Goal: Task Accomplishment & Management: Use online tool/utility

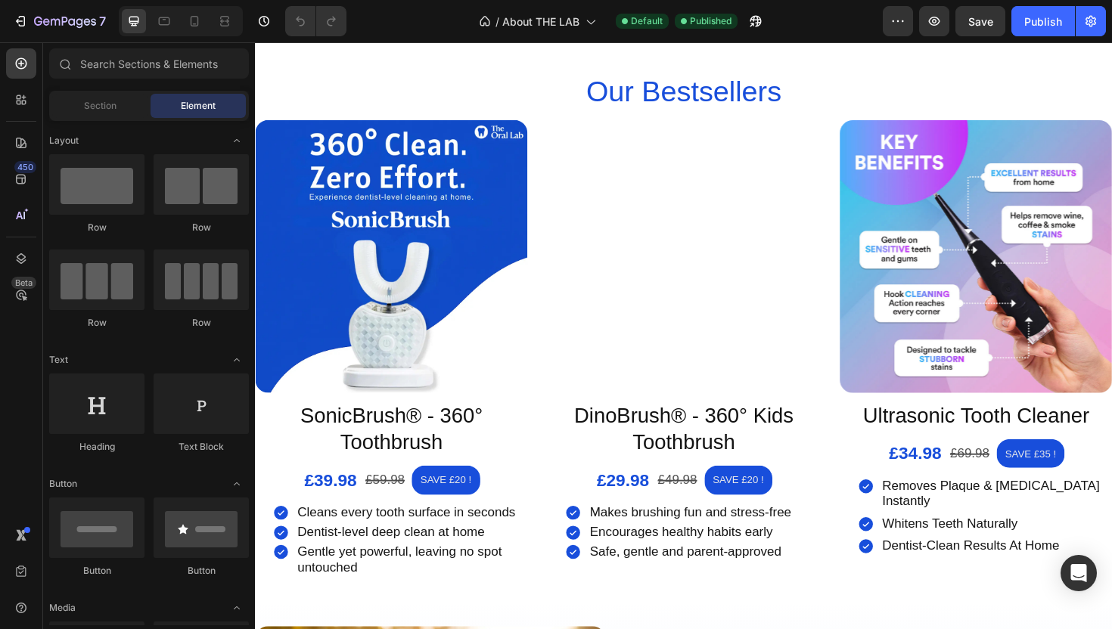
scroll to position [620, 0]
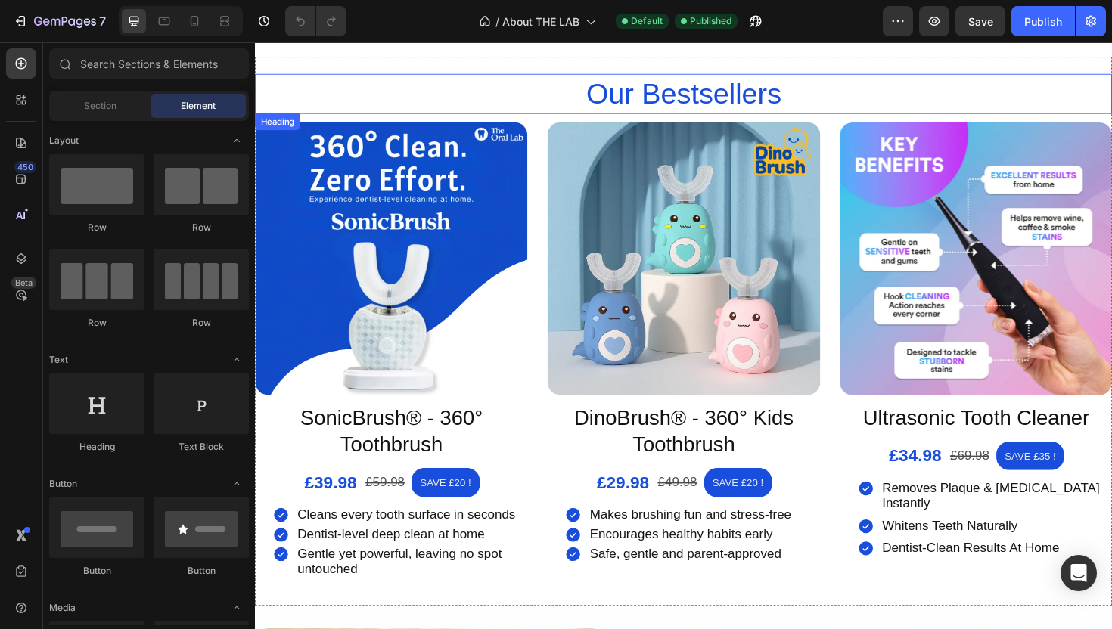
click at [529, 76] on h2 "Our Bestsellers" at bounding box center [709, 97] width 908 height 42
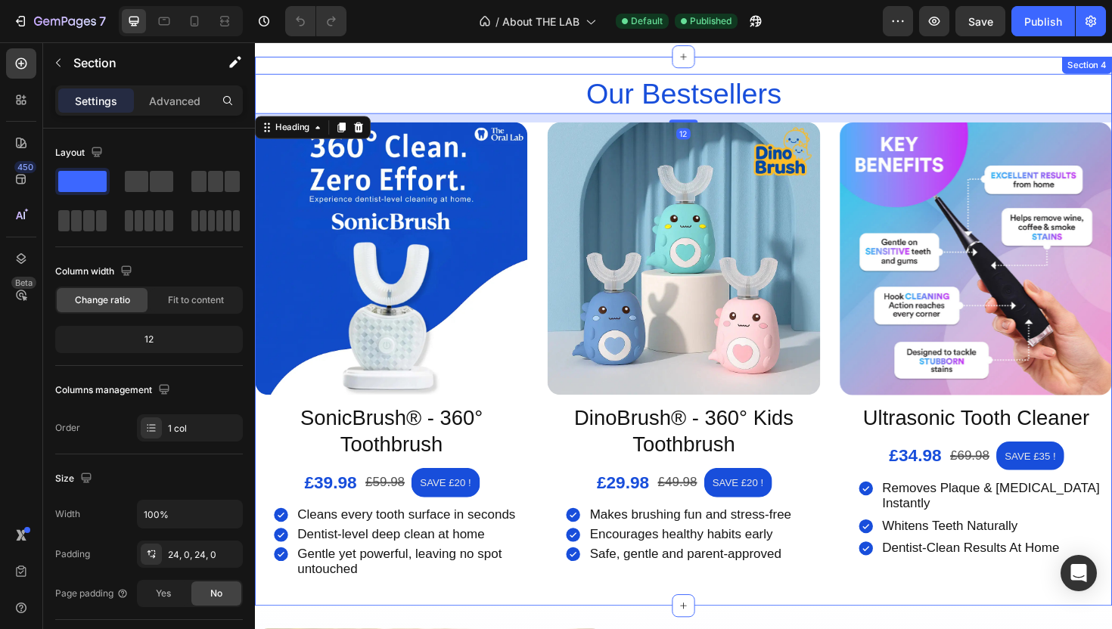
click at [529, 71] on div "Our Bestsellers Heading 12 Product Images SonicBrush® - 360° Toothbrush Product…" at bounding box center [709, 348] width 908 height 581
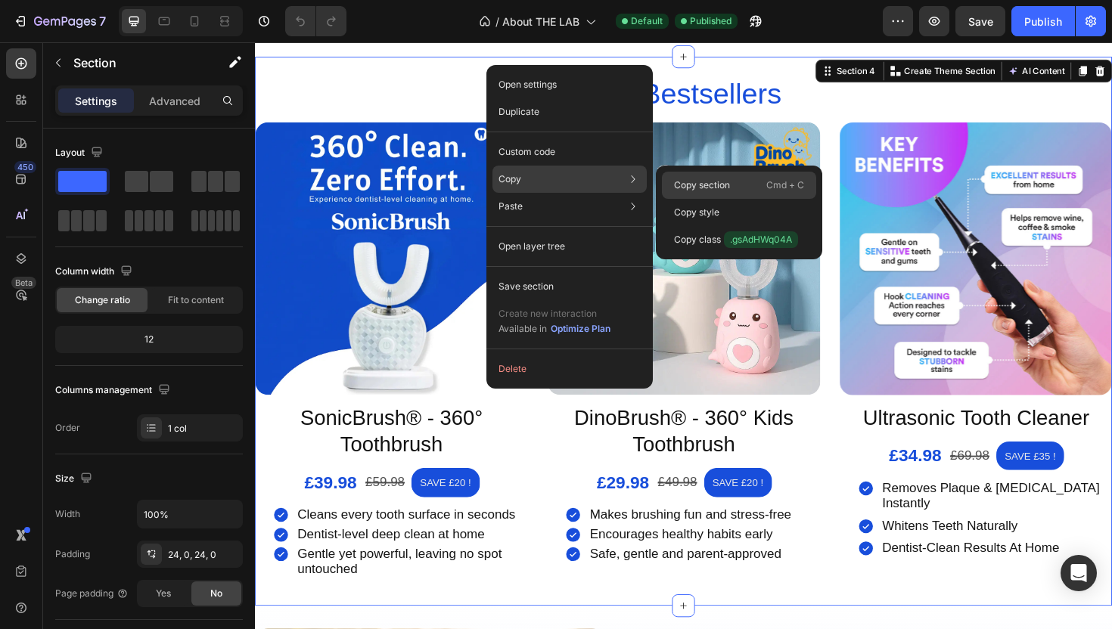
click at [713, 181] on p "Copy section" at bounding box center [702, 186] width 56 height 14
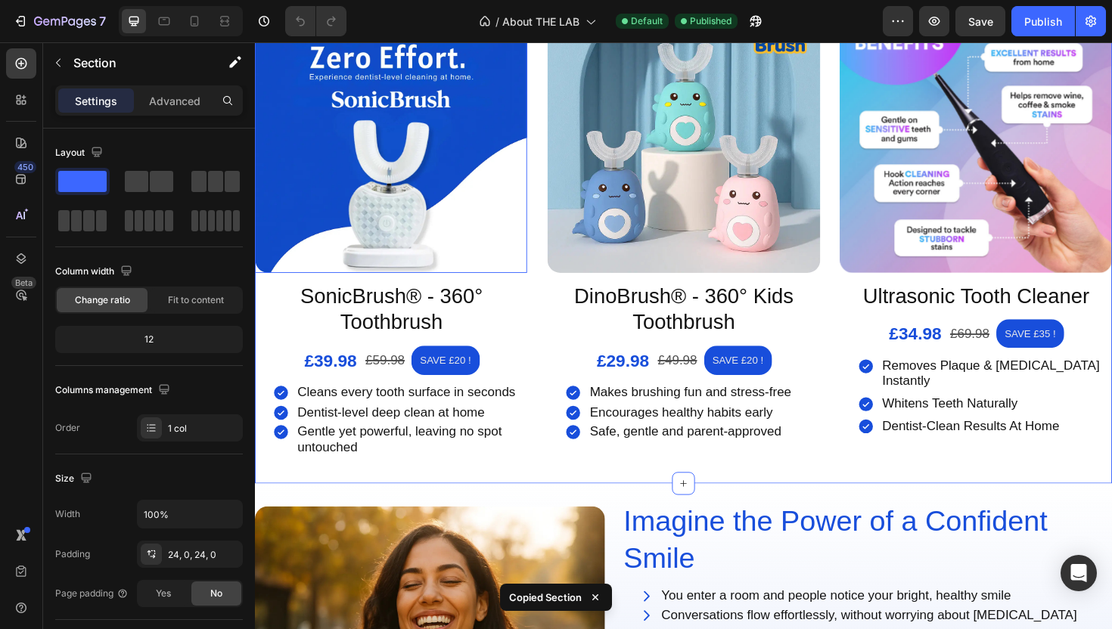
scroll to position [886, 0]
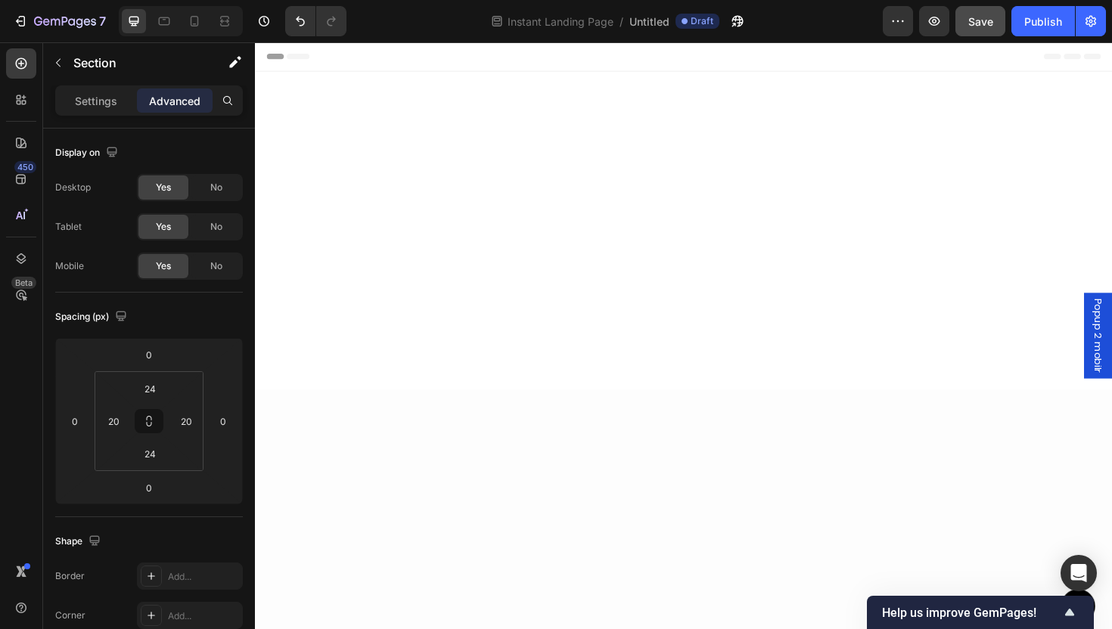
scroll to position [1650, 0]
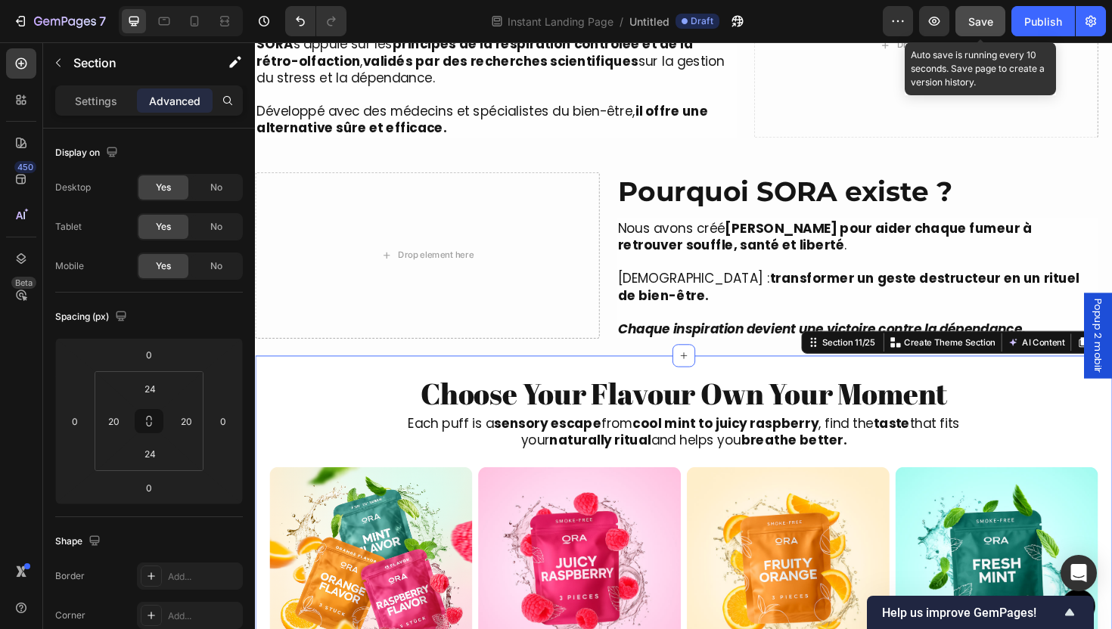
click at [984, 18] on span "Save" at bounding box center [980, 21] width 25 height 13
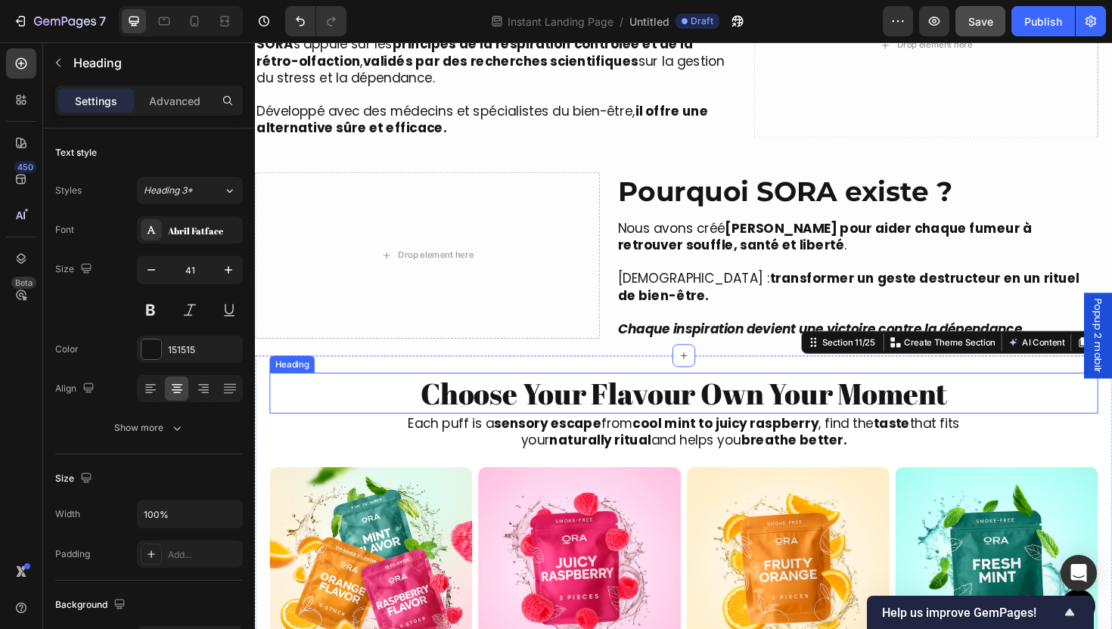
click at [659, 405] on h2 "Choose Your Flavour Own Your Moment" at bounding box center [709, 414] width 878 height 43
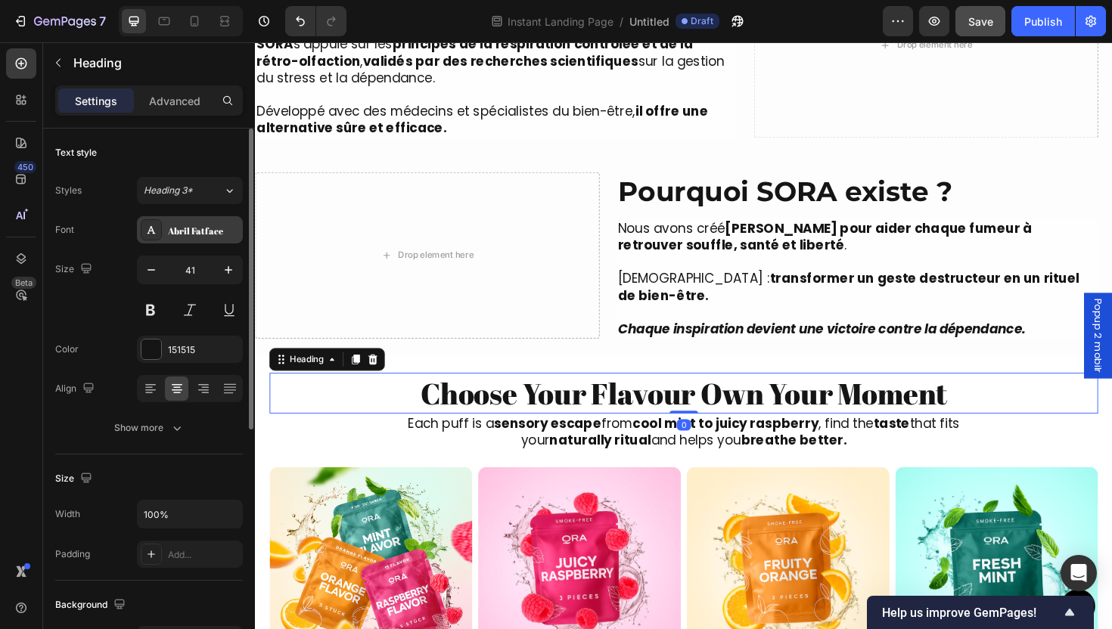
click at [188, 219] on div "Abril Fatface" at bounding box center [190, 229] width 106 height 27
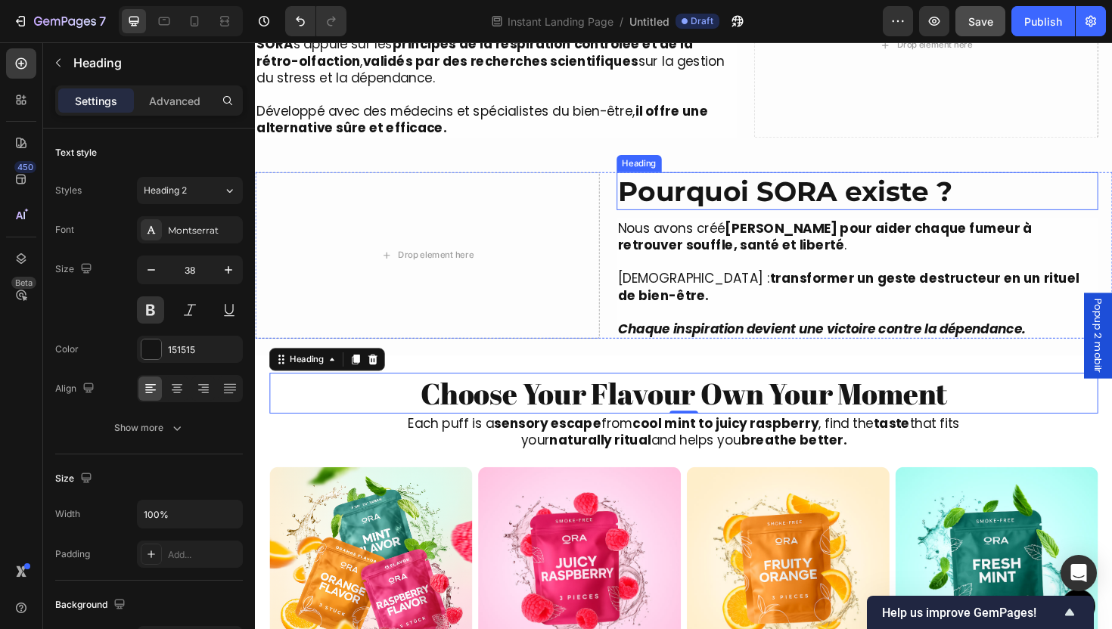
click at [676, 200] on p "Pourquoi SORA existe ?" at bounding box center [892, 200] width 507 height 37
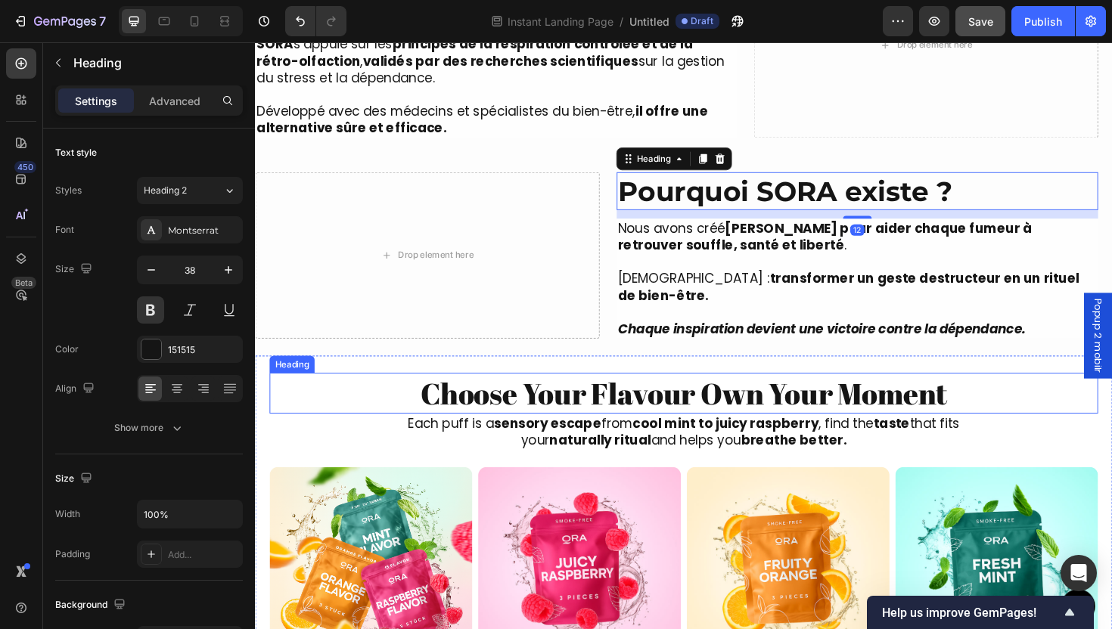
click at [570, 414] on h2 "Choose Your Flavour Own Your Moment" at bounding box center [709, 414] width 878 height 43
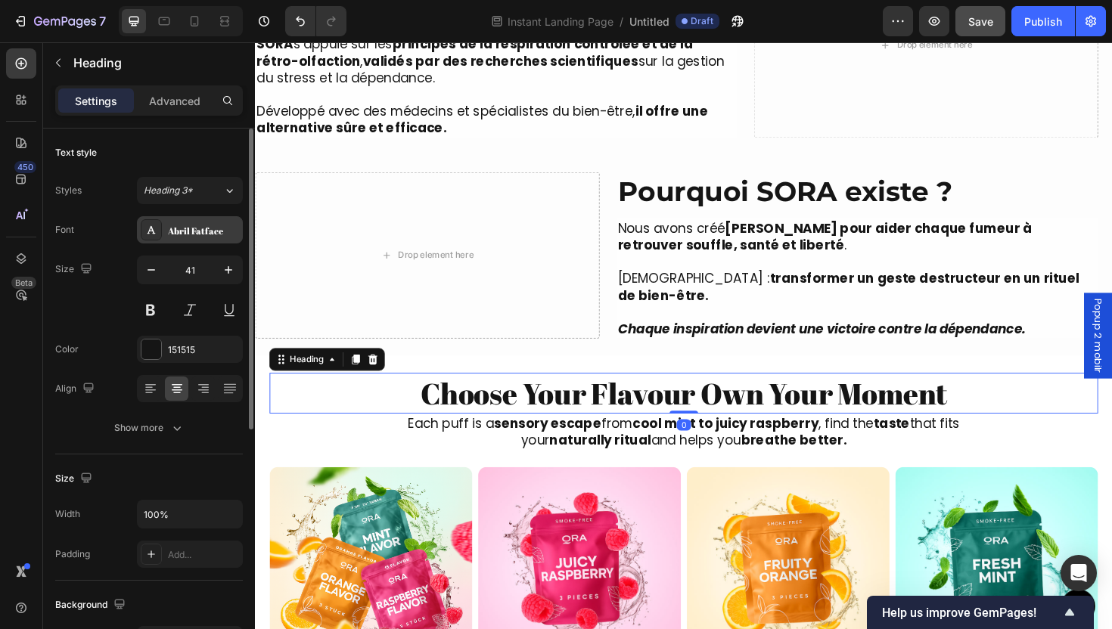
click at [176, 232] on div "Abril Fatface" at bounding box center [203, 231] width 71 height 14
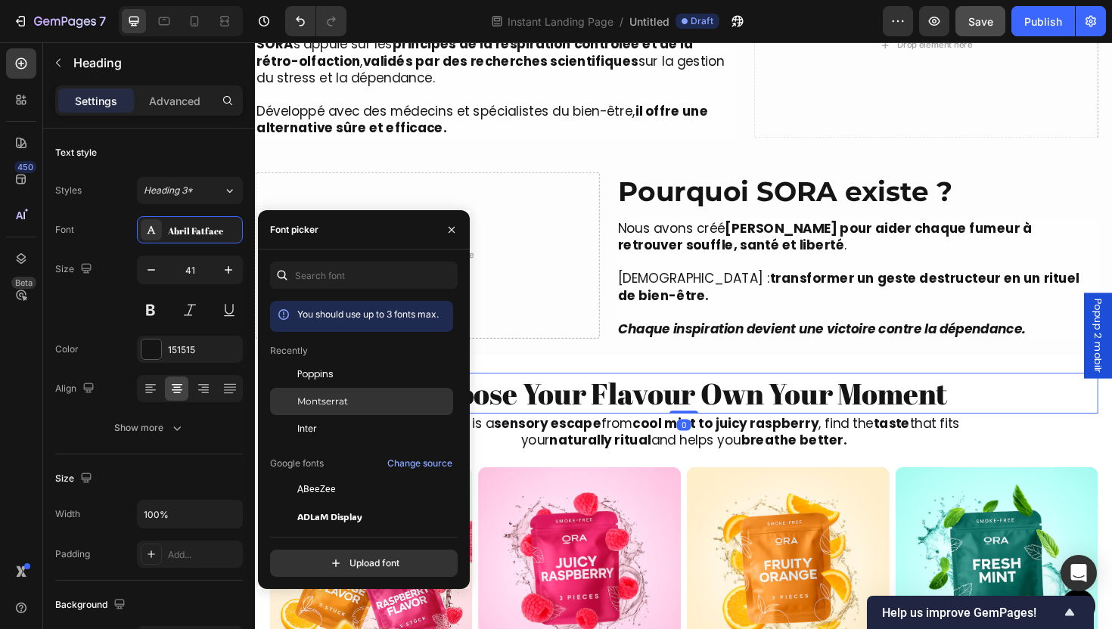
click at [376, 396] on div "Montserrat" at bounding box center [373, 402] width 153 height 14
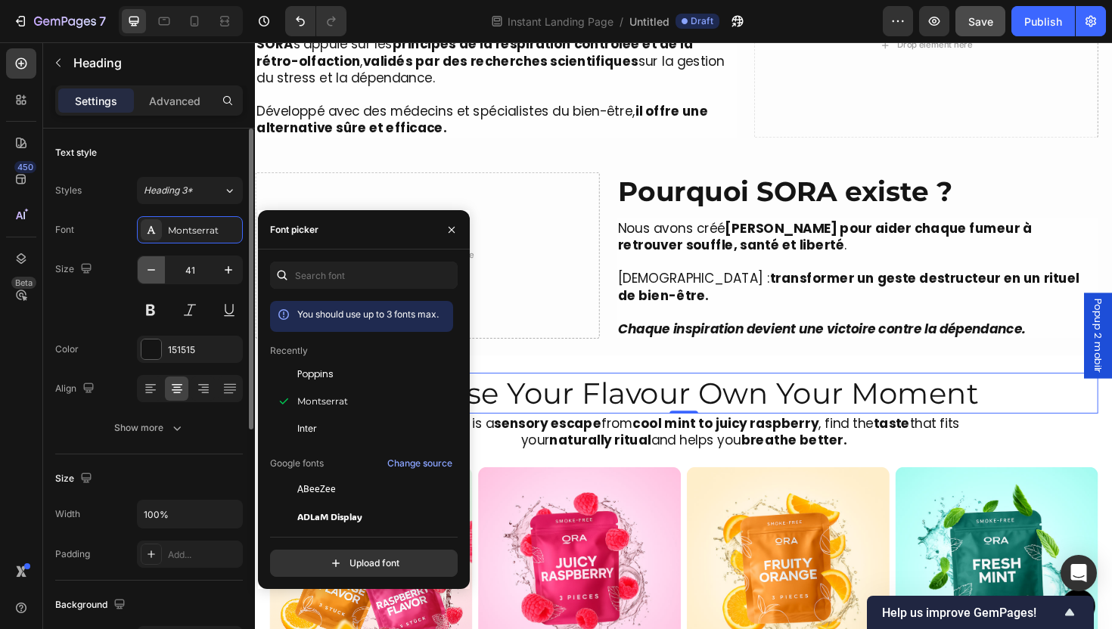
click at [150, 267] on icon "button" at bounding box center [151, 270] width 15 height 15
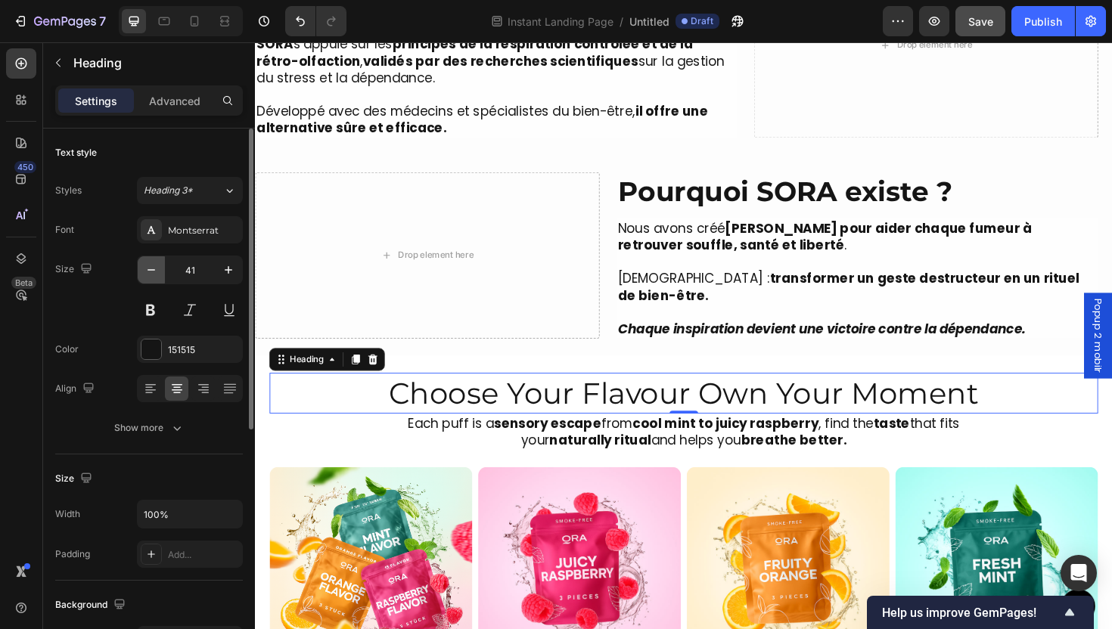
click at [150, 267] on icon "button" at bounding box center [151, 270] width 15 height 15
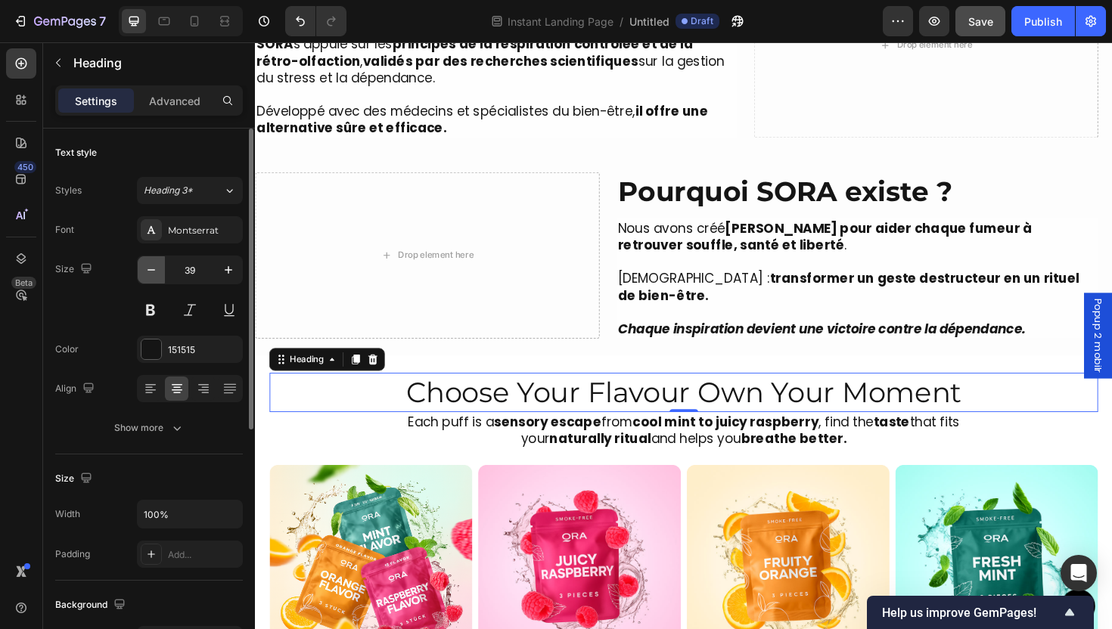
click at [150, 267] on icon "button" at bounding box center [151, 270] width 15 height 15
type input "38"
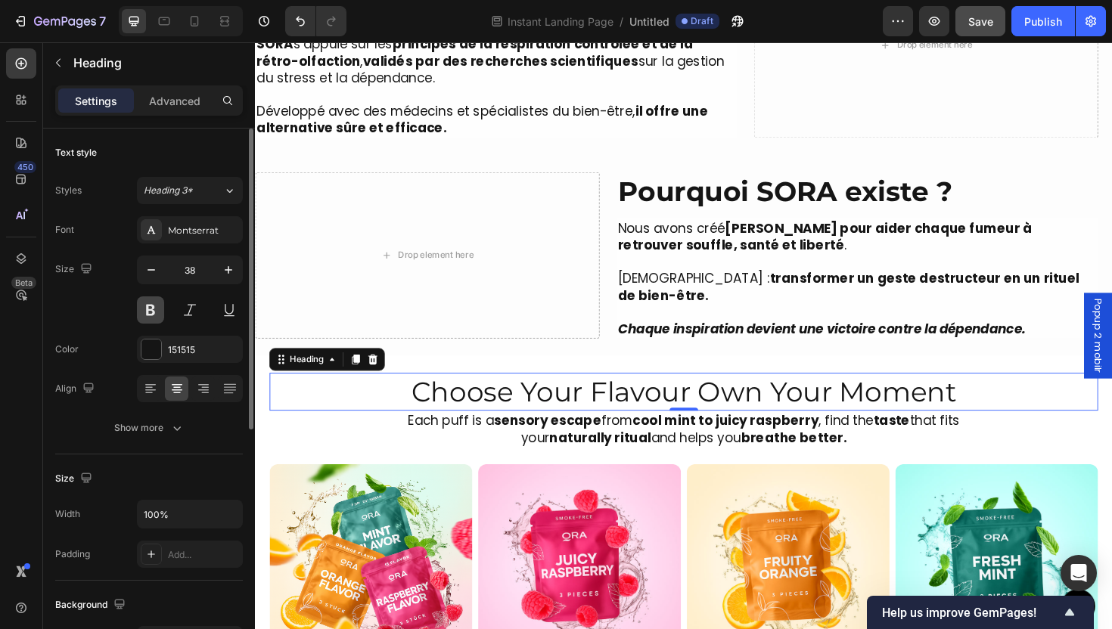
click at [149, 313] on button at bounding box center [150, 310] width 27 height 27
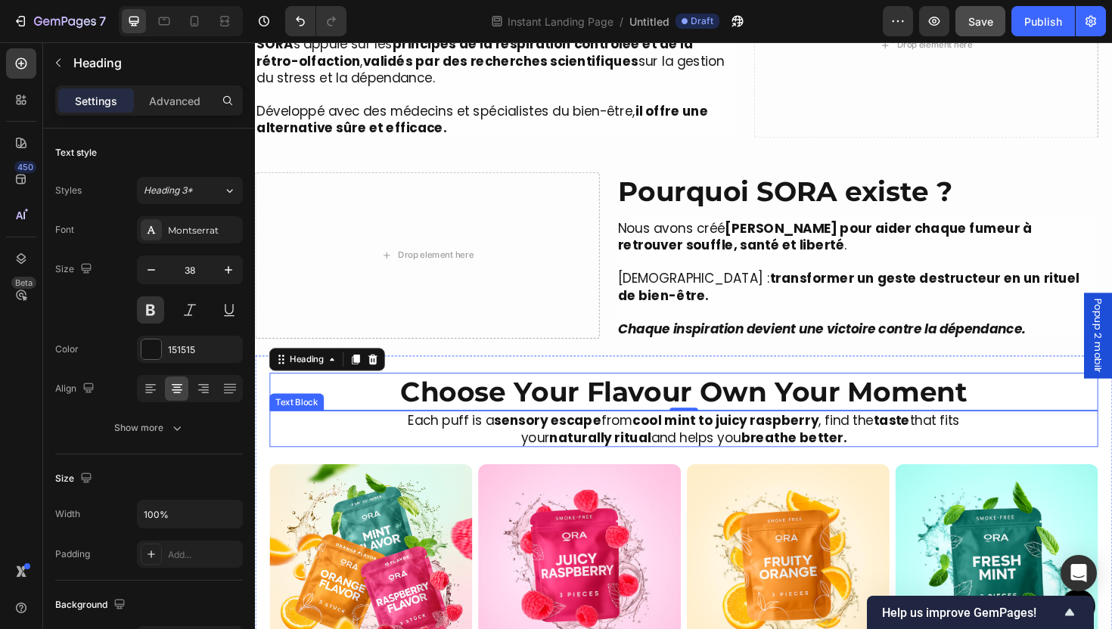
click at [748, 452] on p "your naturally ritual and helps you breathe better." at bounding box center [709, 460] width 875 height 17
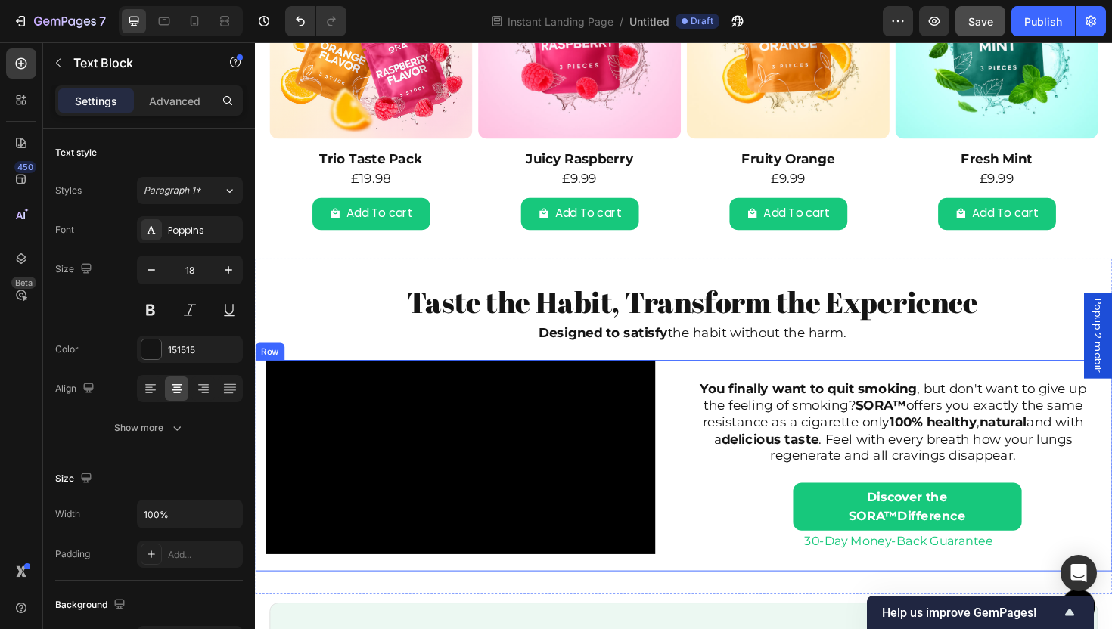
scroll to position [2235, 0]
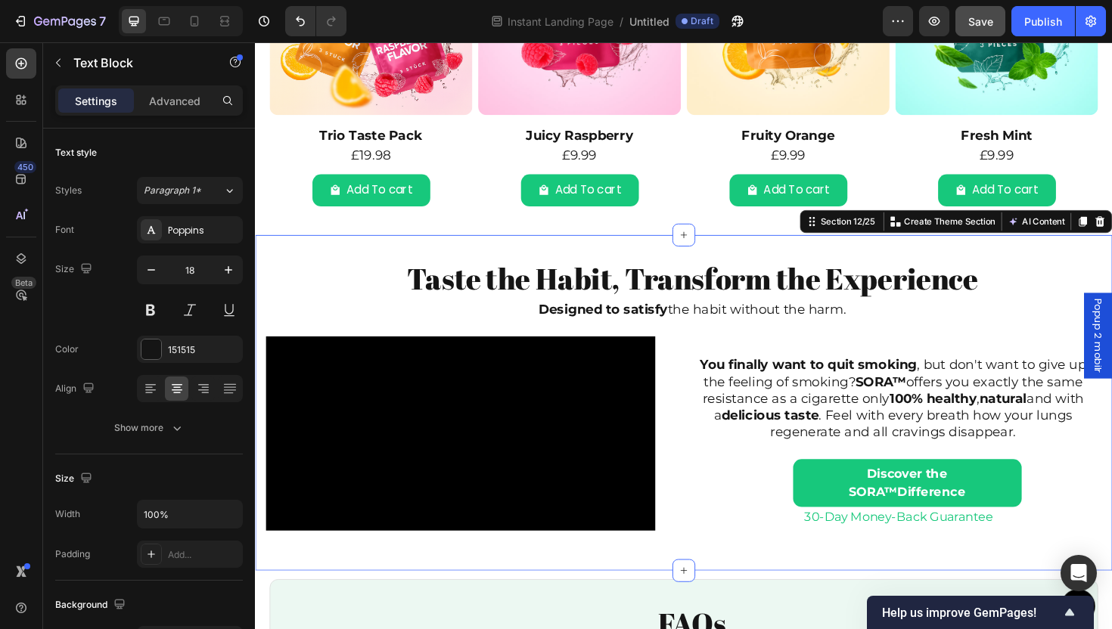
click at [766, 250] on div "Taste the Habit, Transform the Experience Heading Designed to satisfy the habit…" at bounding box center [709, 425] width 908 height 356
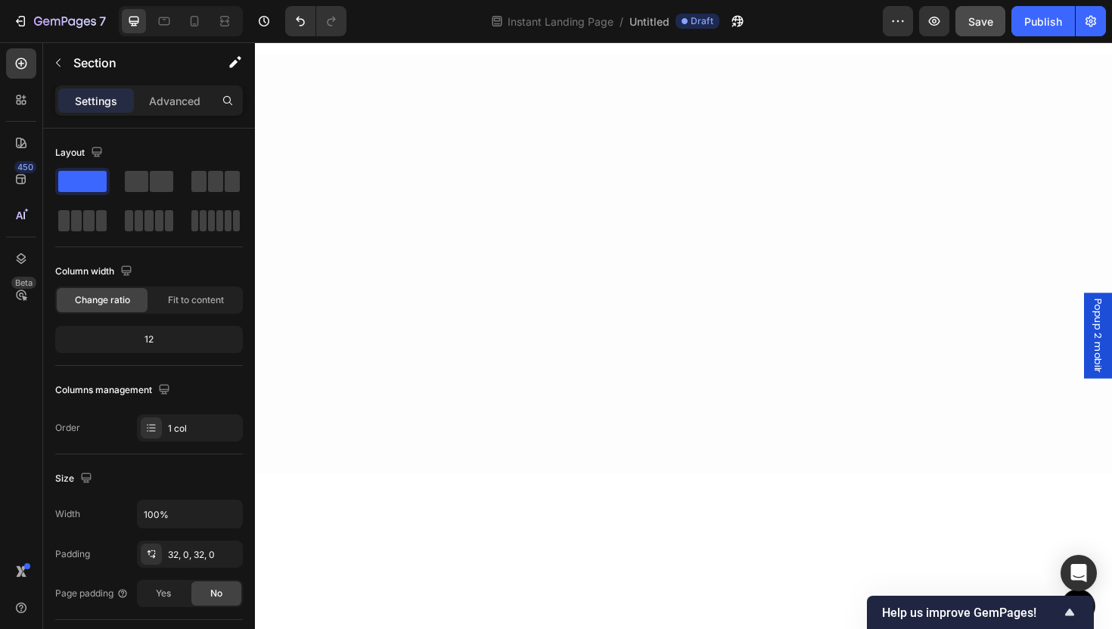
scroll to position [1096, 0]
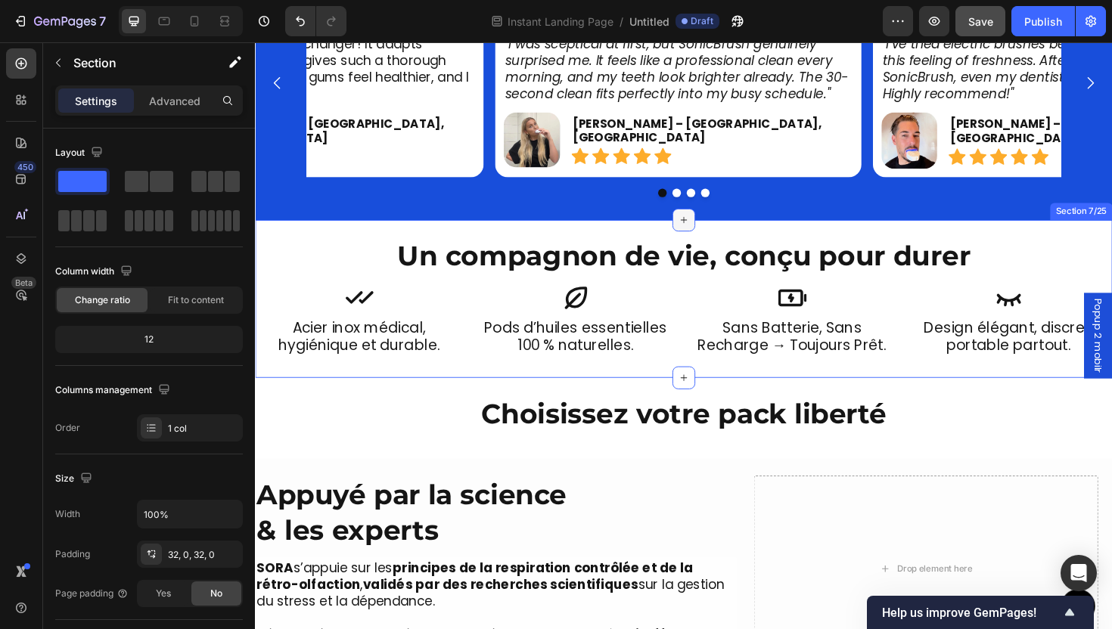
click at [697, 241] on div at bounding box center [709, 231] width 24 height 24
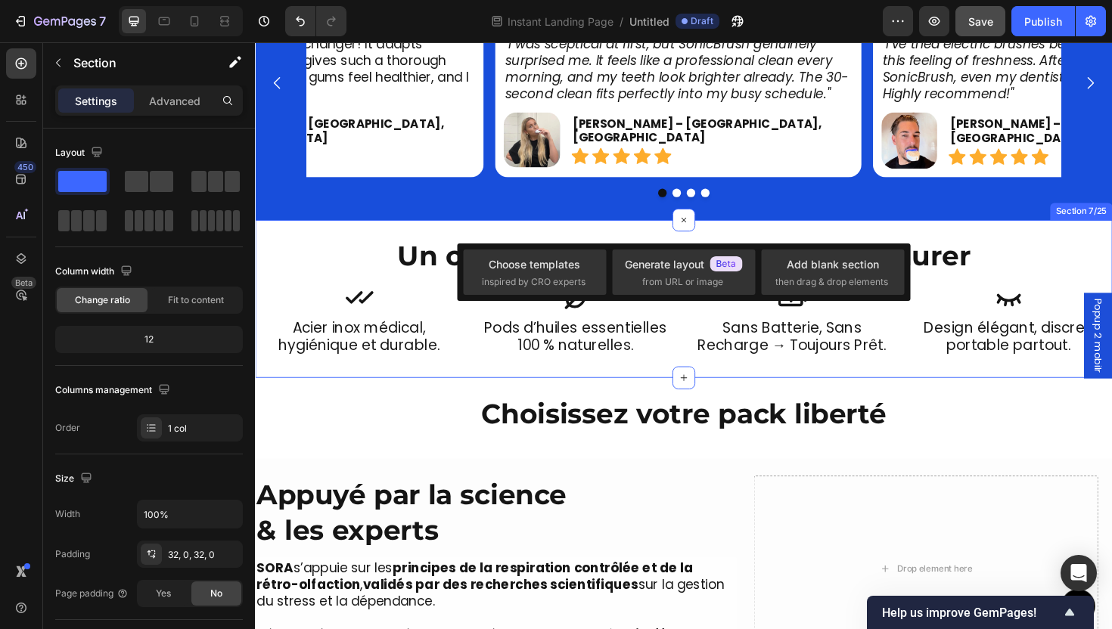
click at [638, 235] on div "Un compagnon de vie, conçu pour durer Heading Icon sans batterie, sans recharge…" at bounding box center [709, 314] width 908 height 167
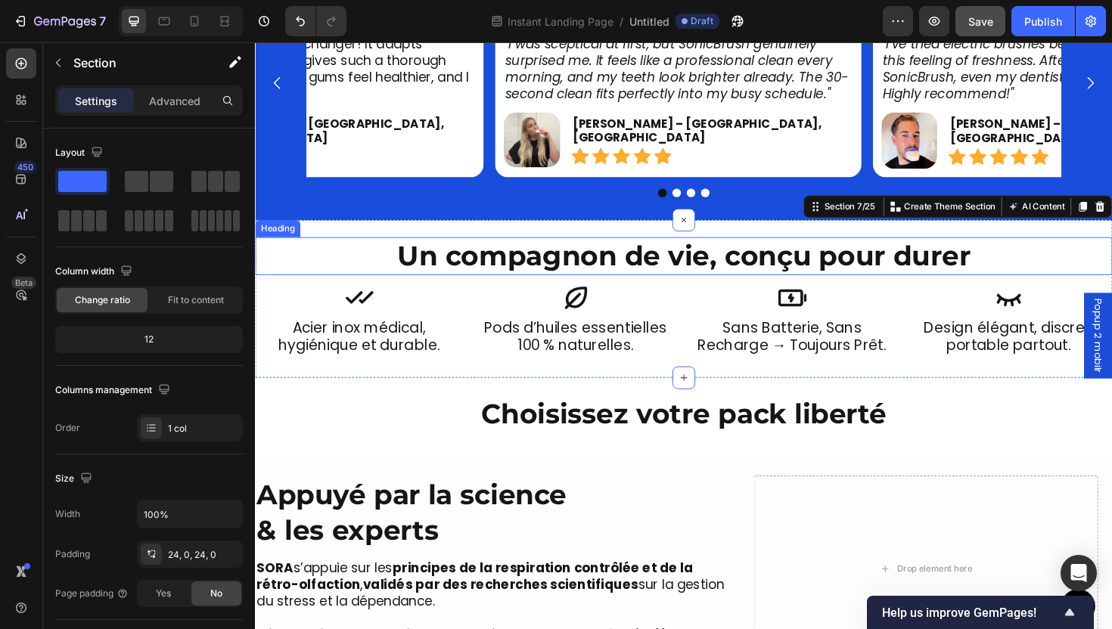
click at [627, 247] on div "Un compagnon de vie, conçu pour durer Heading Icon sans batterie, sans recharge…" at bounding box center [709, 314] width 908 height 167
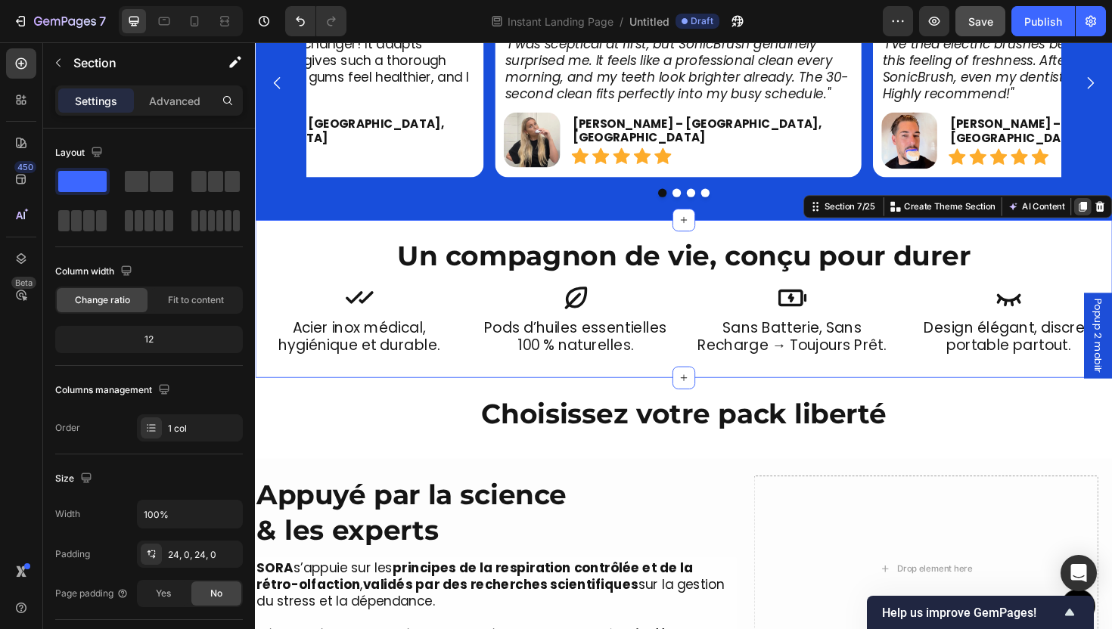
click at [1111, 218] on icon at bounding box center [1132, 216] width 8 height 11
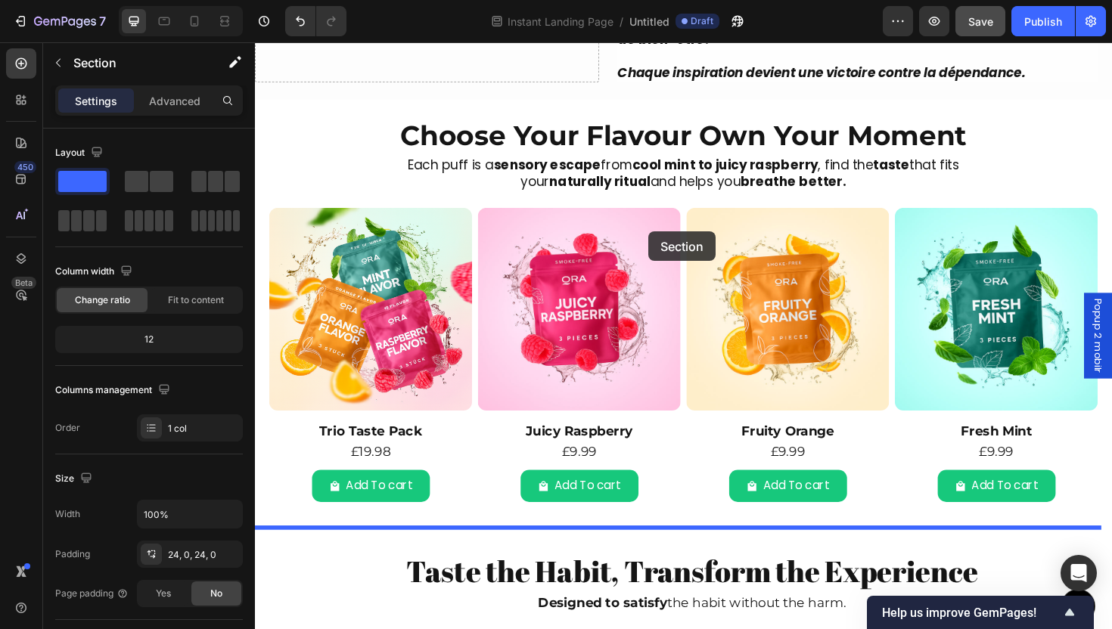
scroll to position [2100, 0]
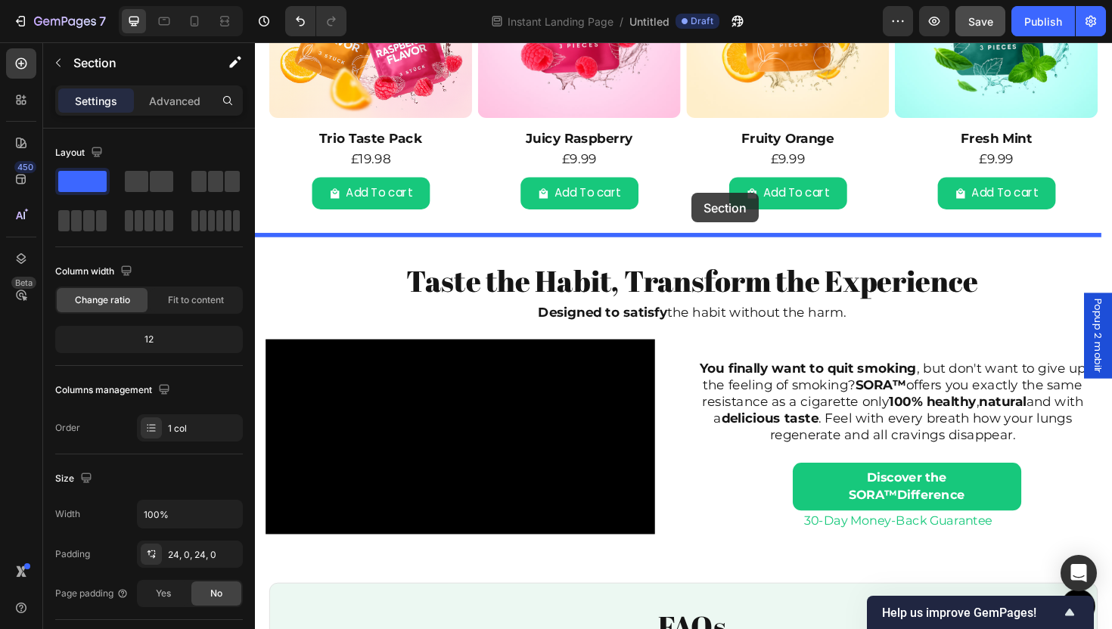
drag, startPoint x: 664, startPoint y: 413, endPoint x: 717, endPoint y: 202, distance: 217.8
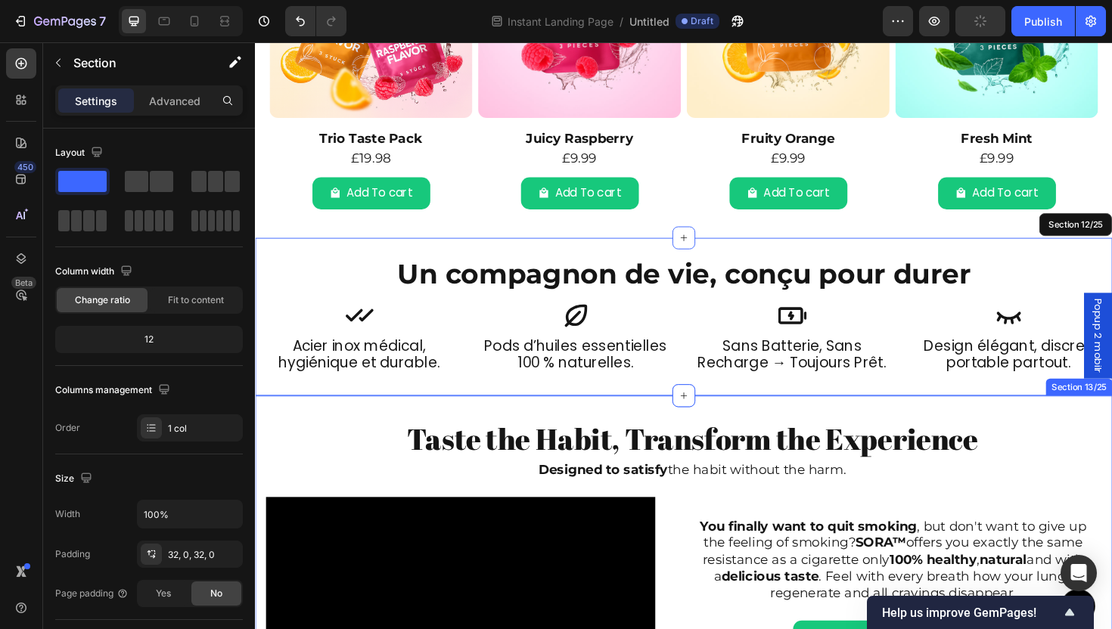
click at [859, 437] on div "Taste the Habit, Transform the Experience Heading Designed to satisfy the habit…" at bounding box center [709, 595] width 908 height 356
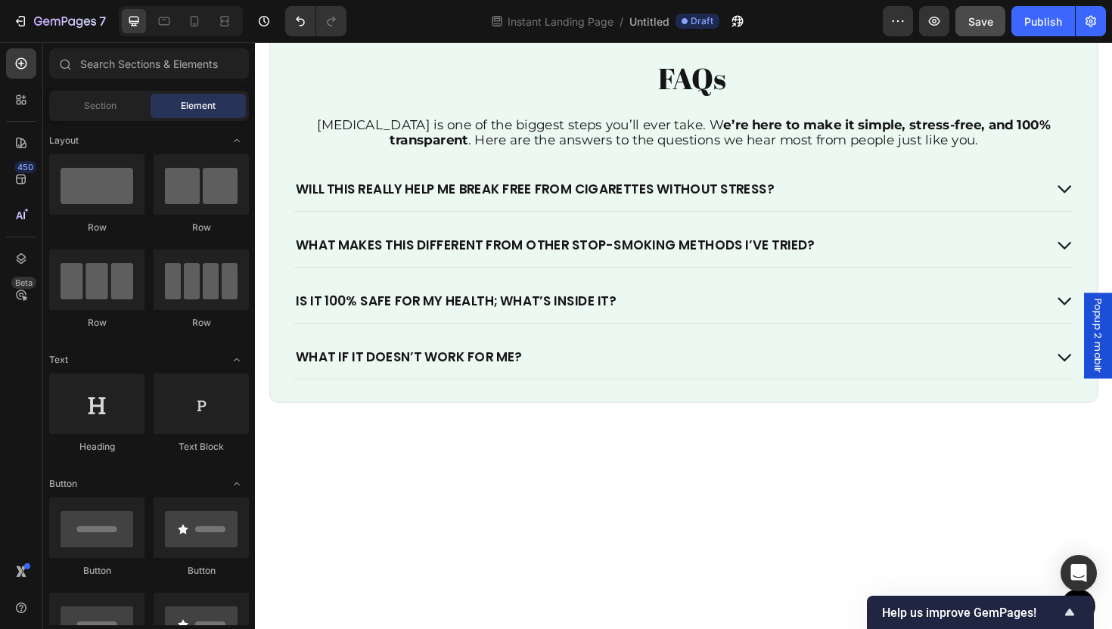
scroll to position [2292, 0]
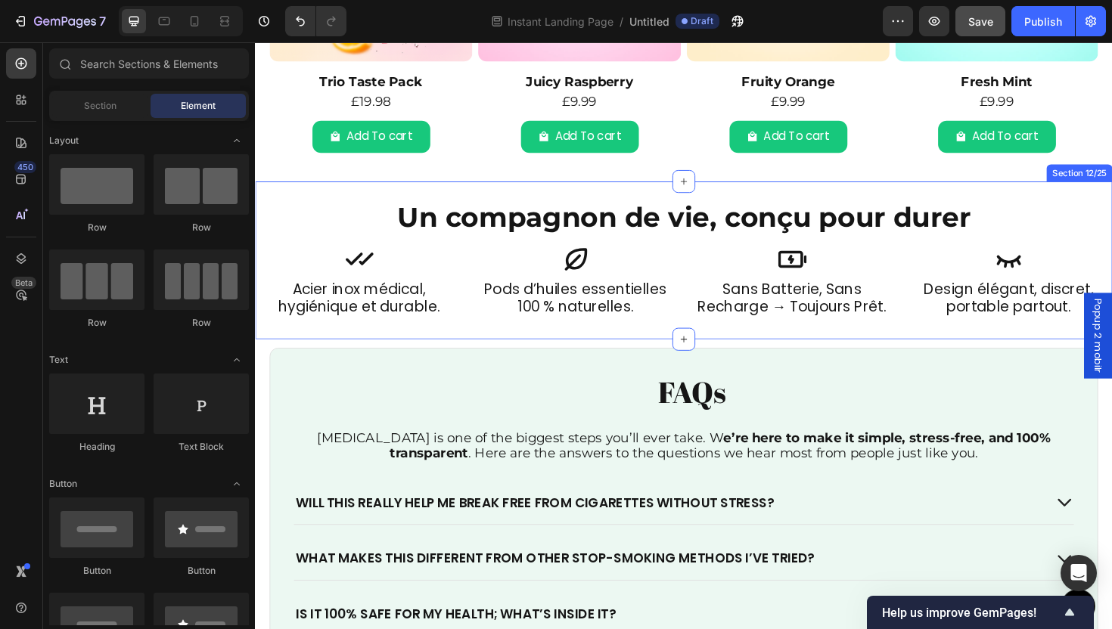
click at [692, 198] on div "Un compagnon de vie, conçu pour durer Heading Icon sans batterie, sans recharge…" at bounding box center [709, 273] width 908 height 167
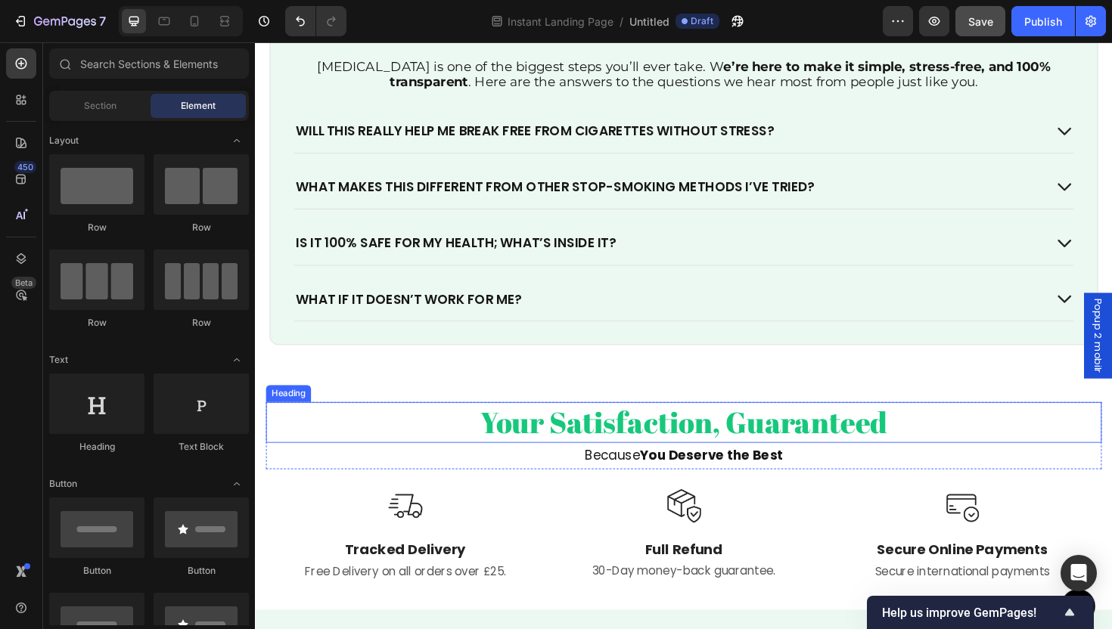
scroll to position [2518, 0]
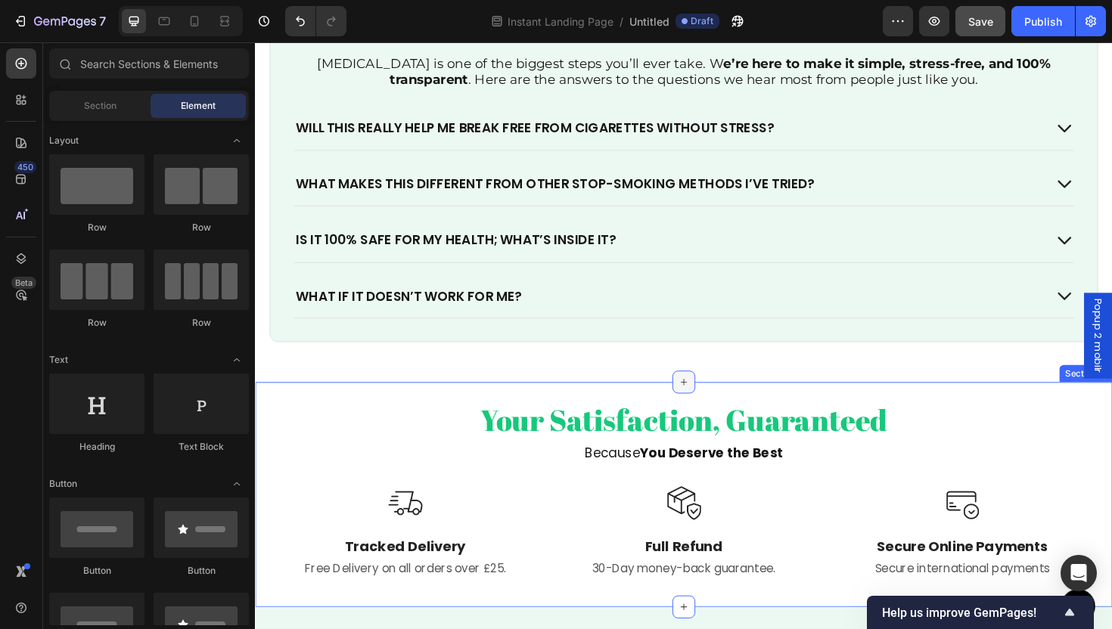
click at [705, 408] on div at bounding box center [709, 402] width 24 height 24
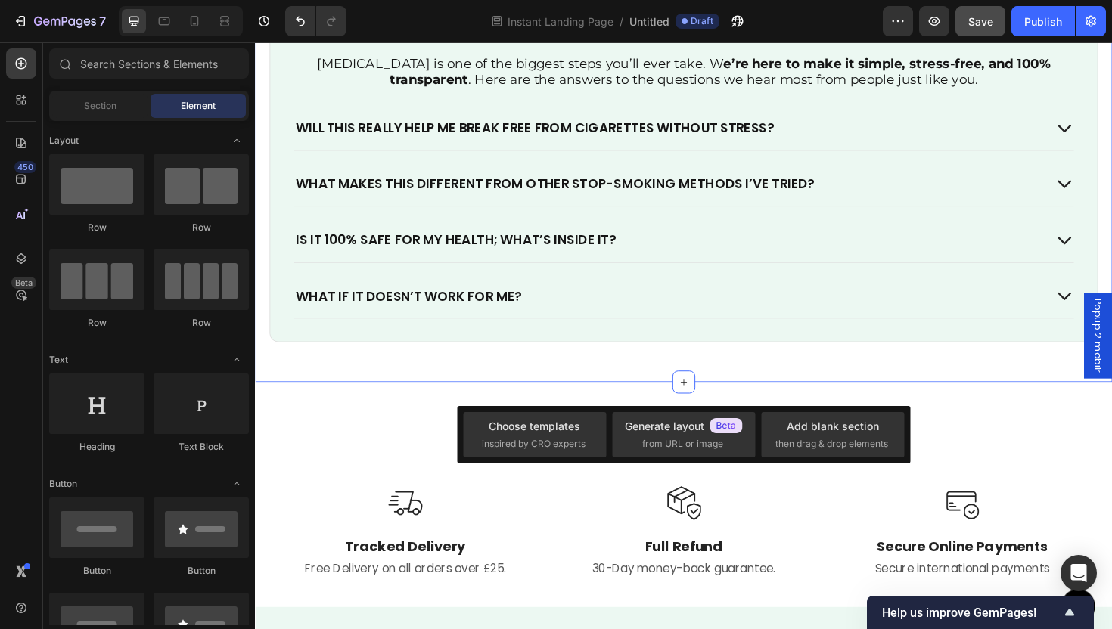
click at [763, 390] on div "FAQs Heading Quitting smoking is one of the biggest steps you’ll ever take. W e…" at bounding box center [709, 182] width 908 height 442
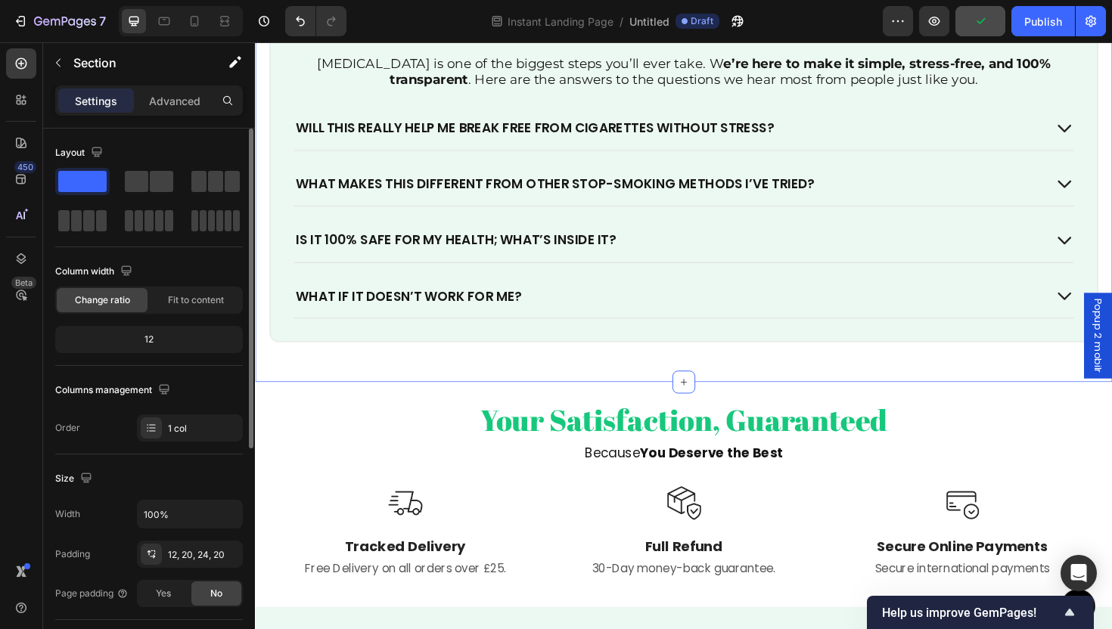
drag, startPoint x: 164, startPoint y: 94, endPoint x: 173, endPoint y: 134, distance: 41.1
click at [165, 95] on p "Advanced" at bounding box center [174, 101] width 51 height 16
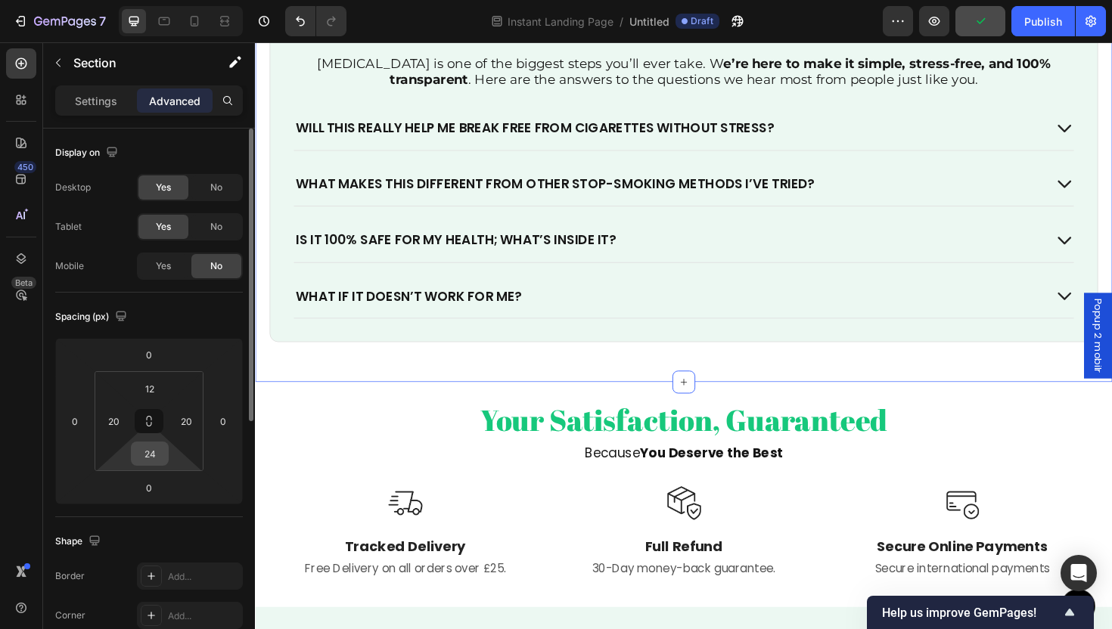
click at [154, 455] on input "24" at bounding box center [150, 454] width 30 height 23
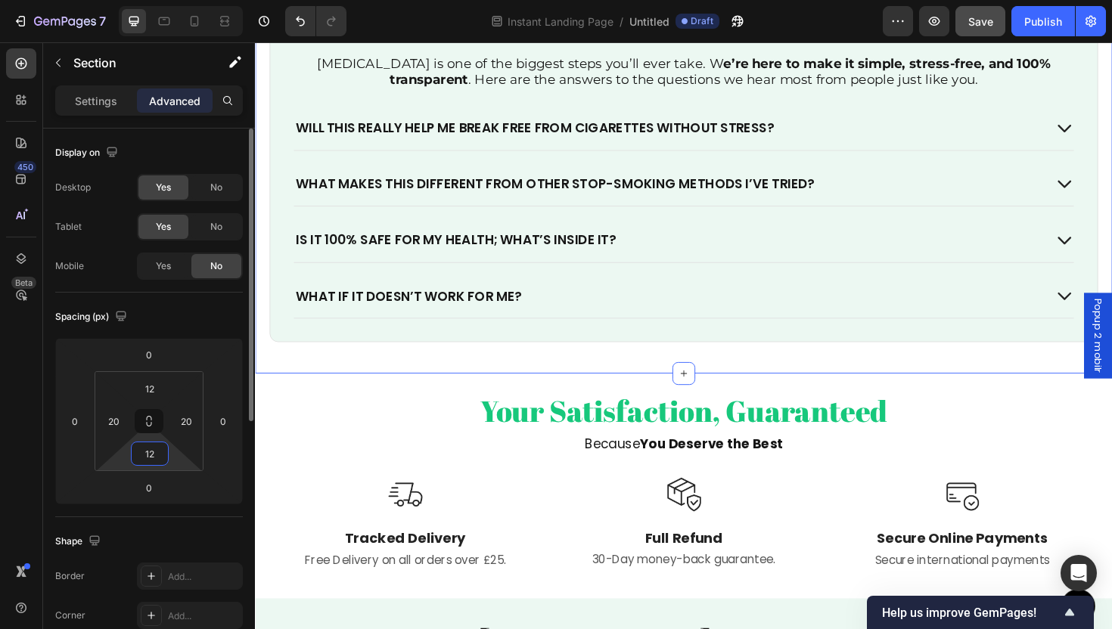
type input "1"
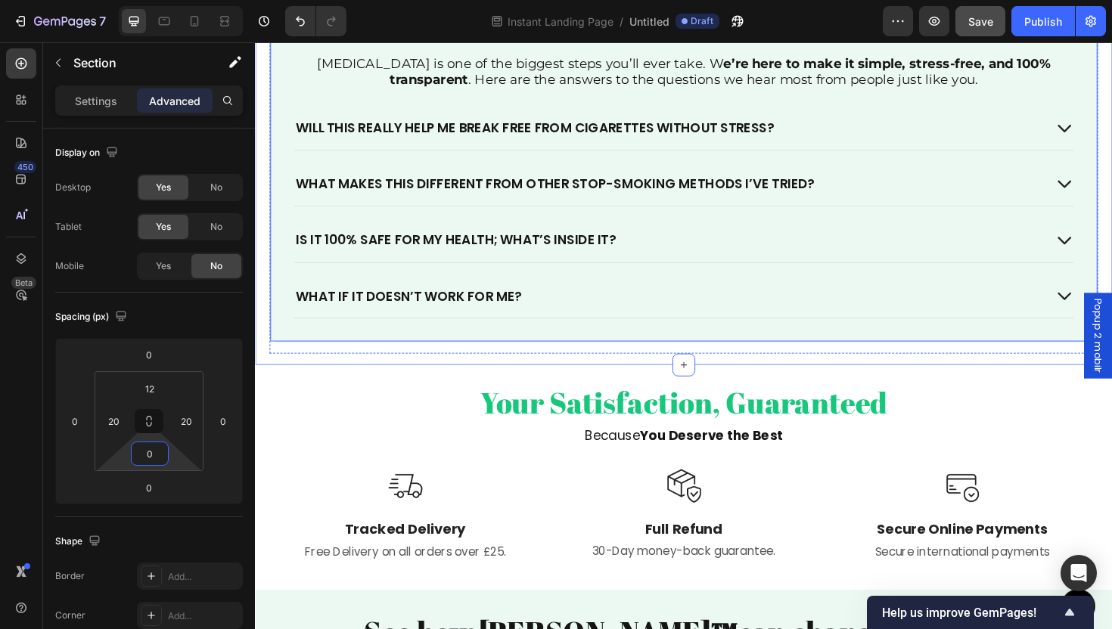
click at [384, 353] on div "FAQs Heading Quitting smoking is one of the biggest steps you’ll ever take. W e…" at bounding box center [709, 165] width 878 height 390
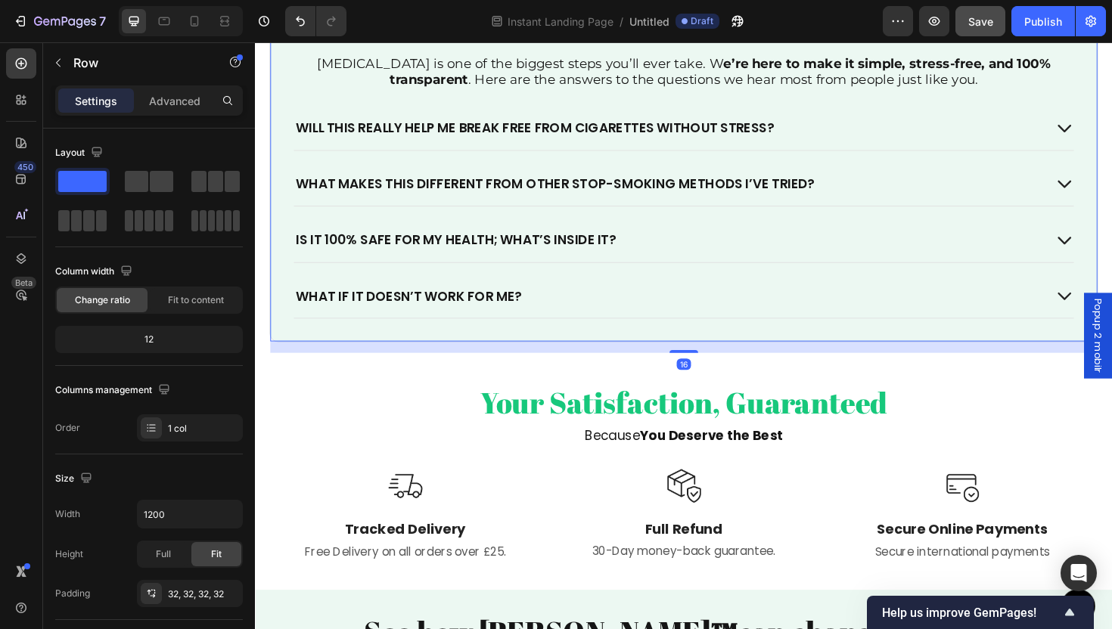
drag, startPoint x: 172, startPoint y: 101, endPoint x: 170, endPoint y: 120, distance: 19.7
click at [172, 101] on p "Advanced" at bounding box center [174, 101] width 51 height 16
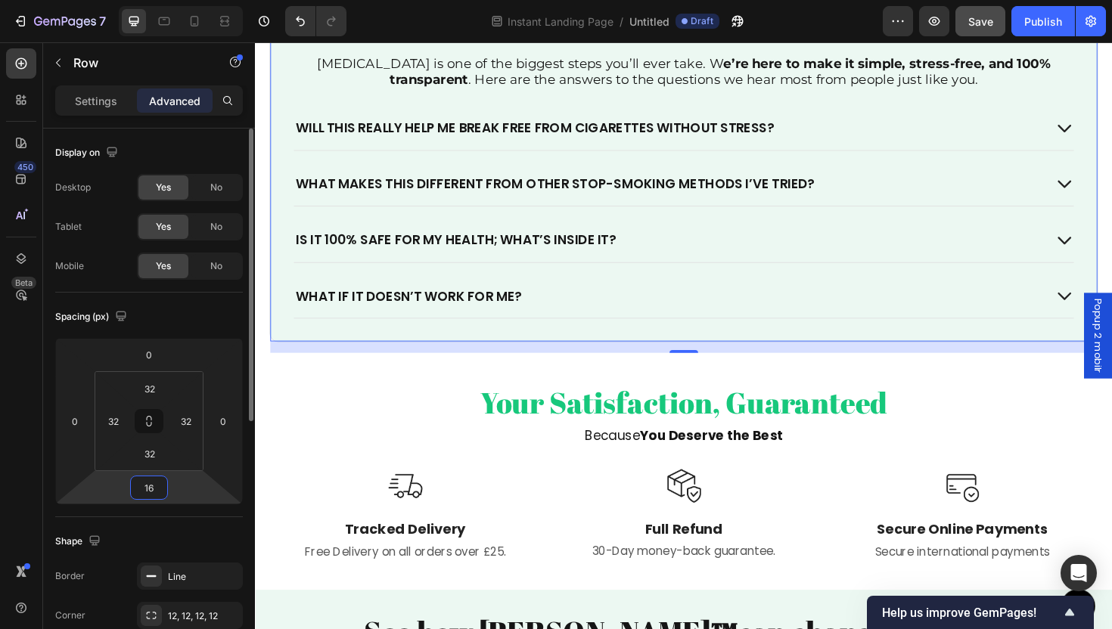
click at [159, 493] on input "16" at bounding box center [149, 488] width 30 height 23
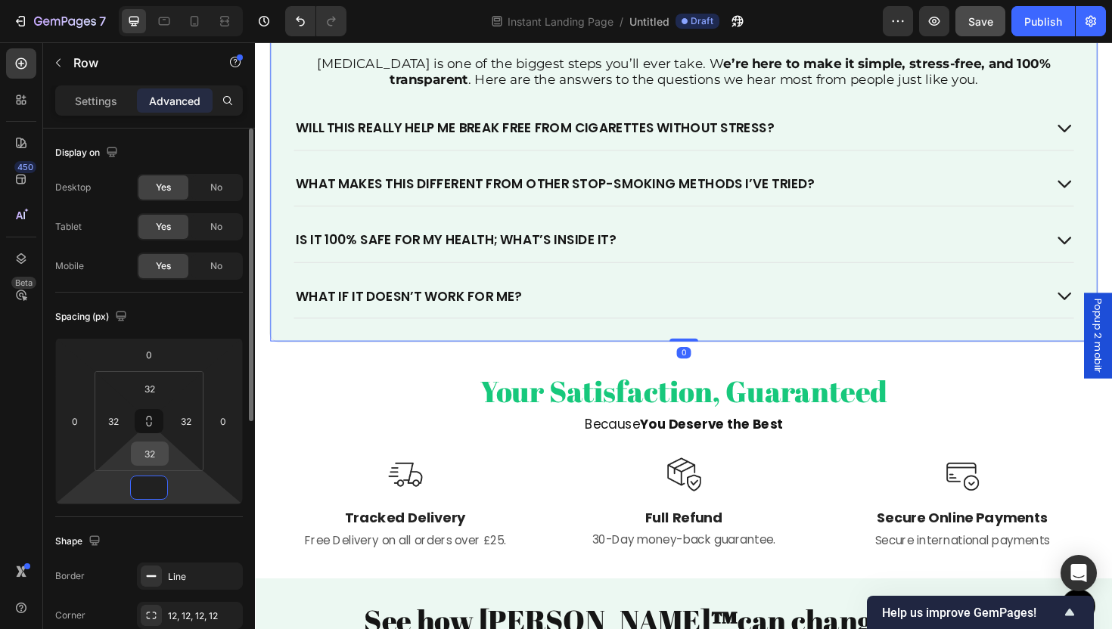
type input "0"
click at [151, 462] on input "32" at bounding box center [150, 454] width 30 height 23
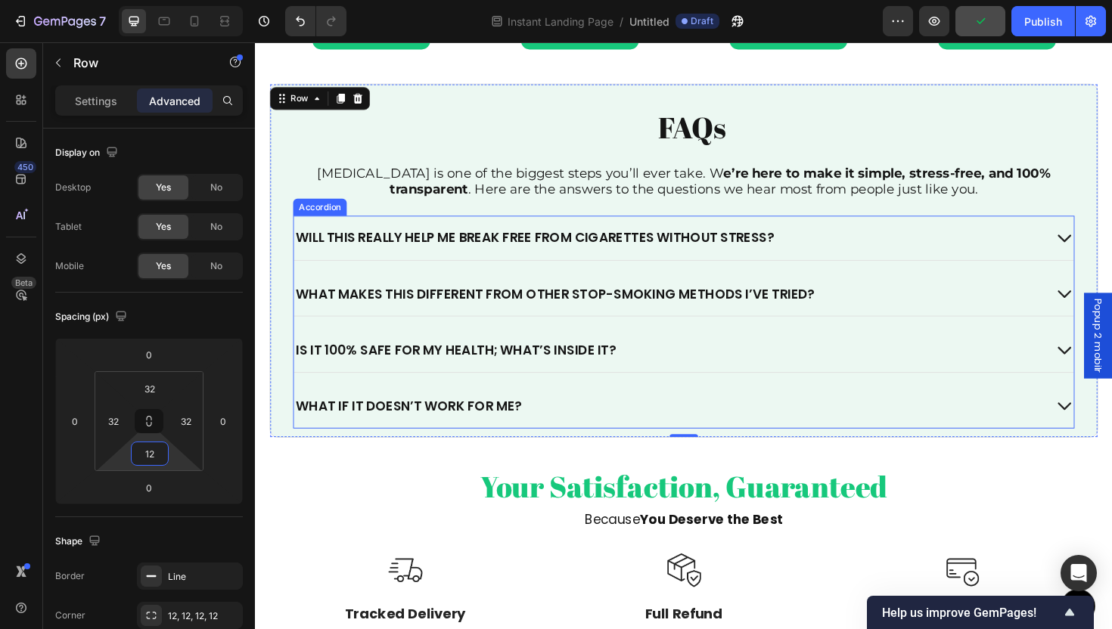
scroll to position [2400, 0]
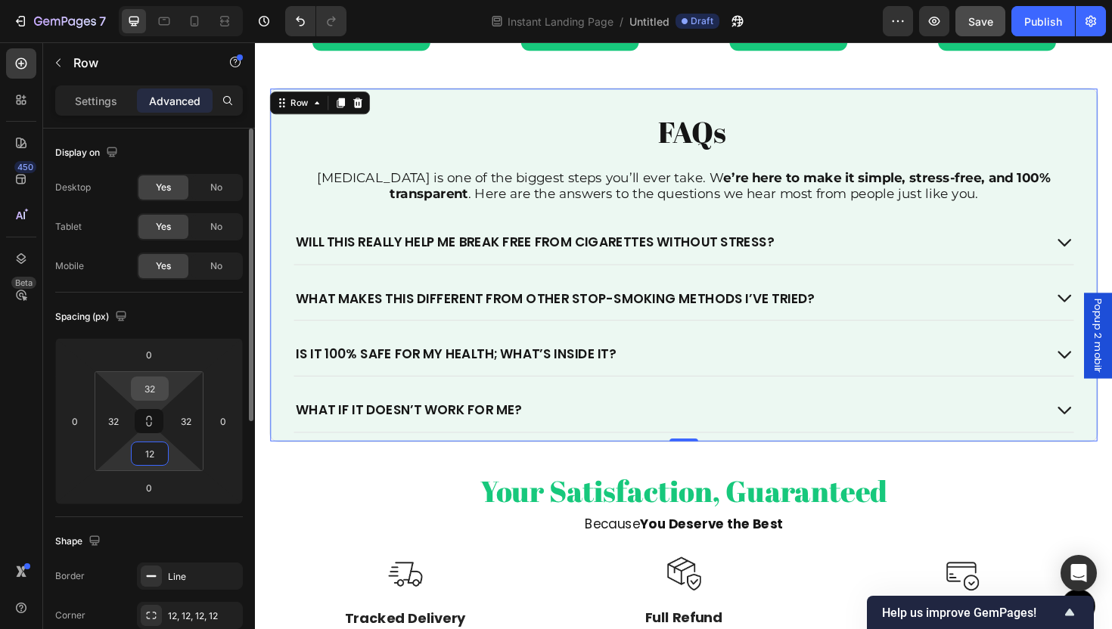
type input "12"
click at [149, 390] on input "32" at bounding box center [150, 389] width 30 height 23
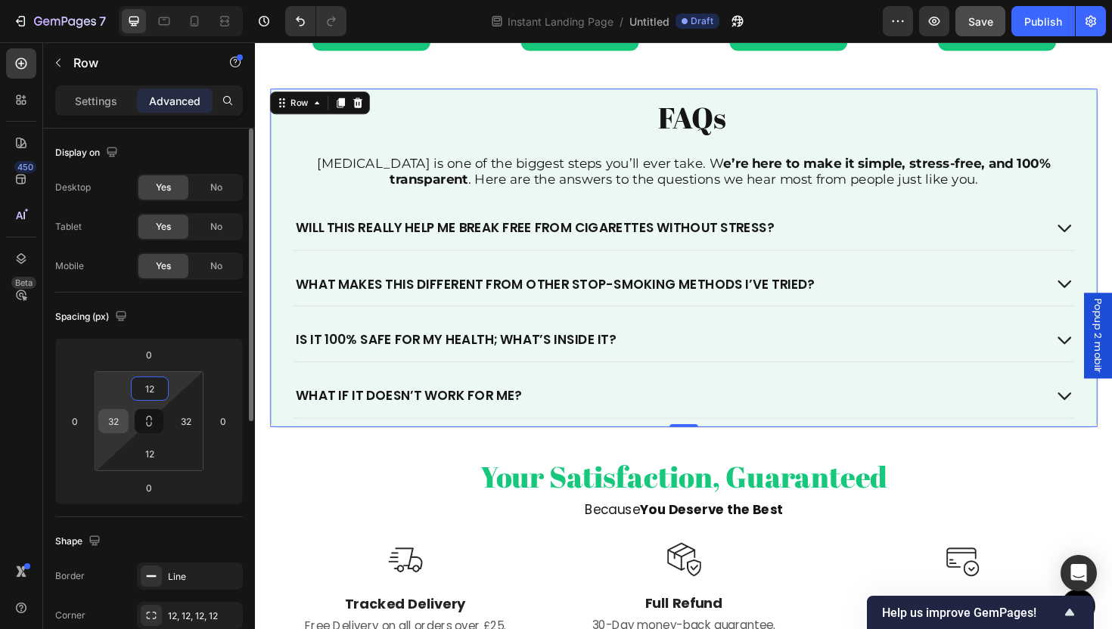
type input "12"
click at [103, 432] on div "32" at bounding box center [113, 421] width 30 height 24
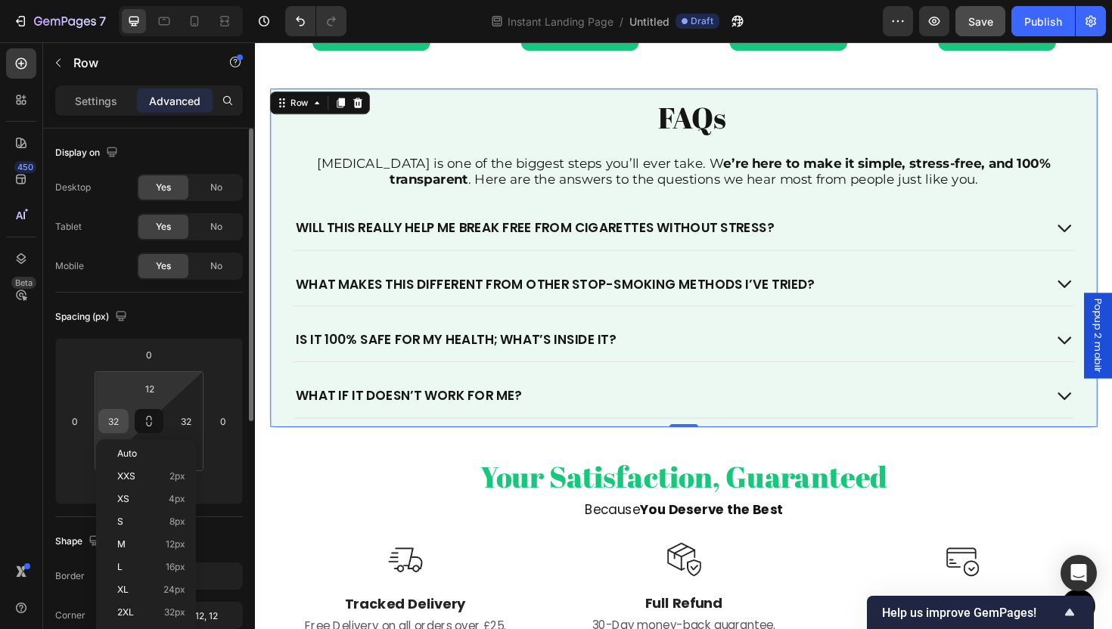
click at [115, 427] on input "32" at bounding box center [113, 421] width 23 height 23
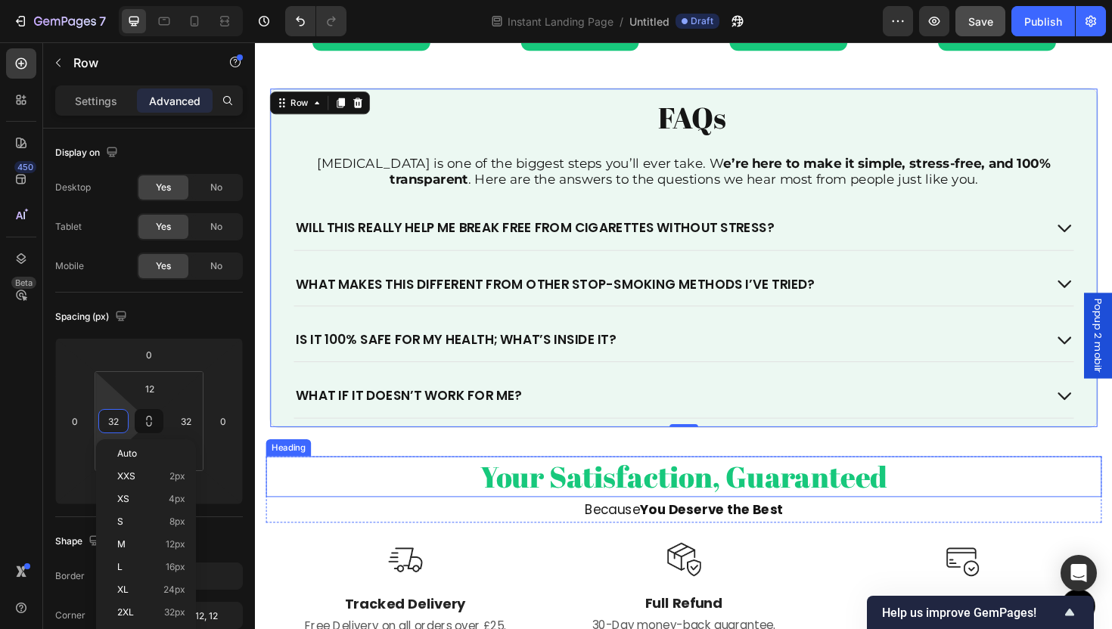
click at [427, 483] on h2 "Your Satisfaction, Guaranteed" at bounding box center [708, 502] width 885 height 43
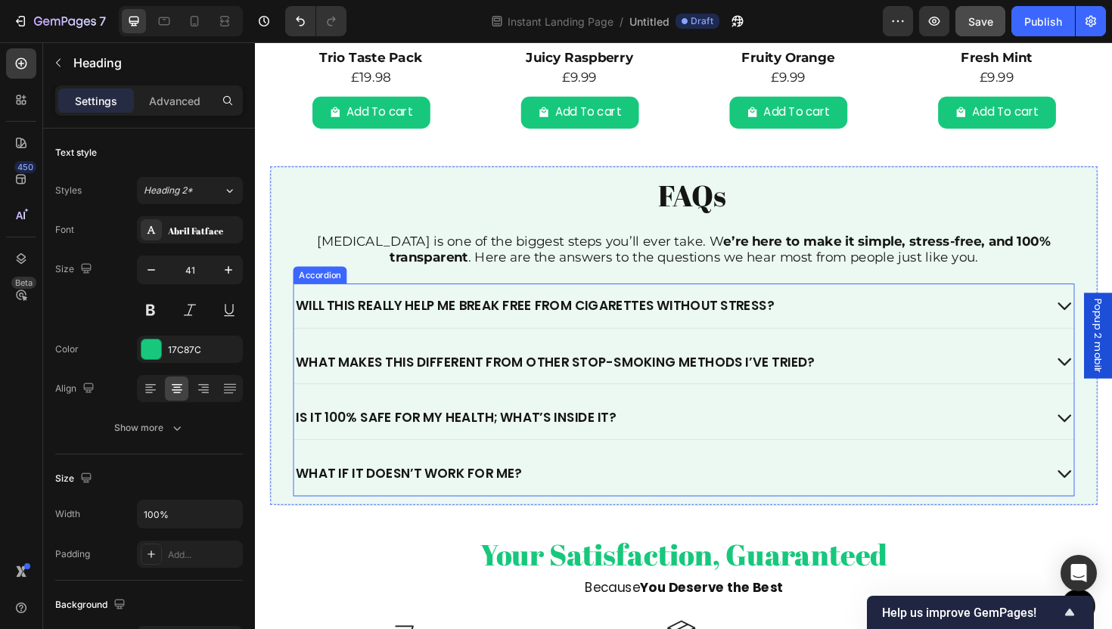
scroll to position [2319, 0]
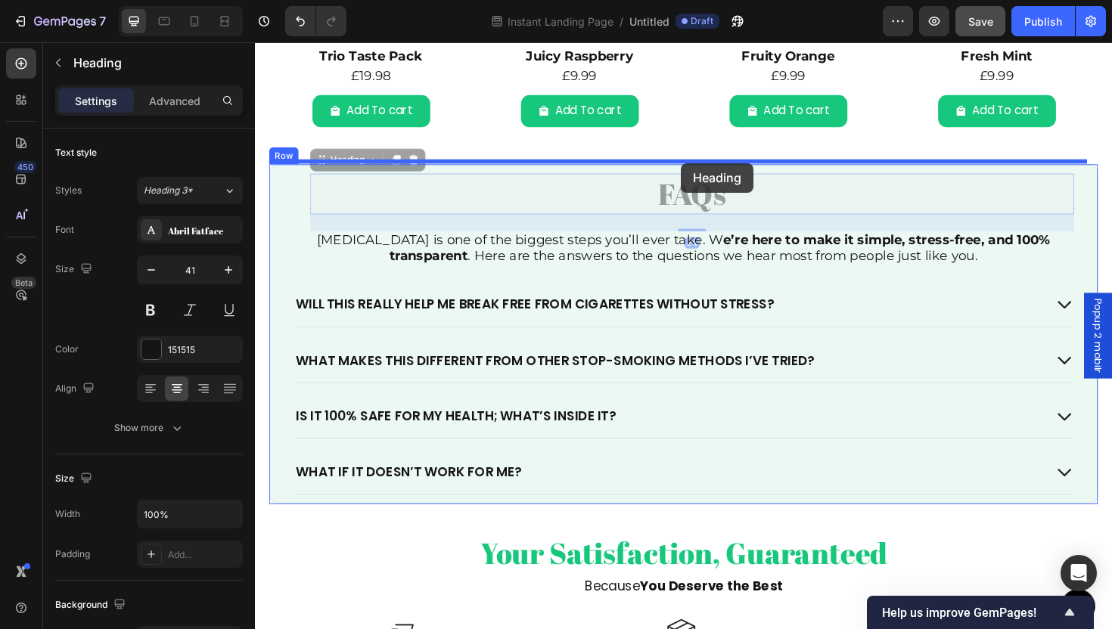
drag, startPoint x: 696, startPoint y: 207, endPoint x: 706, endPoint y: 170, distance: 37.6
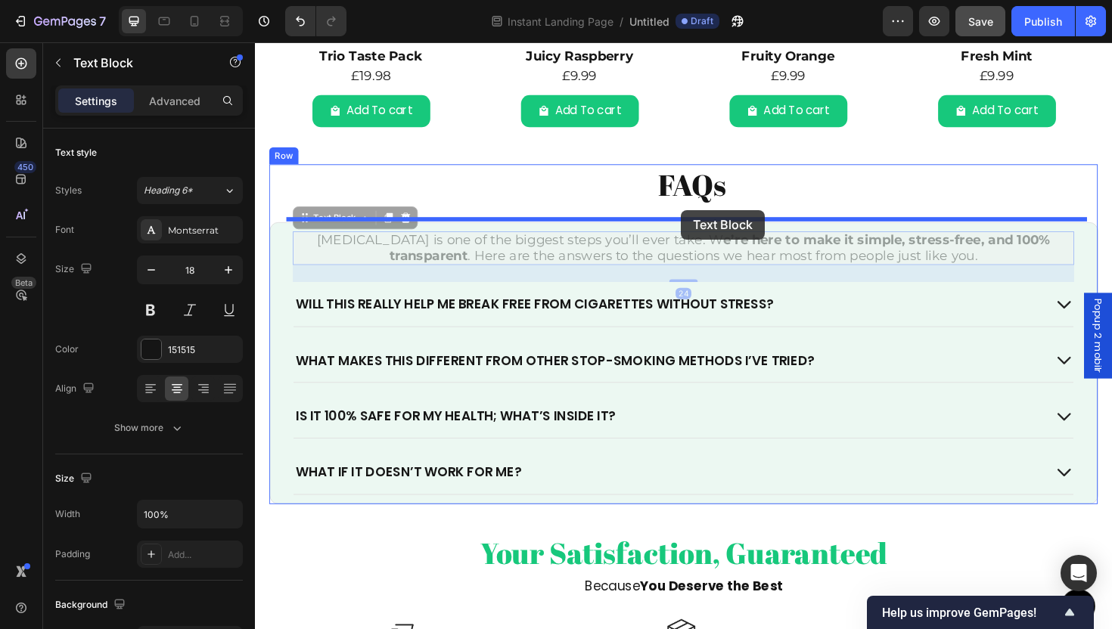
drag, startPoint x: 707, startPoint y: 259, endPoint x: 707, endPoint y: 218, distance: 40.9
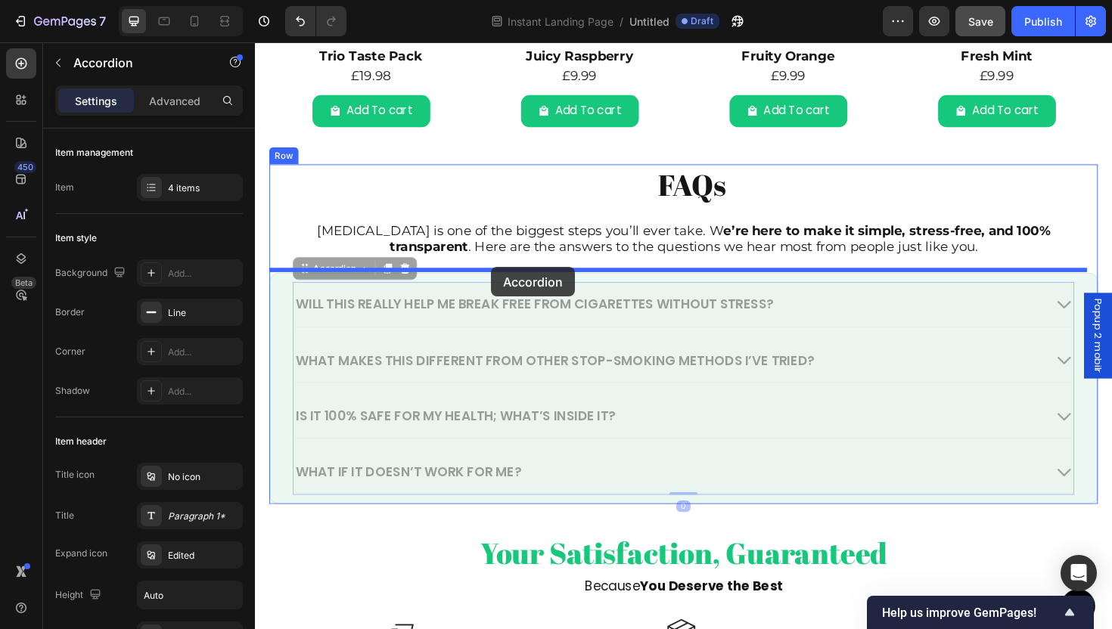
drag, startPoint x: 483, startPoint y: 350, endPoint x: 505, endPoint y: 281, distance: 72.3
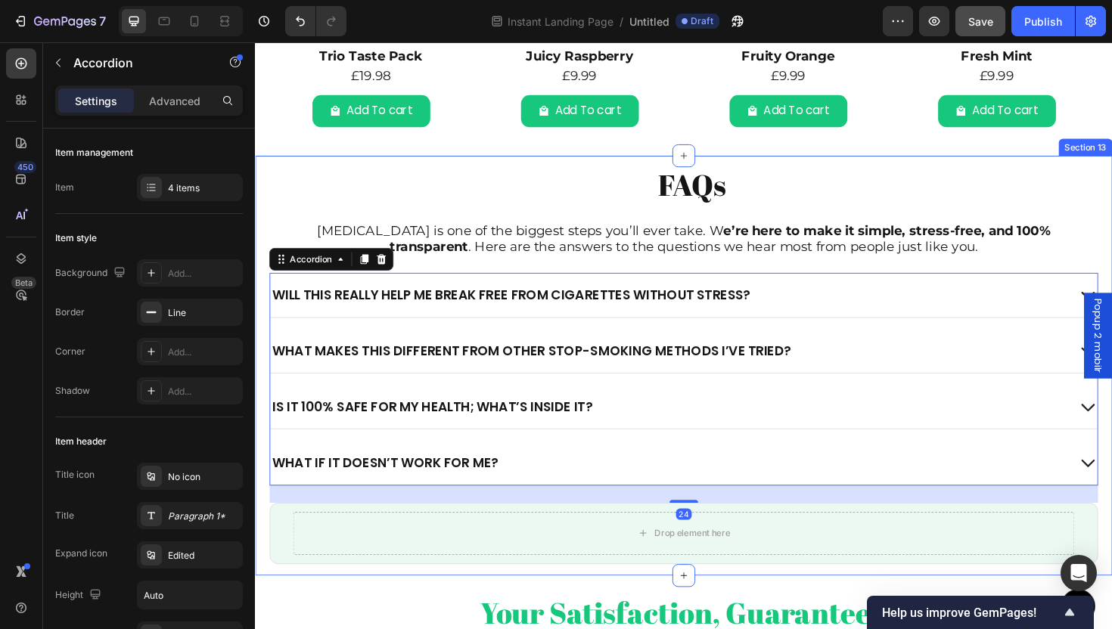
click at [504, 558] on div "Drop element here" at bounding box center [709, 562] width 828 height 45
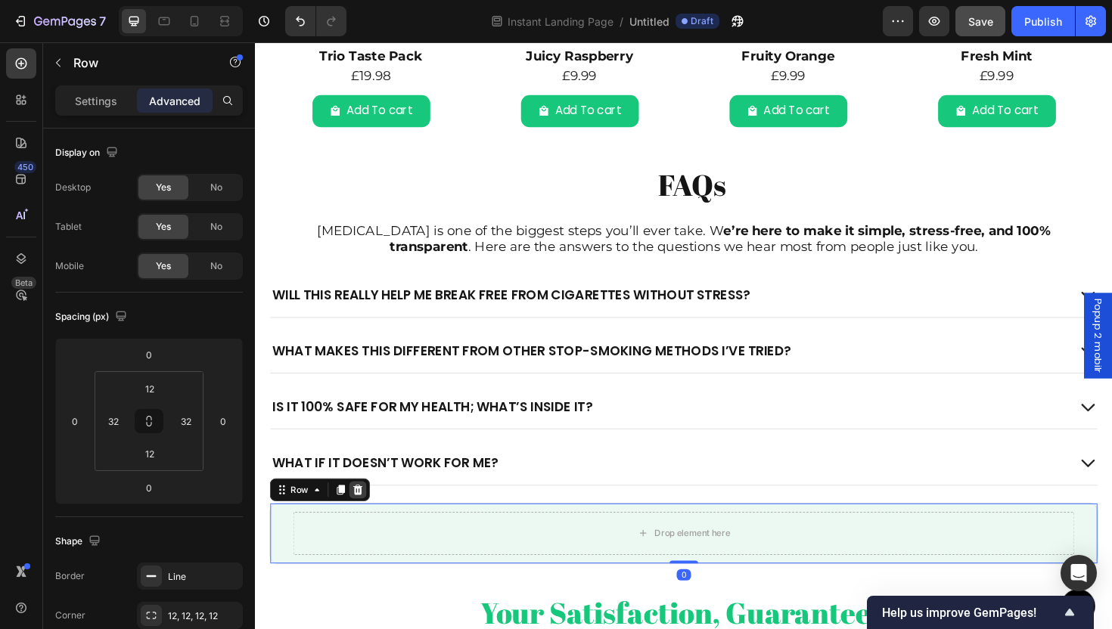
click at [365, 514] on icon at bounding box center [364, 517] width 12 height 12
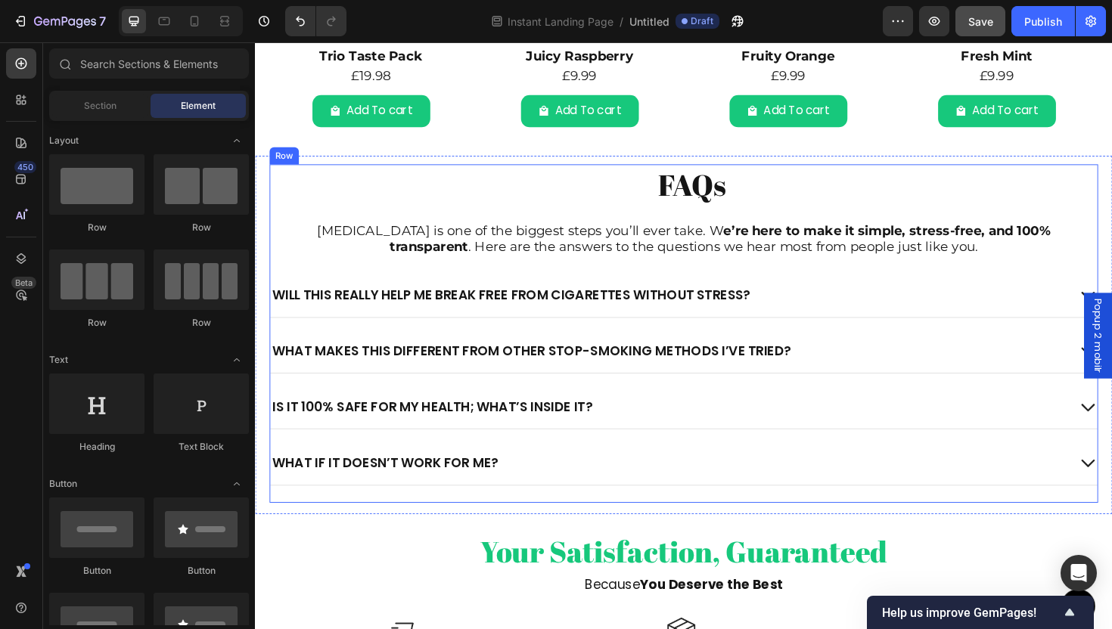
click at [483, 524] on div "FAQs Heading Quitting smoking is one of the biggest steps you’ll ever take. W e…" at bounding box center [709, 351] width 878 height 359
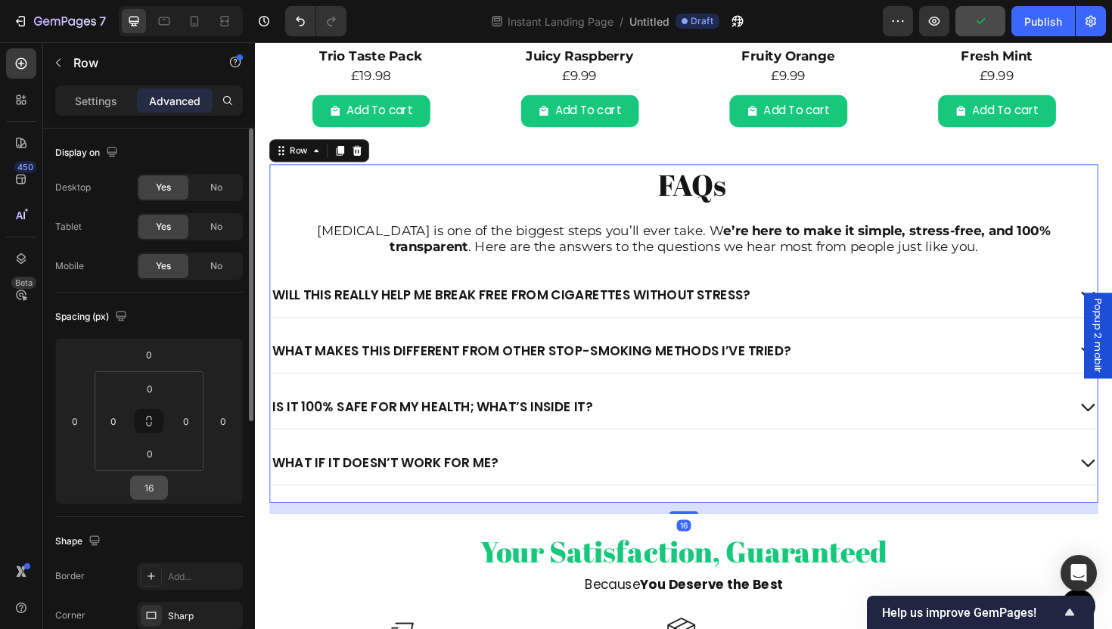
click at [161, 492] on input "16" at bounding box center [149, 488] width 30 height 23
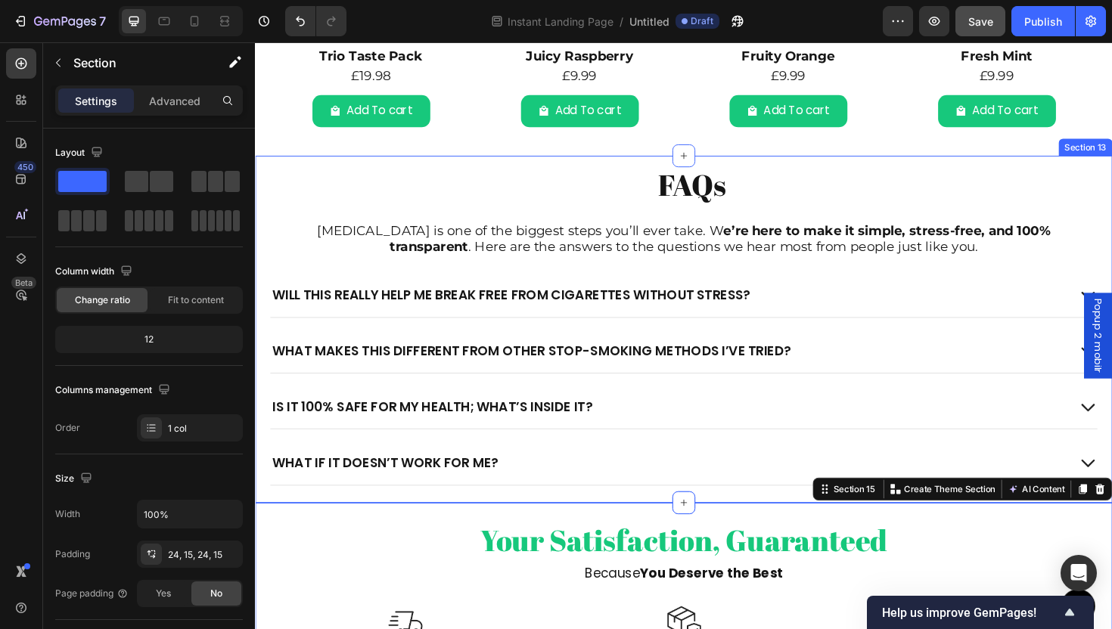
click at [256, 516] on div "FAQs Heading Quitting smoking is one of the biggest steps you’ll ever take. W e…" at bounding box center [709, 347] width 908 height 368
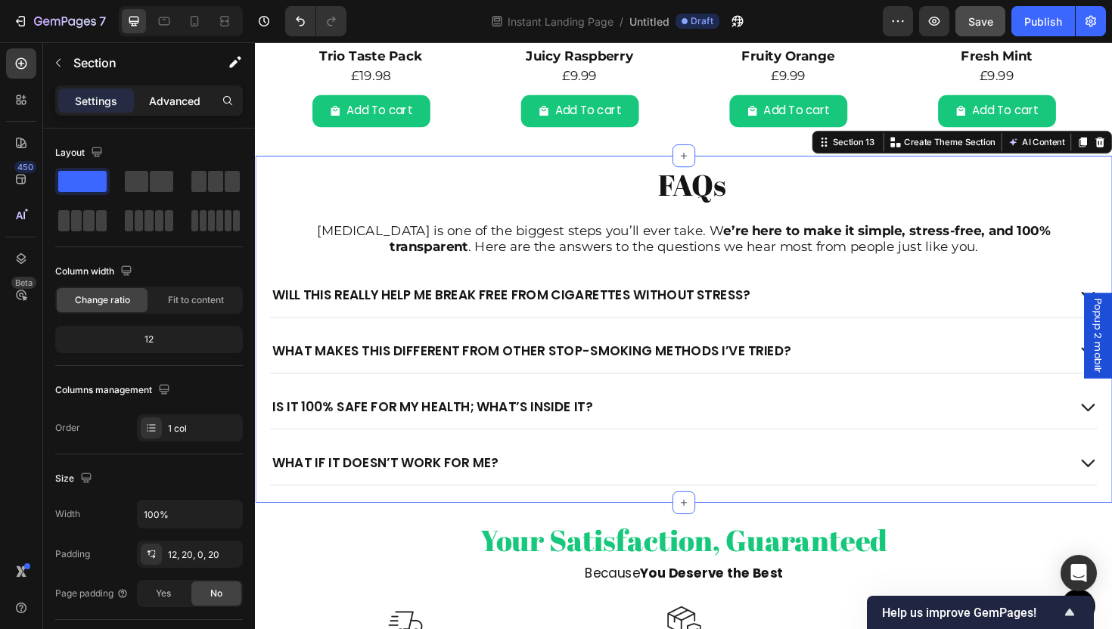
click at [159, 101] on p "Advanced" at bounding box center [174, 101] width 51 height 16
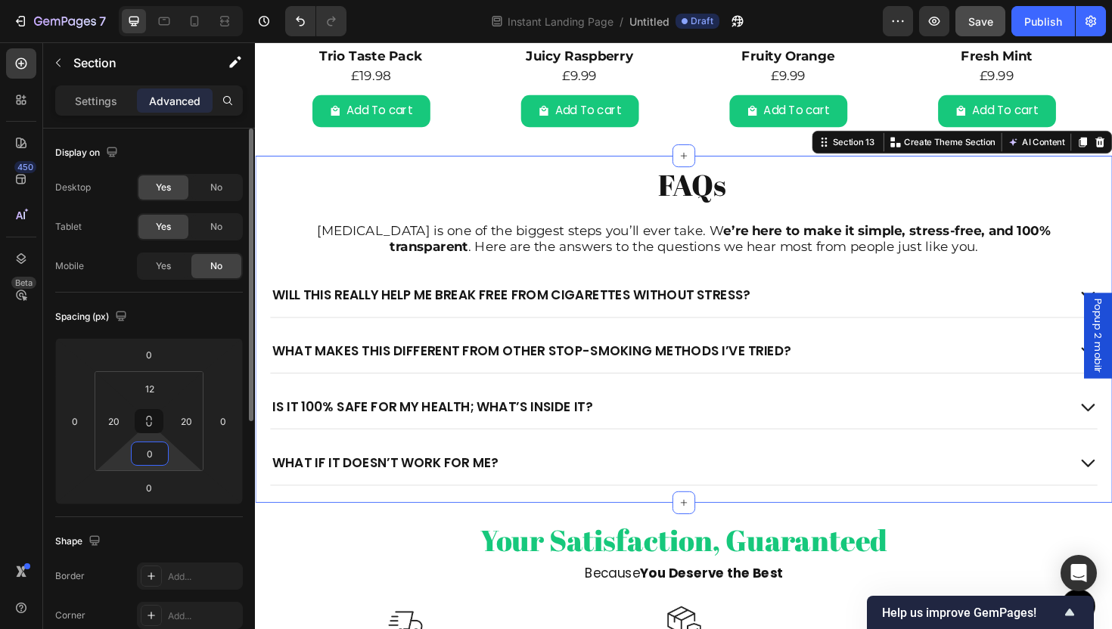
click at [158, 461] on input "0" at bounding box center [150, 454] width 30 height 23
type input "12"
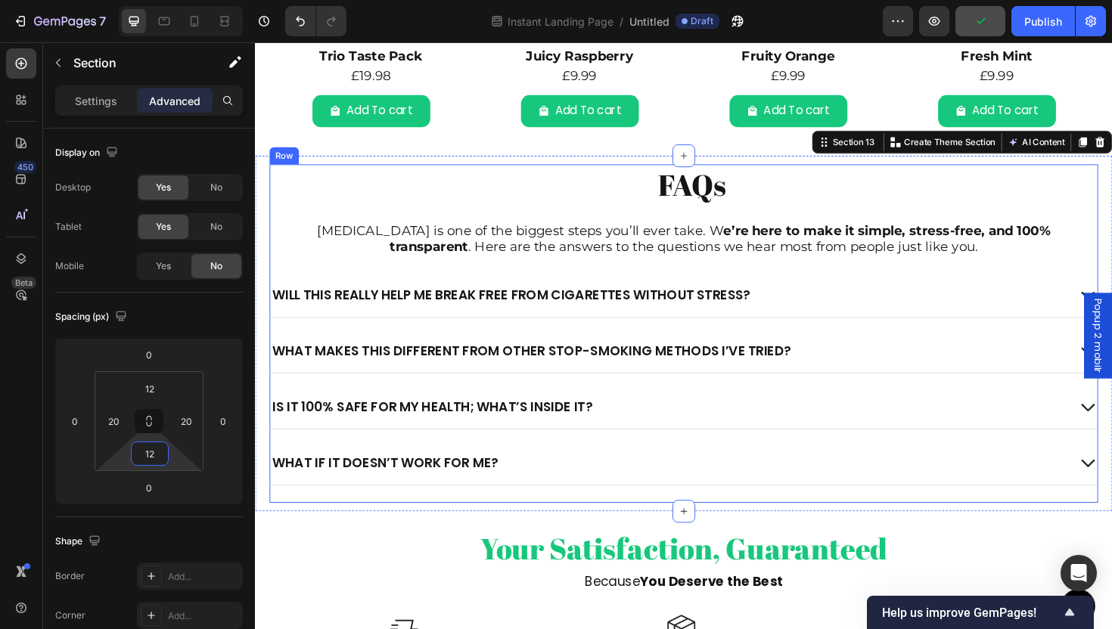
click at [477, 505] on div "What if it doesn’t work for me?" at bounding box center [709, 488] width 876 height 46
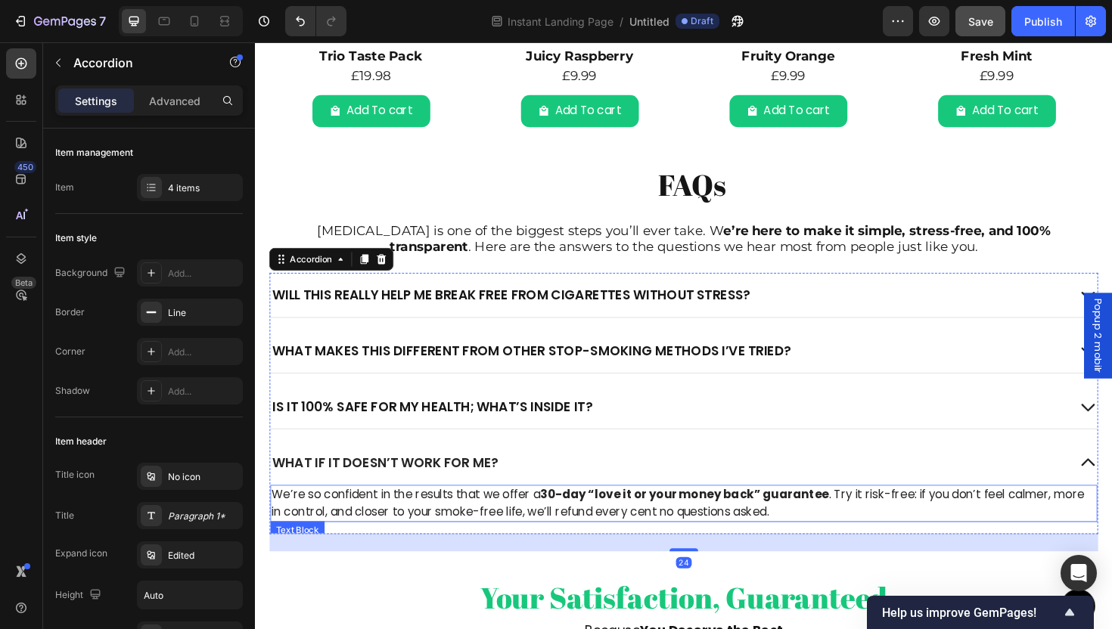
click at [477, 536] on p "We’re so confident in the results that we offer a 30-day “love it or your money…" at bounding box center [708, 531] width 873 height 36
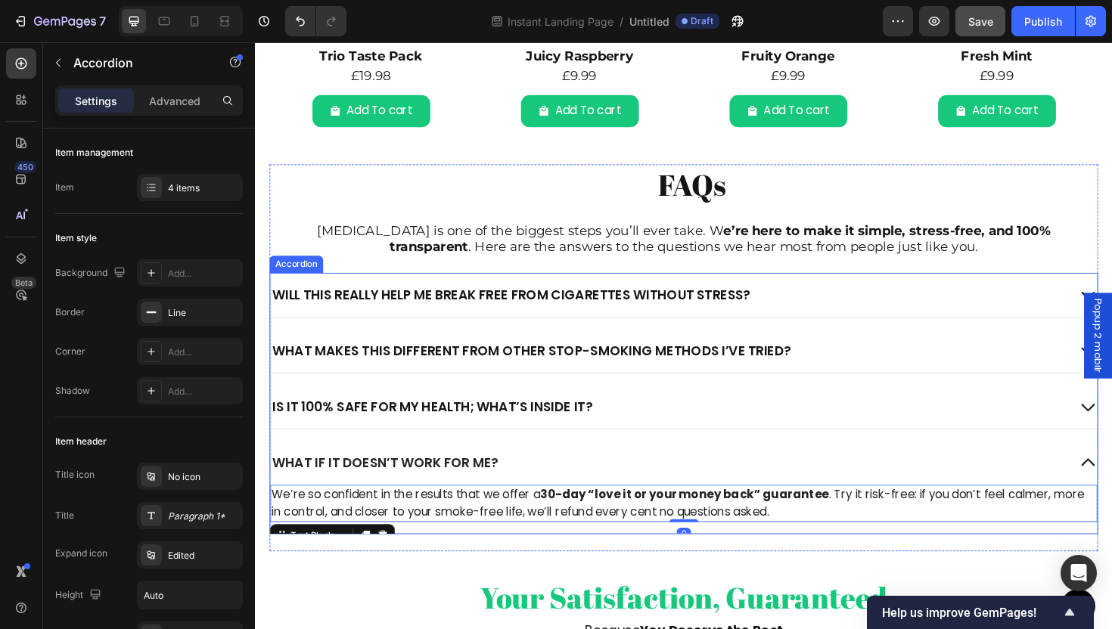
click at [521, 490] on div "What if it doesn’t work for me?" at bounding box center [693, 488] width 844 height 22
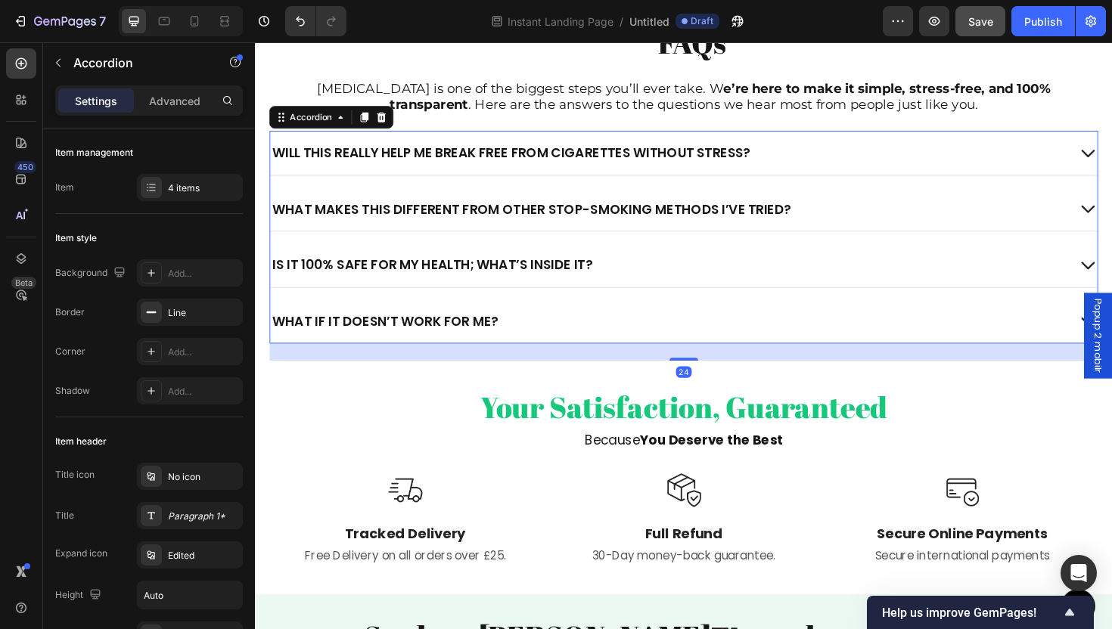
scroll to position [2548, 0]
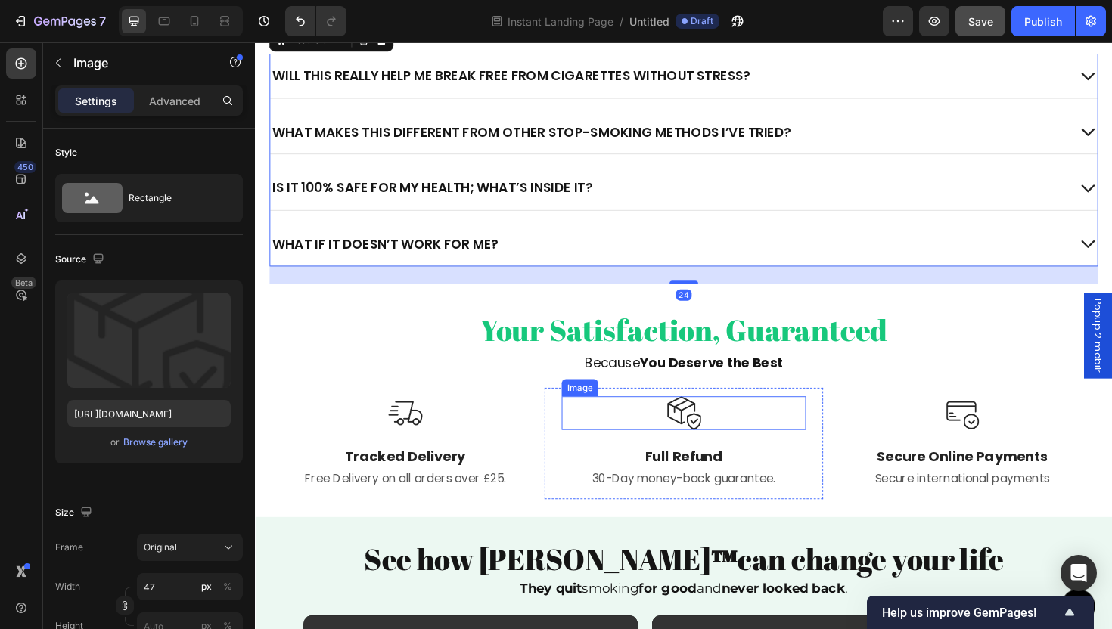
click at [615, 447] on div at bounding box center [709, 436] width 259 height 36
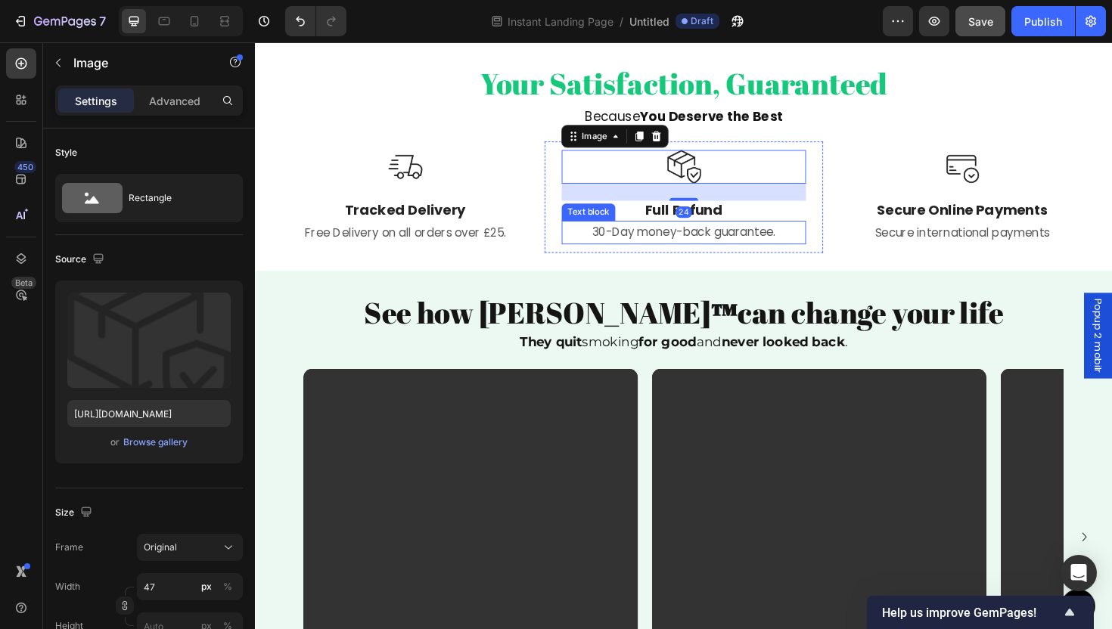
scroll to position [2825, 0]
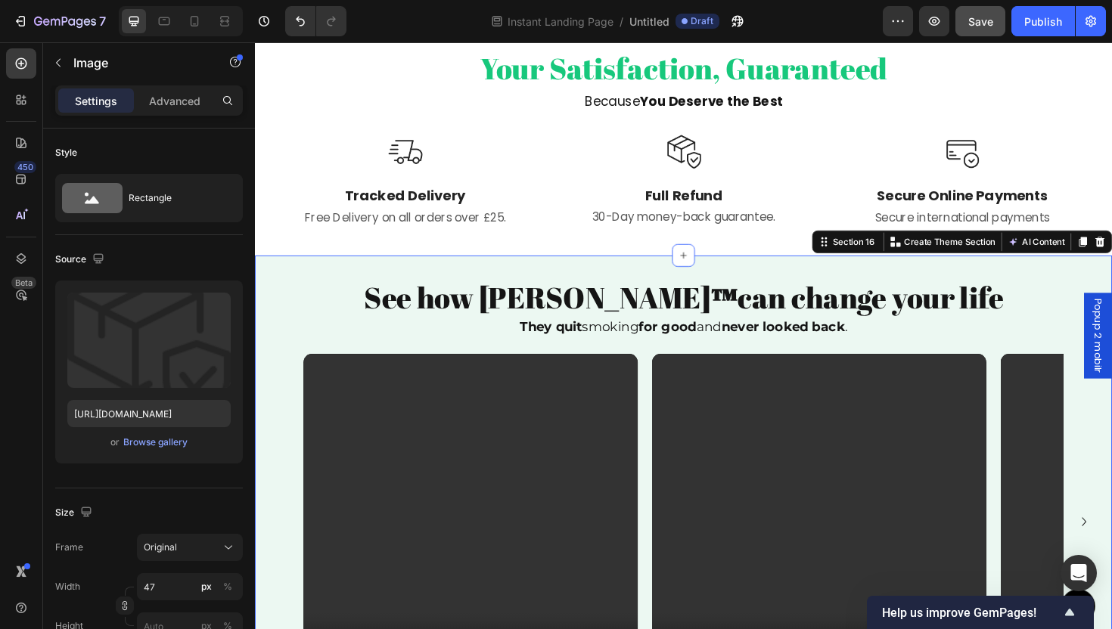
click at [449, 280] on div "See how SORA ™ can change your life Heading They quit smoking for good and neve…" at bounding box center [709, 513] width 908 height 488
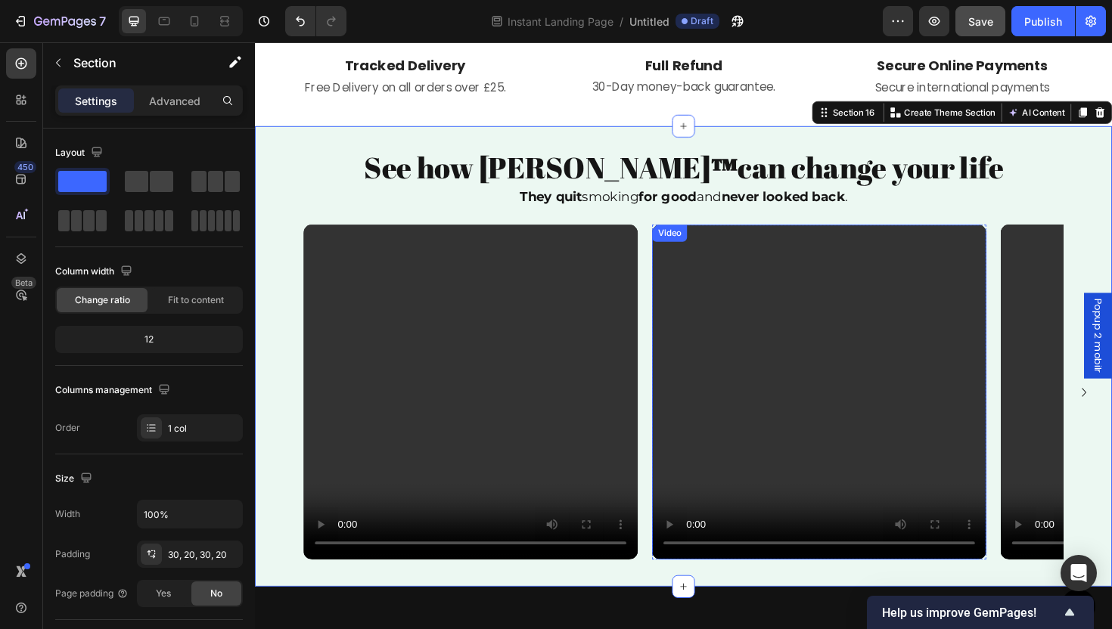
scroll to position [2938, 0]
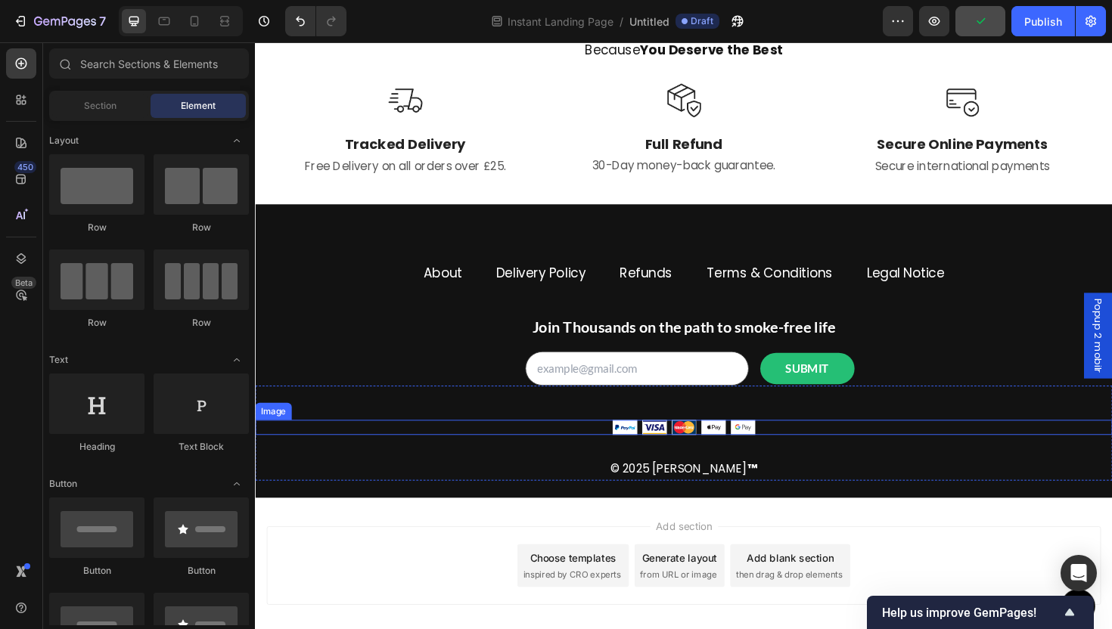
scroll to position [2922, 0]
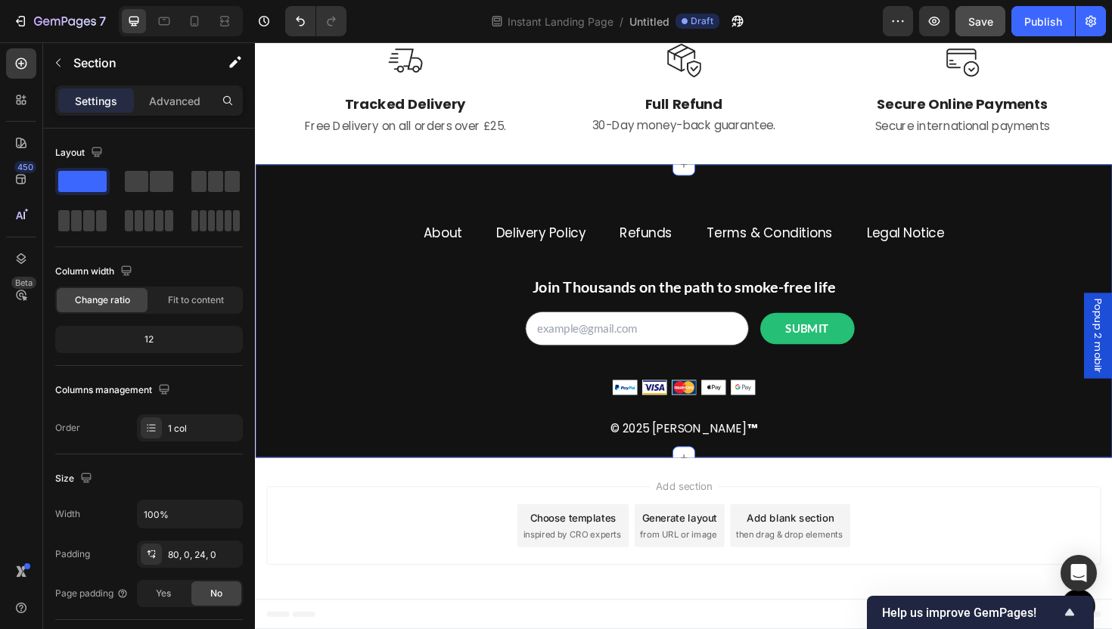
click at [527, 204] on div "About Button Delivery Policy Button Refunds Button Terms & Conditions Button Le…" at bounding box center [709, 328] width 908 height 312
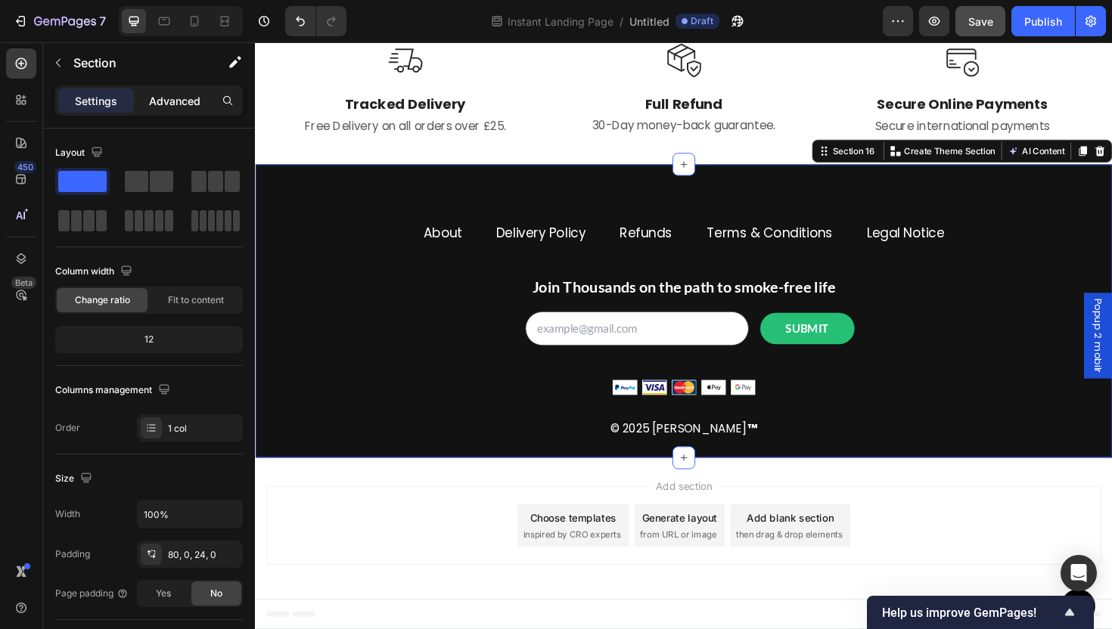
click at [166, 100] on p "Advanced" at bounding box center [174, 101] width 51 height 16
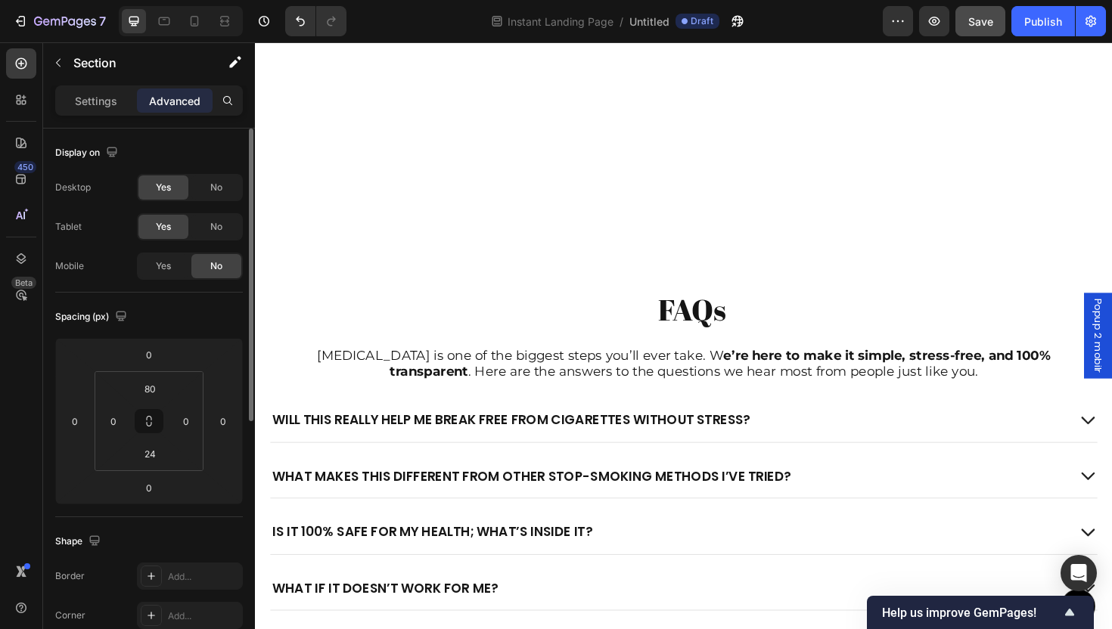
scroll to position [2644, 0]
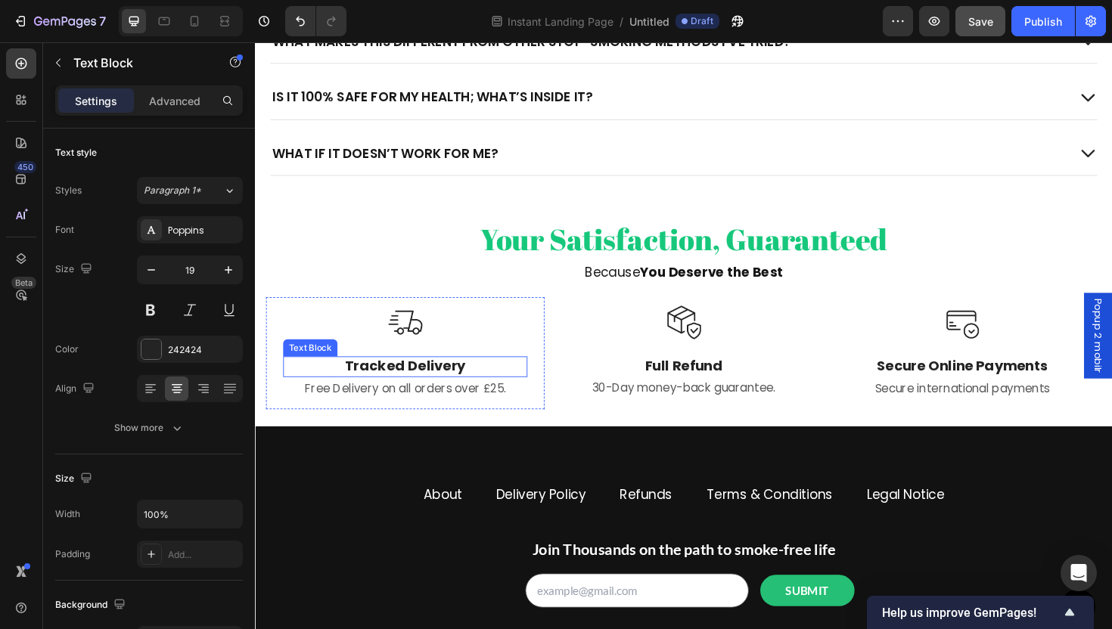
click at [399, 390] on p "Tracked Delivery" at bounding box center [414, 386] width 256 height 19
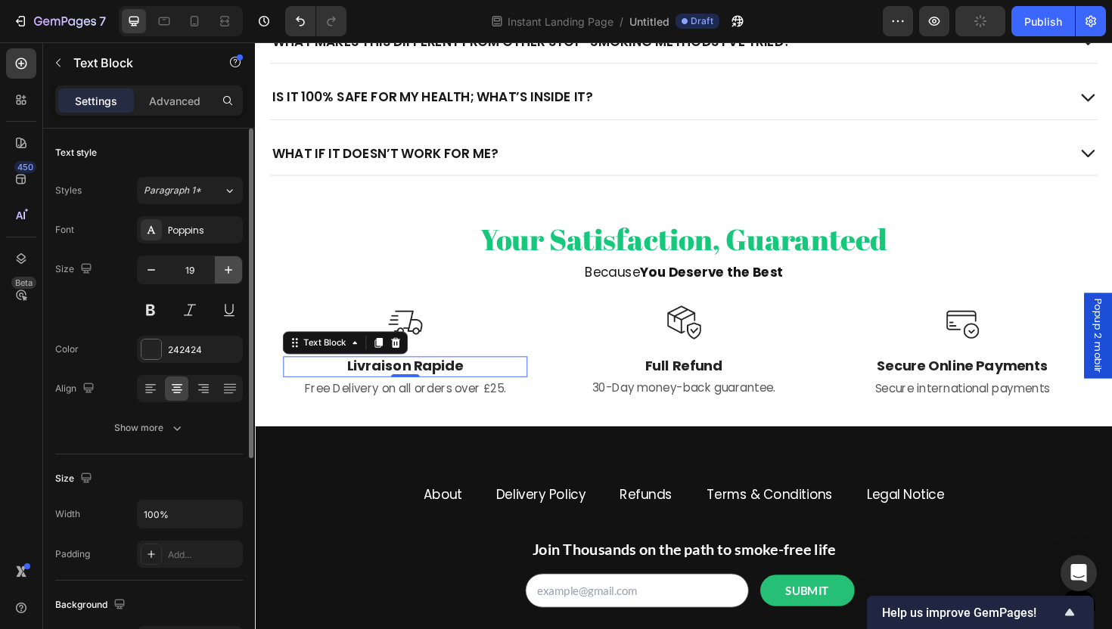
click at [217, 268] on button "button" at bounding box center [228, 269] width 27 height 27
type input "20"
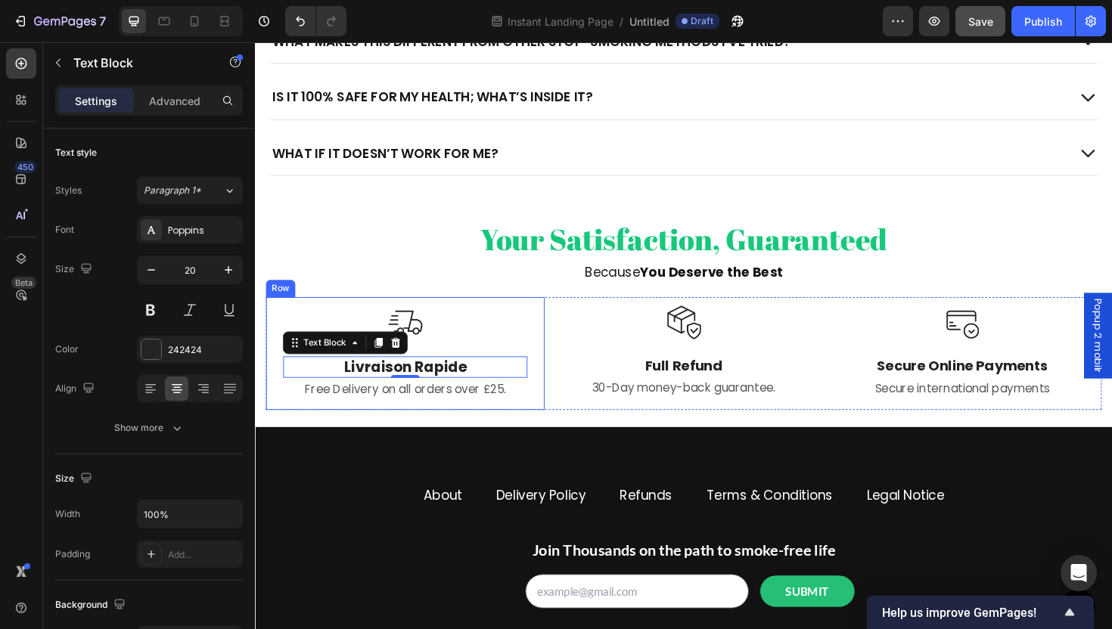
click at [523, 429] on div "Image Livraison Rapide Text Block 0 Free Delivery on all orders over £25. Text …" at bounding box center [413, 372] width 295 height 120
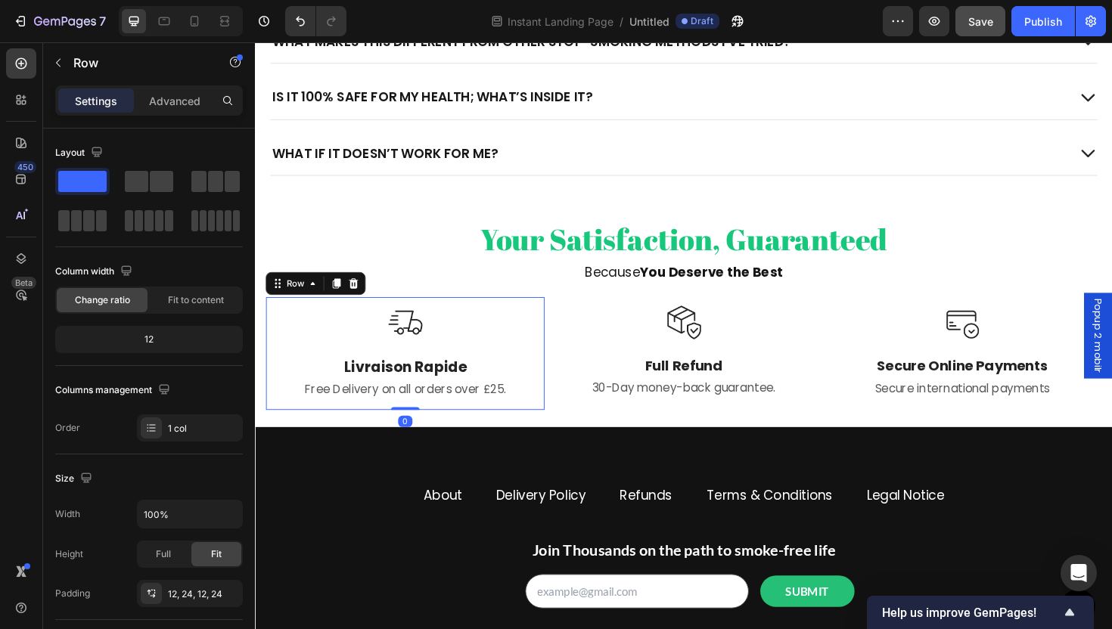
click at [430, 377] on p "Livraison Rapide" at bounding box center [414, 387] width 256 height 20
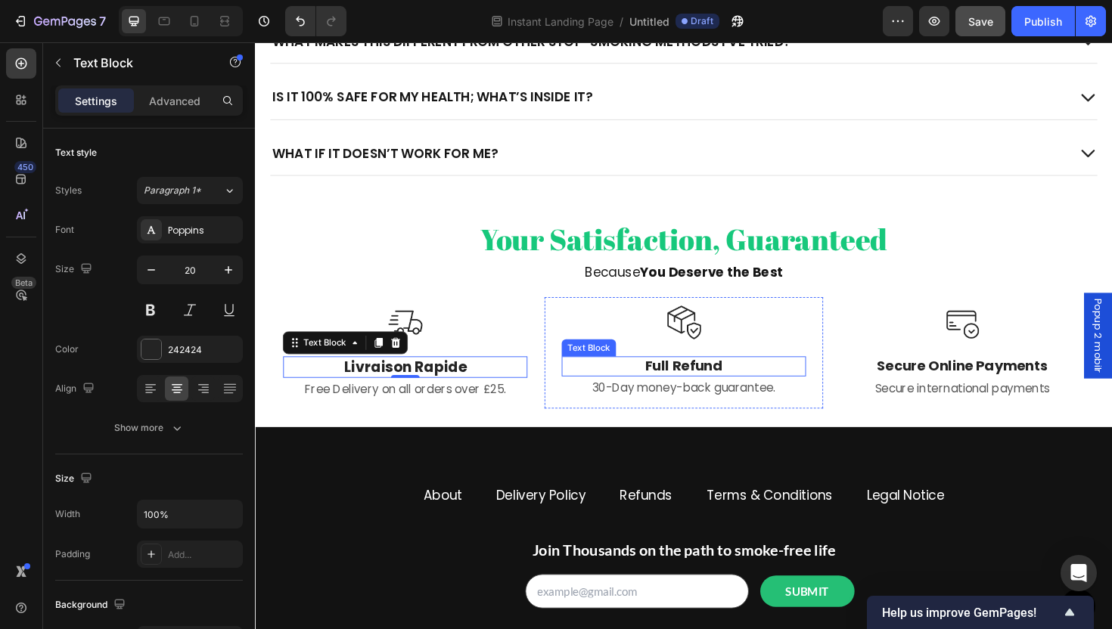
click at [706, 388] on p "Full Refund" at bounding box center [709, 386] width 256 height 19
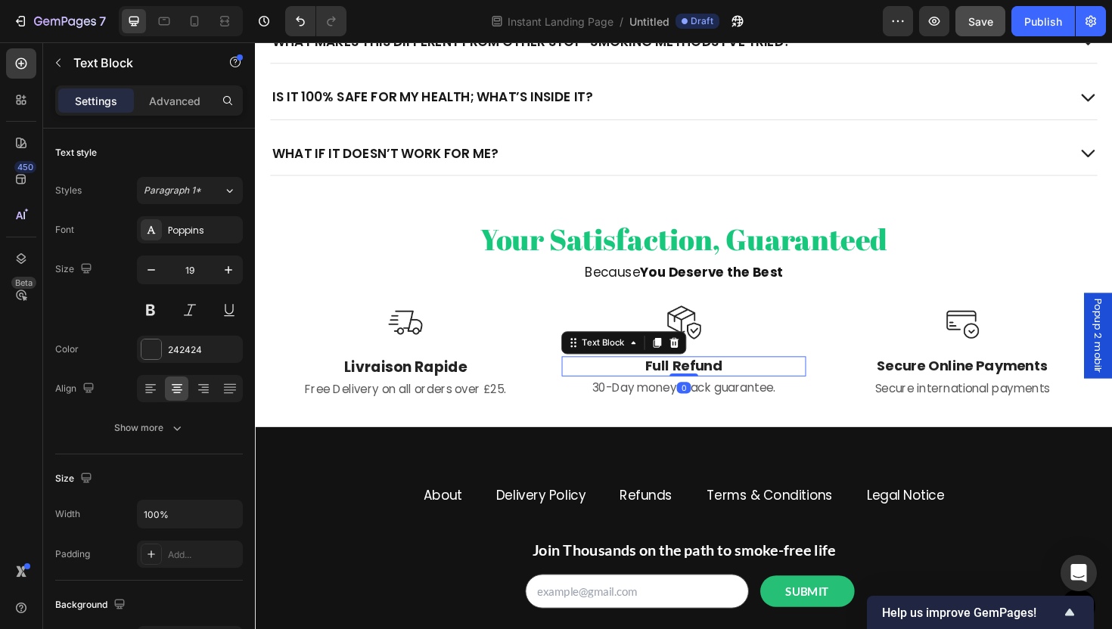
click at [706, 388] on p "Full Refund" at bounding box center [709, 386] width 256 height 19
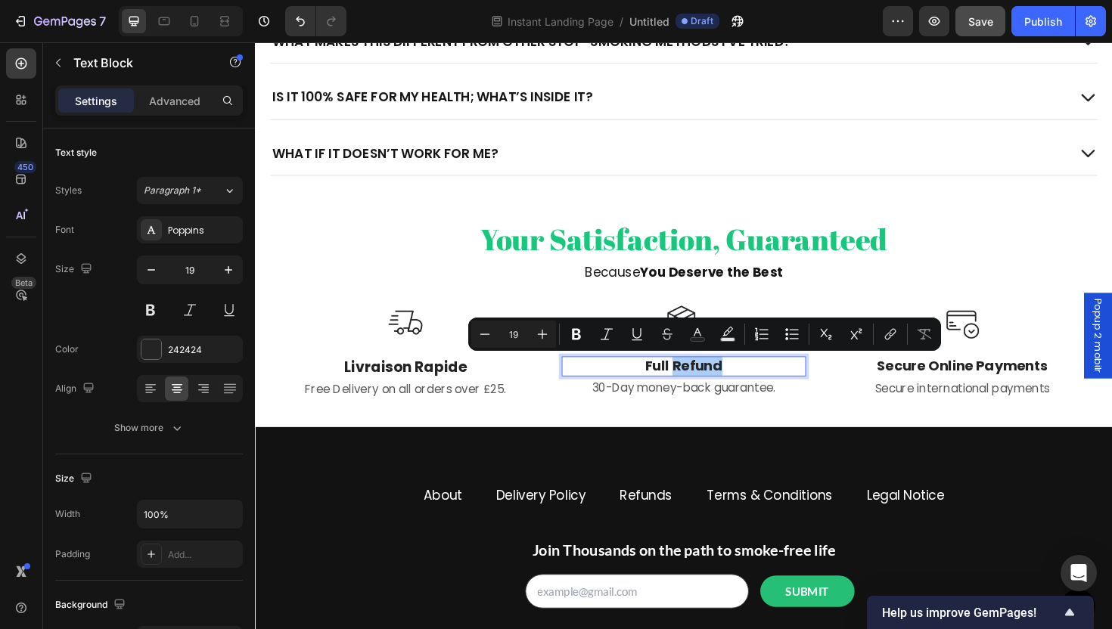
click at [682, 325] on div "Minus 19 Plus Bold Italic Underline Strikethrough Text Color Text Background Co…" at bounding box center [704, 334] width 467 height 27
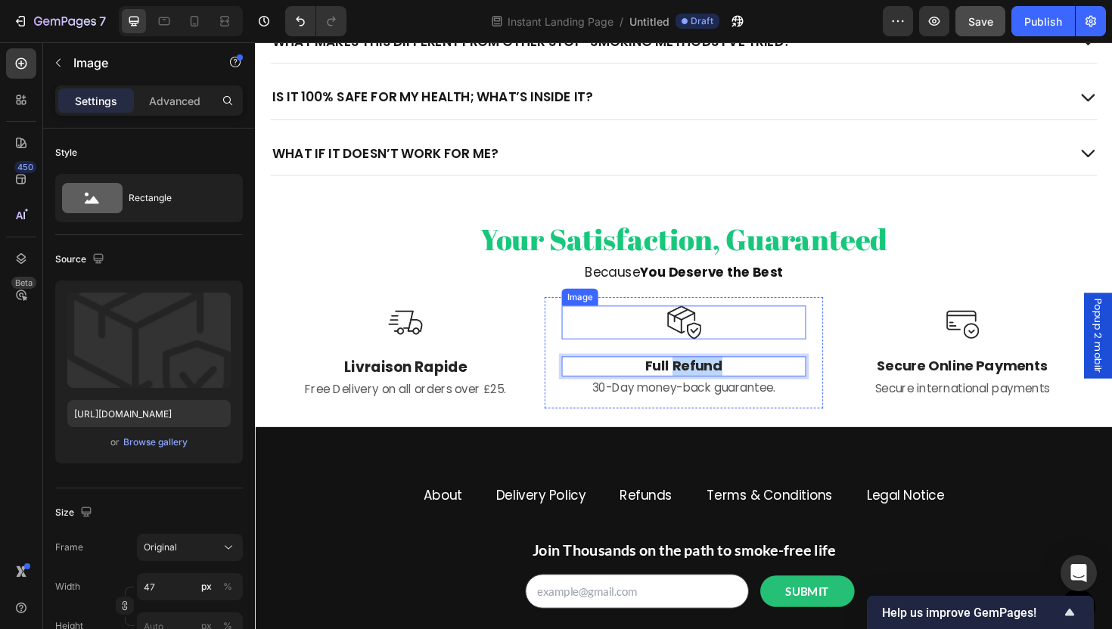
click at [695, 327] on img at bounding box center [710, 340] width 36 height 36
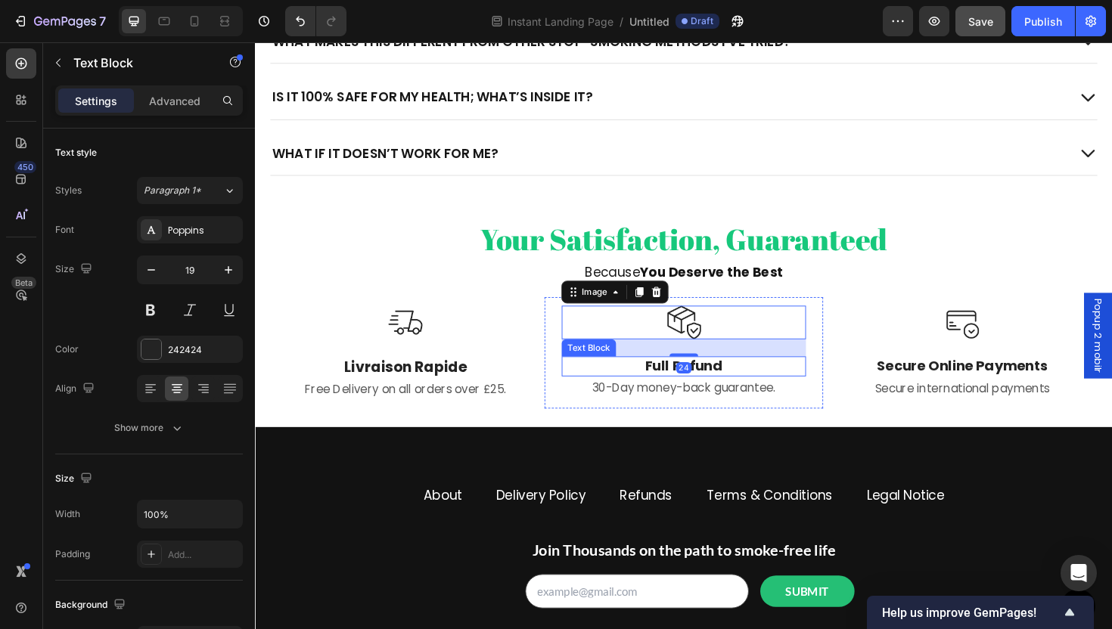
click at [733, 386] on p "Full Refund" at bounding box center [709, 386] width 256 height 19
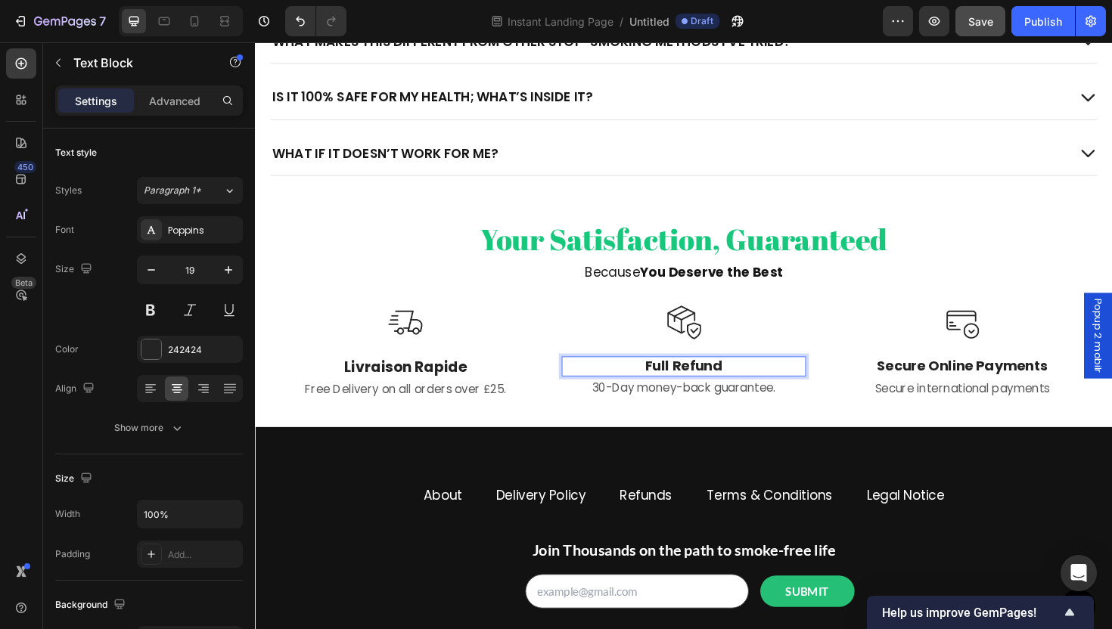
click at [733, 386] on p "Full Refund" at bounding box center [709, 386] width 256 height 19
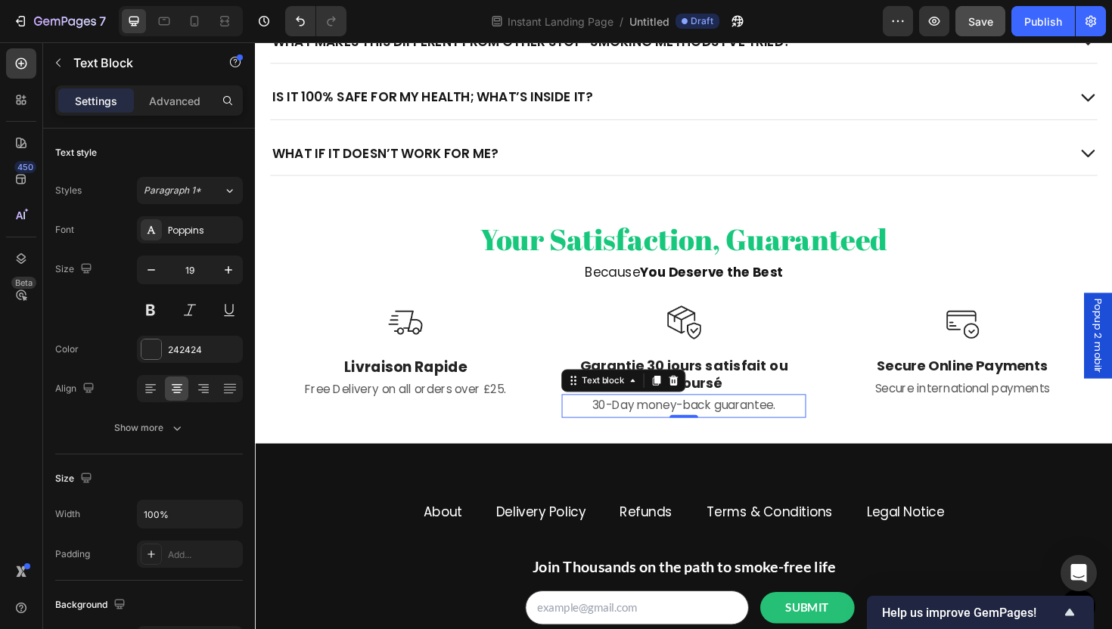
click at [763, 428] on p "30-Day money-back guarantee." at bounding box center [709, 428] width 256 height 22
click at [698, 399] on icon at bounding box center [699, 401] width 10 height 11
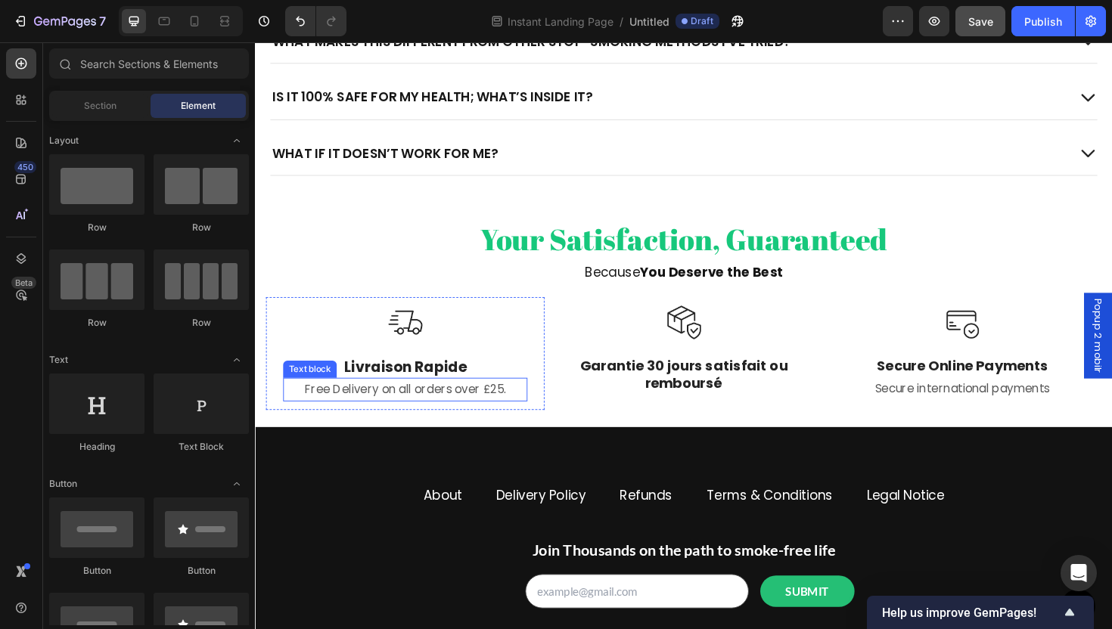
click at [471, 408] on p "Free Delivery on all orders over £25." at bounding box center [414, 410] width 256 height 22
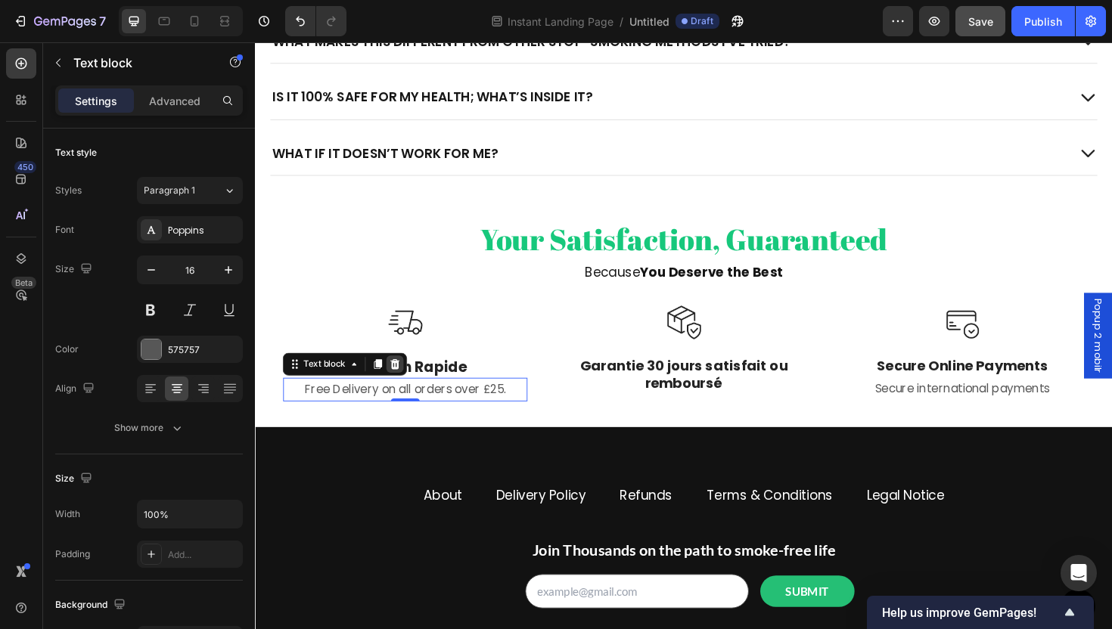
click at [406, 389] on icon at bounding box center [403, 384] width 12 height 12
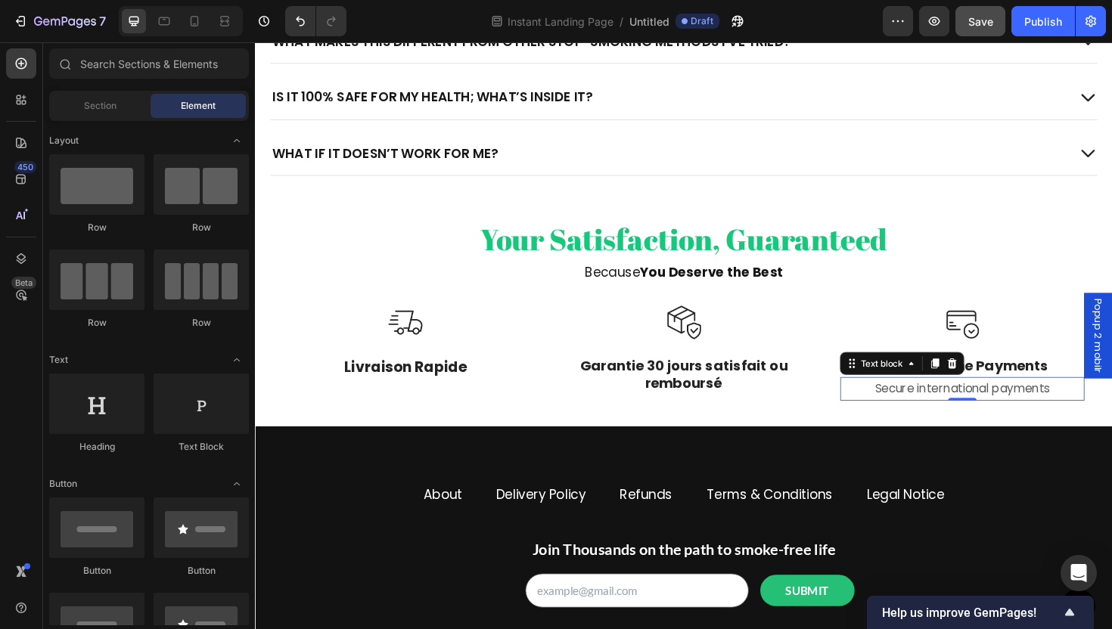
click at [1037, 417] on p "Secure international payments" at bounding box center [1004, 410] width 256 height 22
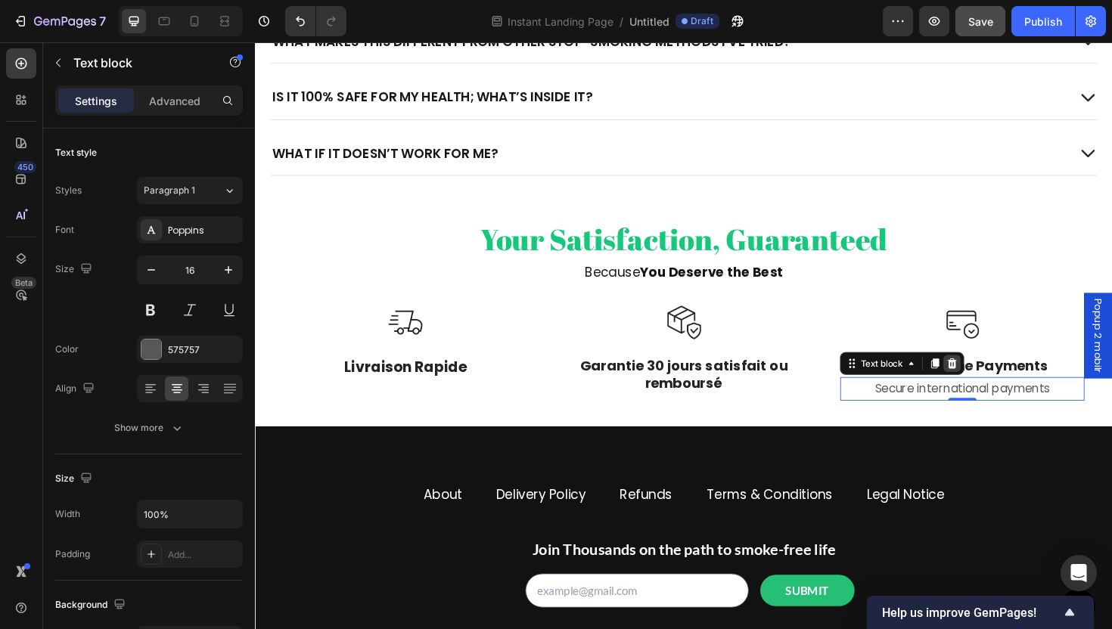
click at [989, 383] on icon at bounding box center [994, 383] width 10 height 11
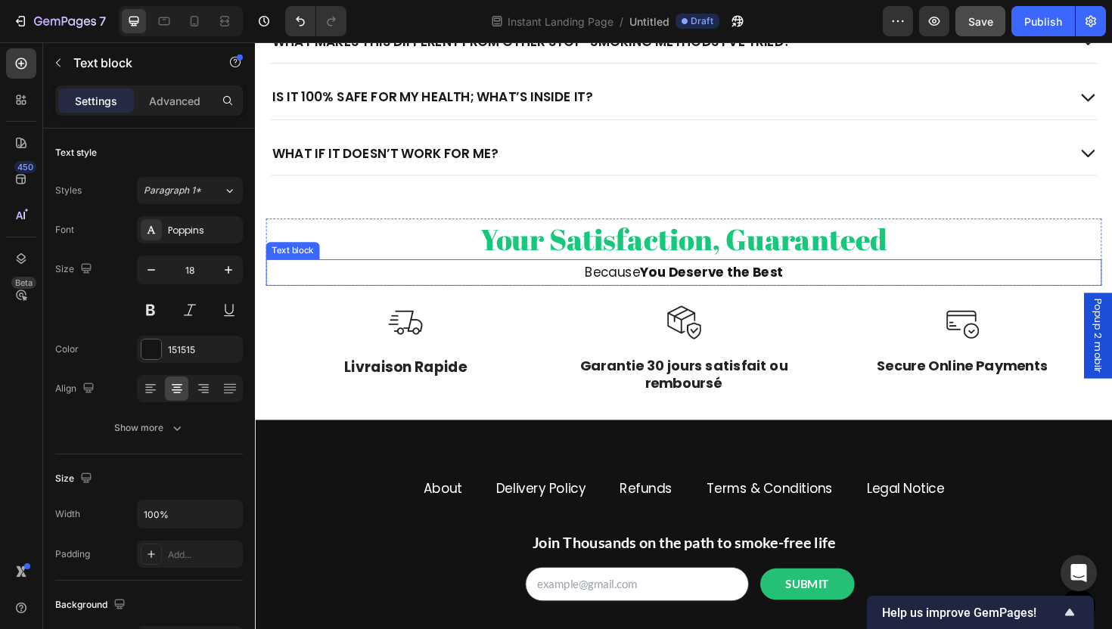
click at [779, 286] on strong "You Deserve the Best" at bounding box center [738, 285] width 151 height 19
click at [382, 257] on icon at bounding box center [386, 258] width 10 height 11
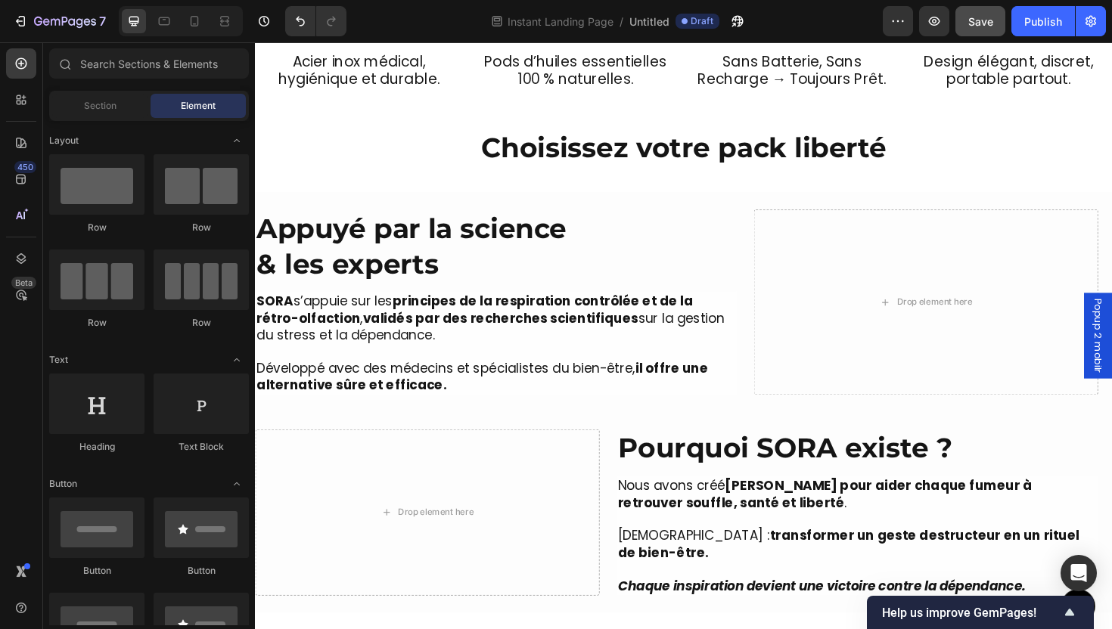
scroll to position [1201, 0]
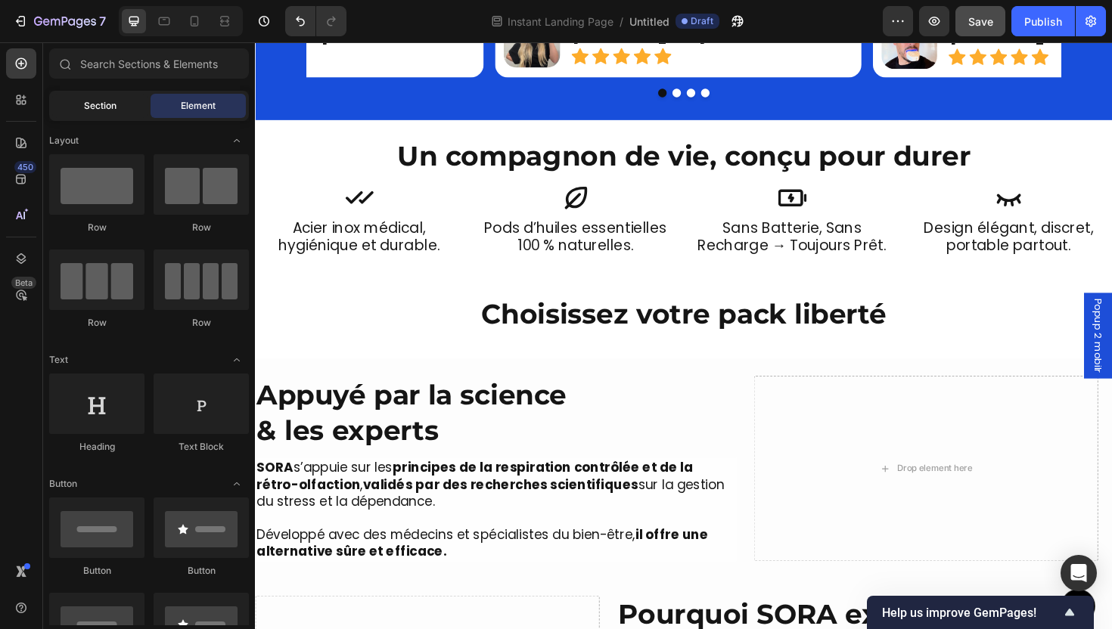
click at [107, 113] on div "Section" at bounding box center [99, 106] width 95 height 24
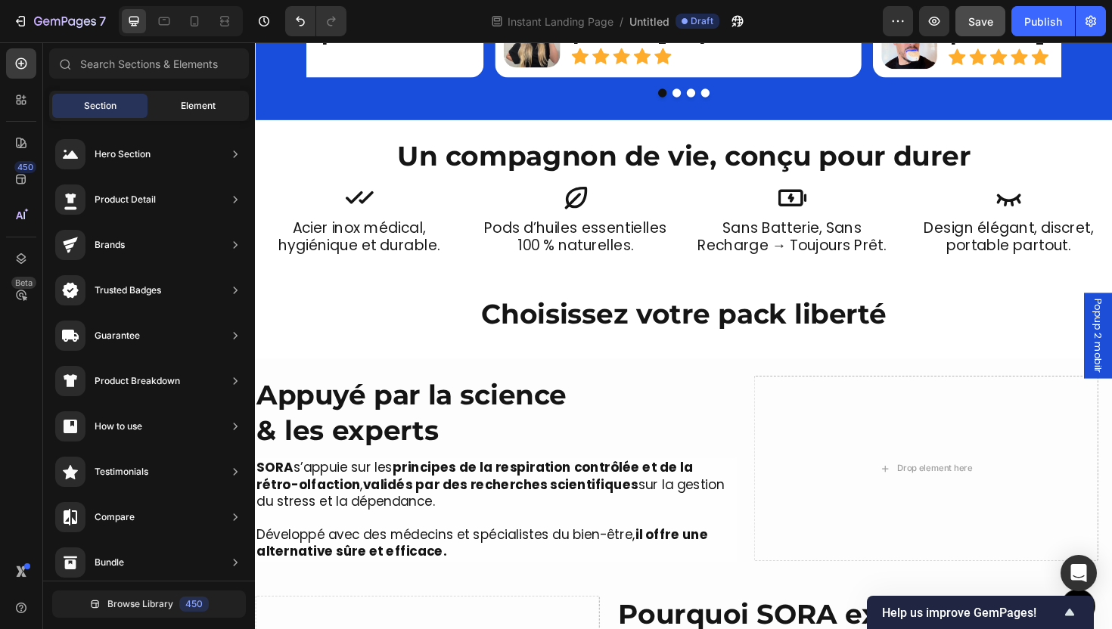
click at [161, 112] on div "Element" at bounding box center [198, 106] width 95 height 24
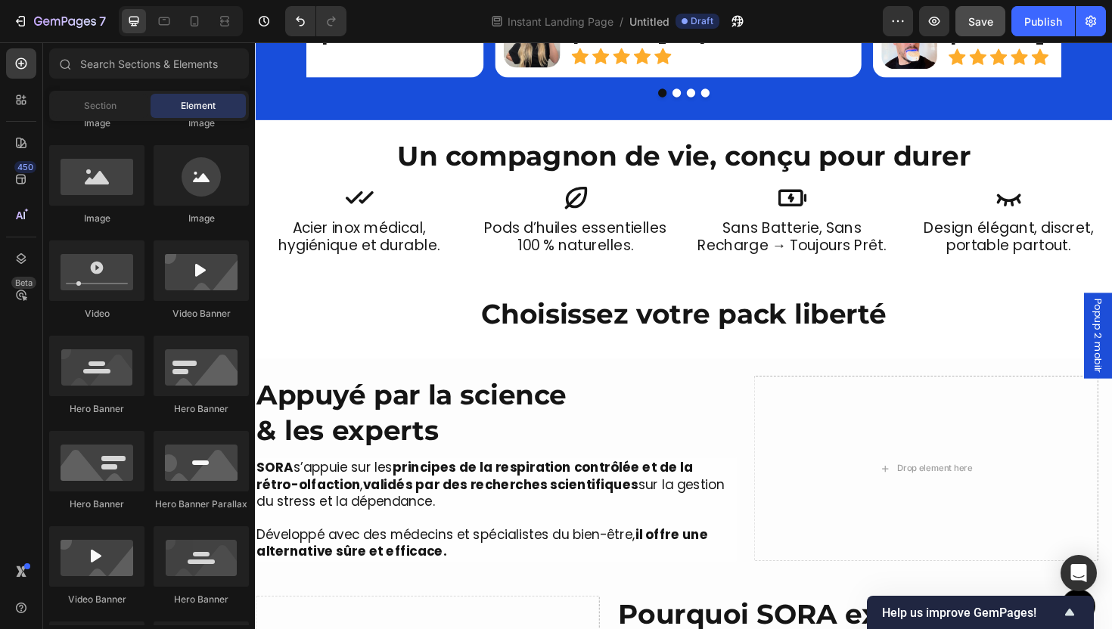
scroll to position [0, 0]
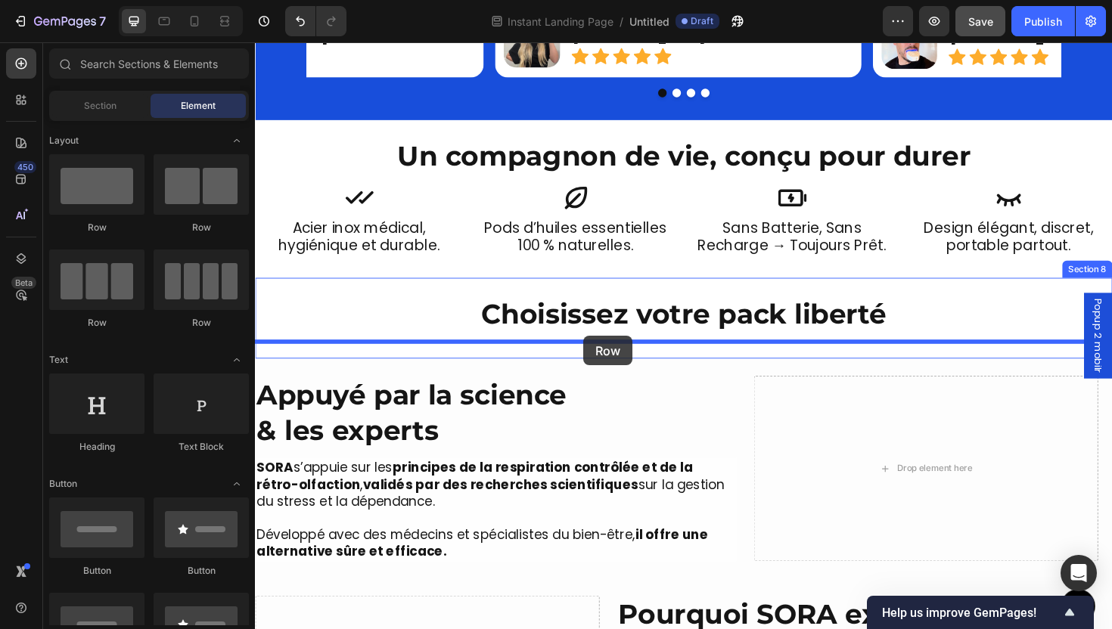
drag, startPoint x: 358, startPoint y: 327, endPoint x: 603, endPoint y: 353, distance: 246.6
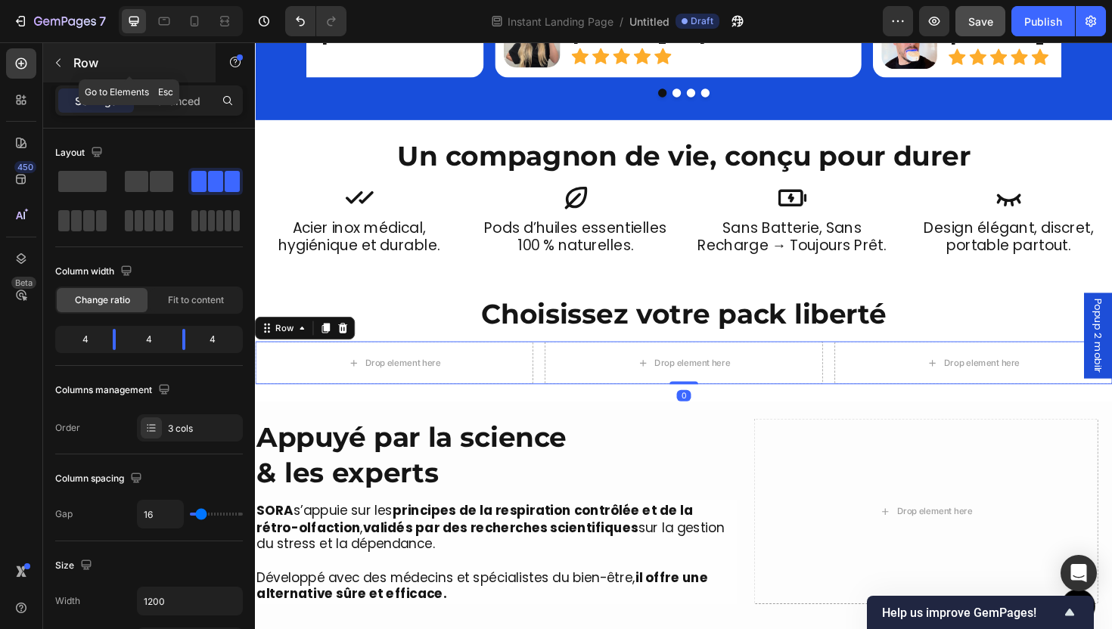
click at [68, 73] on div at bounding box center [58, 63] width 24 height 24
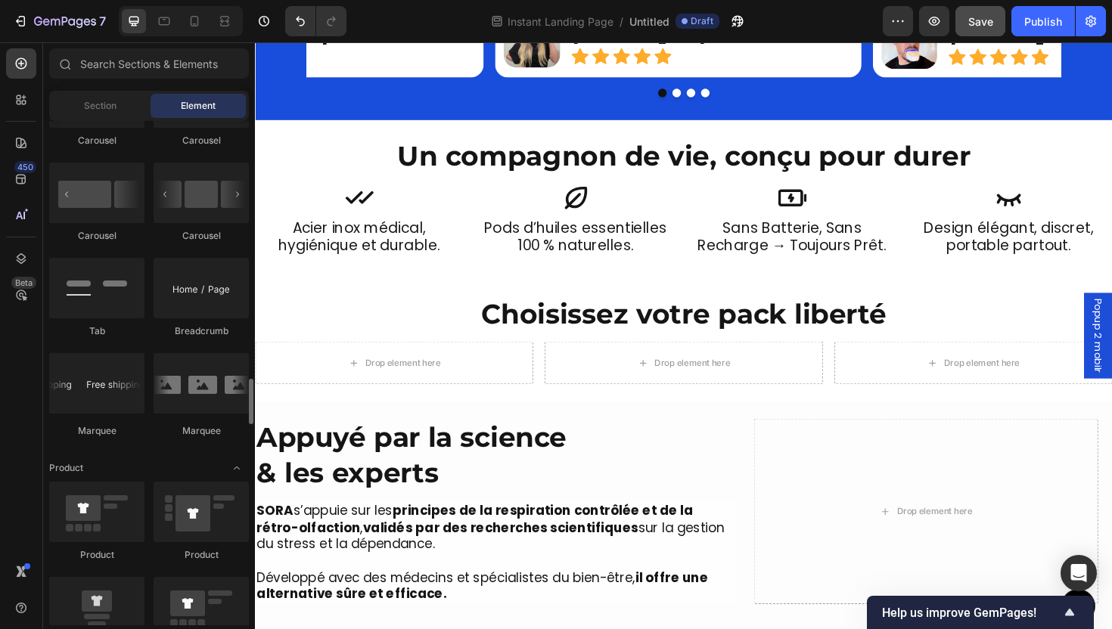
scroll to position [2053, 0]
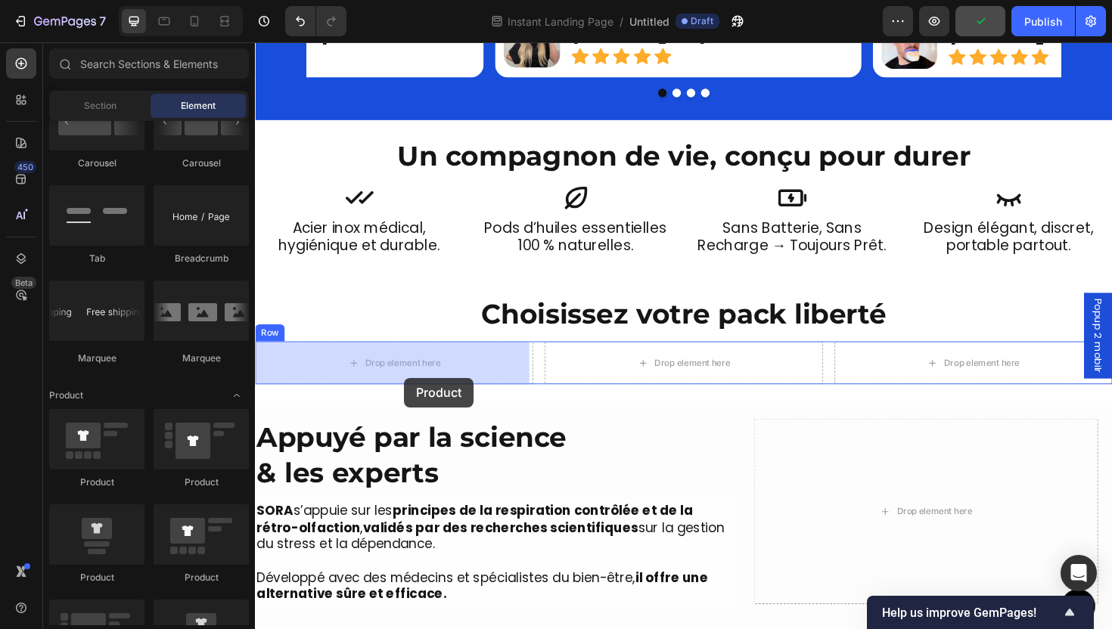
drag, startPoint x: 353, startPoint y: 480, endPoint x: 413, endPoint y: 397, distance: 102.3
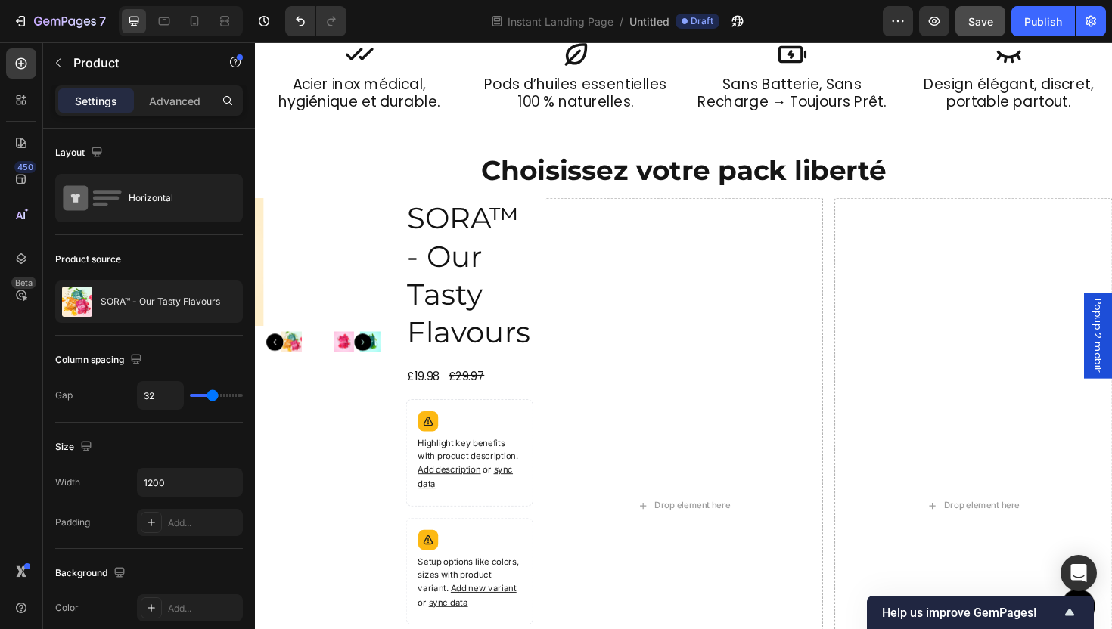
scroll to position [1404, 0]
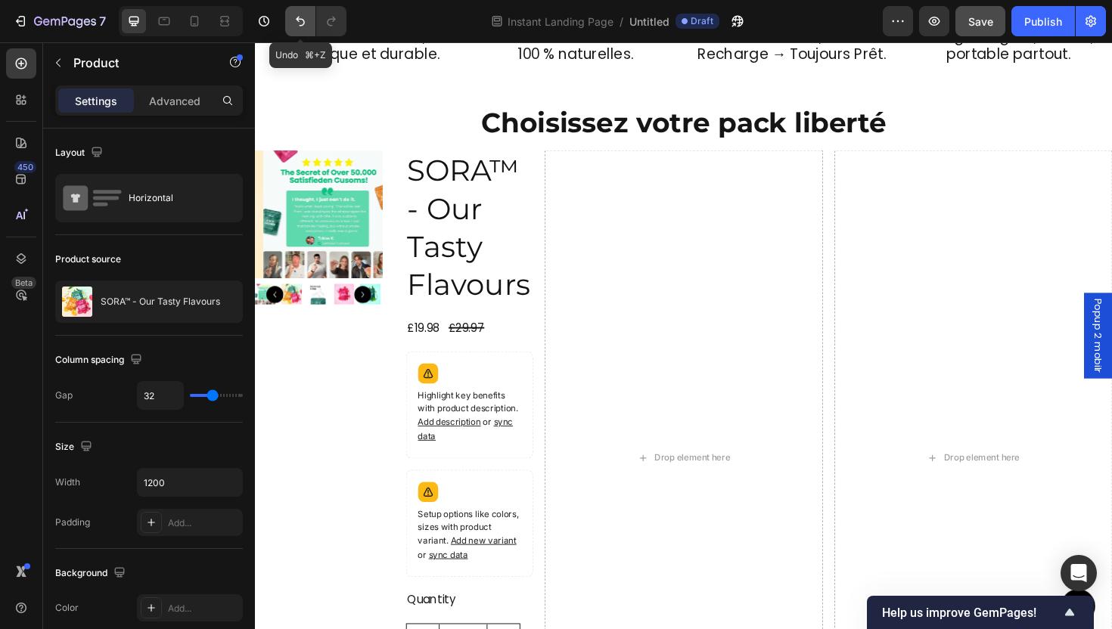
click at [300, 23] on icon "Undo/Redo" at bounding box center [300, 21] width 15 height 15
click at [285, 25] on button "Undo/Redo" at bounding box center [300, 21] width 30 height 30
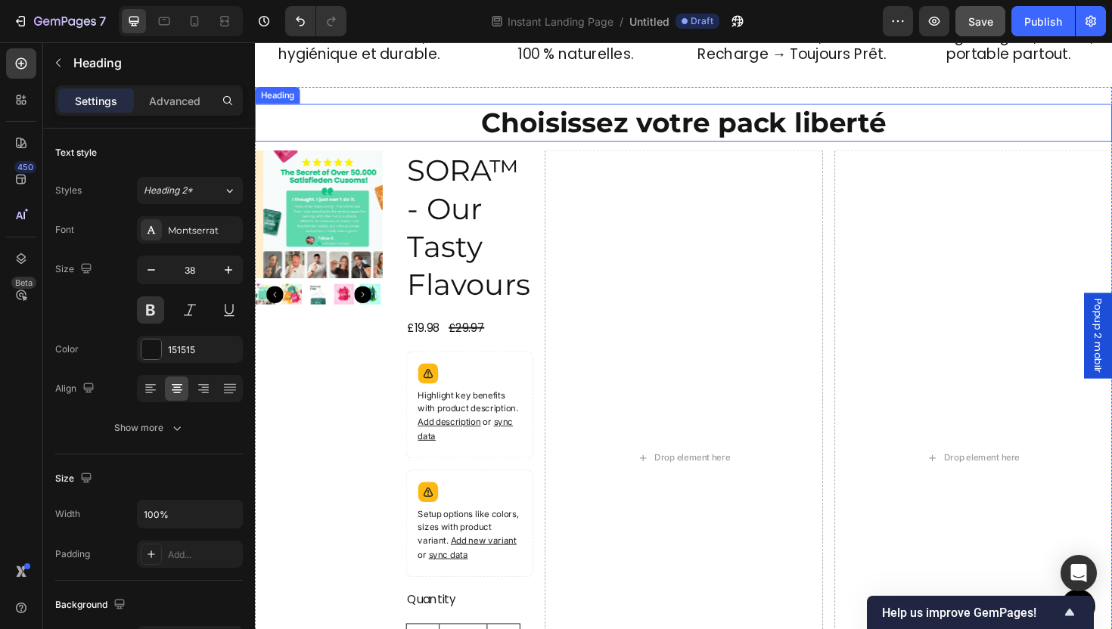
click at [464, 115] on h2 "Choisissez votre pack liberté" at bounding box center [709, 127] width 908 height 40
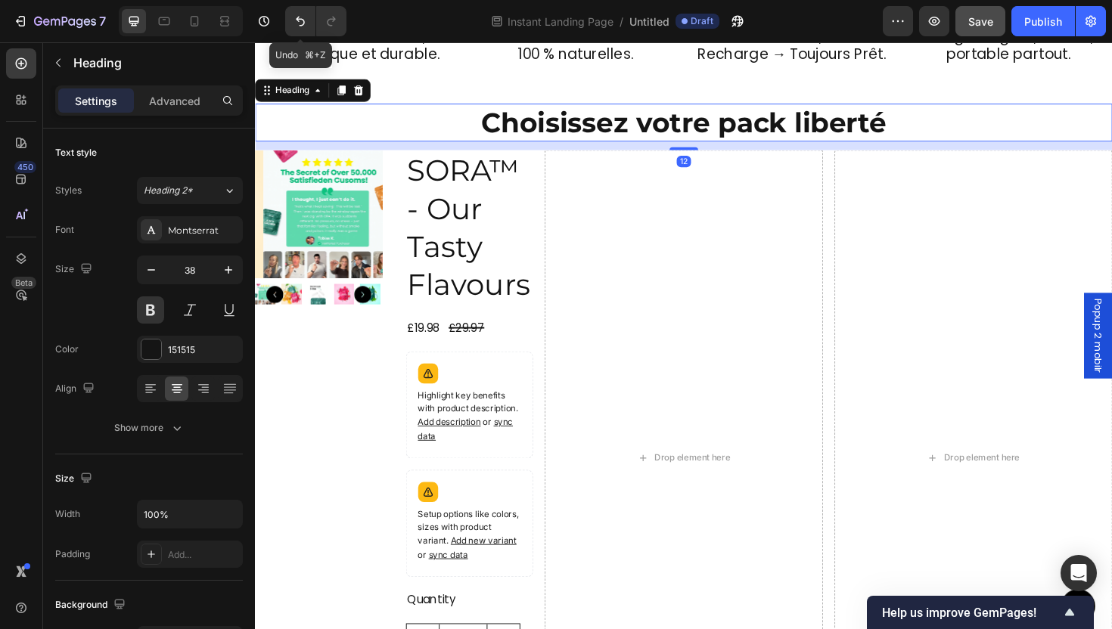
drag, startPoint x: 306, startPoint y: 20, endPoint x: 305, endPoint y: 38, distance: 18.2
click at [306, 19] on icon "Undo/Redo" at bounding box center [300, 21] width 15 height 15
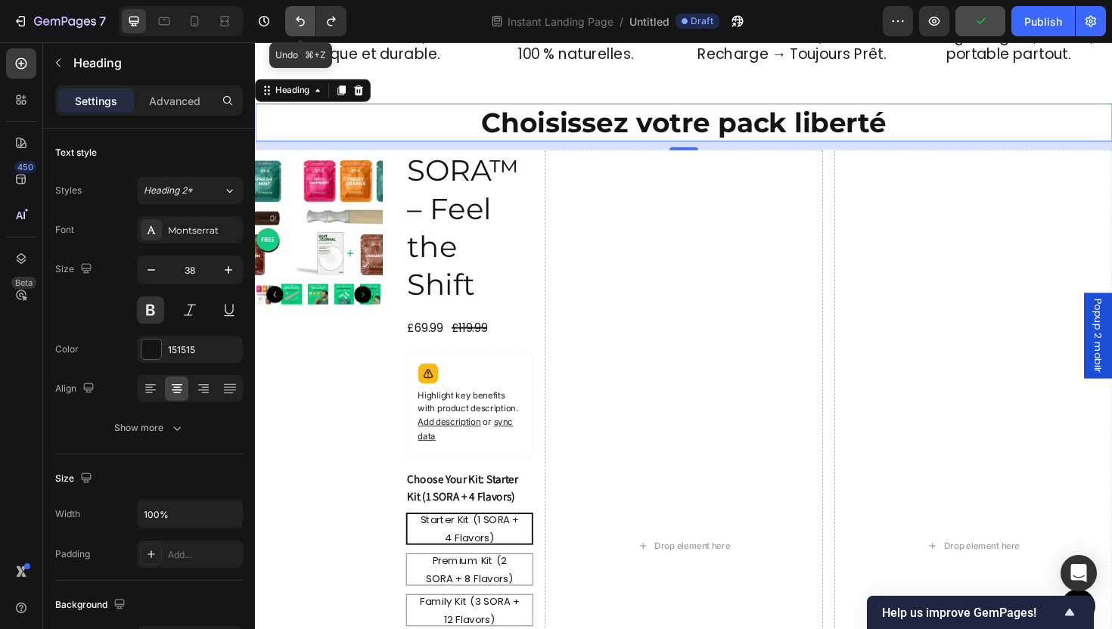
click at [303, 16] on icon "Undo/Redo" at bounding box center [300, 21] width 15 height 15
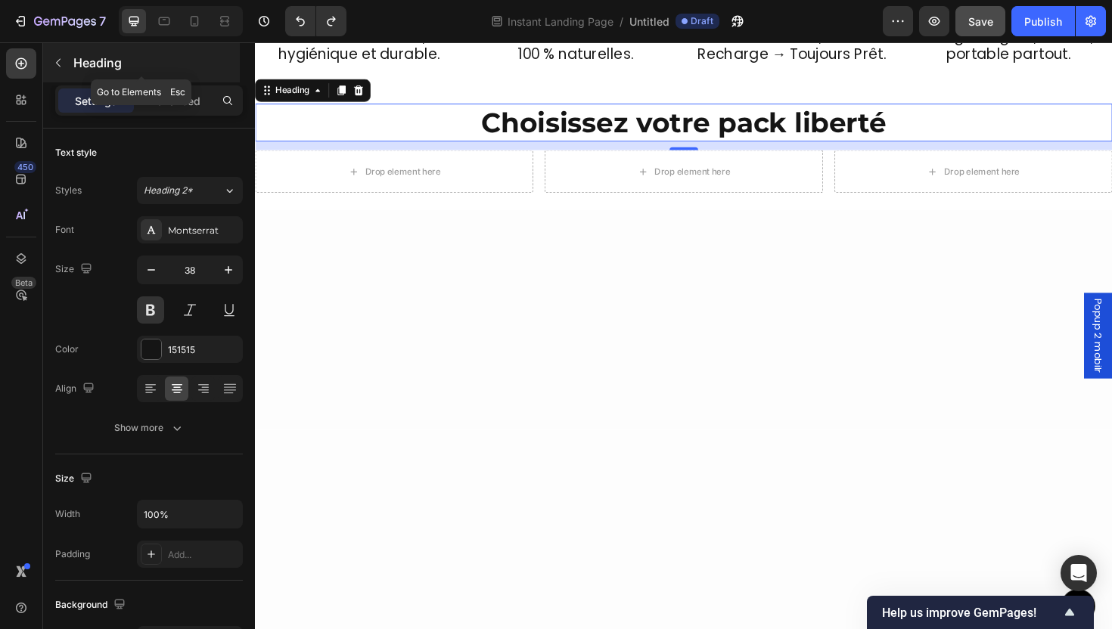
click at [80, 61] on p "Heading" at bounding box center [154, 63] width 163 height 18
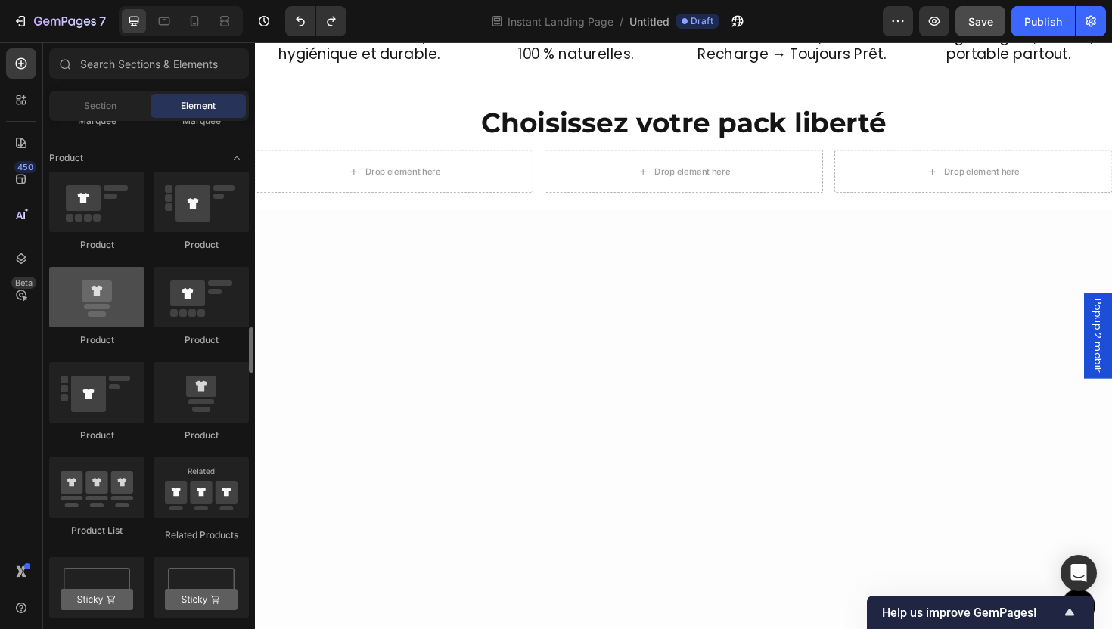
scroll to position [2269, 0]
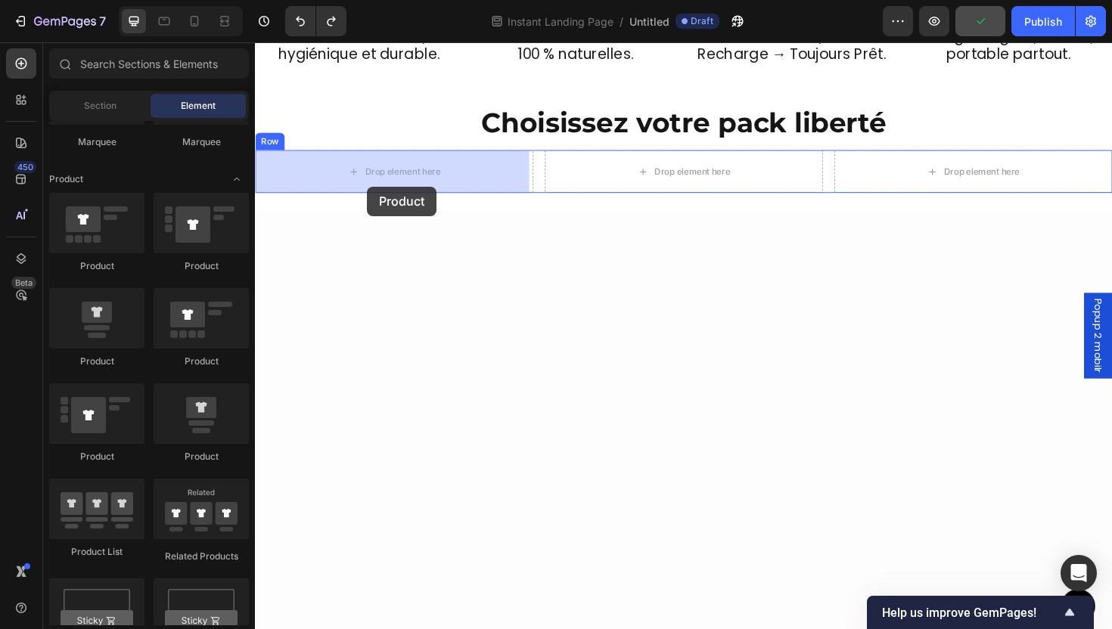
drag, startPoint x: 354, startPoint y: 365, endPoint x: 374, endPoint y: 194, distance: 171.4
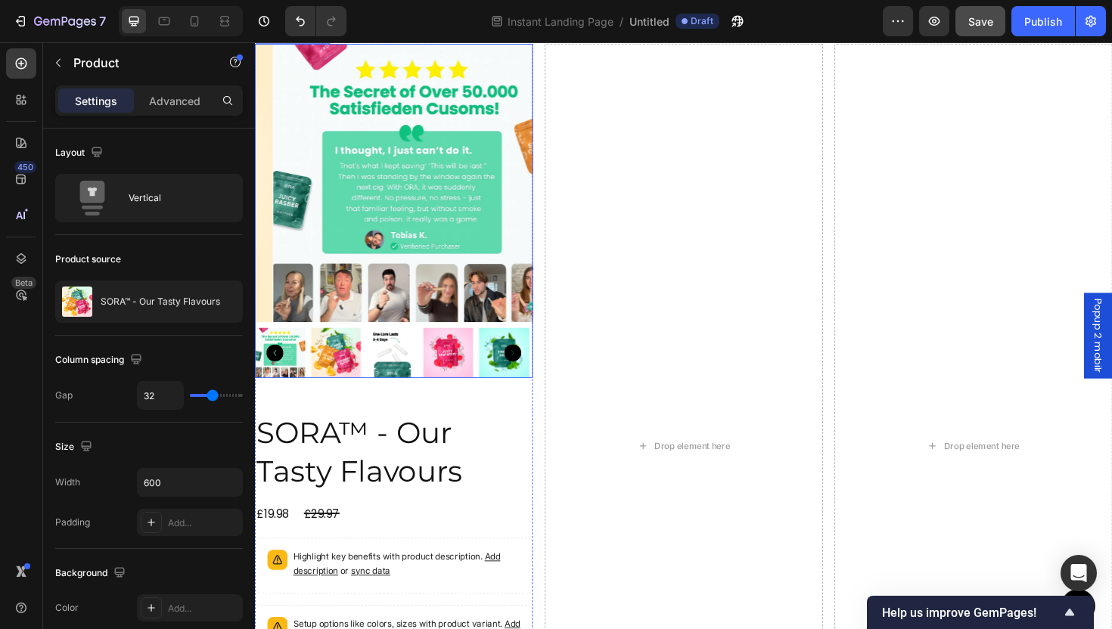
scroll to position [1800, 0]
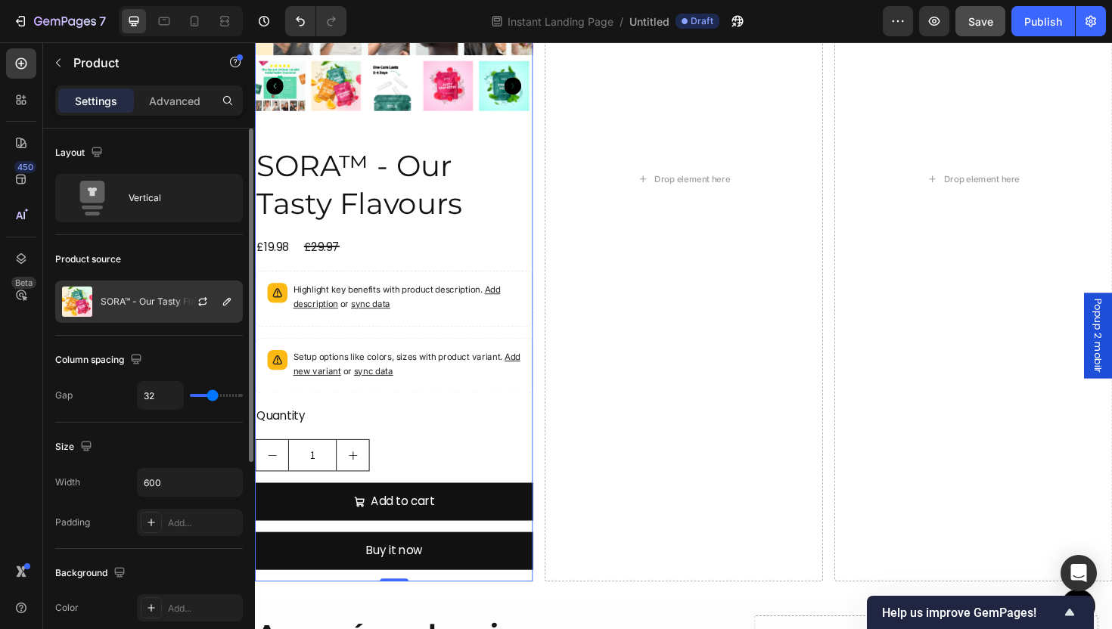
drag, startPoint x: 142, startPoint y: 292, endPoint x: 165, endPoint y: 301, distance: 24.4
click at [143, 292] on div "SORA™ - Our Tasty Flavours" at bounding box center [149, 302] width 188 height 42
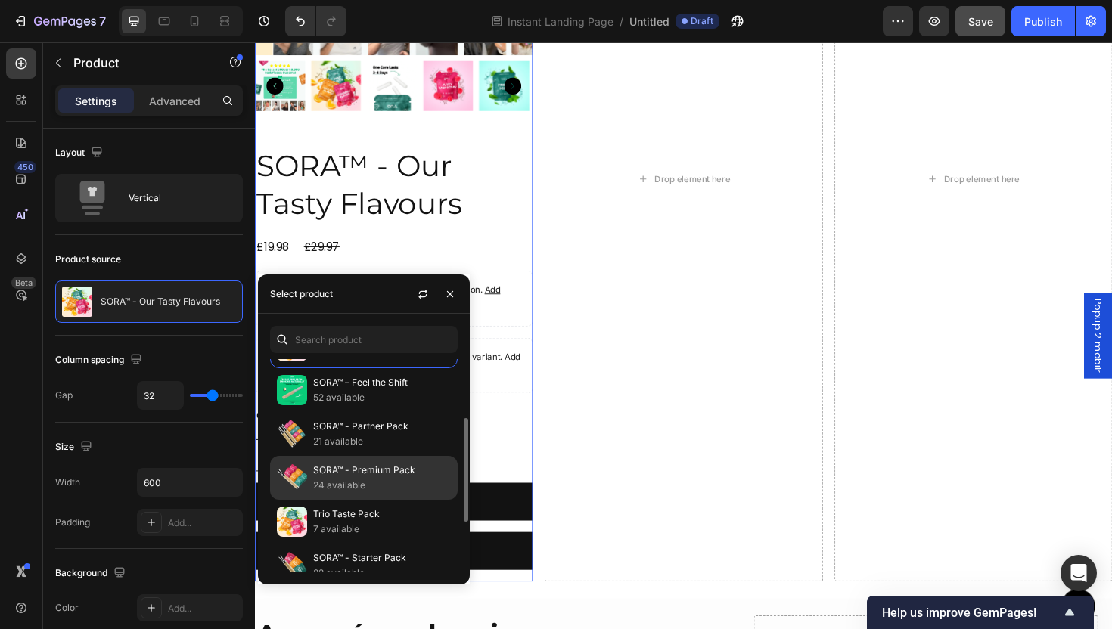
scroll to position [189, 0]
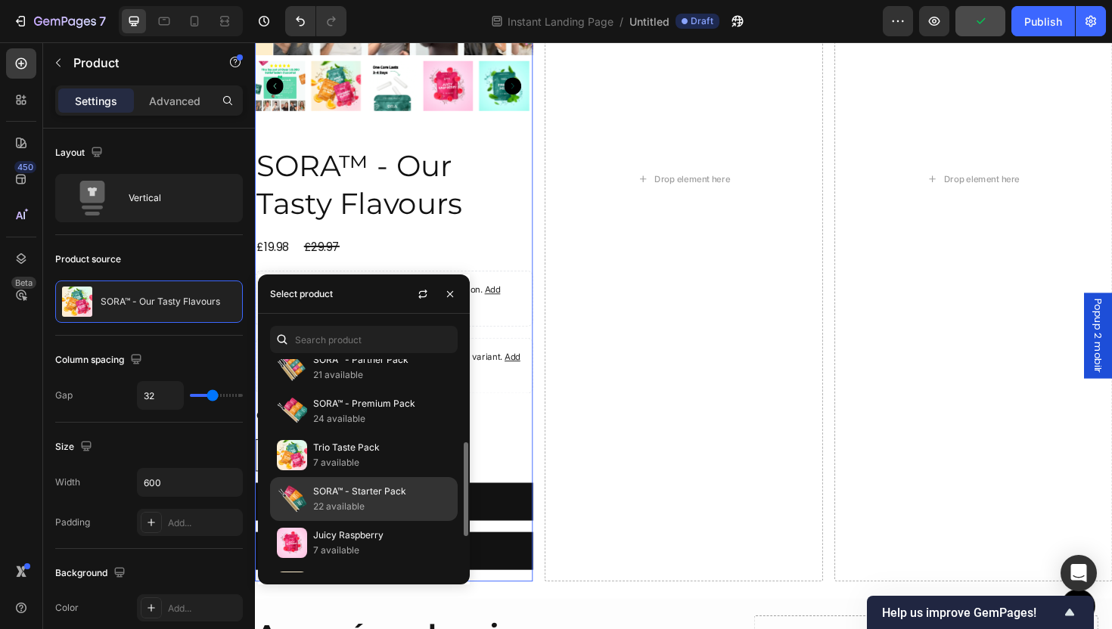
click at [384, 499] on p "SORA™ - Starter Pack" at bounding box center [382, 491] width 138 height 15
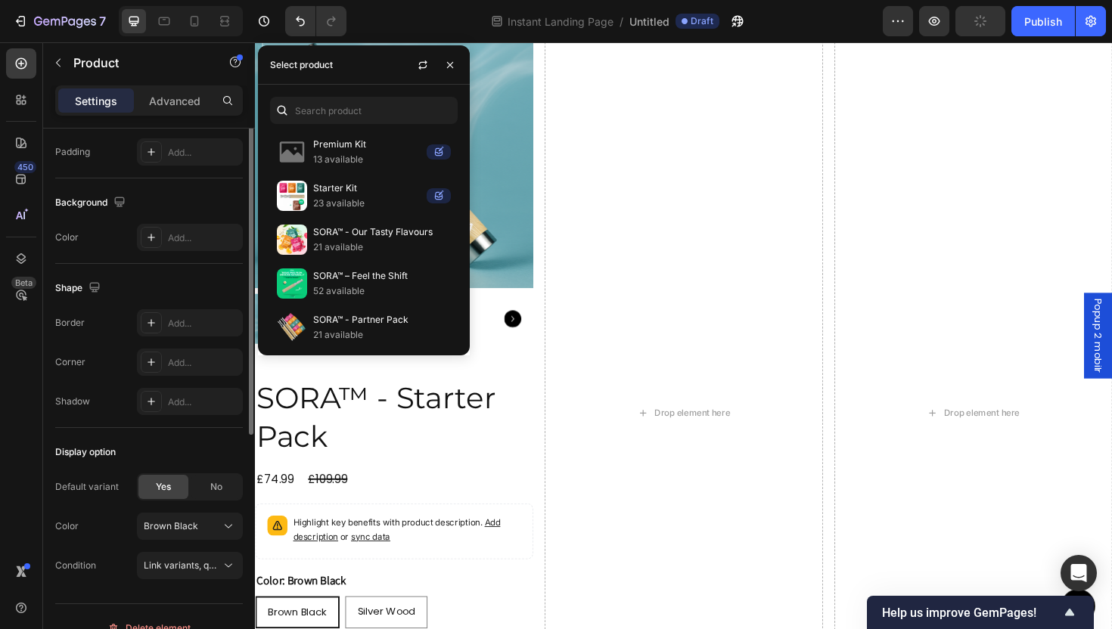
scroll to position [393, 0]
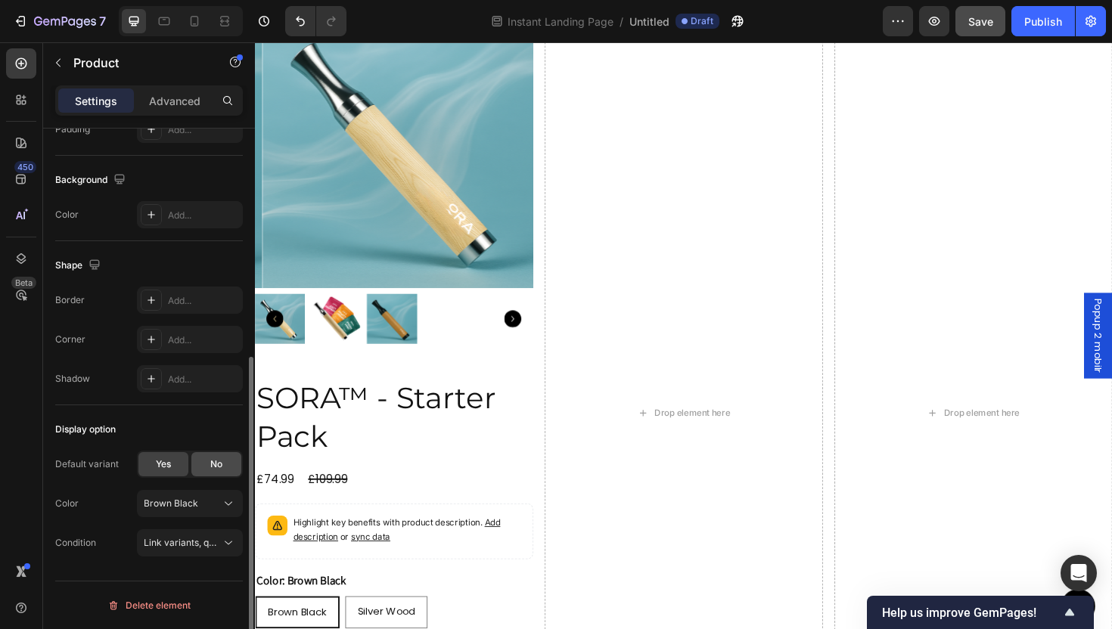
click at [222, 468] on div "No" at bounding box center [216, 464] width 50 height 24
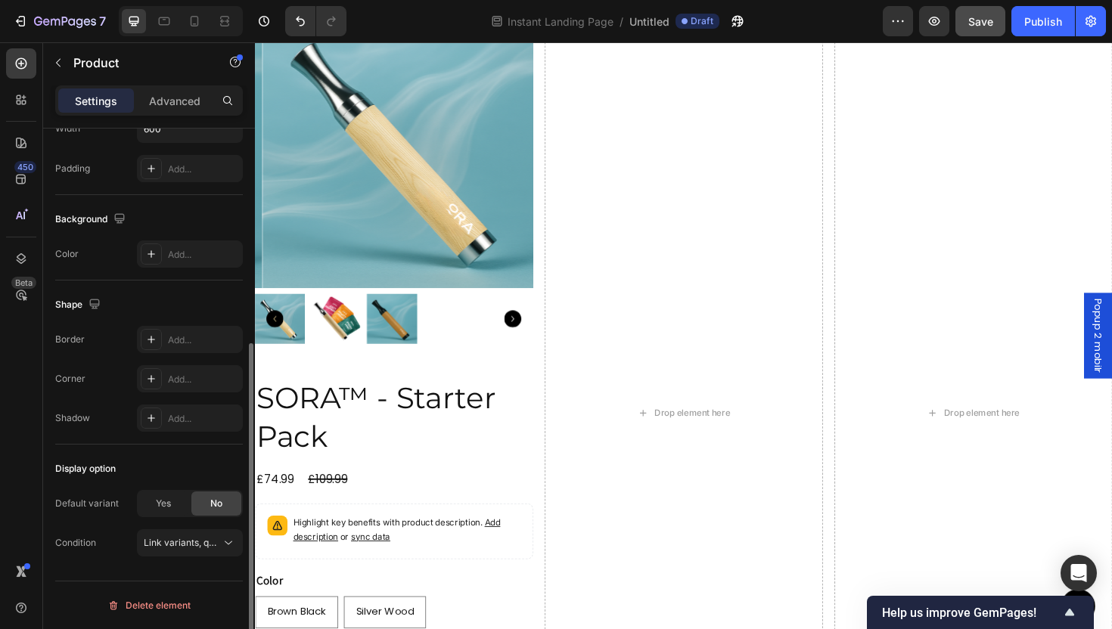
scroll to position [354, 0]
click at [157, 505] on span "Yes" at bounding box center [163, 504] width 15 height 14
radio input "true"
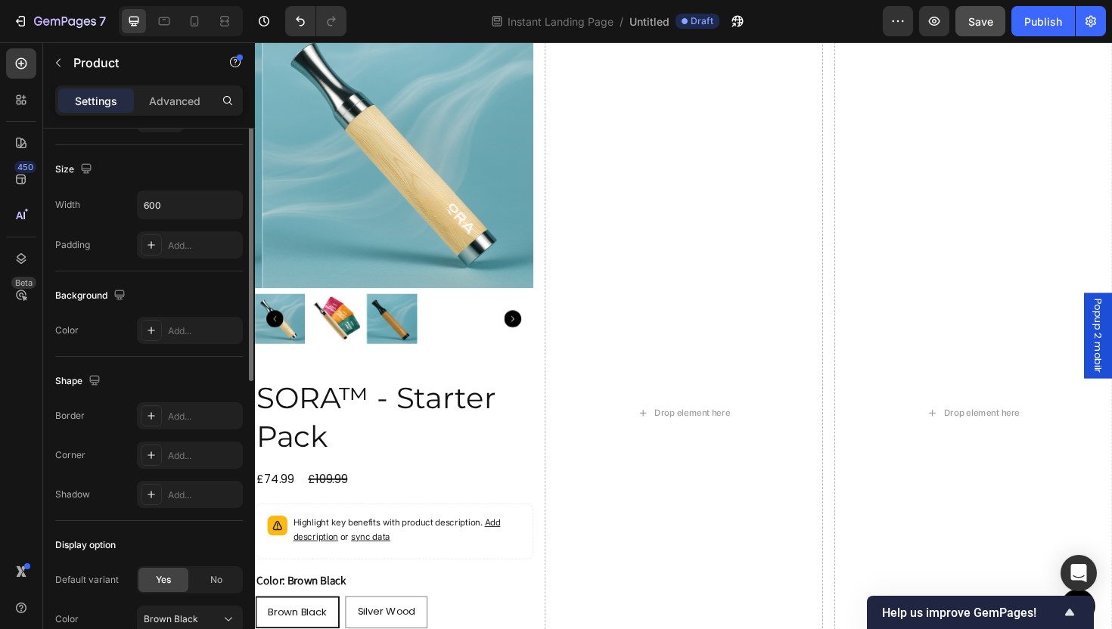
scroll to position [0, 0]
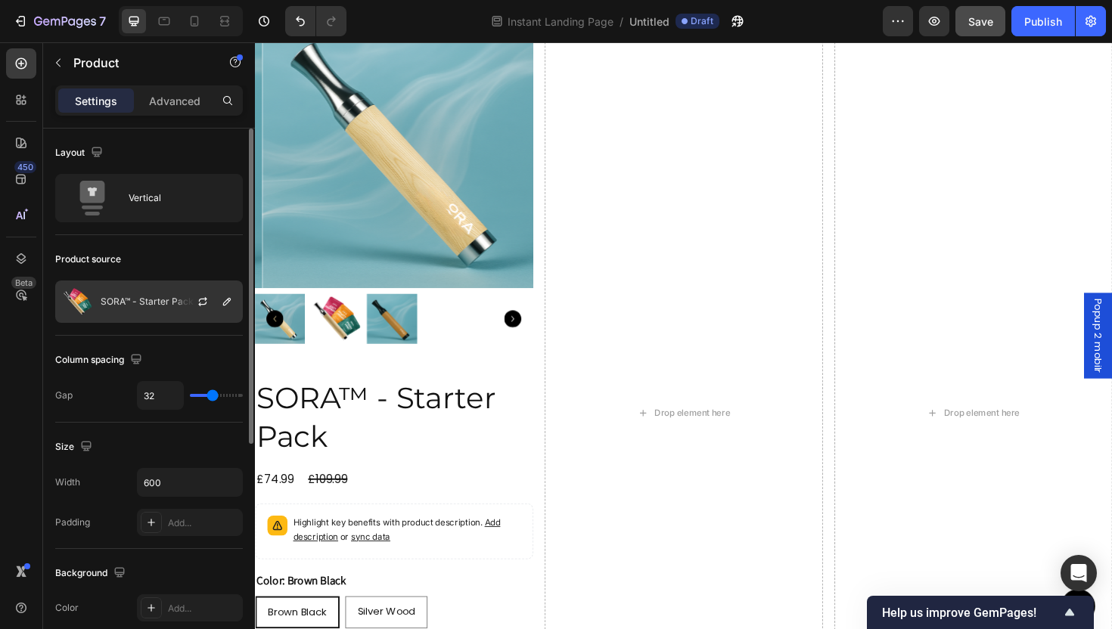
click at [151, 294] on div "SORA™ - Starter Pack" at bounding box center [149, 302] width 188 height 42
click at [204, 458] on div "Size" at bounding box center [149, 447] width 188 height 24
click at [157, 166] on div "Layout Vertical" at bounding box center [149, 182] width 188 height 107
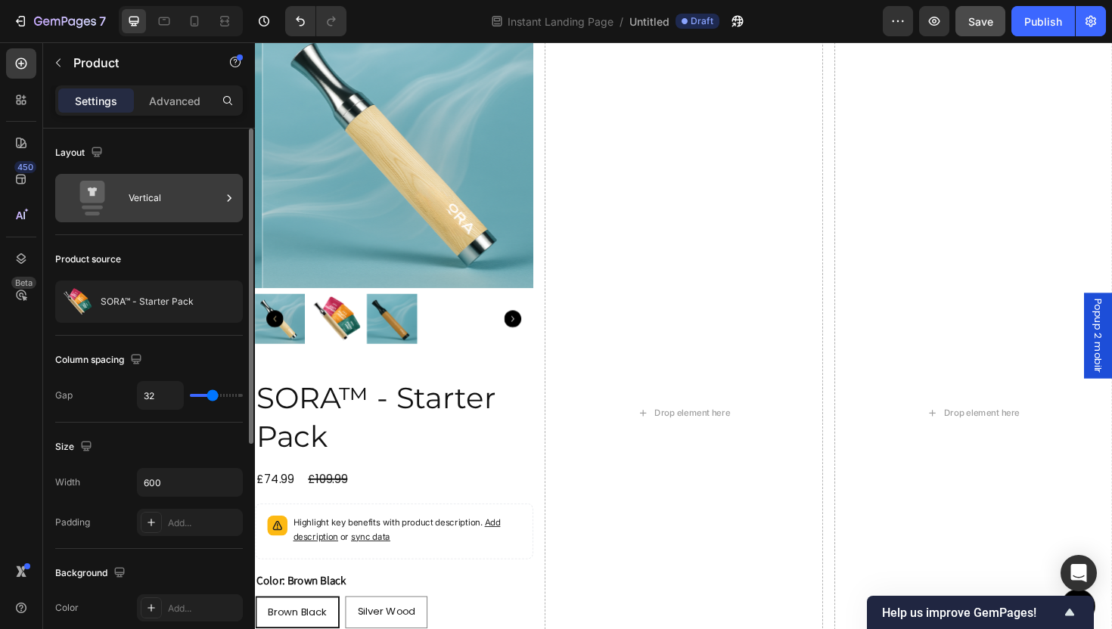
click at [169, 207] on div "Vertical" at bounding box center [175, 198] width 92 height 35
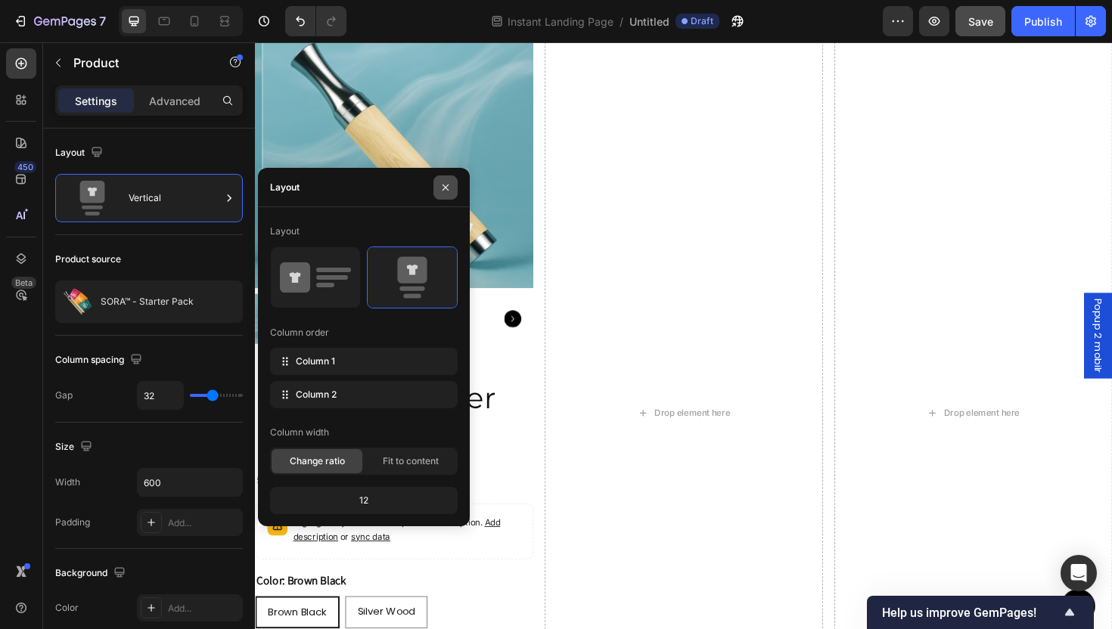
click at [441, 191] on icon "button" at bounding box center [446, 188] width 12 height 12
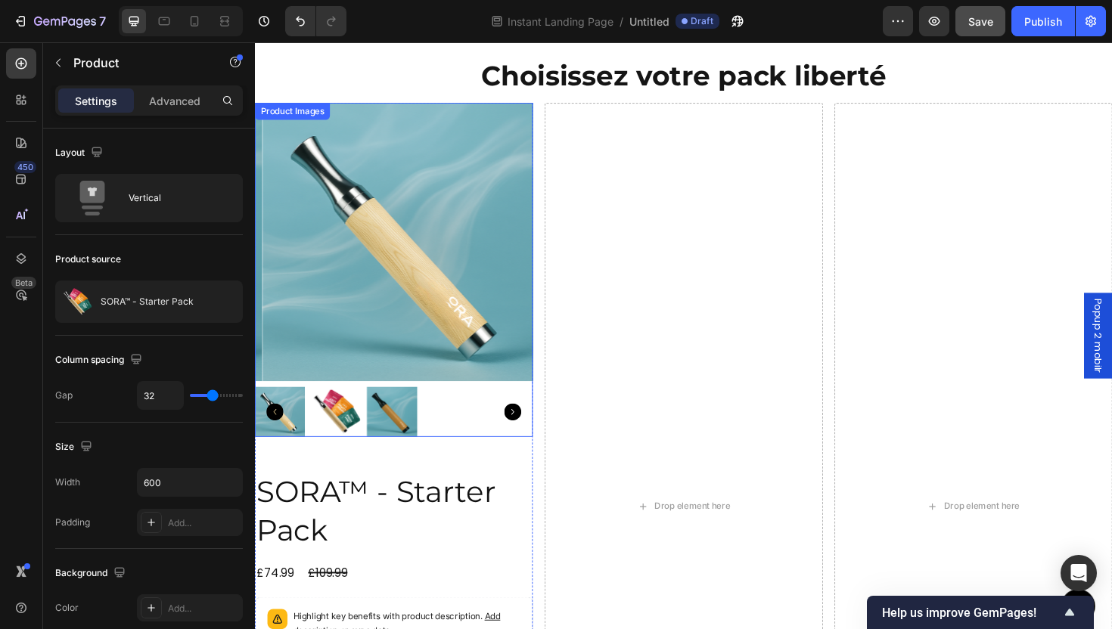
scroll to position [1438, 0]
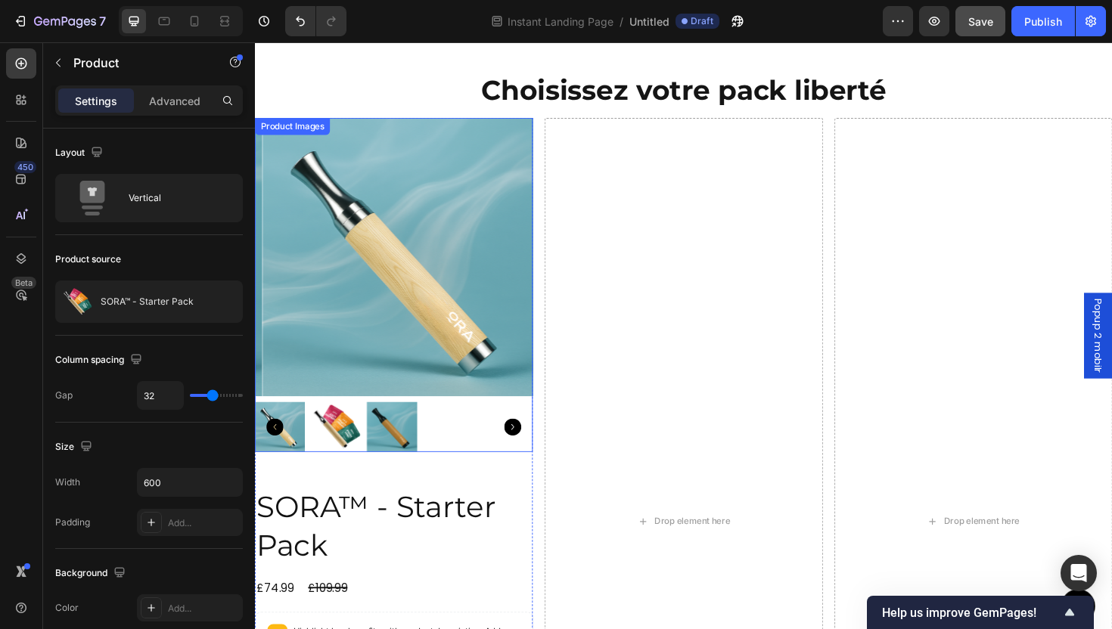
click at [393, 359] on img at bounding box center [410, 270] width 294 height 294
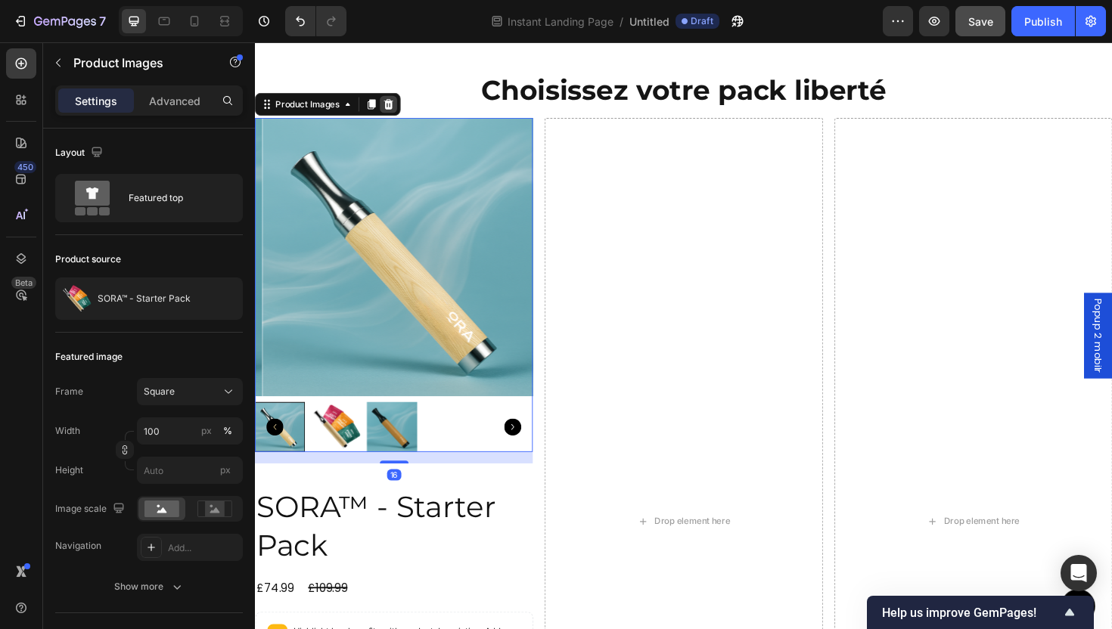
click at [390, 108] on div at bounding box center [396, 108] width 18 height 18
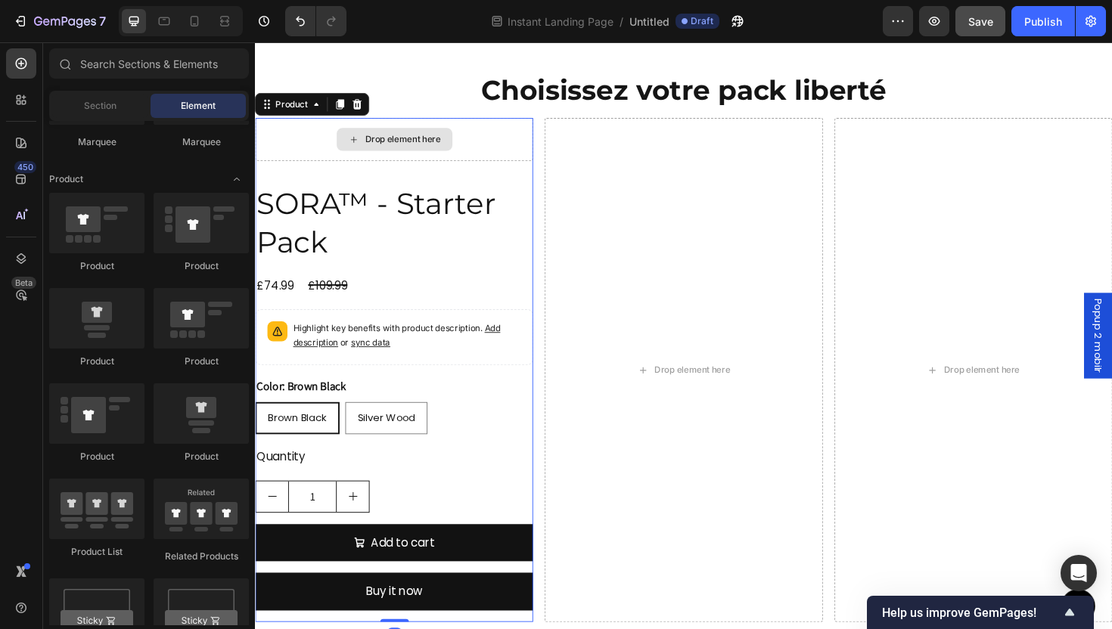
click at [489, 163] on div "Drop element here" at bounding box center [402, 145] width 294 height 45
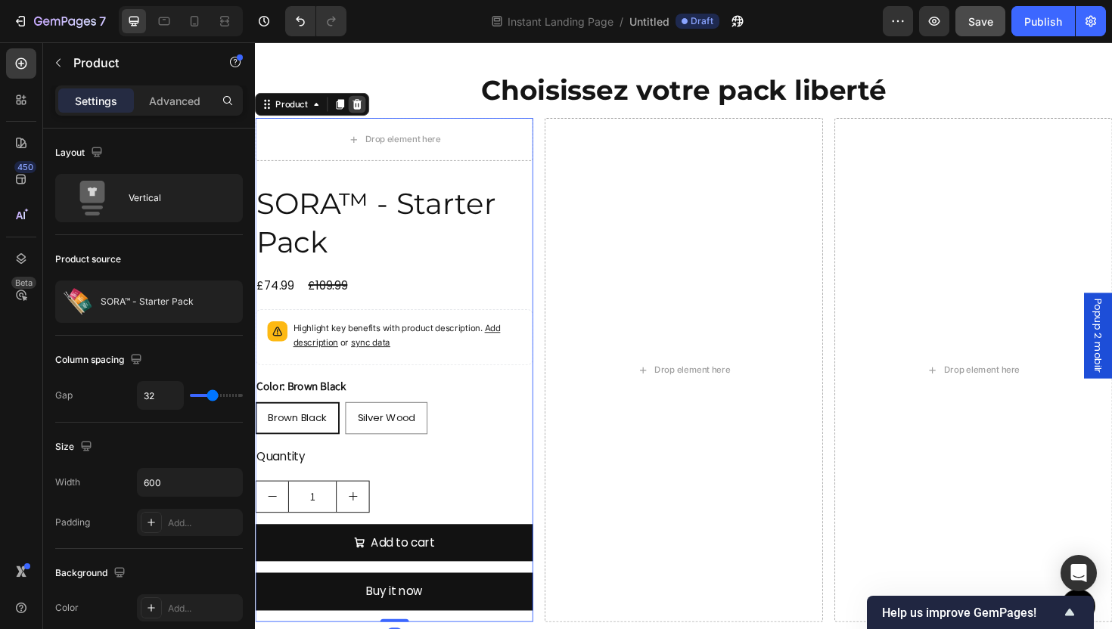
click at [368, 108] on icon at bounding box center [363, 108] width 12 height 12
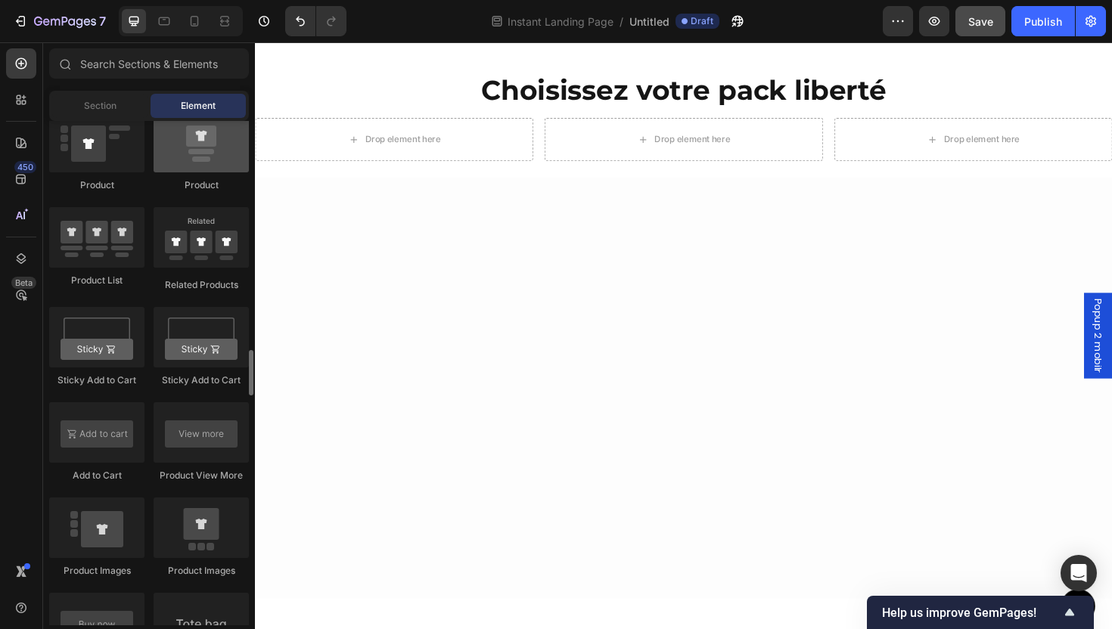
scroll to position [2556, 0]
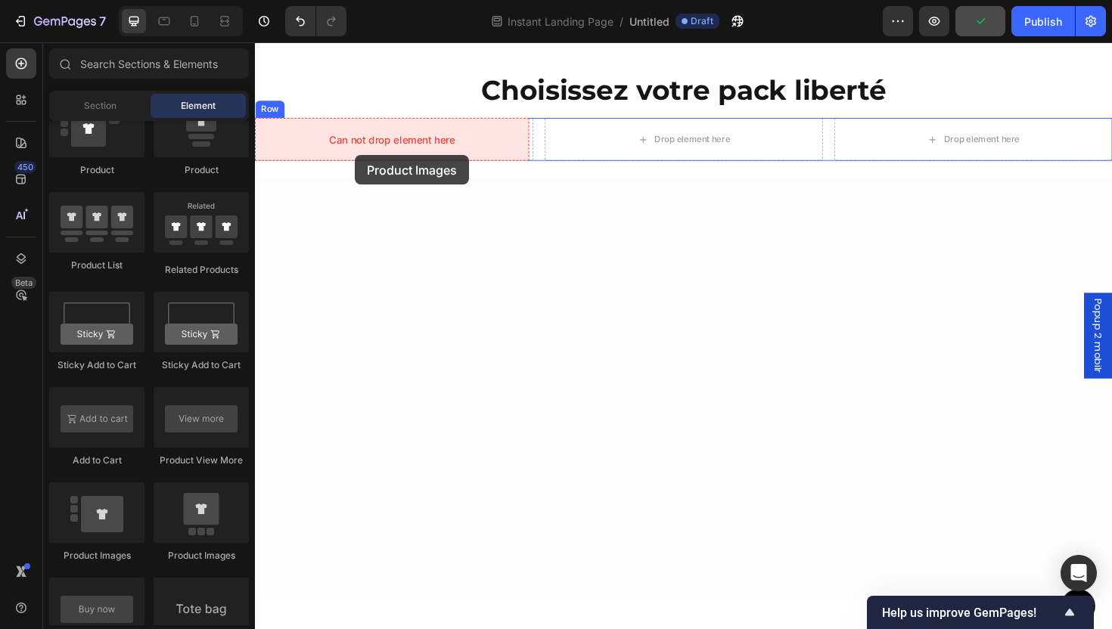
drag, startPoint x: 468, startPoint y: 547, endPoint x: 362, endPoint y: 161, distance: 400.1
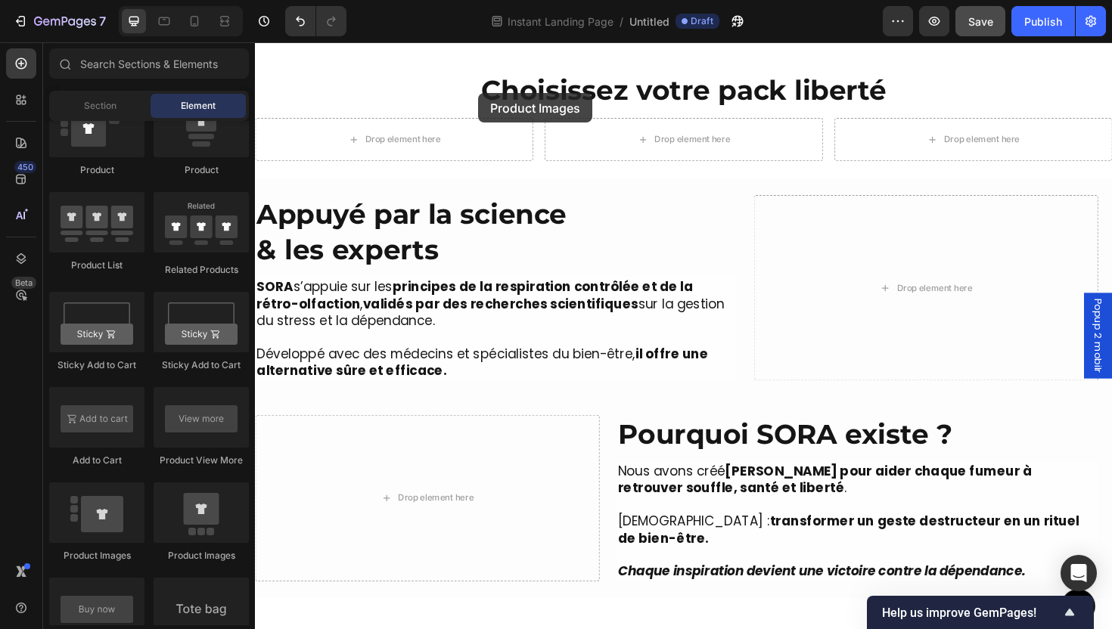
scroll to position [1344, 0]
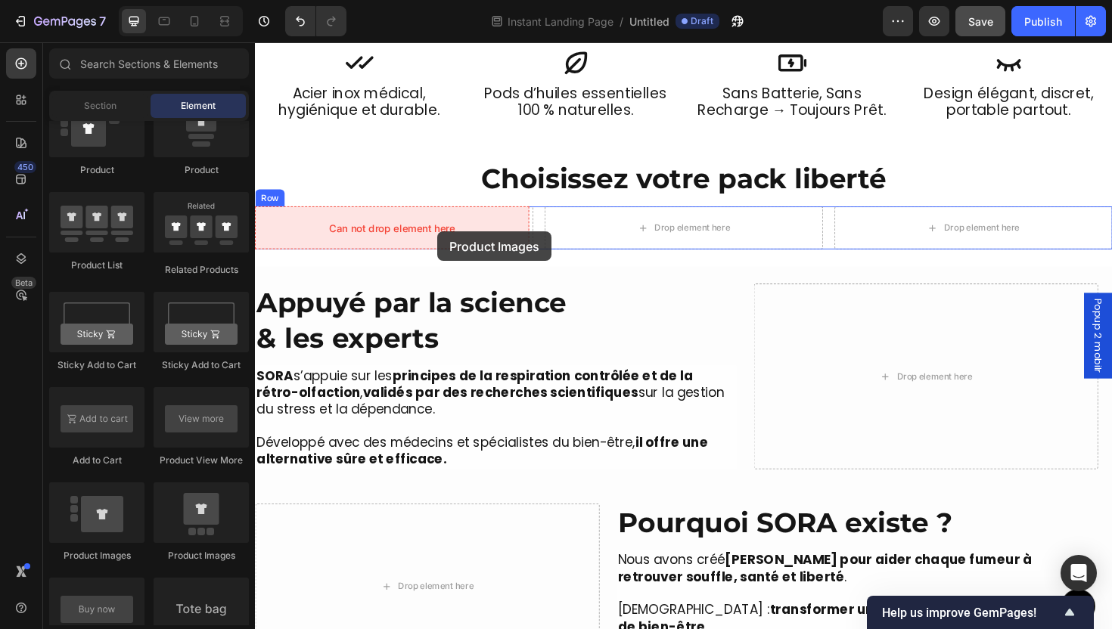
drag, startPoint x: 437, startPoint y: 574, endPoint x: 448, endPoint y: 243, distance: 331.6
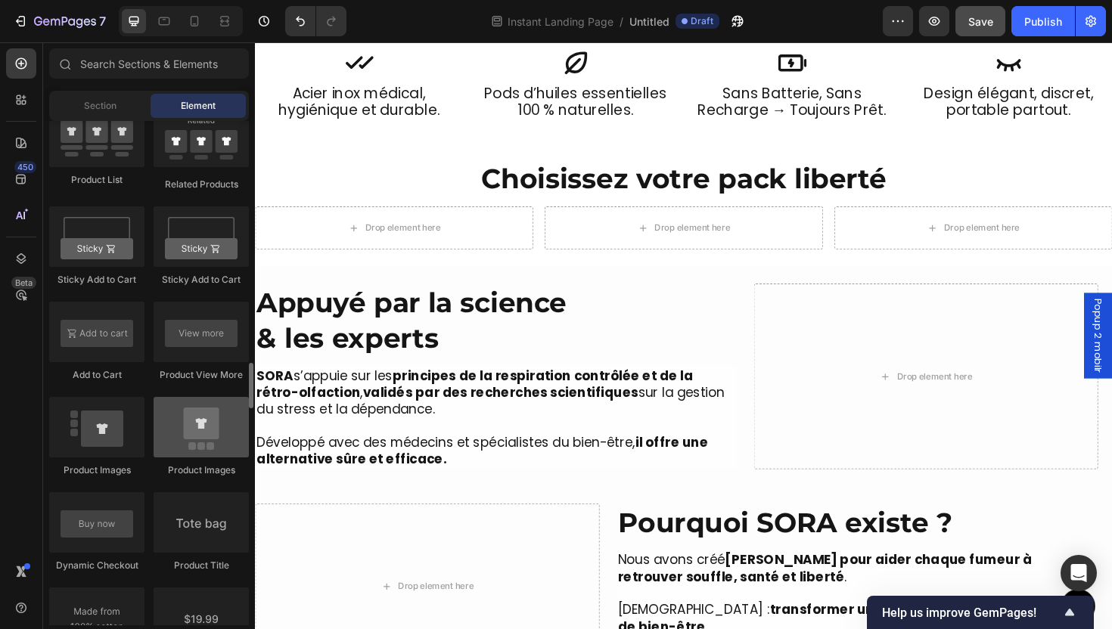
scroll to position [2644, 0]
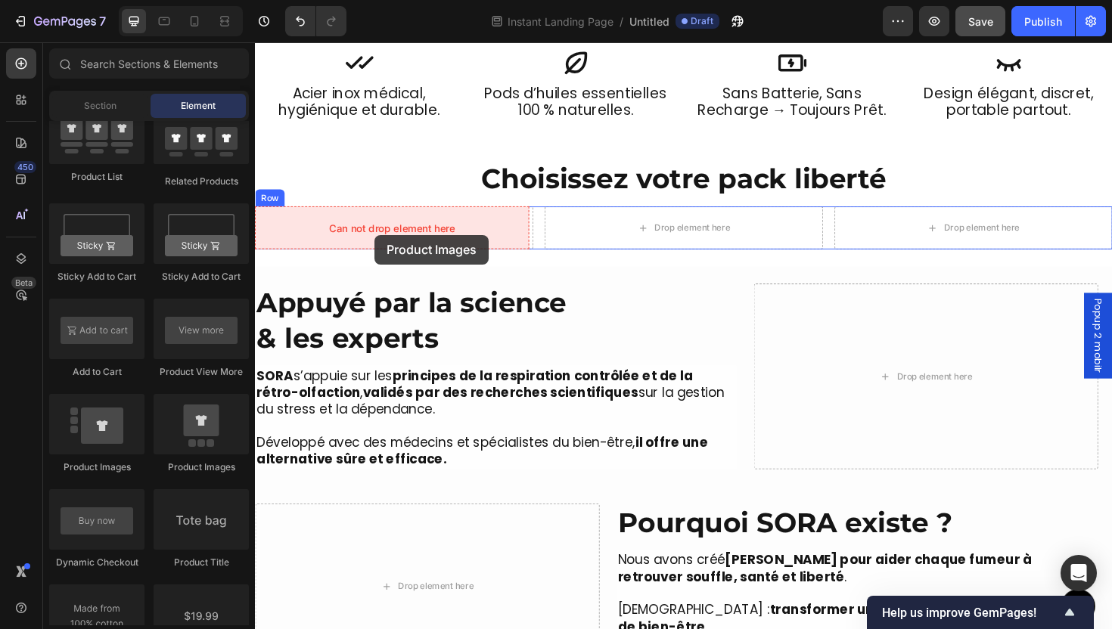
drag, startPoint x: 365, startPoint y: 478, endPoint x: 381, endPoint y: 247, distance: 232.1
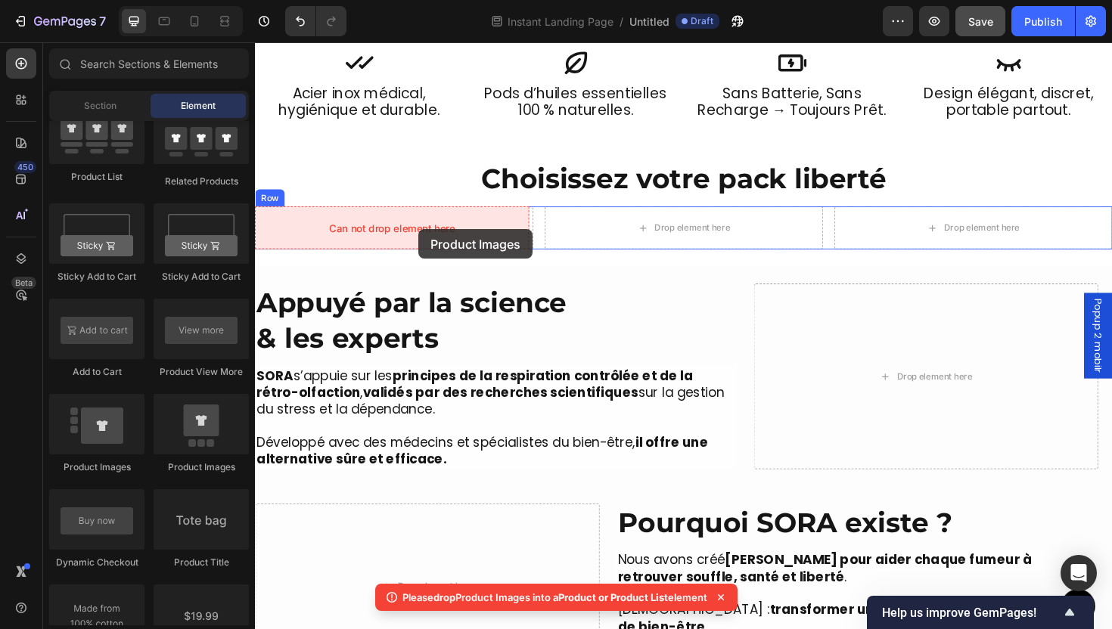
drag, startPoint x: 457, startPoint y: 455, endPoint x: 428, endPoint y: 241, distance: 216.8
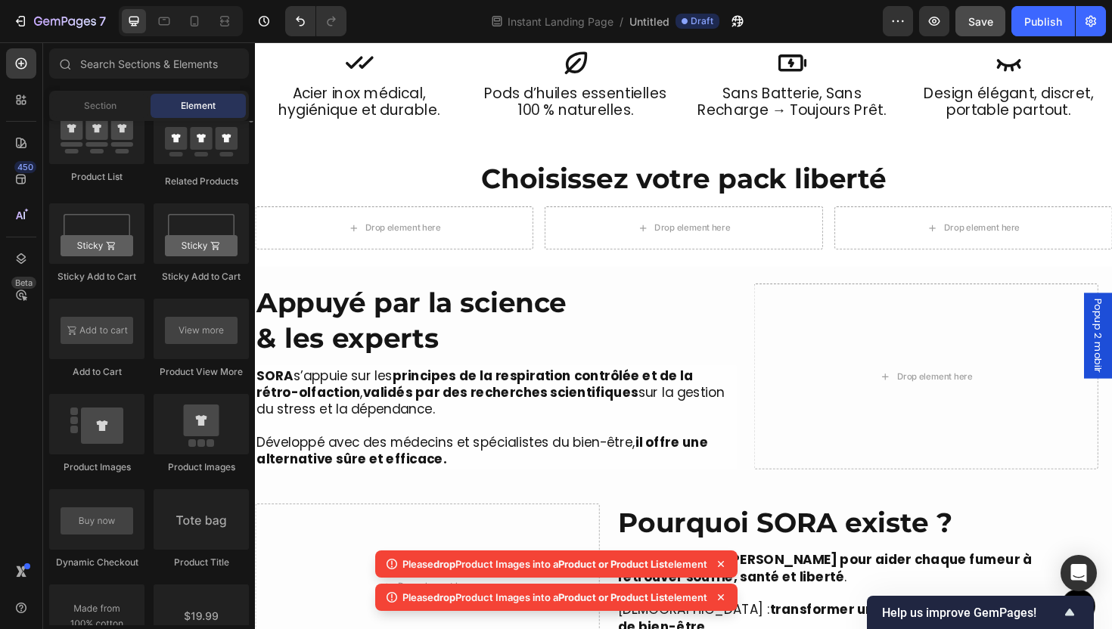
scroll to position [2385, 0]
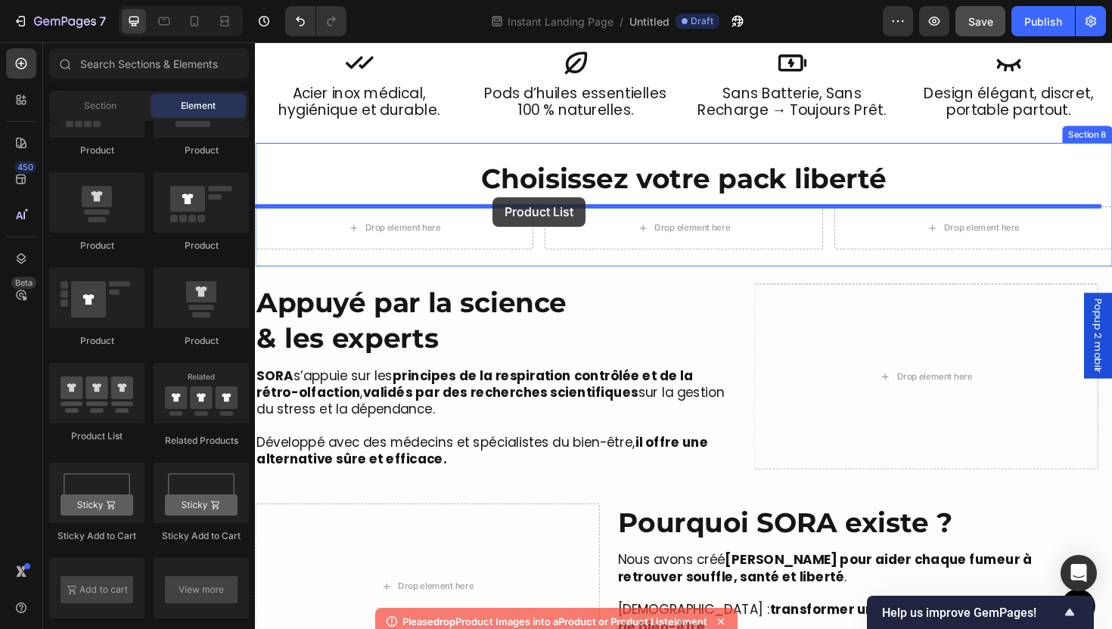
drag, startPoint x: 368, startPoint y: 461, endPoint x: 507, endPoint y: 207, distance: 289.8
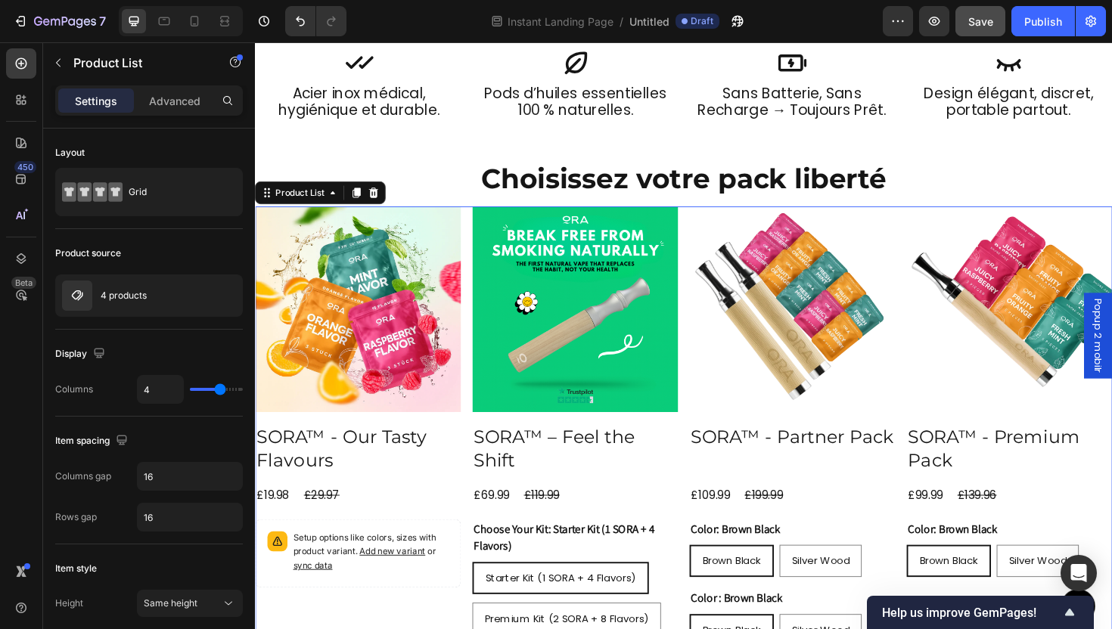
click at [705, 480] on div "Product Images SORA™ - Our Tasty Flavours Product Title £19.98 Product Price Pr…" at bounding box center [709, 533] width 908 height 635
click at [198, 319] on div "Product source 4 products" at bounding box center [149, 279] width 188 height 101
click at [162, 305] on div "4 products" at bounding box center [149, 296] width 188 height 42
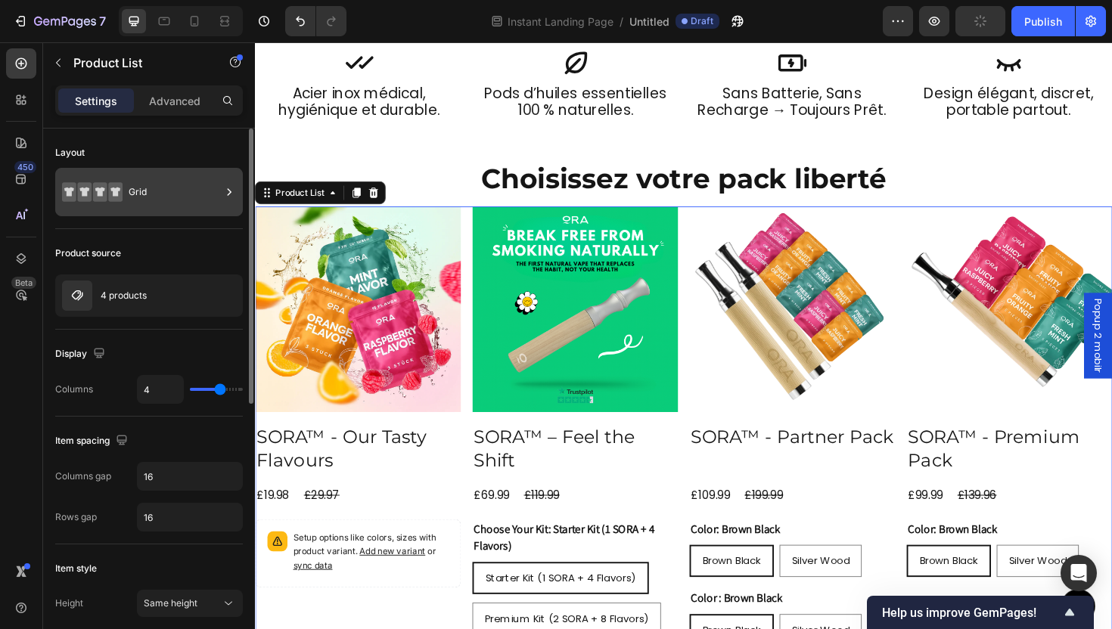
click at [146, 194] on div "Grid" at bounding box center [175, 192] width 92 height 35
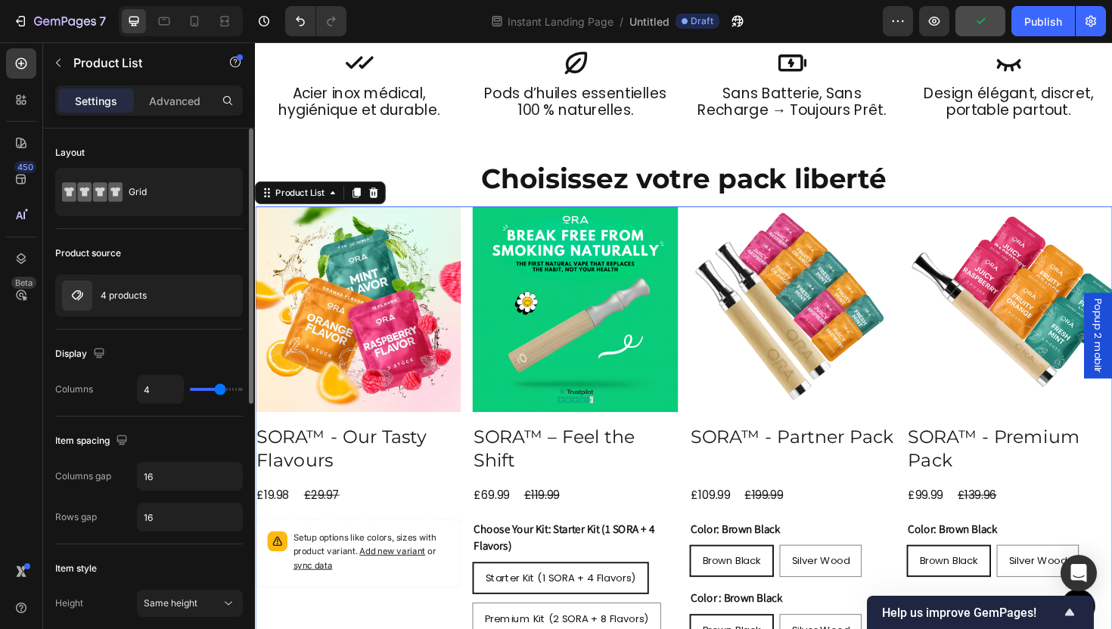
click at [228, 391] on div "4" at bounding box center [190, 389] width 106 height 29
drag, startPoint x: 225, startPoint y: 393, endPoint x: 218, endPoint y: 392, distance: 7.7
click at [220, 395] on div "4" at bounding box center [190, 389] width 106 height 29
type input "3"
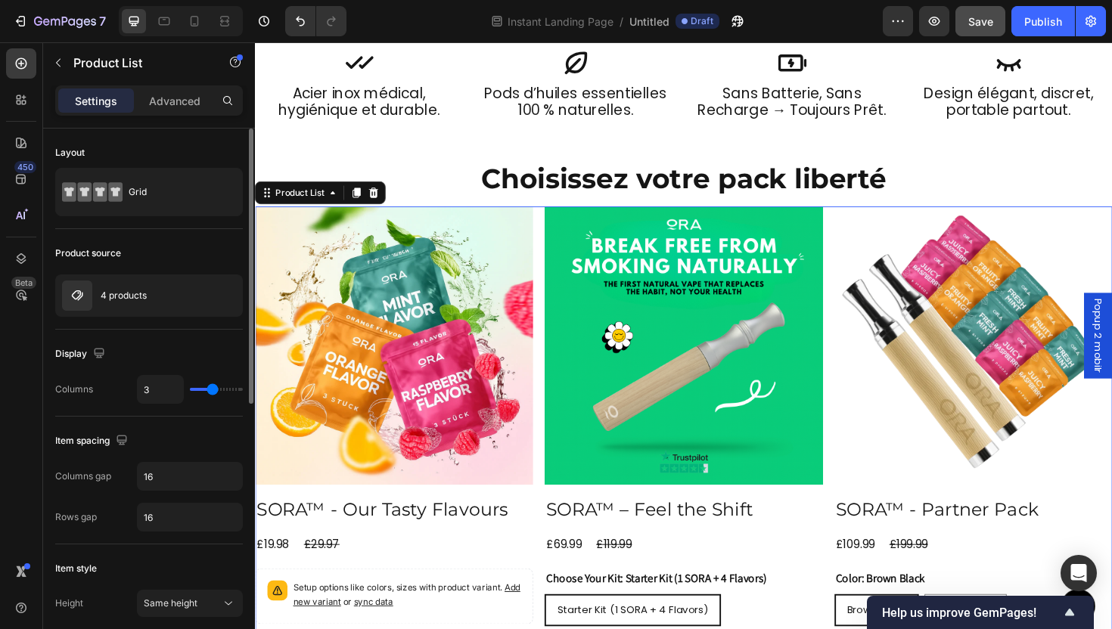
type input "3"
click at [212, 391] on input "range" at bounding box center [216, 389] width 53 height 3
click at [153, 304] on div "4 products" at bounding box center [149, 296] width 188 height 42
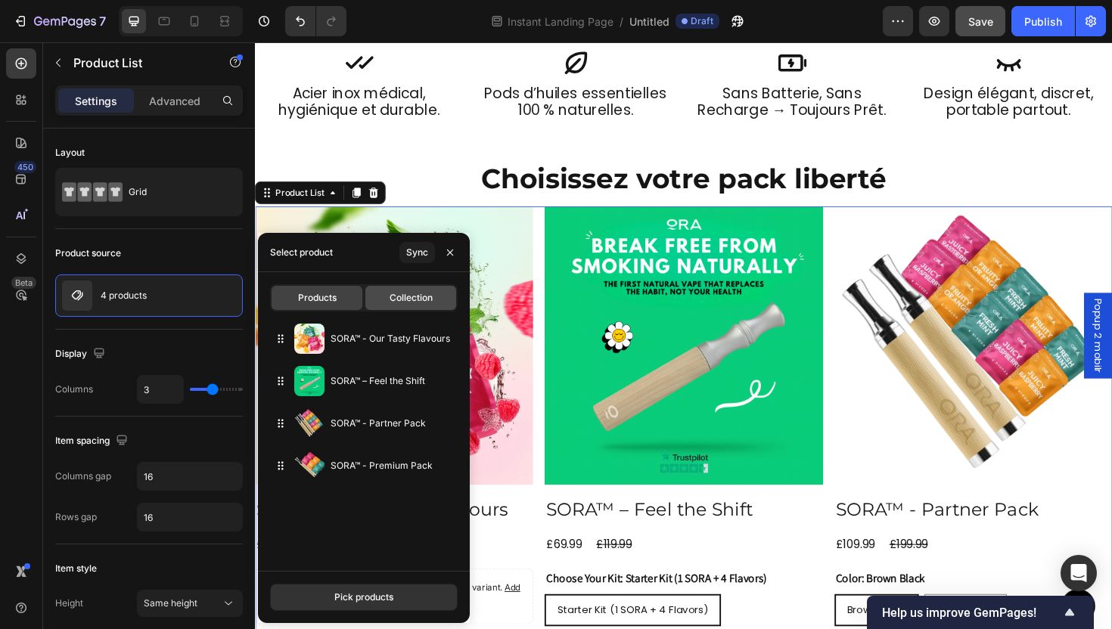
click at [393, 298] on span "Collection" at bounding box center [411, 298] width 43 height 14
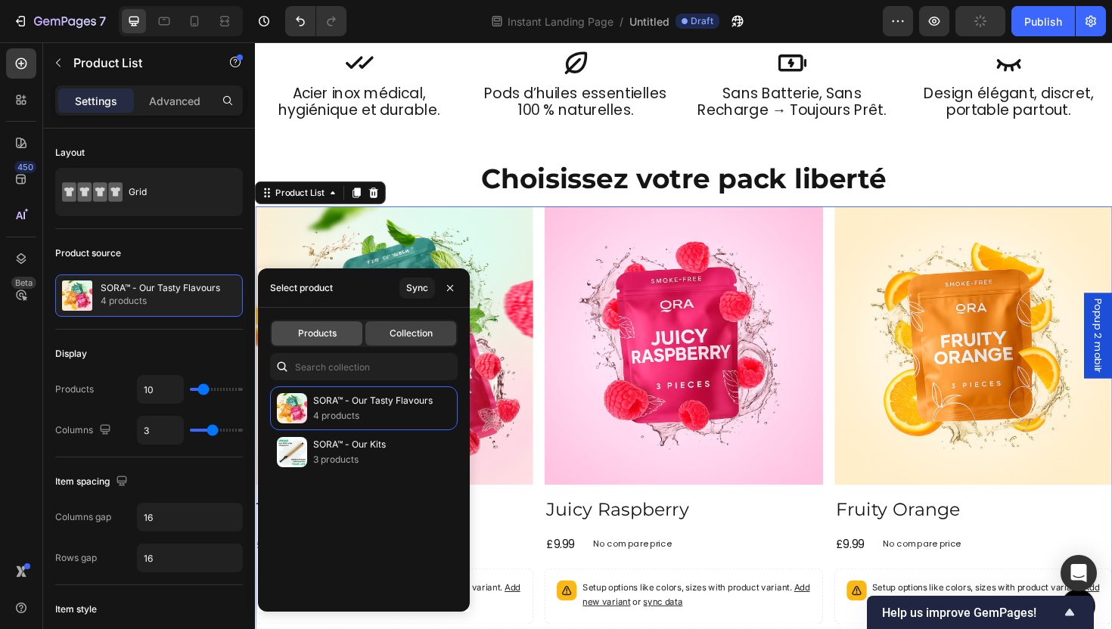
click at [337, 342] on div "Products" at bounding box center [317, 334] width 91 height 24
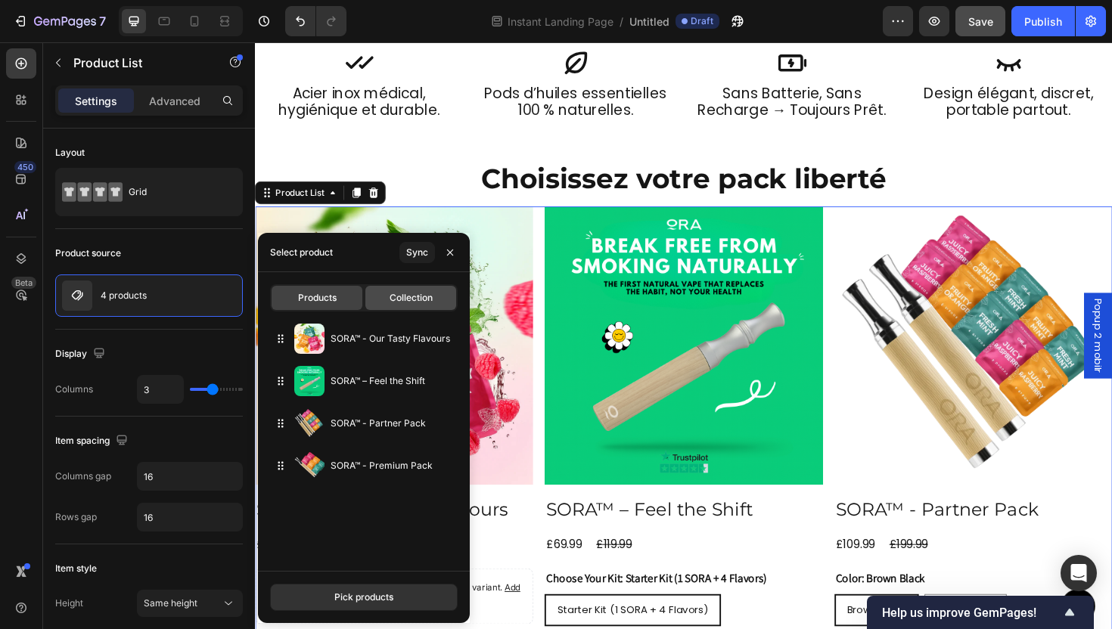
click at [427, 291] on span "Collection" at bounding box center [411, 298] width 43 height 14
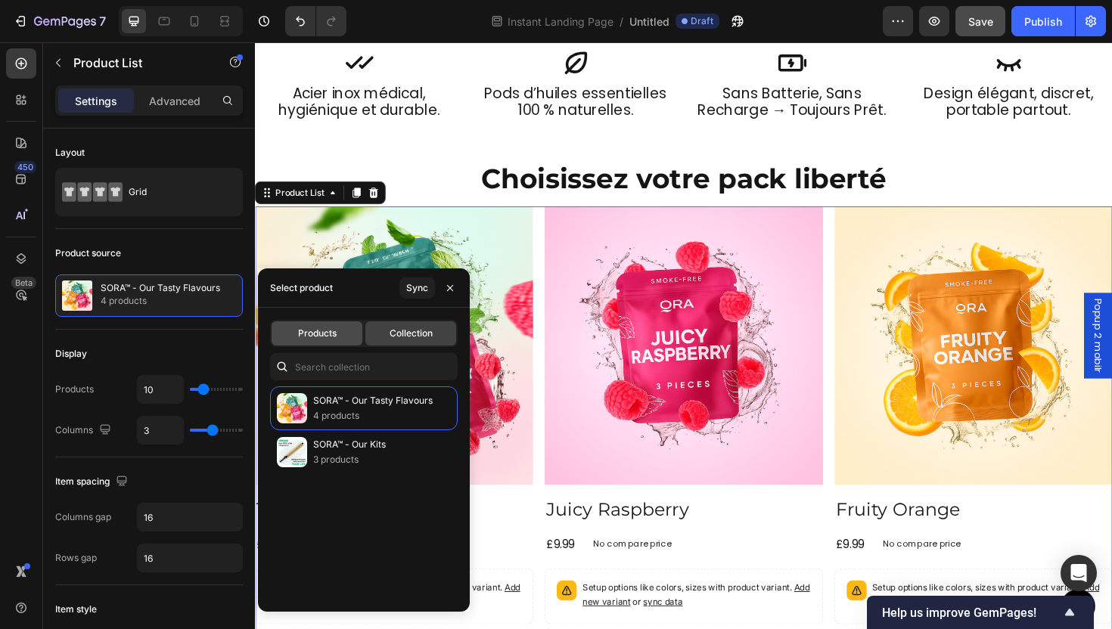
click at [323, 340] on div "Products" at bounding box center [317, 334] width 91 height 24
type input "3"
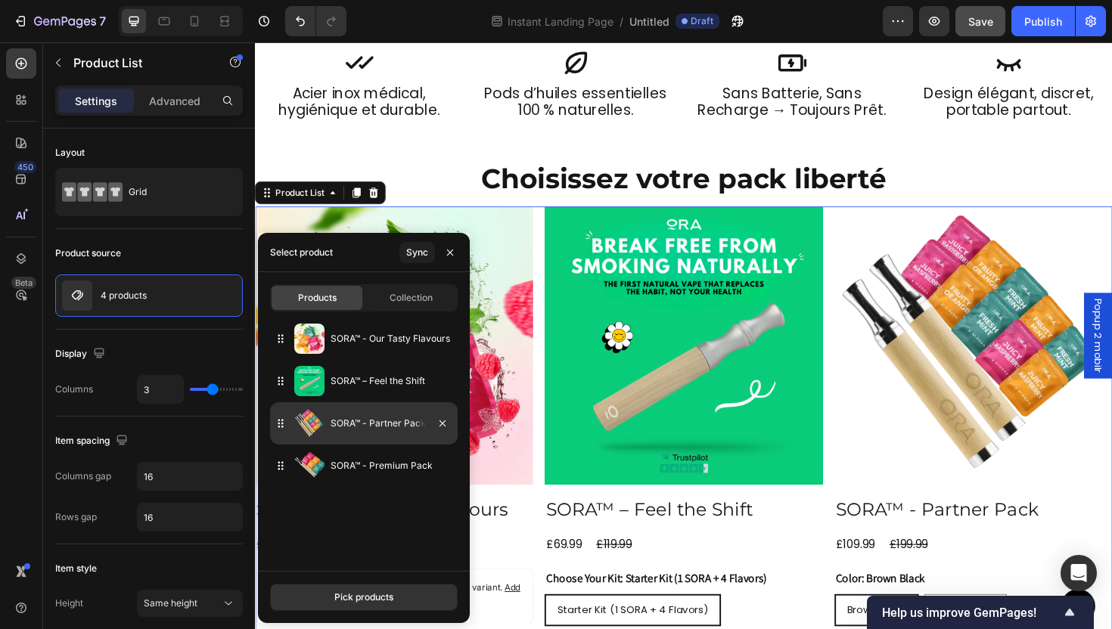
click at [388, 429] on p "SORA™ - Partner Pack" at bounding box center [391, 423] width 121 height 15
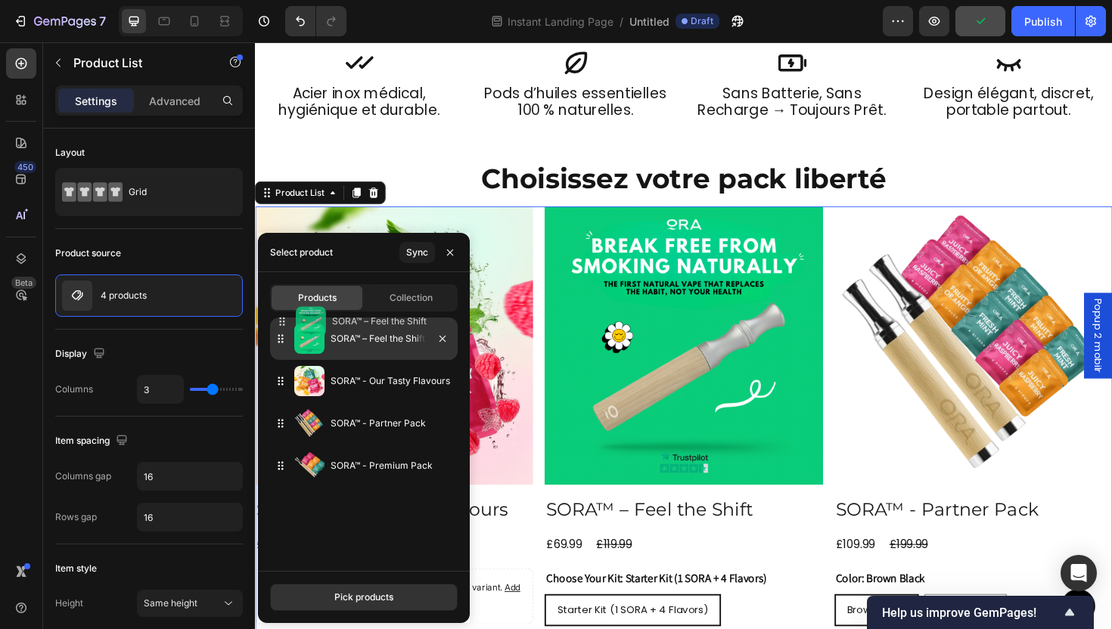
drag, startPoint x: 362, startPoint y: 382, endPoint x: 364, endPoint y: 322, distance: 60.5
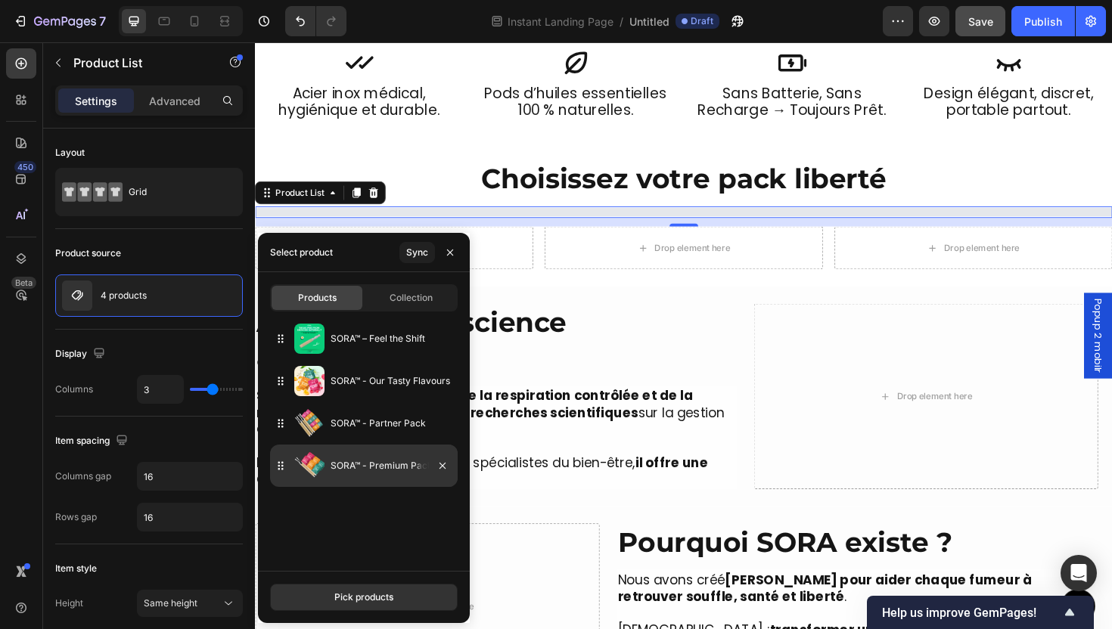
drag, startPoint x: 368, startPoint y: 437, endPoint x: 365, endPoint y: 459, distance: 22.1
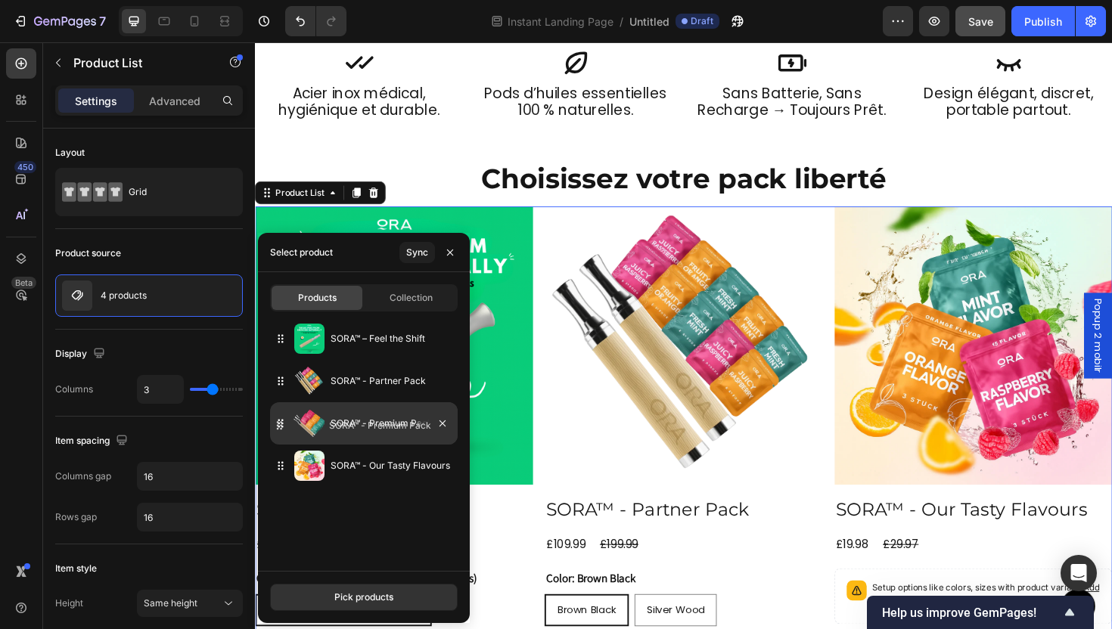
drag, startPoint x: 368, startPoint y: 465, endPoint x: 365, endPoint y: 418, distance: 46.2
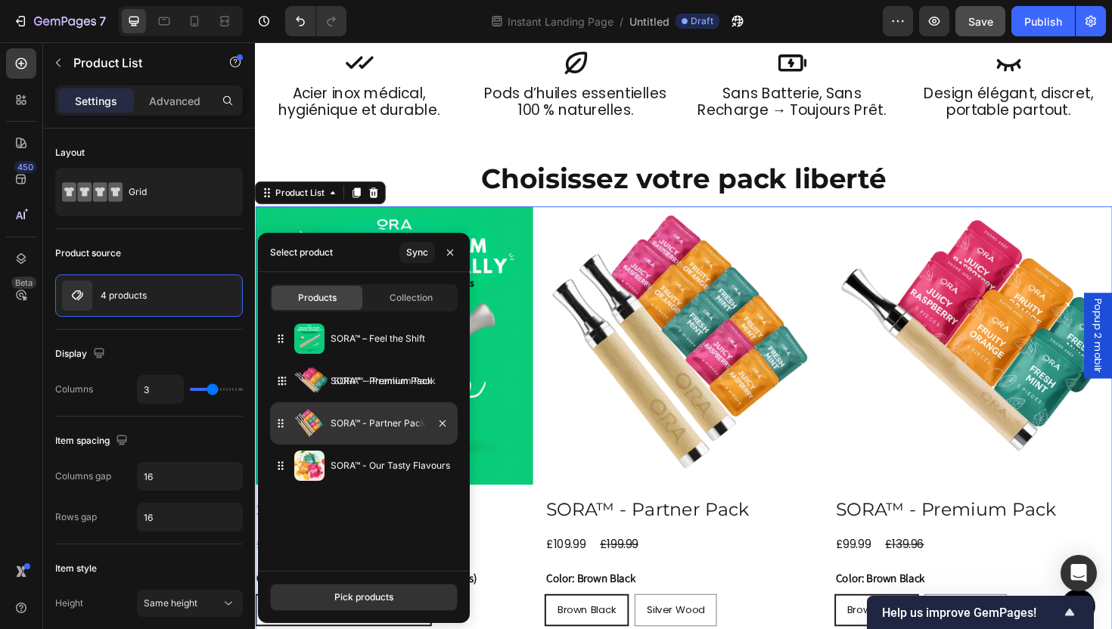
drag, startPoint x: 384, startPoint y: 435, endPoint x: 387, endPoint y: 393, distance: 42.5
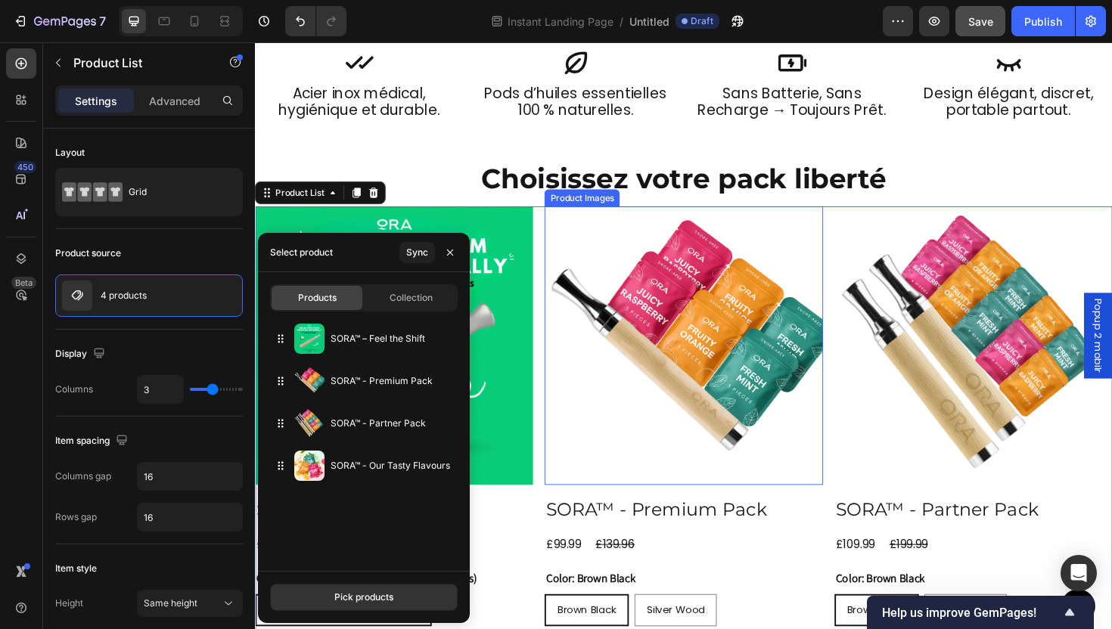
click at [736, 474] on img at bounding box center [708, 363] width 294 height 294
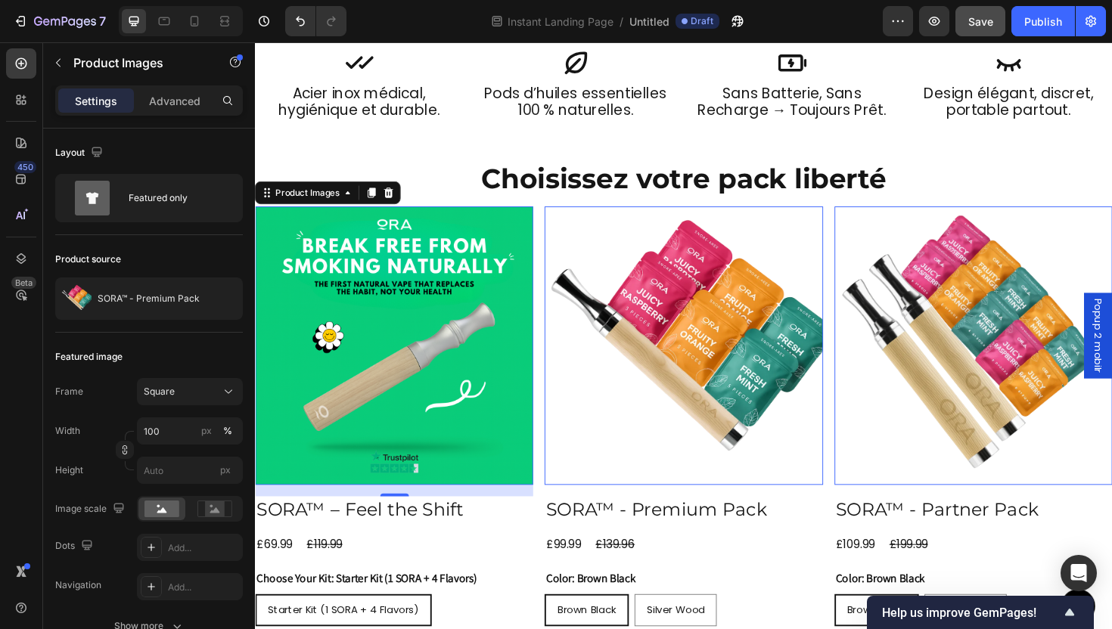
click at [395, 412] on img at bounding box center [402, 363] width 294 height 294
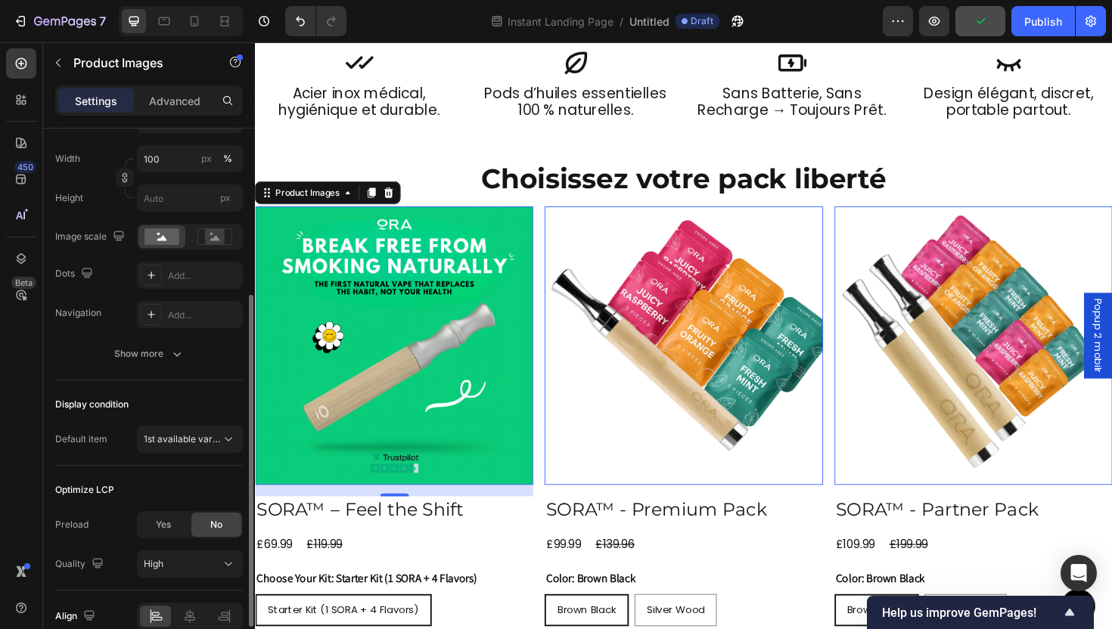
scroll to position [346, 0]
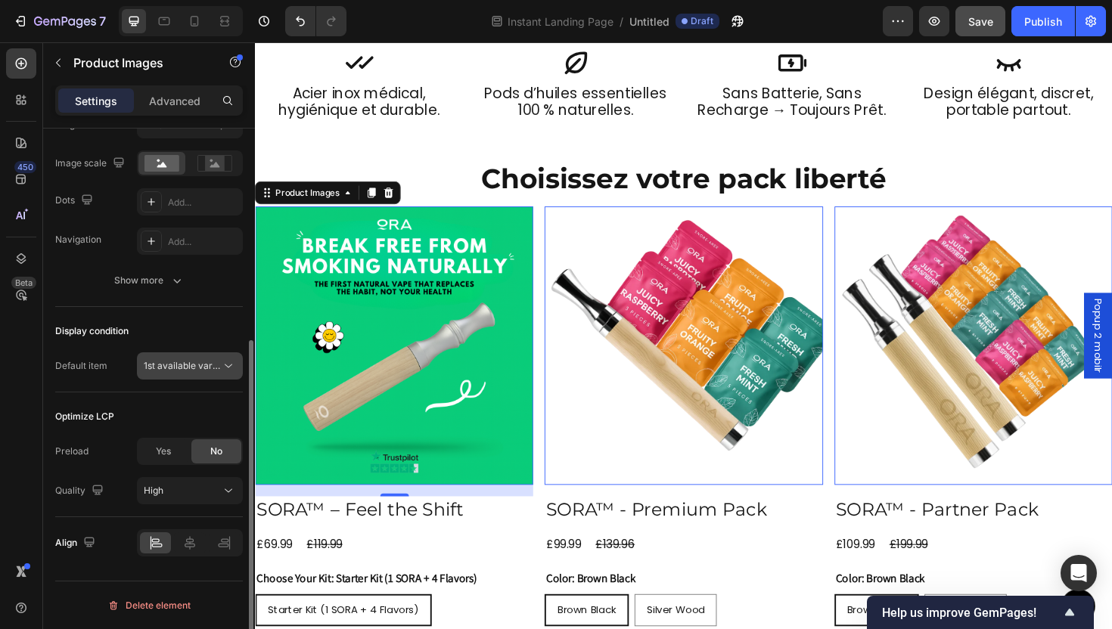
click at [201, 359] on span "1st available variant" at bounding box center [182, 366] width 77 height 14
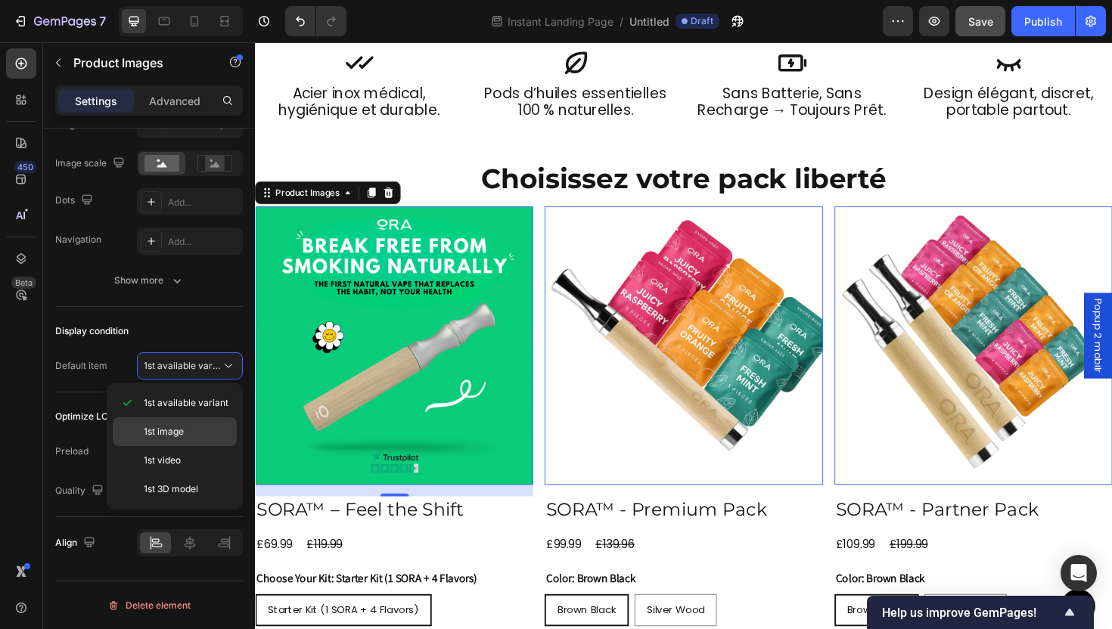
click at [197, 427] on p "1st image" at bounding box center [187, 432] width 86 height 14
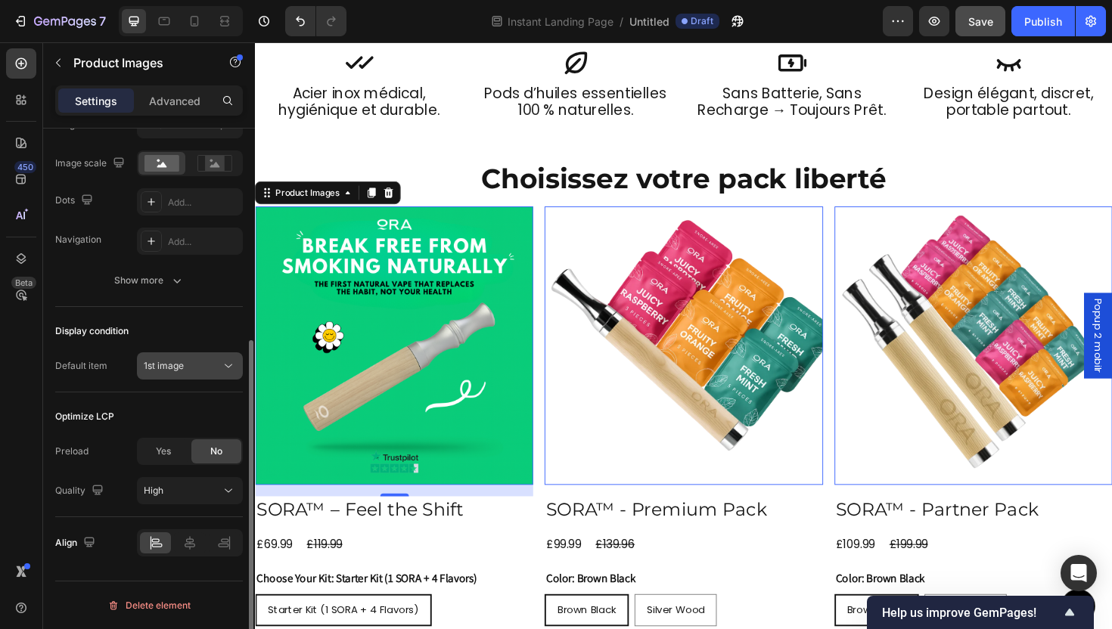
click at [216, 359] on div "1st image" at bounding box center [182, 366] width 77 height 14
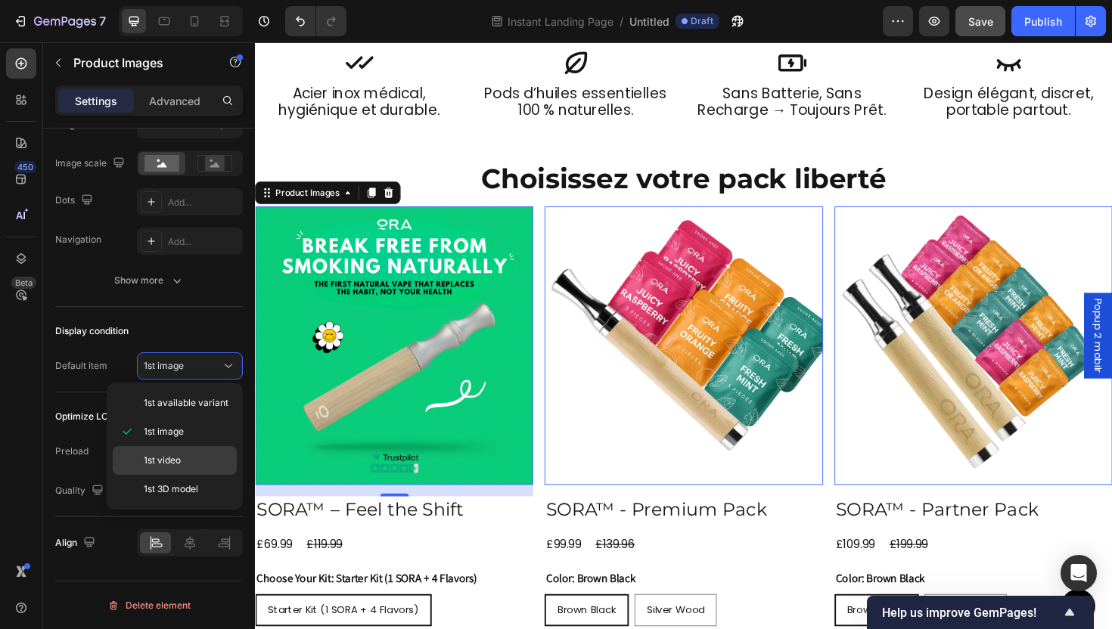
click at [211, 458] on p "1st video" at bounding box center [187, 461] width 86 height 14
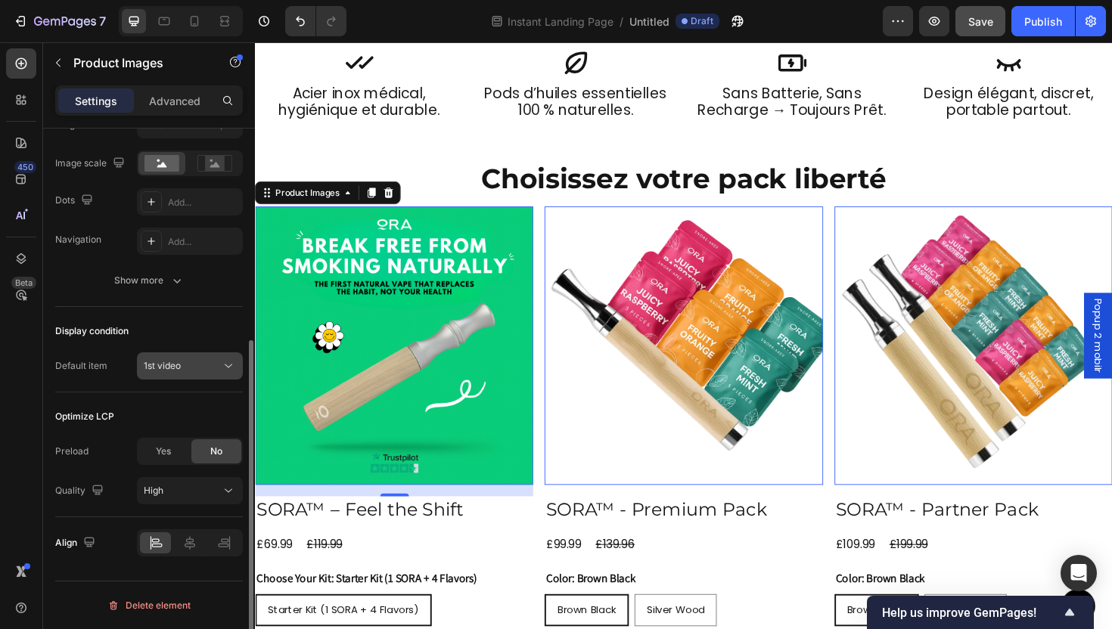
click at [203, 368] on div "1st video" at bounding box center [182, 366] width 77 height 14
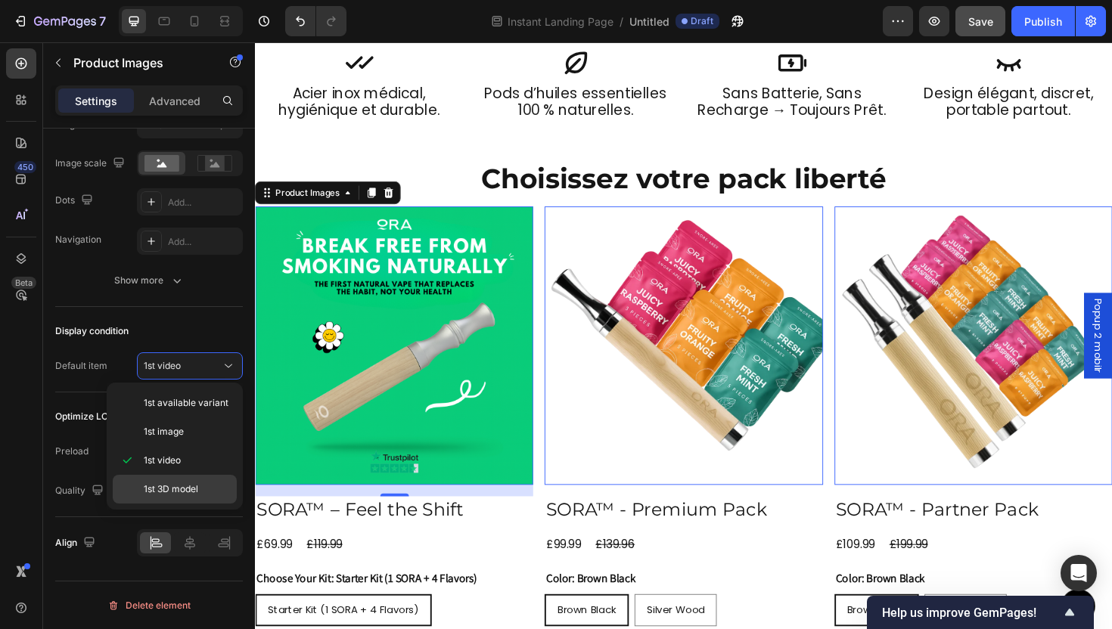
click at [208, 488] on p "1st 3D model" at bounding box center [187, 490] width 86 height 14
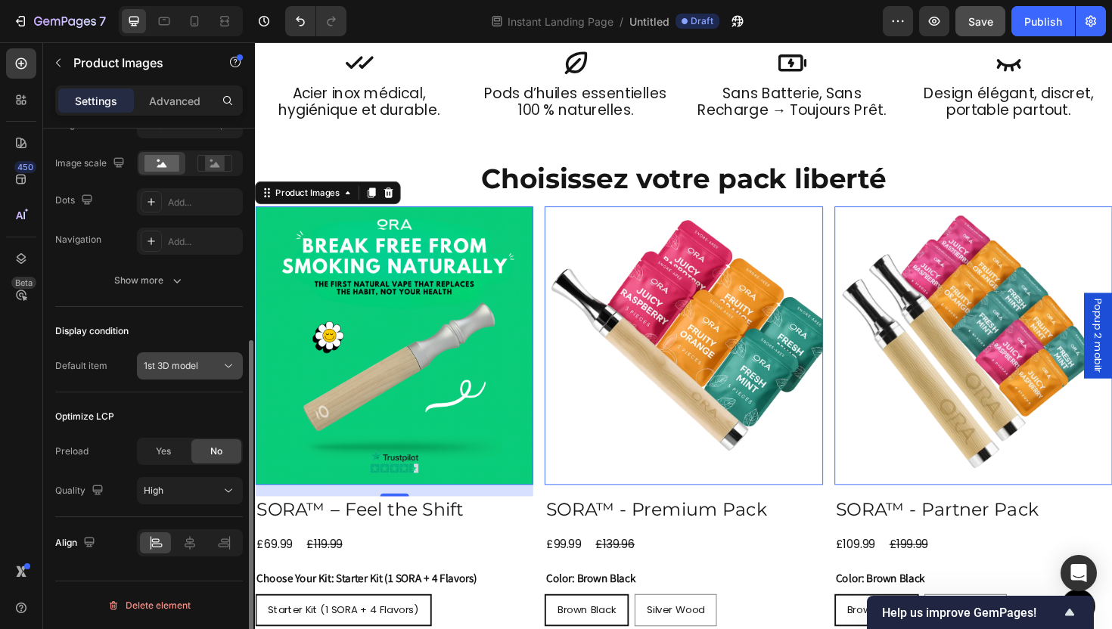
click at [202, 354] on button "1st 3D model" at bounding box center [190, 366] width 106 height 27
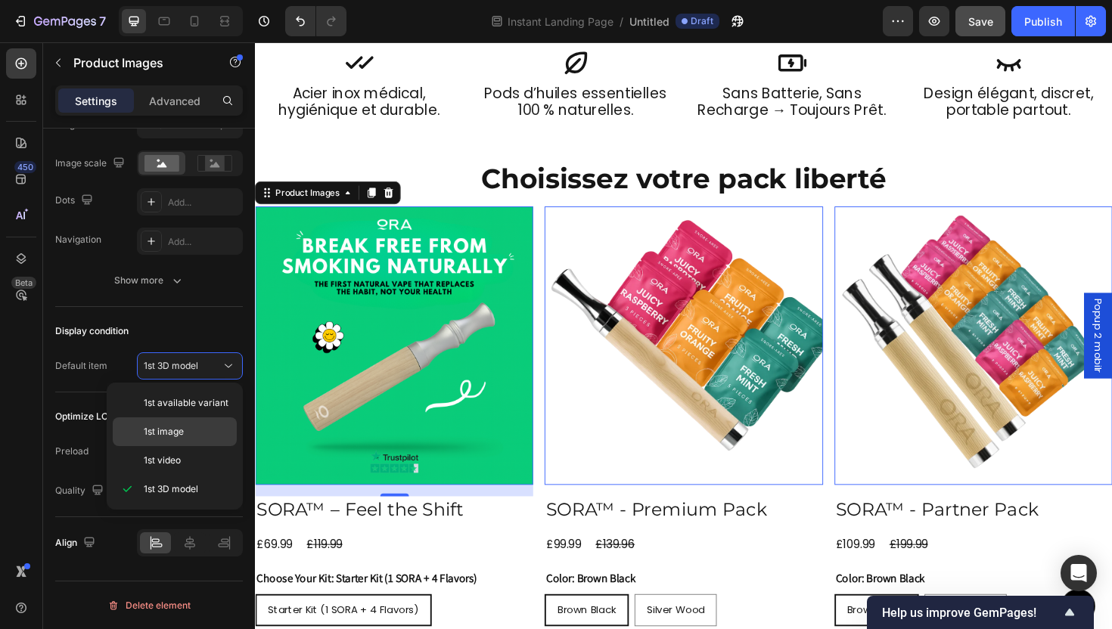
click at [207, 426] on p "1st image" at bounding box center [187, 432] width 86 height 14
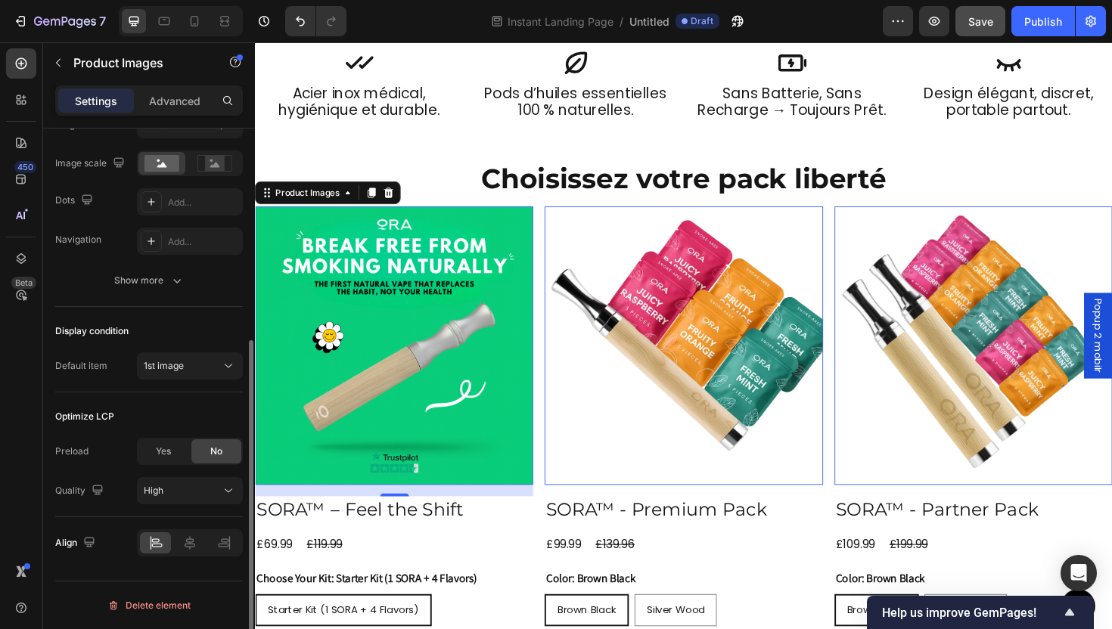
scroll to position [343, 0]
click at [748, 343] on img at bounding box center [708, 363] width 294 height 294
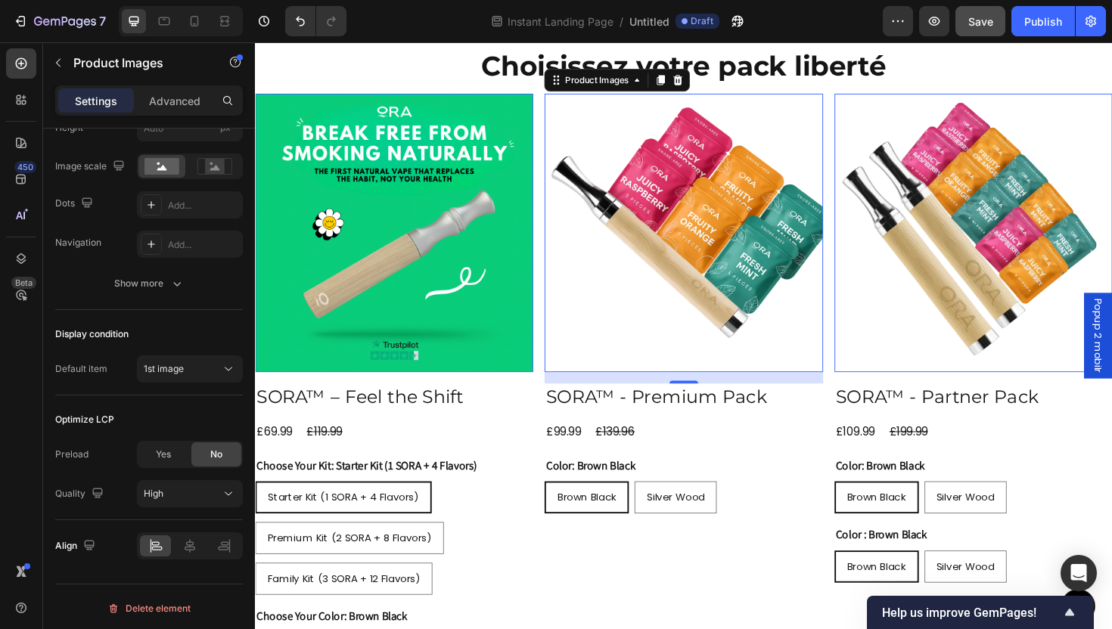
scroll to position [1487, 0]
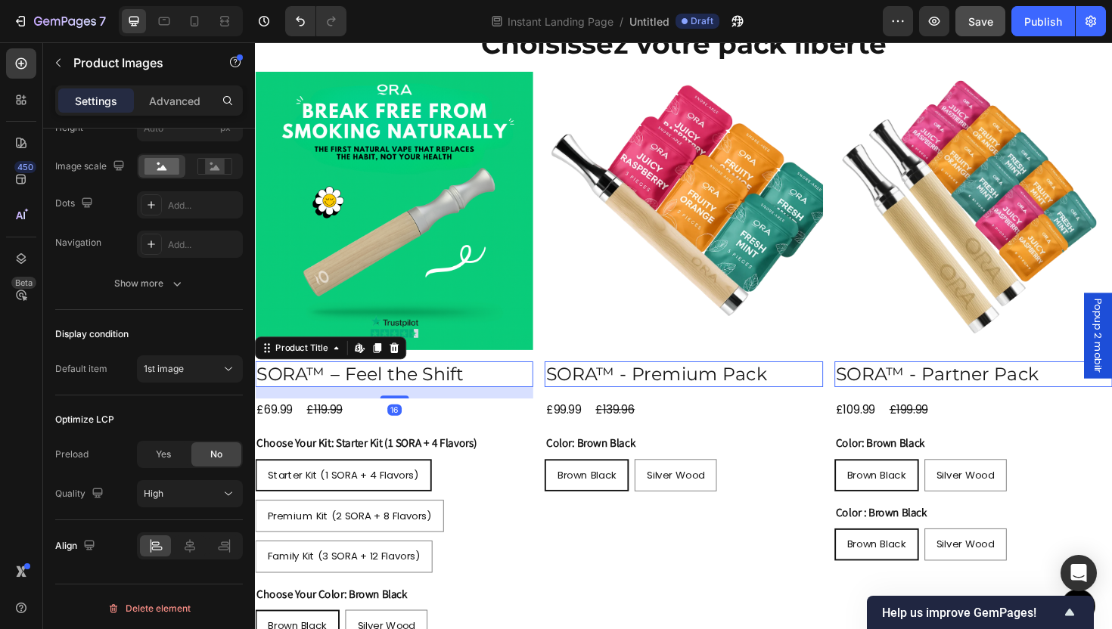
click at [421, 381] on h2 "SORA™ – Feel the Shift" at bounding box center [402, 395] width 294 height 28
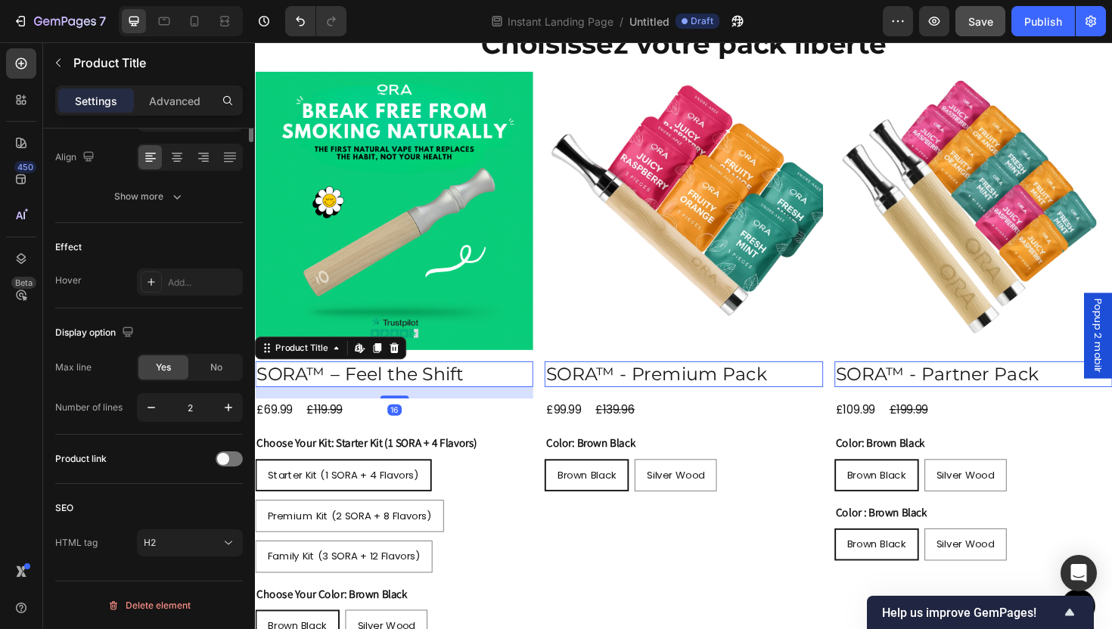
scroll to position [0, 0]
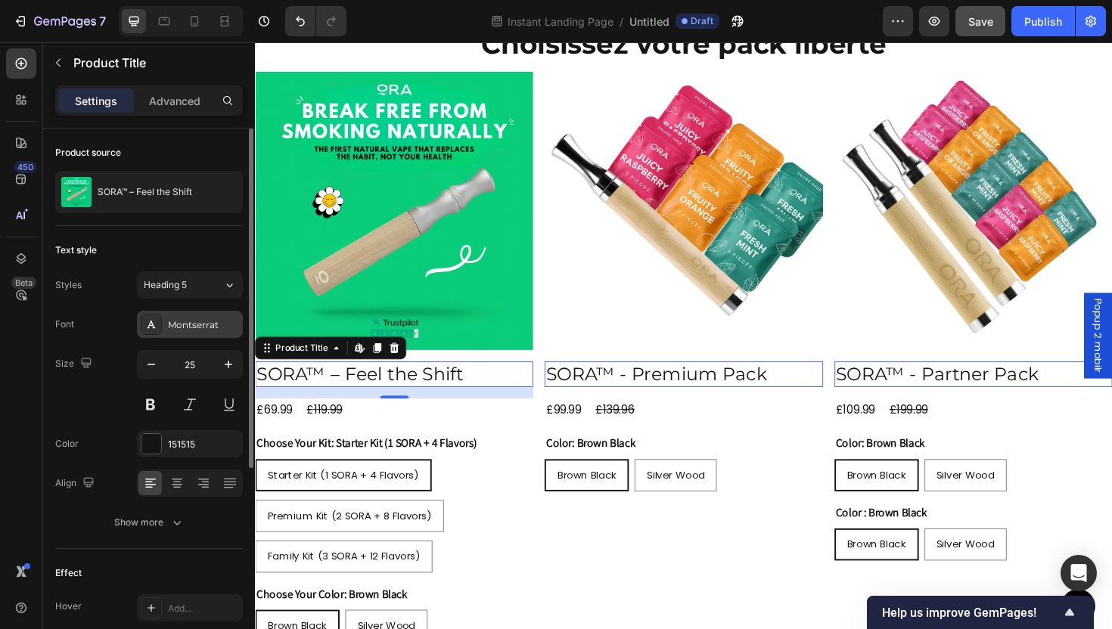
click at [182, 333] on div "Montserrat" at bounding box center [190, 324] width 106 height 27
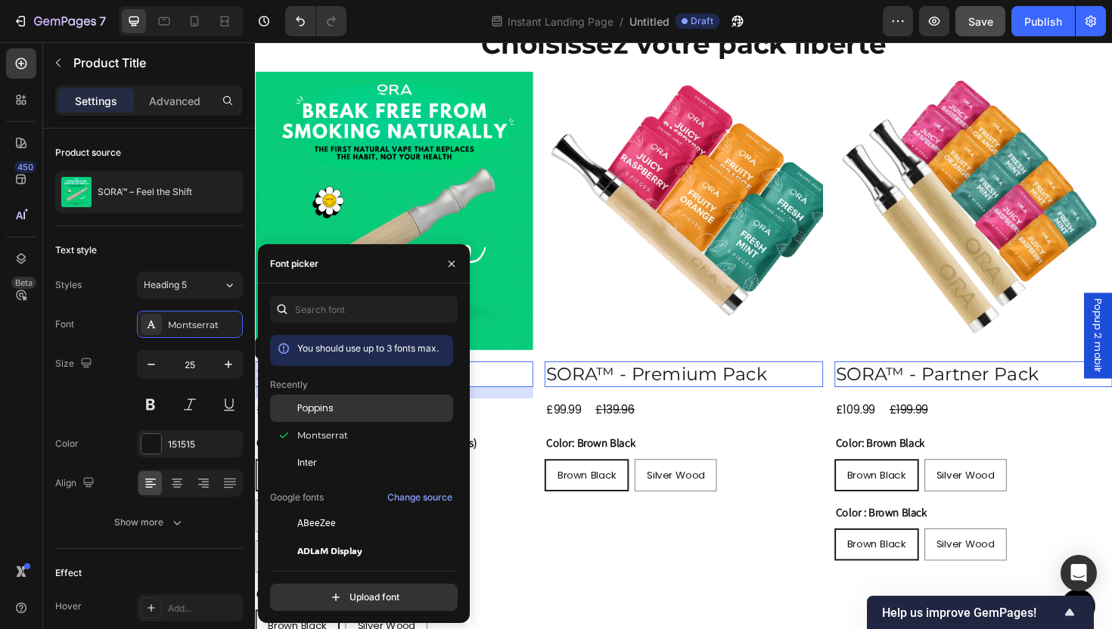
click at [337, 415] on div "Poppins" at bounding box center [361, 408] width 183 height 27
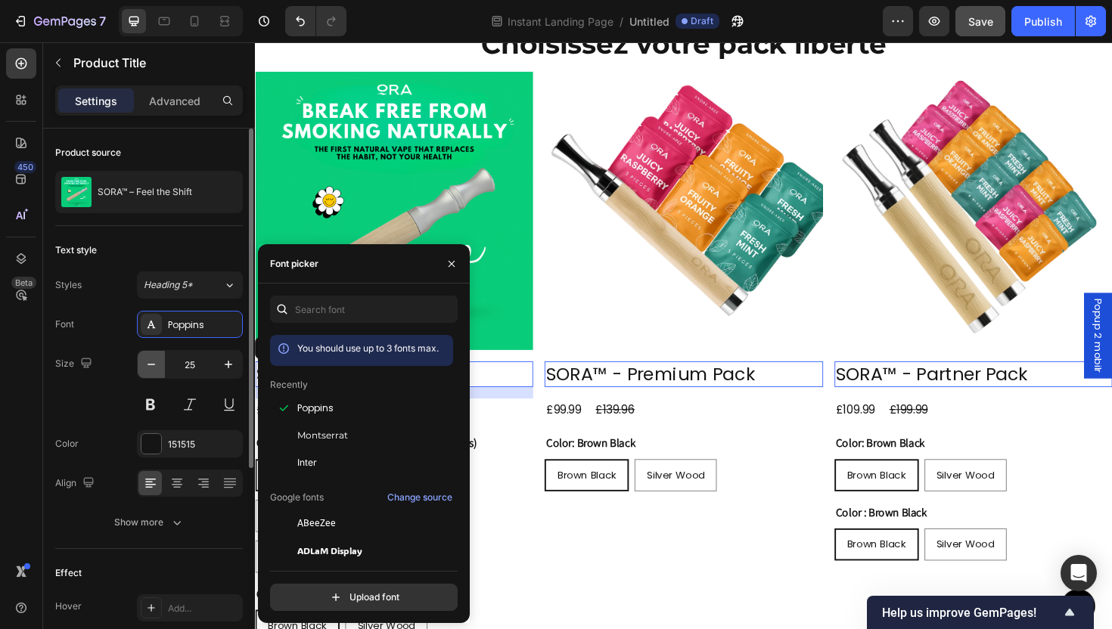
click at [141, 366] on button "button" at bounding box center [151, 364] width 27 height 27
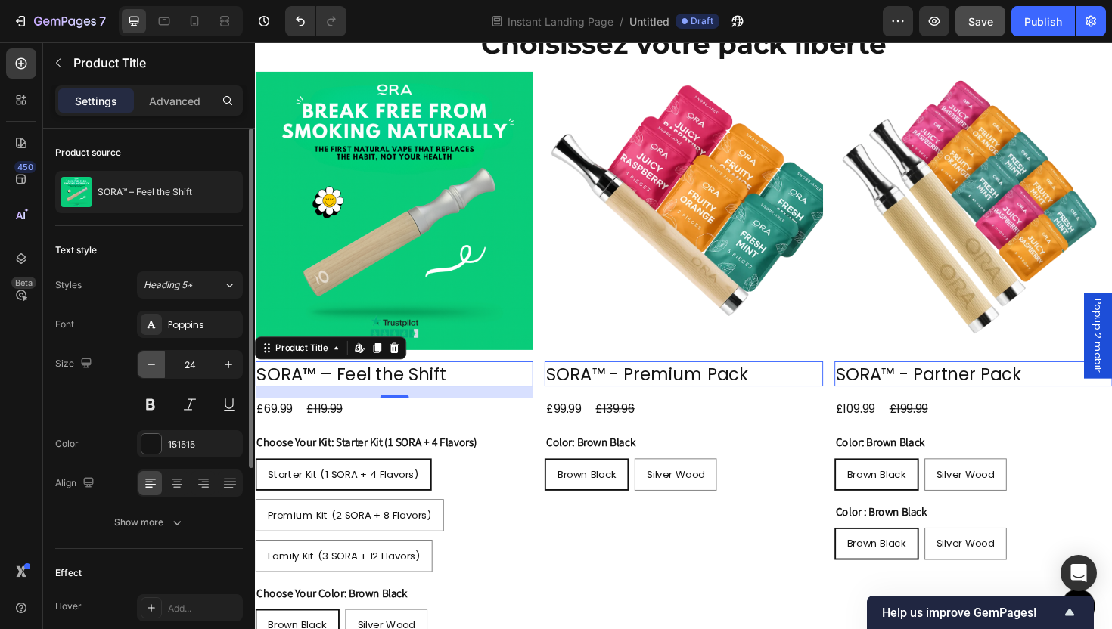
click at [148, 376] on button "button" at bounding box center [151, 364] width 27 height 27
click at [148, 375] on button "button" at bounding box center [151, 364] width 27 height 27
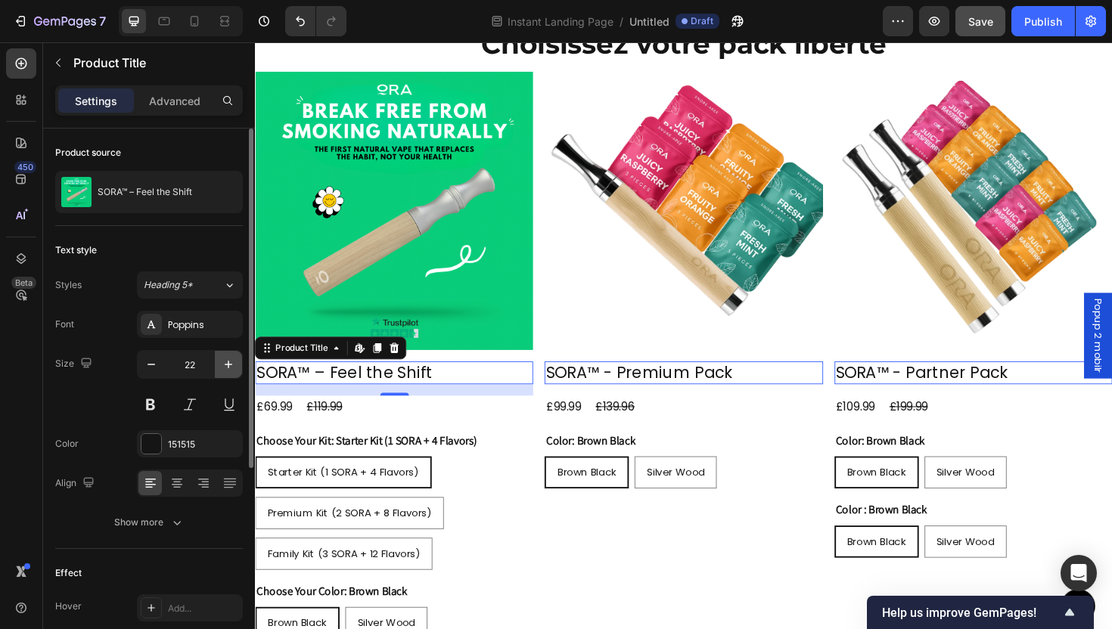
click at [237, 372] on button "button" at bounding box center [228, 364] width 27 height 27
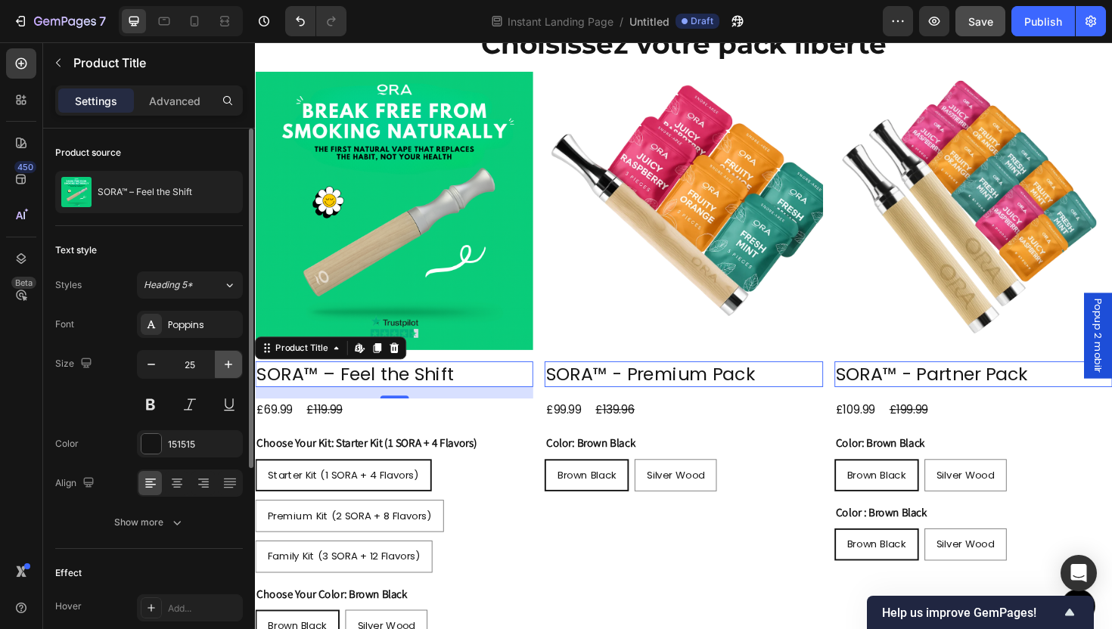
click at [237, 372] on button "button" at bounding box center [228, 364] width 27 height 27
type input "26"
click at [157, 399] on button at bounding box center [150, 404] width 27 height 27
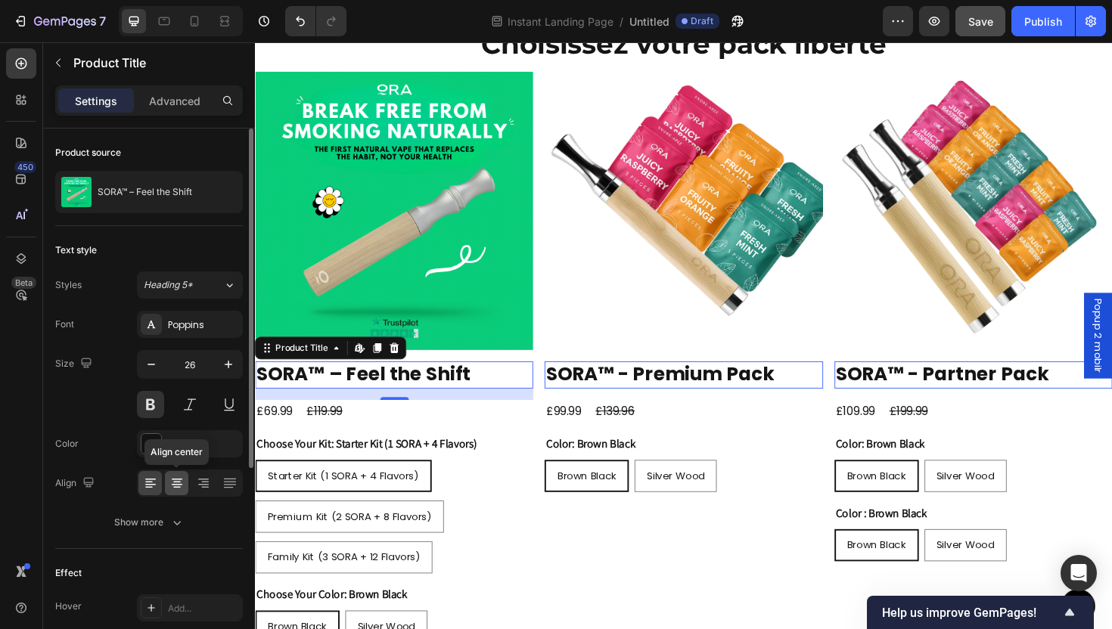
click at [174, 493] on div at bounding box center [176, 483] width 23 height 24
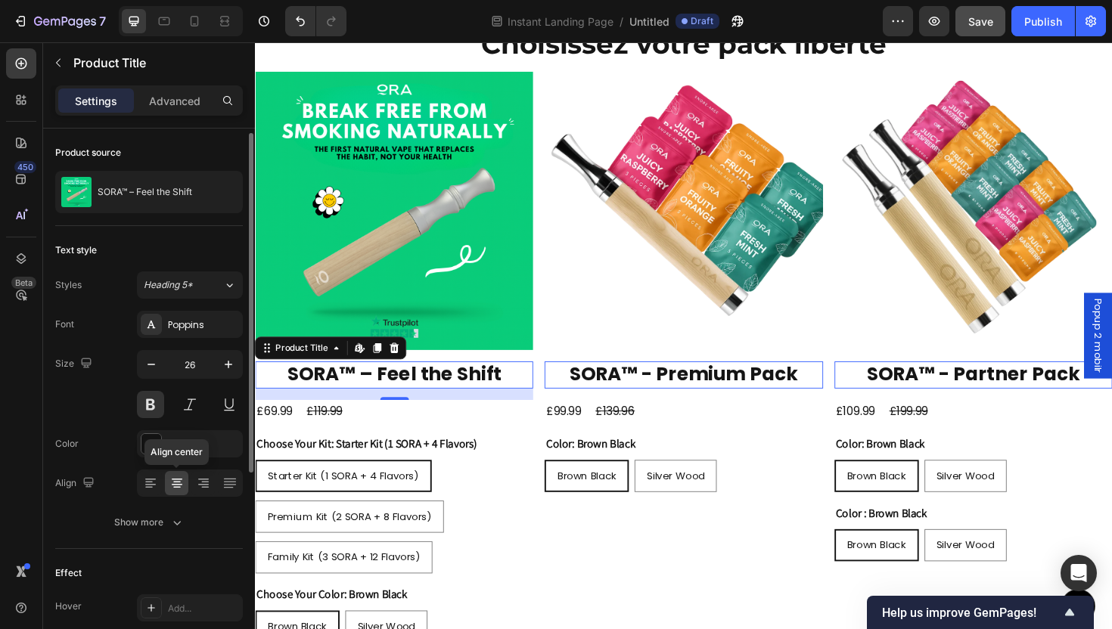
scroll to position [3, 0]
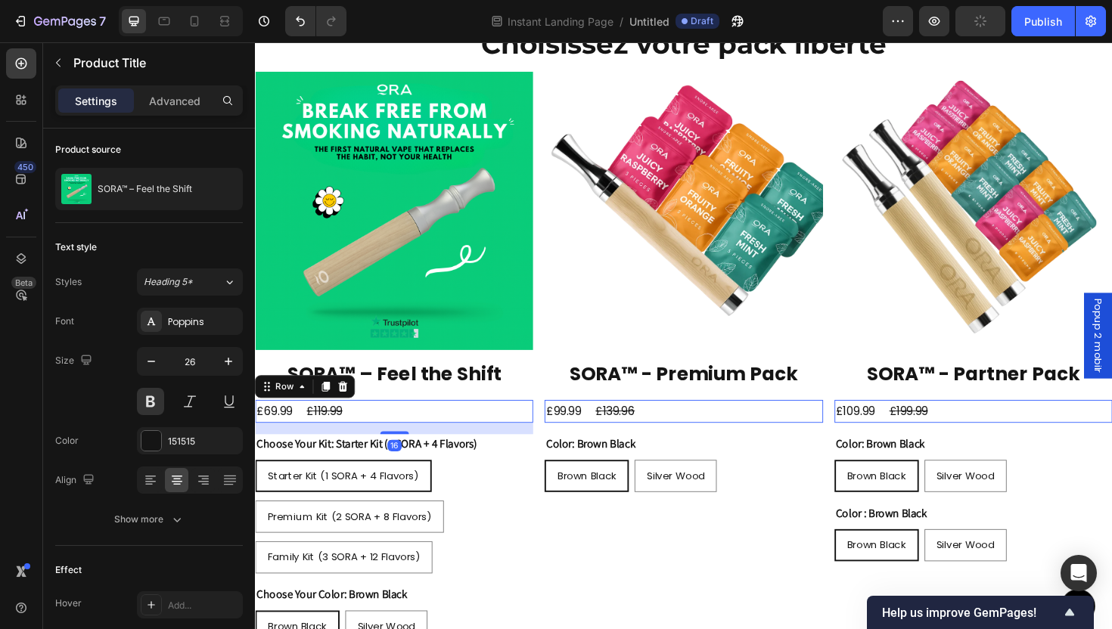
click at [390, 430] on div "£69.99 Product Price Product Price £119.99 Product Price Product Price Row 16" at bounding box center [402, 433] width 294 height 25
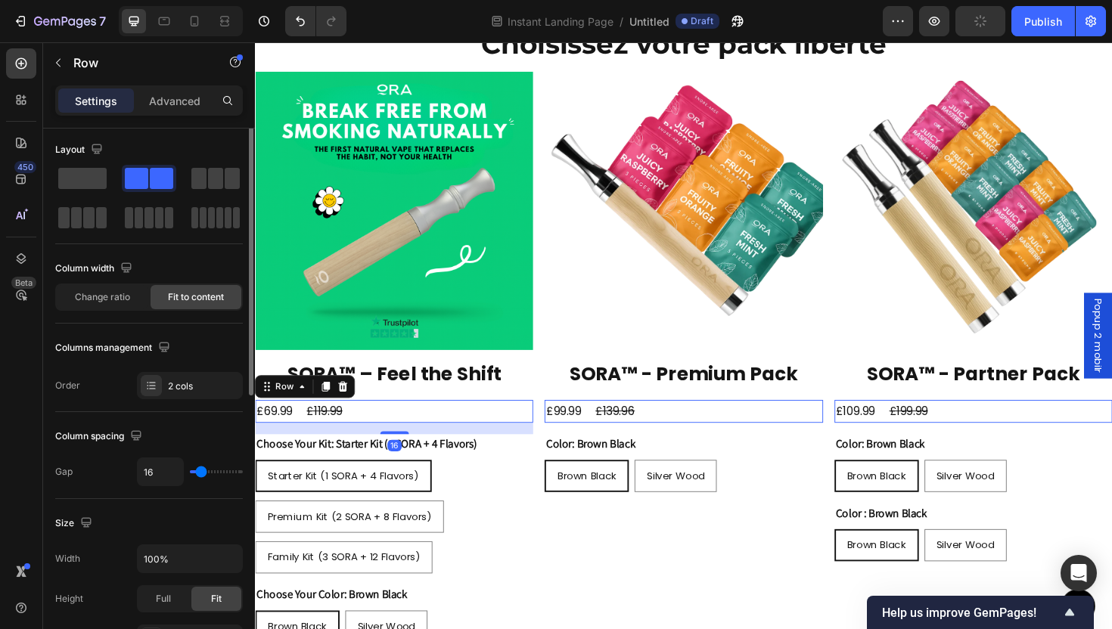
scroll to position [0, 0]
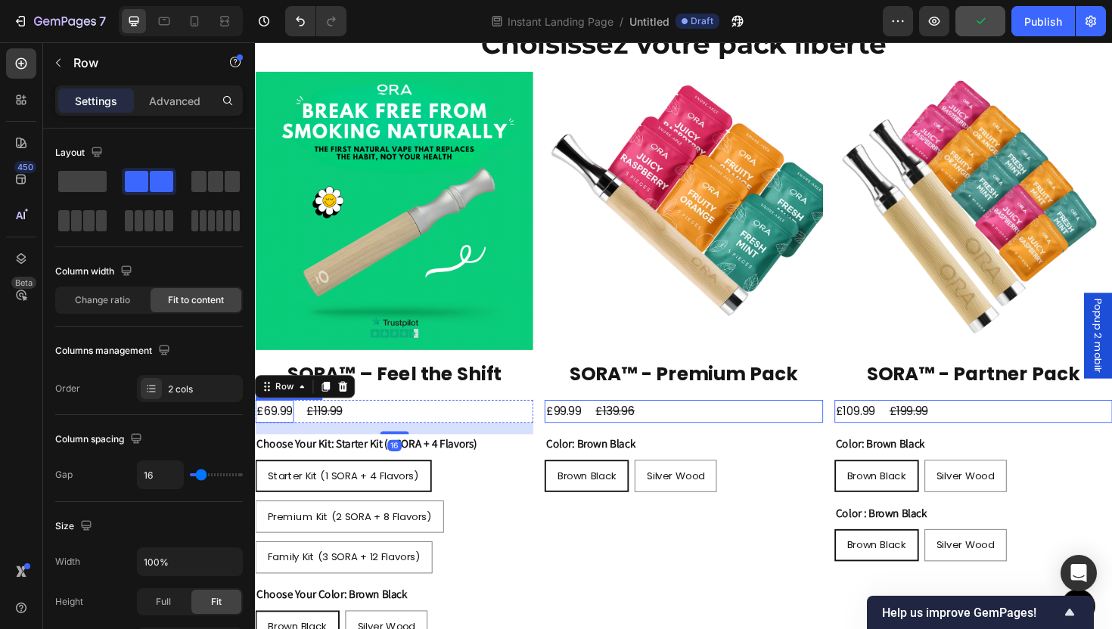
click at [277, 434] on div "£69.99" at bounding box center [275, 433] width 41 height 25
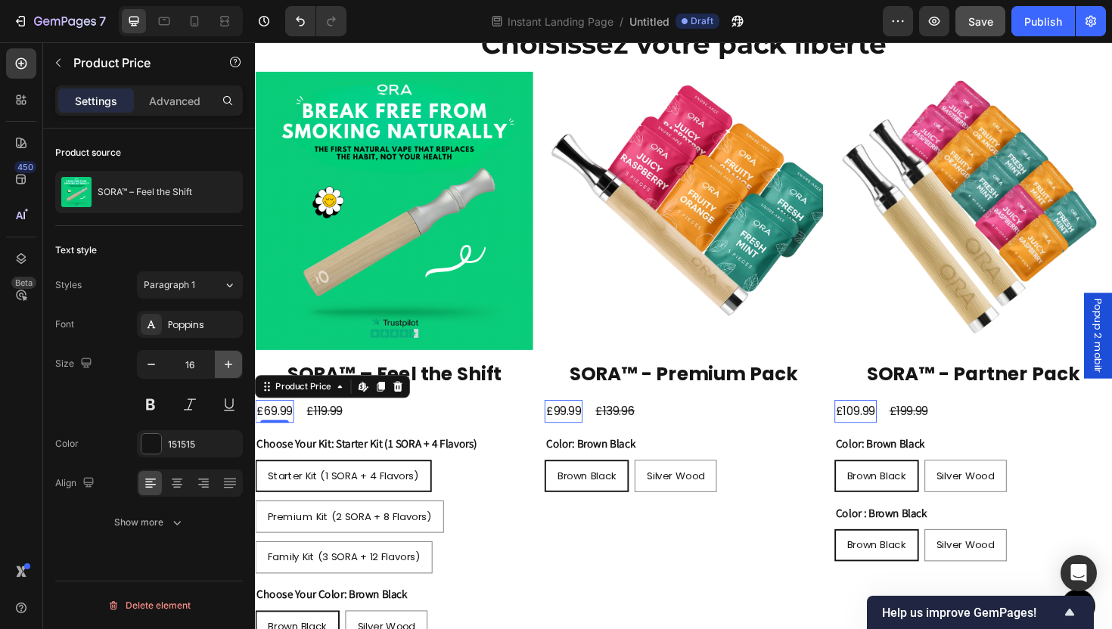
click at [237, 365] on button "button" at bounding box center [228, 364] width 27 height 27
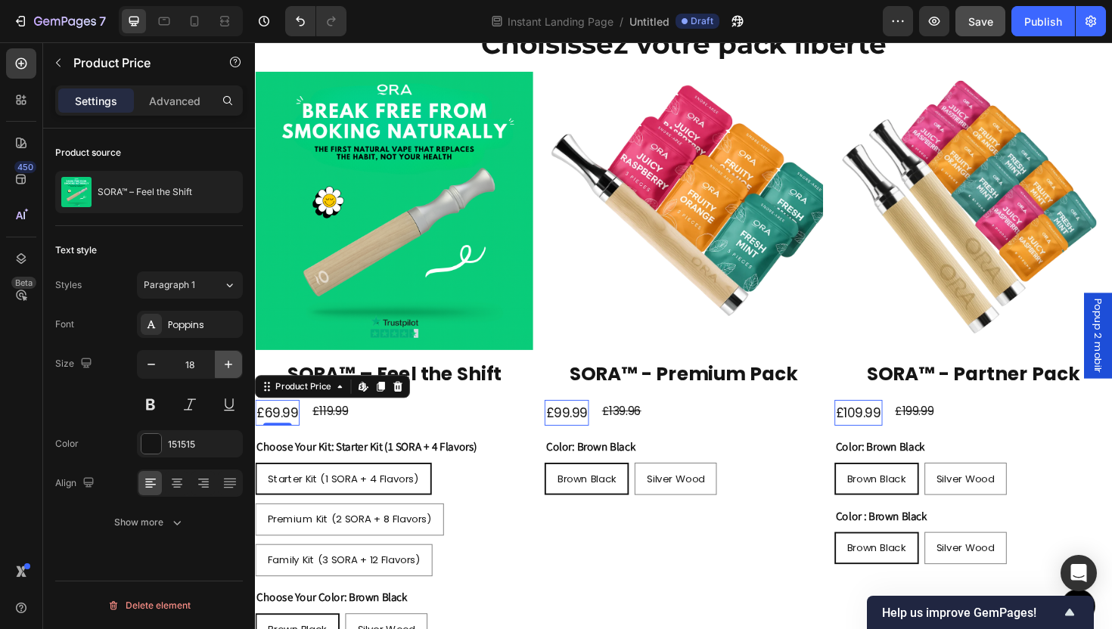
click at [237, 365] on button "button" at bounding box center [228, 364] width 27 height 27
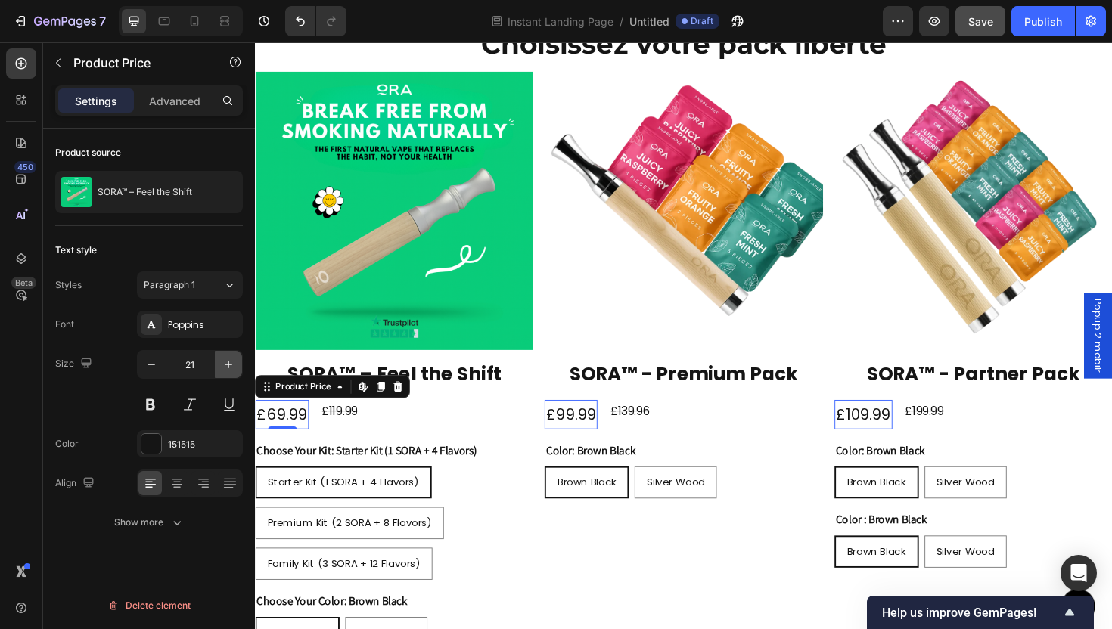
click at [237, 365] on button "button" at bounding box center [228, 364] width 27 height 27
type input "22"
click at [449, 390] on h2 "SORA™ – Feel the Shift" at bounding box center [402, 395] width 294 height 29
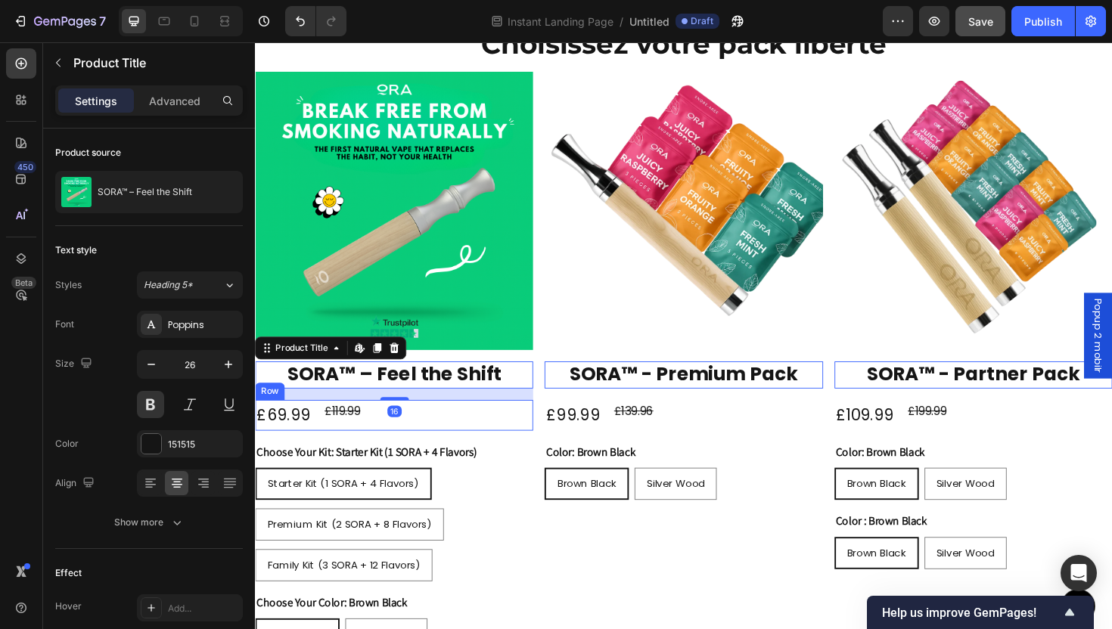
click at [358, 434] on div "£119.99" at bounding box center [347, 433] width 41 height 25
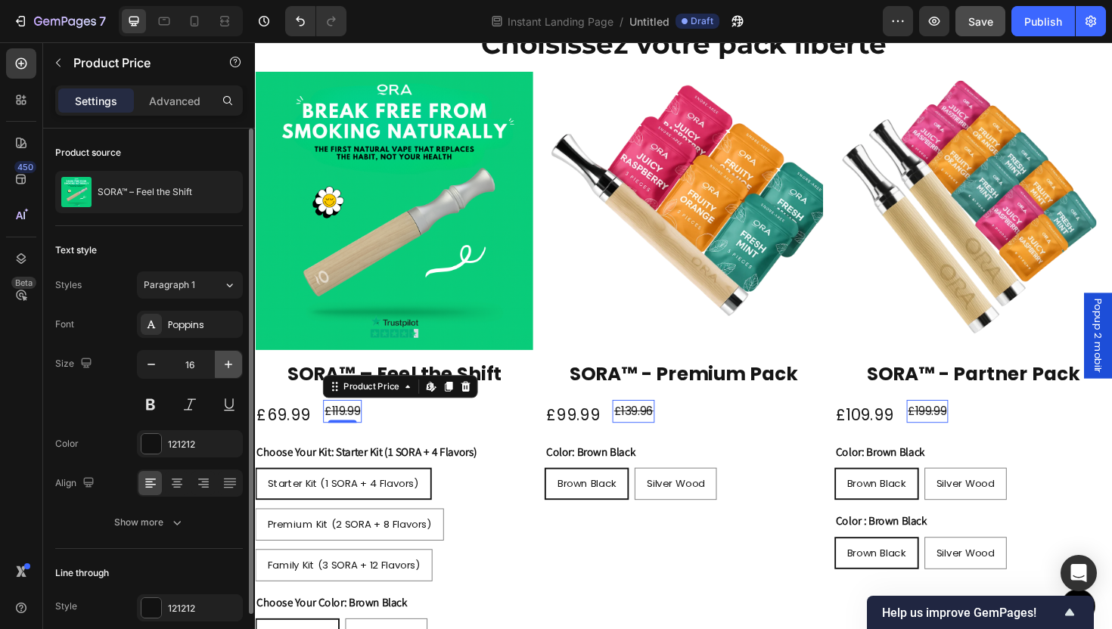
click at [229, 368] on icon "button" at bounding box center [228, 364] width 15 height 15
click at [160, 371] on button "button" at bounding box center [151, 364] width 27 height 27
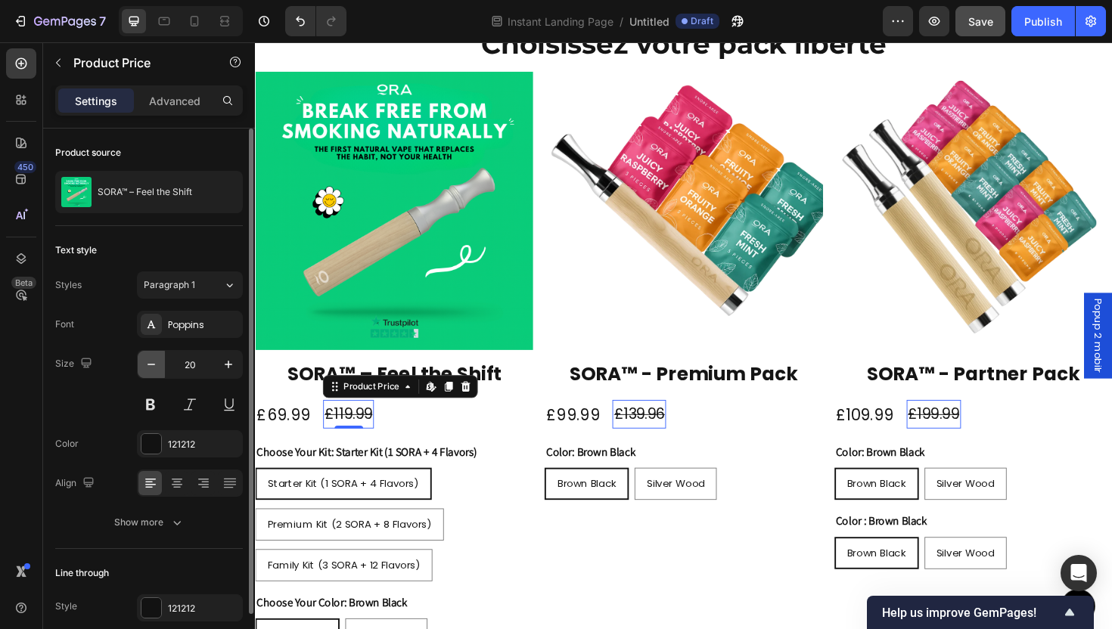
click at [160, 371] on button "button" at bounding box center [151, 364] width 27 height 27
type input "18"
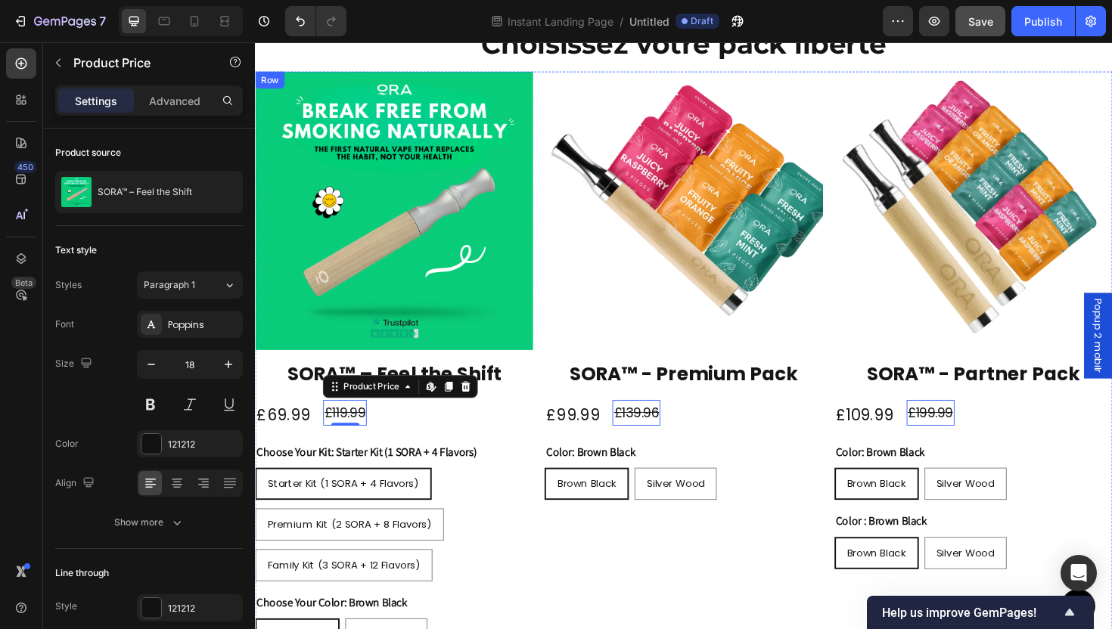
click at [382, 452] on div "Product Images SORA™ – Feel the Shift Product Title £69.99 Product Price Produc…" at bounding box center [402, 412] width 294 height 678
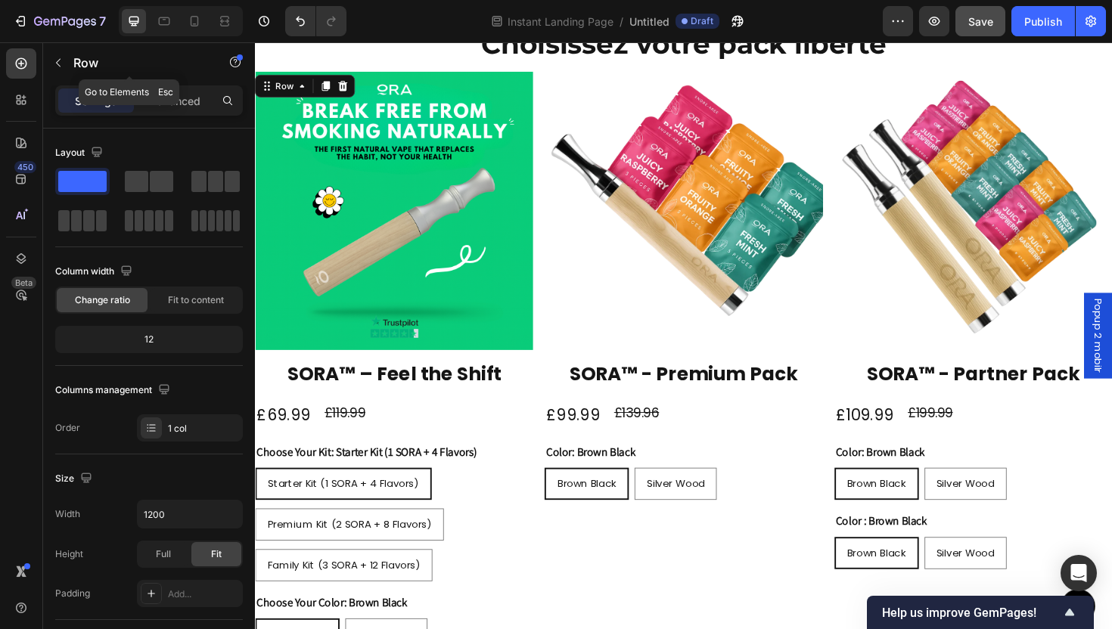
click at [76, 74] on div "Row" at bounding box center [129, 62] width 173 height 39
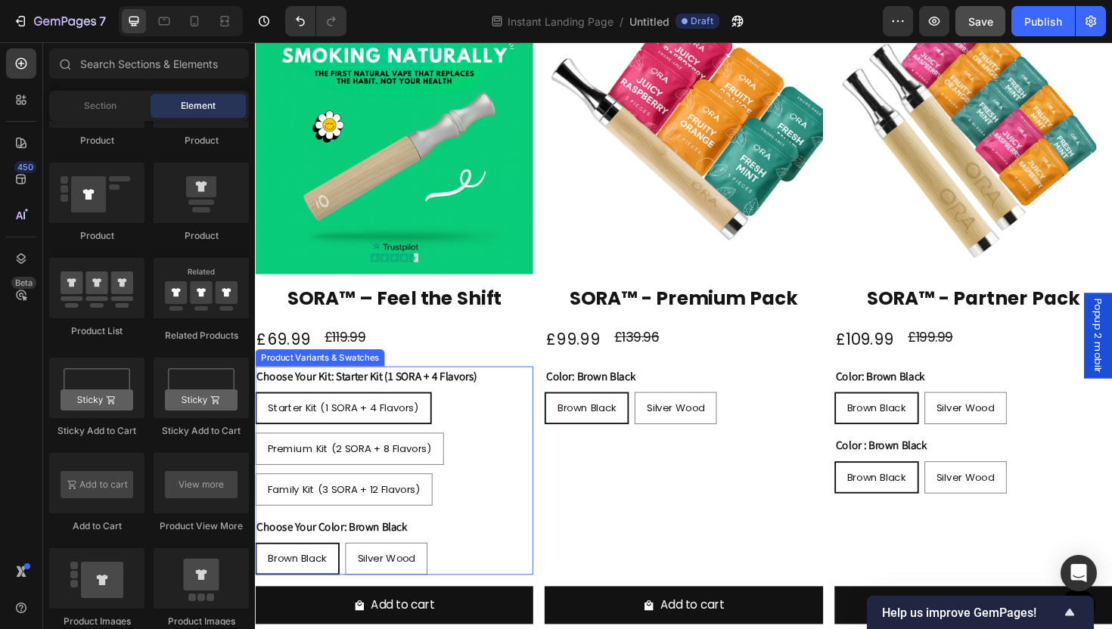
scroll to position [1571, 0]
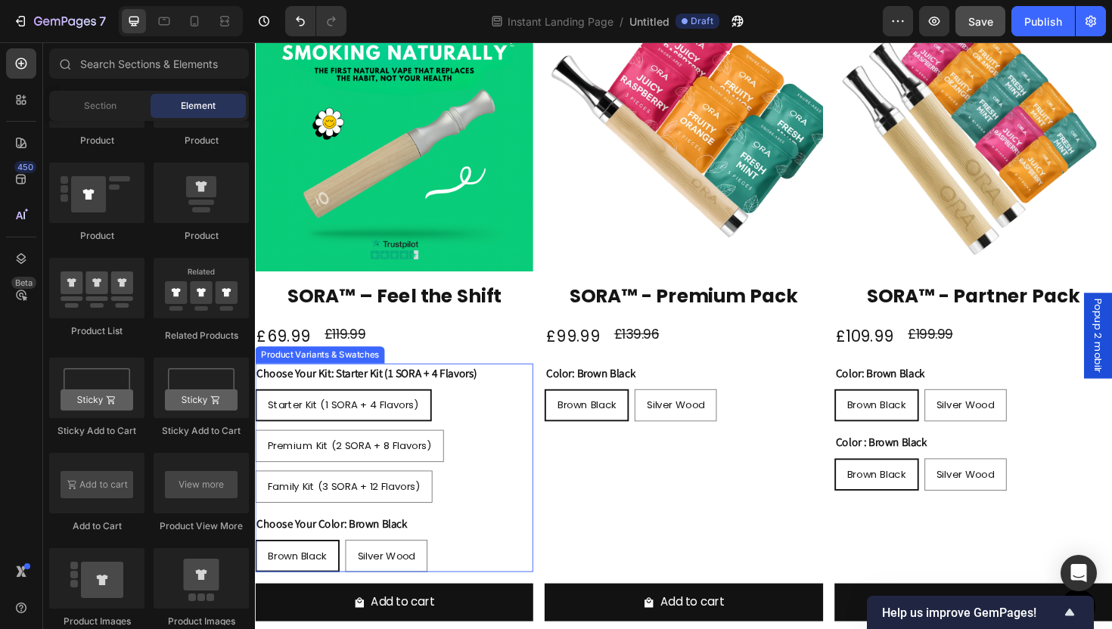
click at [468, 511] on div "Starter Kit (1 SORA + 4 Flavors) Starter Kit (1 SORA + 4 Flavors) Starter Kit (…" at bounding box center [402, 470] width 294 height 120
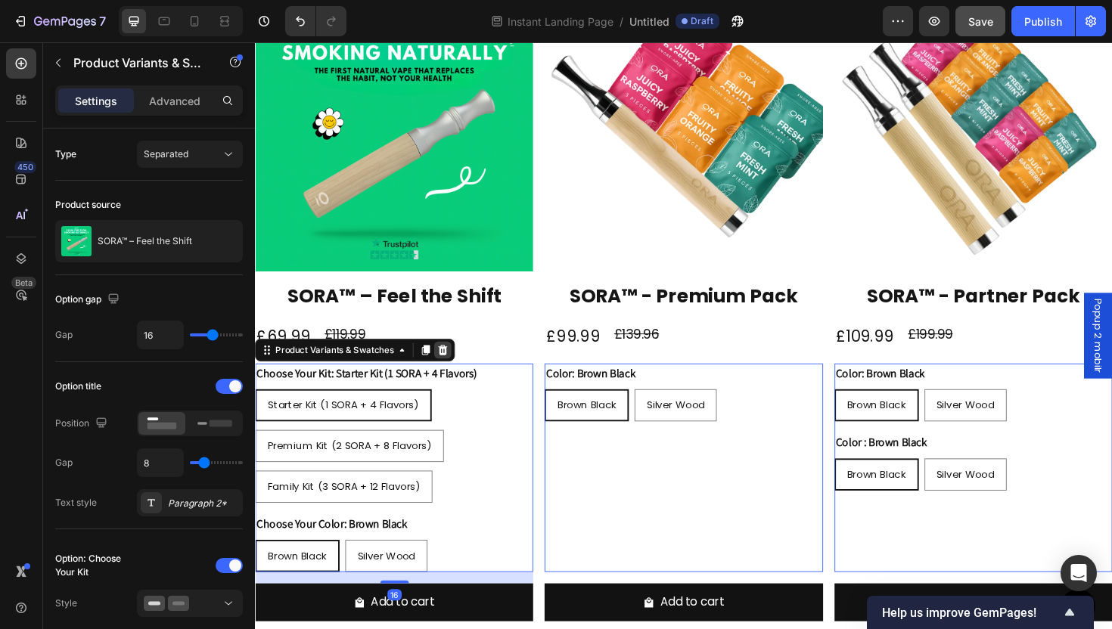
click at [458, 365] on icon at bounding box center [454, 368] width 12 height 12
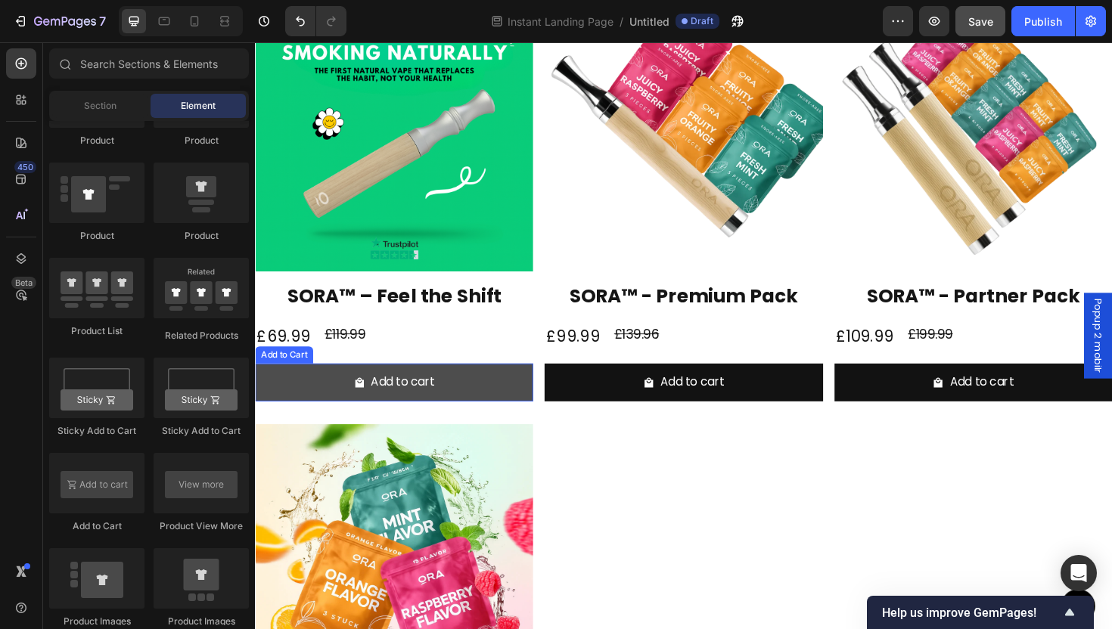
click at [494, 406] on button "Add to cart" at bounding box center [402, 403] width 294 height 40
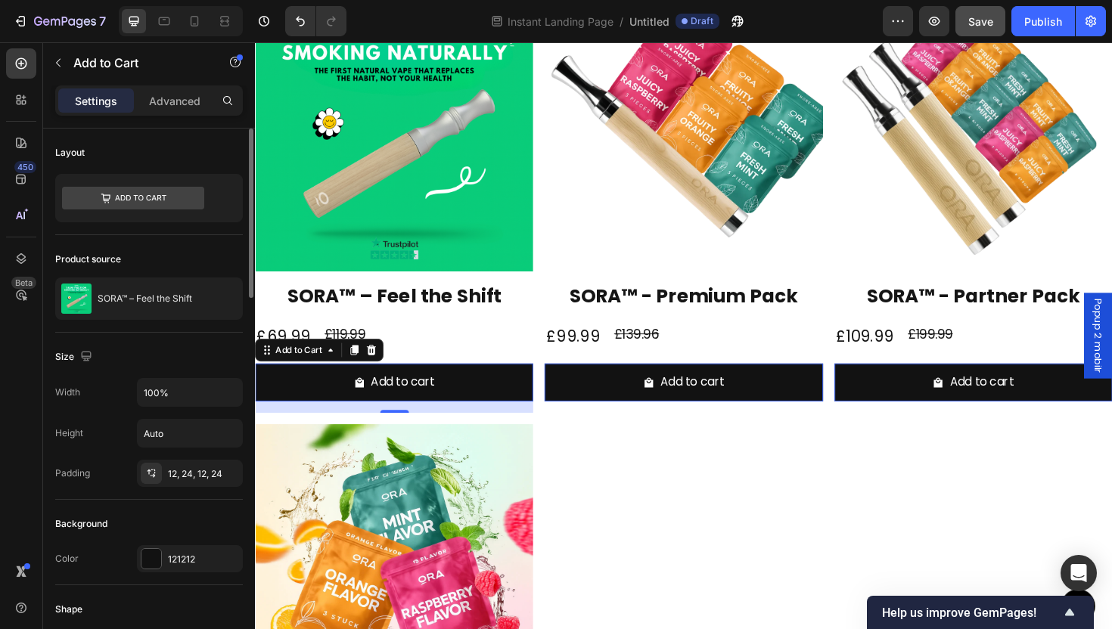
scroll to position [17, 0]
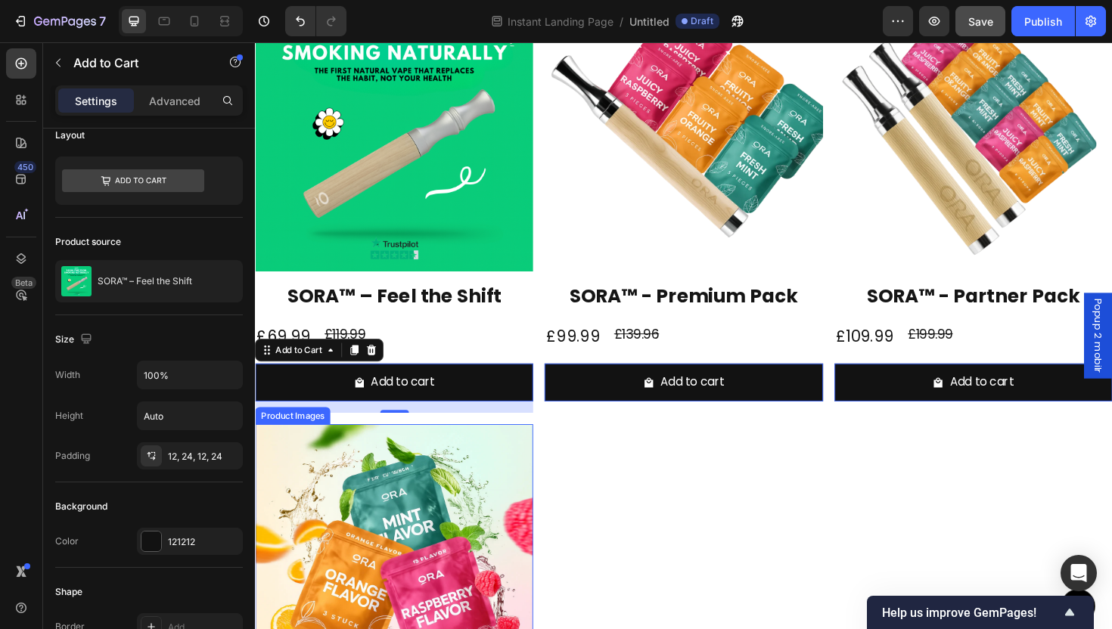
click at [651, 532] on div "Product Images SORA™ – Feel the Shift Product Title £69.99 Product Price Produc…" at bounding box center [709, 440] width 908 height 901
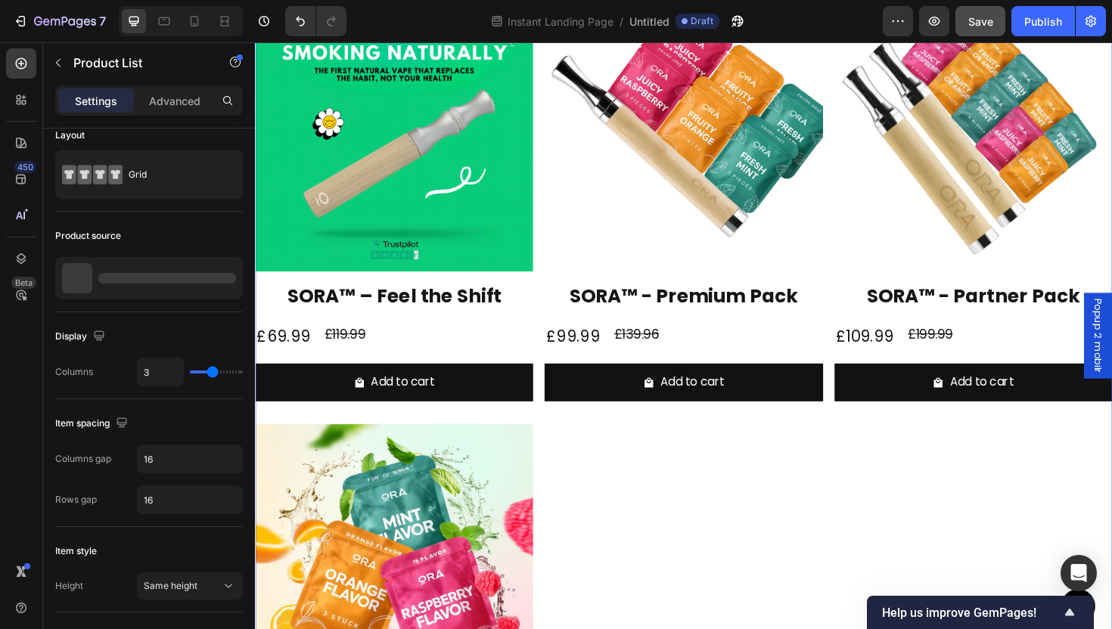
scroll to position [0, 0]
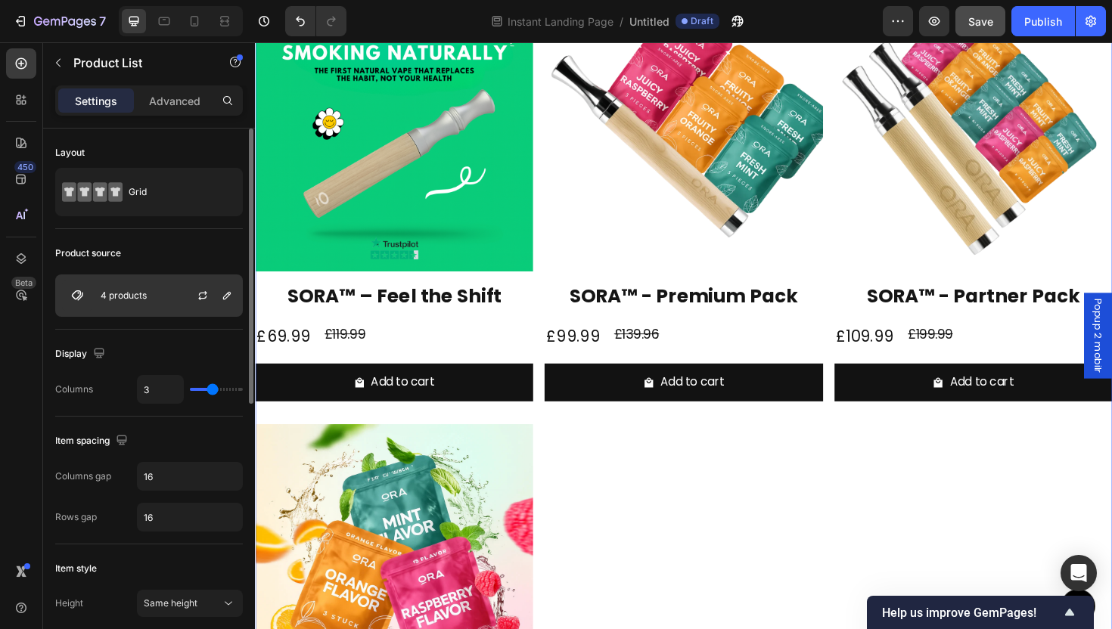
click at [185, 301] on div at bounding box center [209, 295] width 67 height 41
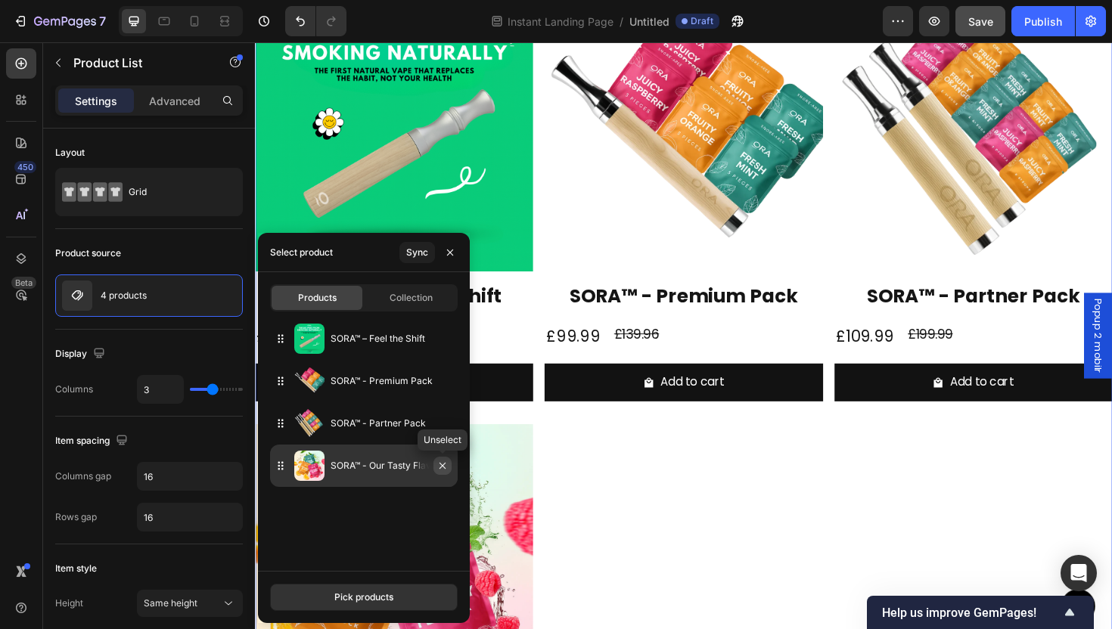
click at [444, 474] on button "button" at bounding box center [443, 466] width 18 height 18
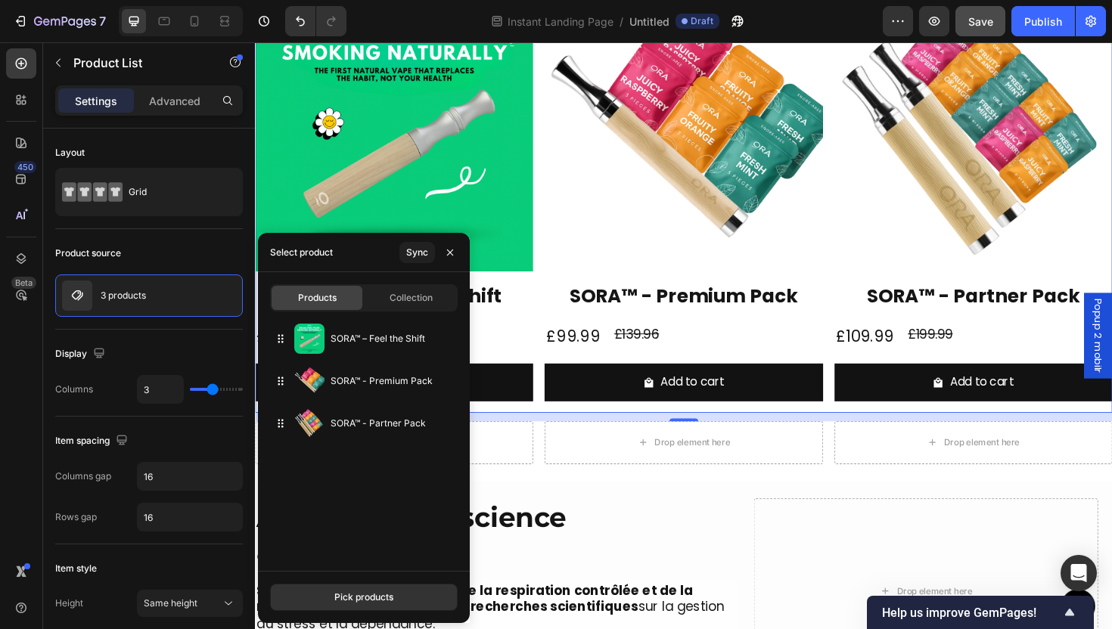
scroll to position [1568, 0]
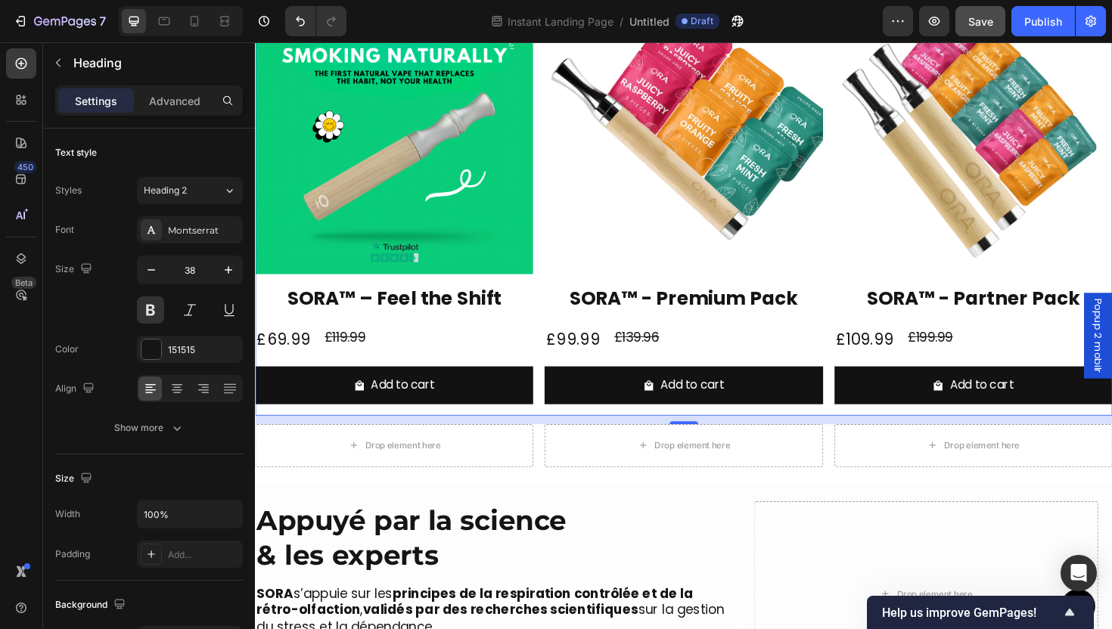
click at [603, 529] on h2 "Appuyé par la science & les experts" at bounding box center [510, 568] width 510 height 78
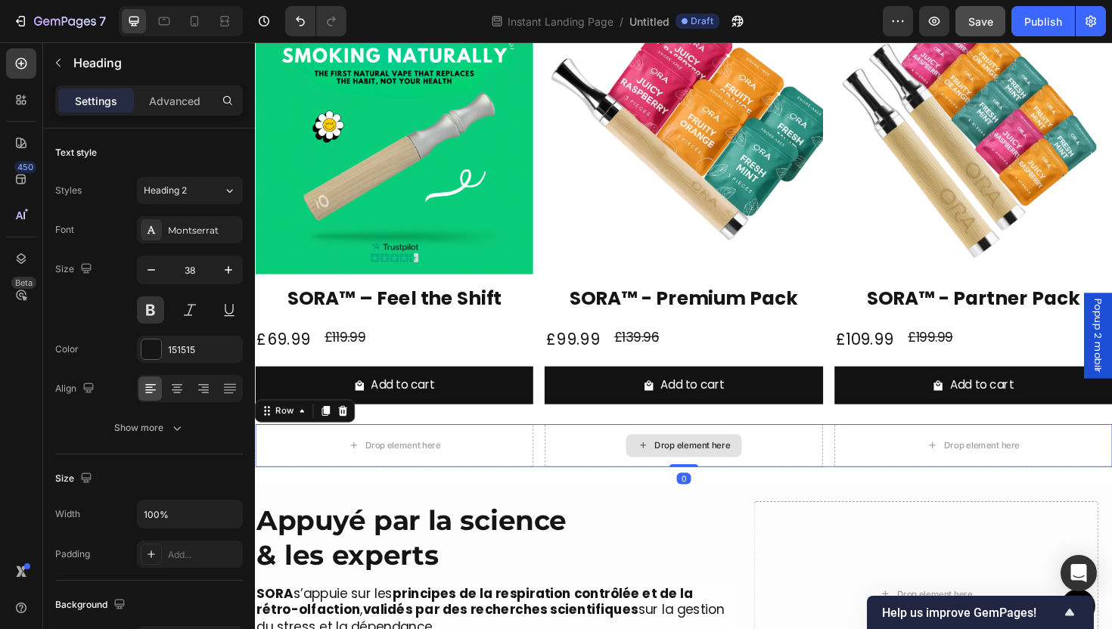
click at [561, 465] on div "Drop element here" at bounding box center [708, 469] width 294 height 45
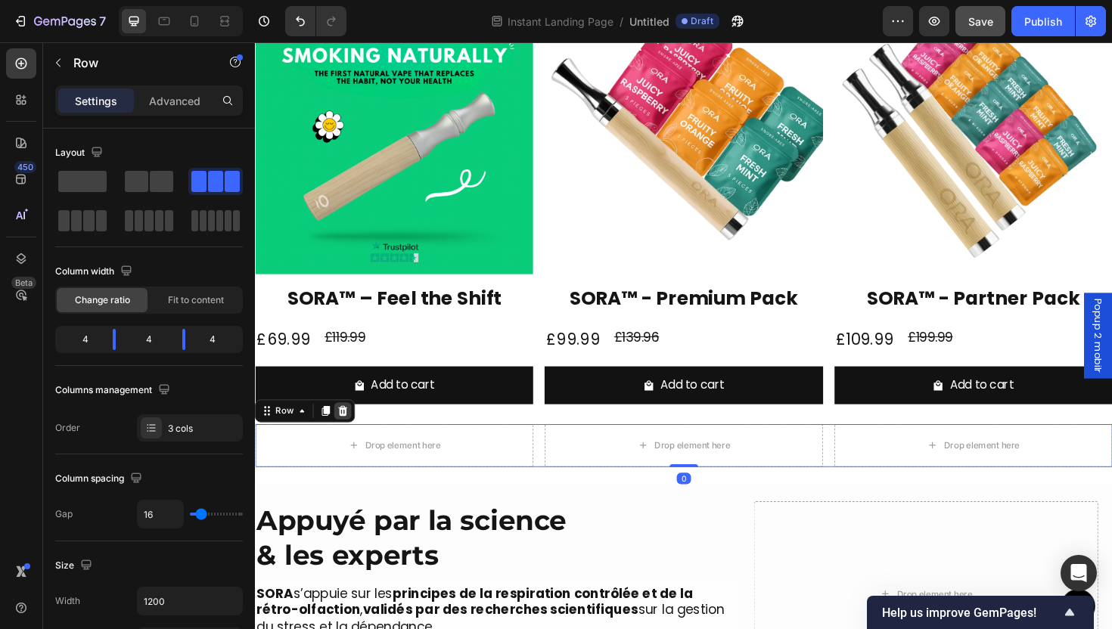
click at [352, 432] on icon at bounding box center [348, 433] width 12 height 12
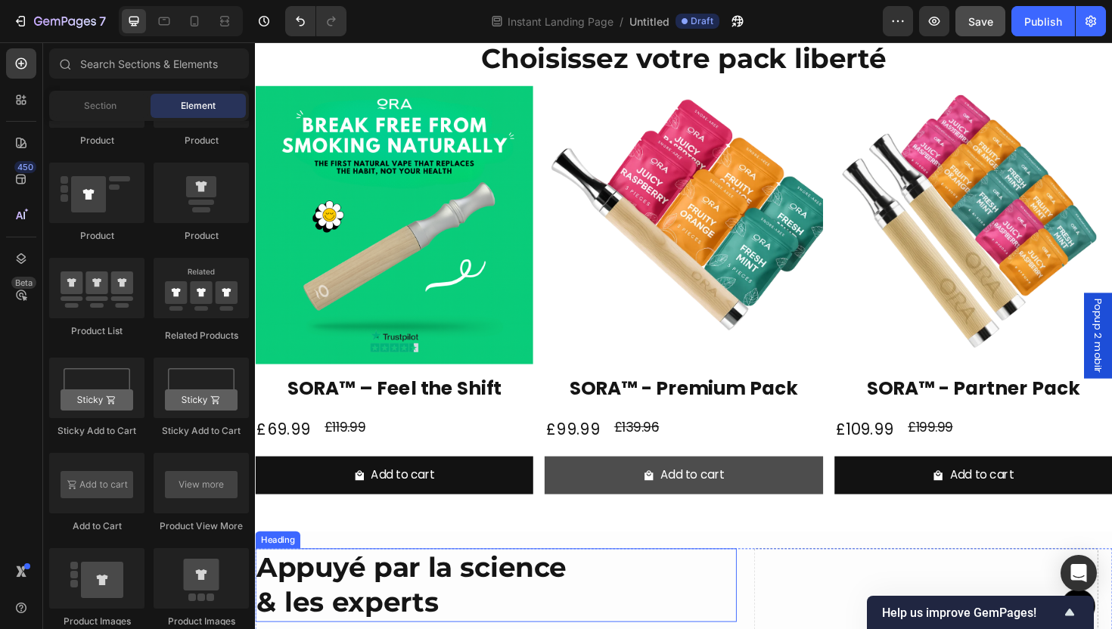
scroll to position [1450, 0]
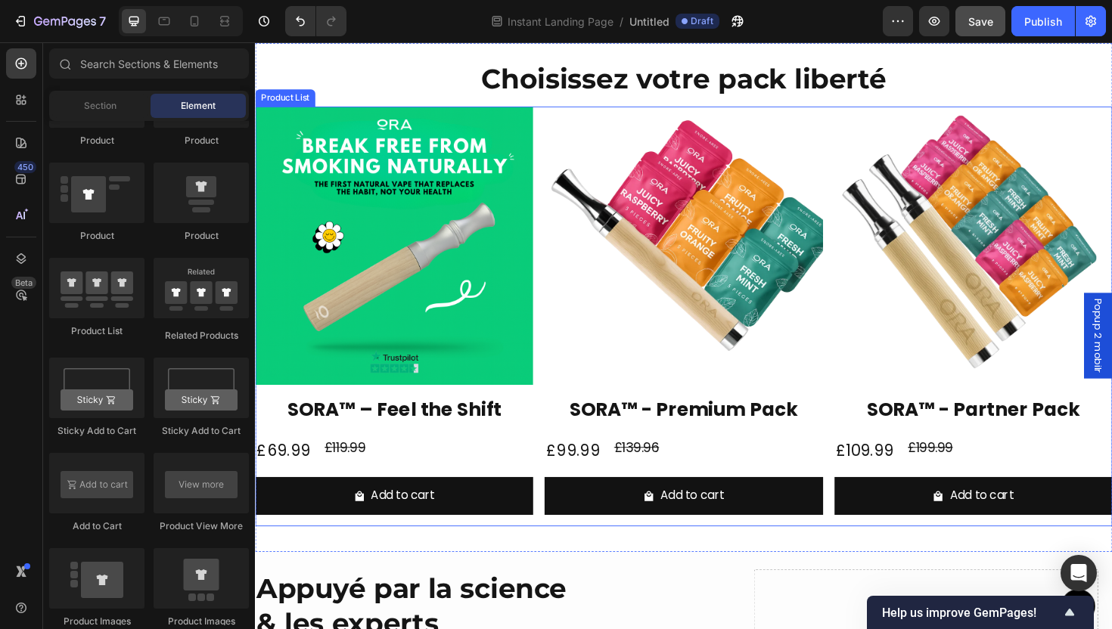
click at [552, 377] on div "Product Images SORA™ – Feel the Shift Product Title £69.99 Product Price Produc…" at bounding box center [709, 332] width 908 height 445
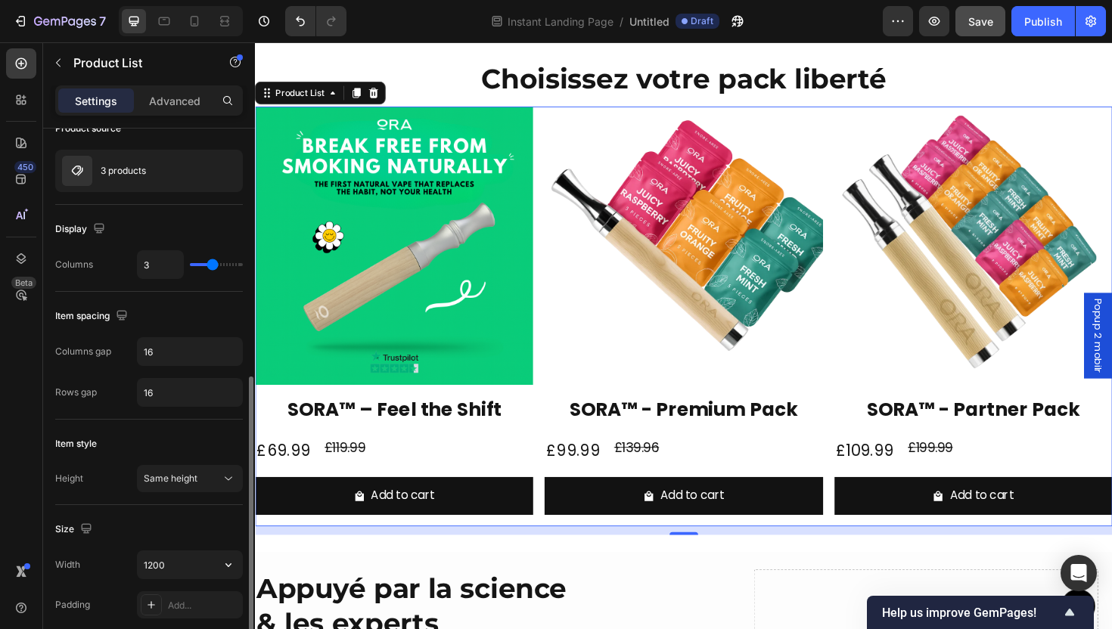
scroll to position [247, 0]
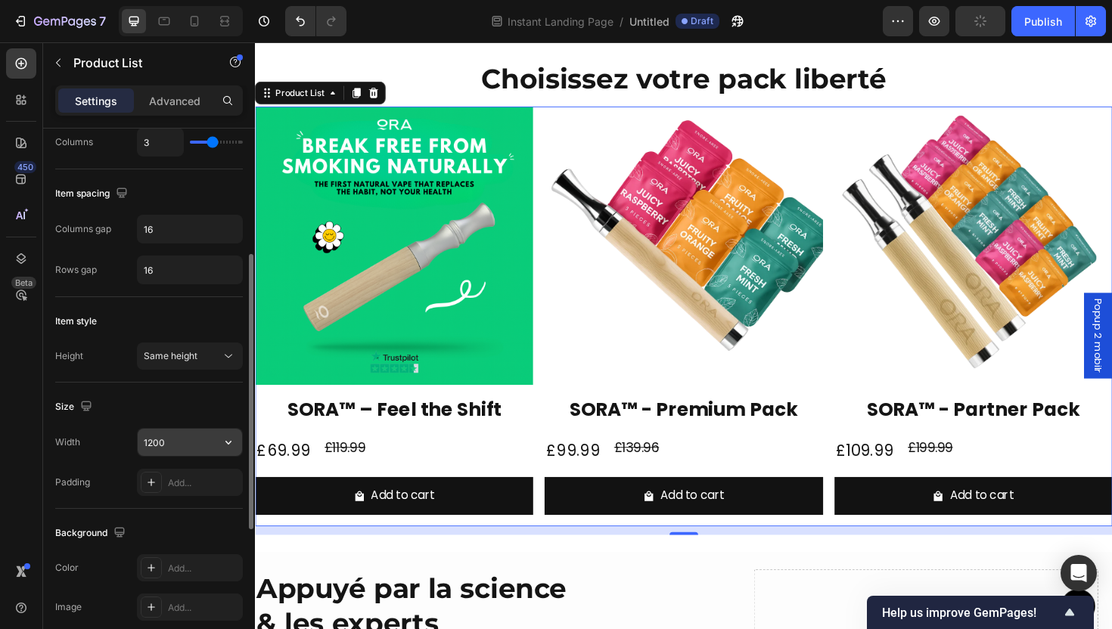
click at [228, 436] on icon "button" at bounding box center [228, 442] width 15 height 15
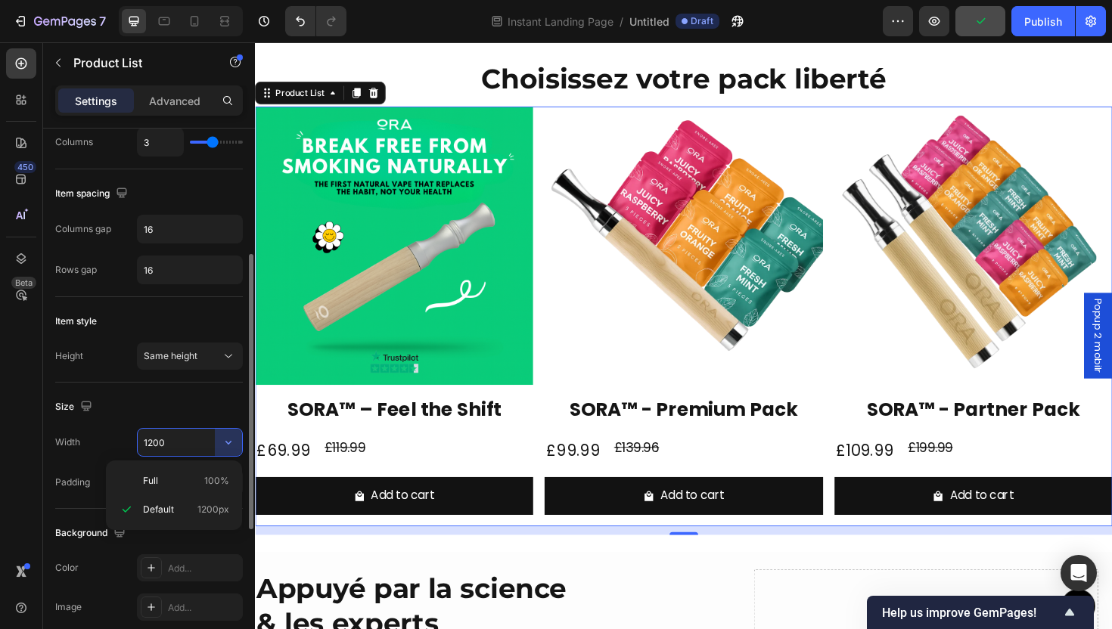
click at [192, 435] on input "1200" at bounding box center [190, 442] width 104 height 27
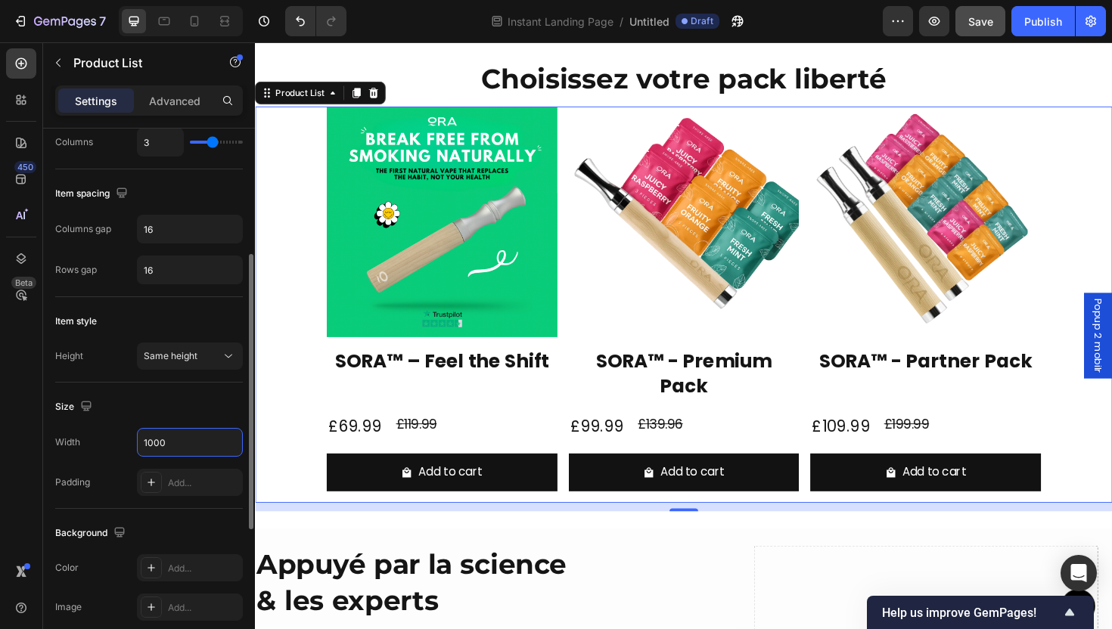
type input "1000"
click at [197, 412] on div "Size" at bounding box center [149, 407] width 188 height 24
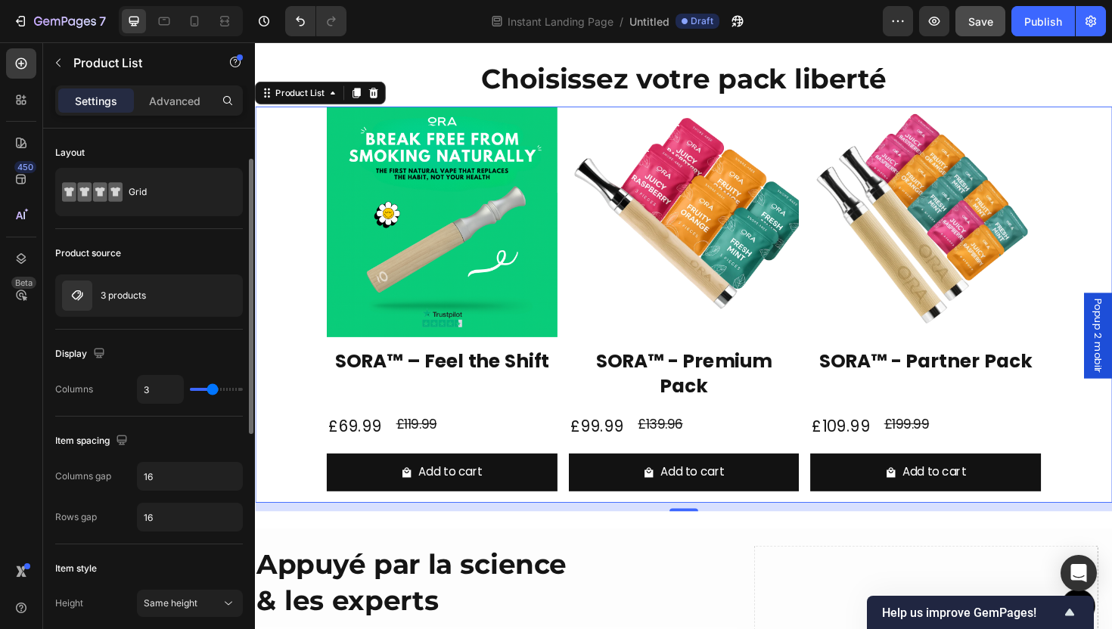
scroll to position [82, 0]
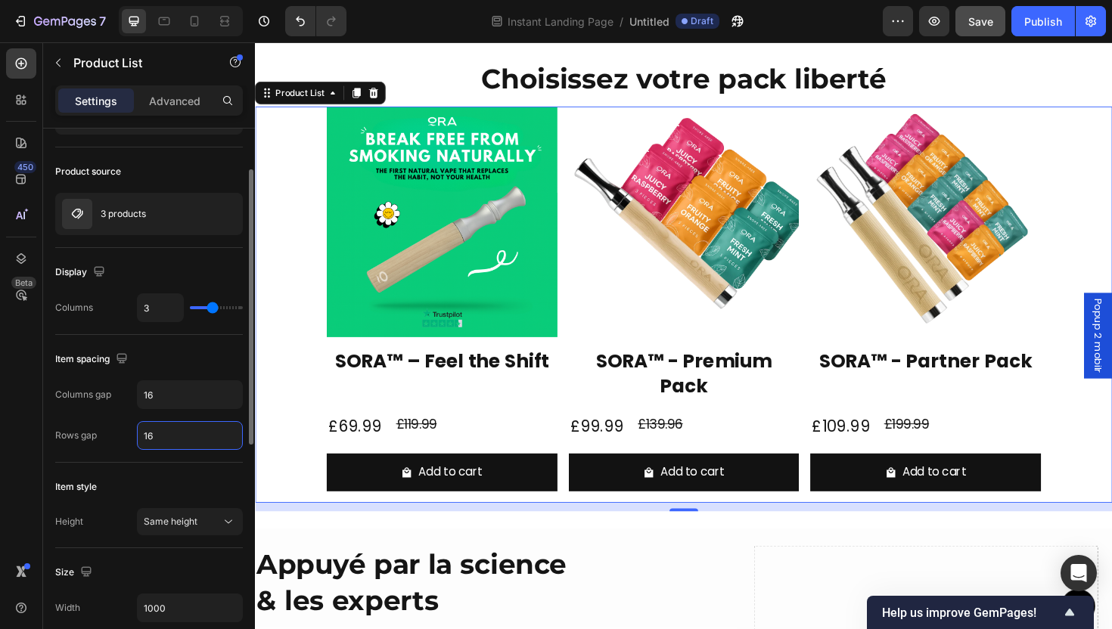
drag, startPoint x: 195, startPoint y: 433, endPoint x: 132, endPoint y: 427, distance: 63.0
click at [132, 427] on div "Rows gap 16" at bounding box center [149, 435] width 188 height 29
drag, startPoint x: 190, startPoint y: 446, endPoint x: 113, endPoint y: 434, distance: 78.0
click at [113, 434] on div "Rows gap 16" at bounding box center [149, 435] width 188 height 29
type input "0"
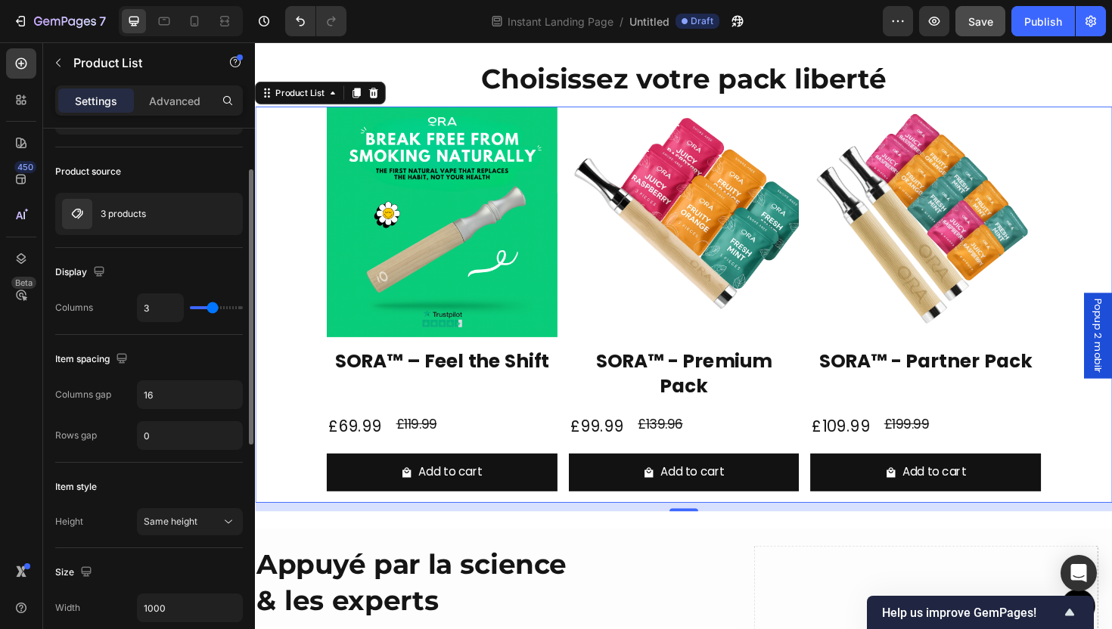
click at [136, 456] on div "Item spacing Columns gap 16 Rows gap 0" at bounding box center [149, 399] width 188 height 128
click at [188, 399] on input "16" at bounding box center [190, 394] width 104 height 27
type input "8"
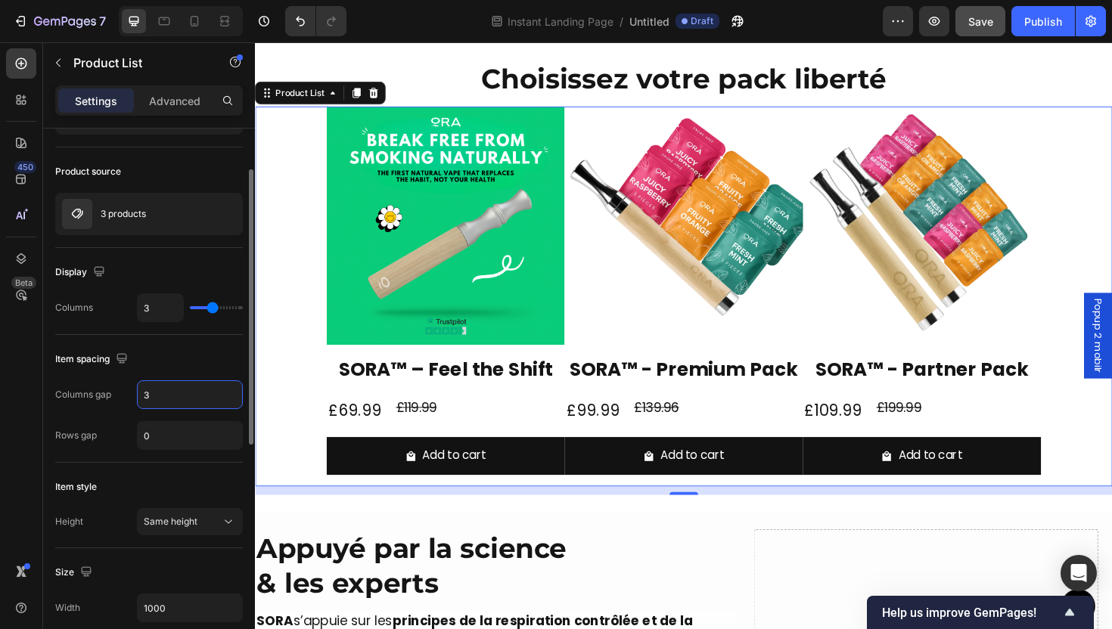
type input "32"
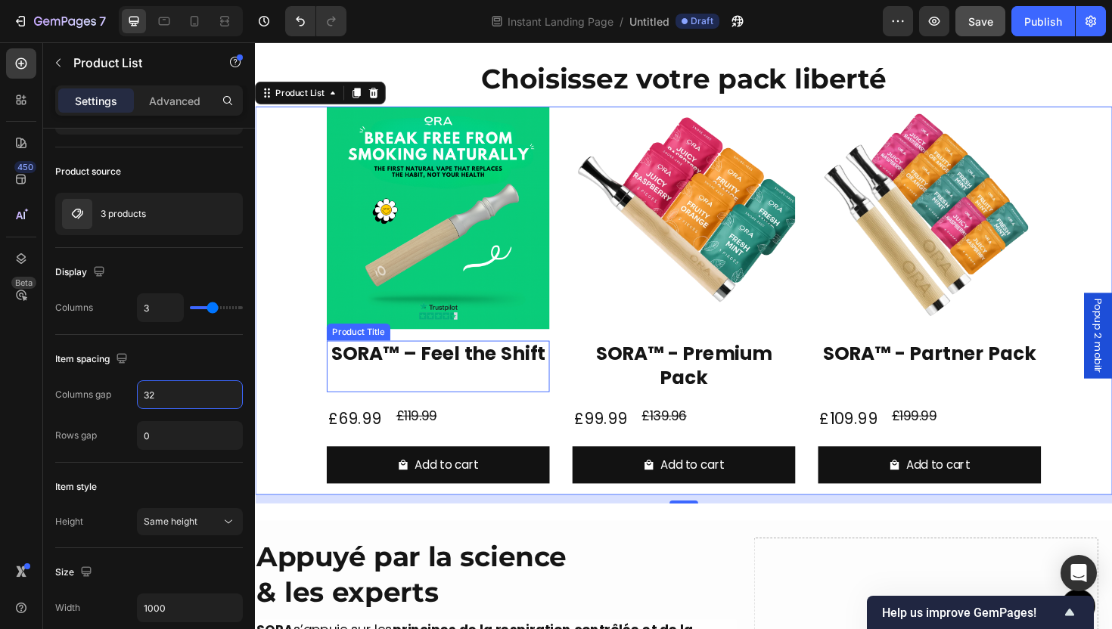
click at [471, 381] on h2 "SORA™ – Feel the Shift" at bounding box center [449, 373] width 236 height 29
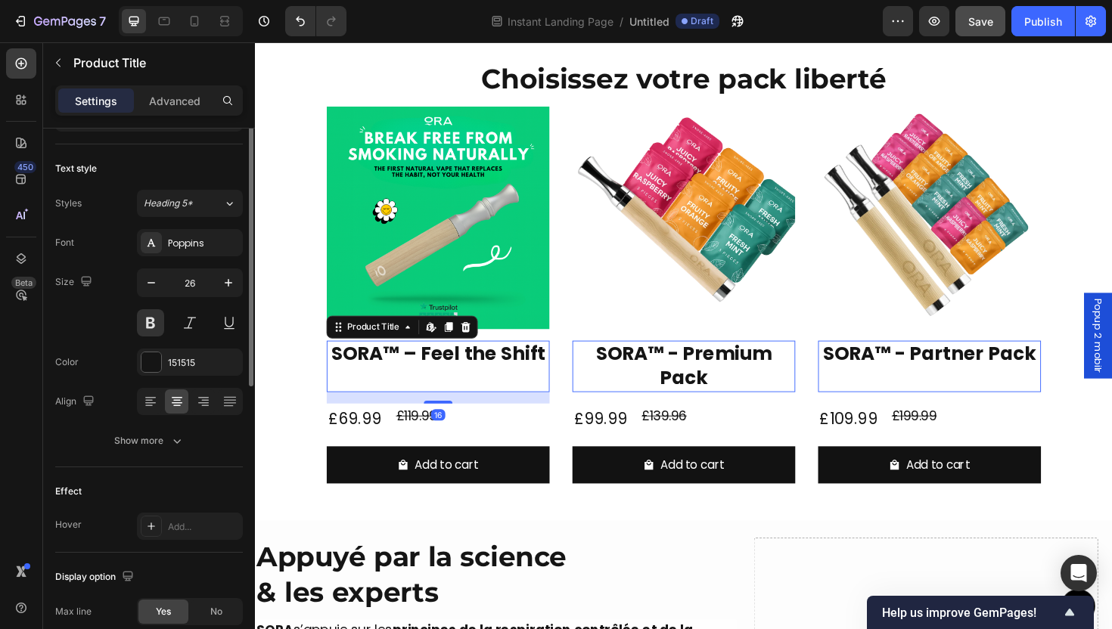
scroll to position [0, 0]
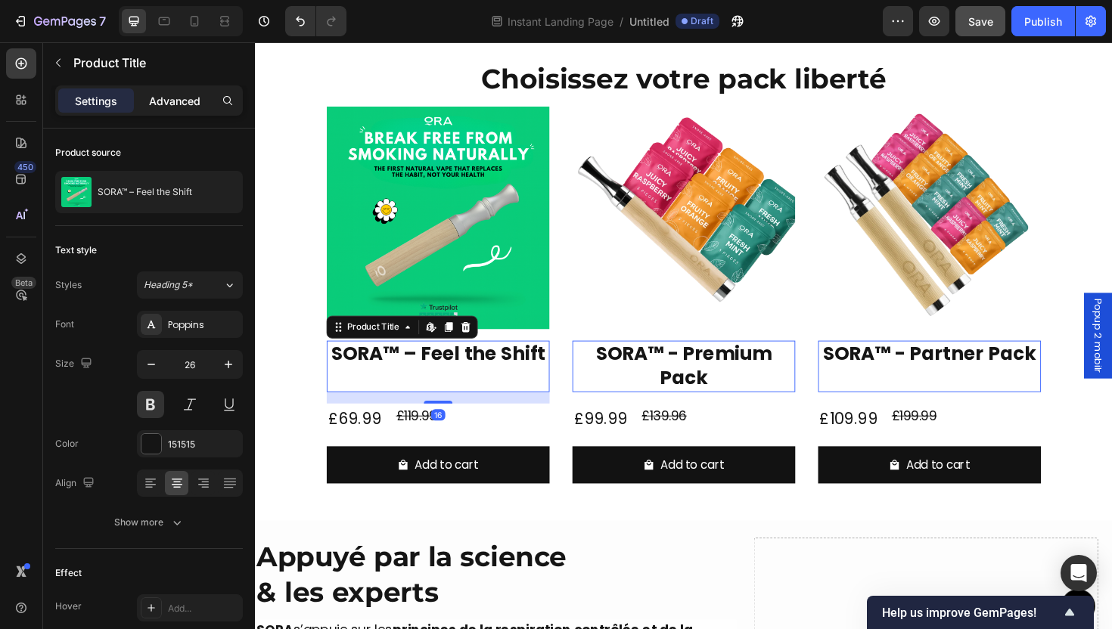
click at [199, 107] on p "Advanced" at bounding box center [174, 101] width 51 height 16
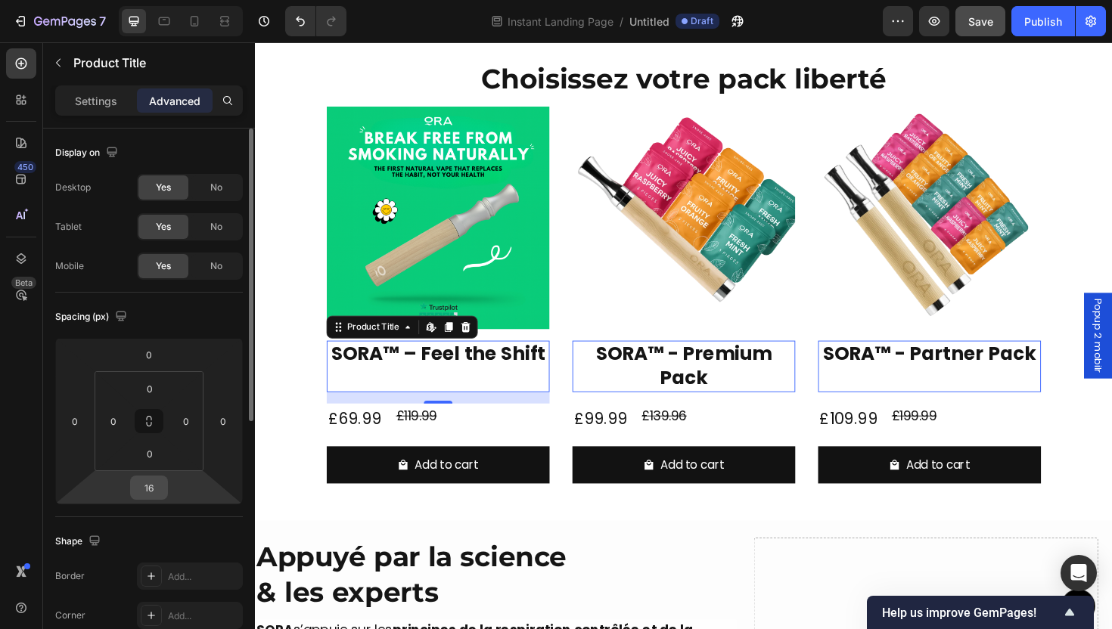
click at [150, 484] on input "16" at bounding box center [149, 488] width 30 height 23
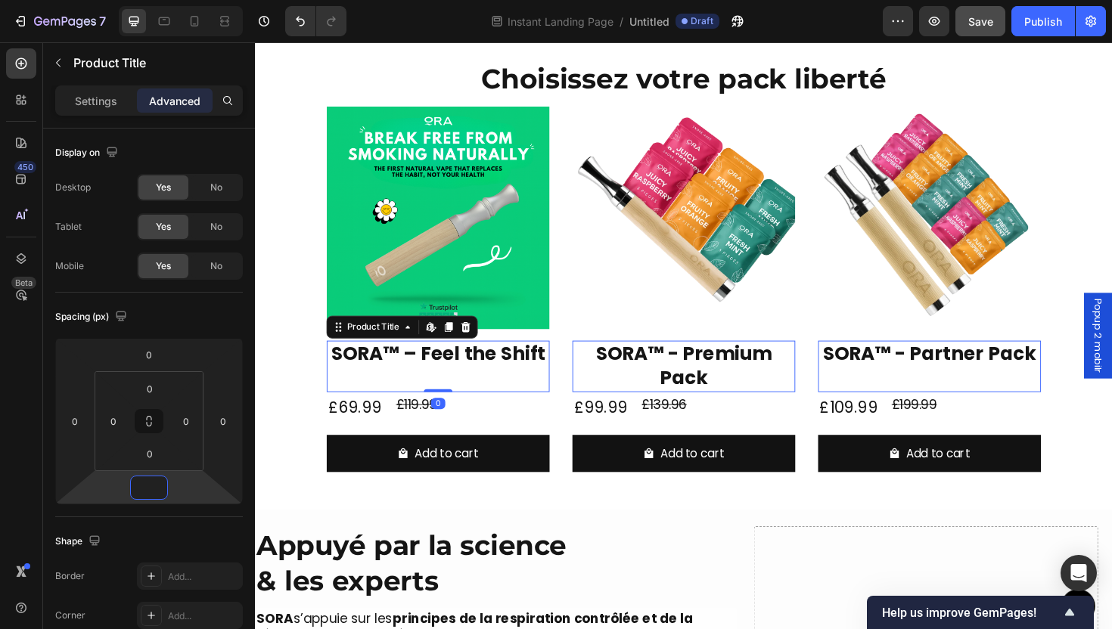
type input "0"
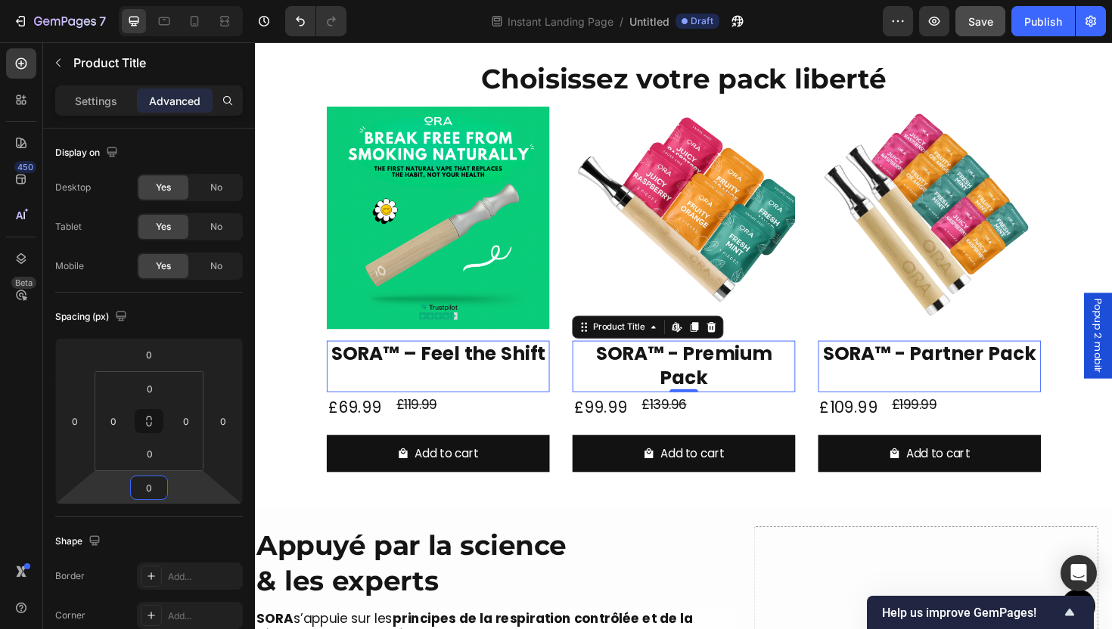
click at [736, 399] on h2 "SORA™ - Premium Pack" at bounding box center [709, 386] width 236 height 54
click at [110, 101] on p "Settings" at bounding box center [96, 101] width 42 height 16
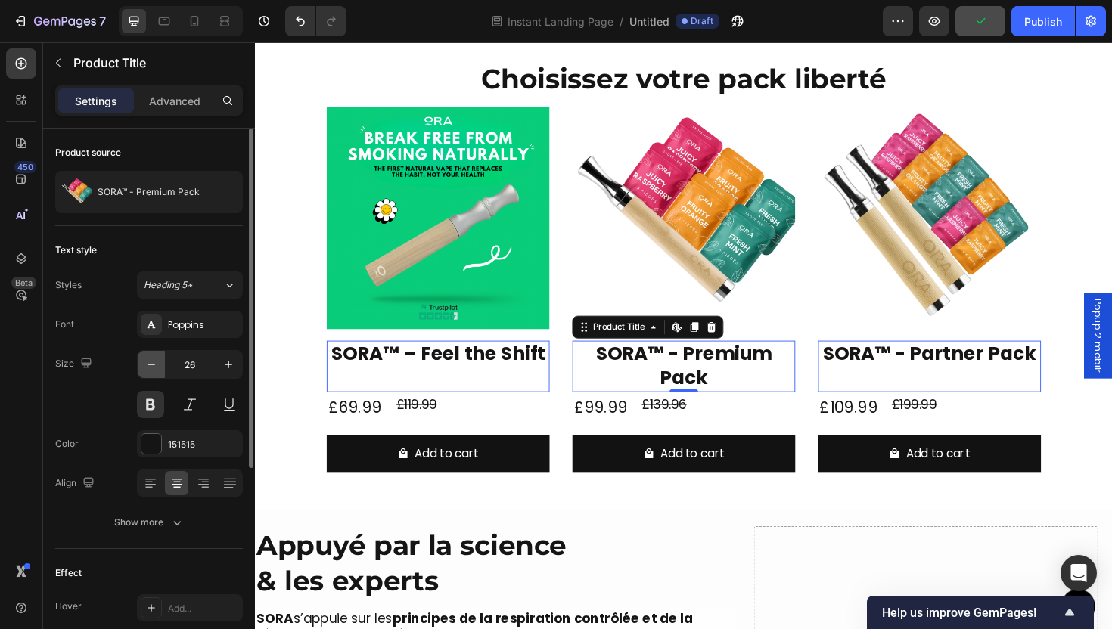
click at [156, 373] on button "button" at bounding box center [151, 364] width 27 height 27
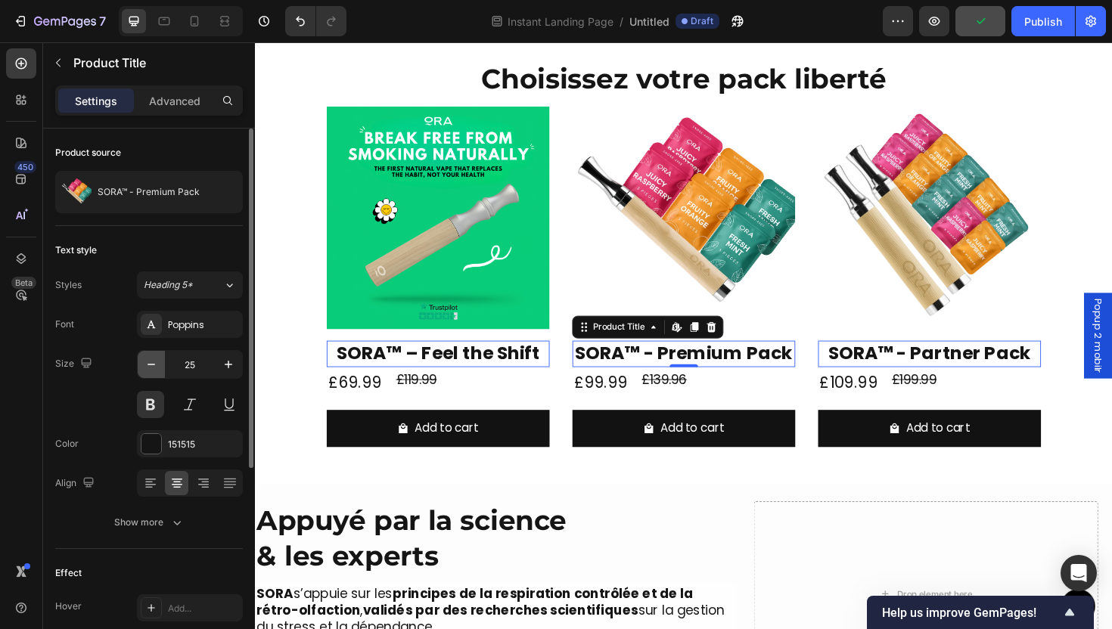
click at [156, 373] on button "button" at bounding box center [151, 364] width 27 height 27
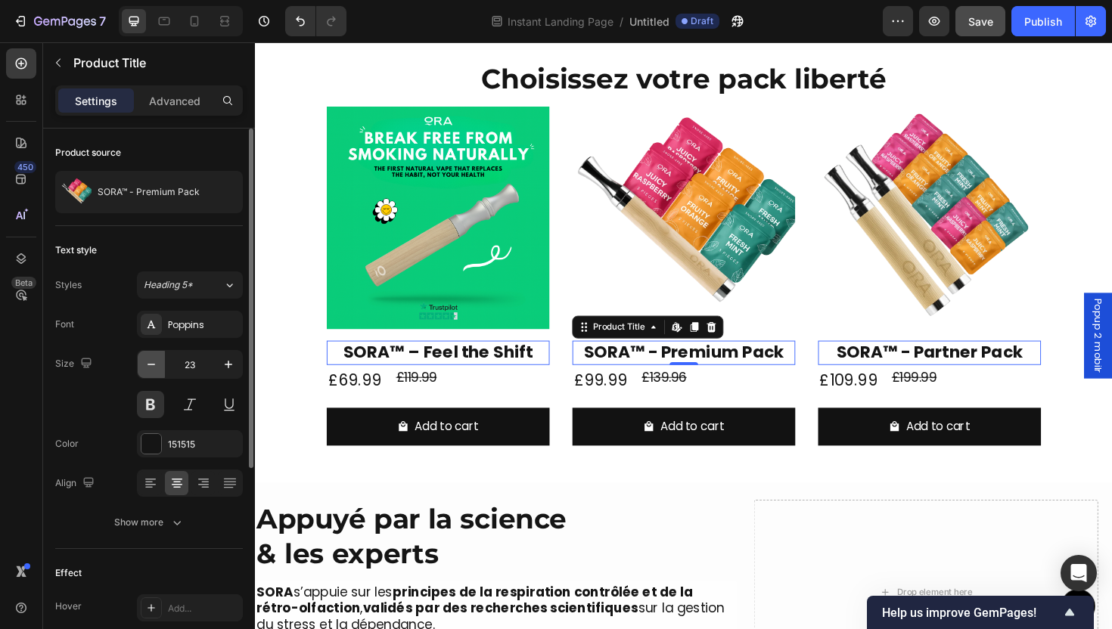
click at [155, 373] on button "button" at bounding box center [151, 364] width 27 height 27
type input "22"
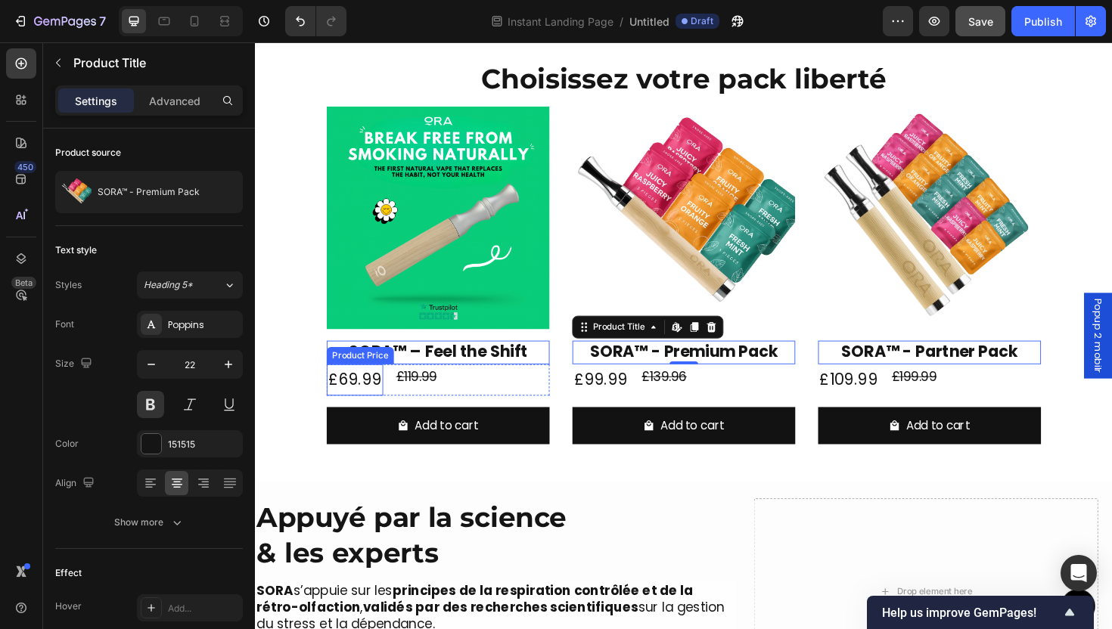
click at [379, 392] on div "£69.99" at bounding box center [361, 400] width 60 height 33
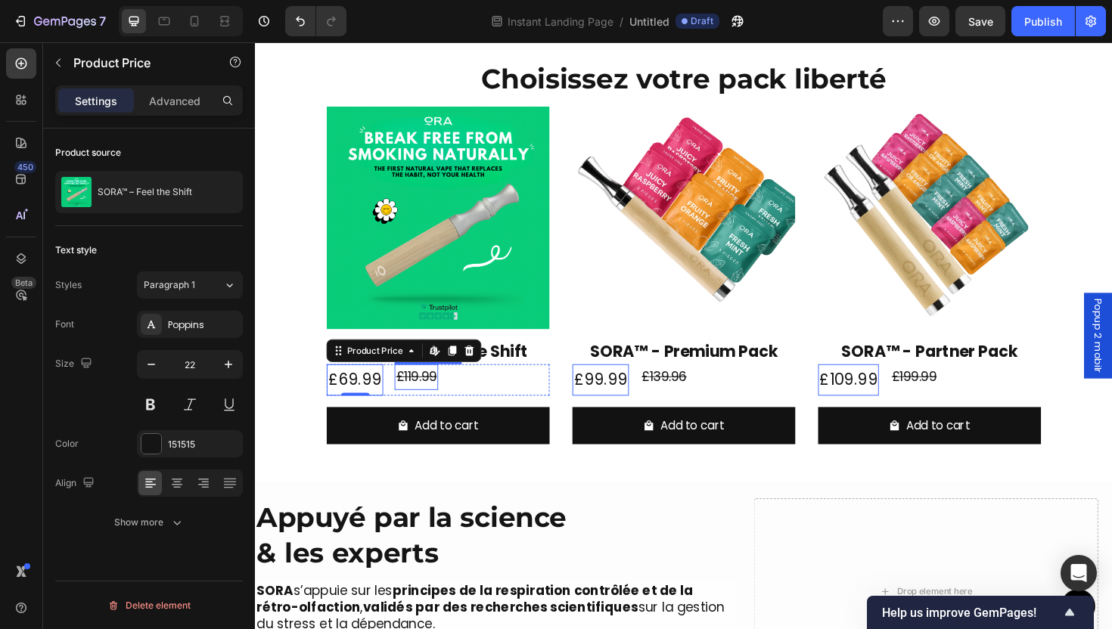
scroll to position [1450, 0]
click at [546, 378] on h2 "SORA™ – Feel the Shift" at bounding box center [449, 371] width 236 height 25
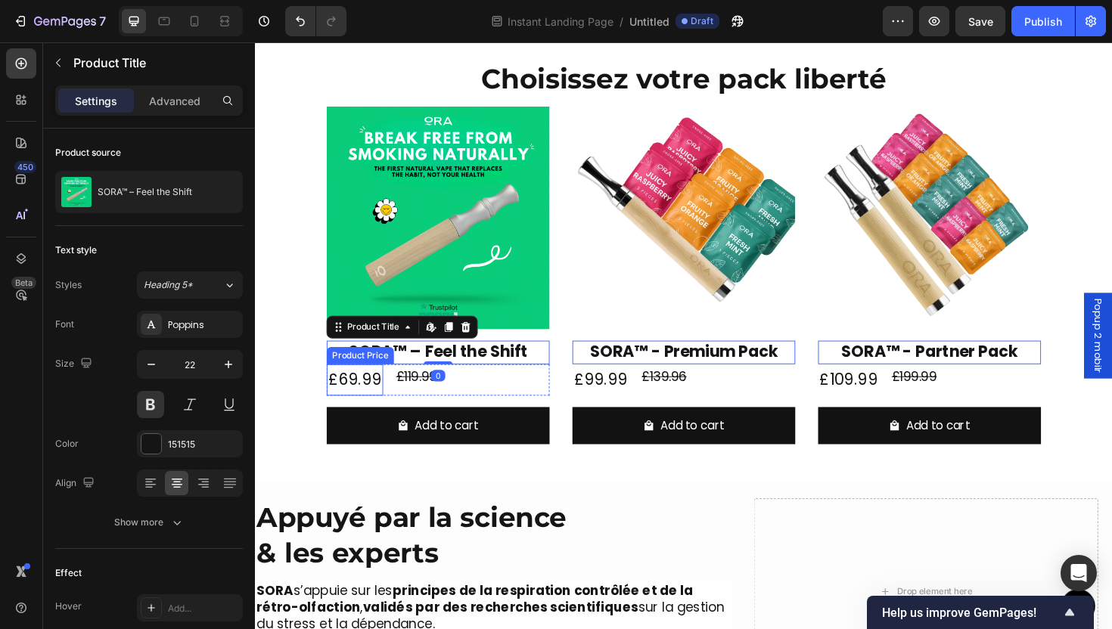
click at [349, 399] on div "£69.99" at bounding box center [361, 400] width 60 height 33
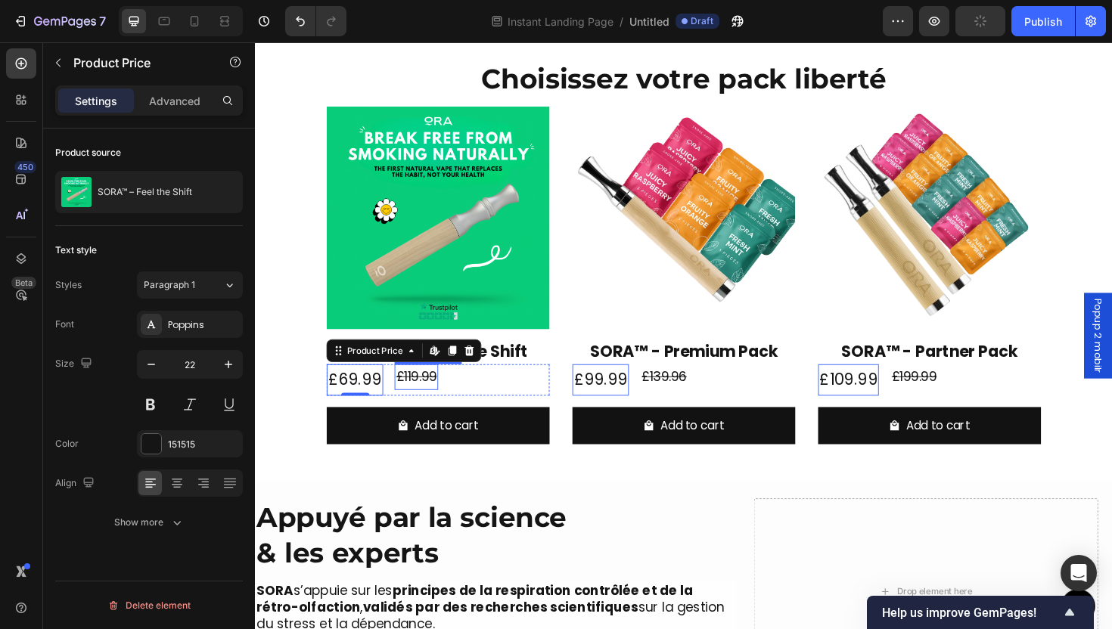
click at [426, 403] on div "£119.99" at bounding box center [426, 397] width 46 height 27
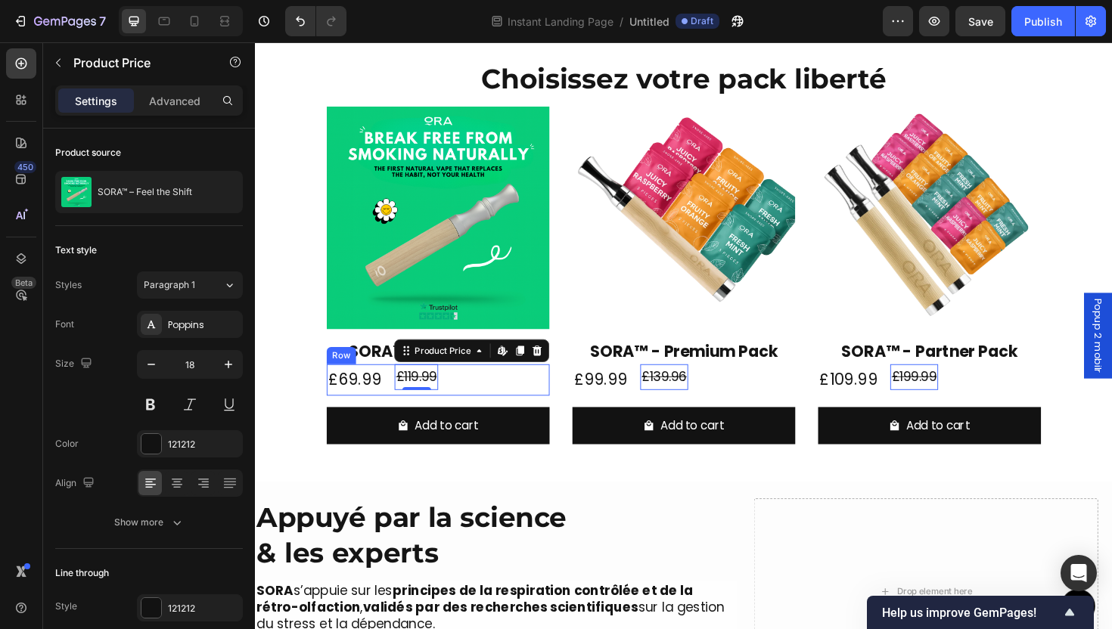
click at [470, 413] on div "£69.99 Product Price Product Price £119.99 Product Price Edit content in Shopif…" at bounding box center [449, 400] width 236 height 33
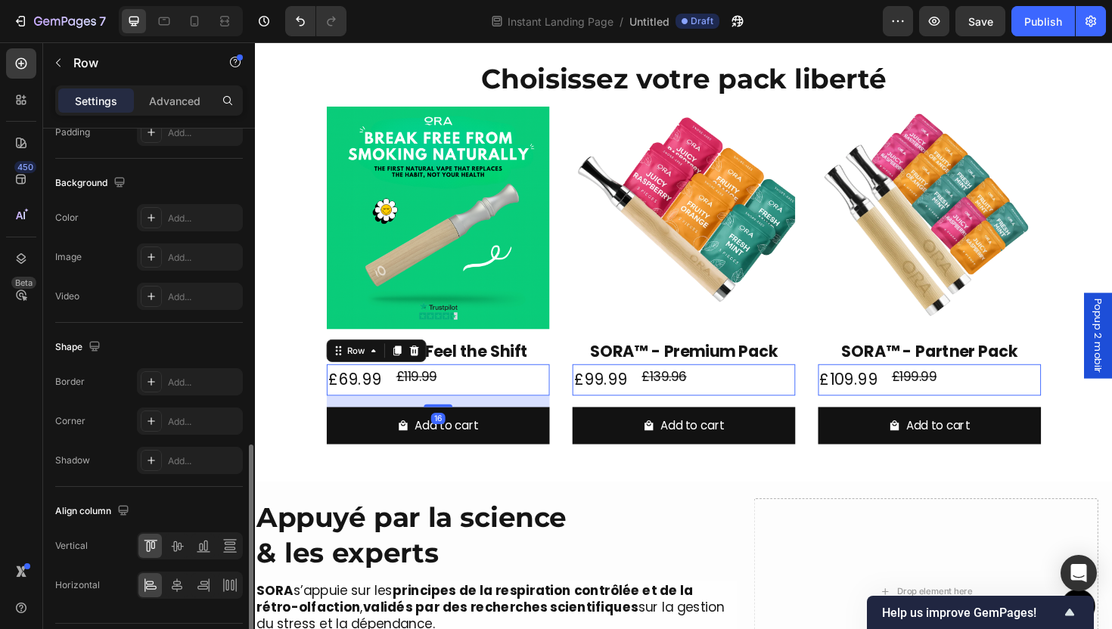
scroll to position [552, 0]
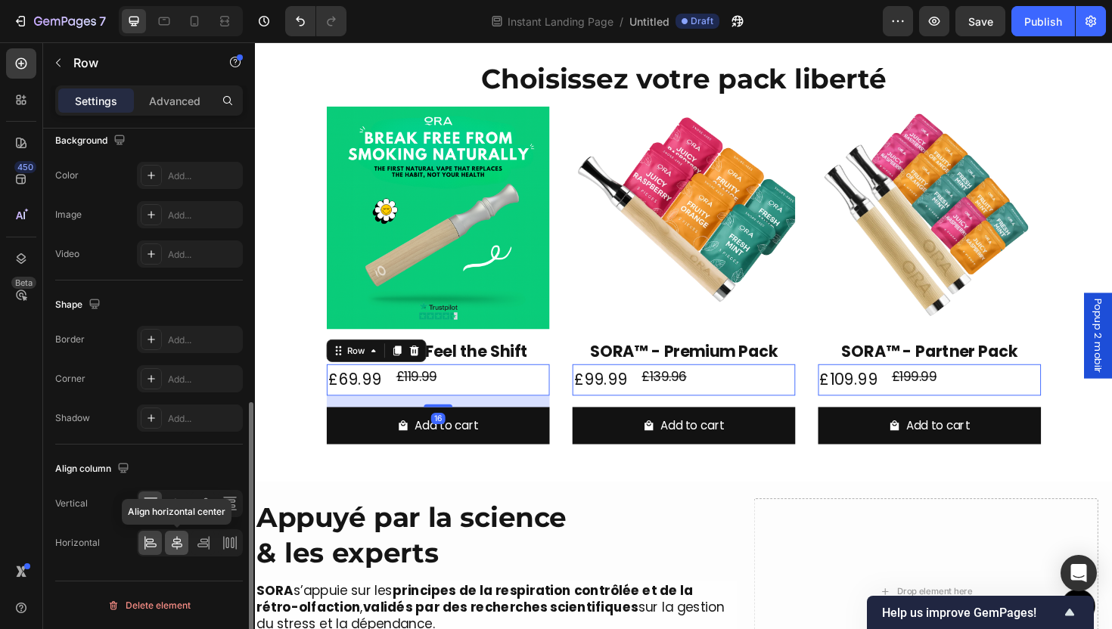
click at [175, 543] on icon at bounding box center [176, 543] width 15 height 15
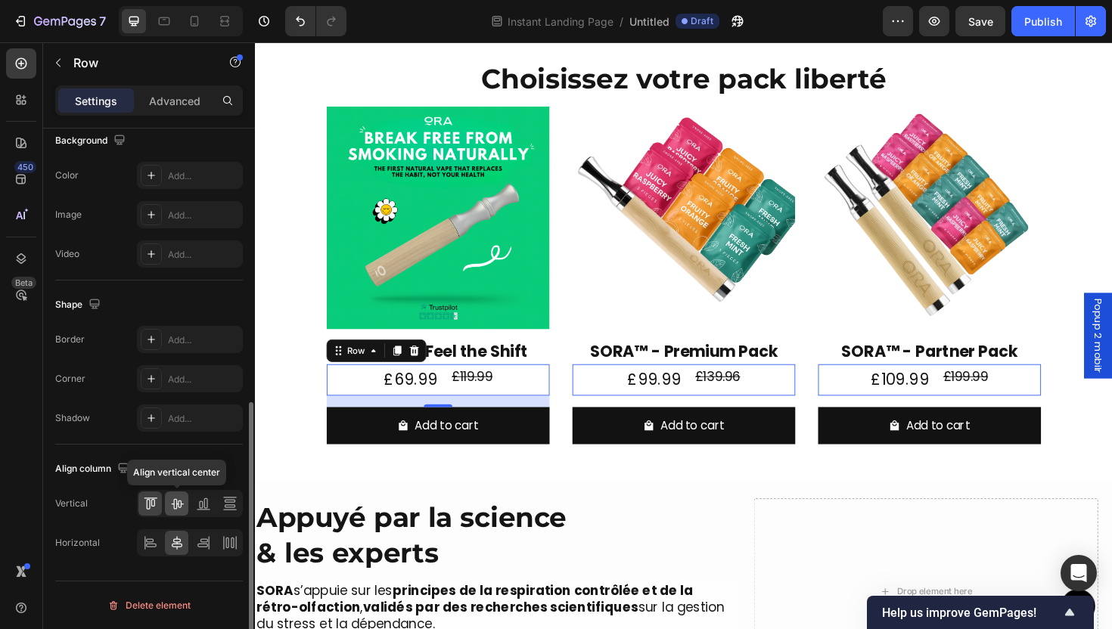
click at [173, 509] on icon at bounding box center [176, 503] width 15 height 15
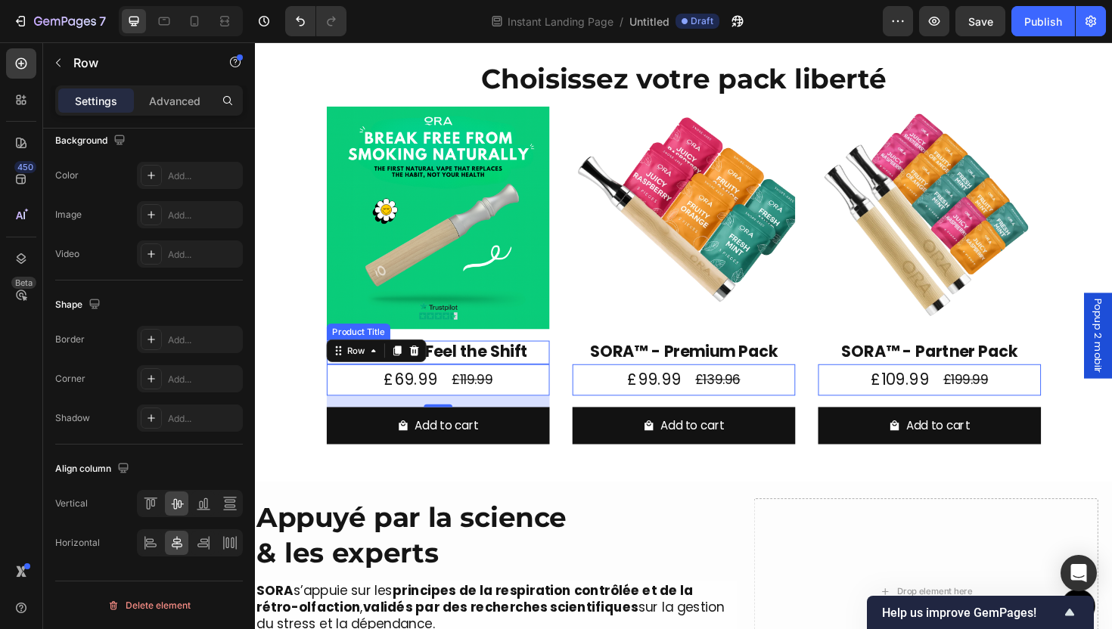
click at [533, 369] on h2 "SORA™ – Feel the Shift" at bounding box center [449, 371] width 236 height 25
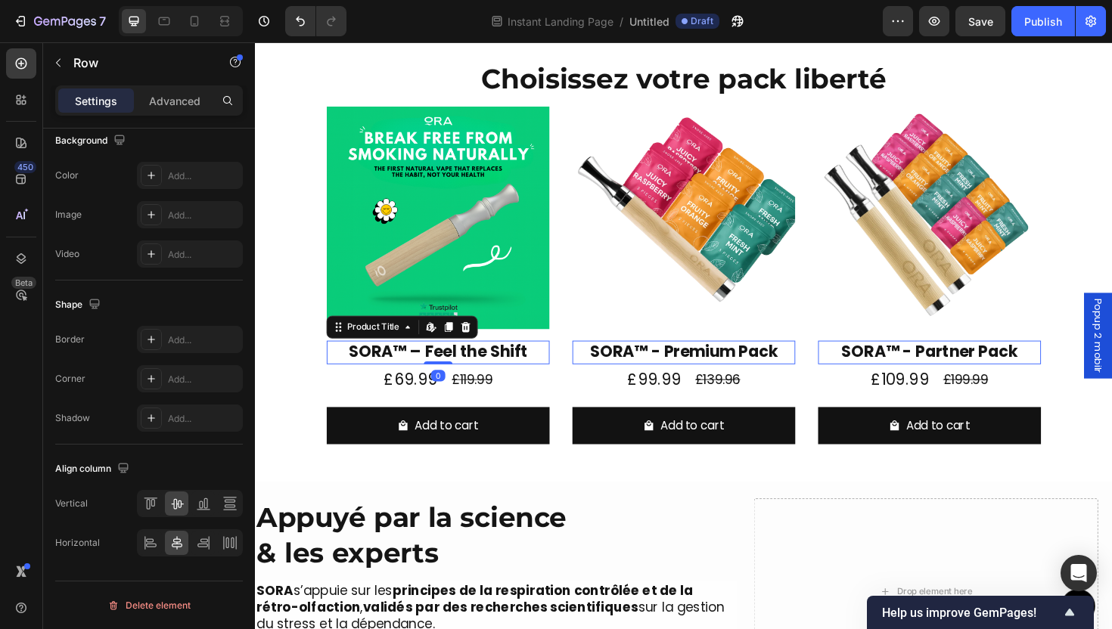
scroll to position [0, 0]
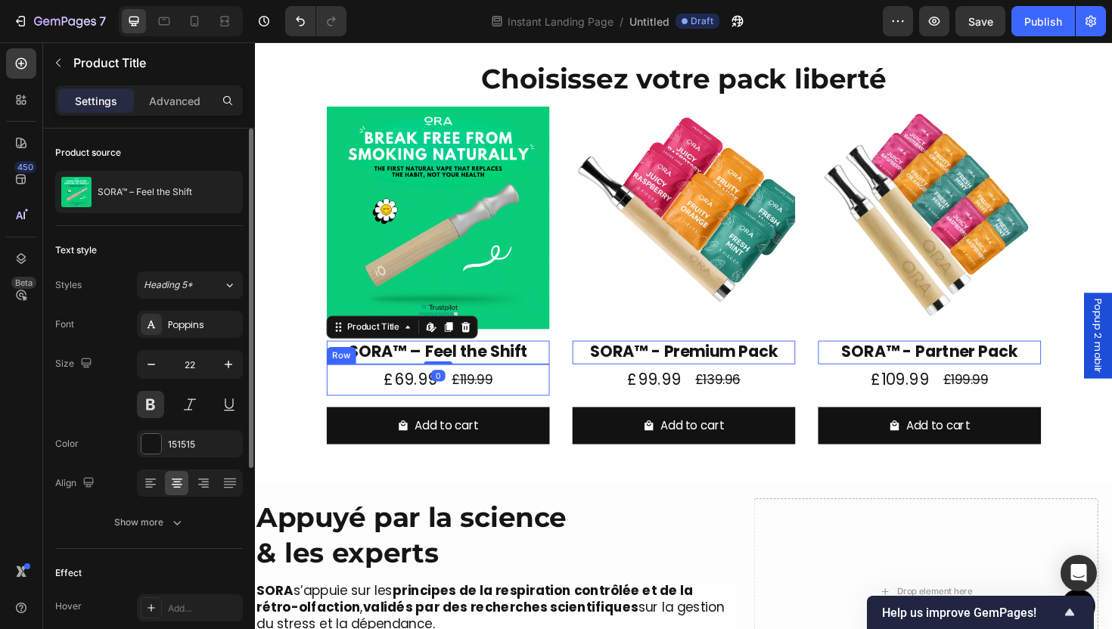
click at [520, 398] on div "£69.99 Product Price Product Price £119.99 Product Price Product Price Row" at bounding box center [449, 400] width 236 height 33
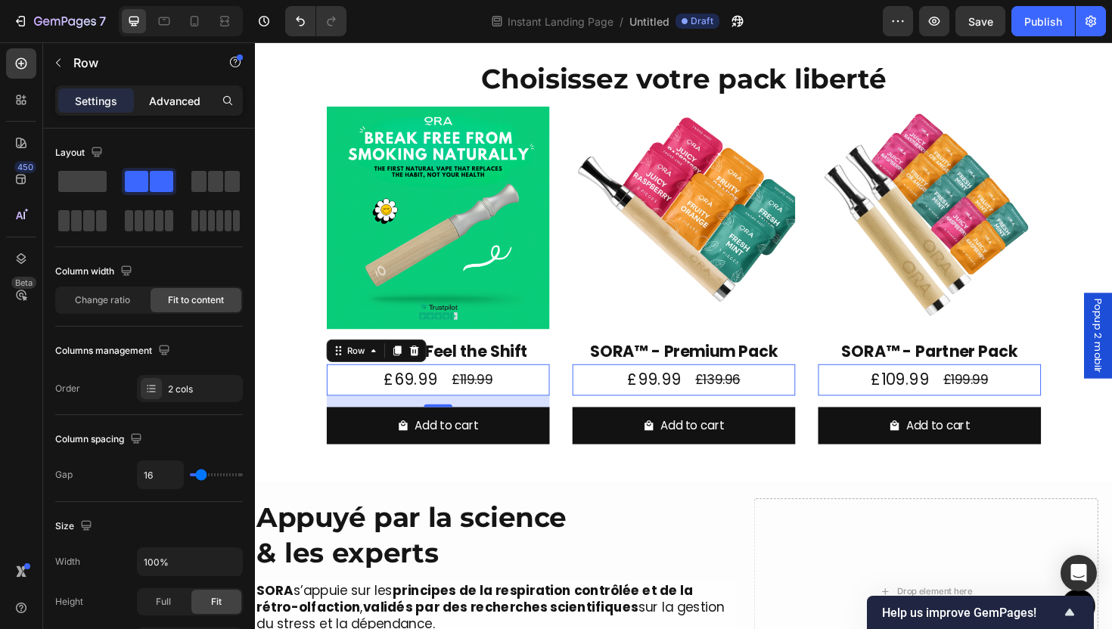
click at [168, 97] on p "Advanced" at bounding box center [174, 101] width 51 height 16
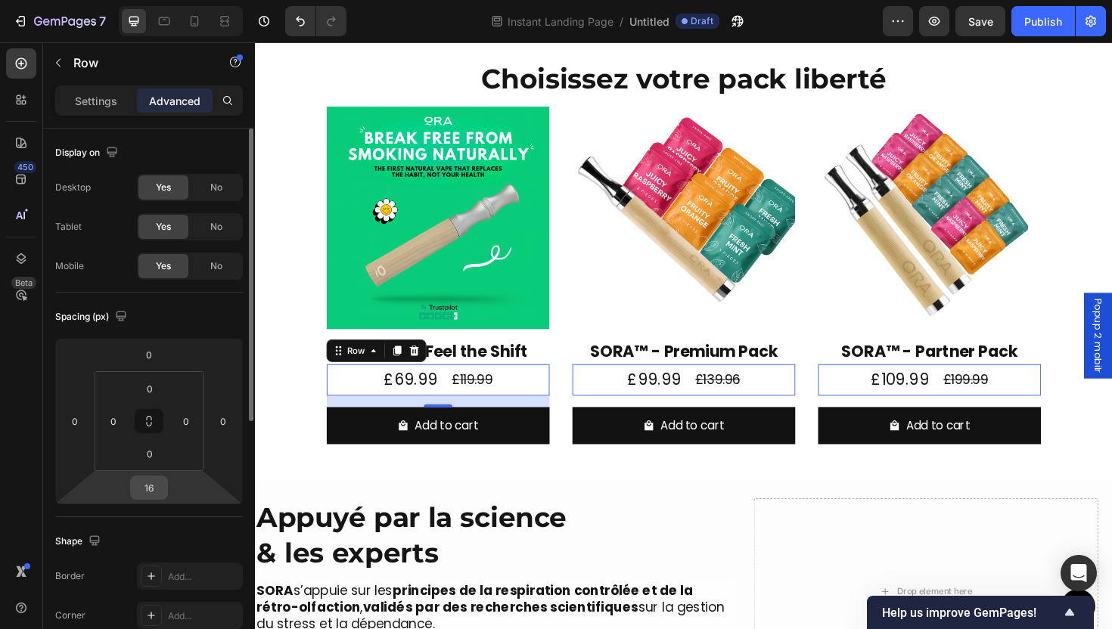
click at [158, 483] on input "16" at bounding box center [149, 488] width 30 height 23
type input "12"
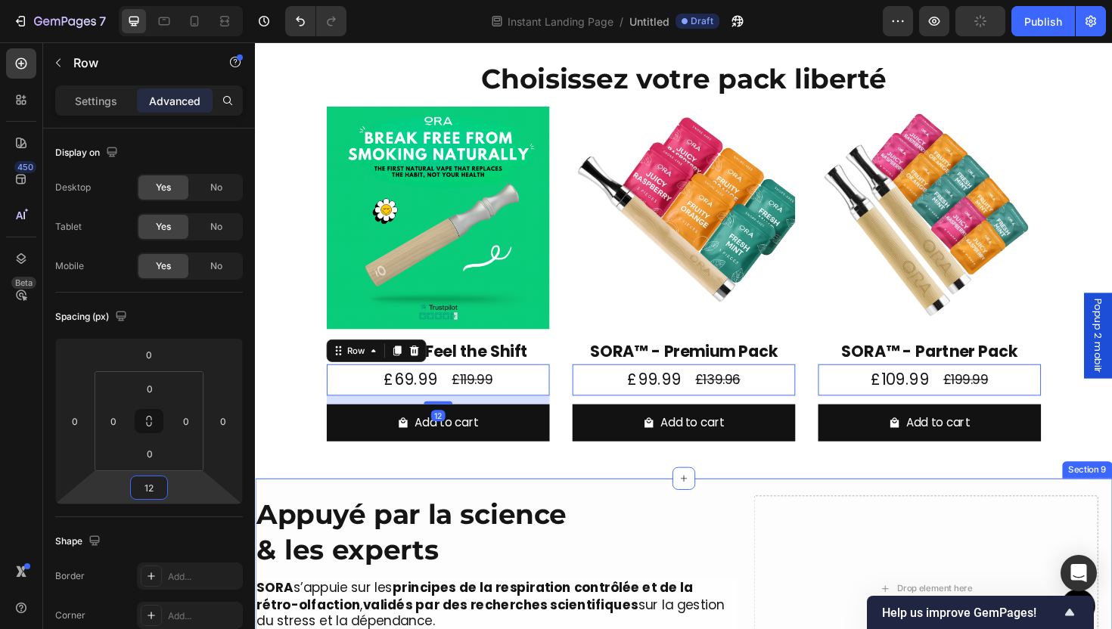
click at [368, 518] on div "More Than a Device, It’s a Ritual of Relief Heading SORA™ lets you quit smoking…" at bounding box center [709, 621] width 908 height 232
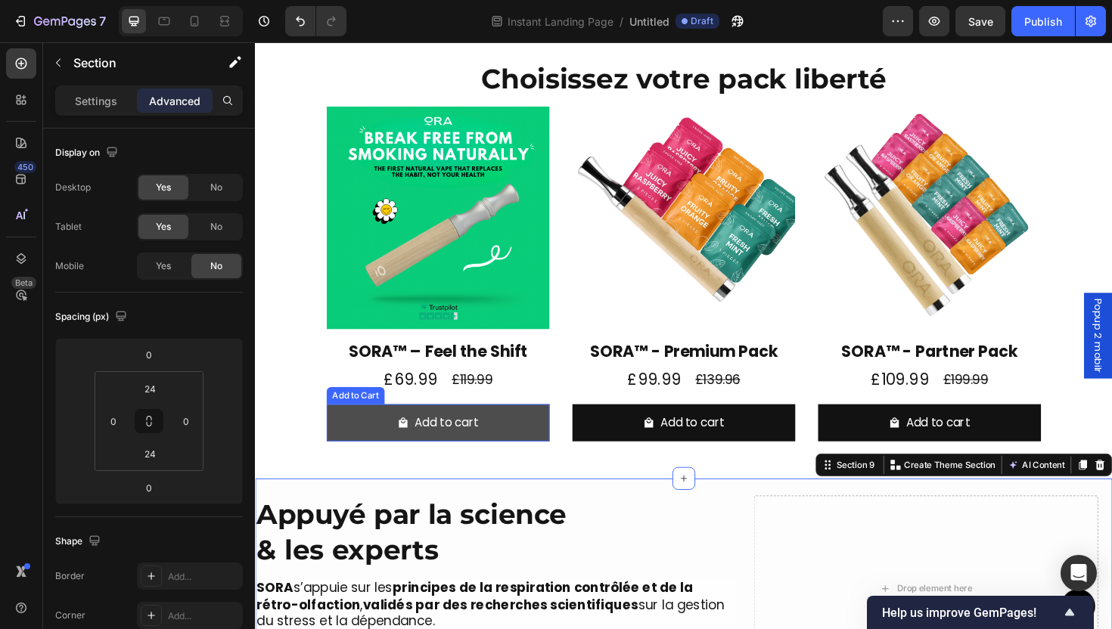
click at [542, 453] on button "Add to cart" at bounding box center [449, 446] width 236 height 40
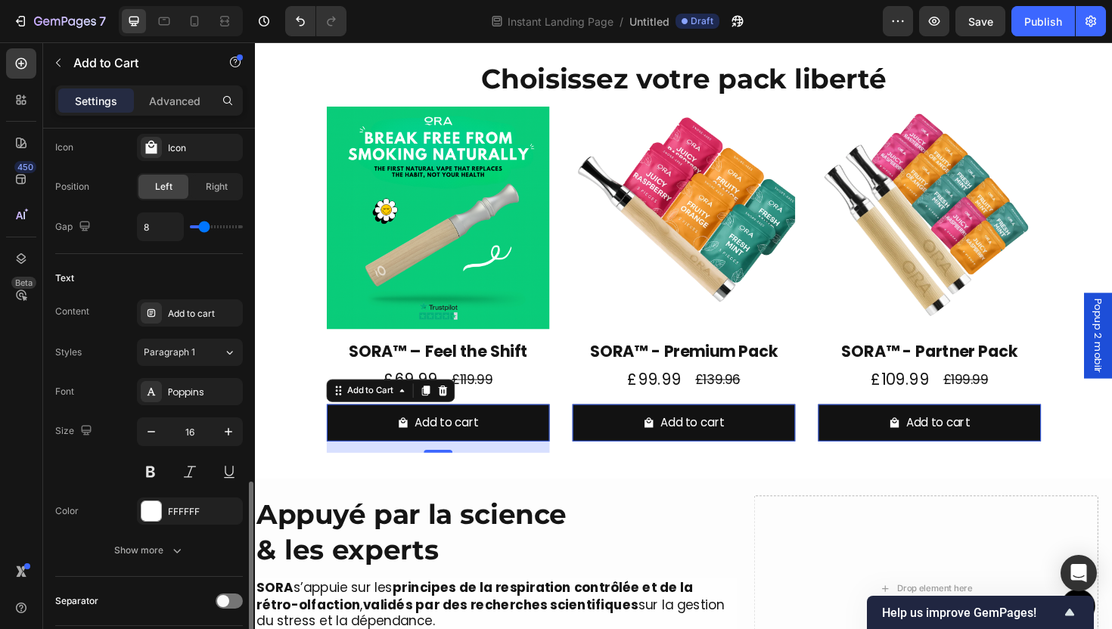
scroll to position [776, 0]
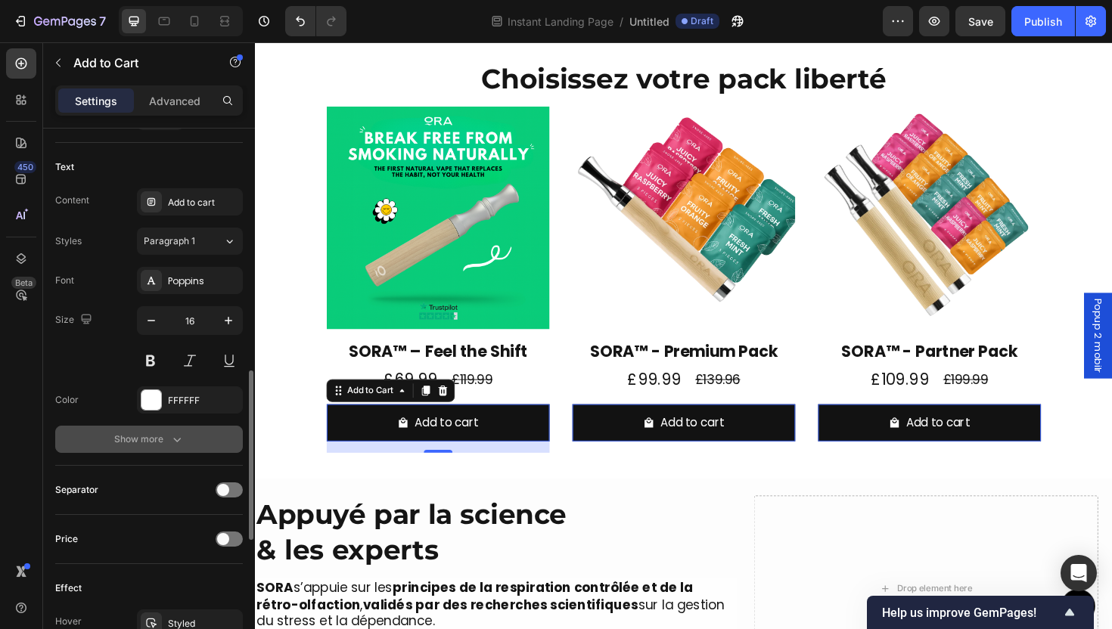
click at [179, 443] on icon "button" at bounding box center [176, 439] width 15 height 15
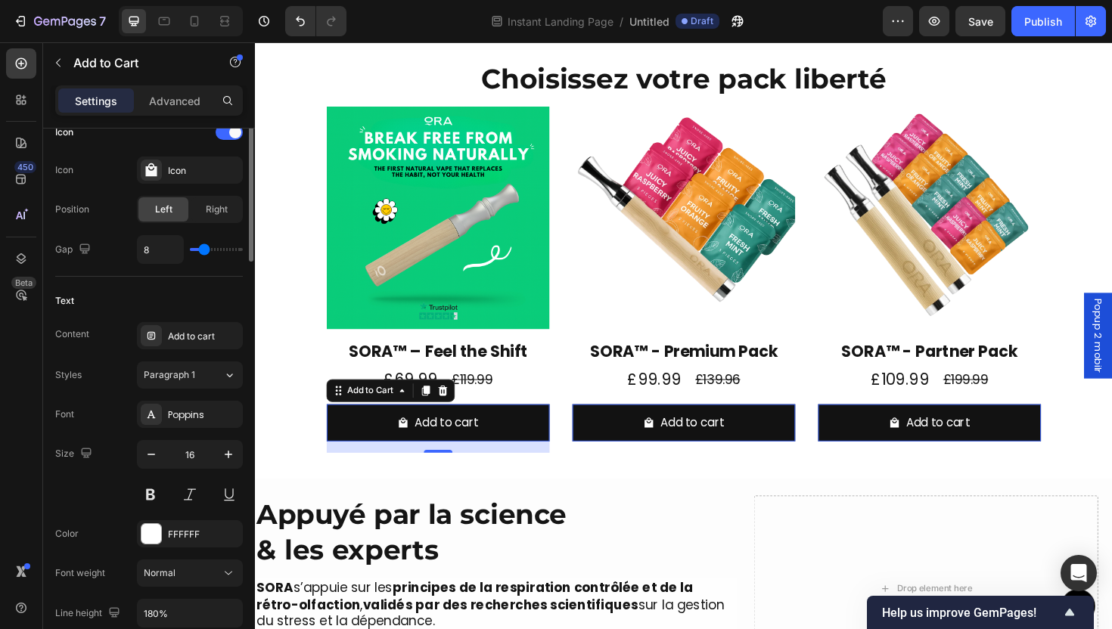
scroll to position [486, 0]
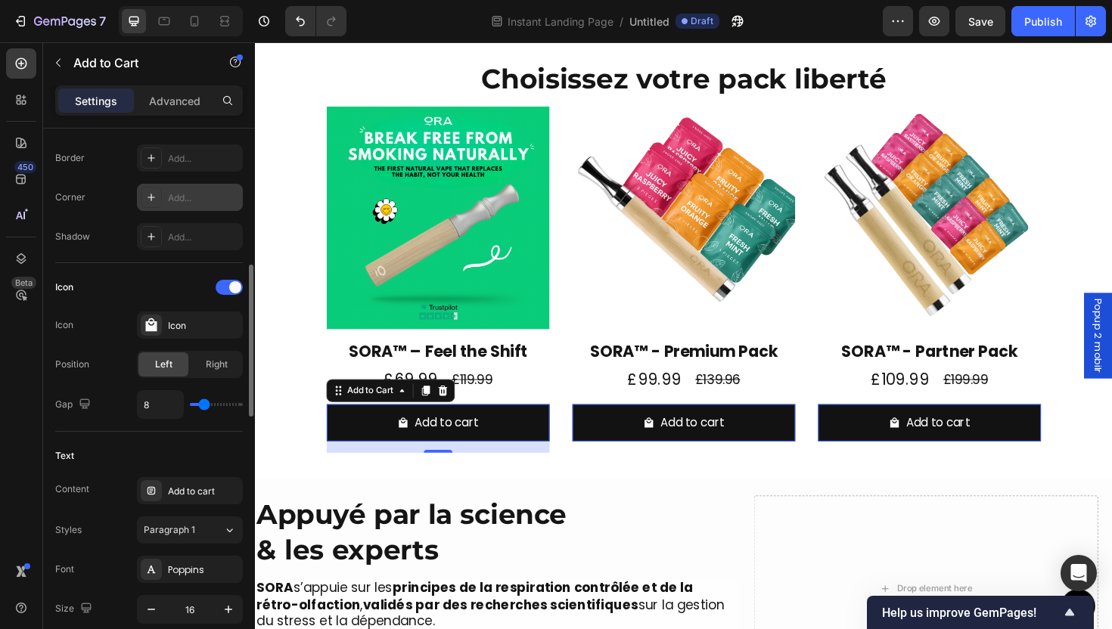
click at [188, 190] on div "Add..." at bounding box center [190, 197] width 106 height 27
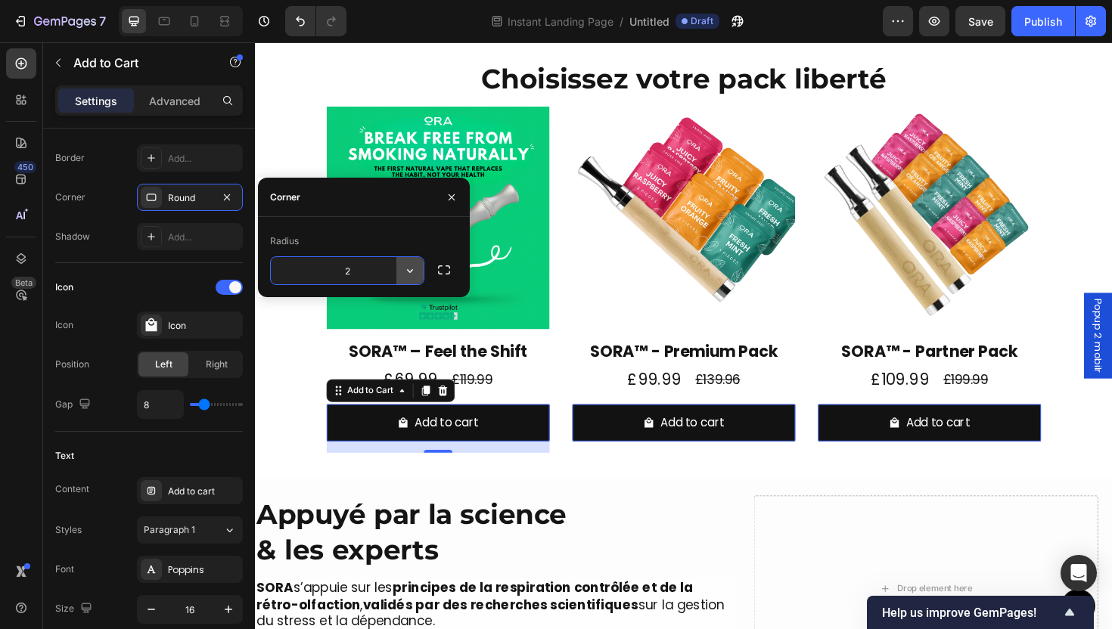
type input "24"
click at [627, 544] on h2 "Appuyé par la science & les experts" at bounding box center [510, 562] width 510 height 78
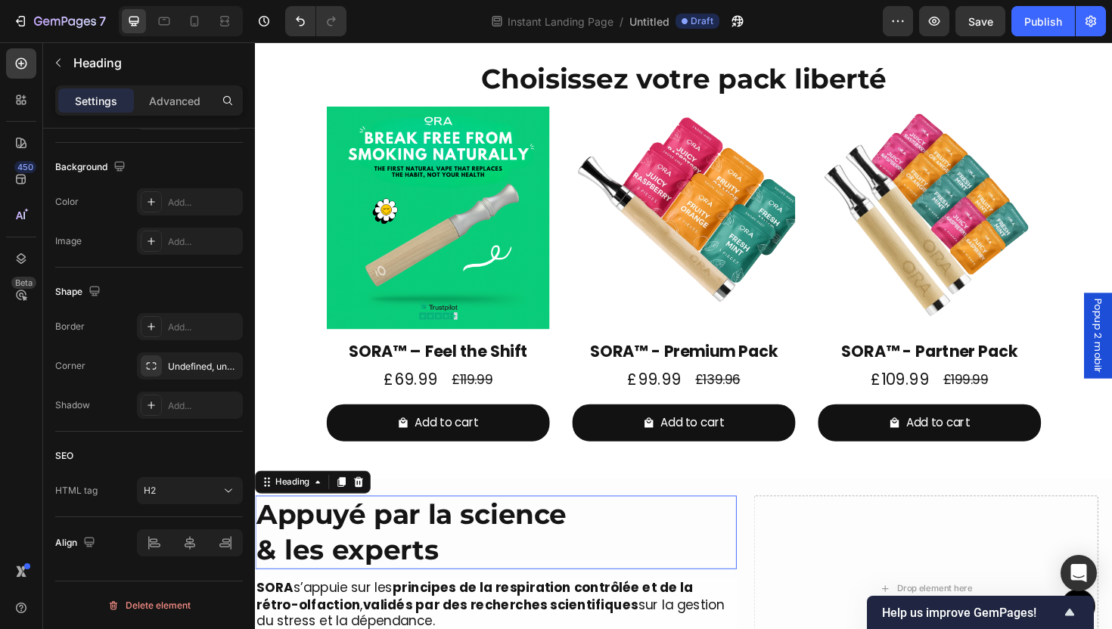
scroll to position [0, 0]
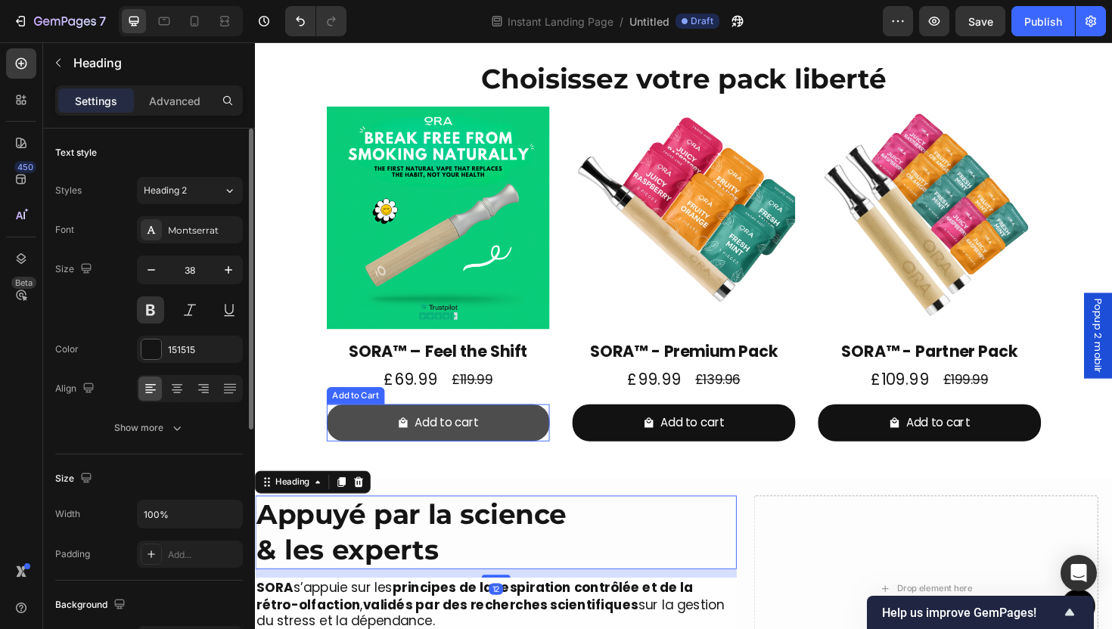
click at [533, 459] on button "Add to cart" at bounding box center [449, 446] width 236 height 40
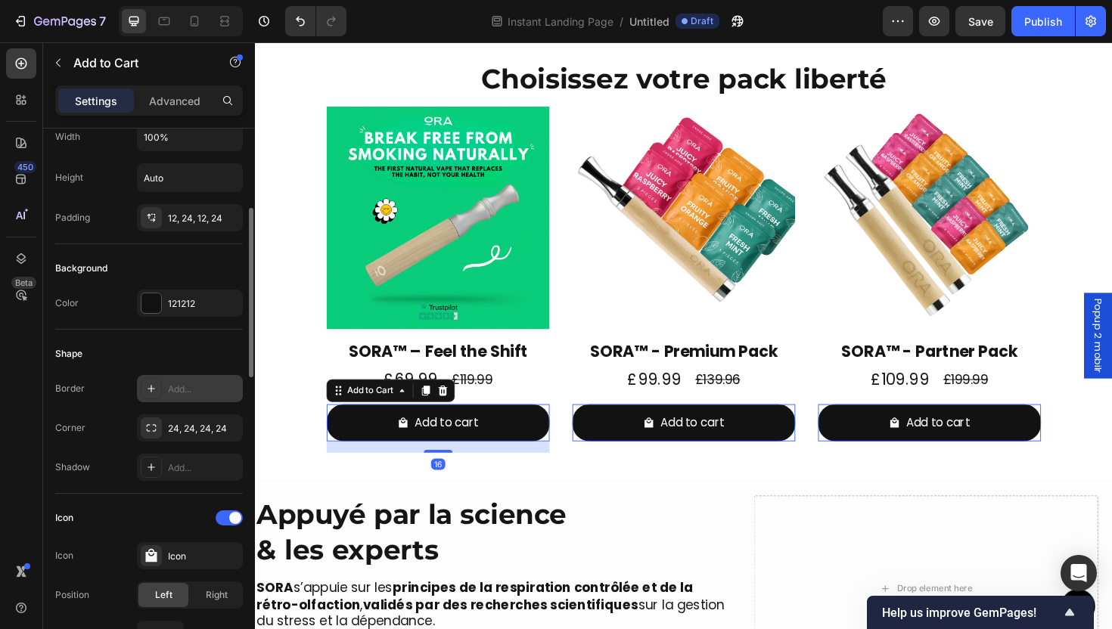
scroll to position [159, 0]
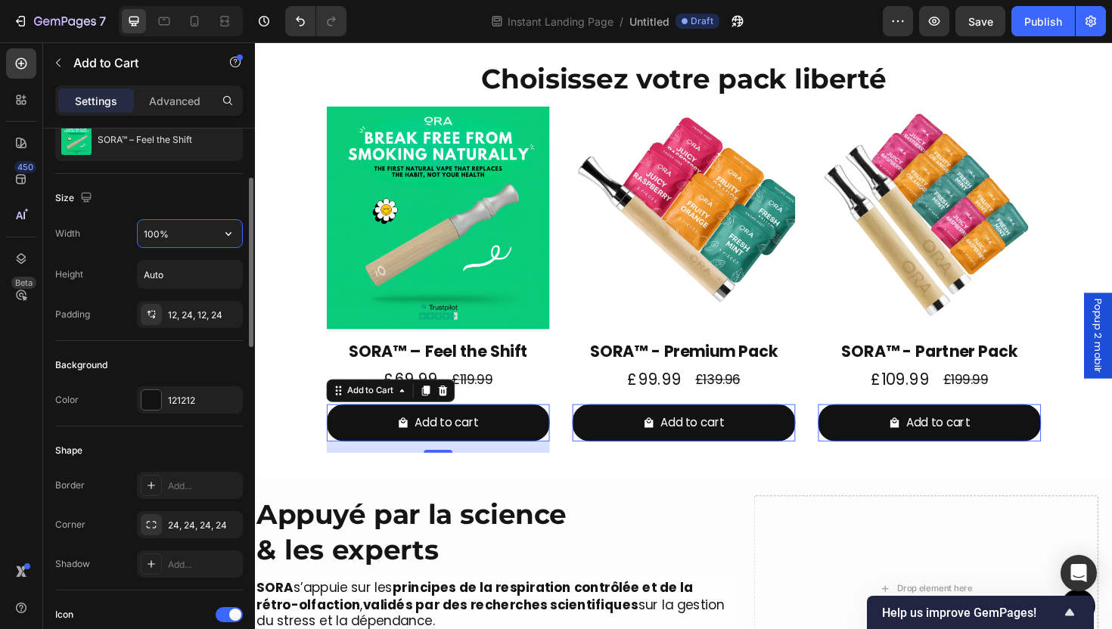
click at [194, 237] on input "100%" at bounding box center [190, 233] width 104 height 27
click at [222, 240] on icon "button" at bounding box center [228, 233] width 15 height 15
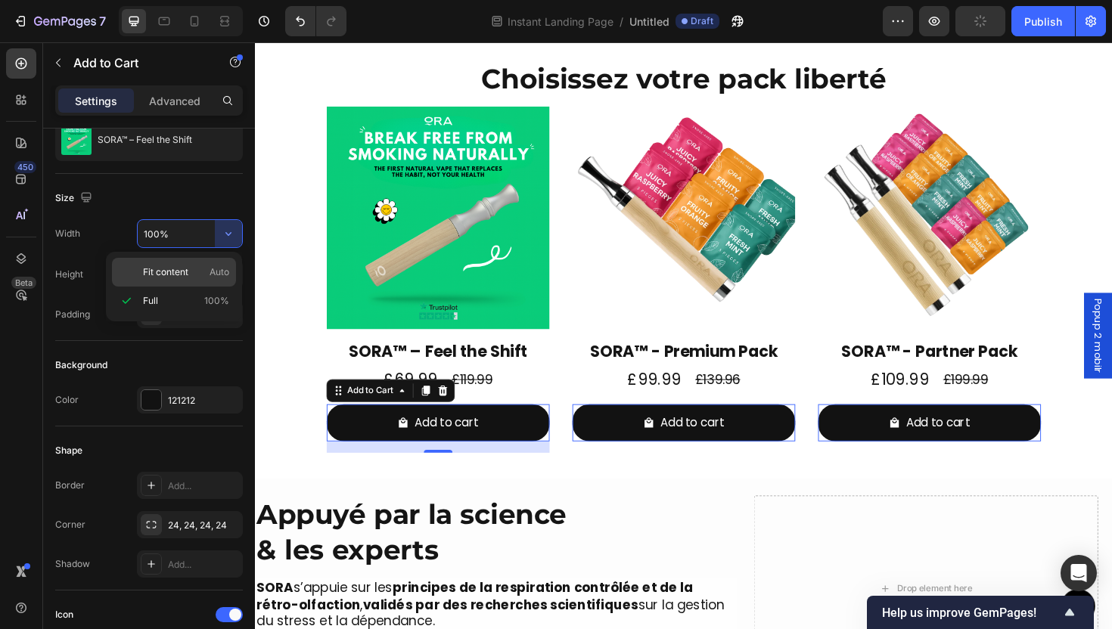
click at [206, 278] on p "Fit content Auto" at bounding box center [186, 273] width 86 height 14
type input "Auto"
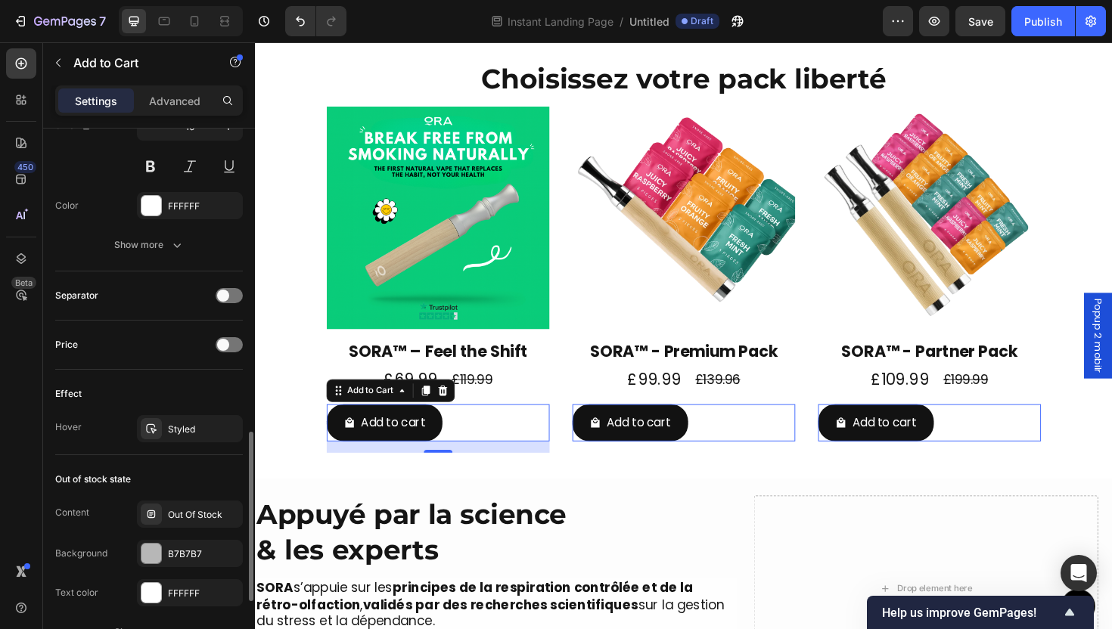
scroll to position [1197, 0]
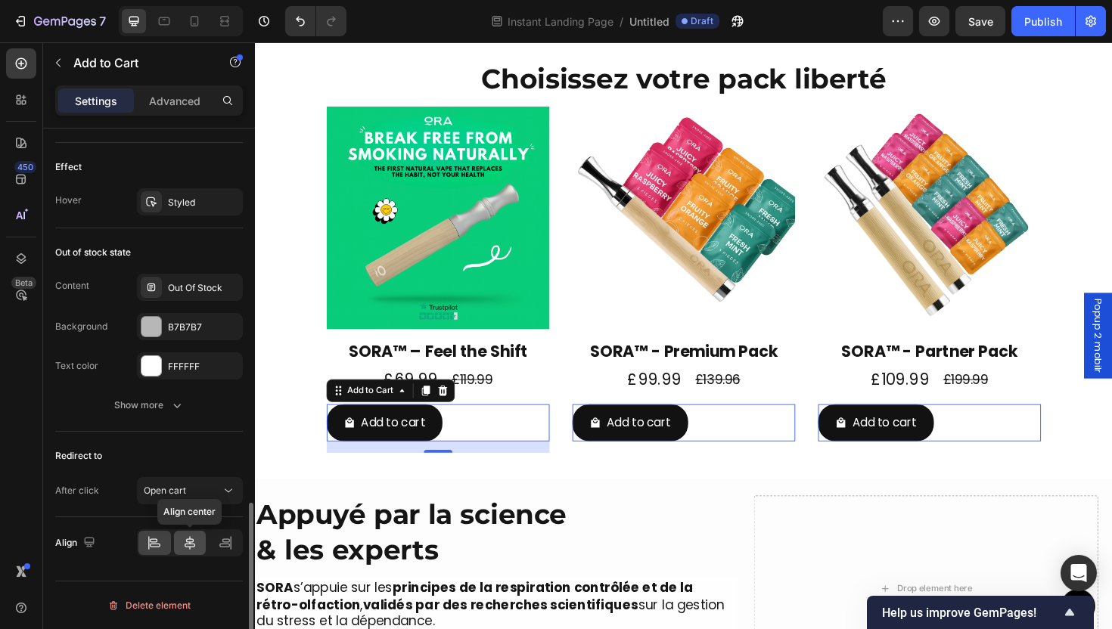
click at [189, 549] on icon at bounding box center [190, 543] width 11 height 14
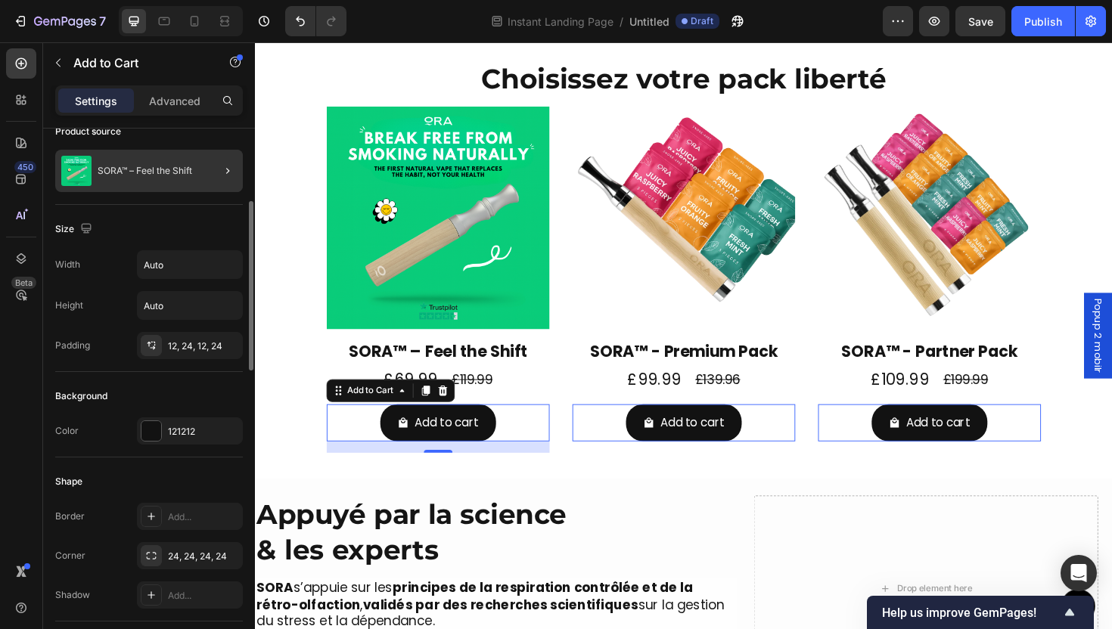
scroll to position [153, 0]
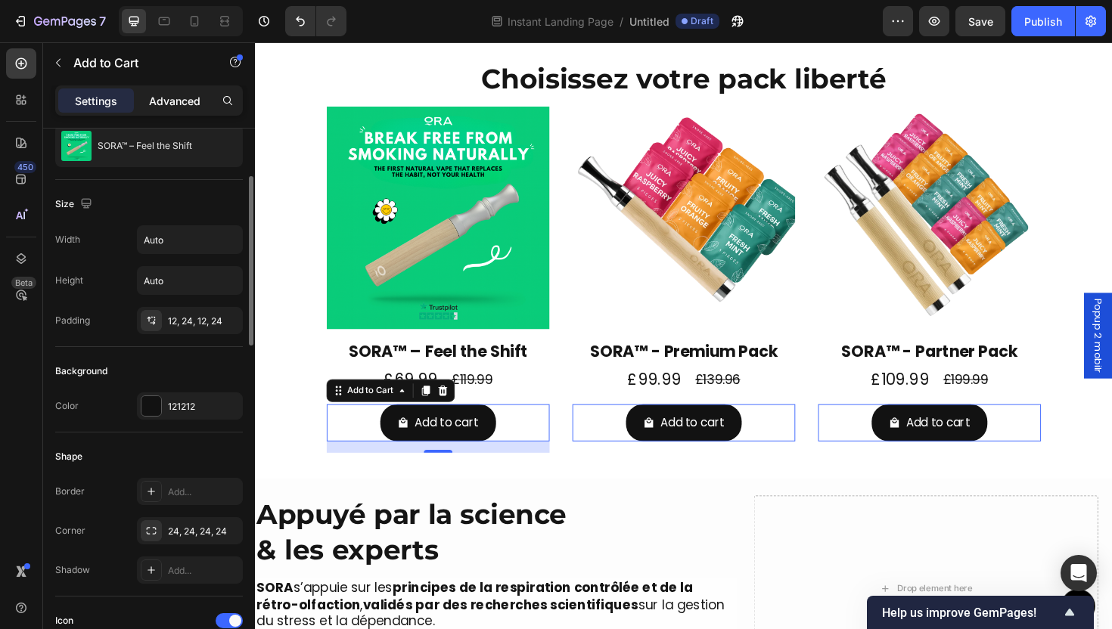
click at [190, 98] on p "Advanced" at bounding box center [174, 101] width 51 height 16
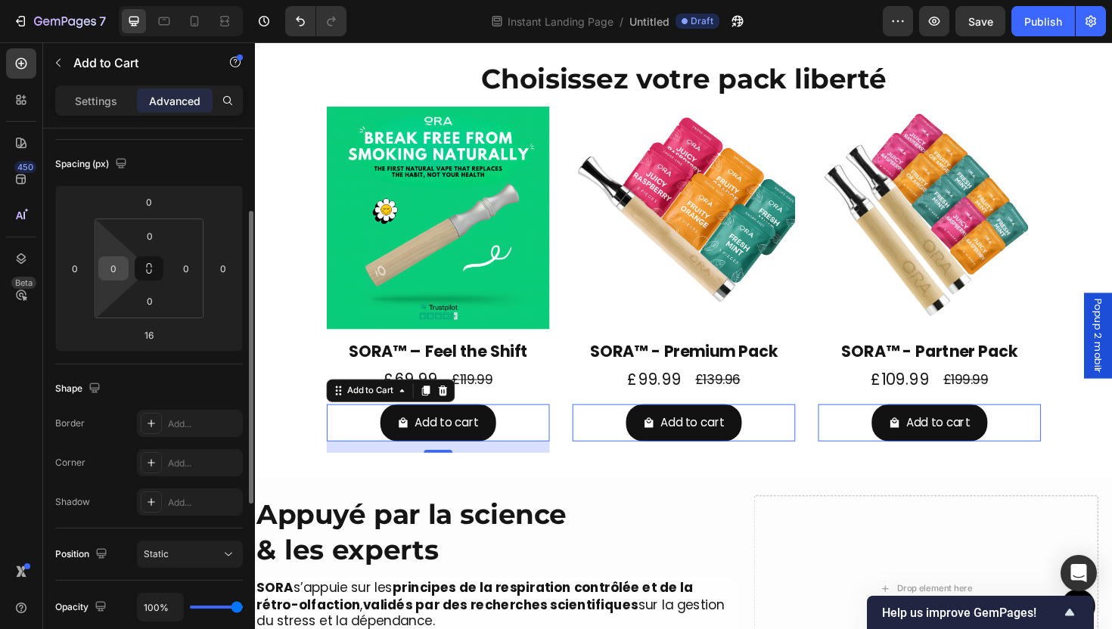
click at [120, 278] on input "0" at bounding box center [113, 268] width 23 height 23
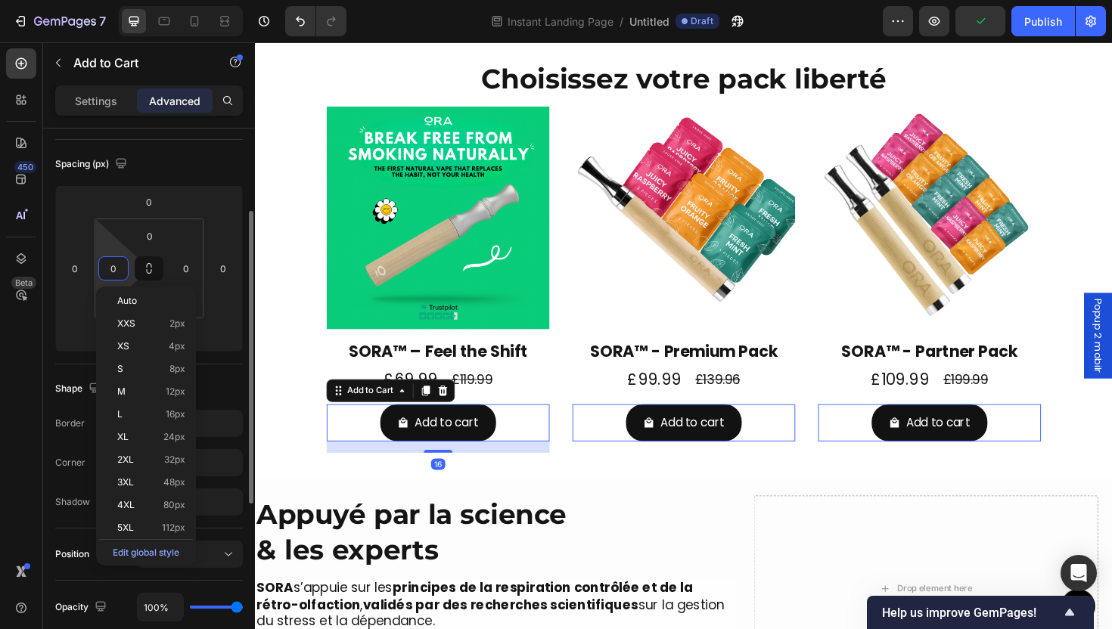
type input "8"
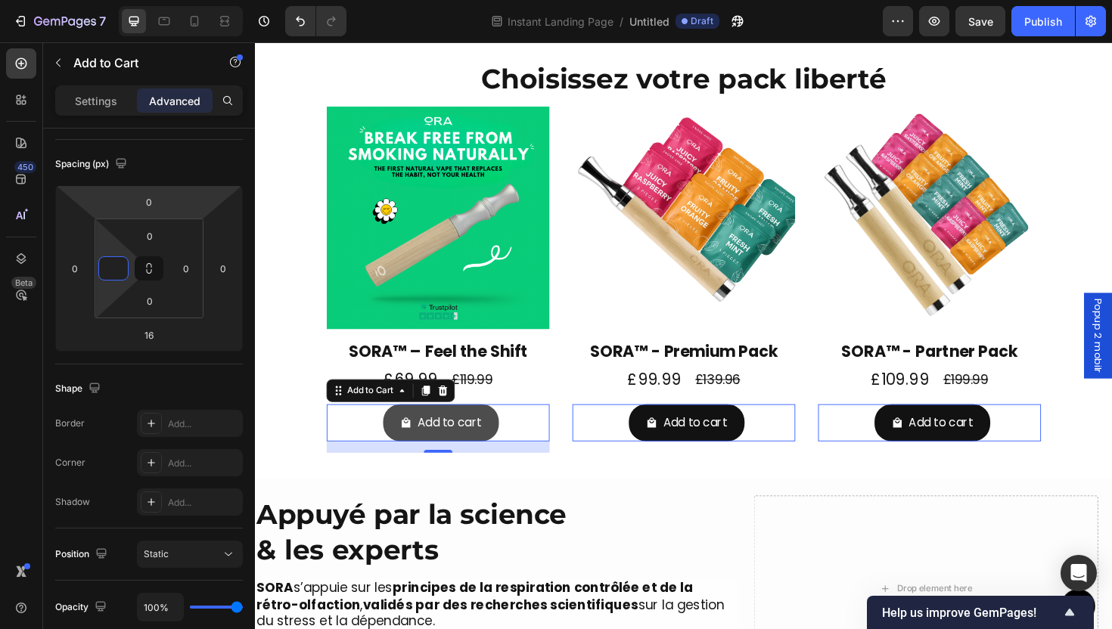
click at [493, 458] on button "Add to cart" at bounding box center [451, 446] width 123 height 40
type input "0"
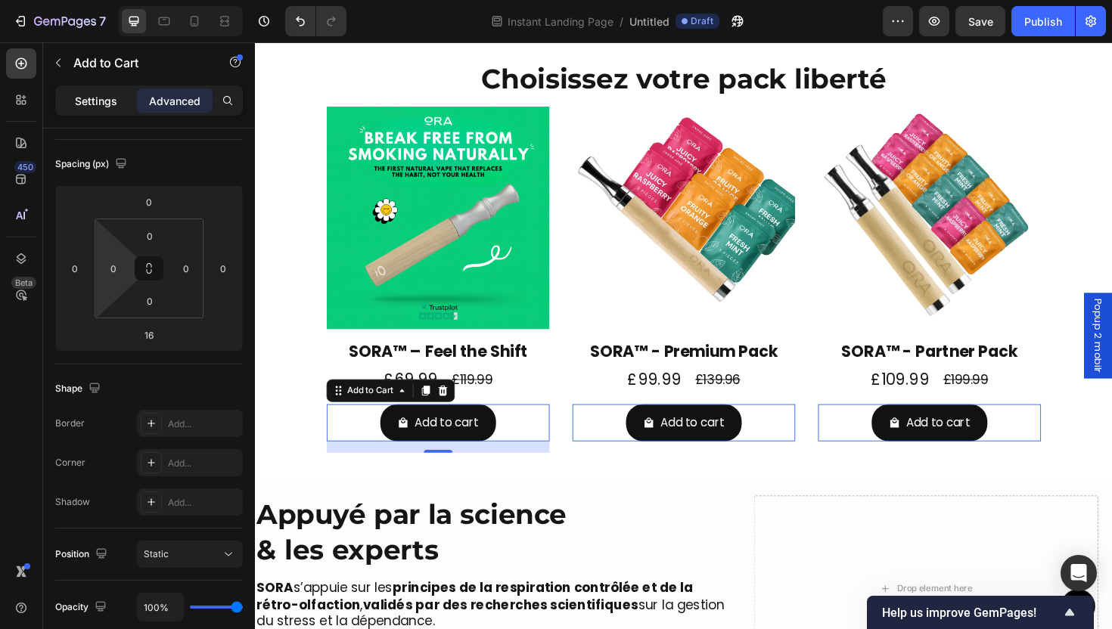
click at [85, 101] on p "Settings" at bounding box center [96, 101] width 42 height 16
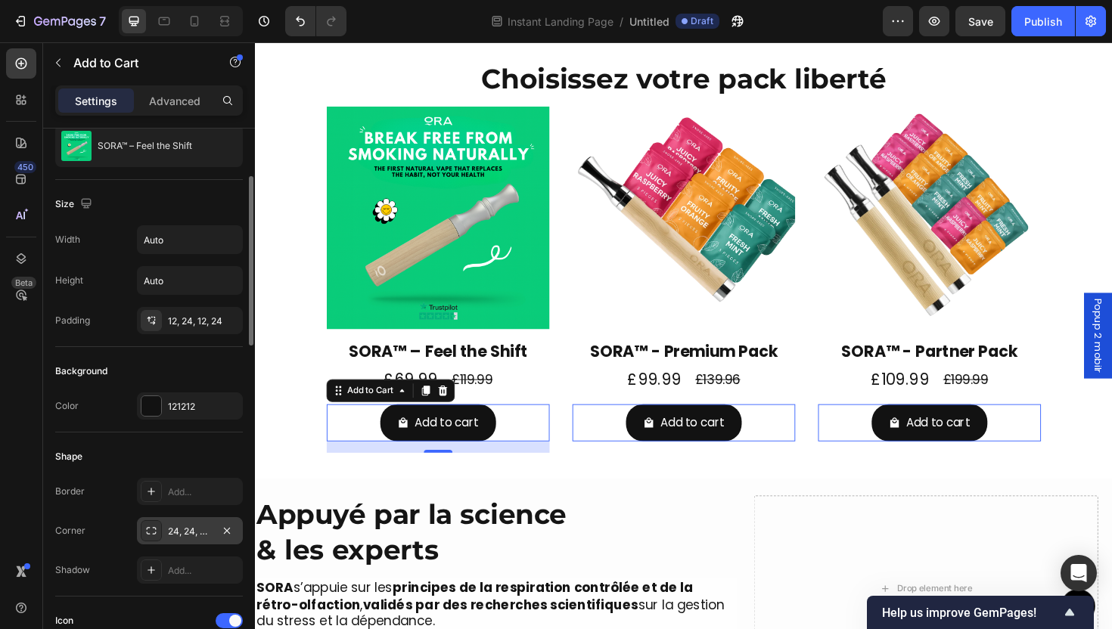
click at [181, 535] on div "24, 24, 24, 24" at bounding box center [190, 532] width 44 height 14
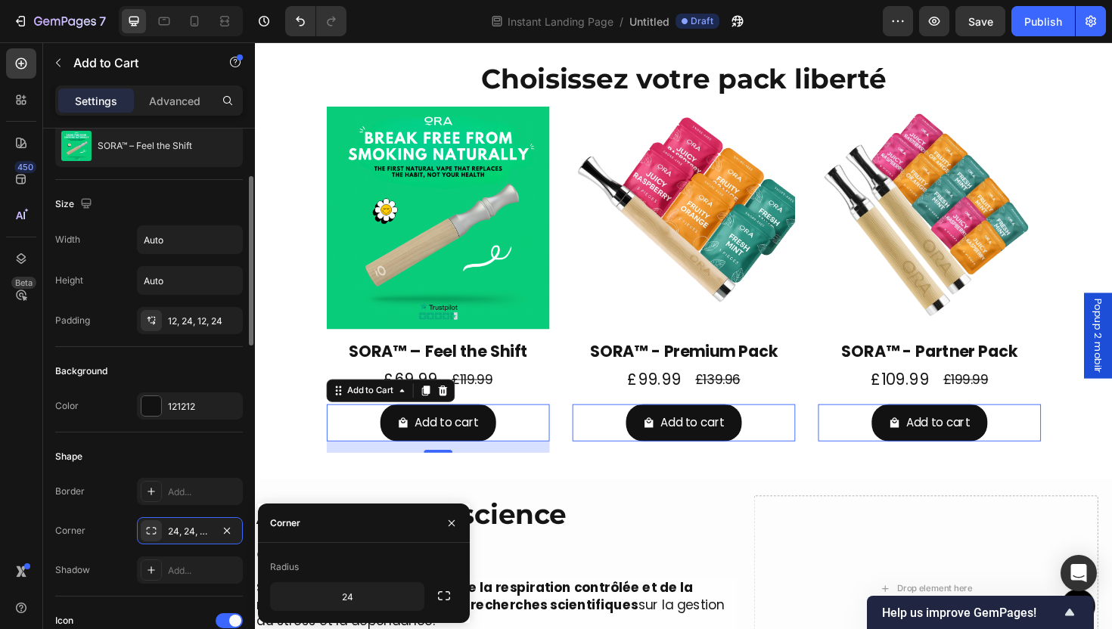
click at [187, 453] on div "Shape" at bounding box center [149, 457] width 188 height 24
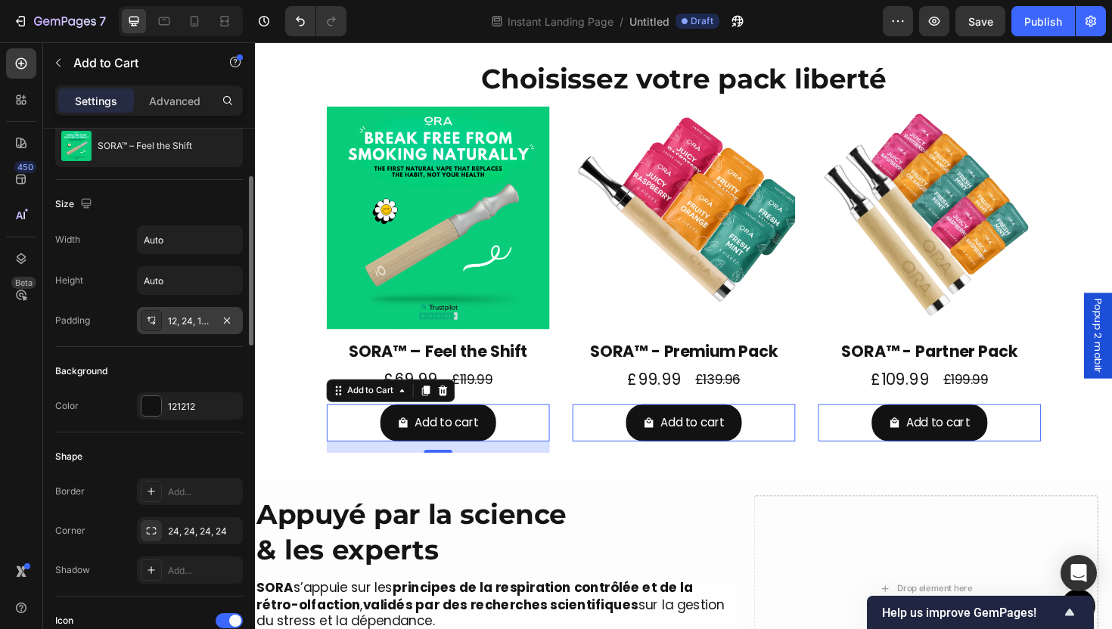
click at [189, 310] on div "12, 24, 12, 24" at bounding box center [190, 320] width 106 height 27
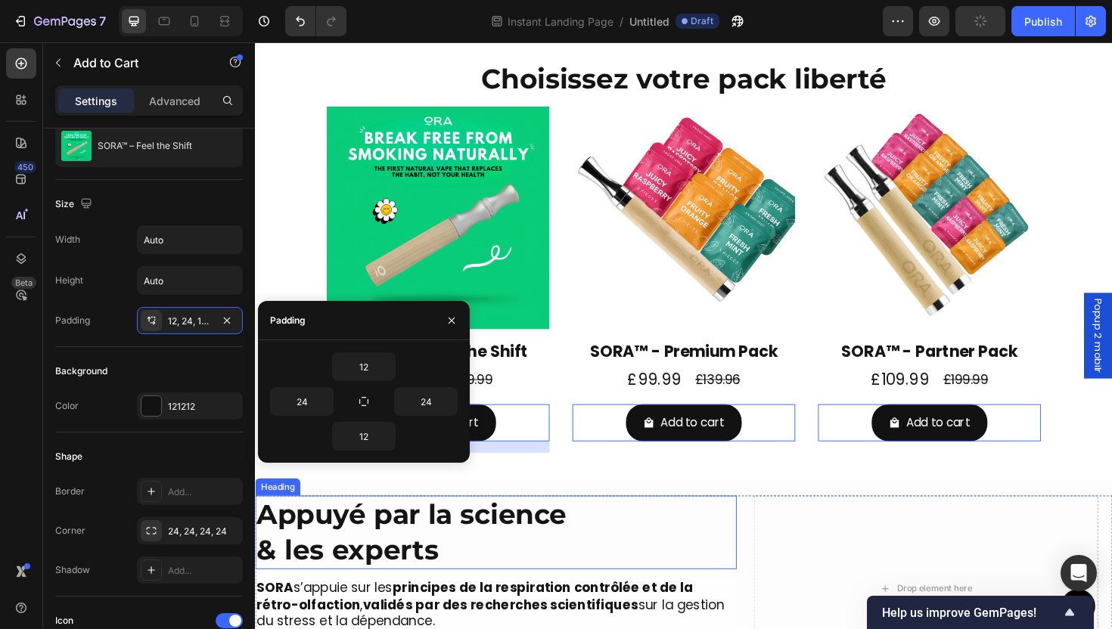
click at [607, 544] on h2 "Appuyé par la science & les experts" at bounding box center [510, 562] width 510 height 78
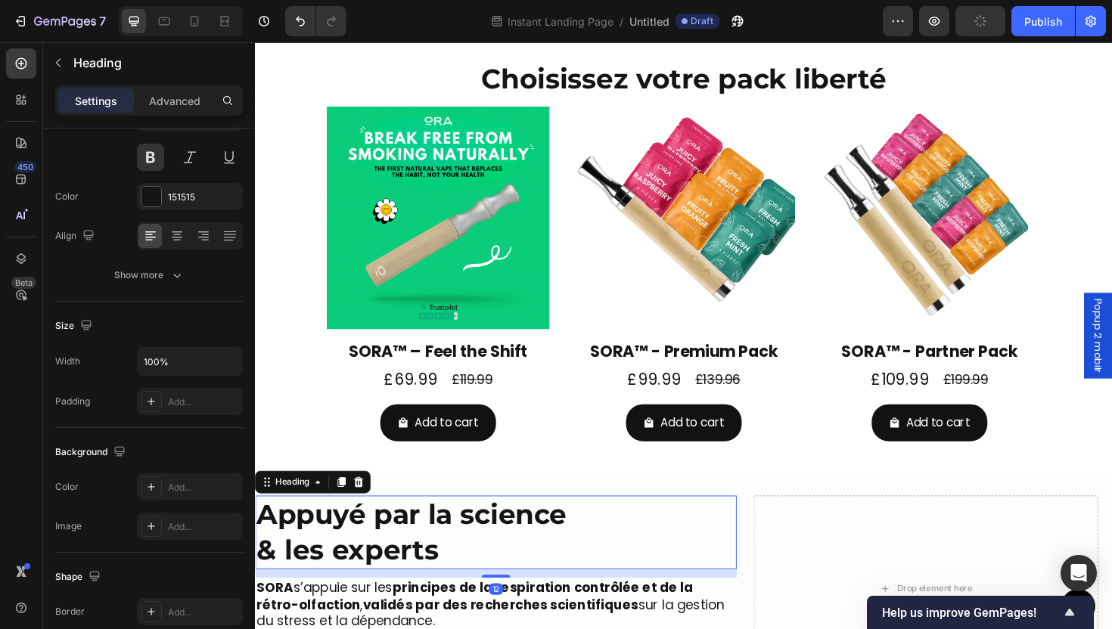
scroll to position [0, 0]
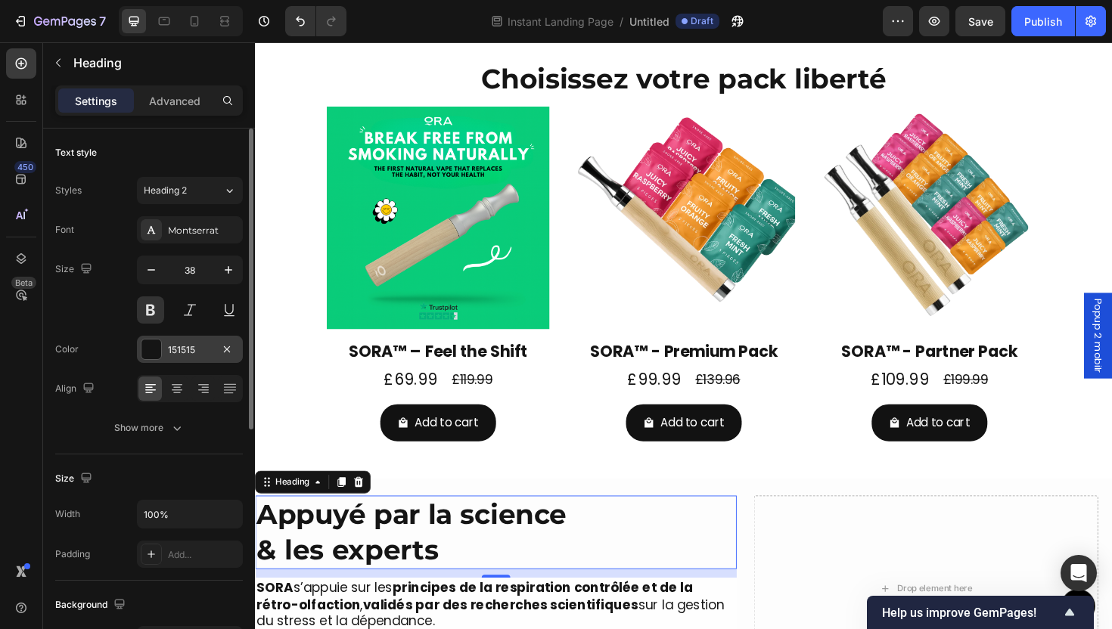
click at [188, 351] on div "151515" at bounding box center [190, 350] width 44 height 14
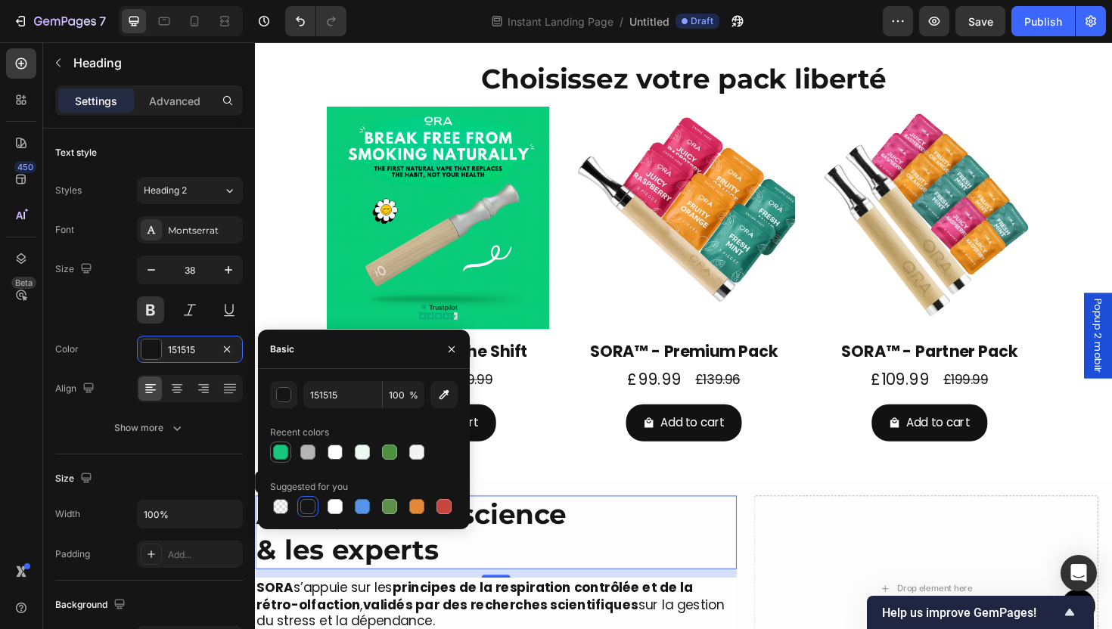
click at [281, 455] on div at bounding box center [280, 452] width 15 height 15
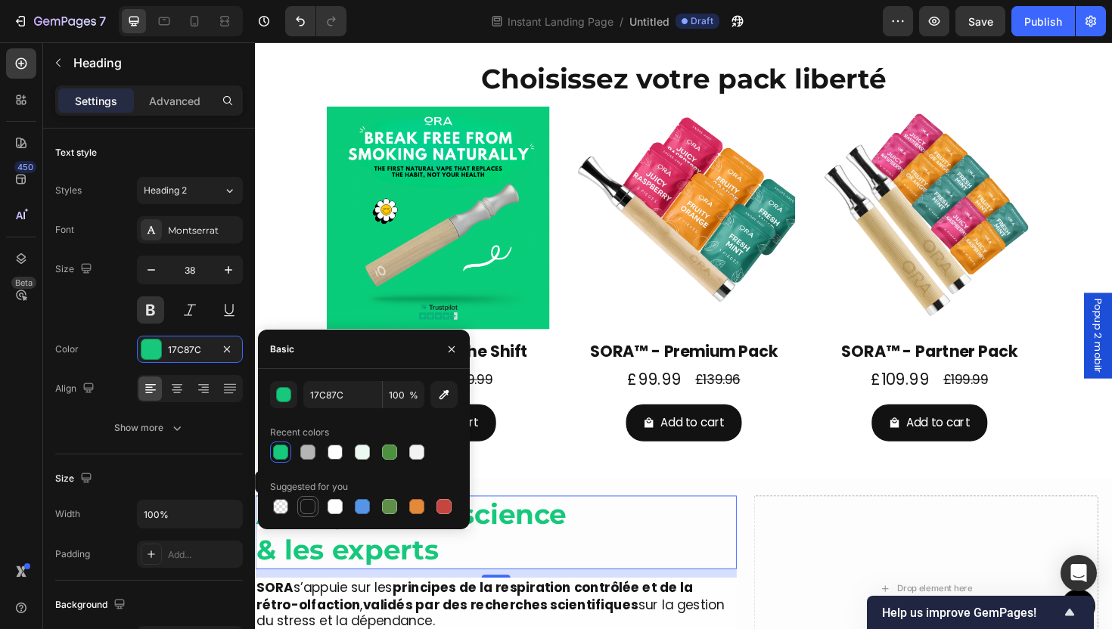
click at [306, 505] on div at bounding box center [307, 506] width 15 height 15
type input "151515"
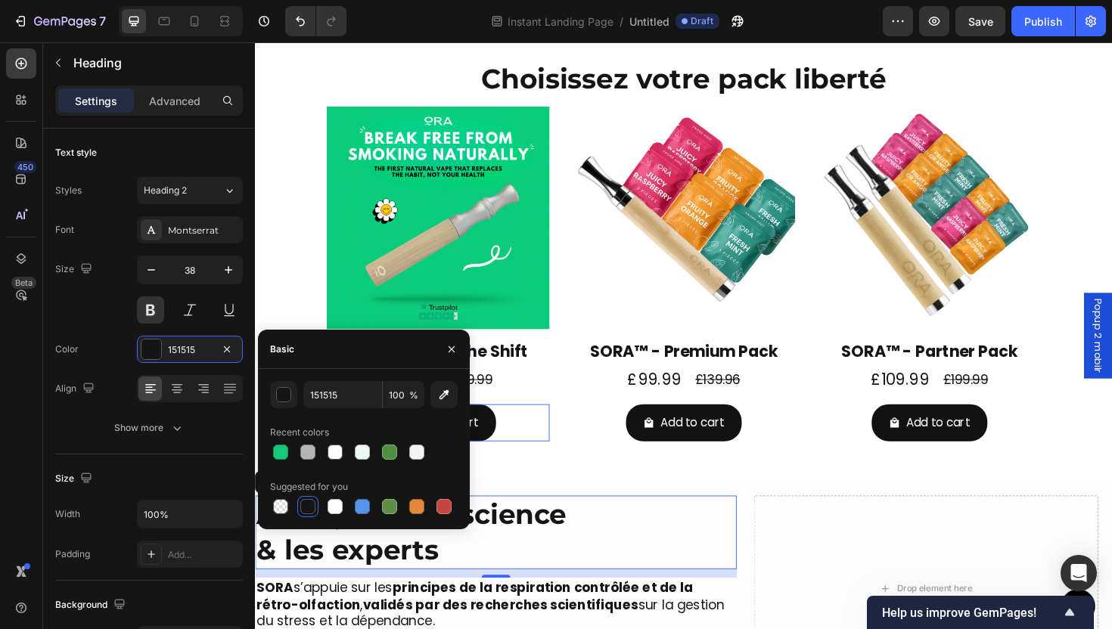
click at [529, 438] on div "Add to cart Add to Cart" at bounding box center [449, 446] width 236 height 40
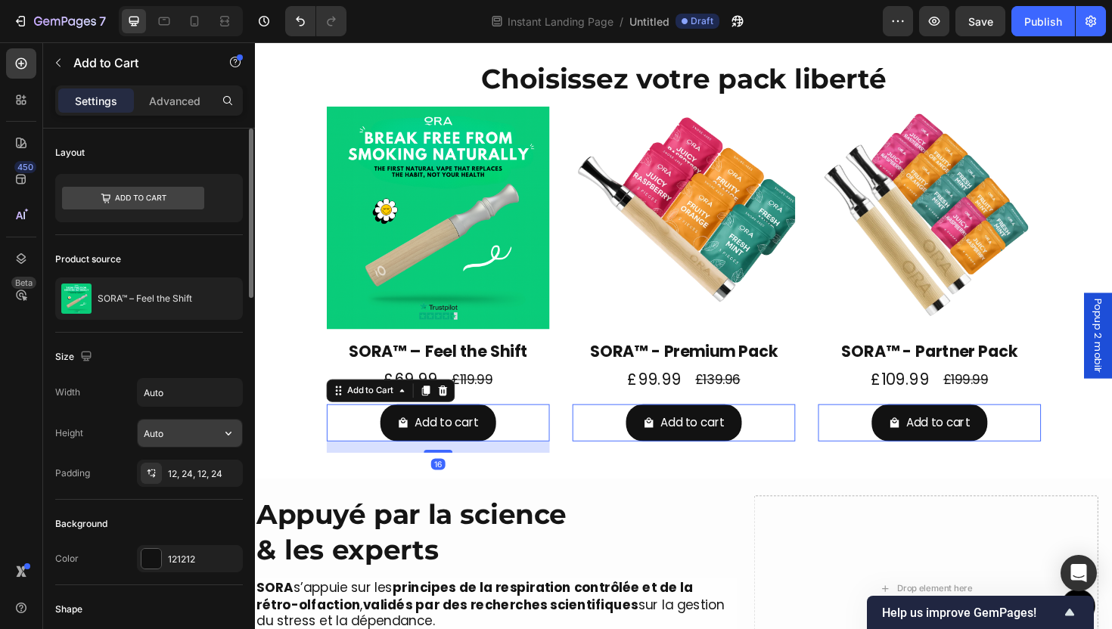
scroll to position [27, 0]
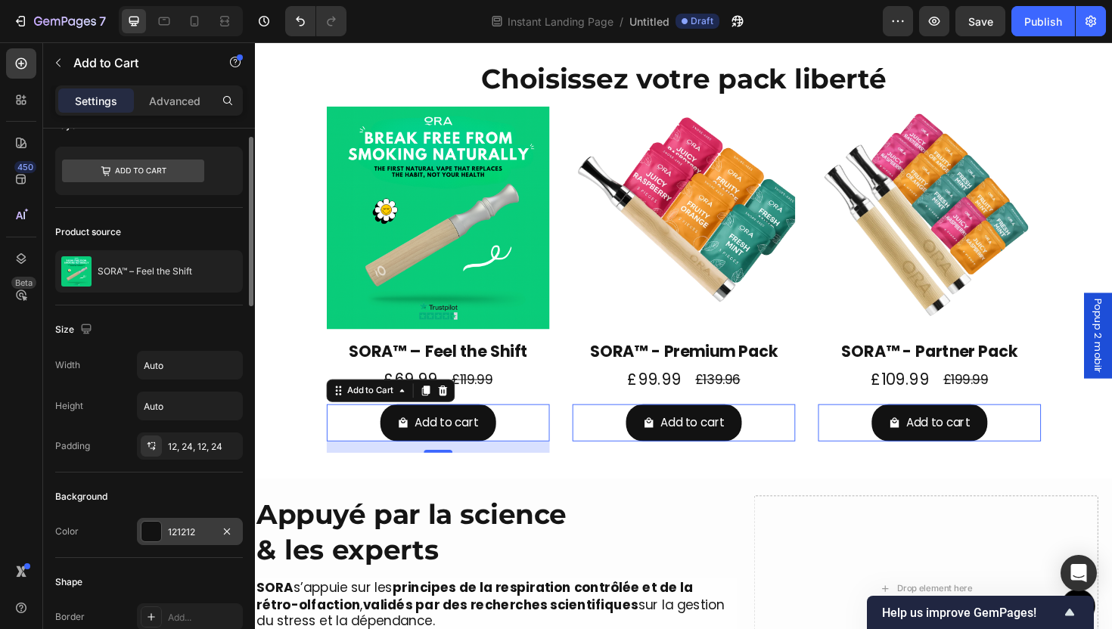
click at [191, 532] on div "121212" at bounding box center [190, 533] width 44 height 14
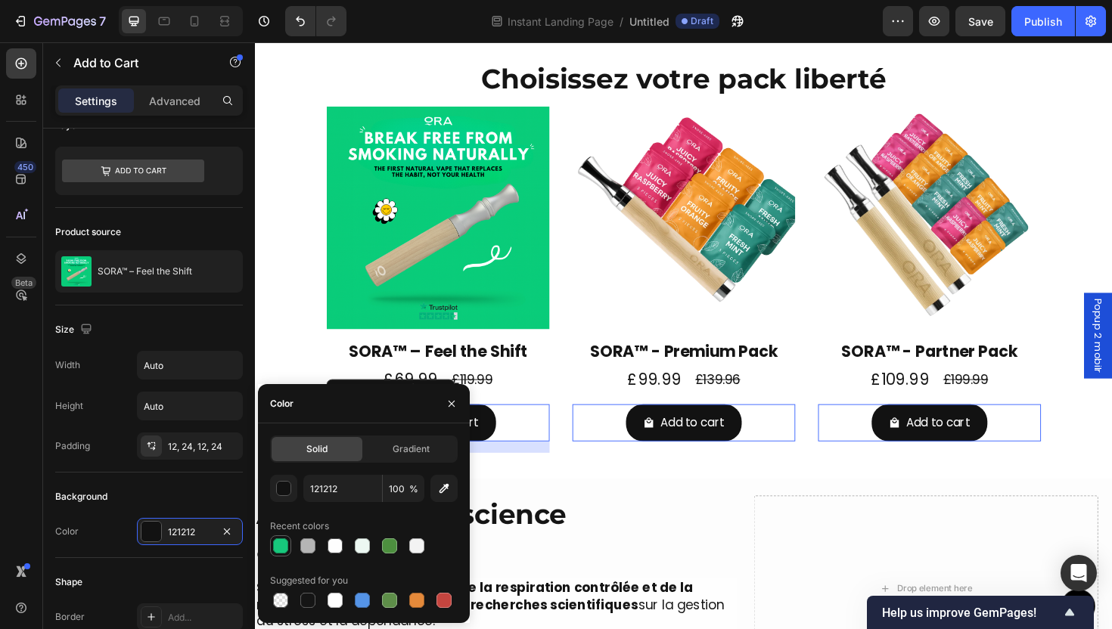
click at [284, 549] on div at bounding box center [280, 546] width 15 height 15
type input "17C87C"
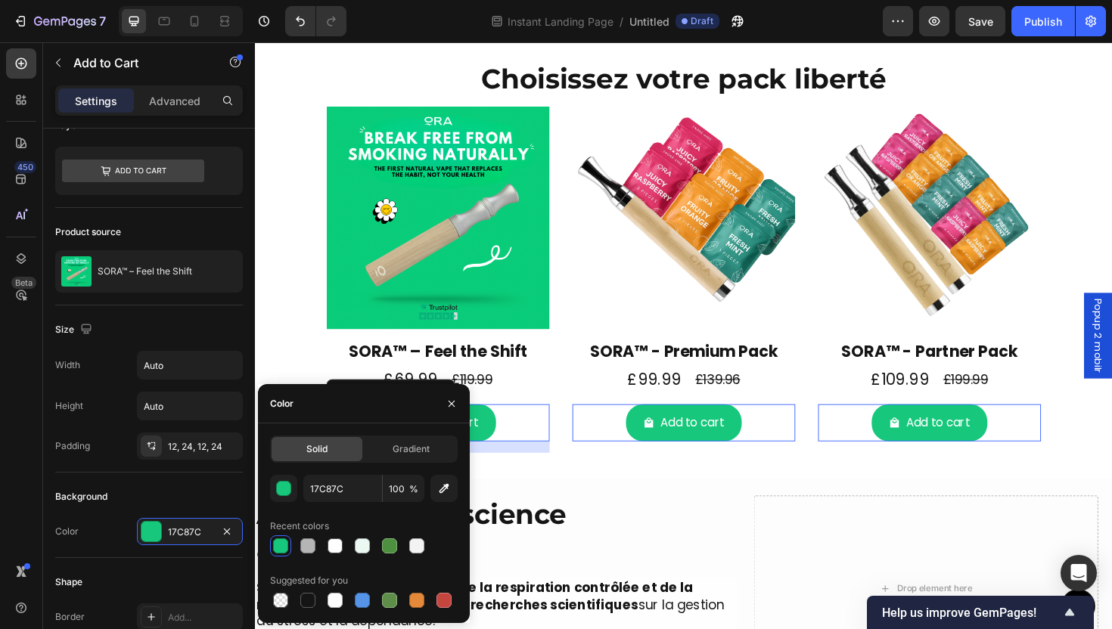
click at [524, 583] on h2 "Appuyé par la science & les experts" at bounding box center [510, 562] width 510 height 78
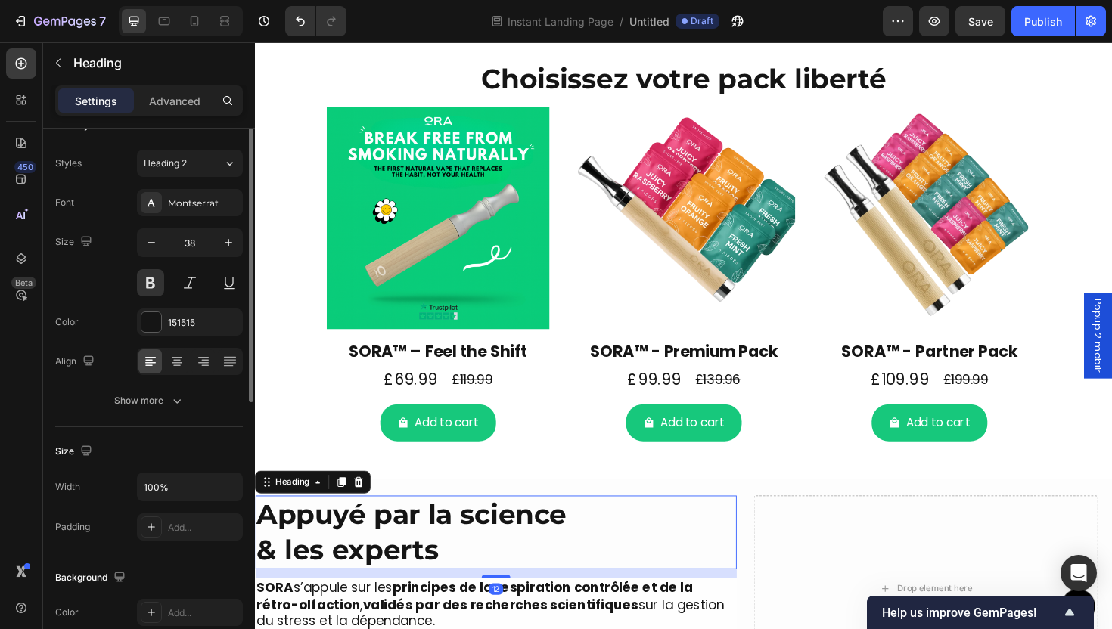
scroll to position [0, 0]
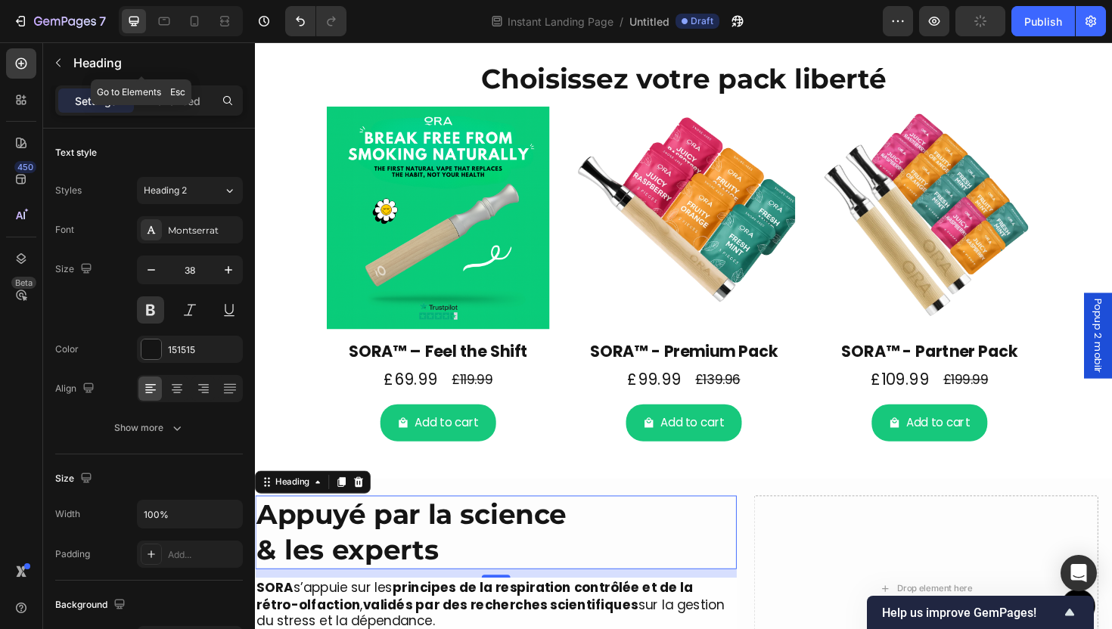
click at [93, 67] on p "Heading" at bounding box center [154, 63] width 163 height 18
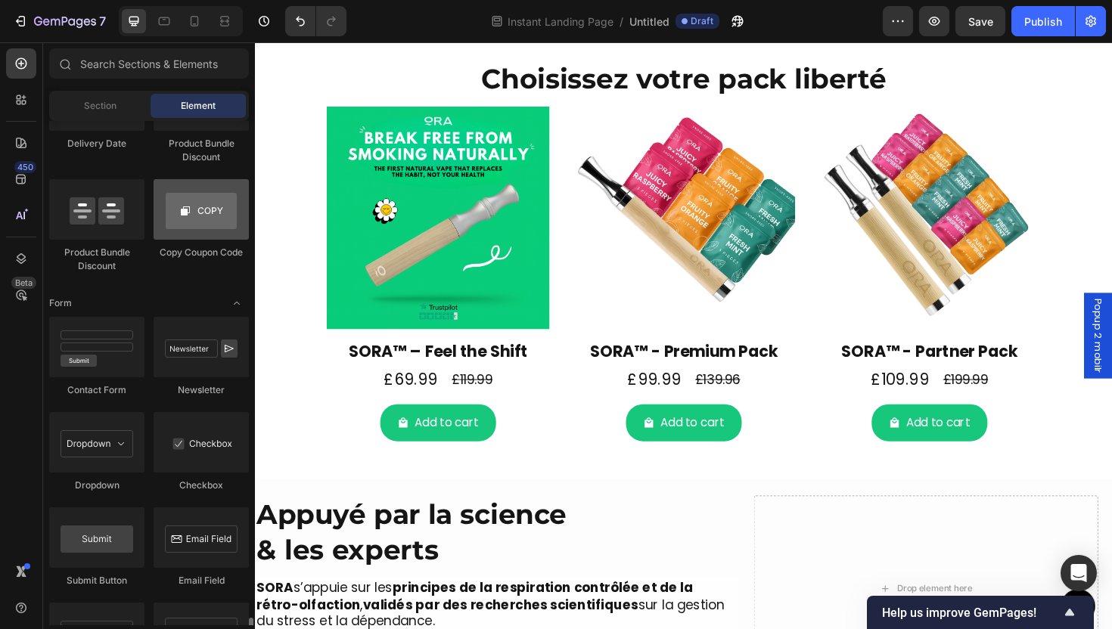
scroll to position [4079, 0]
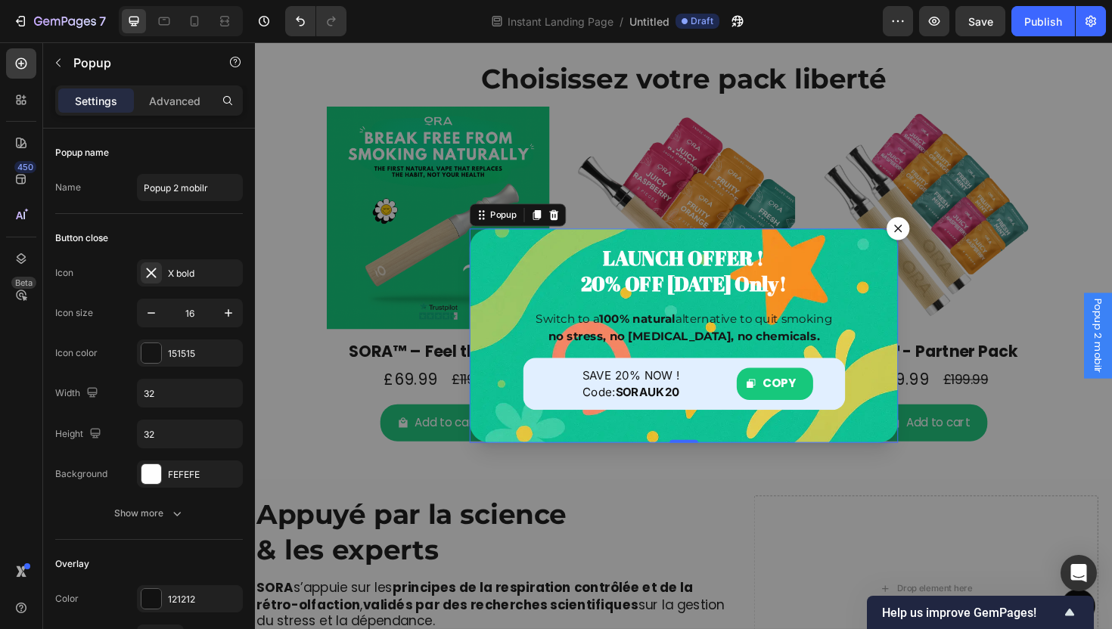
click at [933, 236] on icon "Dialog content" at bounding box center [936, 240] width 8 height 8
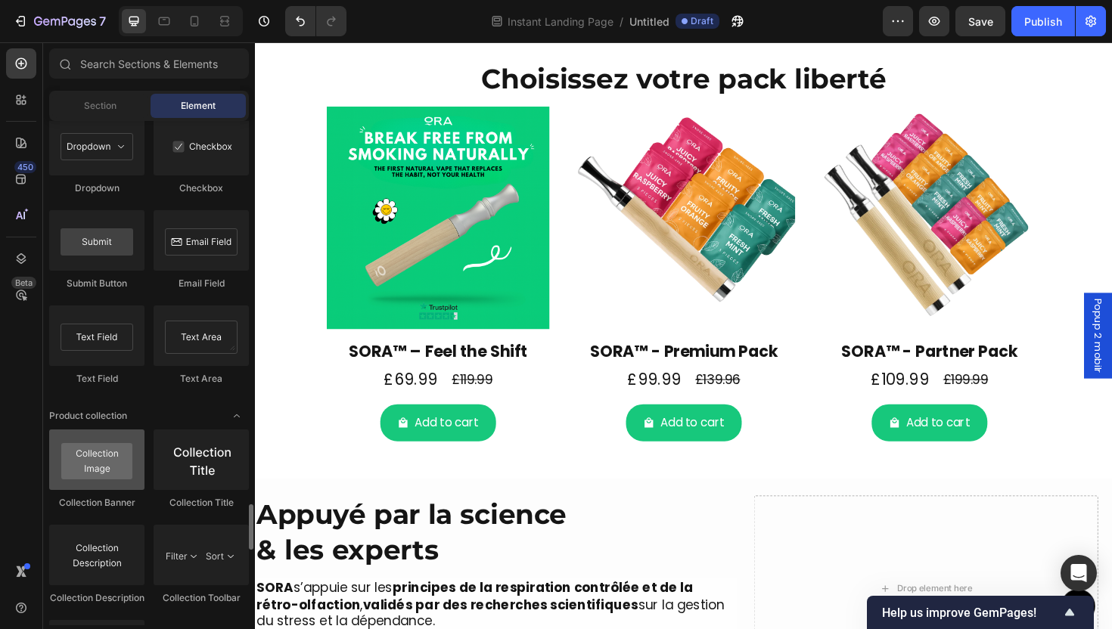
scroll to position [4483, 0]
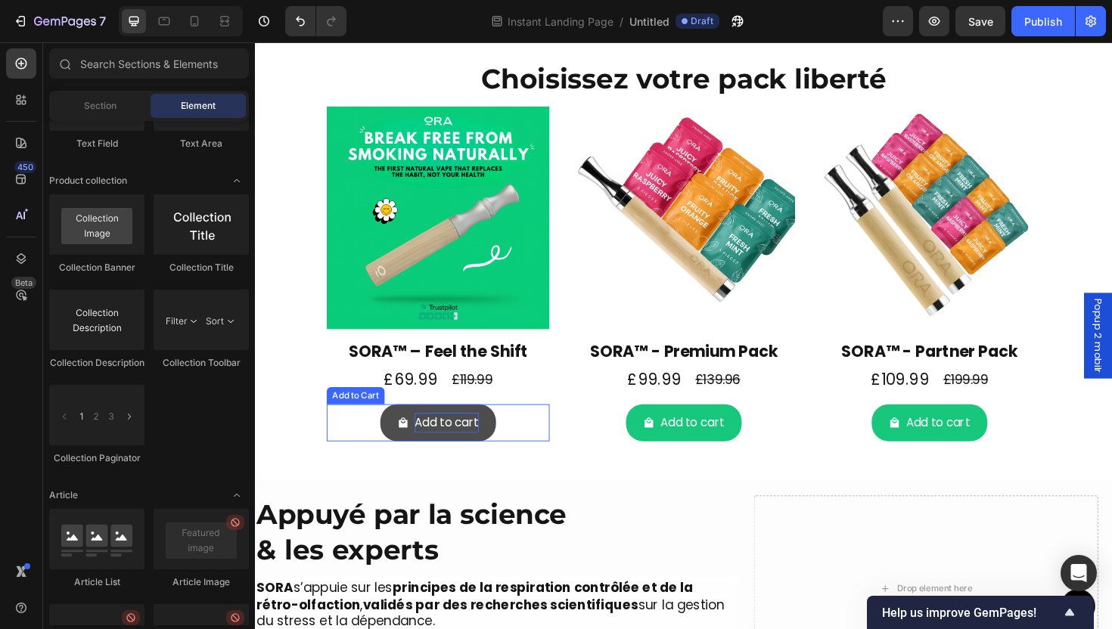
click at [466, 443] on div "Add to cart" at bounding box center [458, 446] width 68 height 22
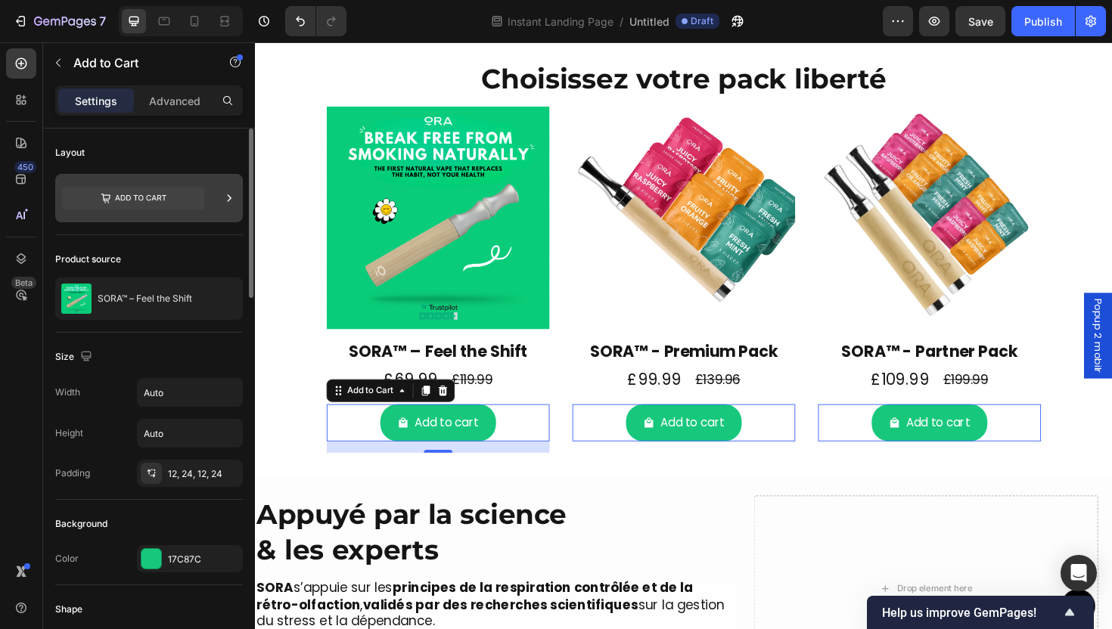
click at [185, 190] on icon at bounding box center [133, 198] width 142 height 23
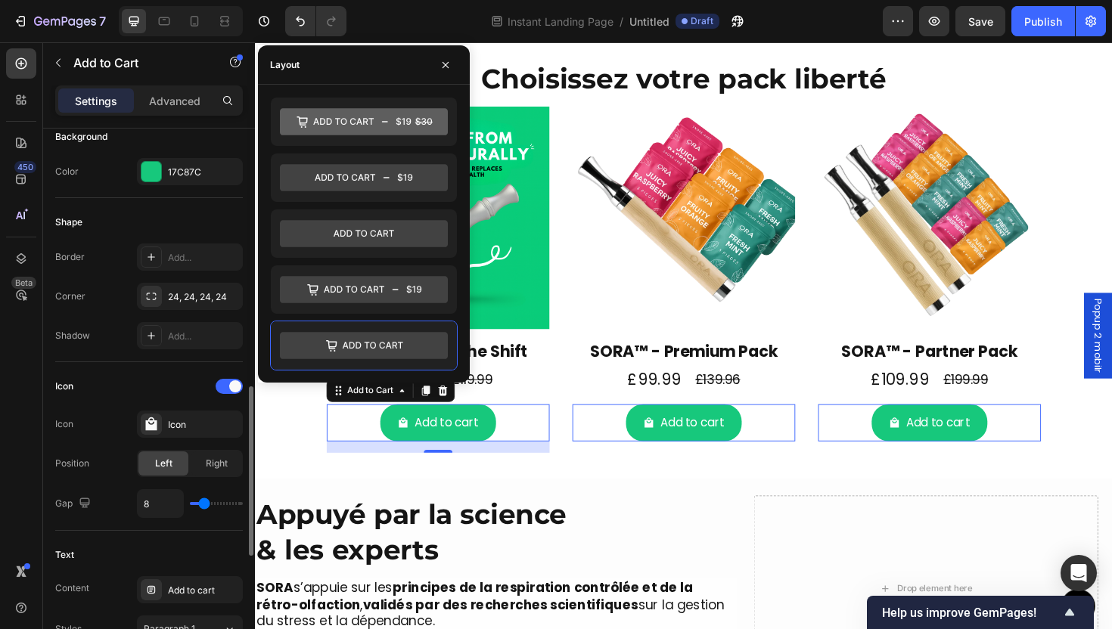
scroll to position [492, 0]
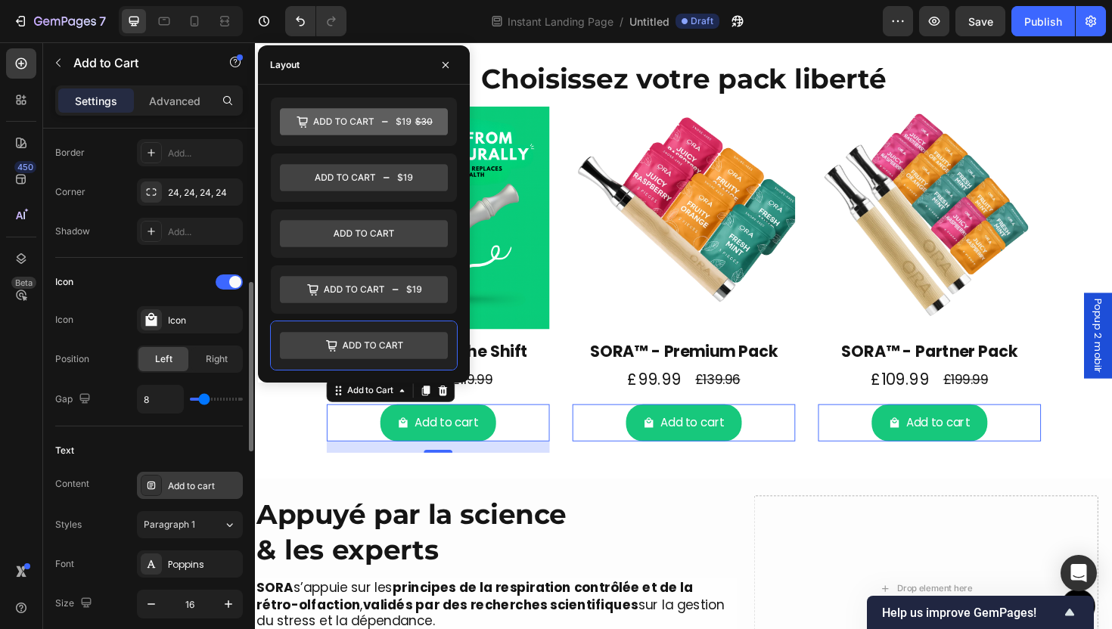
click at [186, 493] on div "Add to cart" at bounding box center [190, 485] width 106 height 27
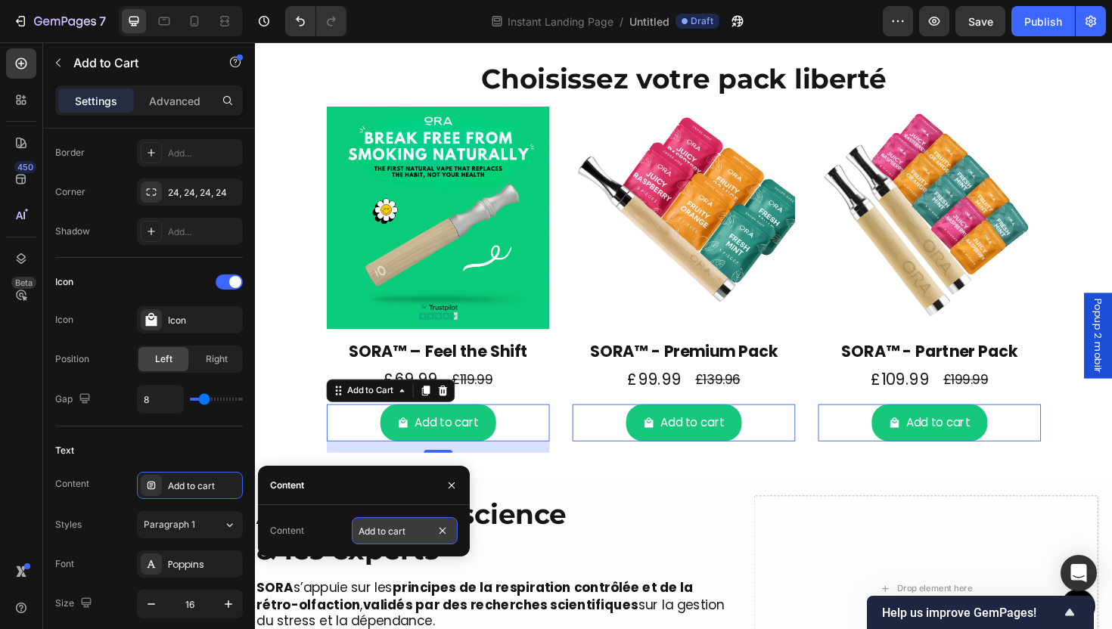
click at [371, 530] on input "Add to cart" at bounding box center [405, 531] width 106 height 27
click at [372, 530] on input "Add to cart" at bounding box center [405, 531] width 106 height 27
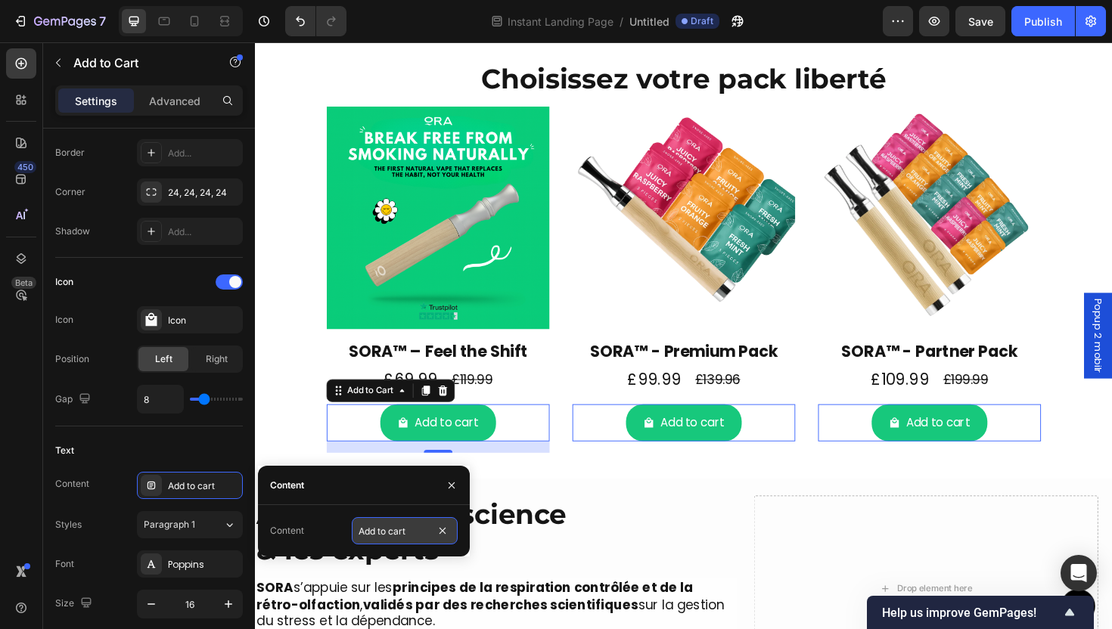
click at [372, 530] on input "Add to cart" at bounding box center [405, 531] width 106 height 27
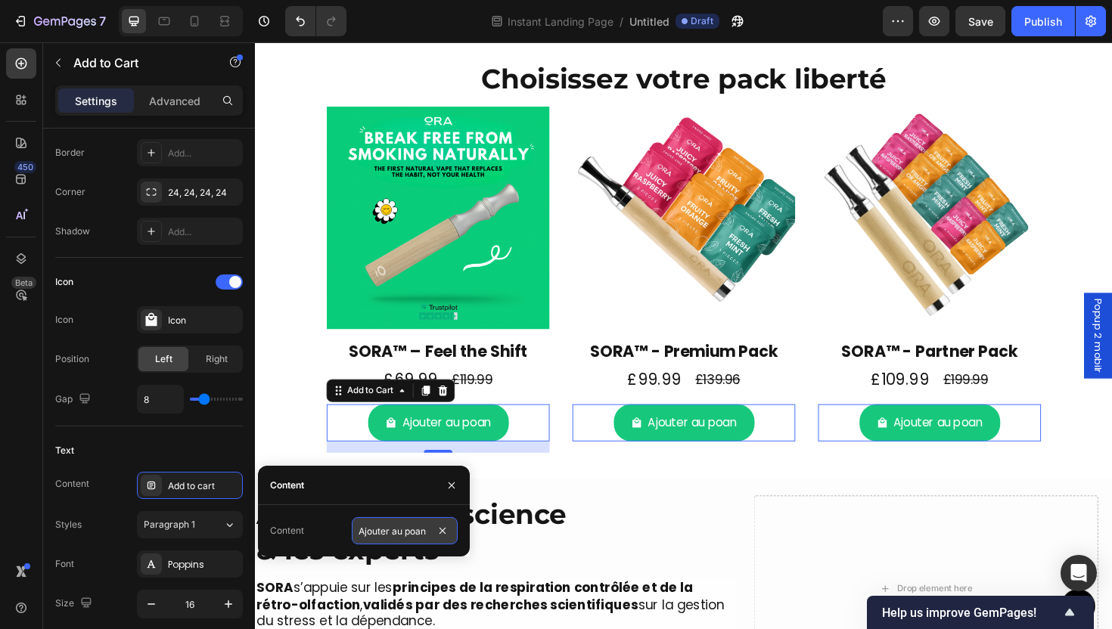
scroll to position [0, 0]
type input "Ajouter au panier"
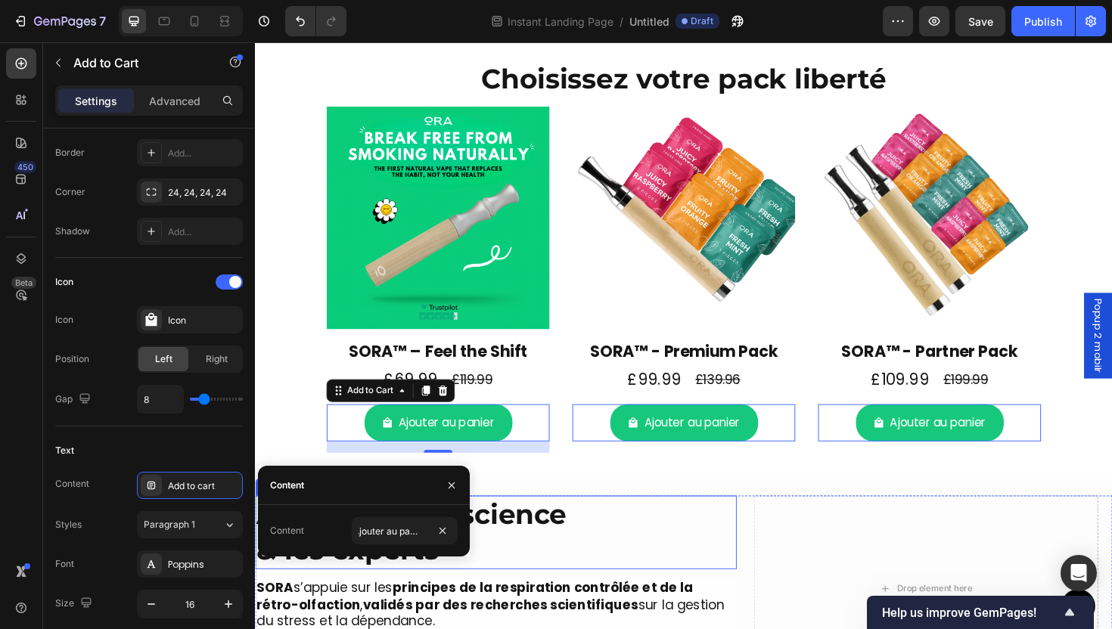
click at [642, 570] on h2 "Appuyé par la science & les experts" at bounding box center [510, 562] width 510 height 78
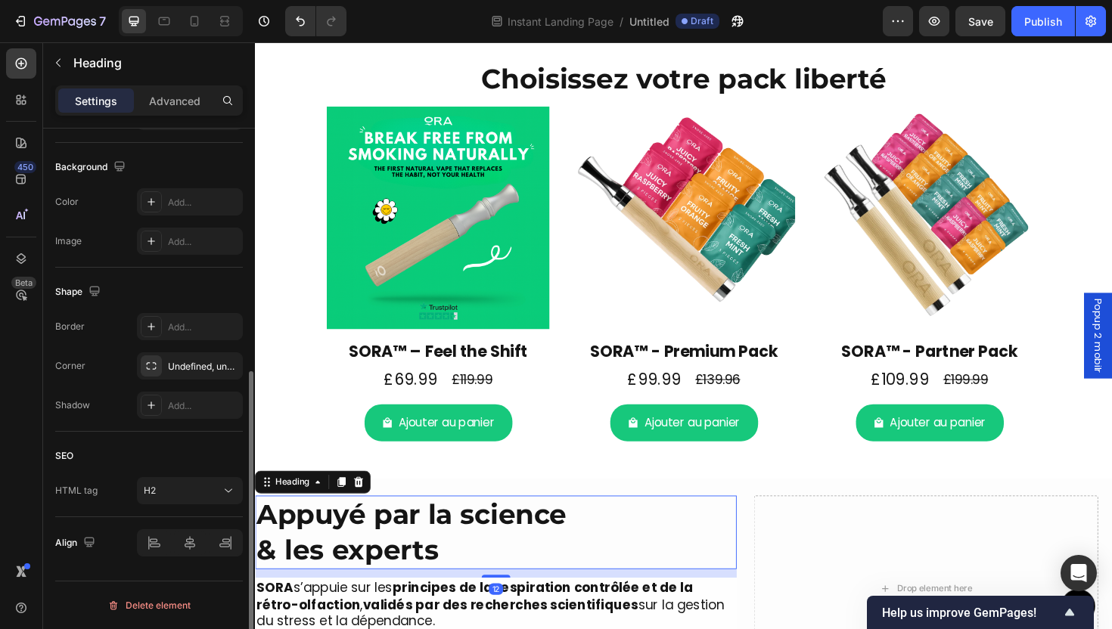
scroll to position [0, 0]
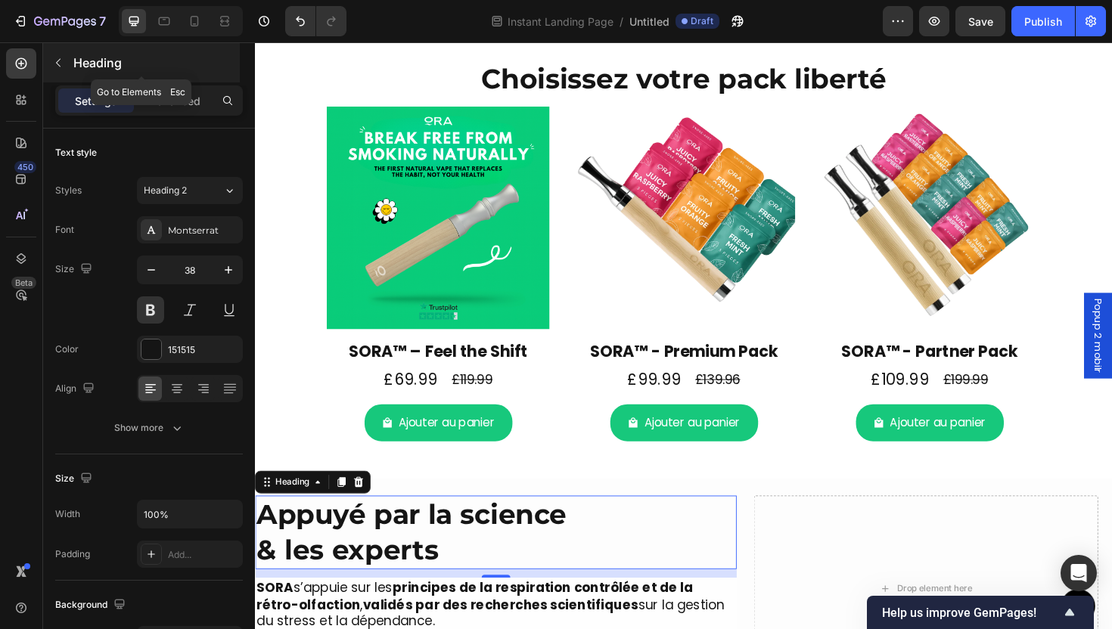
click at [80, 68] on p "Heading" at bounding box center [154, 63] width 163 height 18
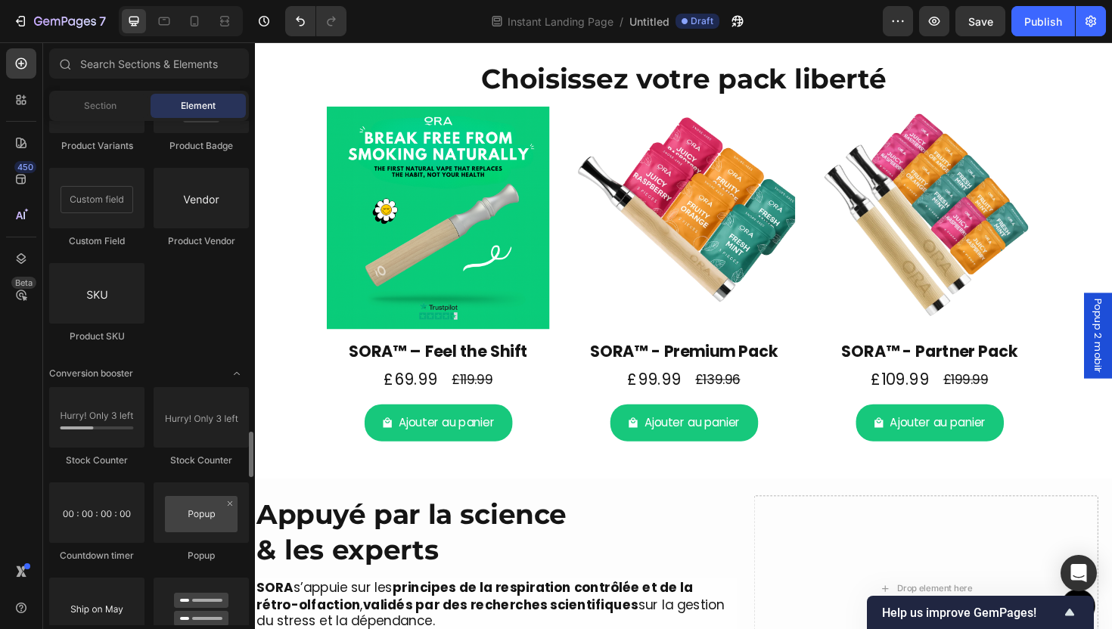
scroll to position [3175, 0]
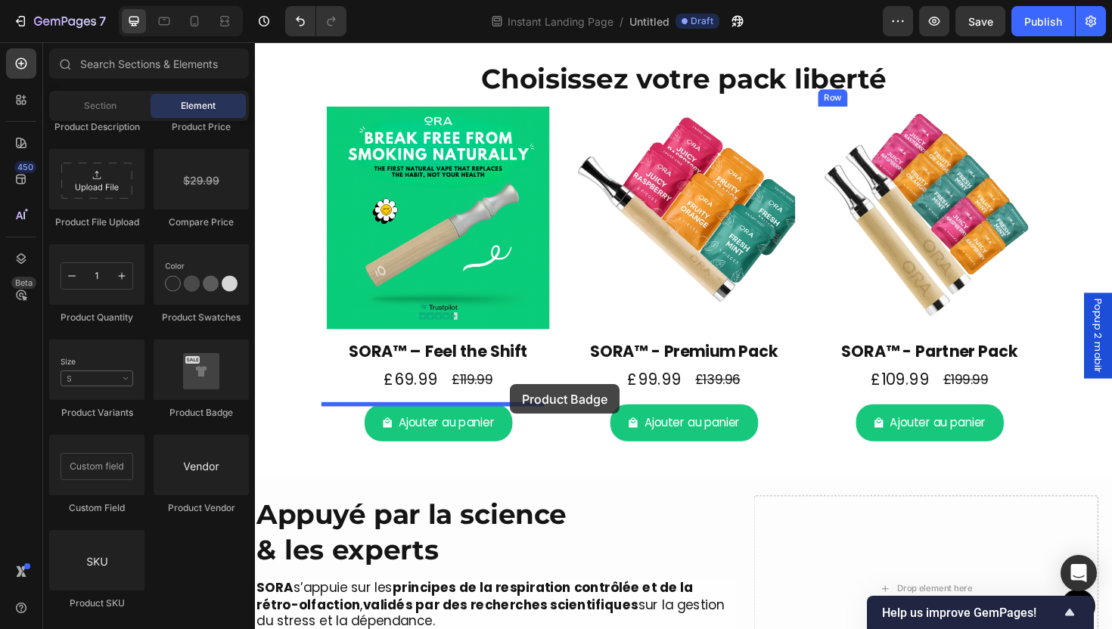
drag, startPoint x: 454, startPoint y: 402, endPoint x: 525, endPoint y: 405, distance: 71.2
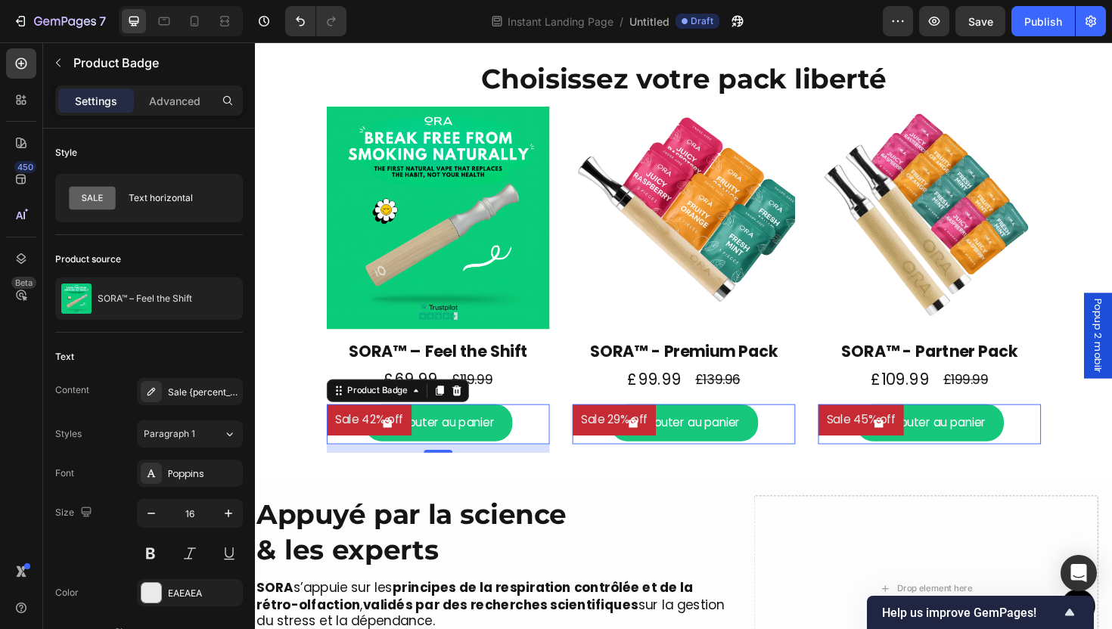
click at [394, 443] on pre "Sale 42% off" at bounding box center [376, 443] width 90 height 34
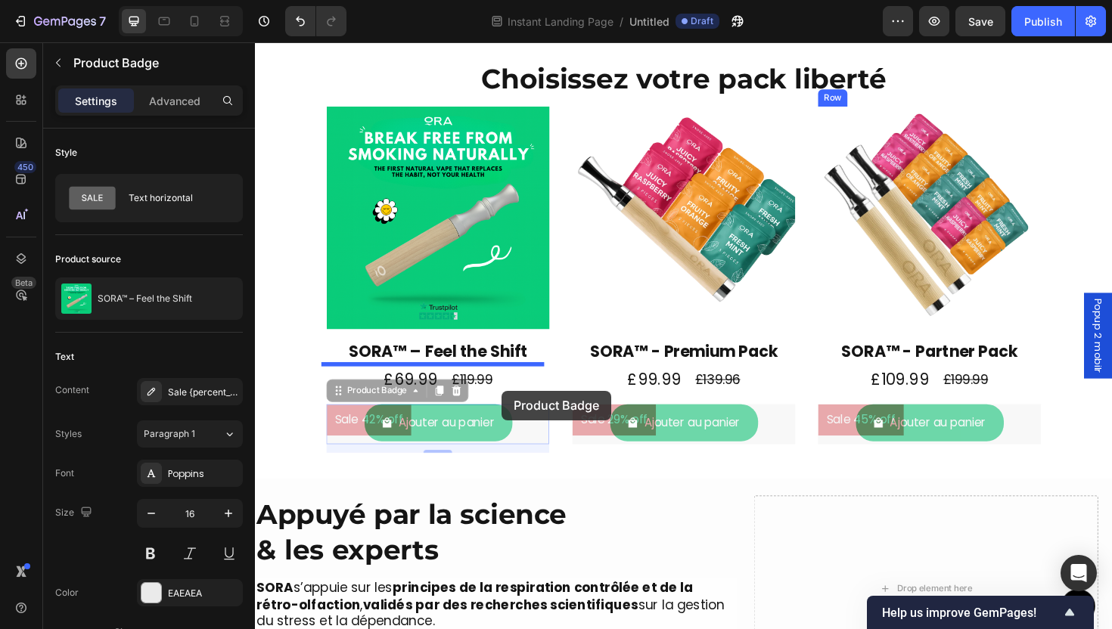
drag, startPoint x: 335, startPoint y: 431, endPoint x: 516, endPoint y: 412, distance: 181.9
click at [516, 412] on div "Header Button Sticky More Than a Device It’s a Ritual of Relief Heading SORA™ l…" at bounding box center [709, 535] width 908 height 3886
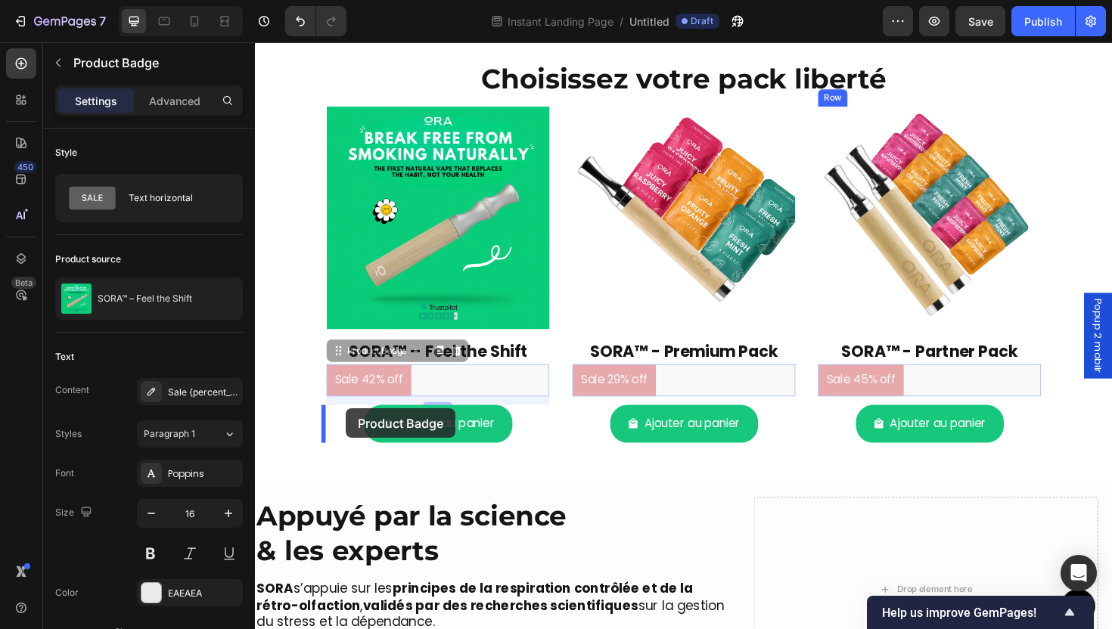
drag, startPoint x: 345, startPoint y: 368, endPoint x: 351, endPoint y: 430, distance: 61.6
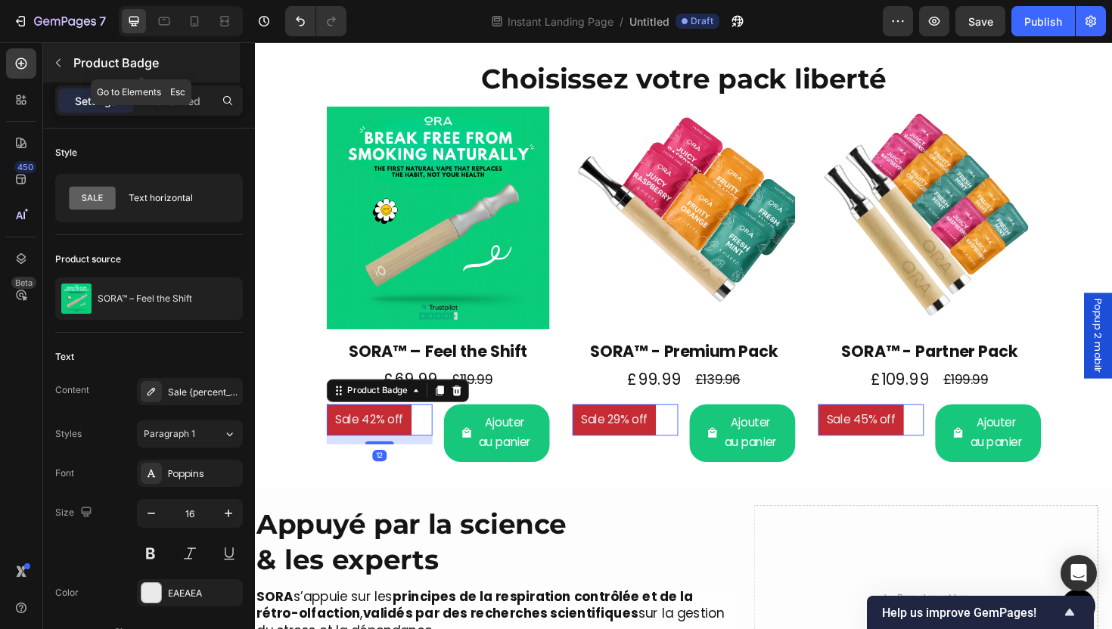
click at [78, 59] on p "Product Badge" at bounding box center [154, 63] width 163 height 18
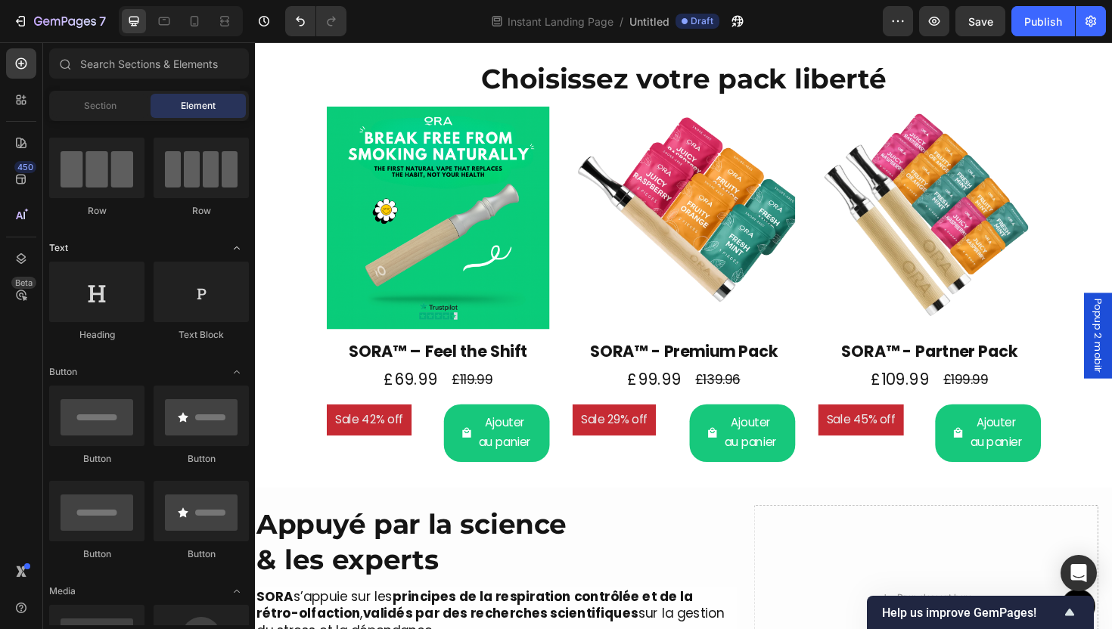
scroll to position [0, 0]
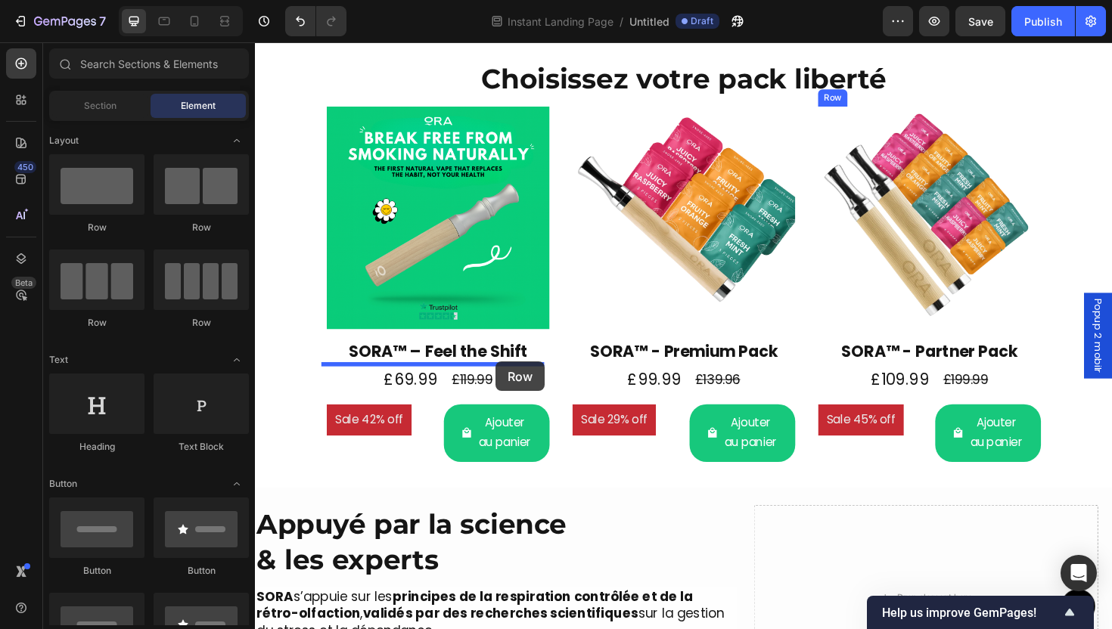
drag, startPoint x: 448, startPoint y: 235, endPoint x: 510, endPoint y: 381, distance: 158.0
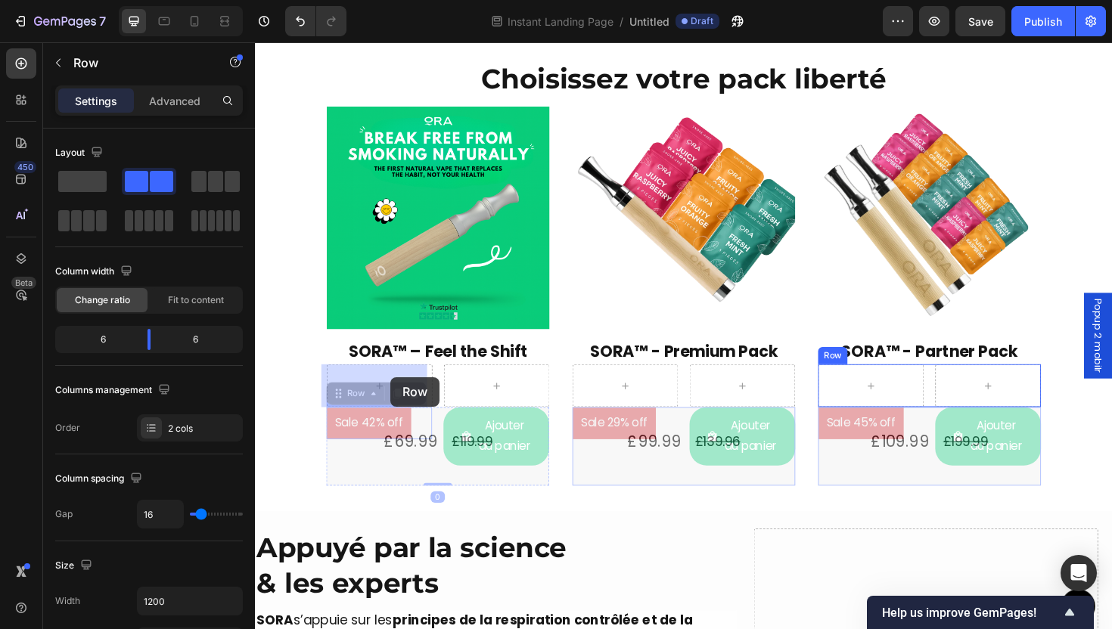
drag, startPoint x: 416, startPoint y: 487, endPoint x: 399, endPoint y: 397, distance: 91.7
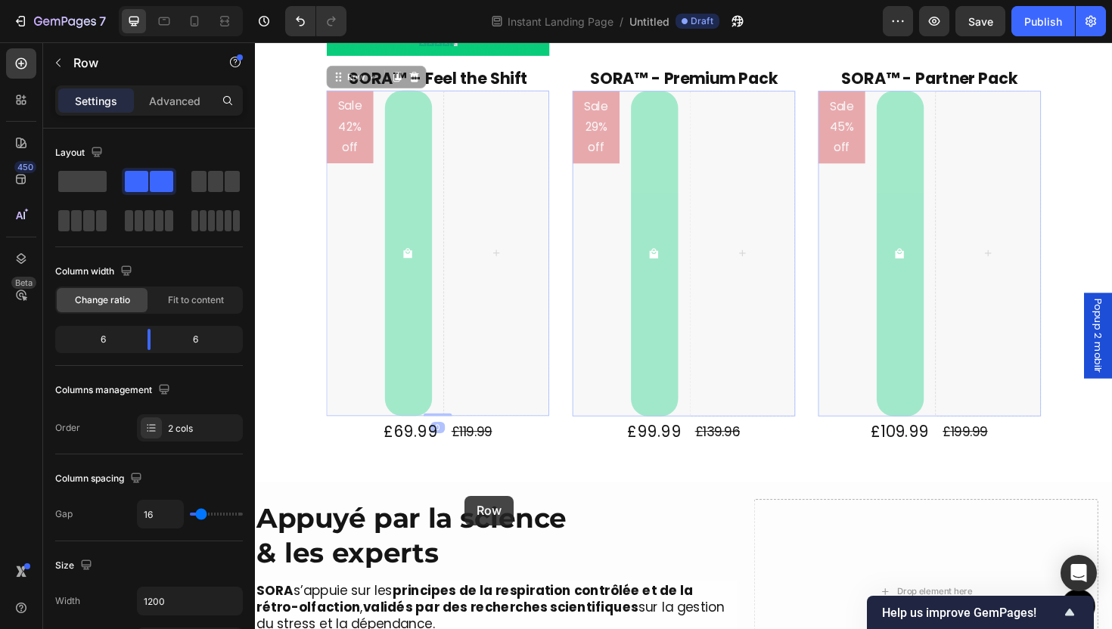
scroll to position [1745, 0]
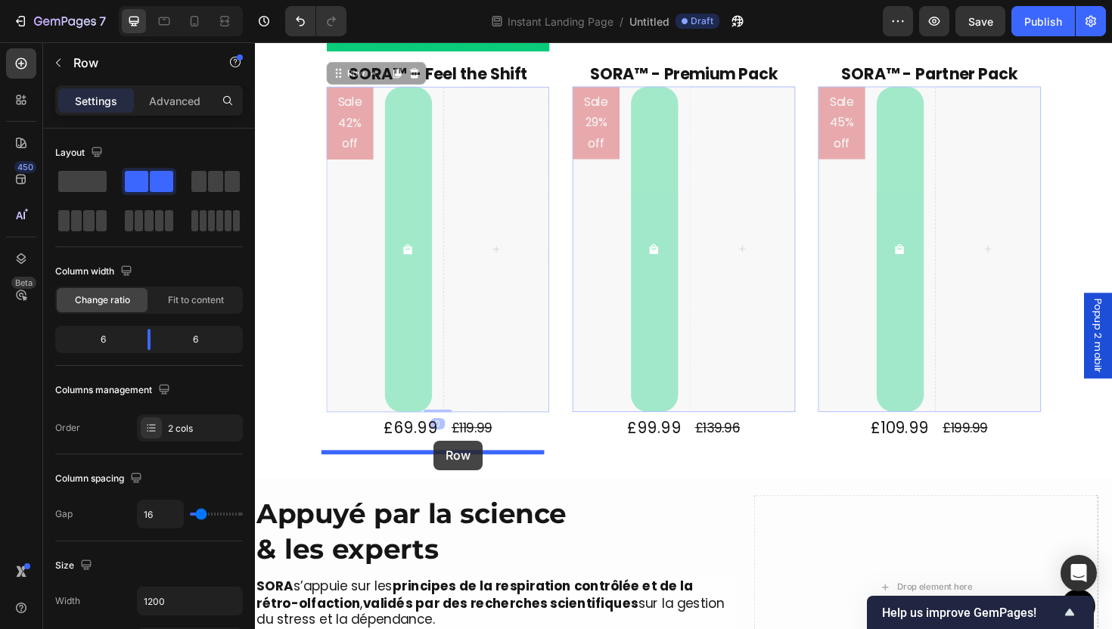
drag, startPoint x: 443, startPoint y: 443, endPoint x: 481, endPoint y: 459, distance: 41.3
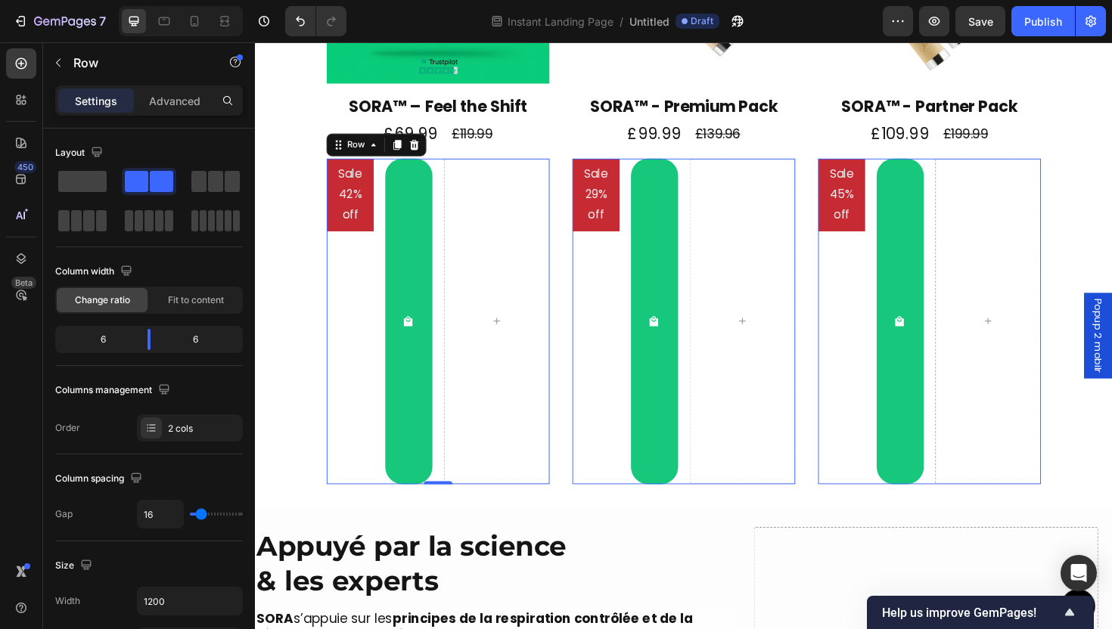
scroll to position [1530, 0]
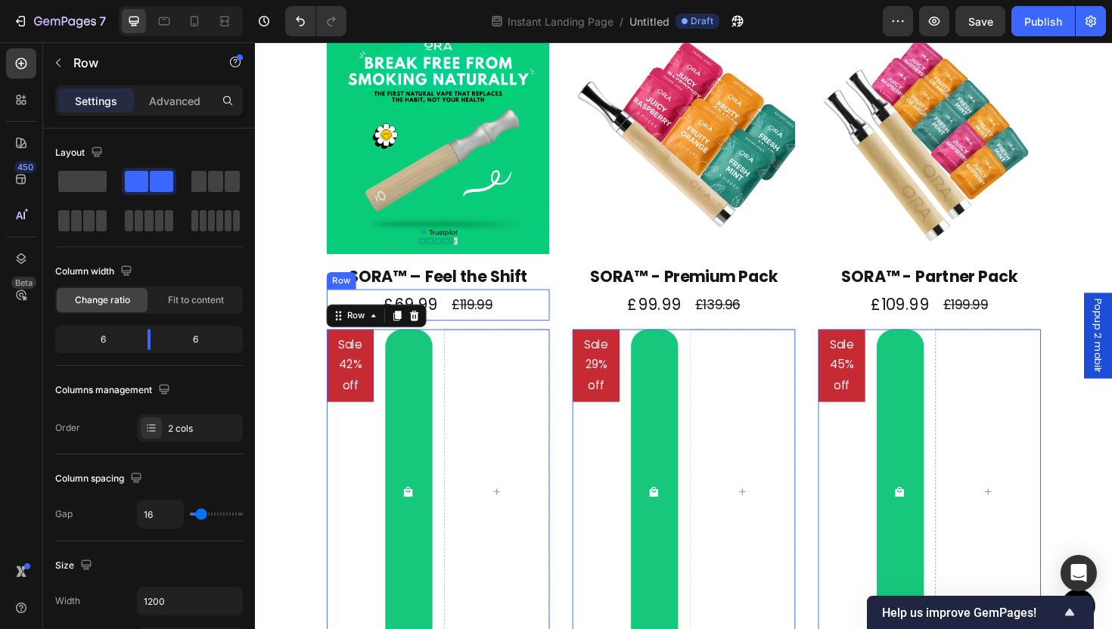
click at [518, 325] on div "£69.99 Product Price Product Price £119.99 Product Price Product Price Row" at bounding box center [449, 320] width 236 height 33
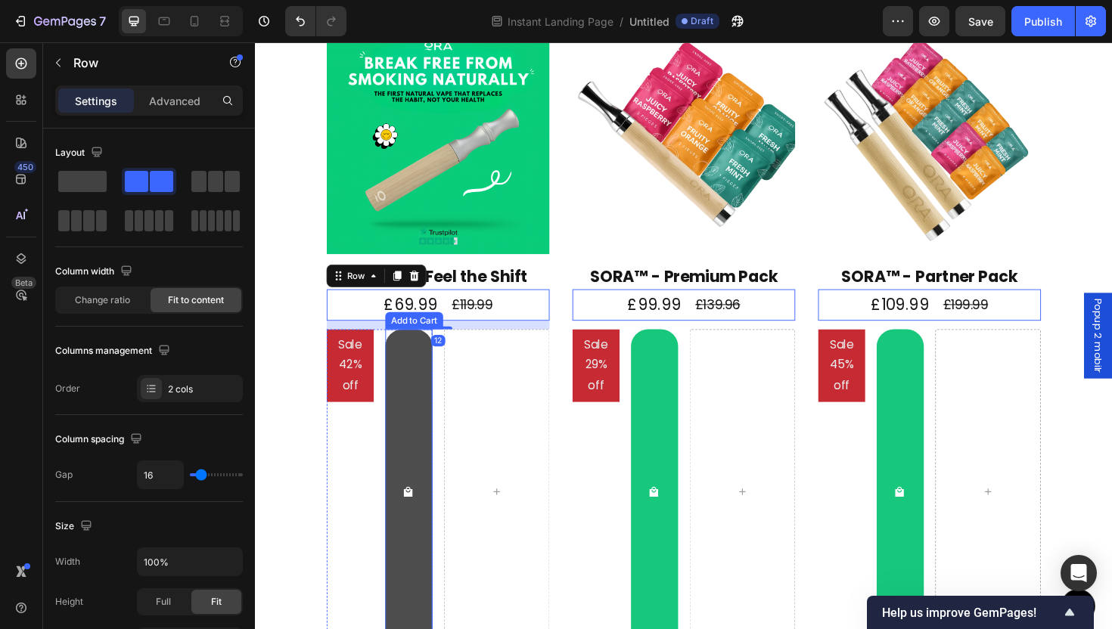
scroll to position [1774, 0]
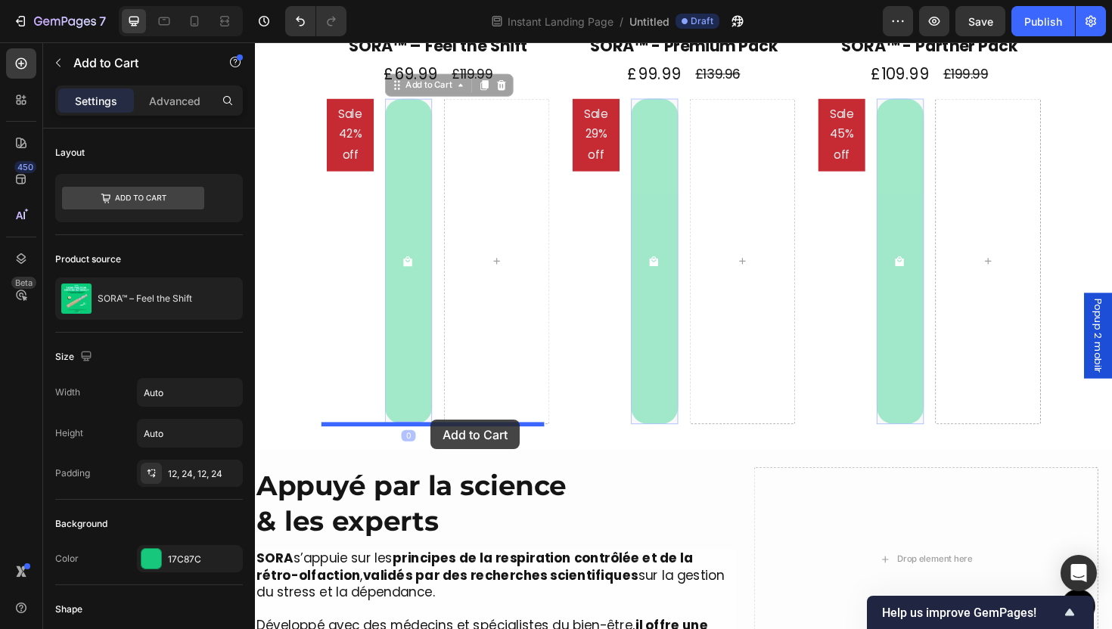
drag, startPoint x: 424, startPoint y: 428, endPoint x: 464, endPoint y: 443, distance: 42.6
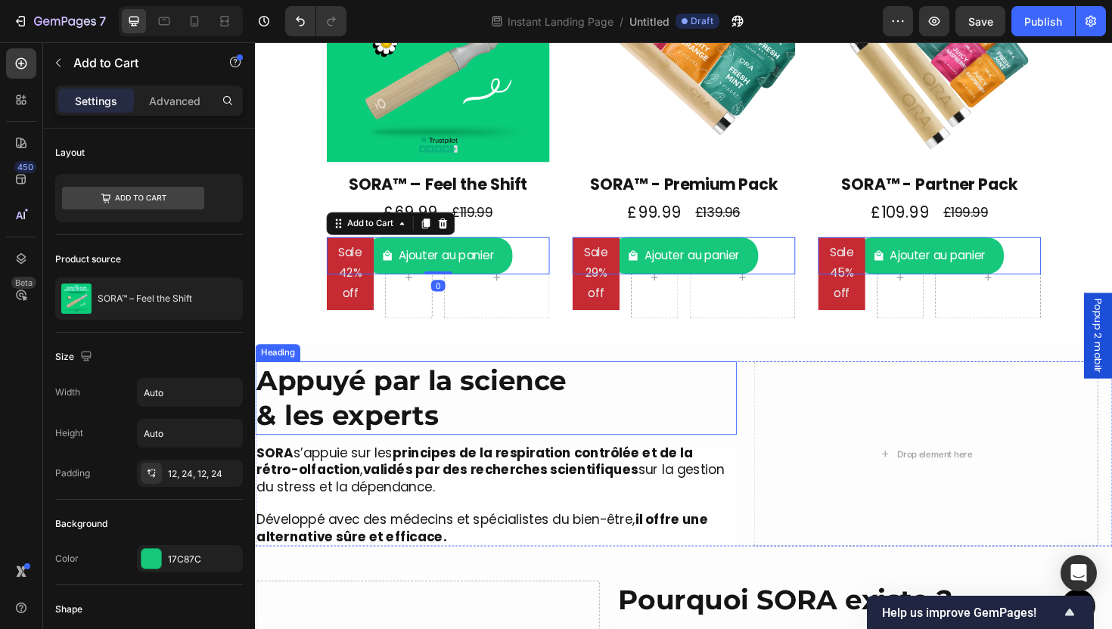
scroll to position [1621, 0]
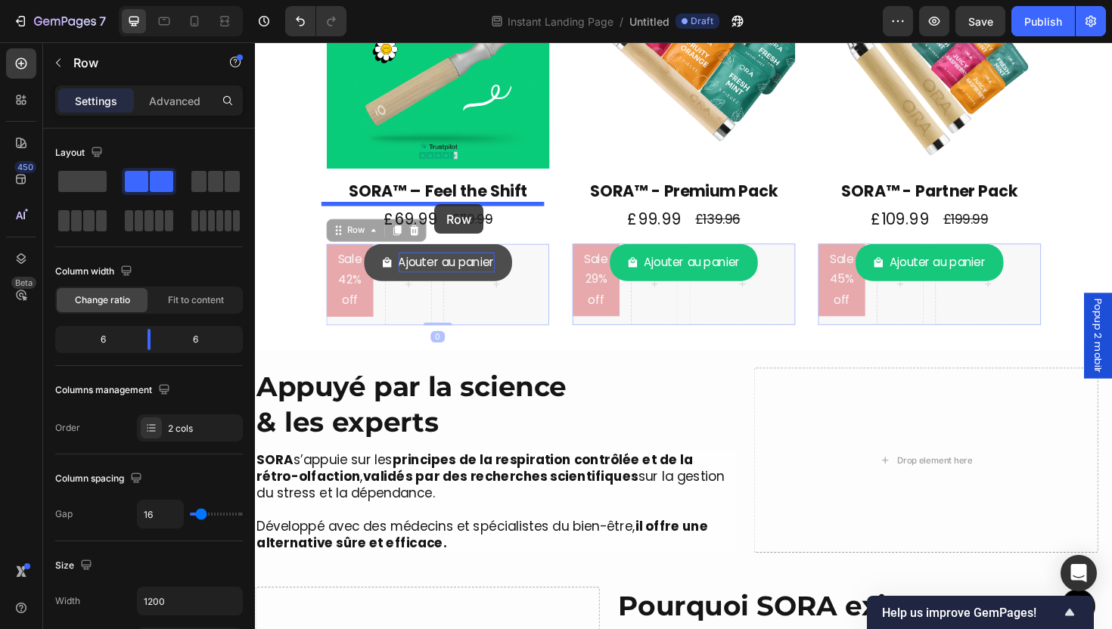
drag, startPoint x: 446, startPoint y: 329, endPoint x: 488, endPoint y: 325, distance: 42.5
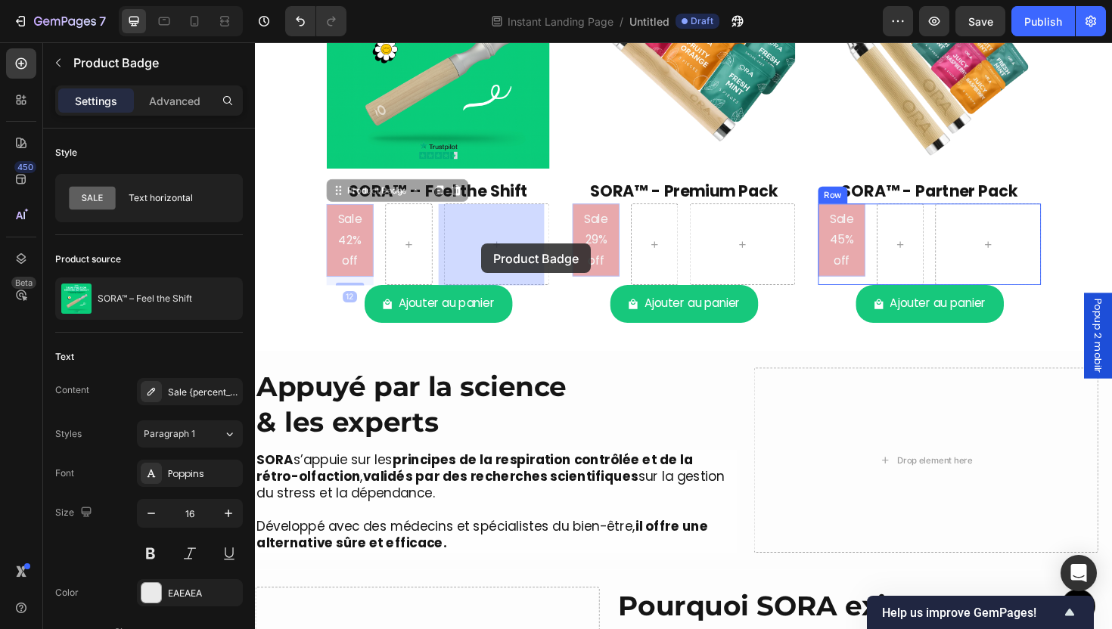
drag, startPoint x: 362, startPoint y: 256, endPoint x: 527, endPoint y: 359, distance: 194.0
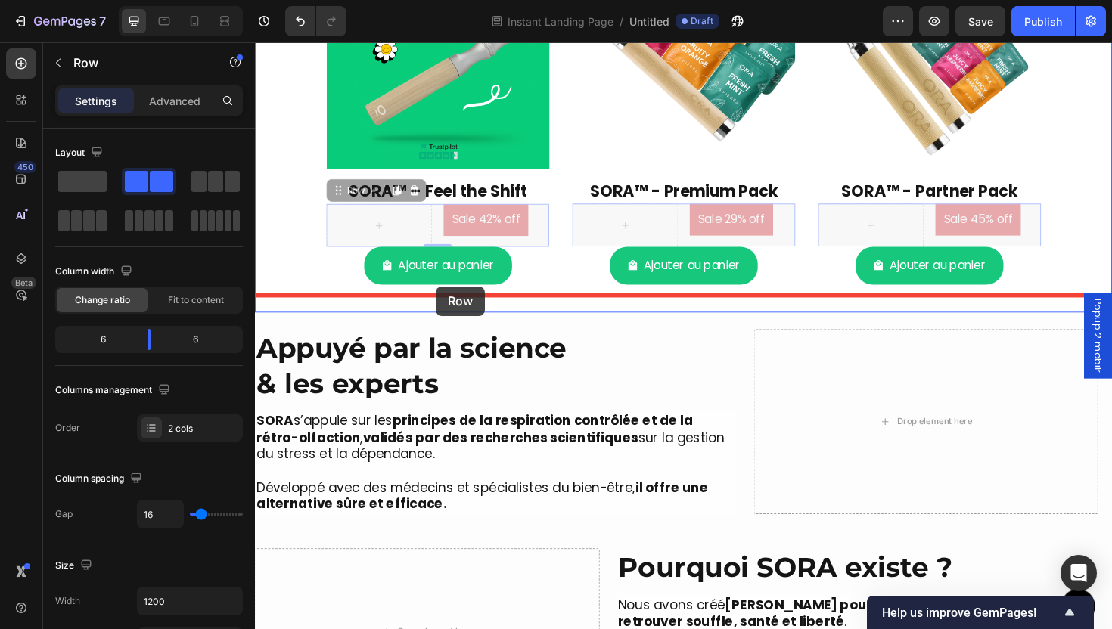
drag, startPoint x: 443, startPoint y: 232, endPoint x: 446, endPoint y: 300, distance: 69.0
click at [446, 300] on div "Header Button Sticky More Than a Device It’s a Ritual of Relief Heading SORA™ l…" at bounding box center [709, 362] width 908 height 3880
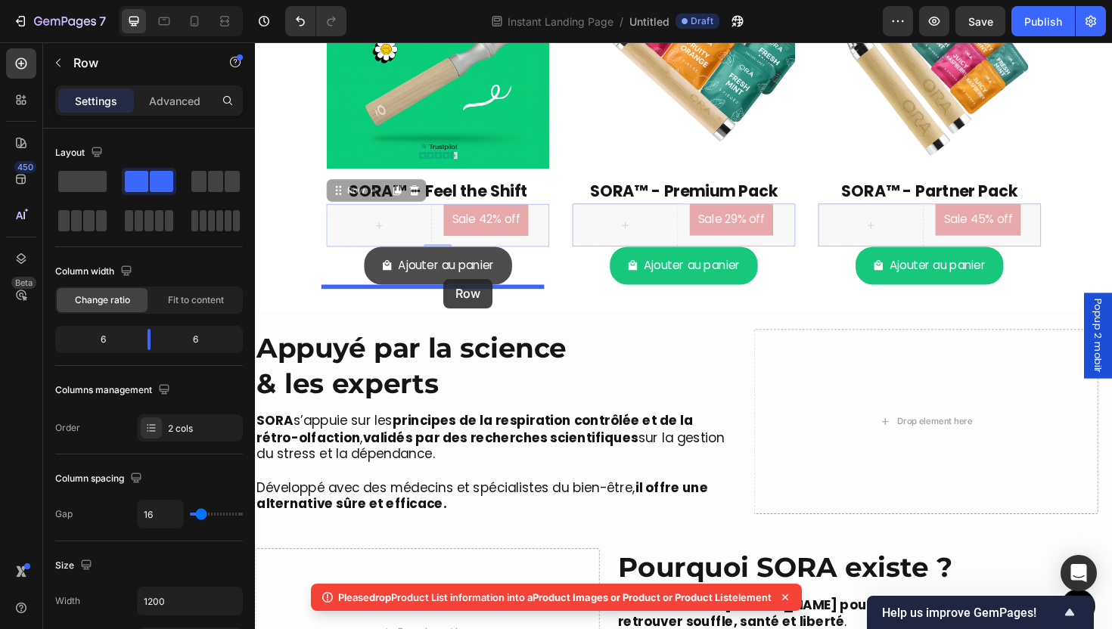
drag, startPoint x: 442, startPoint y: 227, endPoint x: 462, endPoint y: 291, distance: 67.3
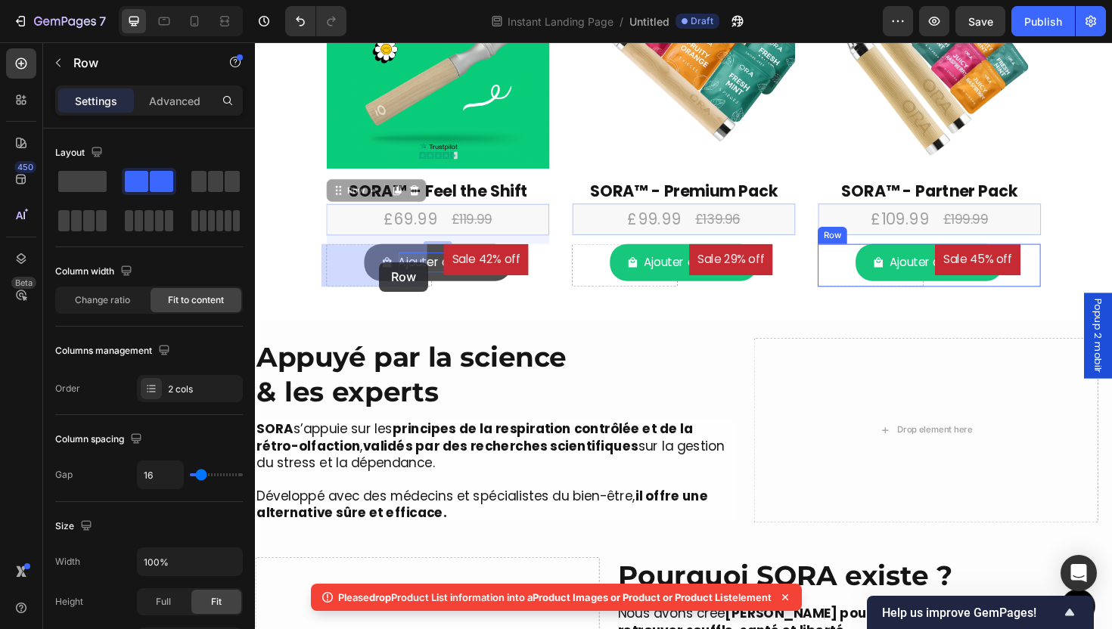
drag, startPoint x: 445, startPoint y: 228, endPoint x: 486, endPoint y: 322, distance: 103.0
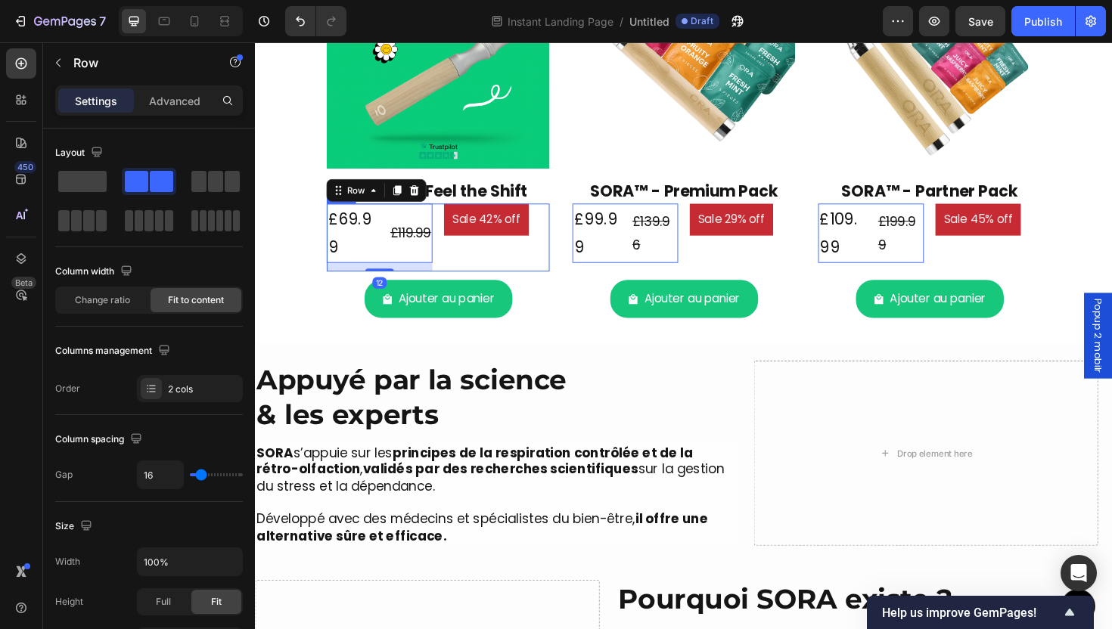
click at [486, 270] on div "Sale 42% off Product Badge" at bounding box center [511, 249] width 112 height 72
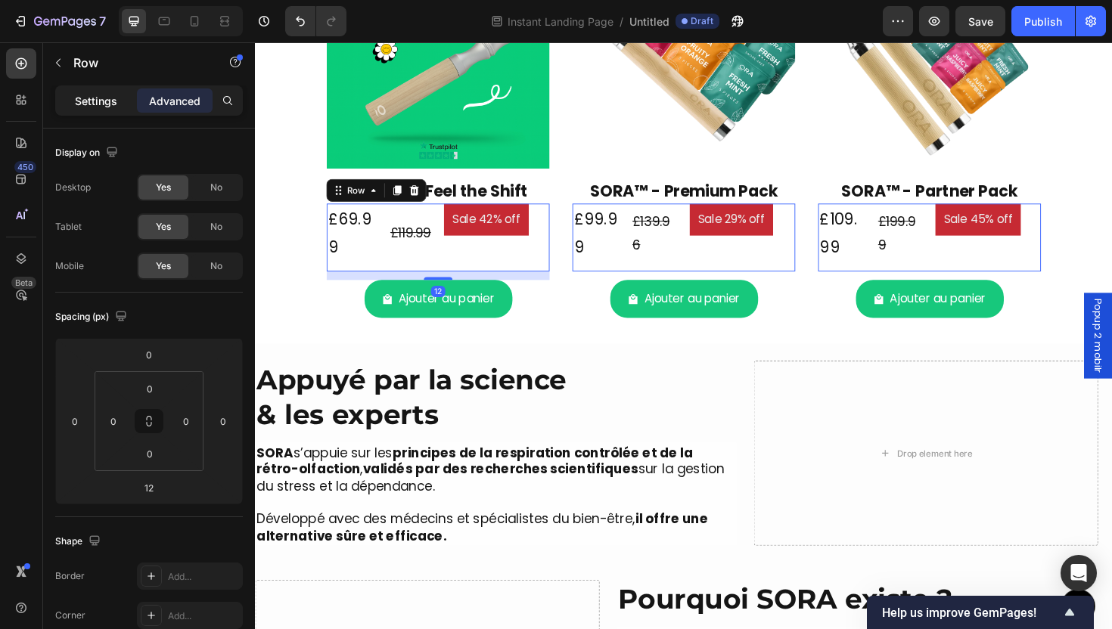
click at [99, 103] on p "Settings" at bounding box center [96, 101] width 42 height 16
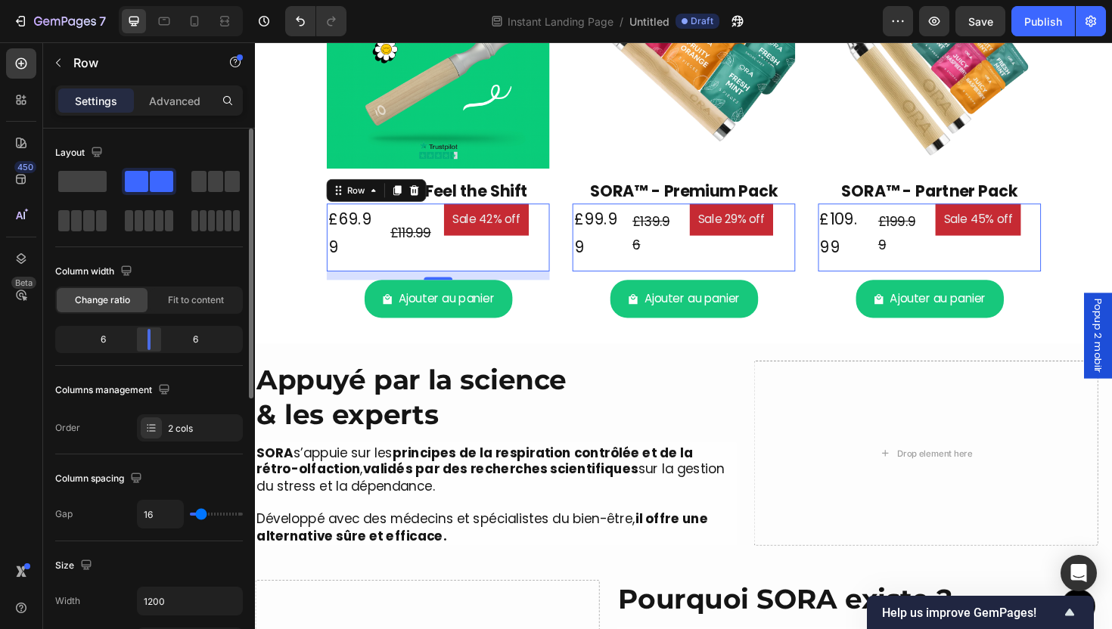
click at [170, 350] on div "6 6" at bounding box center [149, 339] width 188 height 27
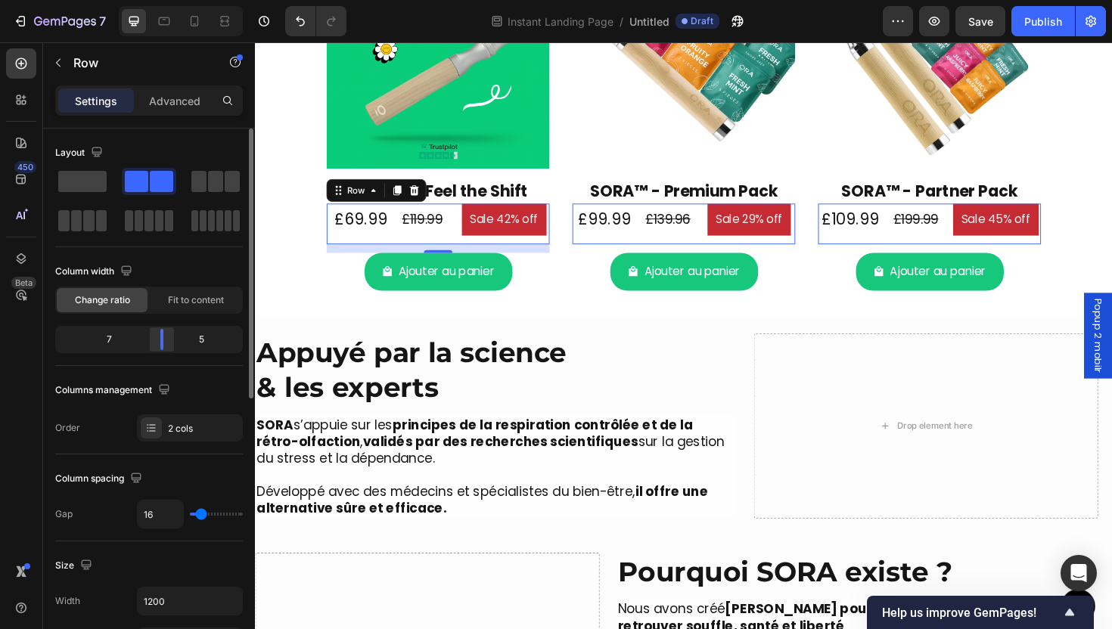
drag, startPoint x: 145, startPoint y: 345, endPoint x: 167, endPoint y: 345, distance: 22.7
click at [167, 345] on div at bounding box center [161, 339] width 27 height 21
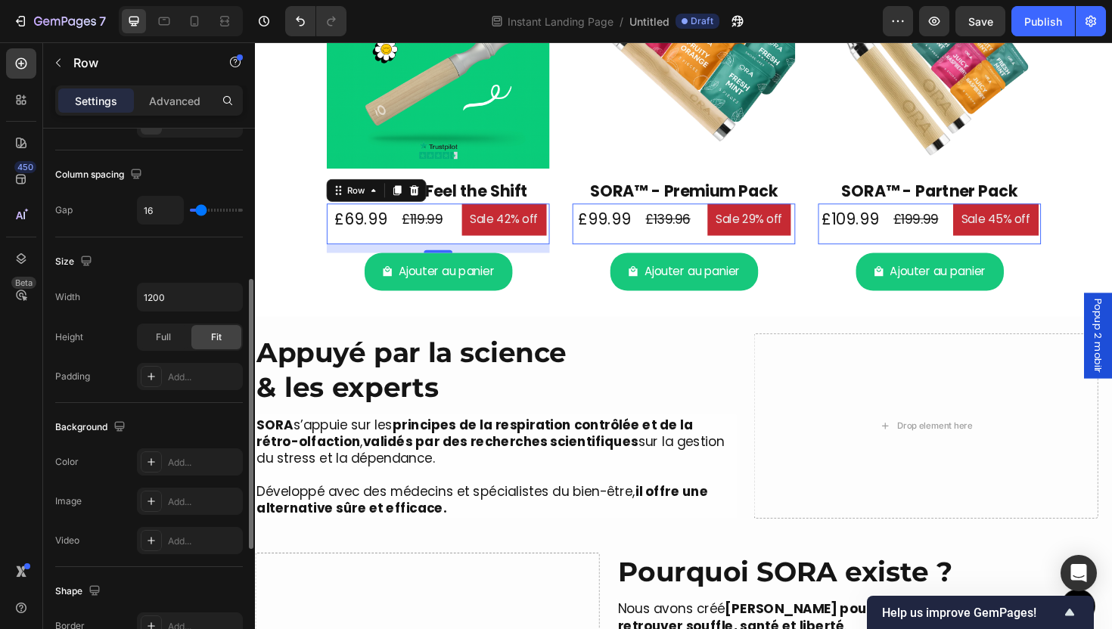
scroll to position [0, 0]
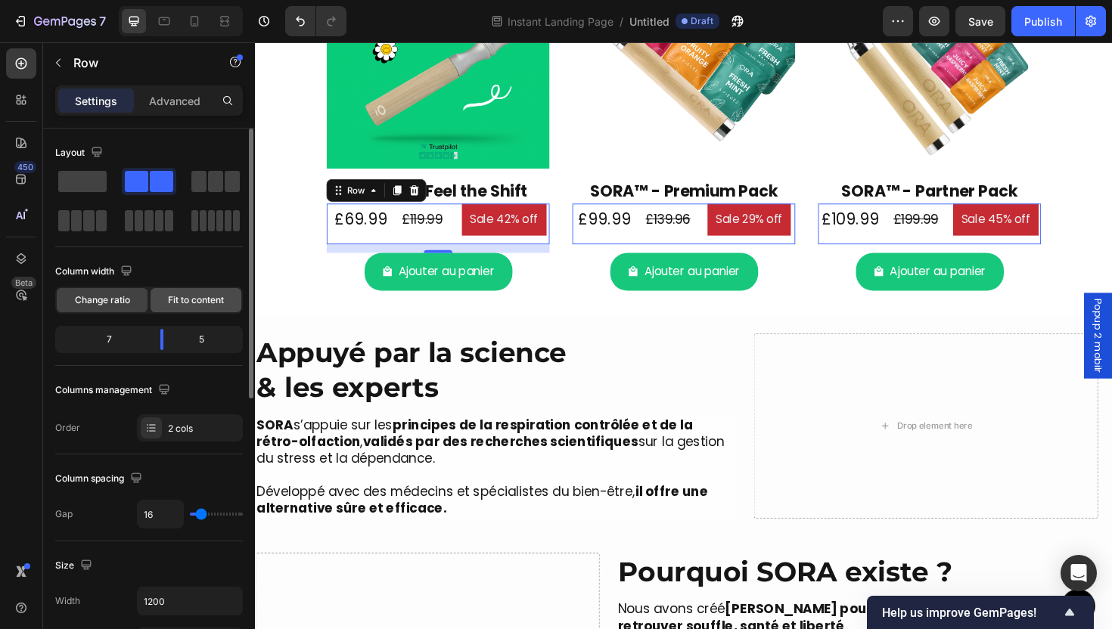
click at [194, 300] on span "Fit to content" at bounding box center [196, 301] width 56 height 14
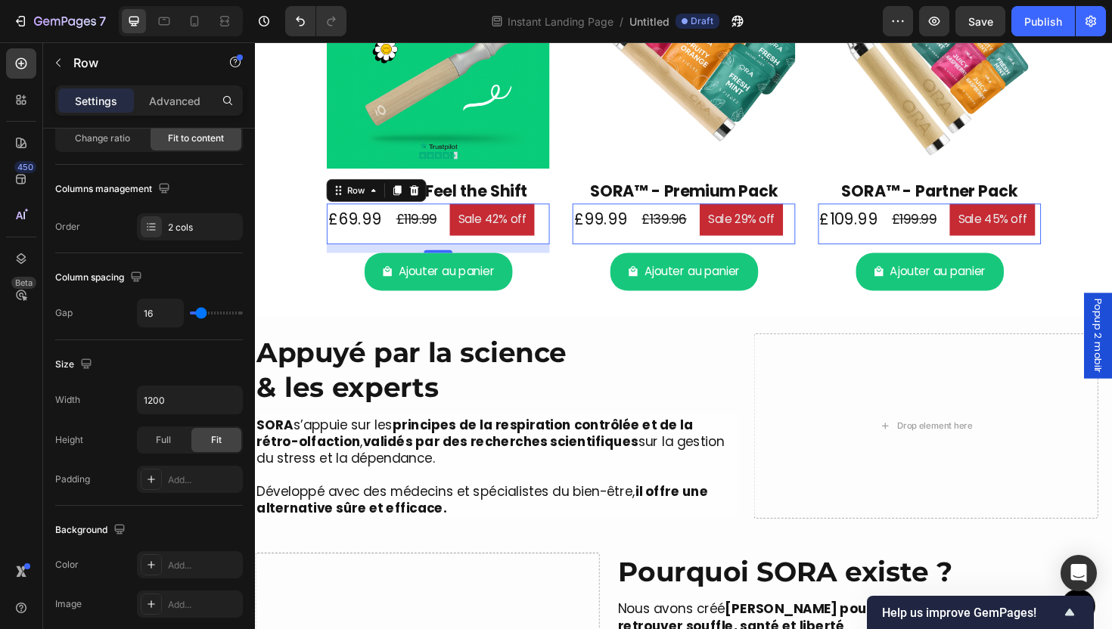
scroll to position [552, 0]
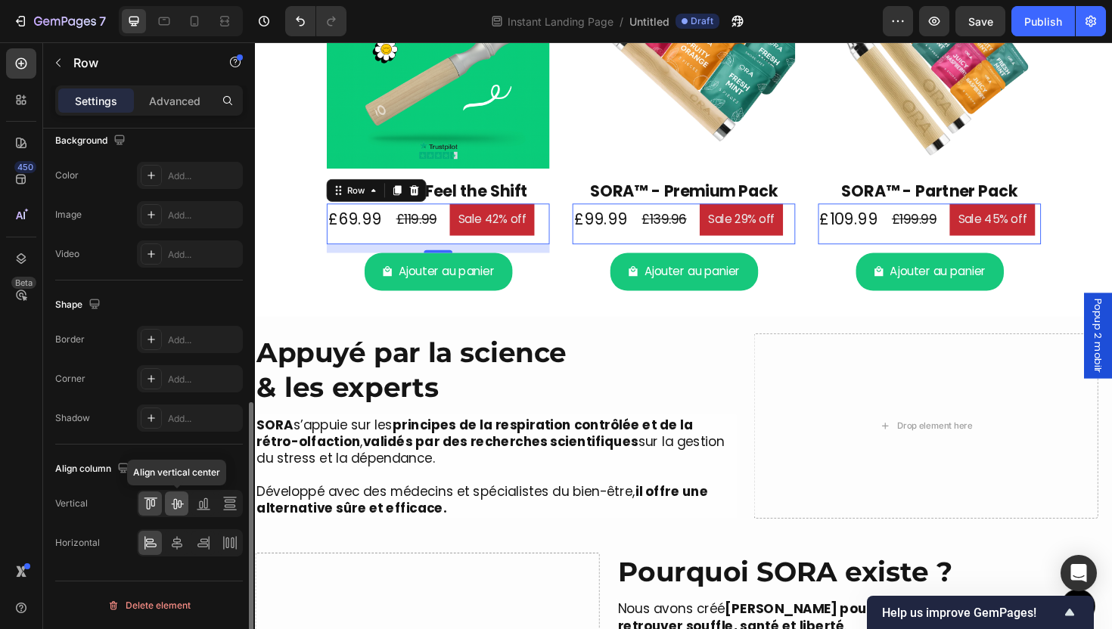
click at [179, 510] on icon at bounding box center [176, 503] width 15 height 15
click at [179, 539] on icon at bounding box center [177, 543] width 11 height 14
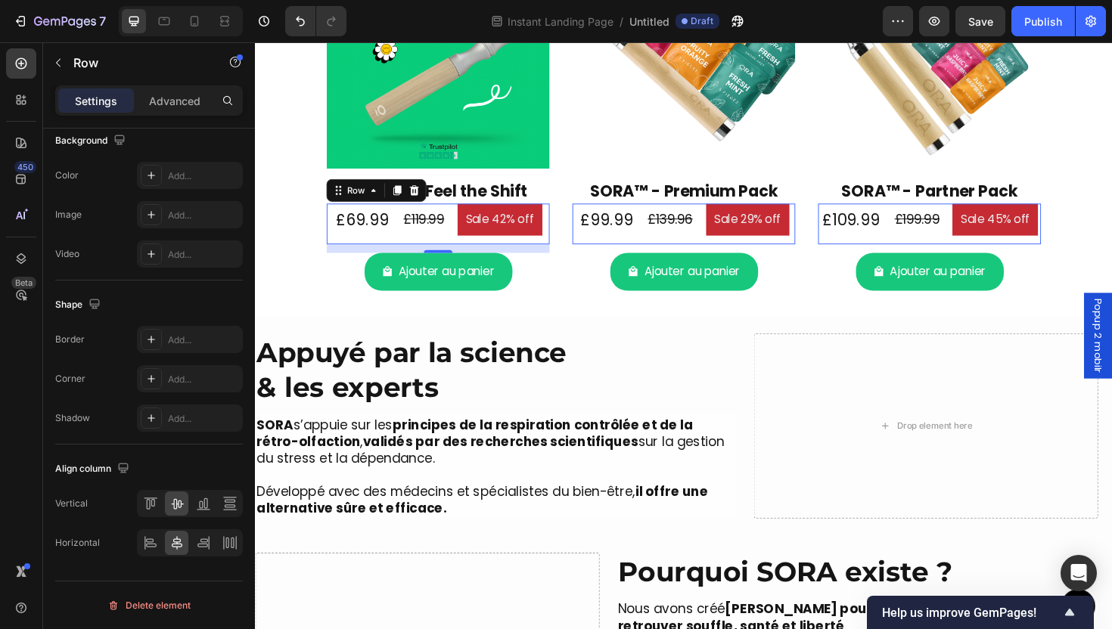
click at [181, 101] on p "Advanced" at bounding box center [174, 101] width 51 height 16
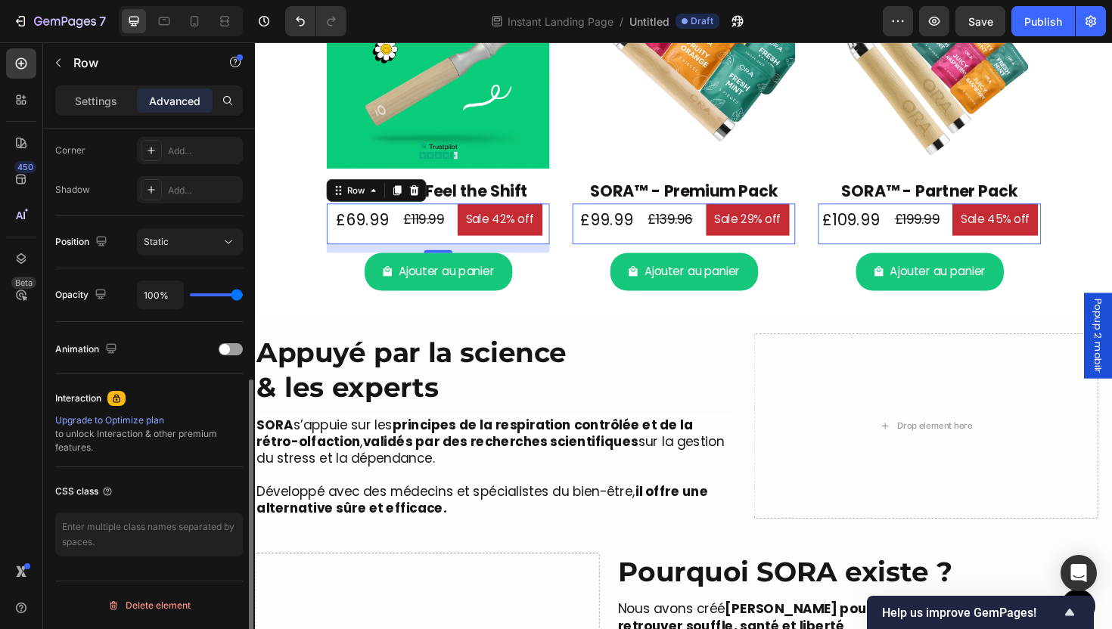
scroll to position [465, 0]
click at [486, 233] on pre "Sale 42% off" at bounding box center [514, 230] width 90 height 34
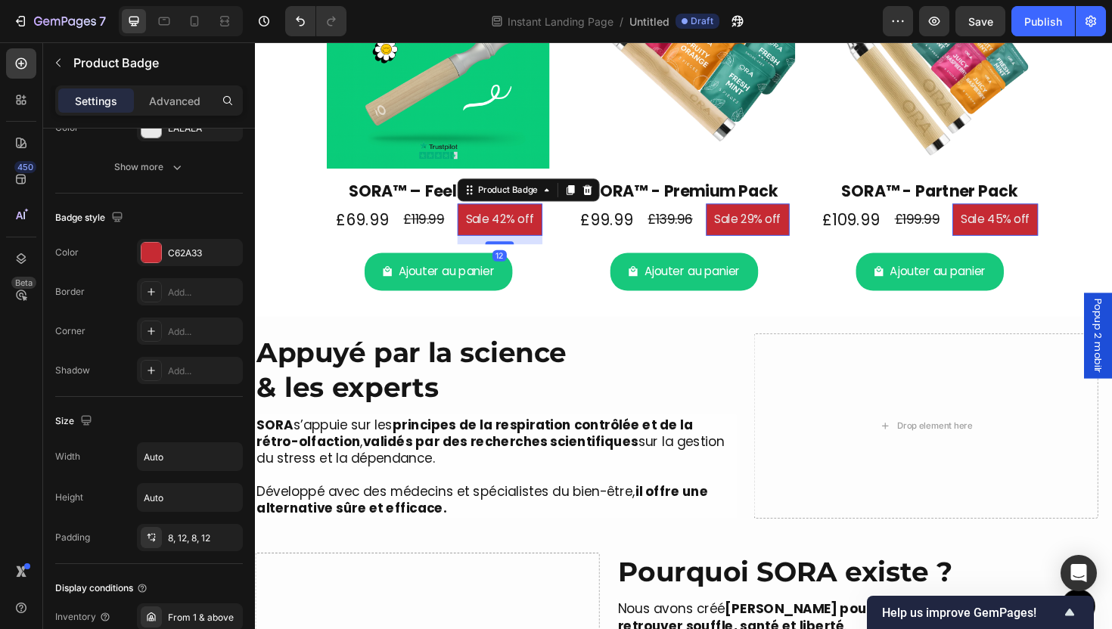
scroll to position [0, 0]
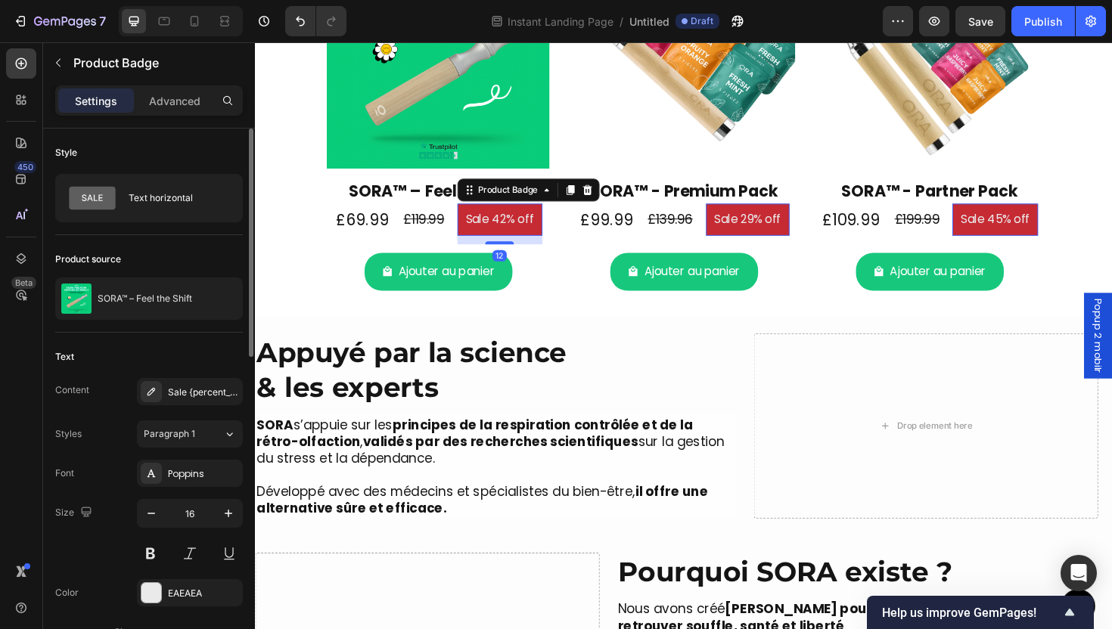
drag, startPoint x: 173, startPoint y: 94, endPoint x: 173, endPoint y: 114, distance: 20.4
click at [173, 94] on p "Advanced" at bounding box center [174, 101] width 51 height 16
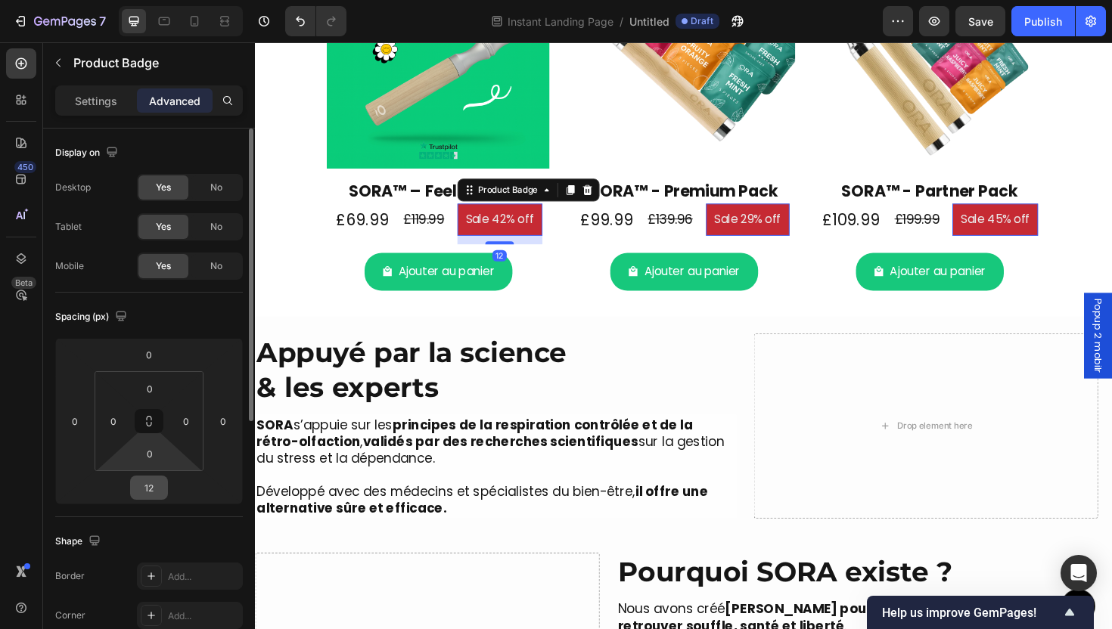
click at [146, 480] on input "12" at bounding box center [149, 488] width 30 height 23
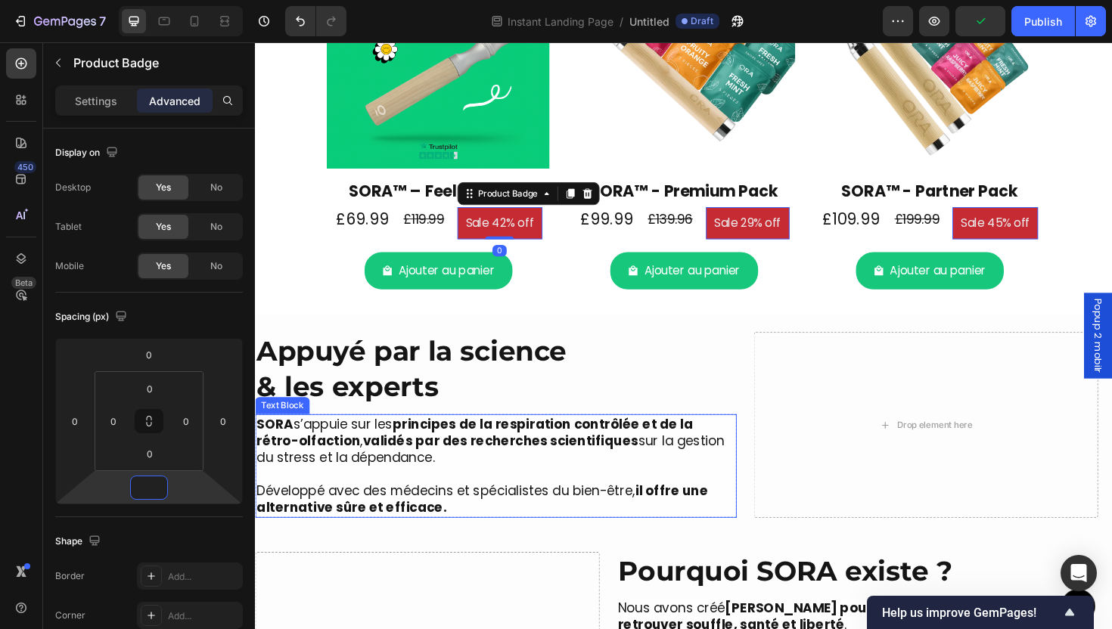
click at [564, 457] on strong "validés par des recherches scientifiques" at bounding box center [514, 464] width 291 height 19
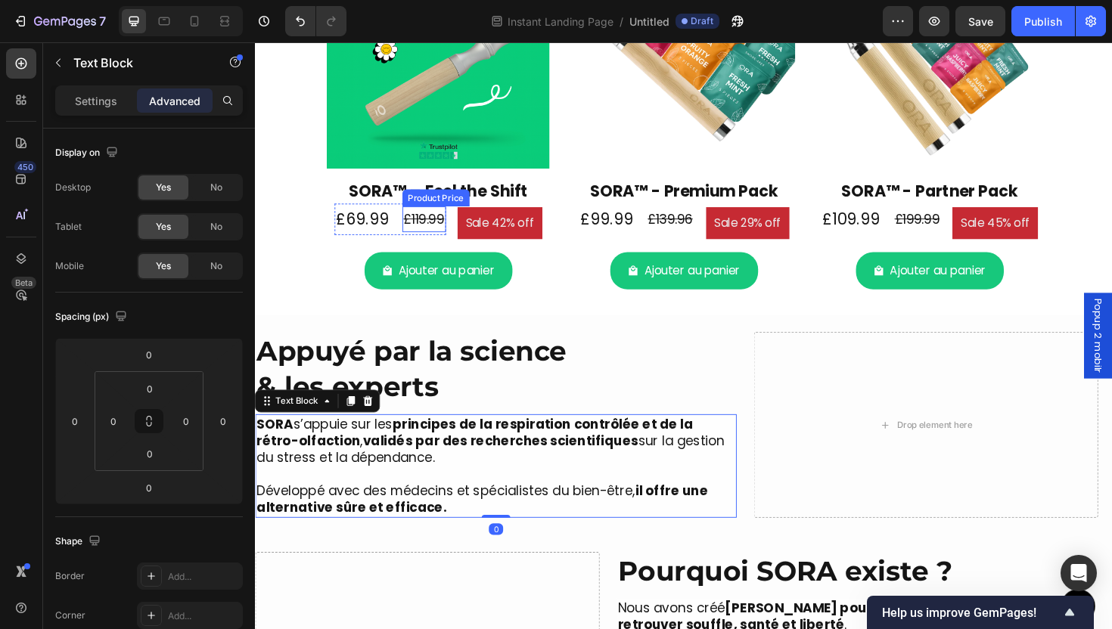
click at [440, 234] on div "£119.99" at bounding box center [434, 229] width 46 height 27
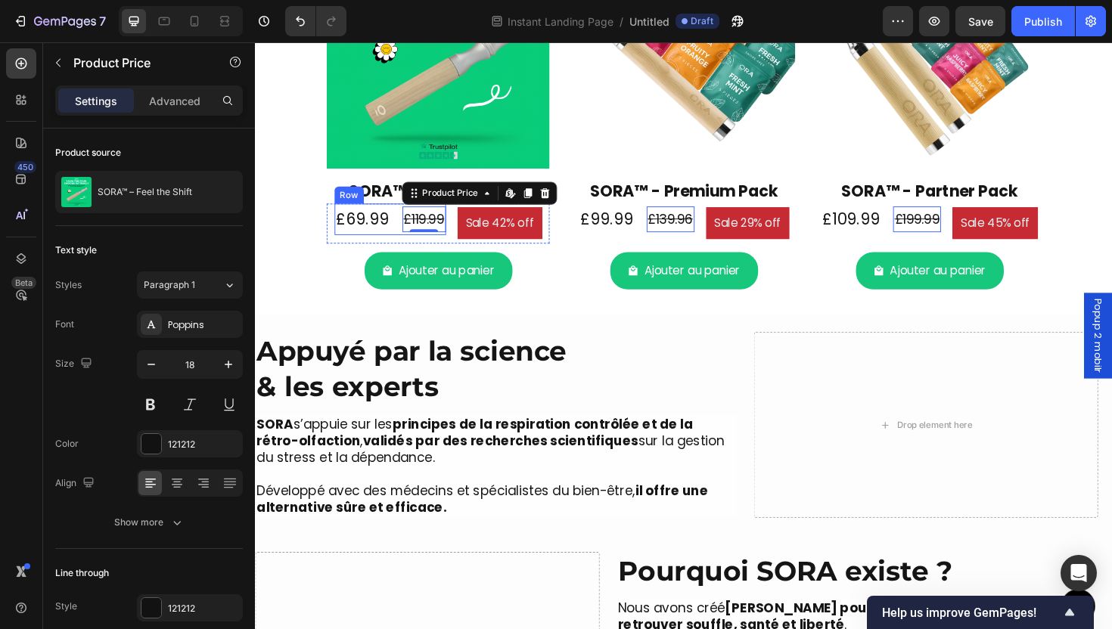
click at [393, 233] on div "£69.99 Product Price Product Price £119.99 Product Price Edit content in Shopif…" at bounding box center [398, 229] width 118 height 33
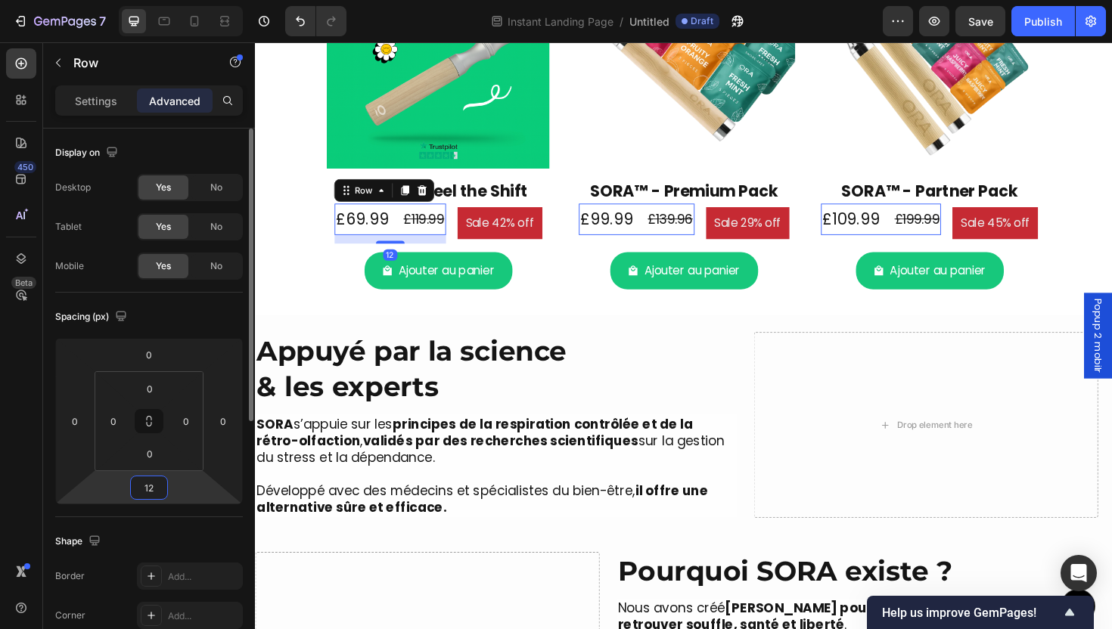
click at [151, 484] on input "12" at bounding box center [149, 488] width 30 height 23
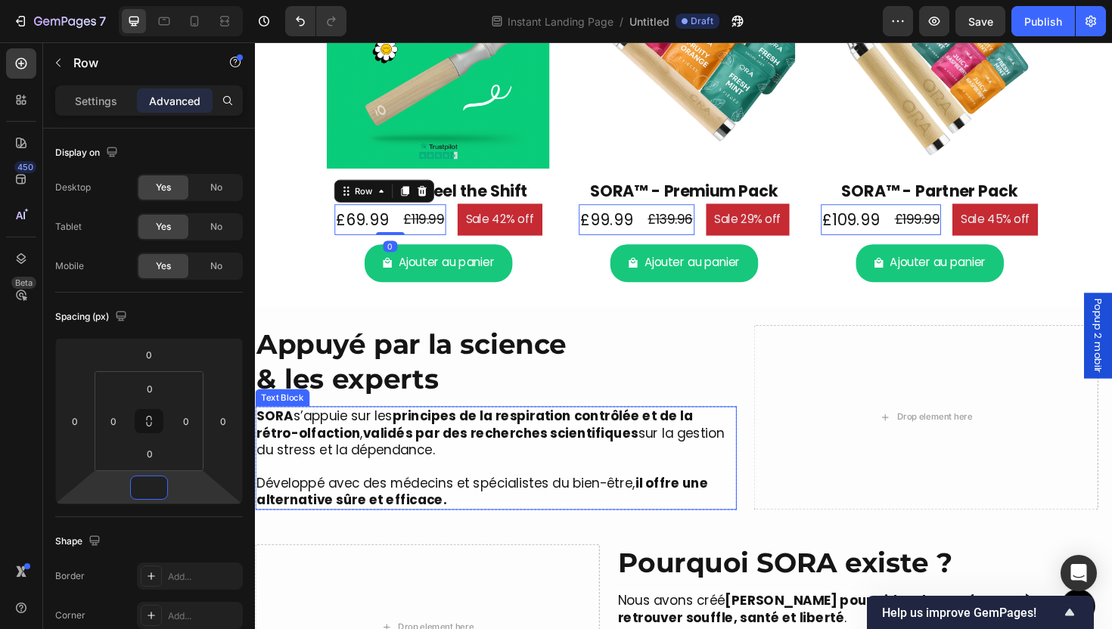
click at [411, 449] on strong "validés par des recherches scientifiques" at bounding box center [514, 456] width 291 height 19
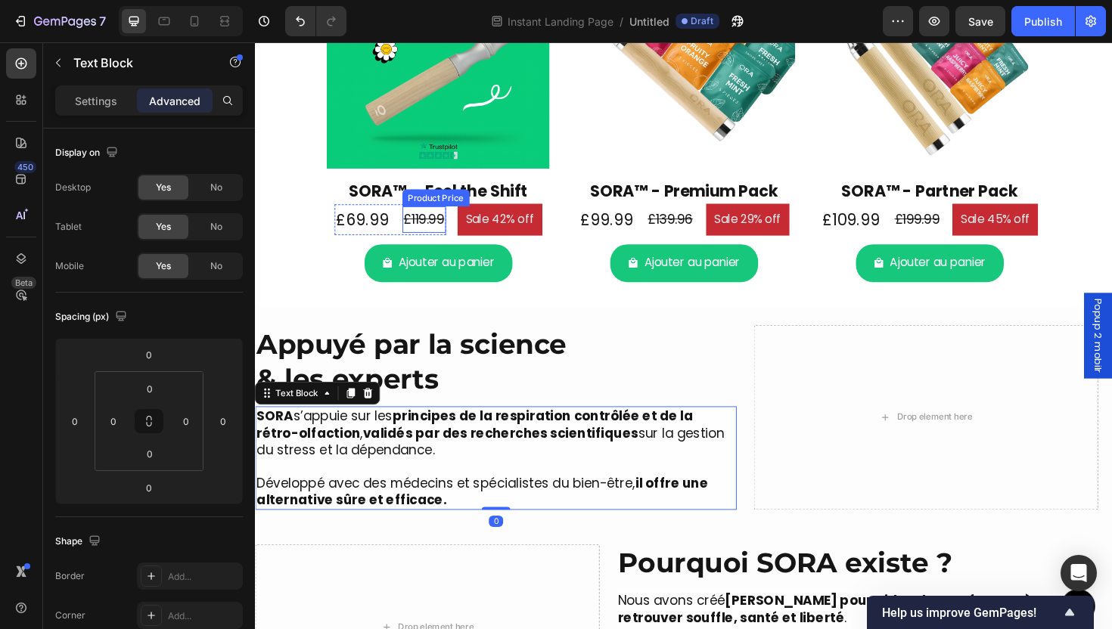
click at [450, 232] on div "£119.99" at bounding box center [434, 229] width 46 height 27
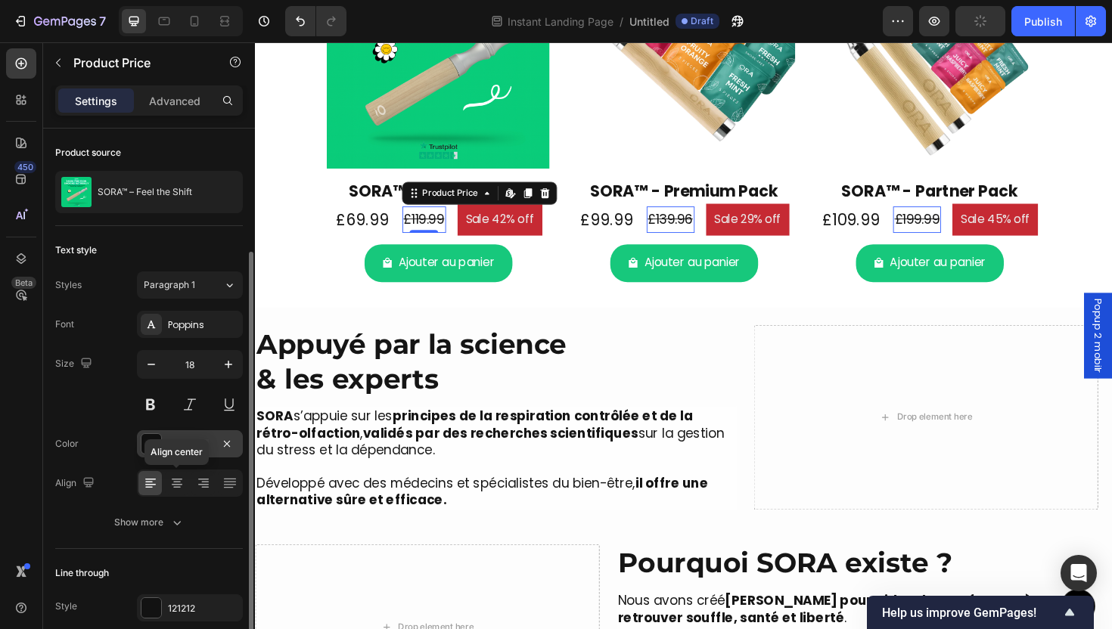
scroll to position [65, 0]
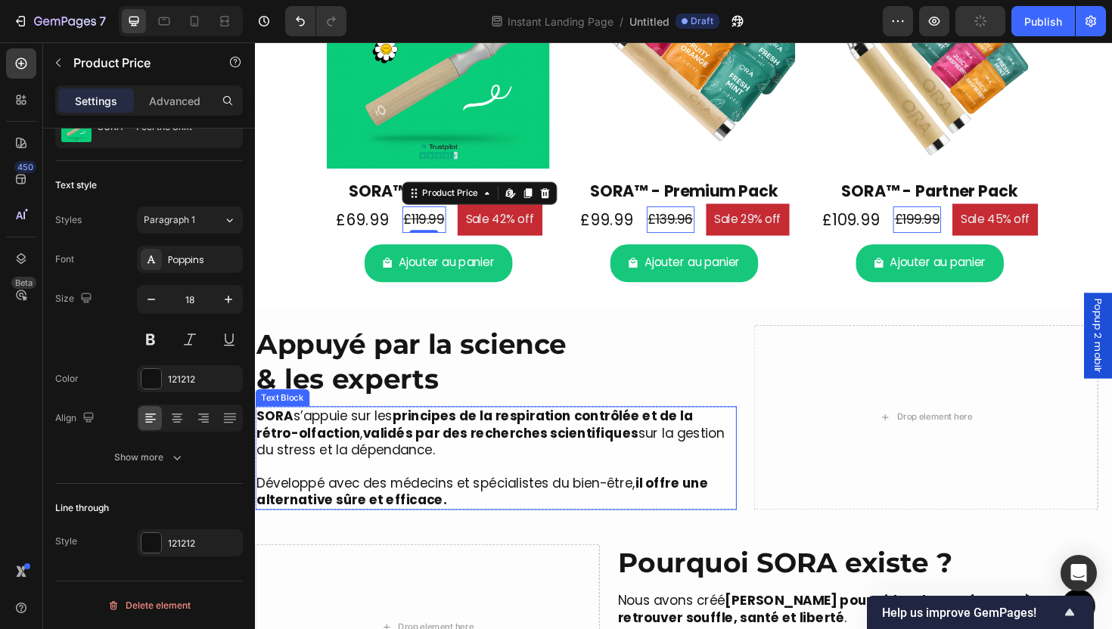
drag, startPoint x: 421, startPoint y: 473, endPoint x: 434, endPoint y: 462, distance: 17.3
click at [421, 472] on p "SORA s’appuie sur les principes de la respiration contrôlée et de la rétro-olfa…" at bounding box center [509, 456] width 507 height 53
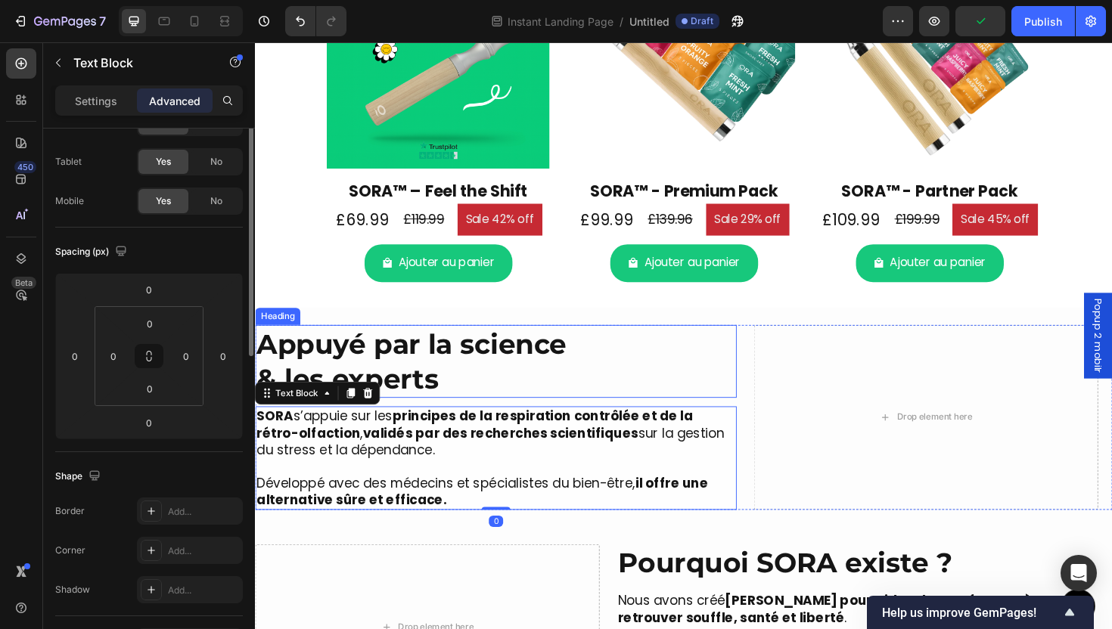
scroll to position [0, 0]
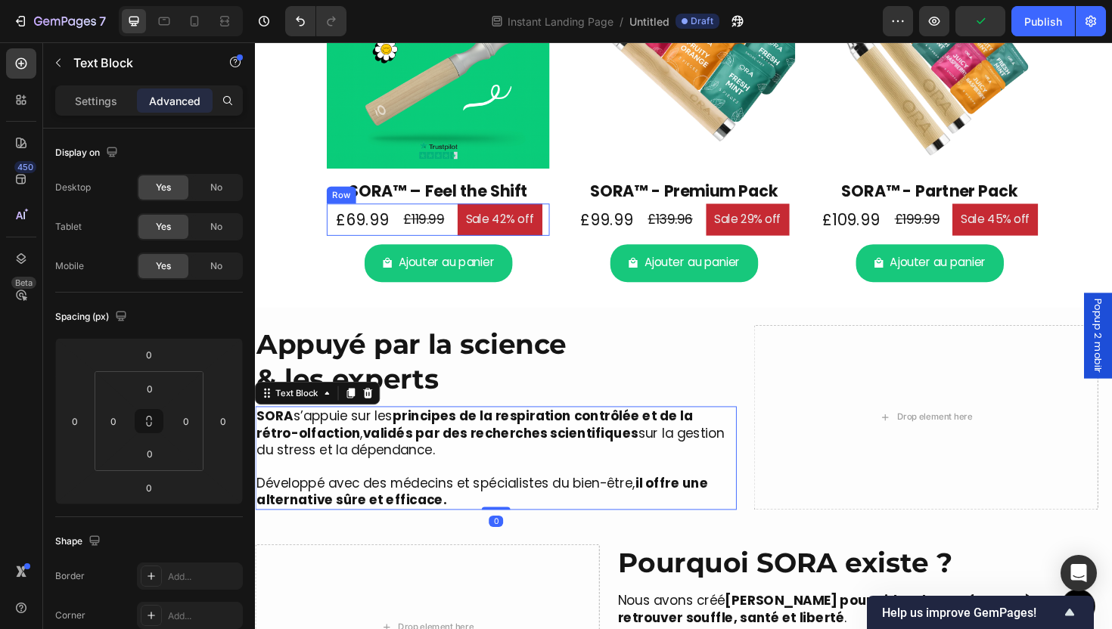
click at [460, 229] on div "£69.99 Product Price Product Price £119.99 Product Price Product Price Row Sale…" at bounding box center [449, 230] width 236 height 34
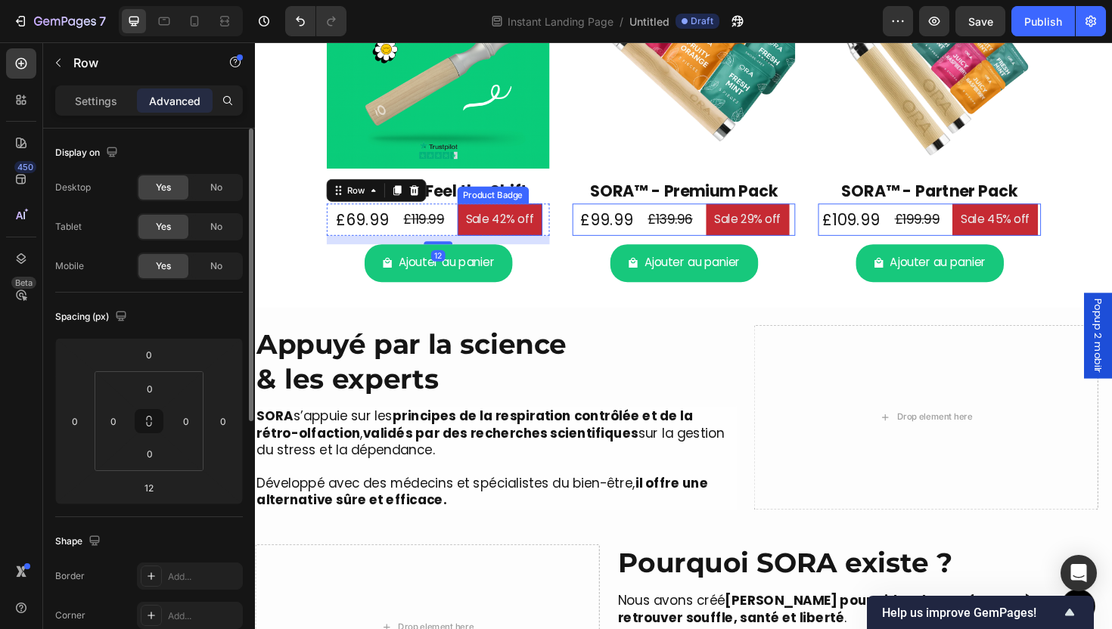
click at [504, 219] on pre "Sale 42% off" at bounding box center [514, 230] width 90 height 34
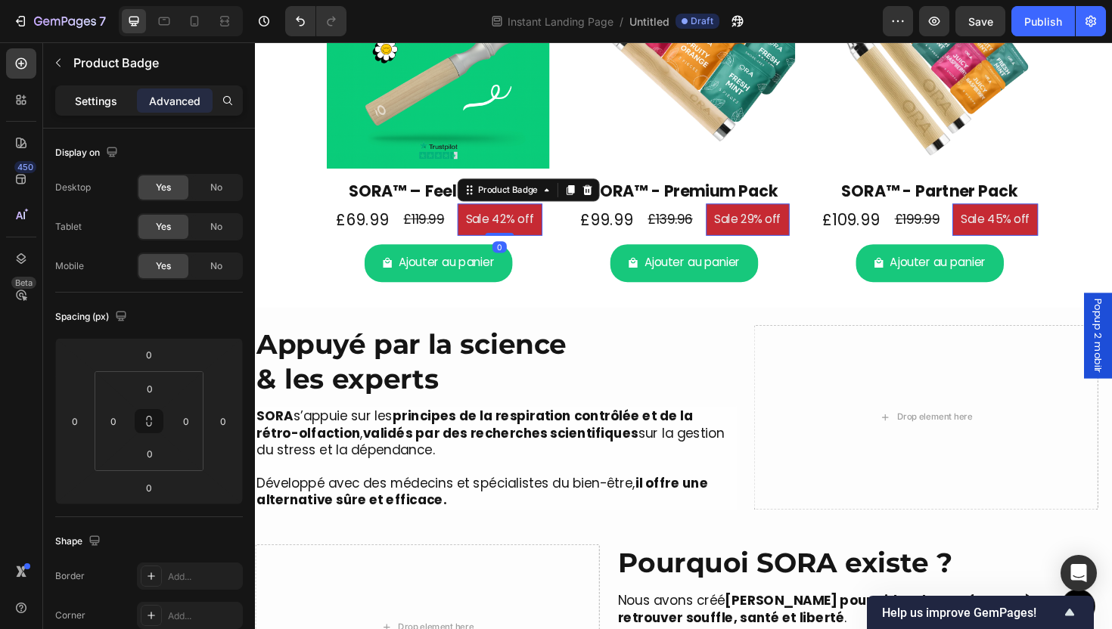
click at [92, 104] on p "Settings" at bounding box center [96, 101] width 42 height 16
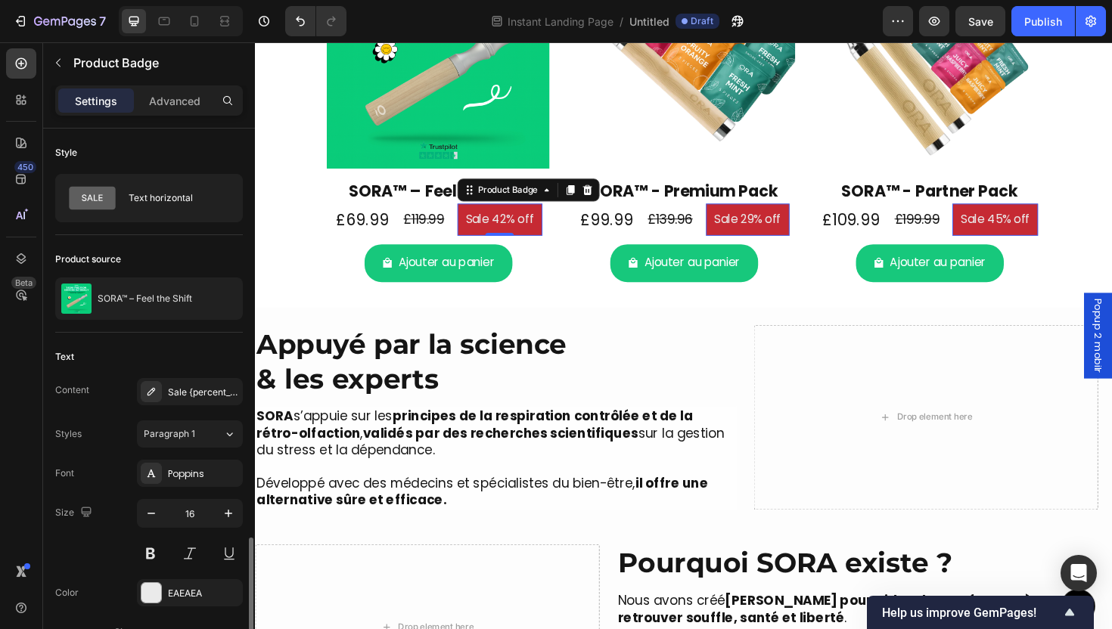
scroll to position [288, 0]
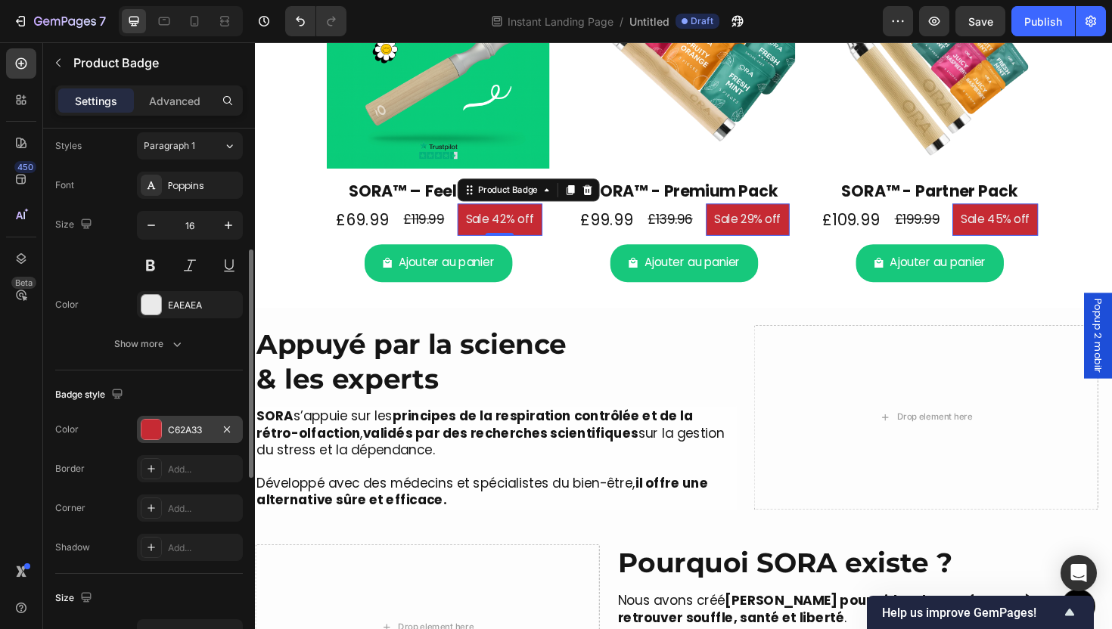
click at [188, 424] on div "C62A33" at bounding box center [190, 431] width 44 height 14
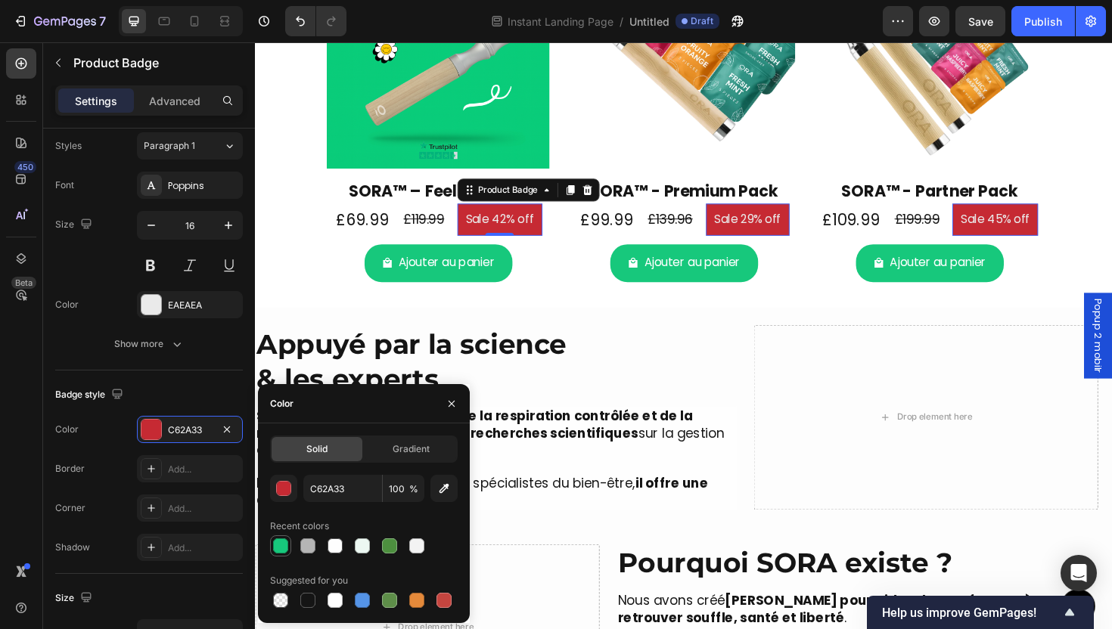
click at [276, 552] on div at bounding box center [280, 546] width 15 height 15
type input "17C87C"
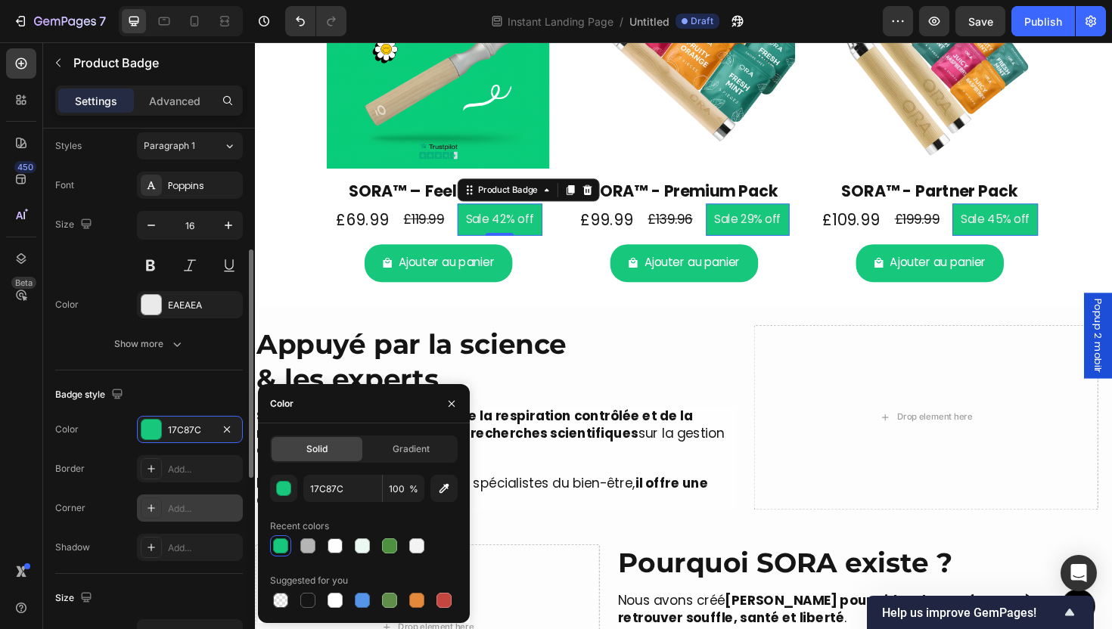
click at [182, 503] on div "Add..." at bounding box center [203, 509] width 71 height 14
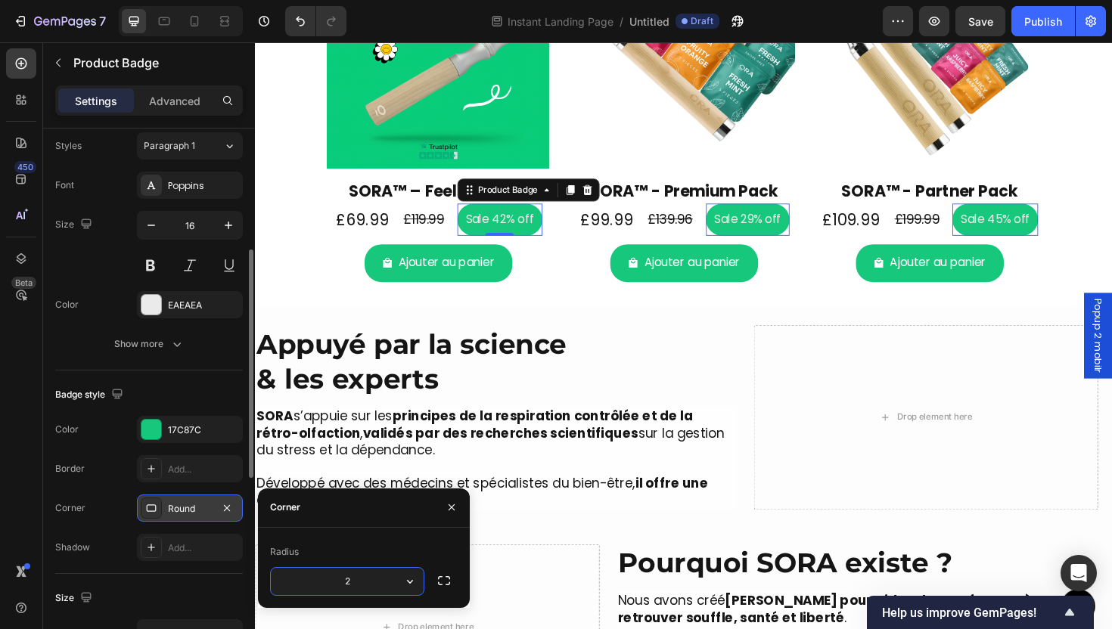
type input "24"
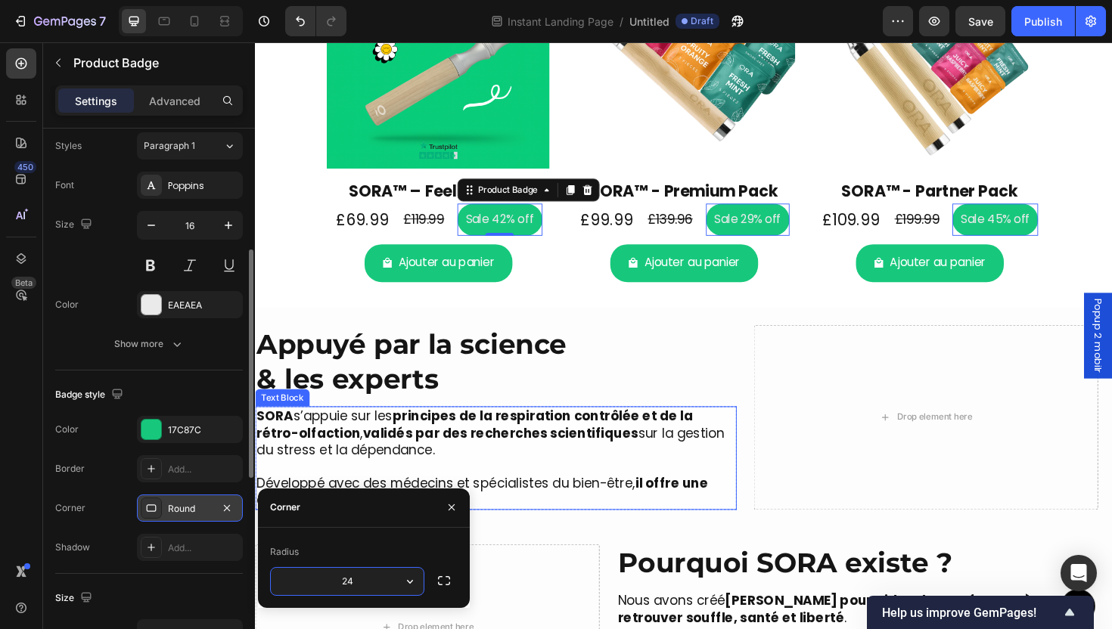
click at [699, 484] on p "Développé avec des médecins et spécialistes du bien-être, il offre une alternat…" at bounding box center [509, 509] width 507 height 53
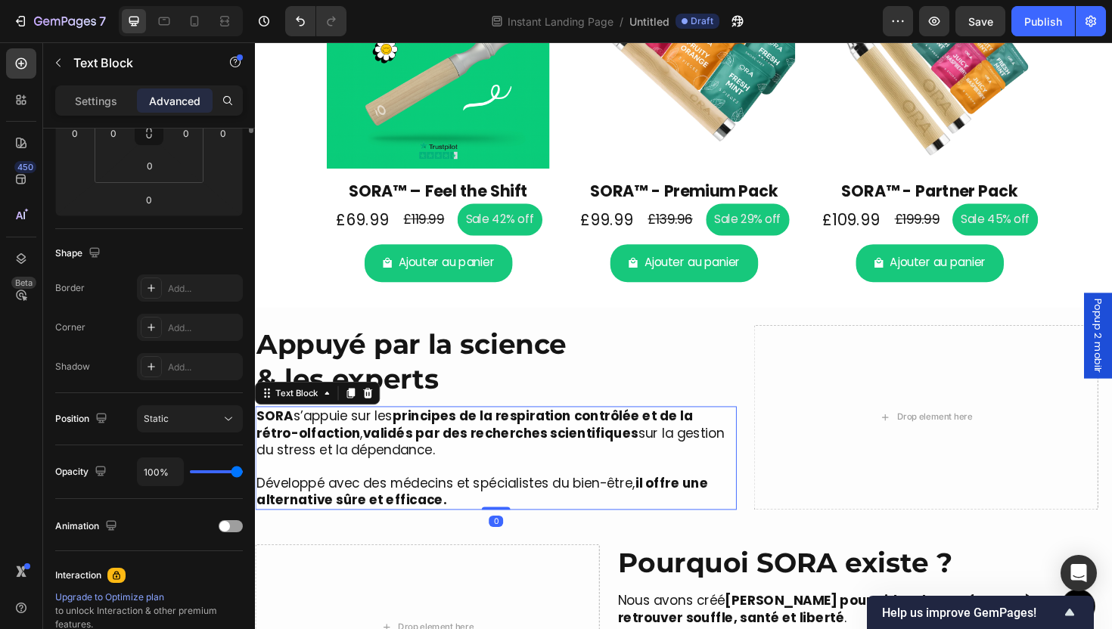
scroll to position [0, 0]
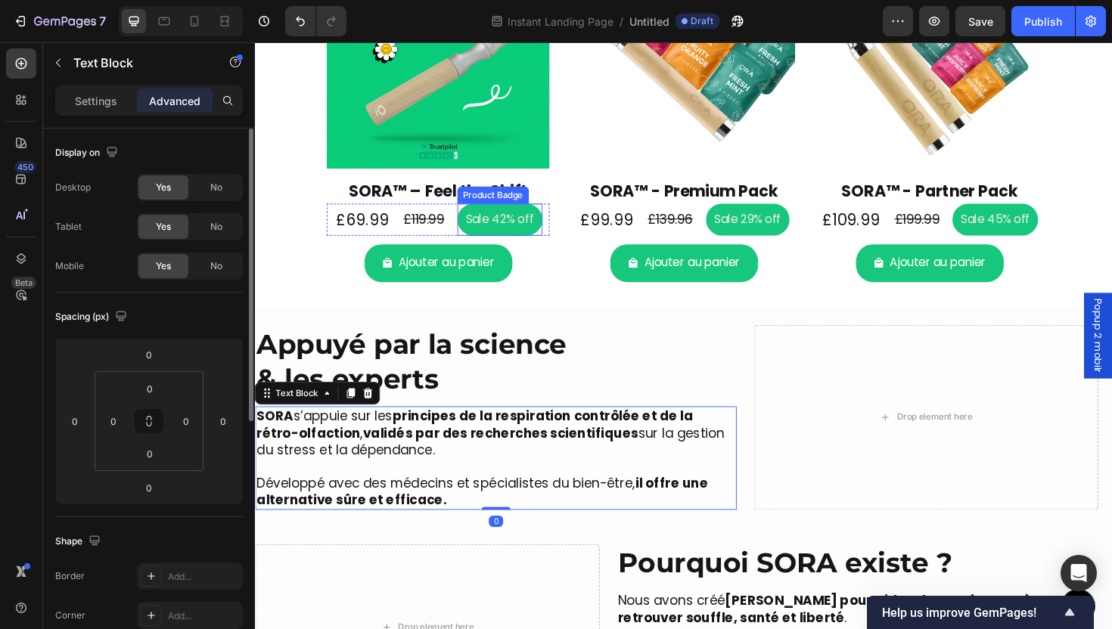
click at [527, 225] on pre "Sale 42% off" at bounding box center [514, 230] width 90 height 34
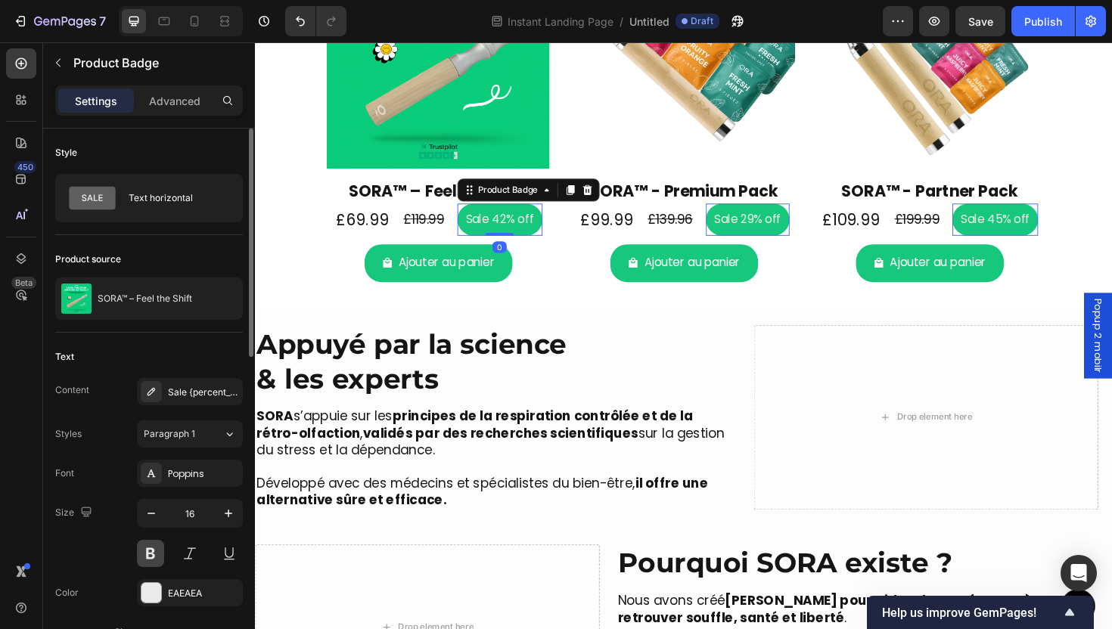
click at [145, 549] on button at bounding box center [150, 553] width 27 height 27
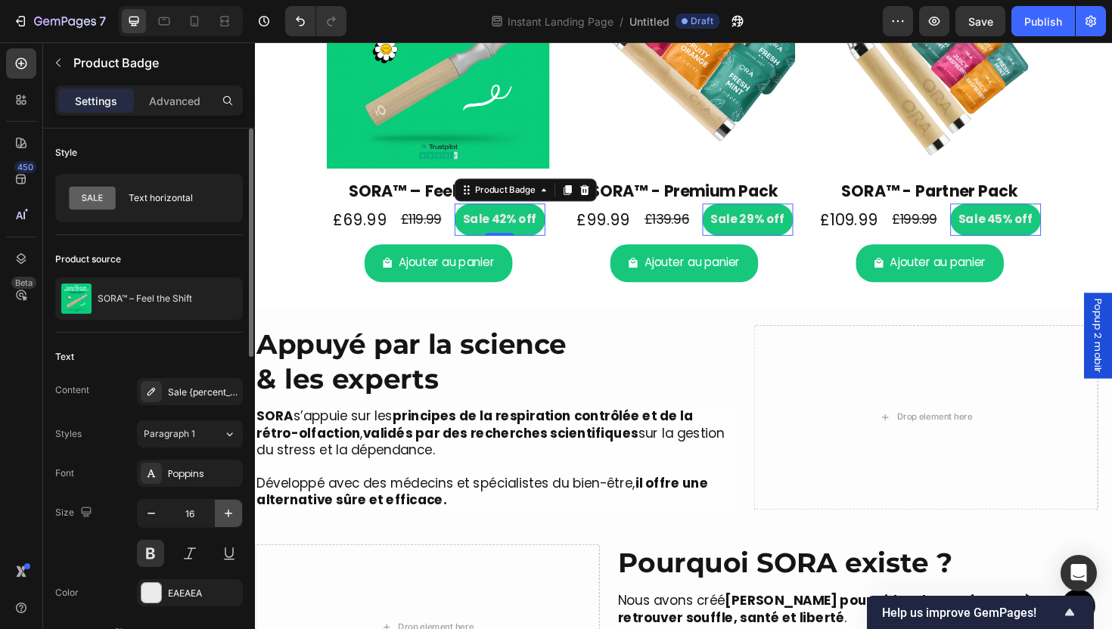
click at [234, 511] on icon "button" at bounding box center [228, 513] width 15 height 15
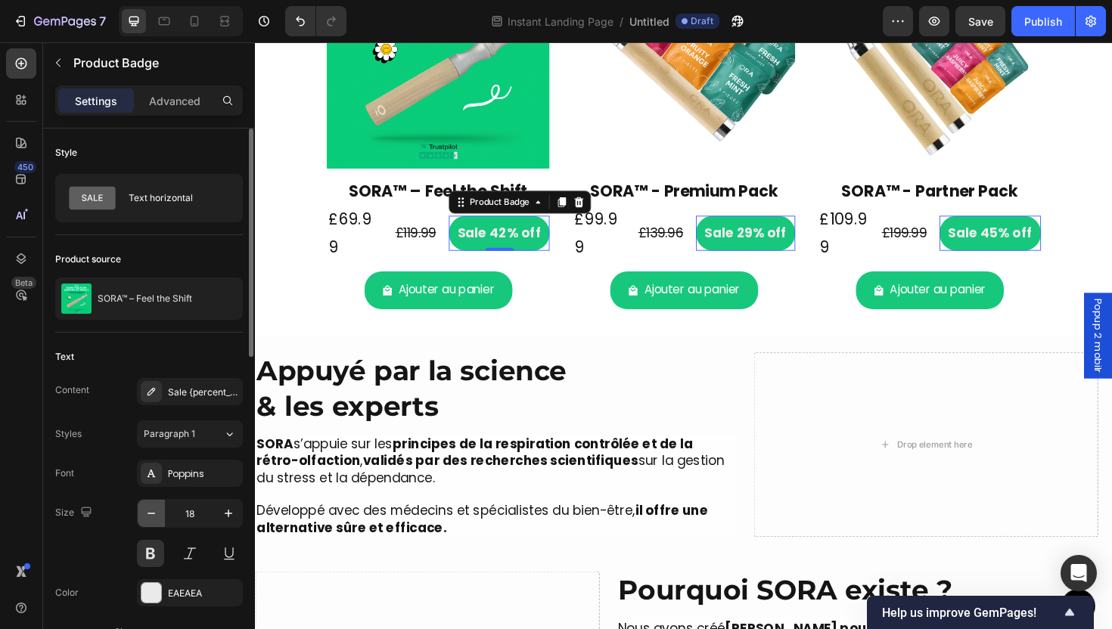
click at [162, 514] on button "button" at bounding box center [151, 513] width 27 height 27
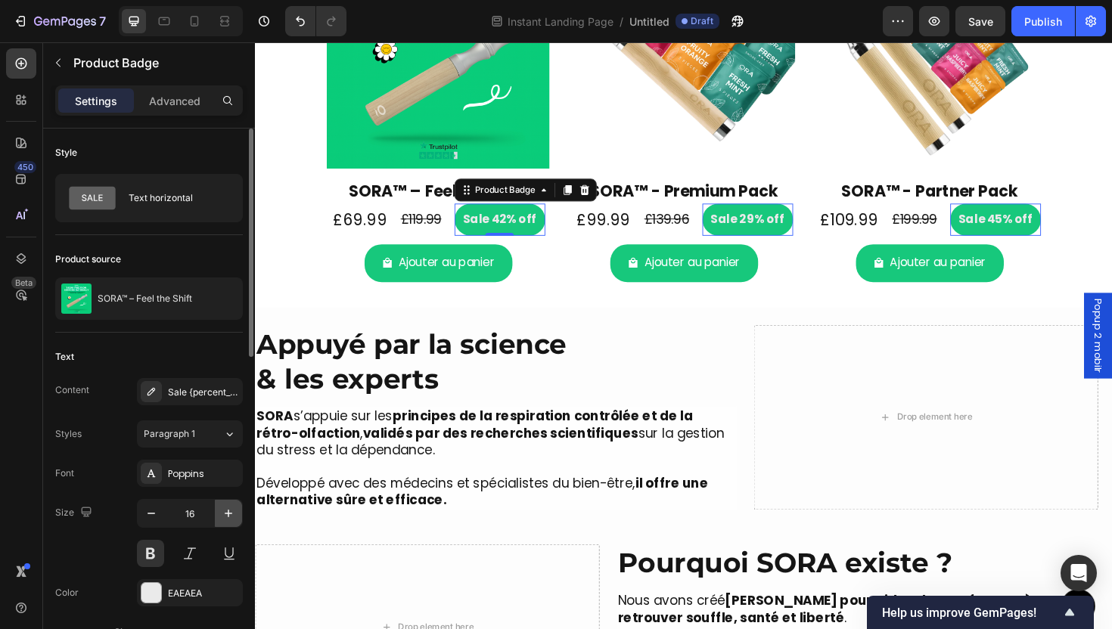
click at [231, 524] on button "button" at bounding box center [228, 513] width 27 height 27
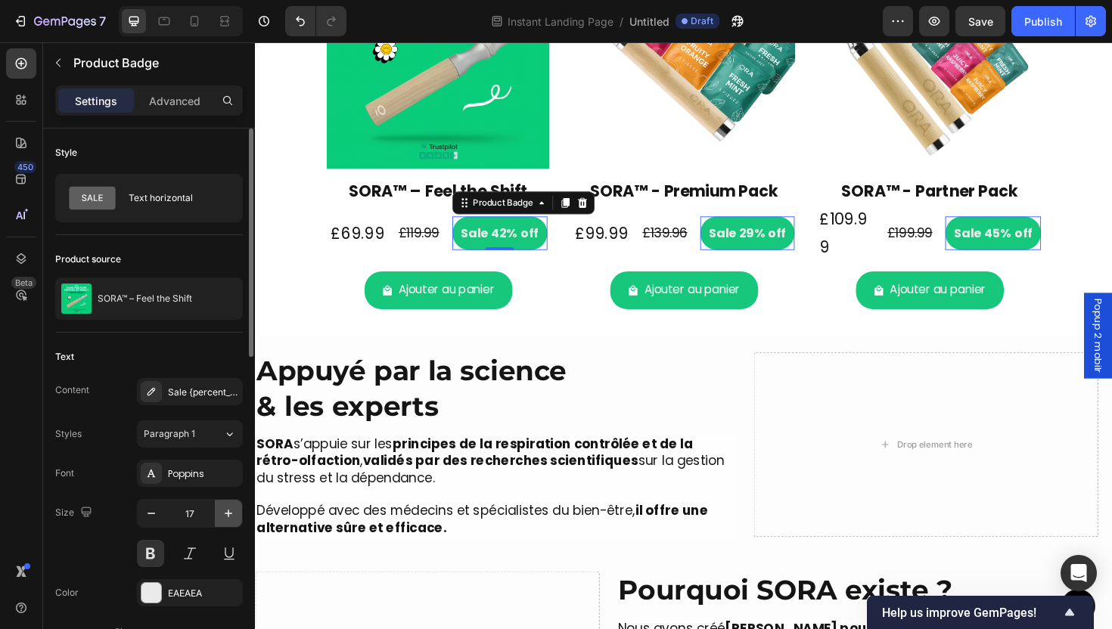
click at [230, 523] on button "button" at bounding box center [228, 513] width 27 height 27
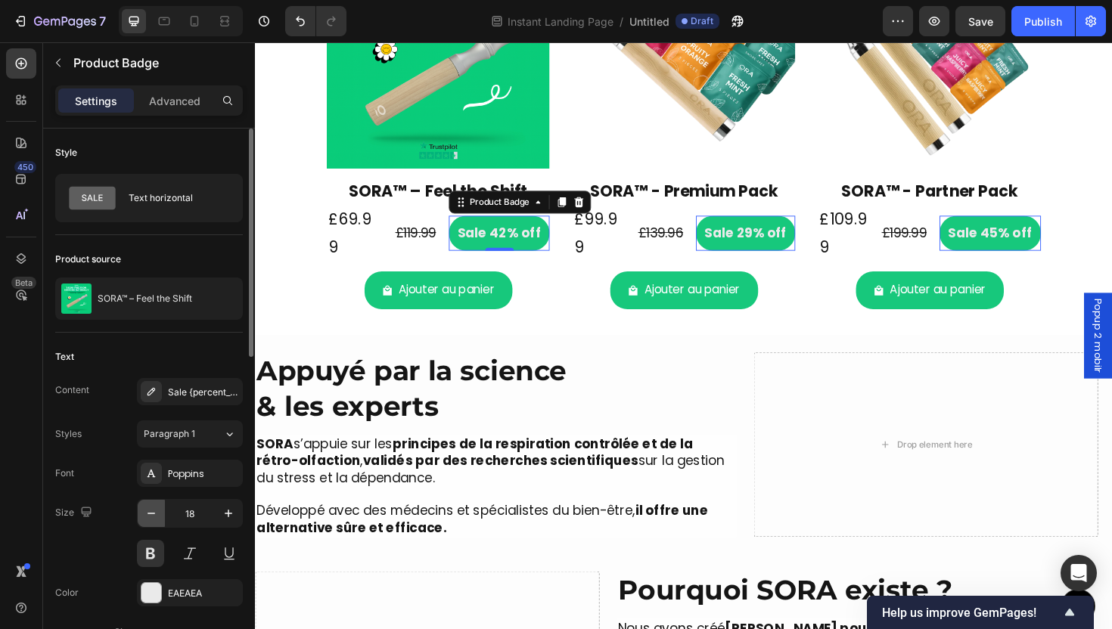
click at [154, 518] on icon "button" at bounding box center [151, 513] width 15 height 15
type input "16"
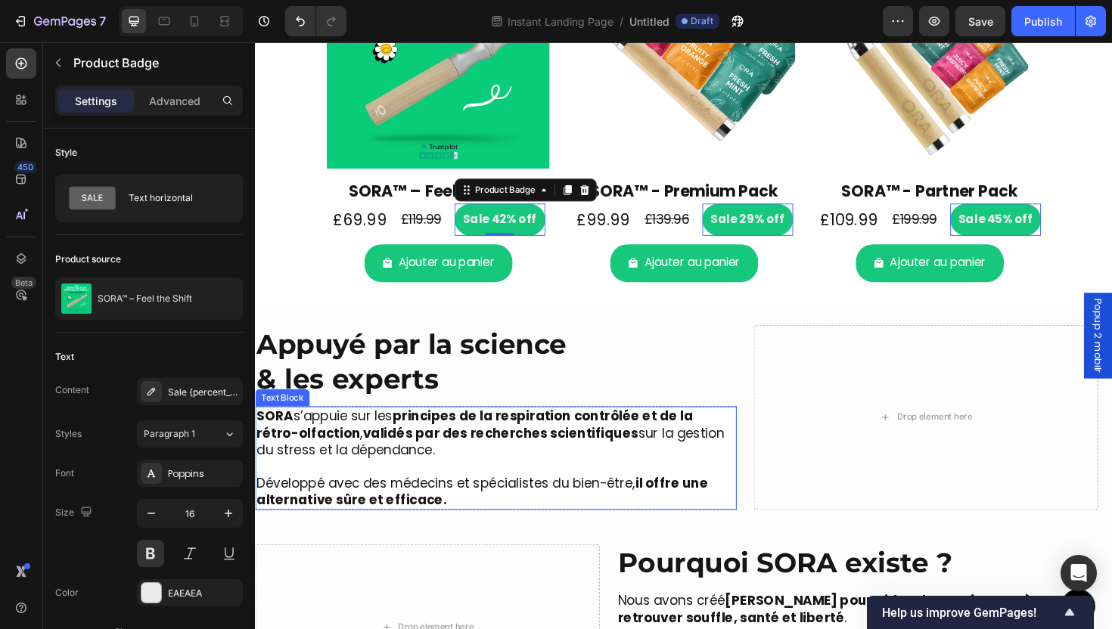
click at [613, 430] on strong "principes de la respiration contrôlée et de la rétro-olfaction" at bounding box center [487, 447] width 462 height 36
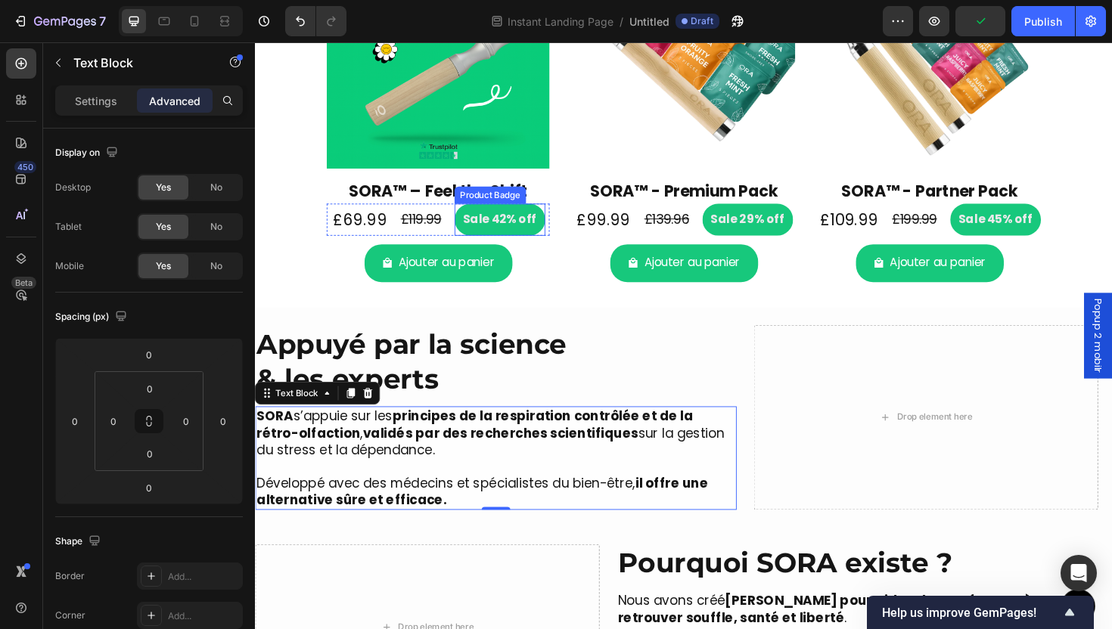
click at [481, 232] on pre "Sale 42% off" at bounding box center [514, 230] width 96 height 34
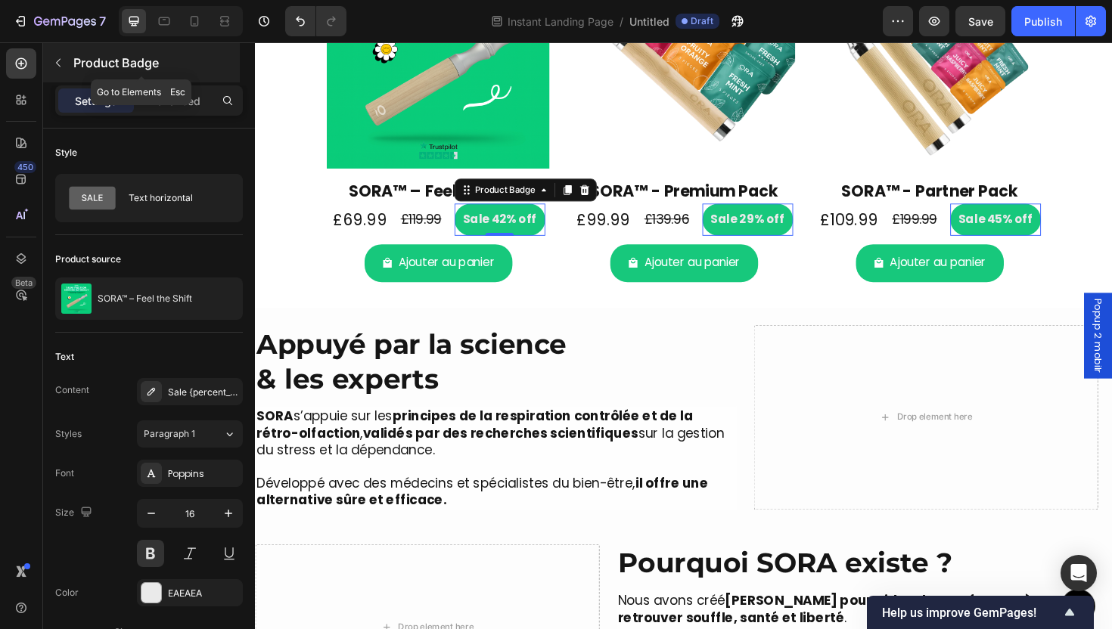
click at [90, 65] on p "Product Badge" at bounding box center [154, 63] width 163 height 18
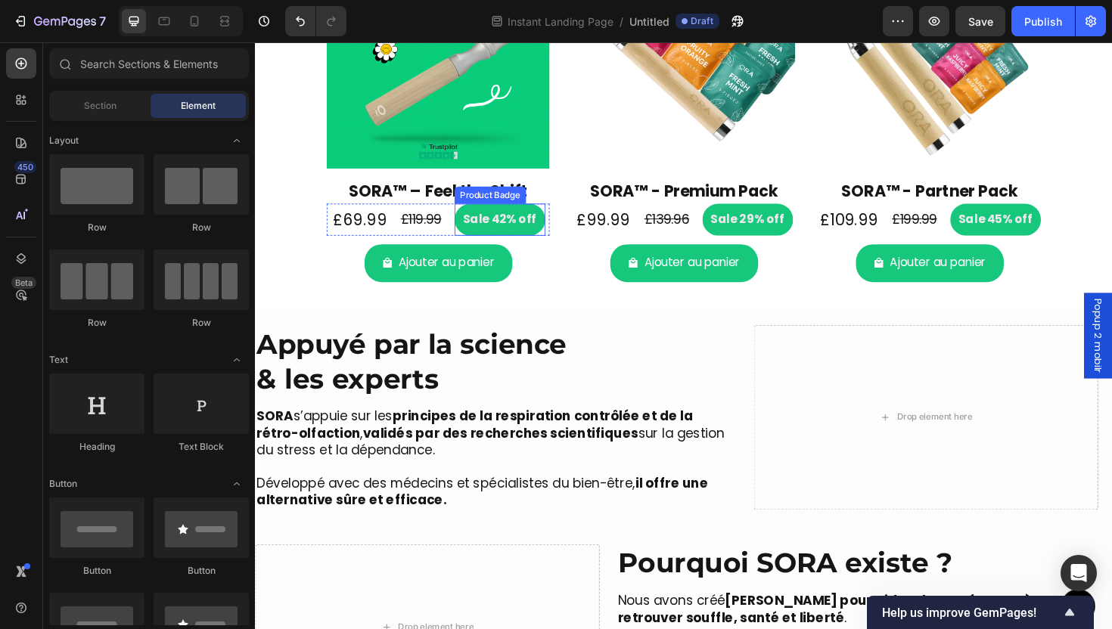
click at [518, 234] on pre "Sale 42% off" at bounding box center [514, 230] width 96 height 34
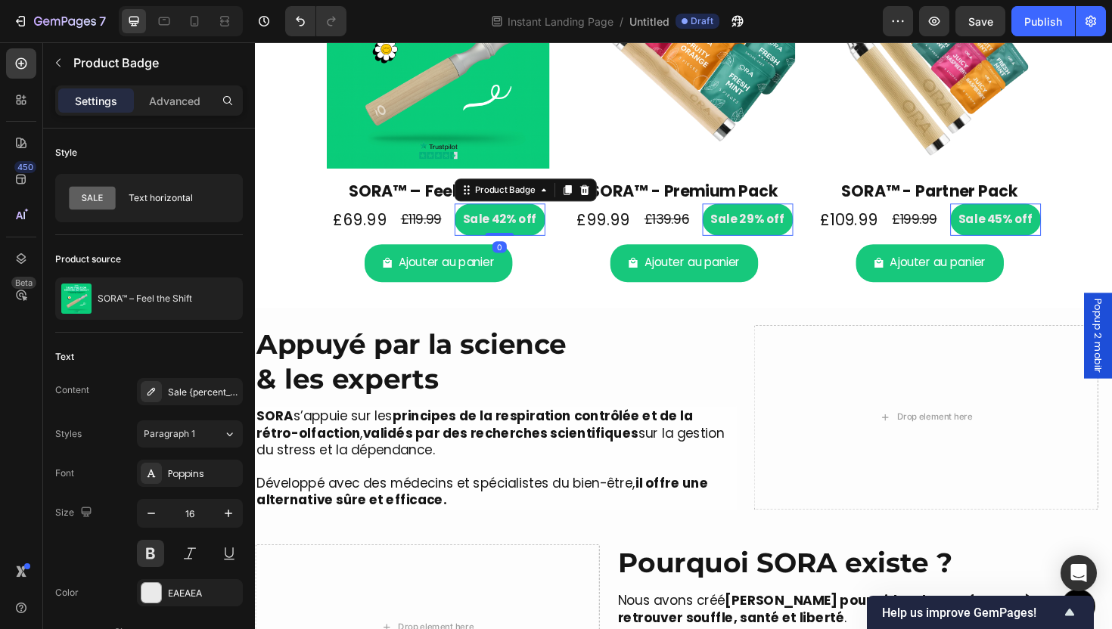
click at [483, 228] on pre "Sale 42% off" at bounding box center [514, 230] width 96 height 34
click at [489, 232] on pre "Sale 42% off" at bounding box center [514, 230] width 96 height 34
click at [505, 231] on pre "Sale 42% off" at bounding box center [514, 230] width 96 height 34
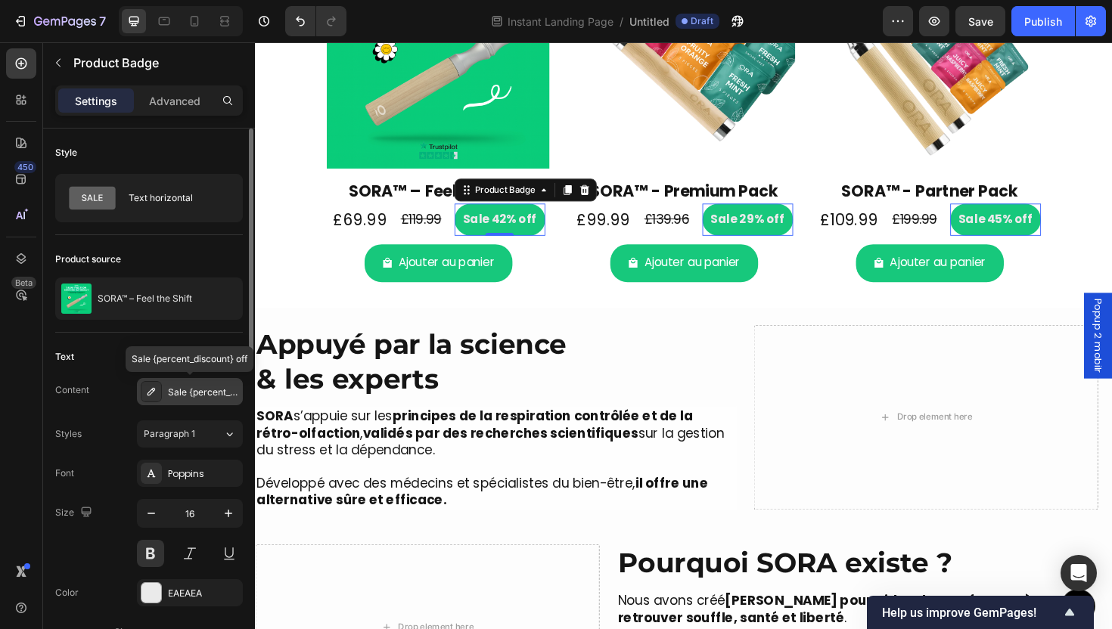
click at [182, 390] on div "Sale {percent_discount} off" at bounding box center [203, 393] width 71 height 14
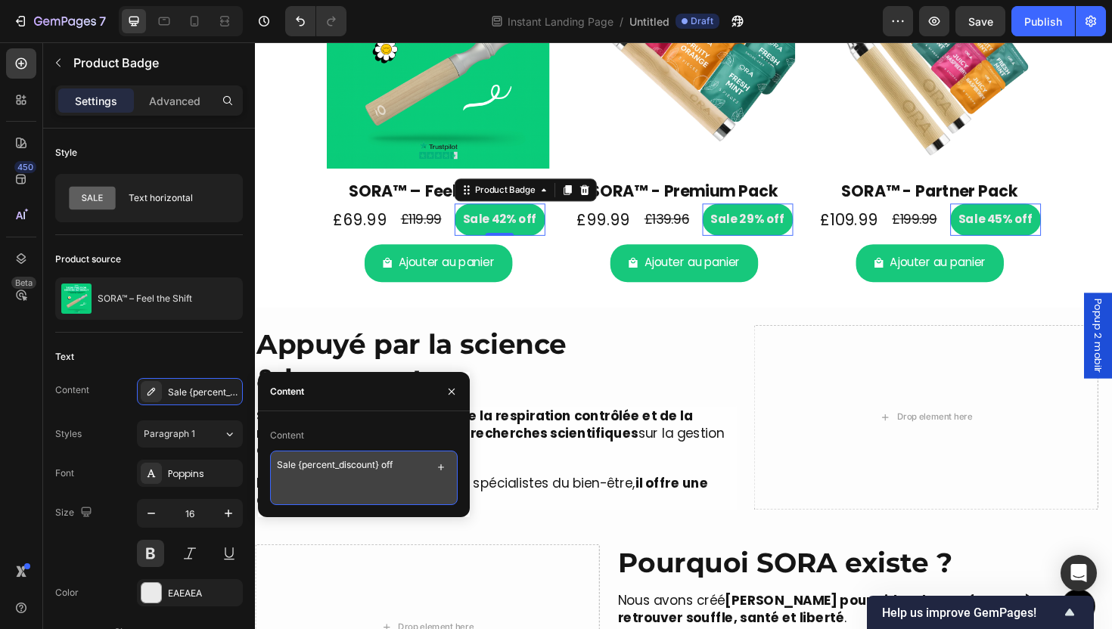
click at [286, 463] on textarea "Sale {percent_discount} off" at bounding box center [364, 478] width 188 height 54
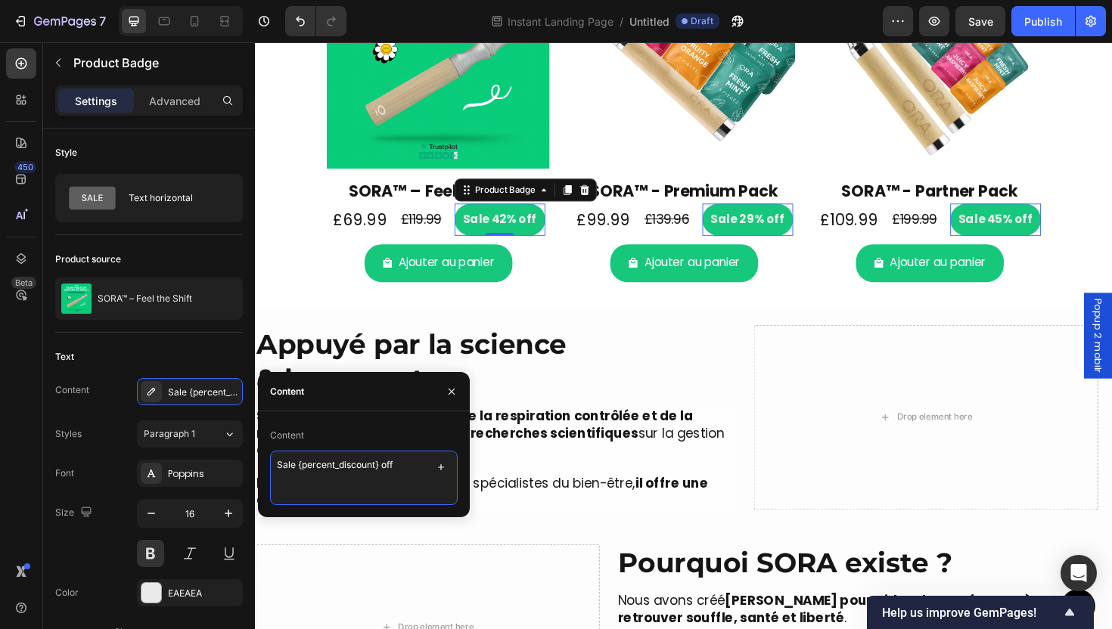
click at [286, 463] on textarea "Sale {percent_discount} off" at bounding box center [364, 478] width 188 height 54
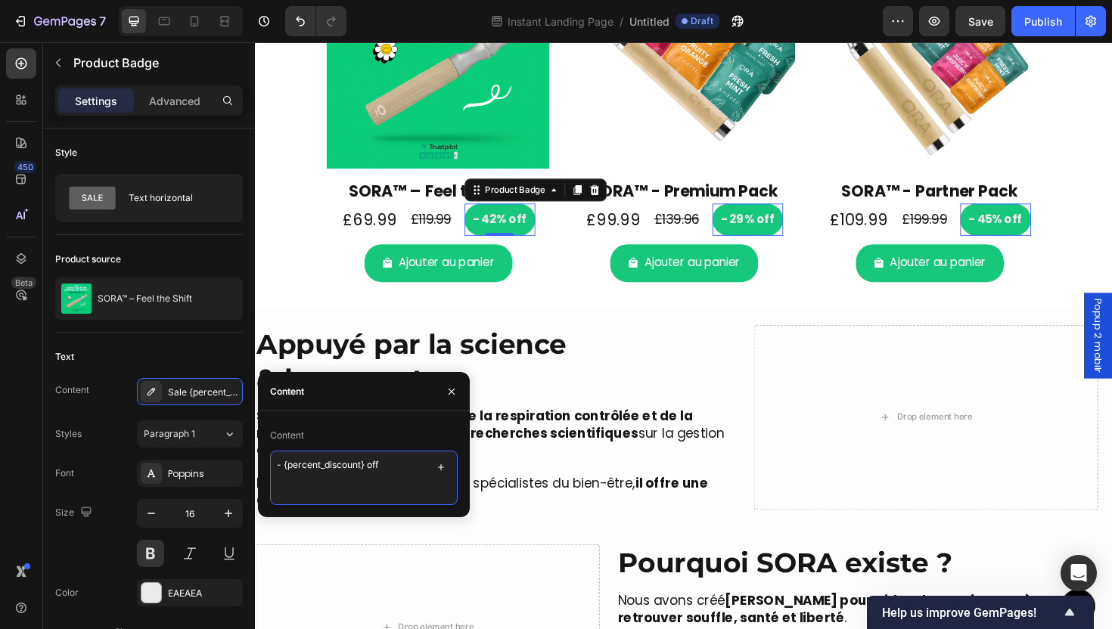
click at [421, 468] on textarea "- {percent_discount} off" at bounding box center [364, 478] width 188 height 54
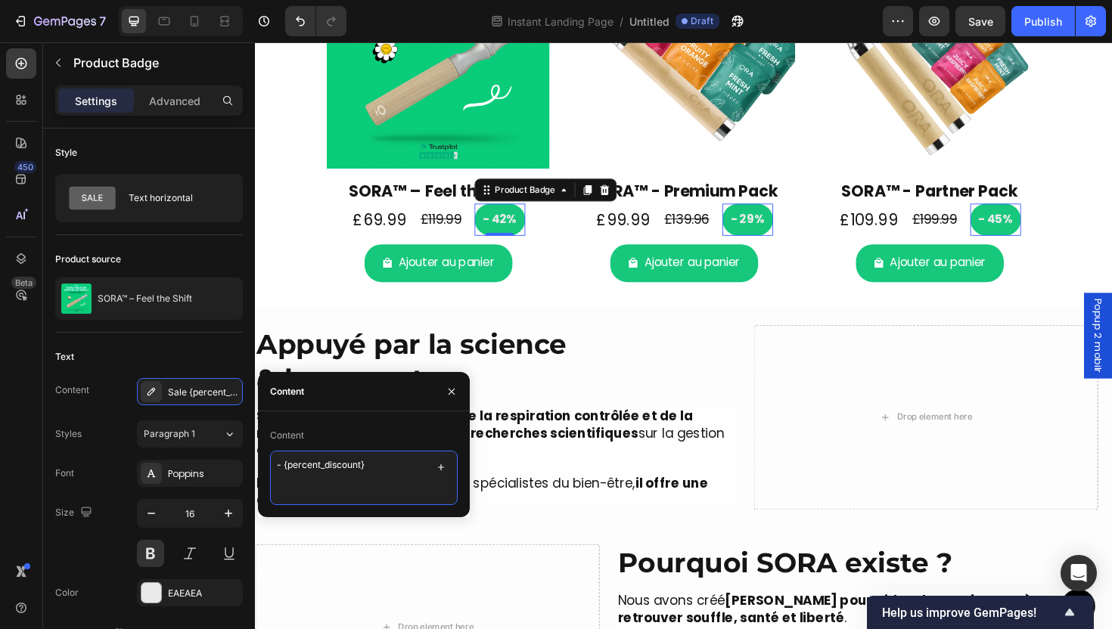
type textarea "- {percent_discount}"
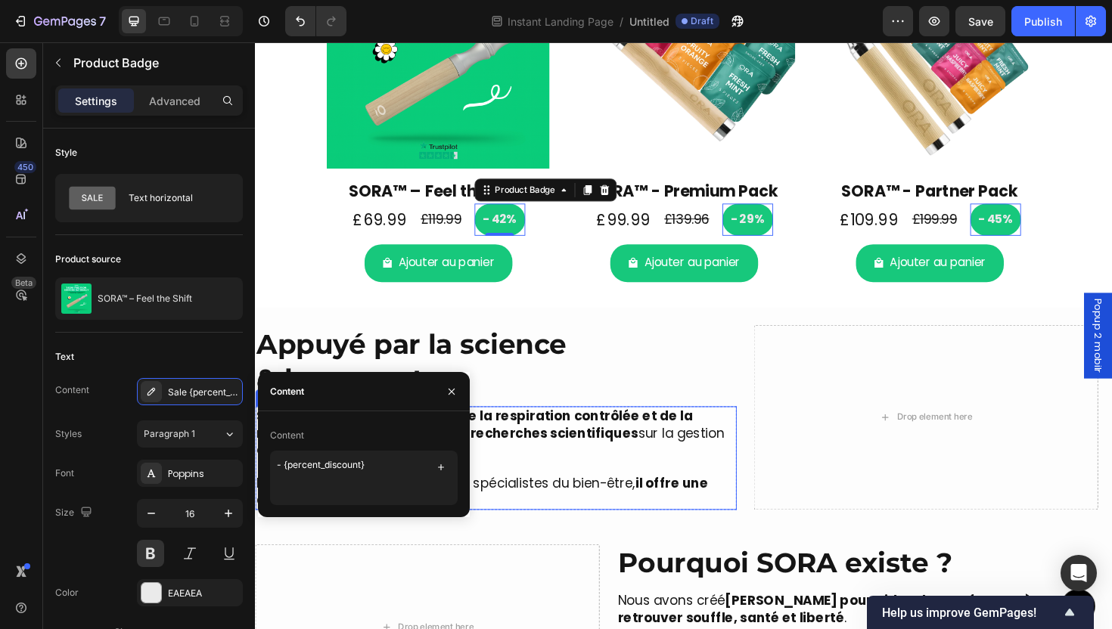
click at [650, 430] on strong "principes de la respiration contrôlée et de la rétro-olfaction" at bounding box center [487, 447] width 462 height 36
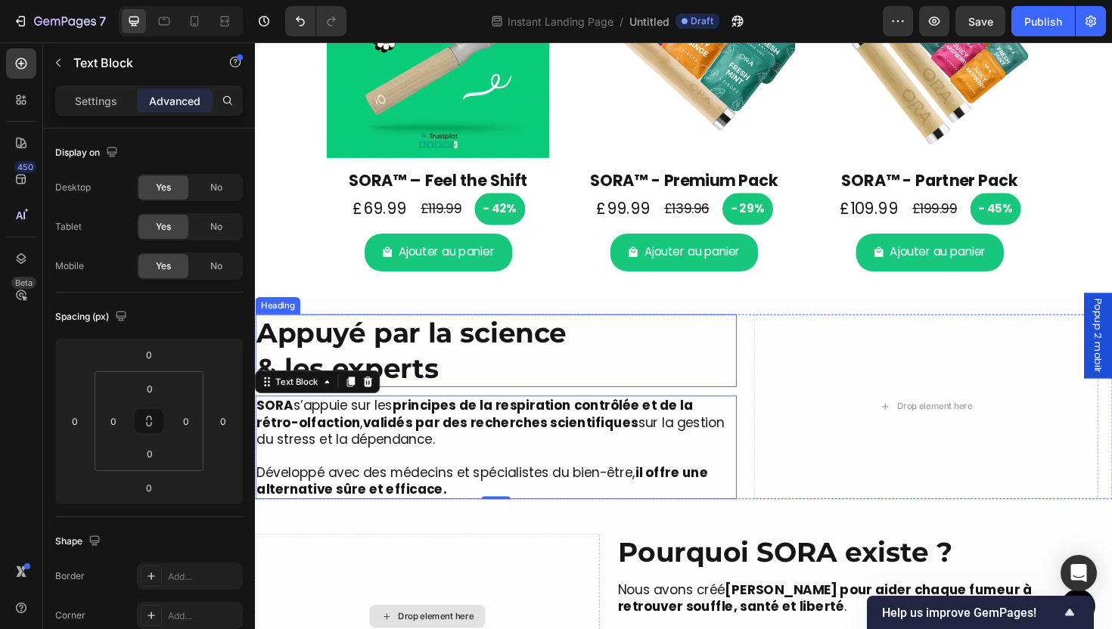
scroll to position [2059, 0]
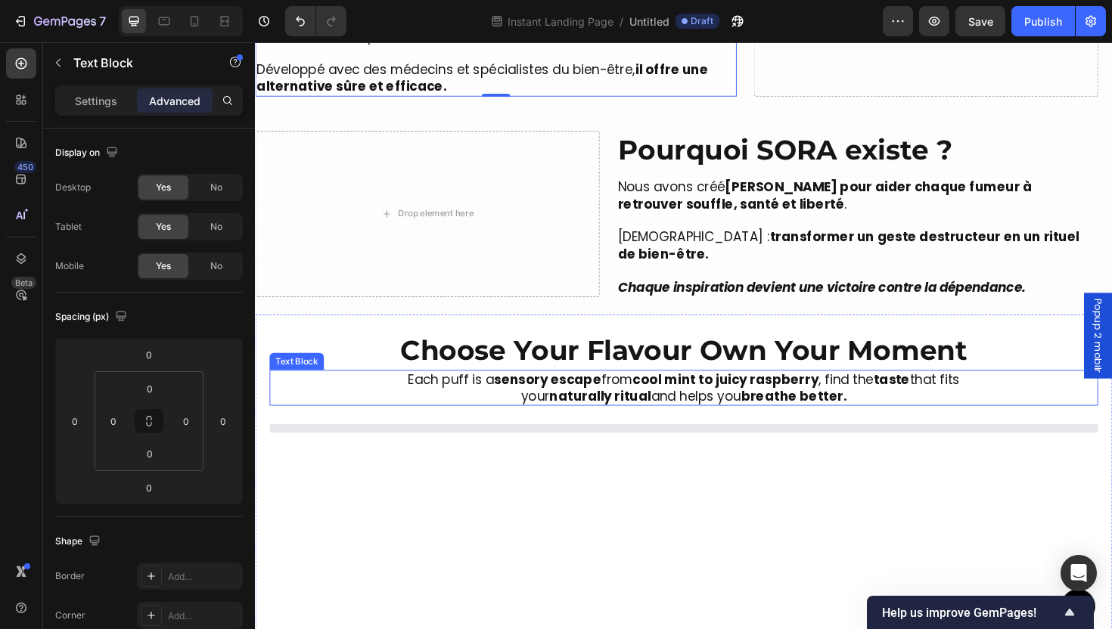
click at [660, 409] on strong "naturally ritual" at bounding box center [620, 417] width 107 height 19
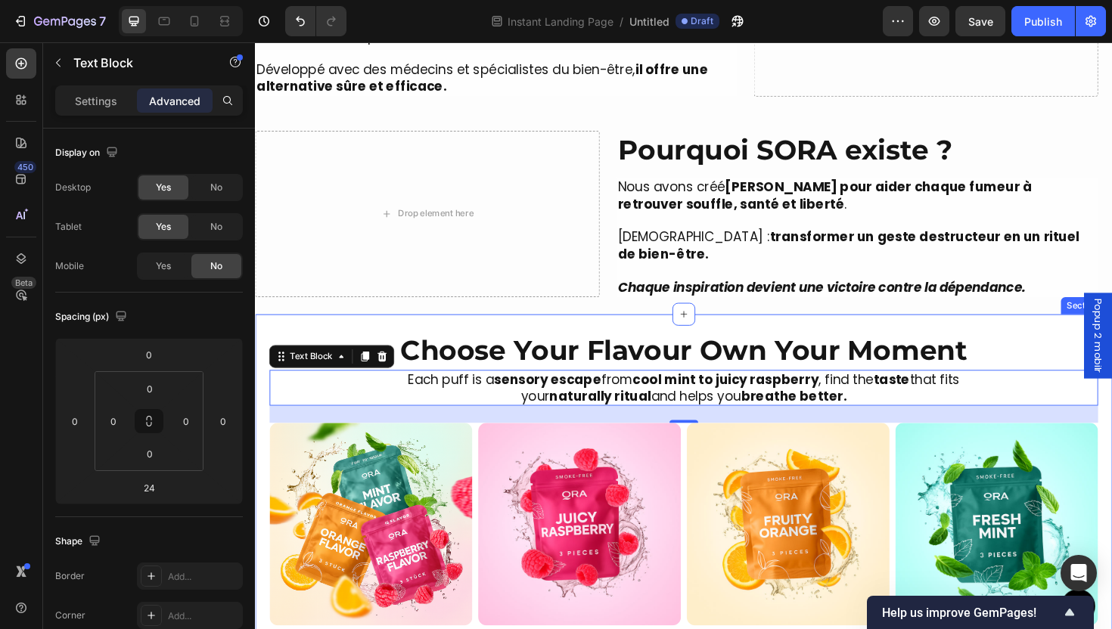
click at [657, 336] on div "Choose Your Flavour Own Your Moment Heading Choose Your Flavour Own Your Moment…" at bounding box center [709, 559] width 908 height 457
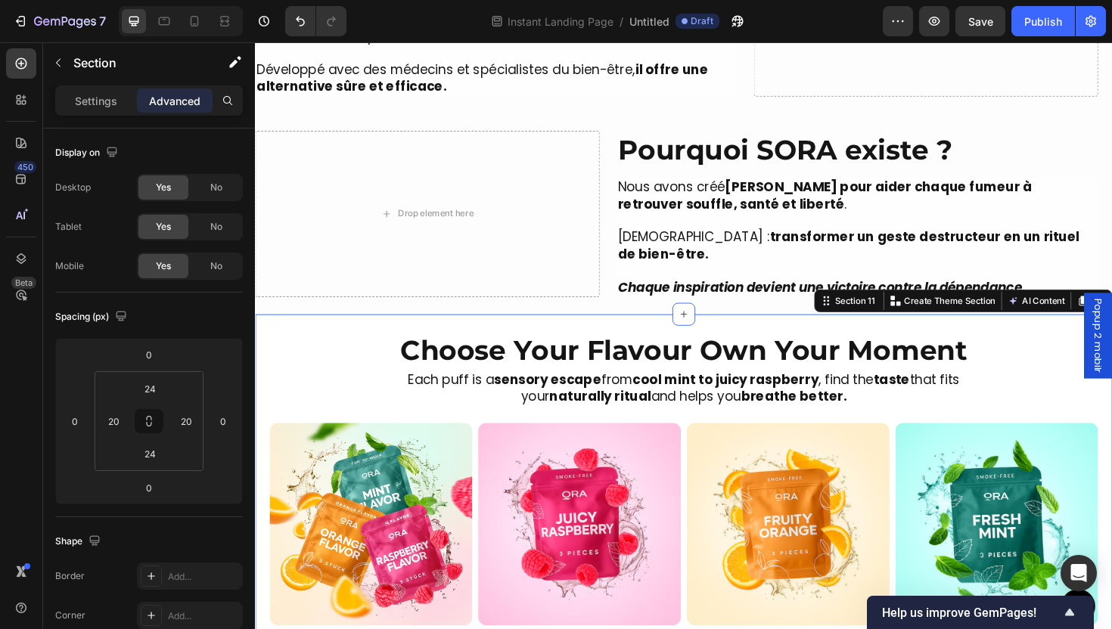
click at [388, 337] on div "Choose Your Flavour Own Your Moment Heading Choose Your Flavour Own Your Moment…" at bounding box center [709, 559] width 908 height 457
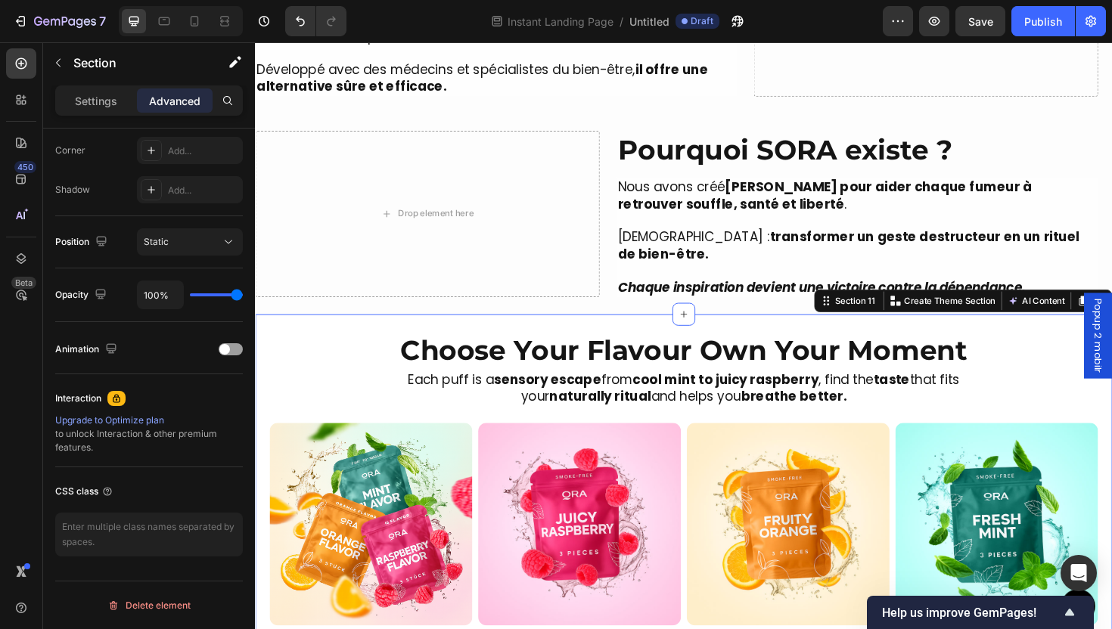
click at [105, 113] on div "Settings Advanced" at bounding box center [149, 100] width 188 height 30
click at [101, 105] on p "Settings" at bounding box center [96, 101] width 42 height 16
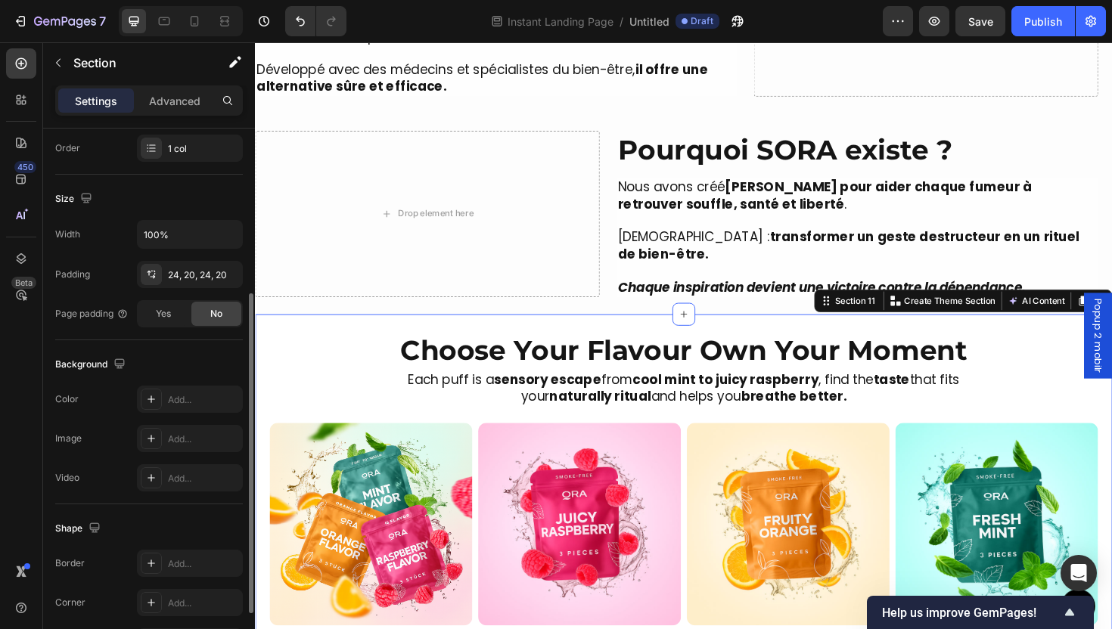
scroll to position [379, 0]
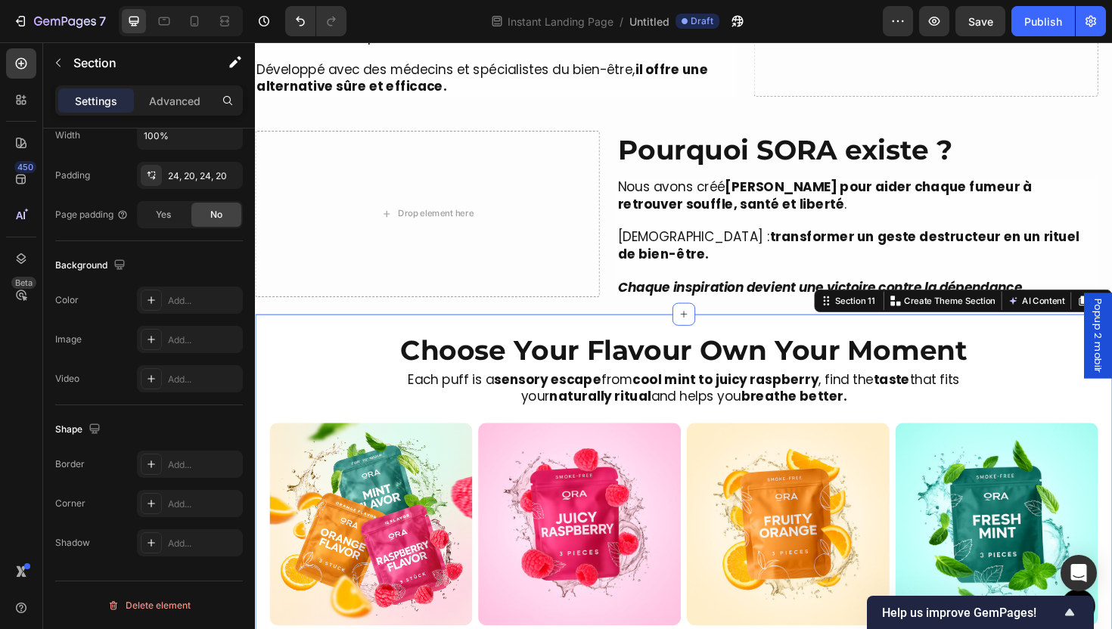
click at [362, 341] on div "Choose Your Flavour Own Your Moment Heading Choose Your Flavour Own Your Moment…" at bounding box center [709, 559] width 908 height 457
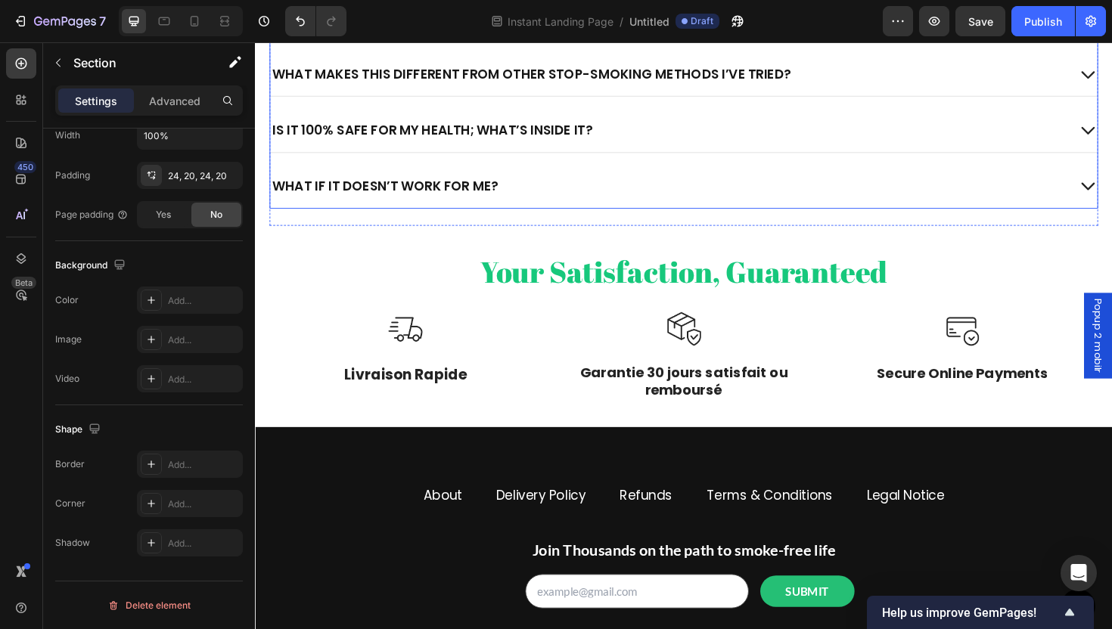
scroll to position [3051, 0]
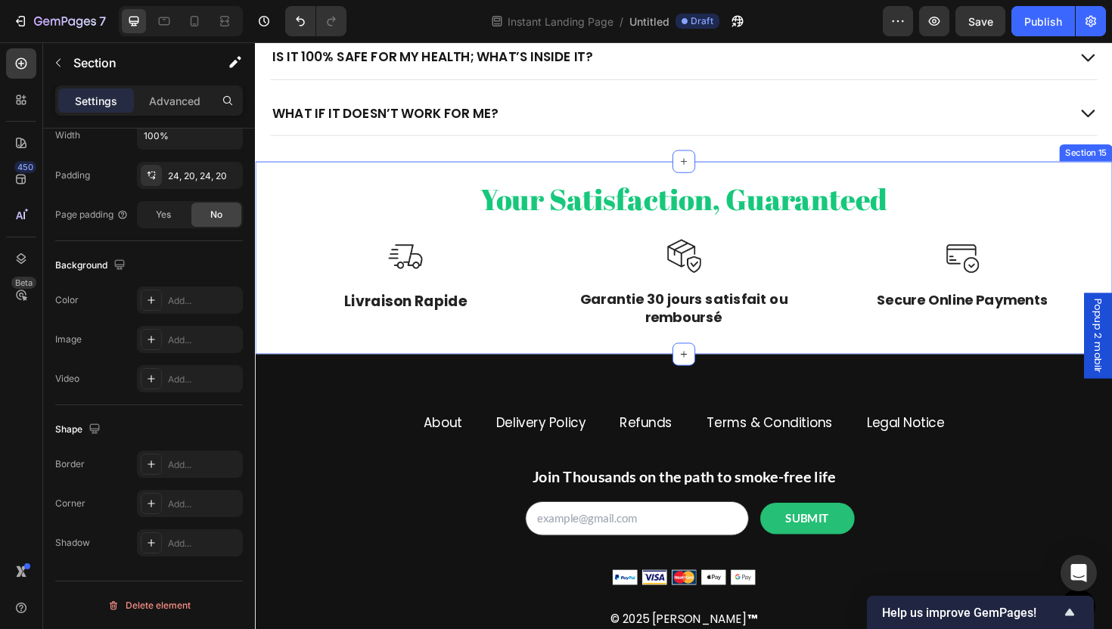
click at [610, 359] on div "Your Satisfaction, Guaranteed Heading Image Tracked Delivery Text Block Free de…" at bounding box center [709, 271] width 908 height 204
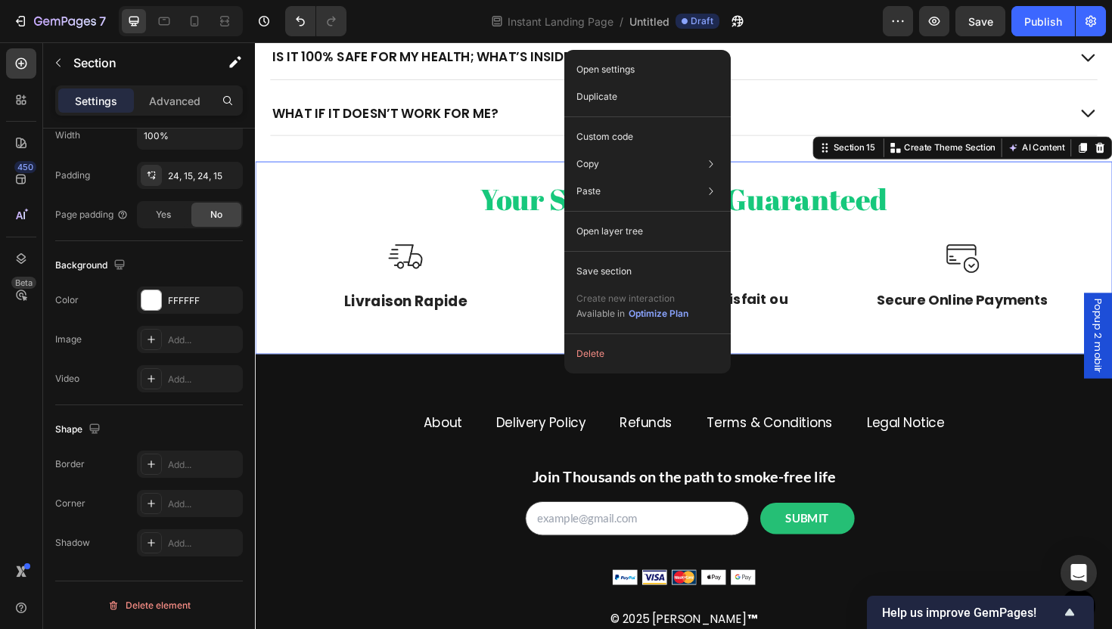
drag, startPoint x: 610, startPoint y: 359, endPoint x: 891, endPoint y: 415, distance: 287.1
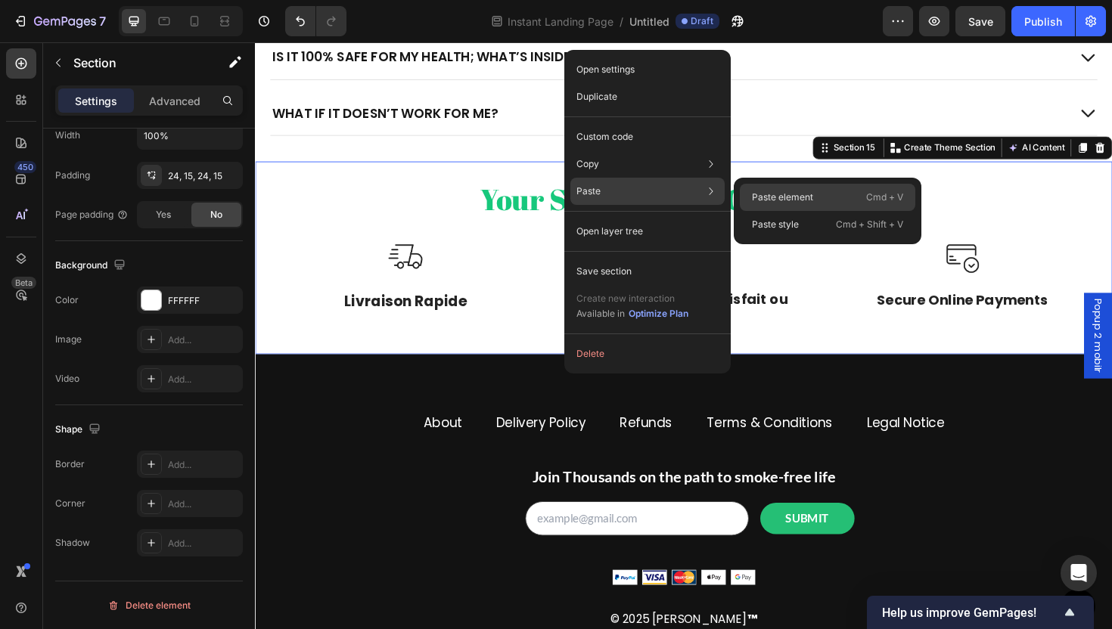
click at [799, 202] on p "Paste element" at bounding box center [782, 198] width 61 height 14
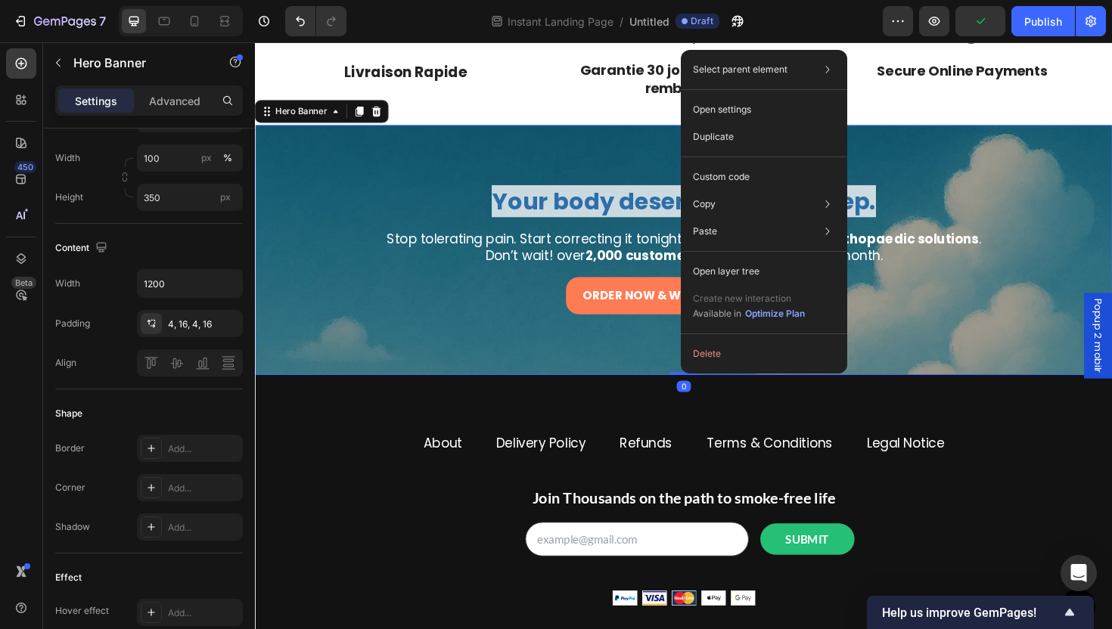
scroll to position [0, 0]
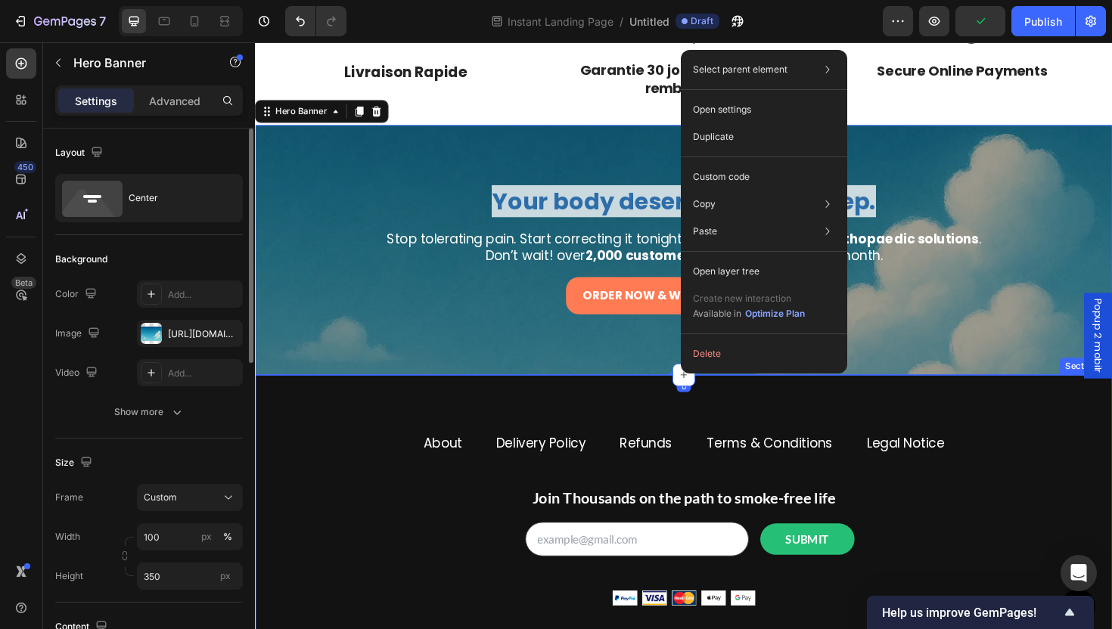
click at [662, 409] on div "About Button Delivery Policy Button Refunds Button Terms & Conditions Button Le…" at bounding box center [709, 551] width 908 height 312
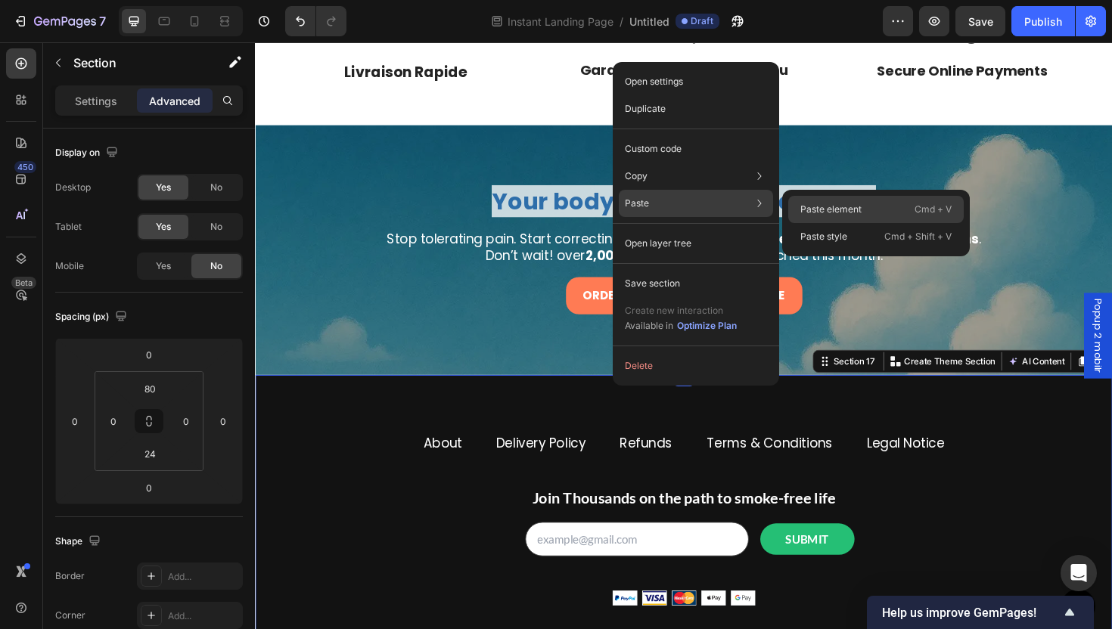
click at [810, 197] on div "Paste element Cmd + V" at bounding box center [876, 209] width 176 height 27
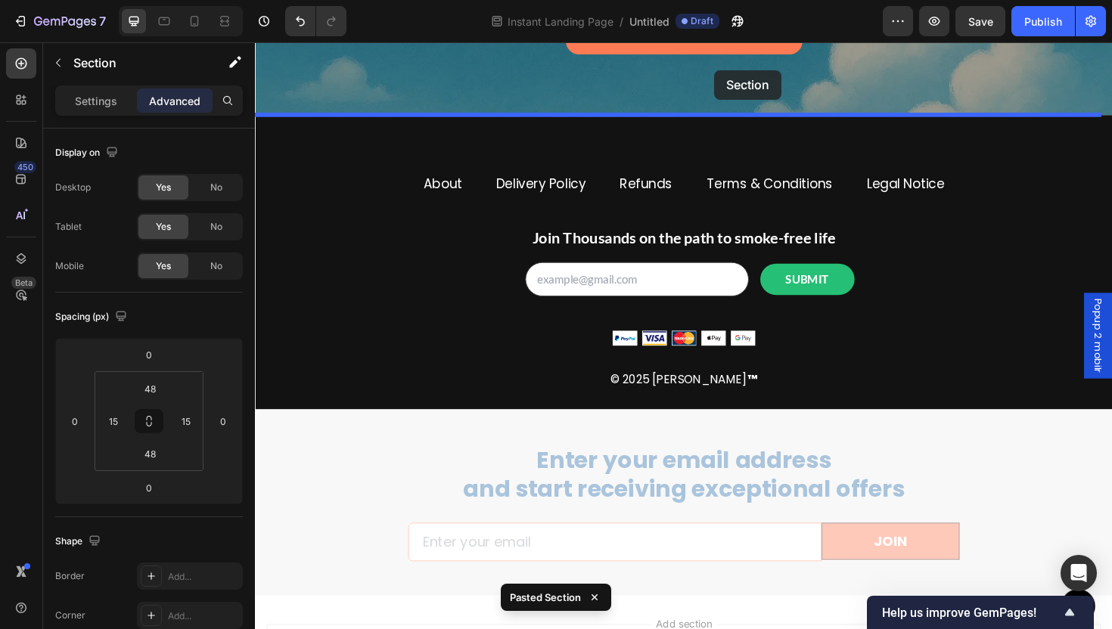
scroll to position [3522, 0]
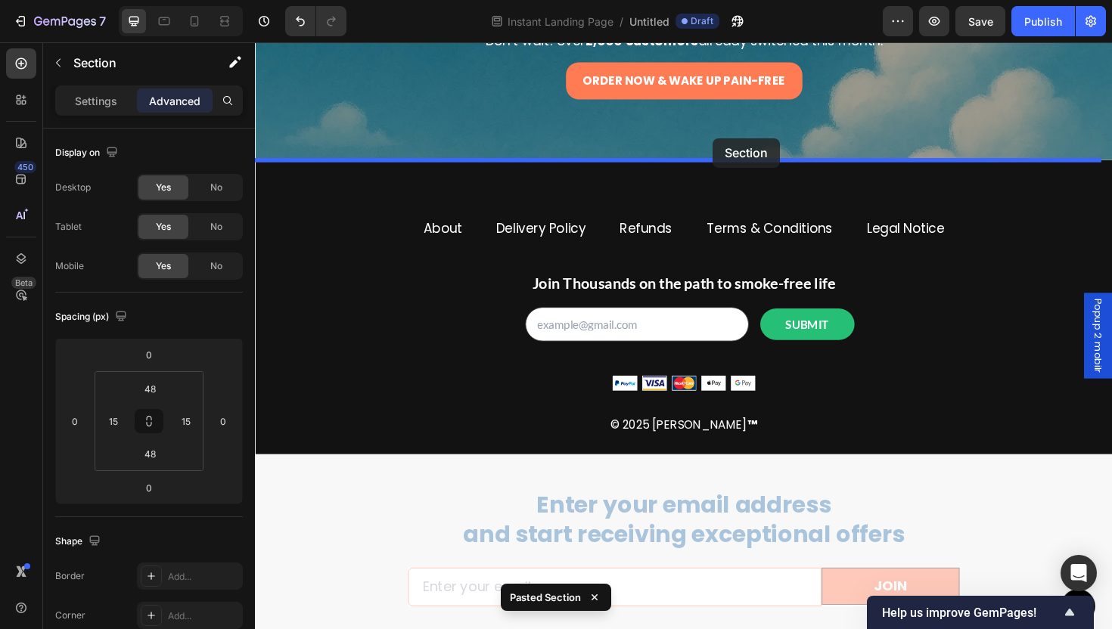
drag, startPoint x: 765, startPoint y: 297, endPoint x: 739, endPoint y: 161, distance: 138.6
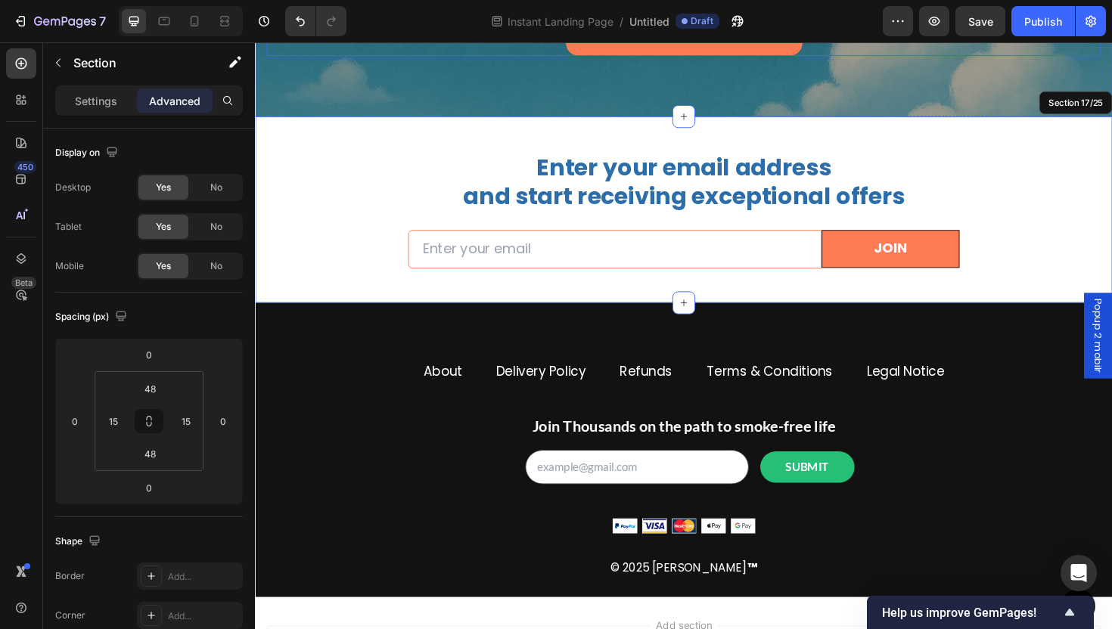
scroll to position [3224, 0]
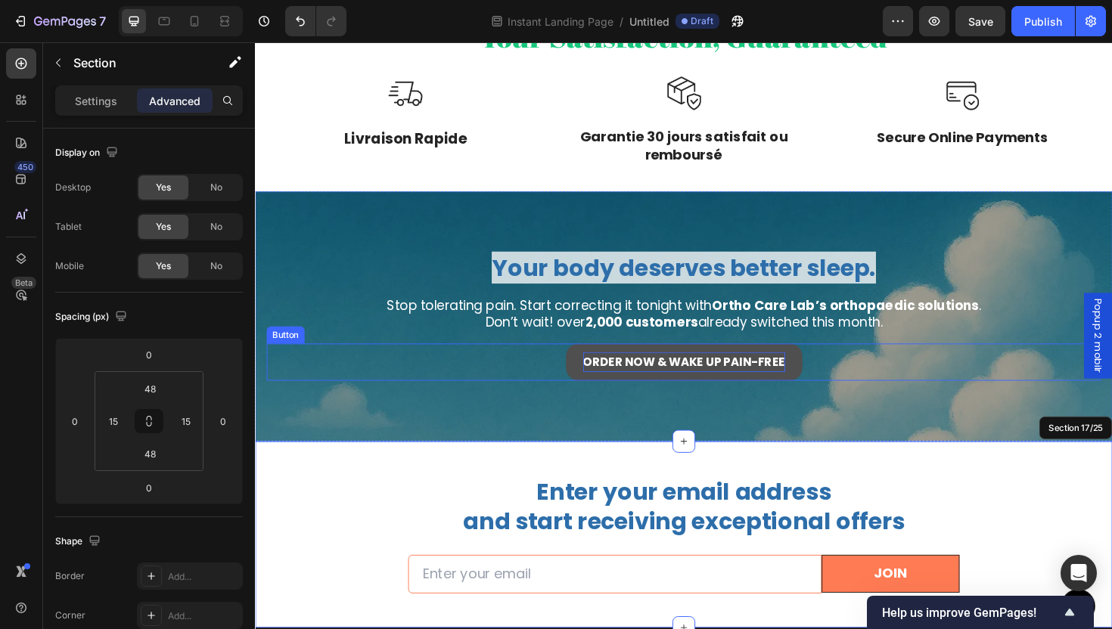
click at [649, 388] on strong "Order Now & Wake Up Pain-Free" at bounding box center [709, 380] width 214 height 17
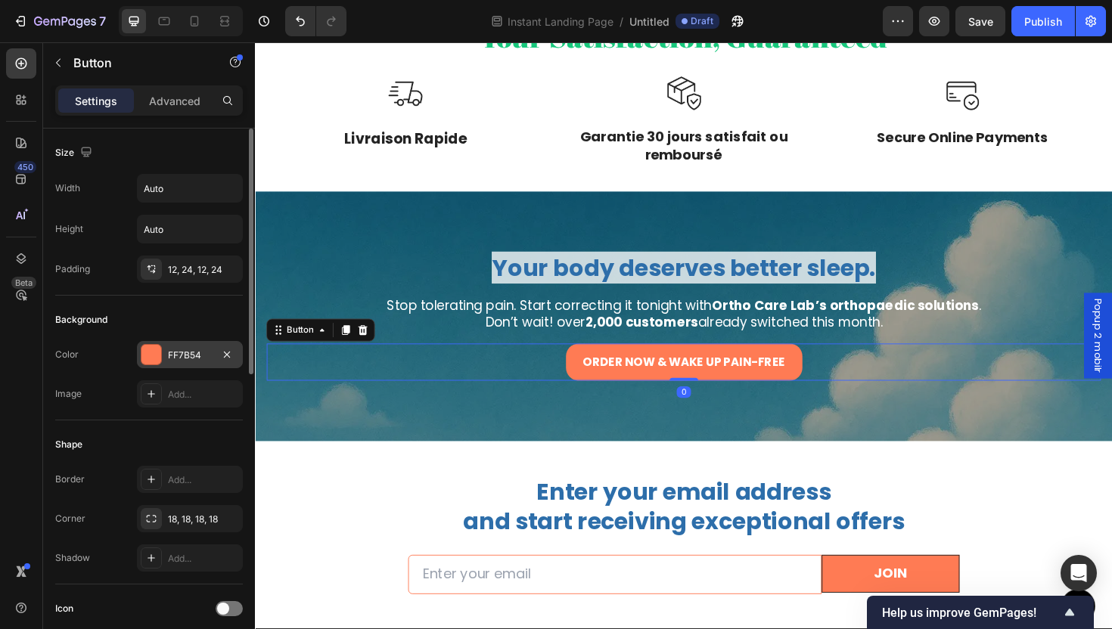
click at [146, 353] on div at bounding box center [151, 355] width 20 height 20
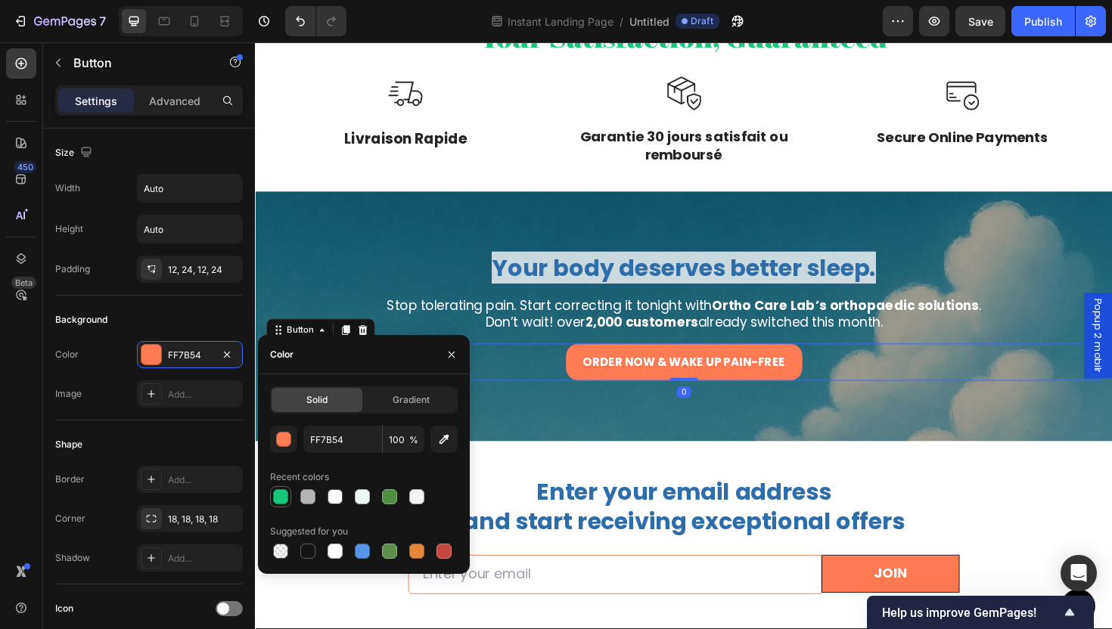
click at [284, 501] on div at bounding box center [280, 497] width 15 height 15
type input "17C87C"
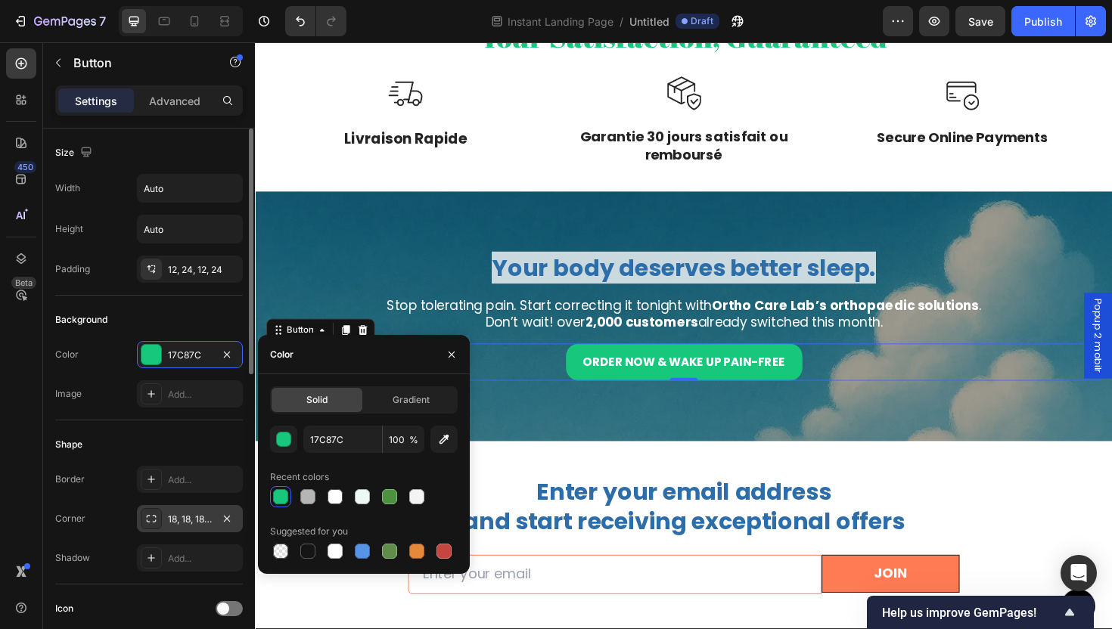
click at [198, 514] on div "18, 18, 18, 18" at bounding box center [190, 520] width 44 height 14
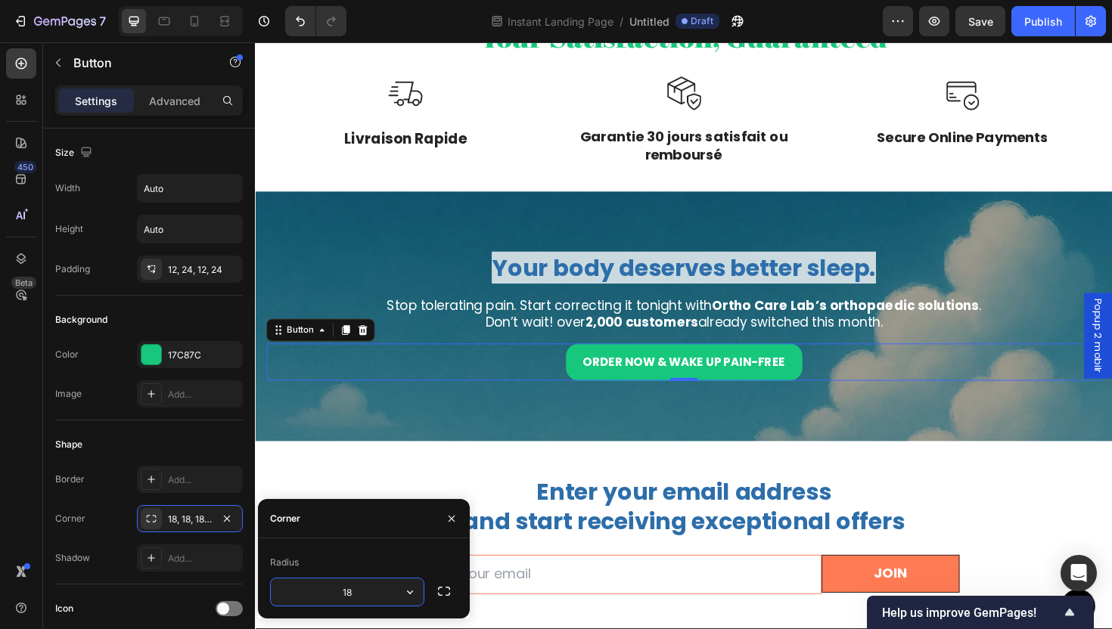
click at [386, 586] on input "18" at bounding box center [347, 592] width 153 height 27
type input "24"
click at [765, 436] on div "Overlay" at bounding box center [709, 332] width 908 height 265
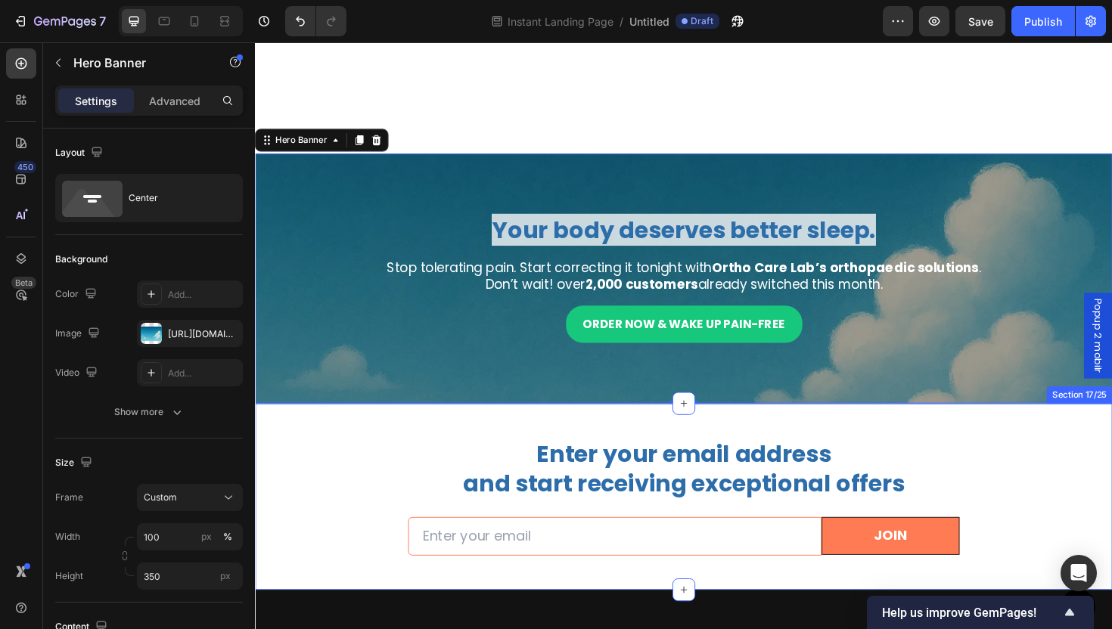
scroll to position [3473, 0]
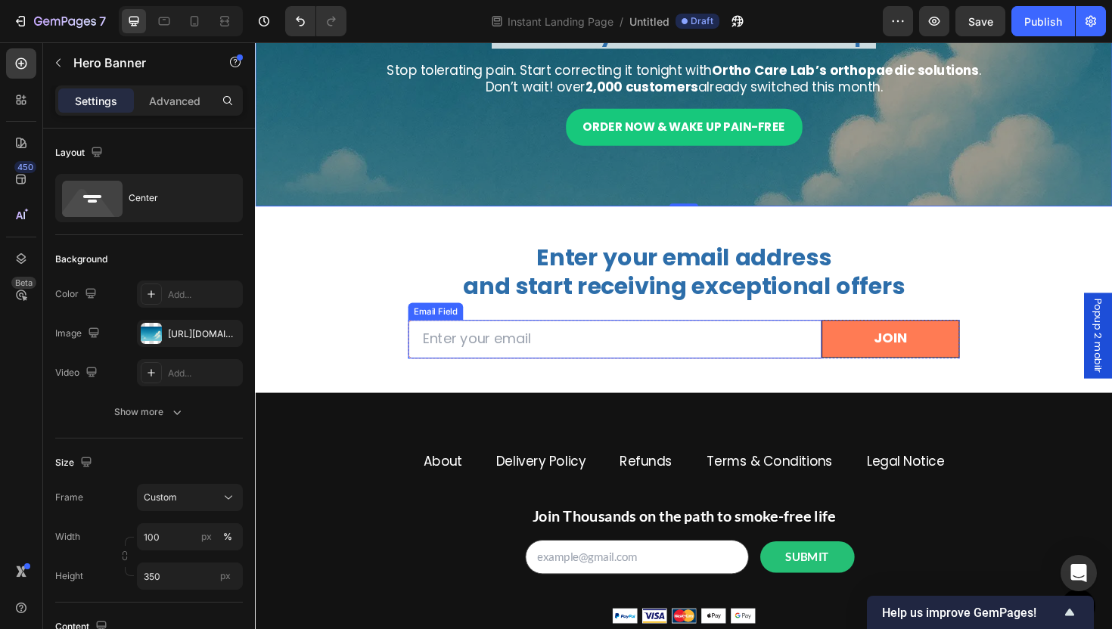
click at [718, 369] on input "email" at bounding box center [636, 358] width 438 height 42
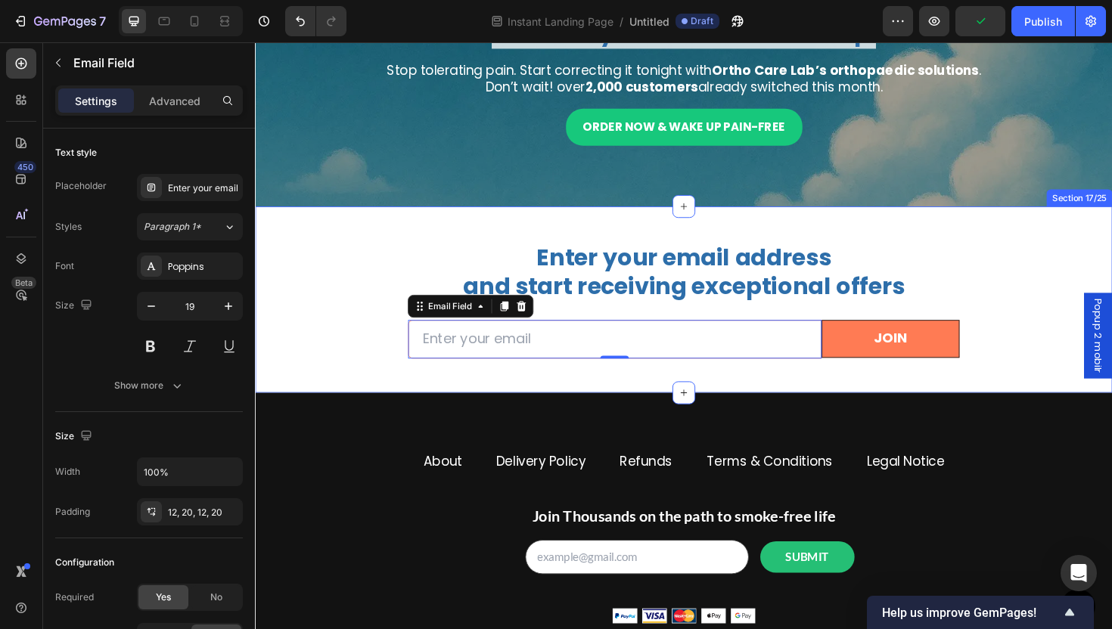
click at [619, 378] on div "Enter your email address and start receiving exceptional offers Heading Email F…" at bounding box center [709, 315] width 908 height 198
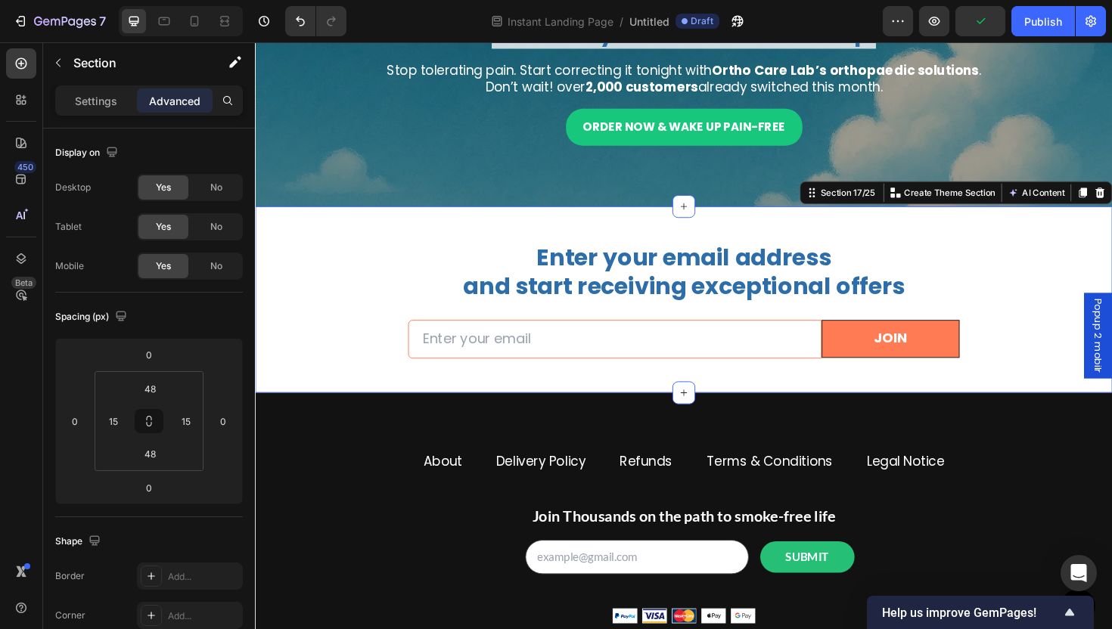
click at [508, 358] on input "email" at bounding box center [636, 358] width 438 height 42
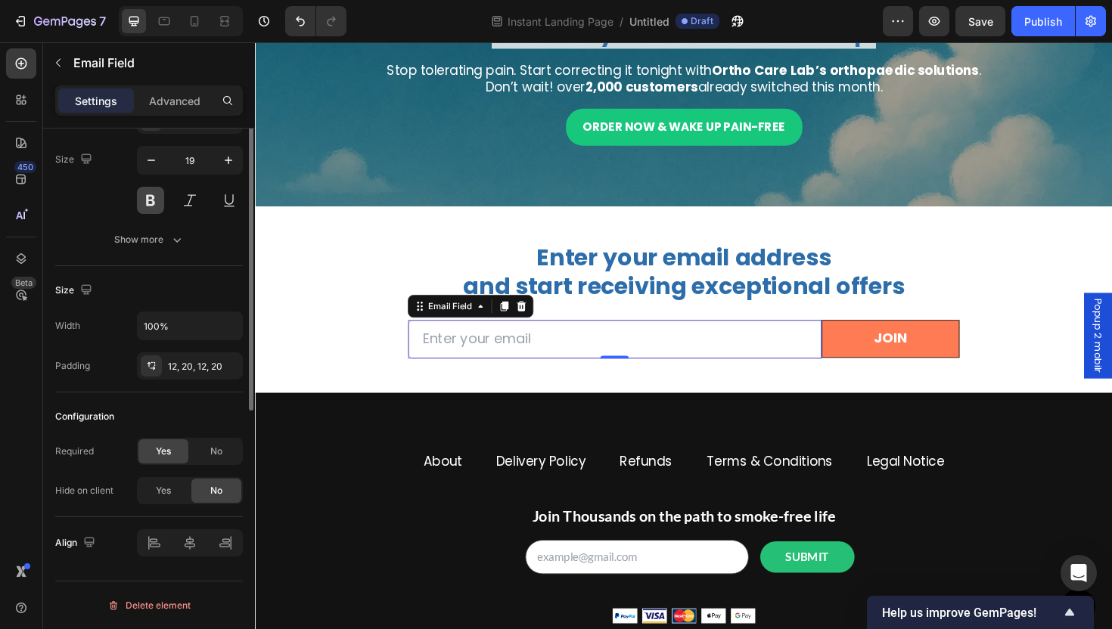
scroll to position [0, 0]
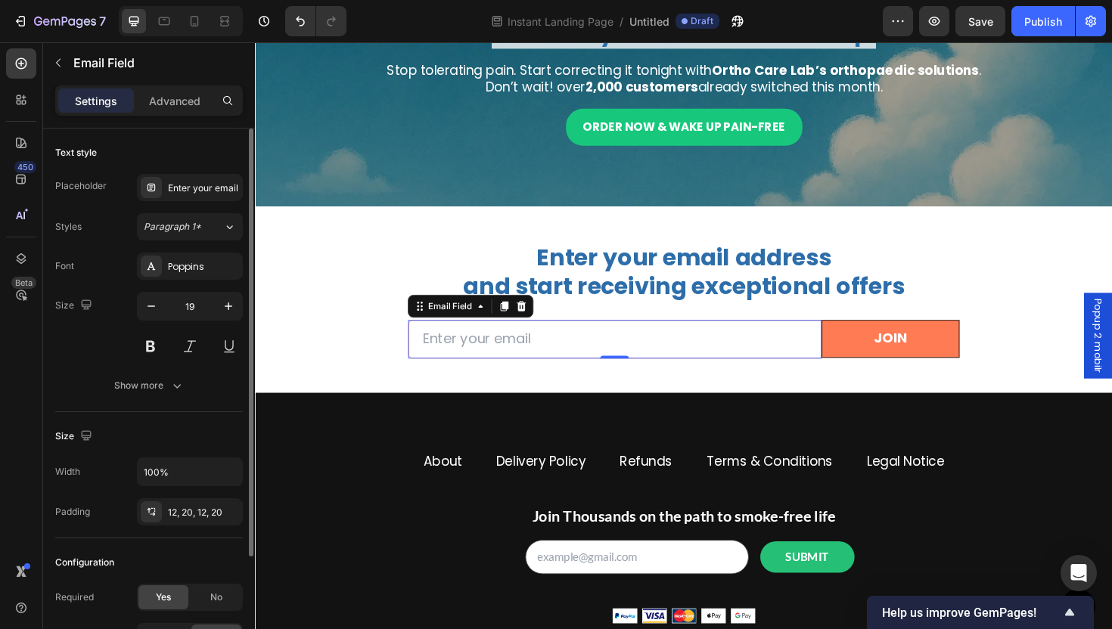
click at [201, 406] on div "Text style Placeholder Enter your email Styles Paragraph 1* Font Poppins Size 1…" at bounding box center [149, 271] width 188 height 284
click at [193, 386] on button "Show more" at bounding box center [149, 385] width 188 height 27
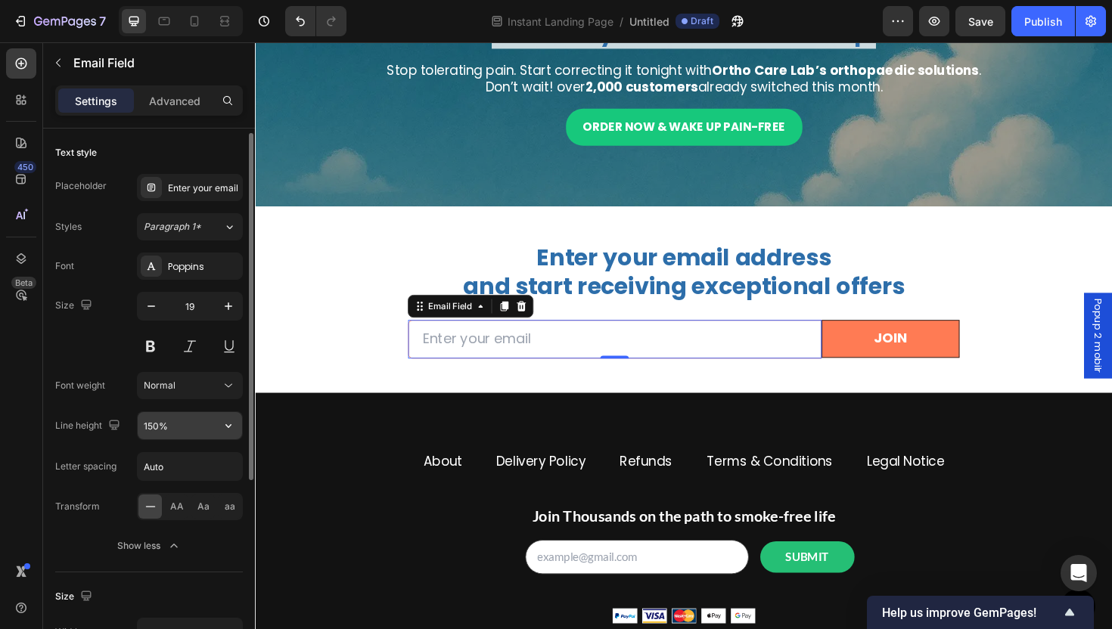
scroll to position [306, 0]
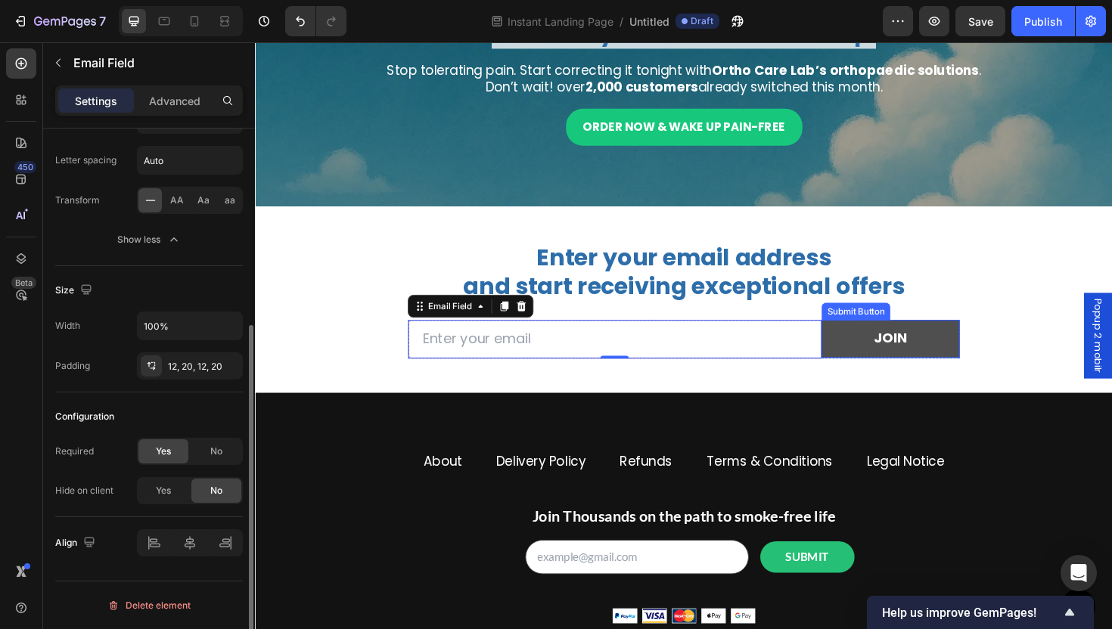
click at [869, 353] on button "JOIN" at bounding box center [928, 357] width 146 height 40
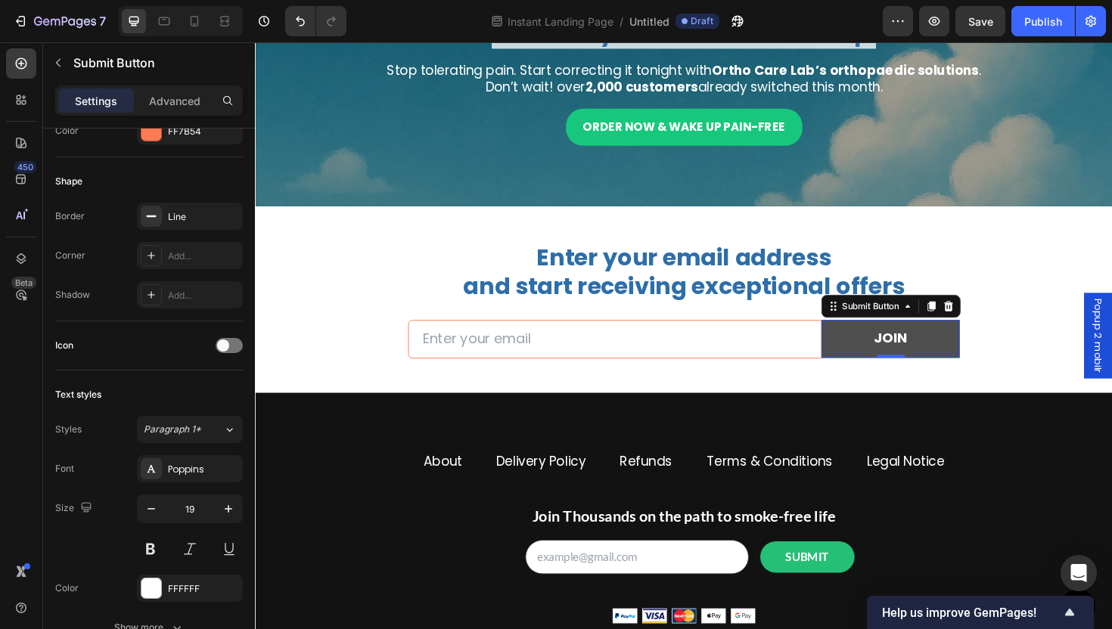
scroll to position [0, 0]
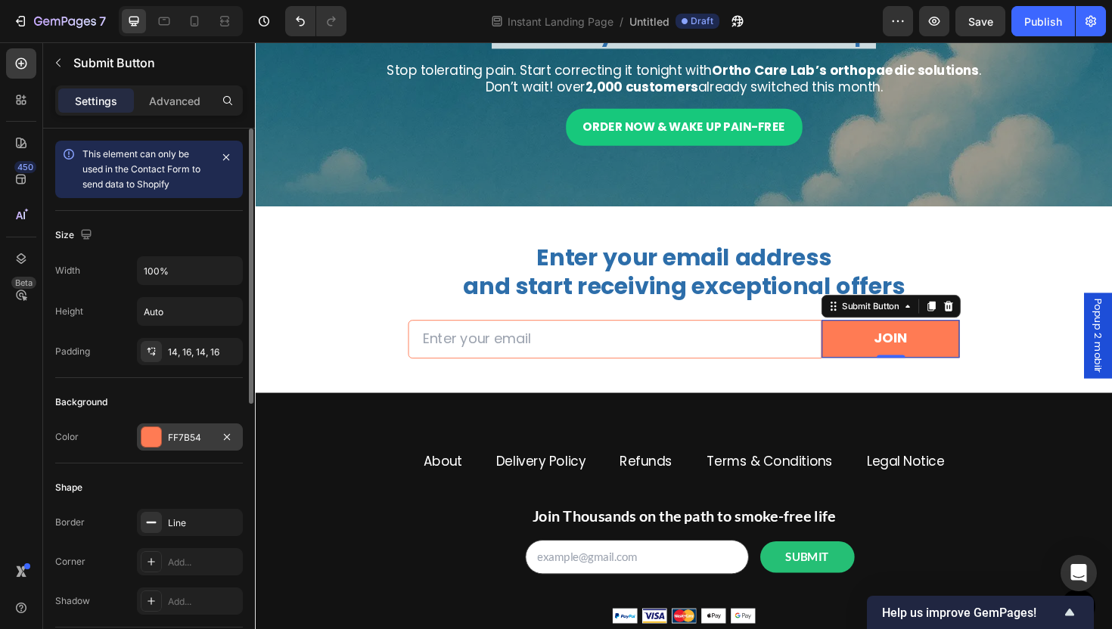
click at [182, 443] on div "FF7B54" at bounding box center [190, 438] width 44 height 14
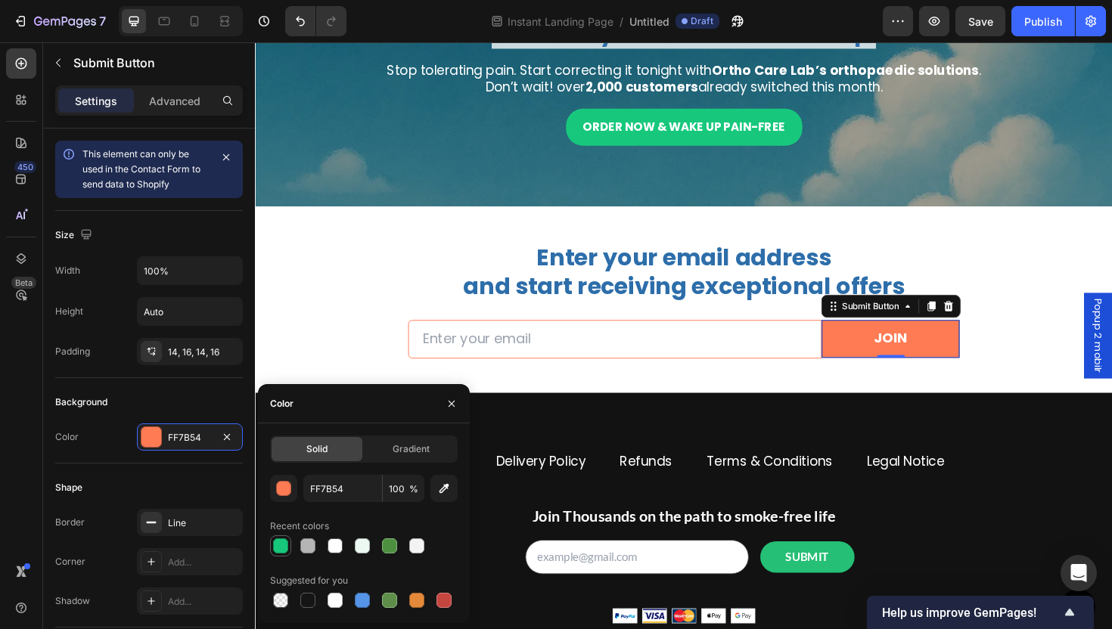
click at [272, 552] on div at bounding box center [280, 546] width 21 height 21
type input "17C87C"
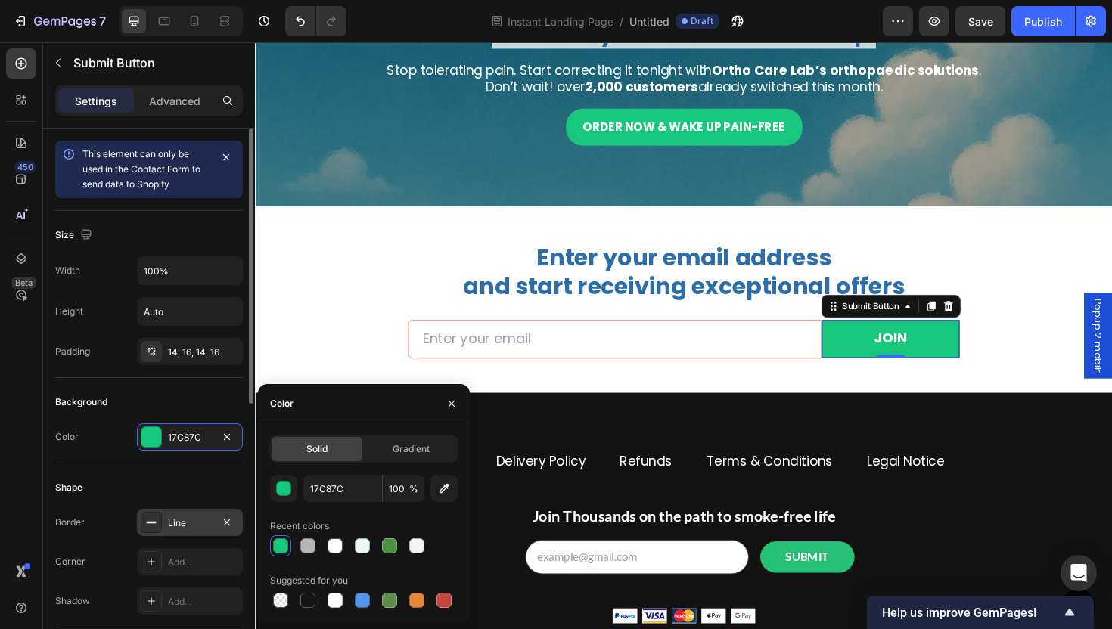
click at [188, 511] on div "Line" at bounding box center [190, 522] width 106 height 27
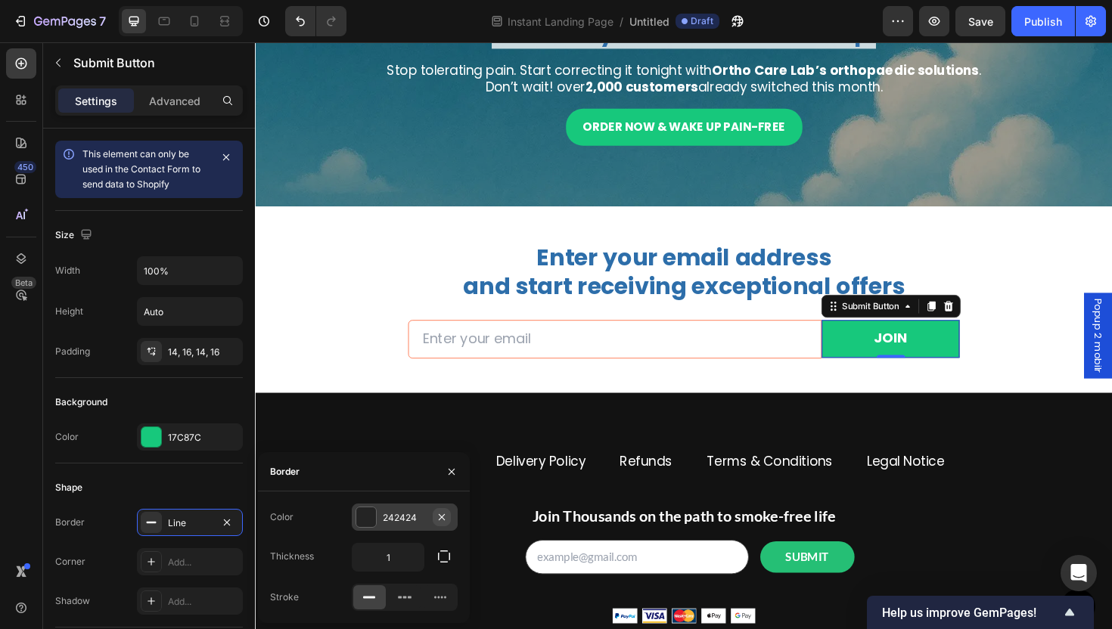
click at [446, 521] on icon "button" at bounding box center [442, 517] width 12 height 12
click at [628, 424] on div "About Button Delivery Policy Button Refunds Button Terms & Conditions Button Le…" at bounding box center [709, 570] width 908 height 312
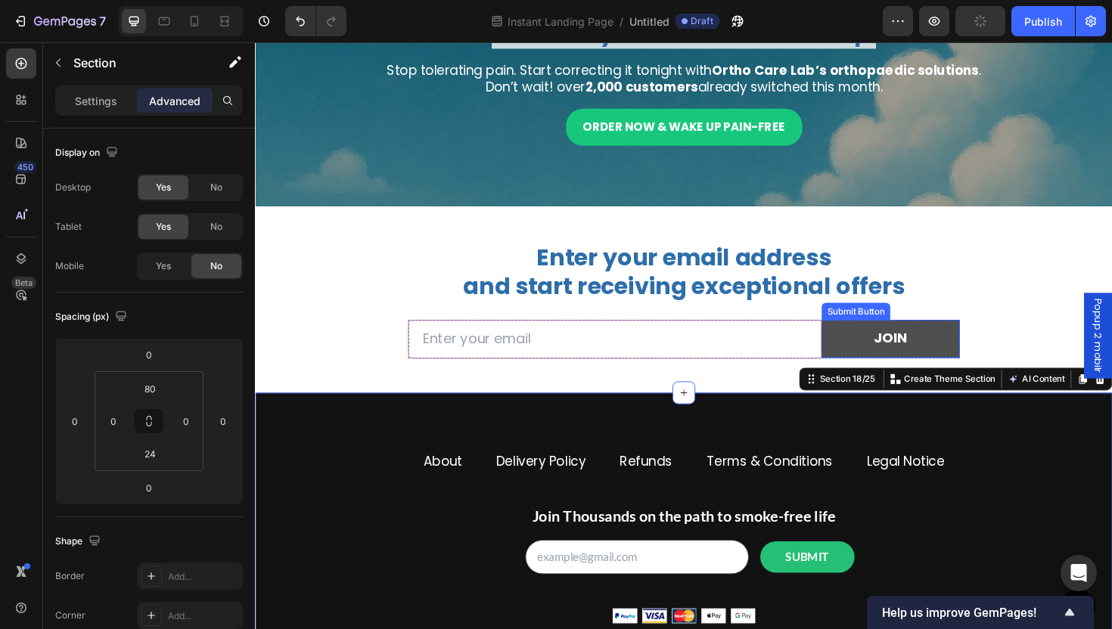
click at [910, 354] on div "JOIN" at bounding box center [928, 356] width 36 height 19
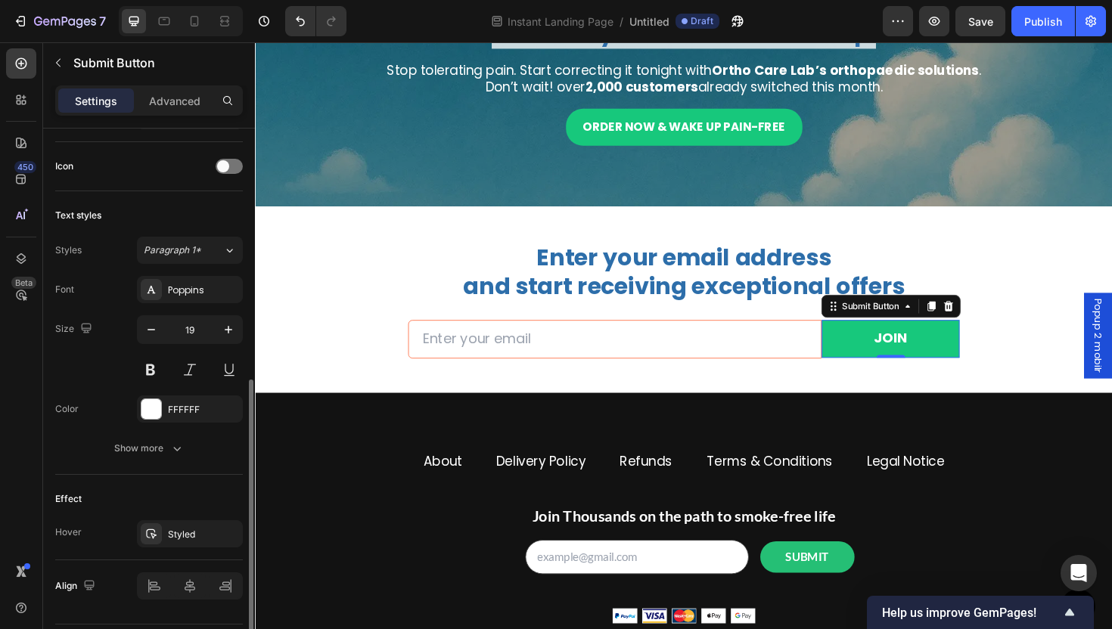
scroll to position [489, 0]
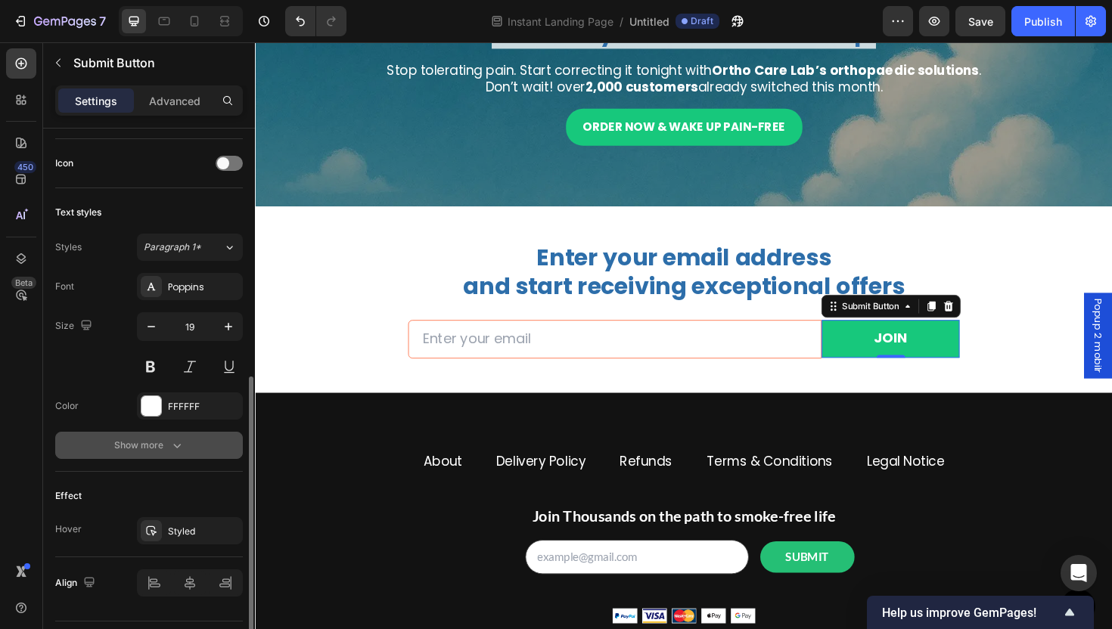
click at [176, 441] on icon "button" at bounding box center [176, 445] width 15 height 15
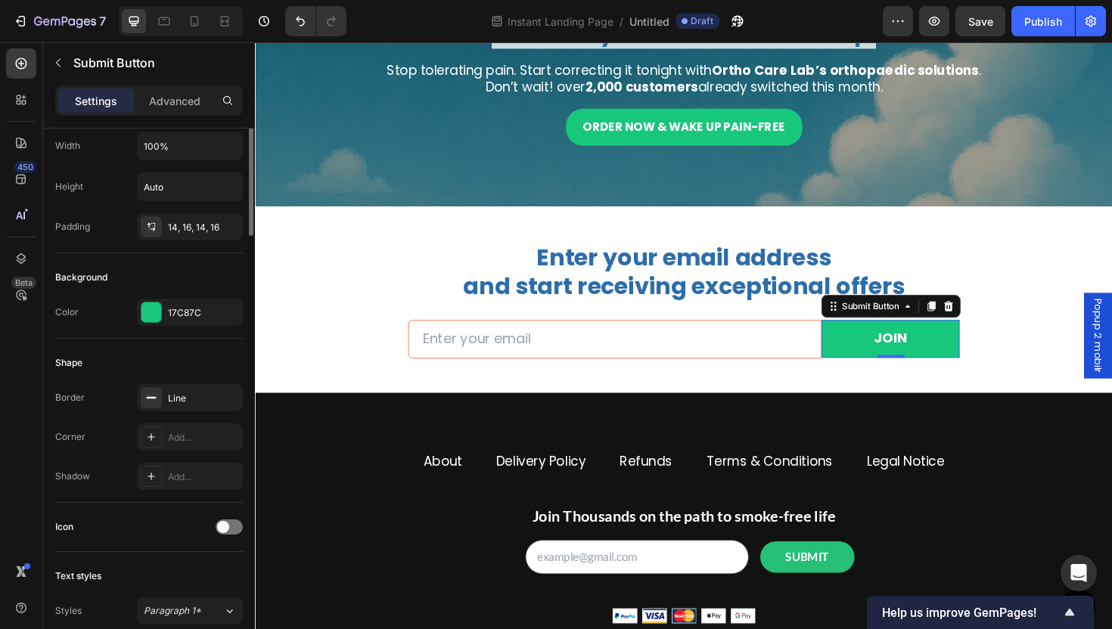
scroll to position [0, 0]
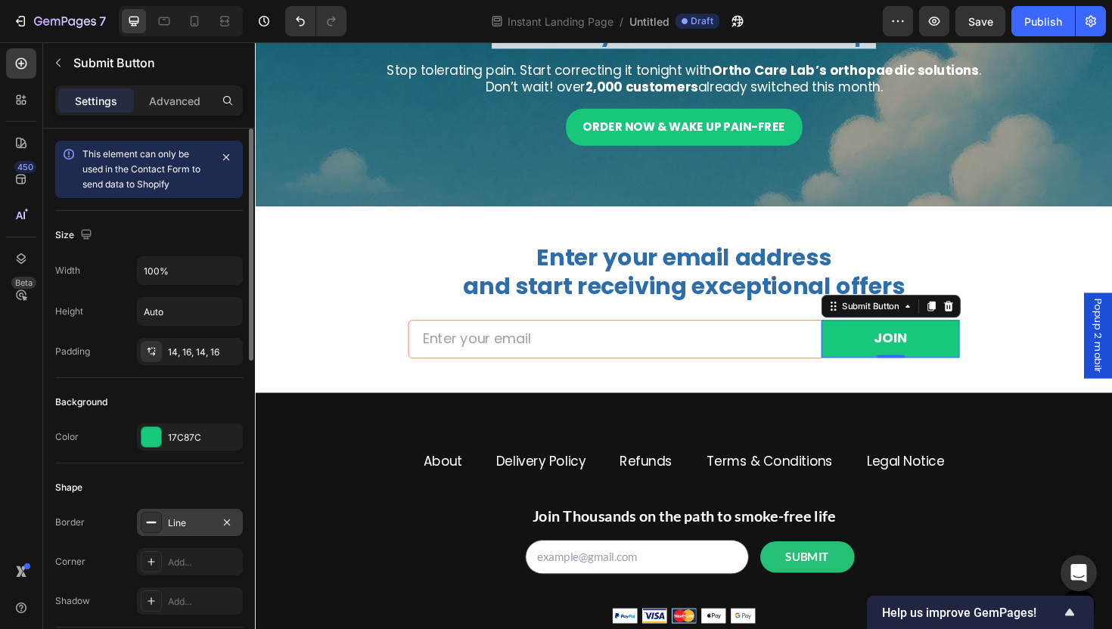
click at [160, 519] on div at bounding box center [151, 522] width 21 height 21
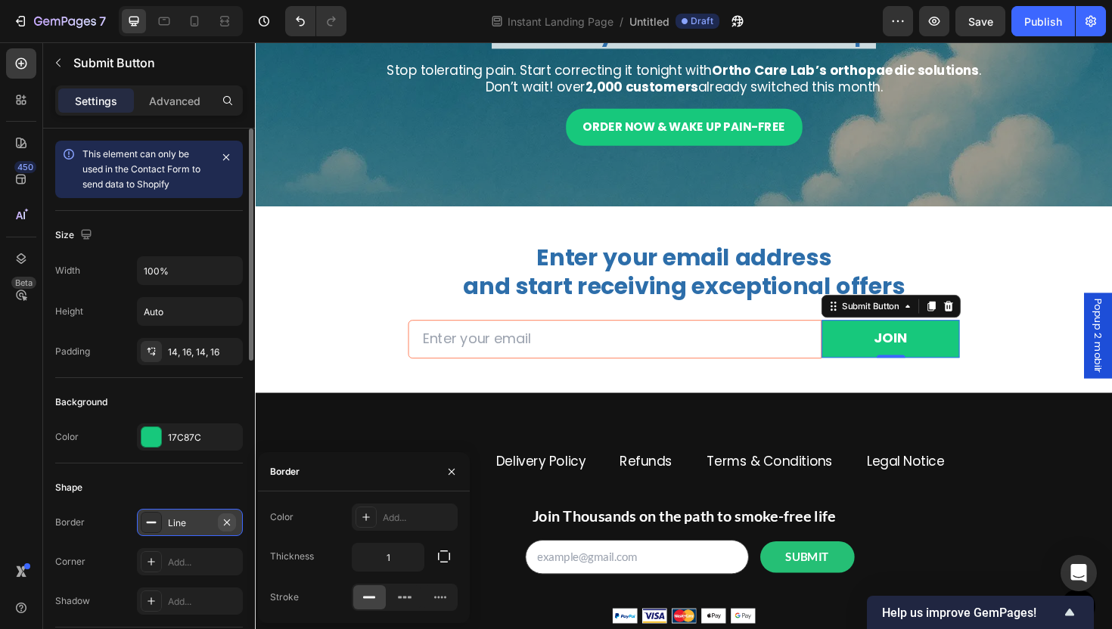
click at [229, 523] on icon "button" at bounding box center [227, 523] width 12 height 12
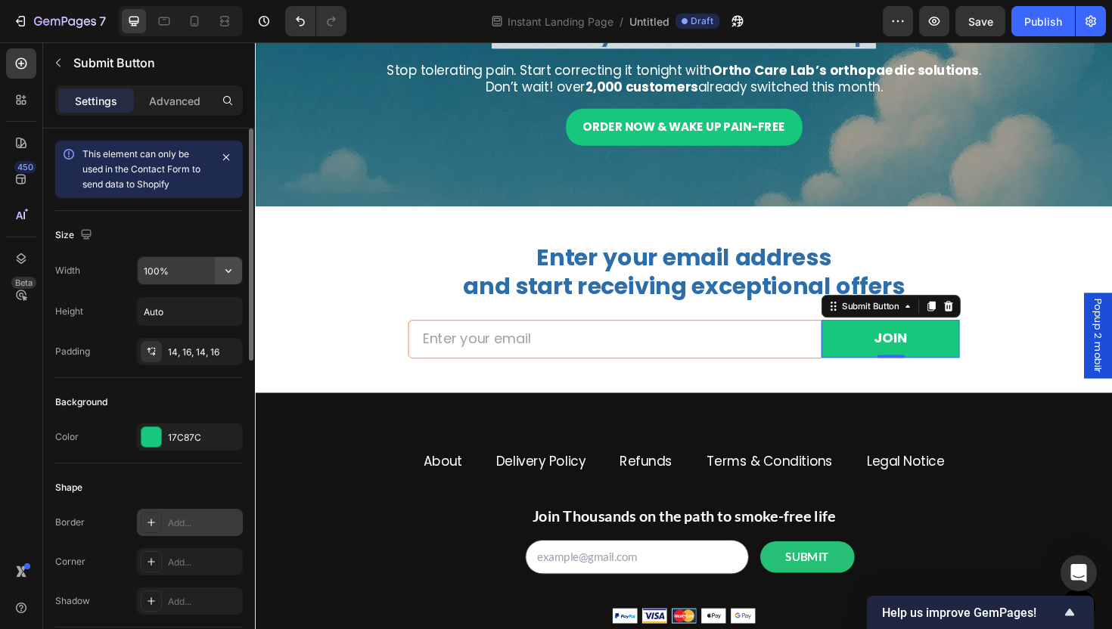
click at [222, 272] on icon "button" at bounding box center [228, 270] width 15 height 15
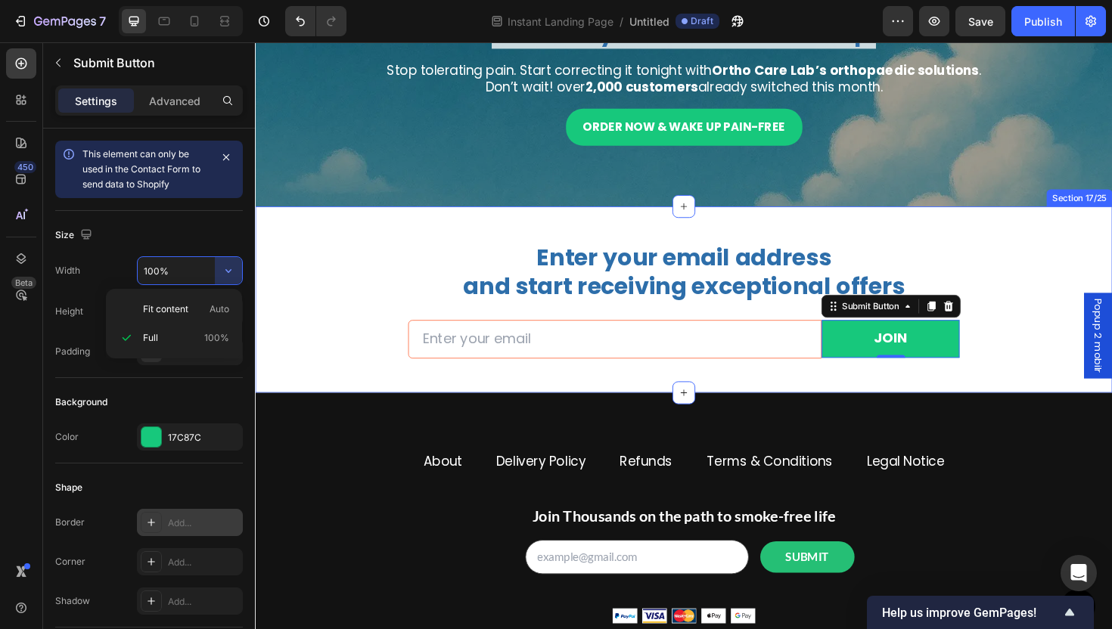
drag, startPoint x: 462, startPoint y: 326, endPoint x: 468, endPoint y: 334, distance: 10.3
click at [462, 326] on div "Enter your email address and start receiving exceptional offers Heading Email F…" at bounding box center [708, 316] width 885 height 126
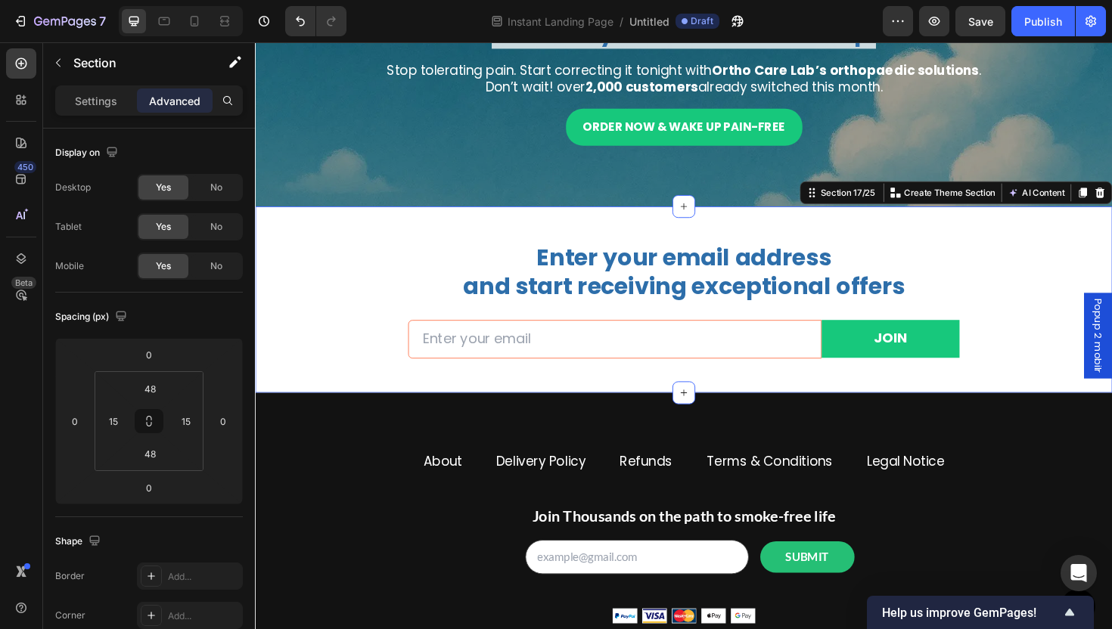
click at [499, 363] on input "email" at bounding box center [636, 358] width 438 height 42
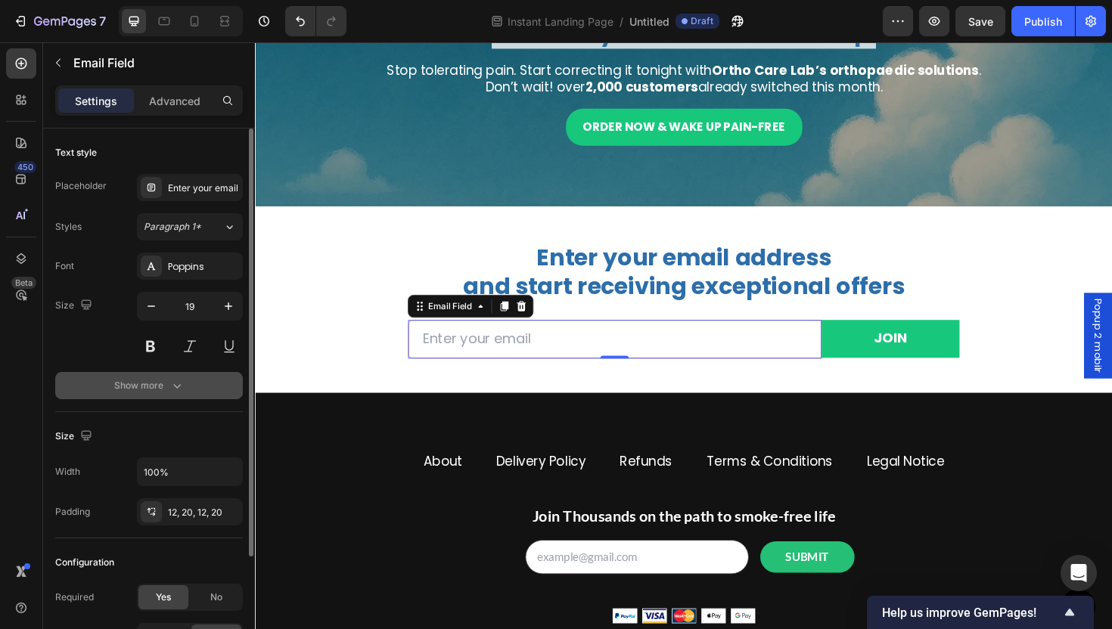
click at [163, 390] on div "Show more" at bounding box center [149, 385] width 70 height 15
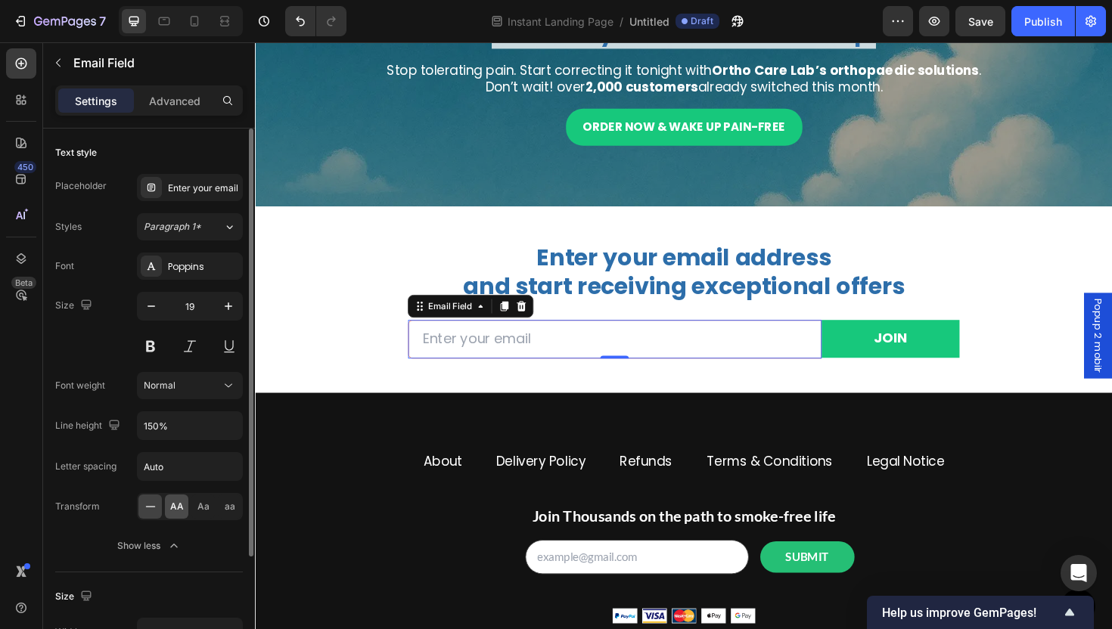
click at [181, 504] on span "AA" at bounding box center [177, 507] width 14 height 14
click at [152, 507] on icon at bounding box center [150, 506] width 15 height 15
click at [212, 510] on div "Aa" at bounding box center [202, 507] width 23 height 24
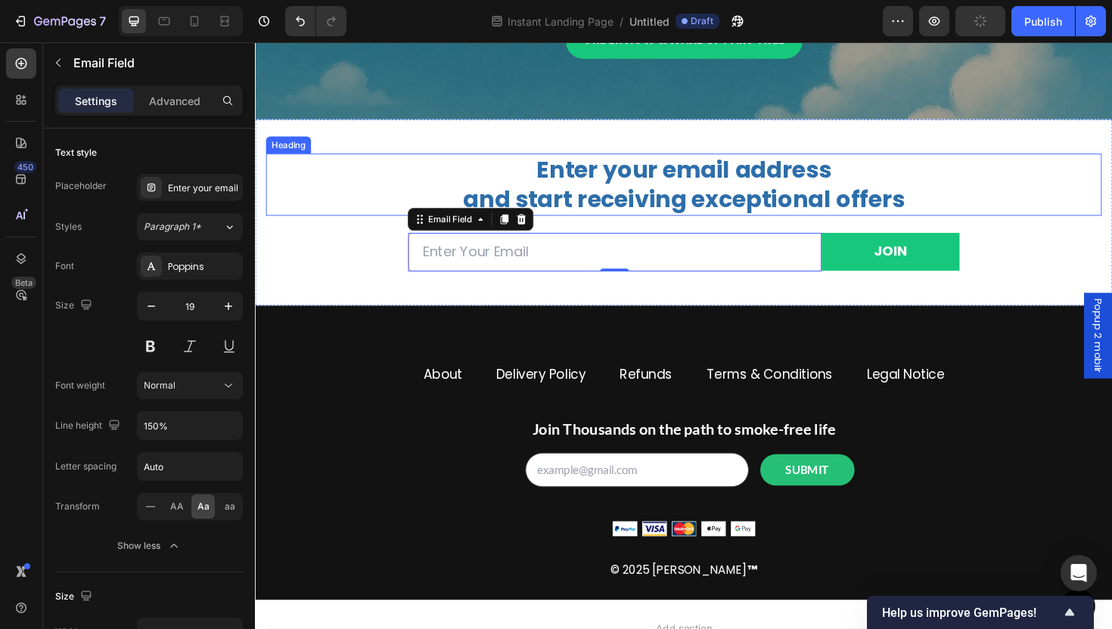
scroll to position [3598, 0]
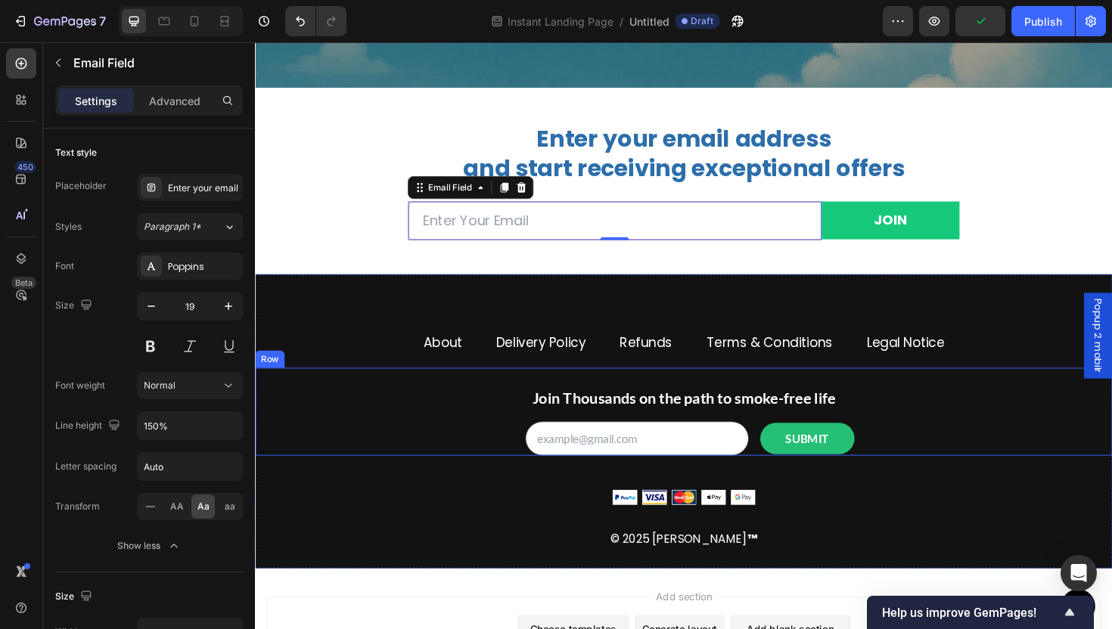
click at [745, 394] on div "Join Thousands on the path to smoke-free life Text block Email Field SUBMIT Sub…" at bounding box center [709, 434] width 908 height 94
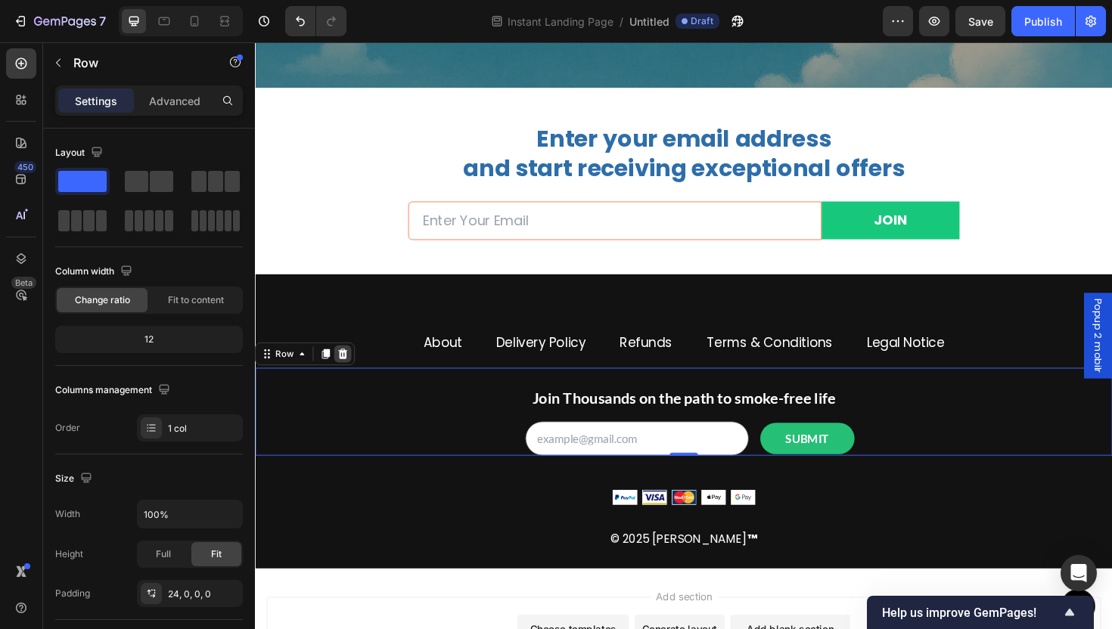
click at [346, 374] on icon at bounding box center [348, 373] width 12 height 12
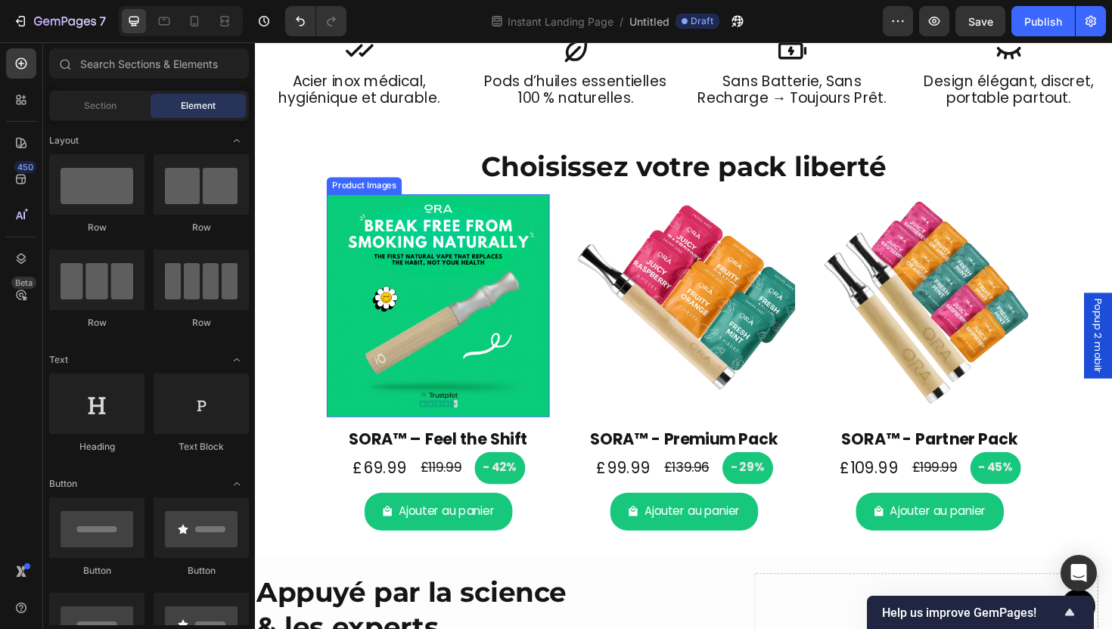
scroll to position [1290, 0]
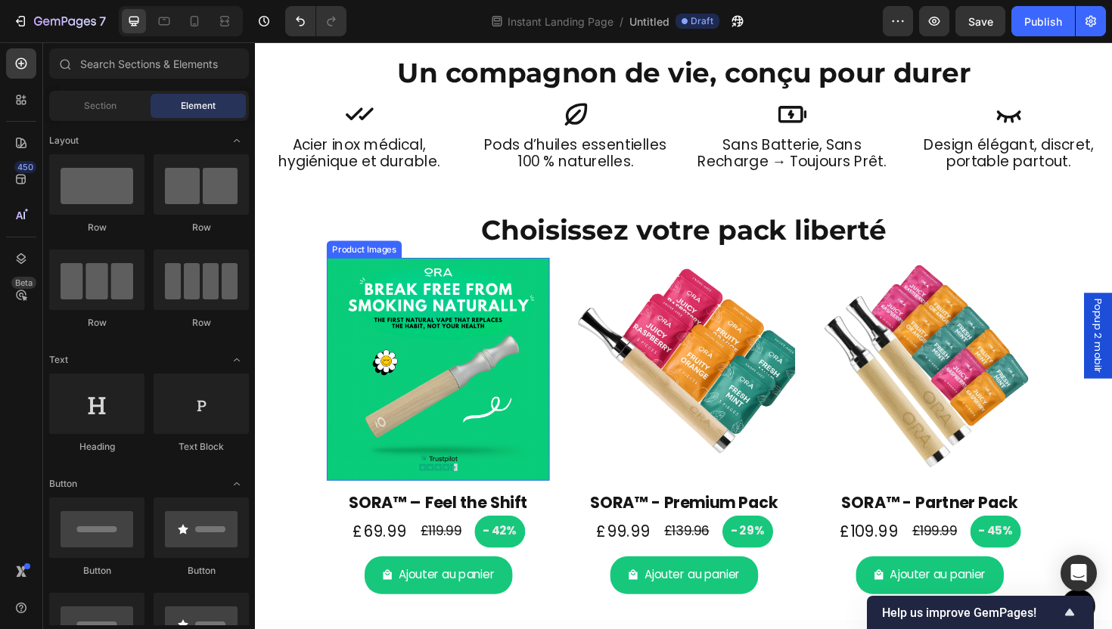
click at [461, 364] on img at bounding box center [449, 389] width 236 height 236
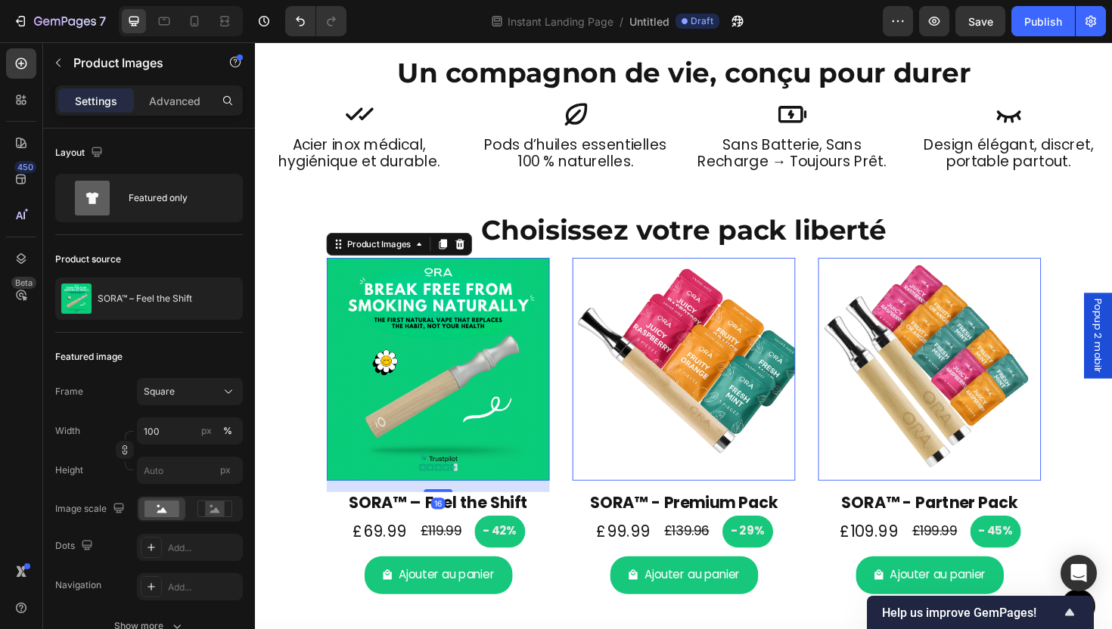
scroll to position [346, 0]
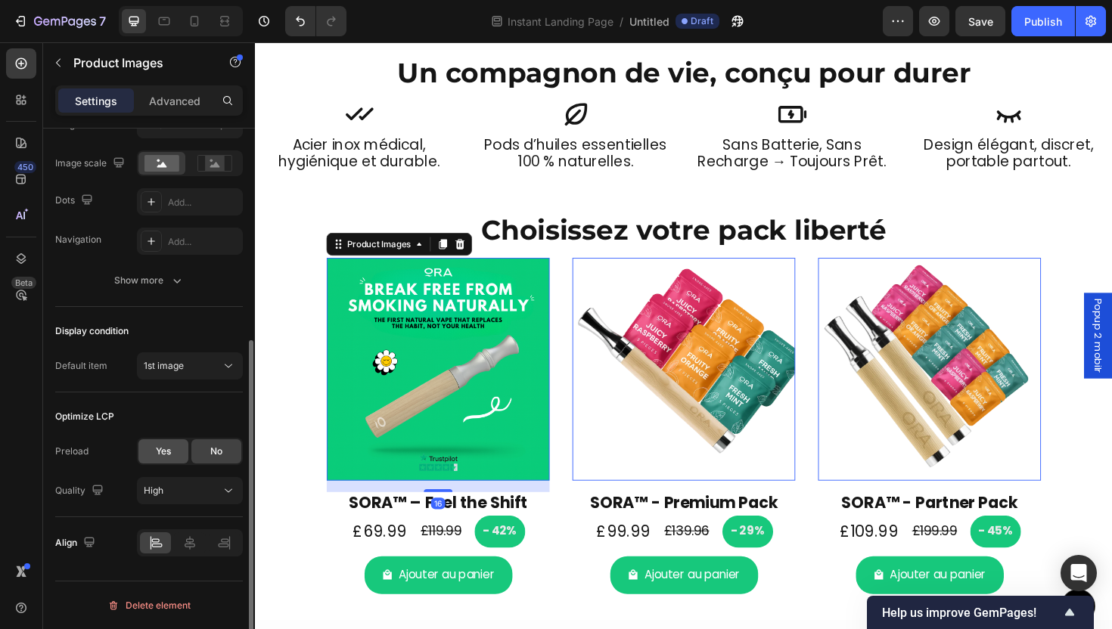
click at [170, 458] on div "Yes" at bounding box center [163, 452] width 50 height 24
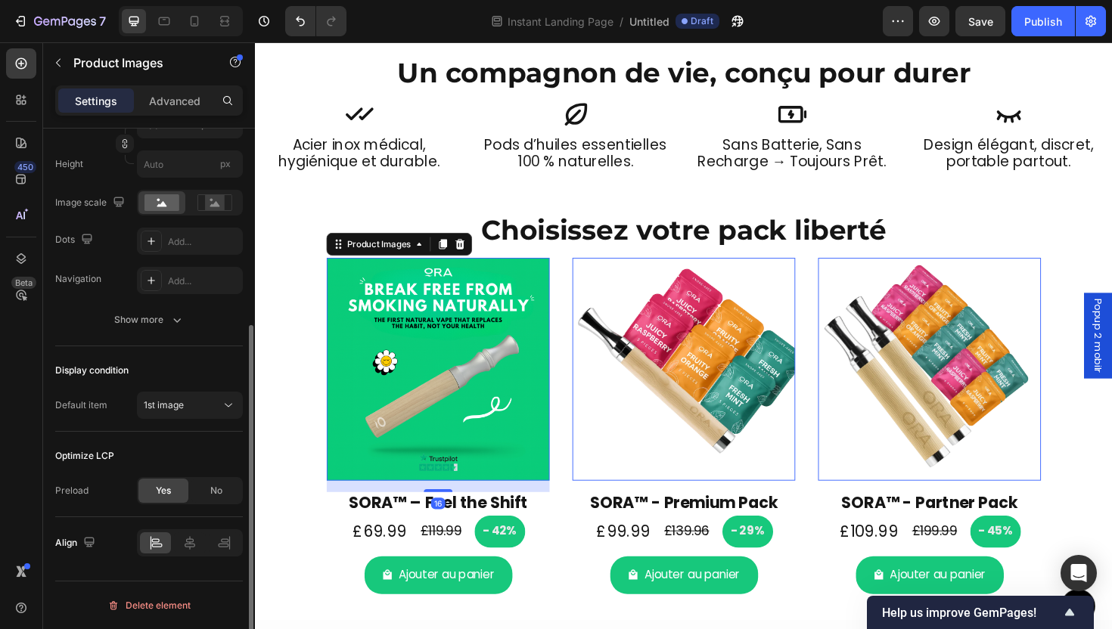
scroll to position [306, 0]
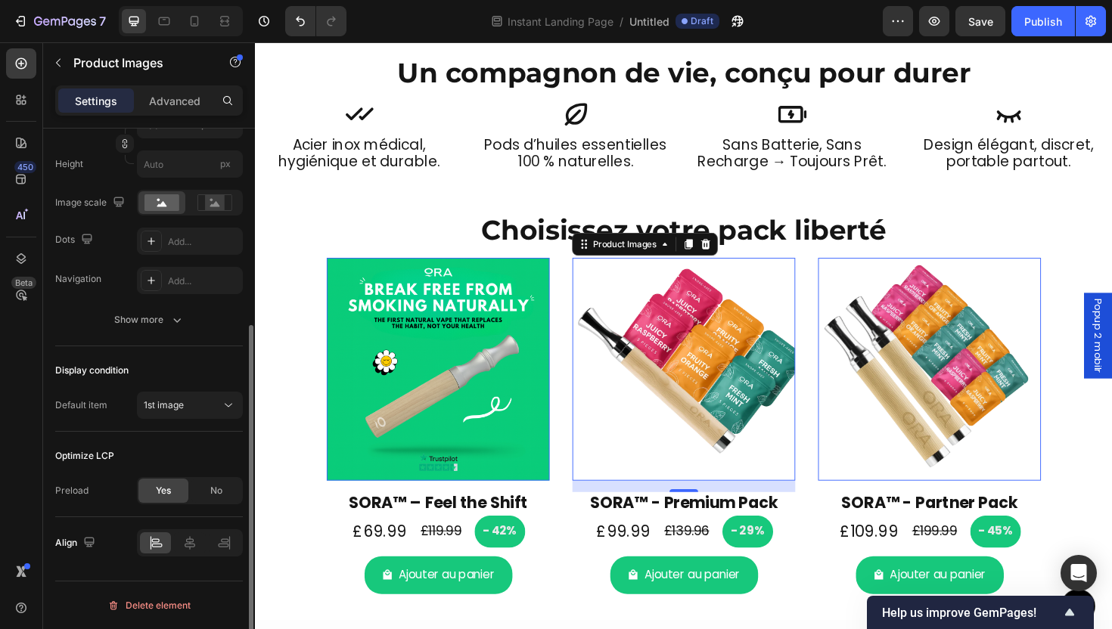
click at [605, 457] on img at bounding box center [709, 389] width 236 height 236
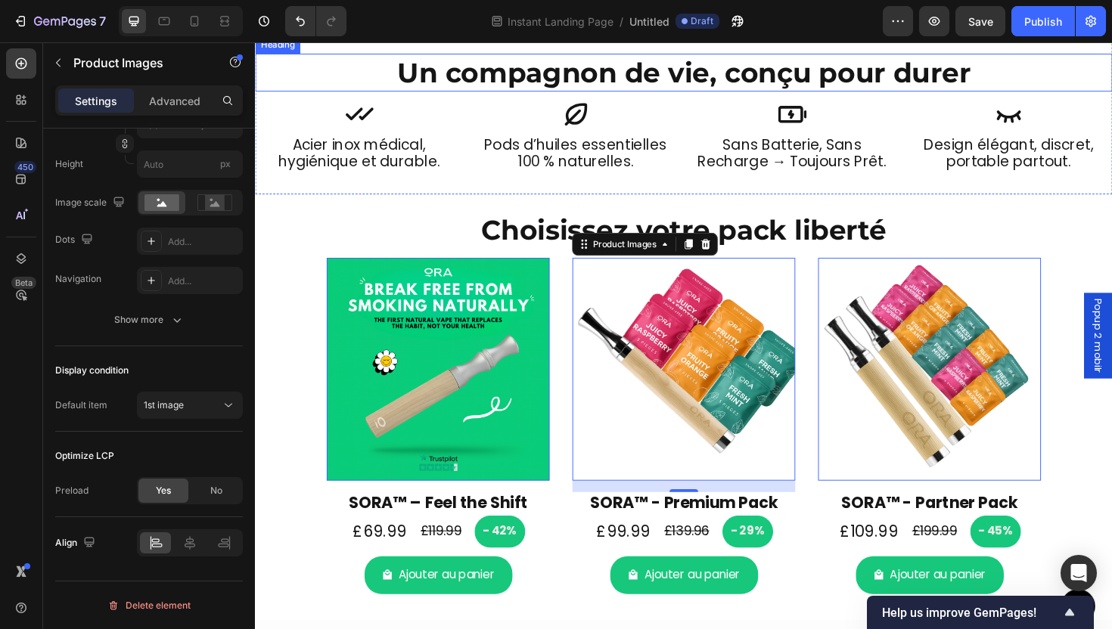
click at [563, 204] on div "Un compagnon de vie, conçu pour durer Heading Icon sans batterie, sans recharge…" at bounding box center [709, 119] width 908 height 167
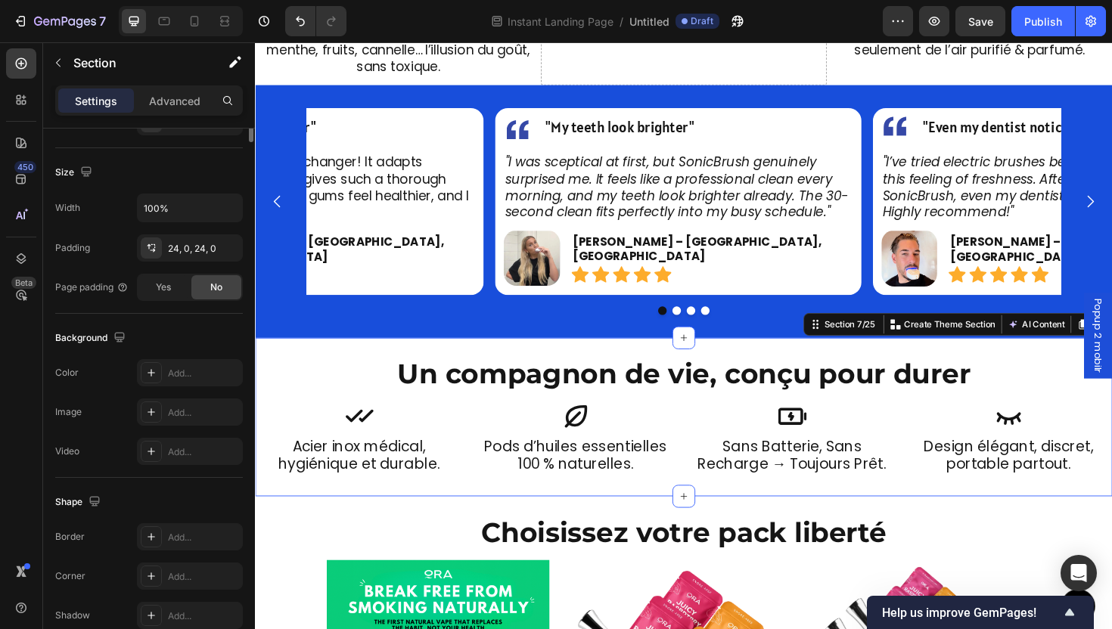
scroll to position [0, 0]
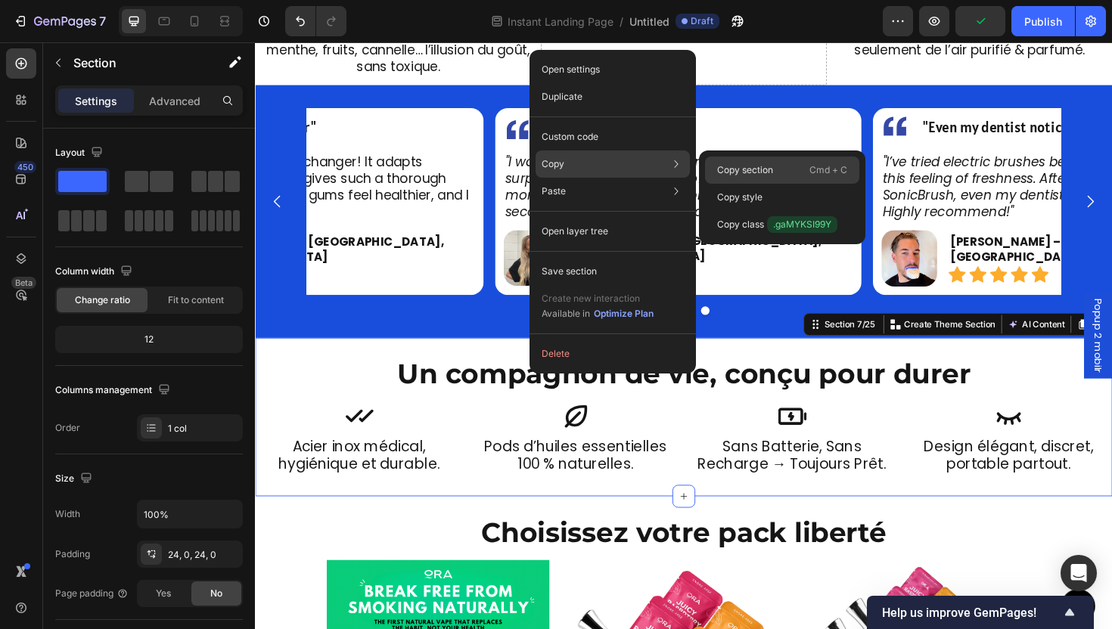
click at [725, 168] on p "Copy section" at bounding box center [745, 170] width 56 height 14
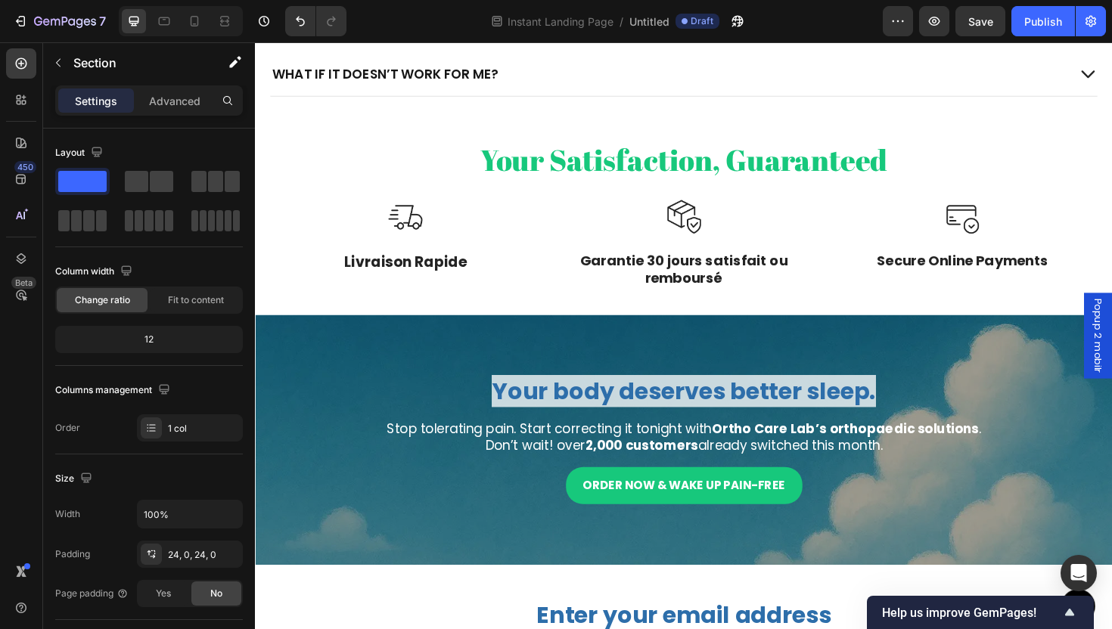
scroll to position [3074, 0]
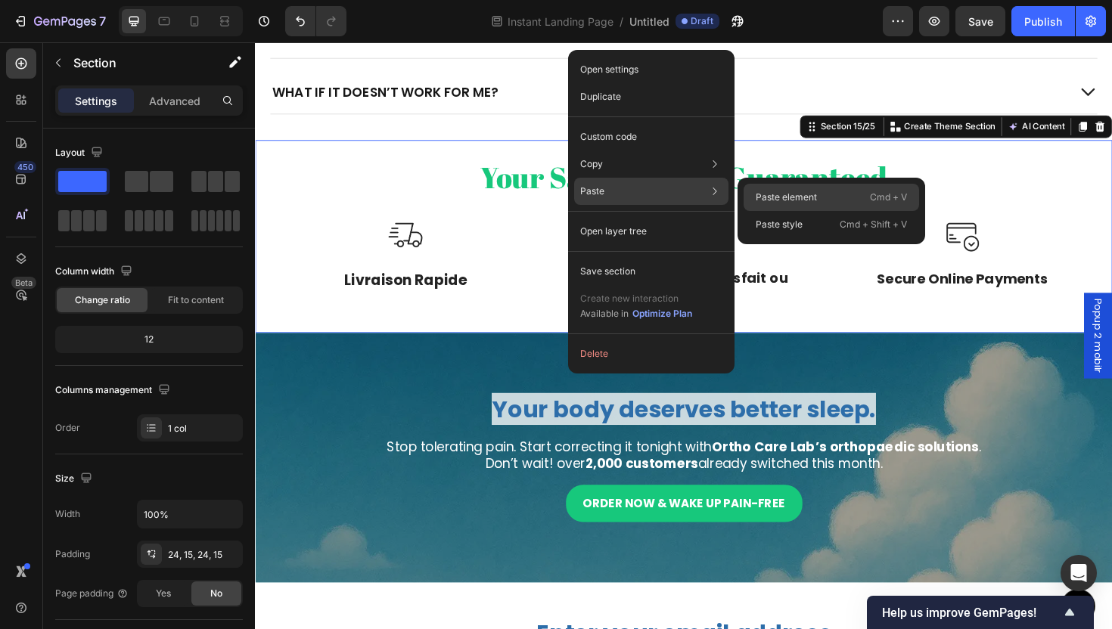
click at [817, 191] on div "Paste element Cmd + V" at bounding box center [832, 197] width 176 height 27
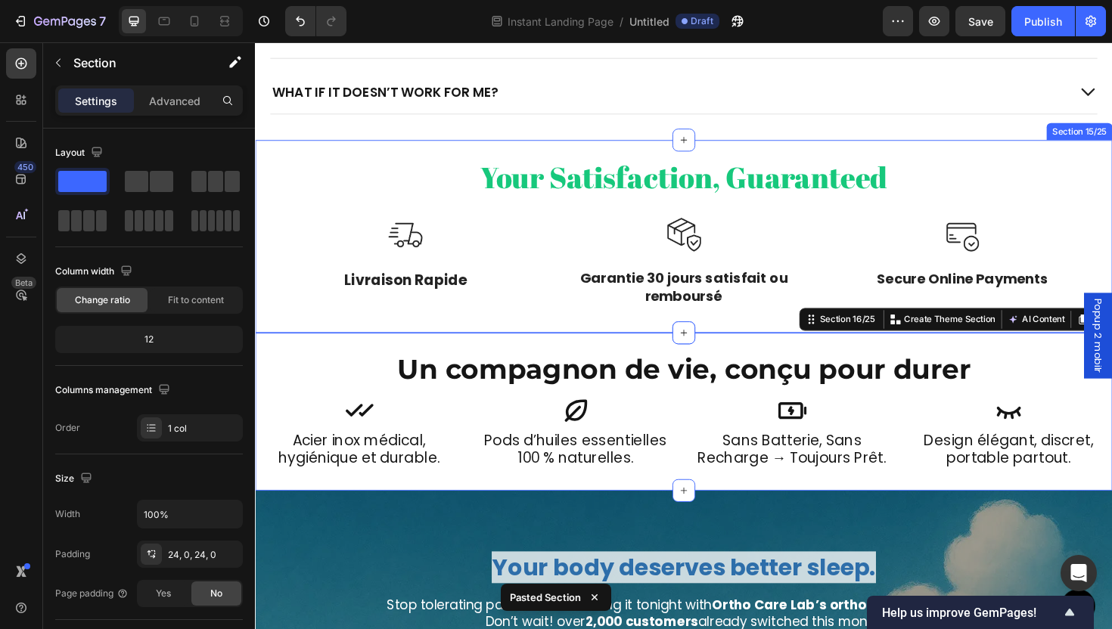
click at [663, 155] on div "Your Satisfaction, Guaranteed Heading Image Tracked Delivery Text Block Free de…" at bounding box center [709, 248] width 908 height 204
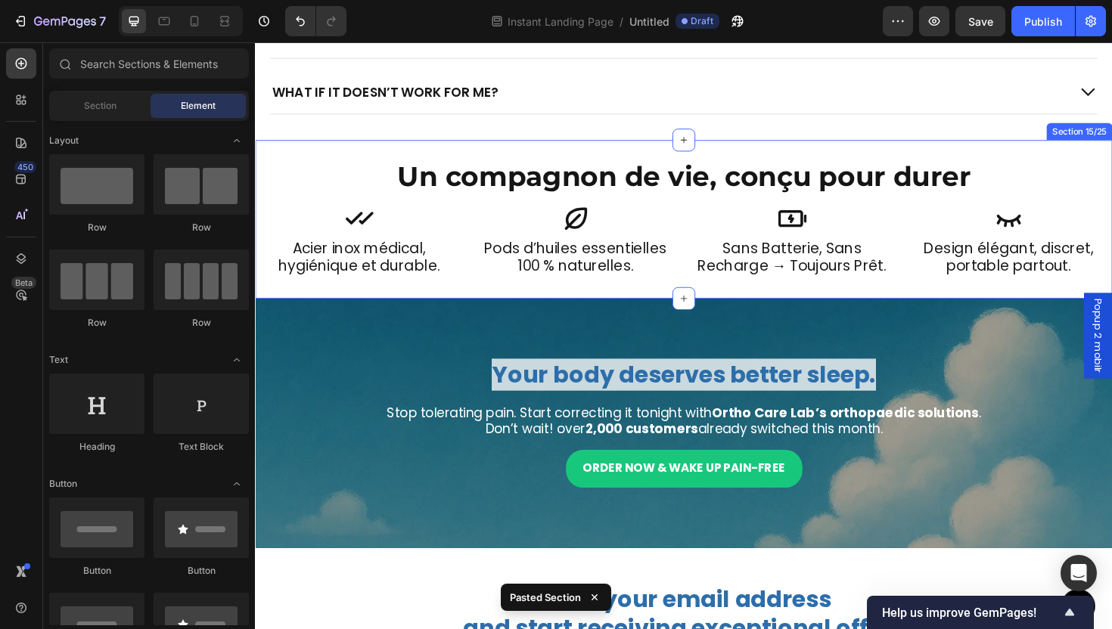
drag, startPoint x: 859, startPoint y: 303, endPoint x: 847, endPoint y: 302, distance: 12.1
click at [859, 303] on div "Un compagnon de vie, conçu pour durer Heading Icon sans batterie, sans recharge…" at bounding box center [709, 229] width 908 height 167
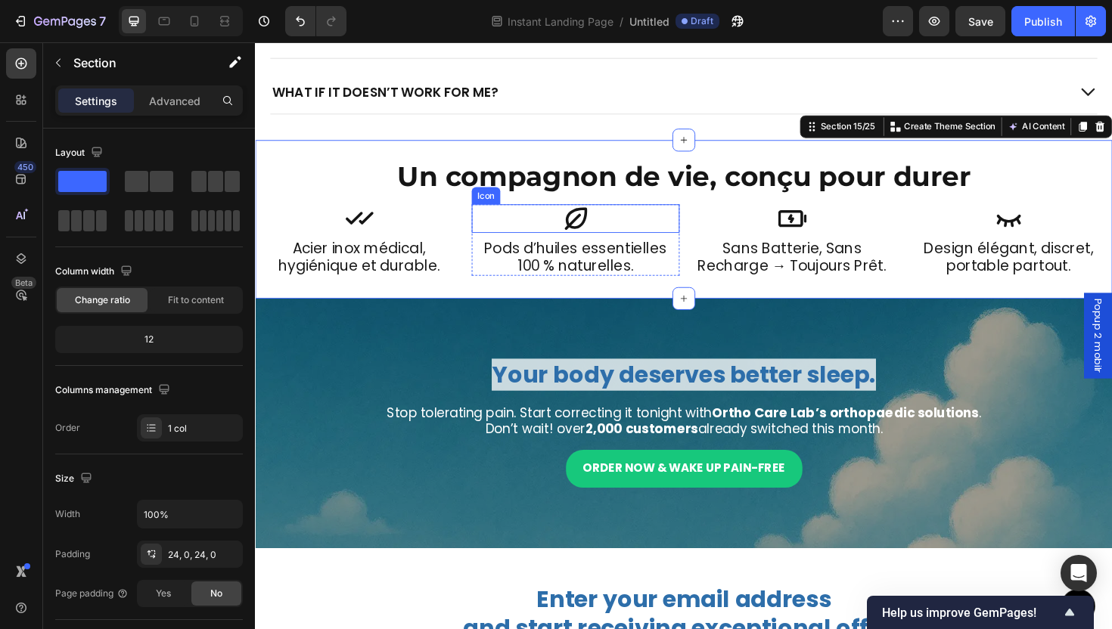
click at [510, 272] on h2 "Pods d’huiles essentielles 100 % naturelles." at bounding box center [594, 269] width 220 height 39
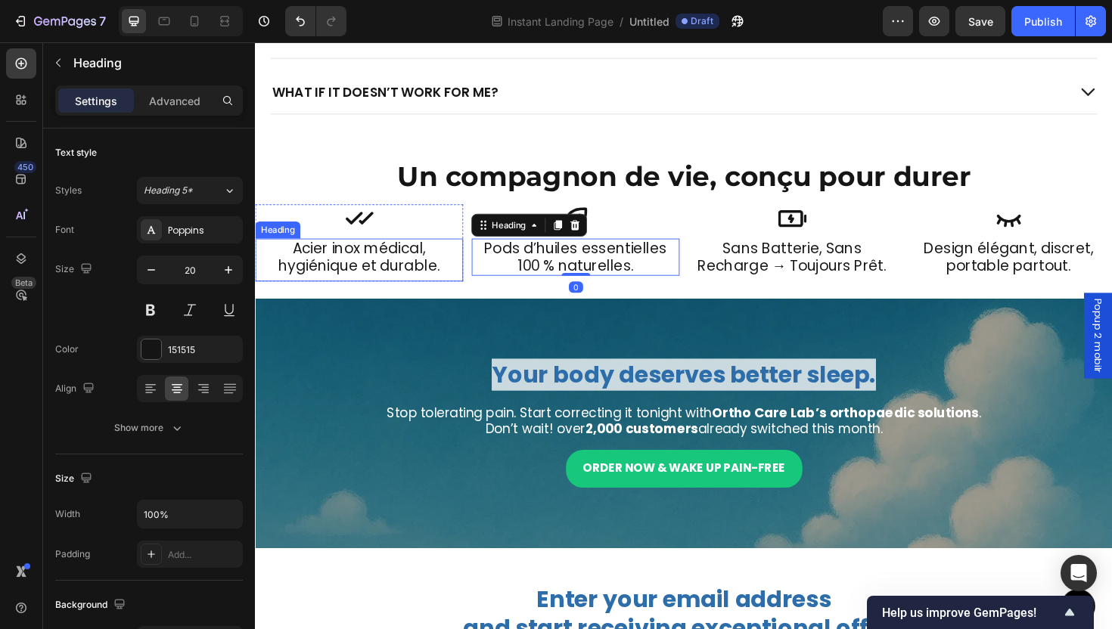
click at [474, 271] on div "Icon sans batterie, sans recharge → toujours prêt. Heading Row Icon Design élég…" at bounding box center [709, 255] width 908 height 82
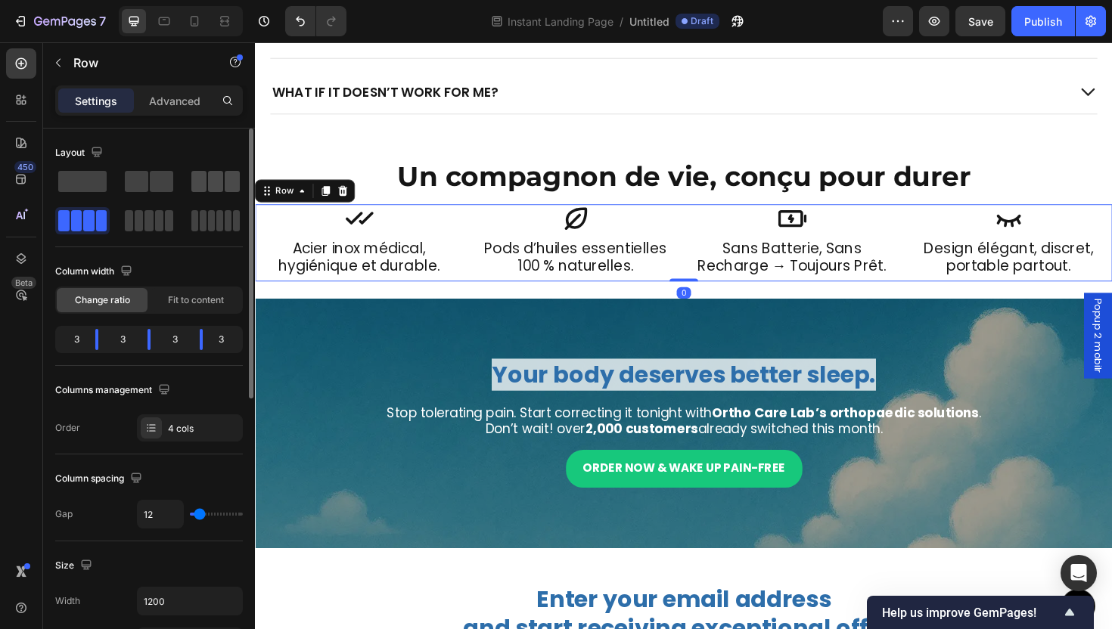
click at [208, 180] on span at bounding box center [215, 181] width 15 height 21
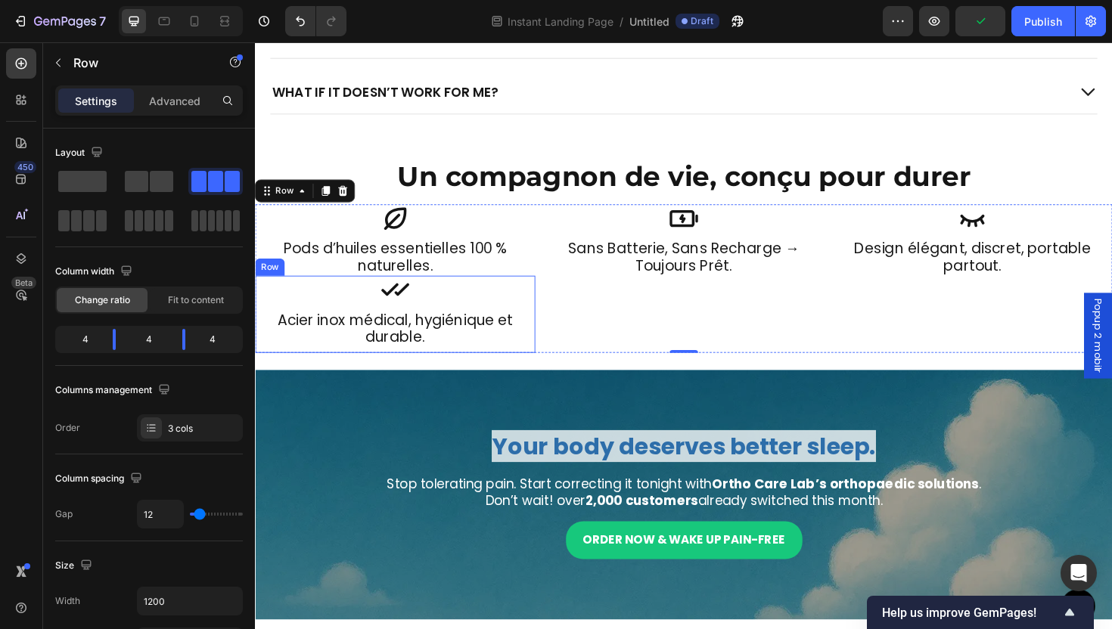
click at [544, 323] on div "Icon Acier inox médical, hygiénique et durable. Heading" at bounding box center [403, 331] width 297 height 82
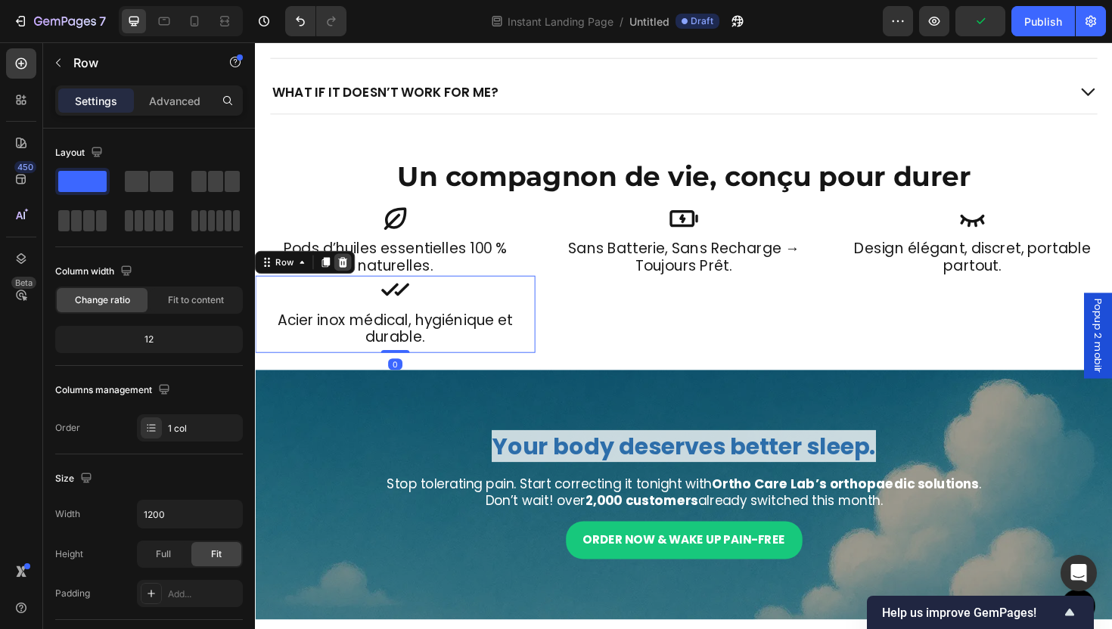
click at [350, 275] on icon at bounding box center [348, 274] width 10 height 11
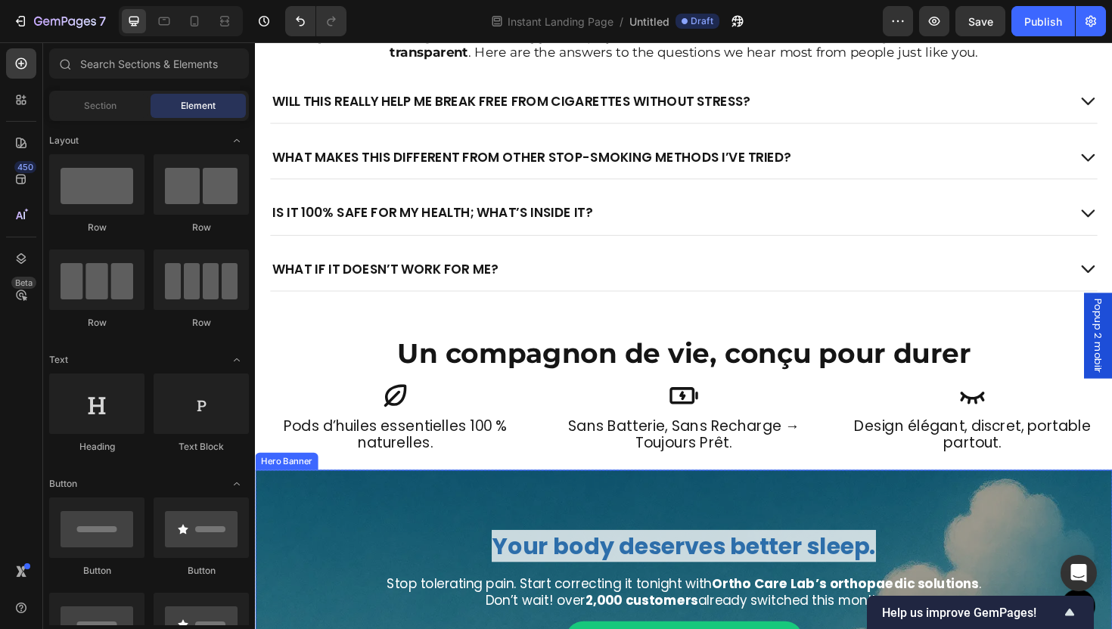
scroll to position [2815, 0]
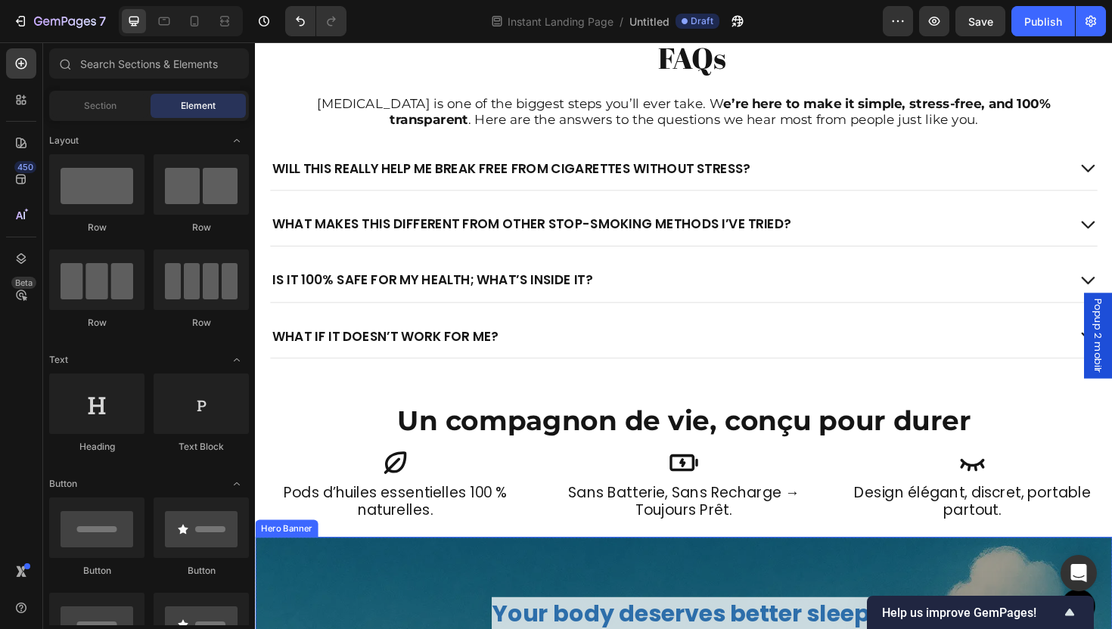
click at [567, 185] on p "Will this really help me break free from cigarettes without stress?" at bounding box center [526, 175] width 506 height 17
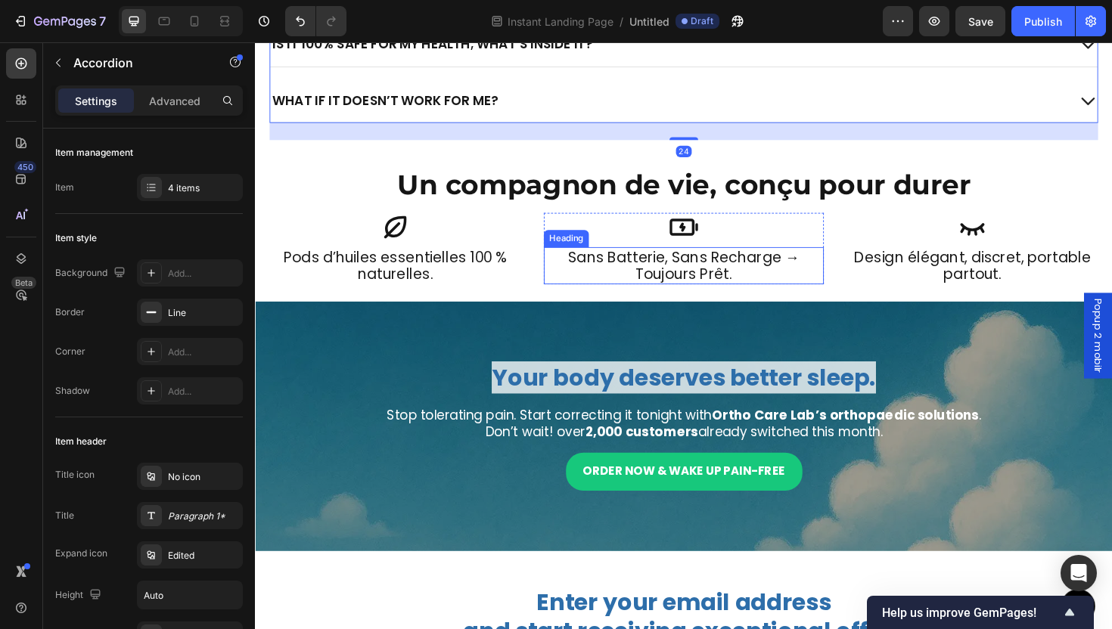
scroll to position [2497, 0]
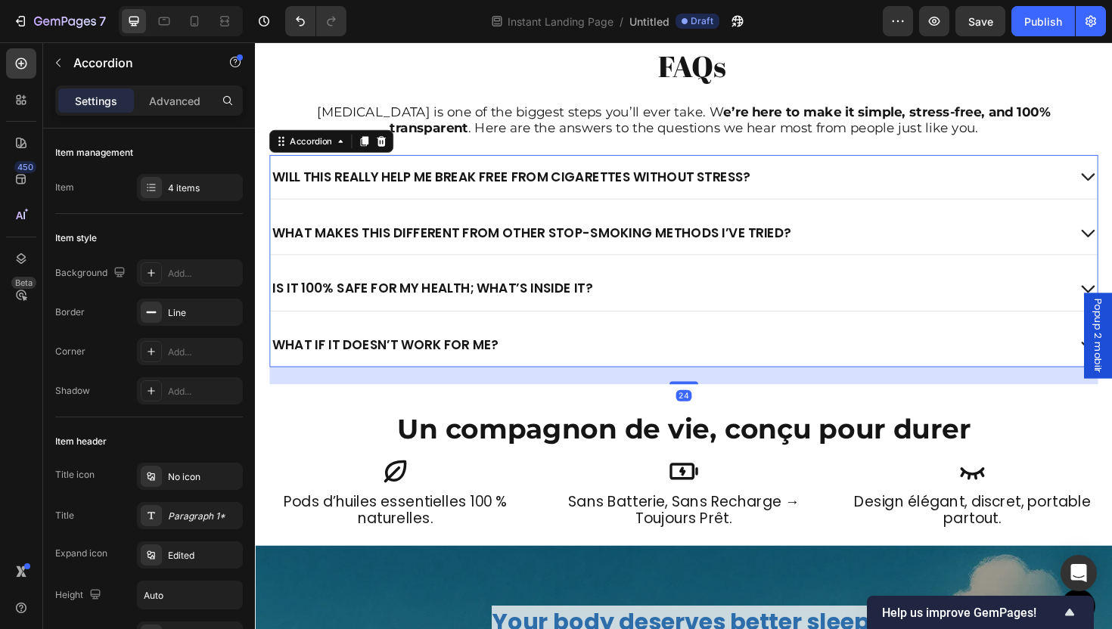
click at [504, 184] on p "Will this really help me break free from cigarettes without stress?" at bounding box center [526, 184] width 506 height 17
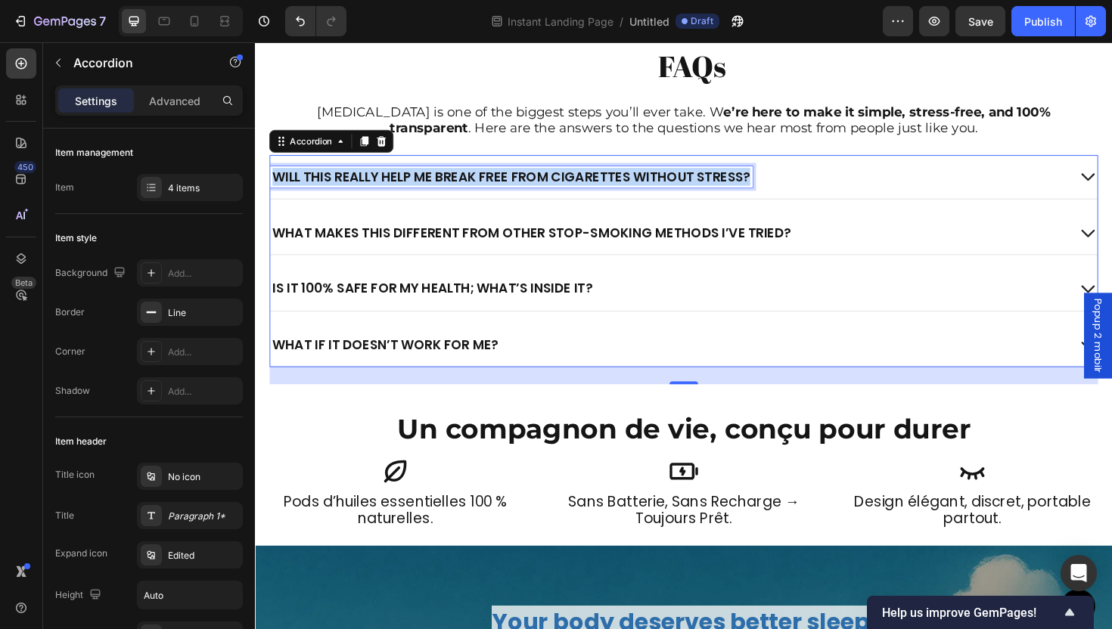
click at [504, 184] on p "Will this really help me break free from cigarettes without stress?" at bounding box center [526, 184] width 506 height 17
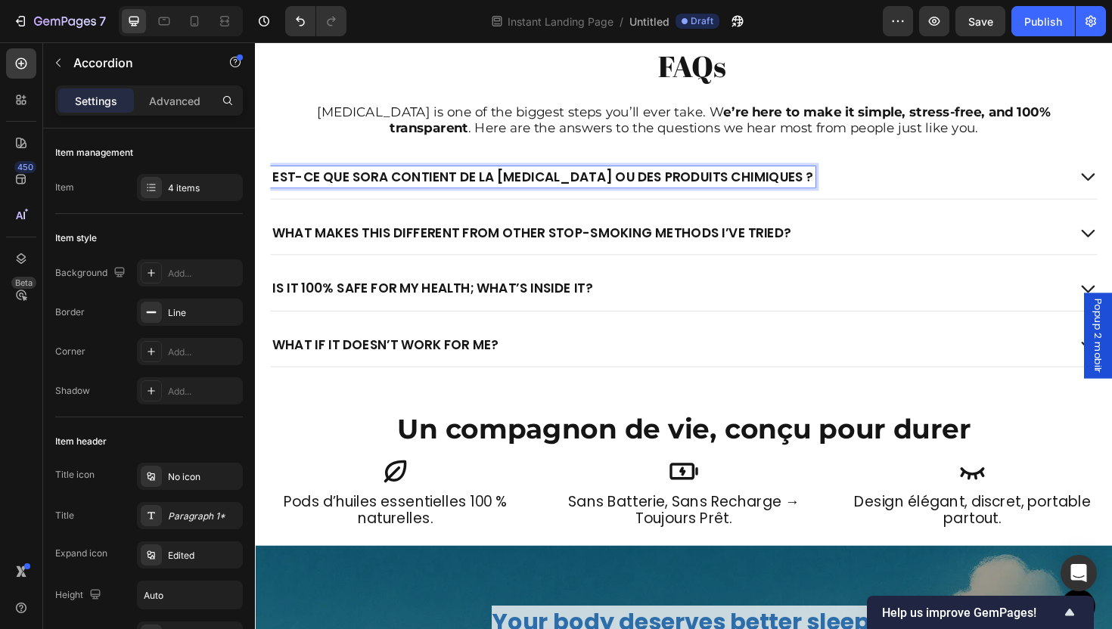
click at [399, 230] on div "What makes this different from other stop-smoking methods I’ve tried?" at bounding box center [709, 244] width 876 height 46
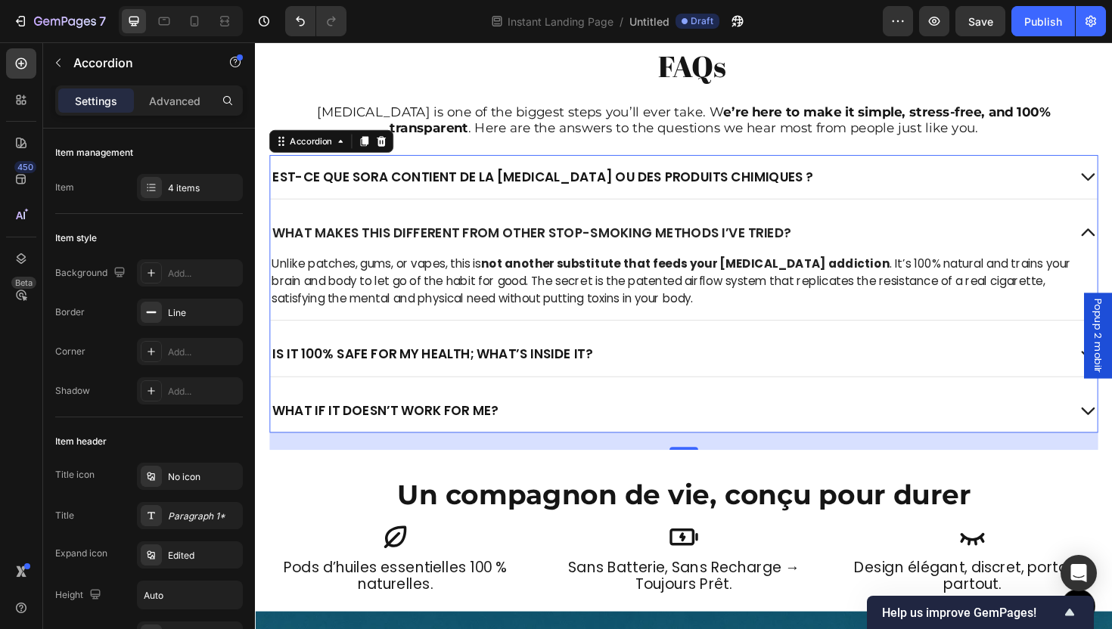
click at [831, 191] on div "Est-ce que SORA contient de la nicotine ou des produits chimiques ?" at bounding box center [693, 185] width 844 height 22
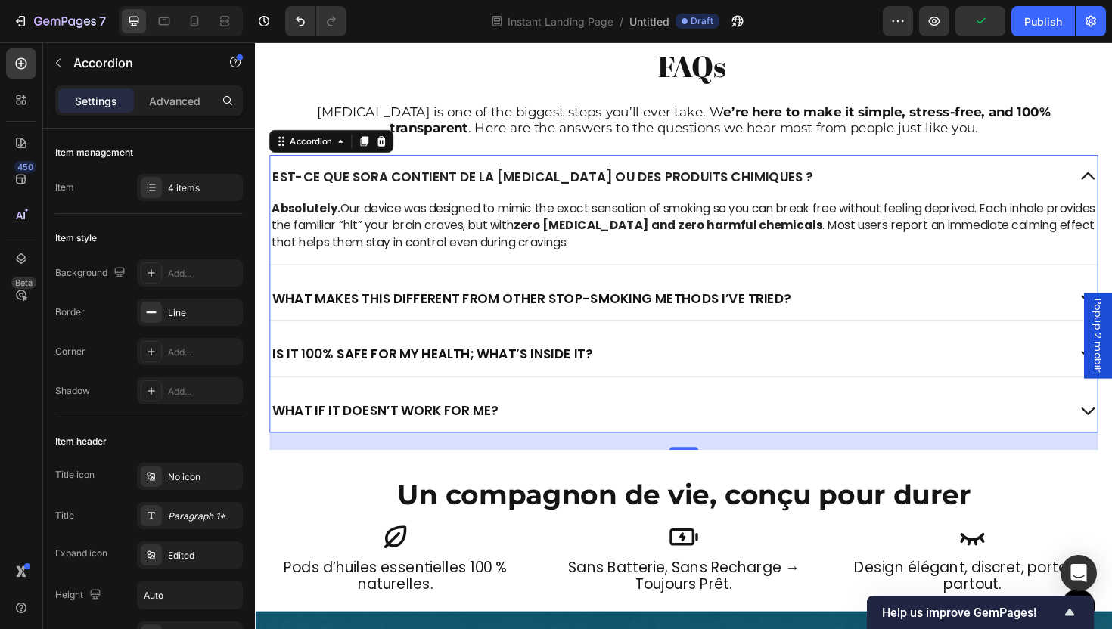
click at [465, 238] on p "Absolutely. Our device was designed to mimic the exact sensation of smoking so …" at bounding box center [708, 237] width 873 height 54
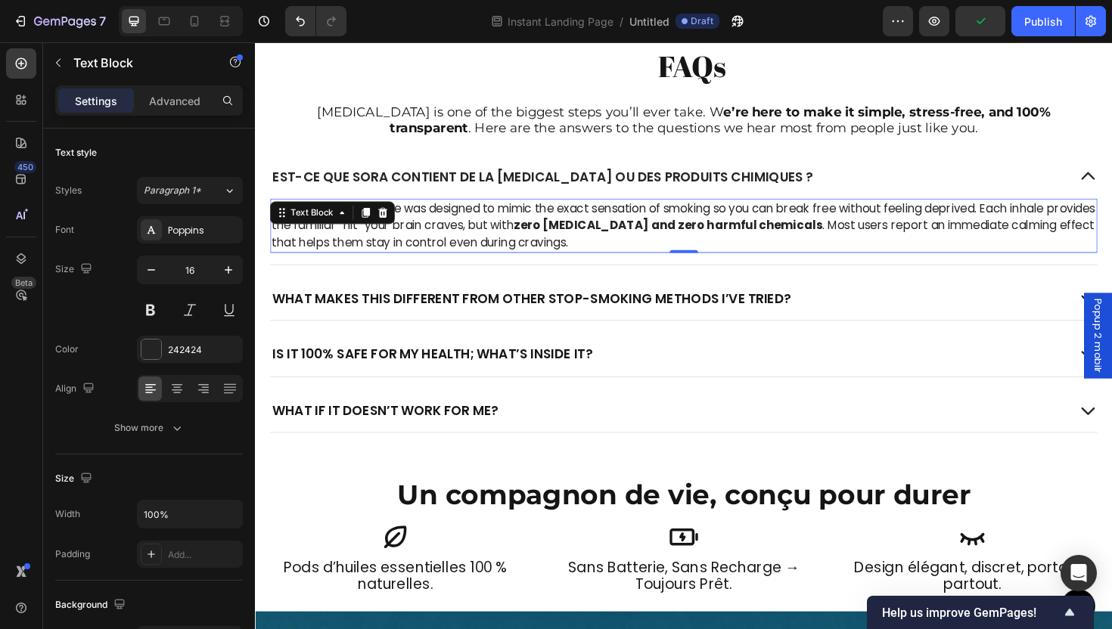
click at [465, 238] on p "Absolutely. Our device was designed to mimic the exact sensation of smoking so …" at bounding box center [708, 237] width 873 height 54
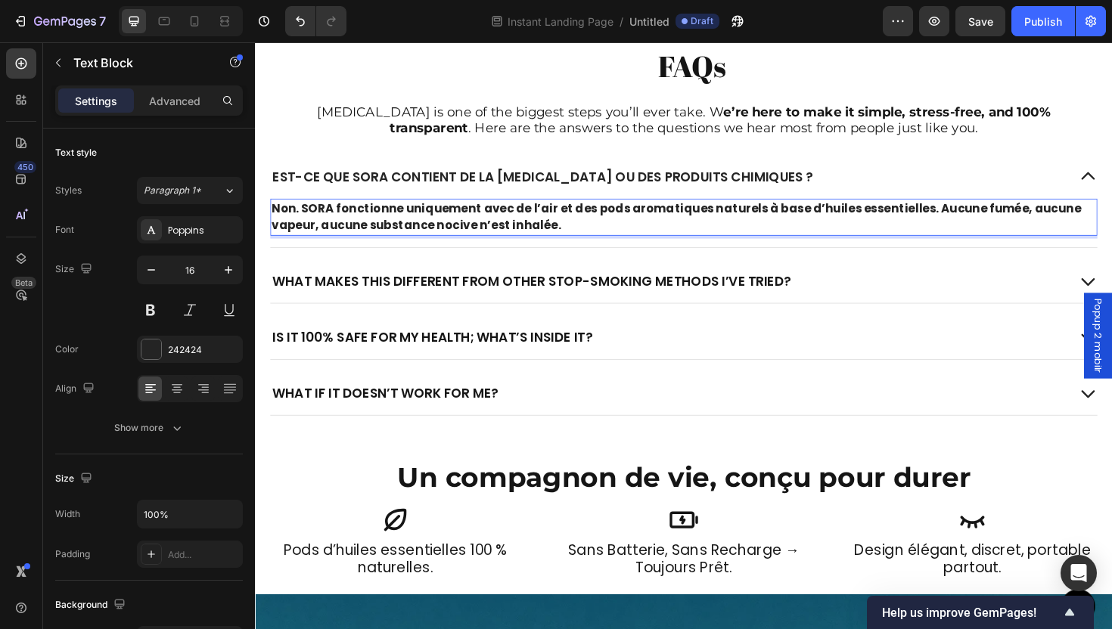
click at [465, 228] on strong "Non. SORA fonctionne uniquement avec de l’air et des pods aromatiques naturels …" at bounding box center [700, 228] width 857 height 36
click at [464, 228] on strong "Non. SORA fonctionne uniquement avec de l’air et des pods aromatiques naturels …" at bounding box center [700, 228] width 857 height 36
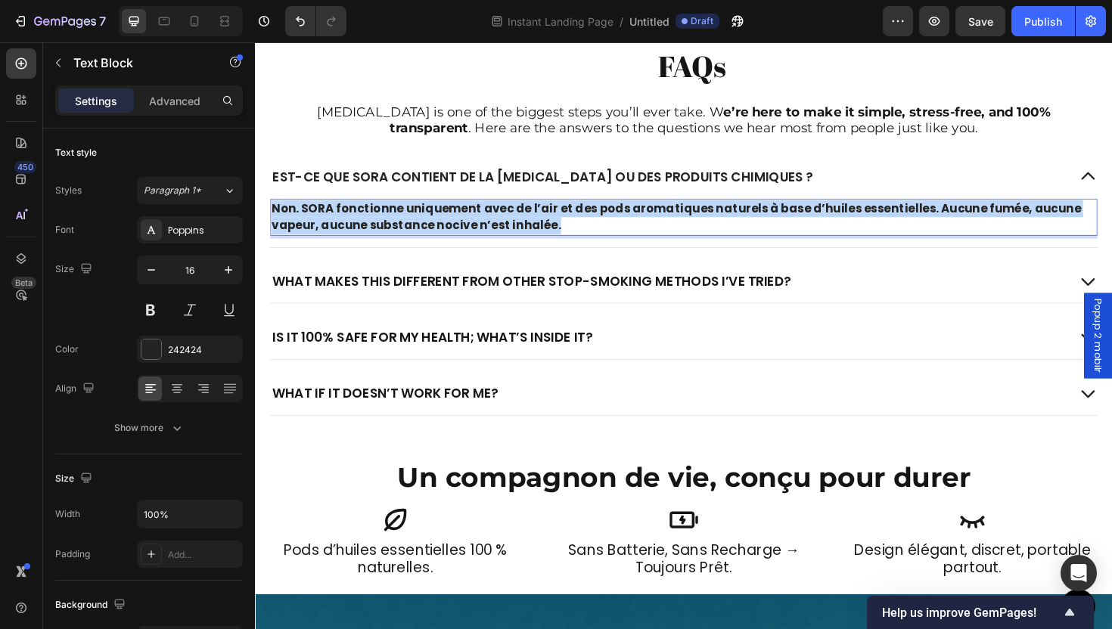
click at [464, 228] on strong "Non. SORA fonctionne uniquement avec de l’air et des pods aromatiques naturels …" at bounding box center [700, 228] width 857 height 36
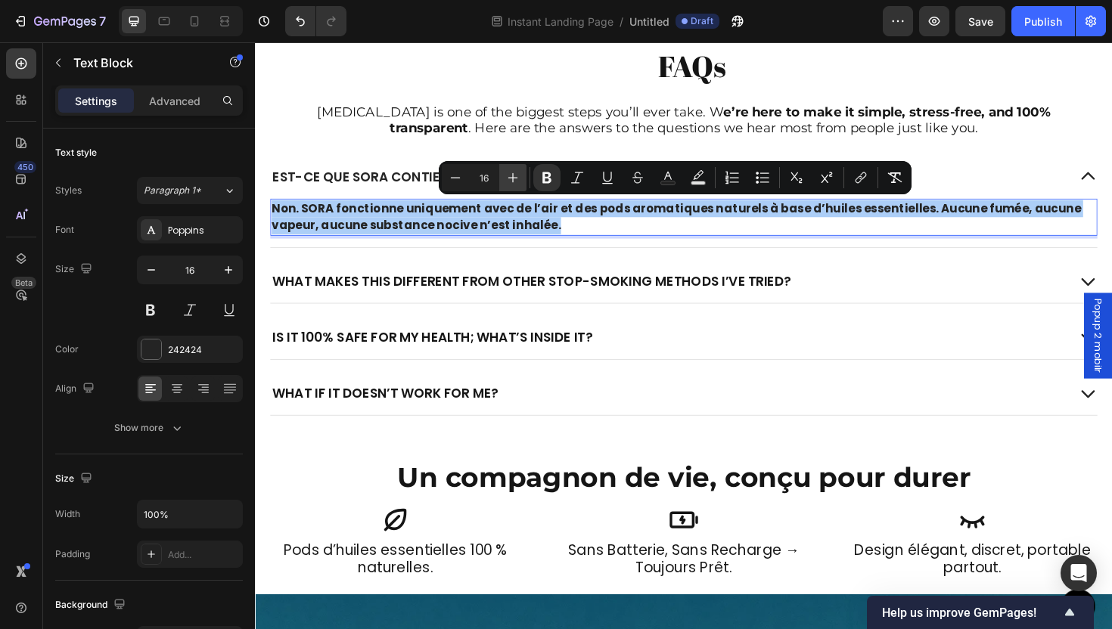
drag, startPoint x: 538, startPoint y: 176, endPoint x: 518, endPoint y: 180, distance: 20.2
click at [538, 176] on button "Bold" at bounding box center [546, 177] width 27 height 27
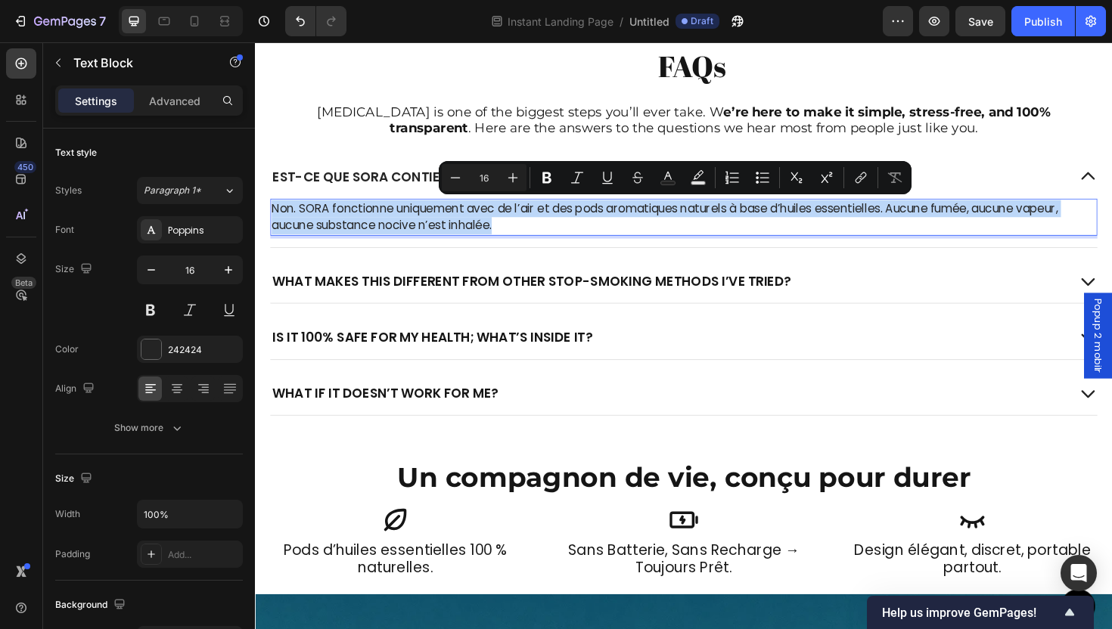
click at [529, 191] on p "Est-ce que SORA contient de la nicotine ou des produits chimiques ?" at bounding box center [559, 184] width 573 height 17
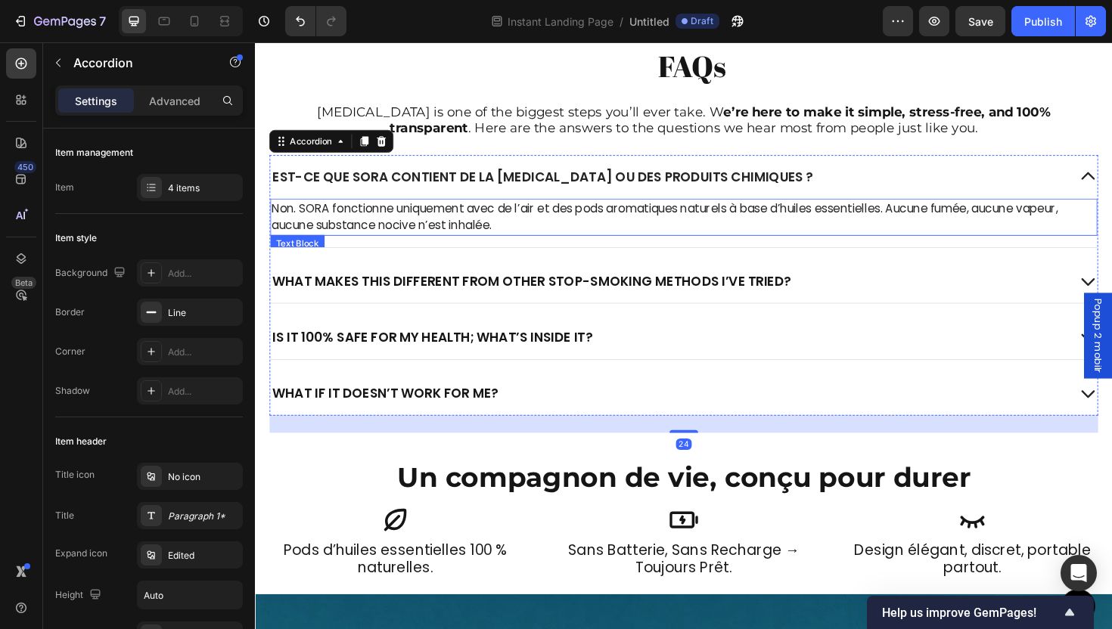
click at [491, 230] on p "Non. SORA fonctionne uniquement avec de l’air et des pods aromatiques naturels …" at bounding box center [708, 228] width 873 height 36
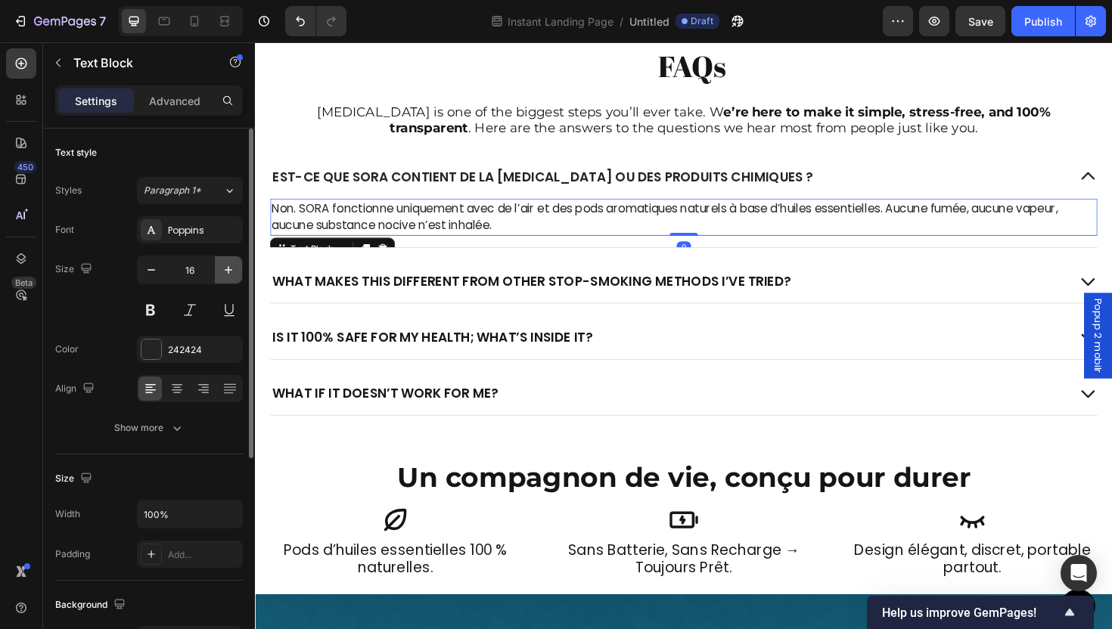
click at [228, 281] on button "button" at bounding box center [228, 269] width 27 height 27
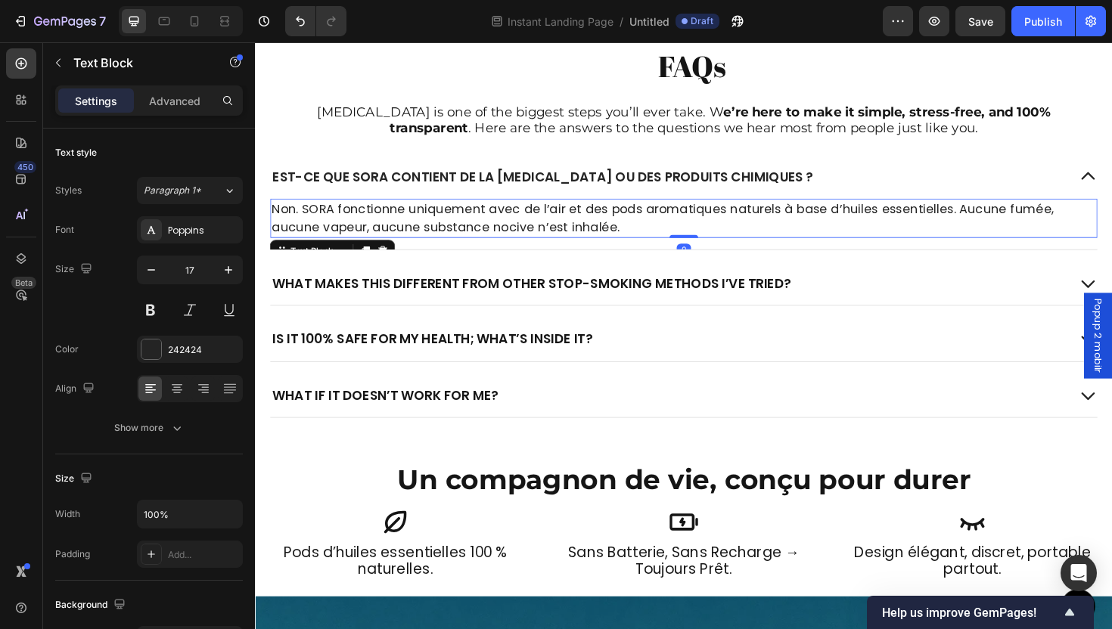
type input "18"
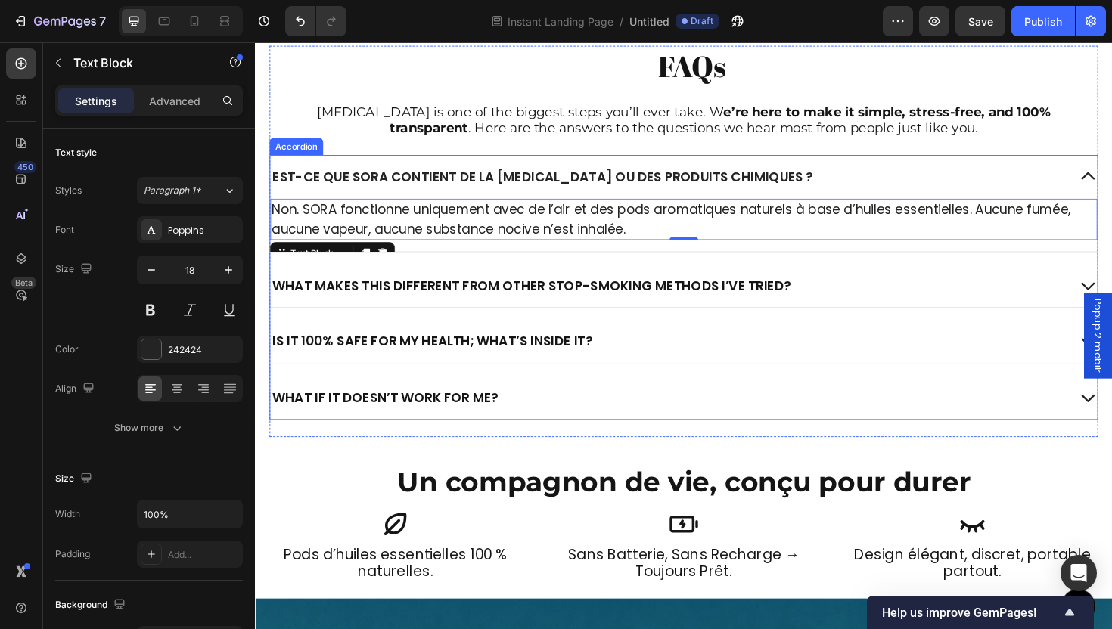
click at [409, 180] on p "Est-ce que SORA contient de la nicotine ou des produits chimiques ?" at bounding box center [559, 184] width 573 height 17
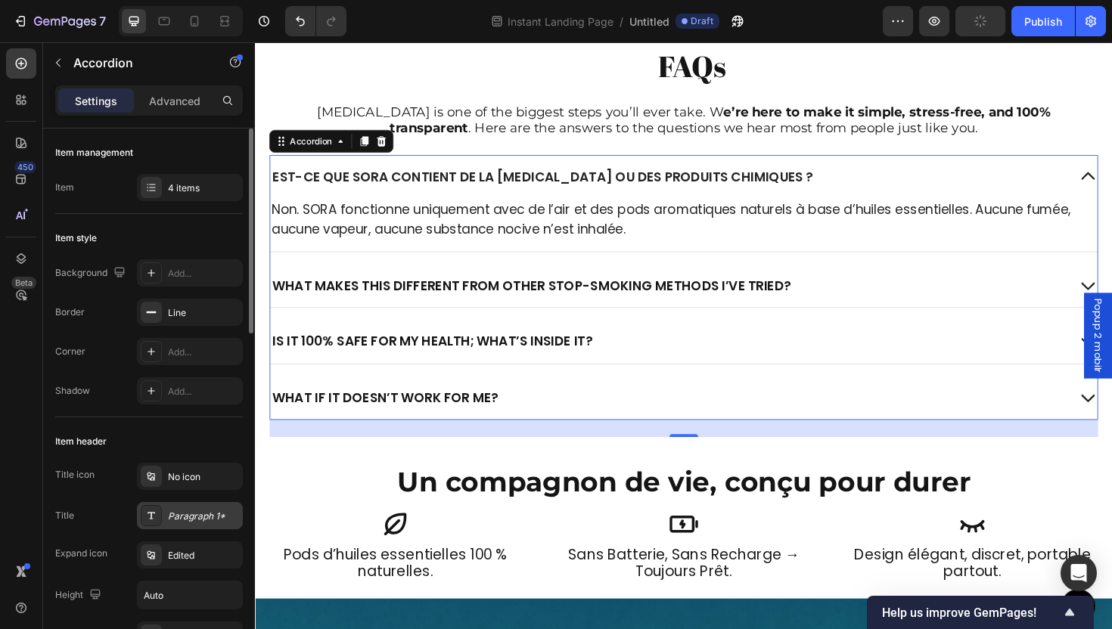
click at [189, 515] on div "Paragraph 1*" at bounding box center [203, 517] width 71 height 14
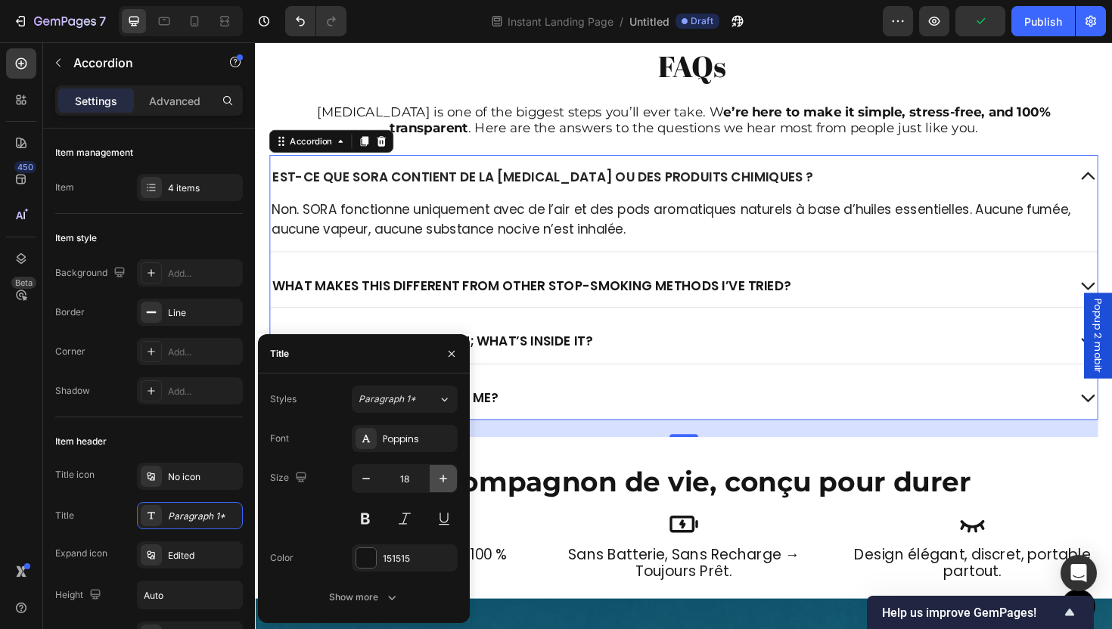
click at [449, 479] on icon "button" at bounding box center [443, 478] width 15 height 15
click at [447, 477] on icon "button" at bounding box center [443, 478] width 15 height 15
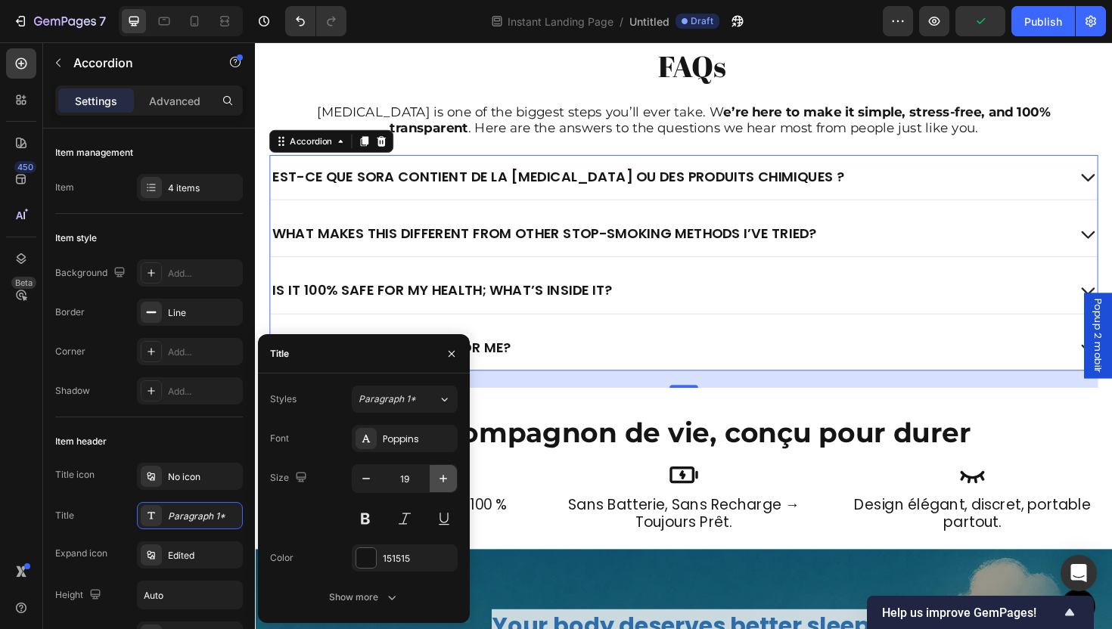
type input "20"
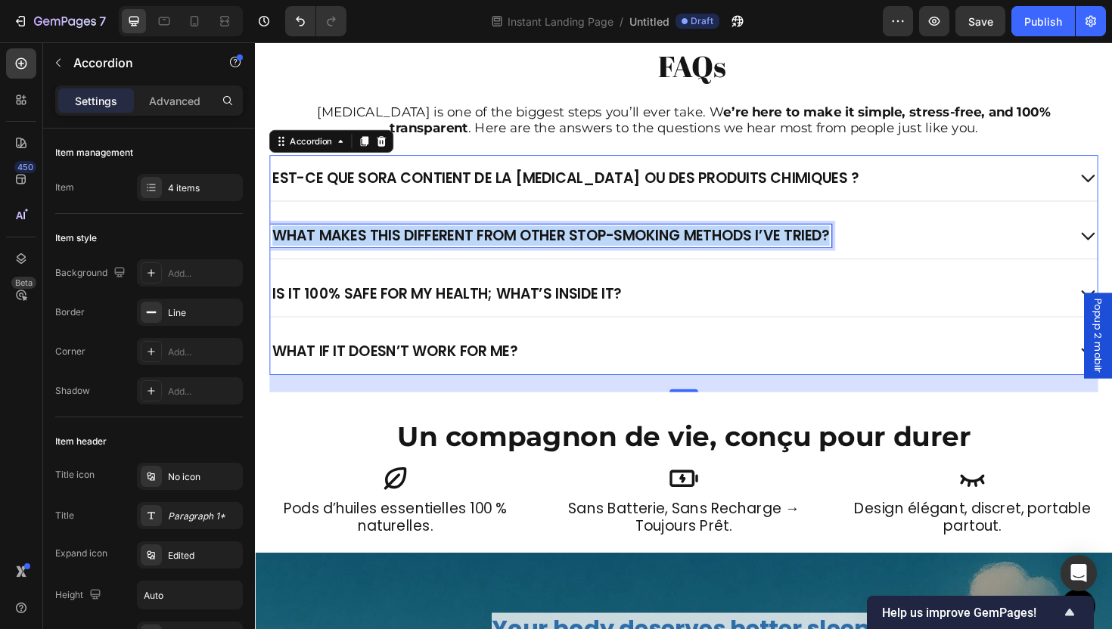
click at [440, 248] on p "What makes this different from other stop-smoking methods I’ve tried?" at bounding box center [568, 248] width 590 height 20
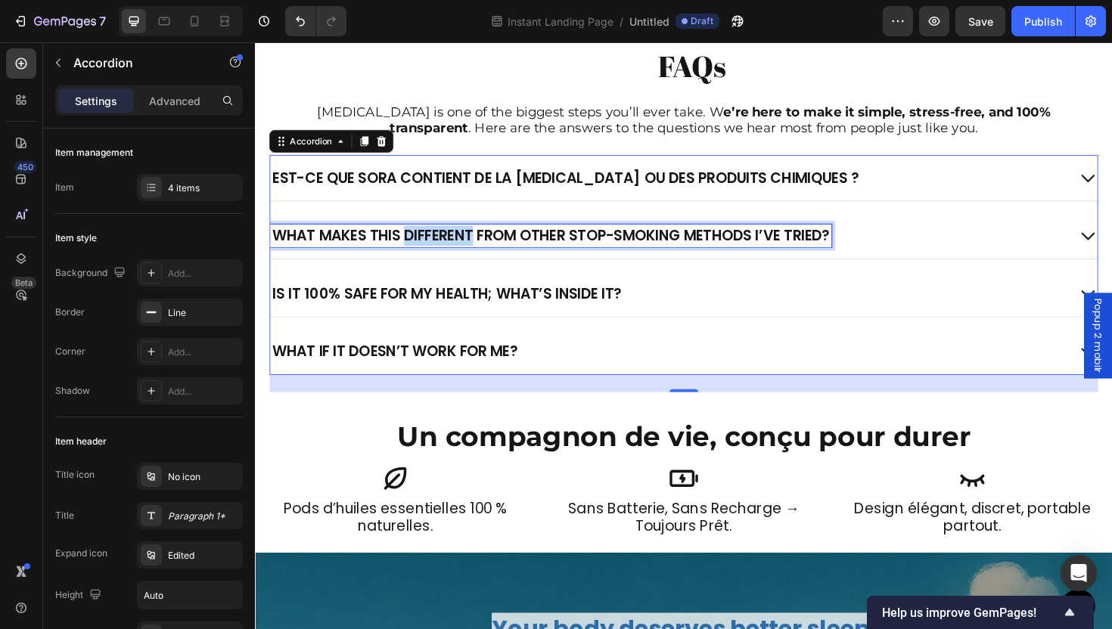
click at [440, 248] on p "What makes this different from other stop-smoking methods I’ve tried?" at bounding box center [568, 248] width 590 height 20
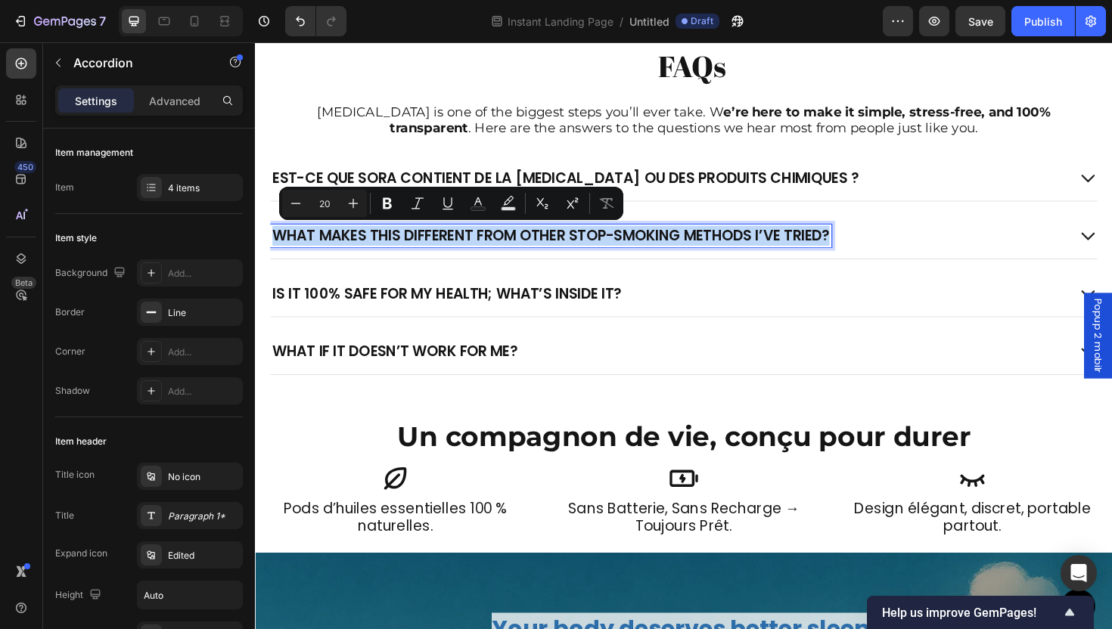
click at [440, 248] on p "What makes this different from other stop-smoking methods I’ve tried?" at bounding box center [568, 248] width 590 height 20
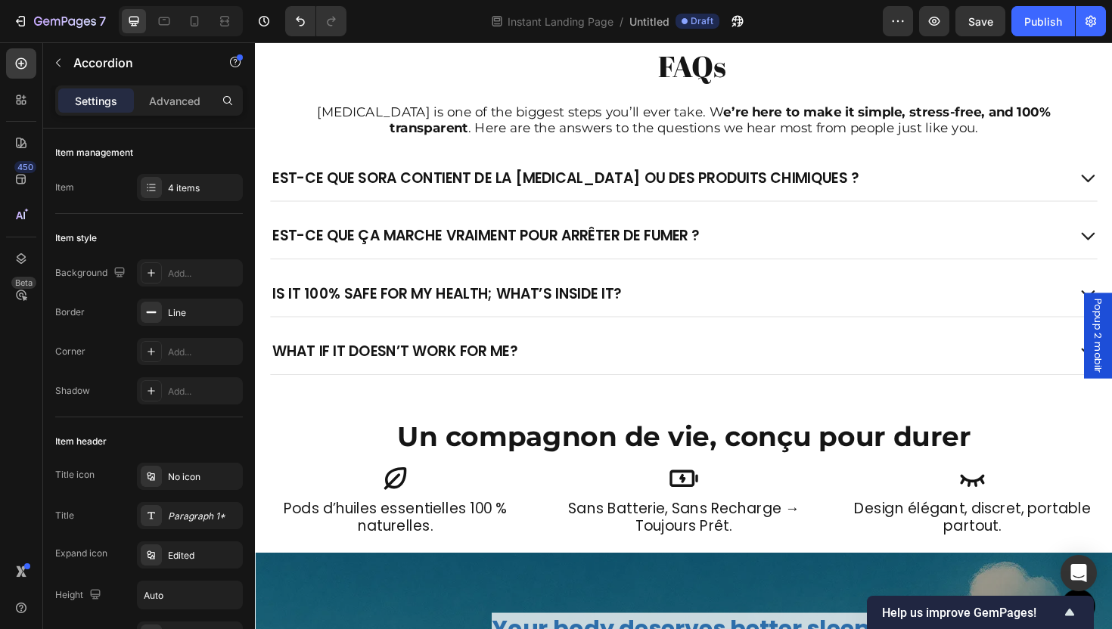
click at [750, 287] on div "Is it 100% safe for my health; what’s inside it?" at bounding box center [709, 308] width 876 height 48
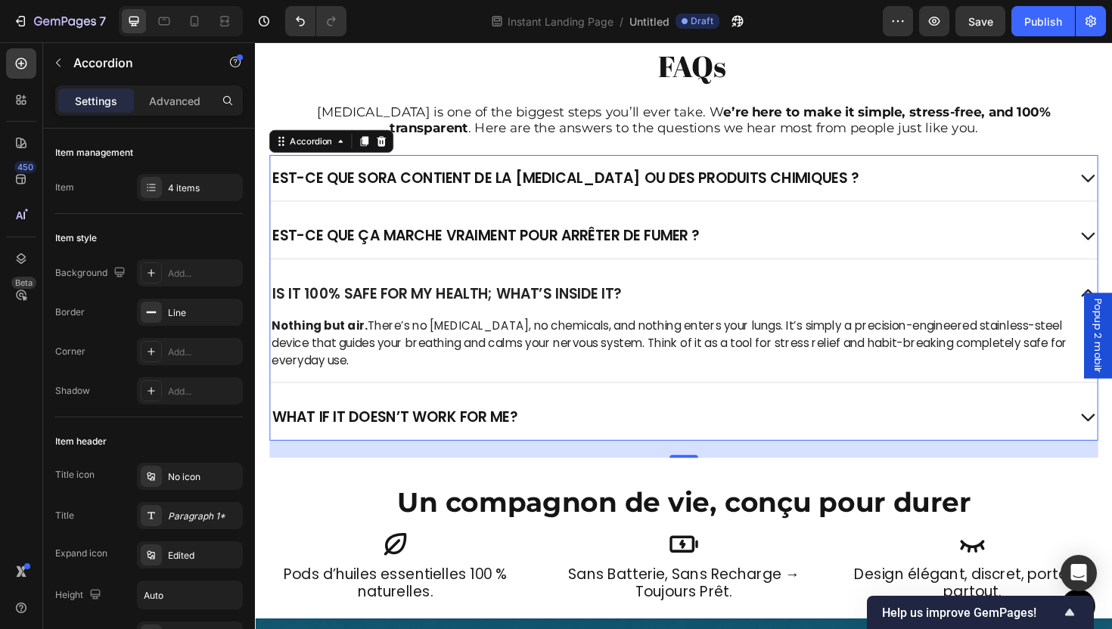
click at [697, 251] on p "Est-ce que ça marche vraiment pour arrêter de fumer ?" at bounding box center [499, 248] width 452 height 20
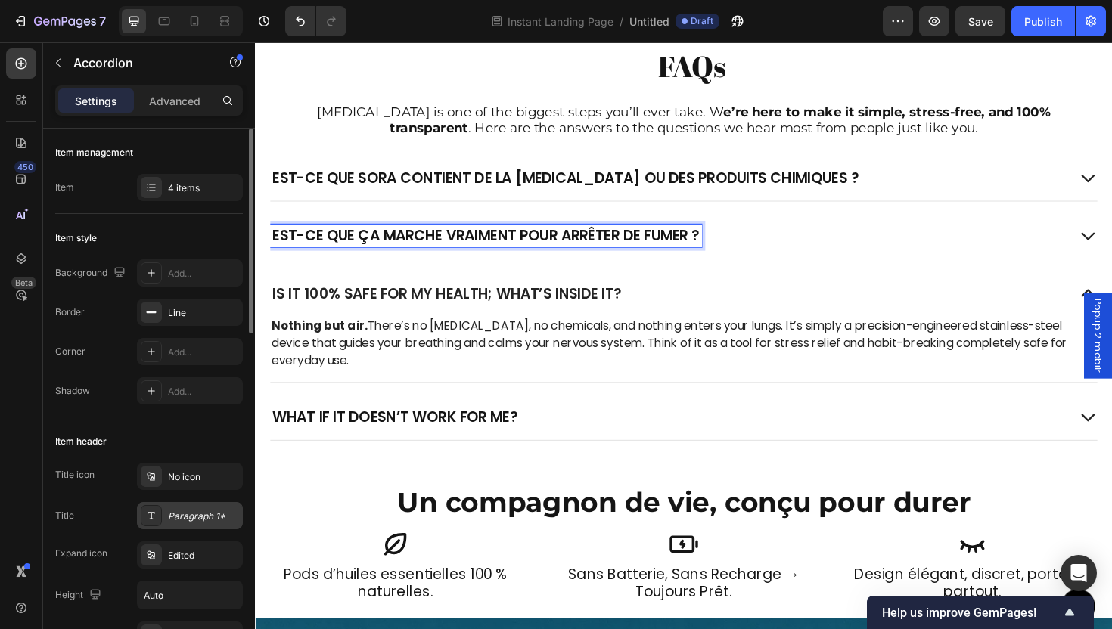
click at [185, 511] on div "Paragraph 1*" at bounding box center [203, 517] width 71 height 14
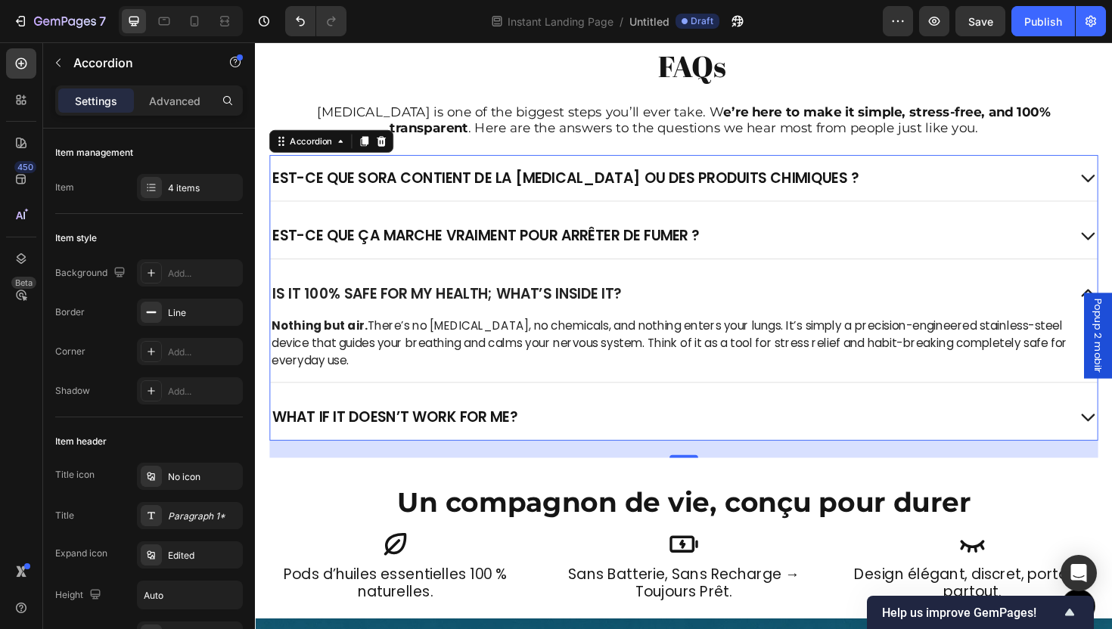
click at [771, 249] on div "Est-ce que ça marche vraiment pour arrêter de fumer ?" at bounding box center [693, 247] width 844 height 24
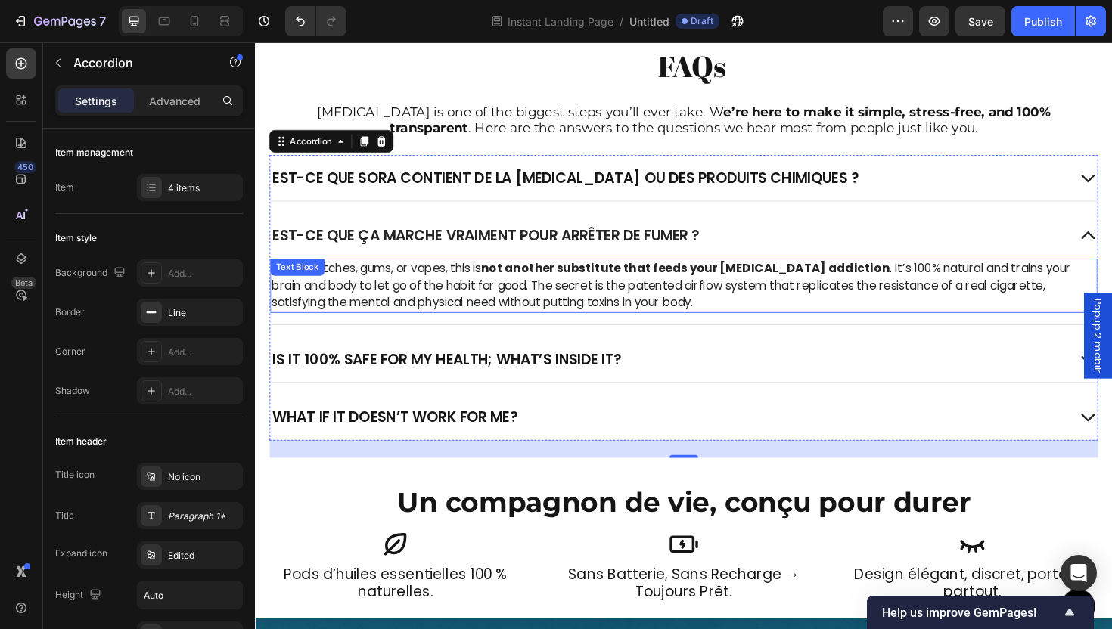
click at [427, 306] on p "Unlike patches, gums, or vapes, this is not another substitute that feeds your …" at bounding box center [708, 300] width 873 height 54
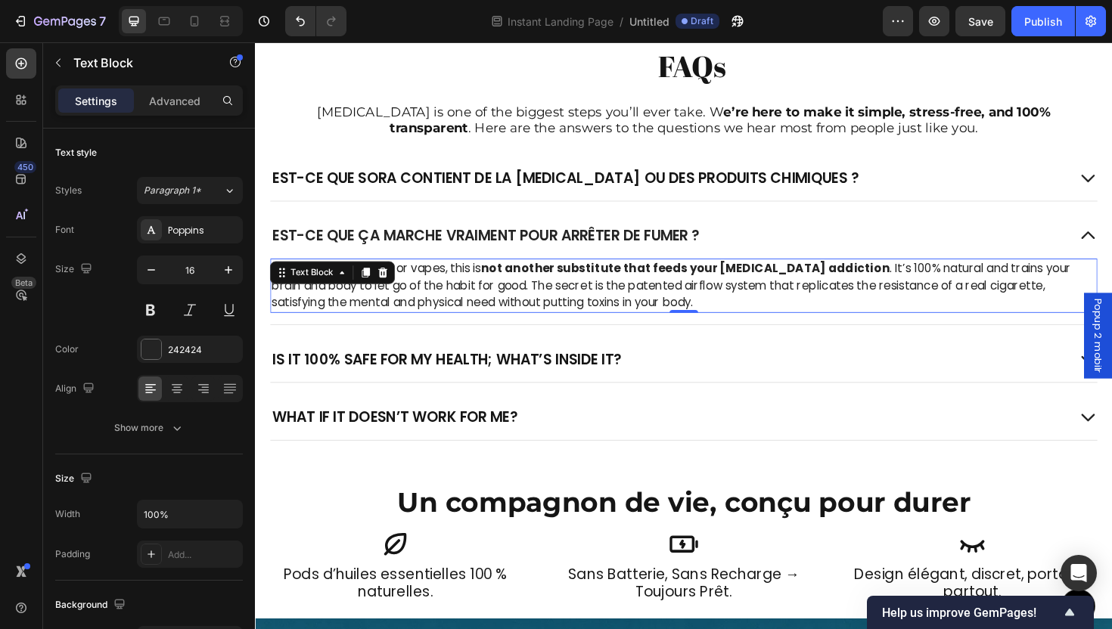
click at [474, 304] on p "Unlike patches, gums, or vapes, this is not another substitute that feeds your …" at bounding box center [708, 300] width 873 height 54
click at [474, 303] on p "Unlike patches, gums, or vapes, this is not another substitute that feeds your …" at bounding box center [708, 300] width 873 height 54
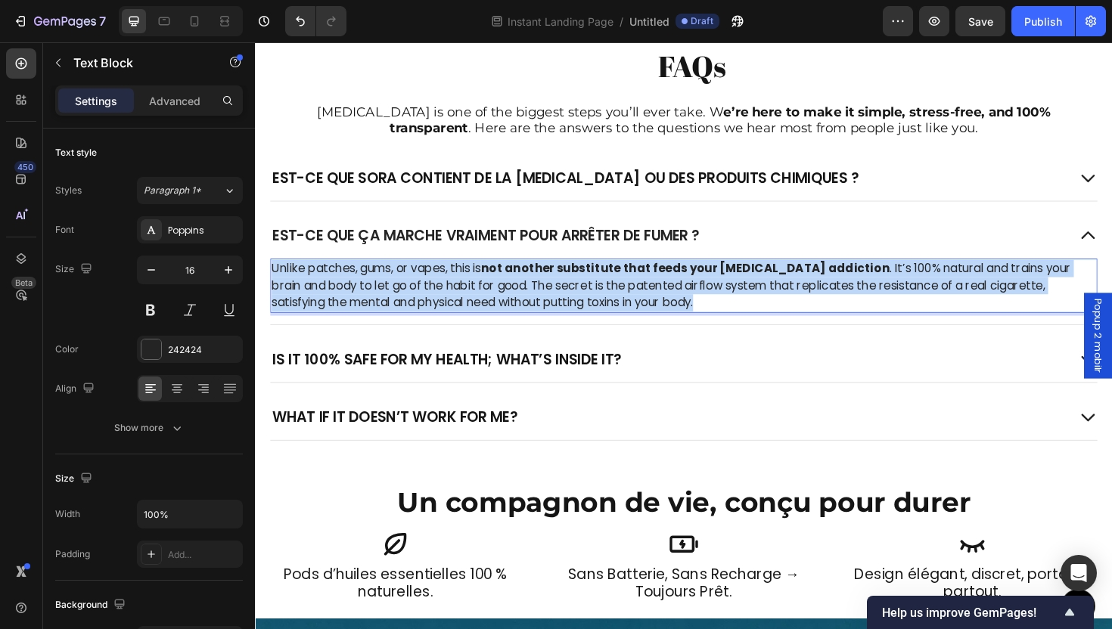
click at [474, 303] on p "Unlike patches, gums, or vapes, this is not another substitute that feeds your …" at bounding box center [708, 300] width 873 height 54
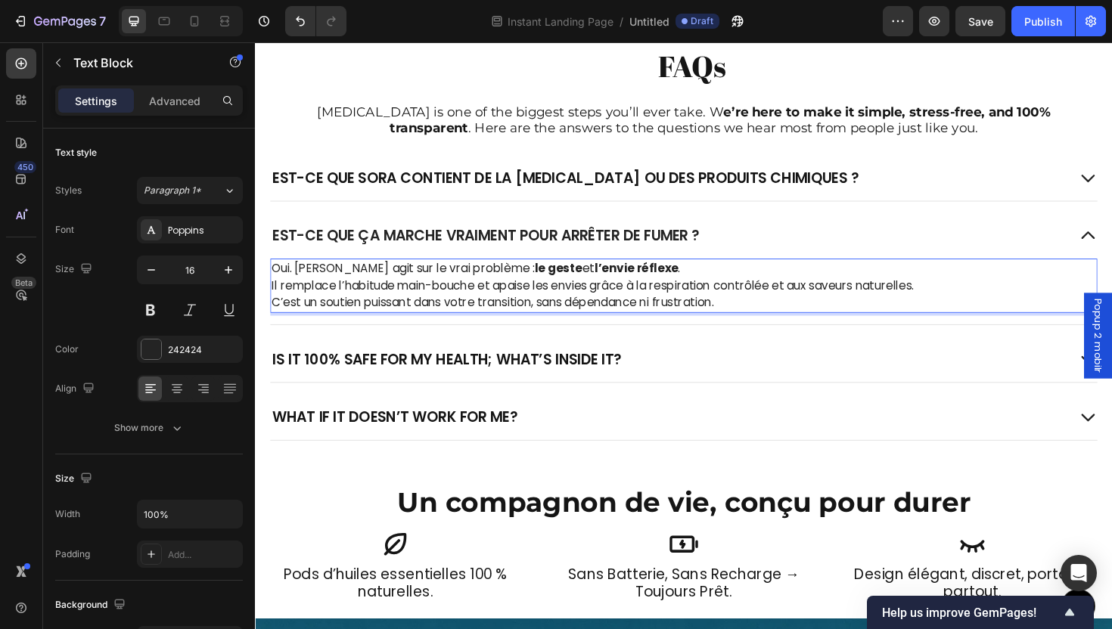
click at [493, 310] on p "Oui. SORA agit sur le vrai problème : le geste et l’envie réflexe . Il remplace…" at bounding box center [708, 300] width 873 height 54
click at [492, 310] on p "Oui. SORA agit sur le vrai problème : le geste et l’envie réflexe . Il remplace…" at bounding box center [708, 300] width 873 height 54
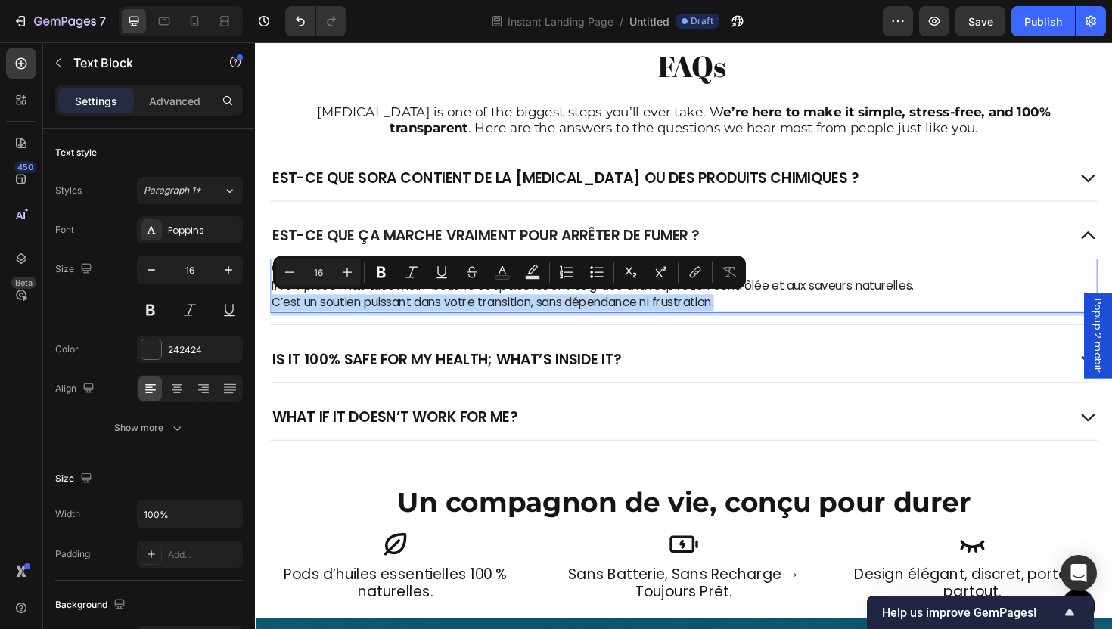
click at [458, 358] on div "Is it 100% safe for my health; what’s inside it?" at bounding box center [709, 378] width 876 height 48
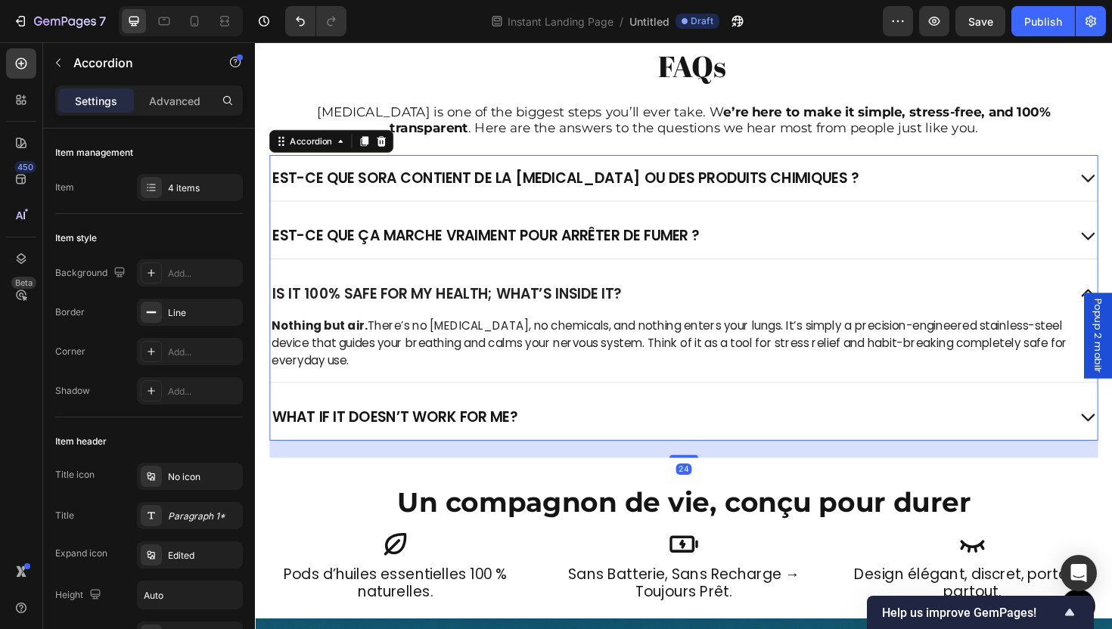
click at [478, 263] on div "Est-ce que ça marche vraiment pour arrêter de fumer ?" at bounding box center [709, 247] width 876 height 48
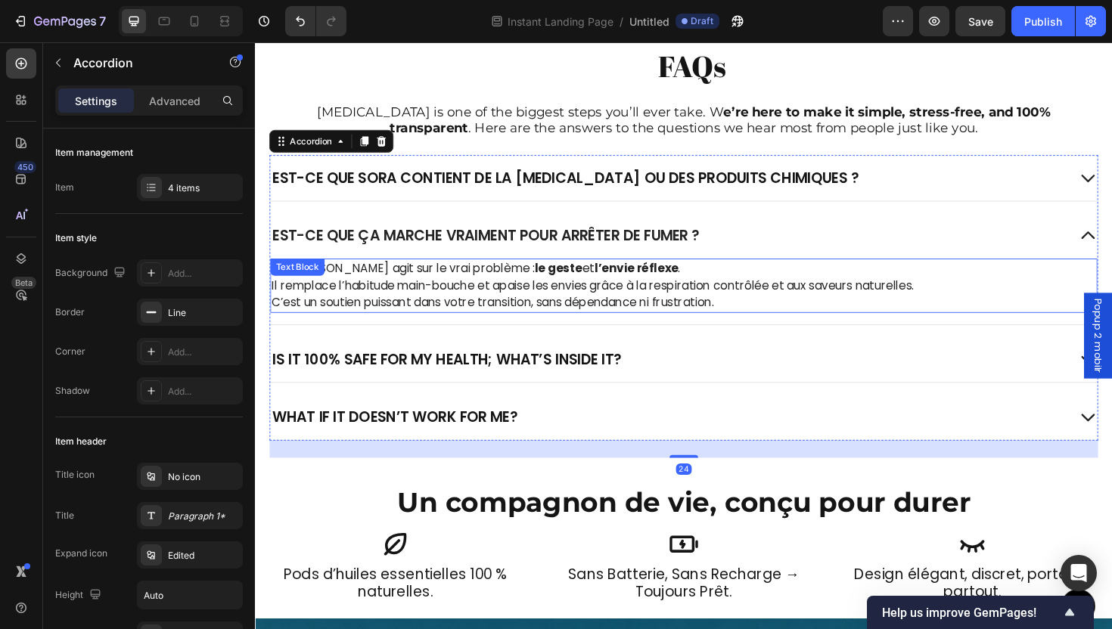
drag, startPoint x: 473, startPoint y: 302, endPoint x: 356, endPoint y: 278, distance: 119.0
click at [473, 302] on p "Oui. SORA agit sur le vrai problème : le geste et l’envie réflexe . Il remplace…" at bounding box center [708, 300] width 873 height 54
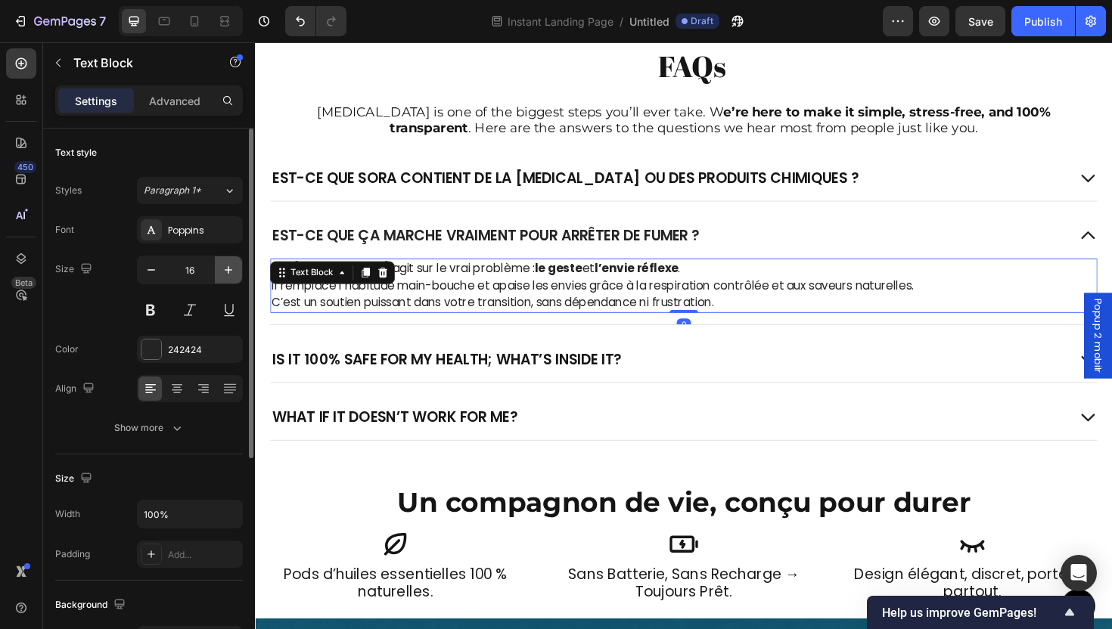
click at [231, 273] on icon "button" at bounding box center [228, 270] width 15 height 15
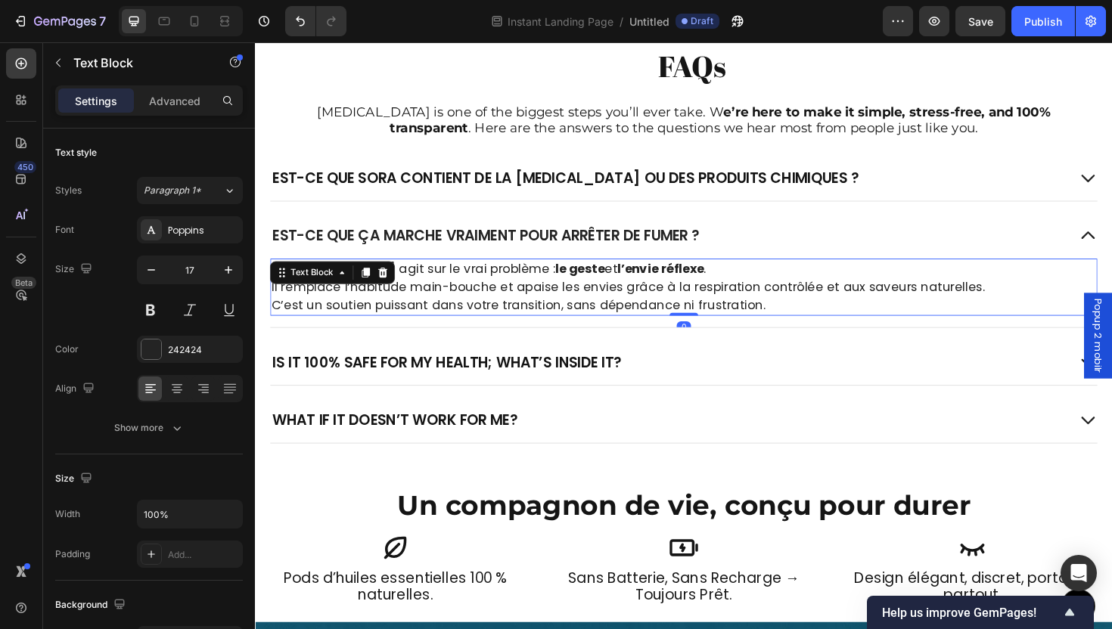
type input "18"
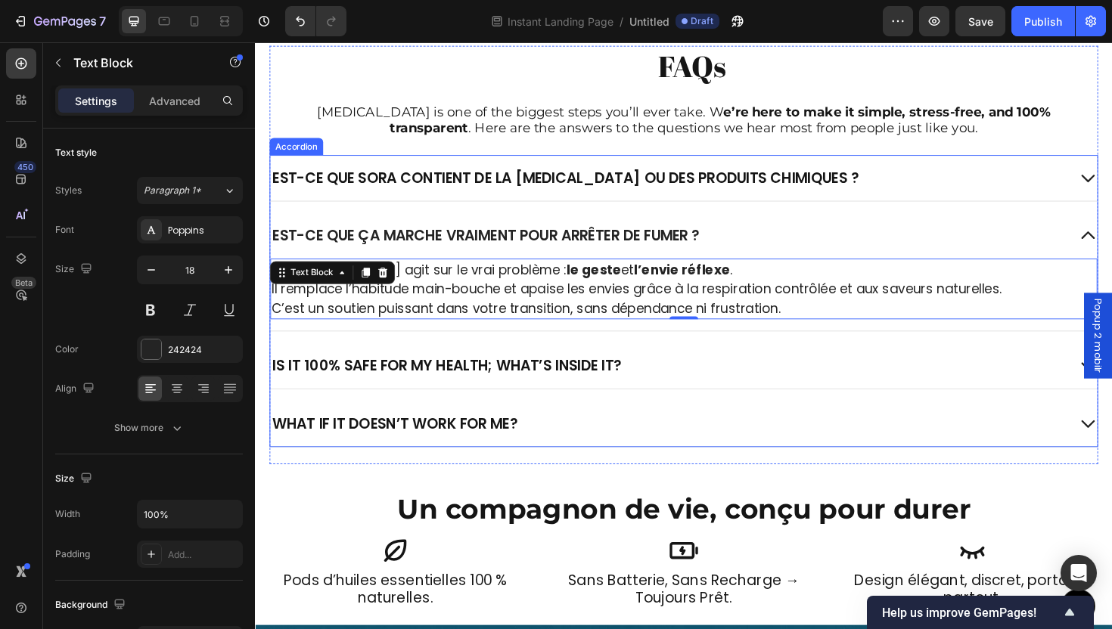
click at [611, 386] on p "Is it 100% safe for my health; what’s inside it?" at bounding box center [458, 385] width 370 height 20
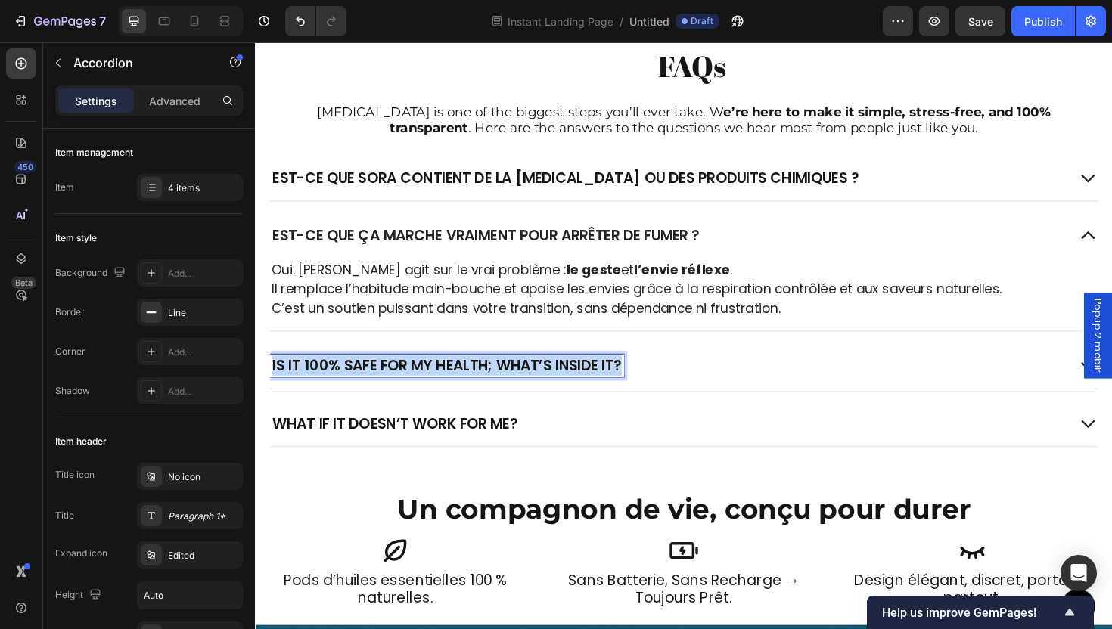
click at [609, 386] on p "Is it 100% safe for my health; what’s inside it?" at bounding box center [458, 385] width 370 height 20
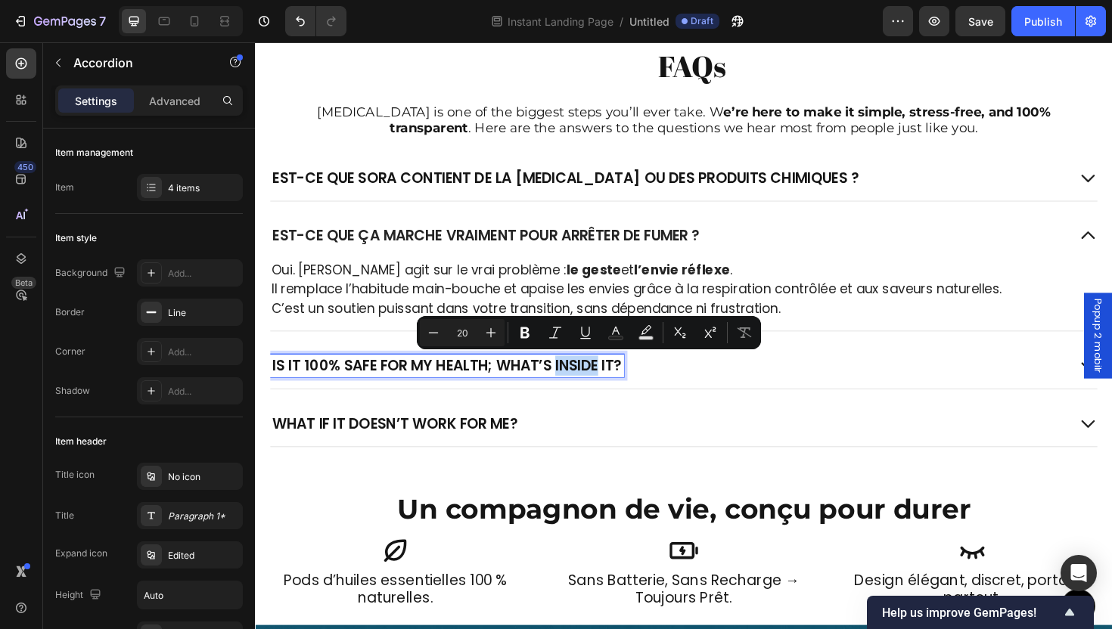
click at [569, 384] on p "Is it 100% safe for my health; what’s inside it?" at bounding box center [458, 385] width 370 height 20
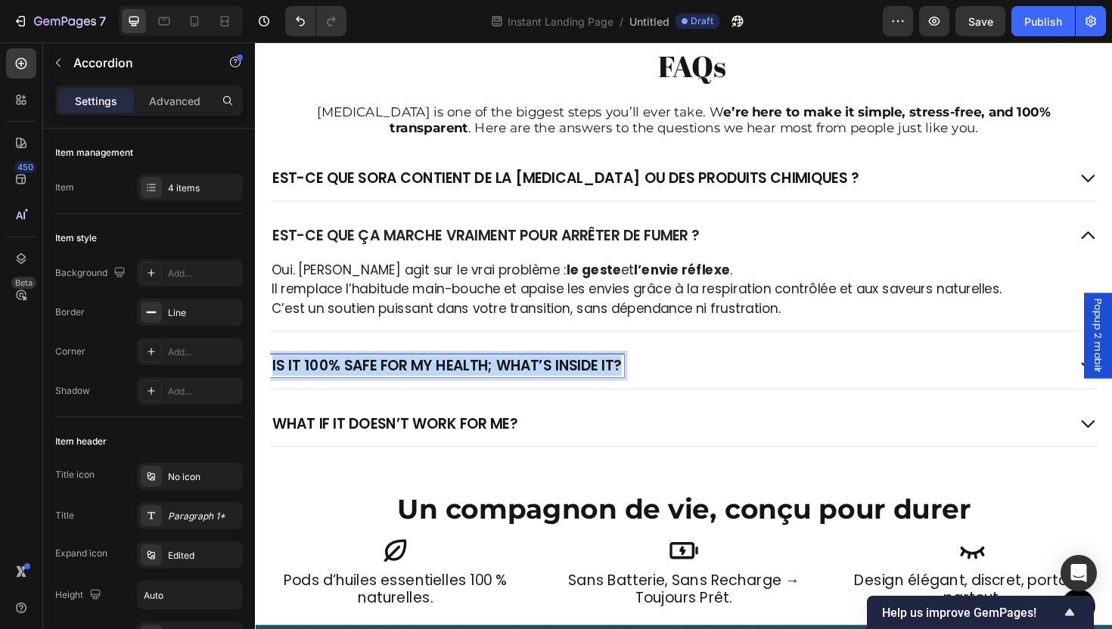
click at [569, 384] on p "Is it 100% safe for my health; what’s inside it?" at bounding box center [458, 385] width 370 height 20
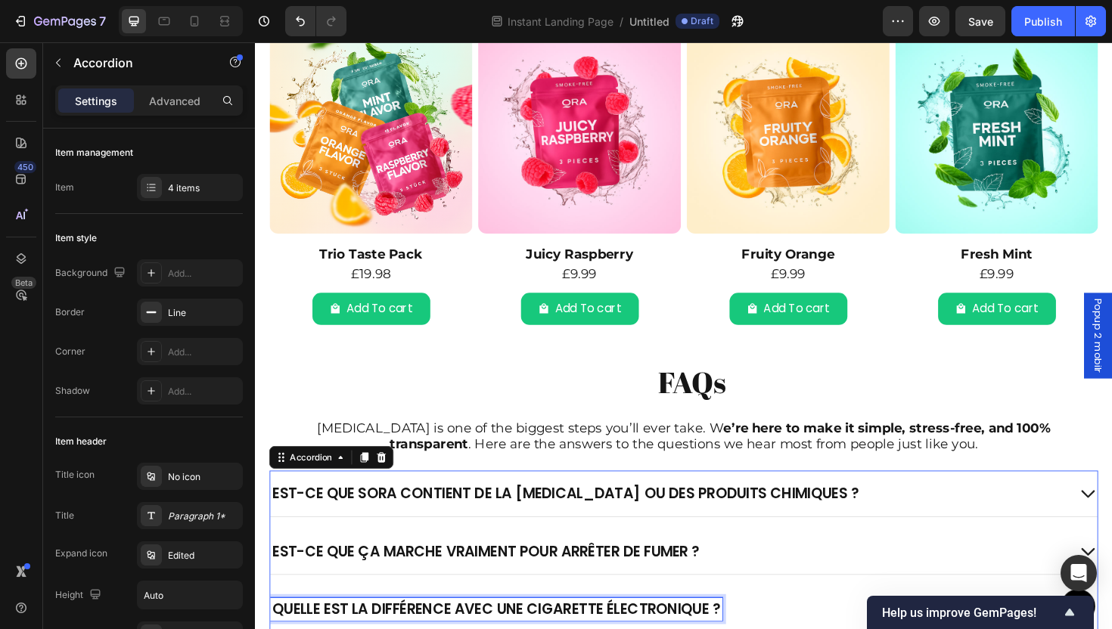
scroll to position [2730, 0]
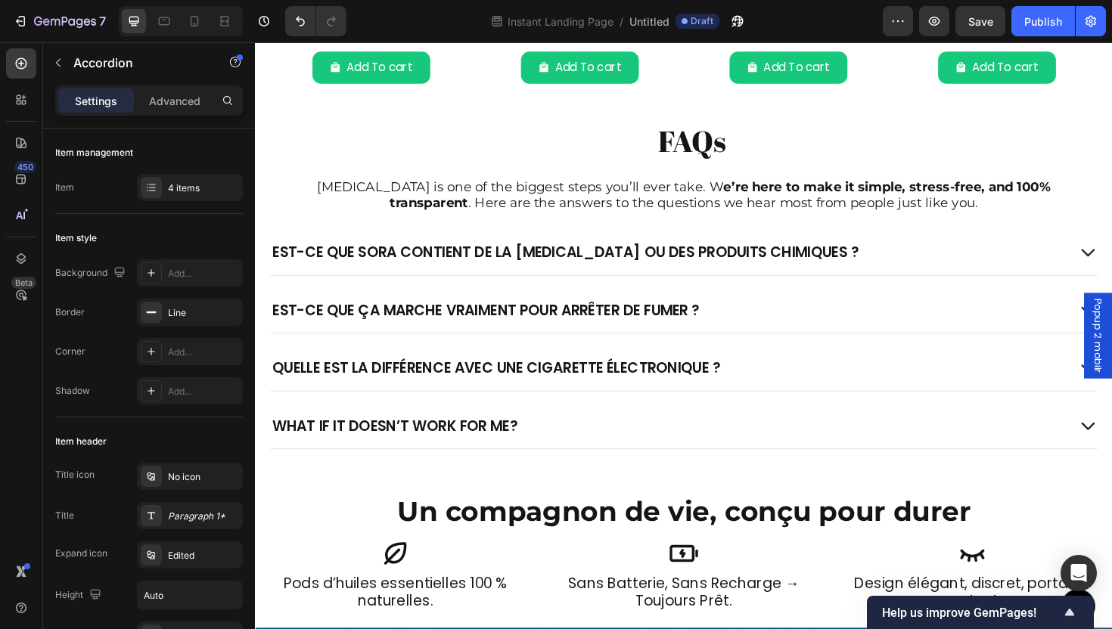
click at [779, 384] on div "Quelle est la différence avec une cigarette électronique ?" at bounding box center [693, 387] width 844 height 24
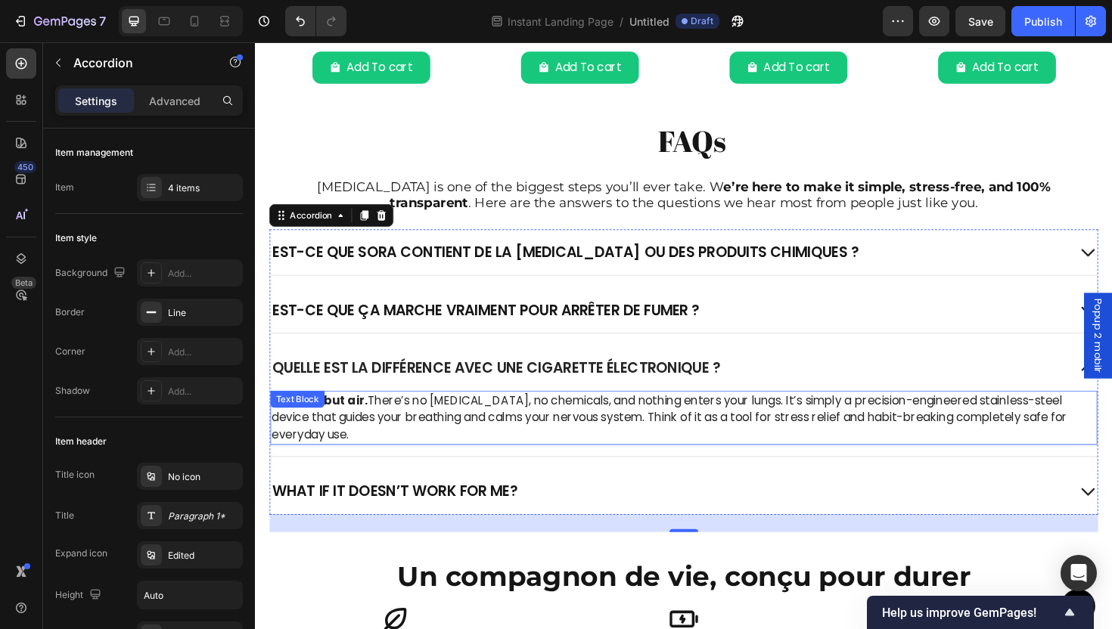
click at [632, 439] on p "Nothing but air. There’s no nicotine, no chemicals, and nothing enters your lun…" at bounding box center [708, 440] width 873 height 54
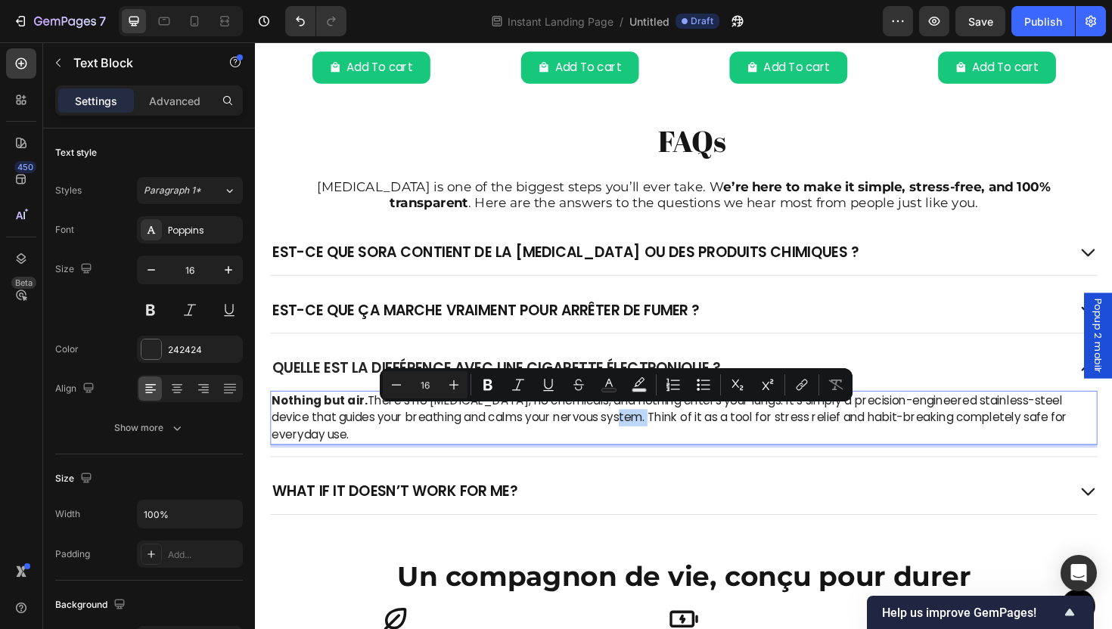
click at [623, 435] on p "Nothing but air. There’s no nicotine, no chemicals, and nothing enters your lun…" at bounding box center [708, 440] width 873 height 54
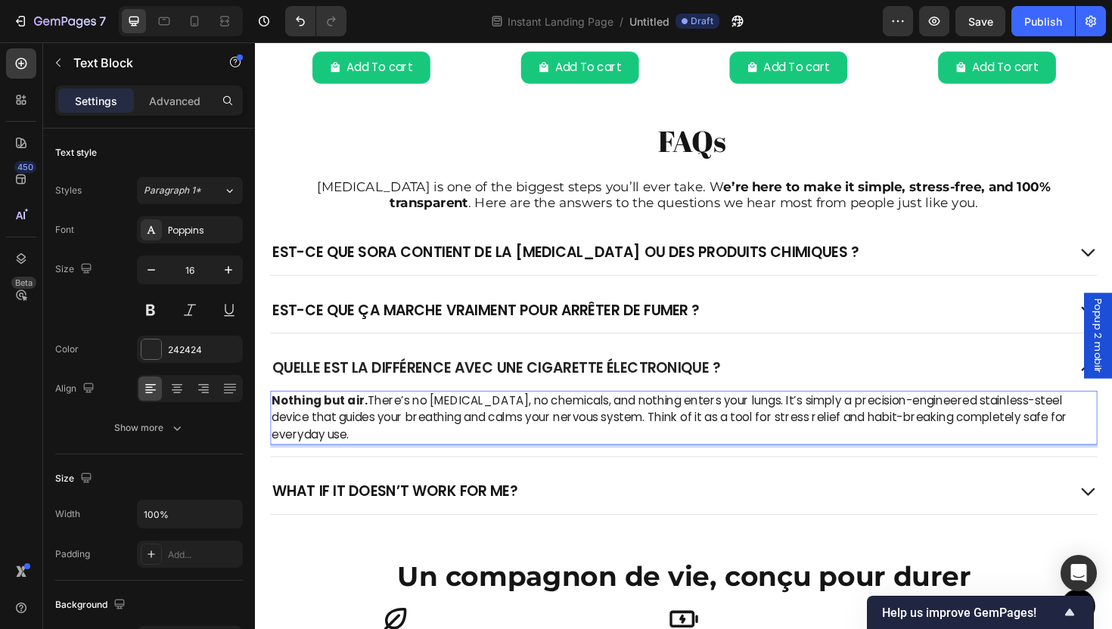
click at [623, 434] on p "Nothing but air. There’s no nicotine, no chemicals, and nothing enters your lun…" at bounding box center [708, 440] width 873 height 54
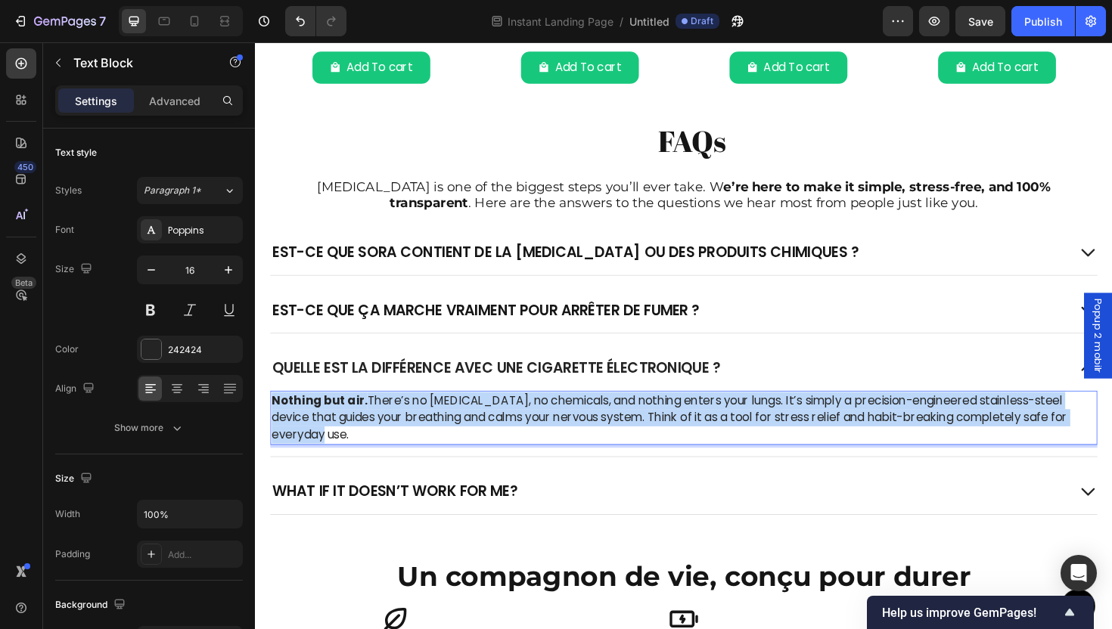
click at [621, 434] on p "Nothing but air. There’s no nicotine, no chemicals, and nothing enters your lun…" at bounding box center [708, 440] width 873 height 54
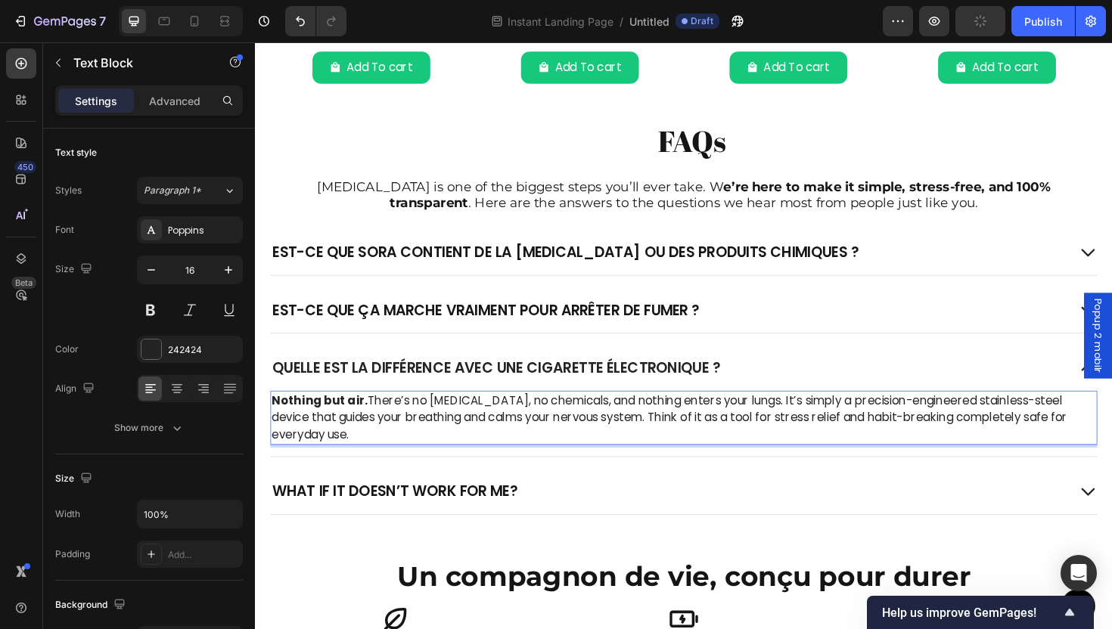
click at [608, 434] on p "Nothing but air. There’s no nicotine, no chemicals, and nothing enters your lun…" at bounding box center [708, 440] width 873 height 54
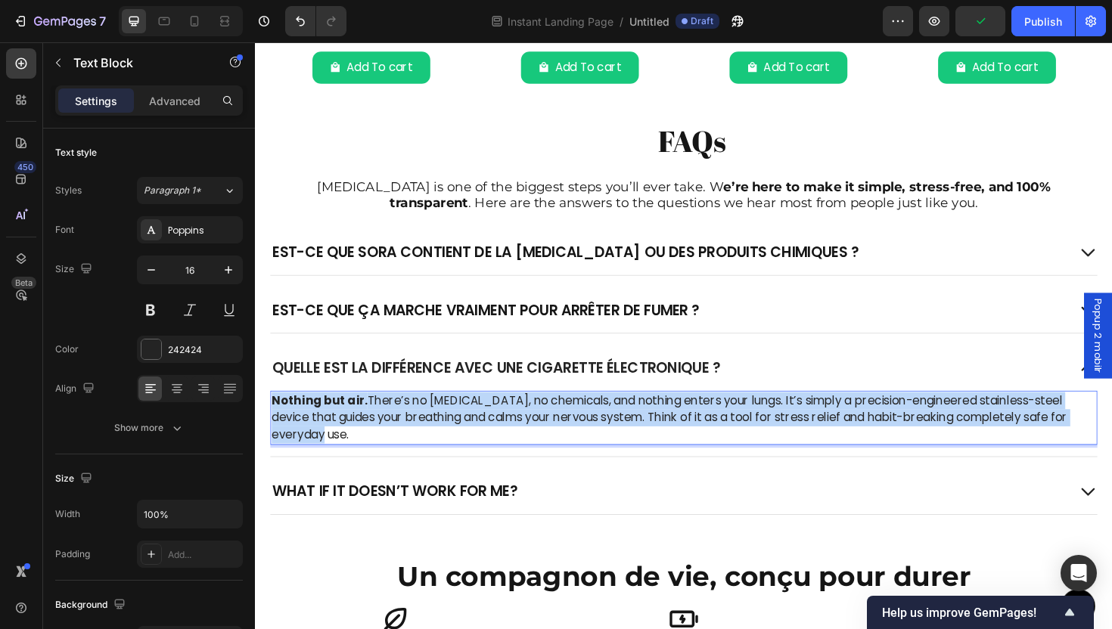
click at [608, 434] on p "Nothing but air. There’s no nicotine, no chemicals, and nothing enters your lun…" at bounding box center [708, 440] width 873 height 54
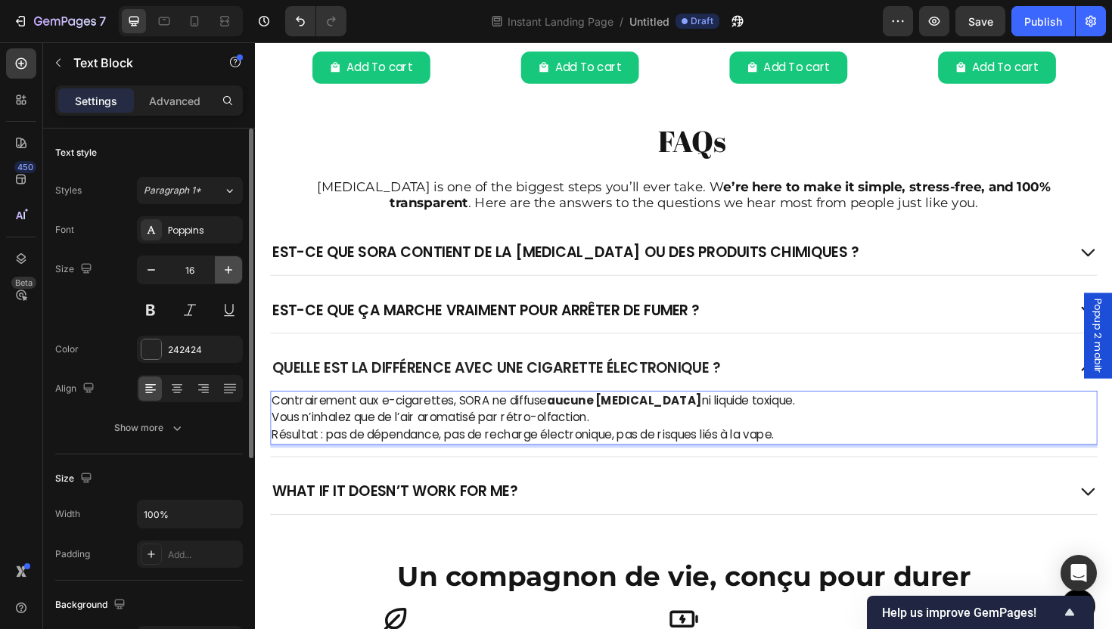
click at [236, 265] on button "button" at bounding box center [228, 269] width 27 height 27
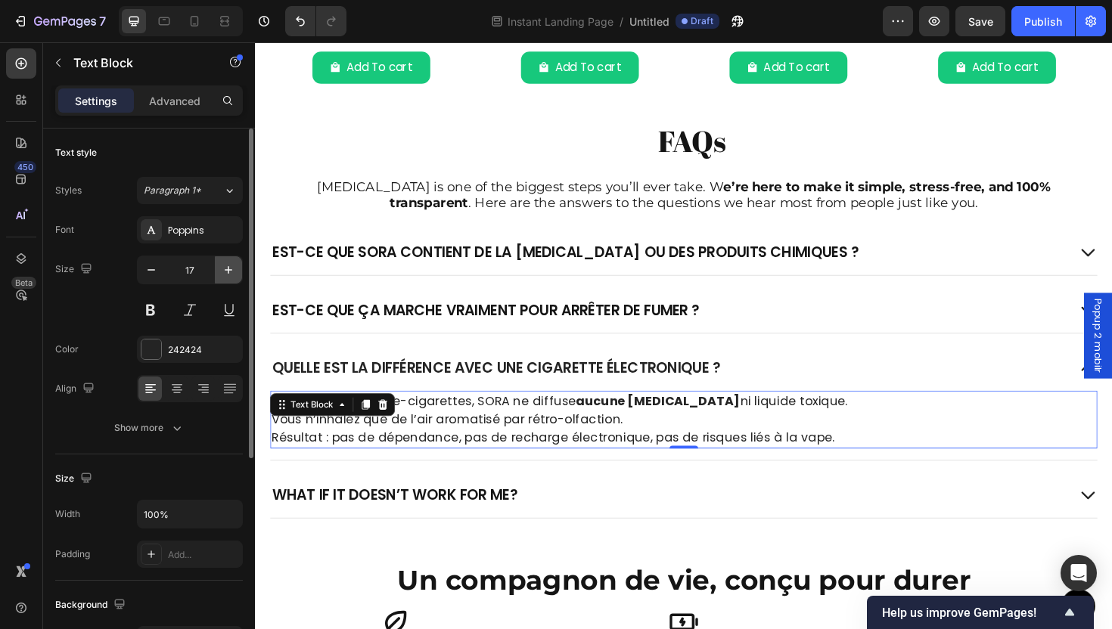
type input "18"
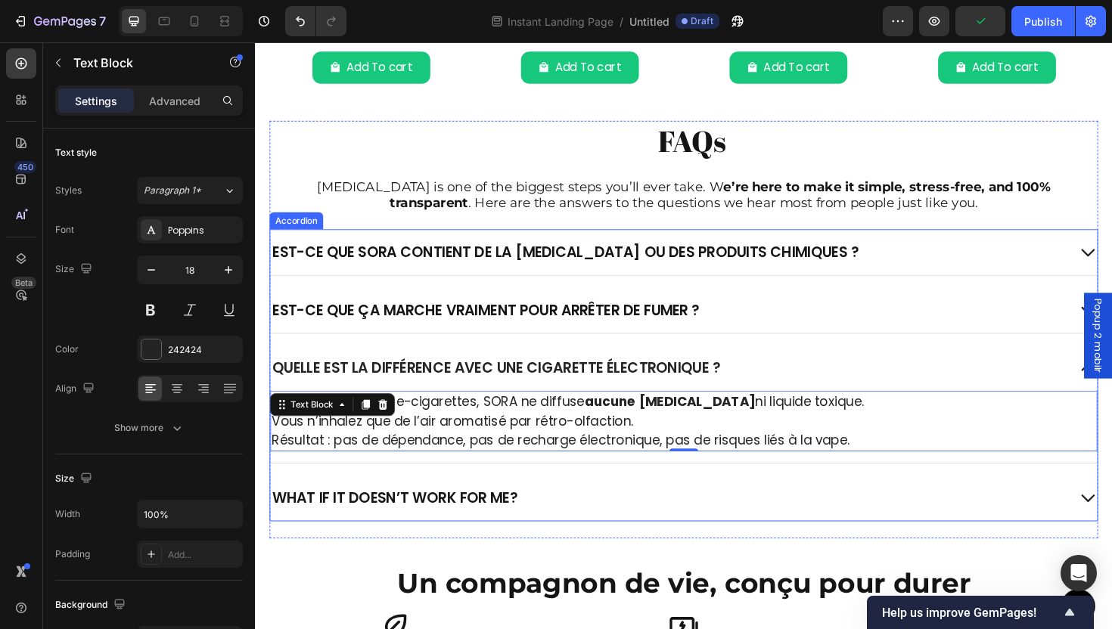
click at [589, 514] on div "What if it doesn’t work for me?" at bounding box center [693, 525] width 844 height 24
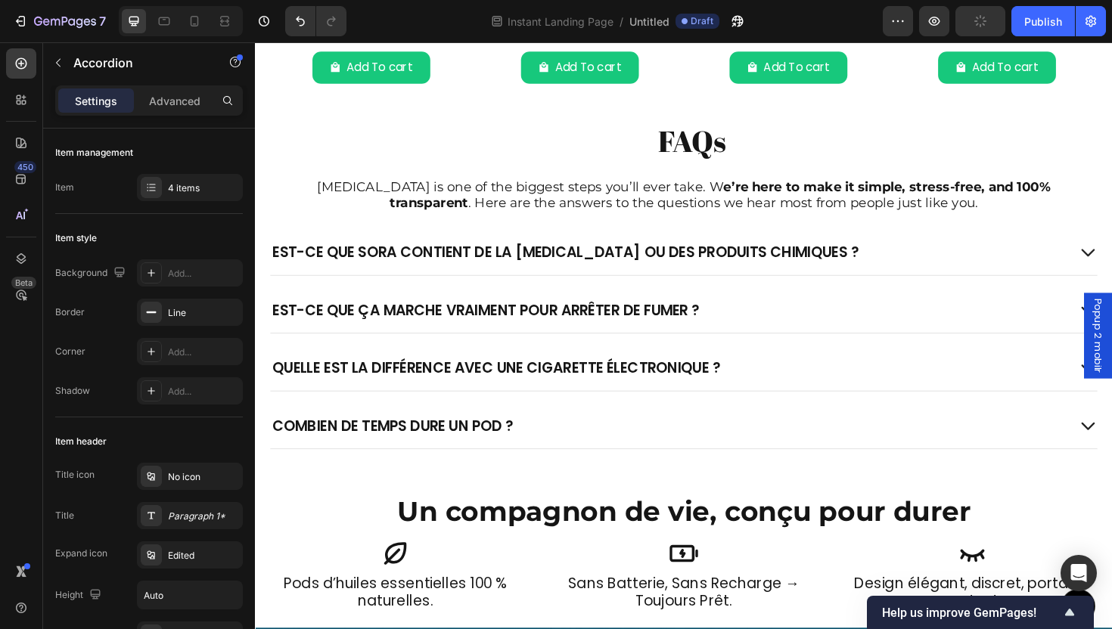
click at [592, 446] on div "Combien de temps dure un pod ?" at bounding box center [693, 449] width 844 height 24
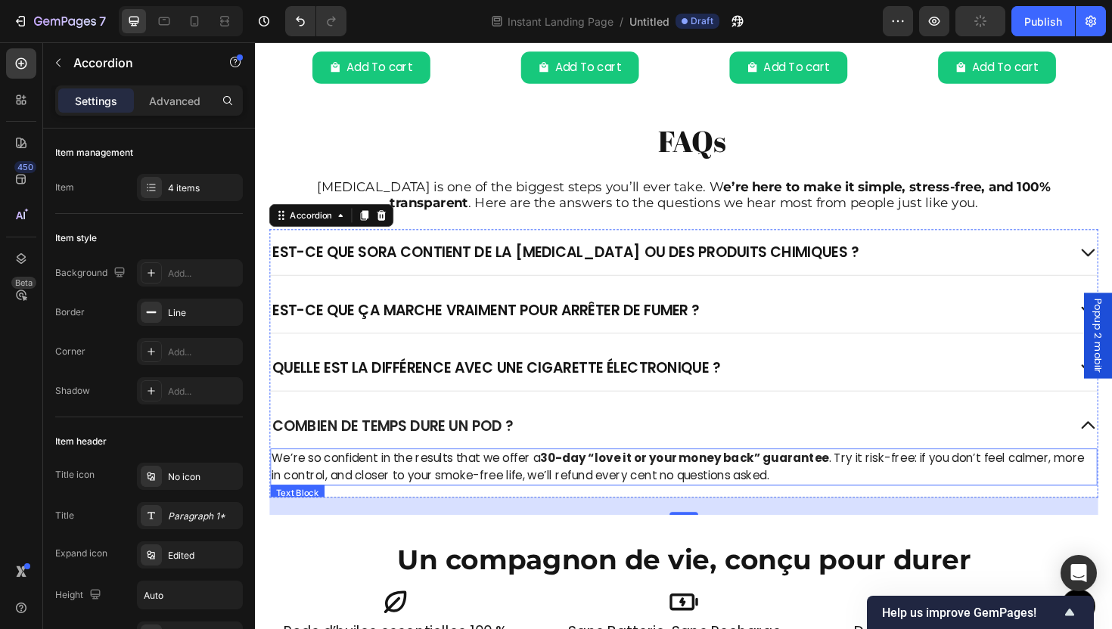
click at [496, 498] on p "We’re so confident in the results that we offer a 30-day “love it or your money…" at bounding box center [708, 492] width 873 height 36
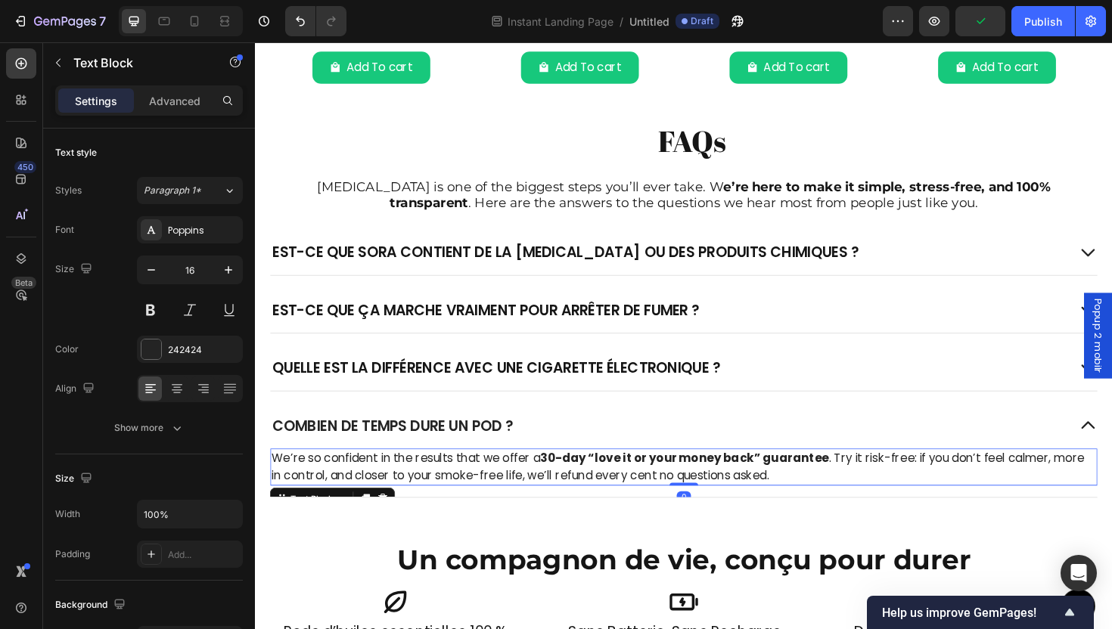
click at [484, 498] on p "We’re so confident in the results that we offer a 30-day “love it or your money…" at bounding box center [708, 492] width 873 height 36
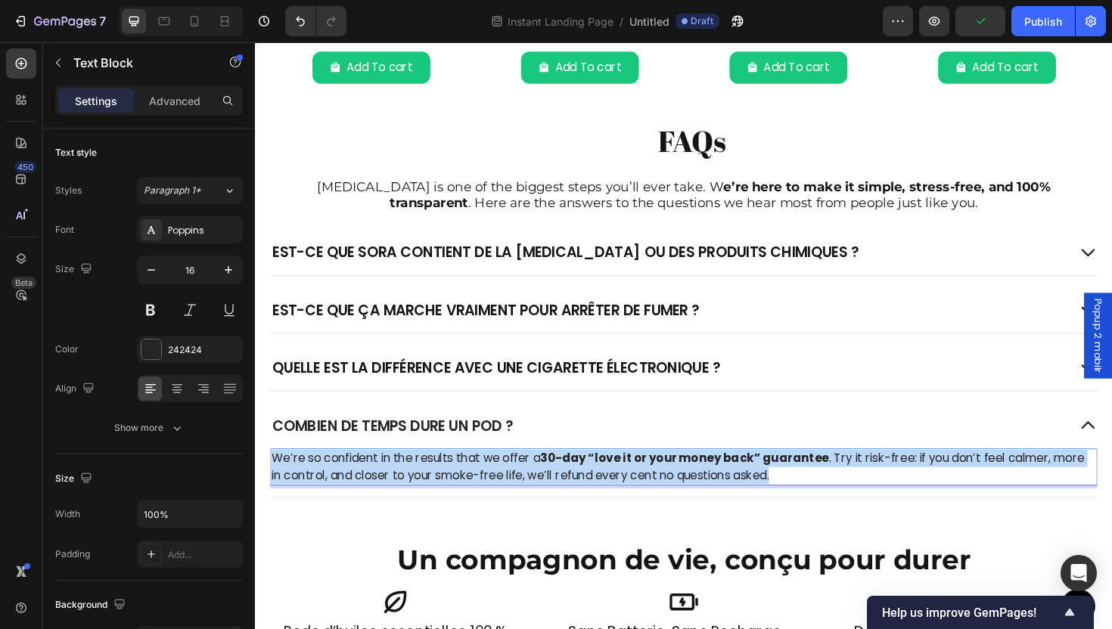
click at [484, 498] on p "We’re so confident in the results that we offer a 30-day “love it or your money…" at bounding box center [708, 492] width 873 height 36
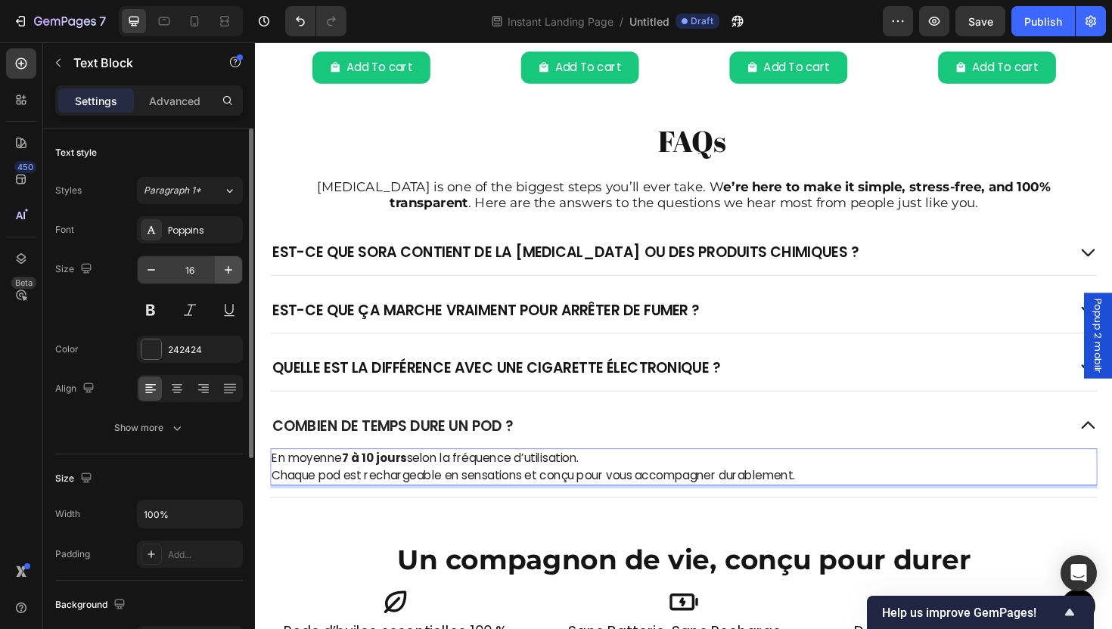
click at [228, 271] on icon "button" at bounding box center [228, 270] width 15 height 15
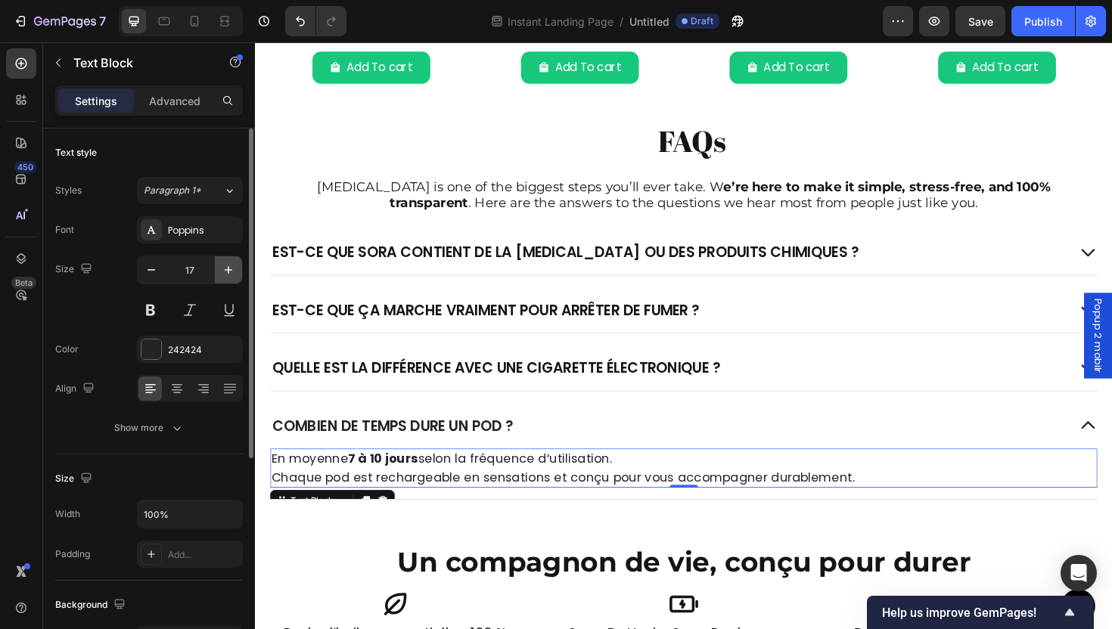
click at [221, 267] on icon "button" at bounding box center [228, 270] width 15 height 15
type input "18"
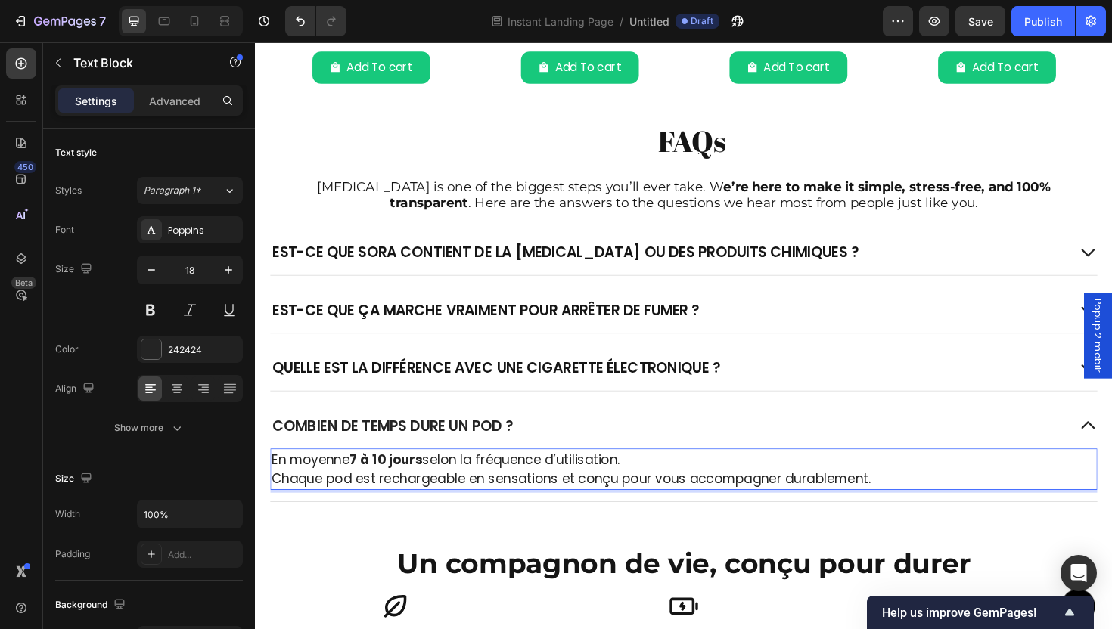
click at [366, 486] on strong "7 à 10 jours" at bounding box center [393, 484] width 77 height 19
click at [394, 481] on strong "à 10 jours" at bounding box center [400, 484] width 66 height 19
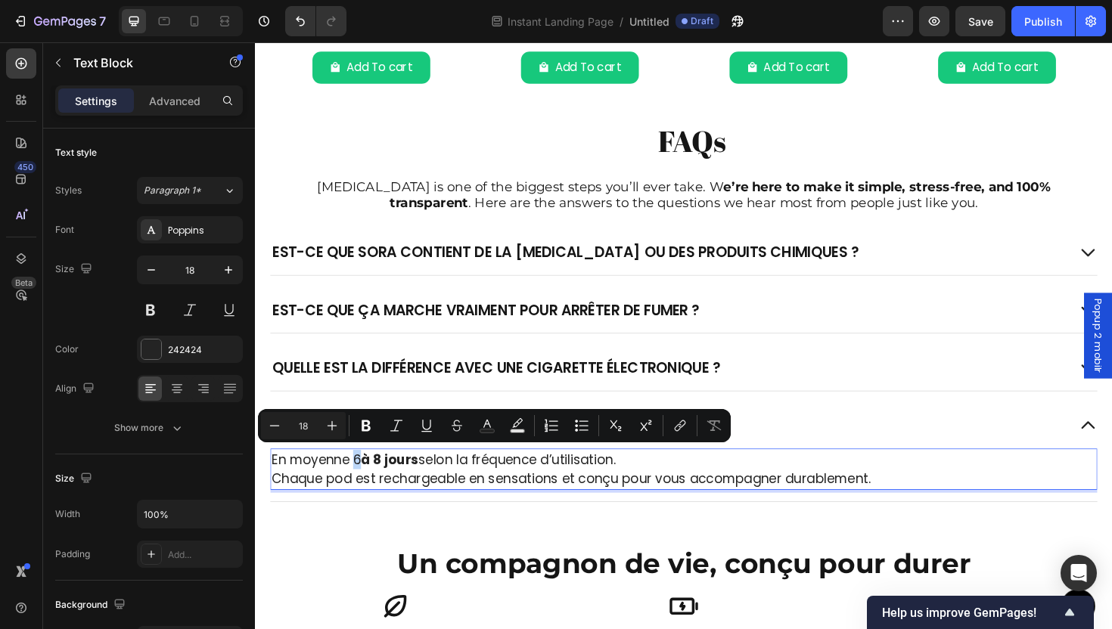
drag, startPoint x: 367, startPoint y: 480, endPoint x: 359, endPoint y: 481, distance: 7.6
click at [359, 481] on p "En moyenne 6 à 8 jours selon la fréquence d’utilisation. Chaque pod est recharg…" at bounding box center [708, 494] width 873 height 41
click at [364, 431] on icon "Editor contextual toolbar" at bounding box center [366, 425] width 15 height 15
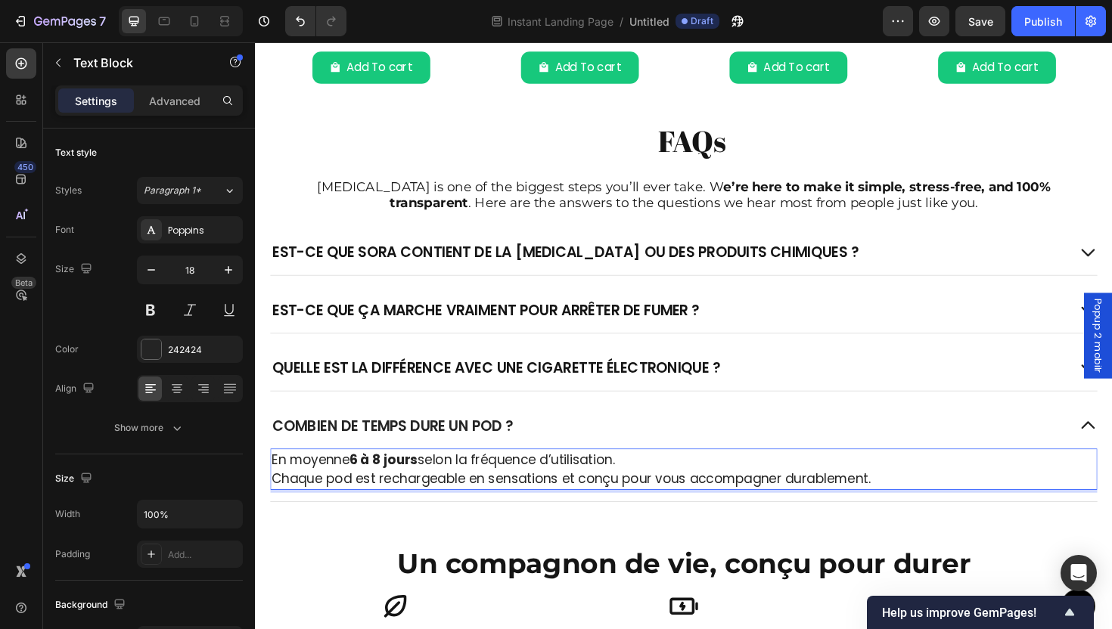
click at [447, 499] on p "En moyenne 6 à 8 jours selon la fréquence d’utilisation. Chaque pod est recharg…" at bounding box center [708, 494] width 873 height 41
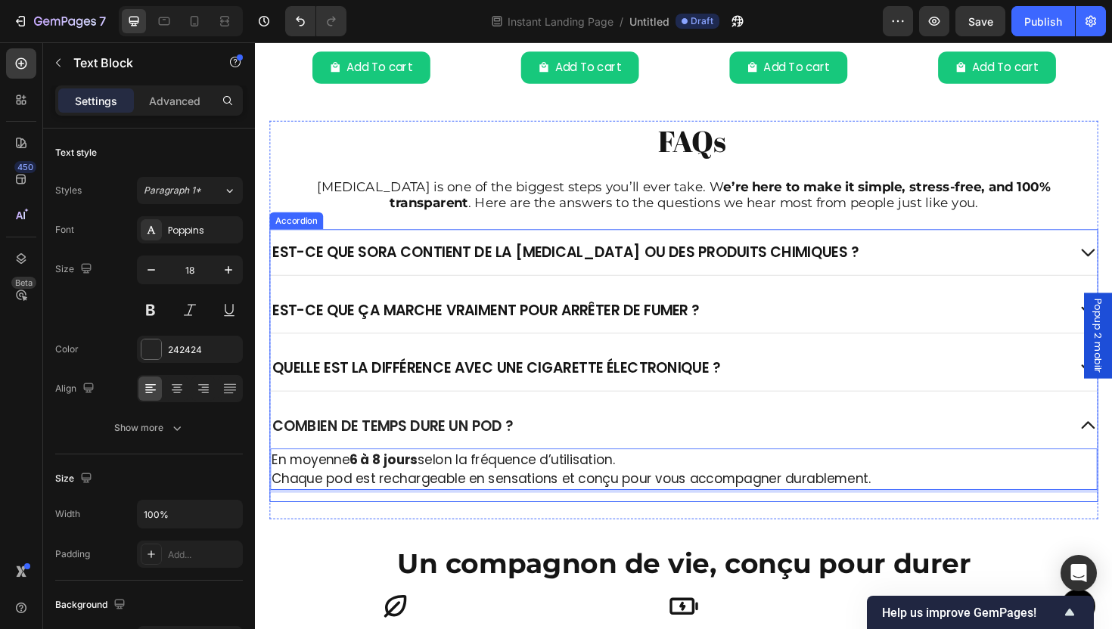
click at [611, 457] on div "Combien de temps dure un pod ?" at bounding box center [693, 449] width 844 height 24
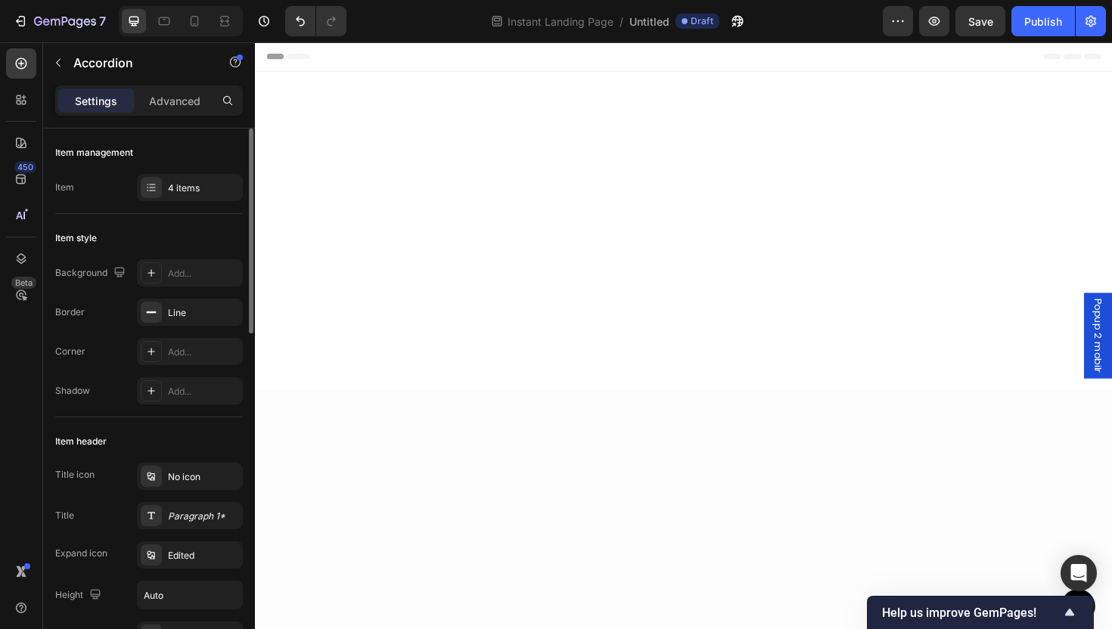
scroll to position [2730, 0]
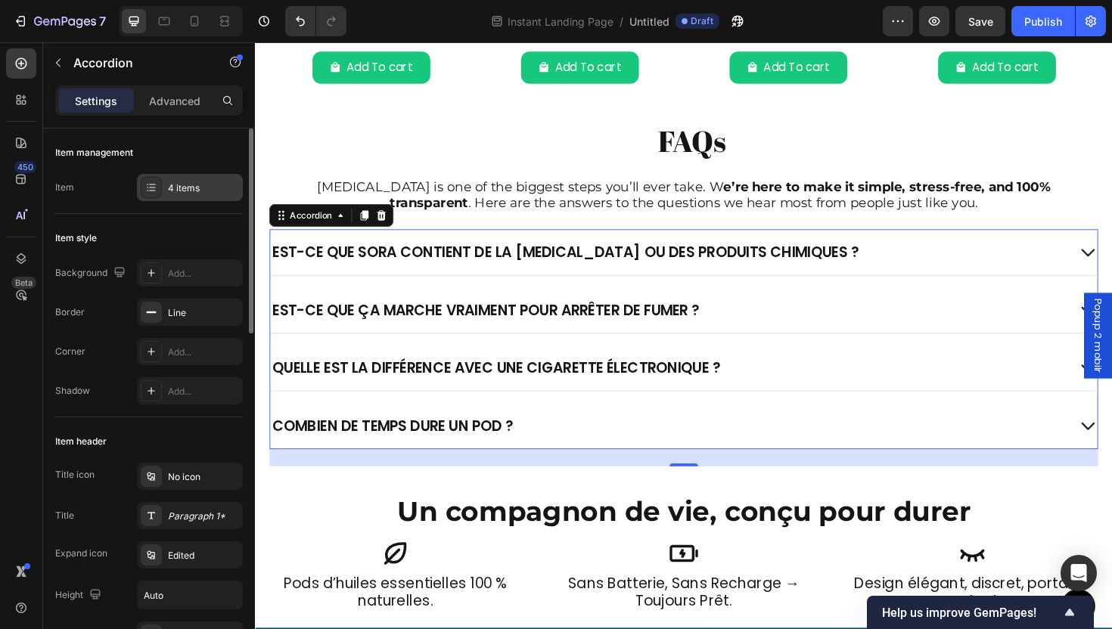
click at [186, 187] on div "4 items" at bounding box center [203, 189] width 71 height 14
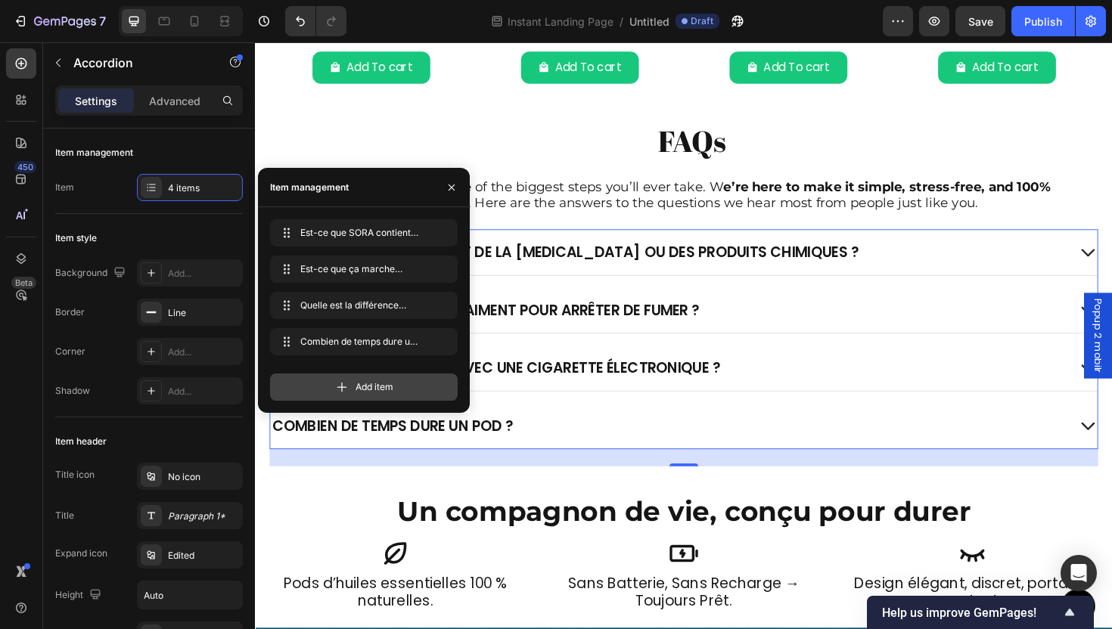
click at [348, 385] on icon at bounding box center [341, 387] width 15 height 15
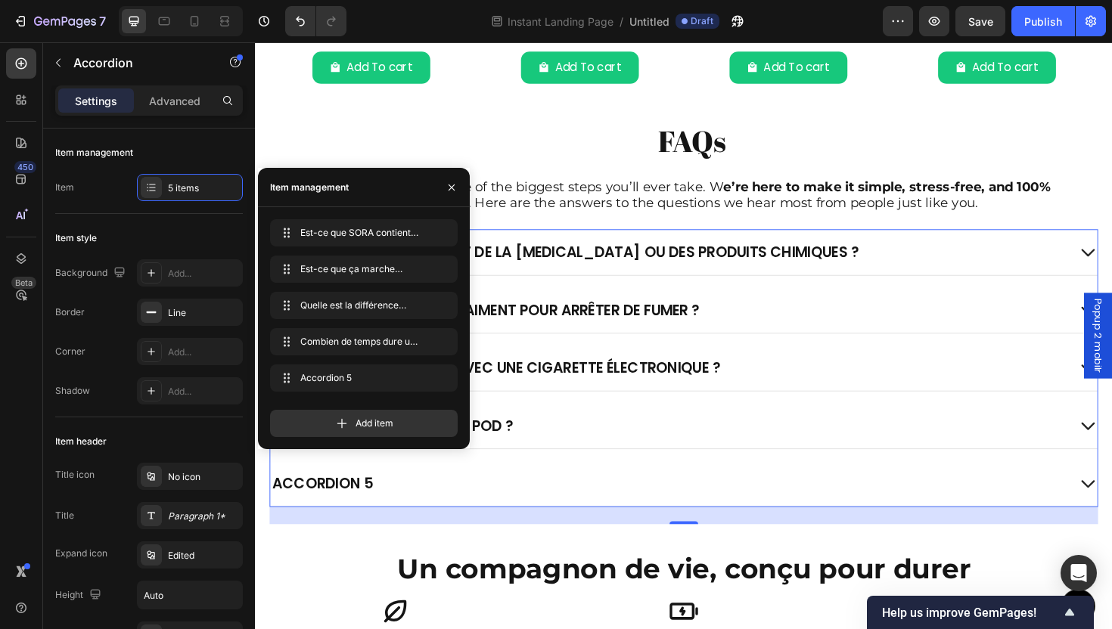
click at [353, 500] on div "Accordion 5" at bounding box center [326, 510] width 111 height 24
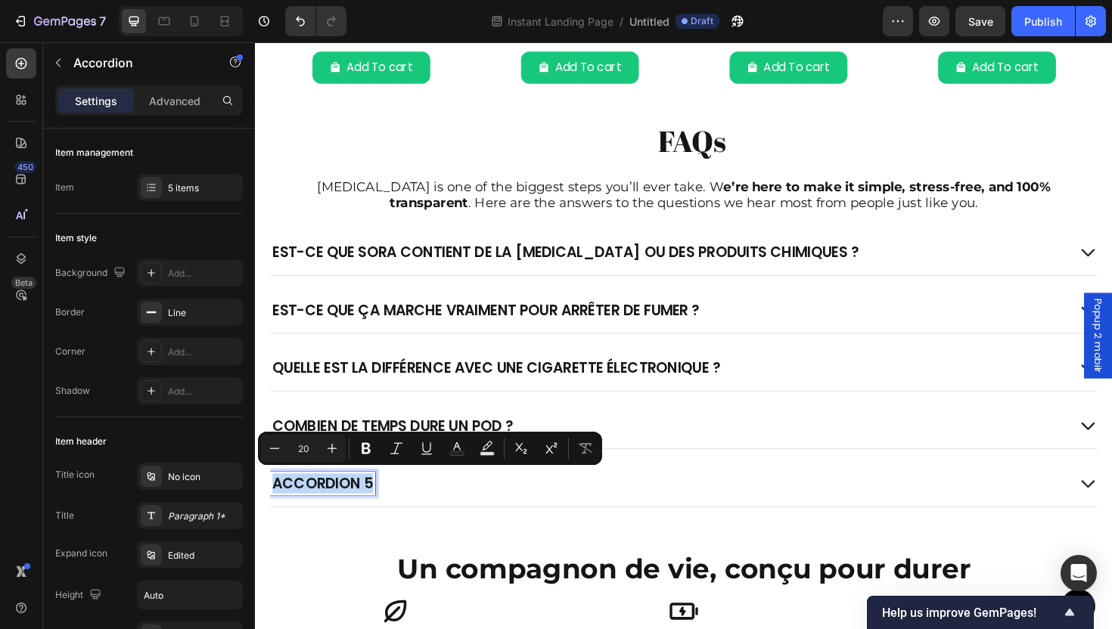
drag, startPoint x: 689, startPoint y: 483, endPoint x: 339, endPoint y: 505, distance: 351.0
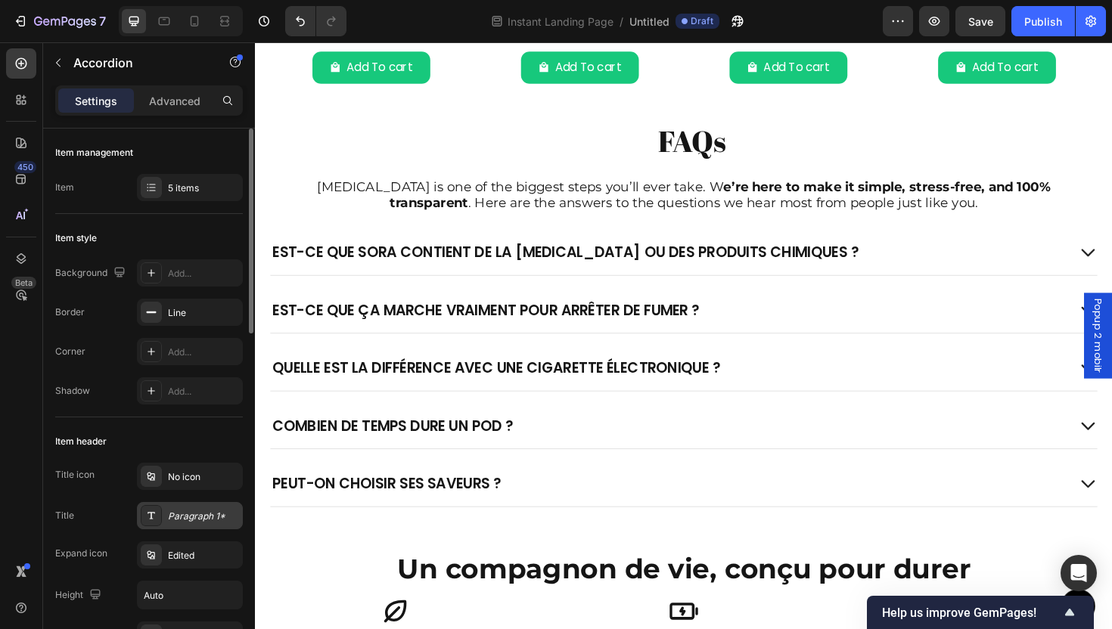
click at [203, 510] on div "Paragraph 1*" at bounding box center [203, 517] width 71 height 14
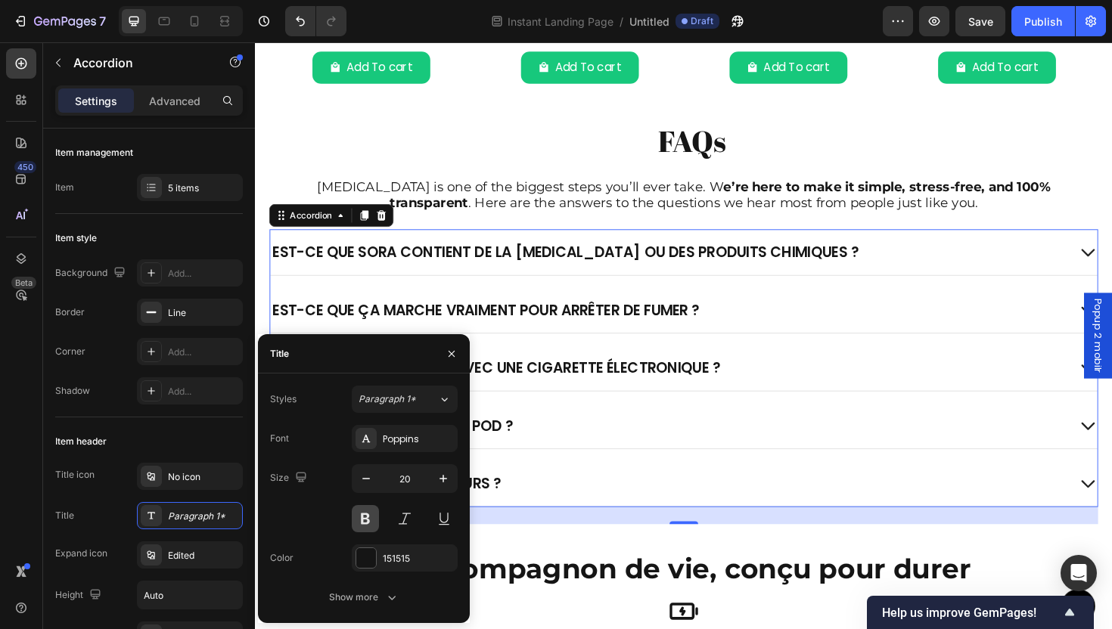
click at [364, 517] on button at bounding box center [365, 518] width 27 height 27
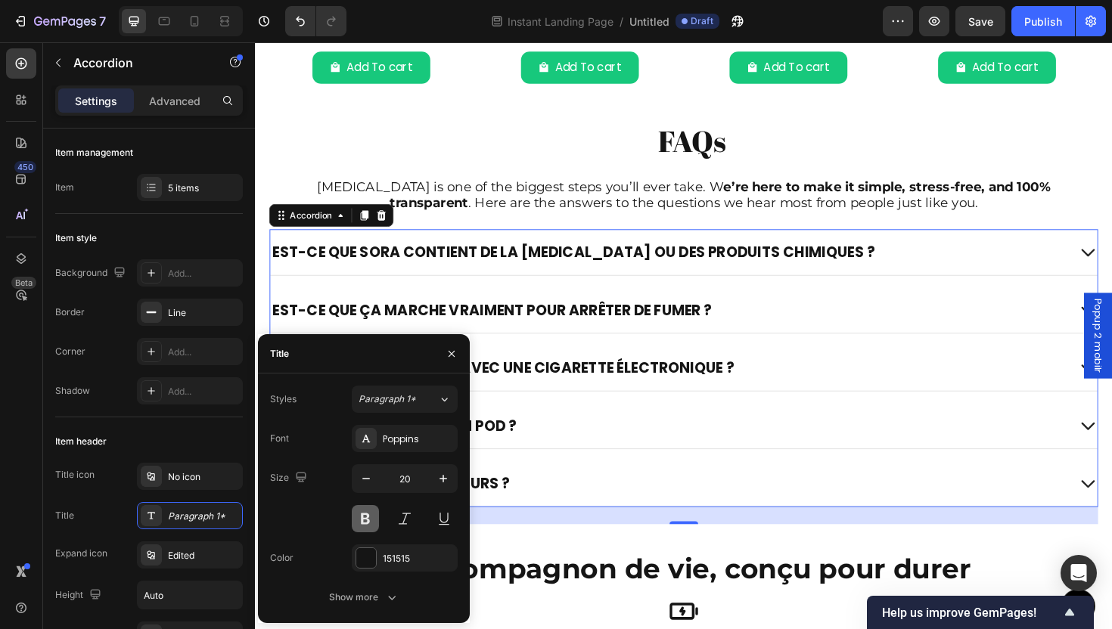
click at [365, 518] on button at bounding box center [365, 518] width 27 height 27
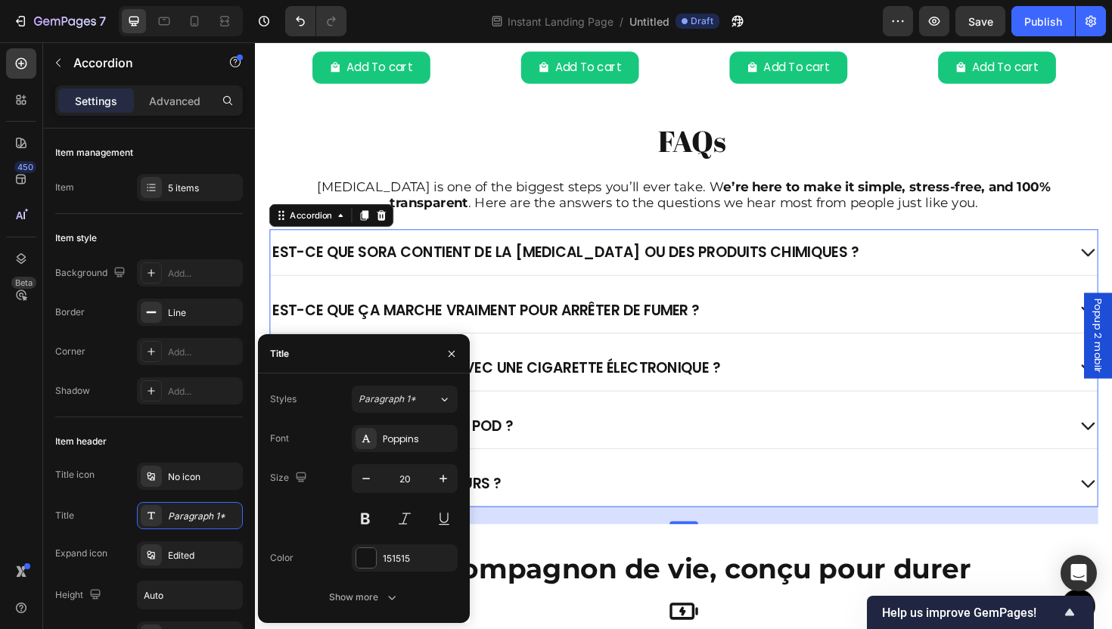
click at [706, 488] on div "Peut-on choisir ses saveurs ?" at bounding box center [709, 510] width 876 height 48
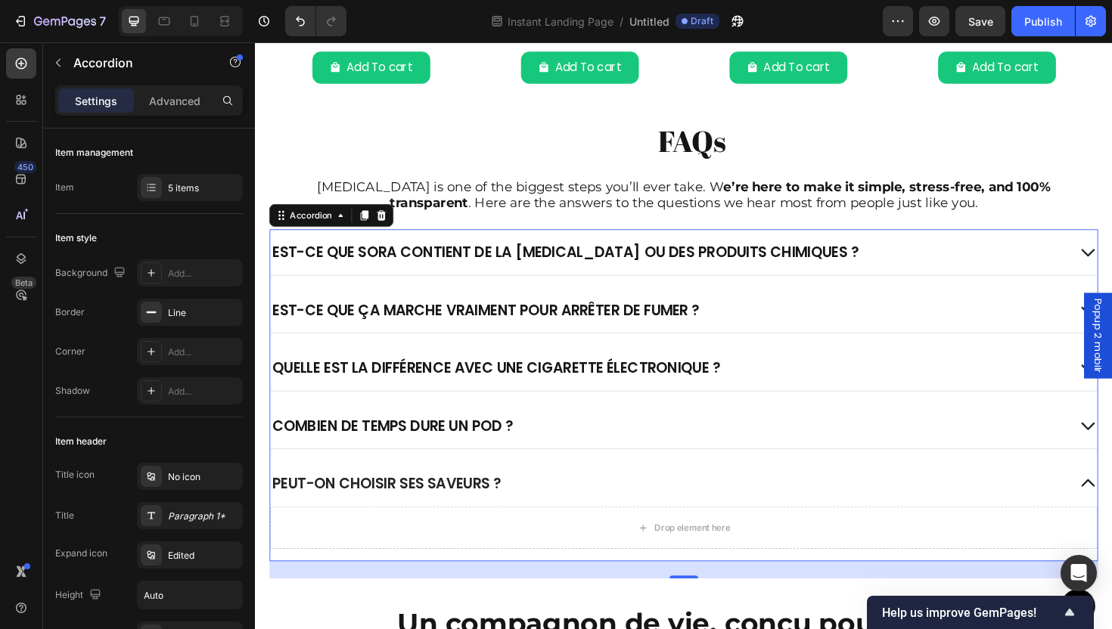
drag, startPoint x: 576, startPoint y: 456, endPoint x: 513, endPoint y: 502, distance: 77.5
click at [576, 456] on div "Combien de temps dure un pod ?" at bounding box center [693, 449] width 844 height 24
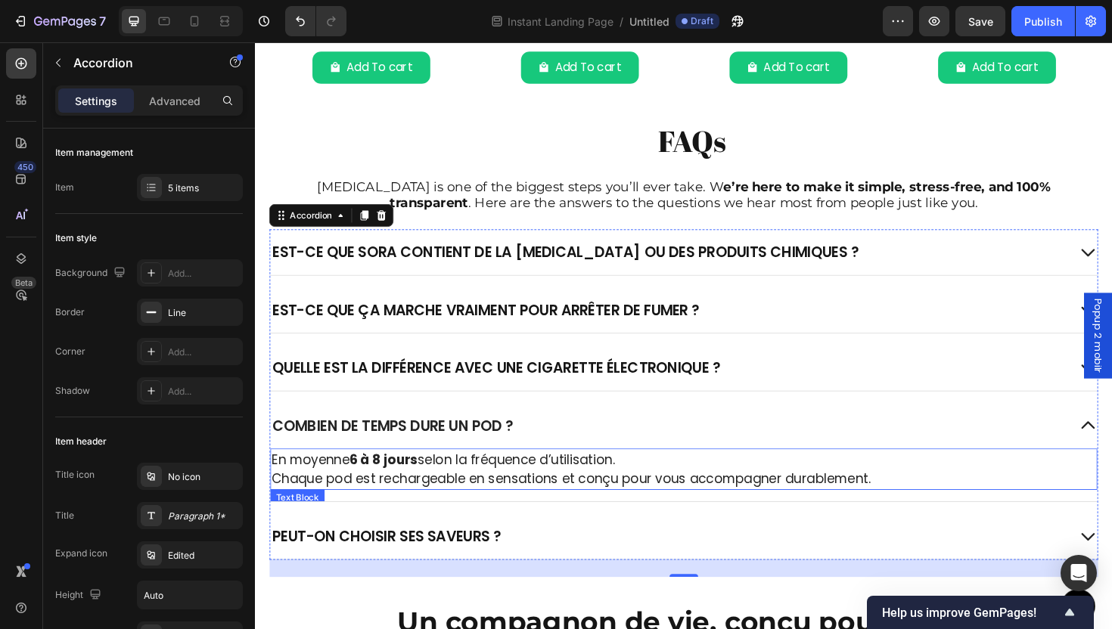
click at [508, 483] on p "En moyenne 6 à 8 jours selon la fréquence d’utilisation. Chaque pod est recharg…" at bounding box center [708, 494] width 873 height 41
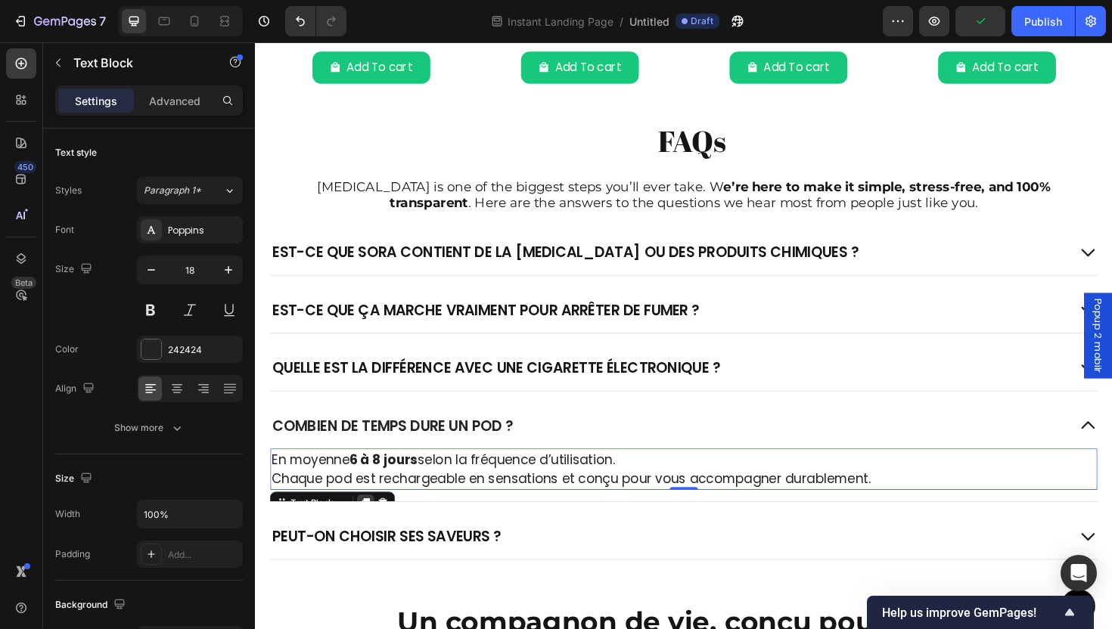
click at [374, 527] on icon at bounding box center [372, 532] width 8 height 11
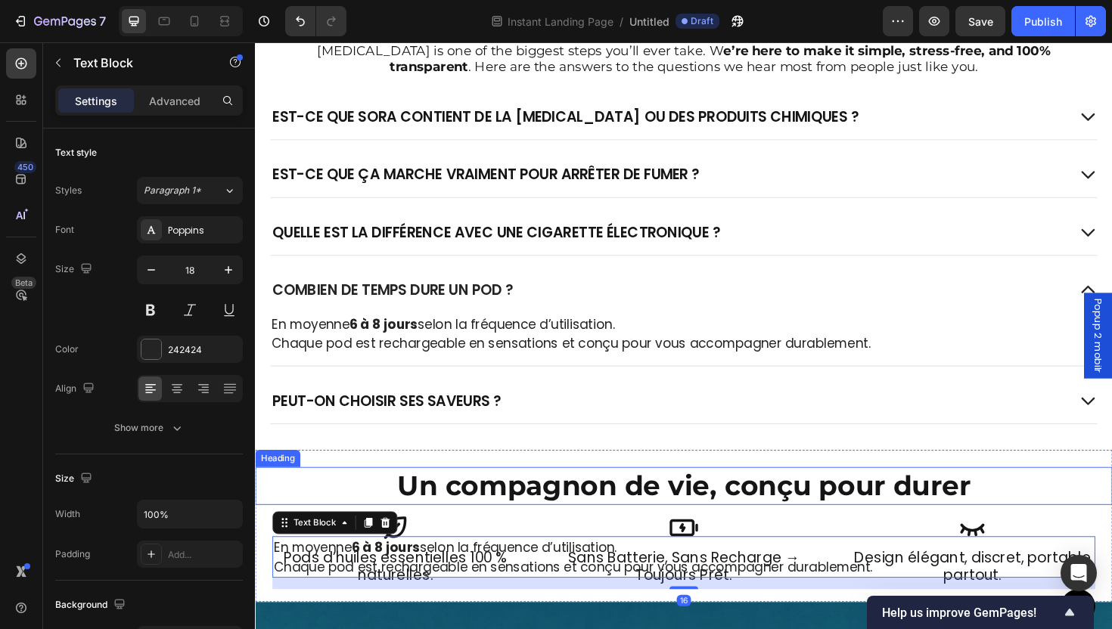
scroll to position [2886, 0]
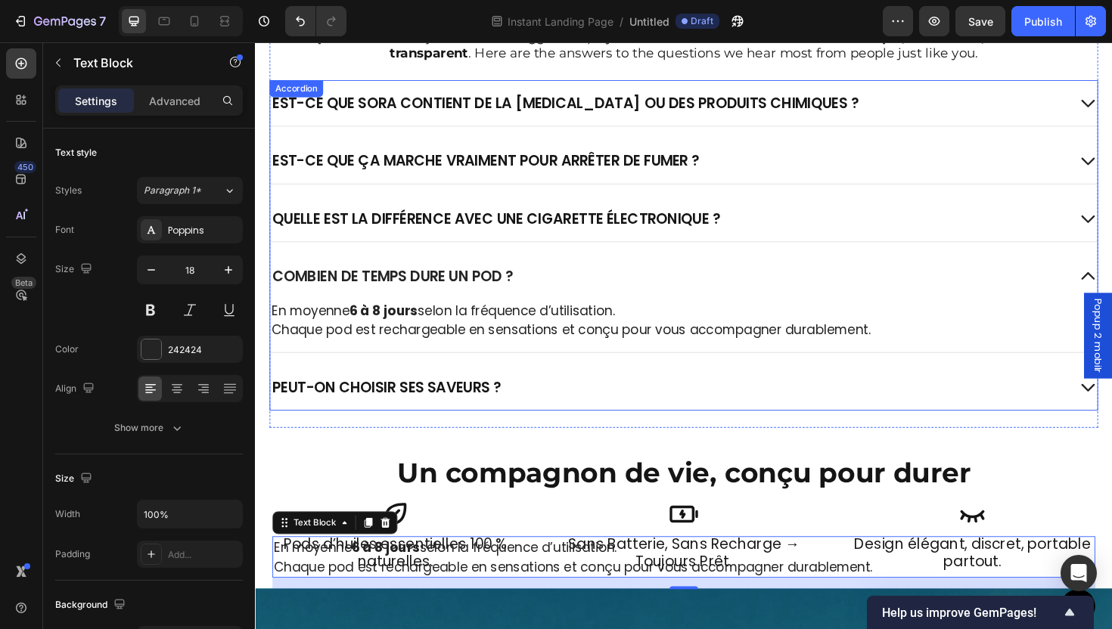
click at [595, 411] on div "Peut-on choisir ses saveurs ?" at bounding box center [693, 408] width 844 height 24
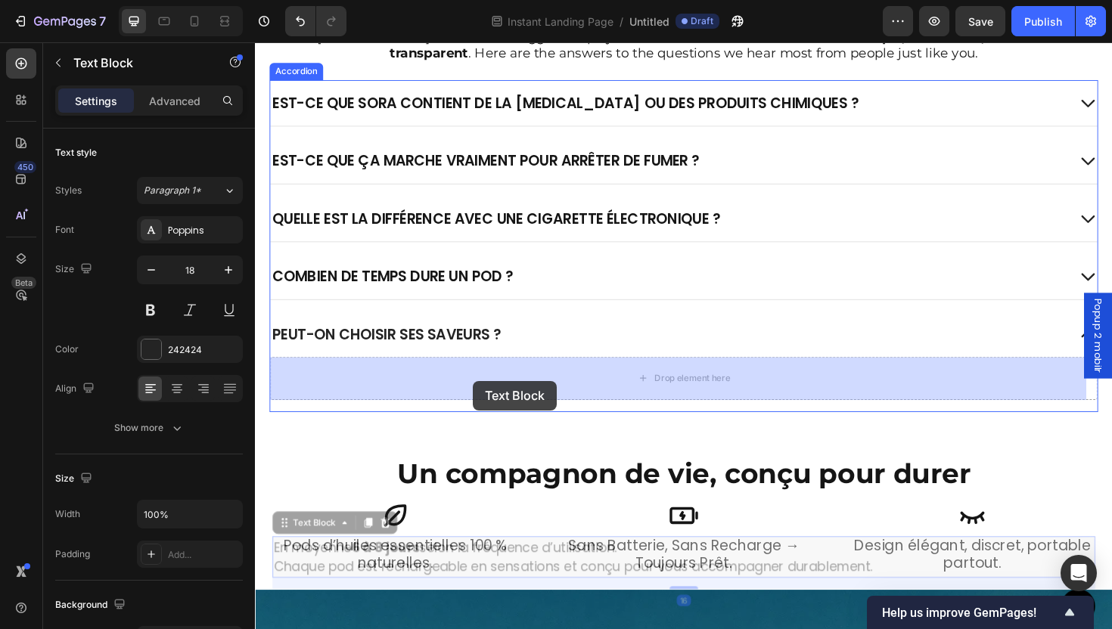
drag, startPoint x: 478, startPoint y: 585, endPoint x: 508, endPoint y: 437, distance: 150.5
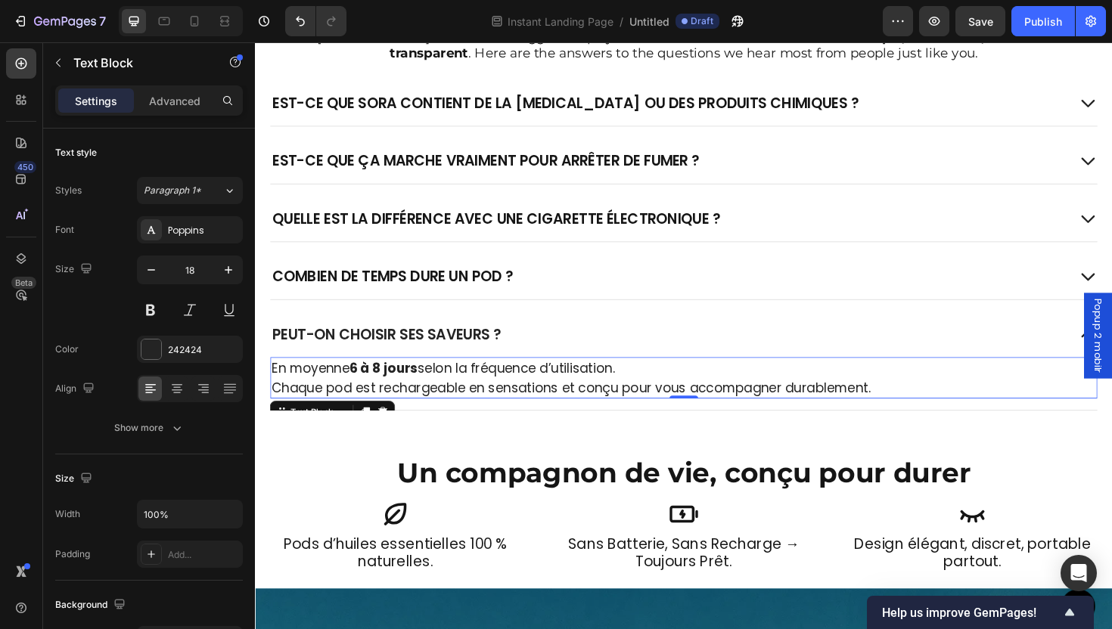
click at [415, 397] on p "En moyenne 6 à 8 jours selon la fréquence d’utilisation. Chaque pod est recharg…" at bounding box center [708, 398] width 873 height 41
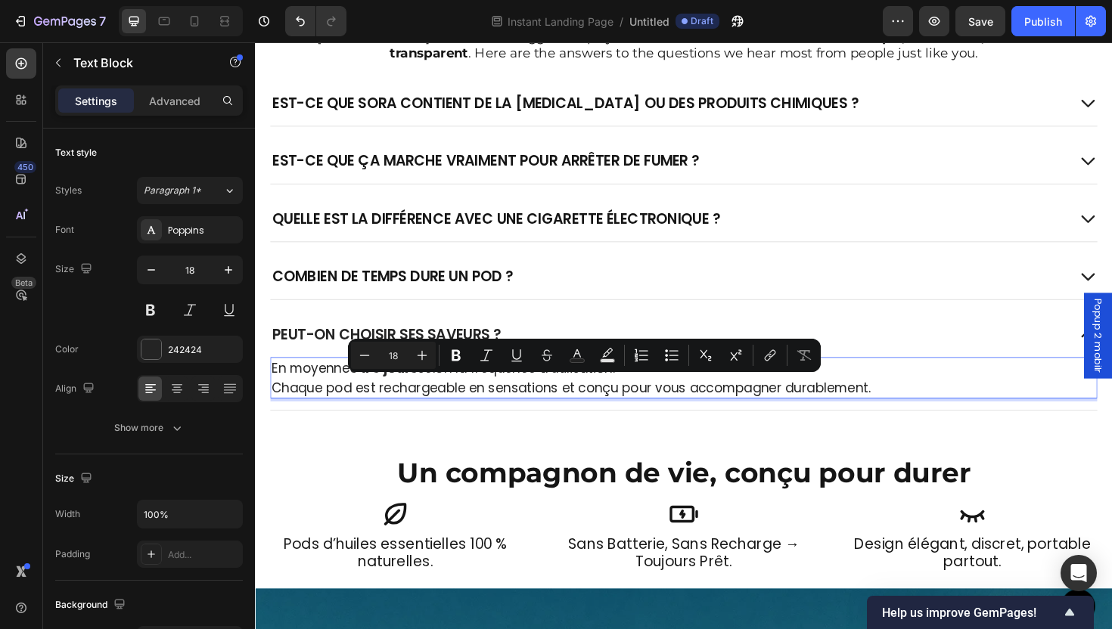
click at [419, 396] on strong "6 à 8 jours" at bounding box center [391, 387] width 72 height 19
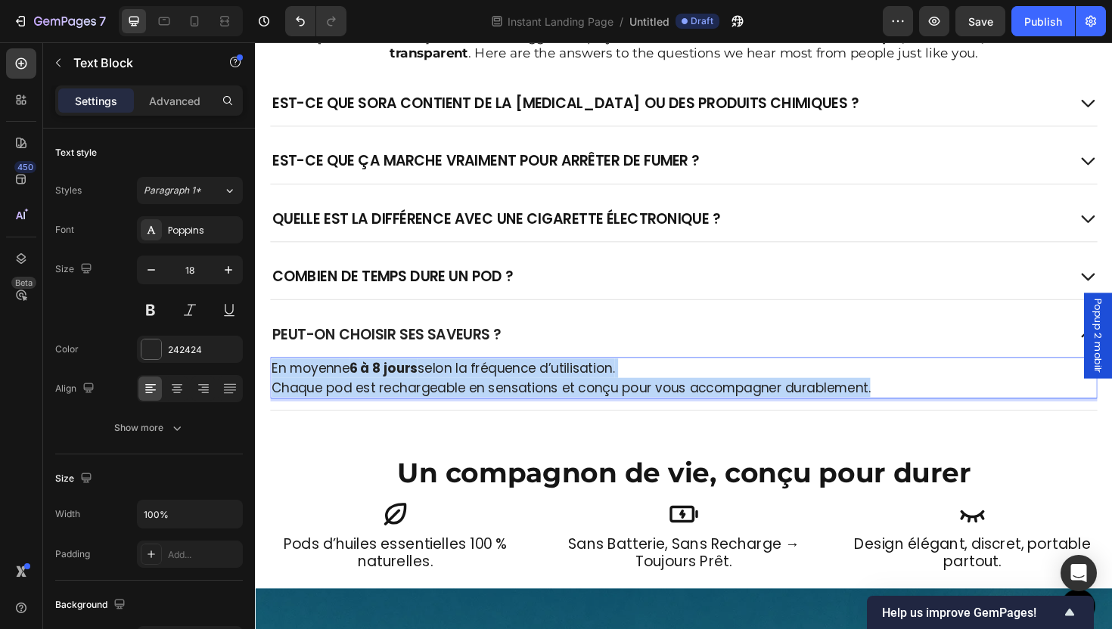
drag, startPoint x: 273, startPoint y: 384, endPoint x: 984, endPoint y: 409, distance: 711.6
click at [984, 409] on p "En moyenne 6 à 8 jours selon la fréquence d’utilisation. Chaque pod est recharg…" at bounding box center [708, 398] width 873 height 41
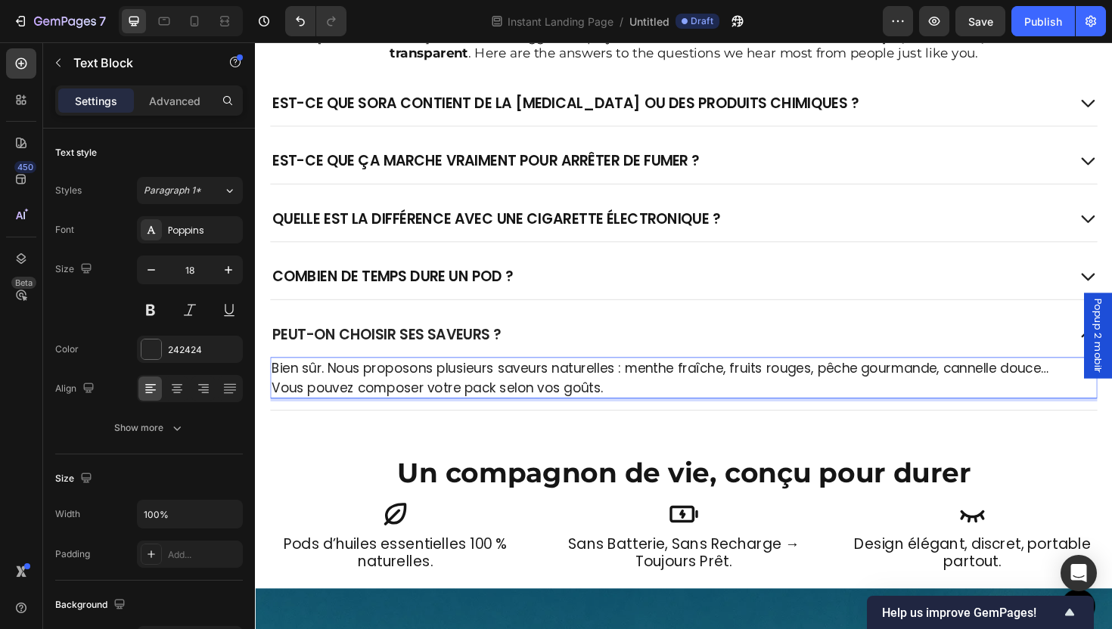
click at [594, 364] on div "Peut-on choisir ses saveurs ?" at bounding box center [693, 352] width 844 height 24
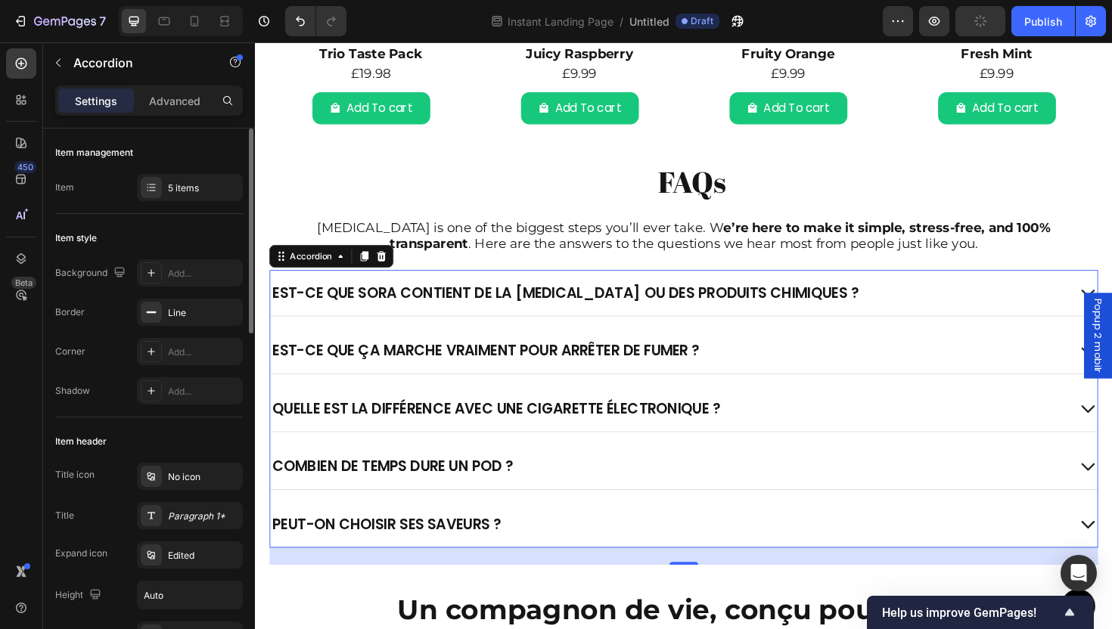
scroll to position [2632, 0]
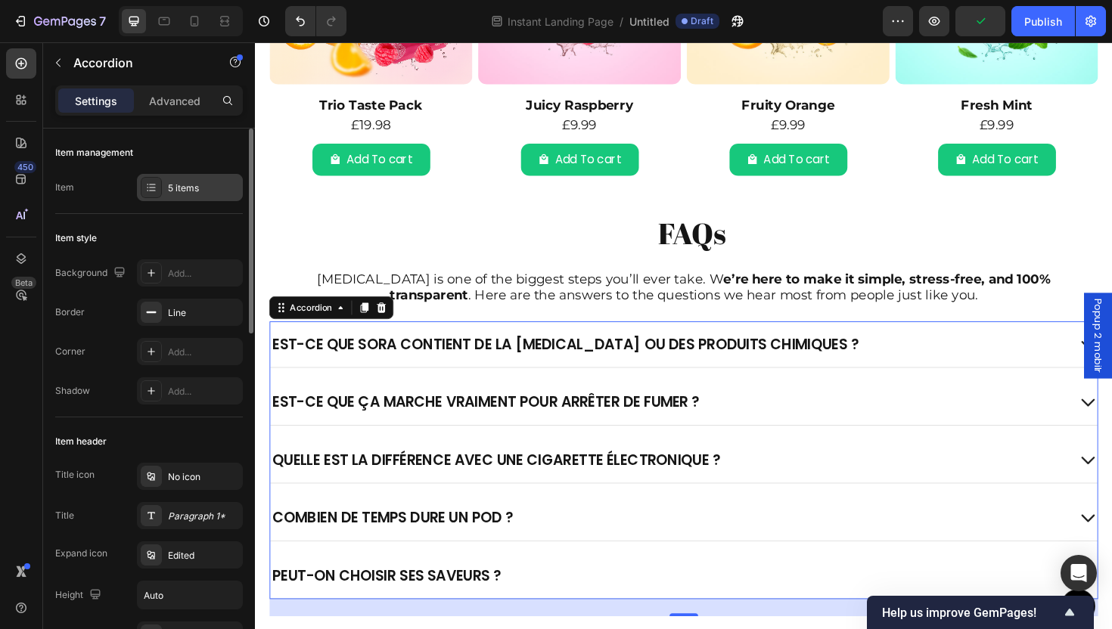
click at [177, 192] on div "5 items" at bounding box center [203, 189] width 71 height 14
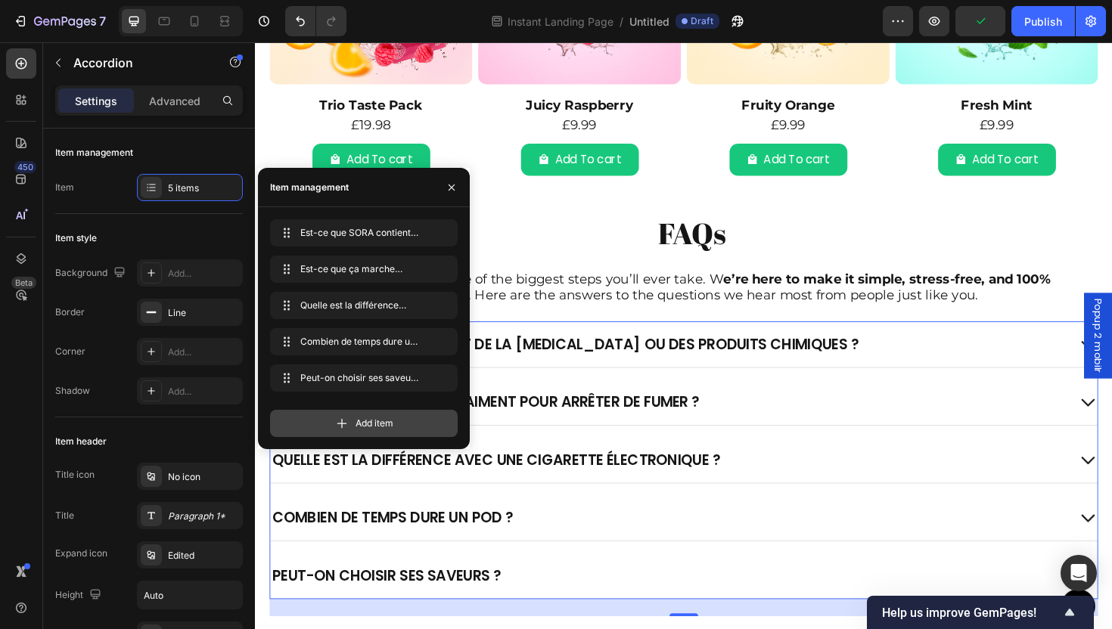
click at [371, 431] on div "Add item" at bounding box center [364, 423] width 188 height 27
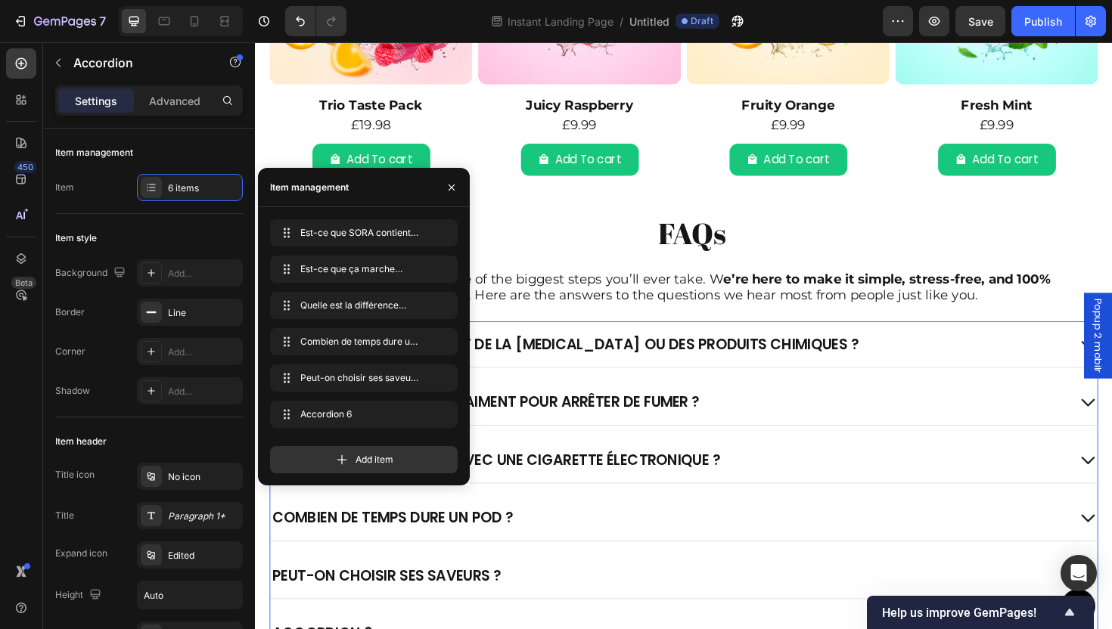
click at [521, 583] on div "Peut-on choisir ses saveurs ?" at bounding box center [709, 607] width 876 height 48
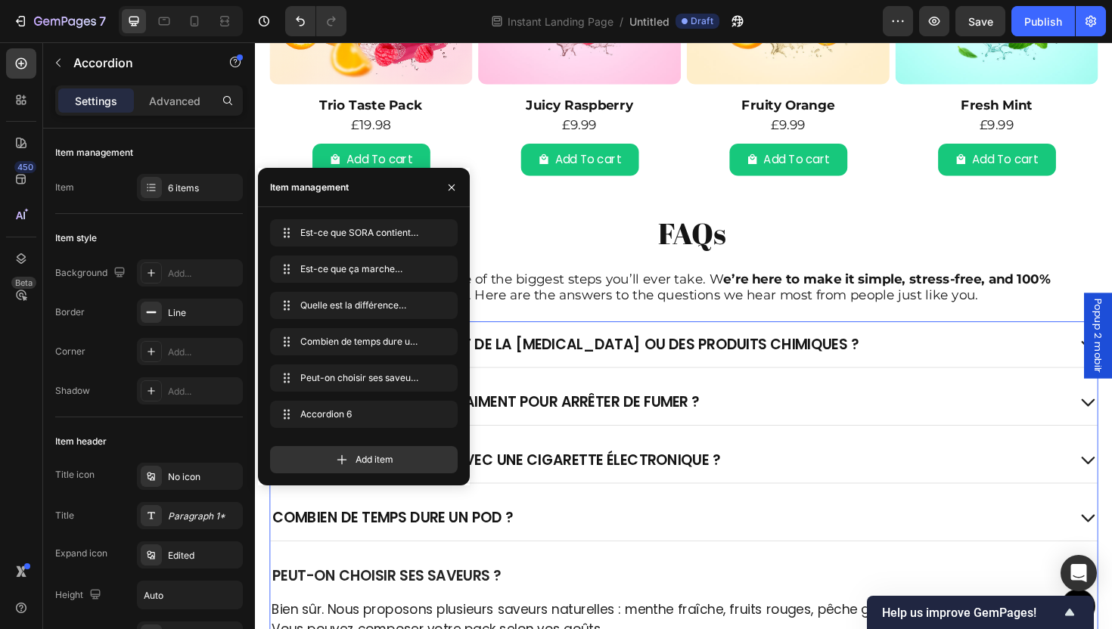
scroll to position [2751, 0]
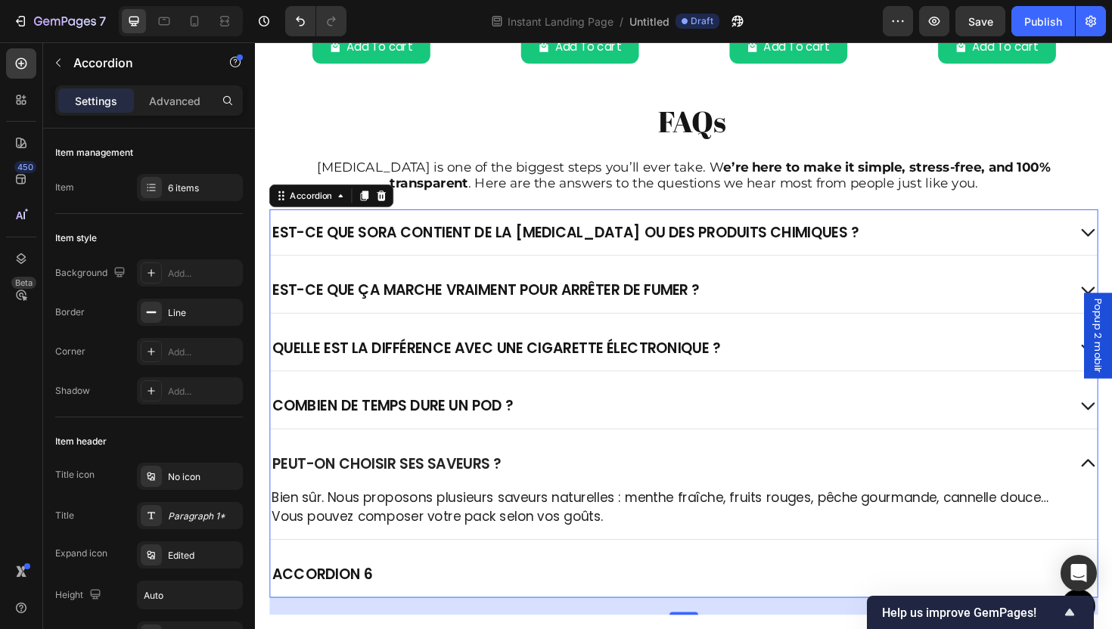
click at [342, 595] on div "Accordion 6" at bounding box center [326, 606] width 110 height 24
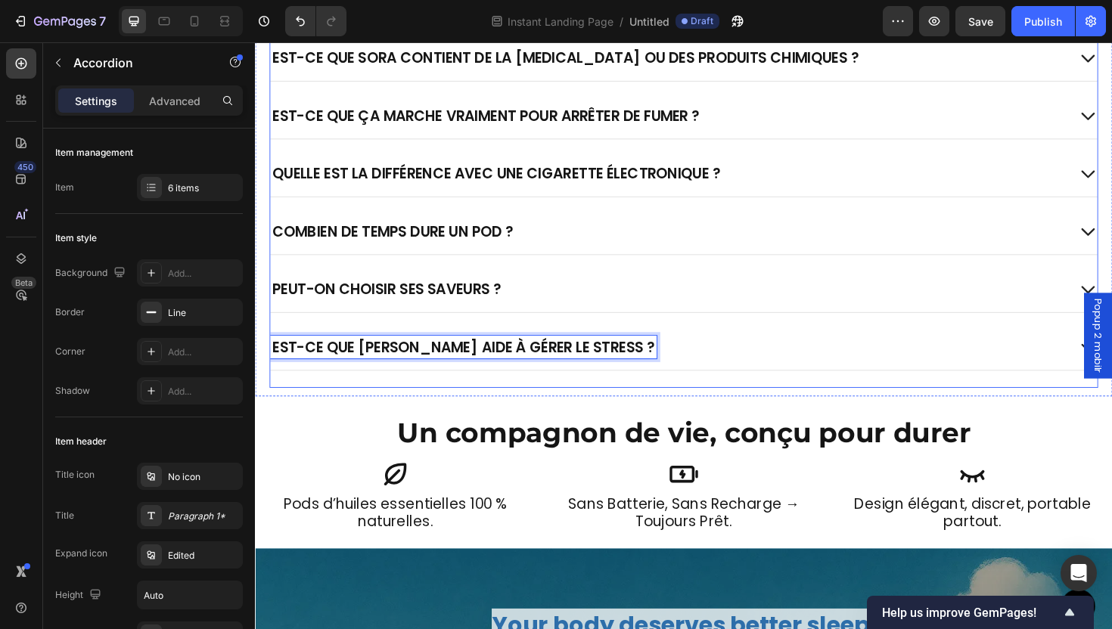
scroll to position [2931, 0]
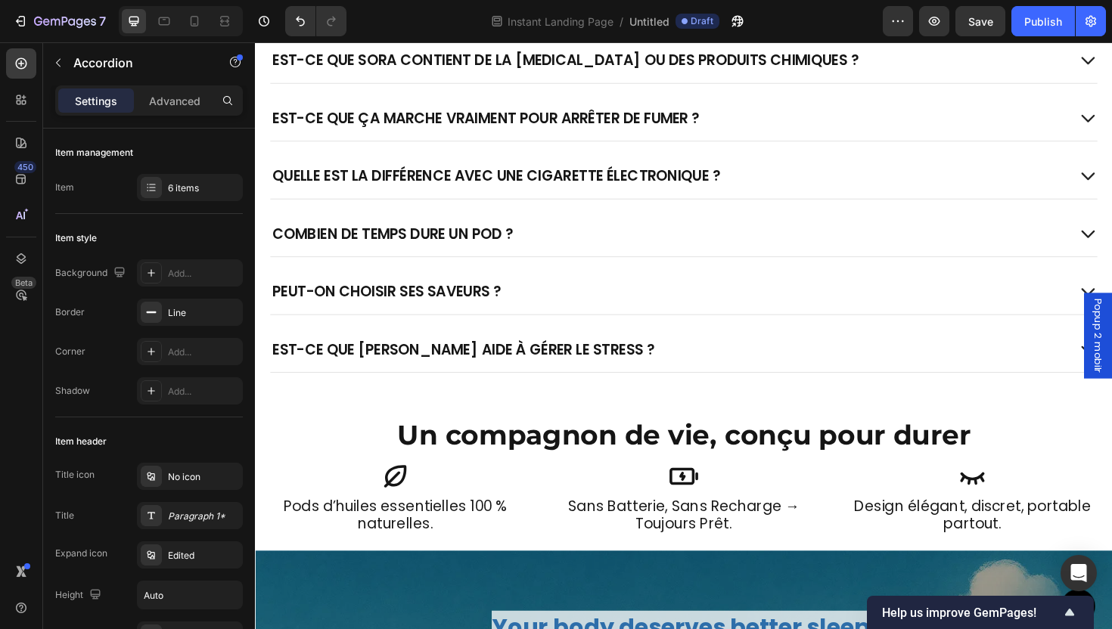
click at [564, 303] on div "Peut-on choisir ses saveurs ?" at bounding box center [693, 306] width 844 height 24
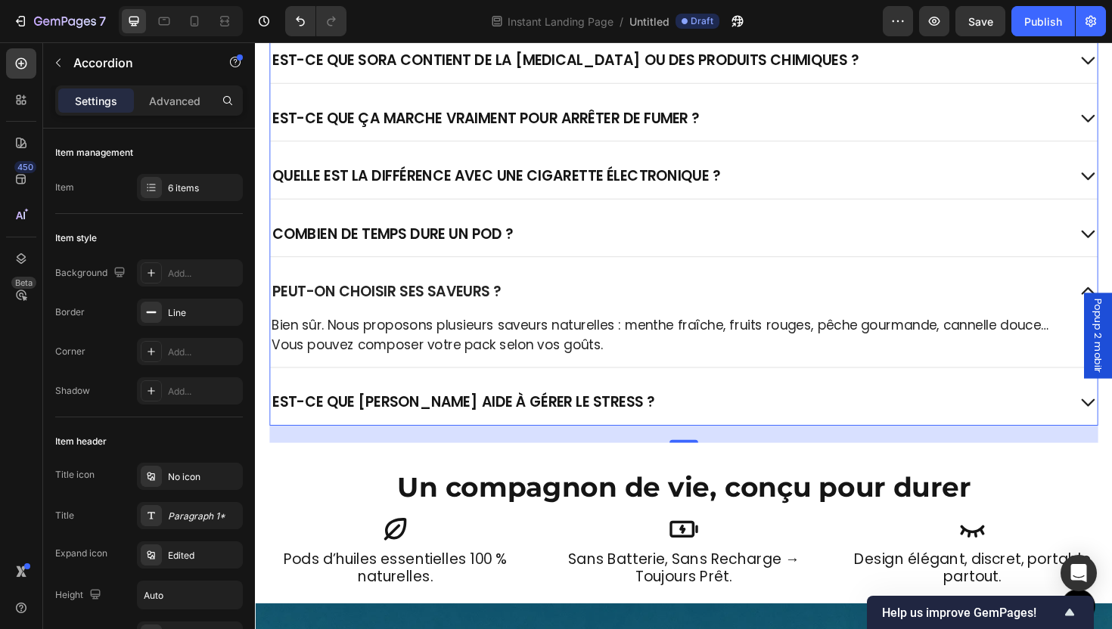
click at [502, 356] on p "Bien sûr. Nous proposons plusieurs saveurs naturelles : menthe fraîche, fruits …" at bounding box center [708, 352] width 873 height 41
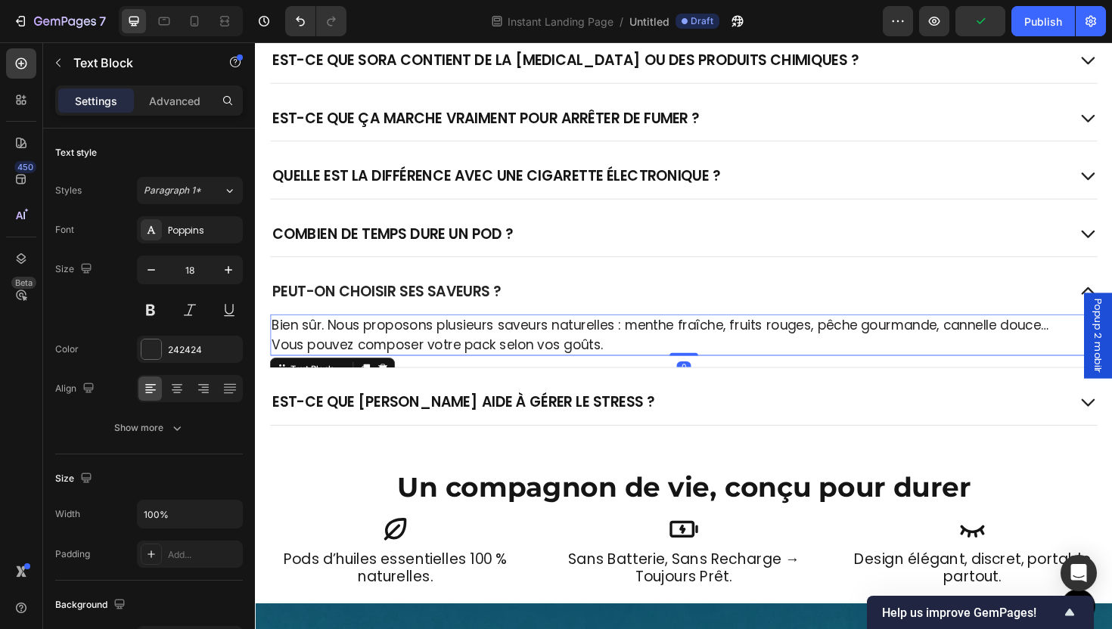
drag, startPoint x: 375, startPoint y: 386, endPoint x: 514, endPoint y: 430, distance: 146.0
click at [375, 386] on icon at bounding box center [372, 389] width 8 height 11
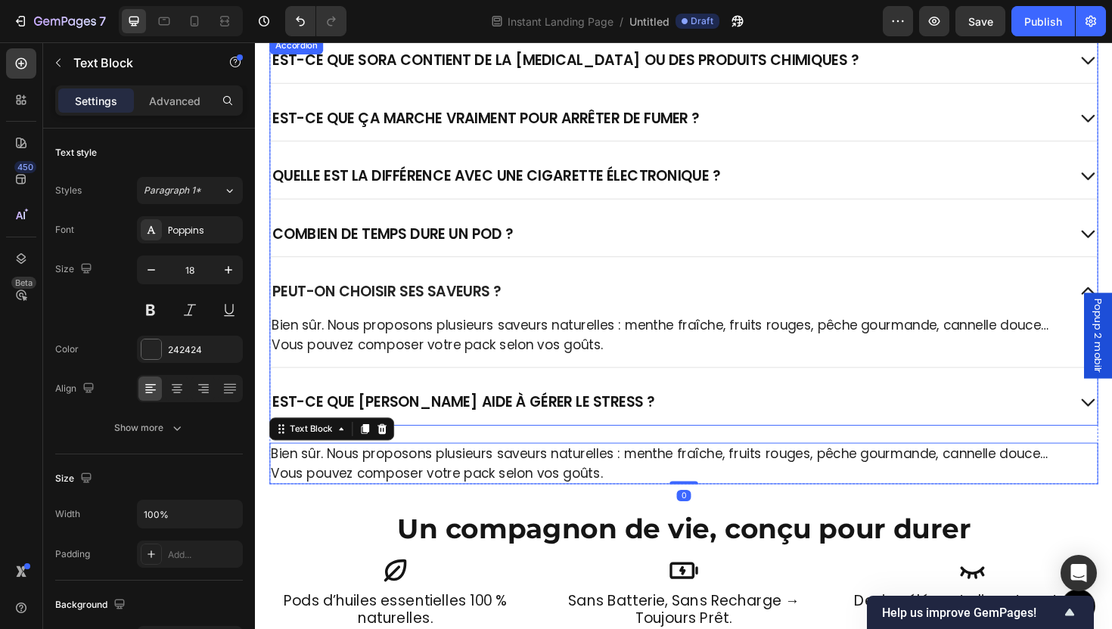
click at [638, 427] on div "Est-ce que SORA aide à gérer le stress ?" at bounding box center [693, 424] width 844 height 24
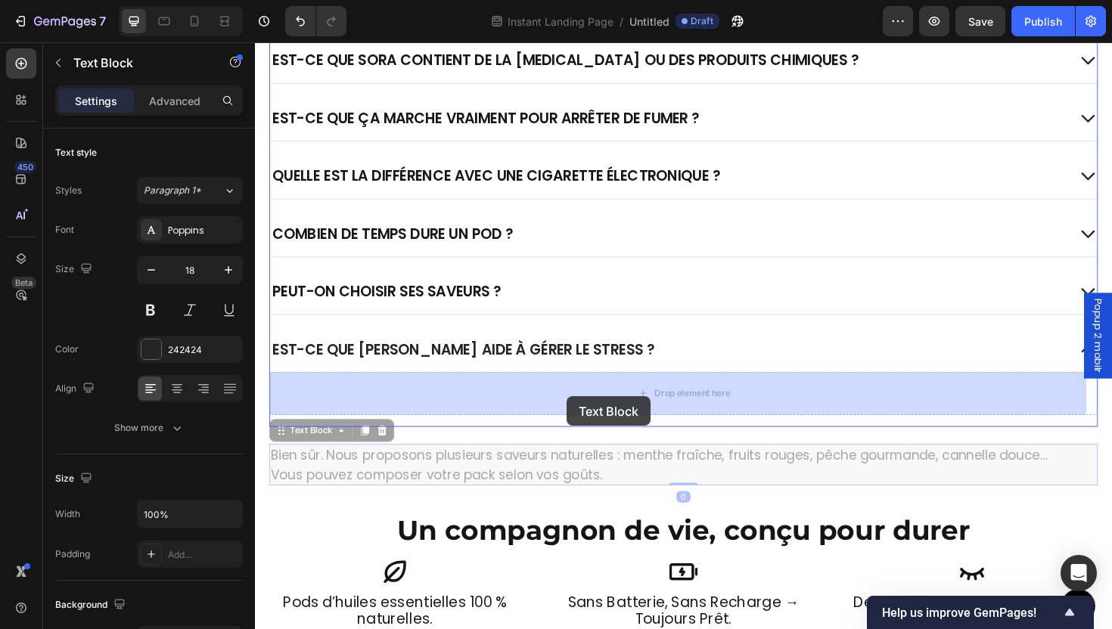
drag, startPoint x: 584, startPoint y: 468, endPoint x: 522, endPoint y: 43, distance: 429.7
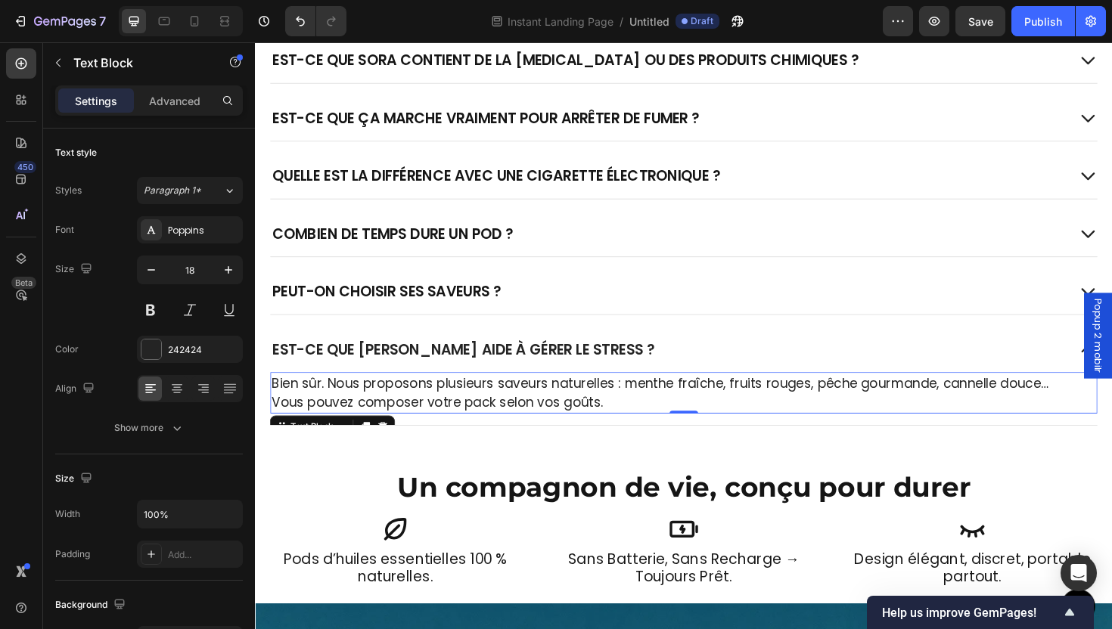
click at [441, 409] on p "Bien sûr. Nous proposons plusieurs saveurs naturelles : menthe fraîche, fruits …" at bounding box center [708, 413] width 873 height 41
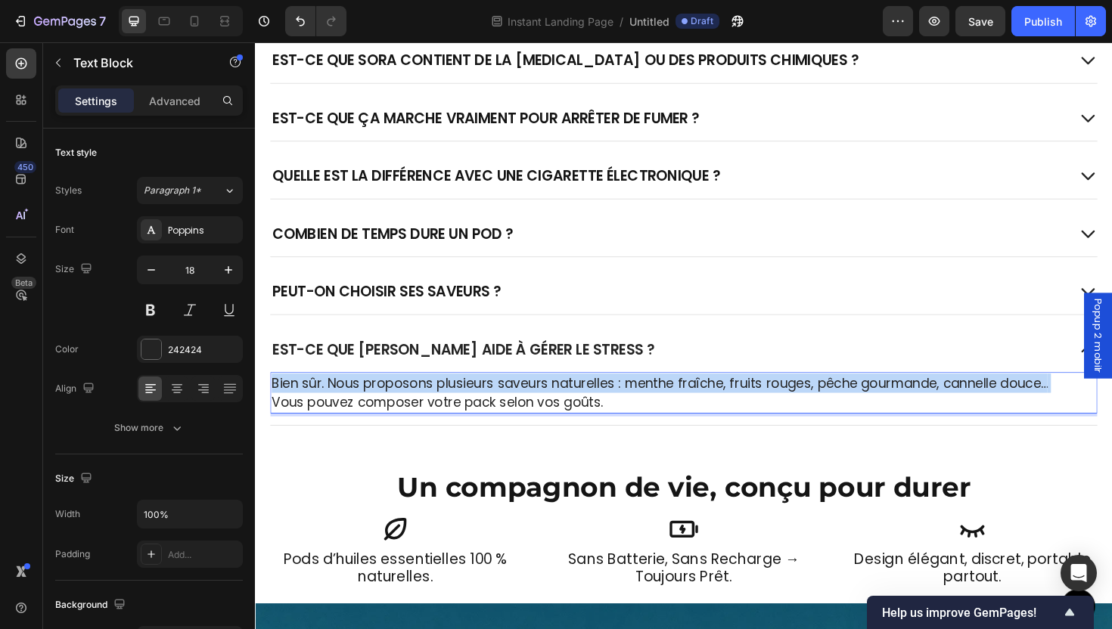
click at [441, 409] on p "Bien sûr. Nous proposons plusieurs saveurs naturelles : menthe fraîche, fruits …" at bounding box center [708, 413] width 873 height 41
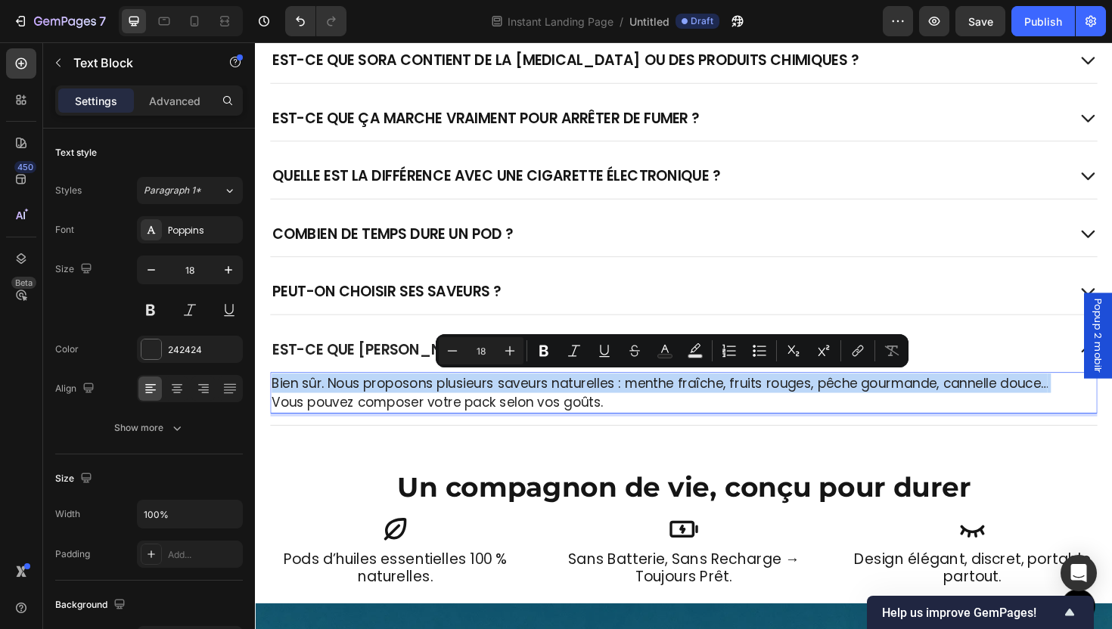
click at [443, 422] on p "Bien sûr. Nous proposons plusieurs saveurs naturelles : menthe fraîche, fruits …" at bounding box center [708, 413] width 873 height 41
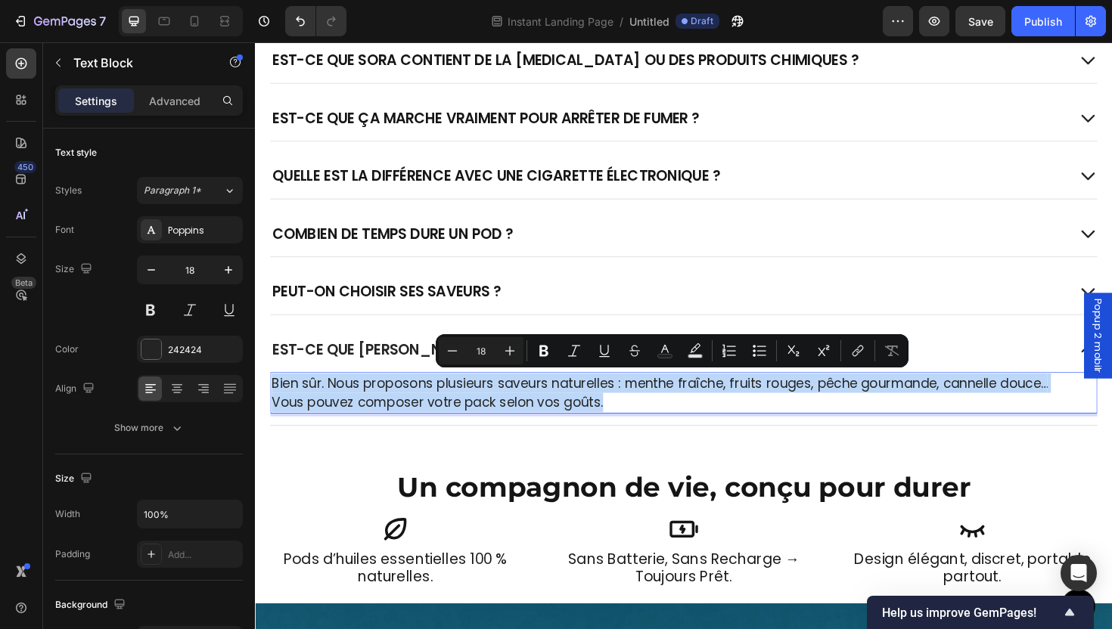
drag, startPoint x: 646, startPoint y: 418, endPoint x: 153, endPoint y: 407, distance: 493.4
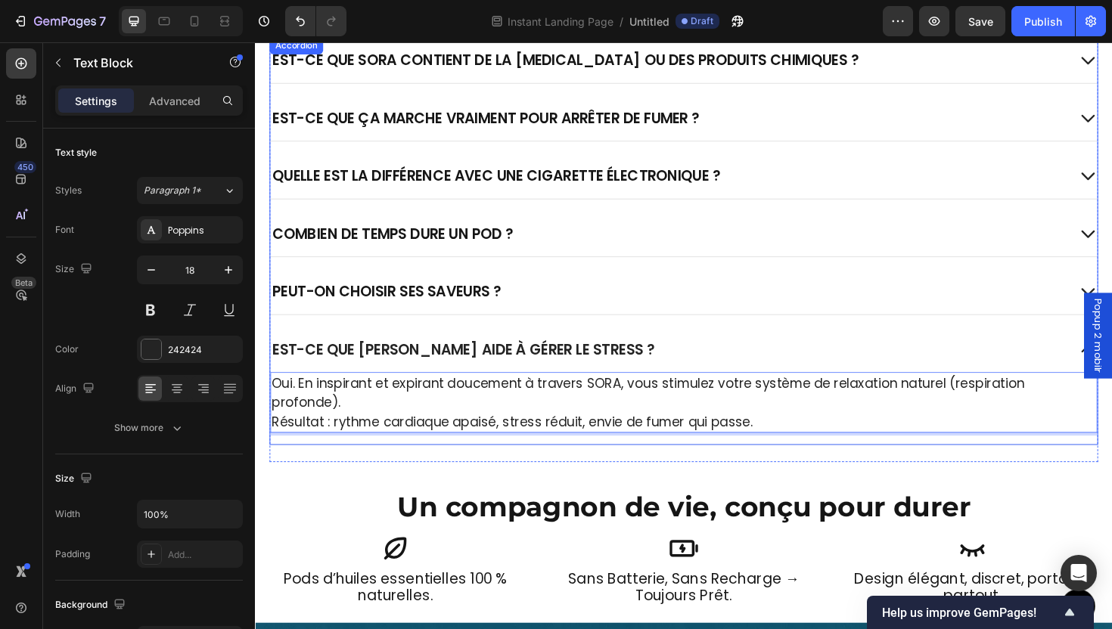
click at [654, 362] on div "Est-ce que SORA aide à gérer le stress ?" at bounding box center [693, 368] width 844 height 24
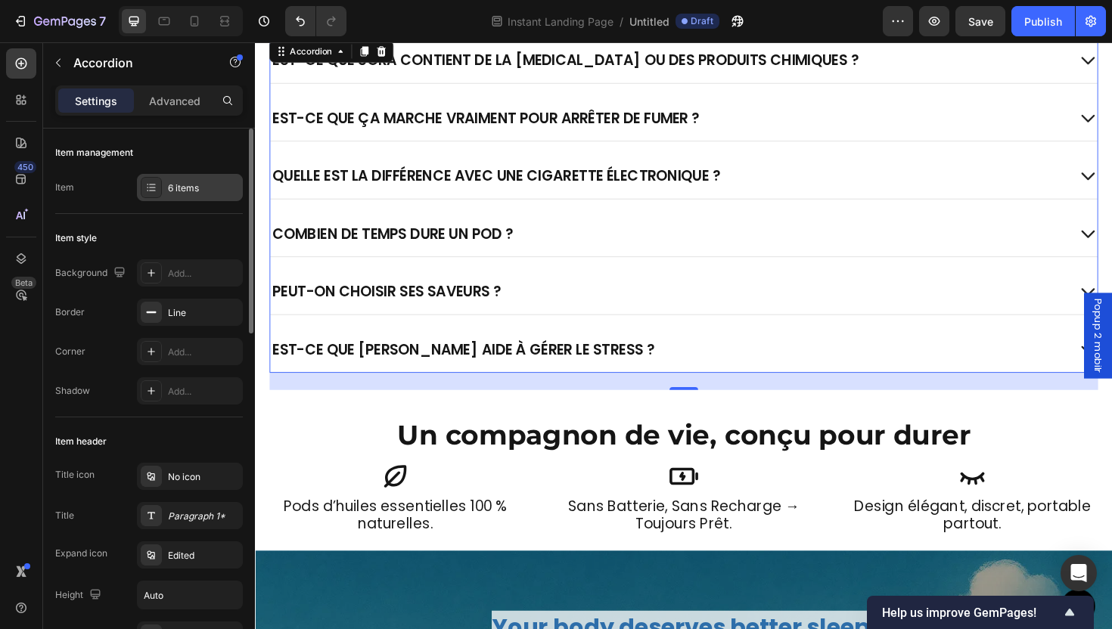
click at [188, 182] on div "6 items" at bounding box center [203, 189] width 71 height 14
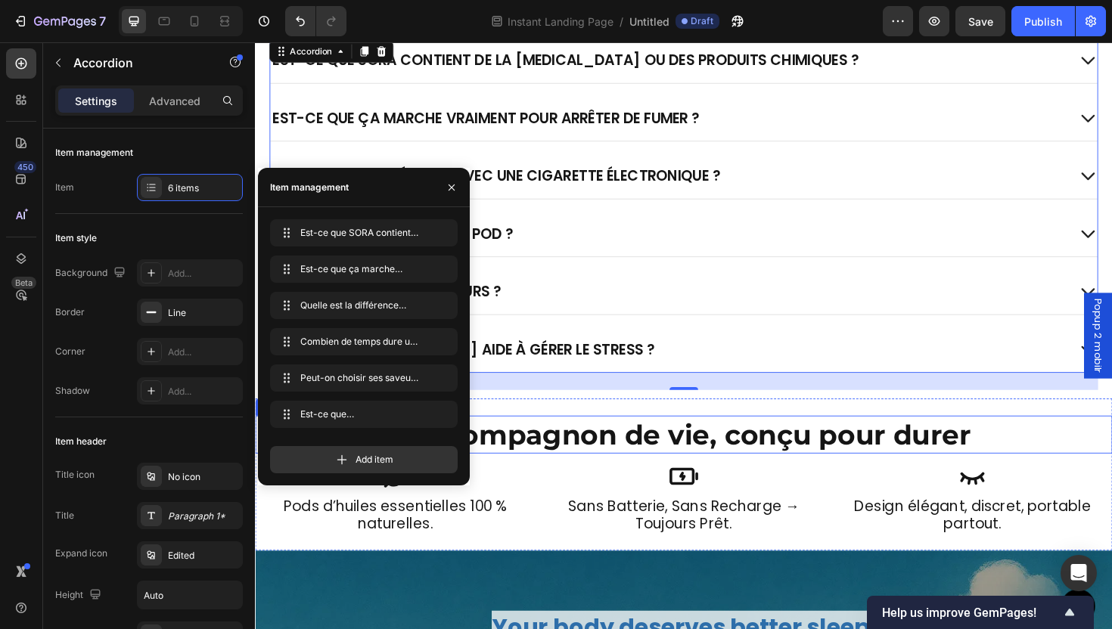
click at [636, 476] on h2 "Un compagnon de vie, conçu pour durer" at bounding box center [709, 458] width 908 height 40
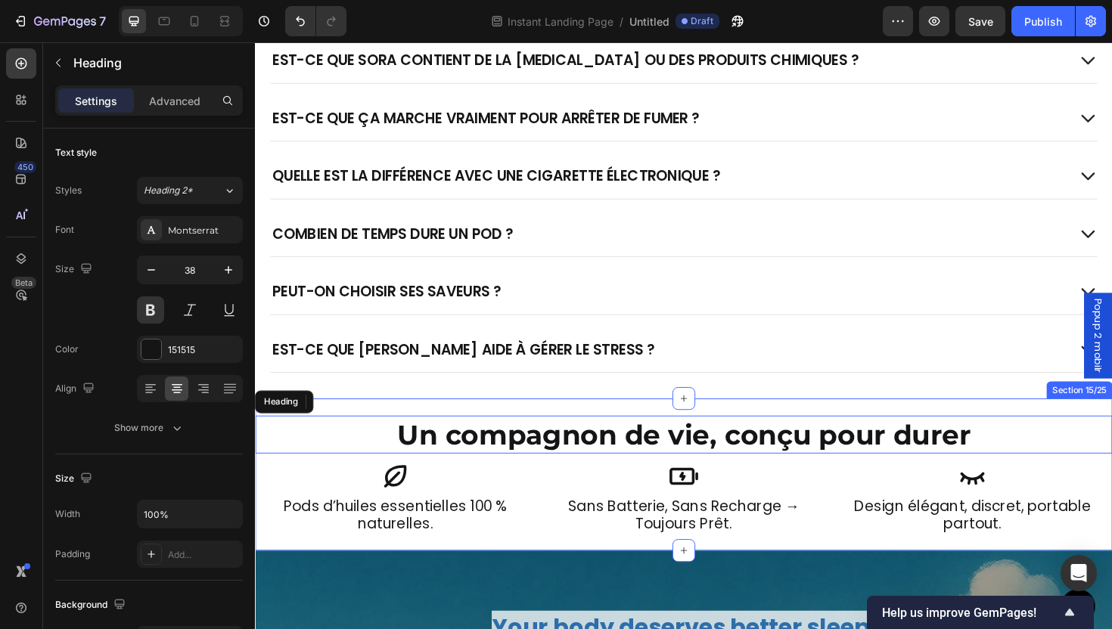
click at [629, 429] on div "Un compagnon de vie, conçu pour durer Heading Icon sans batterie, sans recharge…" at bounding box center [709, 500] width 908 height 161
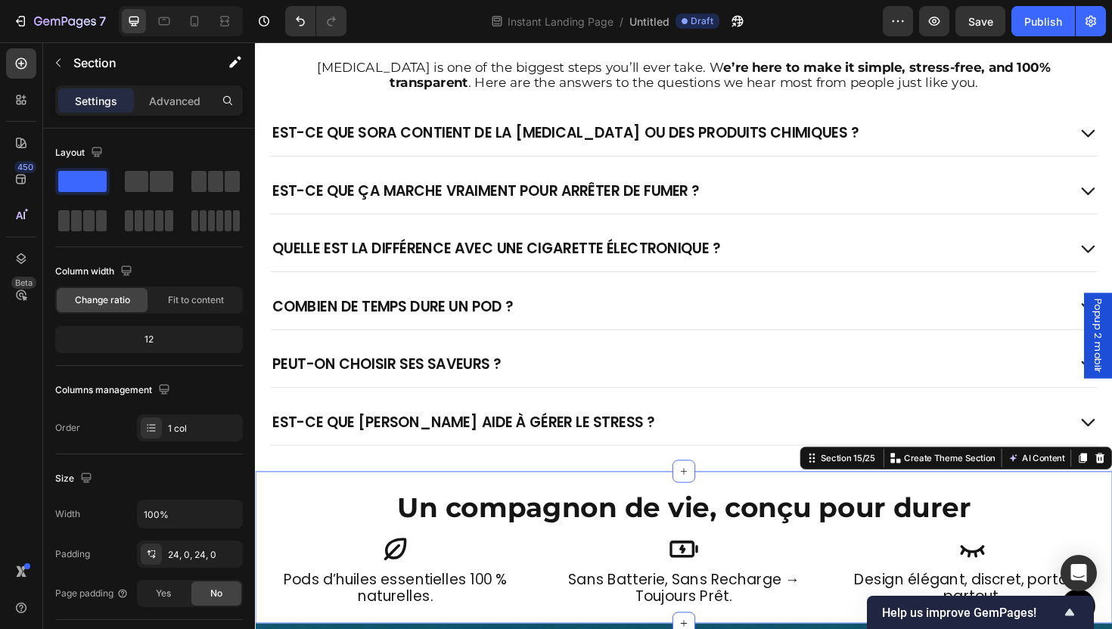
scroll to position [2830, 0]
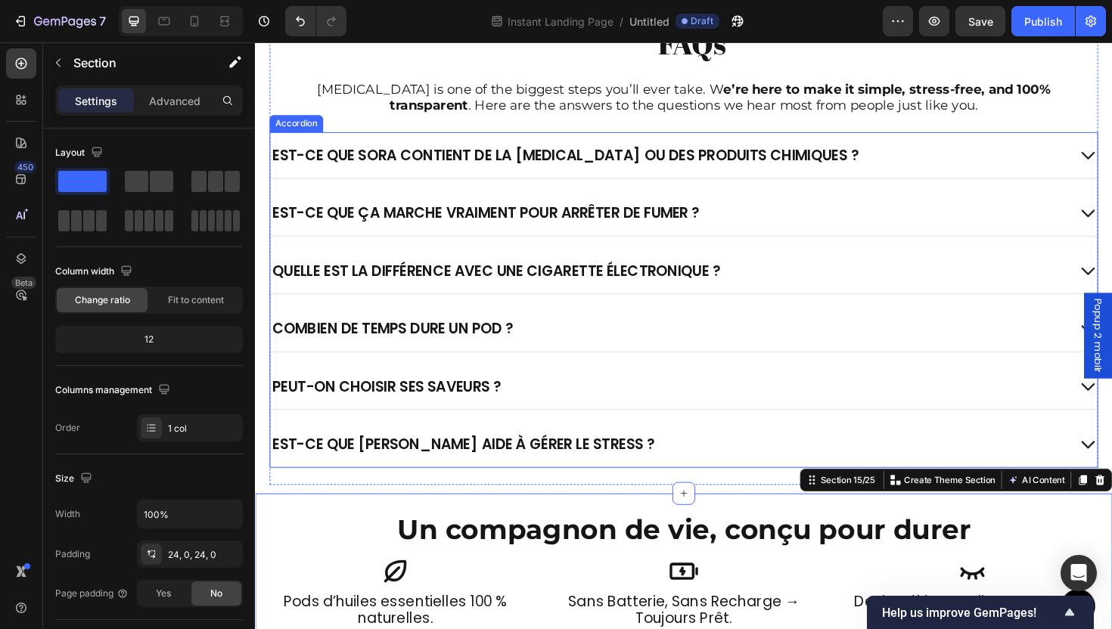
click at [558, 322] on div "Combien de temps dure un pod ?" at bounding box center [709, 346] width 876 height 48
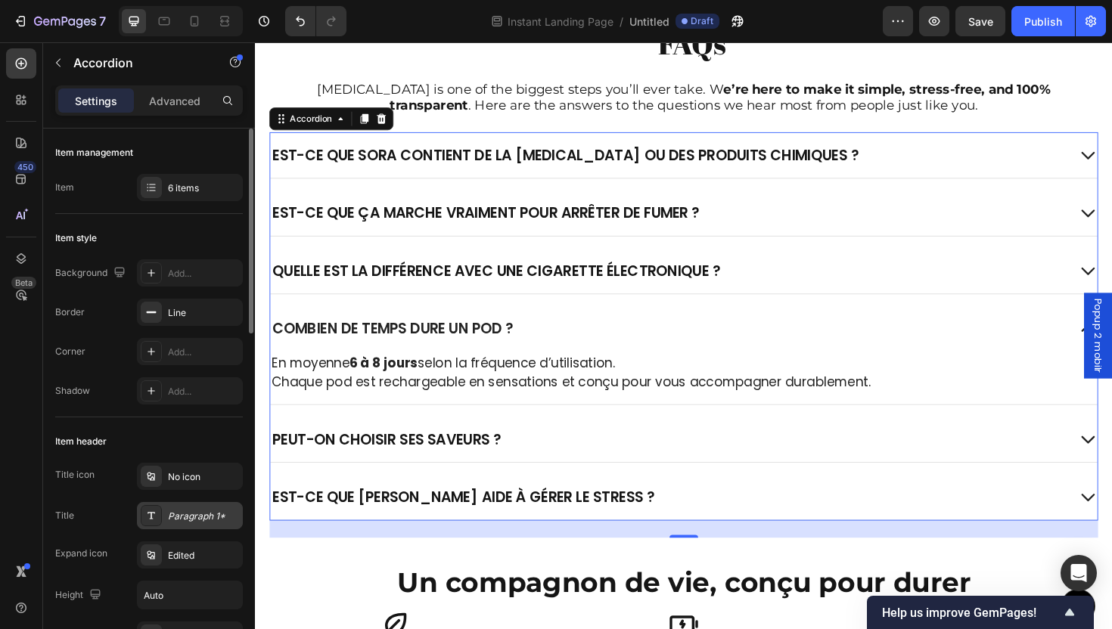
scroll to position [91, 0]
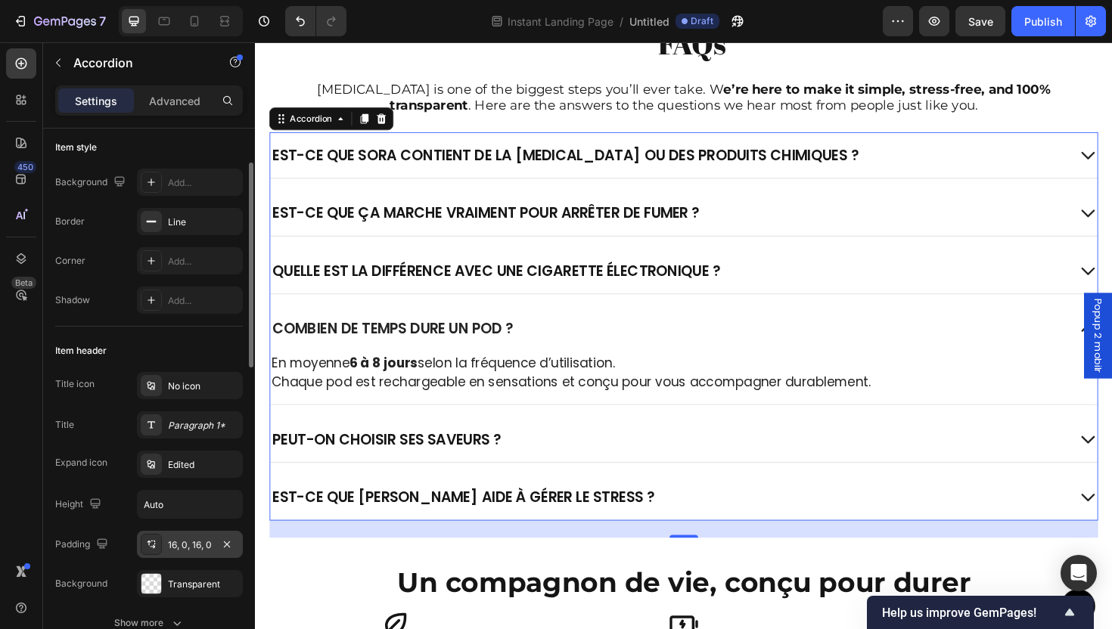
click at [185, 536] on div "16, 0, 16, 0" at bounding box center [190, 544] width 106 height 27
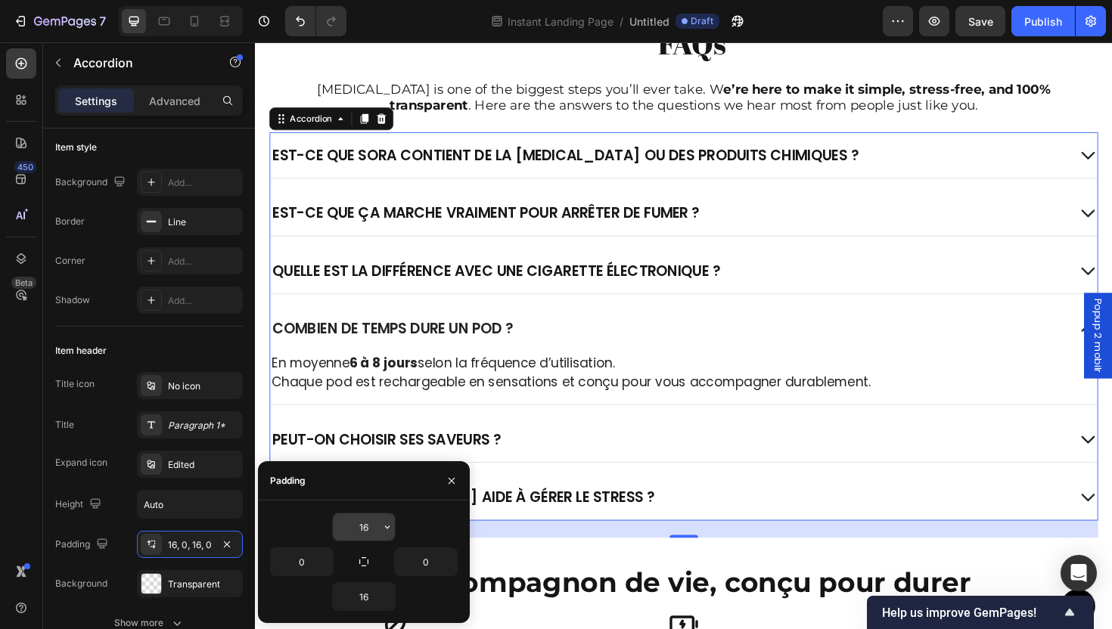
click at [375, 518] on input "16" at bounding box center [364, 527] width 62 height 27
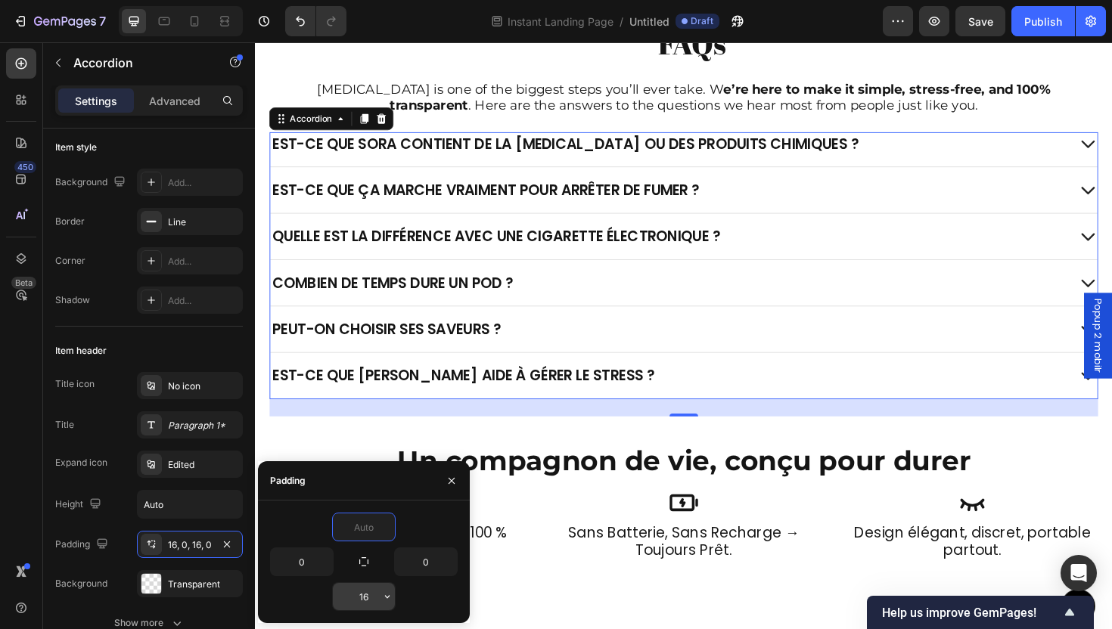
click at [373, 591] on input "16" at bounding box center [364, 596] width 62 height 27
type input "0"
click at [372, 605] on input "16" at bounding box center [364, 596] width 62 height 27
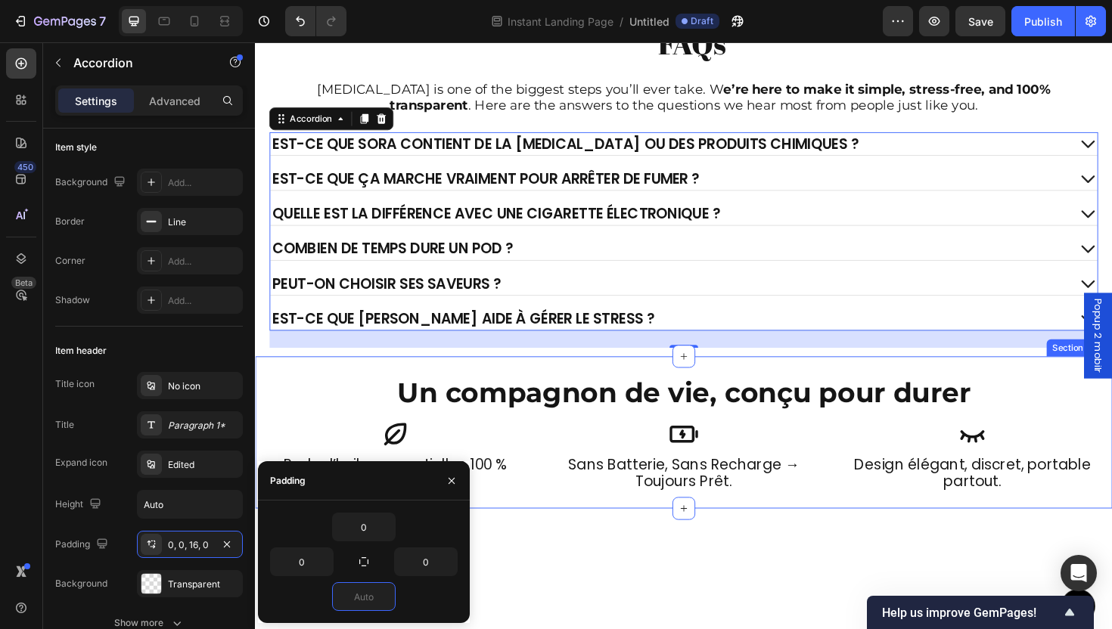
click at [614, 524] on div "Un compagnon de vie, conçu pour durer Heading Icon sans batterie, sans recharge…" at bounding box center [709, 455] width 908 height 161
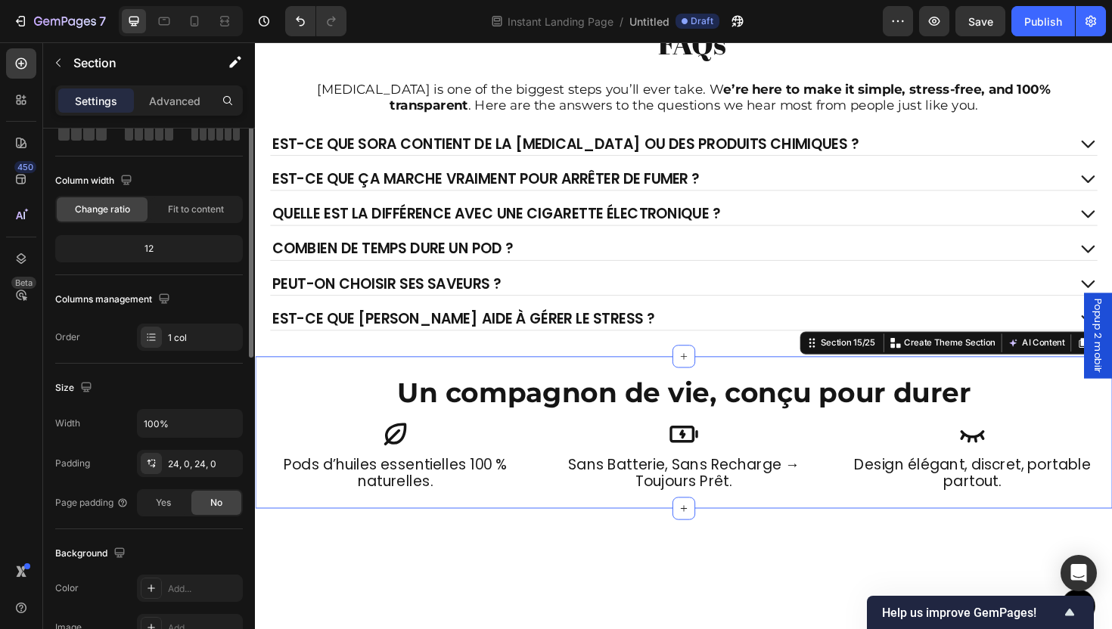
scroll to position [0, 0]
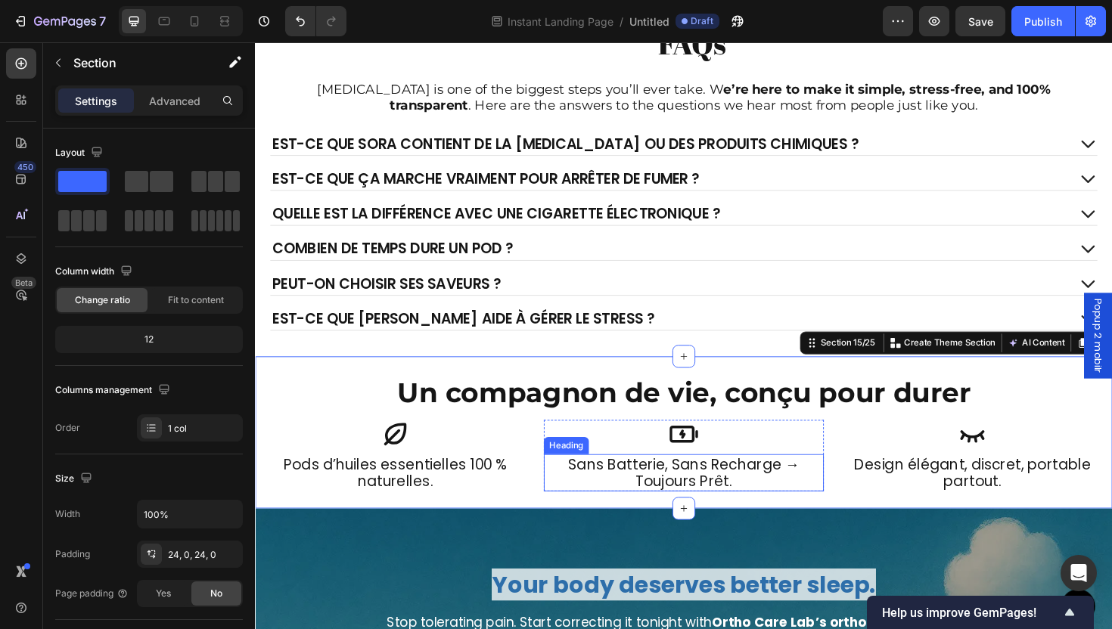
click at [660, 348] on div "Est-ce que SORA contient de la nicotine ou des produits chimiques ? Est-ce que …" at bounding box center [709, 243] width 878 height 210
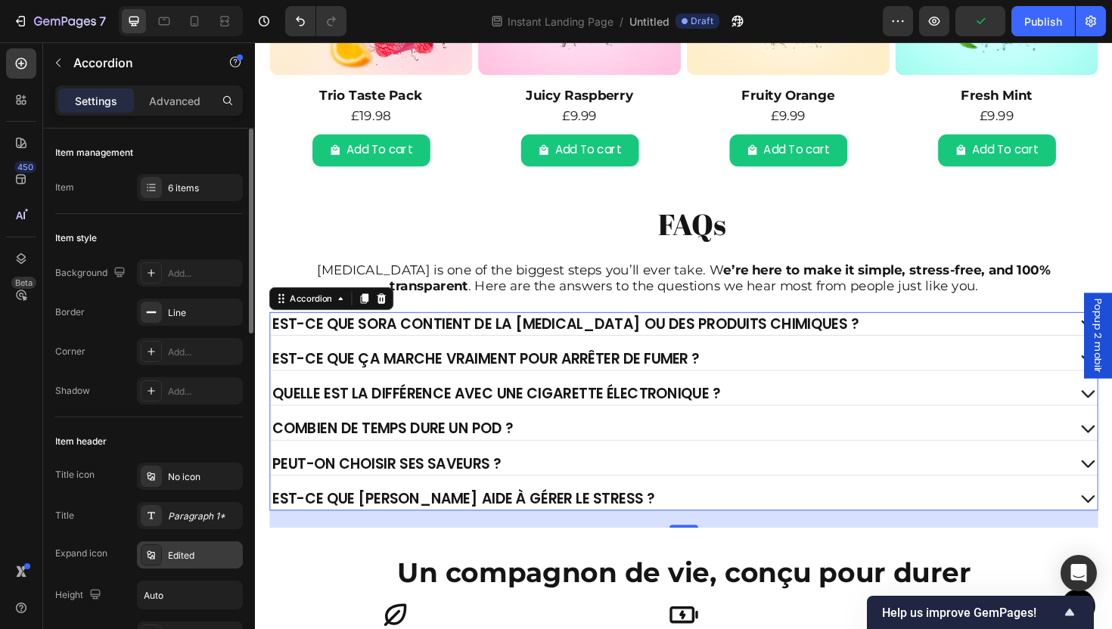
scroll to position [93, 0]
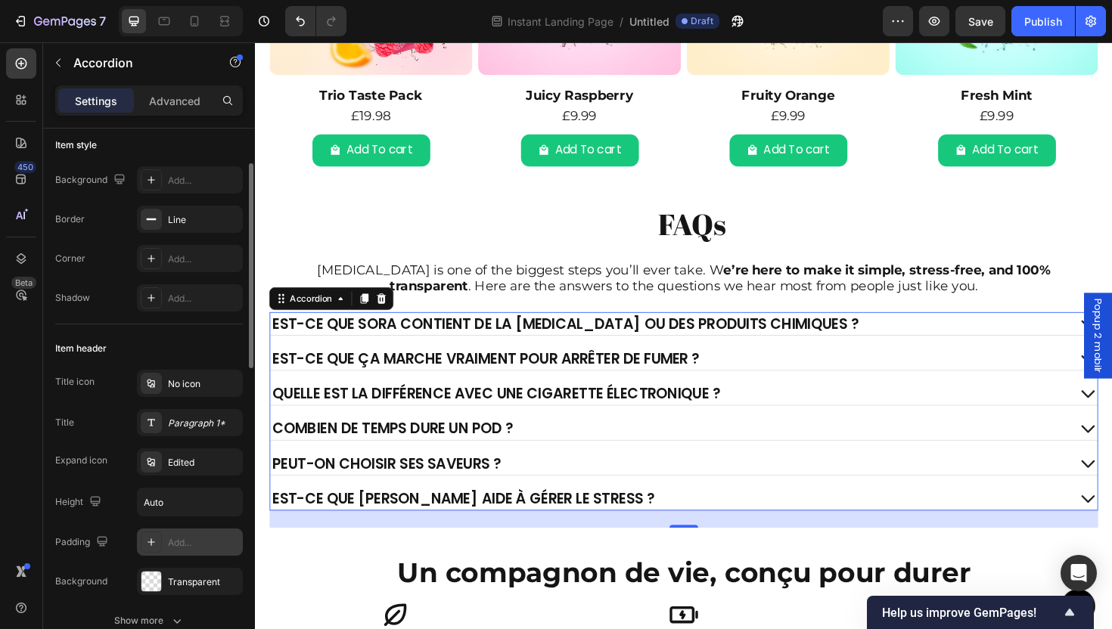
click at [182, 540] on div "Add..." at bounding box center [203, 543] width 71 height 14
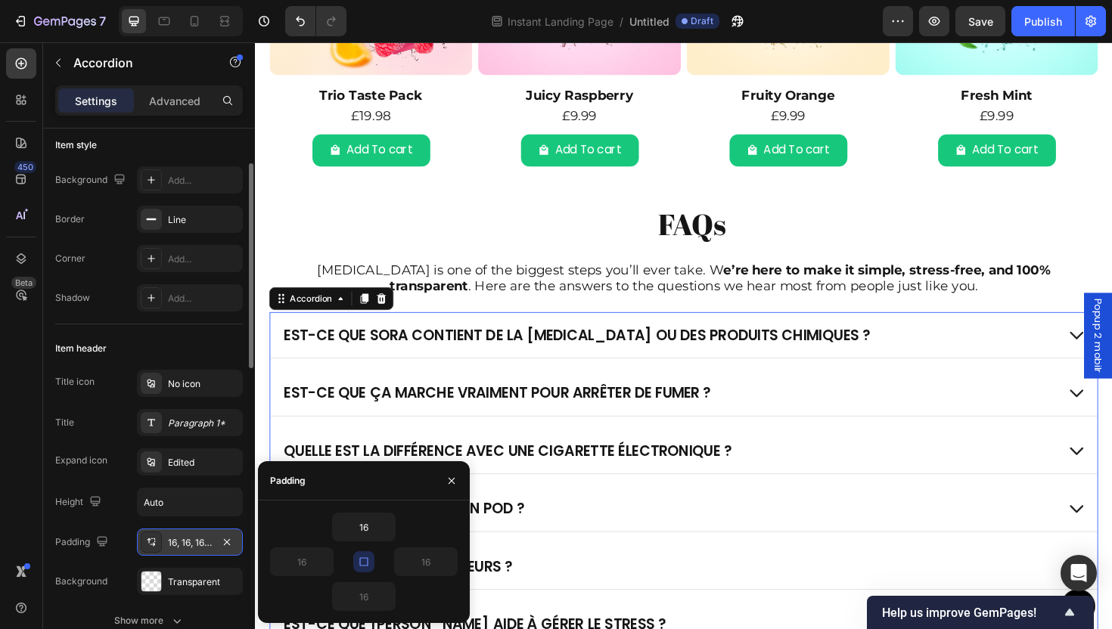
click at [368, 561] on icon "button" at bounding box center [363, 562] width 8 height 8
click at [369, 565] on icon "button" at bounding box center [364, 562] width 12 height 12
click at [369, 533] on input "16" at bounding box center [364, 527] width 62 height 27
type input "1"
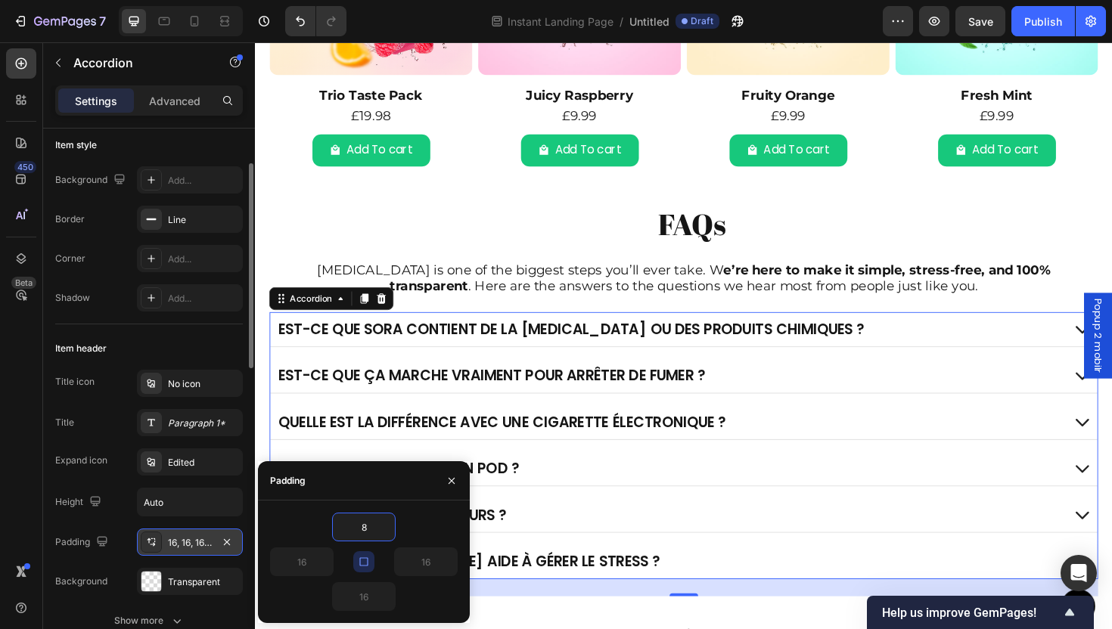
type input "8"
click at [365, 570] on button "button" at bounding box center [363, 562] width 21 height 21
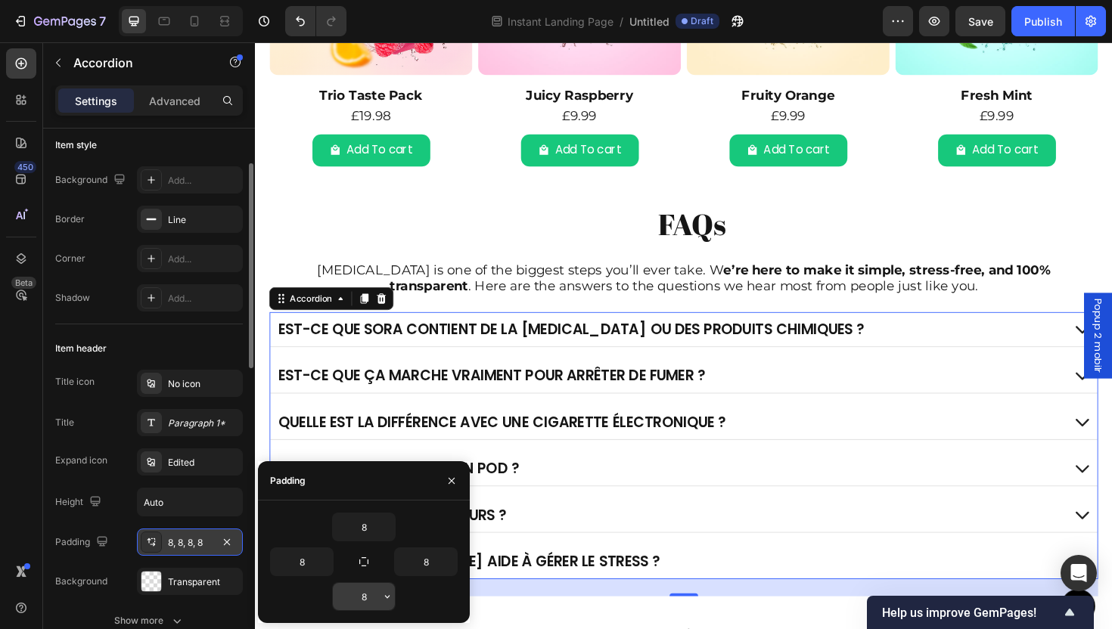
click at [368, 595] on input "8" at bounding box center [364, 596] width 62 height 27
click at [299, 563] on input "8" at bounding box center [302, 562] width 62 height 27
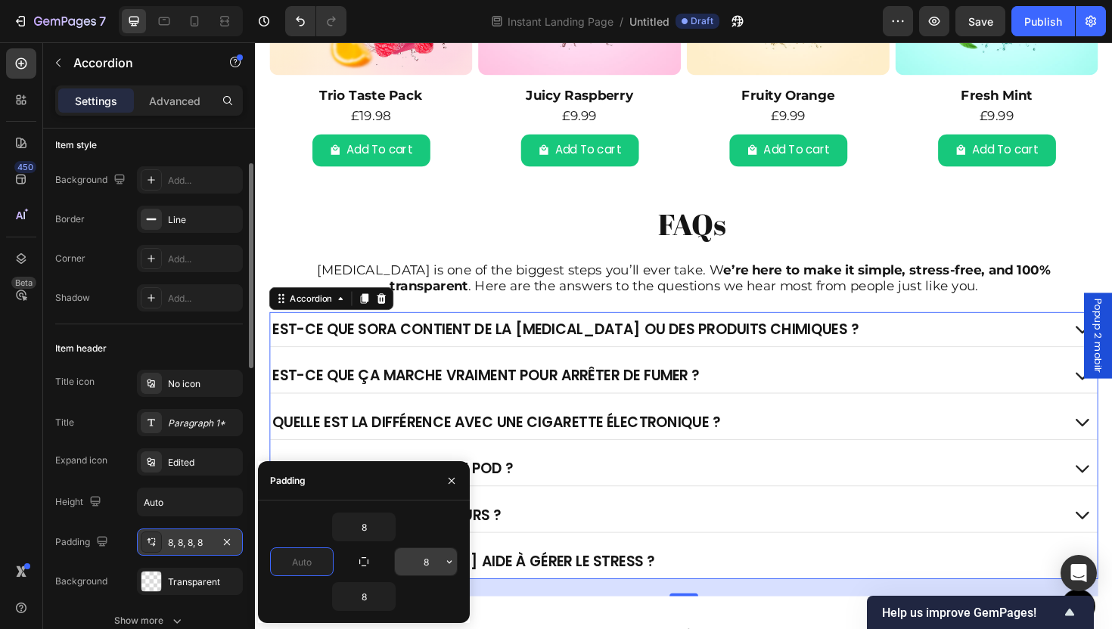
click at [431, 558] on input "8" at bounding box center [426, 562] width 62 height 27
type input "0"
click at [608, 477] on div "Combien de temps dure un pod ?" at bounding box center [709, 494] width 876 height 36
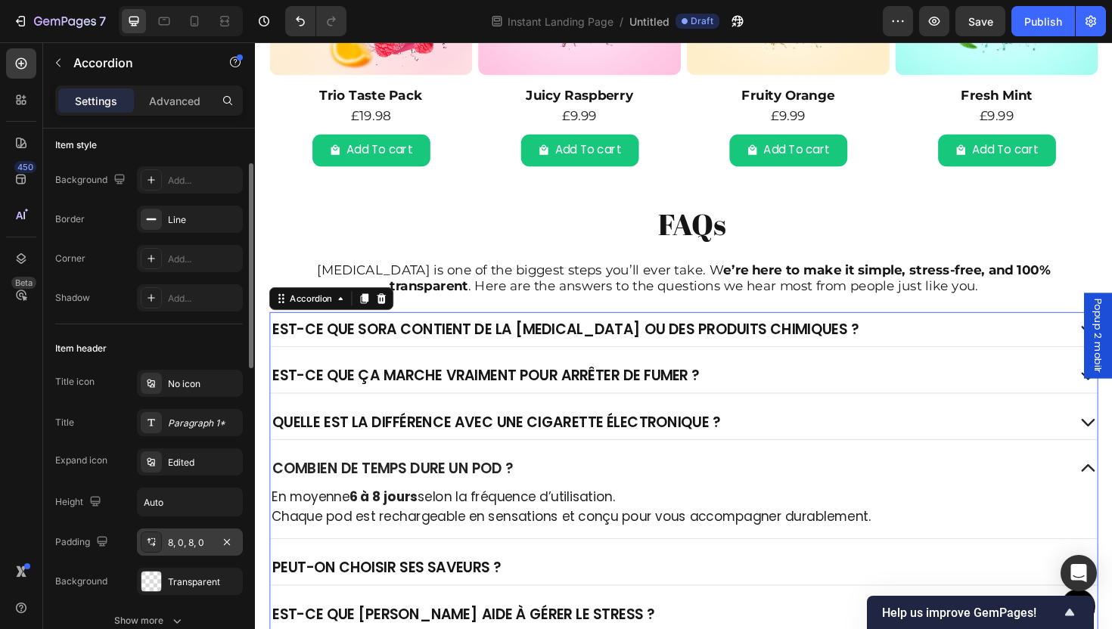
click at [672, 494] on div "Combien de temps dure un pod ?" at bounding box center [693, 494] width 844 height 24
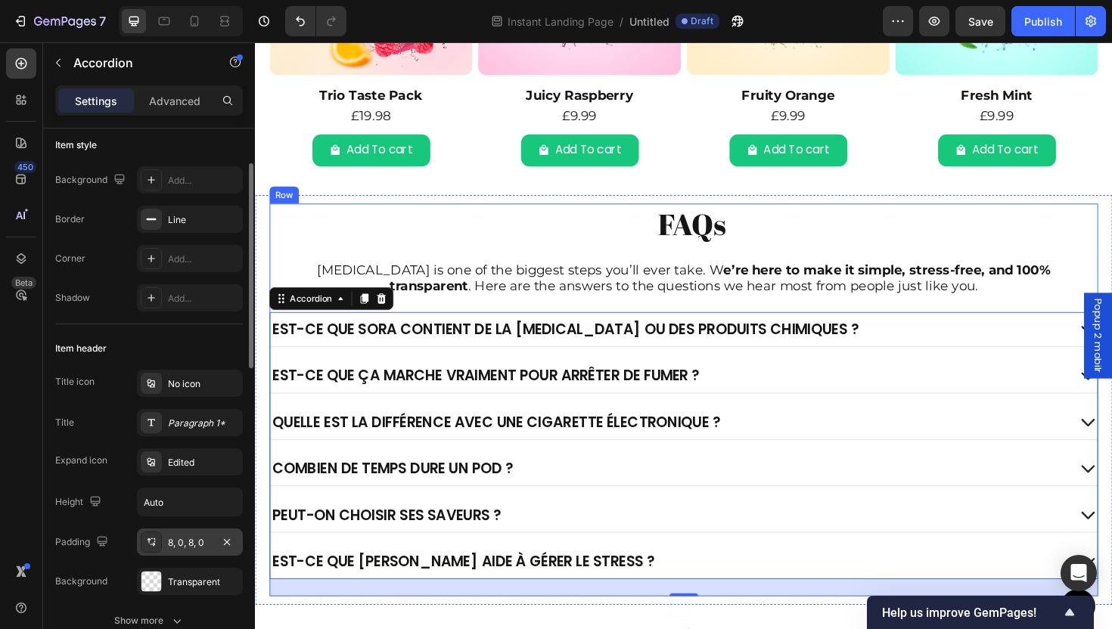
click at [566, 267] on div "FAQs Heading Quitting smoking is one of the biggest steps you’ll ever take. W e…" at bounding box center [709, 421] width 878 height 416
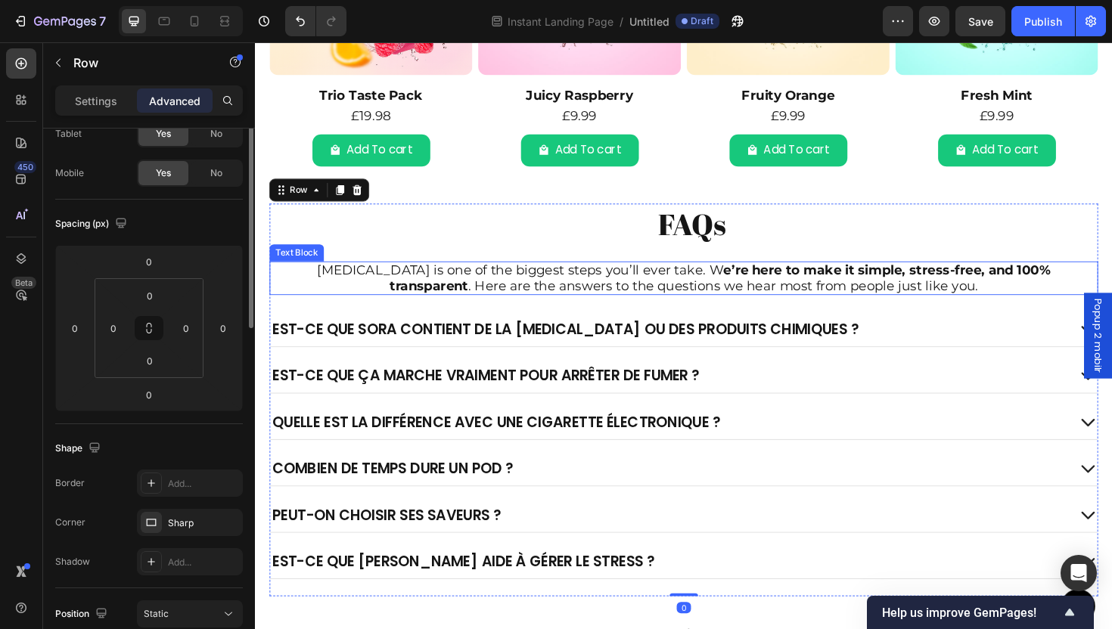
scroll to position [0, 0]
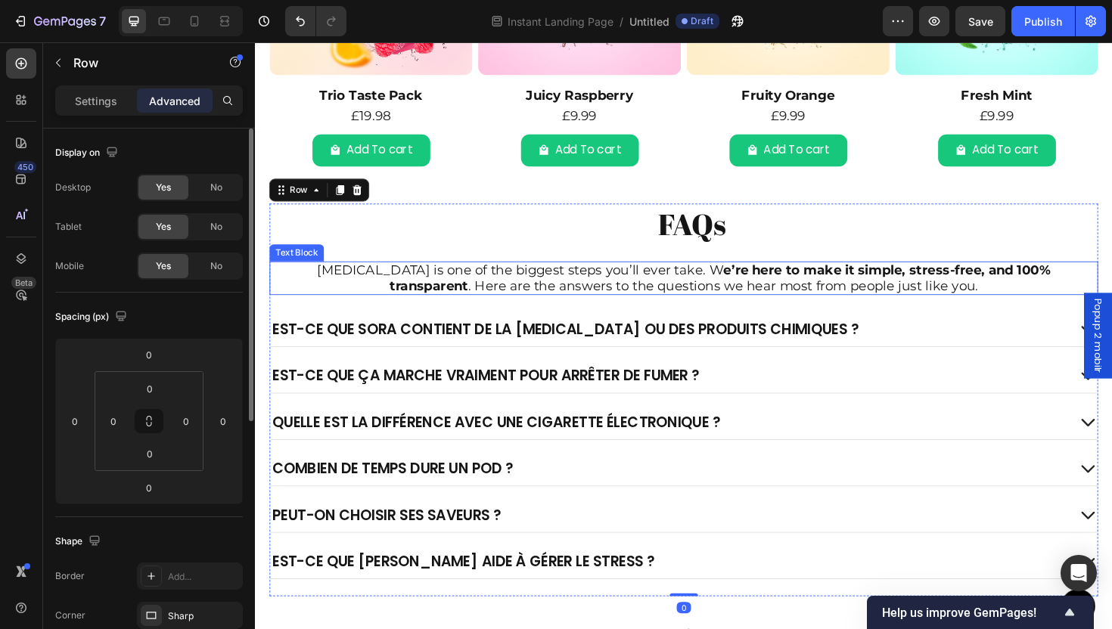
click at [661, 297] on p "Quitting smoking is one of the biggest steps you’ll ever take. W e’re here to m…" at bounding box center [709, 292] width 838 height 33
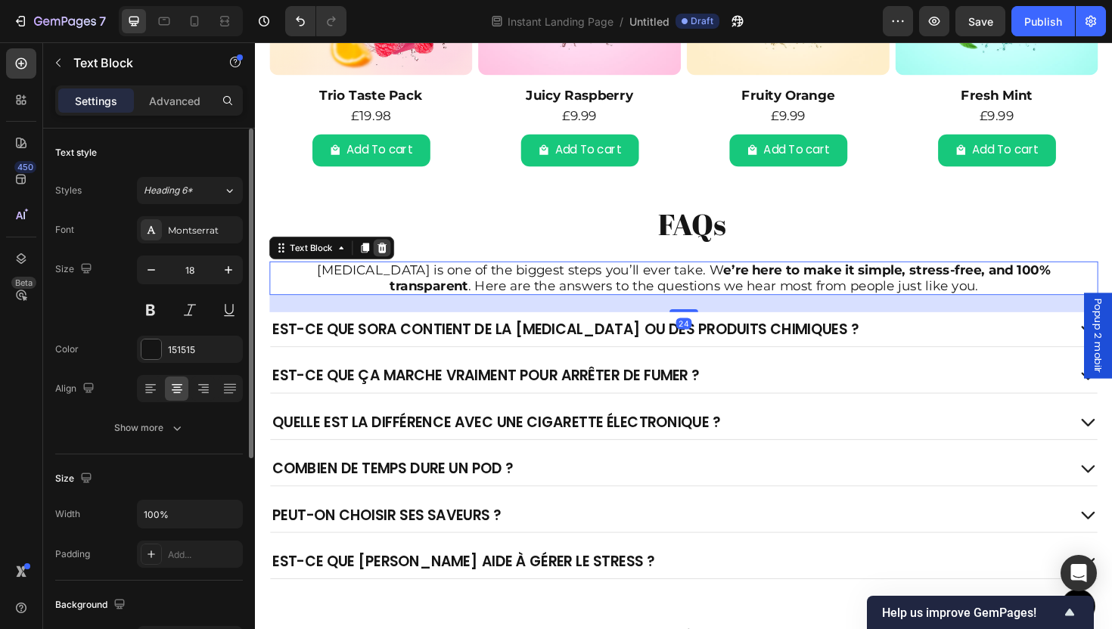
click at [390, 260] on icon at bounding box center [390, 260] width 12 height 12
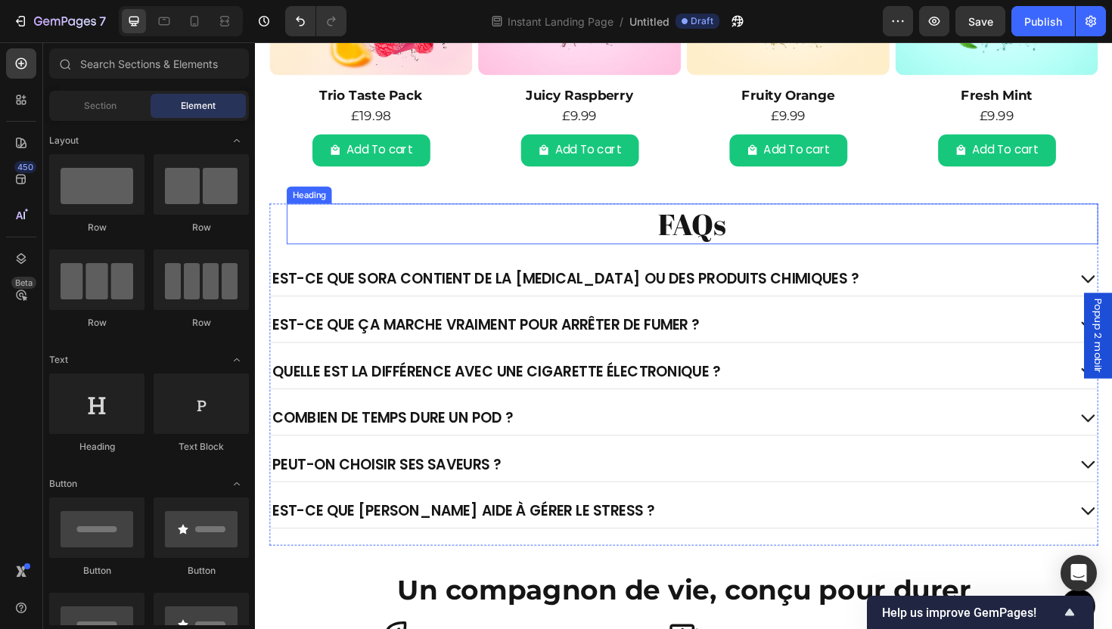
click at [684, 242] on h2 "FAQs" at bounding box center [717, 234] width 859 height 43
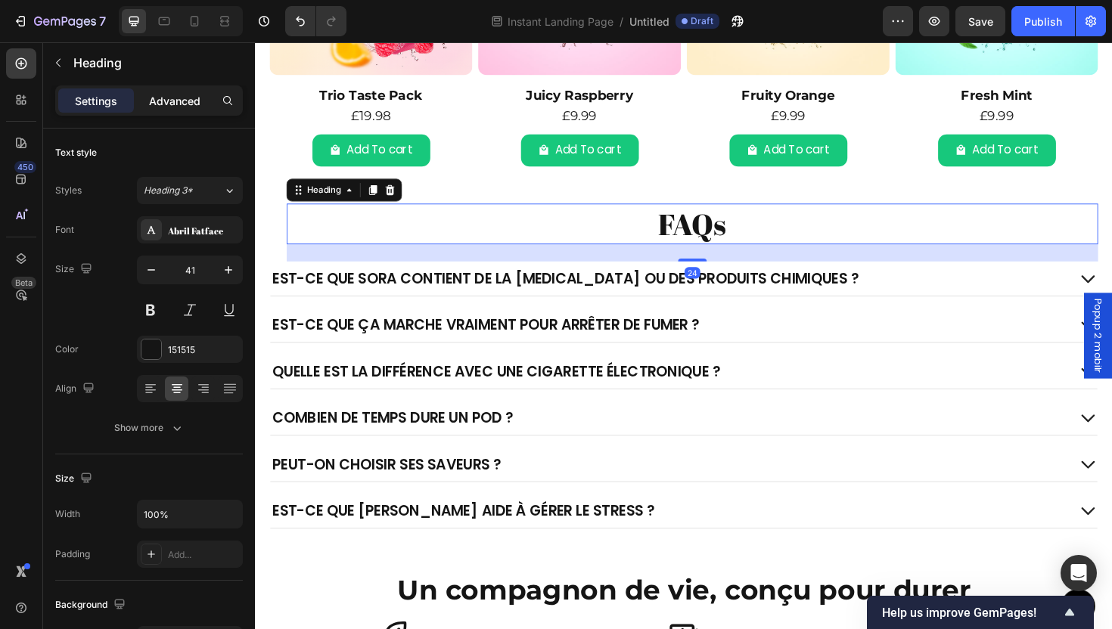
click at [167, 104] on p "Advanced" at bounding box center [174, 101] width 51 height 16
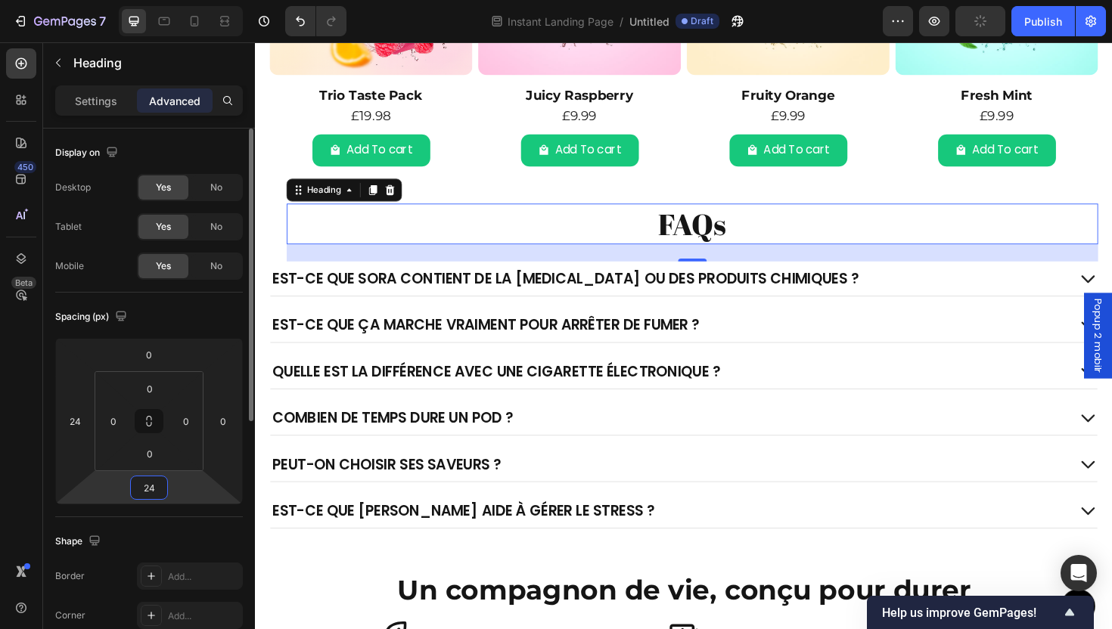
click at [146, 493] on input "24" at bounding box center [149, 488] width 30 height 23
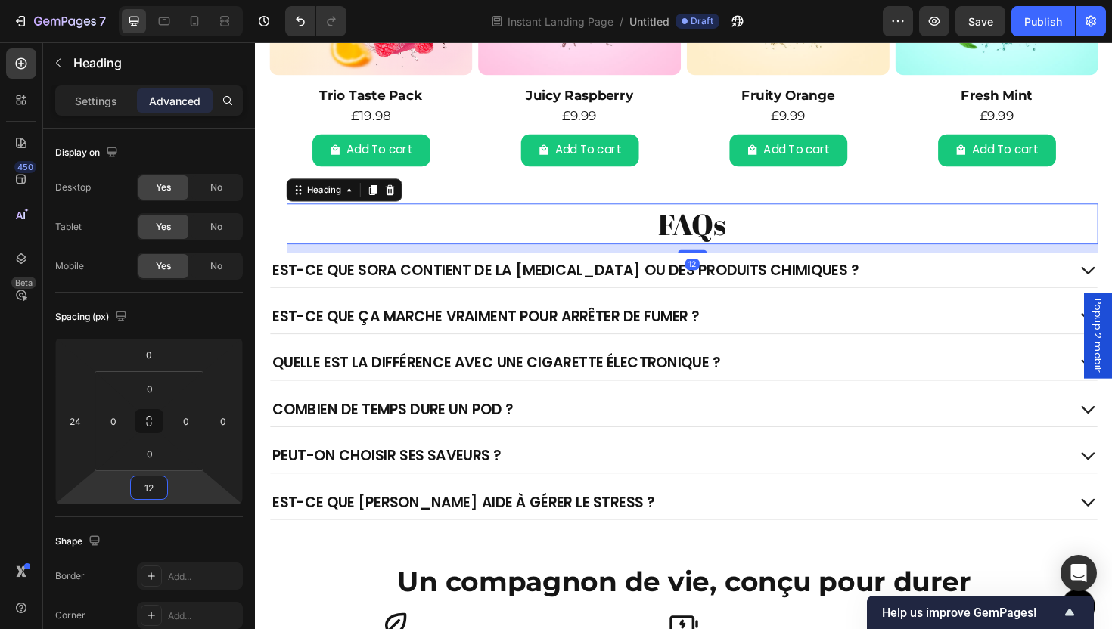
type input "12"
click at [719, 232] on h2 "FAQs" at bounding box center [717, 234] width 859 height 43
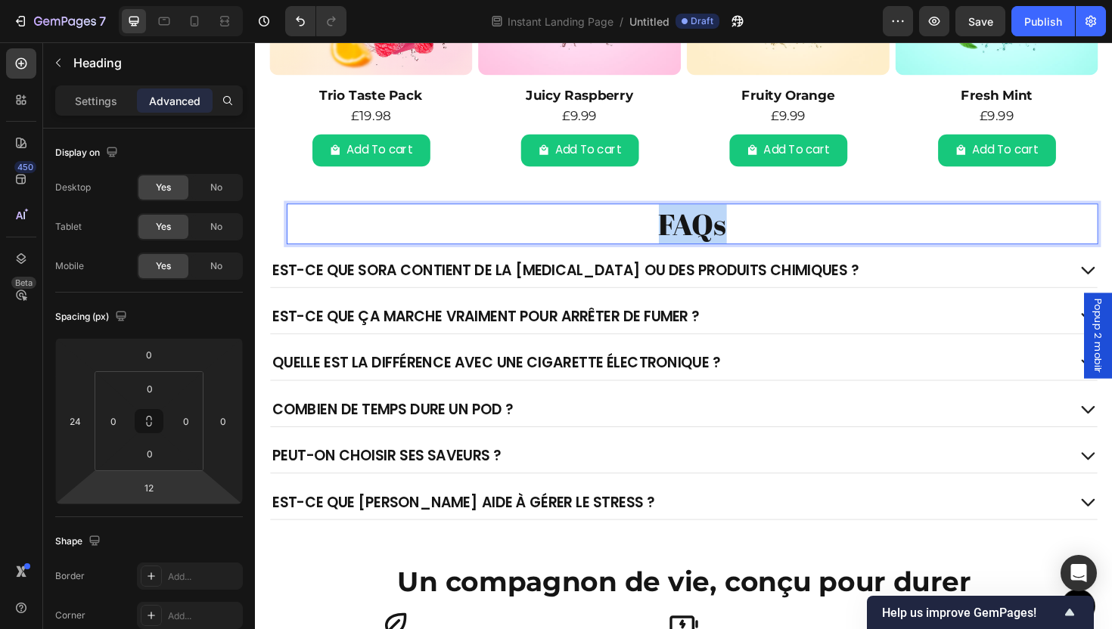
click at [719, 232] on p "FAQs" at bounding box center [718, 235] width 856 height 40
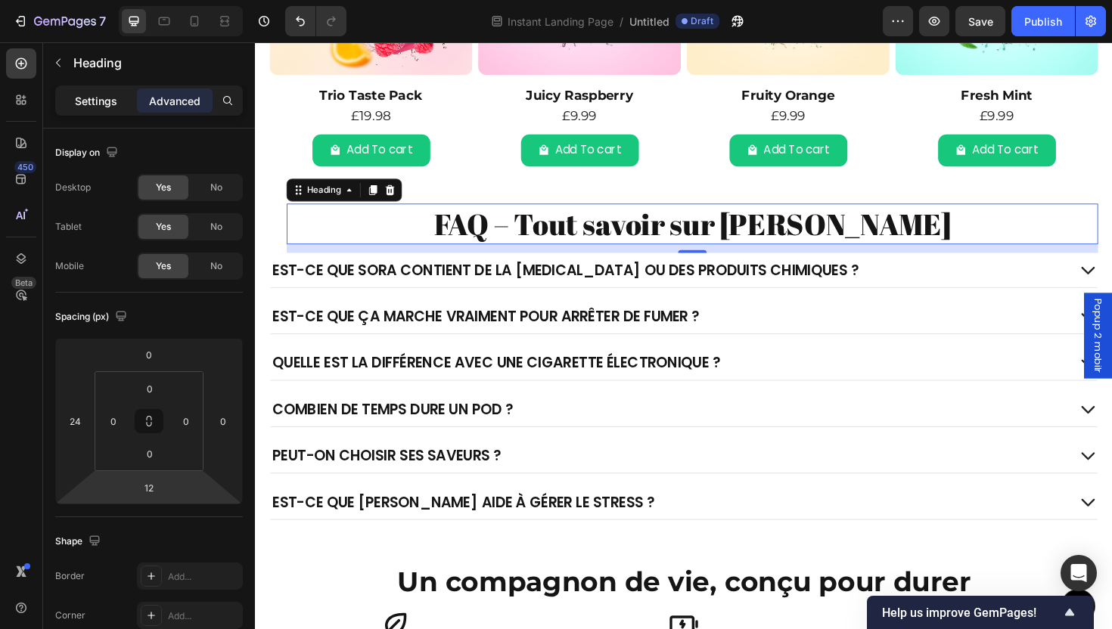
click at [85, 105] on p "Settings" at bounding box center [96, 101] width 42 height 16
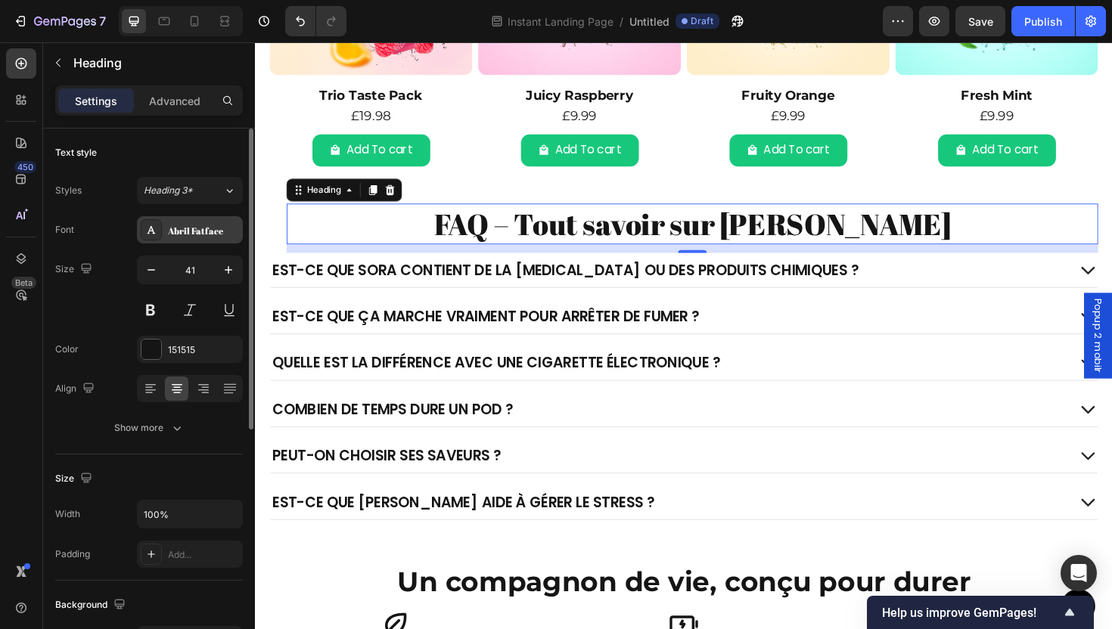
click at [200, 230] on div "Abril Fatface" at bounding box center [203, 231] width 71 height 14
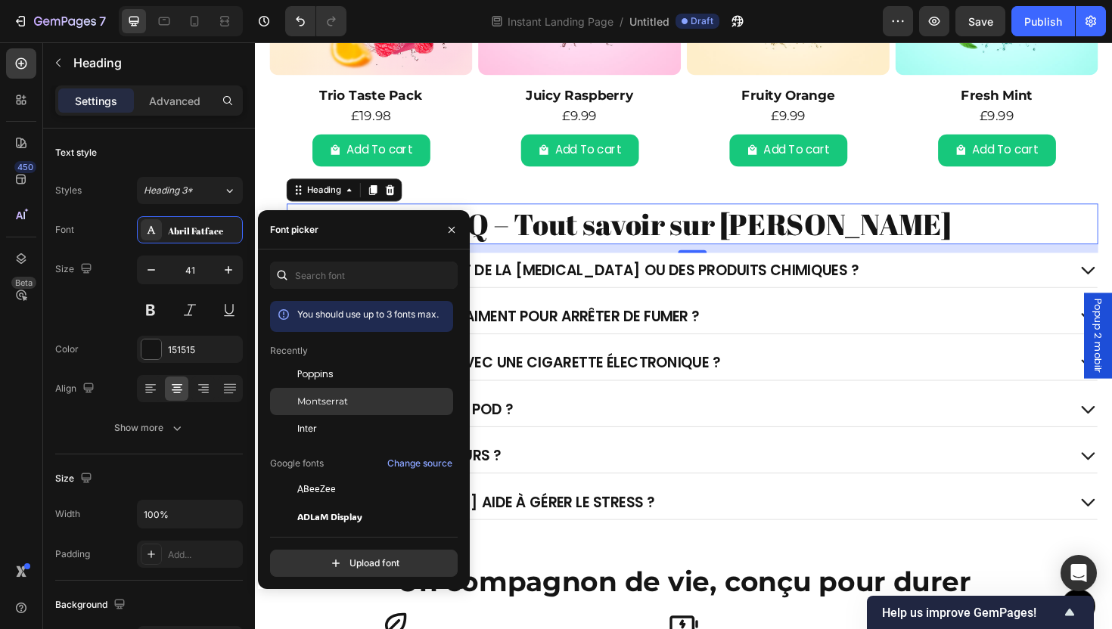
click at [335, 399] on span "Montserrat" at bounding box center [322, 402] width 51 height 14
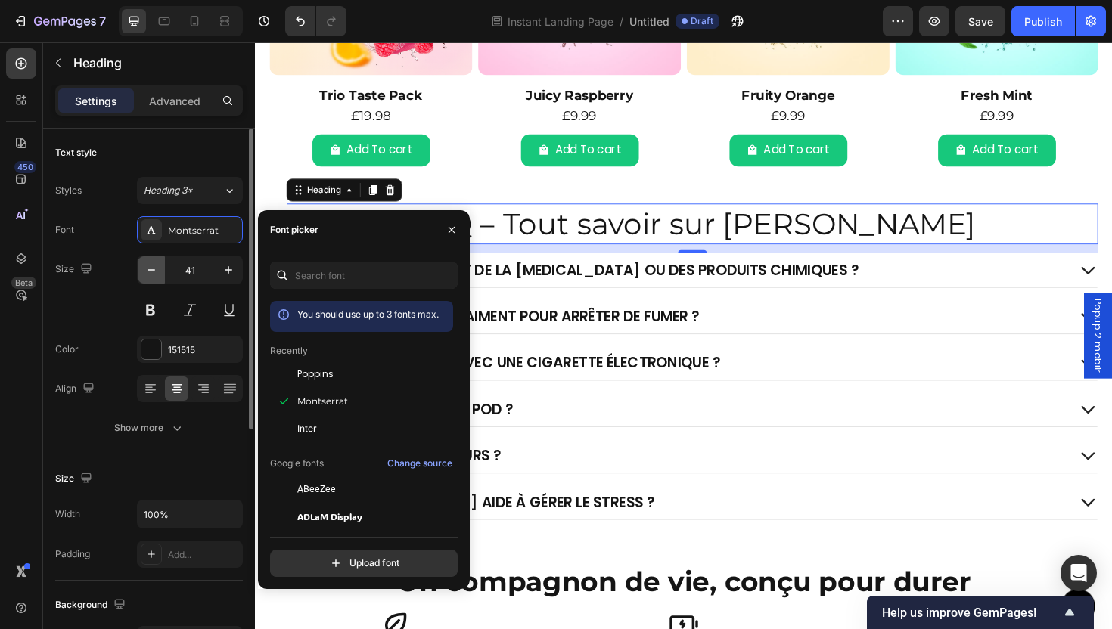
click at [152, 271] on icon "button" at bounding box center [151, 270] width 15 height 15
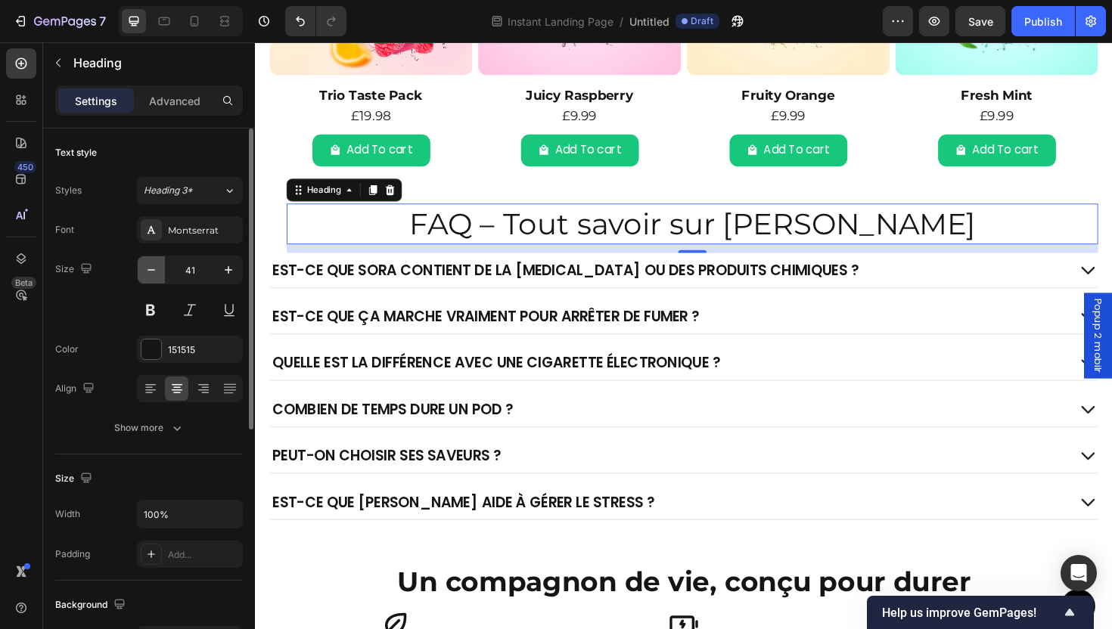
click at [152, 271] on icon "button" at bounding box center [151, 270] width 15 height 15
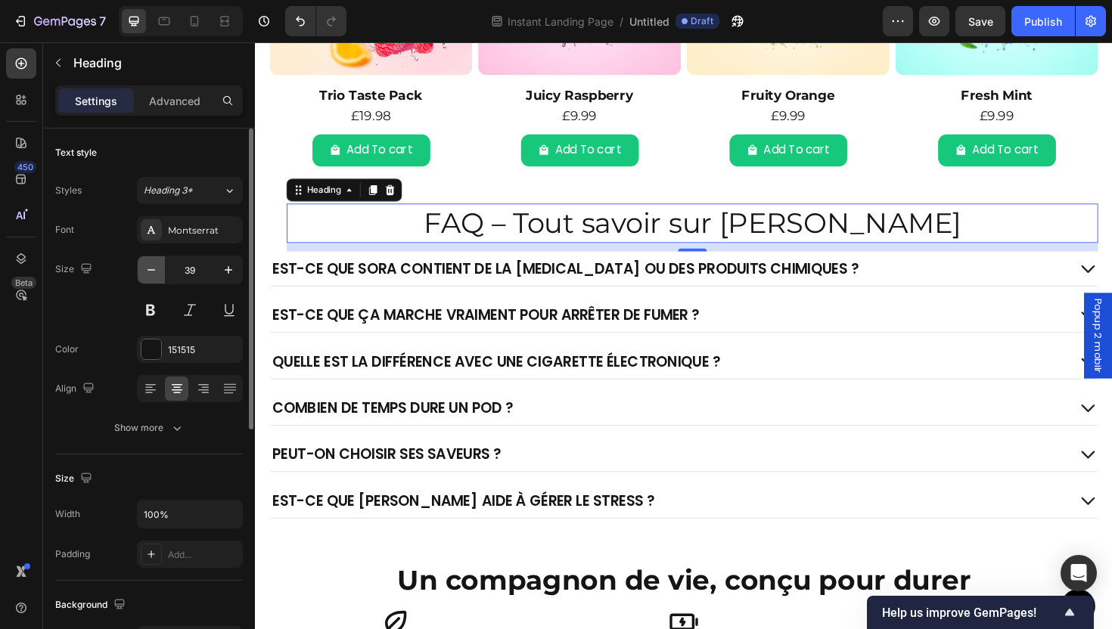
type input "38"
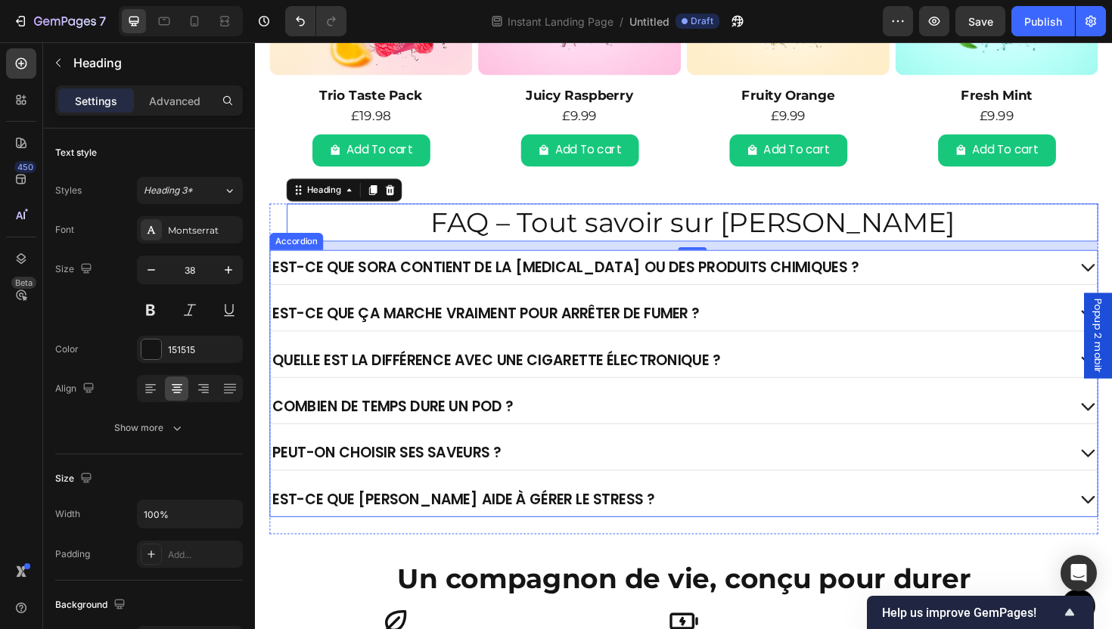
scroll to position [2641, 0]
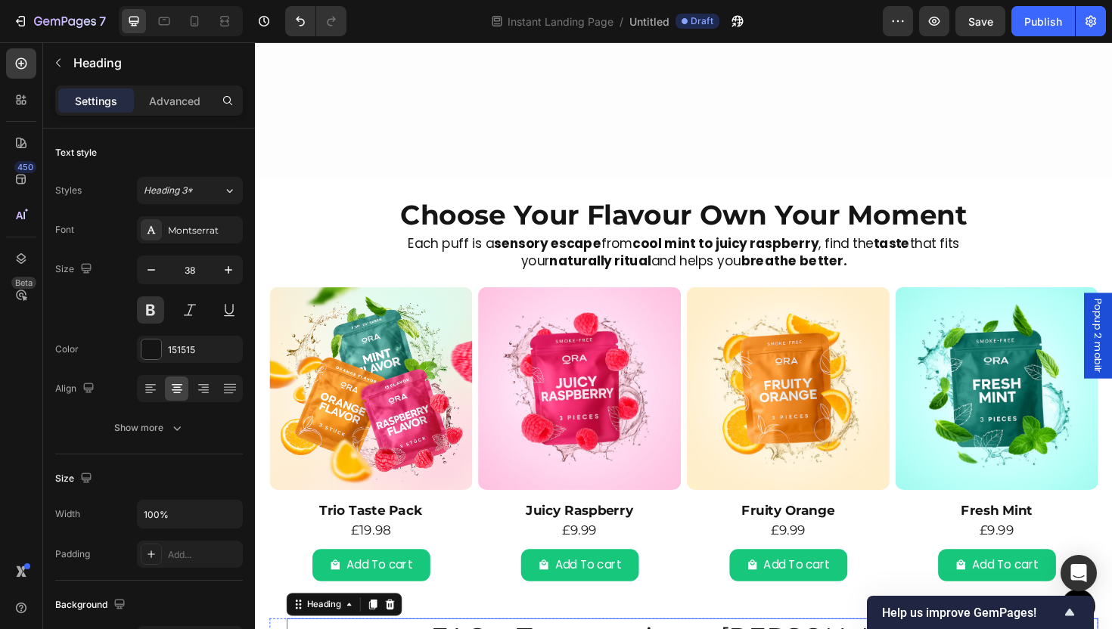
click at [621, 224] on h2 "Choose Your Flavour Own Your Moment" at bounding box center [709, 225] width 878 height 40
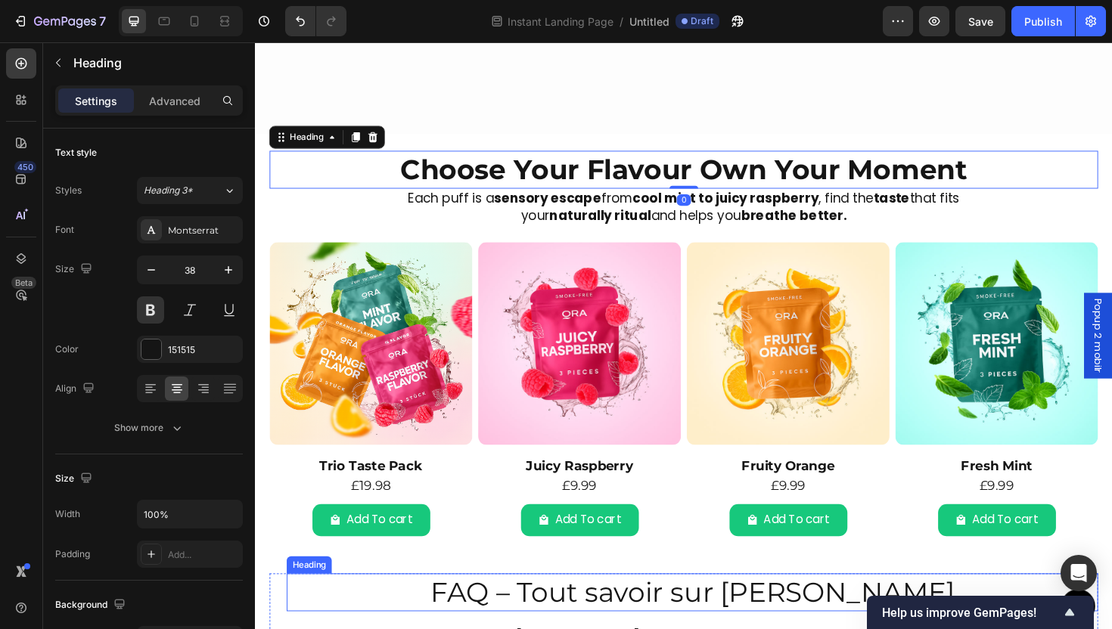
scroll to position [2460, 0]
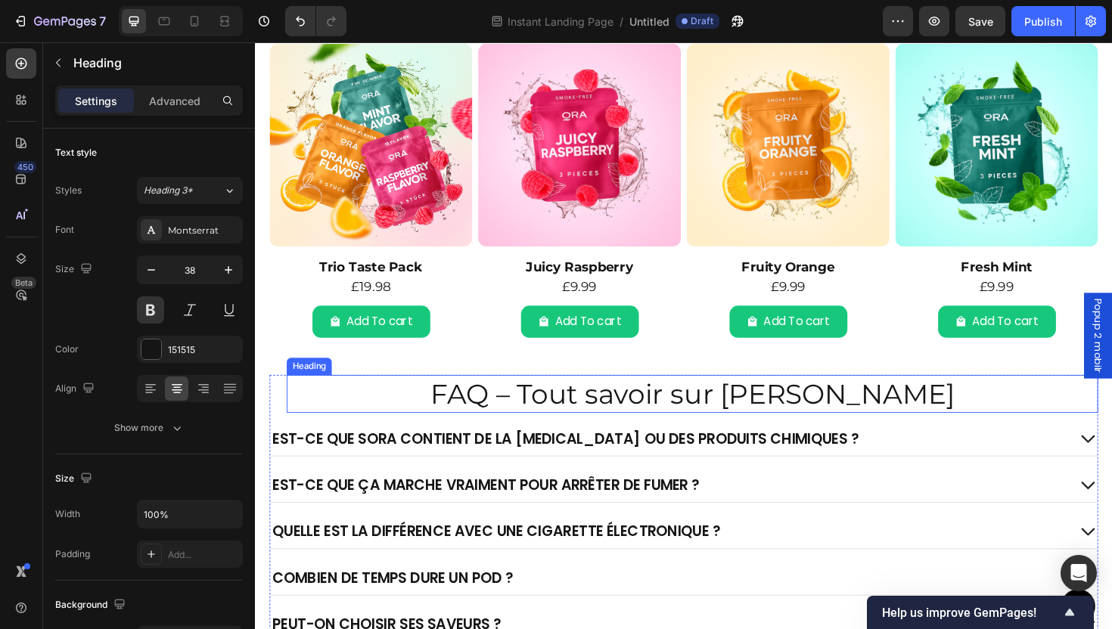
click at [617, 421] on p "FAQ – Tout savoir sur SORA" at bounding box center [718, 414] width 856 height 37
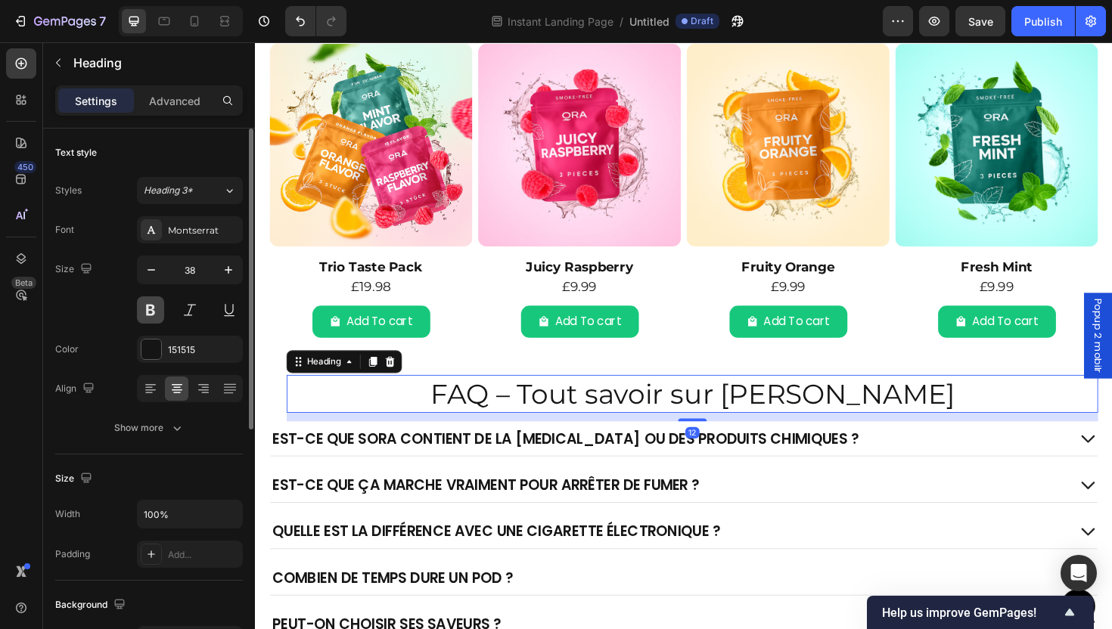
click at [148, 319] on button at bounding box center [150, 310] width 27 height 27
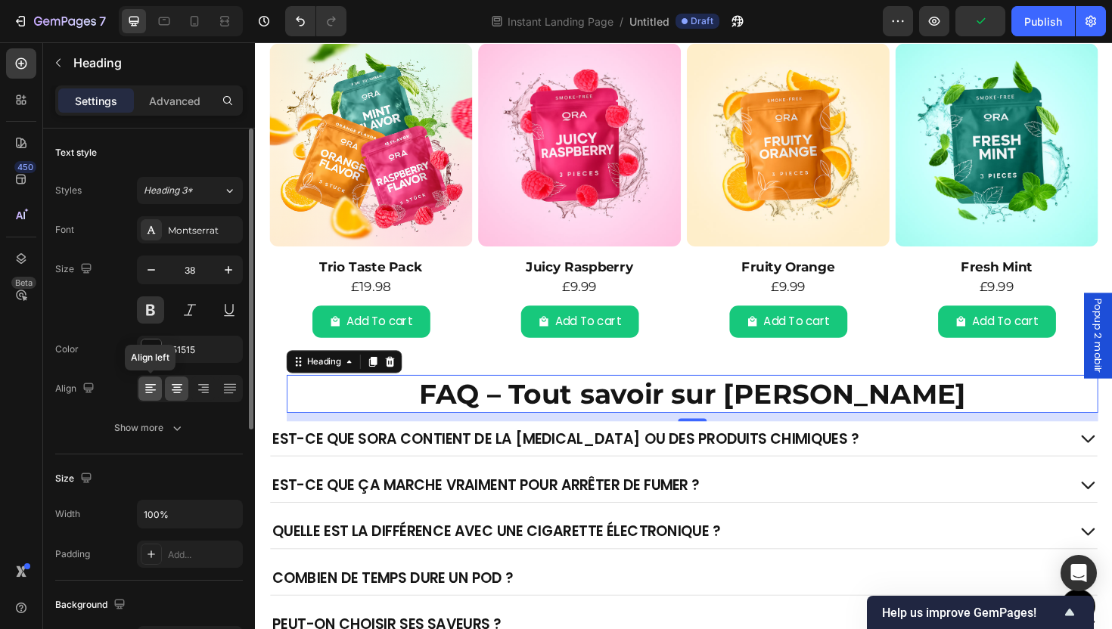
click at [144, 389] on icon at bounding box center [150, 388] width 15 height 15
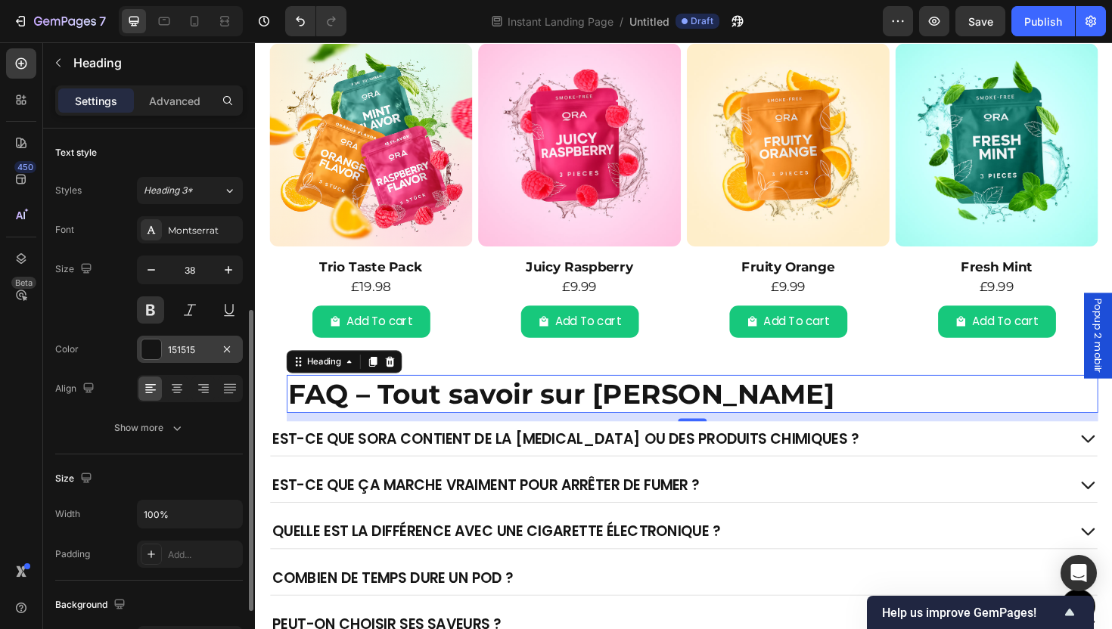
scroll to position [117, 0]
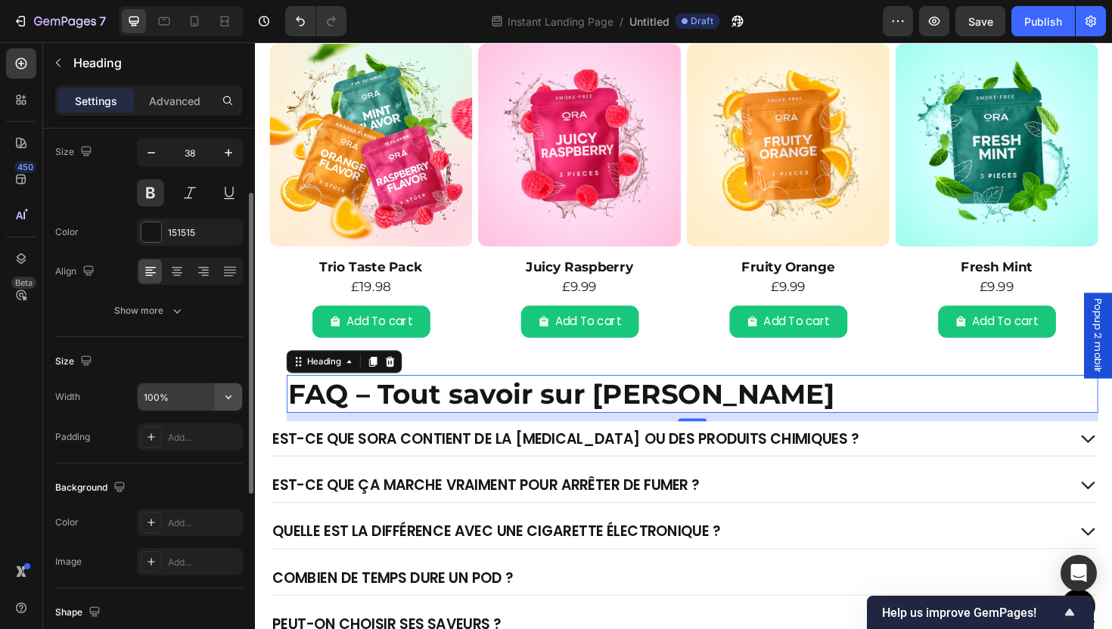
click at [225, 401] on icon "button" at bounding box center [228, 397] width 15 height 15
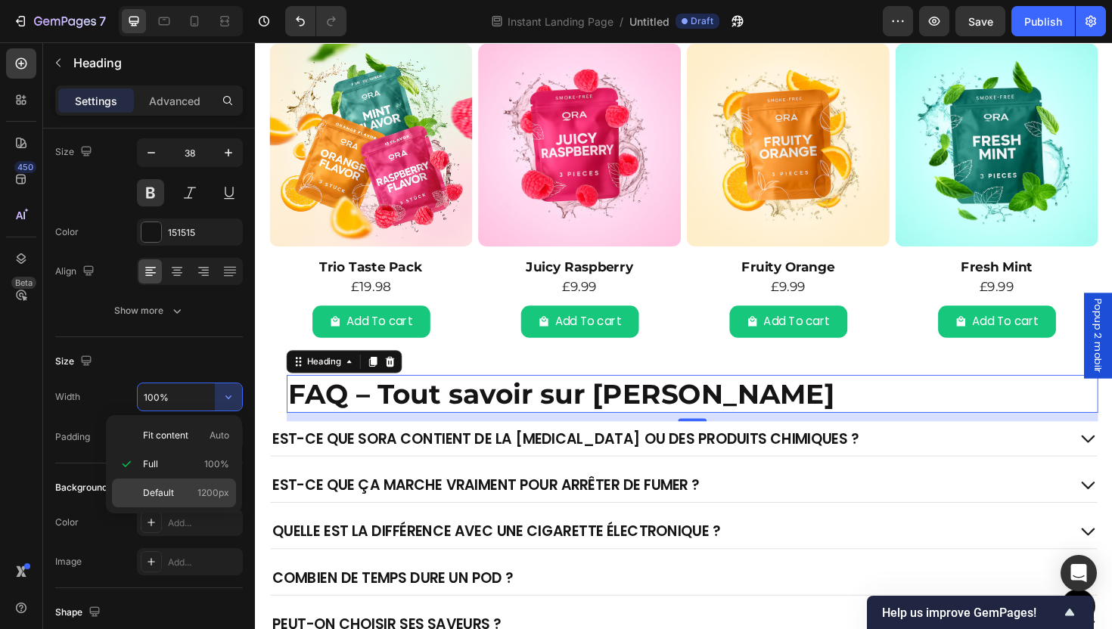
click at [198, 488] on span "1200px" at bounding box center [213, 493] width 32 height 14
type input "1200"
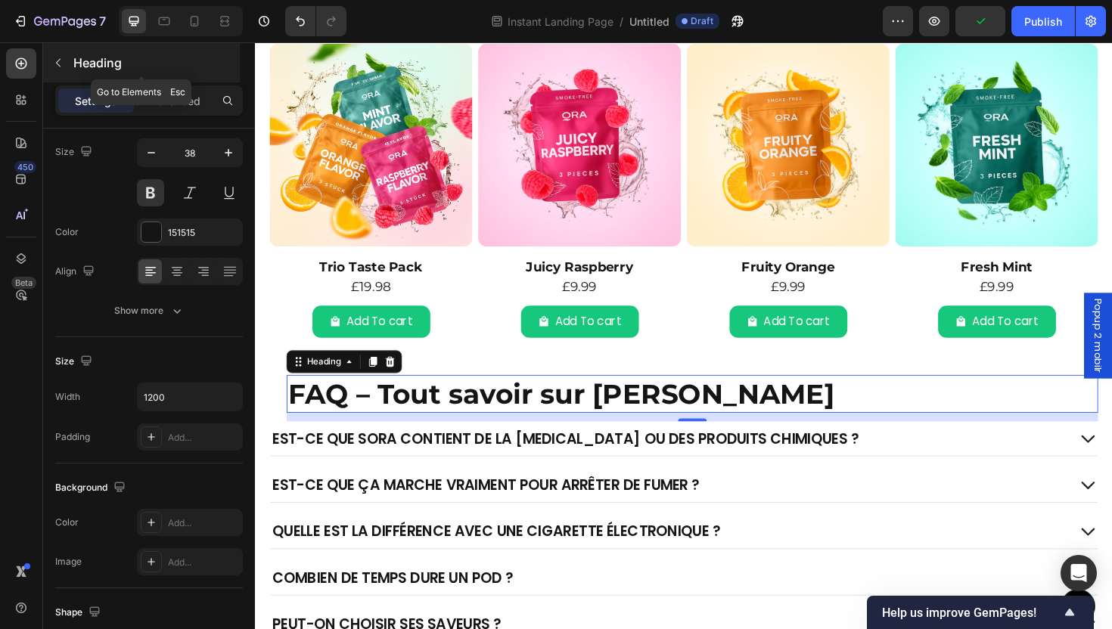
click at [70, 57] on div "Heading" at bounding box center [141, 62] width 197 height 39
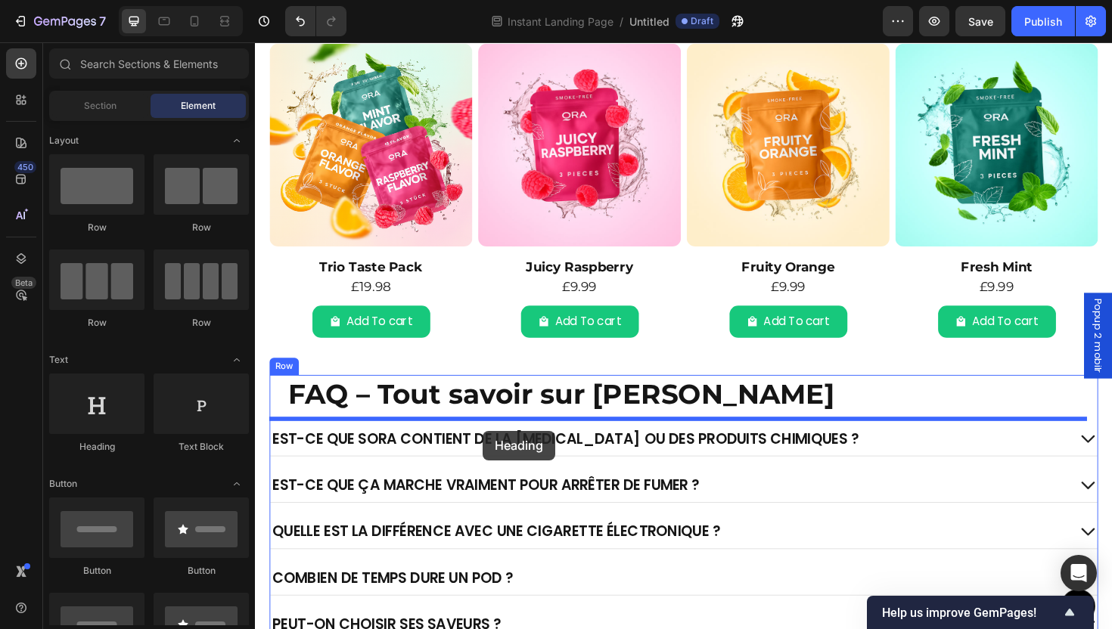
drag, startPoint x: 495, startPoint y: 480, endPoint x: 496, endPoint y: 454, distance: 25.8
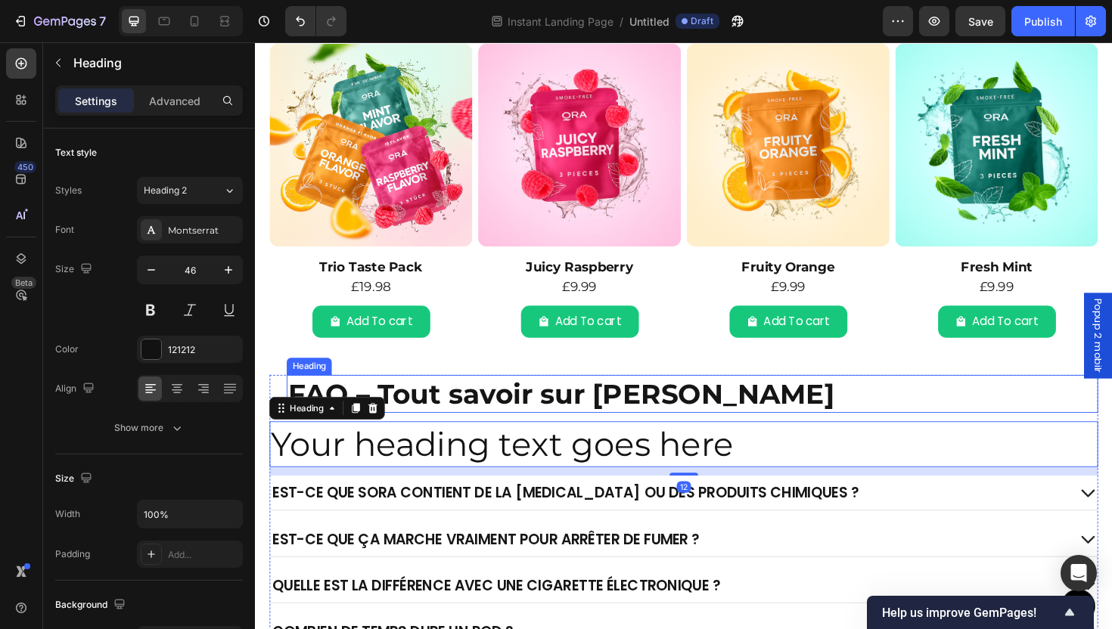
click at [494, 420] on p "FAQ – Tout savoir sur SORA" at bounding box center [718, 414] width 856 height 37
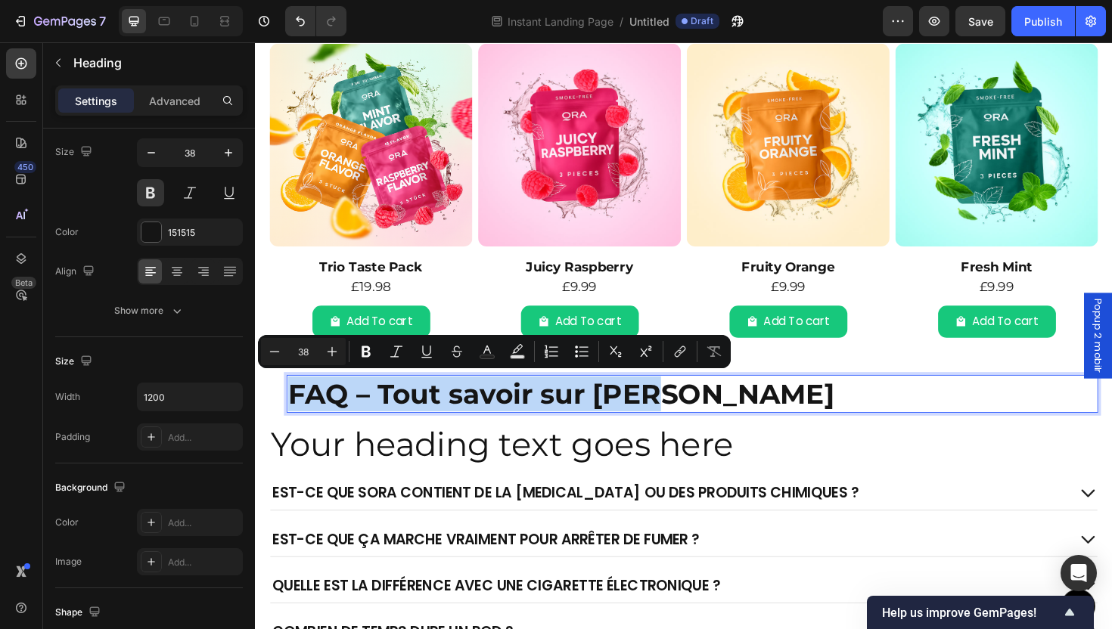
click at [441, 471] on h2 "Your heading text goes here" at bounding box center [709, 468] width 878 height 48
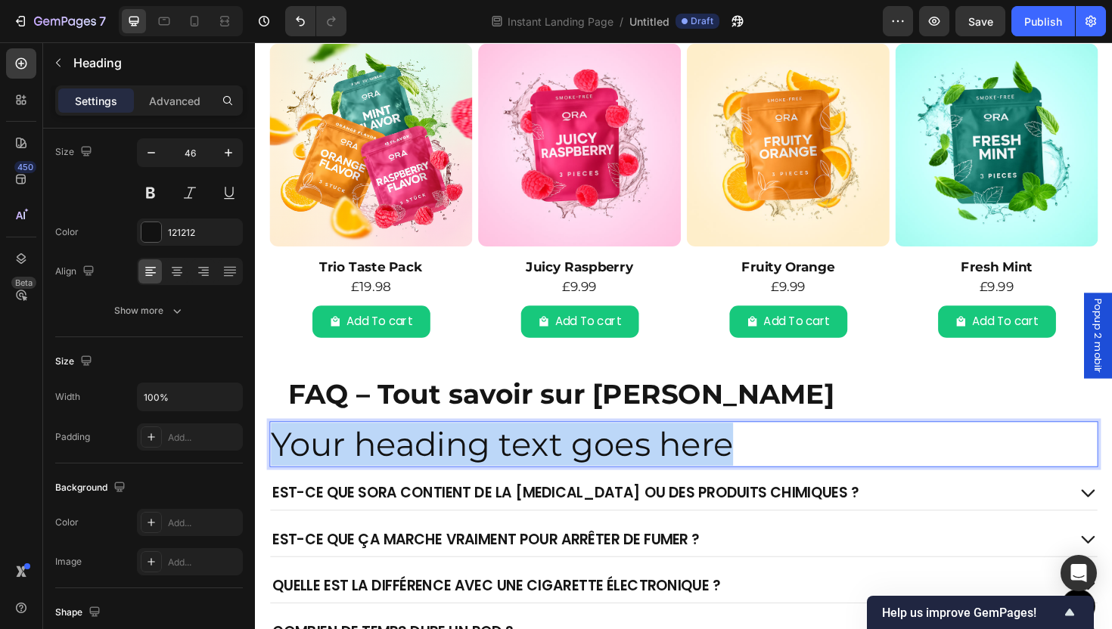
click at [441, 471] on p "Your heading text goes here" at bounding box center [709, 468] width 875 height 45
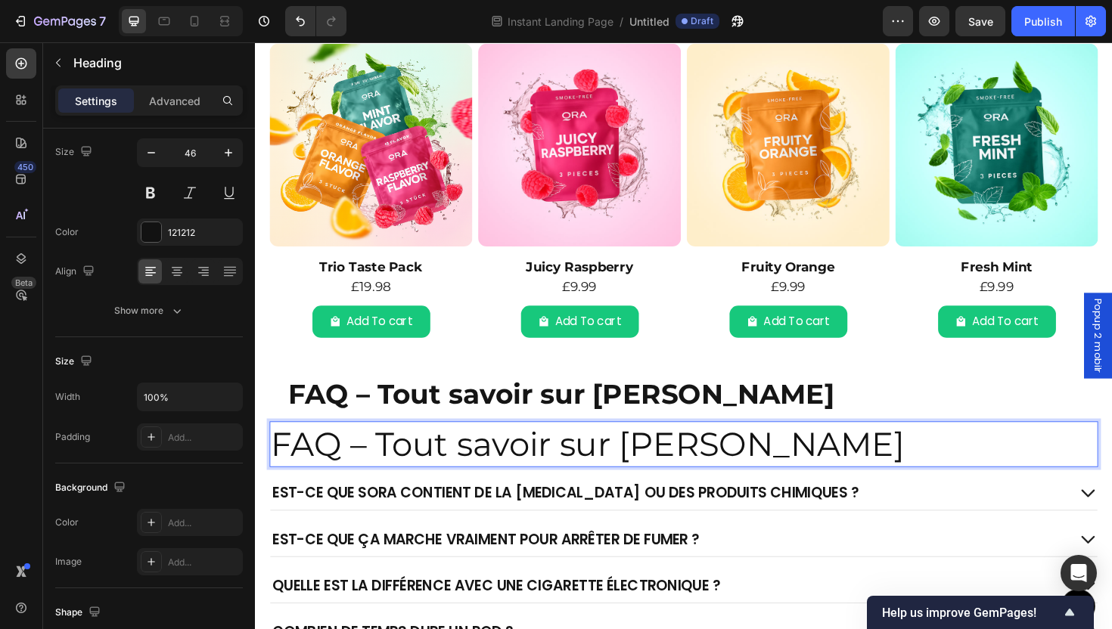
click at [444, 454] on p "FAQ – Tout savoir sur SORA" at bounding box center [709, 468] width 875 height 45
click at [445, 454] on p "FAQ – Tout savoir sur SORA" at bounding box center [709, 468] width 875 height 45
click at [445, 455] on p "FAQ – Tout savoir sur SORA" at bounding box center [709, 468] width 875 height 45
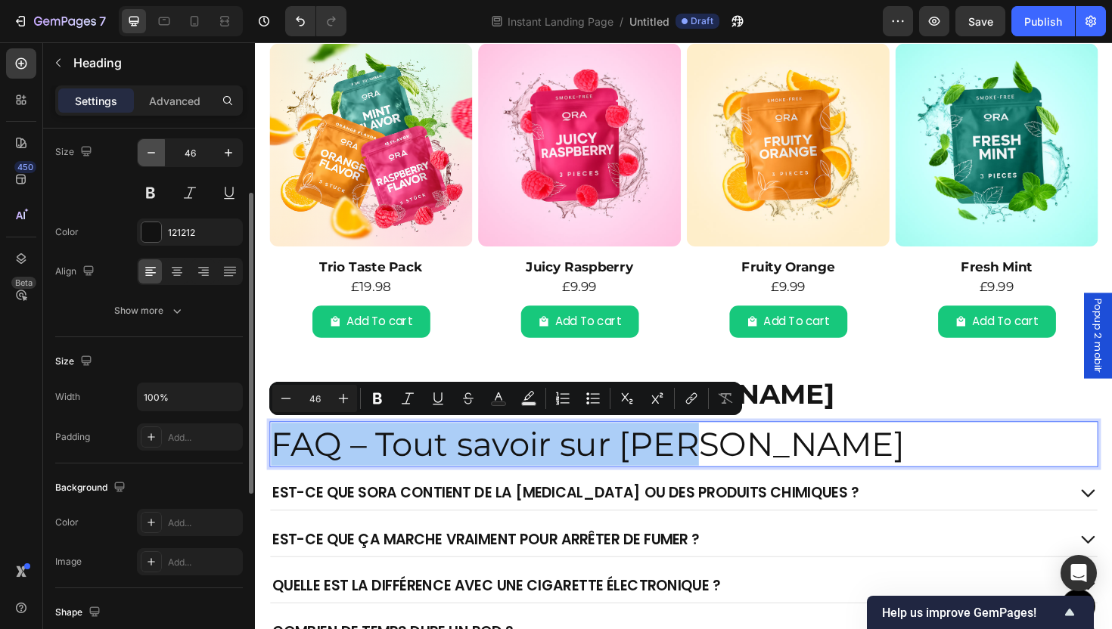
click at [149, 148] on icon "button" at bounding box center [151, 152] width 15 height 15
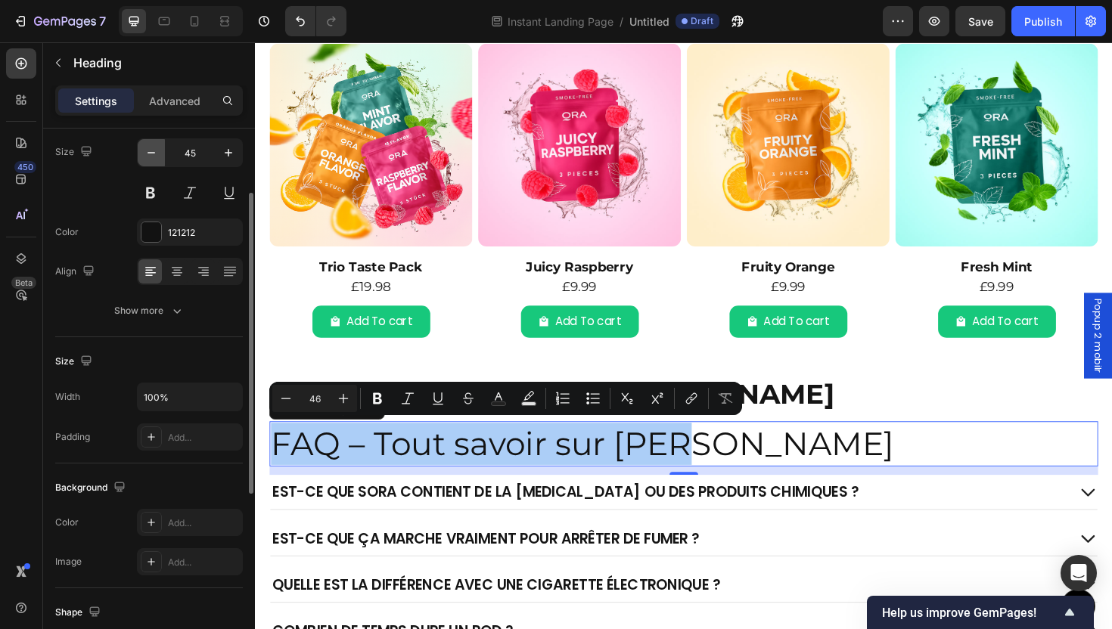
click at [149, 148] on icon "button" at bounding box center [151, 152] width 15 height 15
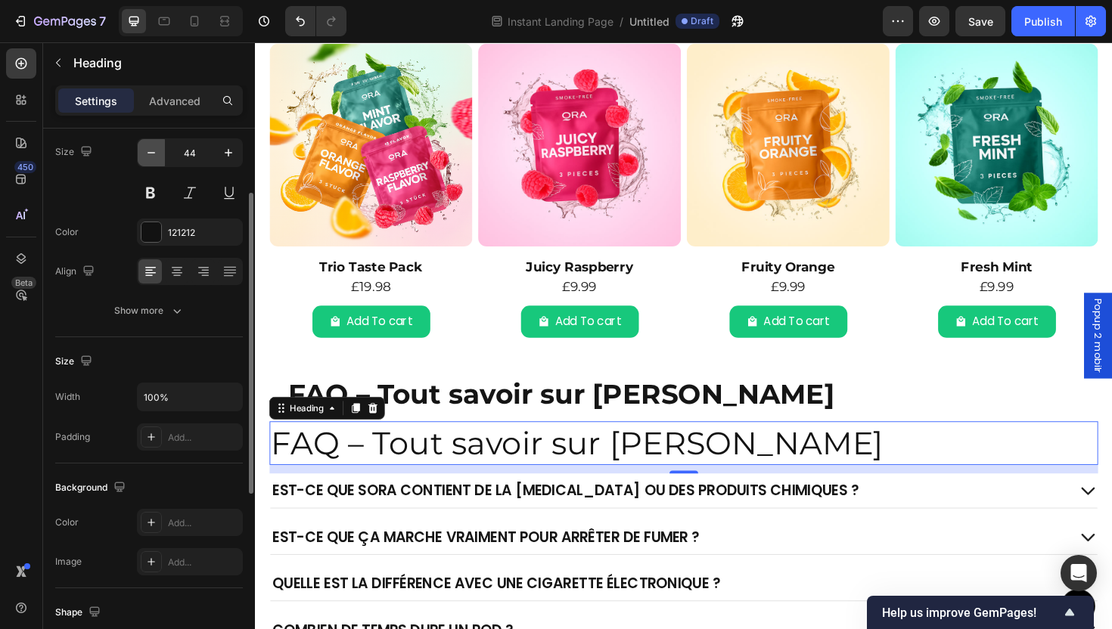
click at [149, 148] on icon "button" at bounding box center [151, 152] width 15 height 15
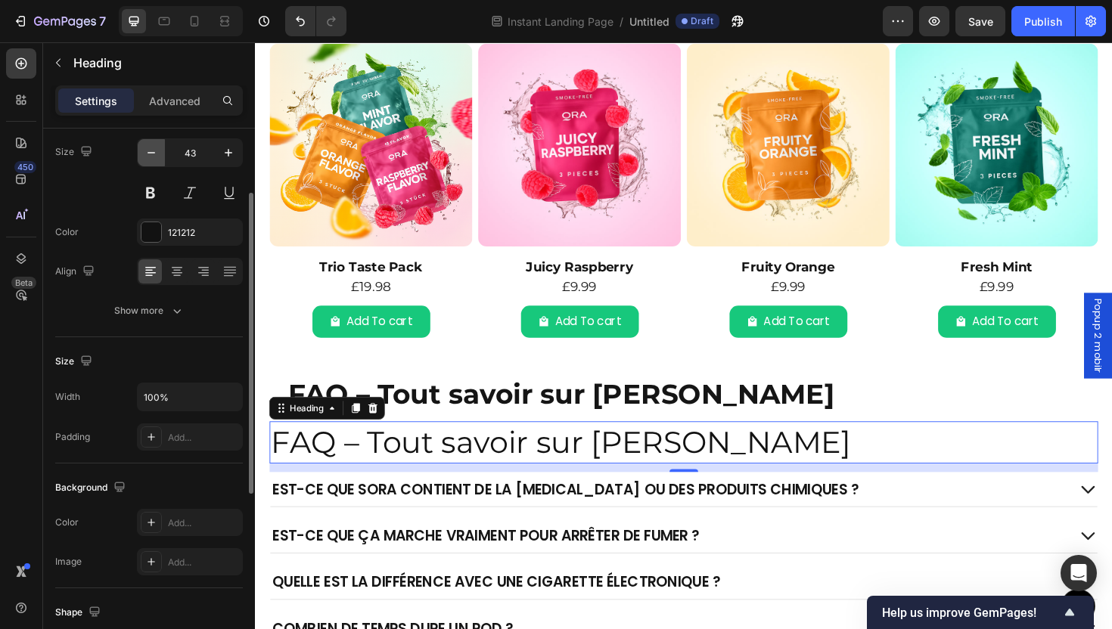
click at [149, 148] on icon "button" at bounding box center [151, 152] width 15 height 15
click at [149, 149] on icon "button" at bounding box center [151, 152] width 15 height 15
click at [148, 149] on icon "button" at bounding box center [151, 152] width 15 height 15
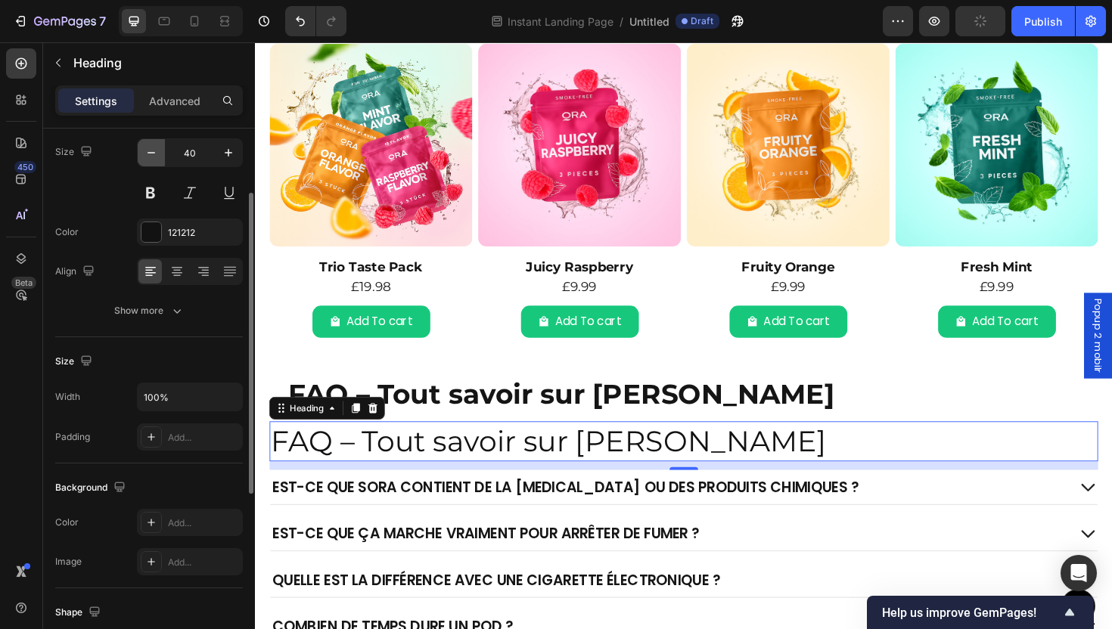
click at [148, 149] on icon "button" at bounding box center [151, 152] width 15 height 15
click at [148, 148] on icon "button" at bounding box center [151, 152] width 15 height 15
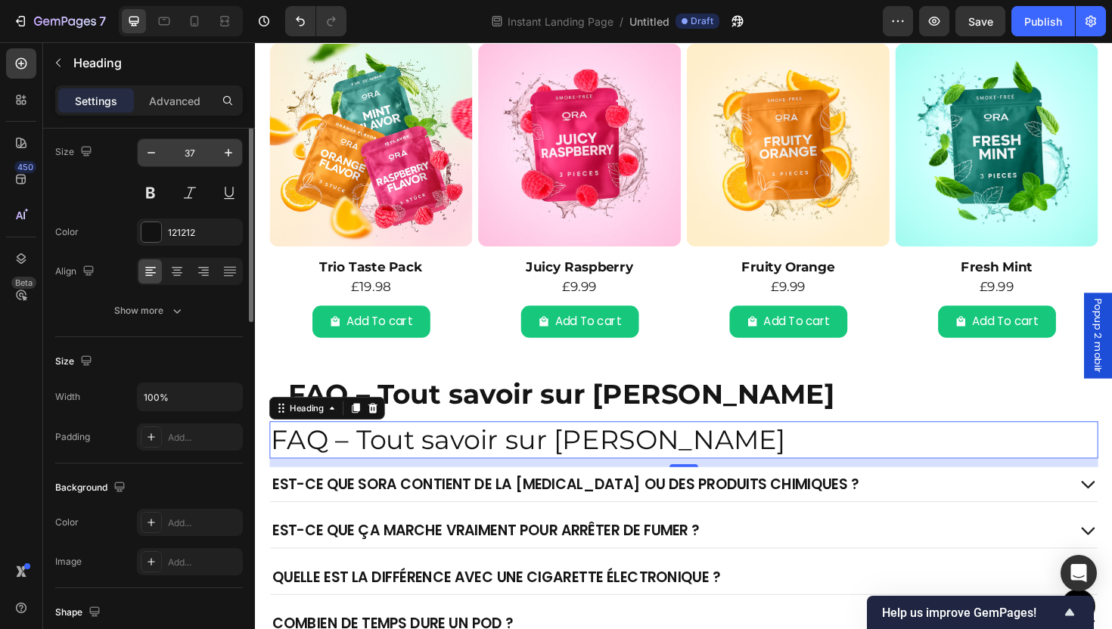
scroll to position [7, 0]
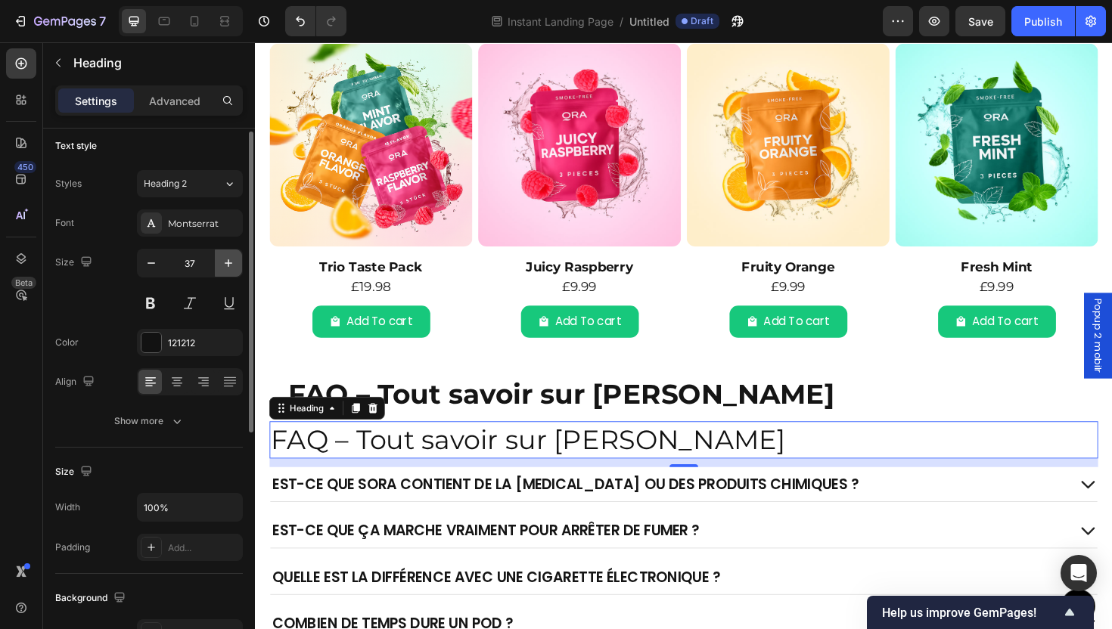
click at [232, 265] on icon "button" at bounding box center [228, 263] width 15 height 15
type input "38"
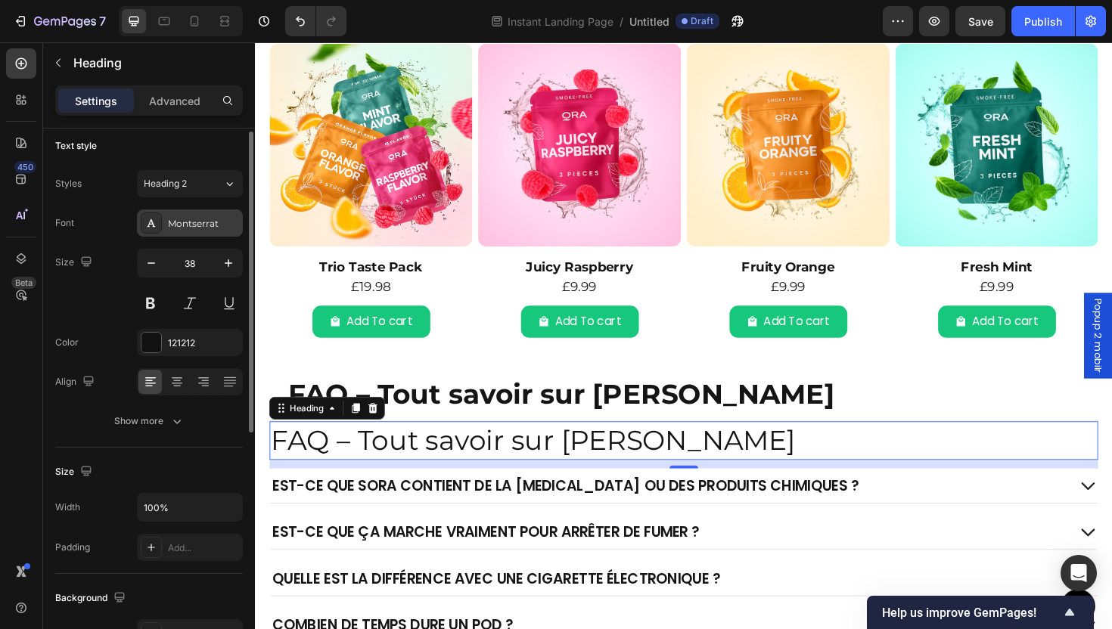
click at [186, 222] on div "Montserrat" at bounding box center [203, 224] width 71 height 14
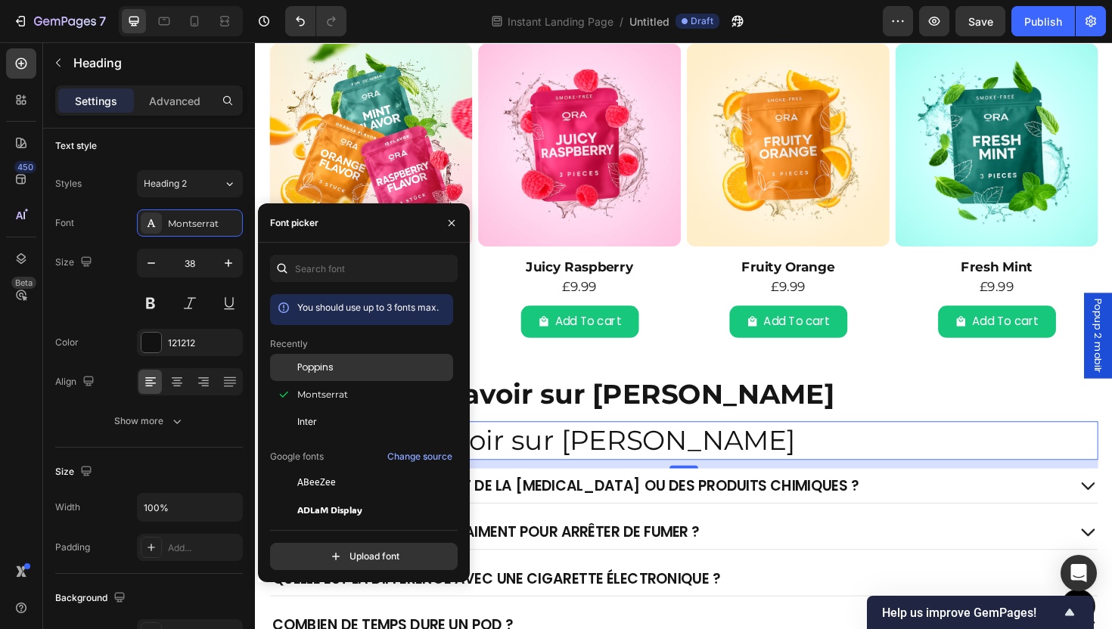
click at [334, 359] on div "Poppins" at bounding box center [361, 367] width 183 height 27
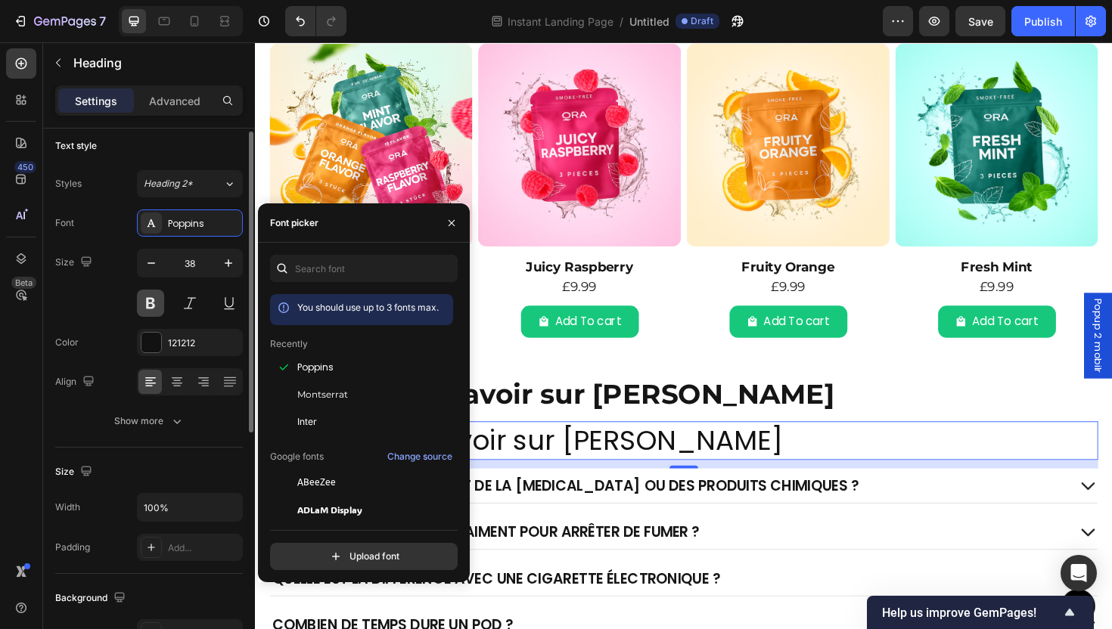
click at [155, 318] on div "Font Poppins Size 38 Color 121212 Align Show more" at bounding box center [149, 322] width 188 height 225
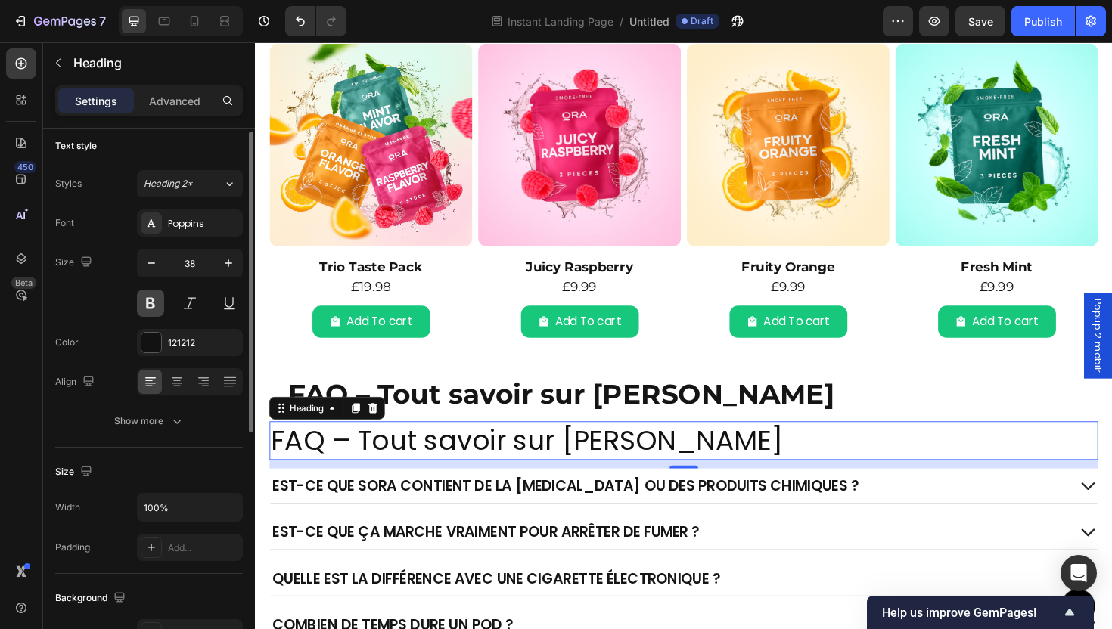
click at [151, 305] on button at bounding box center [150, 303] width 27 height 27
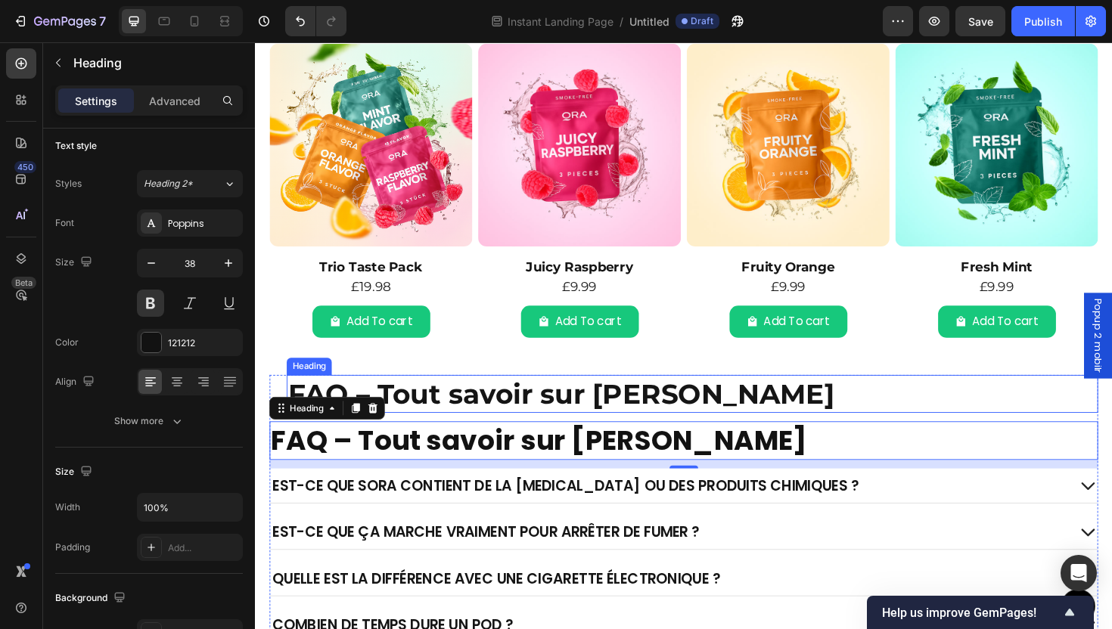
click at [492, 427] on p "FAQ – Tout savoir sur SORA" at bounding box center [718, 414] width 856 height 37
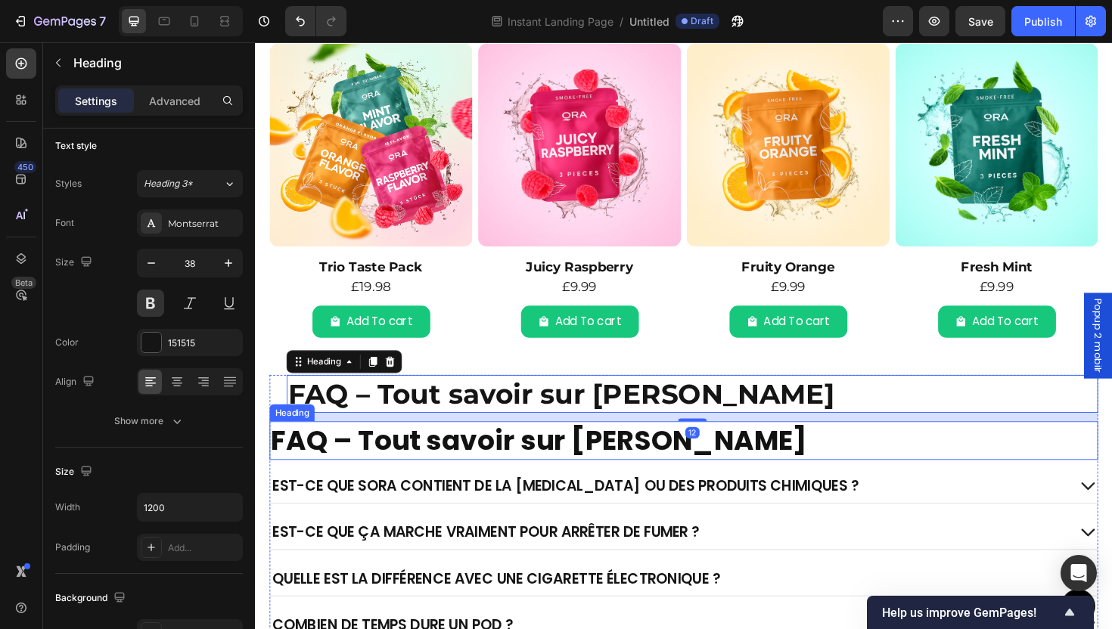
click at [471, 461] on p "FAQ – Tout savoir sur SORA" at bounding box center [709, 464] width 875 height 37
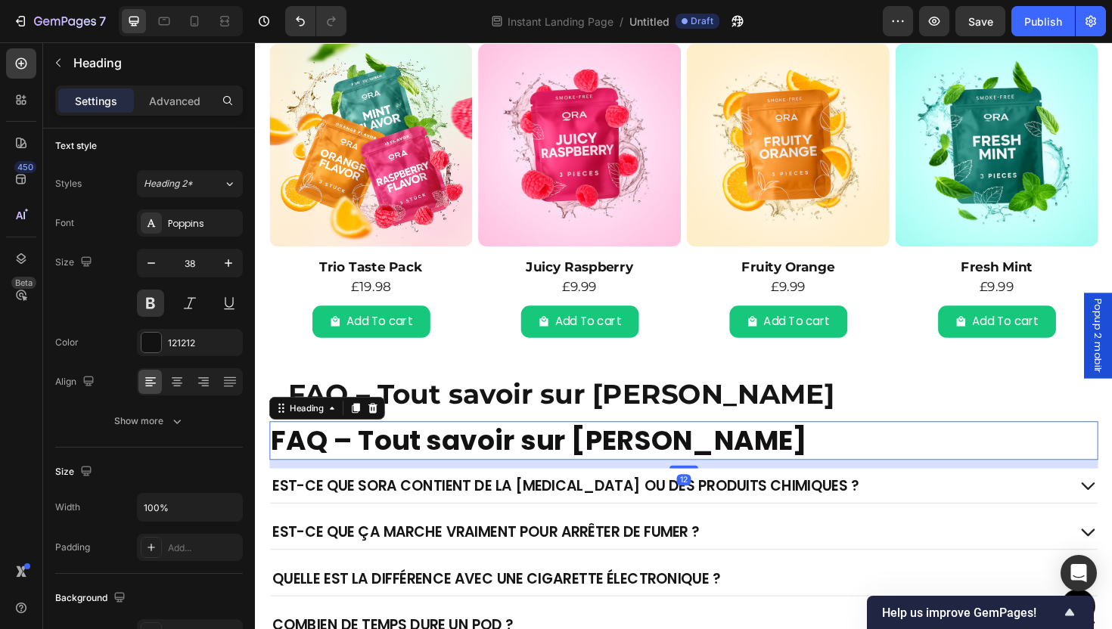
click at [182, 223] on div "Poppins" at bounding box center [203, 224] width 71 height 14
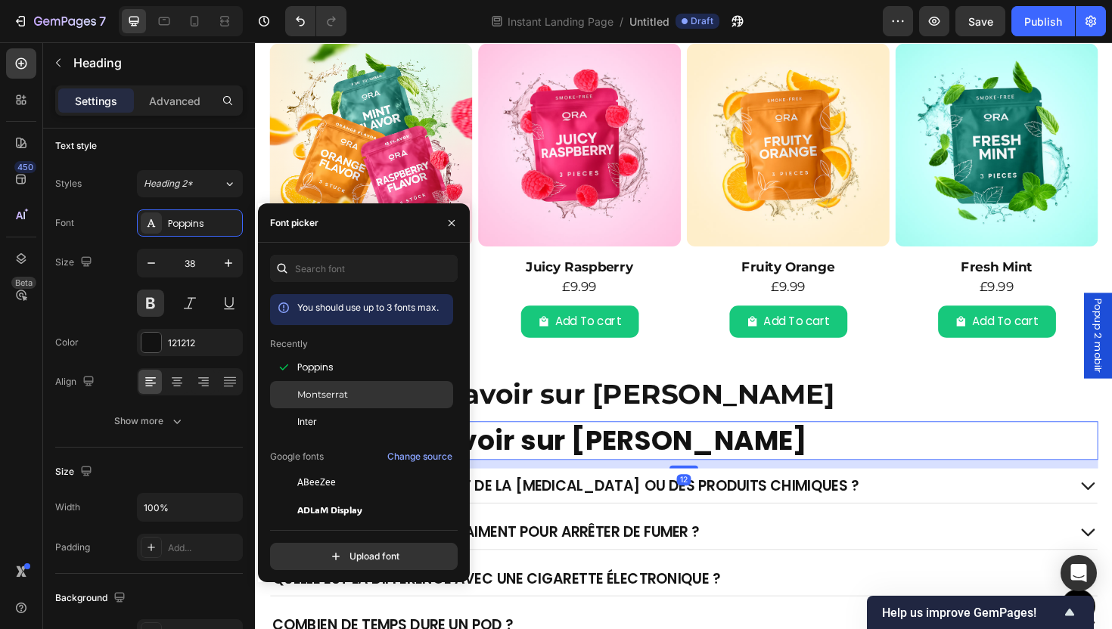
click at [366, 399] on div "Montserrat" at bounding box center [373, 395] width 153 height 14
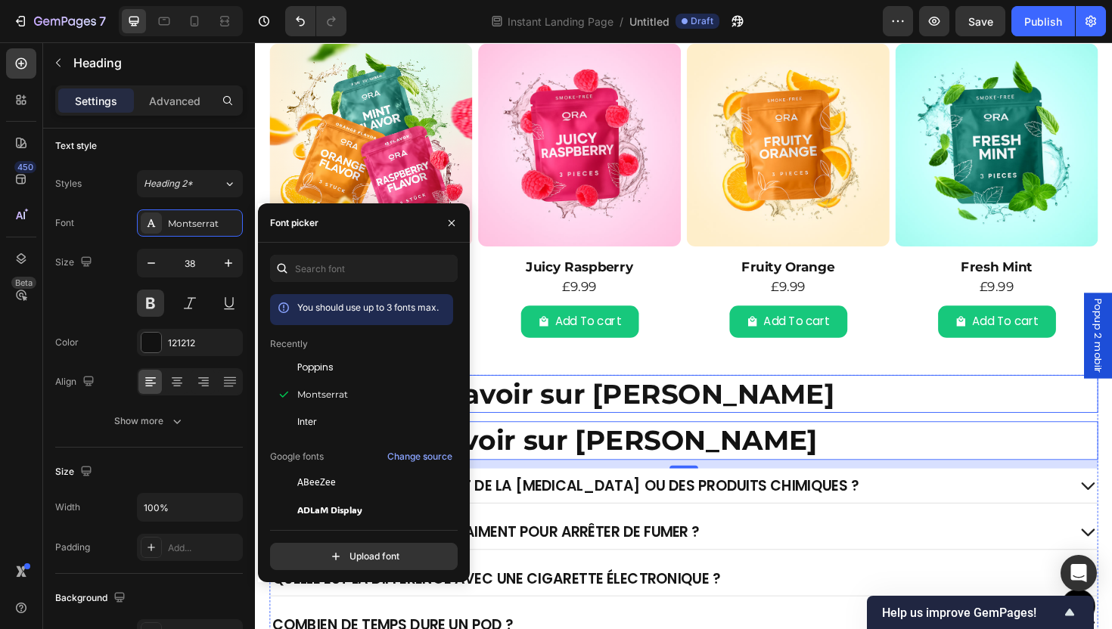
click at [626, 406] on p "FAQ – Tout savoir sur SORA" at bounding box center [718, 414] width 856 height 37
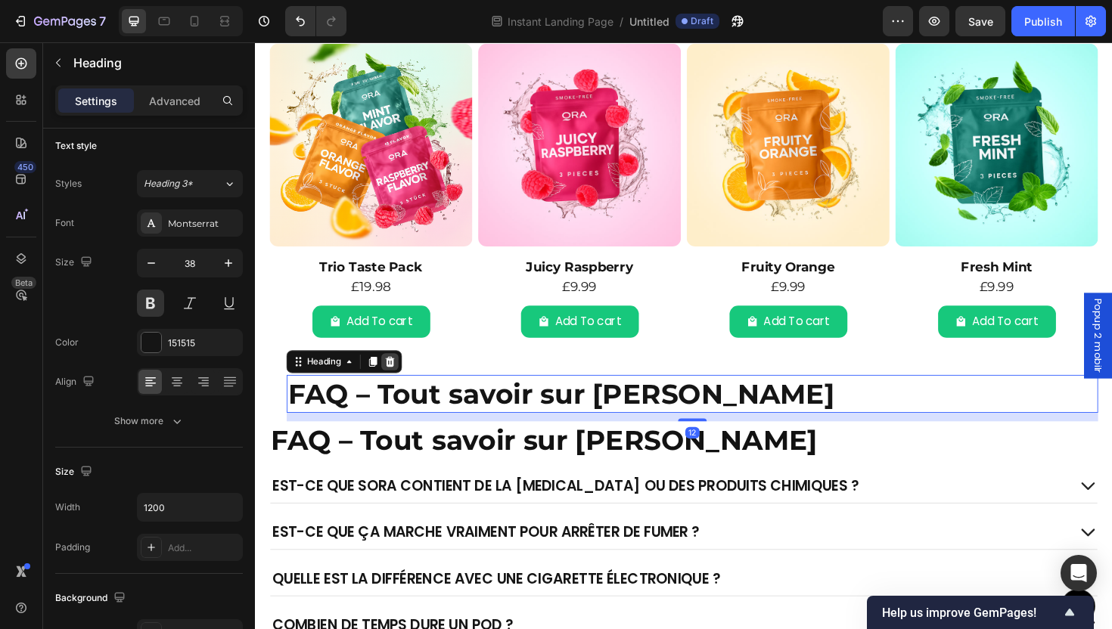
click at [402, 381] on icon at bounding box center [398, 380] width 10 height 11
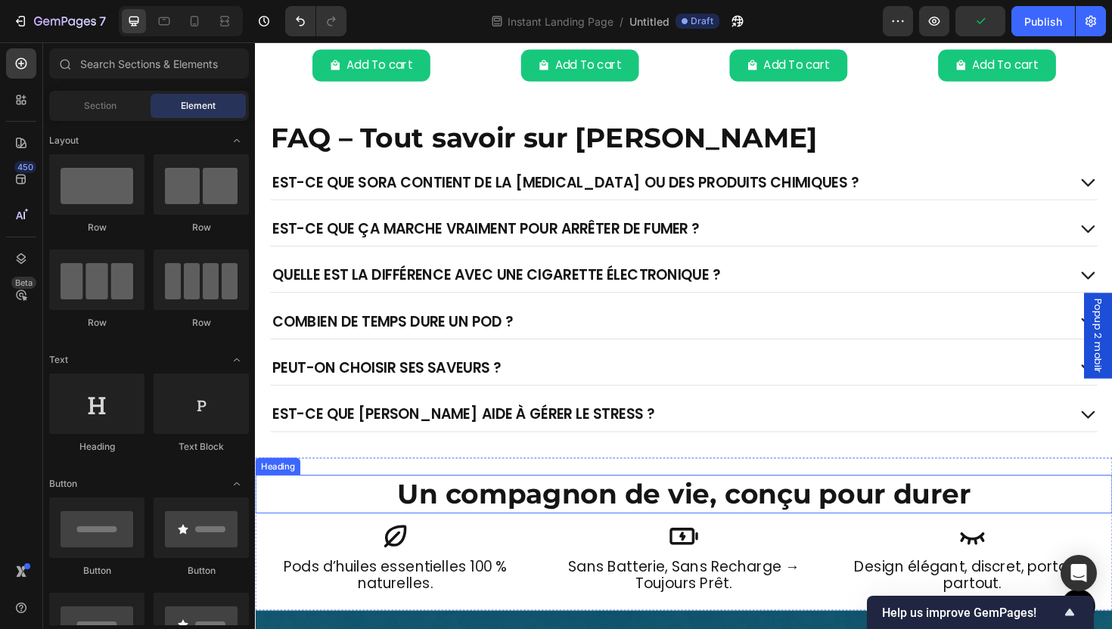
scroll to position [2735, 0]
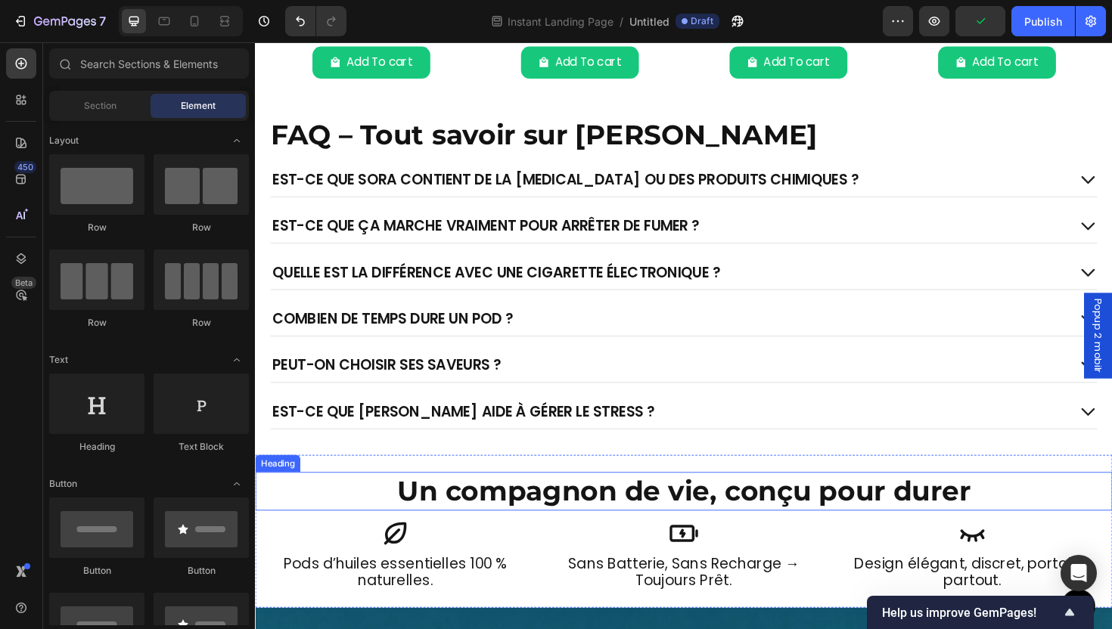
click at [586, 513] on h2 "Un compagnon de vie, conçu pour durer" at bounding box center [709, 518] width 908 height 40
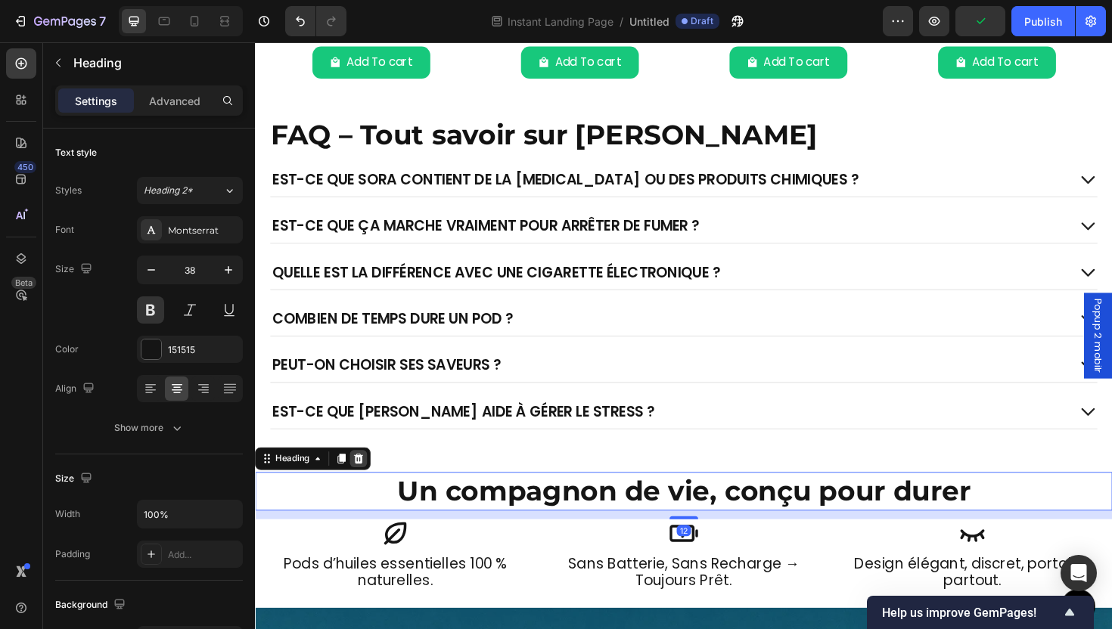
click at [372, 480] on div at bounding box center [365, 483] width 18 height 18
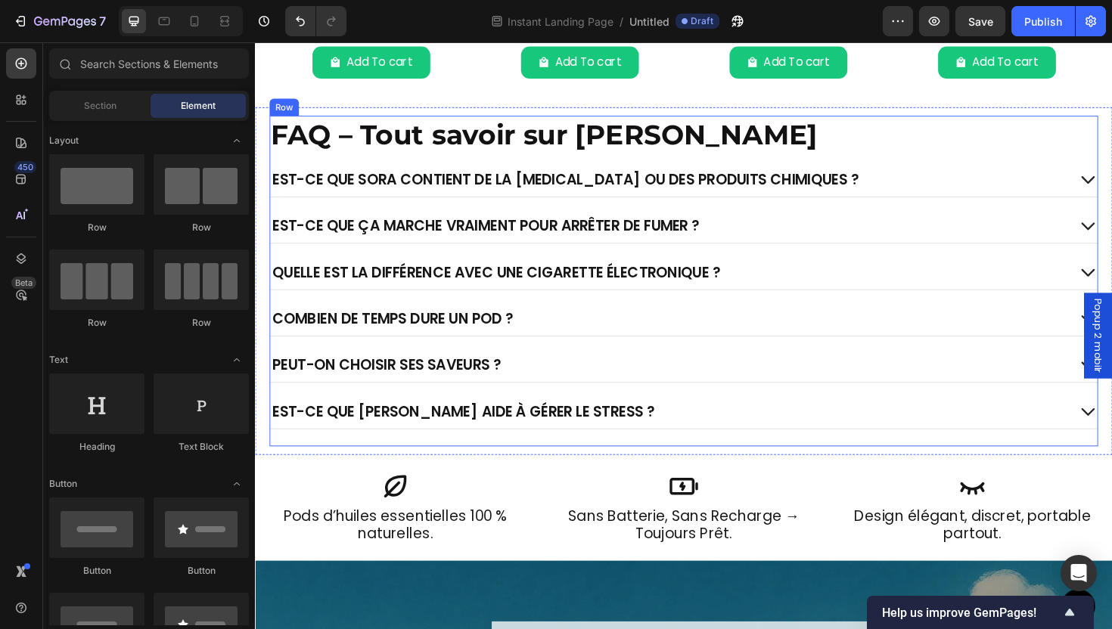
click at [536, 466] on div "FAQ – Tout savoir sur SORA Heading Est-ce que SORA contient de la nicotine ou d…" at bounding box center [709, 295] width 878 height 350
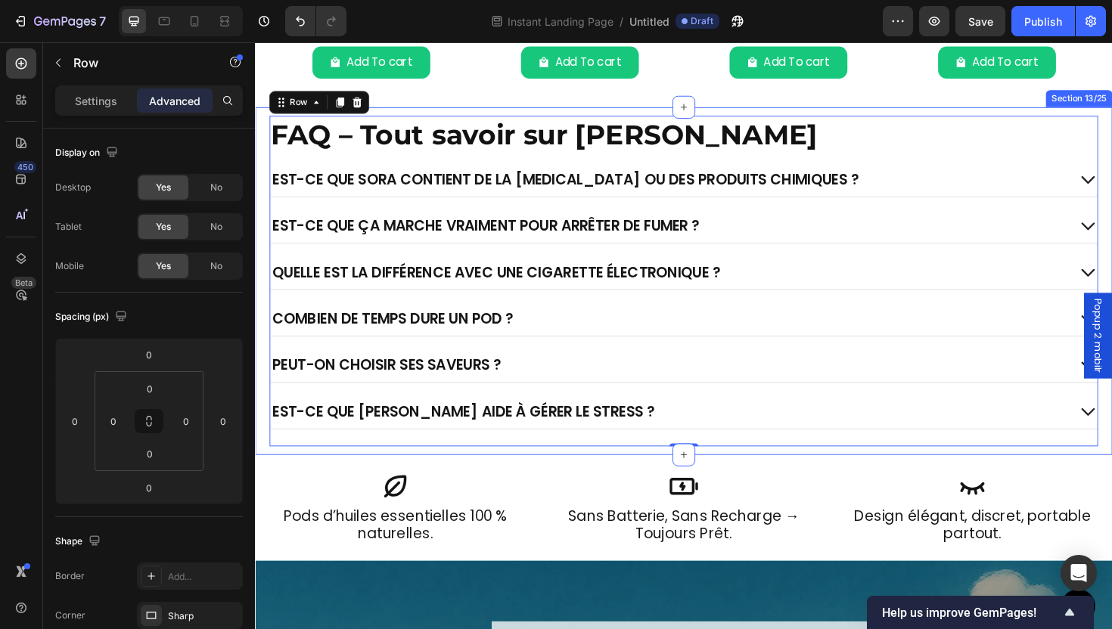
click at [544, 473] on div "FAQ – Tout savoir sur SORA Heading Est-ce que SORA contient de la nicotine ou d…" at bounding box center [709, 295] width 908 height 368
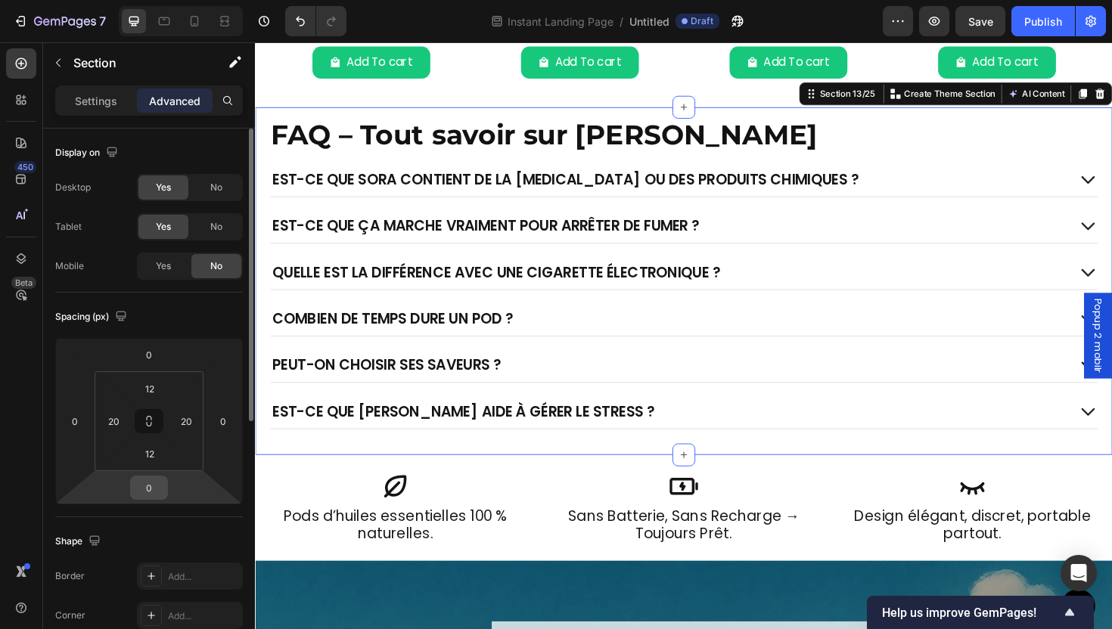
click at [154, 476] on div "0" at bounding box center [149, 488] width 38 height 24
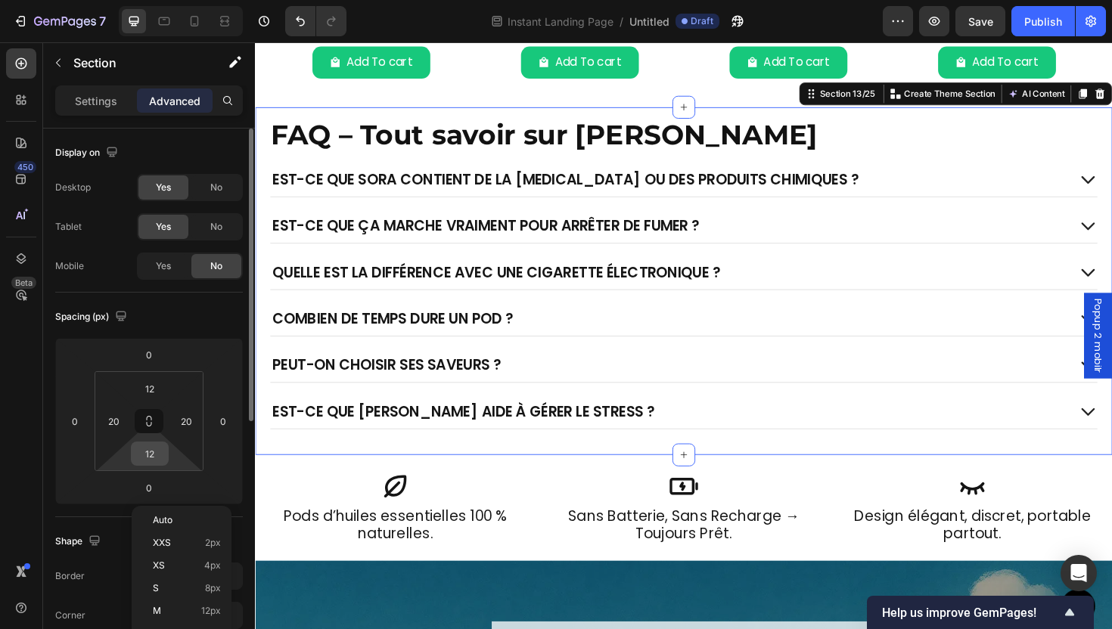
click at [160, 464] on input "12" at bounding box center [150, 454] width 30 height 23
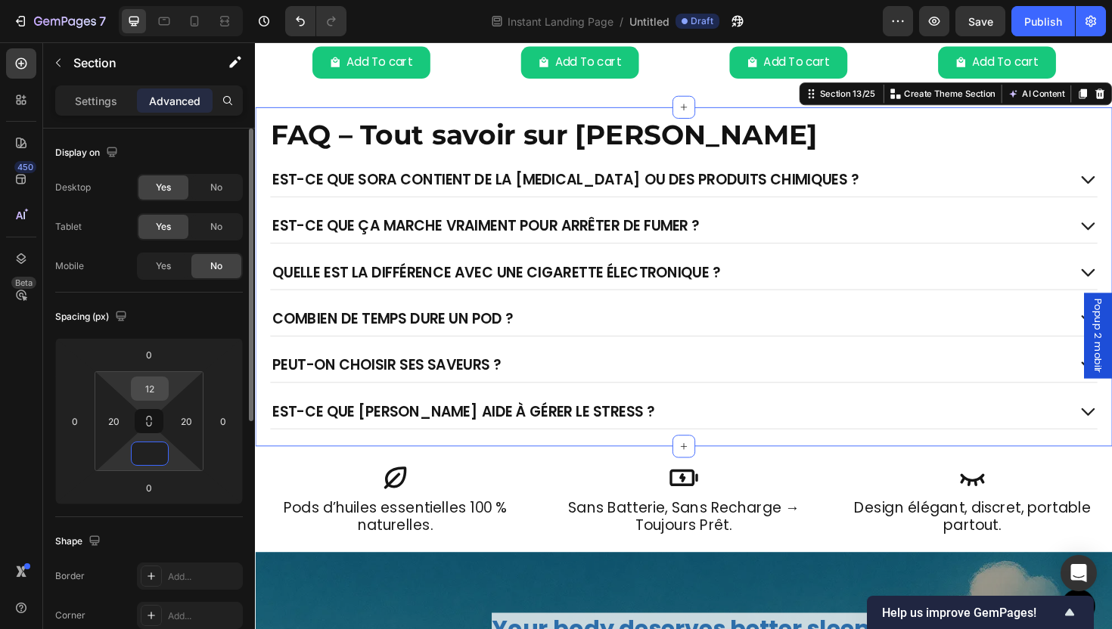
type input "0"
click at [158, 388] on input "12" at bounding box center [150, 389] width 30 height 23
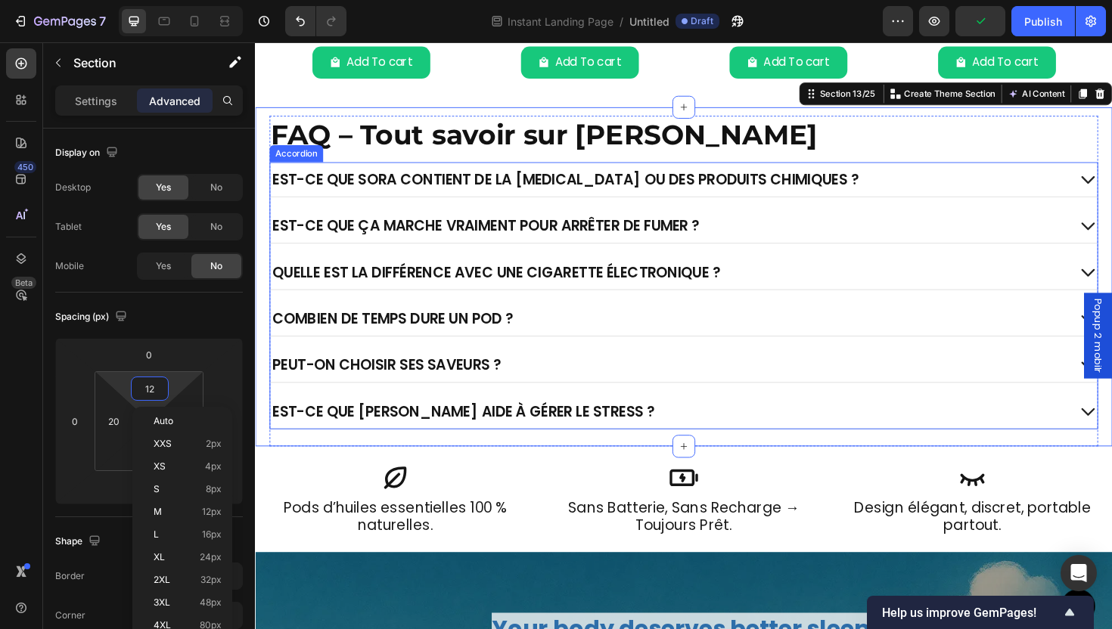
click at [539, 375] on div "Peut-on choisir ses saveurs ?" at bounding box center [693, 384] width 844 height 24
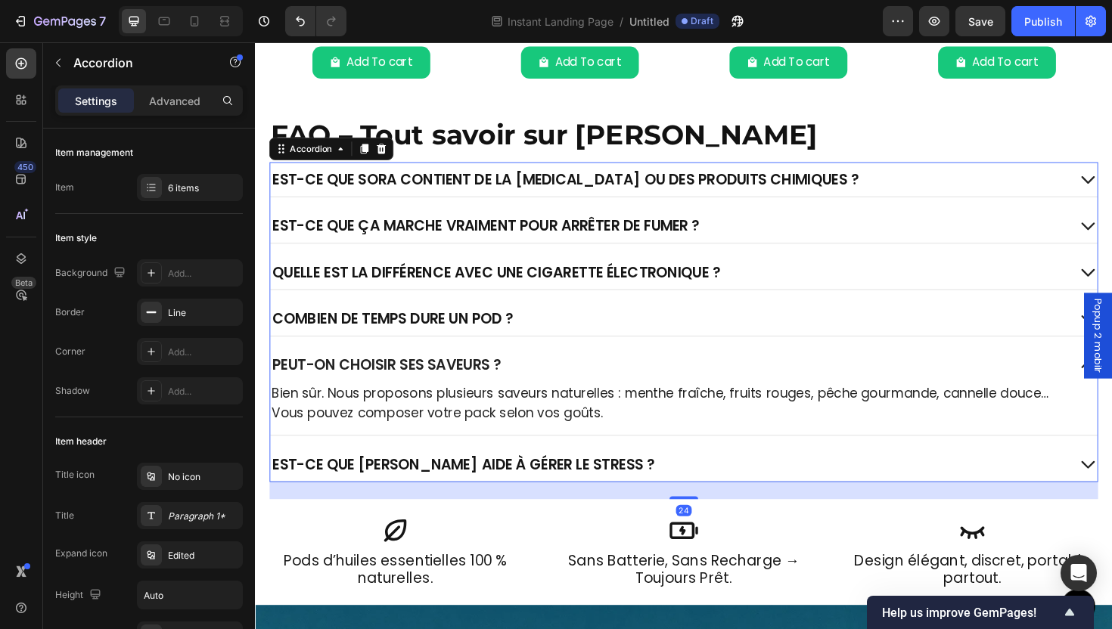
click at [685, 486] on div "Est-ce que SORA aide à gérer le stress ?" at bounding box center [693, 489] width 844 height 24
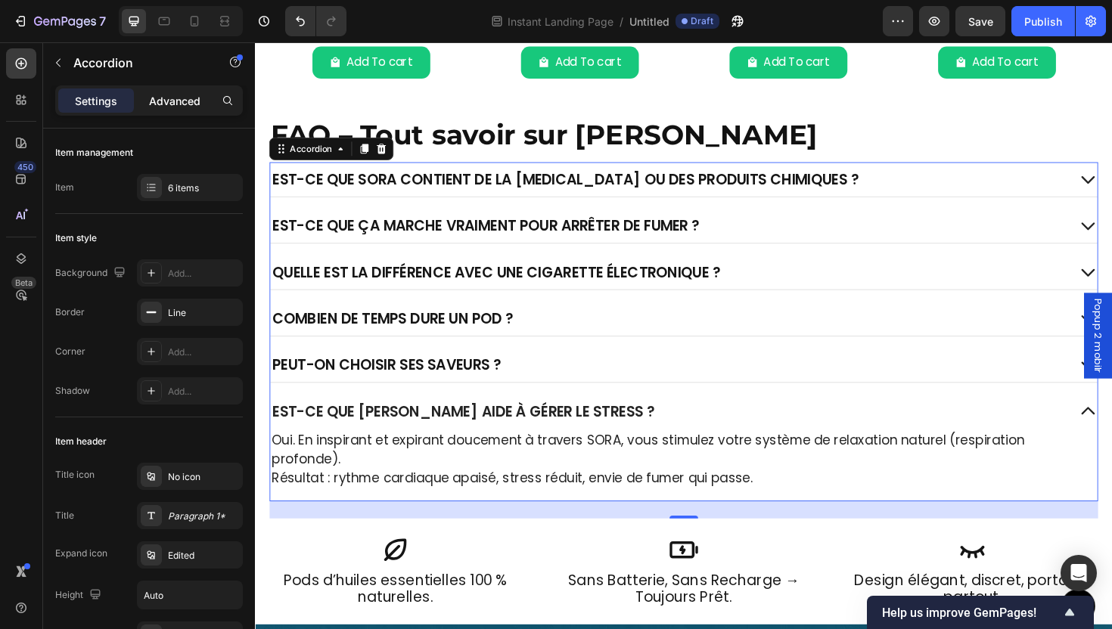
click at [157, 101] on p "Advanced" at bounding box center [174, 101] width 51 height 16
type input "100%"
type input "100"
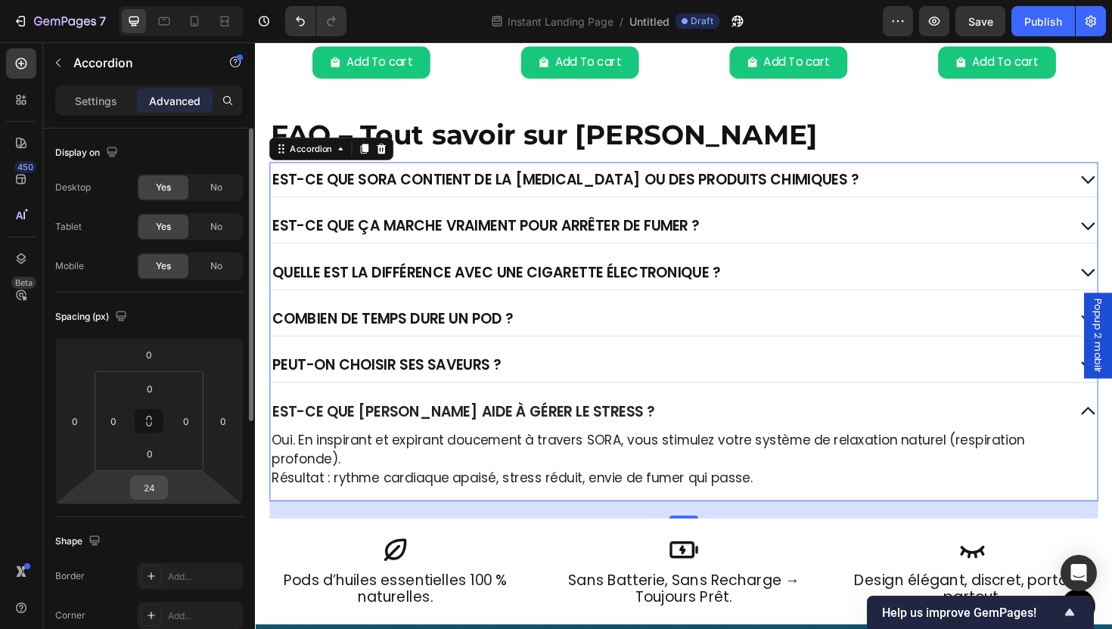
click at [160, 496] on input "24" at bounding box center [149, 488] width 30 height 23
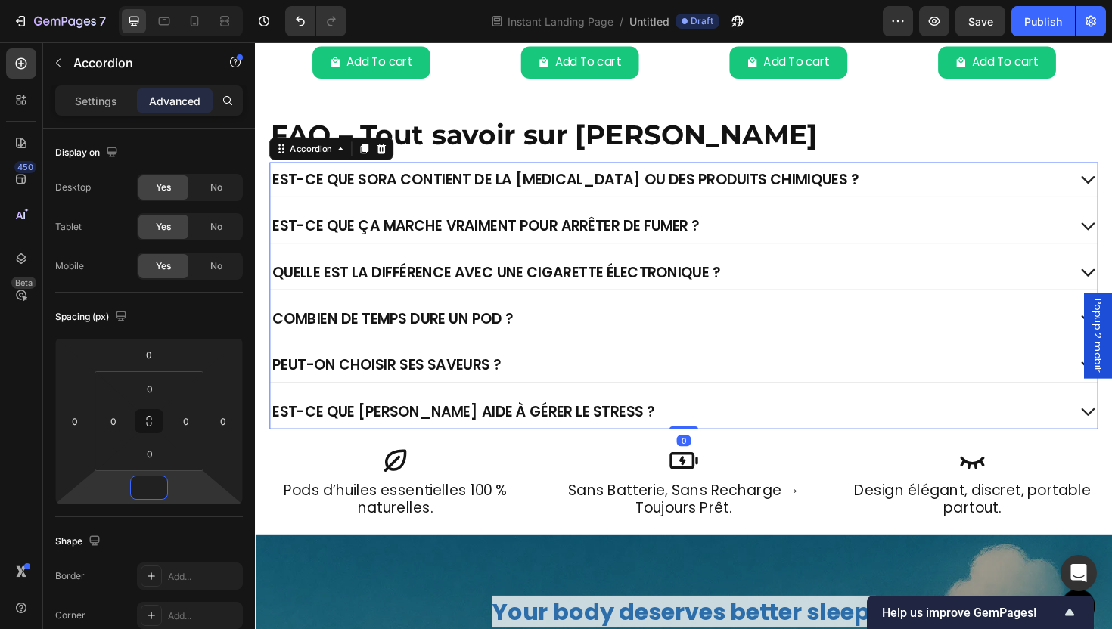
click at [614, 541] on h2 "sans batterie, sans recharge → toujours prêt." at bounding box center [709, 526] width 297 height 39
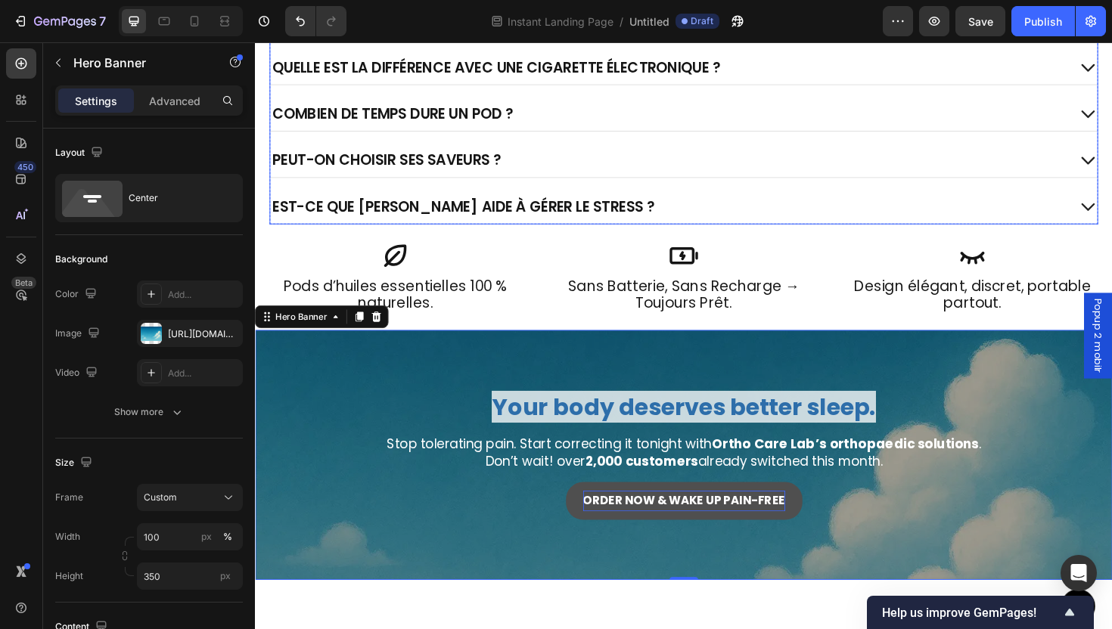
scroll to position [2771, 0]
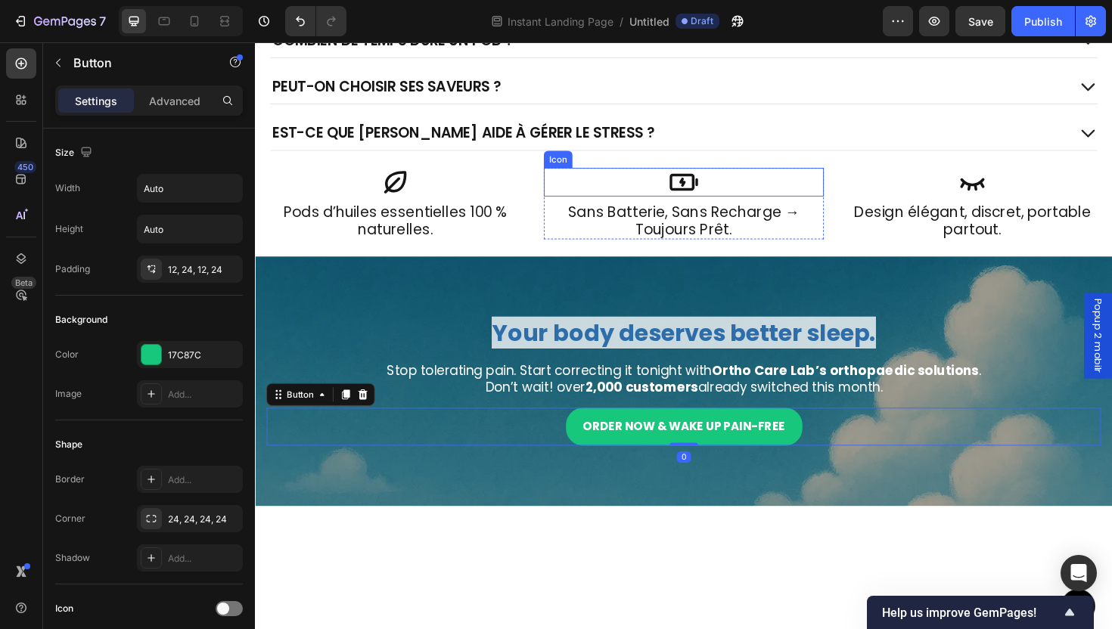
scroll to position [2493, 0]
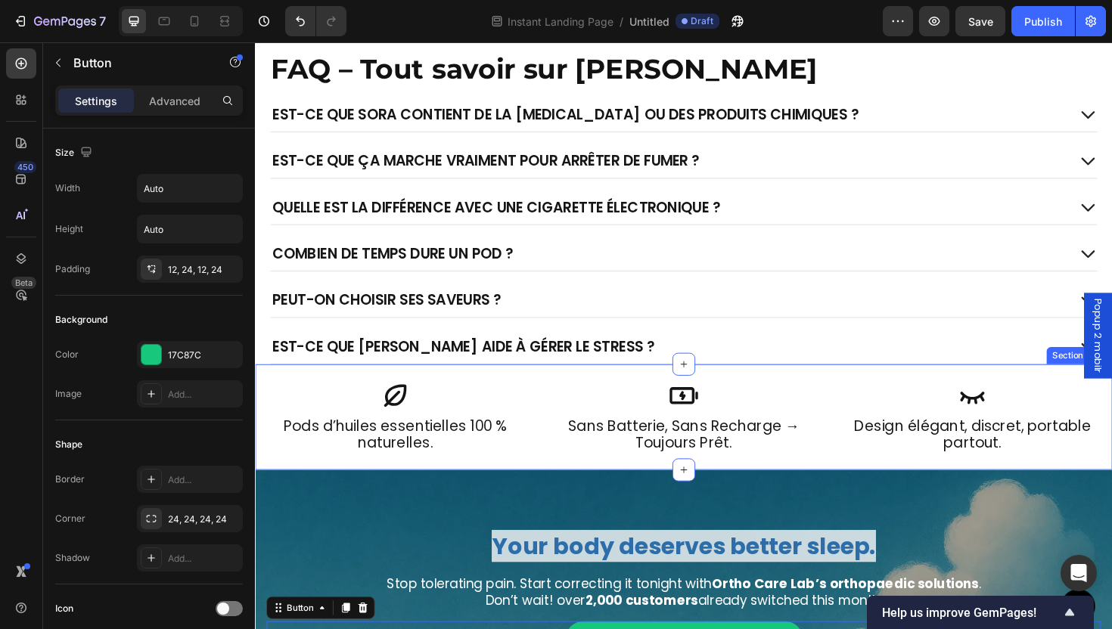
click at [621, 390] on div "Icon sans batterie, sans recharge → toujours prêt. Heading Row Icon Design élég…" at bounding box center [709, 440] width 908 height 112
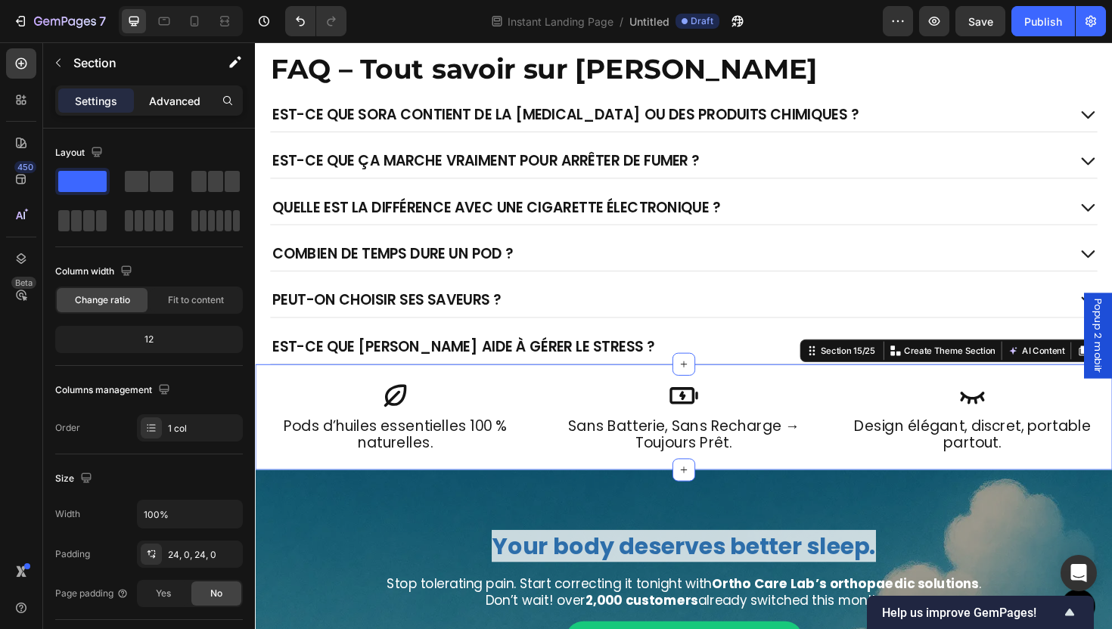
click at [172, 103] on p "Advanced" at bounding box center [174, 101] width 51 height 16
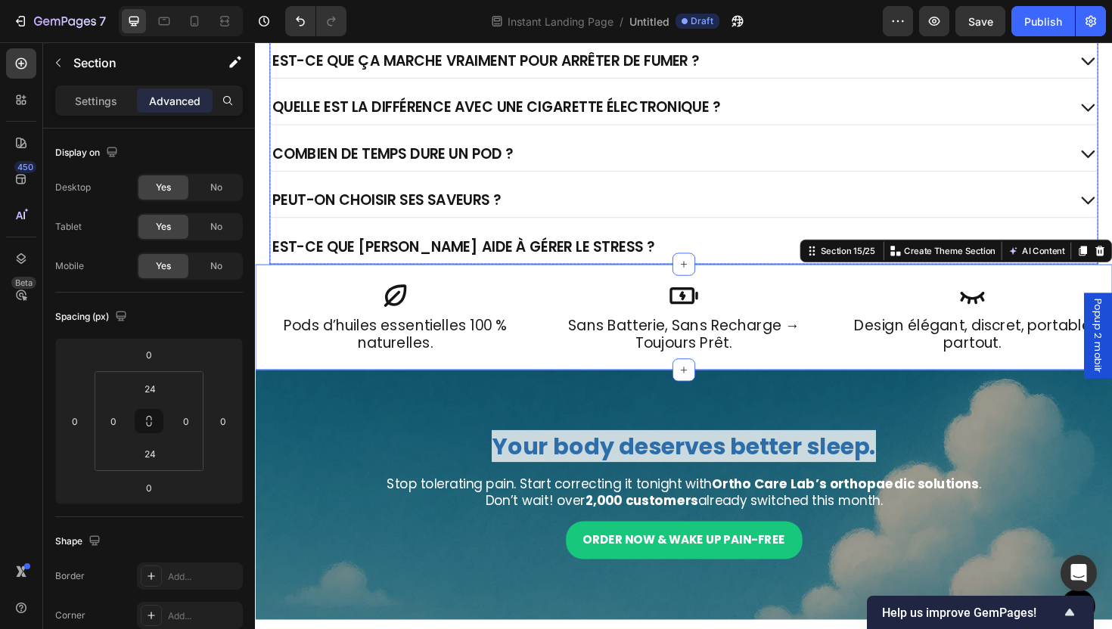
scroll to position [2407, 0]
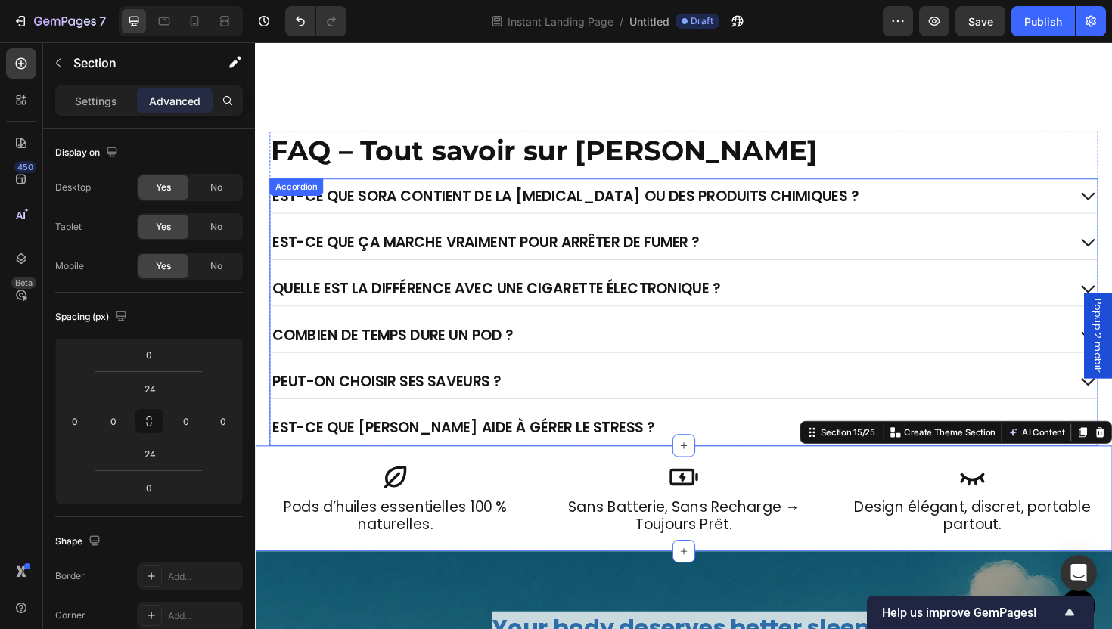
click at [660, 264] on p "Est-ce que ça marche vraiment pour arrêter de fumer ?" at bounding box center [499, 254] width 452 height 20
click at [648, 176] on p "FAQ – Tout savoir sur SORA" at bounding box center [709, 156] width 875 height 37
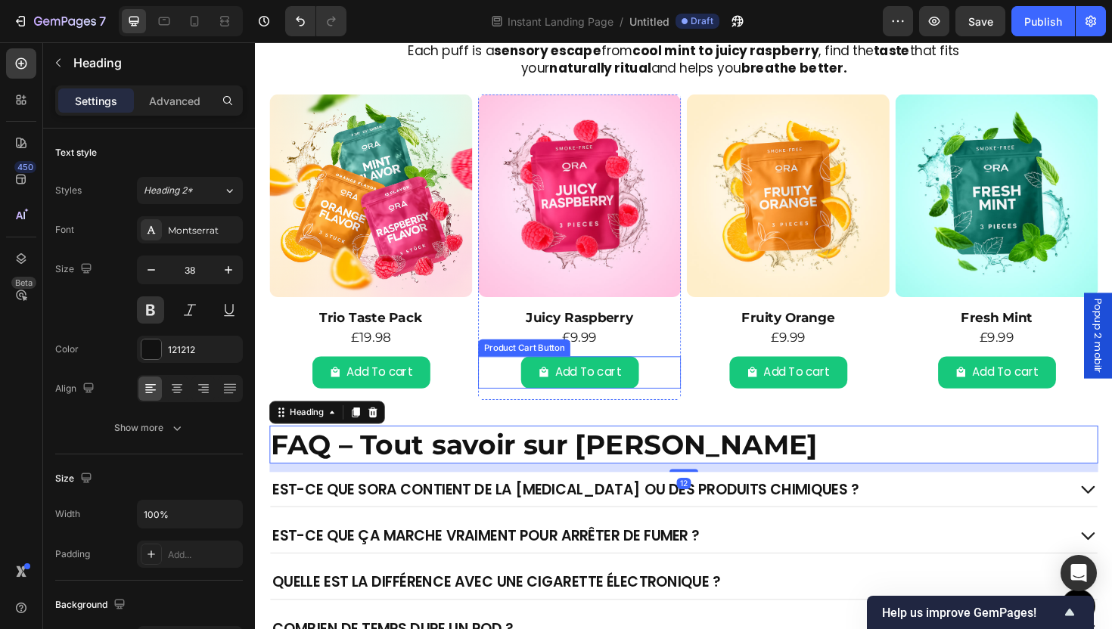
scroll to position [2418, 0]
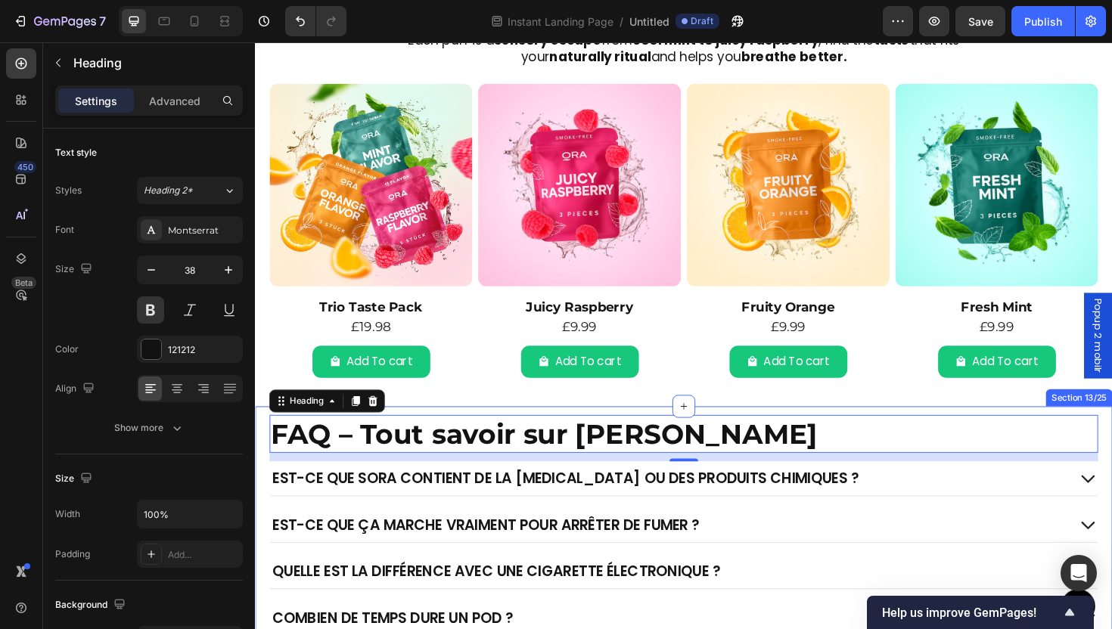
click at [682, 428] on div "FAQ – Tout savoir sur SORA Heading 12 Est-ce que SORA contient de la nicotine o…" at bounding box center [709, 598] width 908 height 341
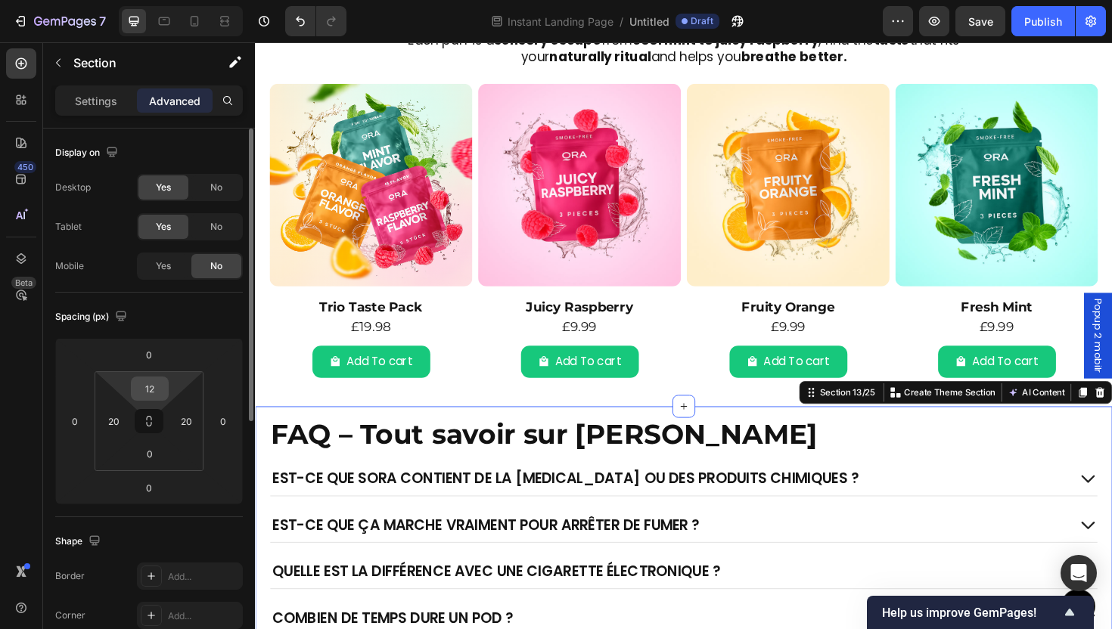
click at [166, 386] on div "12" at bounding box center [150, 389] width 38 height 24
click at [149, 396] on input "12" at bounding box center [150, 389] width 30 height 23
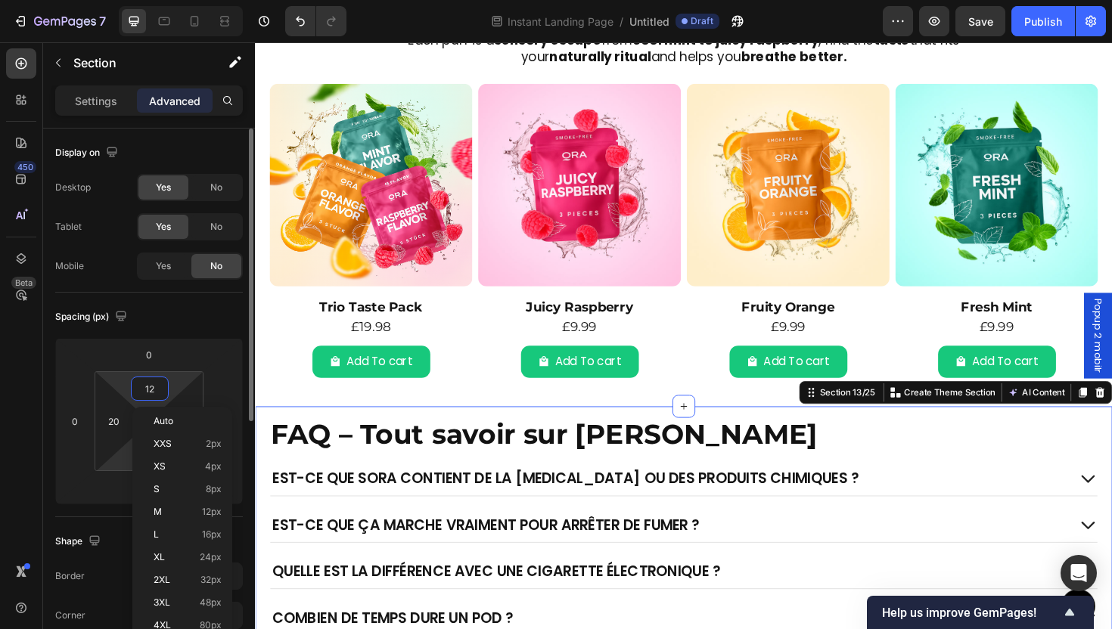
click at [123, 0] on html "7 Version history Instant Landing Page / Untitled Draft Preview Save Publish 45…" at bounding box center [556, 0] width 1112 height 0
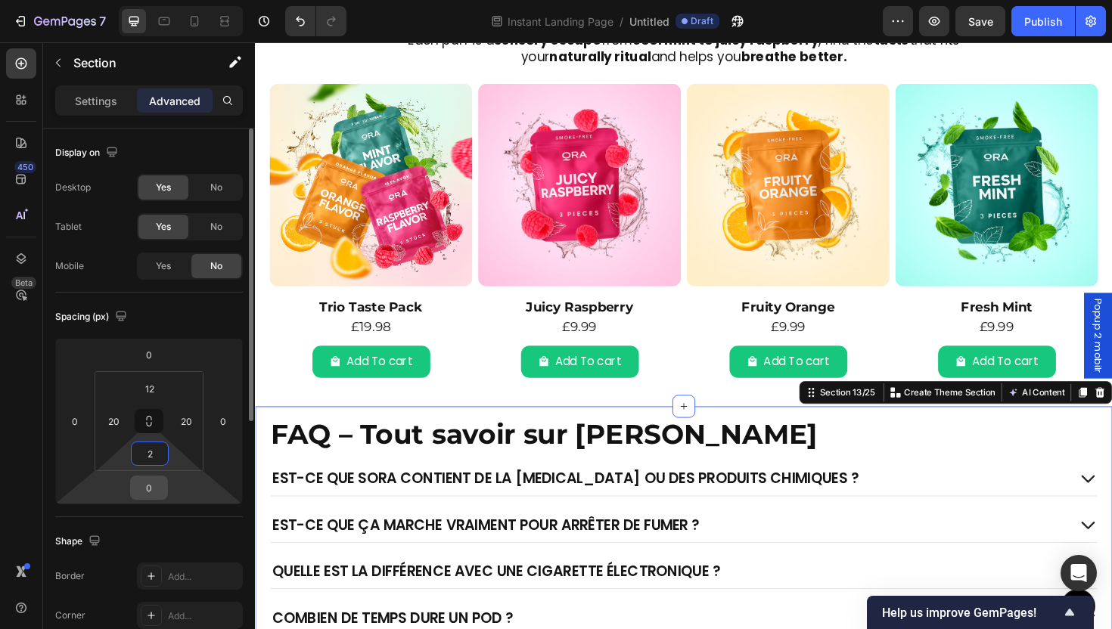
type input "24"
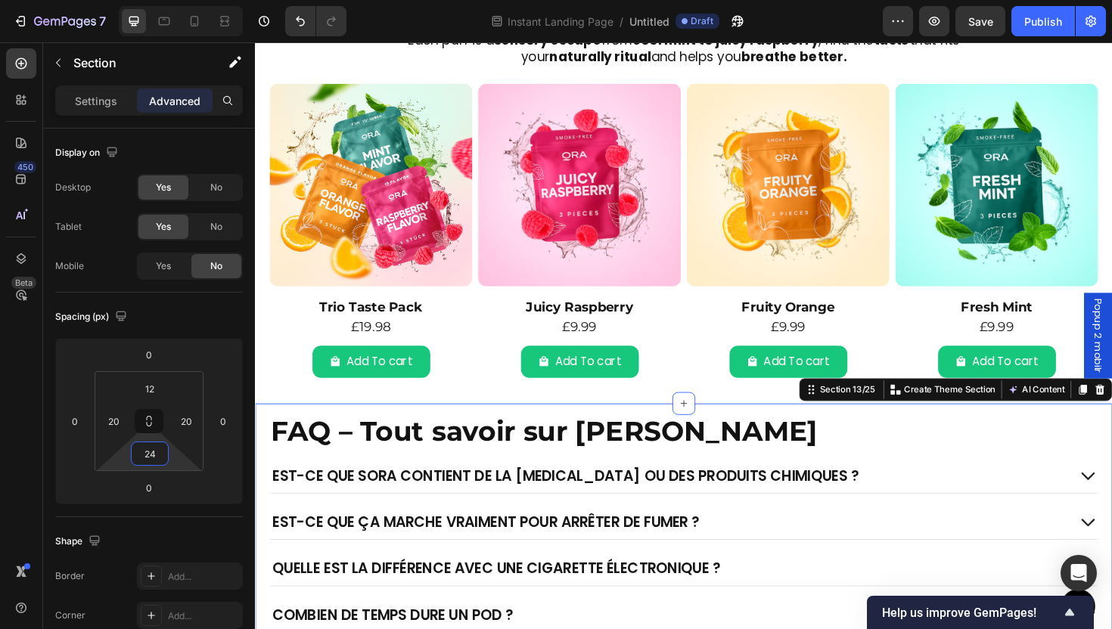
scroll to position [2857, 0]
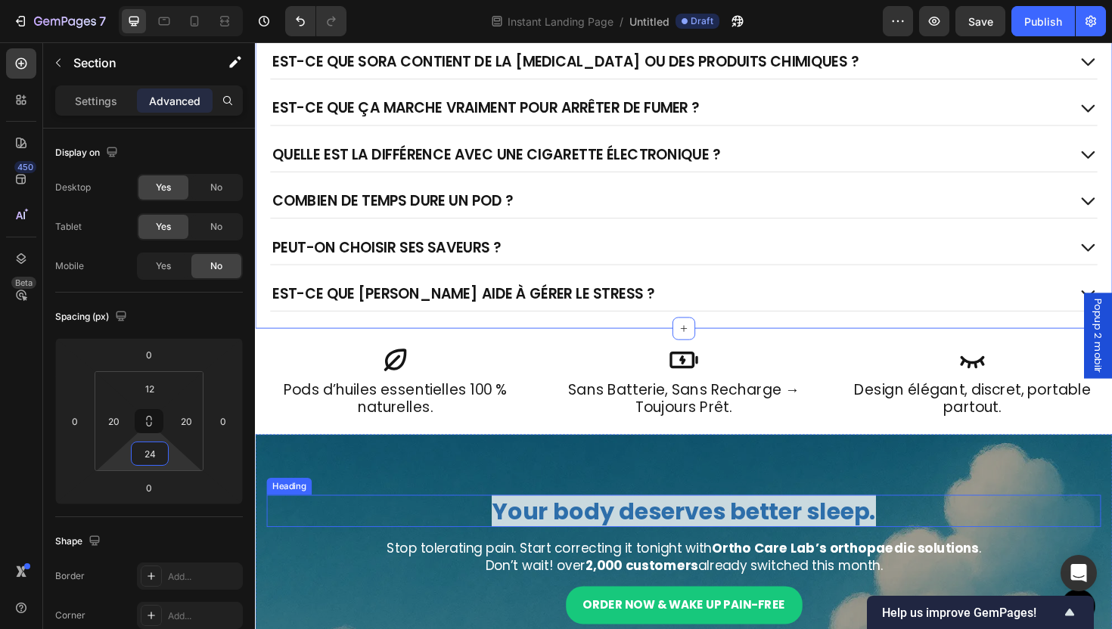
click at [465, 530] on h2 "Your body deserves better sleep." at bounding box center [709, 539] width 884 height 35
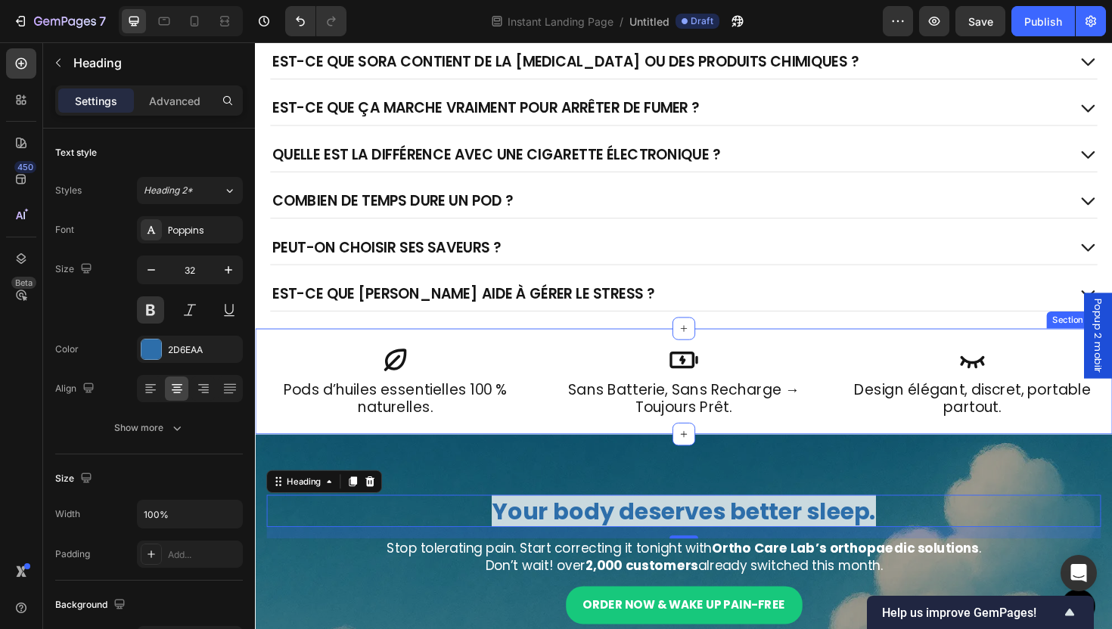
click at [557, 446] on div "Icon sans batterie, sans recharge → toujours prêt. Heading Row Icon Design élég…" at bounding box center [709, 402] width 908 height 112
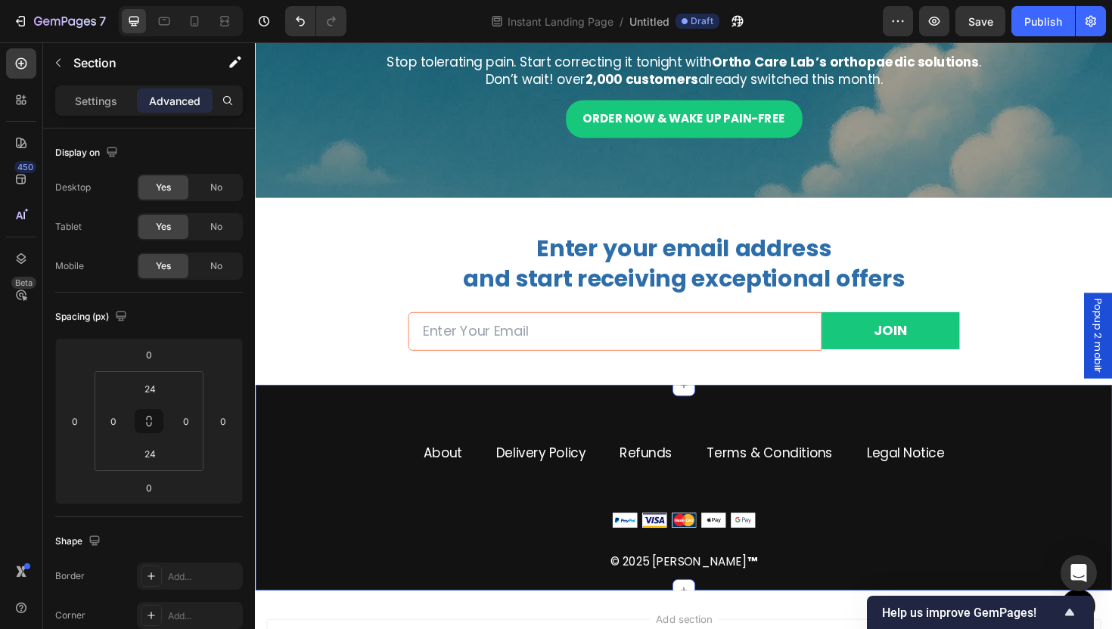
scroll to position [3356, 0]
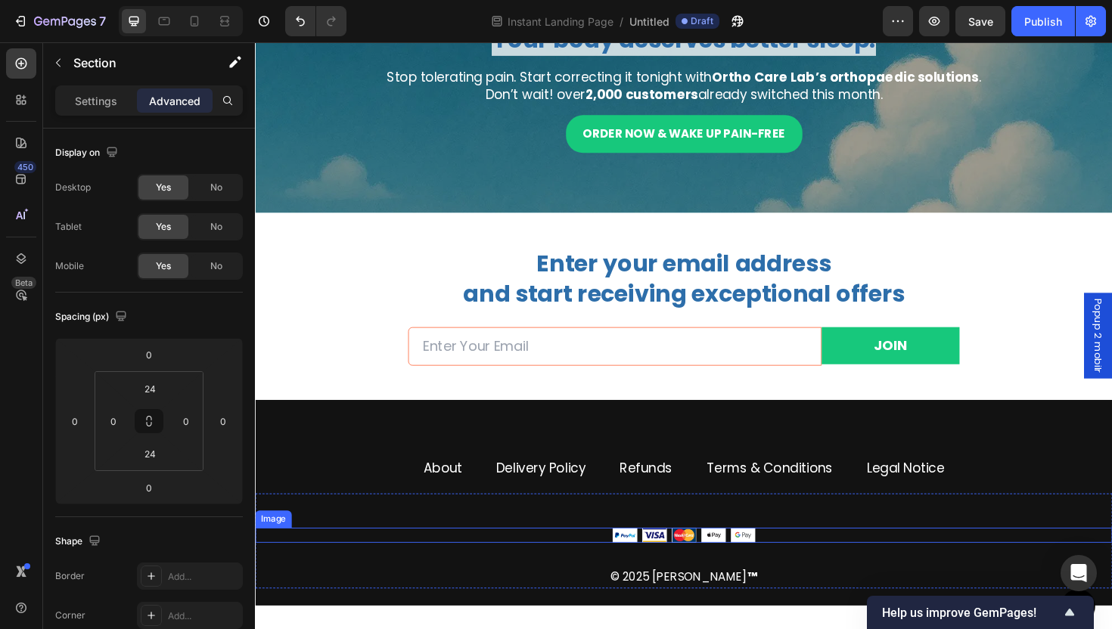
click at [802, 565] on div at bounding box center [709, 565] width 908 height 16
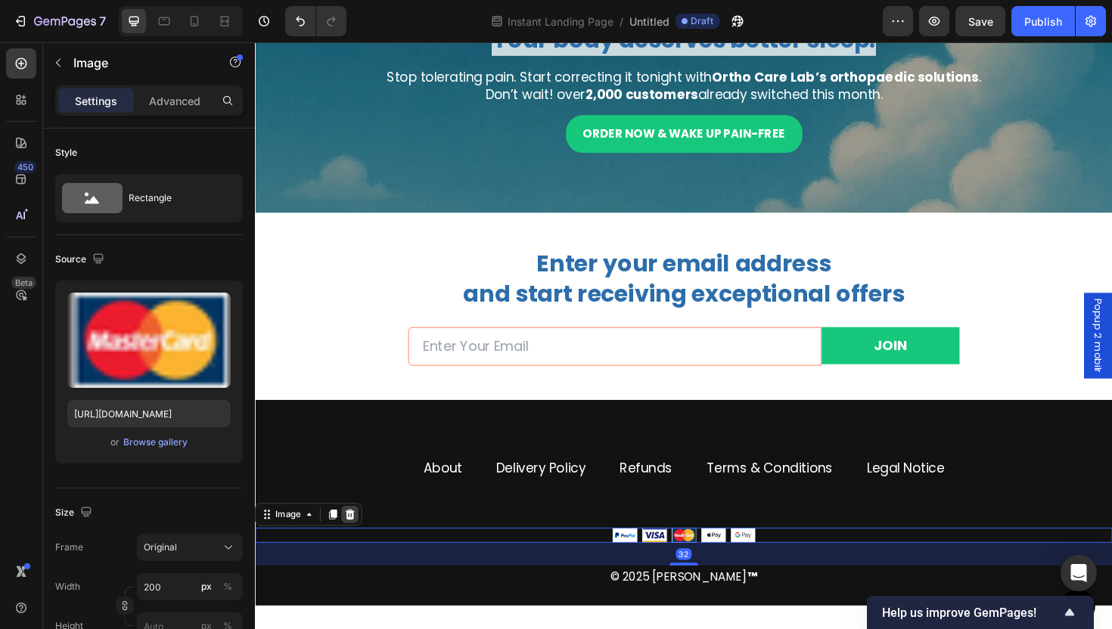
click at [361, 545] on icon at bounding box center [356, 542] width 12 height 12
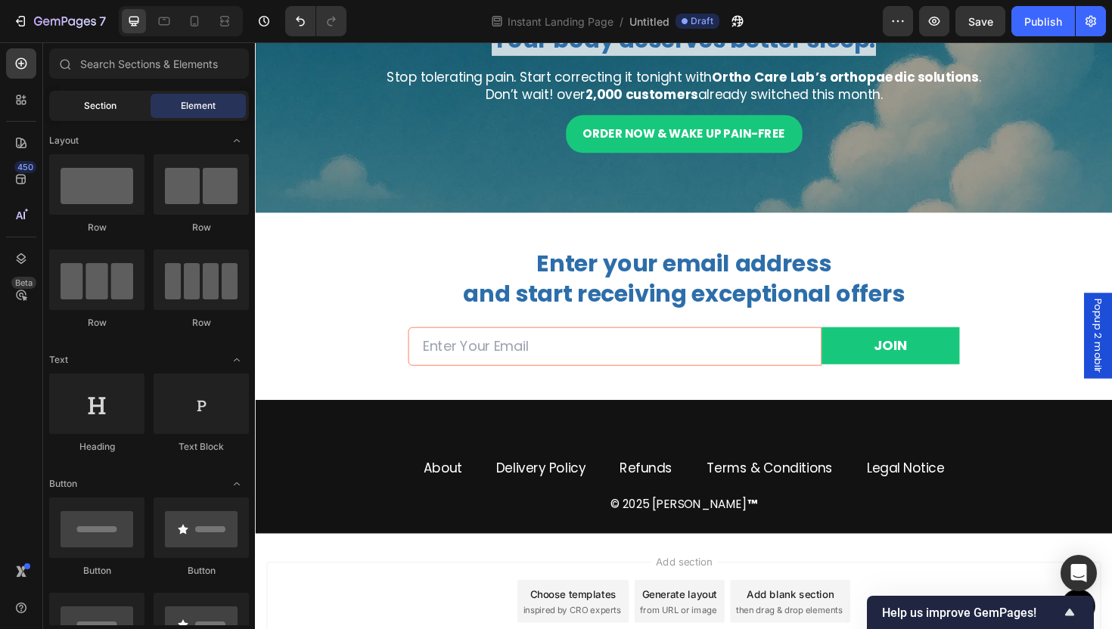
click at [110, 111] on span "Section" at bounding box center [100, 106] width 33 height 14
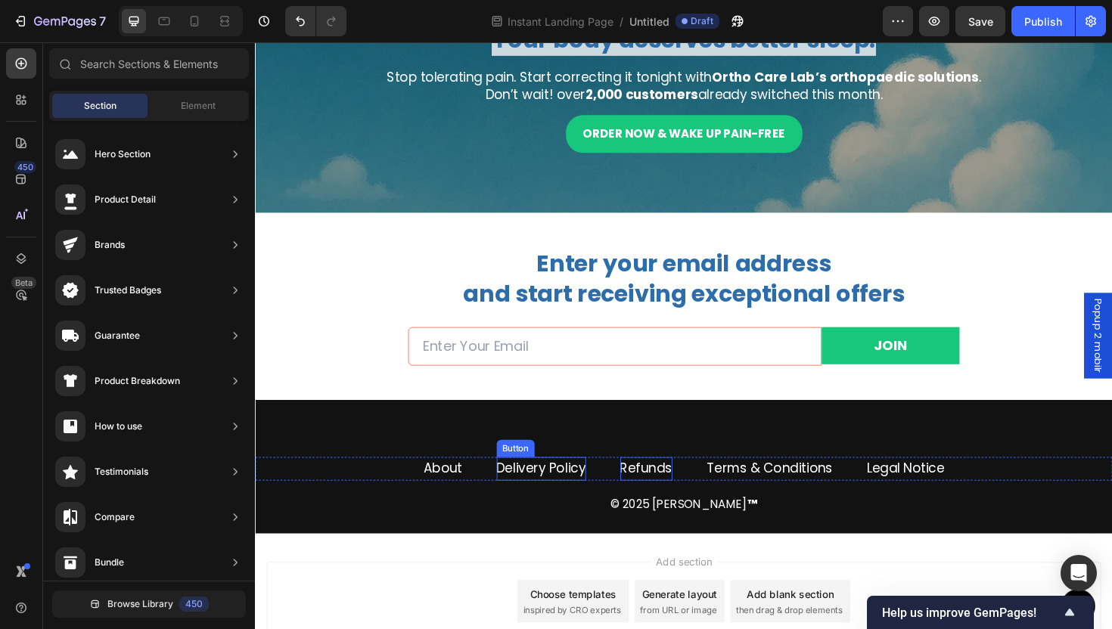
click at [651, 492] on p "Refunds" at bounding box center [669, 494] width 55 height 24
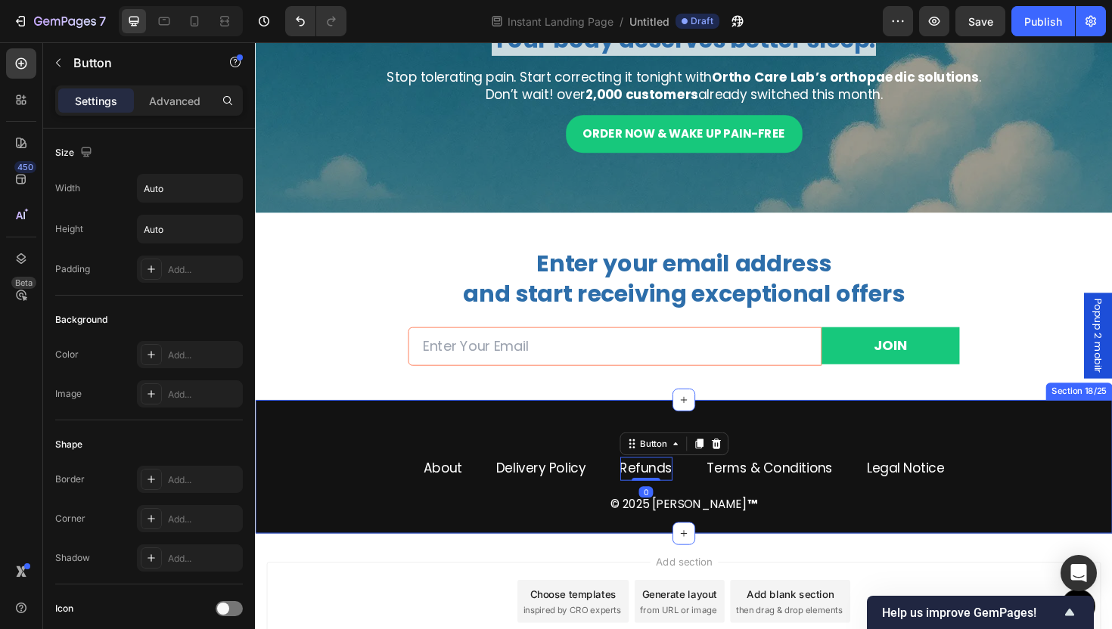
click at [567, 459] on div "About Button Delivery Policy Button Refunds Button 0 Terms & Conditions Button …" at bounding box center [709, 491] width 908 height 141
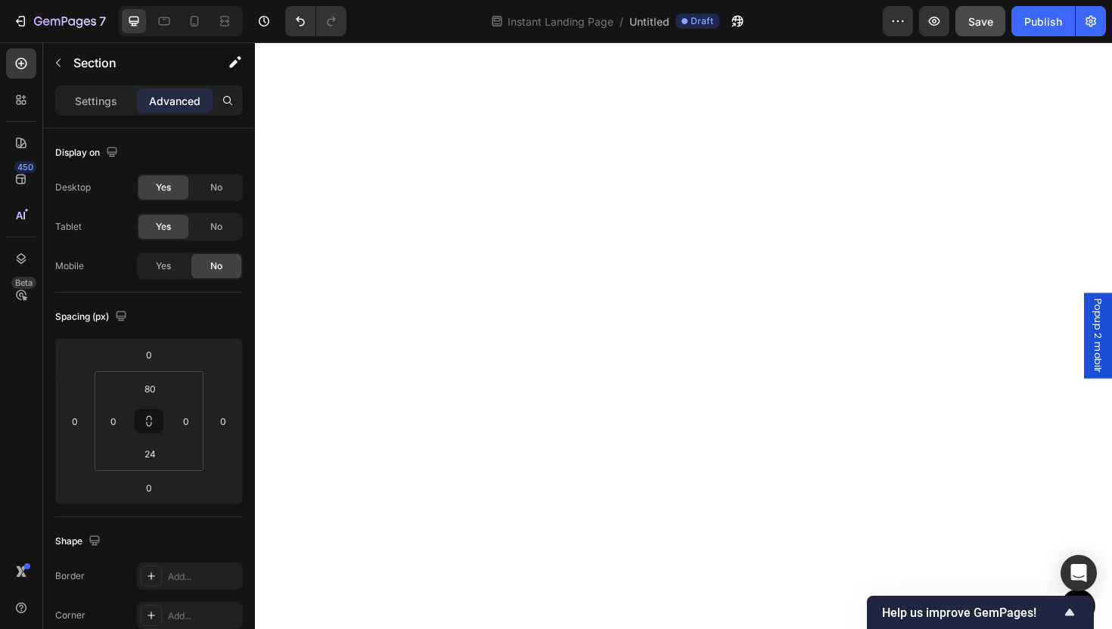
scroll to position [0, 0]
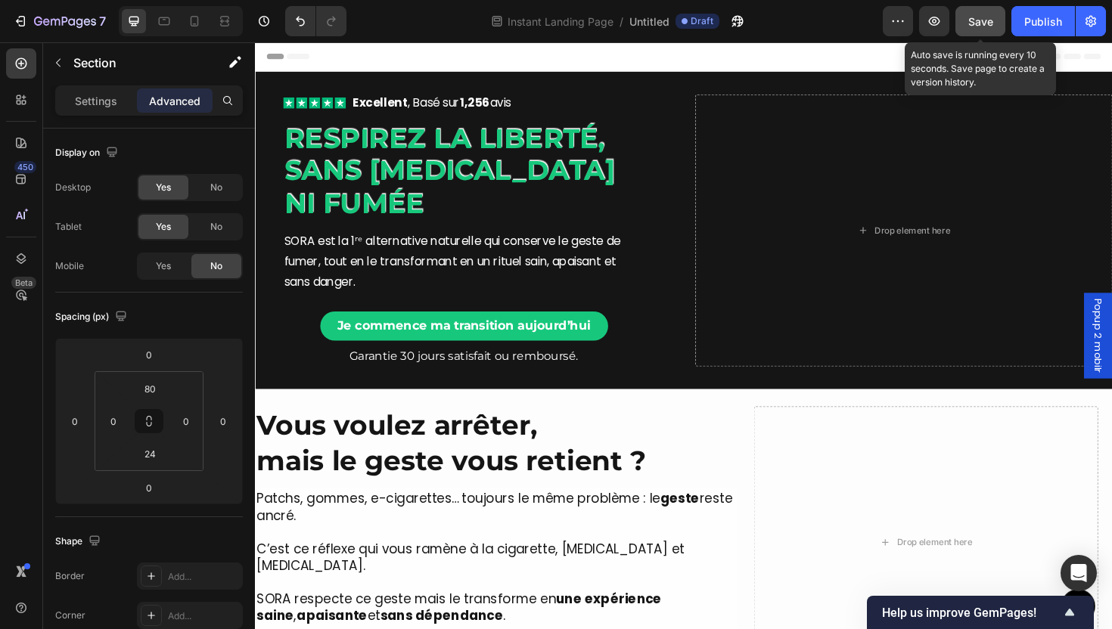
click at [969, 23] on span "Save" at bounding box center [980, 21] width 25 height 13
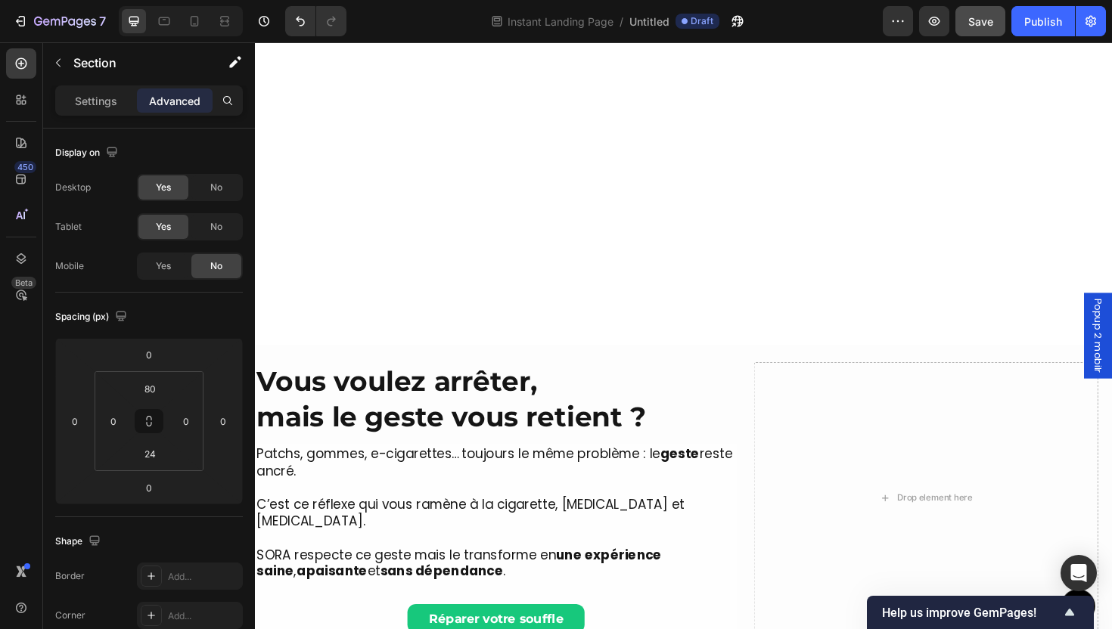
scroll to position [571, 0]
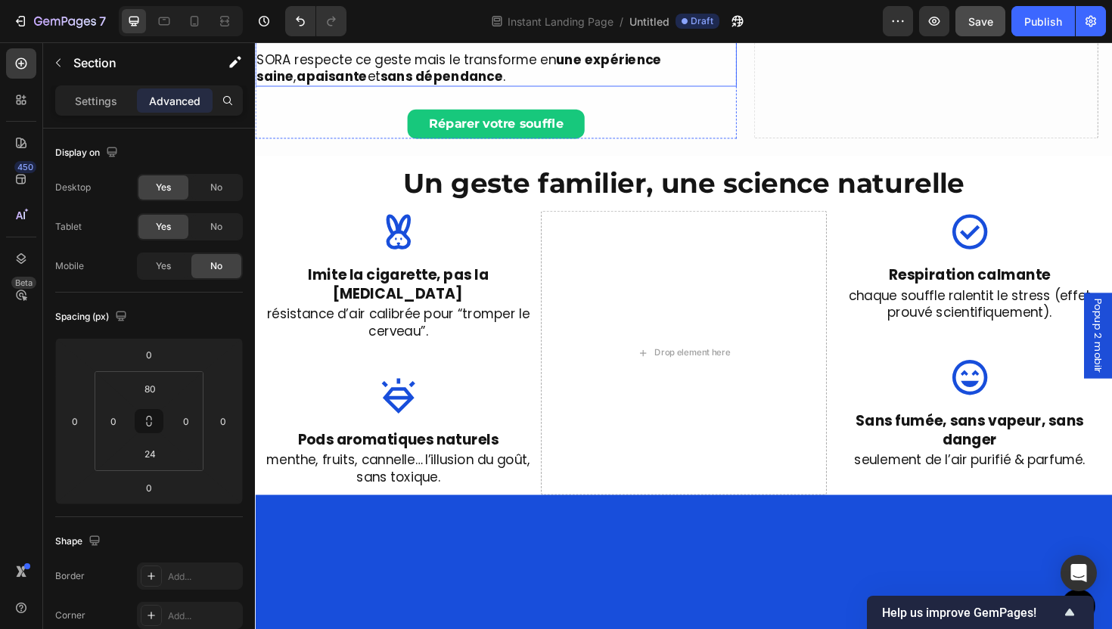
click at [691, 363] on div "Drop element here" at bounding box center [709, 371] width 303 height 301
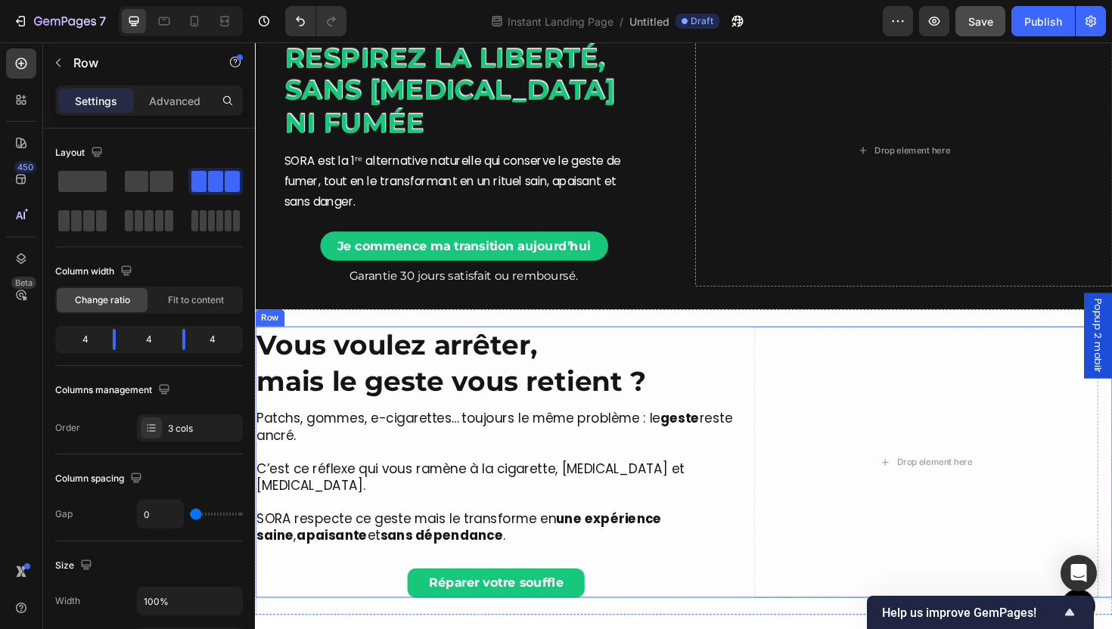
scroll to position [62, 0]
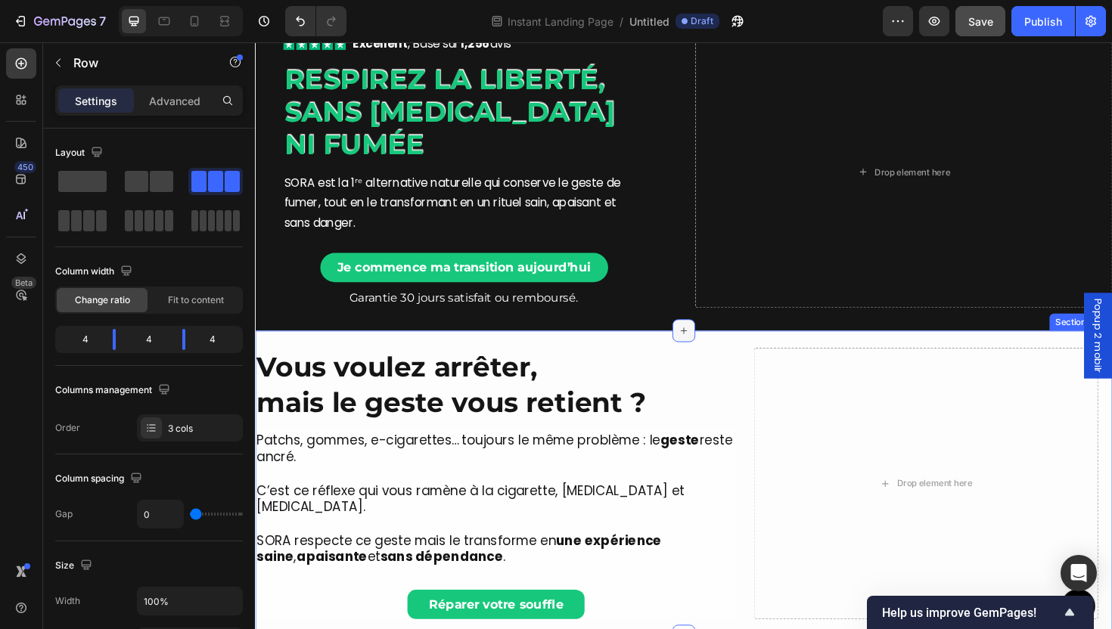
click at [703, 346] on icon at bounding box center [709, 348] width 12 height 12
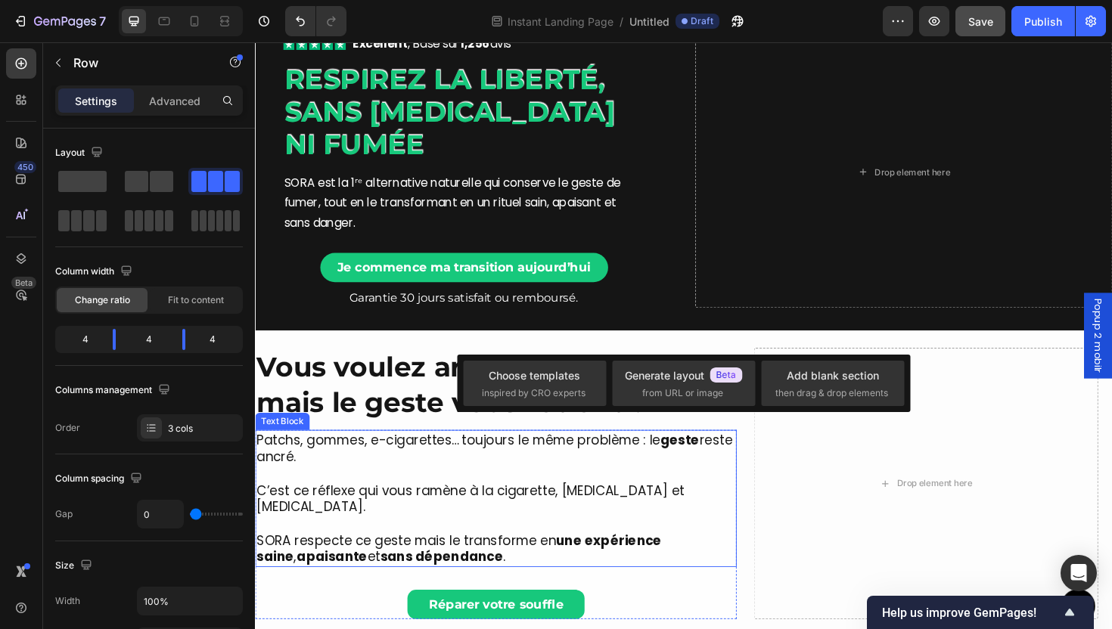
click at [739, 457] on p "Patchs, gommes, e-cigarettes… toujours le même problème : le geste reste ancré." at bounding box center [509, 473] width 507 height 36
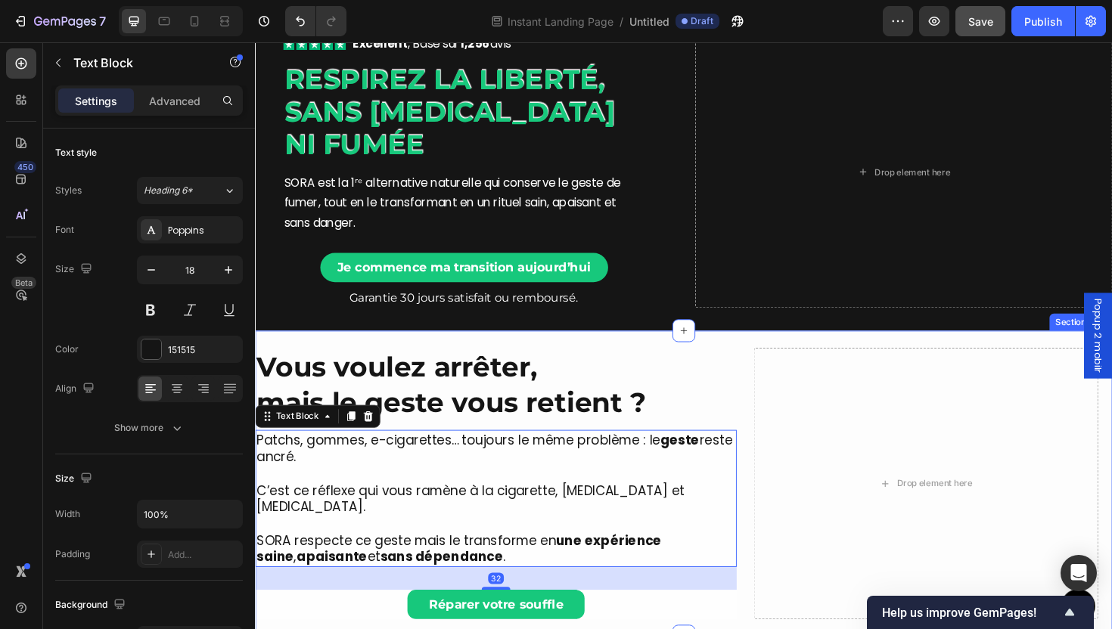
click at [744, 358] on div "More Than a Device, It’s a Ritual of Relief Heading SORA™ lets you quit smoking…" at bounding box center [709, 510] width 908 height 324
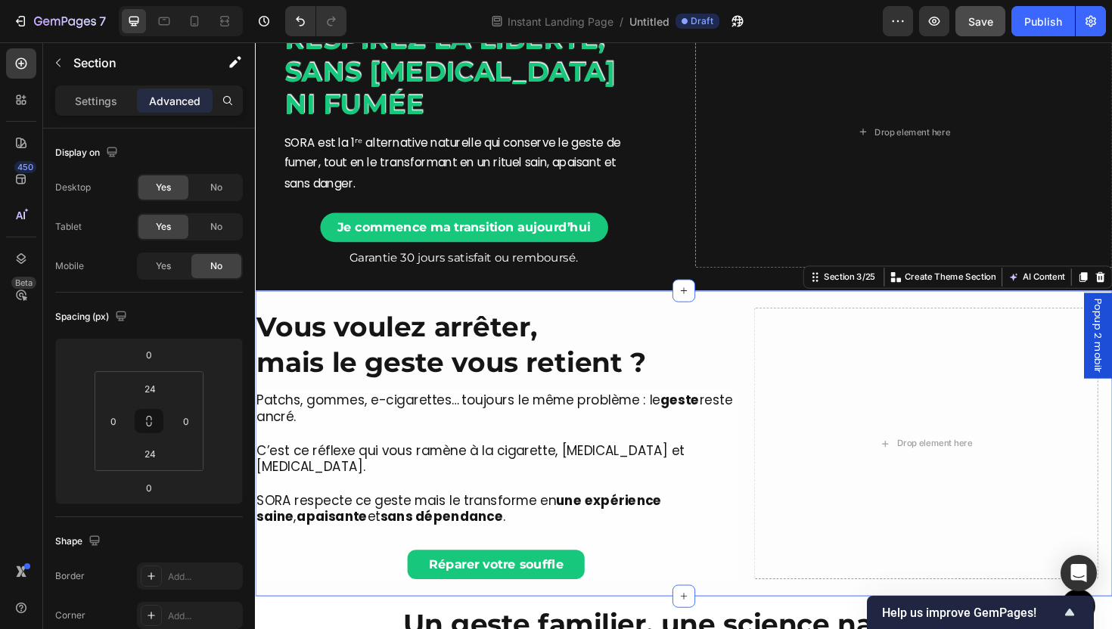
scroll to position [109, 0]
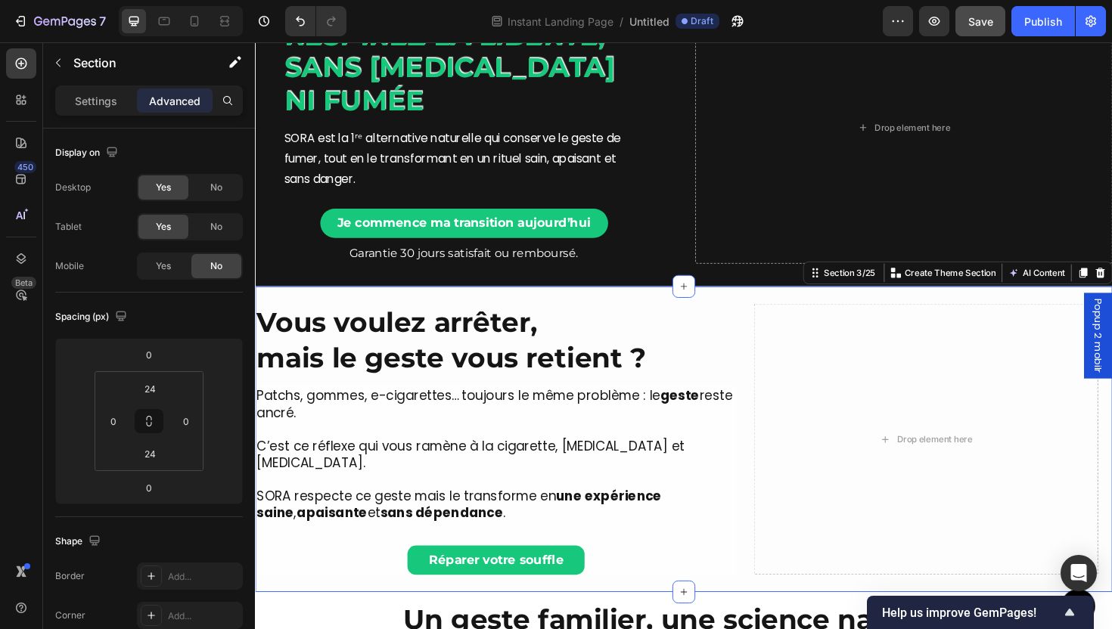
click at [1111, 289] on icon at bounding box center [1132, 287] width 8 height 11
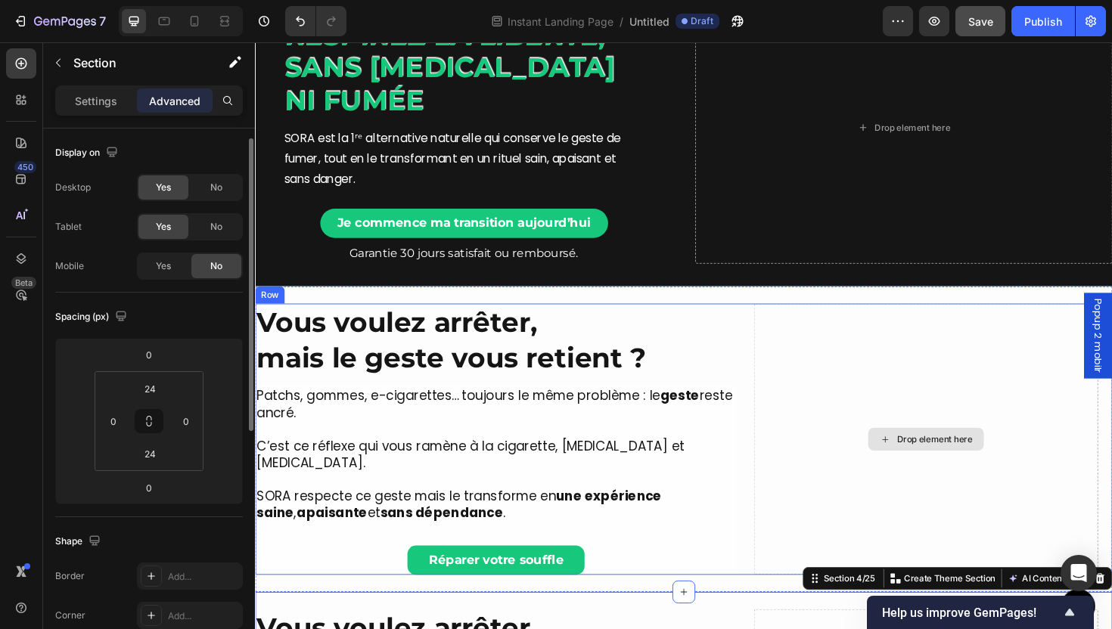
scroll to position [7, 0]
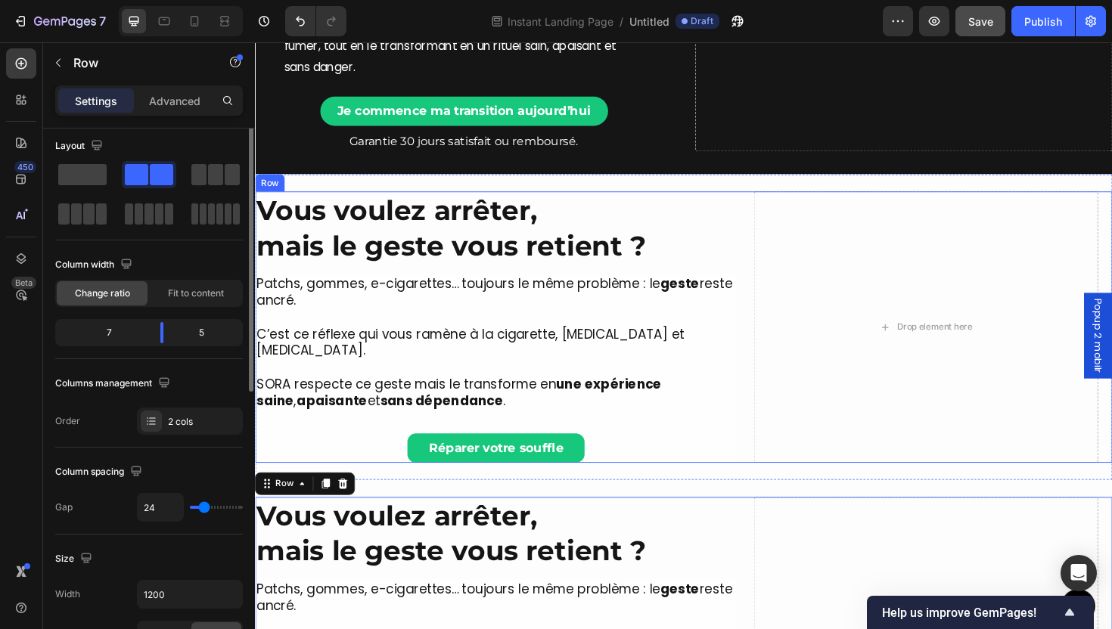
scroll to position [0, 0]
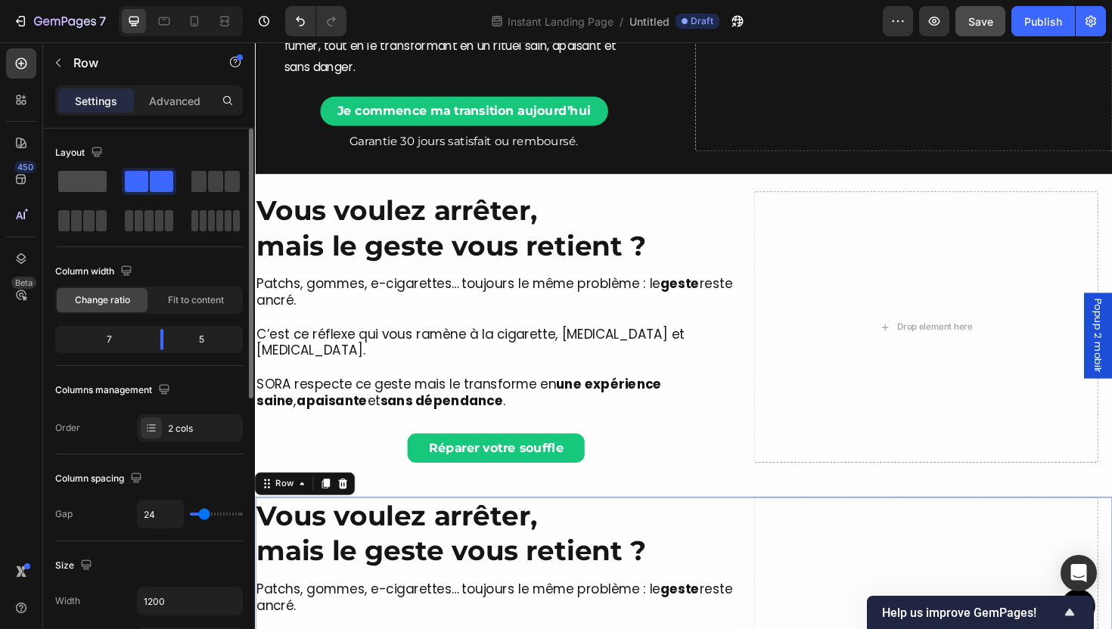
drag, startPoint x: 79, startPoint y: 179, endPoint x: 138, endPoint y: 196, distance: 60.8
click at [79, 179] on span at bounding box center [82, 181] width 48 height 21
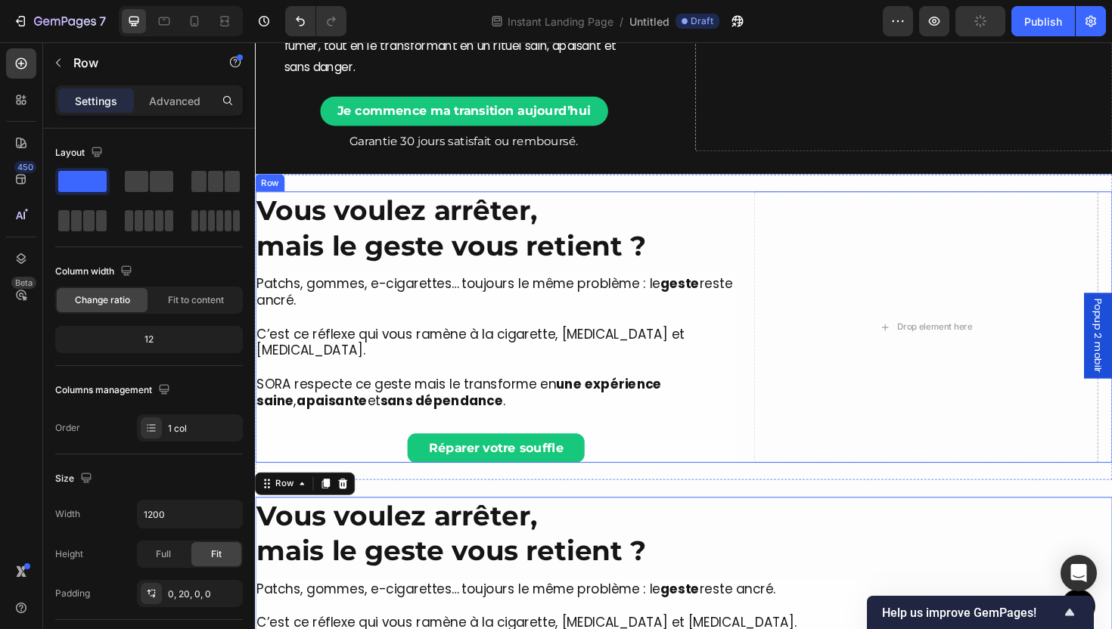
click at [767, 376] on div "Drop element here Vous voulez arrêter, mais le geste vous retient ? Heading Pat…" at bounding box center [709, 344] width 908 height 288
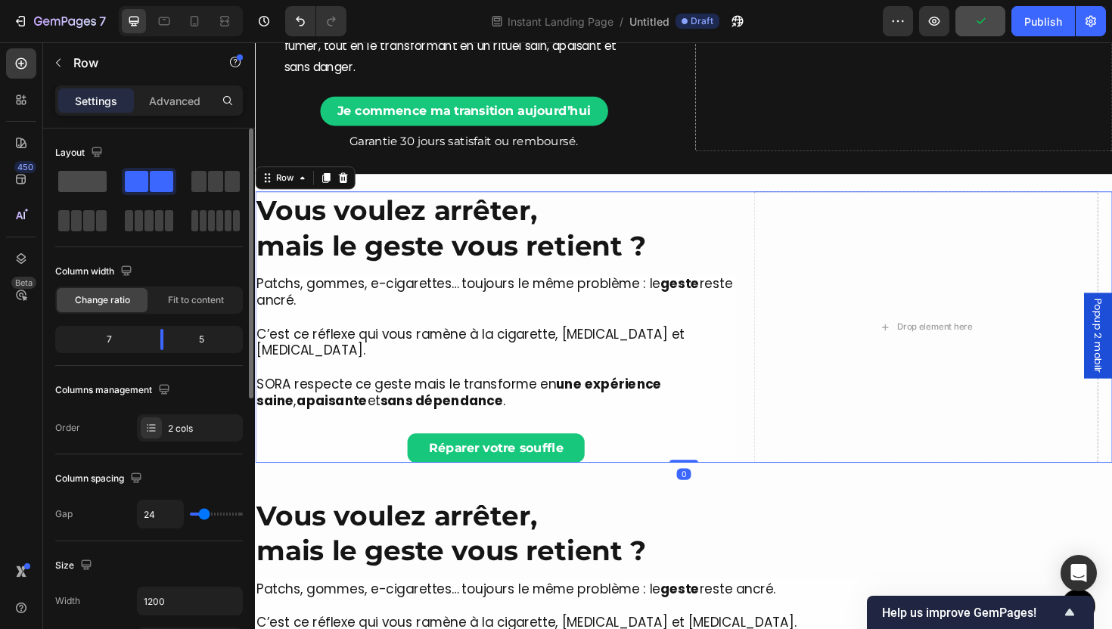
click at [81, 185] on span at bounding box center [82, 181] width 48 height 21
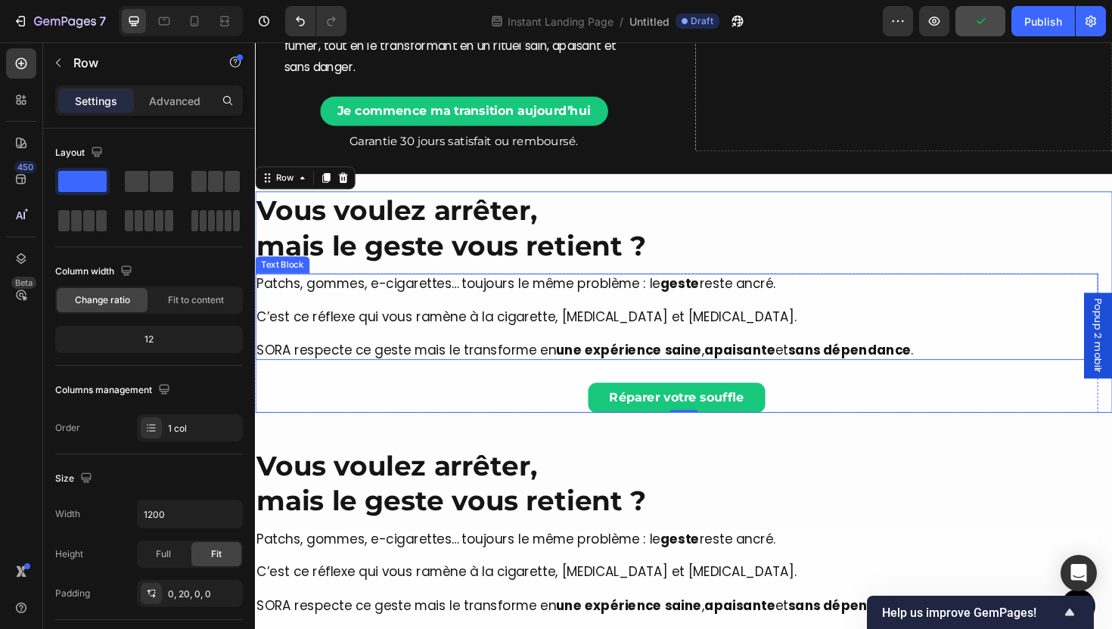
scroll to position [230, 0]
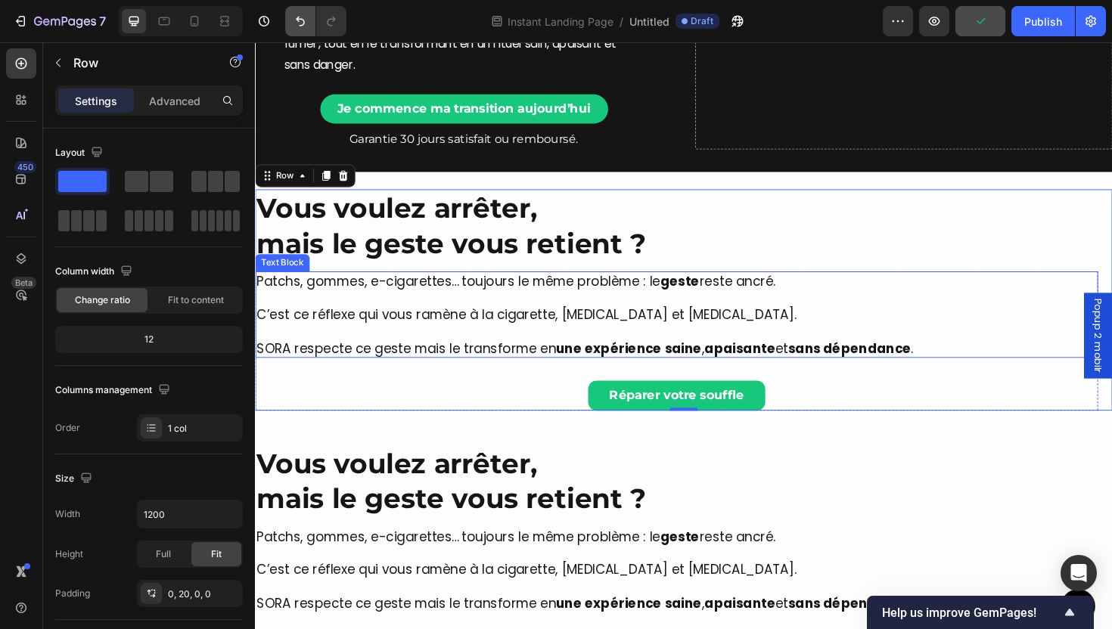
click at [293, 21] on icon "Undo/Redo" at bounding box center [300, 21] width 15 height 15
click at [302, 26] on icon "Undo/Redo" at bounding box center [300, 21] width 15 height 15
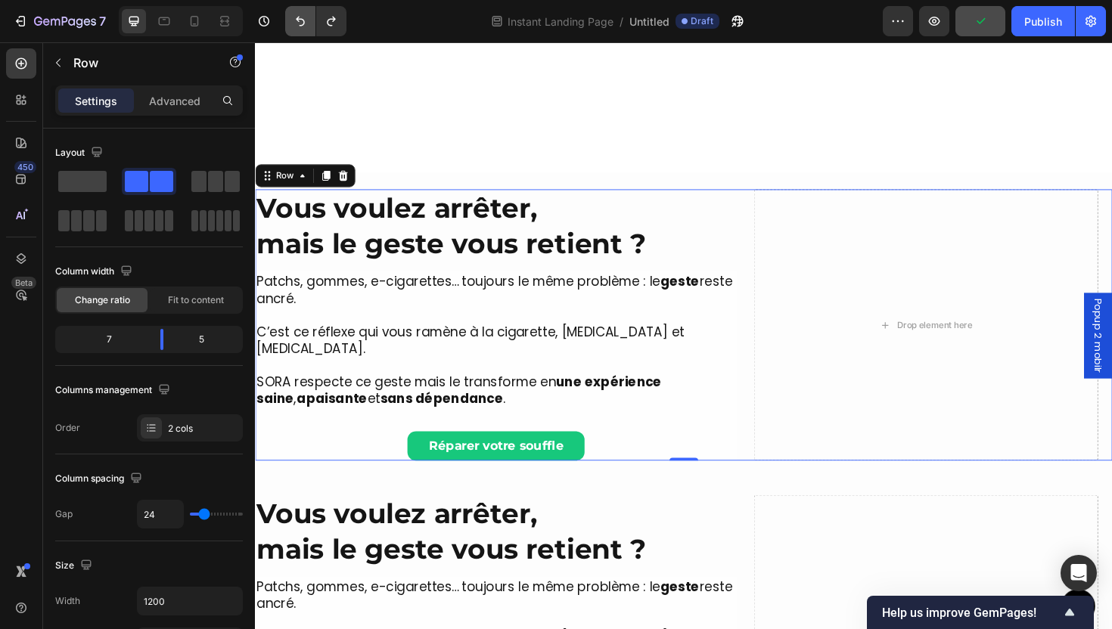
scroll to position [495, 0]
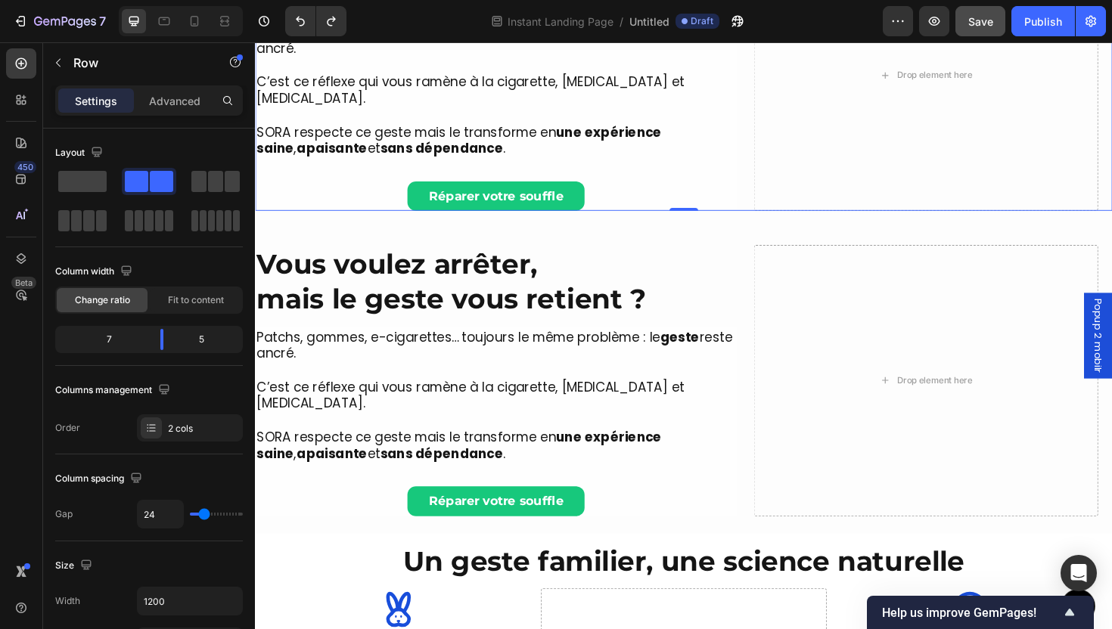
click at [764, 129] on div "Drop element here Vous voulez arrêter, mais le geste vous retient ? Heading Pat…" at bounding box center [709, 77] width 908 height 288
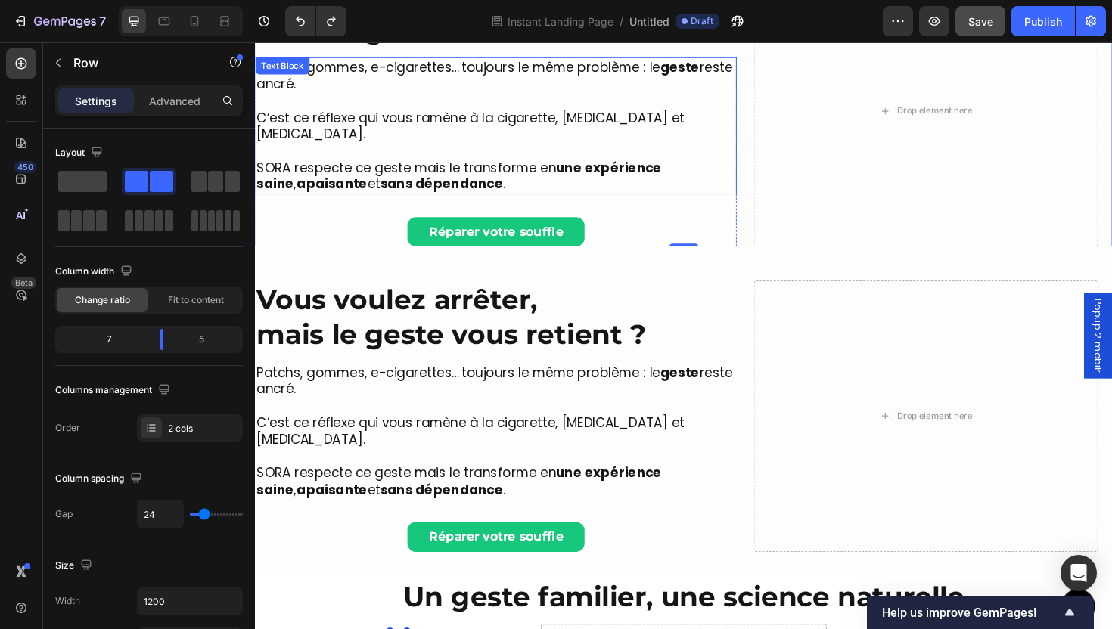
scroll to position [403, 0]
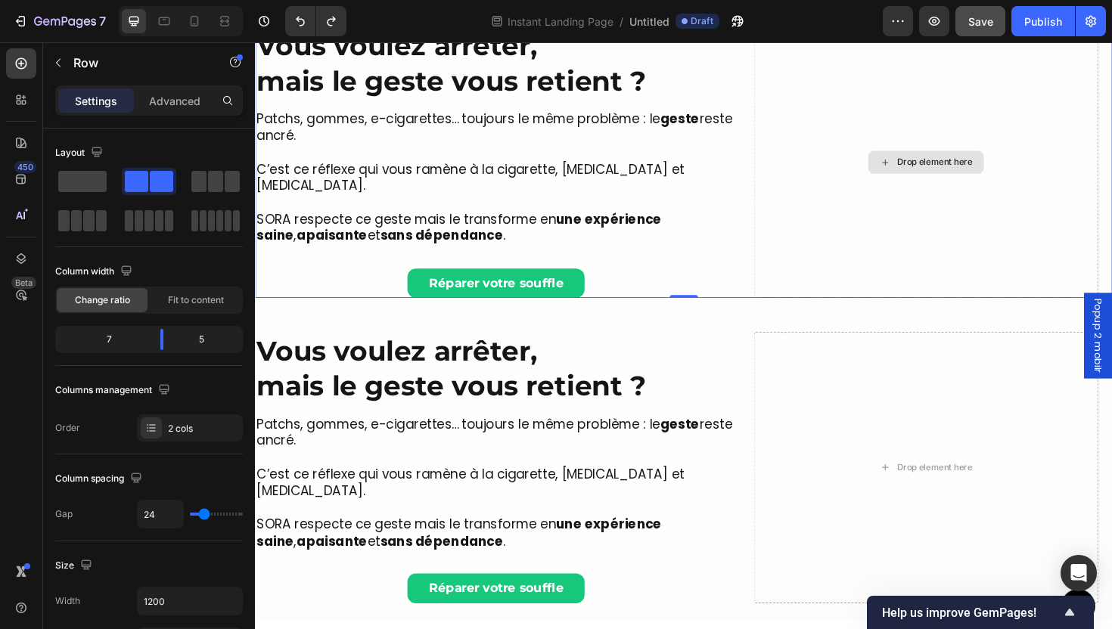
click at [783, 183] on div "Drop element here" at bounding box center [965, 170] width 365 height 288
drag, startPoint x: 73, startPoint y: 179, endPoint x: 300, endPoint y: 219, distance: 230.5
click at [73, 179] on span at bounding box center [82, 181] width 48 height 21
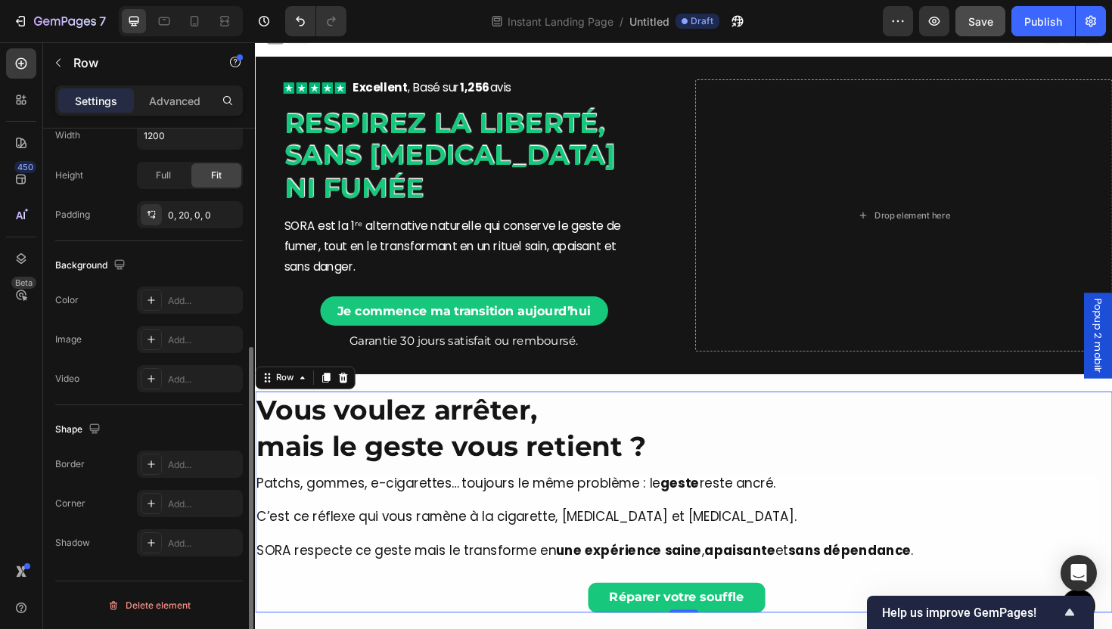
scroll to position [0, 0]
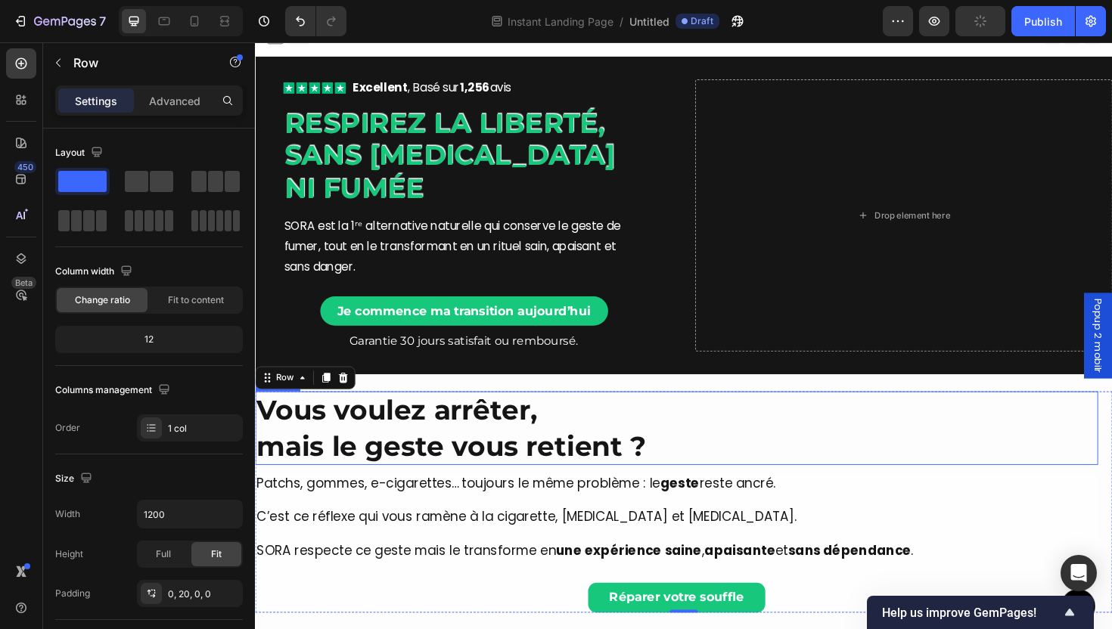
click at [520, 458] on h2 "Vous voulez arrêter, mais le geste vous retient ?" at bounding box center [701, 451] width 893 height 78
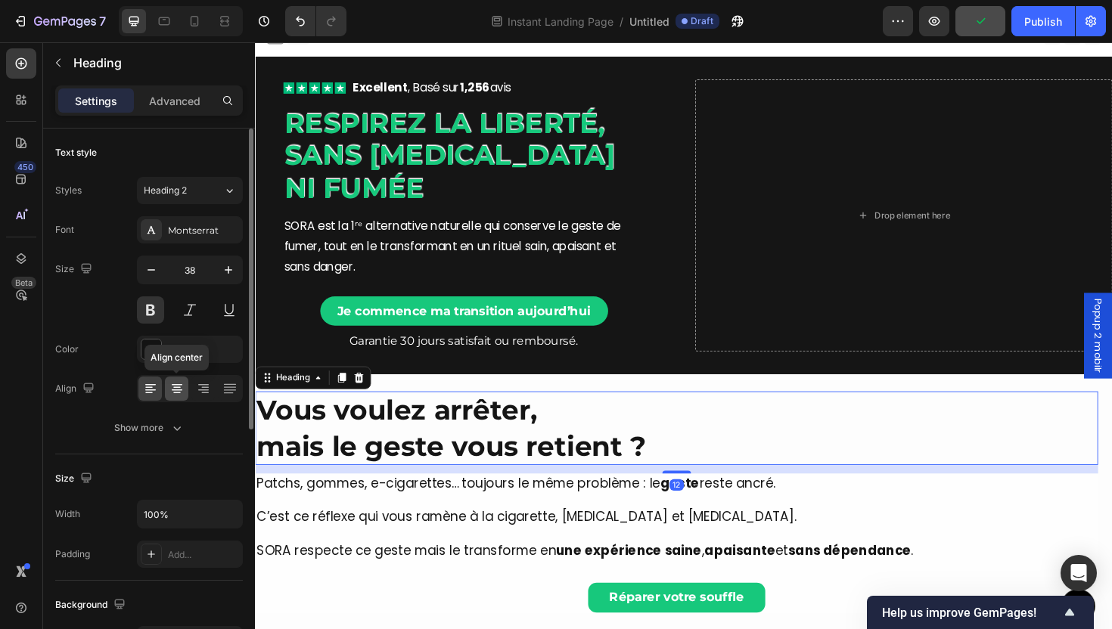
drag, startPoint x: 173, startPoint y: 393, endPoint x: 179, endPoint y: 399, distance: 8.0
click at [173, 393] on icon at bounding box center [176, 388] width 15 height 15
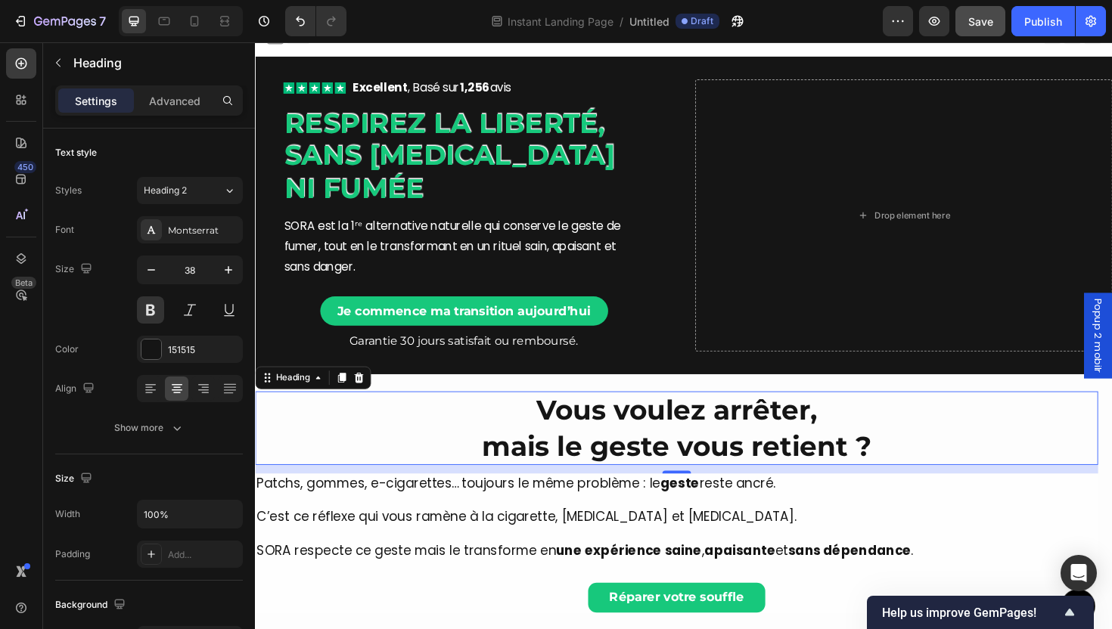
click at [670, 432] on h2 "Vous voulez arrêter, mais le geste vous retient ?" at bounding box center [701, 451] width 893 height 78
click at [906, 467] on p "Vous voulez arrêter, mais le geste vous retient ?" at bounding box center [701, 451] width 890 height 75
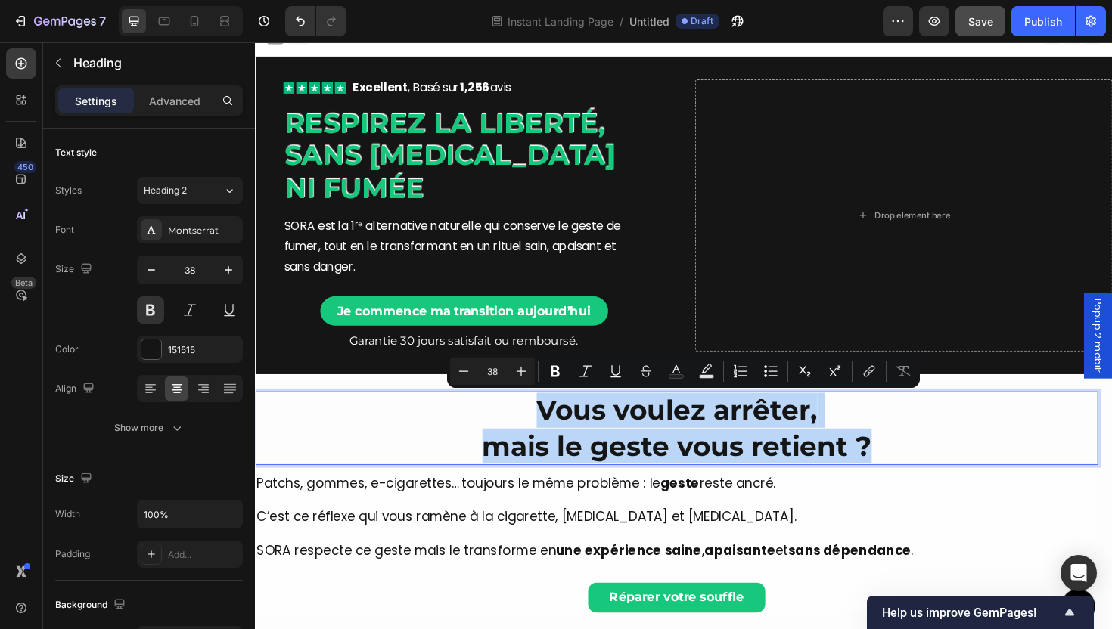
drag, startPoint x: 890, startPoint y: 476, endPoint x: 514, endPoint y: 416, distance: 380.0
click at [514, 416] on p "Vous voulez arrêter, mais le geste vous retient ?" at bounding box center [701, 451] width 890 height 75
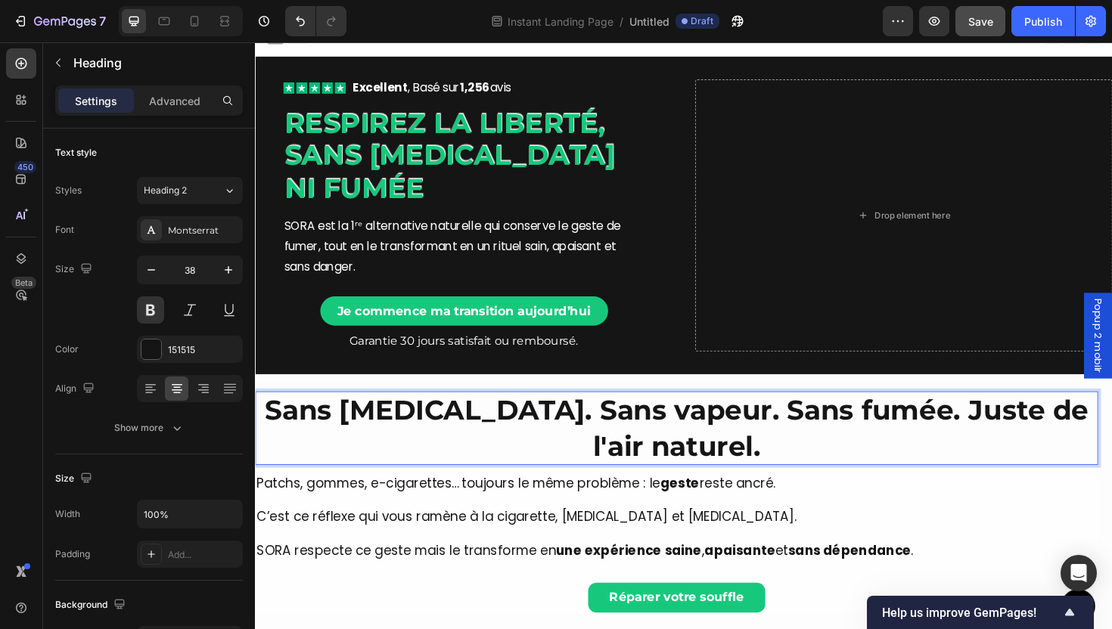
click at [910, 442] on p "Sans nicotine. Sans vapeur. Sans fumée. Juste de l'air naturel." at bounding box center [701, 451] width 890 height 75
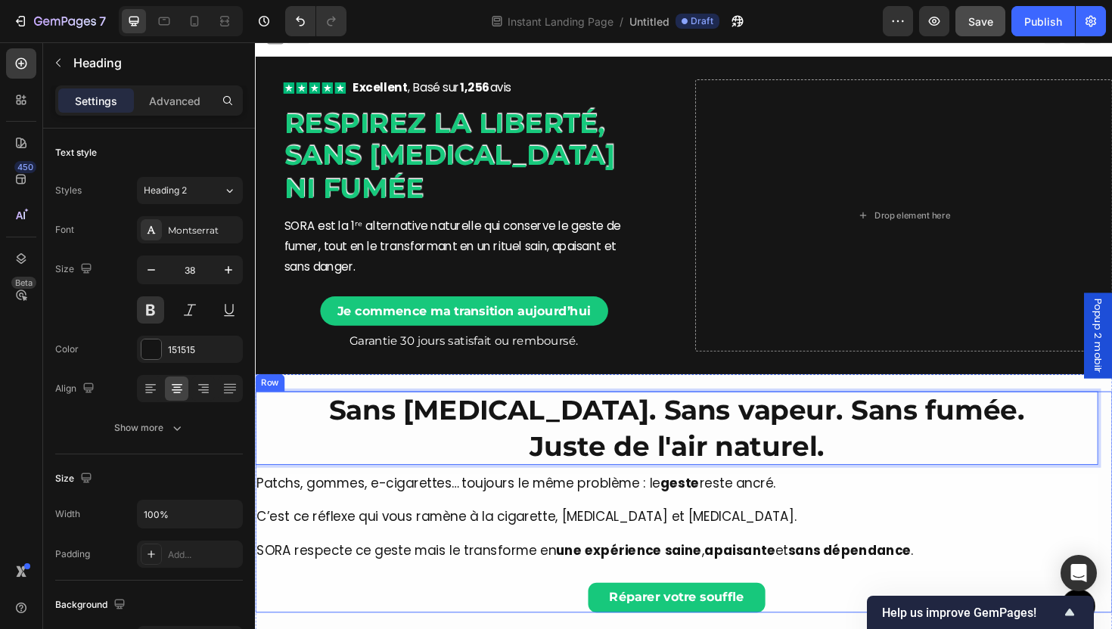
click at [895, 494] on div "Sans nicotine. Sans vapeur. Sans fumée. Juste de l'air naturel. Heading 12 Patc…" at bounding box center [701, 529] width 893 height 234
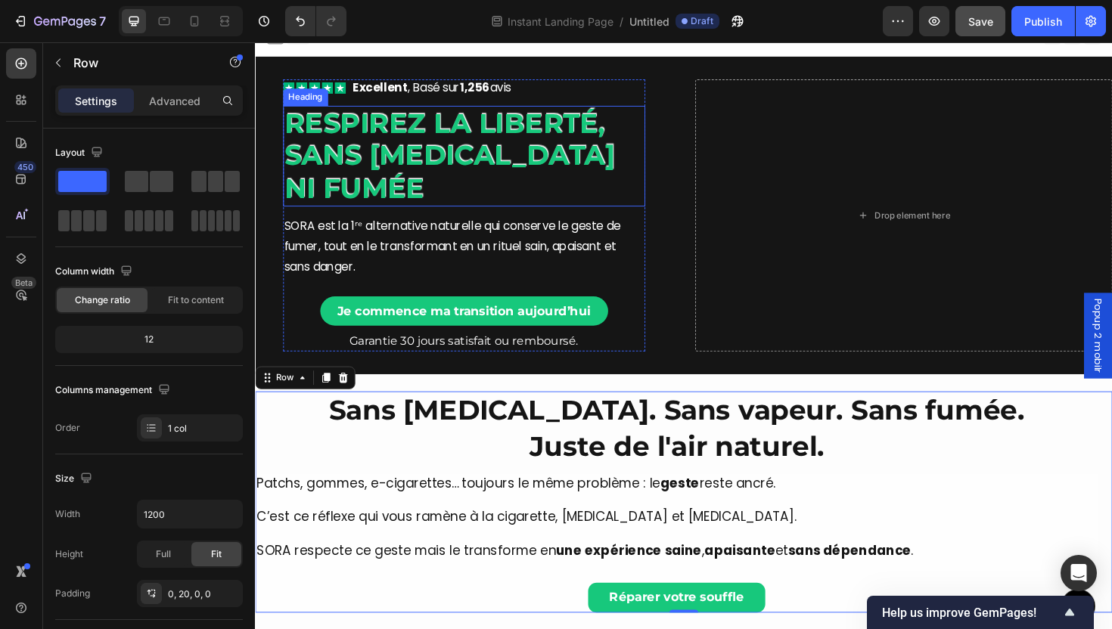
click at [653, 452] on p "Sans nicotine. Sans vapeur. Sans fumée. Juste de l'air naturel." at bounding box center [701, 451] width 890 height 75
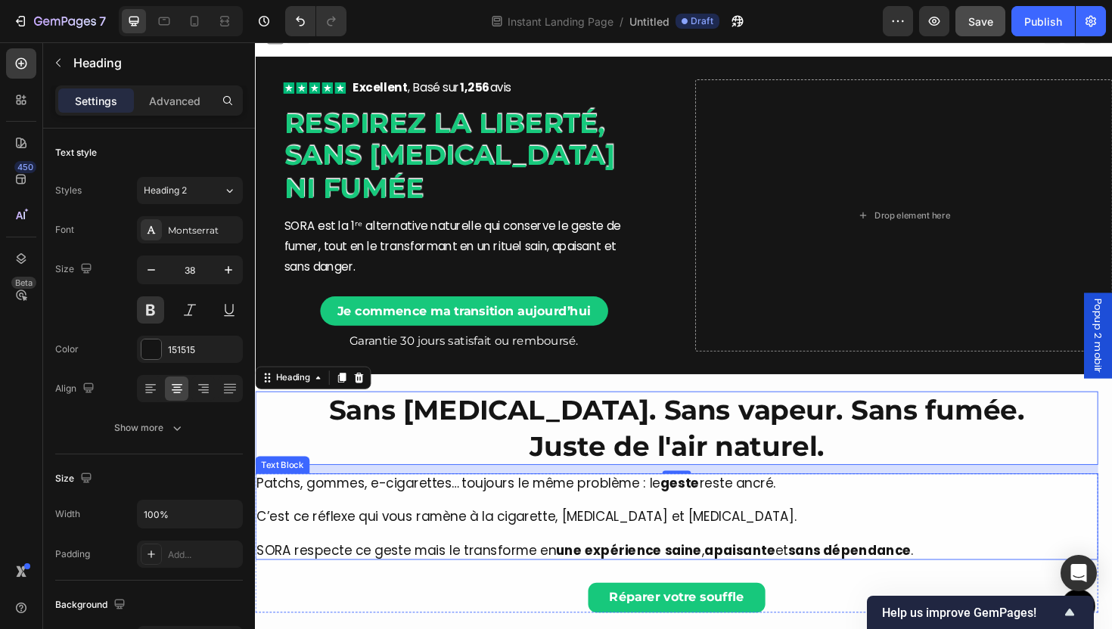
click at [542, 535] on p "C’est ce réflexe qui vous ramène à la cigarette, [MEDICAL_DATA] et [MEDICAL_DAT…" at bounding box center [701, 537] width 890 height 36
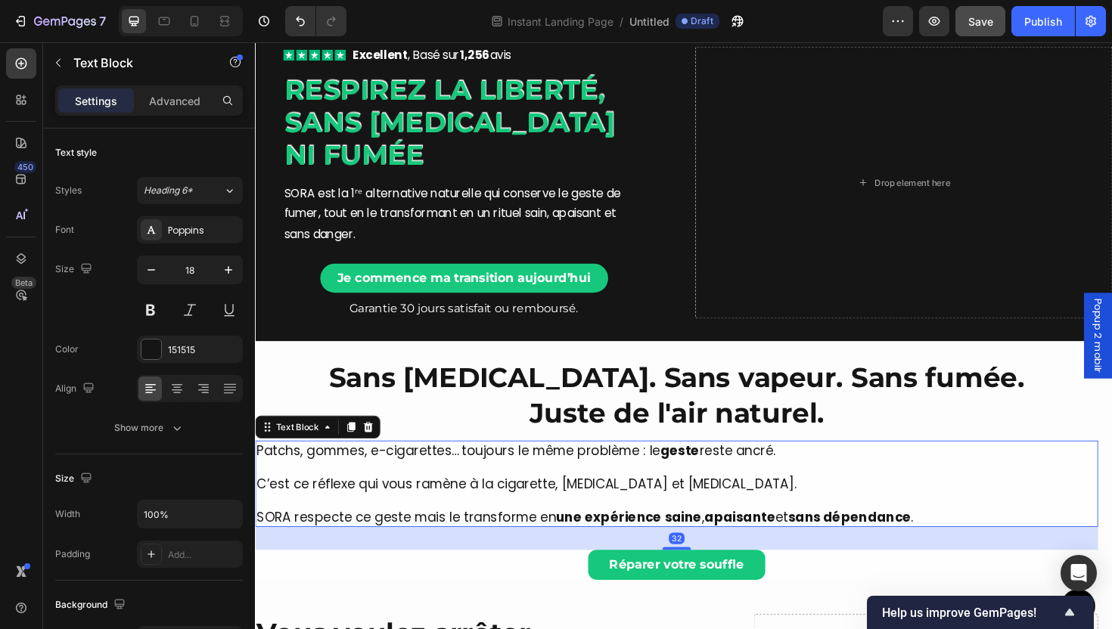
scroll to position [51, 0]
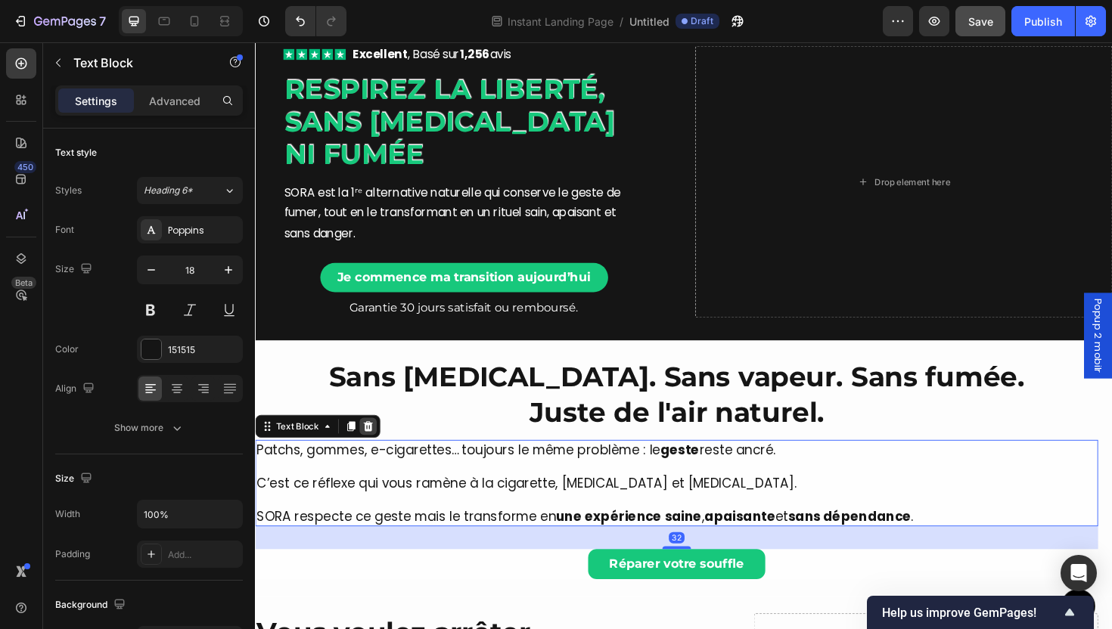
click at [377, 454] on icon at bounding box center [375, 449] width 10 height 11
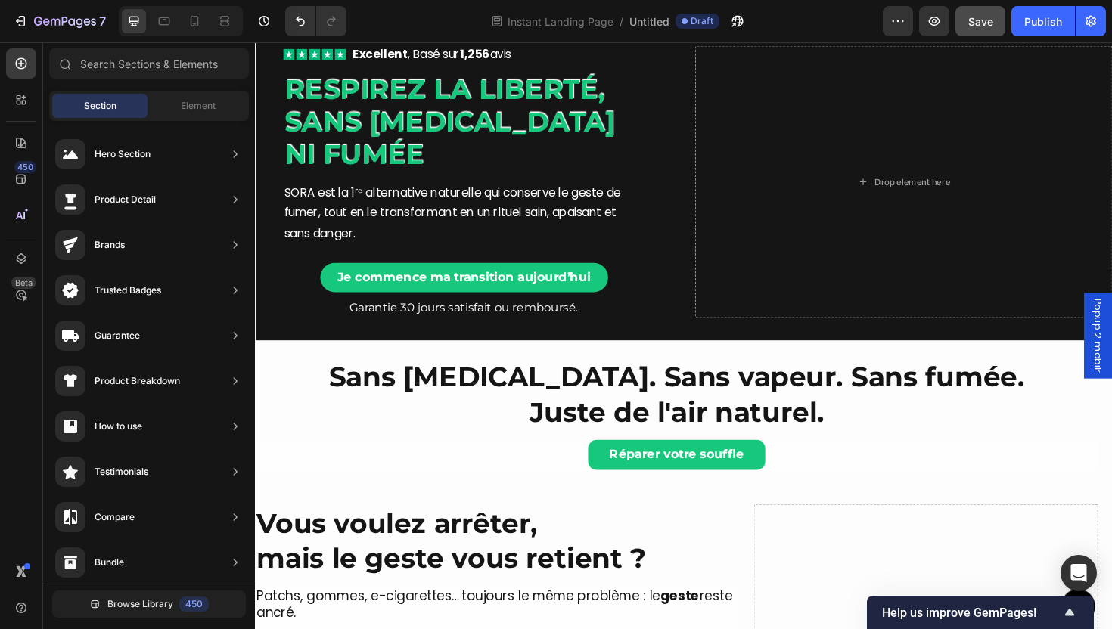
click at [183, 115] on div "Element" at bounding box center [198, 106] width 95 height 24
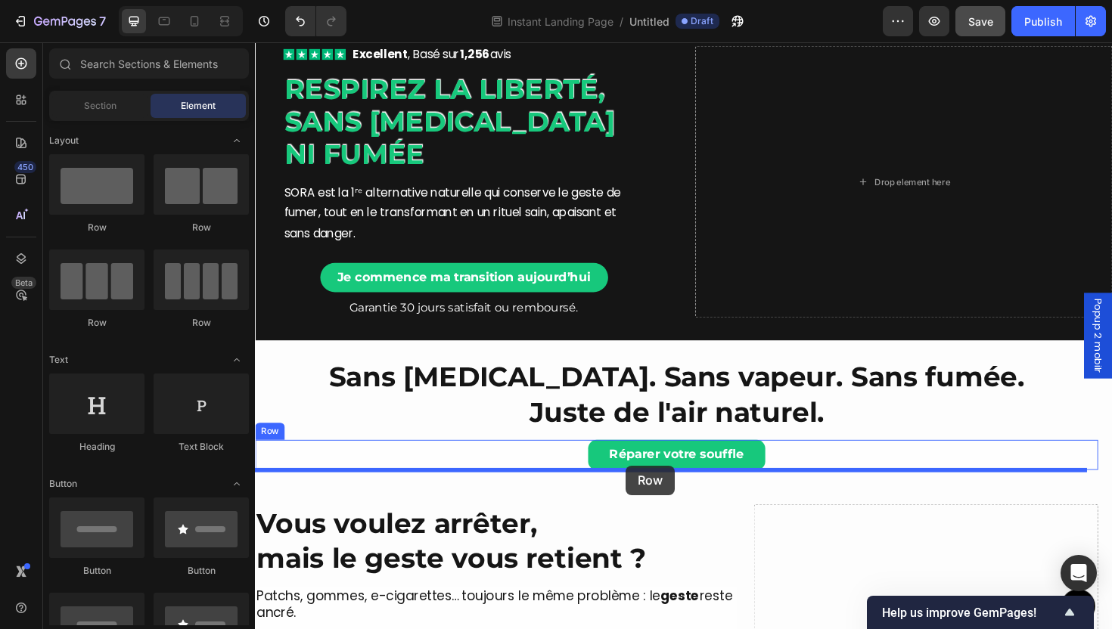
drag, startPoint x: 446, startPoint y: 334, endPoint x: 648, endPoint y: 491, distance: 256.1
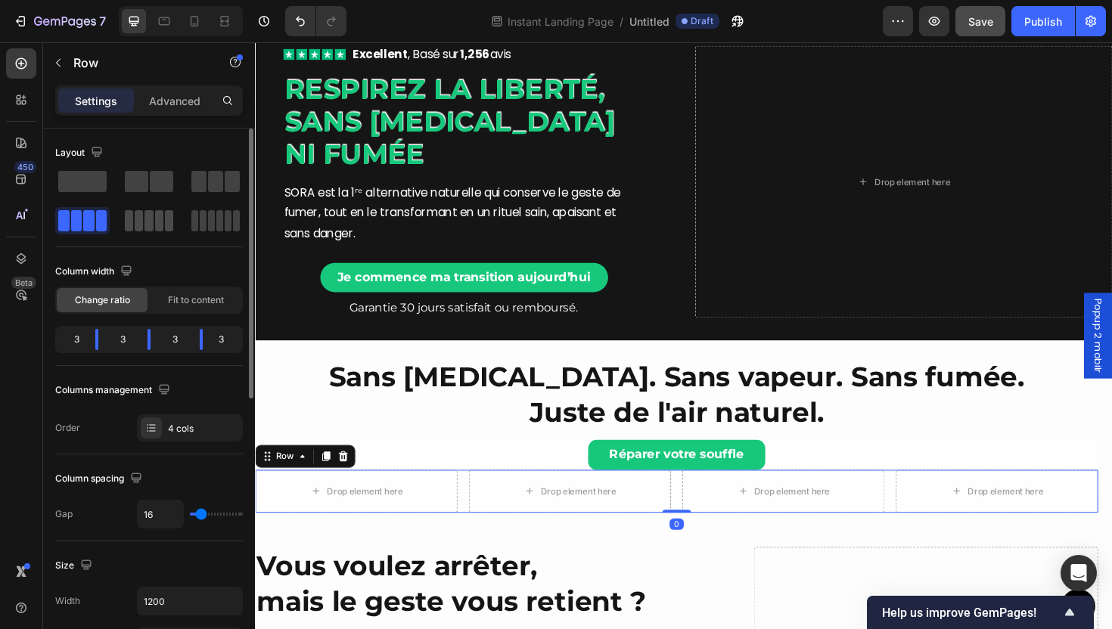
click at [162, 215] on span at bounding box center [159, 220] width 8 height 21
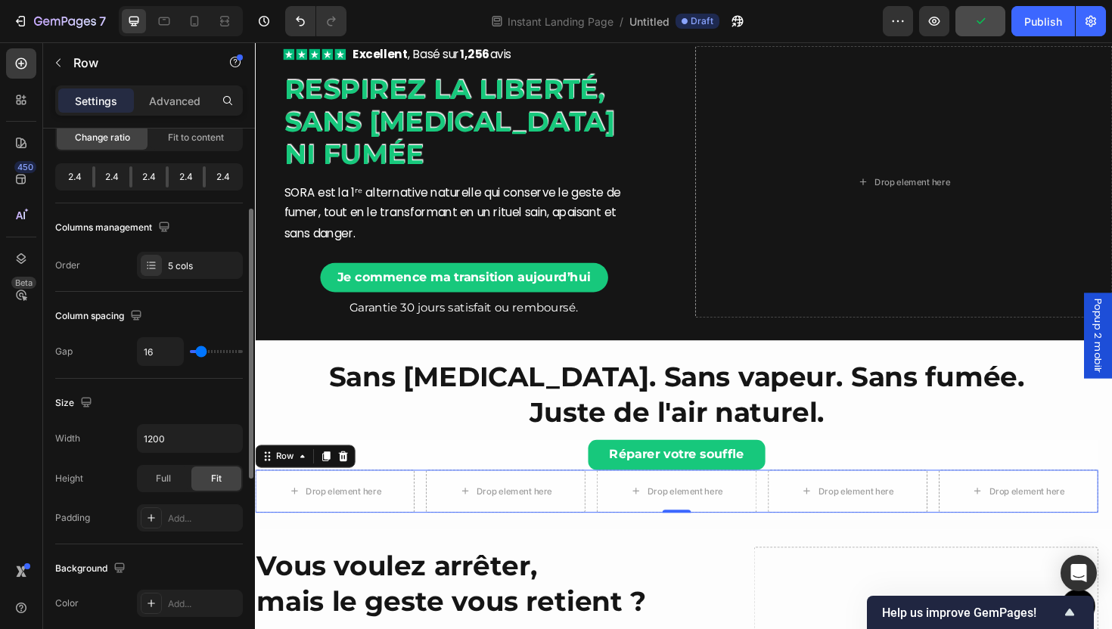
scroll to position [0, 0]
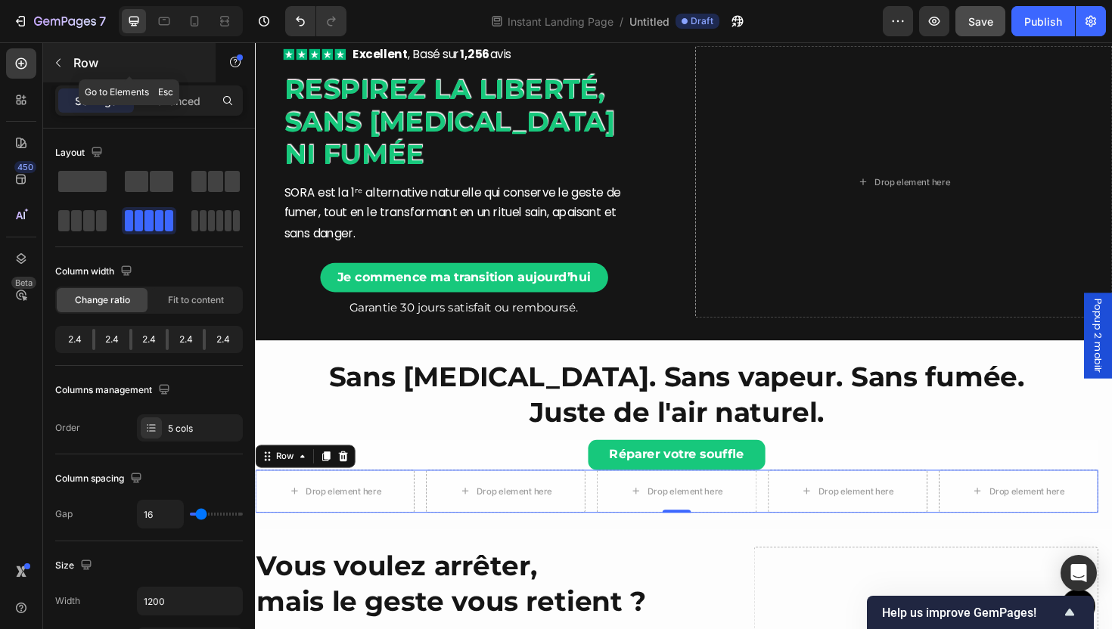
click at [87, 69] on p "Row" at bounding box center [137, 63] width 129 height 18
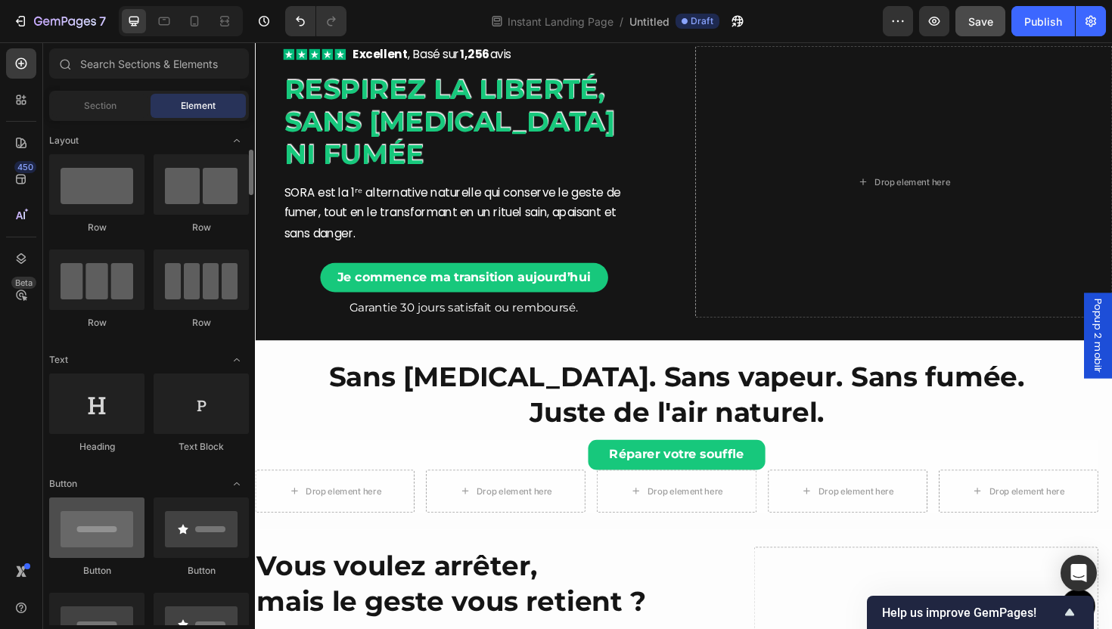
scroll to position [275, 0]
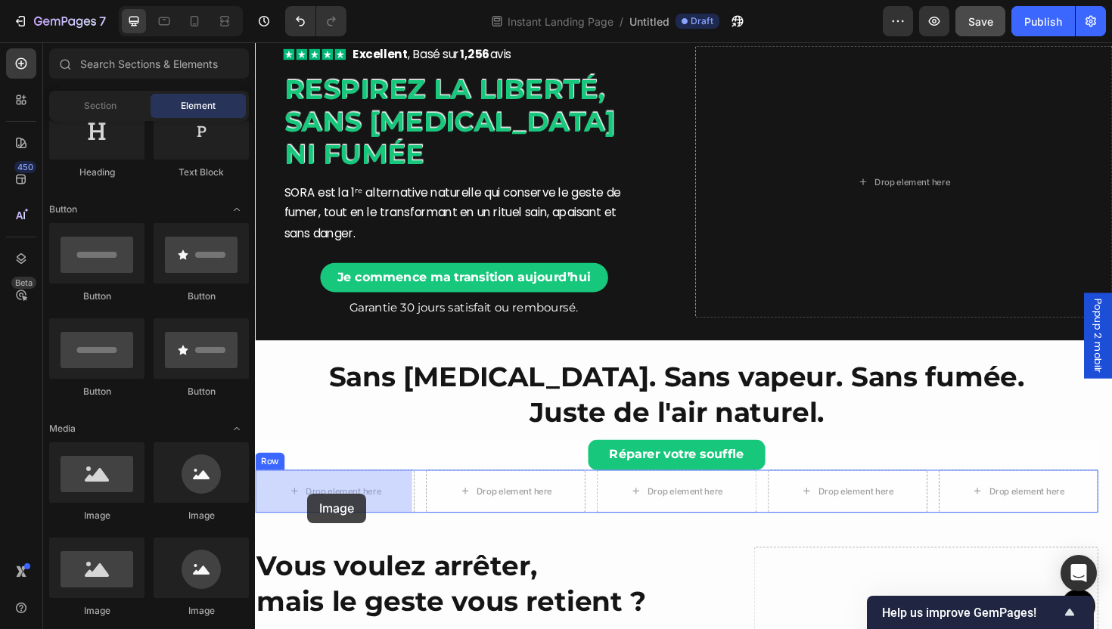
drag, startPoint x: 350, startPoint y: 536, endPoint x: 311, endPoint y: 518, distance: 42.6
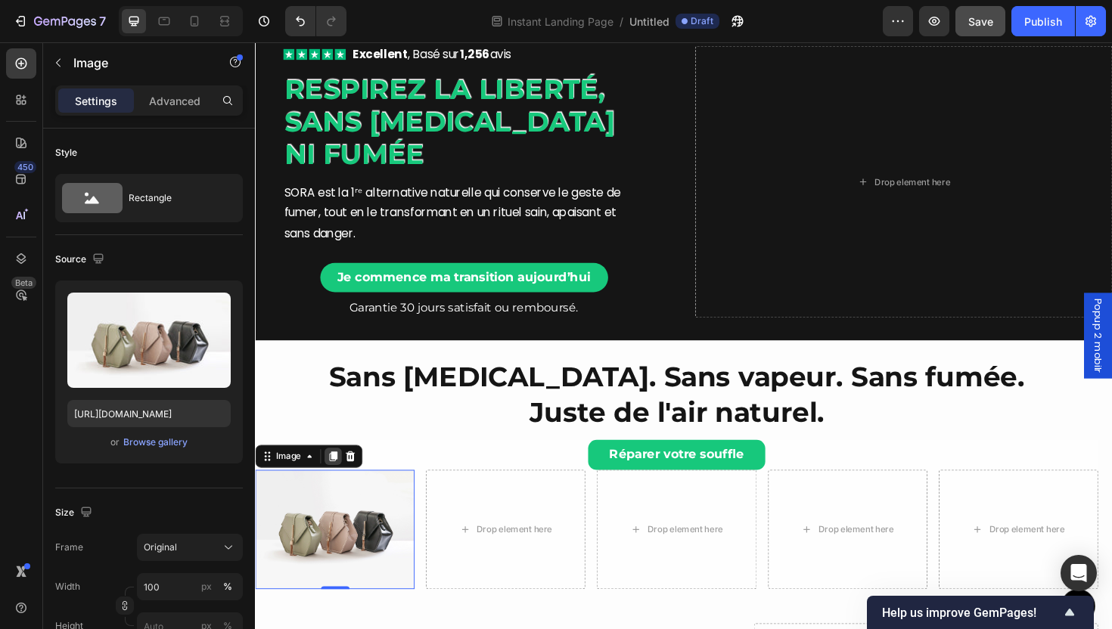
click at [336, 481] on icon at bounding box center [338, 481] width 8 height 11
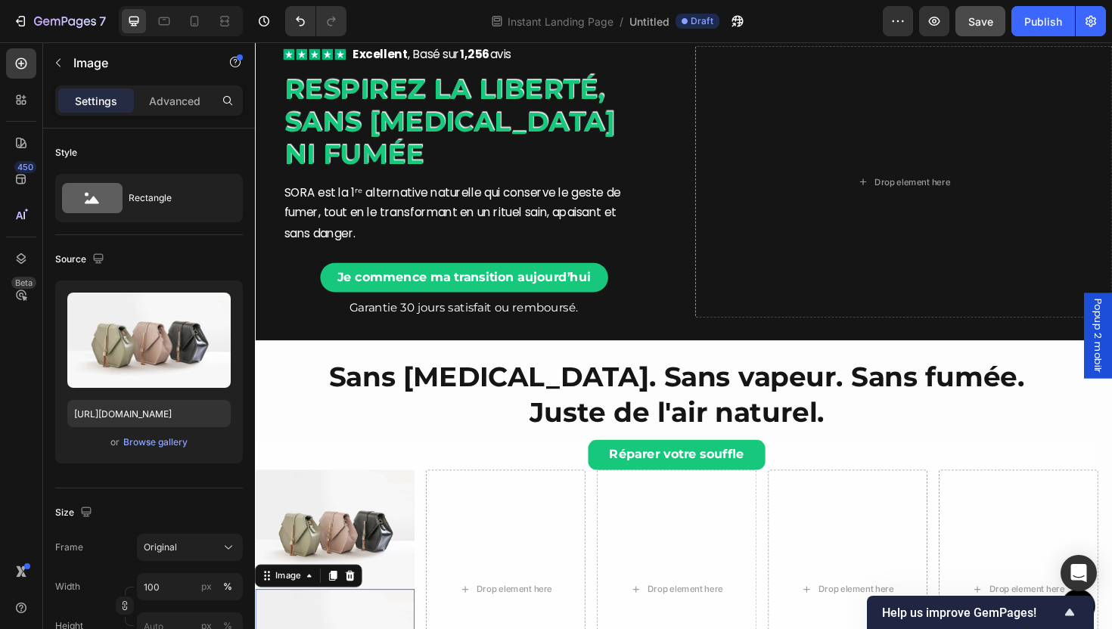
scroll to position [380, 0]
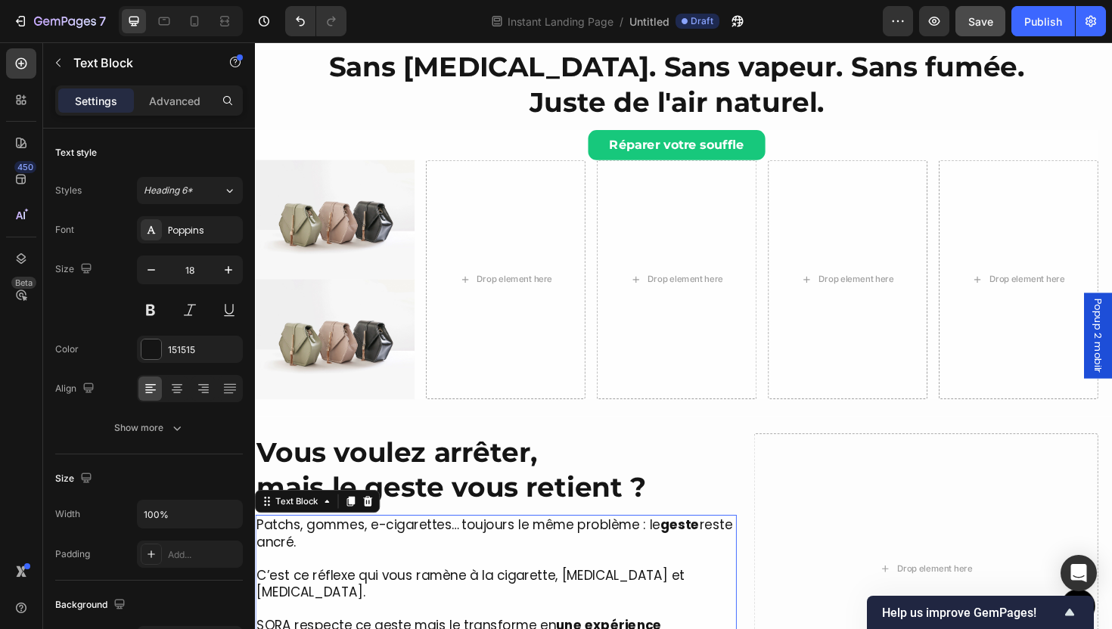
click at [500, 543] on div "Patchs, gommes, e-cigarettes… toujours le même problème : le geste reste ancré.…" at bounding box center [510, 615] width 510 height 145
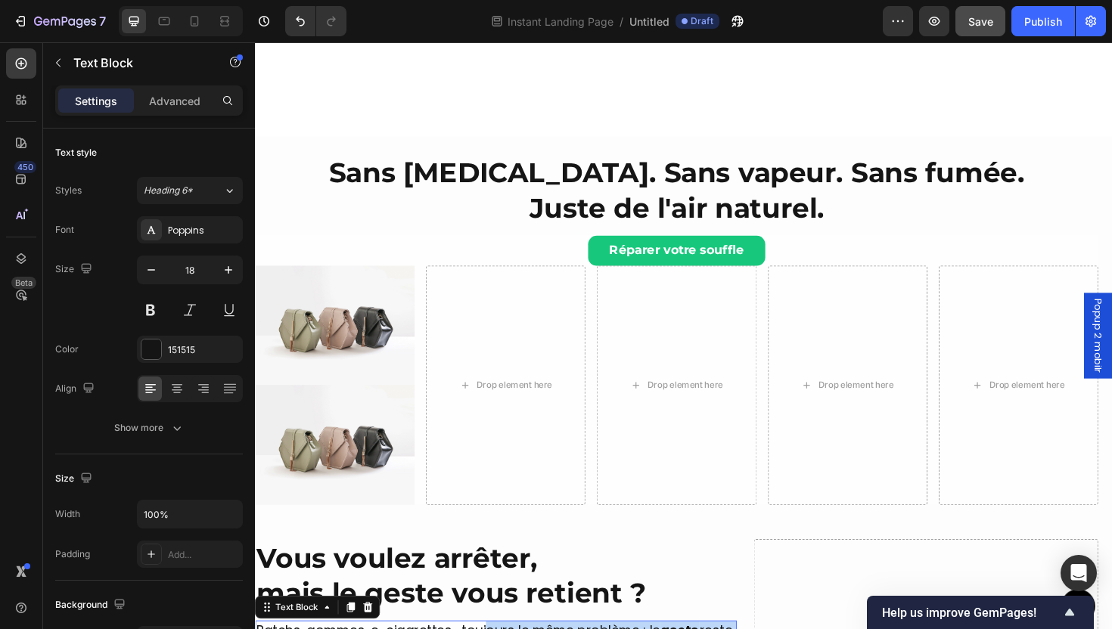
click at [379, 459] on img at bounding box center [339, 469] width 169 height 126
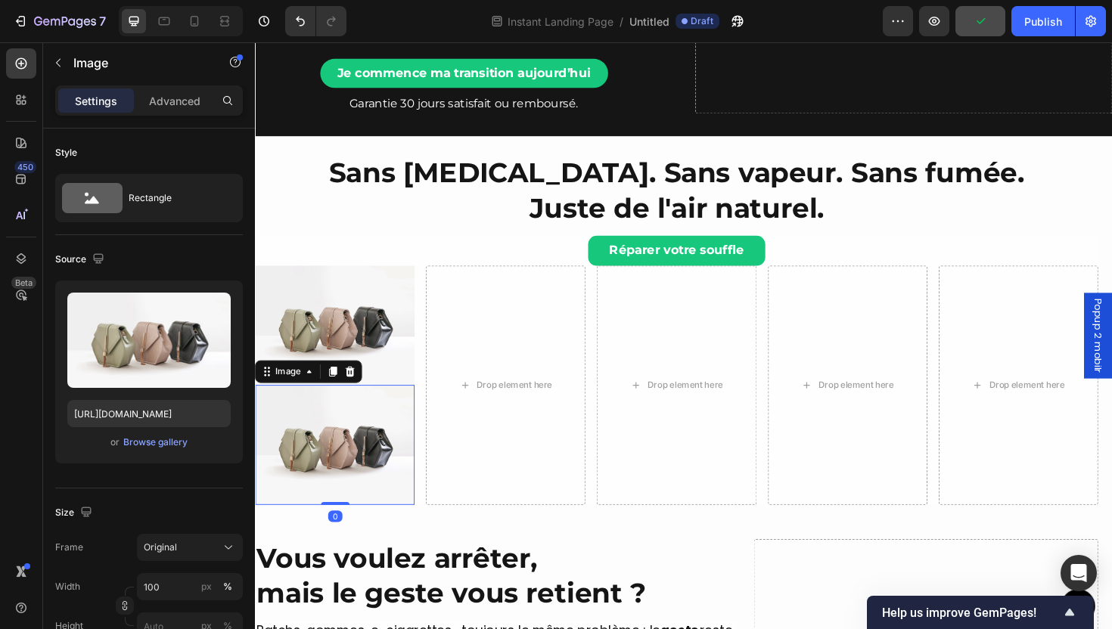
drag, startPoint x: 368, startPoint y: 447, endPoint x: 338, endPoint y: 427, distance: 35.9
click at [572, 379] on div "Image Image 0 Drop element here Drop element here Drop element here Drop elemen…" at bounding box center [701, 405] width 893 height 253
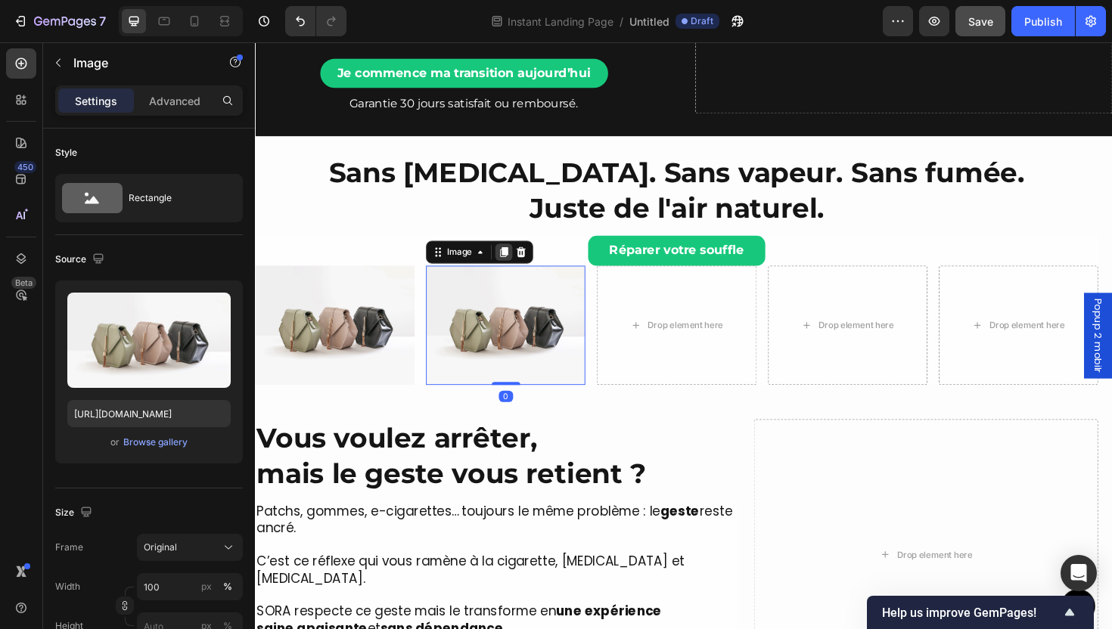
click at [518, 264] on icon at bounding box center [518, 265] width 8 height 11
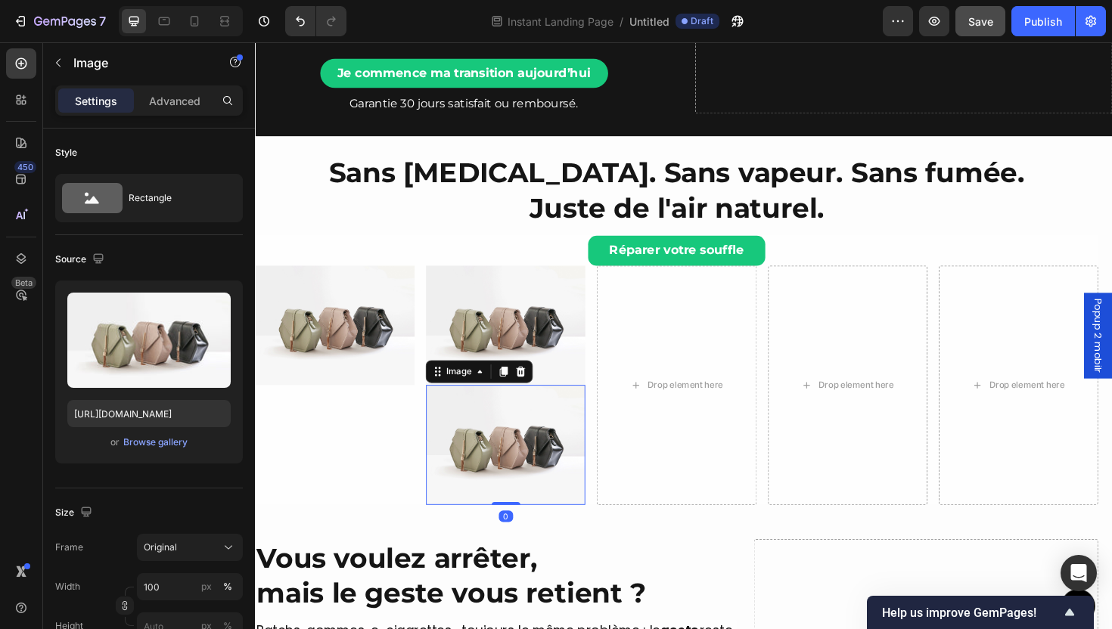
drag, startPoint x: 514, startPoint y: 436, endPoint x: 499, endPoint y: 428, distance: 16.2
click at [691, 358] on div "Image Image Image 0 Drop element here Drop element here Drop element here Row" at bounding box center [701, 405] width 893 height 253
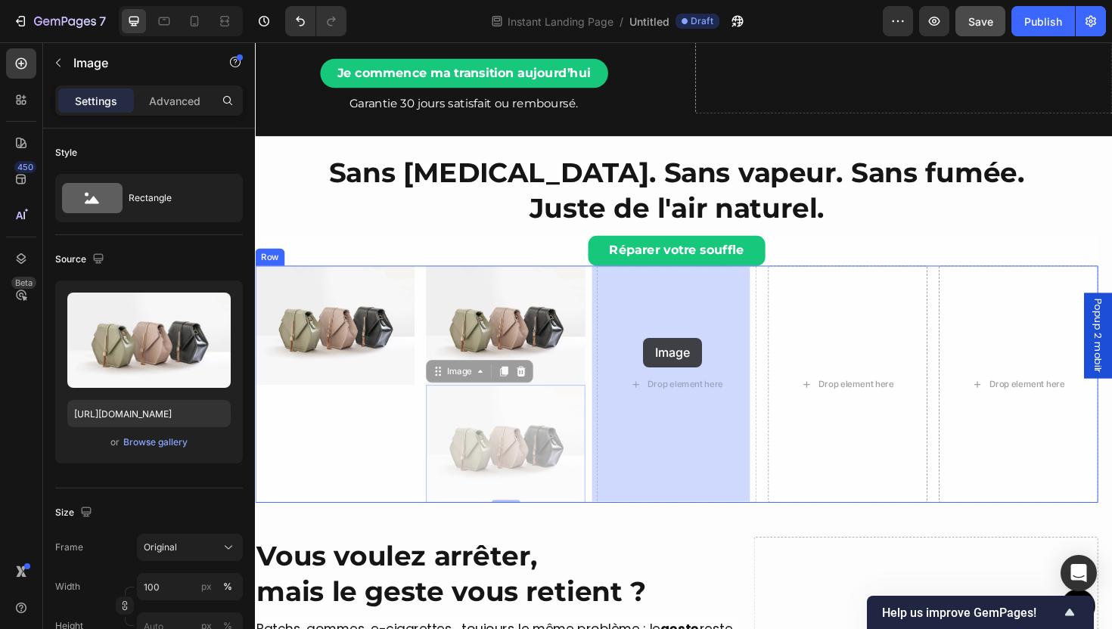
drag, startPoint x: 447, startPoint y: 395, endPoint x: 657, endPoint y: 361, distance: 212.3
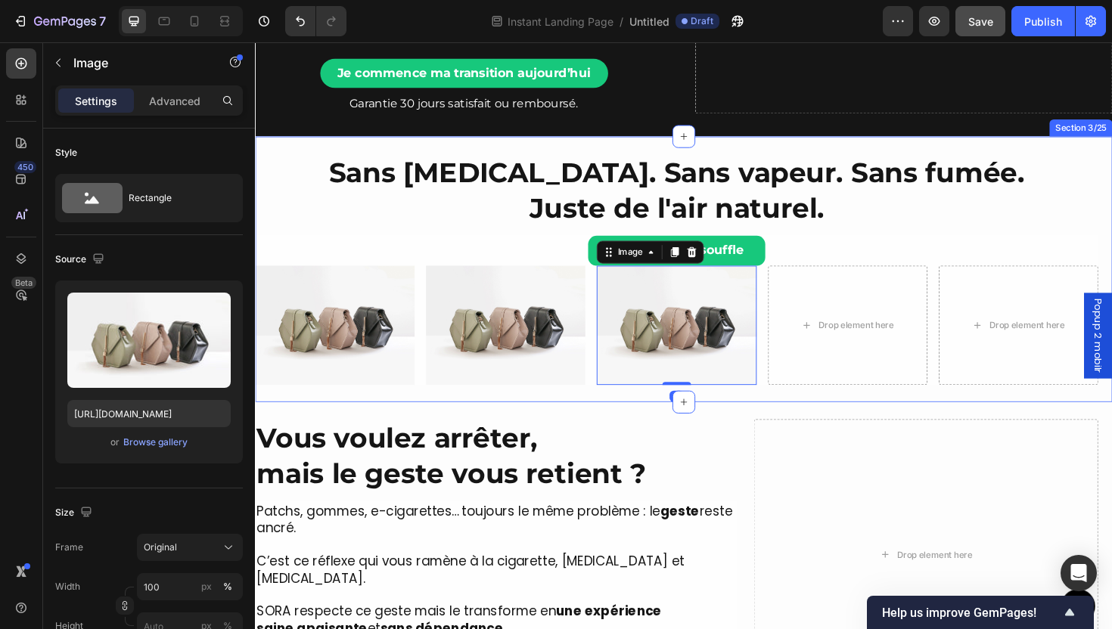
click at [552, 357] on img at bounding box center [520, 342] width 169 height 126
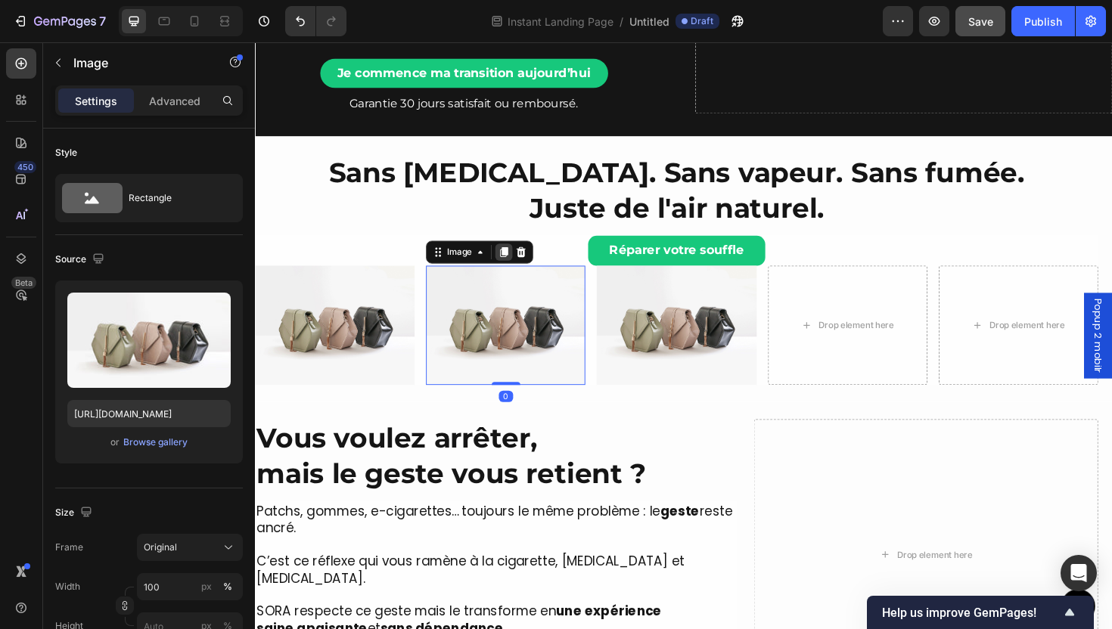
click at [518, 266] on icon at bounding box center [518, 265] width 8 height 11
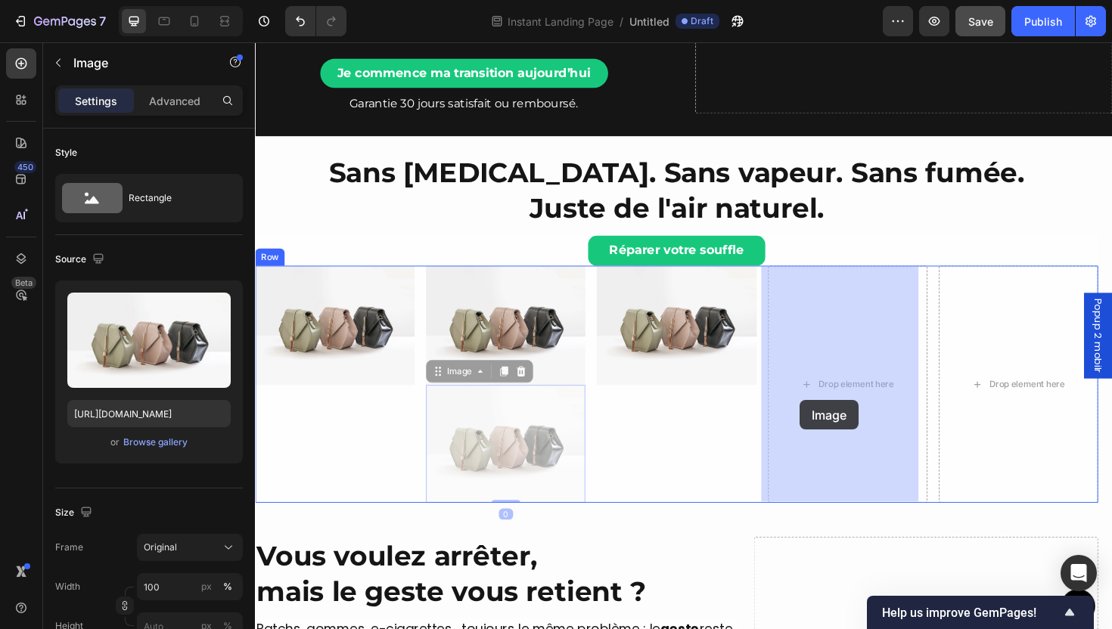
drag, startPoint x: 526, startPoint y: 479, endPoint x: 832, endPoint y: 421, distance: 311.8
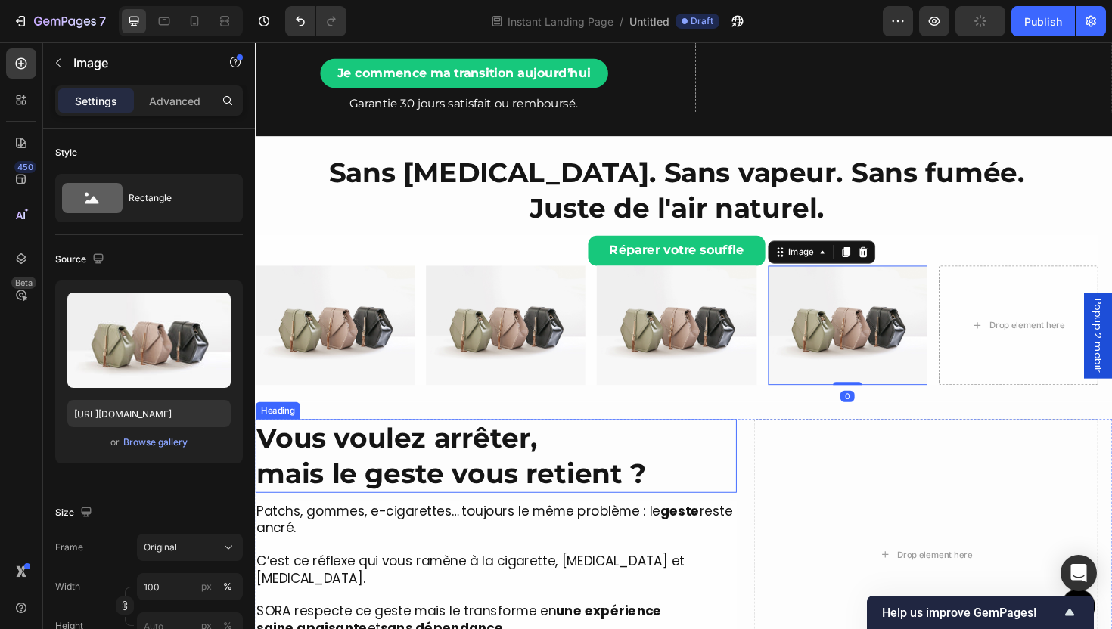
click at [672, 343] on img at bounding box center [701, 342] width 169 height 126
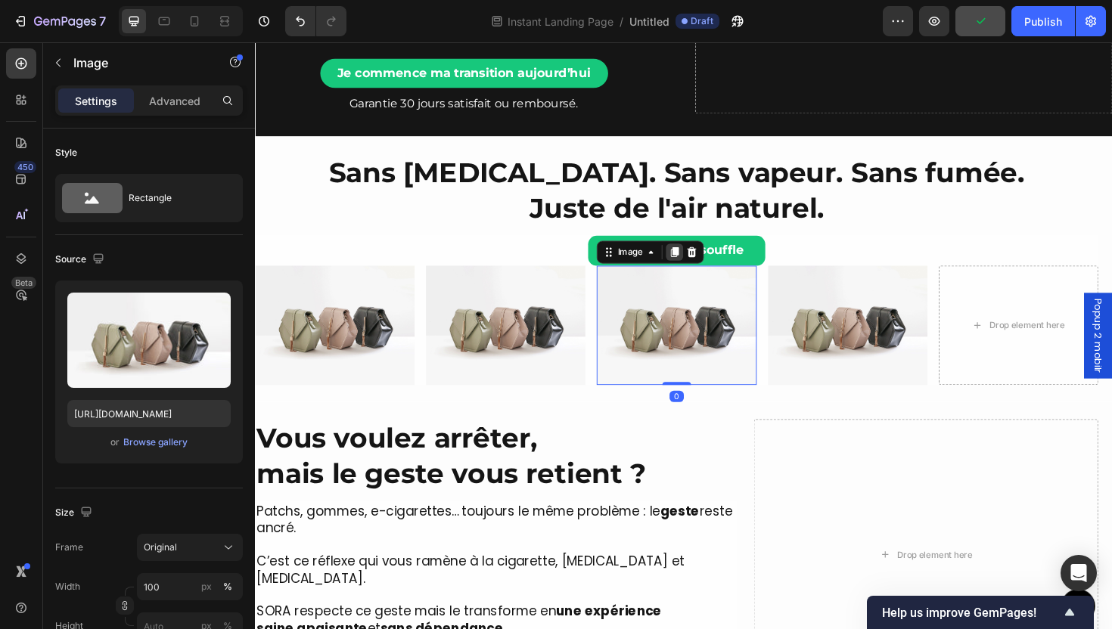
click at [698, 268] on icon at bounding box center [699, 265] width 12 height 12
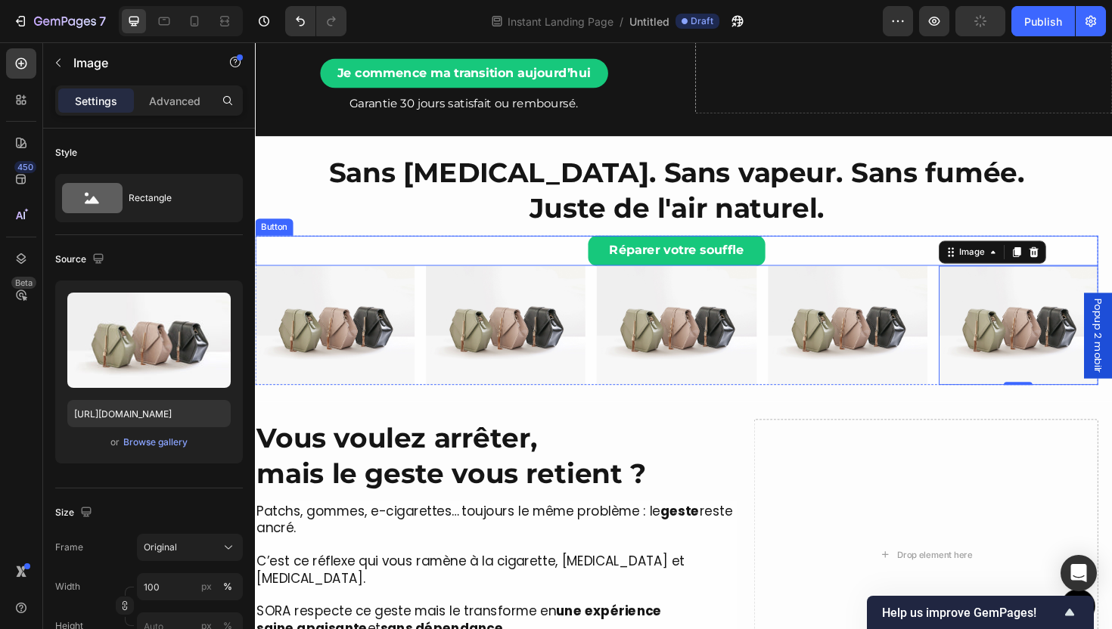
click at [812, 260] on div "Réparer votre souffle Button" at bounding box center [701, 263] width 893 height 32
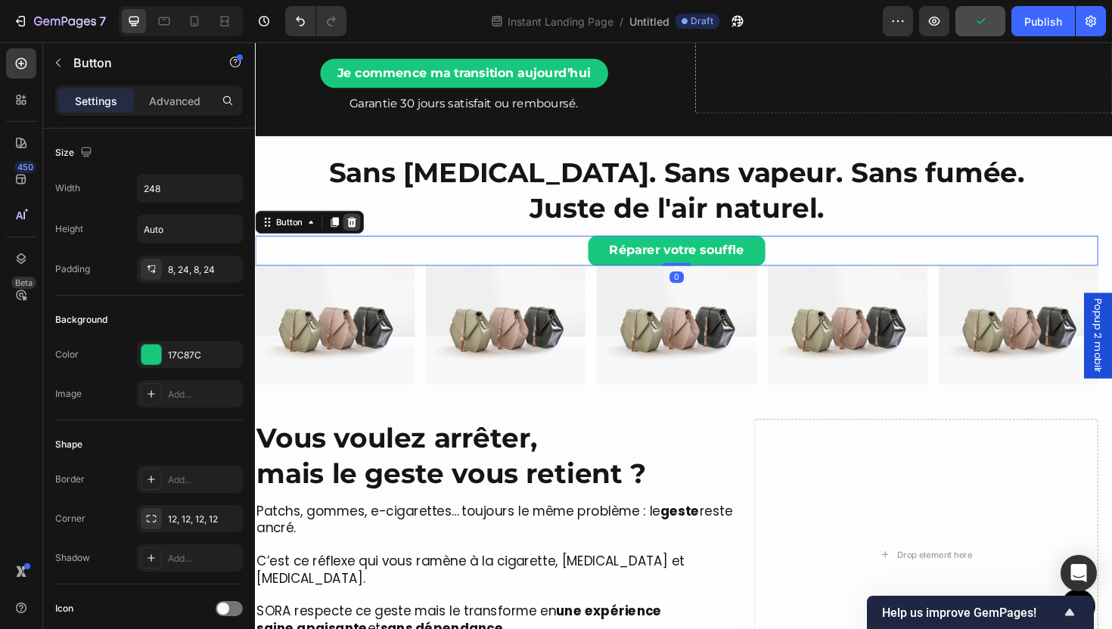
click at [363, 239] on div at bounding box center [357, 233] width 18 height 18
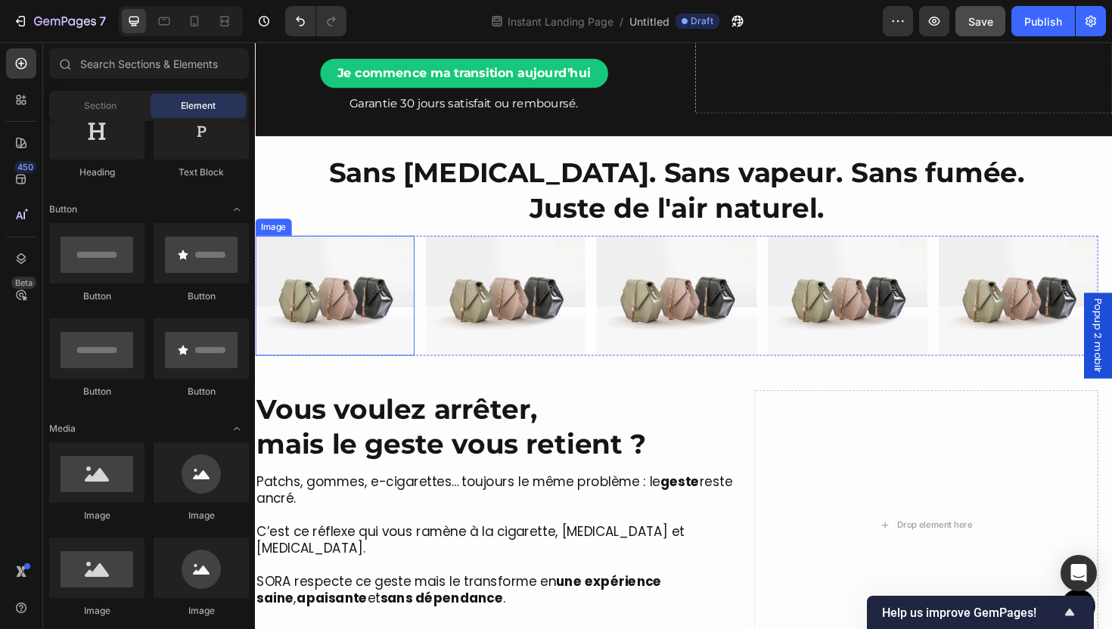
click at [409, 300] on img at bounding box center [339, 310] width 169 height 126
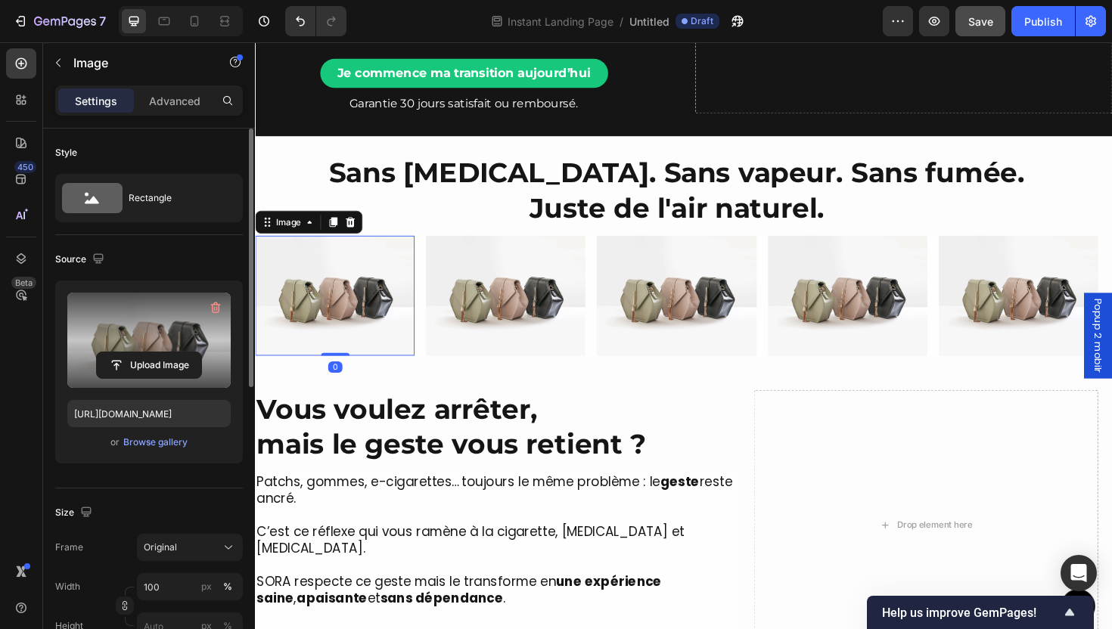
click at [154, 337] on label at bounding box center [148, 340] width 163 height 95
click at [154, 353] on input "file" at bounding box center [149, 366] width 104 height 26
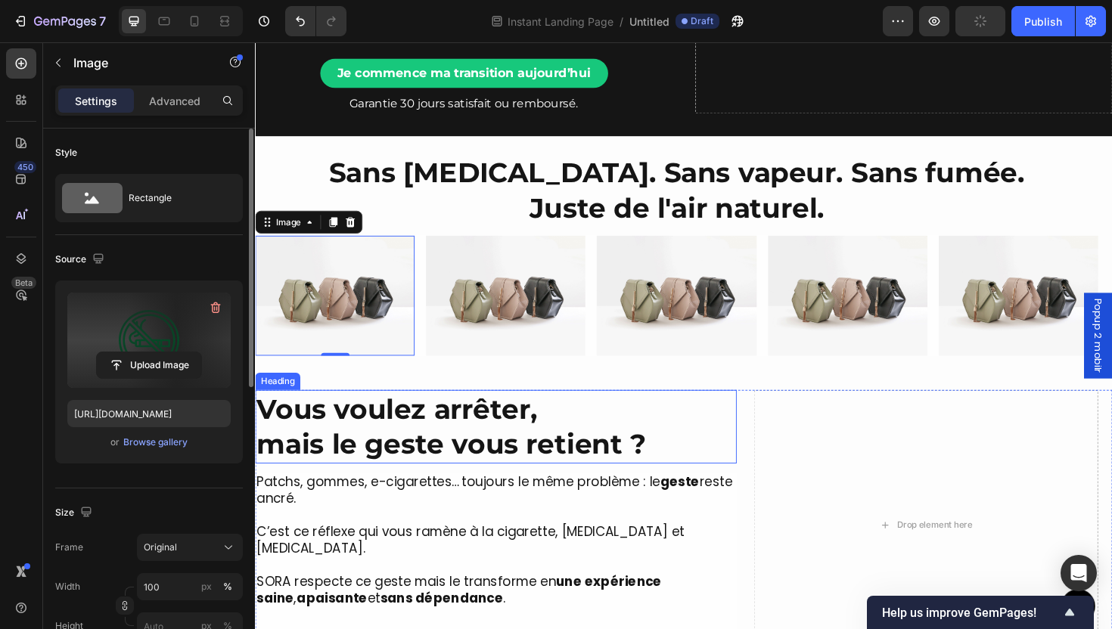
type input "[URL][DOMAIN_NAME]"
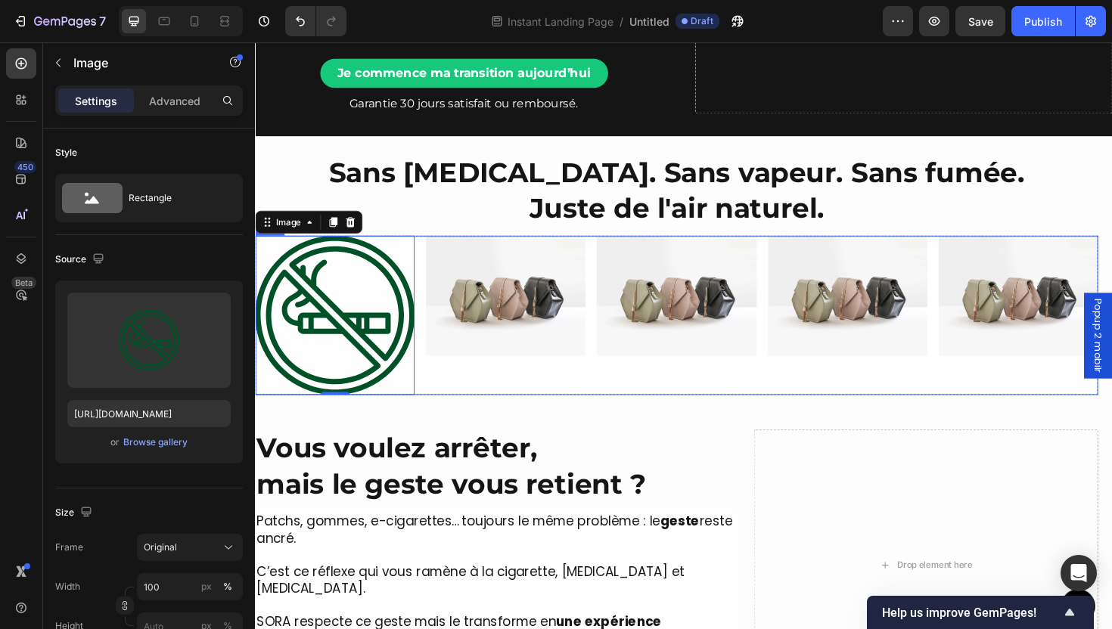
scroll to position [268, 0]
click at [478, 326] on img at bounding box center [520, 310] width 169 height 126
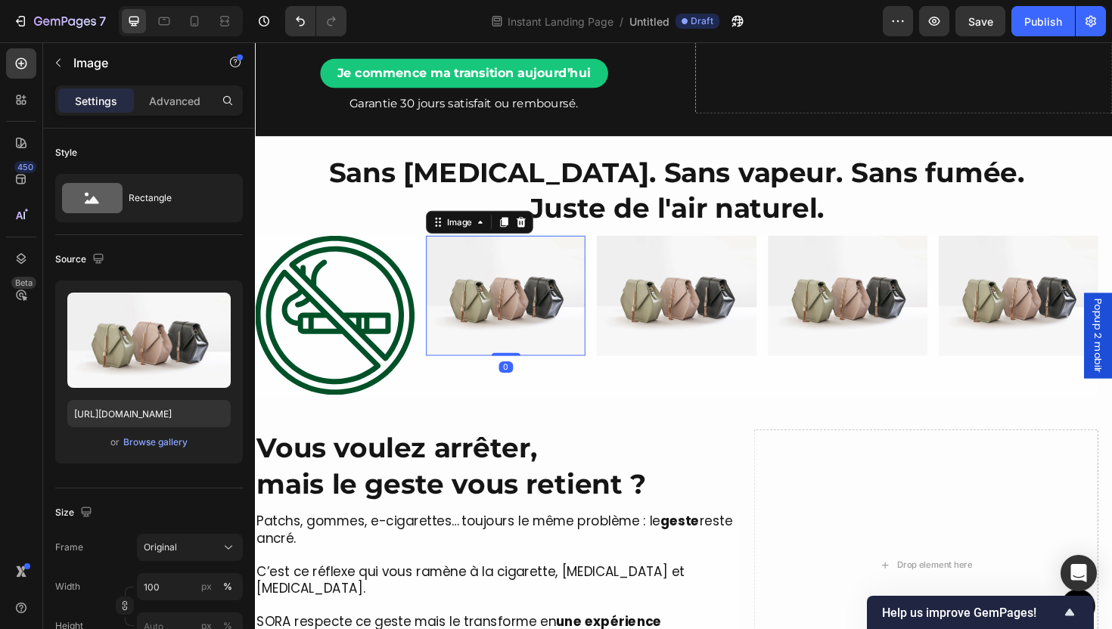
click at [372, 350] on img at bounding box center [339, 331] width 169 height 169
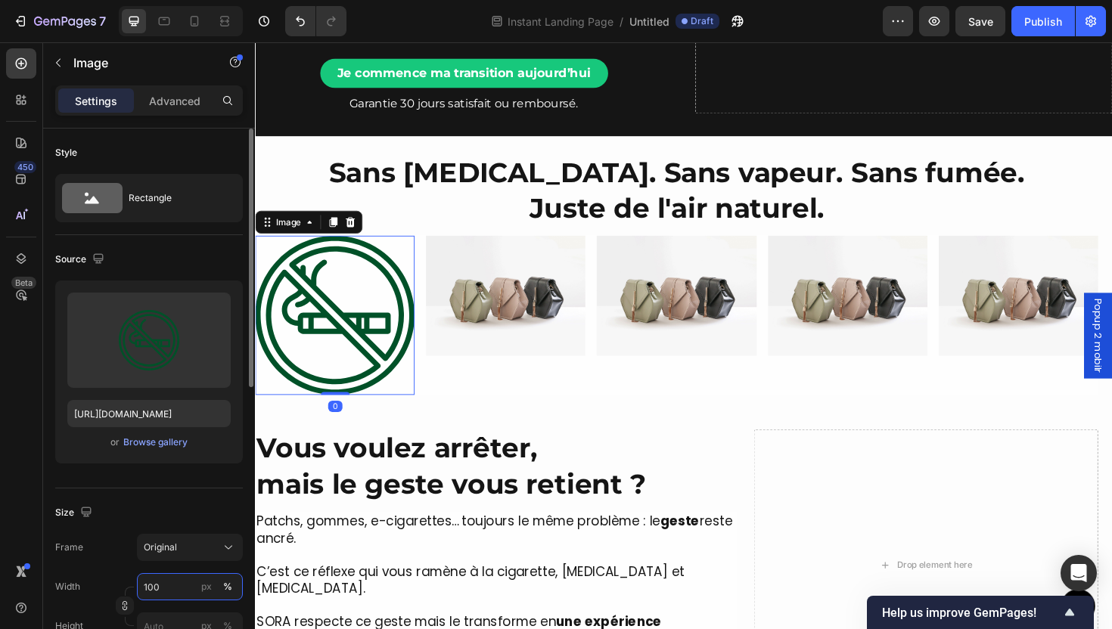
click at [170, 590] on input "100" at bounding box center [190, 586] width 106 height 27
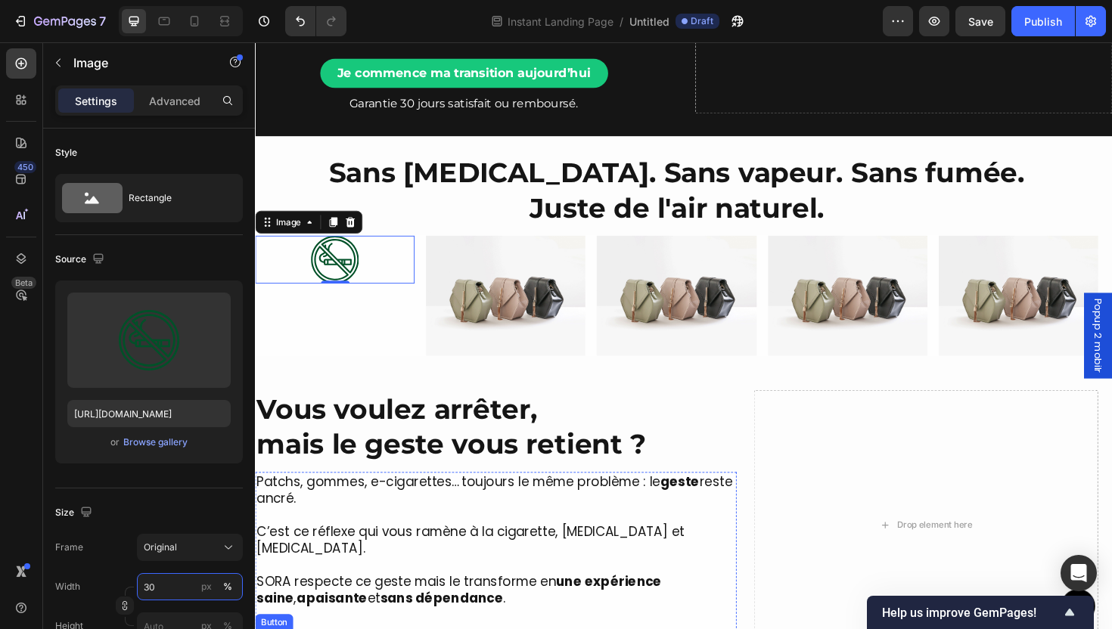
type input "3"
type input "40"
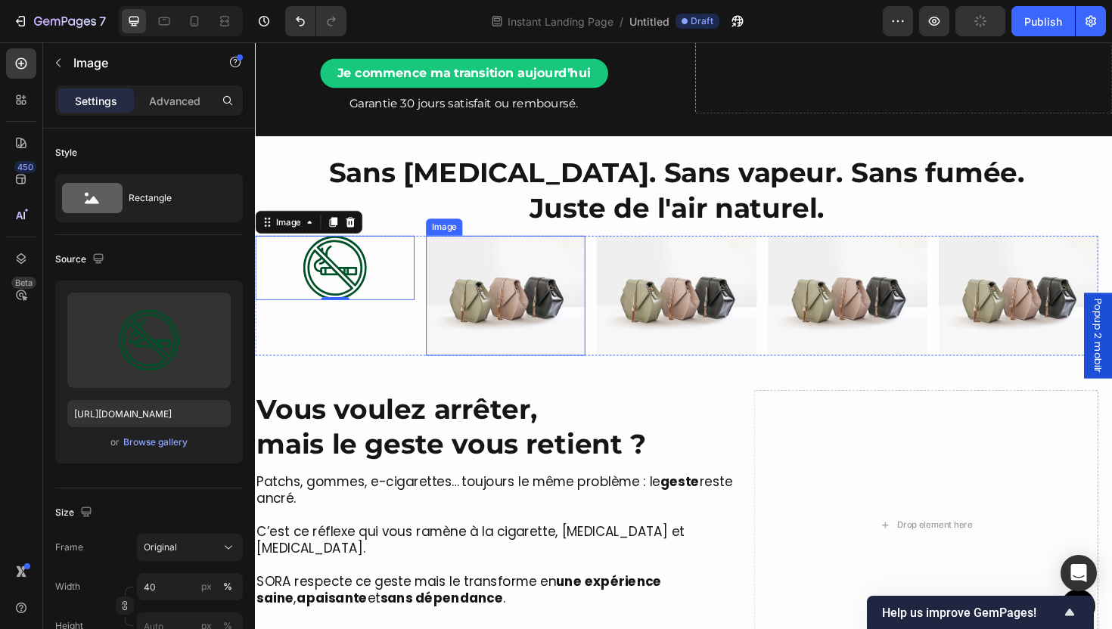
click at [505, 303] on img at bounding box center [520, 310] width 169 height 126
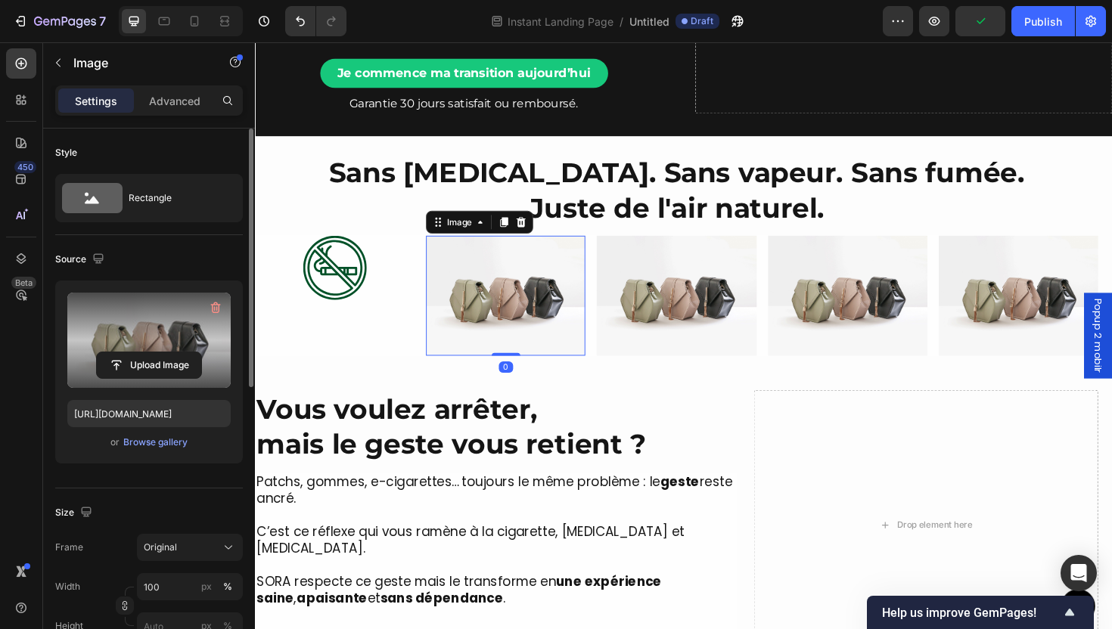
click at [184, 343] on label at bounding box center [148, 340] width 163 height 95
click at [184, 353] on input "file" at bounding box center [149, 366] width 104 height 26
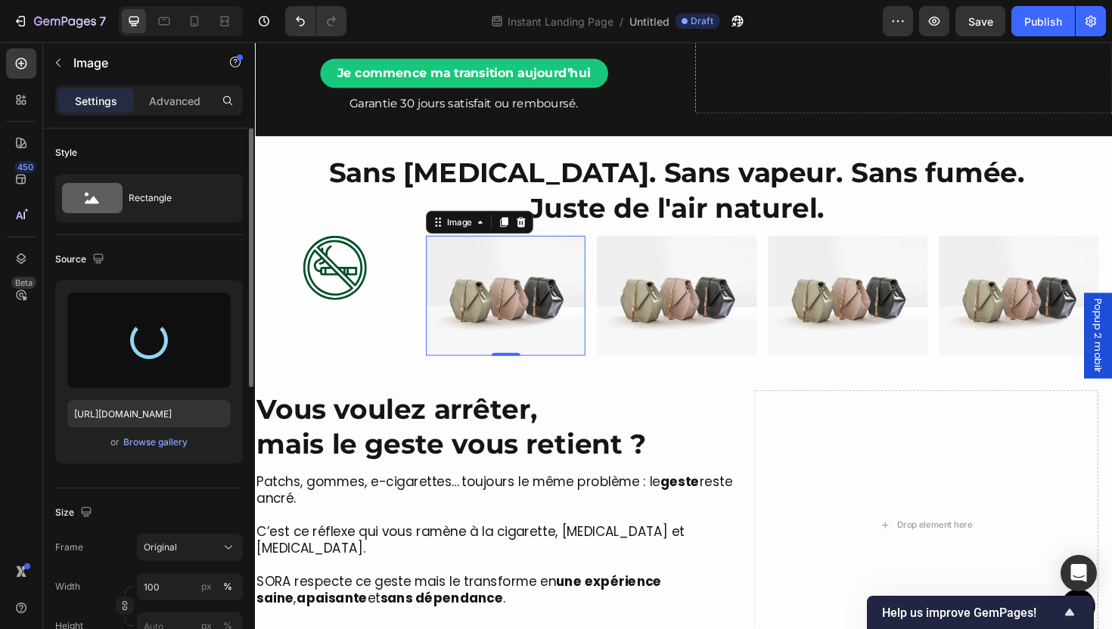
type input "[URL][DOMAIN_NAME]"
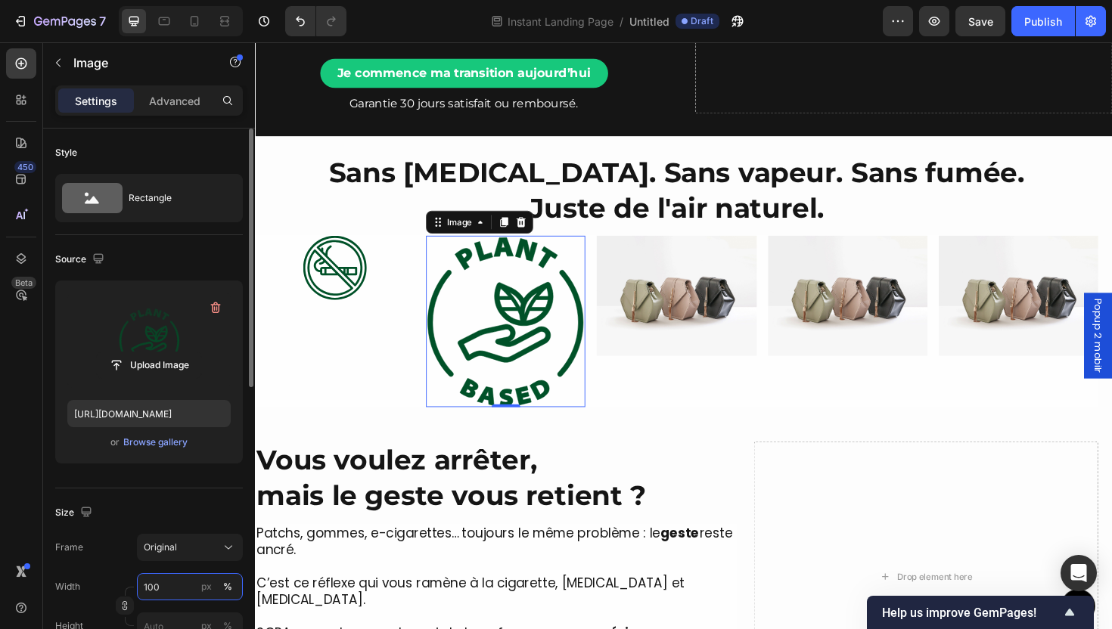
click at [152, 600] on input "100" at bounding box center [190, 586] width 106 height 27
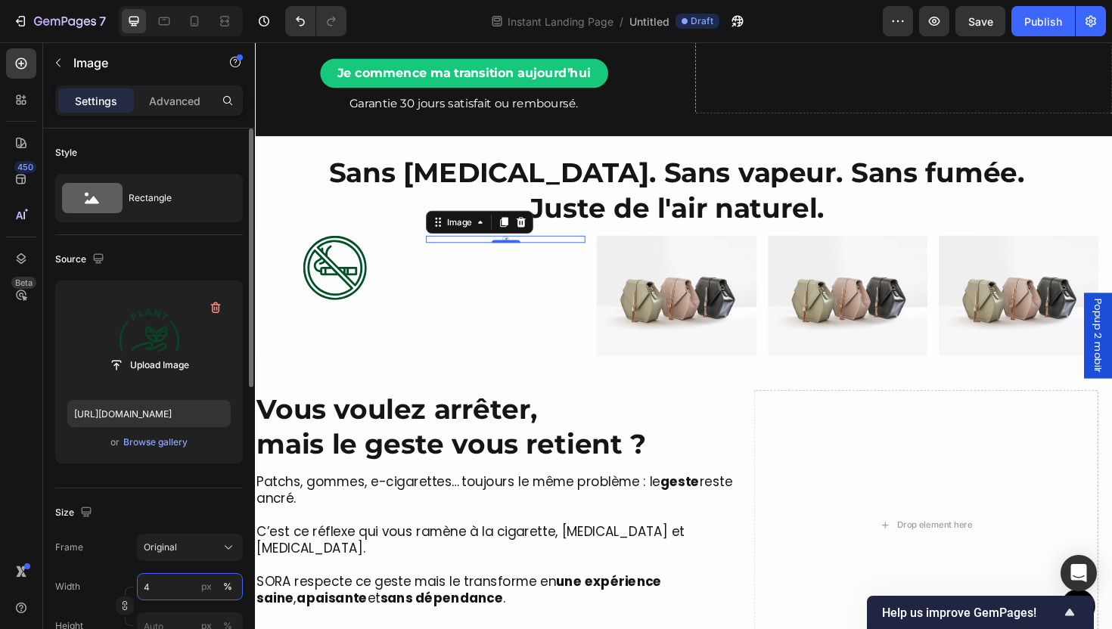
type input "40"
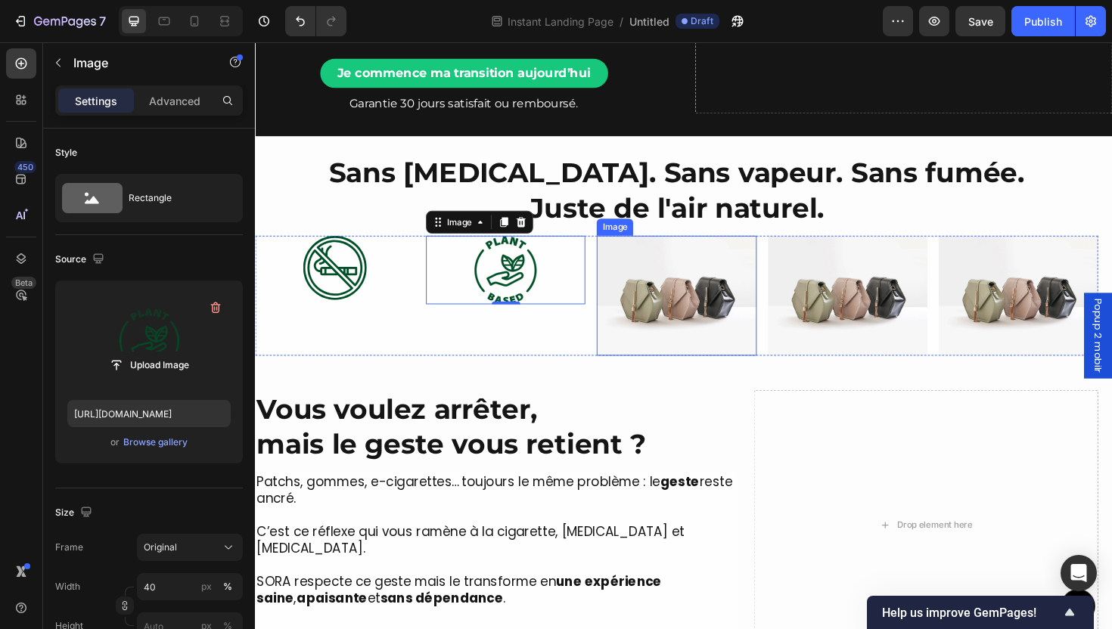
click at [667, 356] on img at bounding box center [701, 310] width 169 height 126
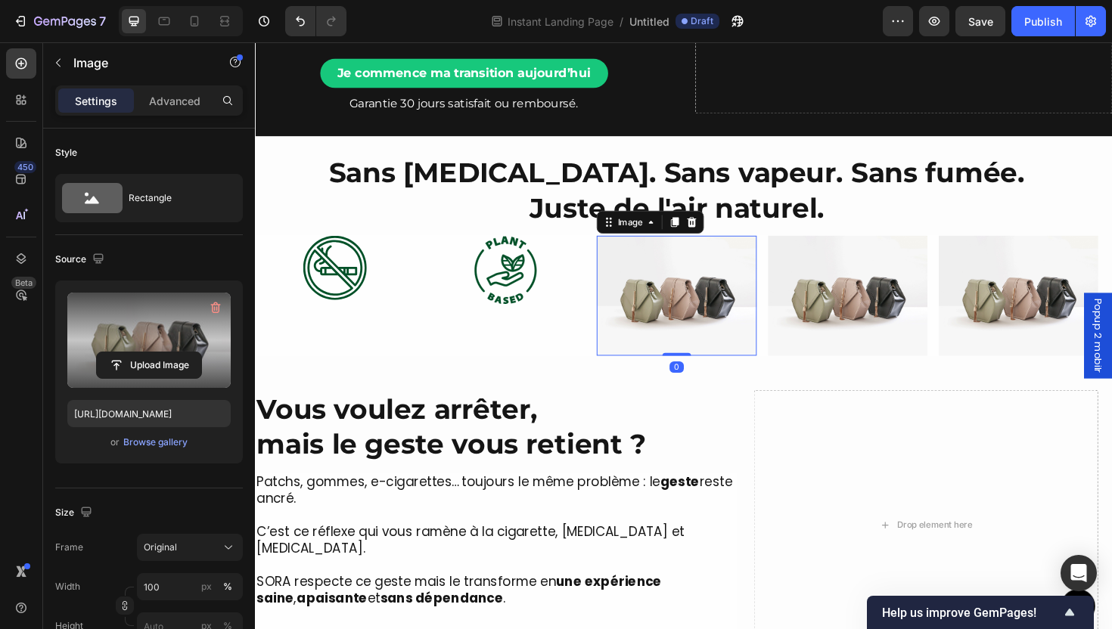
click at [191, 339] on label at bounding box center [148, 340] width 163 height 95
click at [191, 353] on input "file" at bounding box center [149, 366] width 104 height 26
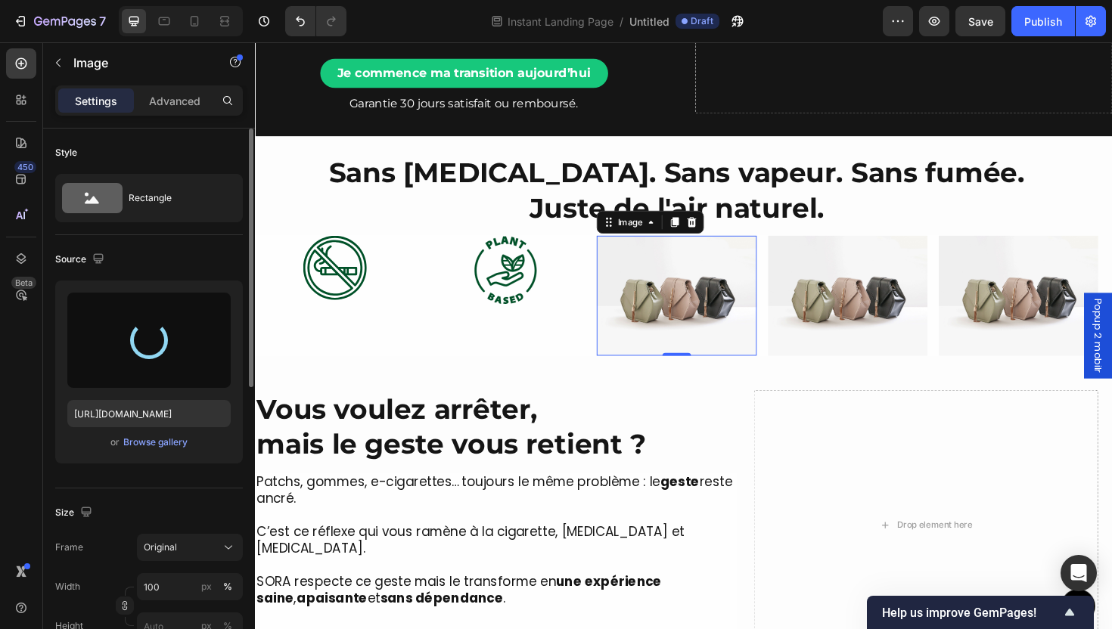
type input "[URL][DOMAIN_NAME]"
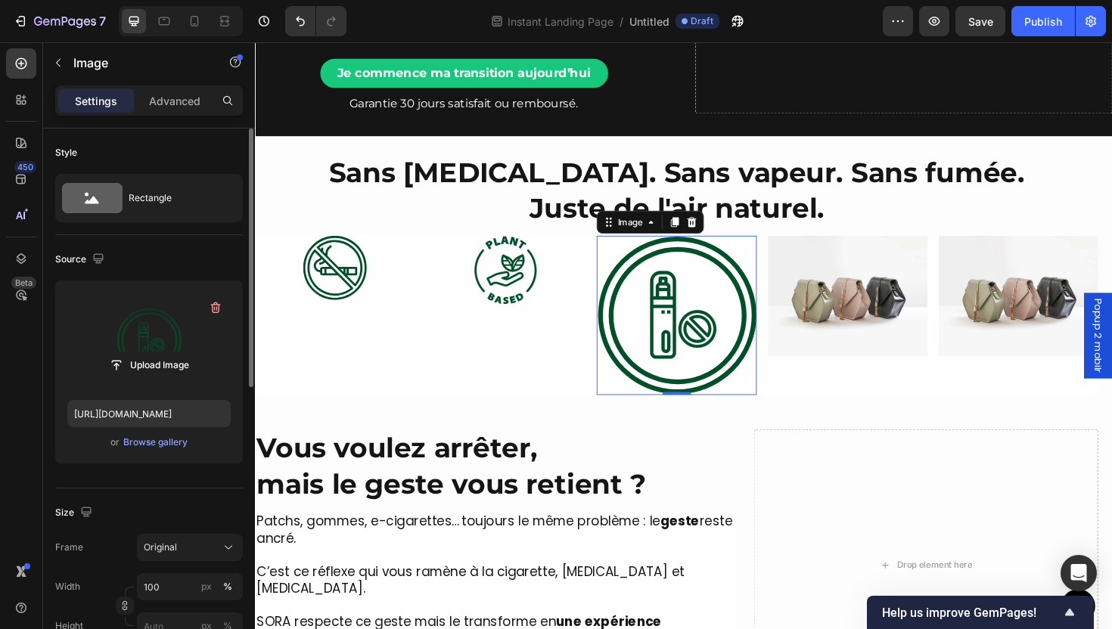
click at [175, 501] on div "Size" at bounding box center [149, 513] width 188 height 24
click at [161, 583] on input "100" at bounding box center [190, 586] width 106 height 27
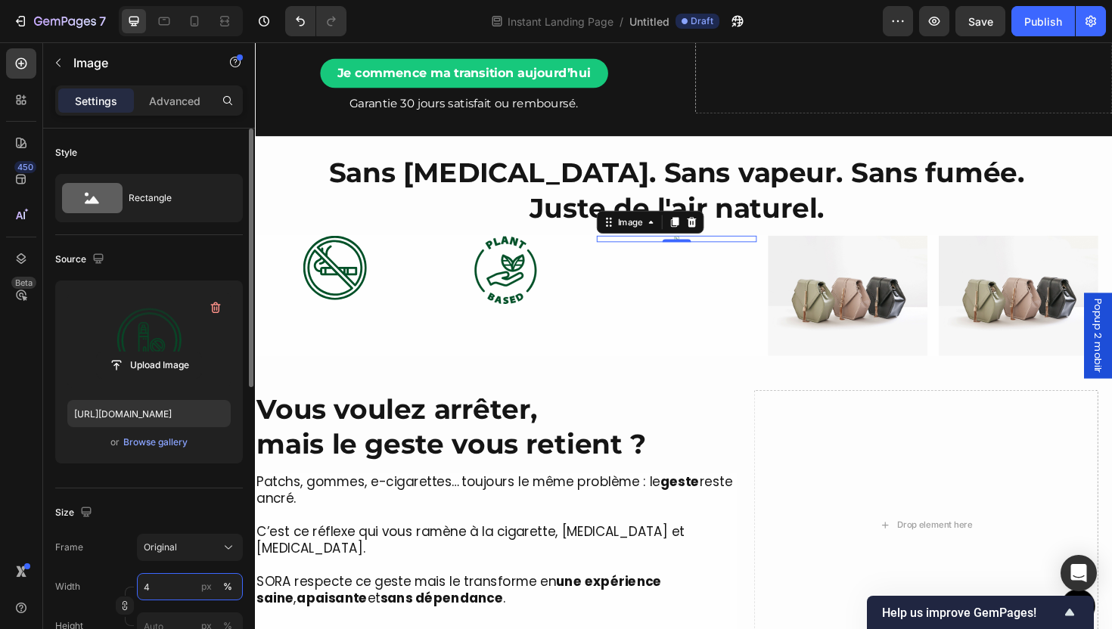
type input "40"
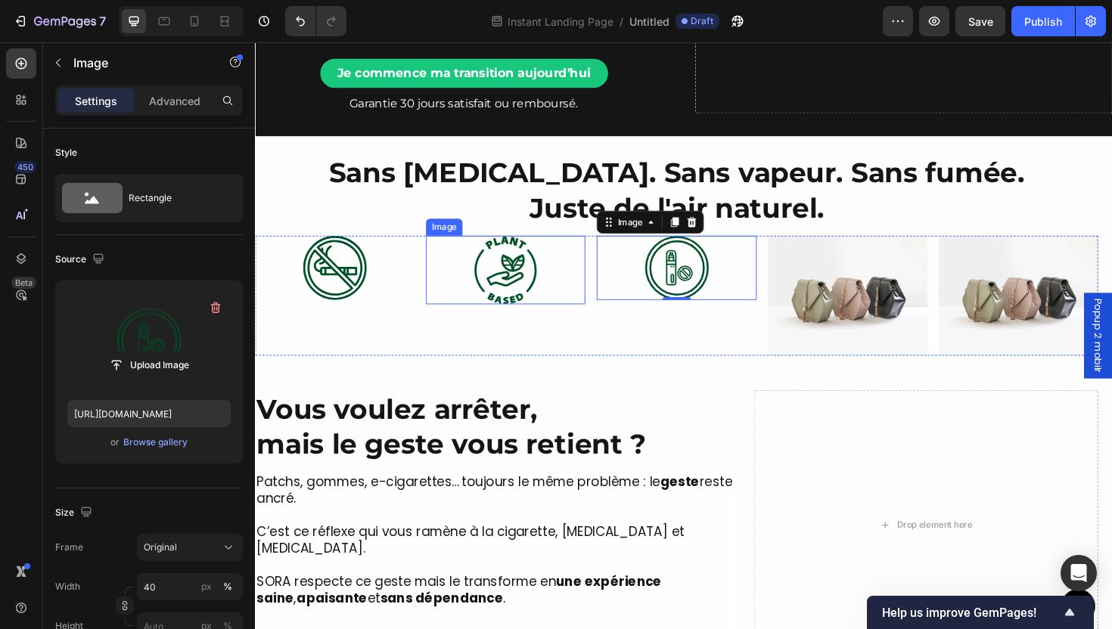
click at [531, 295] on img at bounding box center [519, 283] width 67 height 73
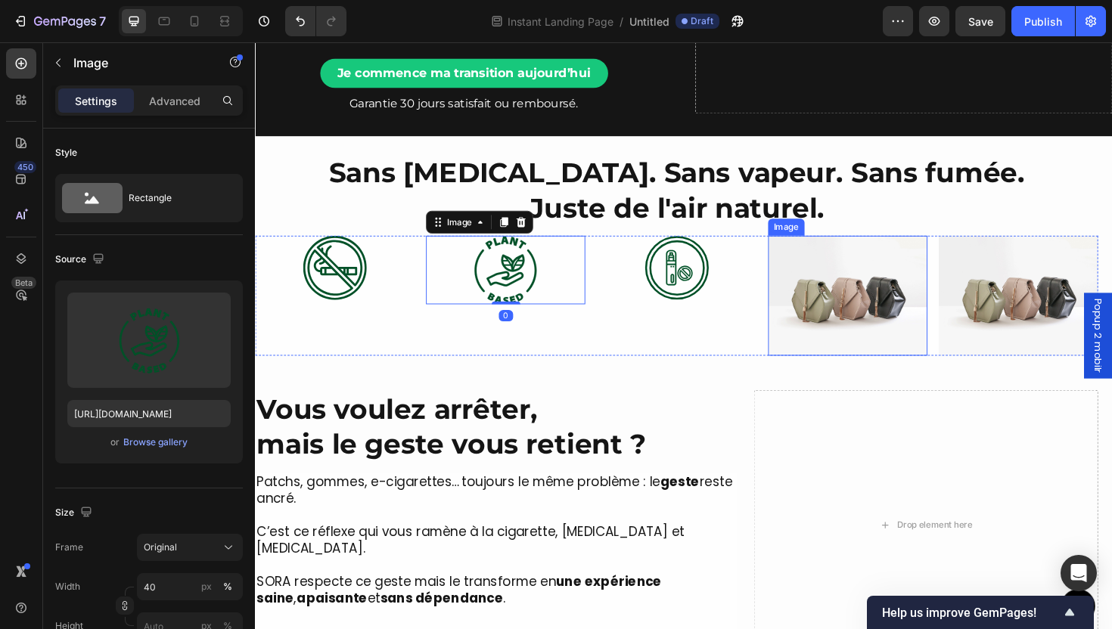
click at [882, 330] on img at bounding box center [882, 310] width 169 height 126
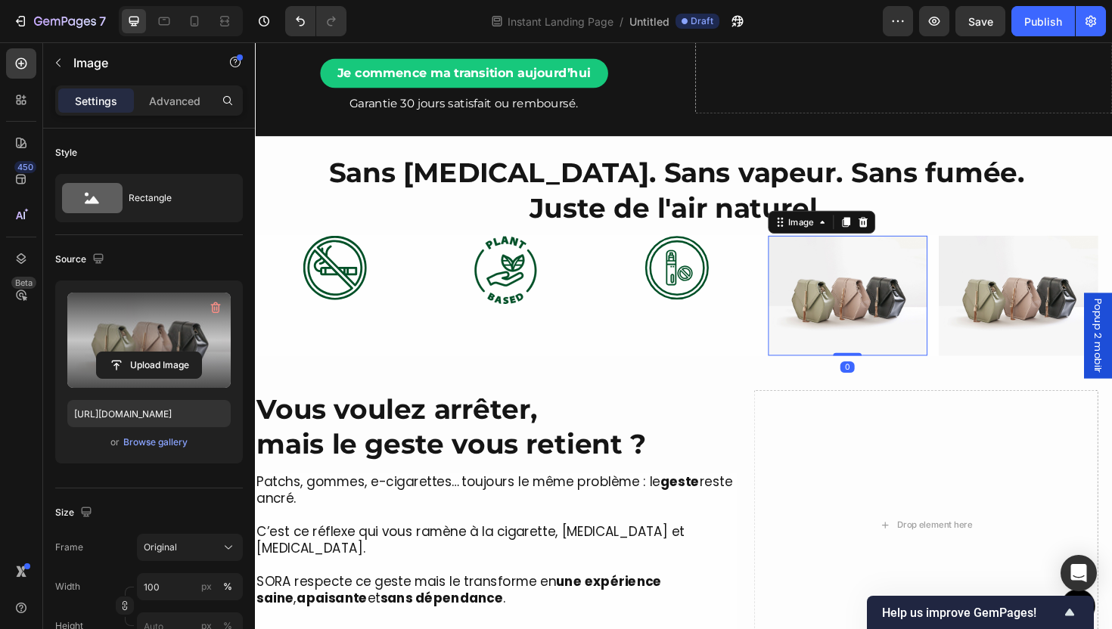
click at [170, 318] on label at bounding box center [148, 340] width 163 height 95
click at [170, 353] on input "file" at bounding box center [149, 366] width 104 height 26
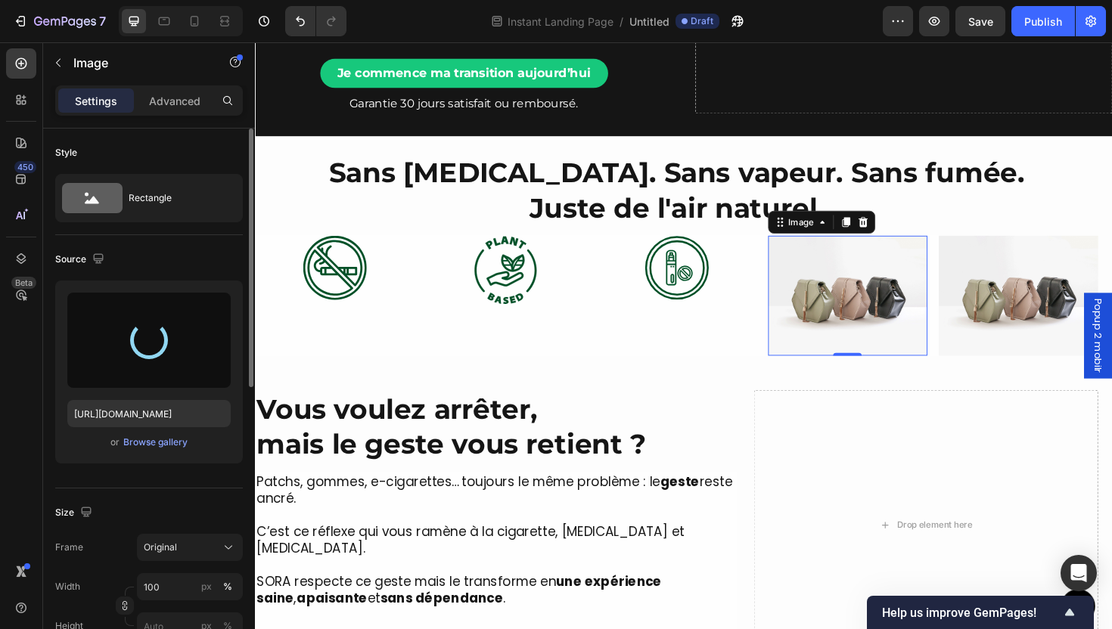
type input "[URL][DOMAIN_NAME]"
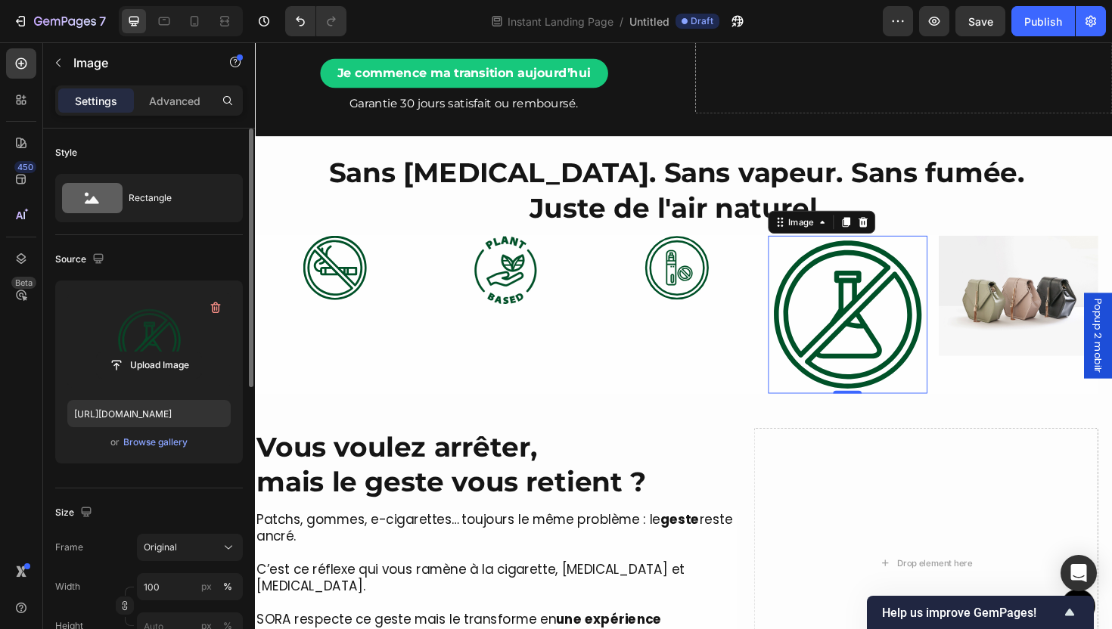
click at [165, 499] on div "Size Frame Original Width 100 px % Height px %" at bounding box center [149, 571] width 188 height 164
click at [183, 582] on input "100" at bounding box center [190, 586] width 106 height 27
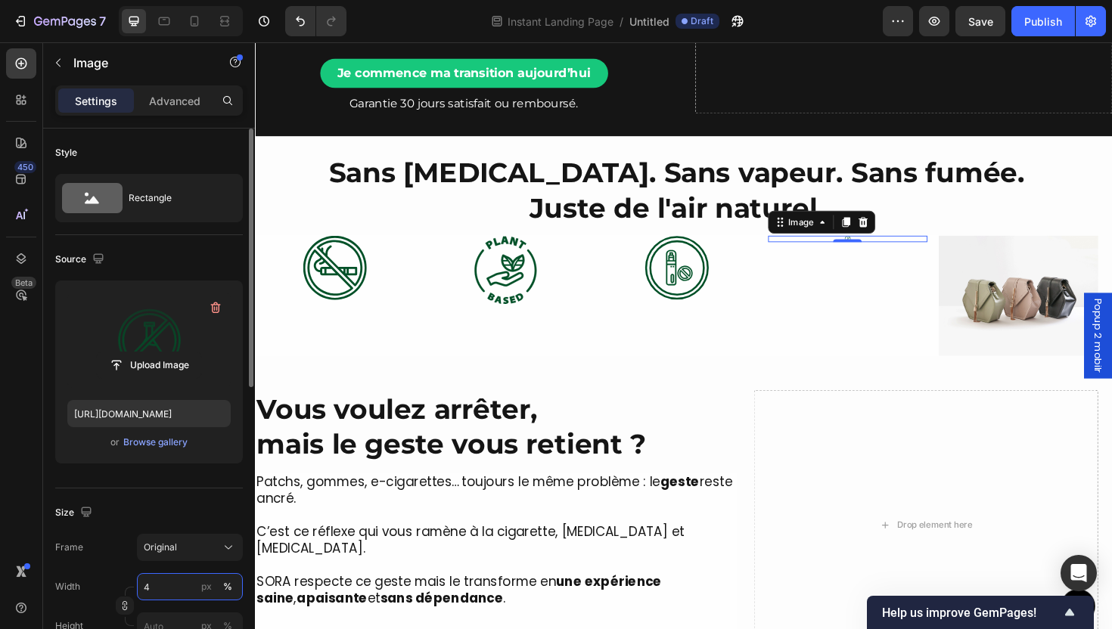
type input "40"
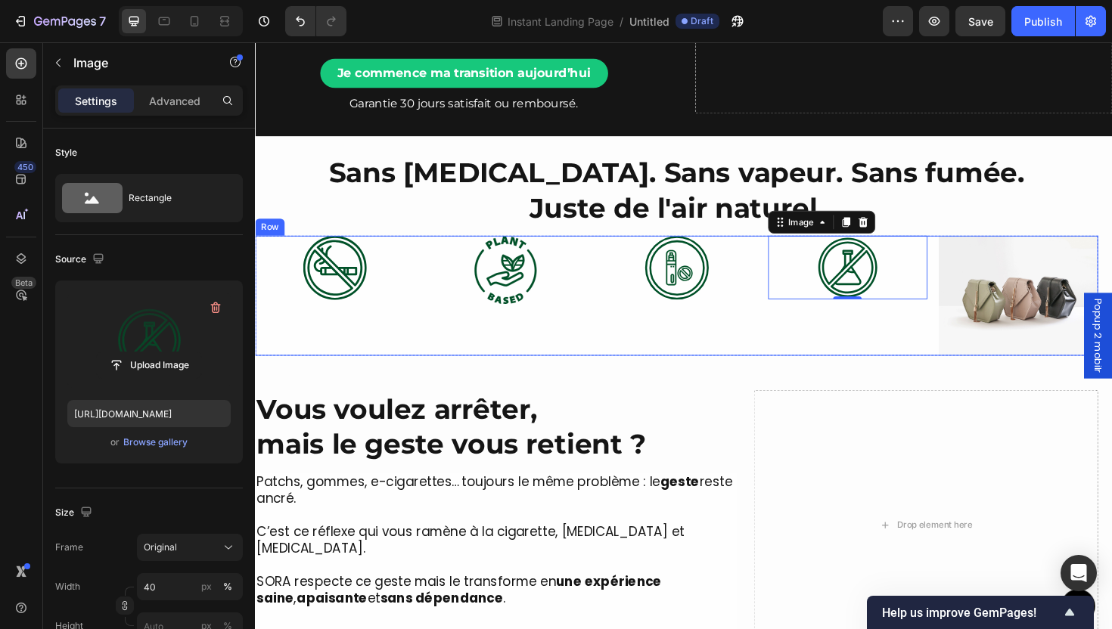
click at [1013, 325] on img at bounding box center [1063, 310] width 169 height 126
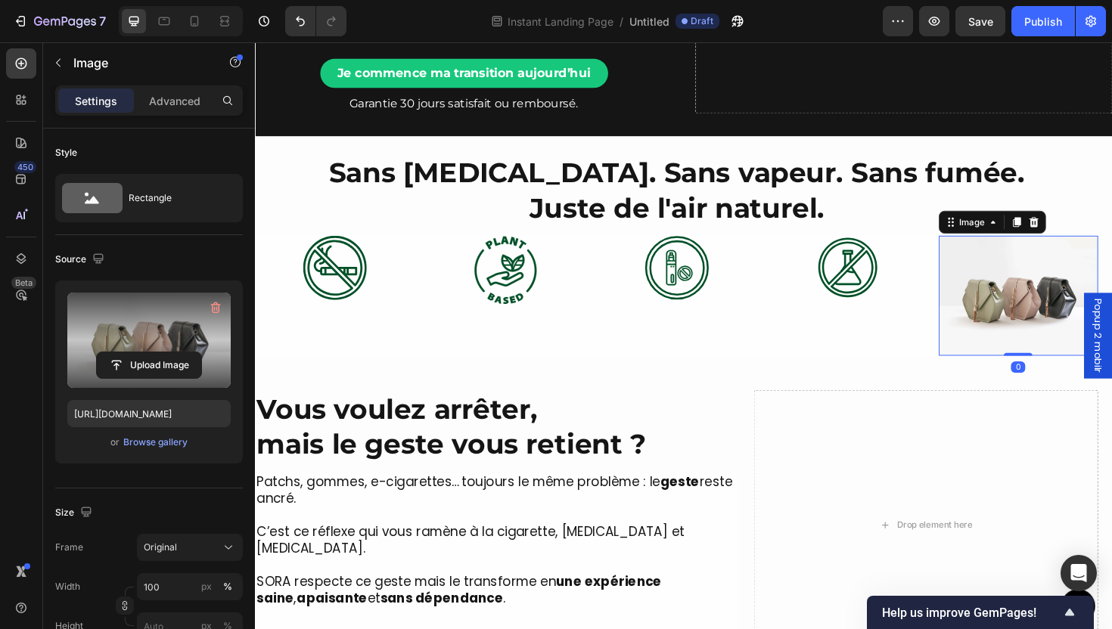
click at [157, 325] on label at bounding box center [148, 340] width 163 height 95
click at [157, 353] on input "file" at bounding box center [149, 366] width 104 height 26
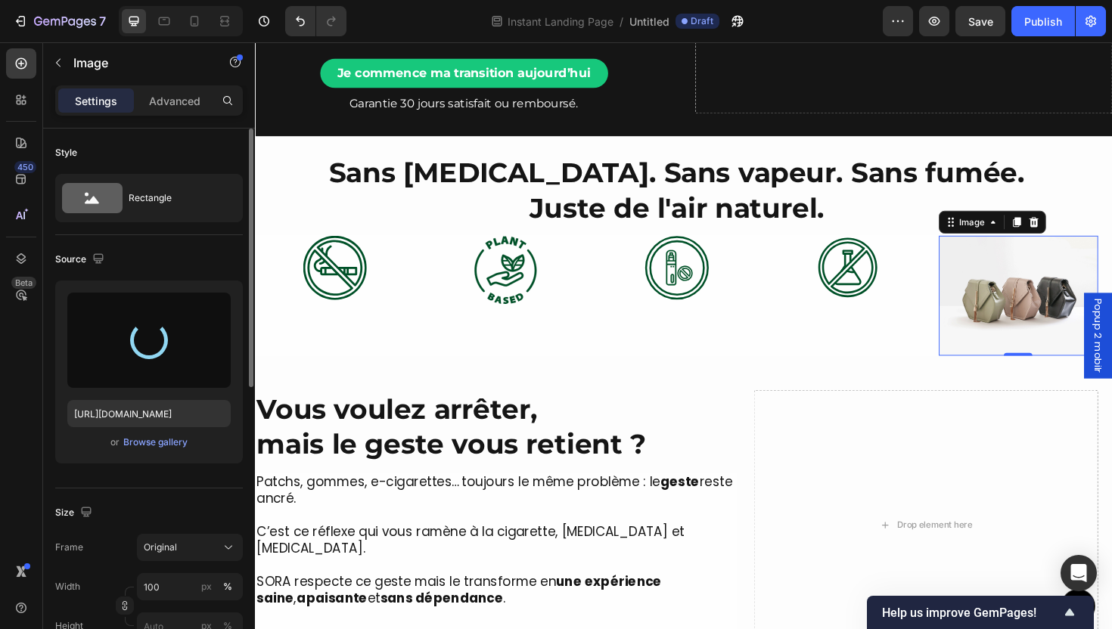
type input "[URL][DOMAIN_NAME]"
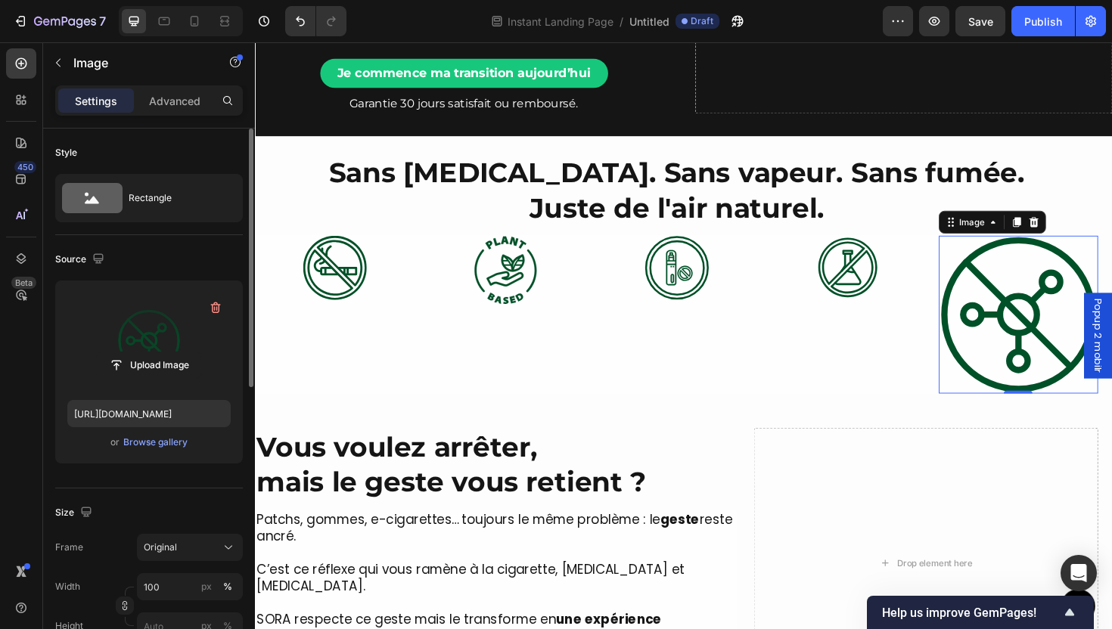
click at [169, 498] on div "Size Frame Original Width 100 px % Height px %" at bounding box center [149, 571] width 188 height 164
click at [173, 589] on input "100" at bounding box center [190, 586] width 106 height 27
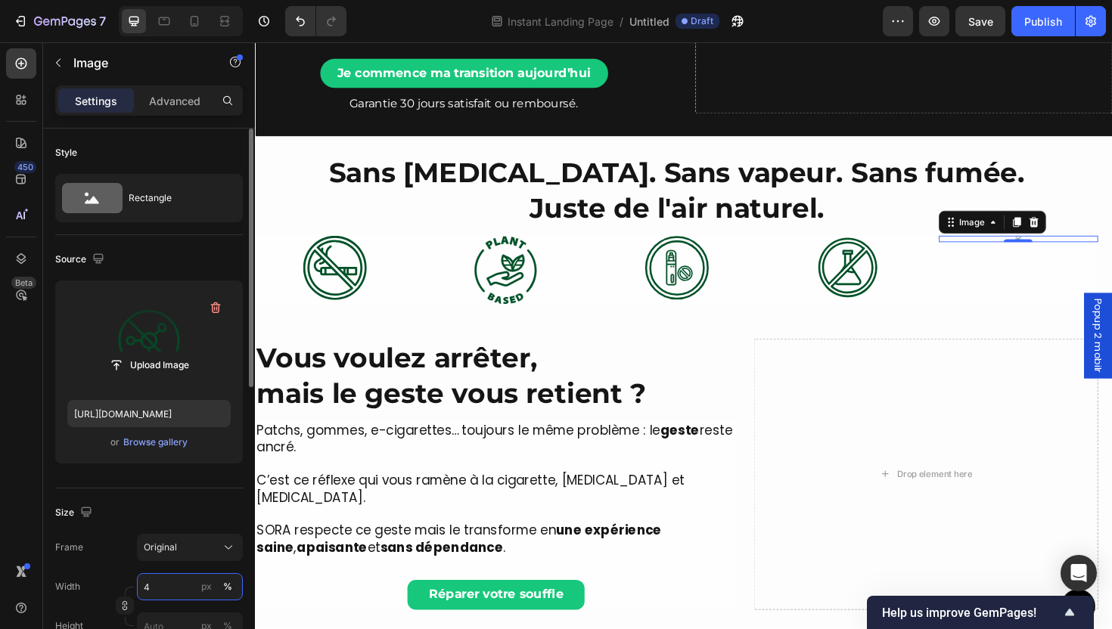
type input "40"
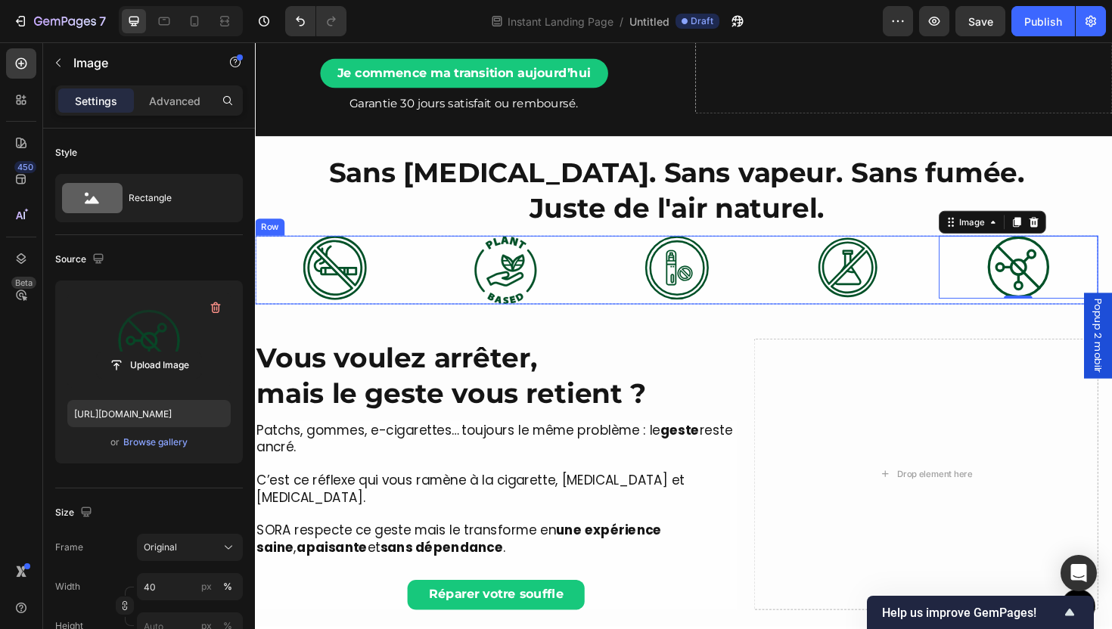
click at [785, 298] on div "Image Image Image Image Image 0 Row" at bounding box center [701, 283] width 893 height 73
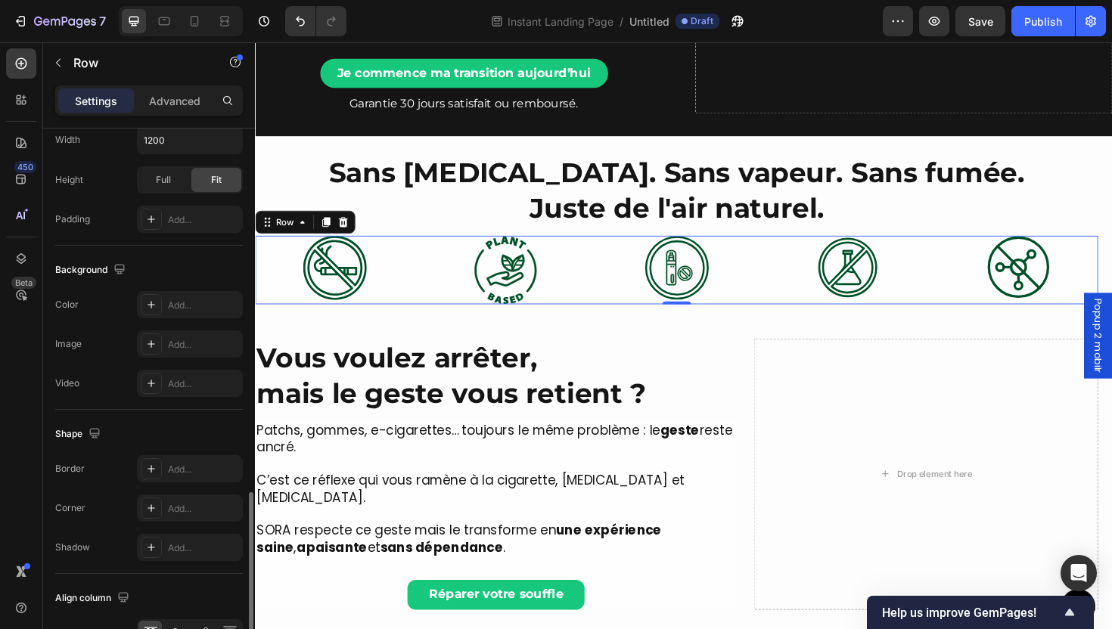
scroll to position [552, 0]
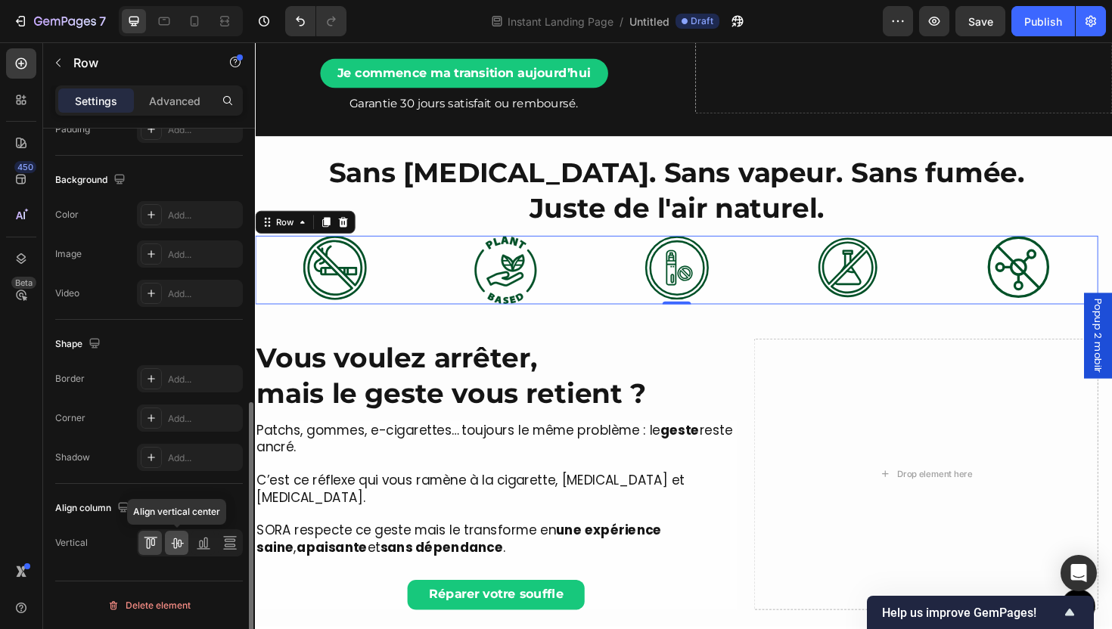
click at [179, 552] on div at bounding box center [176, 543] width 23 height 24
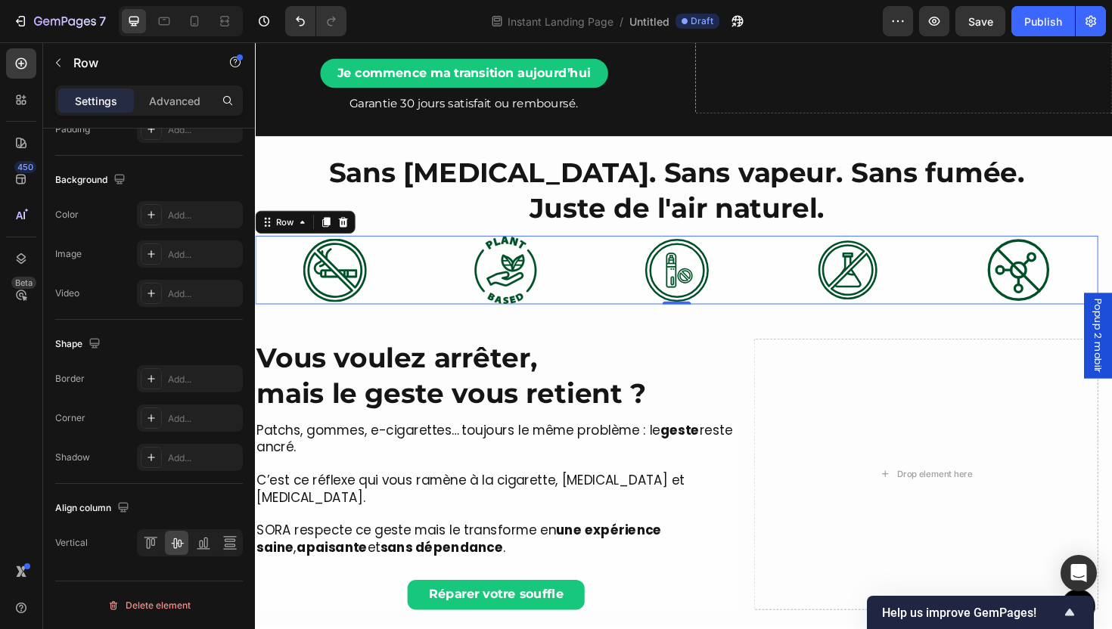
scroll to position [0, 0]
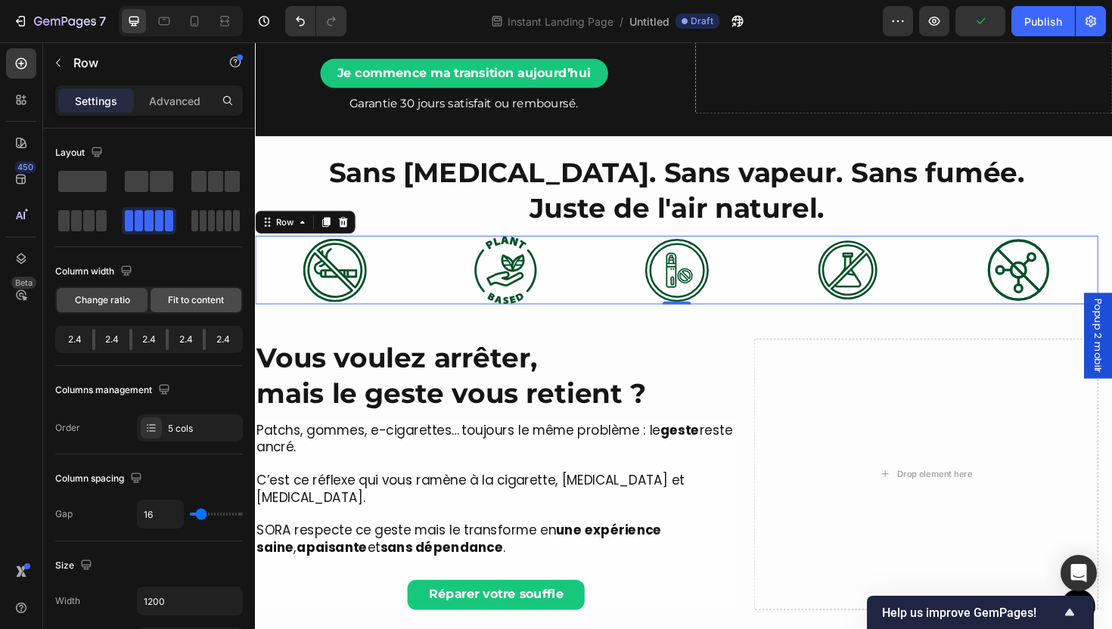
click at [189, 291] on div "Fit to content" at bounding box center [196, 300] width 91 height 24
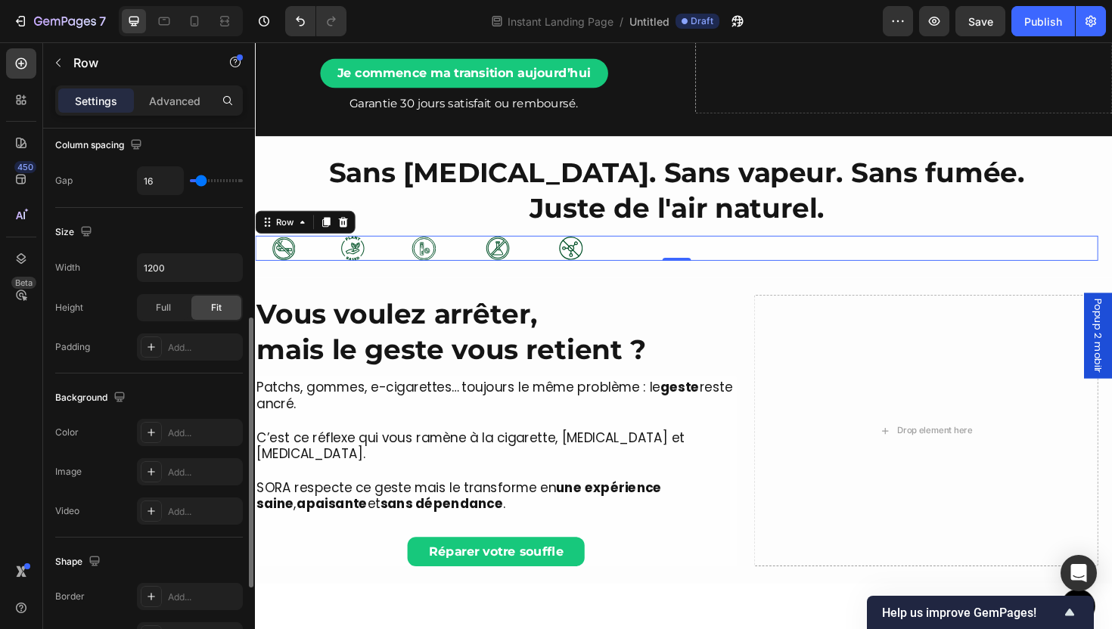
scroll to position [552, 0]
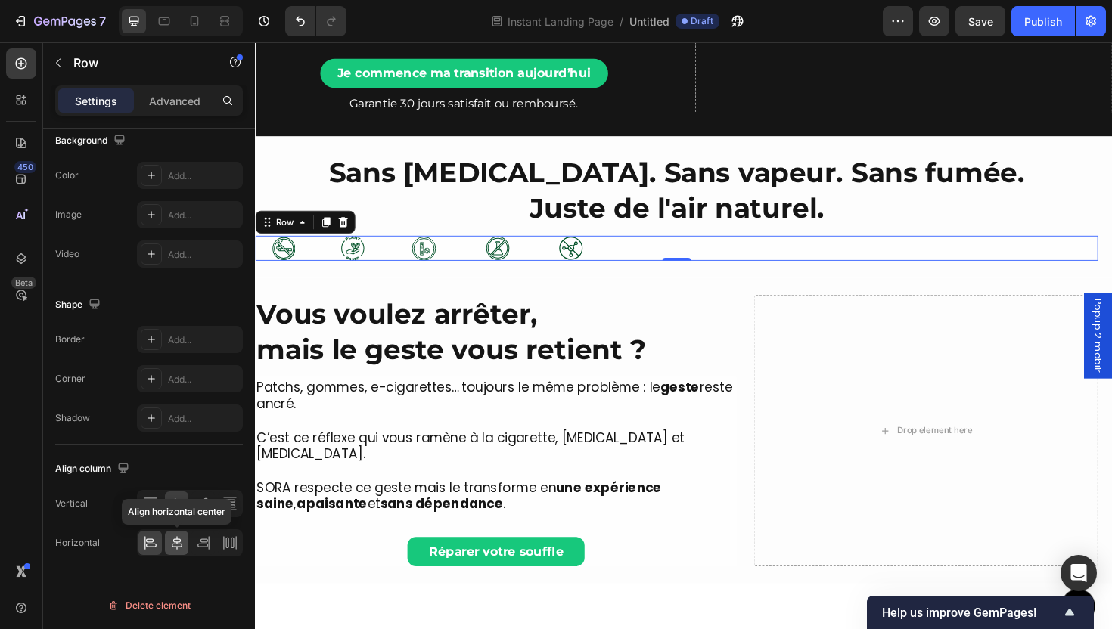
click at [171, 547] on icon at bounding box center [176, 543] width 15 height 15
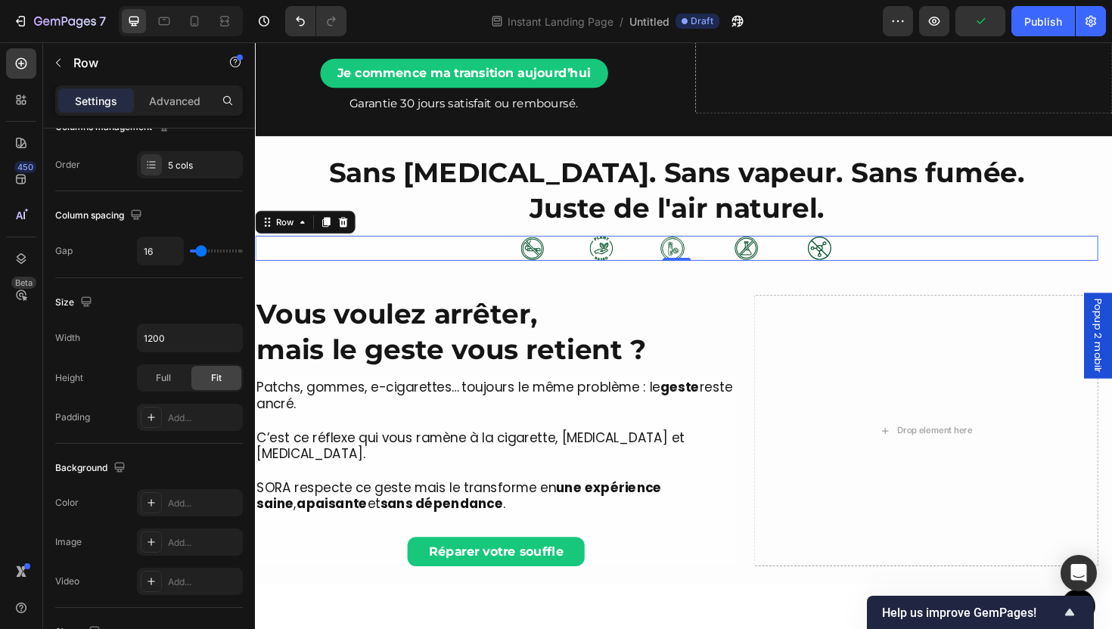
scroll to position [0, 0]
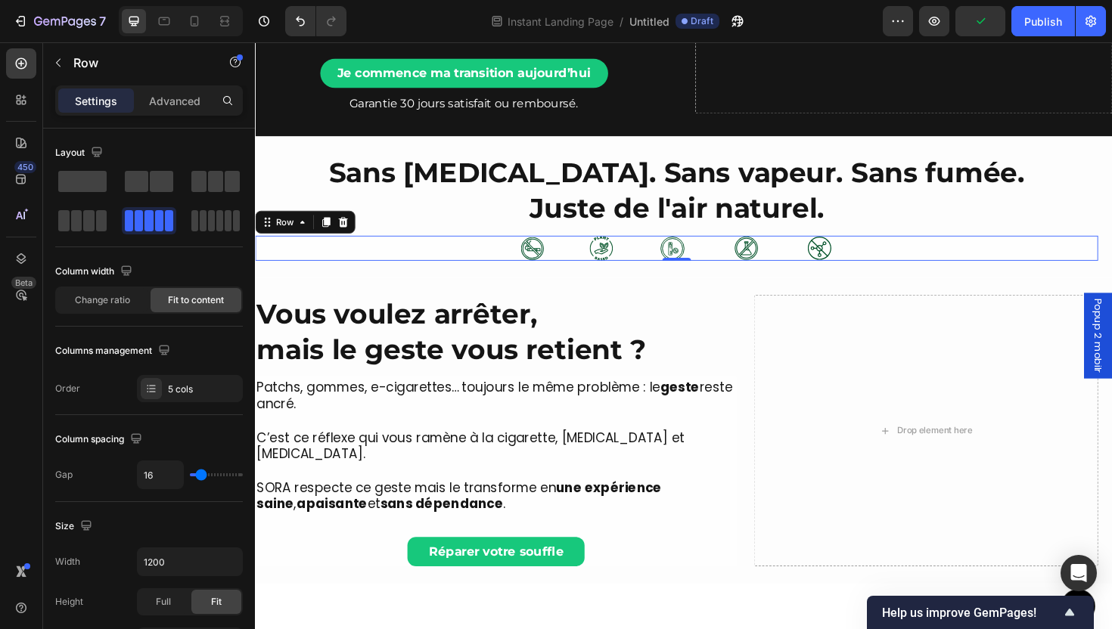
click at [194, 480] on div "16" at bounding box center [190, 475] width 106 height 29
type input "22"
type input "10"
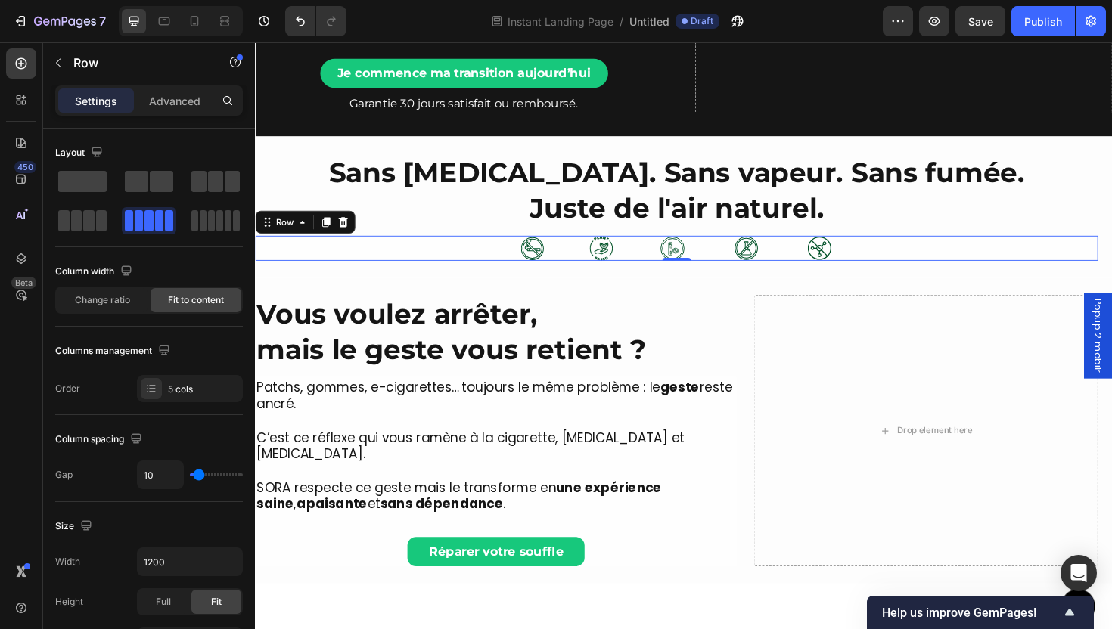
type input "0"
drag, startPoint x: 204, startPoint y: 478, endPoint x: 102, endPoint y: 383, distance: 139.2
type input "0"
click at [190, 474] on input "range" at bounding box center [216, 475] width 53 height 3
click at [568, 261] on img at bounding box center [573, 261] width 24 height 24
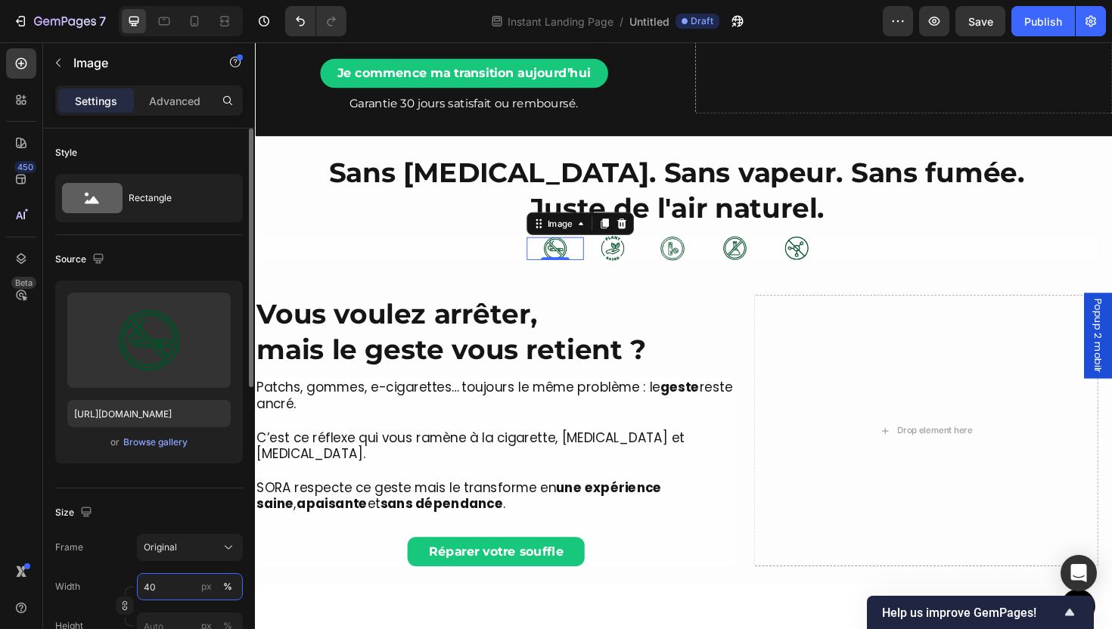
click at [179, 589] on input "40" at bounding box center [190, 586] width 106 height 27
type input "100"
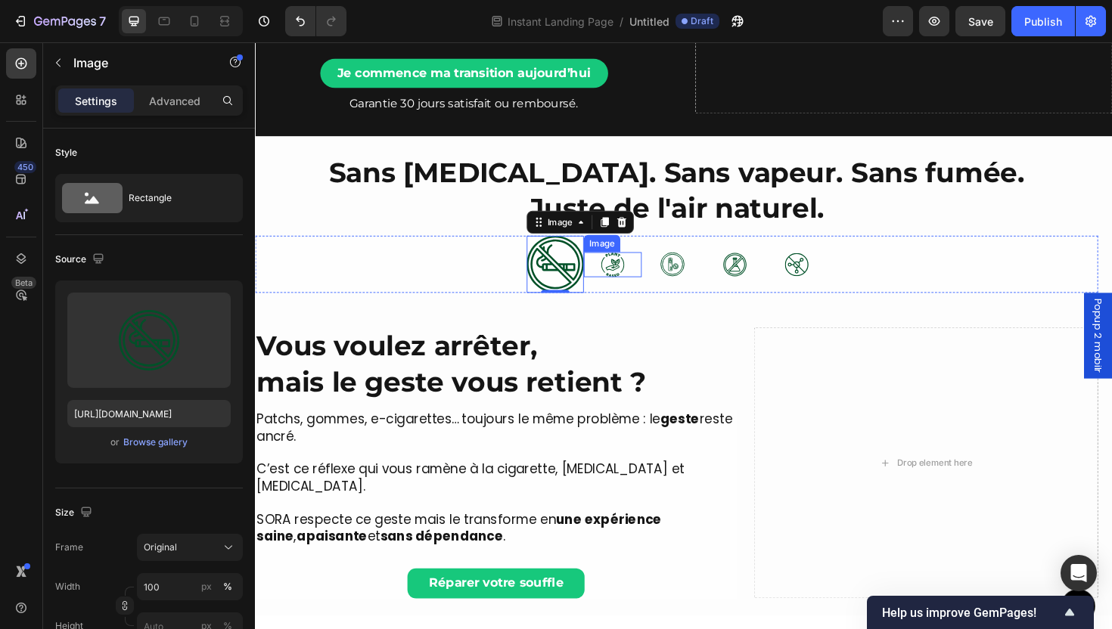
click at [633, 282] on img at bounding box center [633, 278] width 24 height 26
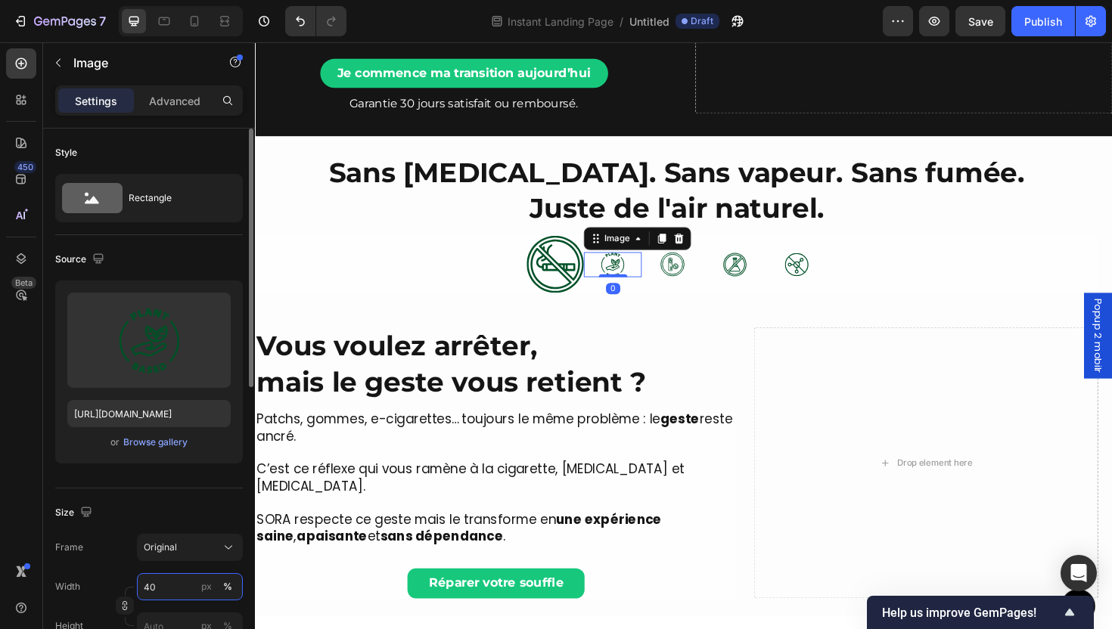
click at [173, 587] on input "40" at bounding box center [190, 586] width 106 height 27
type input "100"
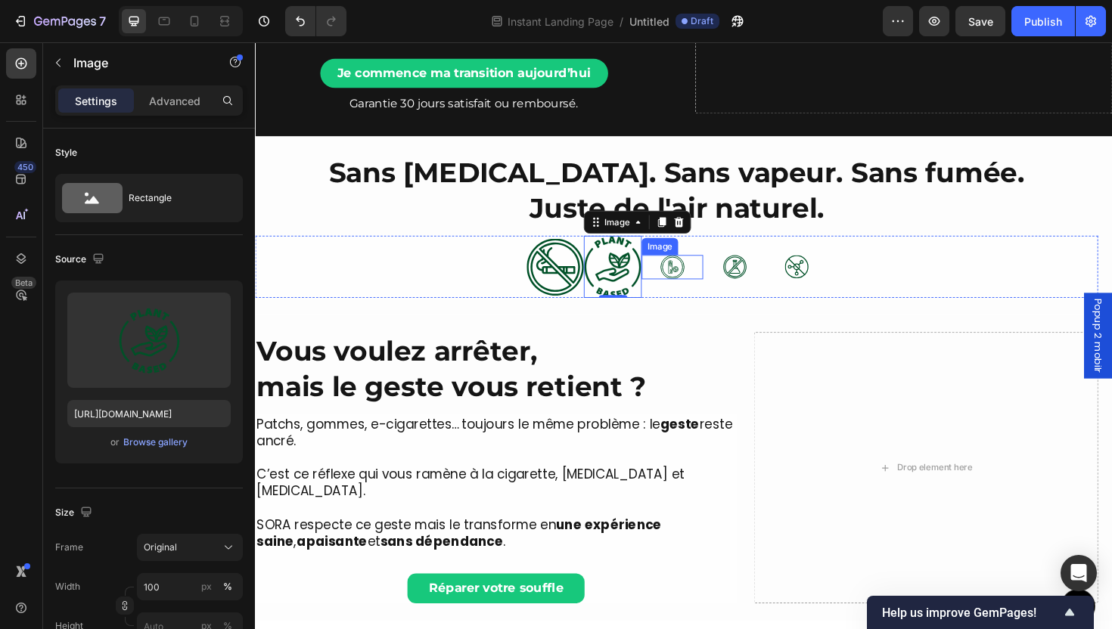
click at [684, 281] on img at bounding box center [697, 281] width 26 height 26
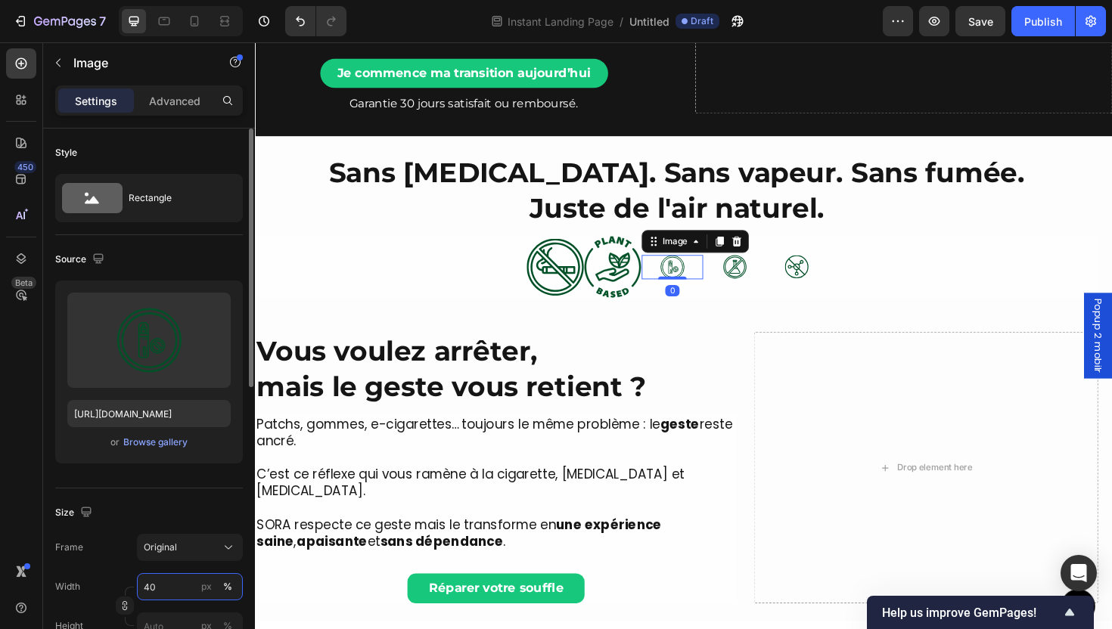
click at [174, 594] on input "40" at bounding box center [190, 586] width 106 height 27
type input "100"
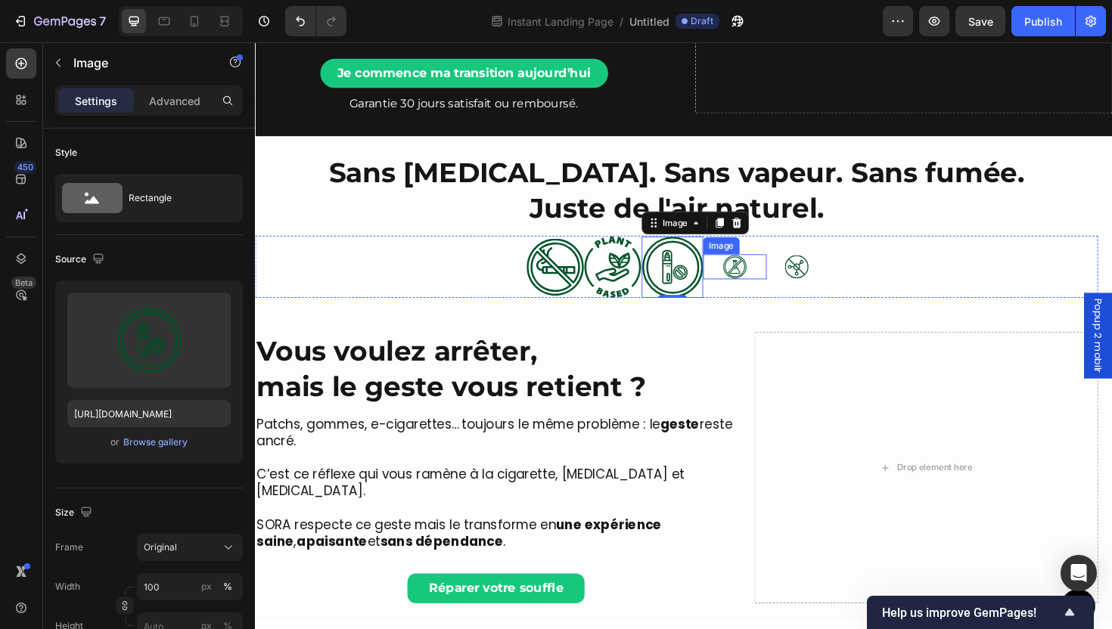
click at [757, 289] on img at bounding box center [763, 280] width 27 height 26
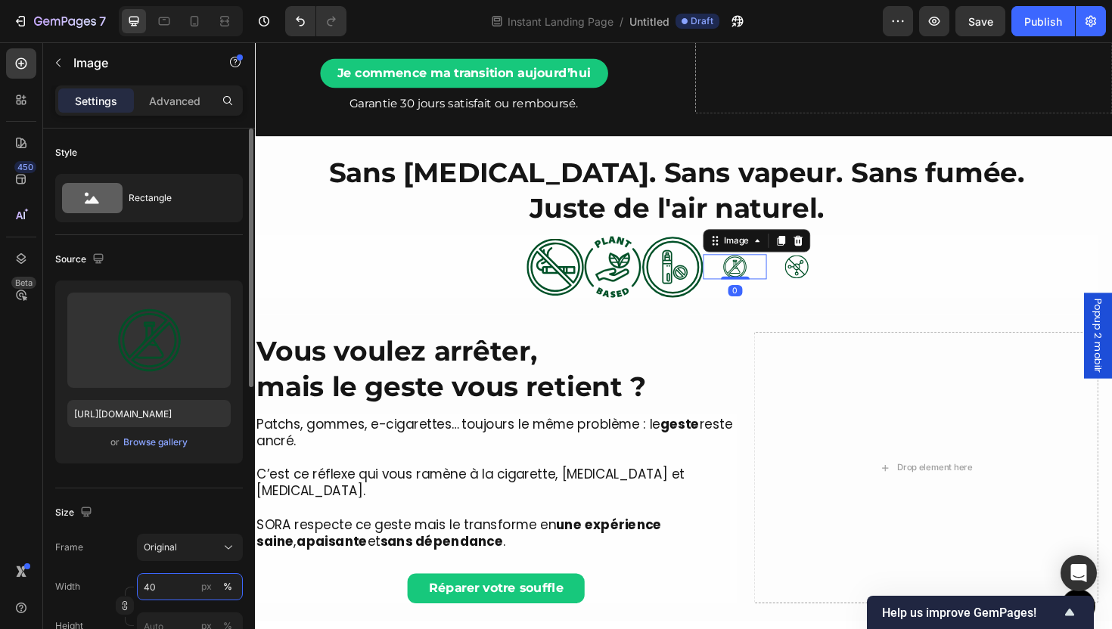
click at [159, 594] on input "40" at bounding box center [190, 586] width 106 height 27
type input "100"
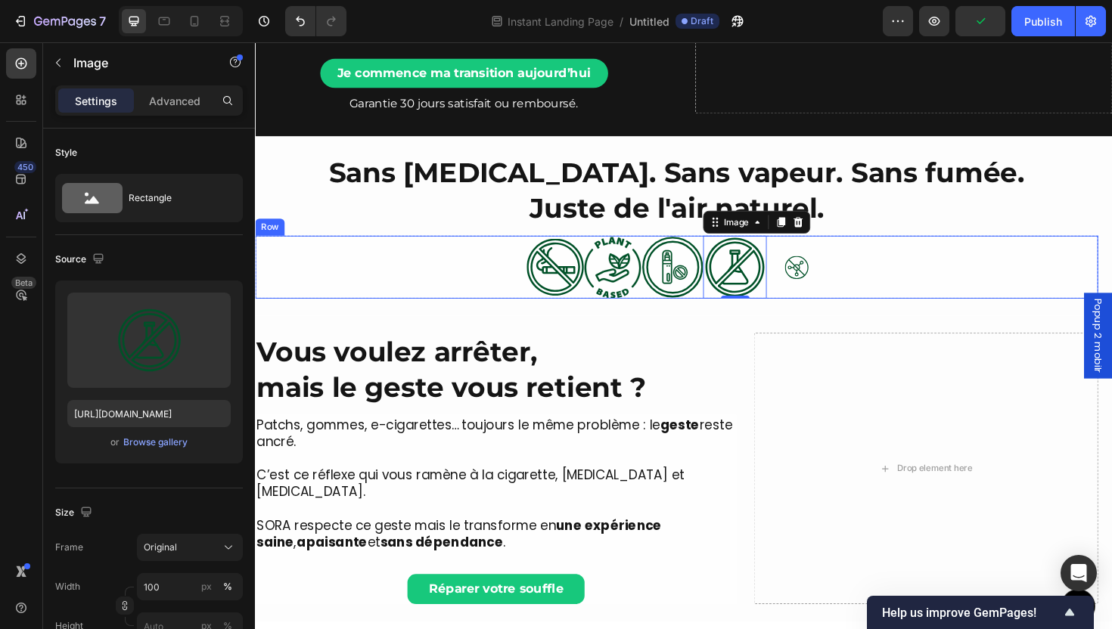
click at [826, 296] on div "Image" at bounding box center [829, 280] width 64 height 67
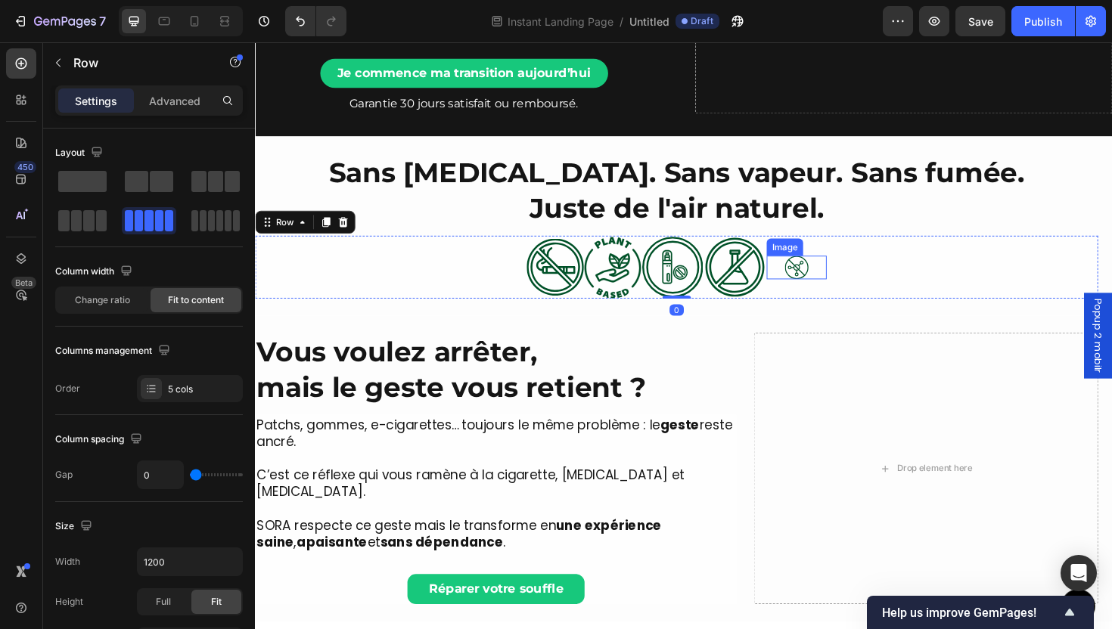
click at [822, 291] on div "Image" at bounding box center [829, 281] width 64 height 25
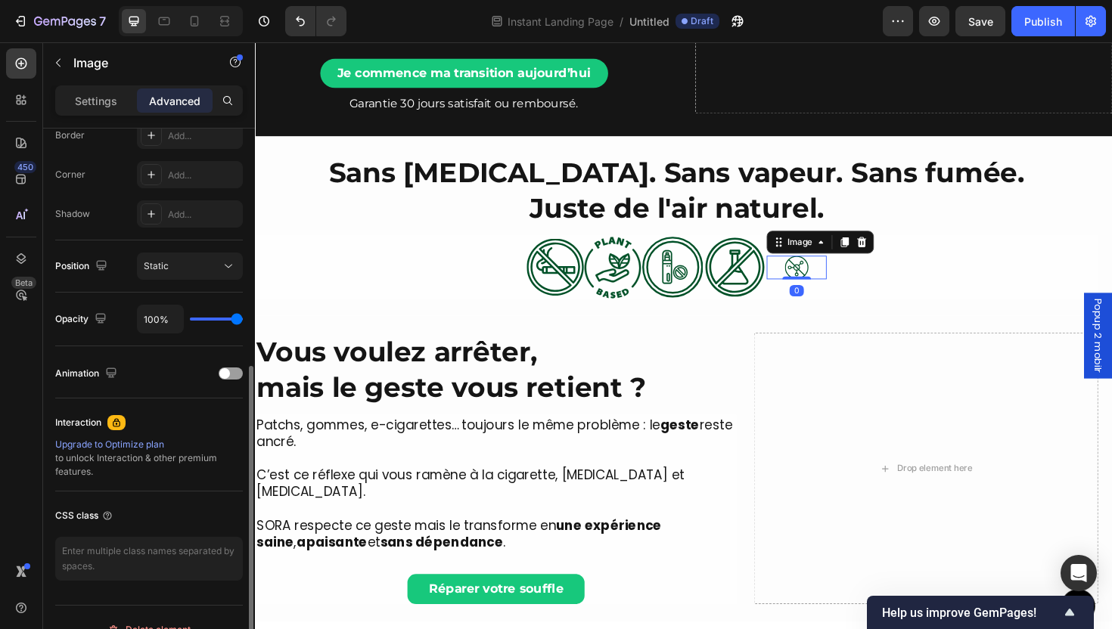
scroll to position [444, 0]
drag, startPoint x: 97, startPoint y: 103, endPoint x: 128, endPoint y: 271, distance: 170.8
click at [97, 102] on p "Settings" at bounding box center [96, 101] width 42 height 16
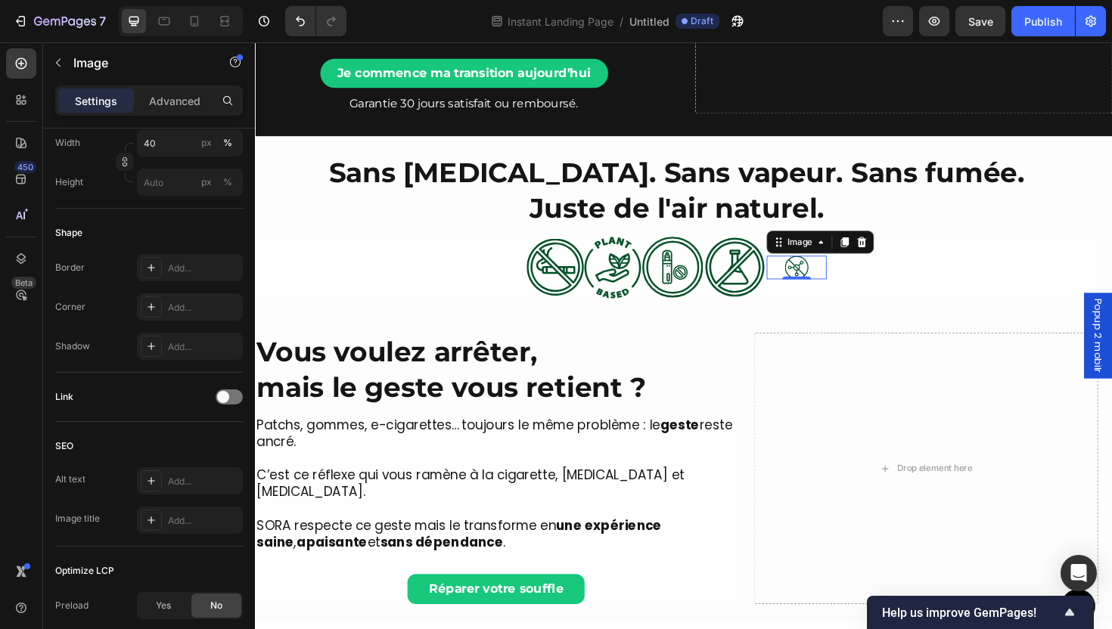
scroll to position [0, 0]
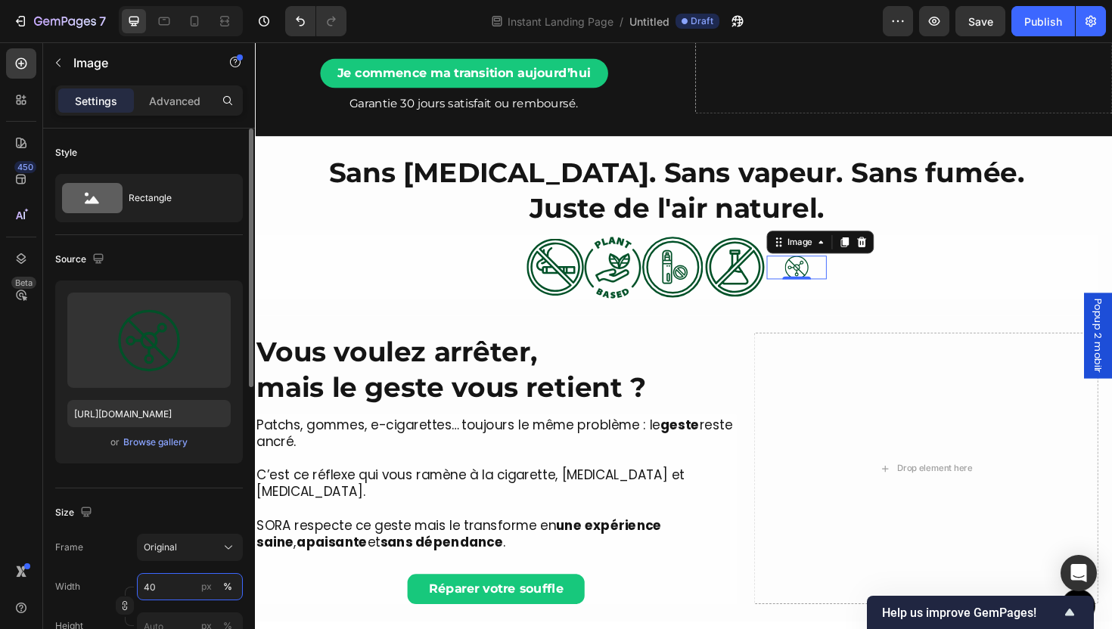
click at [186, 581] on input "40" at bounding box center [190, 586] width 106 height 27
type input "100"
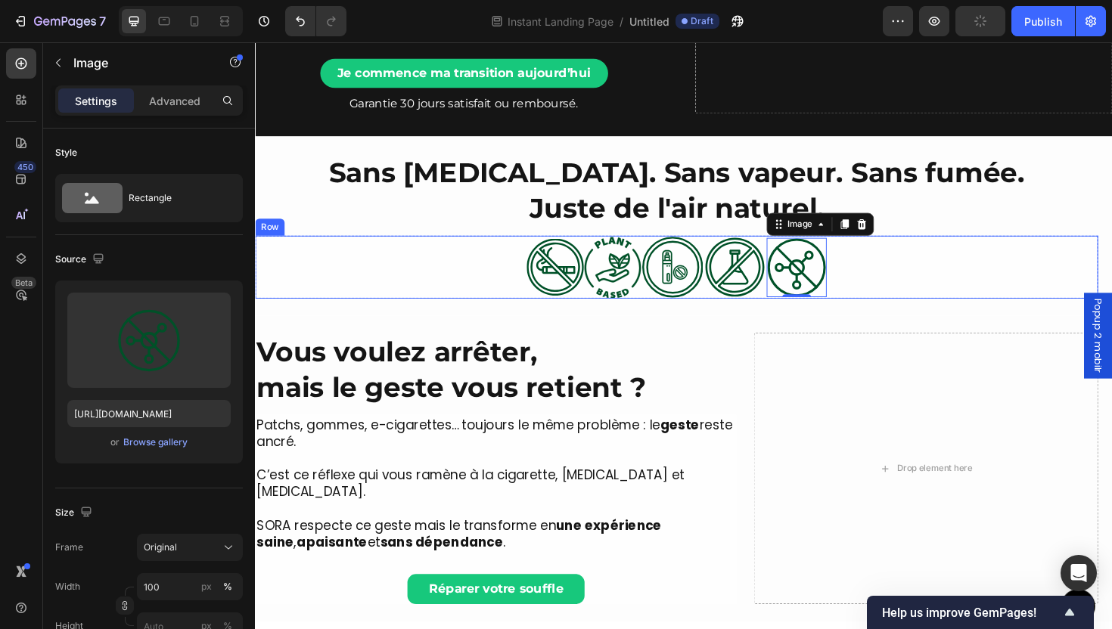
click at [484, 274] on div "Image Image Image Image Image 0 Row" at bounding box center [701, 280] width 893 height 67
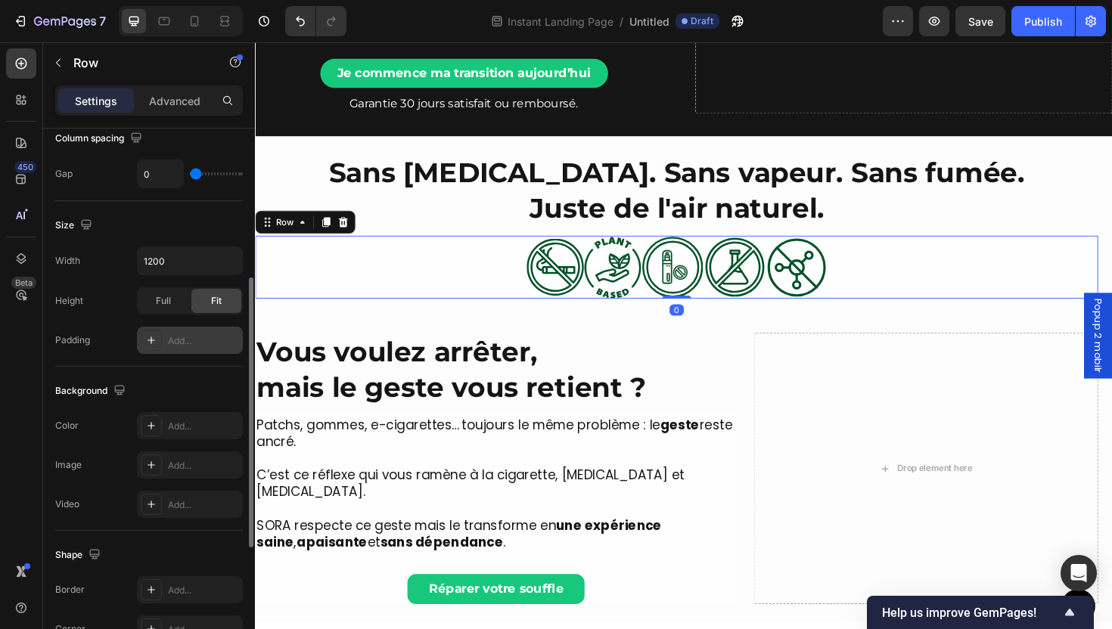
scroll to position [178, 0]
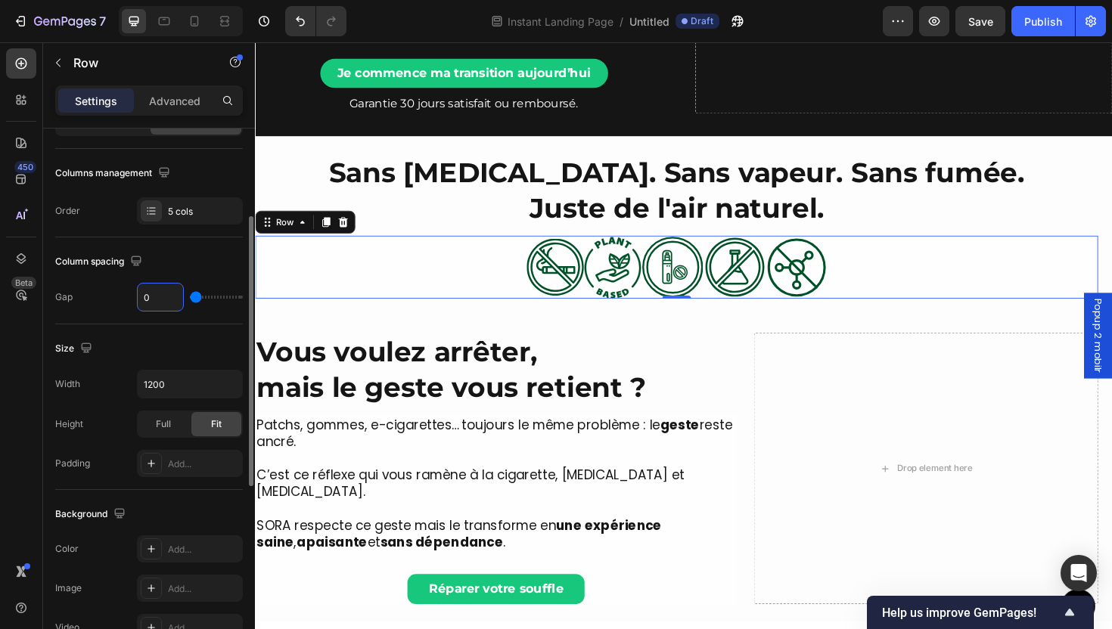
click at [164, 309] on input "0" at bounding box center [160, 297] width 45 height 27
type input "2"
type input "24"
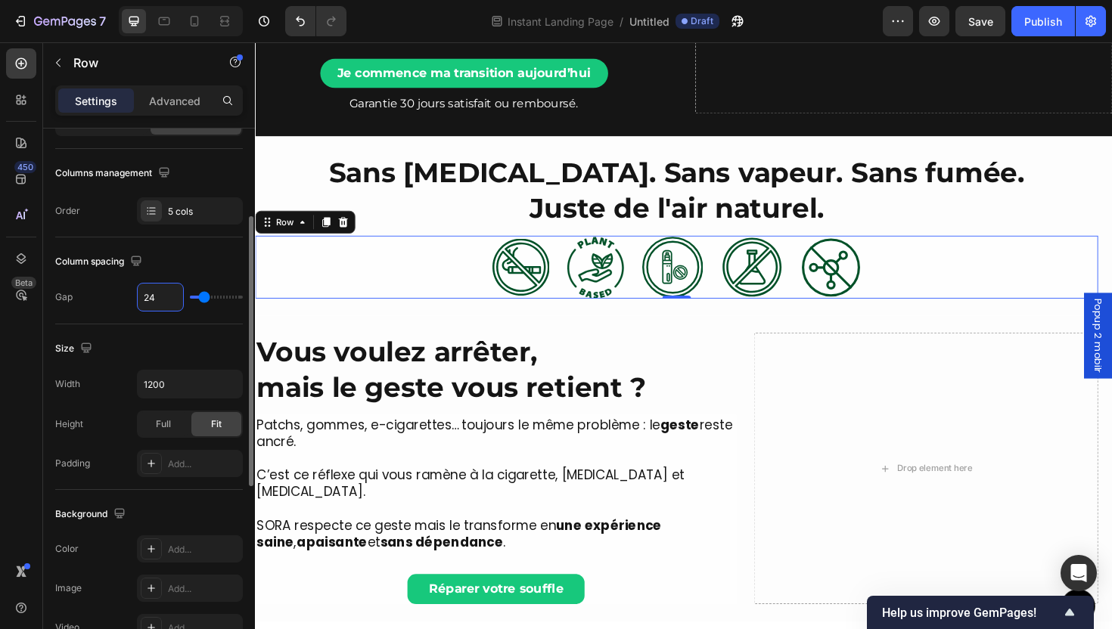
click at [162, 294] on input "24" at bounding box center [160, 297] width 45 height 27
type input "2"
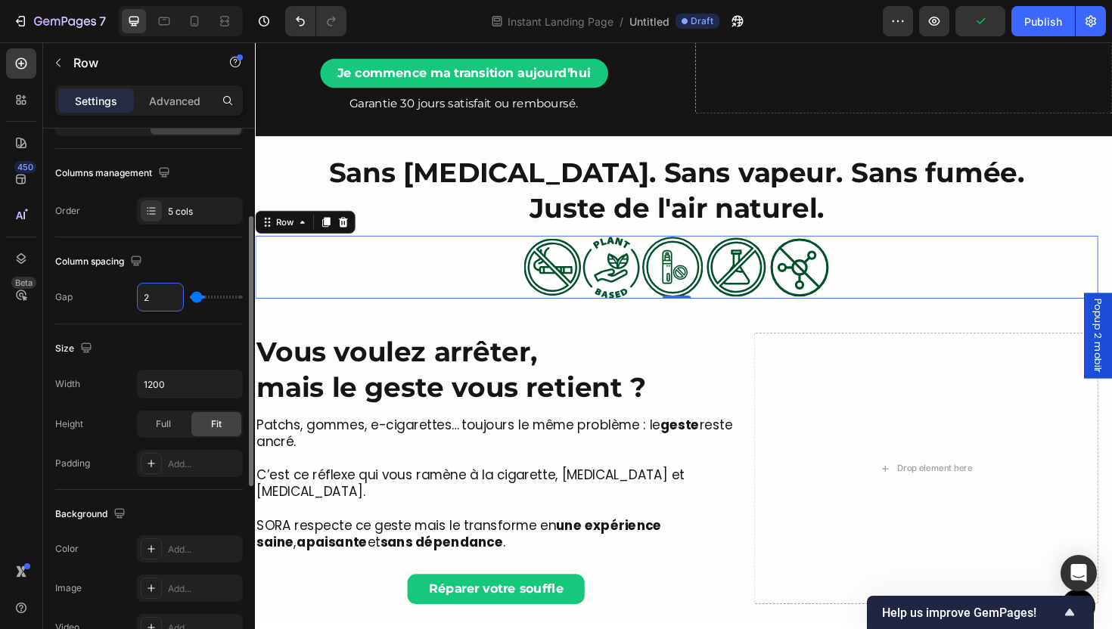
type input "0"
type input "3"
type input "38"
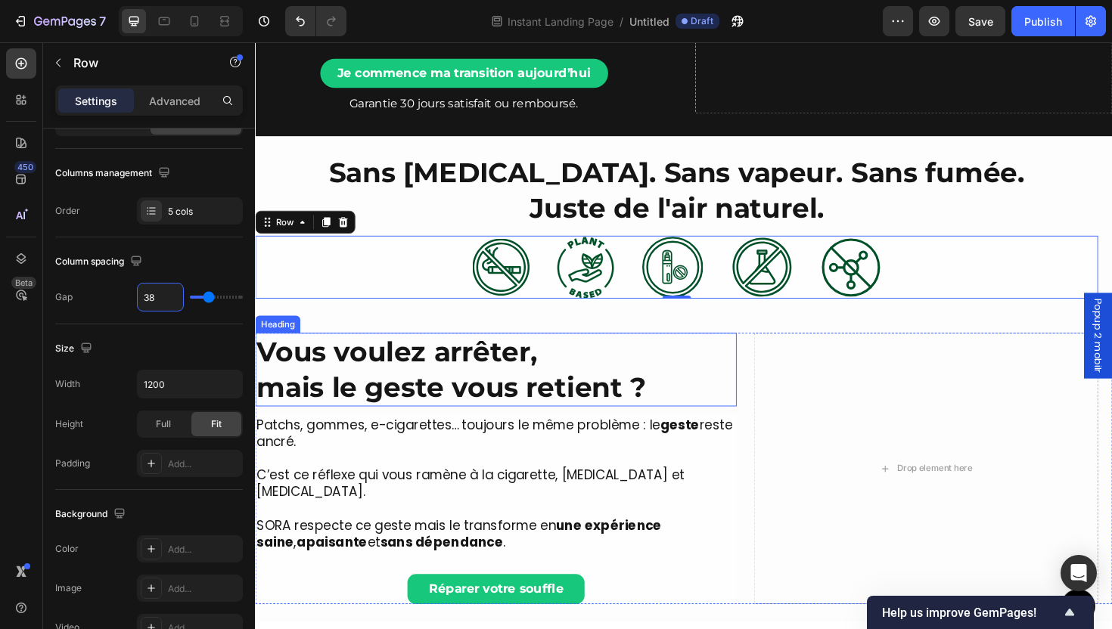
click at [354, 360] on h2 "Vous voulez arrêter, mais le geste vous retient ?" at bounding box center [510, 389] width 510 height 78
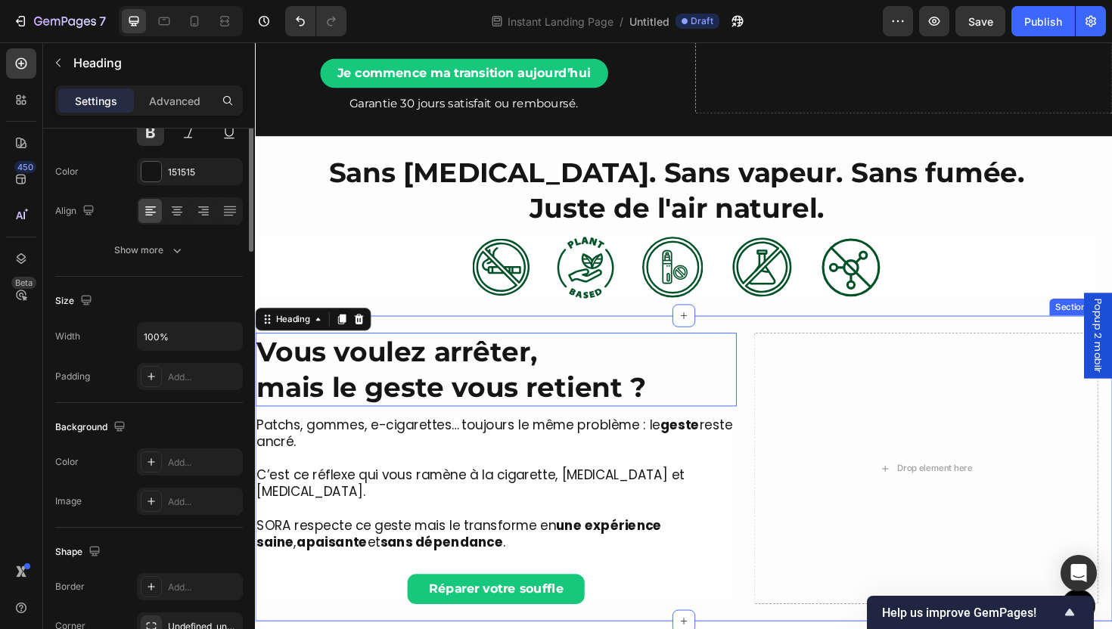
scroll to position [0, 0]
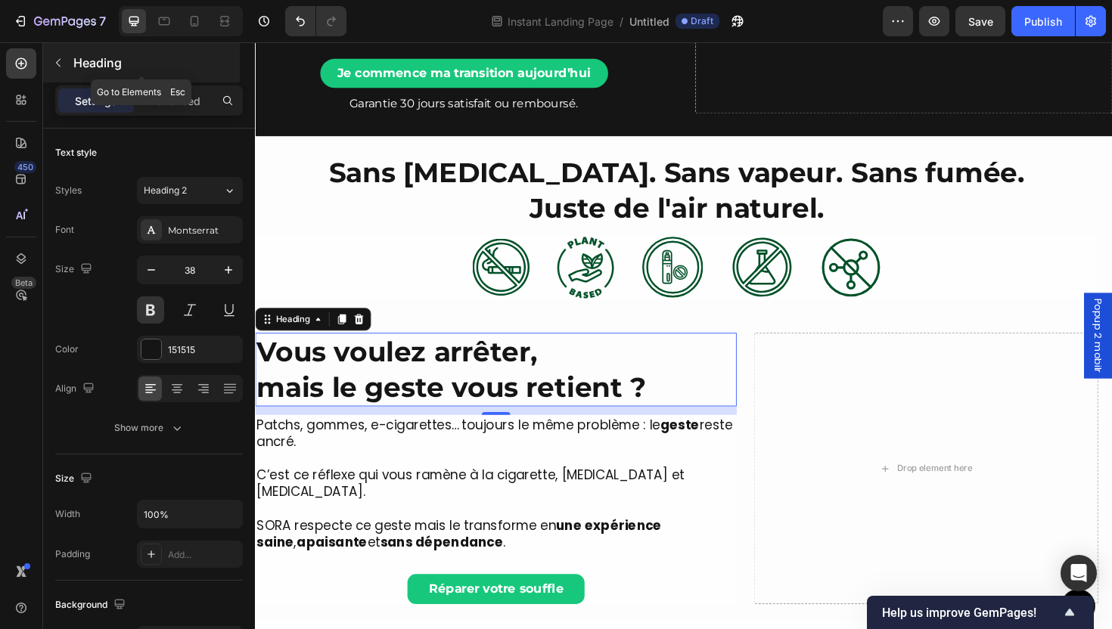
click at [83, 64] on p "Heading" at bounding box center [154, 63] width 163 height 18
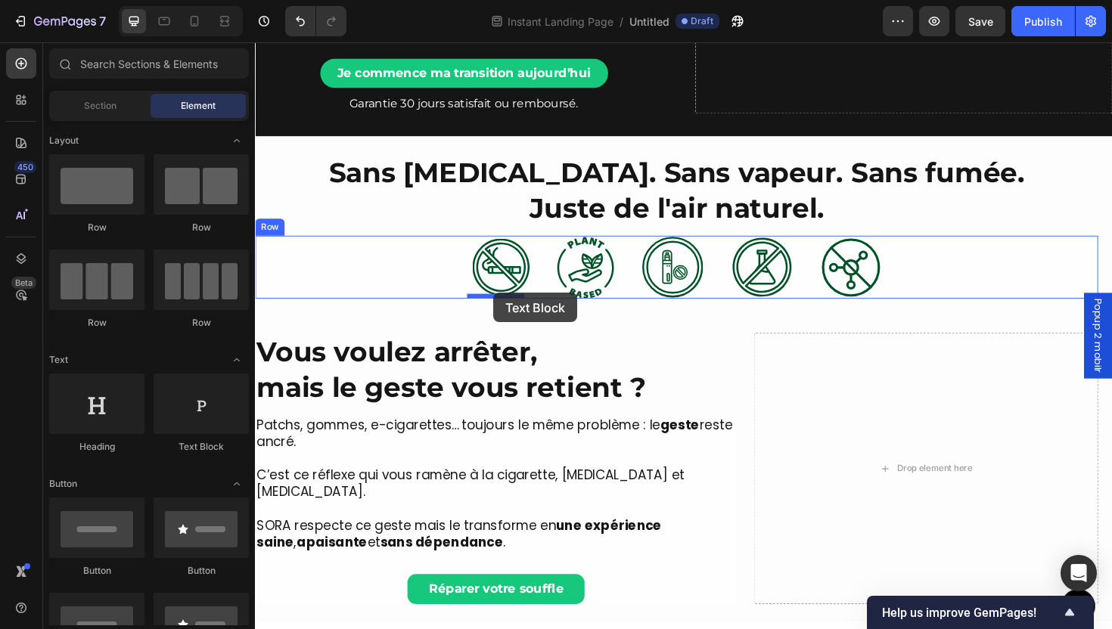
drag, startPoint x: 441, startPoint y: 196, endPoint x: 508, endPoint y: 308, distance: 130.3
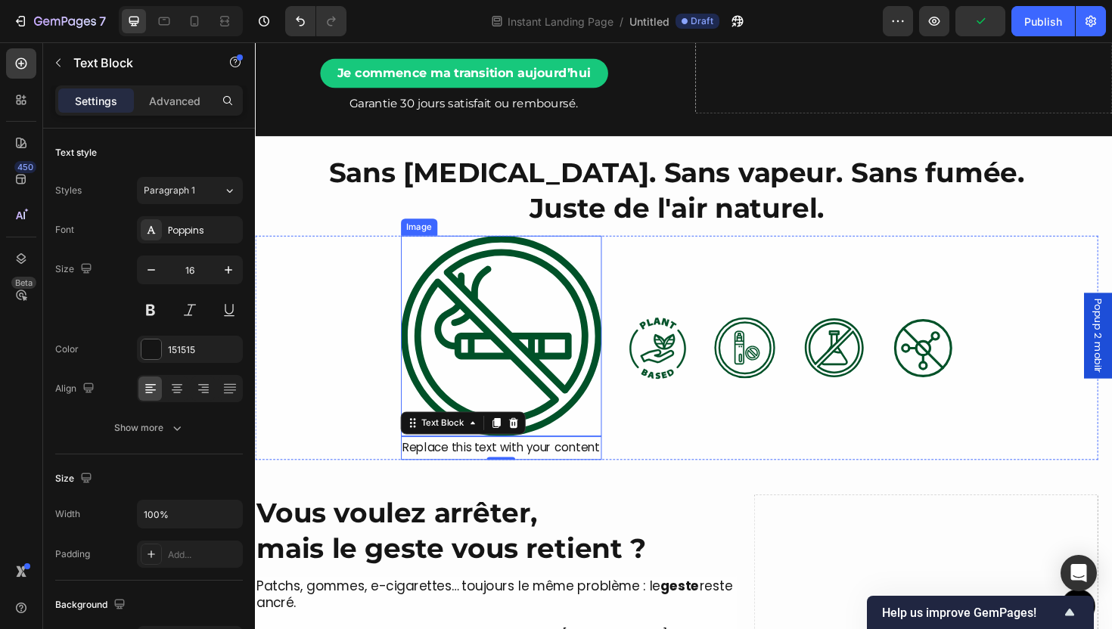
click at [487, 359] on img at bounding box center [515, 353] width 213 height 213
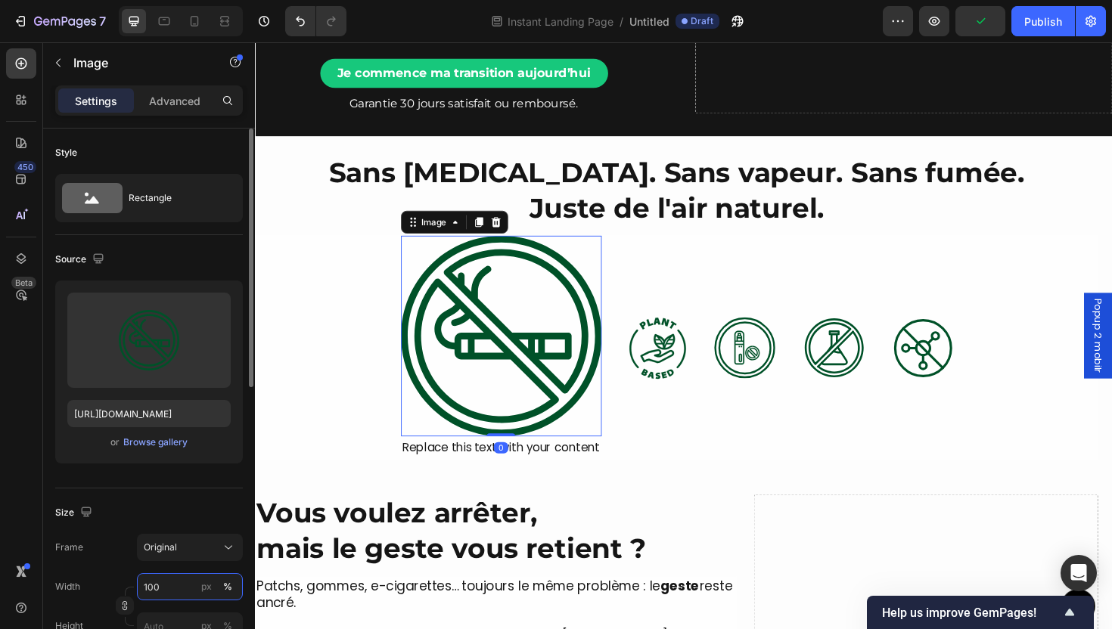
click at [185, 591] on input "100" at bounding box center [190, 586] width 106 height 27
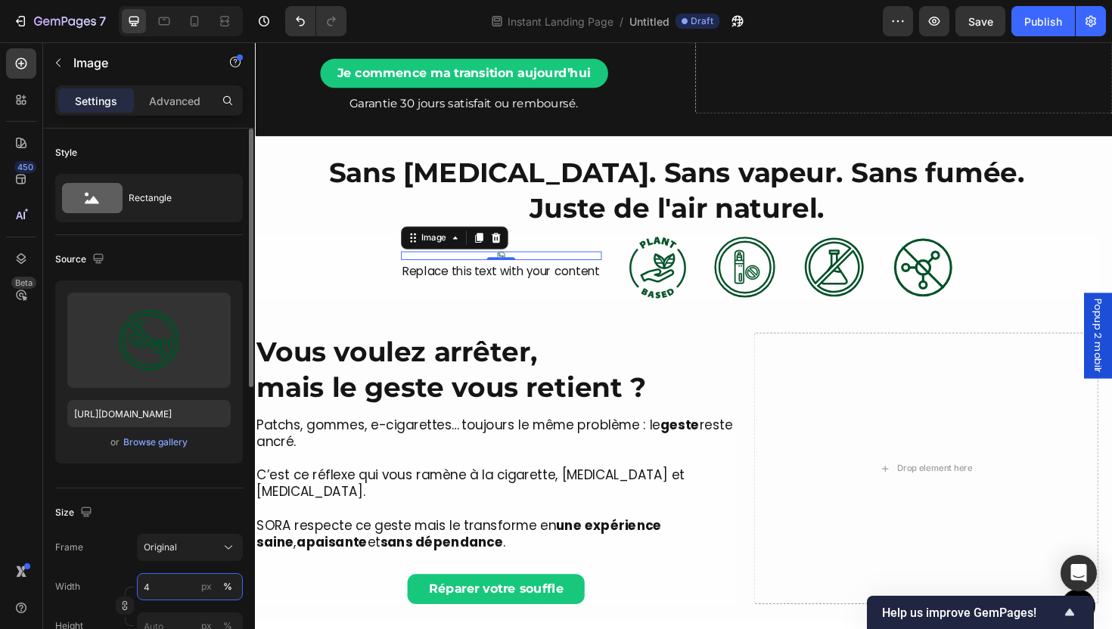
type input "40"
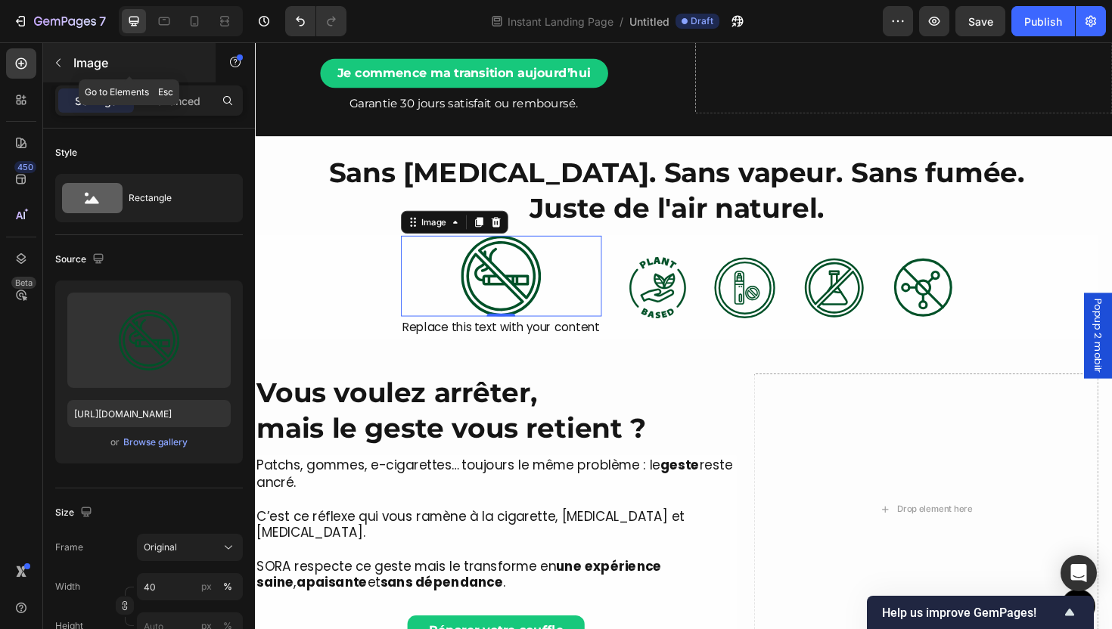
click at [73, 55] on div "Image" at bounding box center [129, 62] width 173 height 39
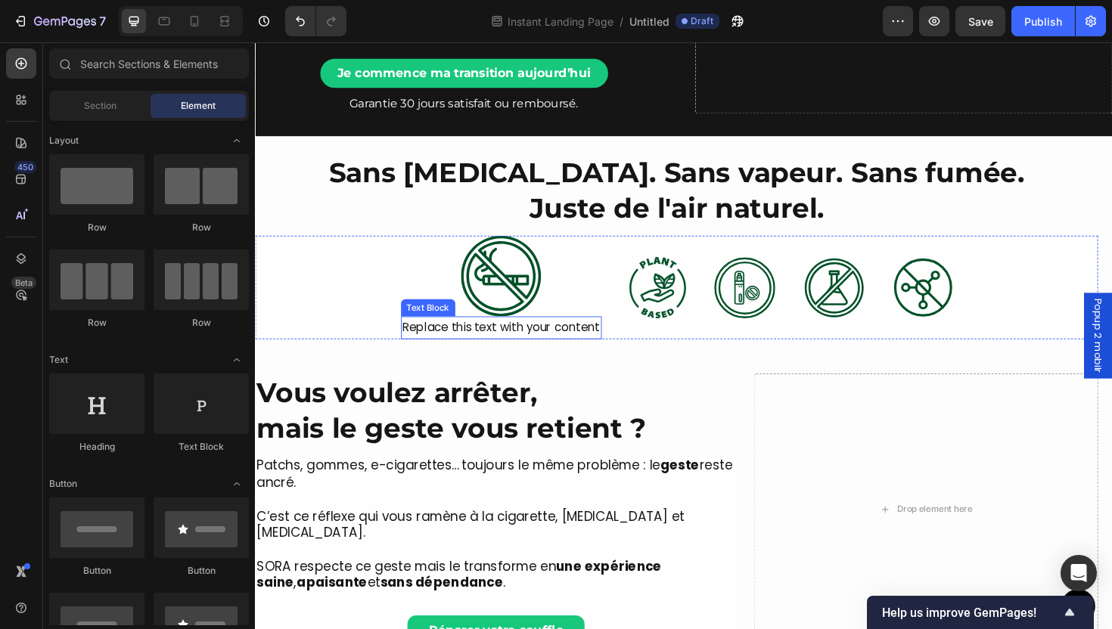
click at [508, 350] on div "Replace this text with your content" at bounding box center [515, 345] width 213 height 25
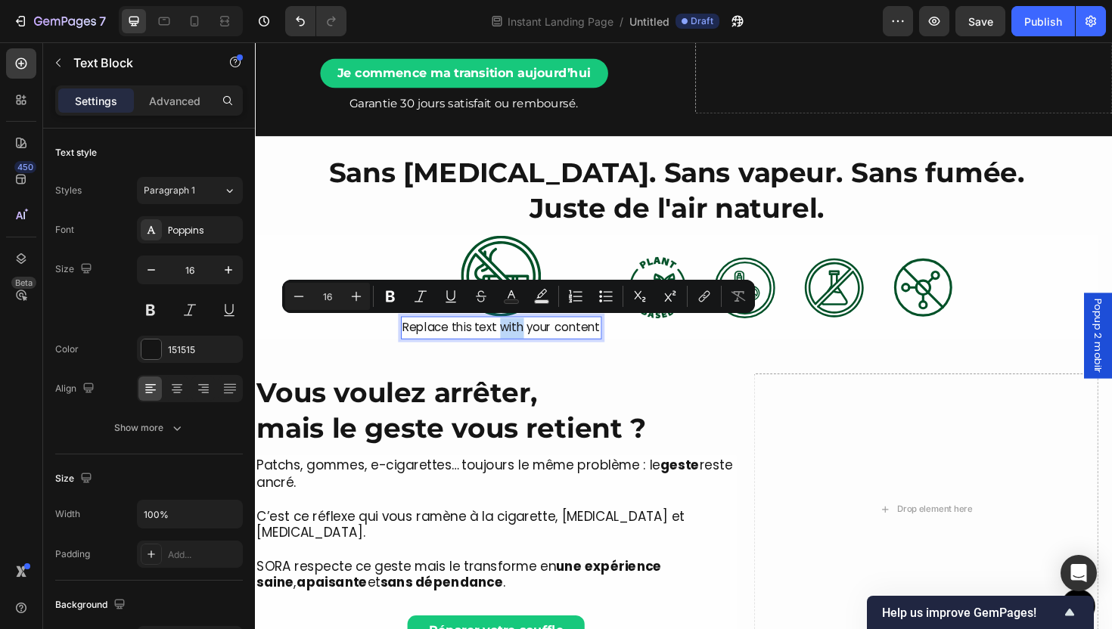
click at [508, 348] on p "Replace this text with your content" at bounding box center [516, 345] width 210 height 22
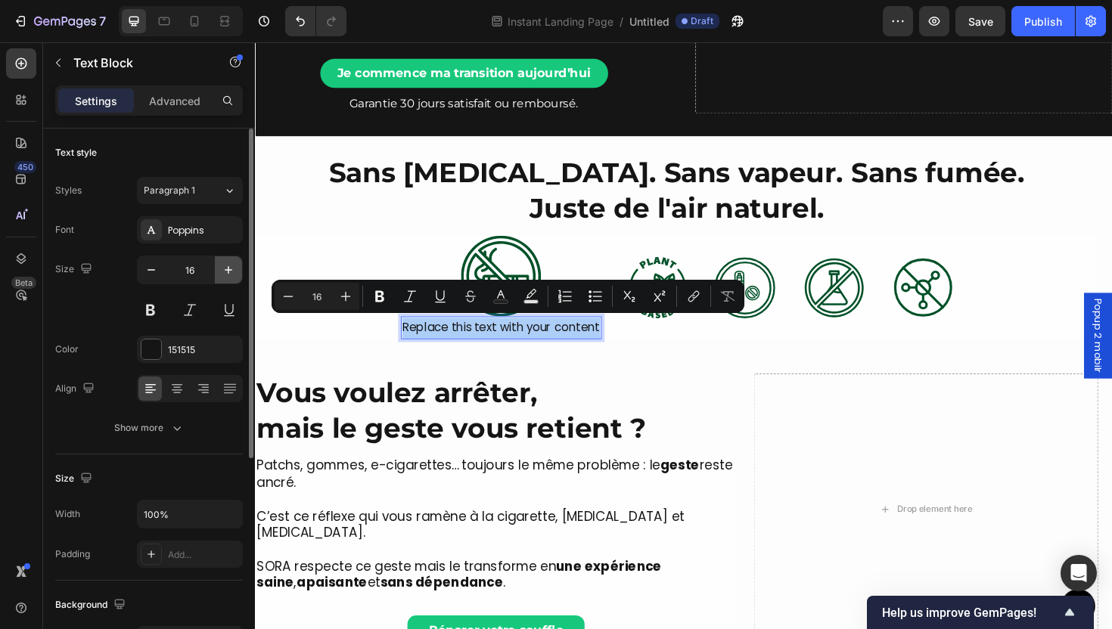
click at [229, 269] on icon "button" at bounding box center [229, 270] width 8 height 8
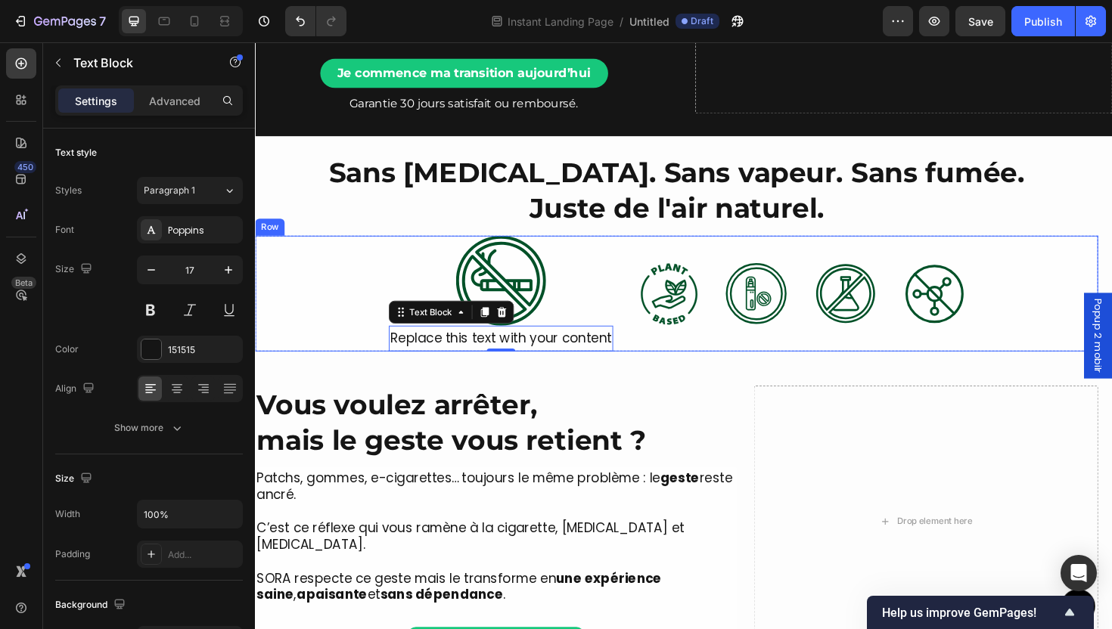
type input "18"
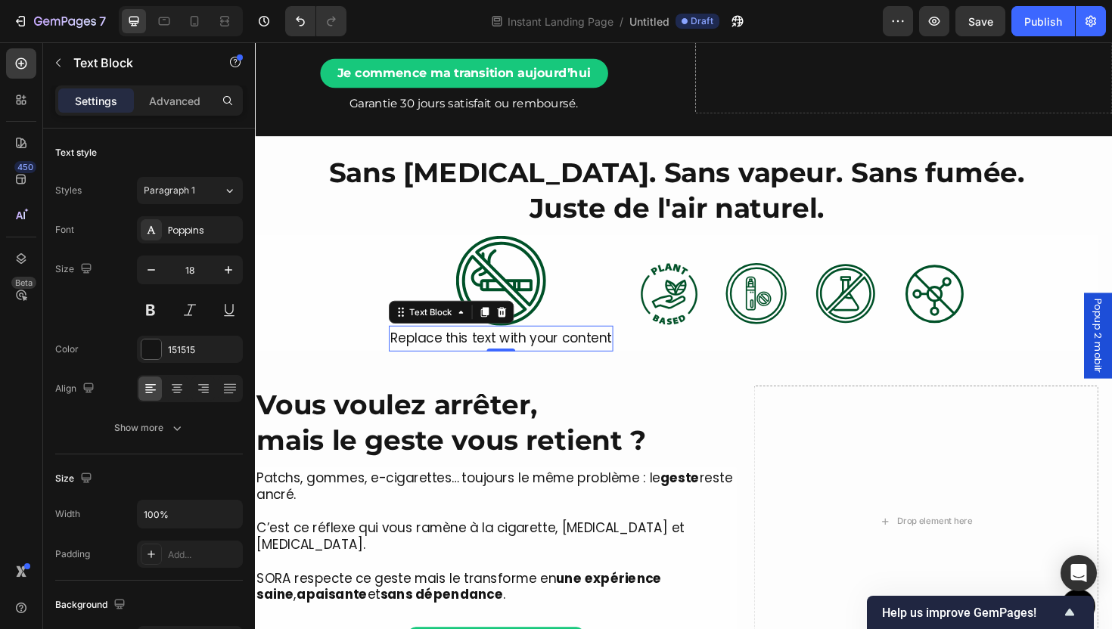
click at [468, 362] on p "Replace this text with your content" at bounding box center [515, 356] width 235 height 24
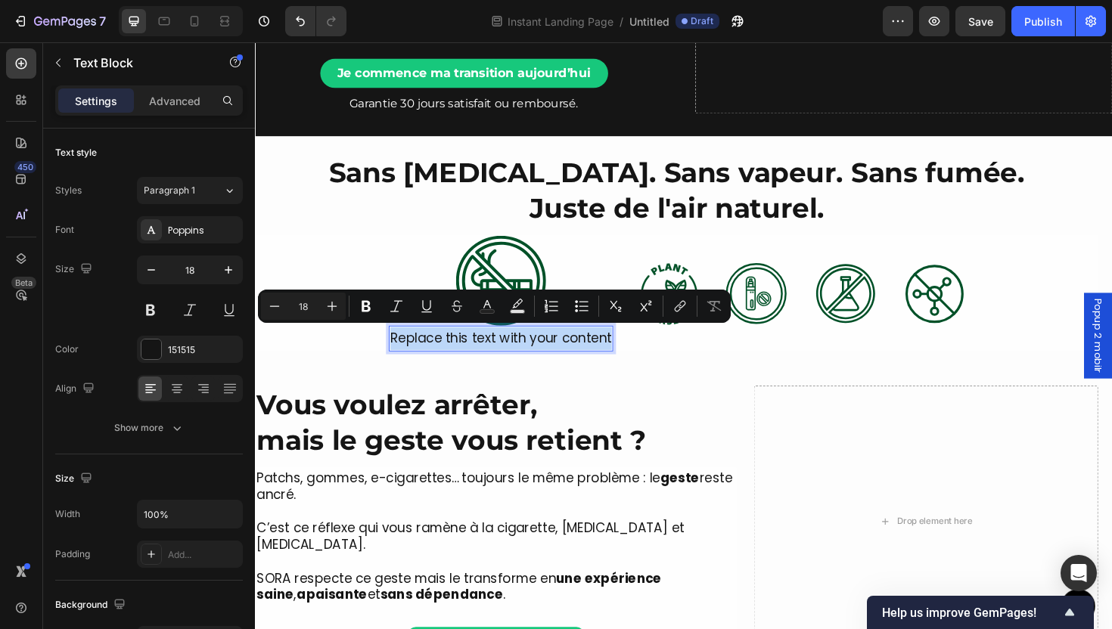
click at [468, 362] on p "Replace this text with your content" at bounding box center [515, 356] width 235 height 24
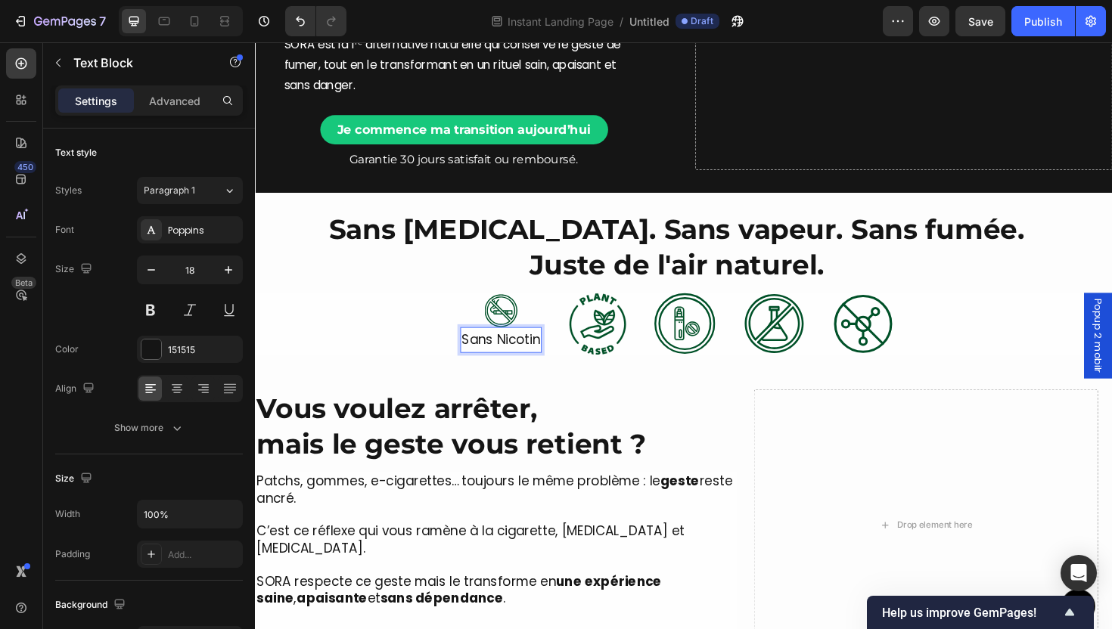
scroll to position [212, 0]
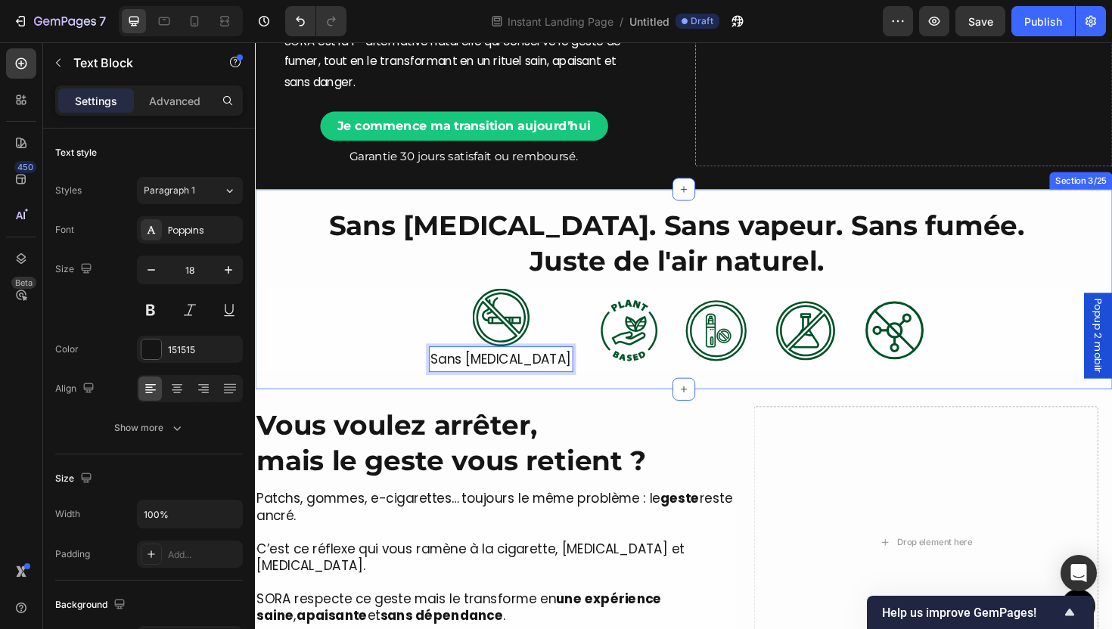
click at [578, 410] on div "More Than a Device, It’s a Ritual of Relief Heading SORA™ lets you quit smoking…" at bounding box center [709, 572] width 908 height 324
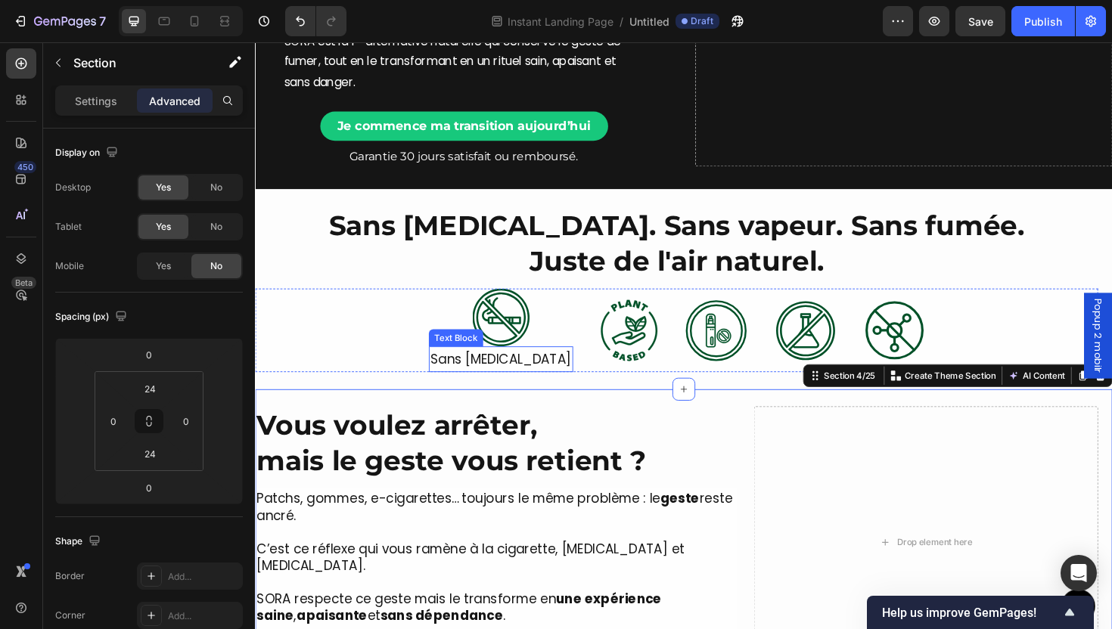
click at [497, 366] on p "Sans [MEDICAL_DATA]" at bounding box center [515, 378] width 150 height 24
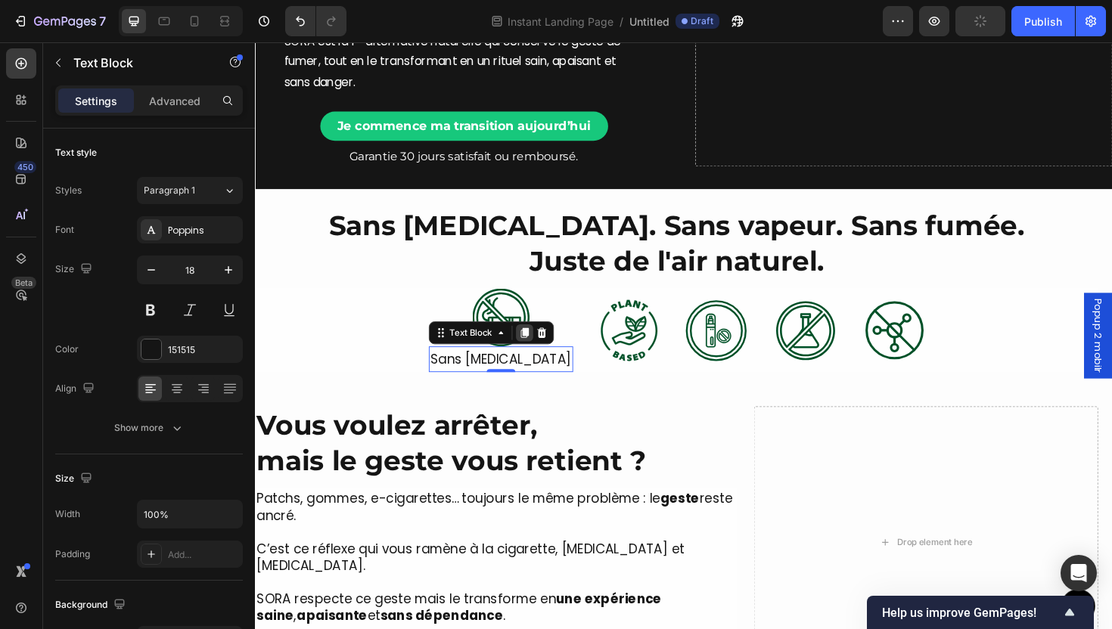
click at [546, 344] on icon at bounding box center [540, 350] width 12 height 12
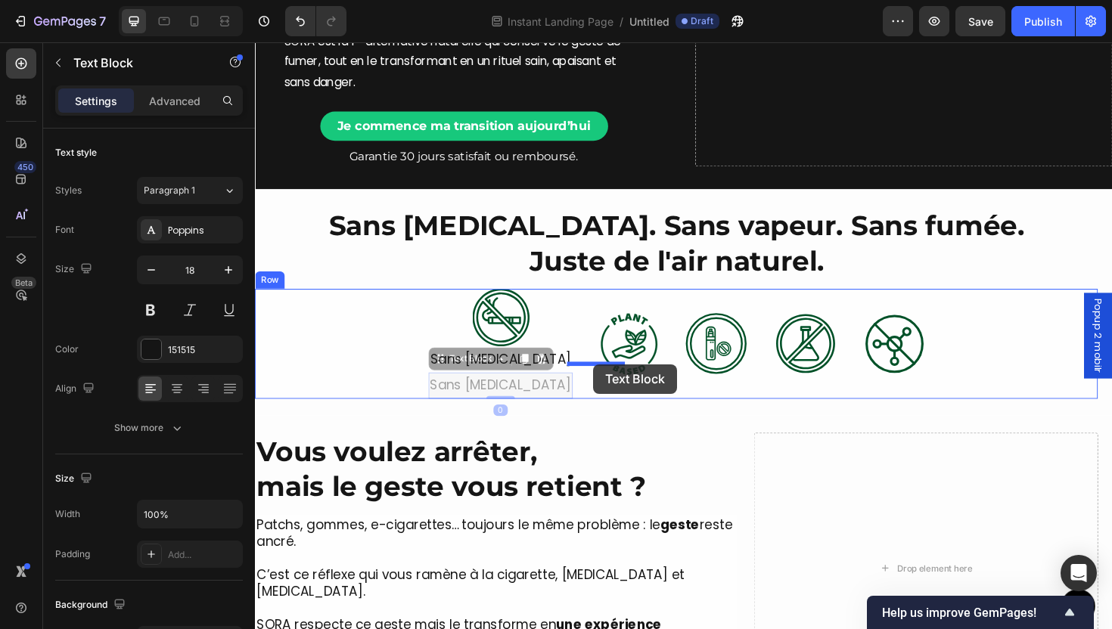
drag, startPoint x: 542, startPoint y: 389, endPoint x: 613, endPoint y: 383, distance: 70.6
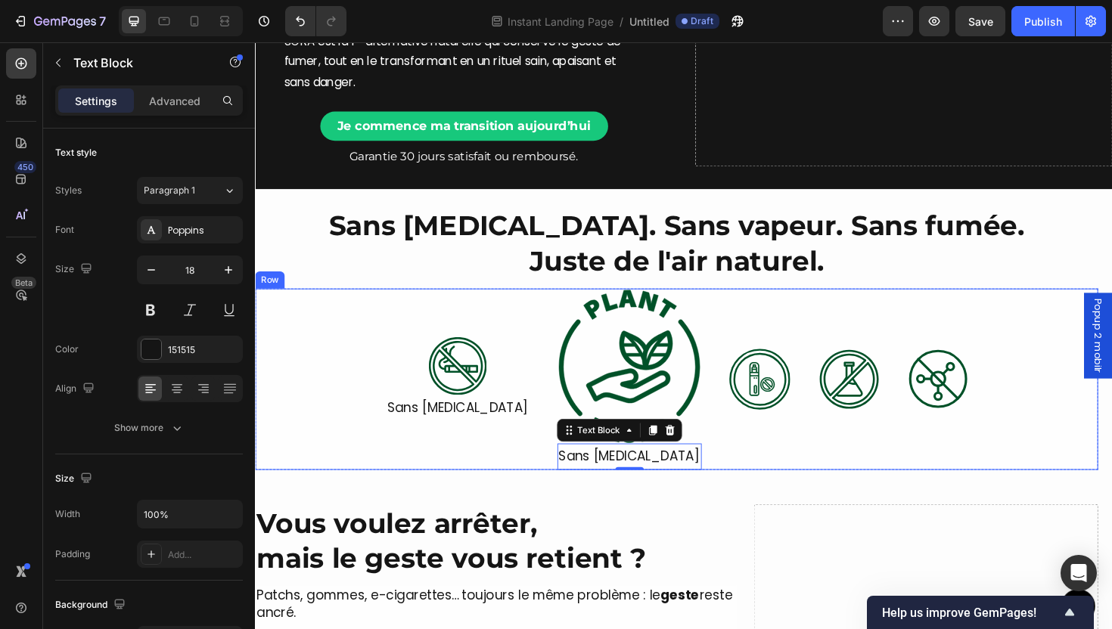
click at [552, 360] on div "Image Sans [MEDICAL_DATA] Text Block Image Sans [MEDICAL_DATA] Text Block 0 Ima…" at bounding box center [701, 398] width 893 height 191
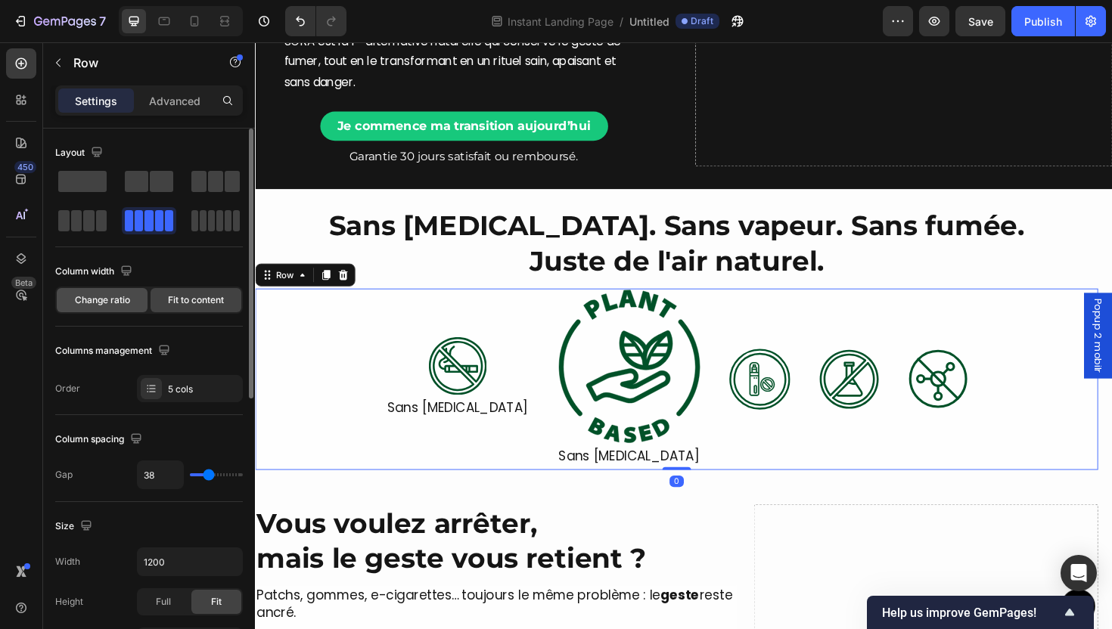
click at [81, 302] on span "Change ratio" at bounding box center [102, 301] width 55 height 14
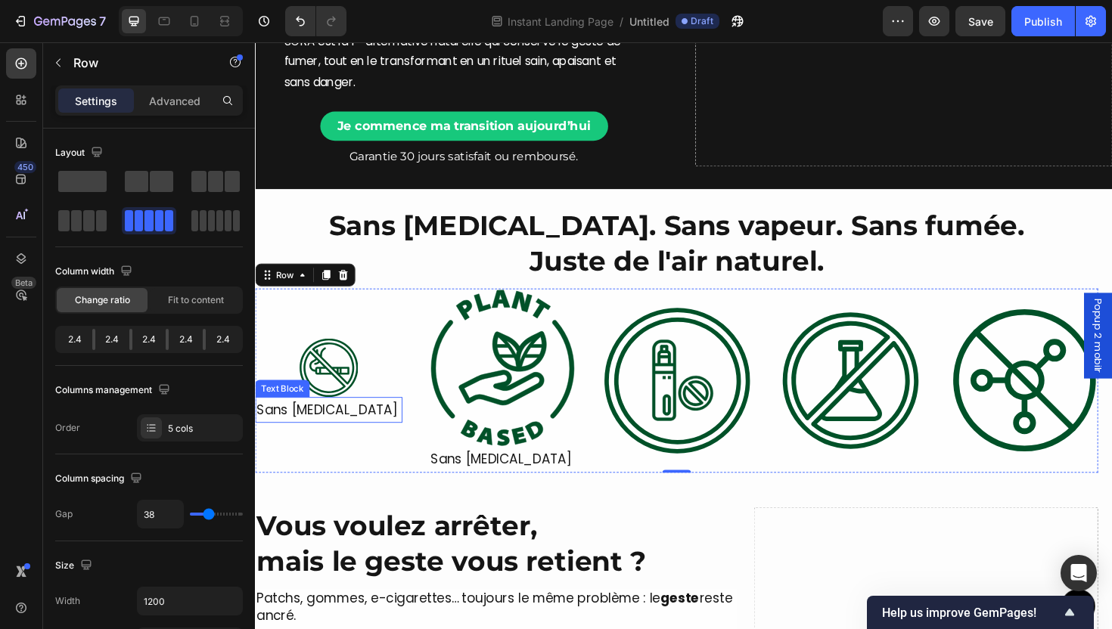
click at [362, 430] on p "Sans [MEDICAL_DATA]" at bounding box center [332, 432] width 153 height 24
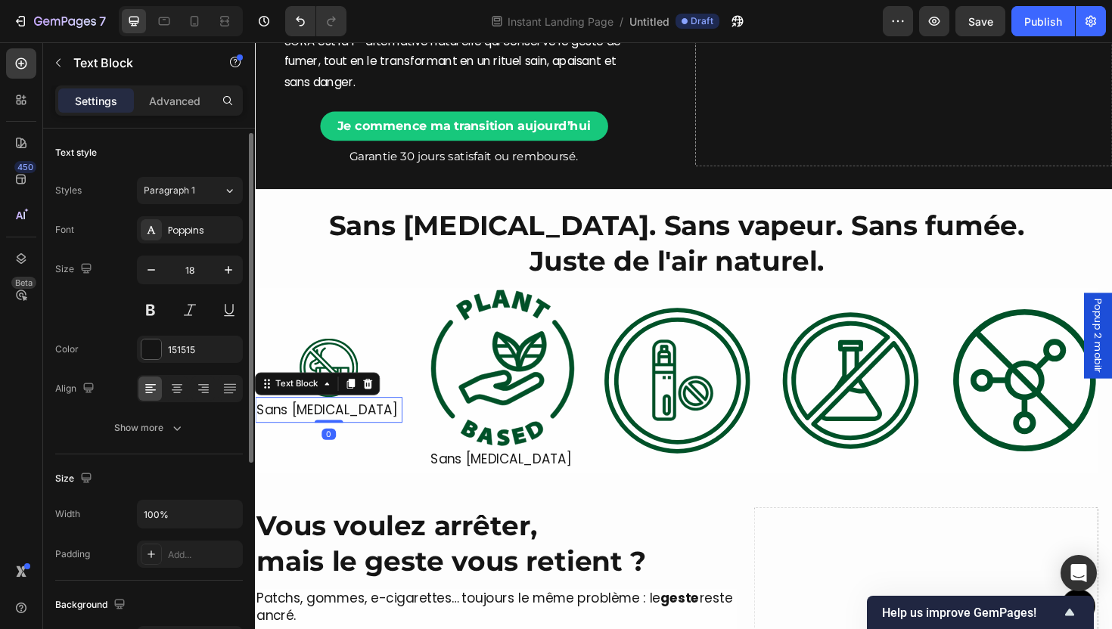
scroll to position [353, 0]
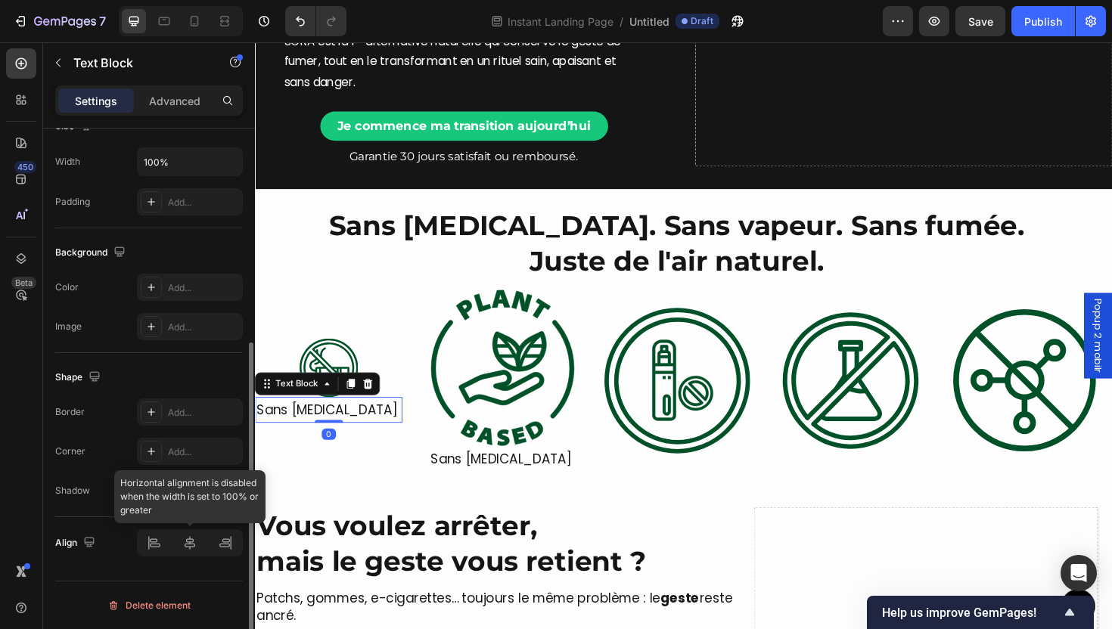
click at [184, 545] on div at bounding box center [190, 543] width 106 height 27
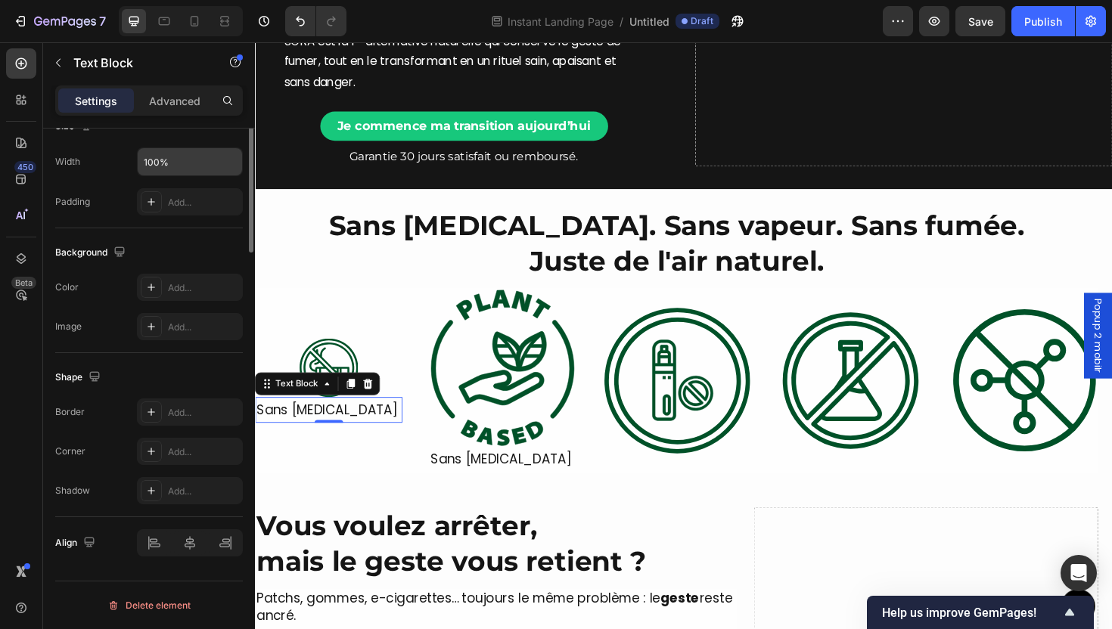
scroll to position [92, 0]
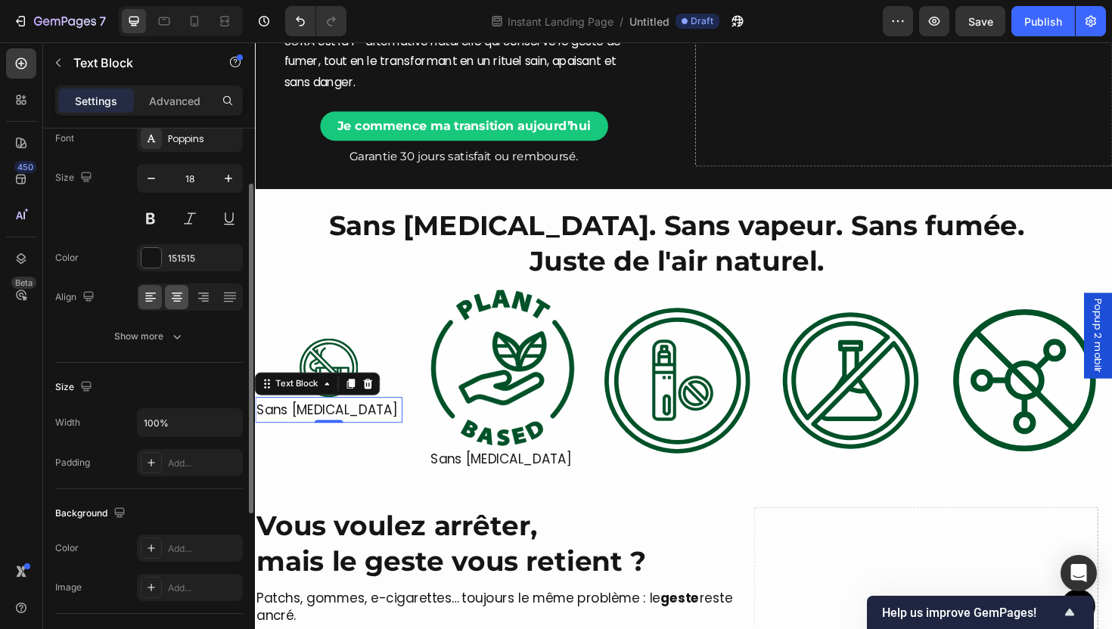
click at [167, 300] on div at bounding box center [176, 297] width 23 height 24
click at [398, 374] on div at bounding box center [333, 387] width 156 height 62
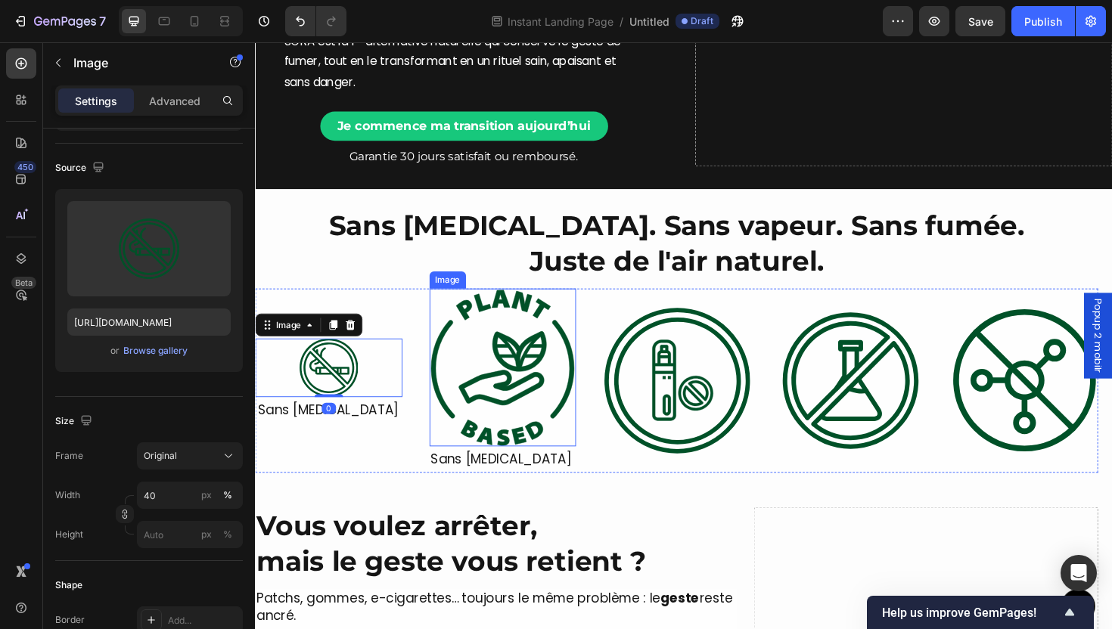
scroll to position [0, 0]
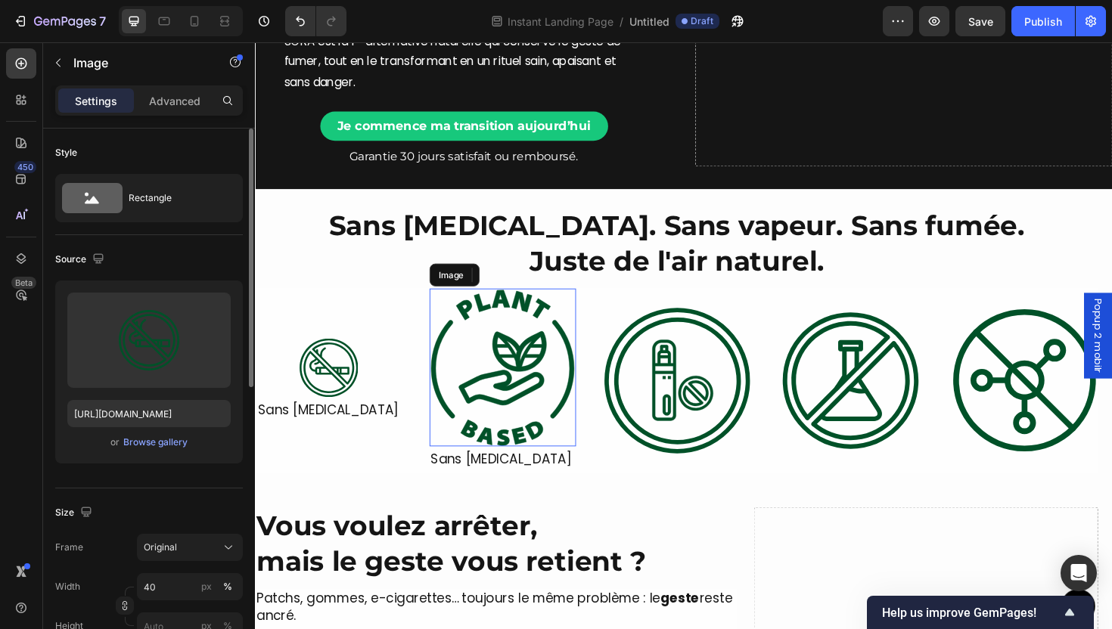
click at [528, 381] on img at bounding box center [518, 386] width 156 height 167
click at [185, 593] on input "100" at bounding box center [190, 586] width 106 height 27
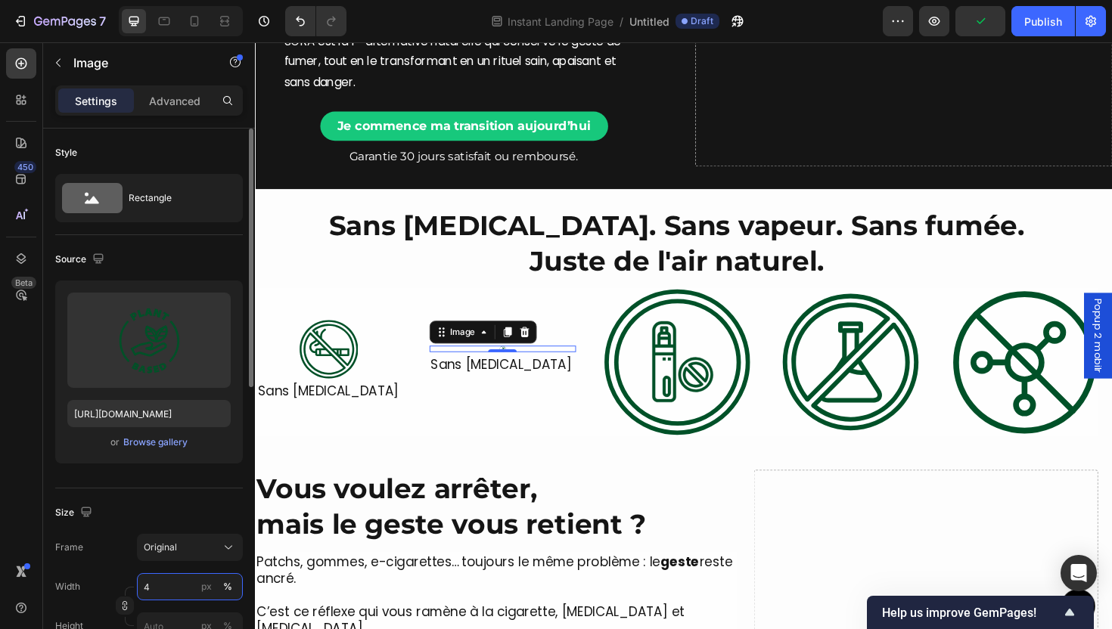
type input "40"
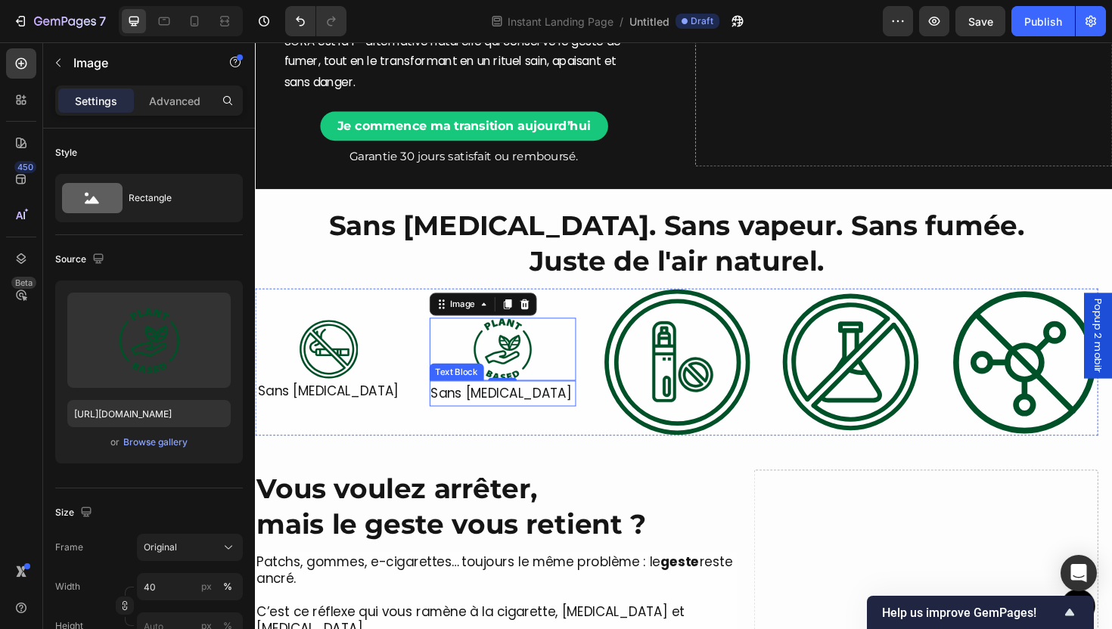
click at [496, 411] on p "Sans [MEDICAL_DATA]" at bounding box center [517, 415] width 153 height 24
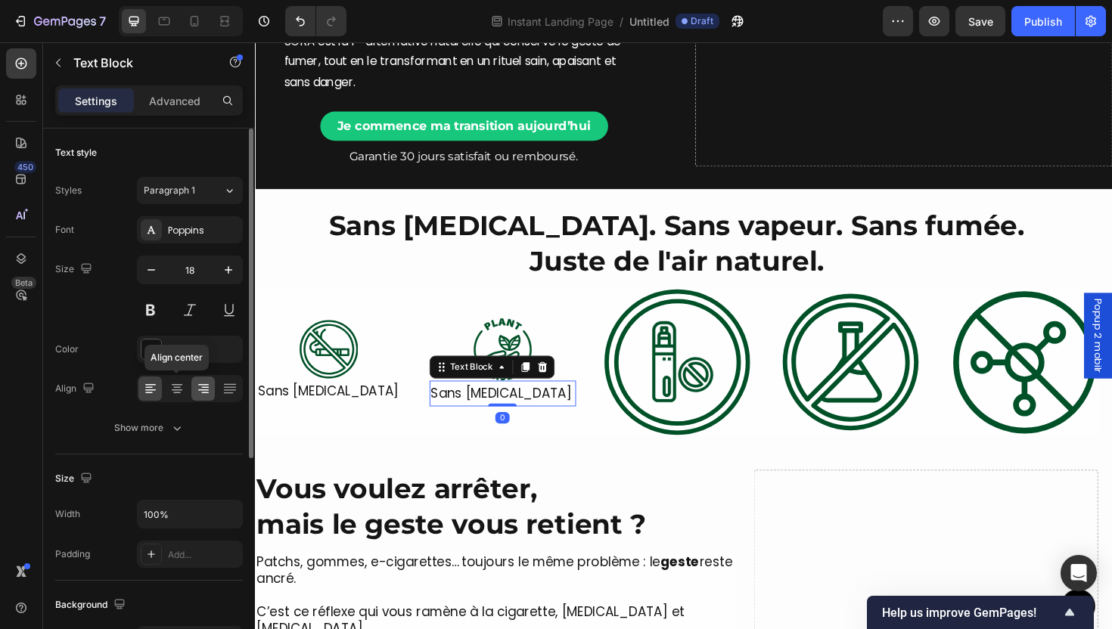
click at [182, 384] on icon at bounding box center [176, 388] width 15 height 15
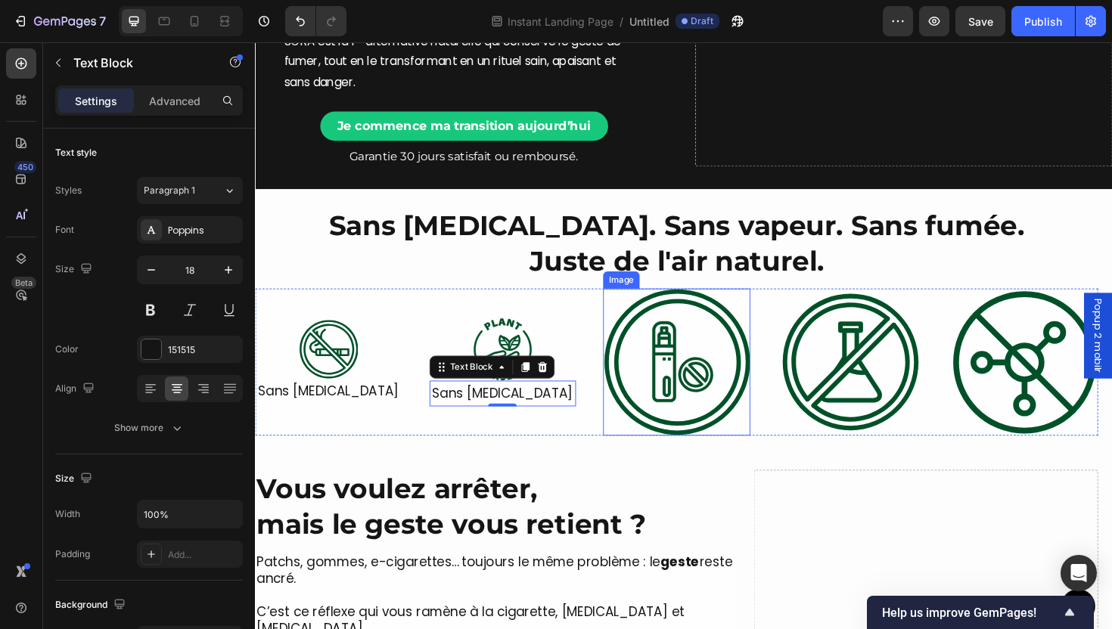
click at [684, 437] on img at bounding box center [701, 381] width 156 height 156
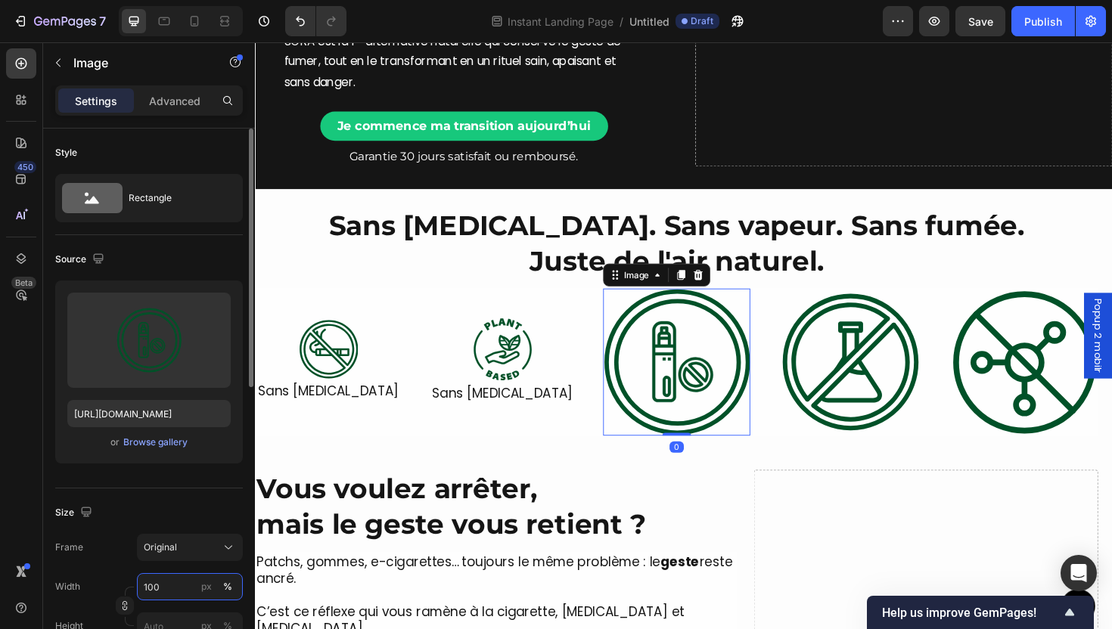
drag, startPoint x: 182, startPoint y: 589, endPoint x: 188, endPoint y: 580, distance: 12.0
click at [182, 588] on input "100" at bounding box center [190, 586] width 106 height 27
type input "5"
click at [151, 589] on input "540" at bounding box center [190, 586] width 106 height 27
type input "40"
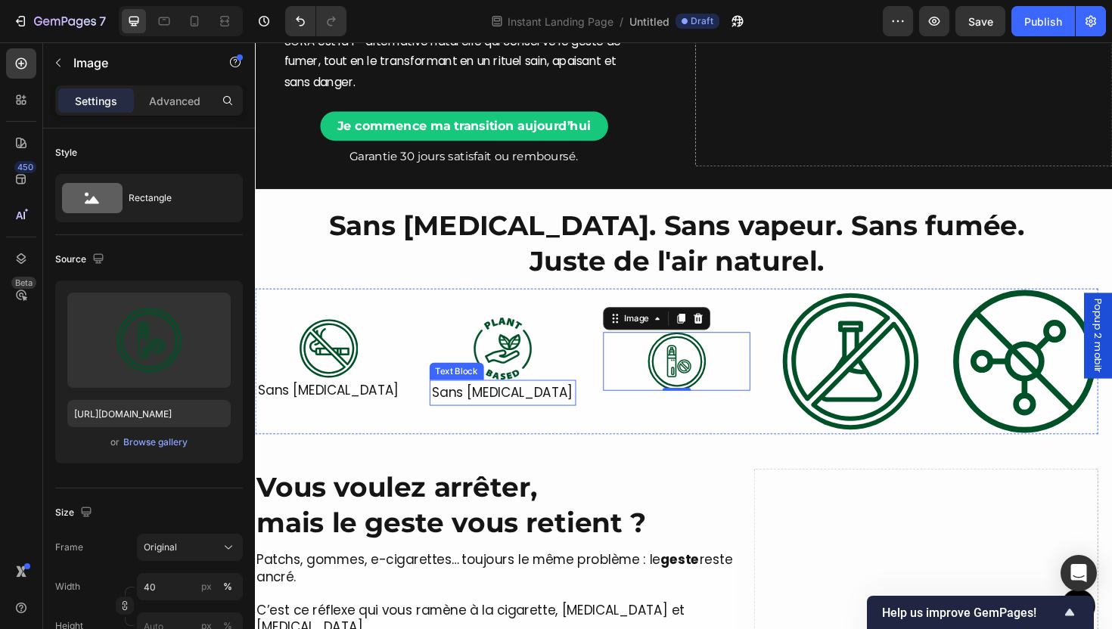
click at [517, 412] on p "Sans [MEDICAL_DATA]" at bounding box center [517, 414] width 153 height 24
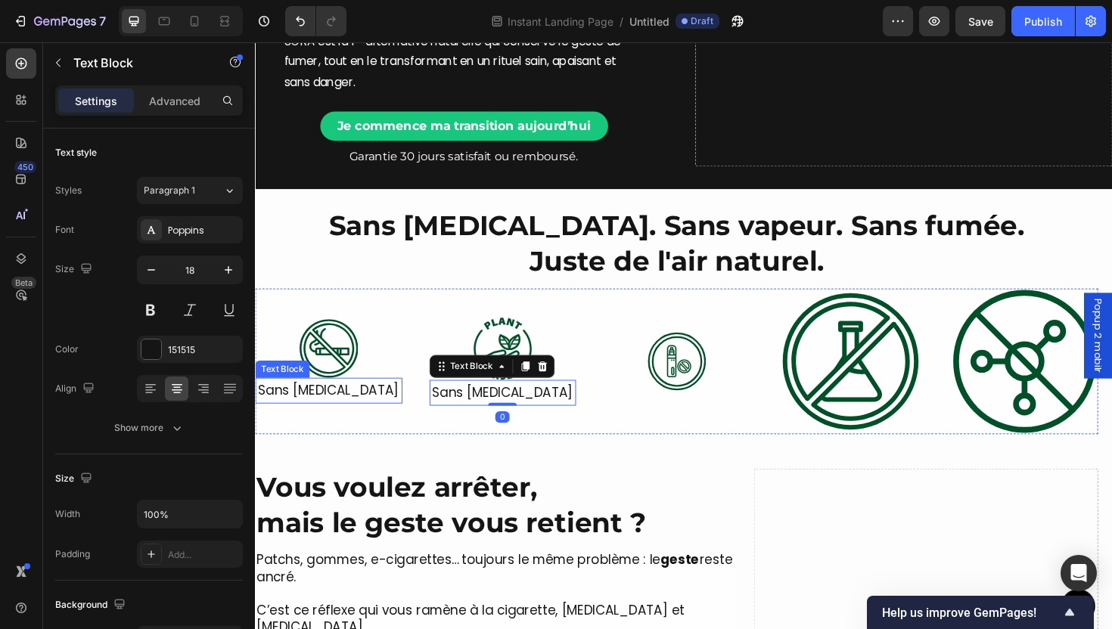
click at [315, 416] on p "Sans [MEDICAL_DATA]" at bounding box center [332, 411] width 153 height 24
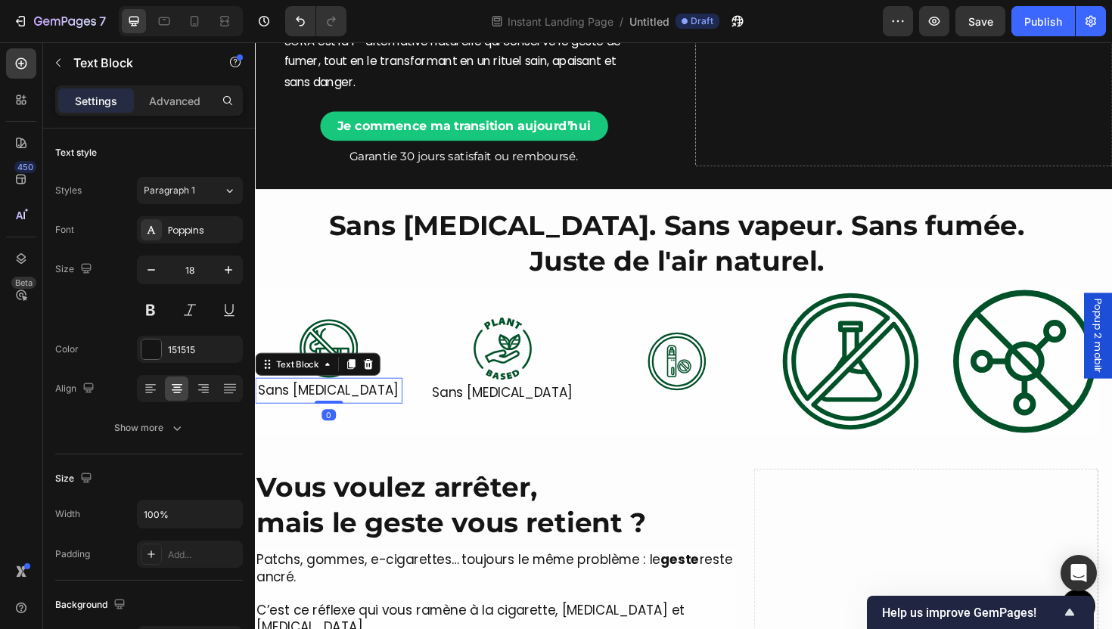
click at [152, 305] on button at bounding box center [150, 310] width 27 height 27
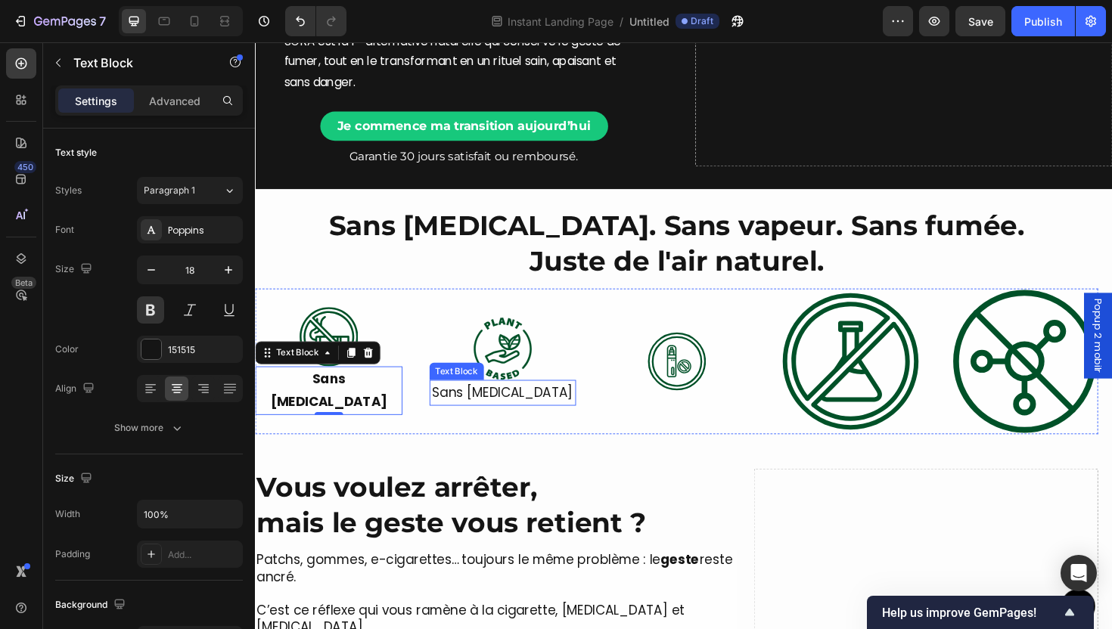
click at [502, 417] on p "Sans [MEDICAL_DATA]" at bounding box center [517, 414] width 153 height 24
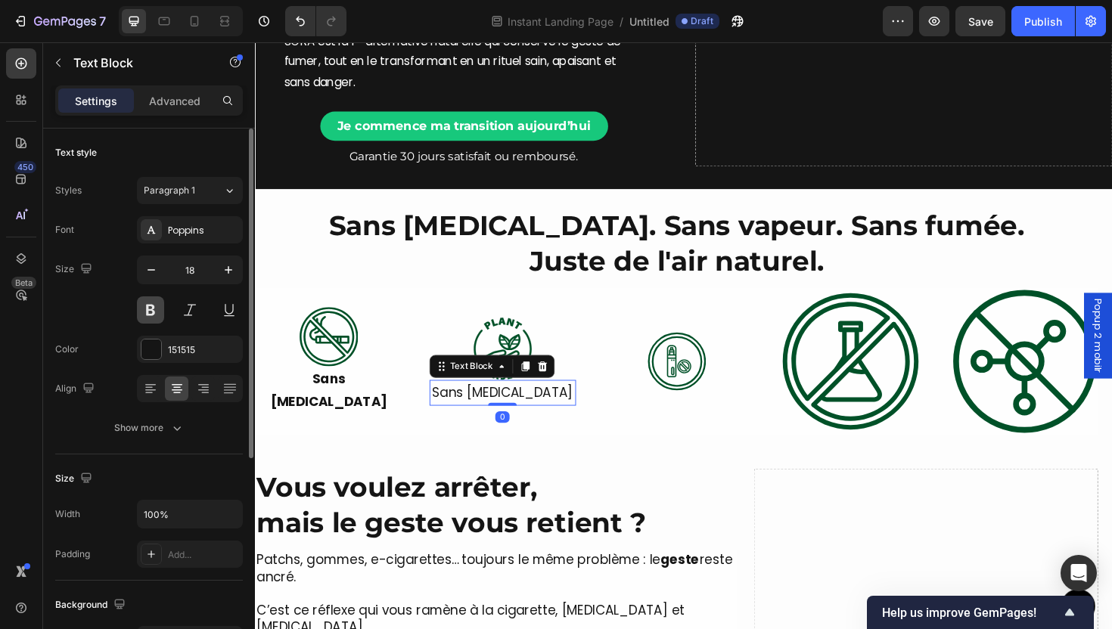
click at [163, 314] on button at bounding box center [150, 310] width 27 height 27
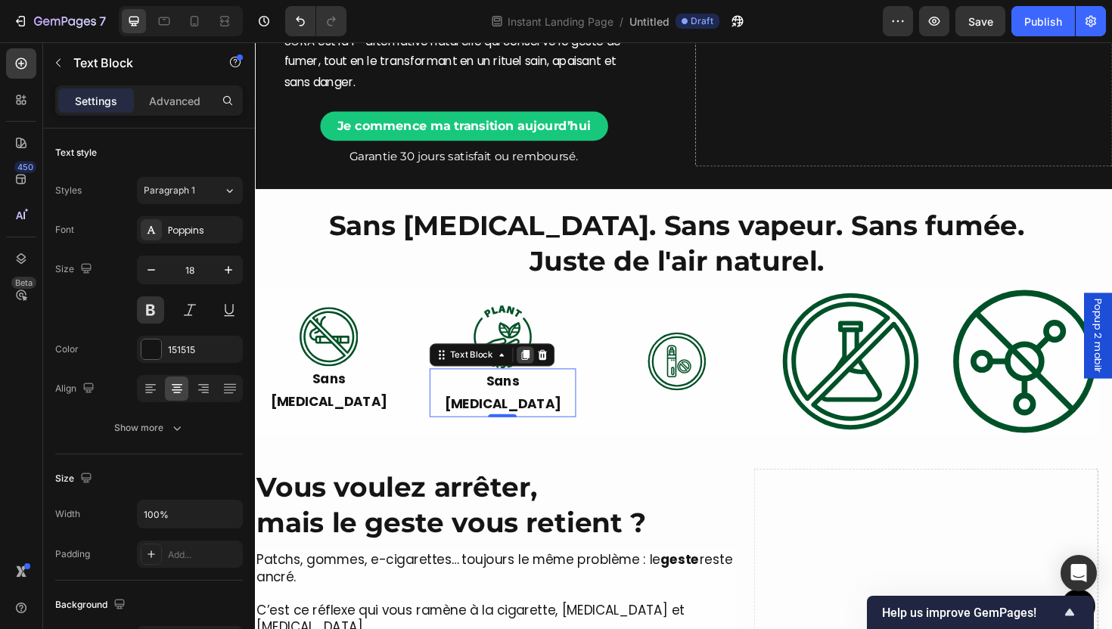
click at [537, 380] on icon at bounding box center [541, 374] width 12 height 12
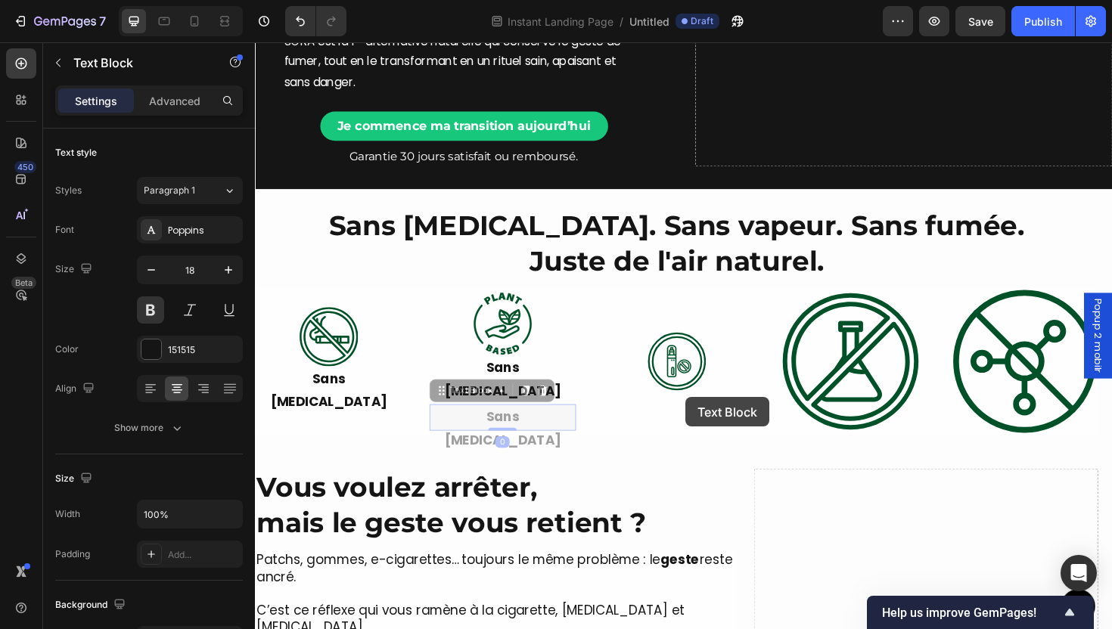
scroll to position [198, 0]
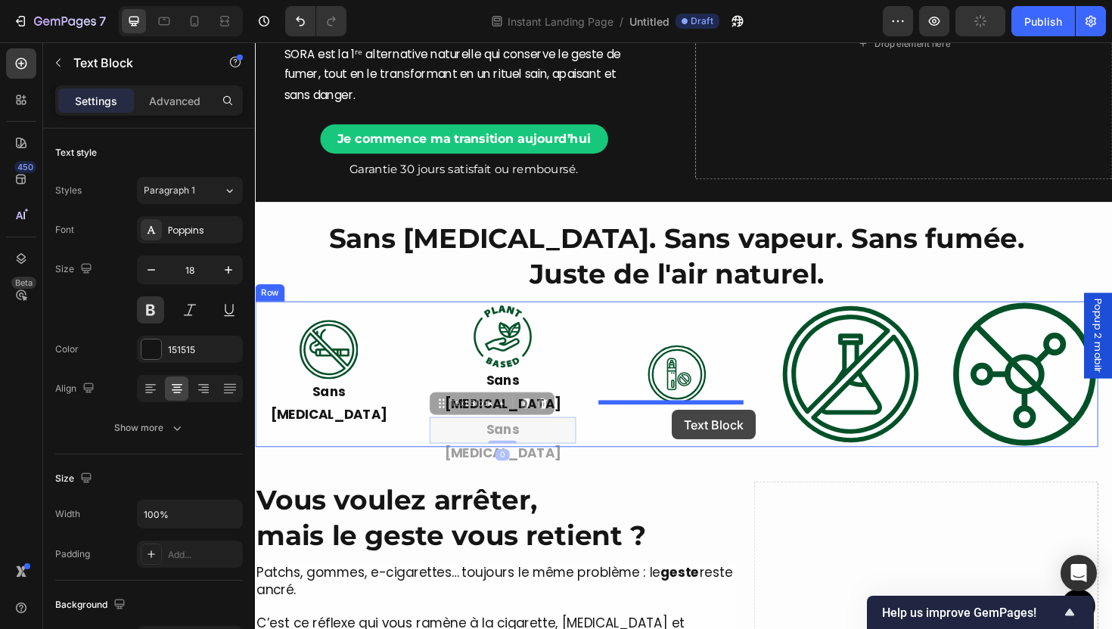
drag, startPoint x: 530, startPoint y: 430, endPoint x: 697, endPoint y: 432, distance: 167.2
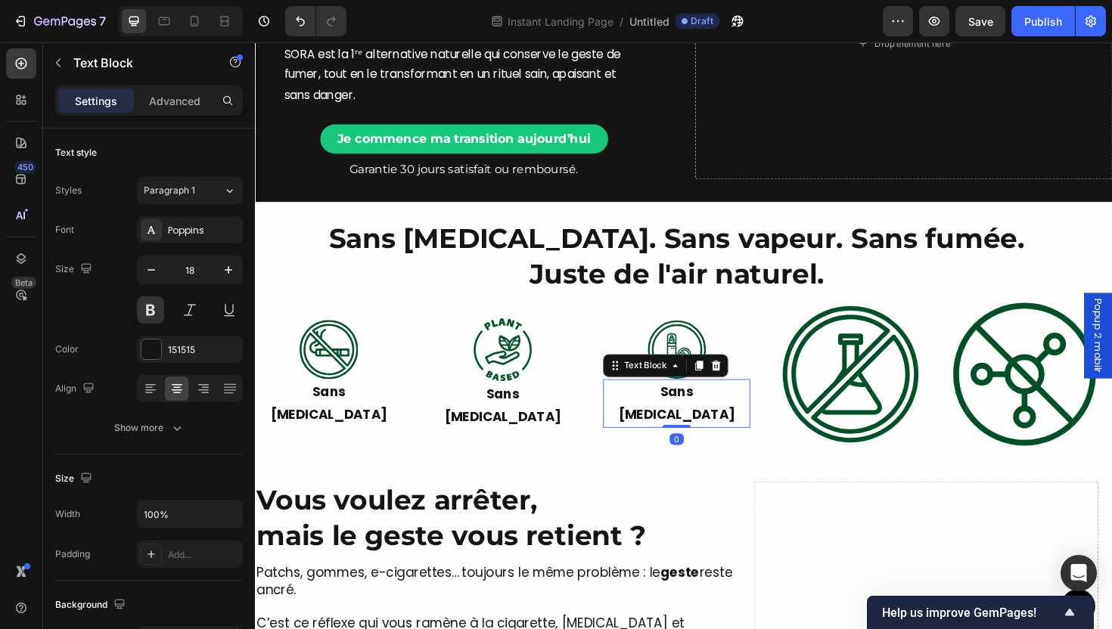
click at [888, 412] on img at bounding box center [886, 394] width 156 height 154
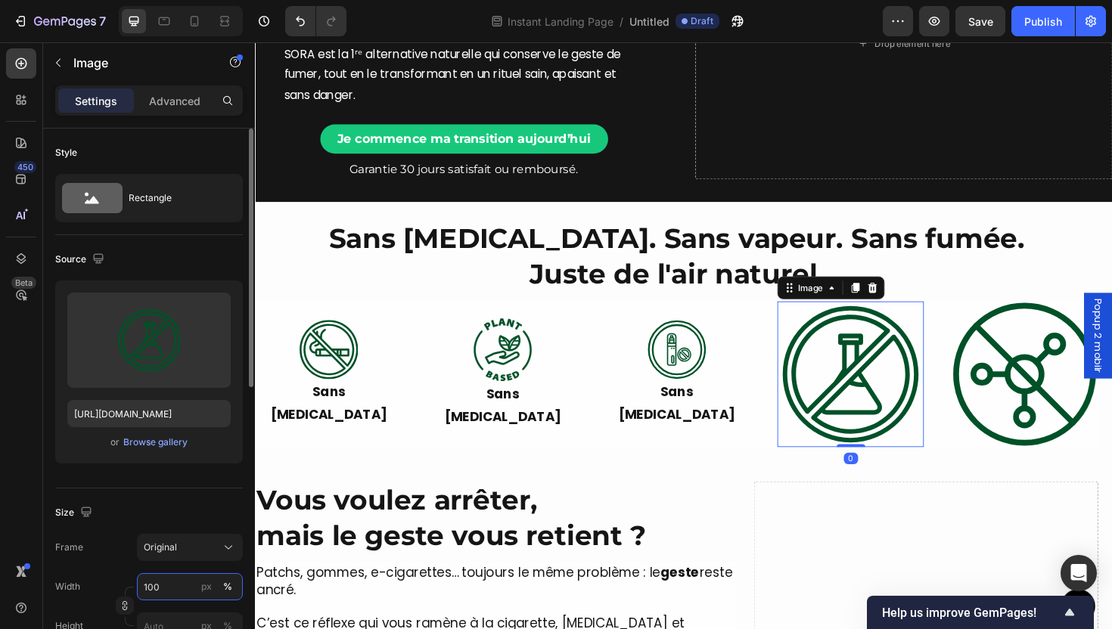
click at [173, 583] on input "100" at bounding box center [190, 586] width 106 height 27
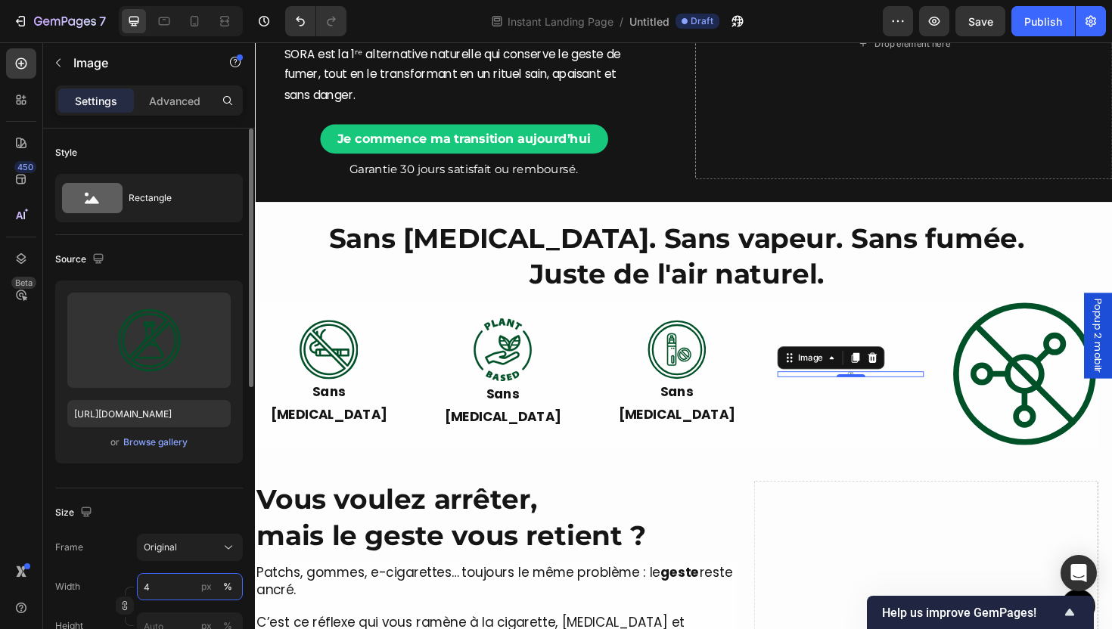
type input "40"
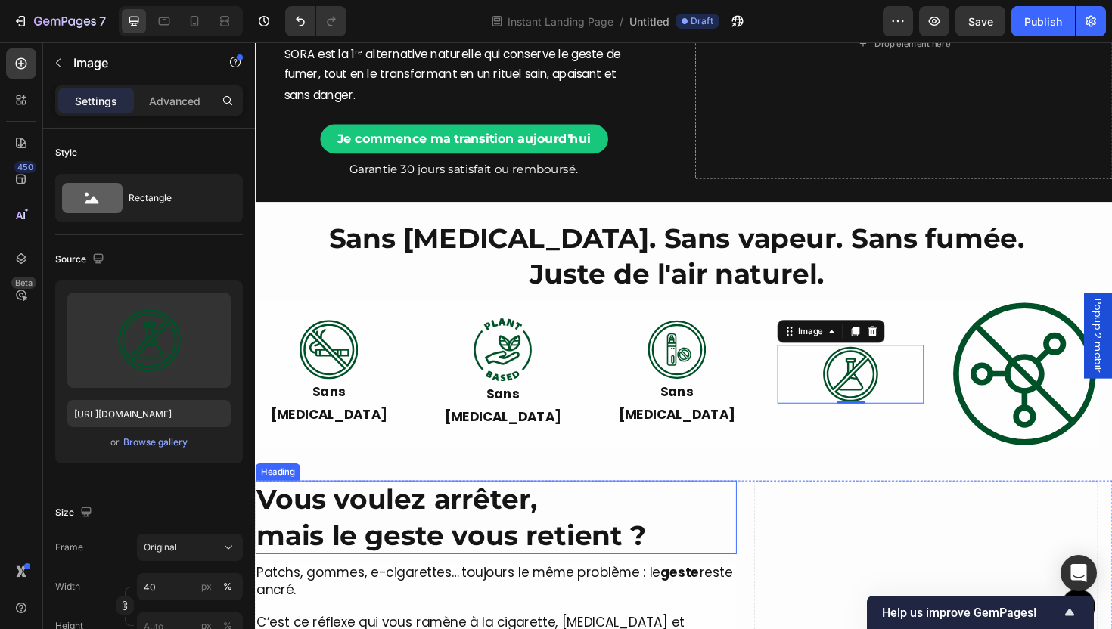
click at [672, 422] on p "Sans [MEDICAL_DATA]" at bounding box center [701, 425] width 153 height 49
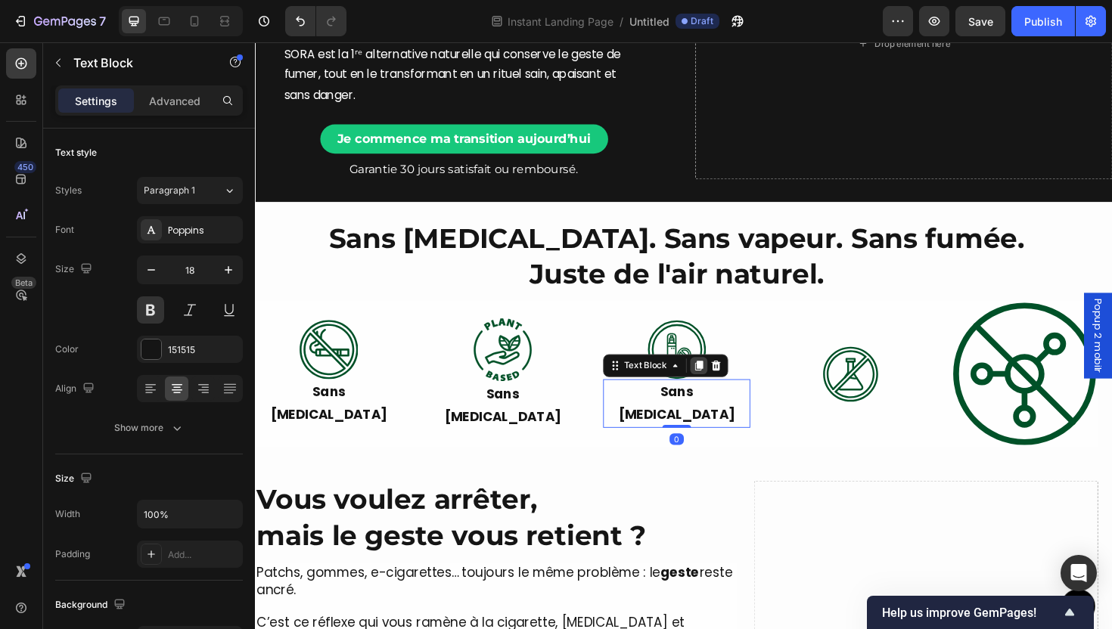
click at [720, 394] on div at bounding box center [725, 385] width 18 height 18
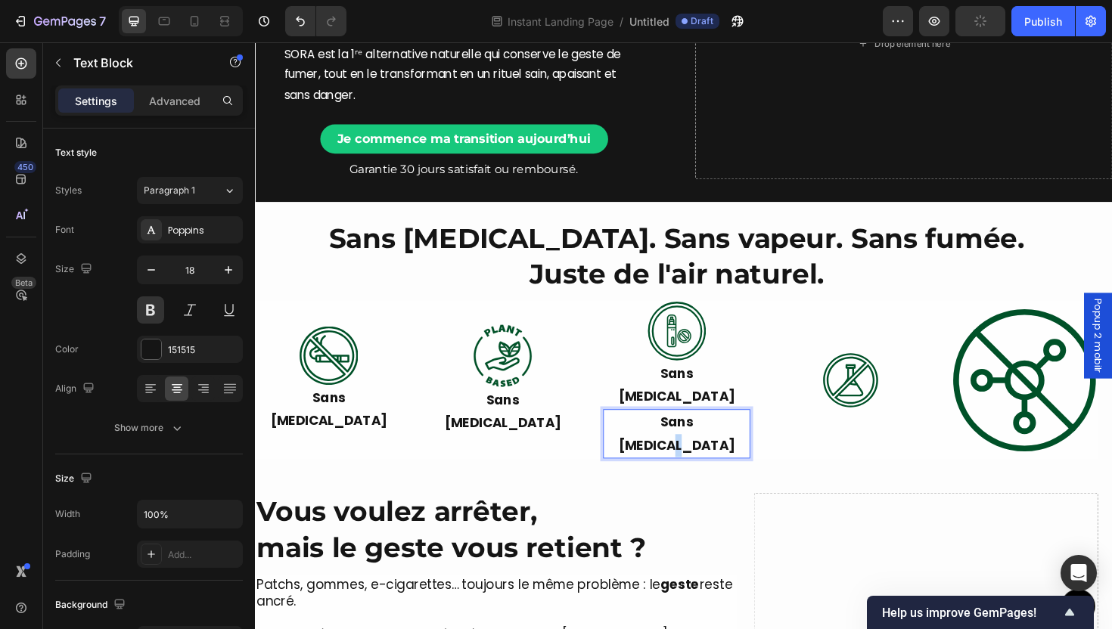
drag, startPoint x: 754, startPoint y: 437, endPoint x: 765, endPoint y: 459, distance: 24.4
click at [856, 434] on div "Image Sans Nicotine Text Block Image Sans Nicotine Text Block Image Sans Nicoti…" at bounding box center [701, 400] width 893 height 166
click at [816, 462] on div "Image" at bounding box center [886, 400] width 156 height 166
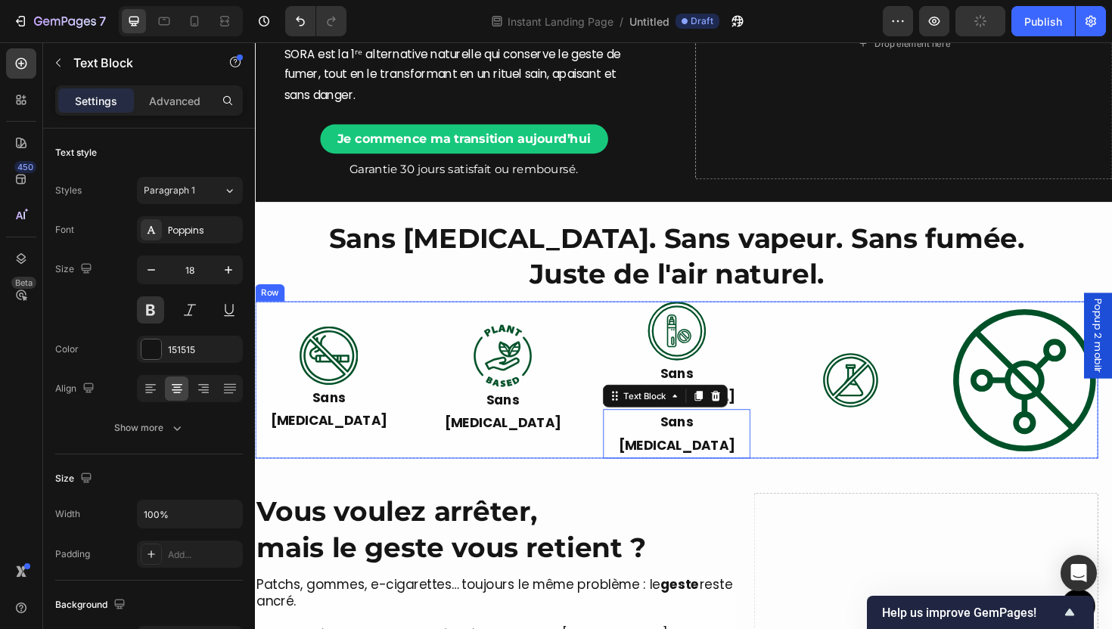
scroll to position [184, 0]
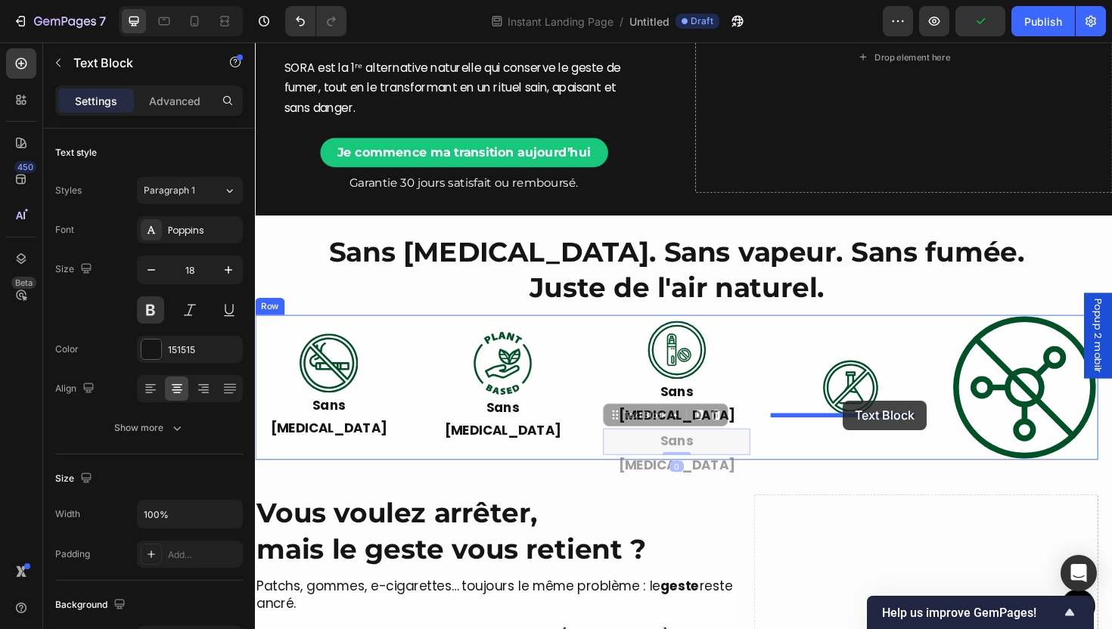
drag, startPoint x: 858, startPoint y: 445, endPoint x: 877, endPoint y: 422, distance: 29.5
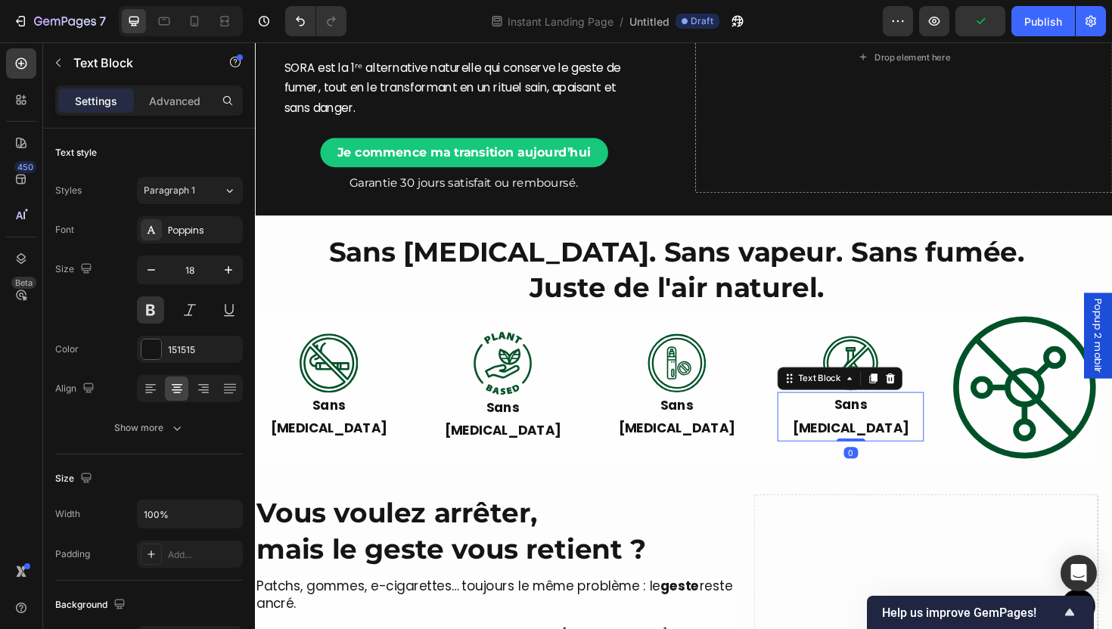
click at [1015, 435] on img at bounding box center [1070, 408] width 156 height 154
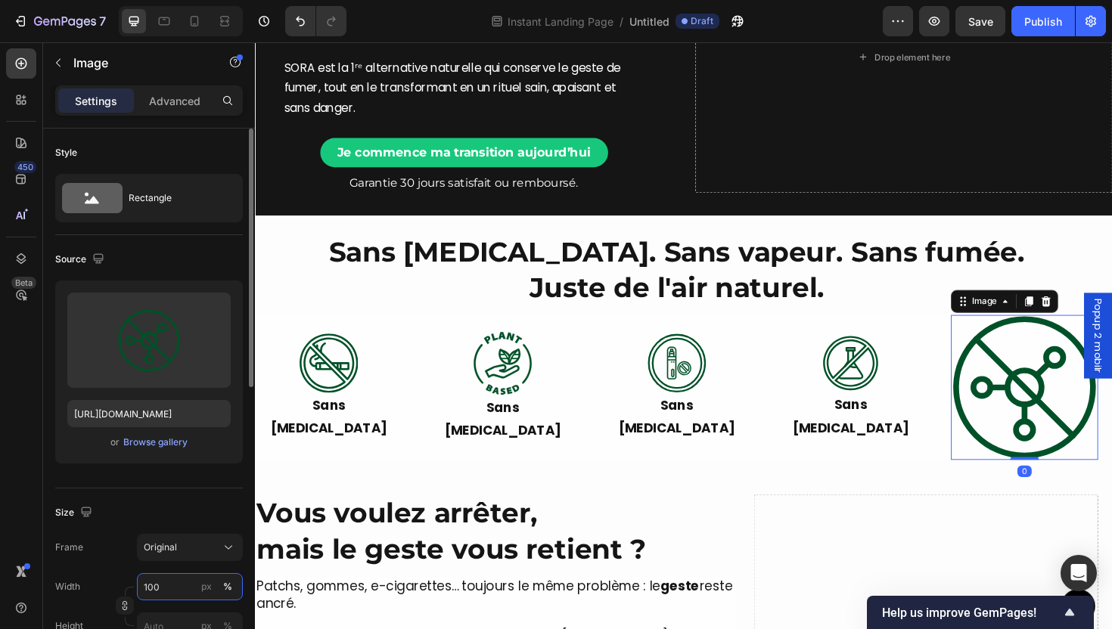
click at [173, 589] on input "100" at bounding box center [190, 586] width 106 height 27
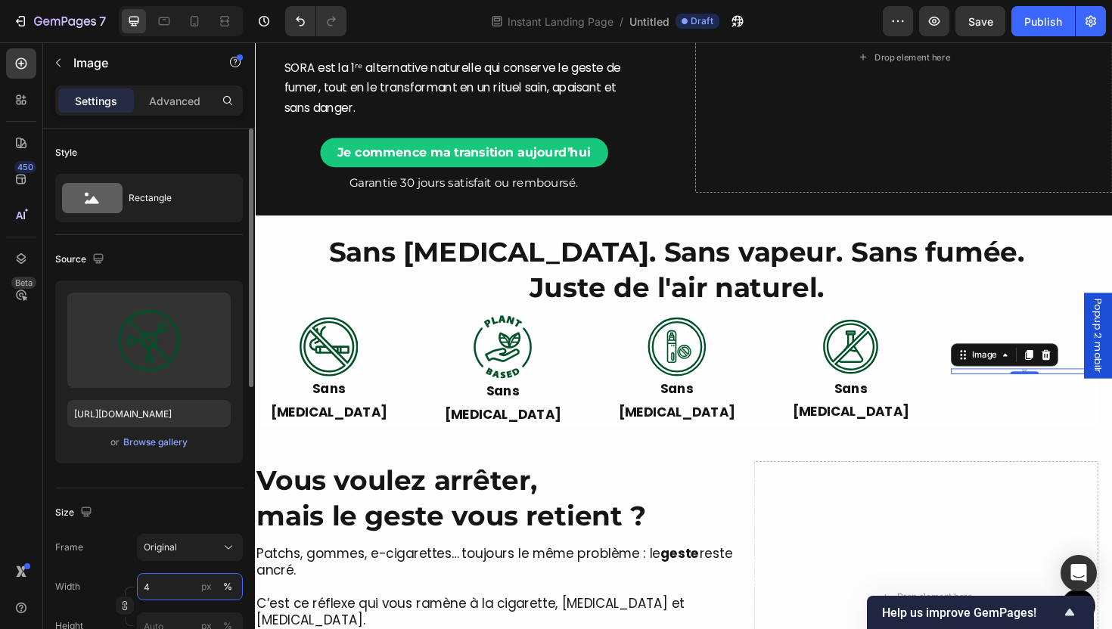
type input "40"
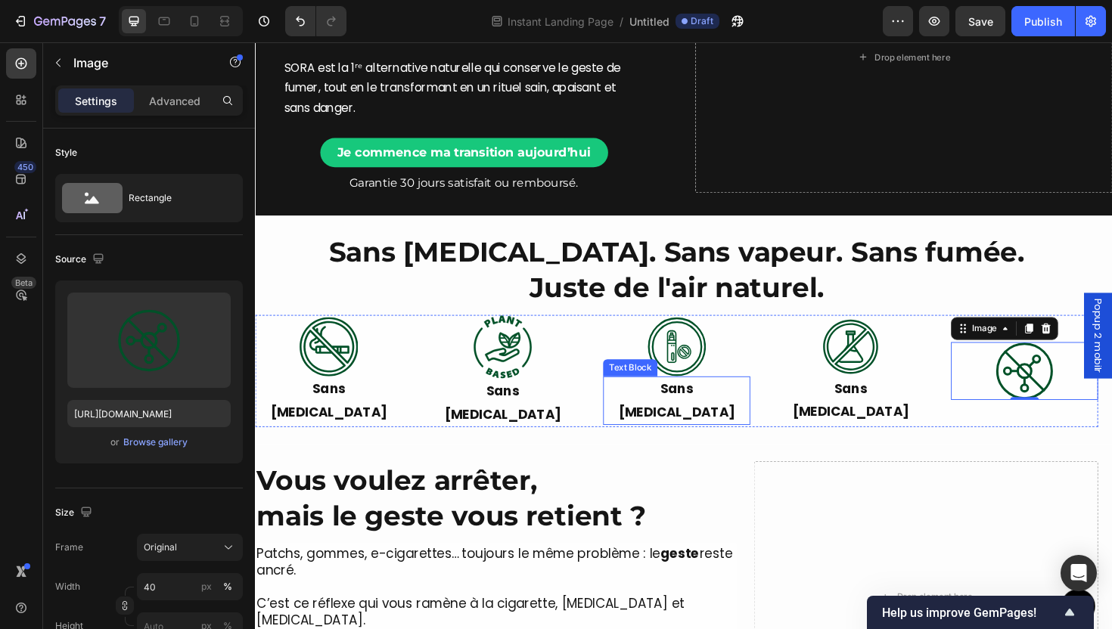
click at [758, 422] on div "Sans [MEDICAL_DATA]" at bounding box center [701, 422] width 156 height 52
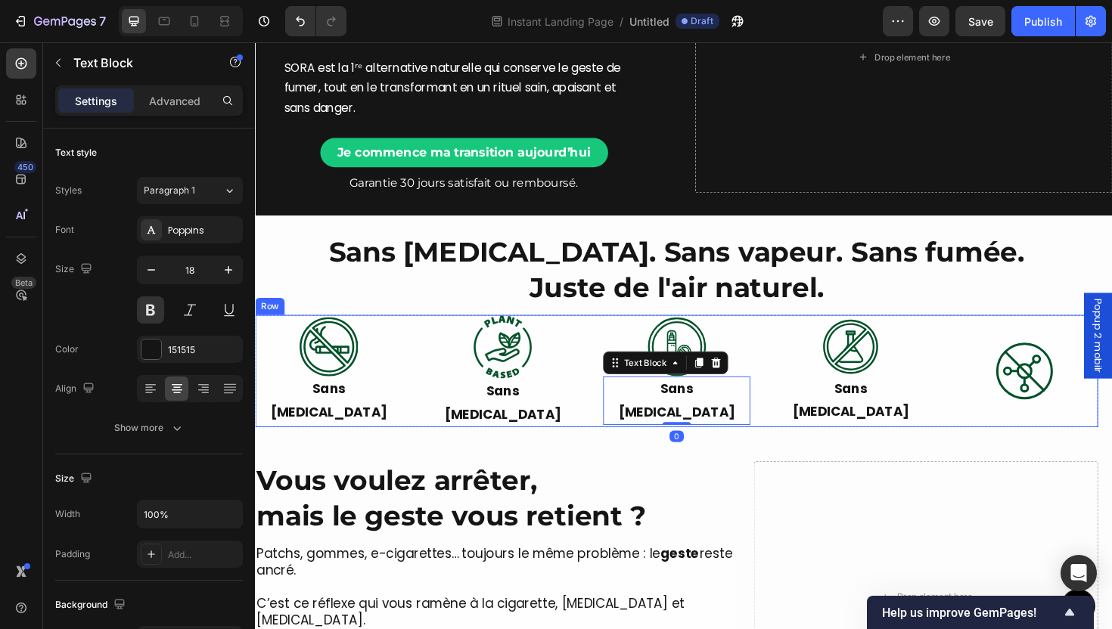
click at [845, 418] on p "Sans [MEDICAL_DATA]" at bounding box center [886, 421] width 153 height 49
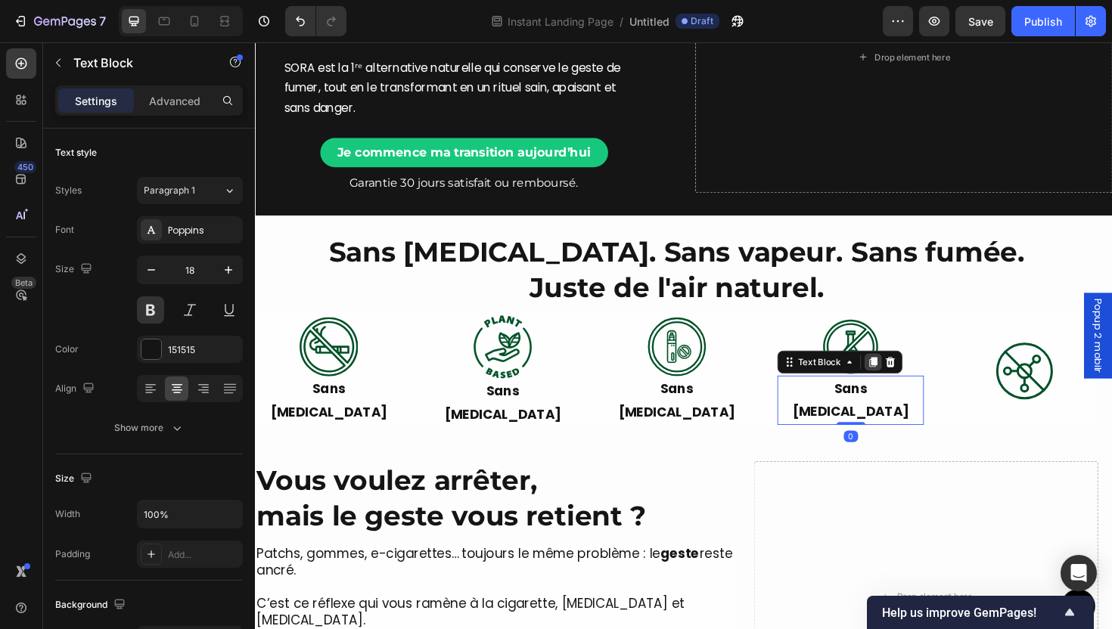
click at [906, 382] on icon at bounding box center [910, 381] width 8 height 11
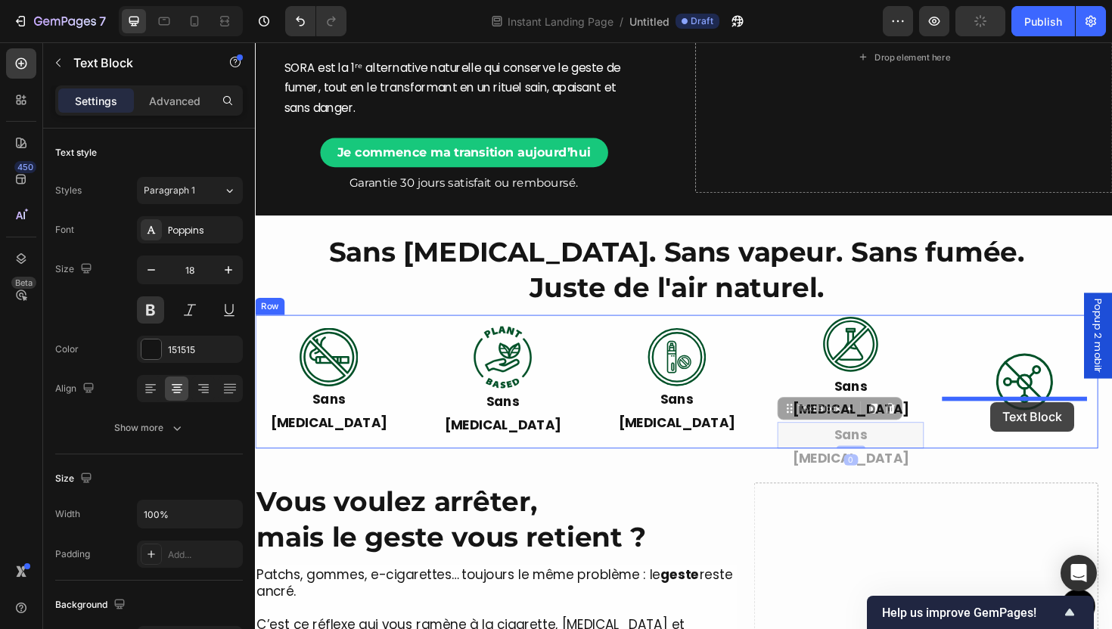
drag, startPoint x: 900, startPoint y: 426, endPoint x: 1034, endPoint y: 424, distance: 133.9
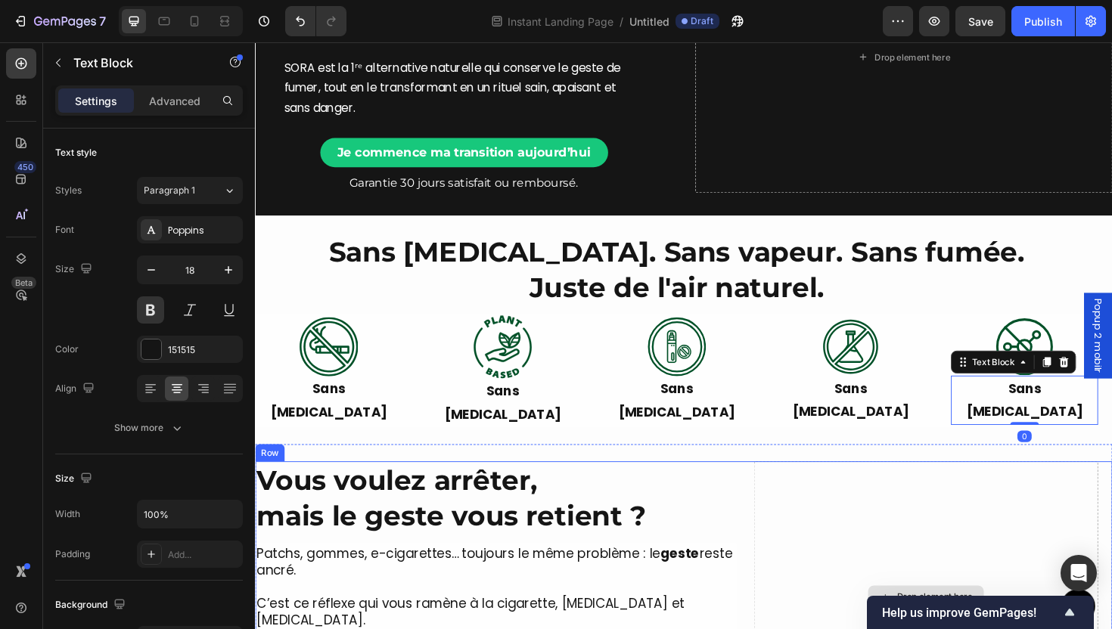
click at [1024, 486] on div "Drop element here" at bounding box center [965, 630] width 365 height 288
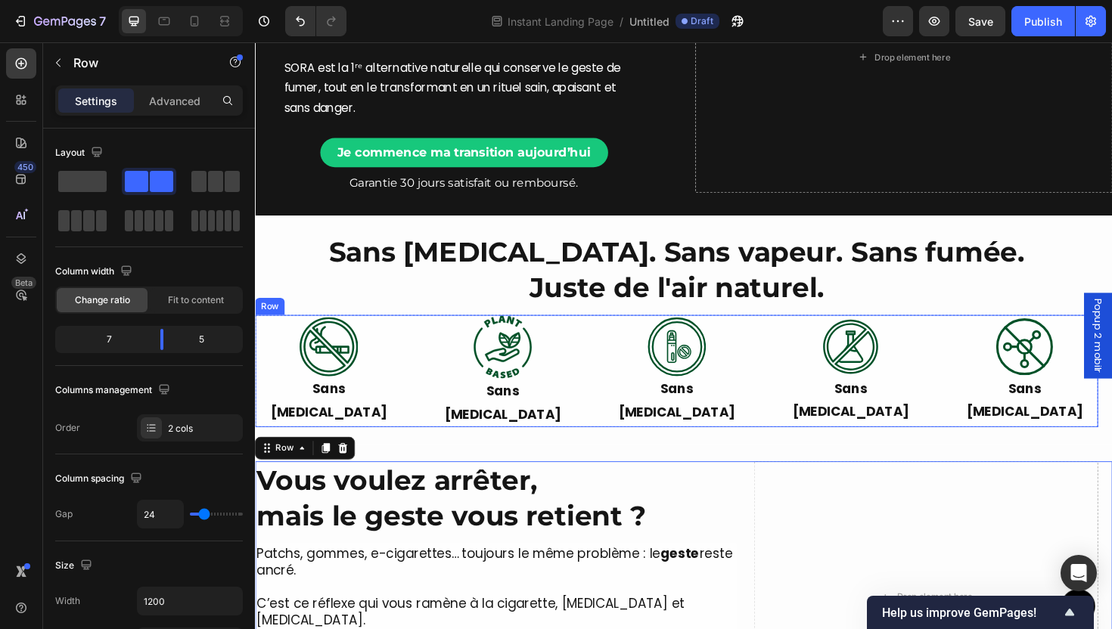
click at [610, 387] on div "Image Sans Nicotine Text Block Image Sans Nicotine Text Block Image Sans Nicoti…" at bounding box center [701, 390] width 893 height 119
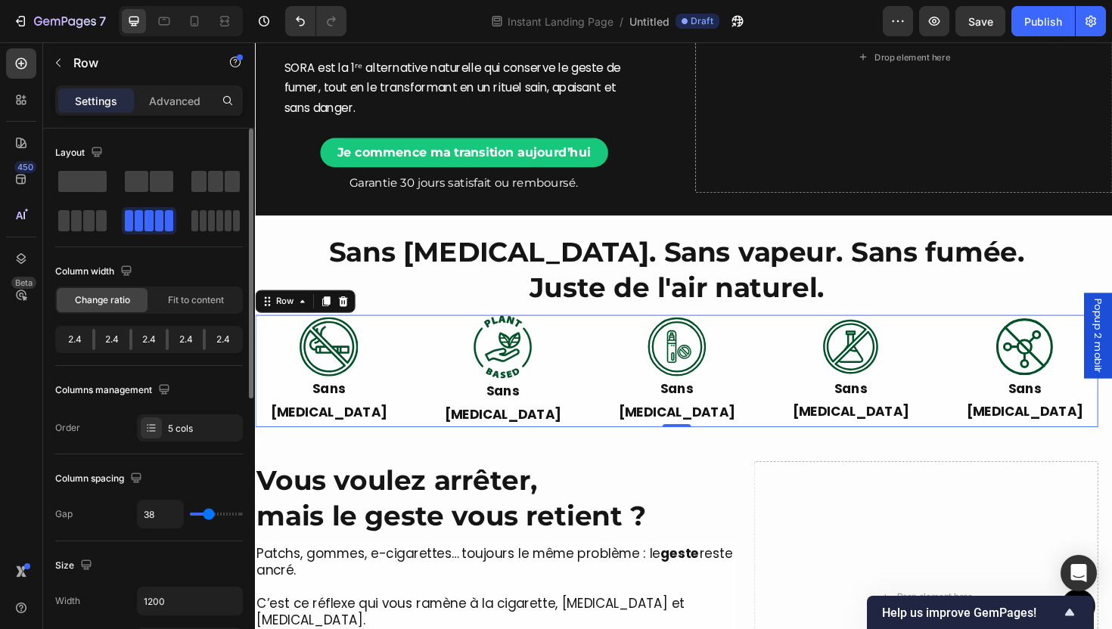
type input "28"
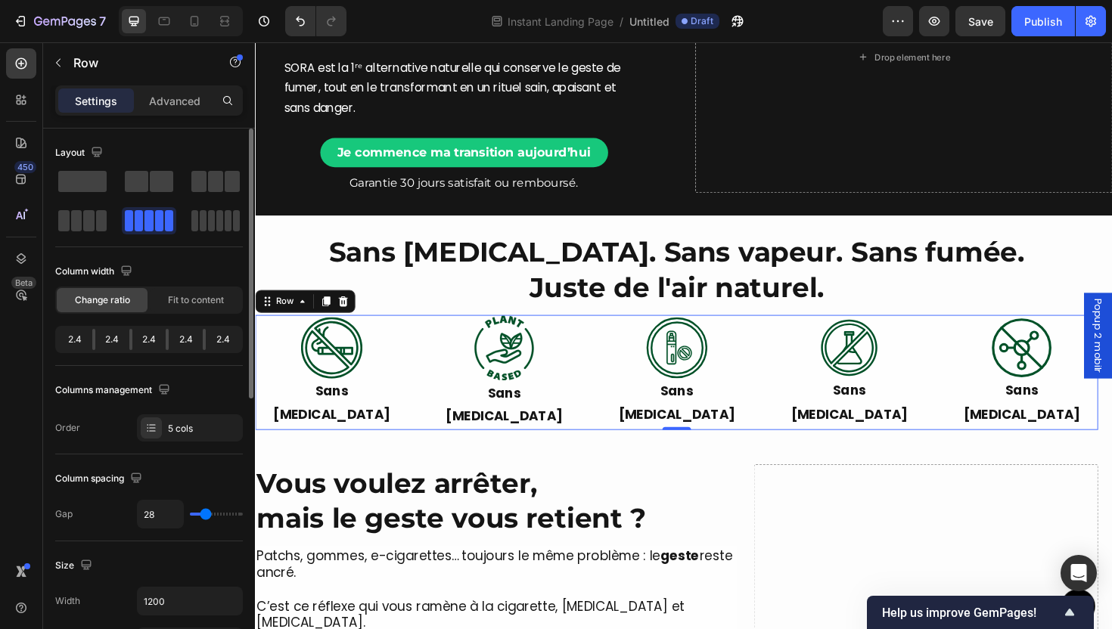
type input "17"
type input "2"
type input "0"
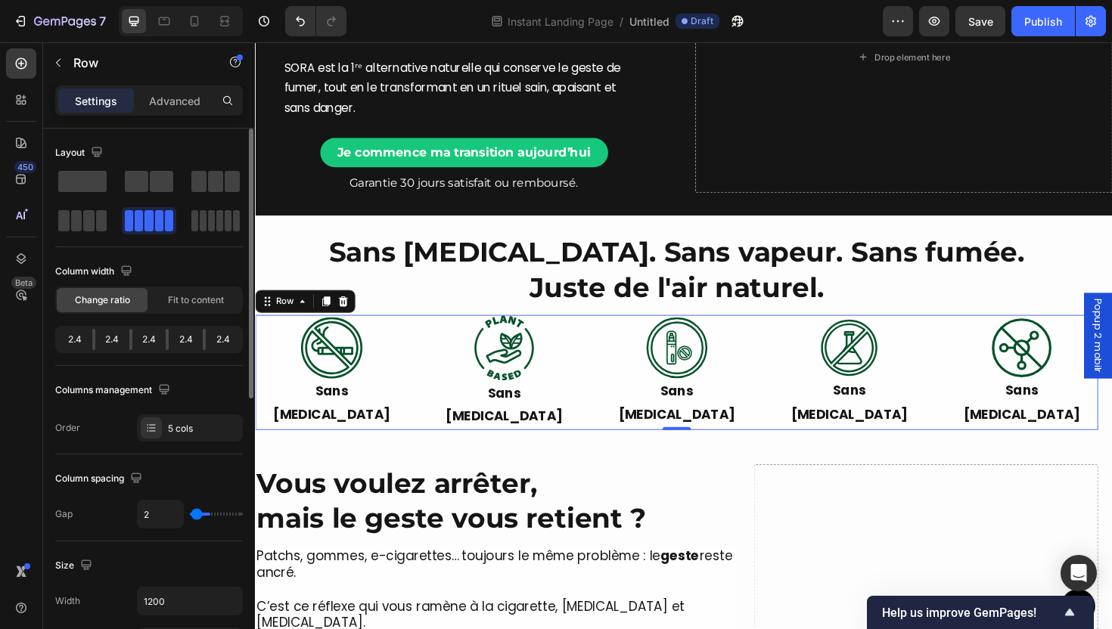
type input "0"
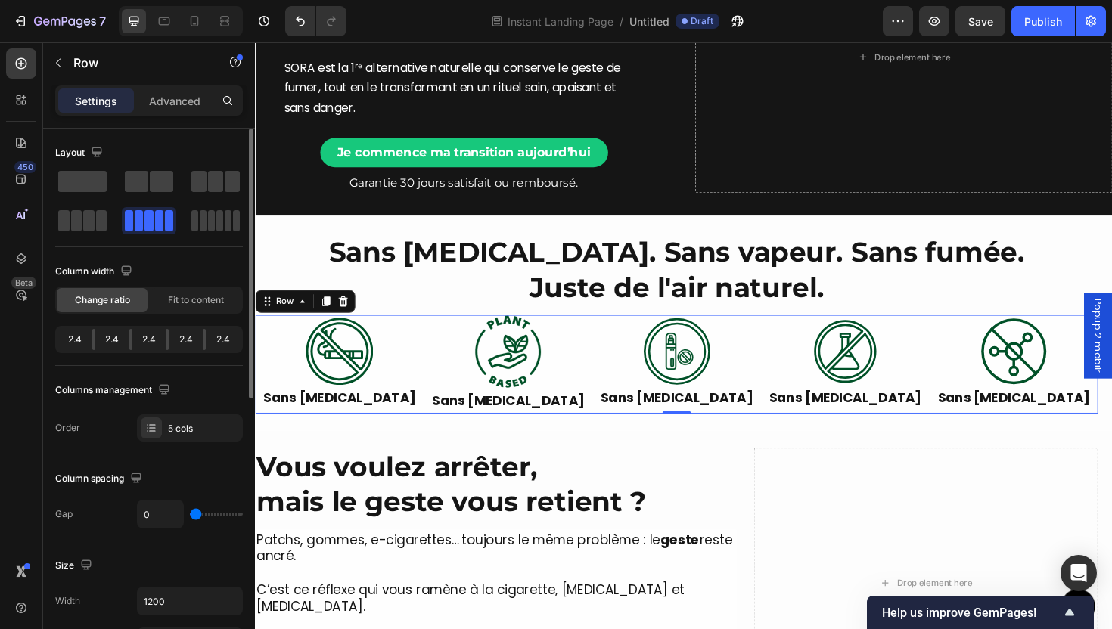
type input "74"
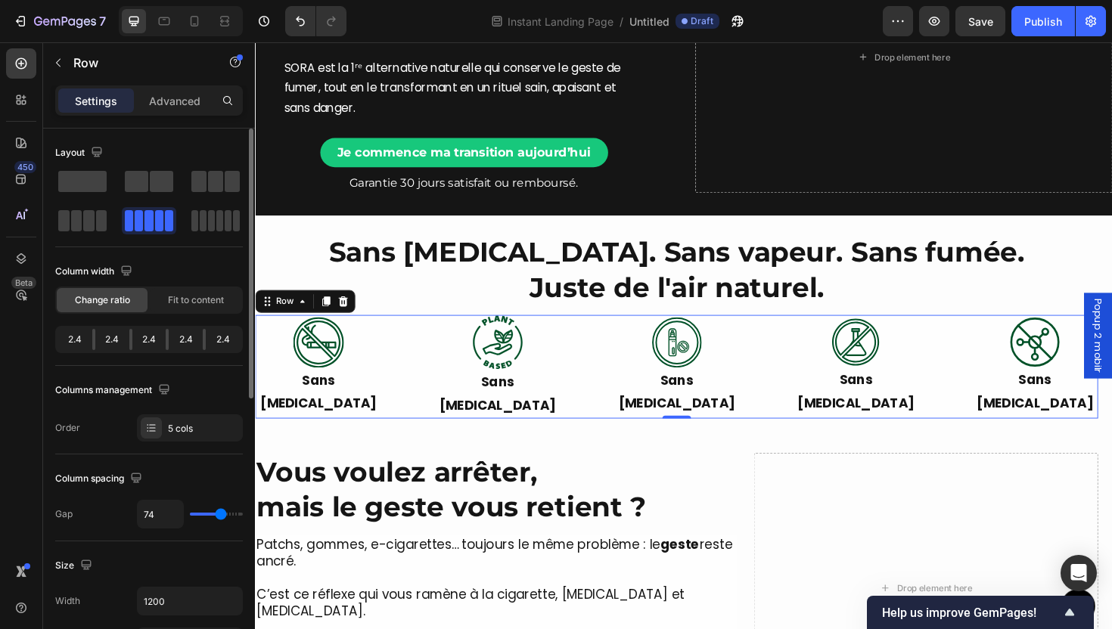
type input "50"
type input "0"
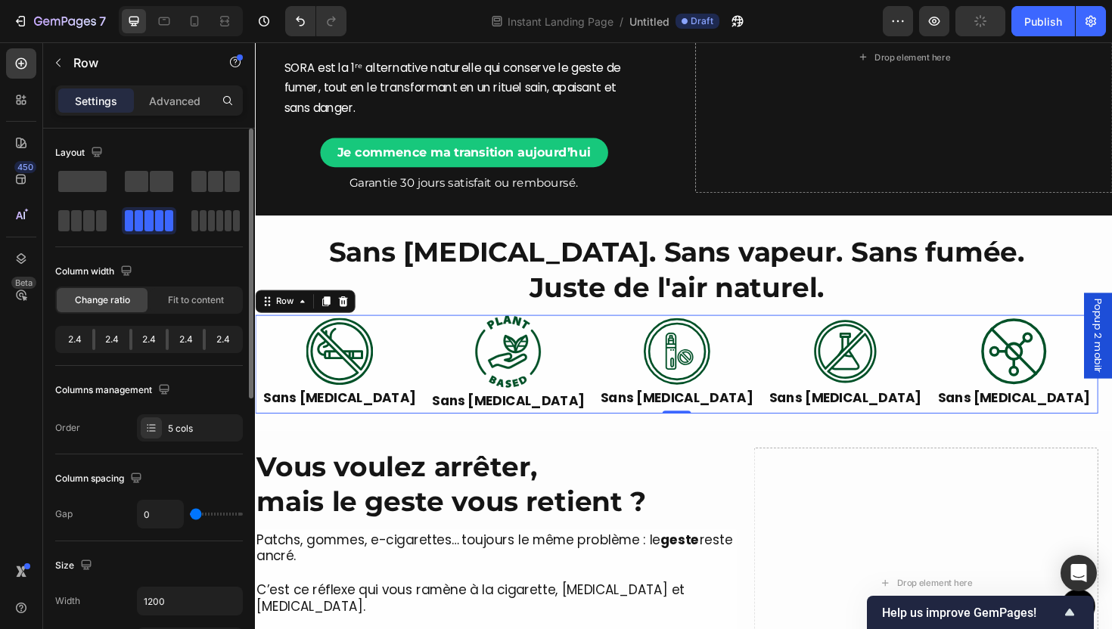
drag, startPoint x: 205, startPoint y: 514, endPoint x: 126, endPoint y: 506, distance: 79.1
type input "0"
click at [190, 513] on input "range" at bounding box center [216, 514] width 53 height 3
click at [713, 418] on p "Sans [MEDICAL_DATA]" at bounding box center [702, 419] width 176 height 24
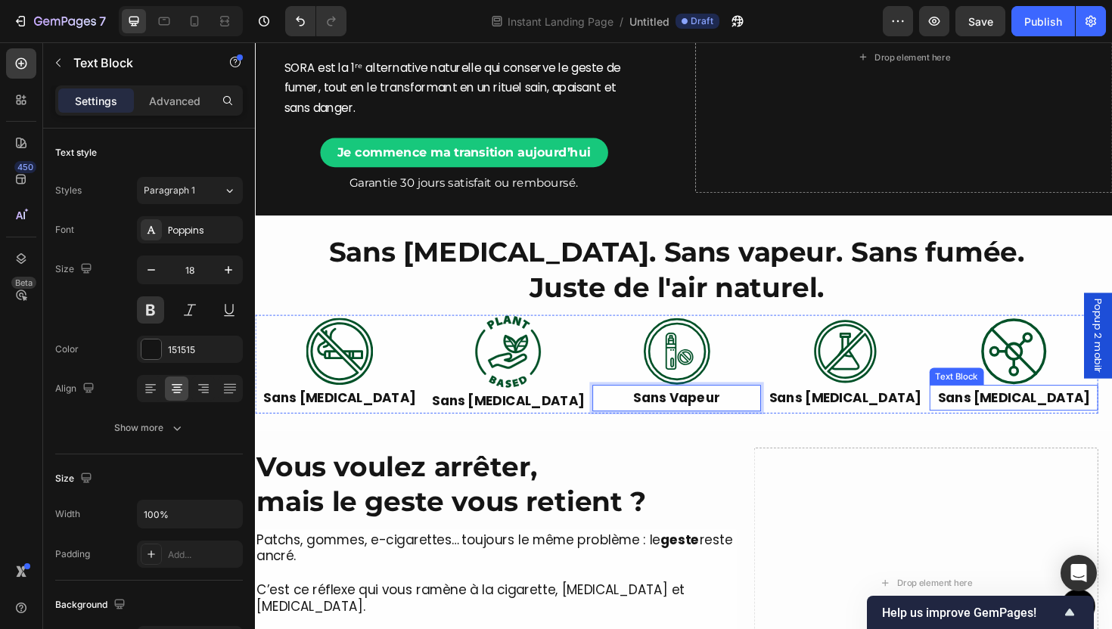
click at [1077, 416] on p "Sans [MEDICAL_DATA]" at bounding box center [1059, 419] width 176 height 24
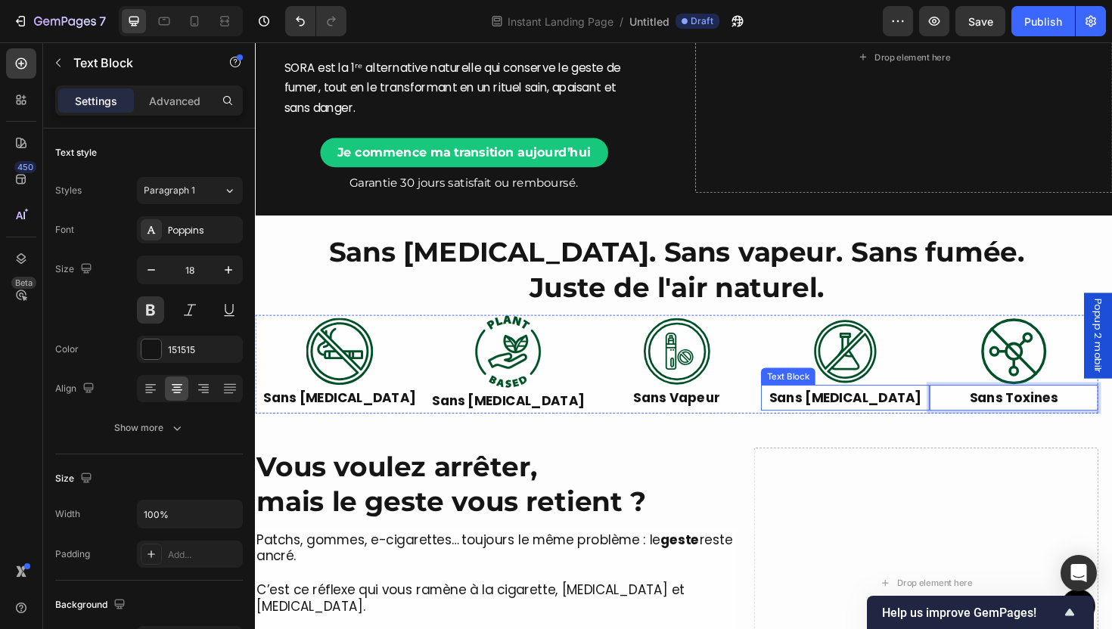
click at [888, 421] on p "Sans [MEDICAL_DATA]" at bounding box center [880, 419] width 176 height 24
click at [888, 421] on p "Sans Nicotine" at bounding box center [880, 419] width 176 height 24
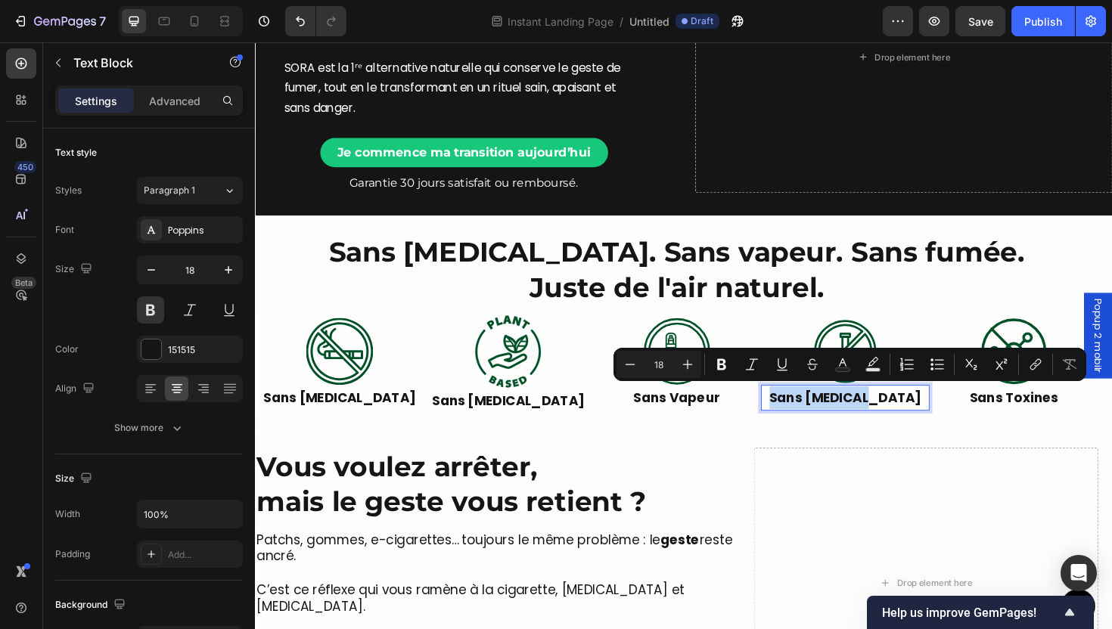
click at [888, 418] on p "Sans Nicotine" at bounding box center [880, 419] width 176 height 24
click at [890, 419] on p "Sans Nicotine" at bounding box center [880, 419] width 176 height 24
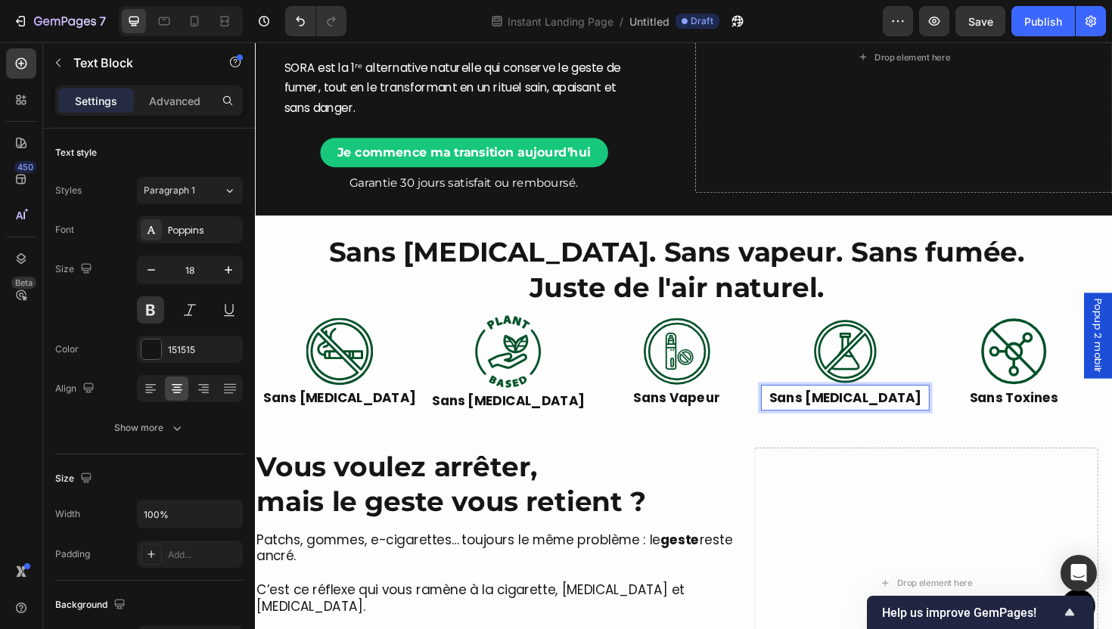
click at [892, 419] on p "Sans Nicotine" at bounding box center [880, 419] width 176 height 24
click at [531, 418] on p "Sans Nicotine" at bounding box center [523, 422] width 176 height 24
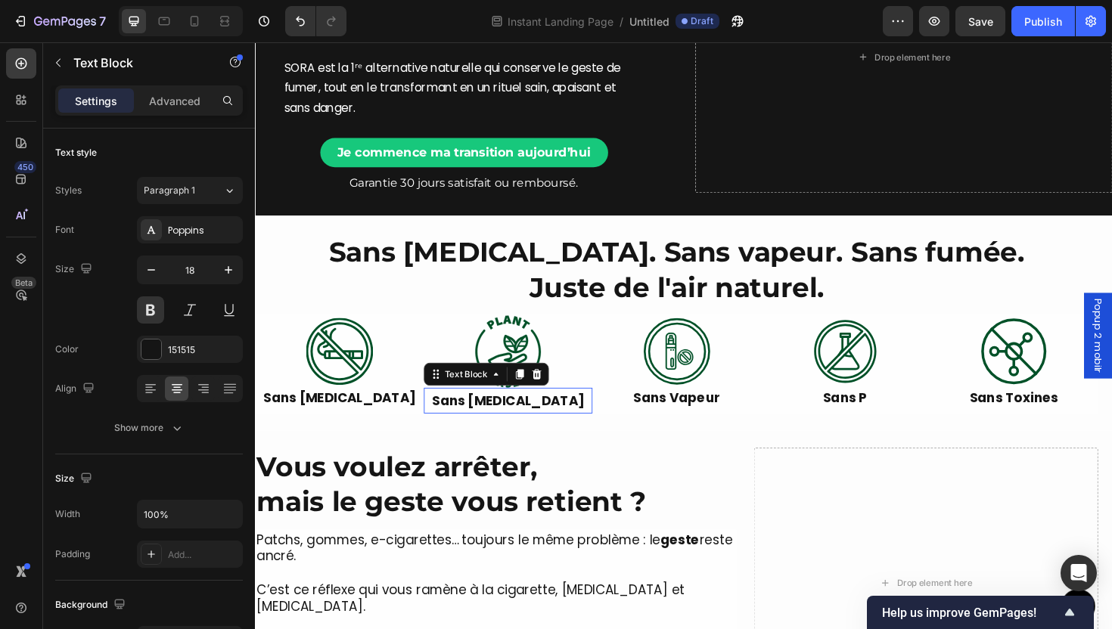
click at [531, 418] on p "Sans Nicotine" at bounding box center [523, 422] width 176 height 24
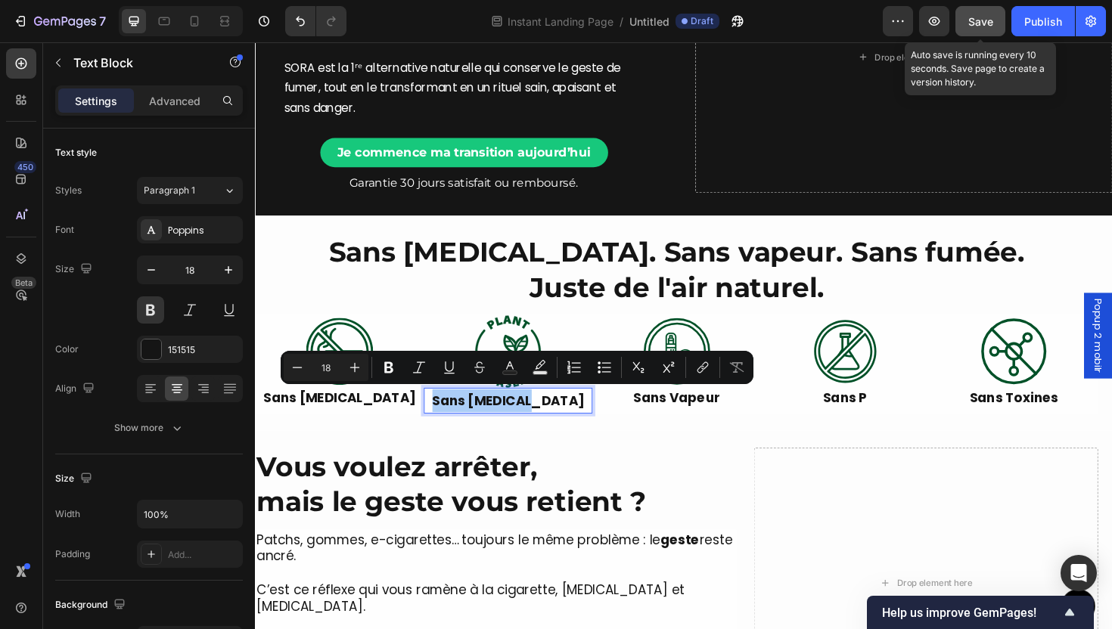
click at [982, 22] on span "Save" at bounding box center [980, 21] width 25 height 13
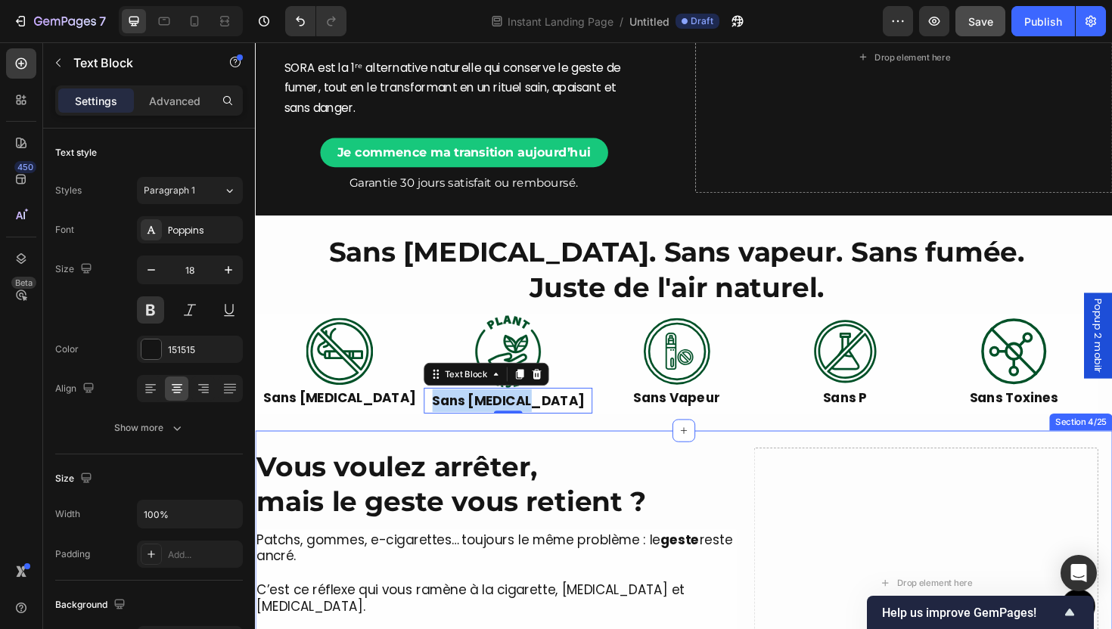
click at [609, 468] on div "More Than a Device, It’s a Ritual of Relief Heading SORA™ lets you quit smoking…" at bounding box center [709, 616] width 908 height 324
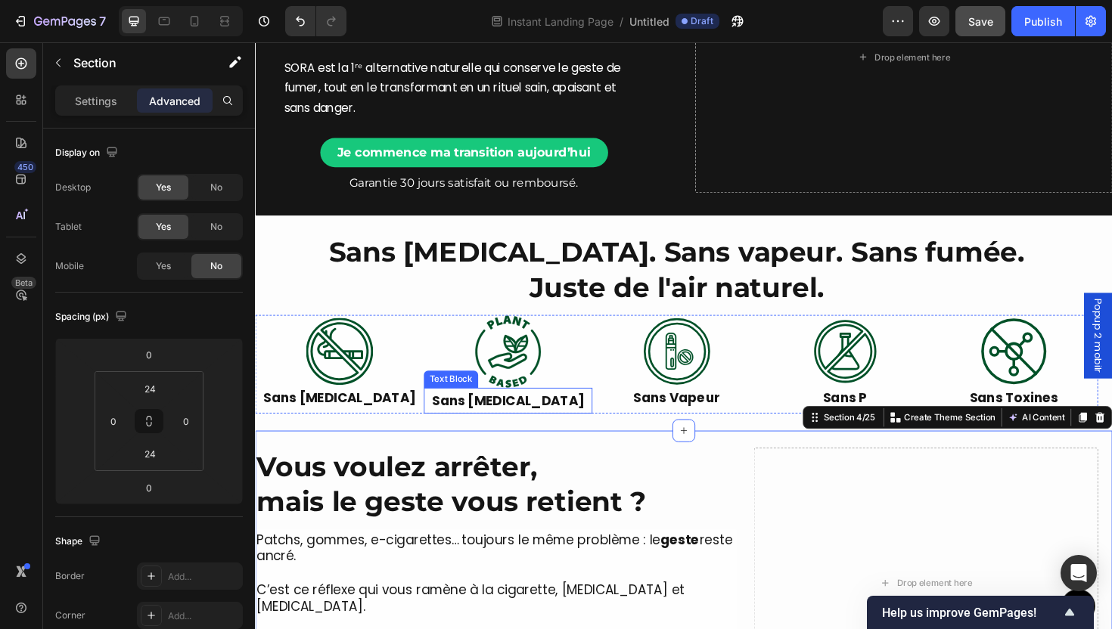
click at [542, 418] on p "Sans Nicotine" at bounding box center [523, 422] width 176 height 24
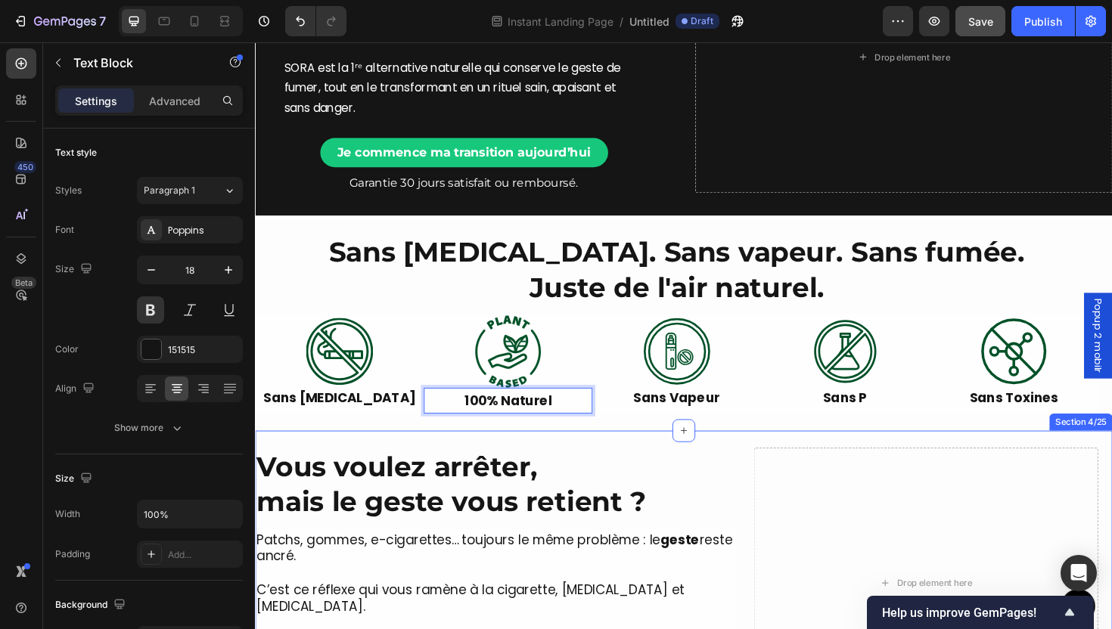
click at [688, 470] on div "More Than a Device, It’s a Ritual of Relief Heading SORA™ lets you quit smoking…" at bounding box center [709, 616] width 908 height 324
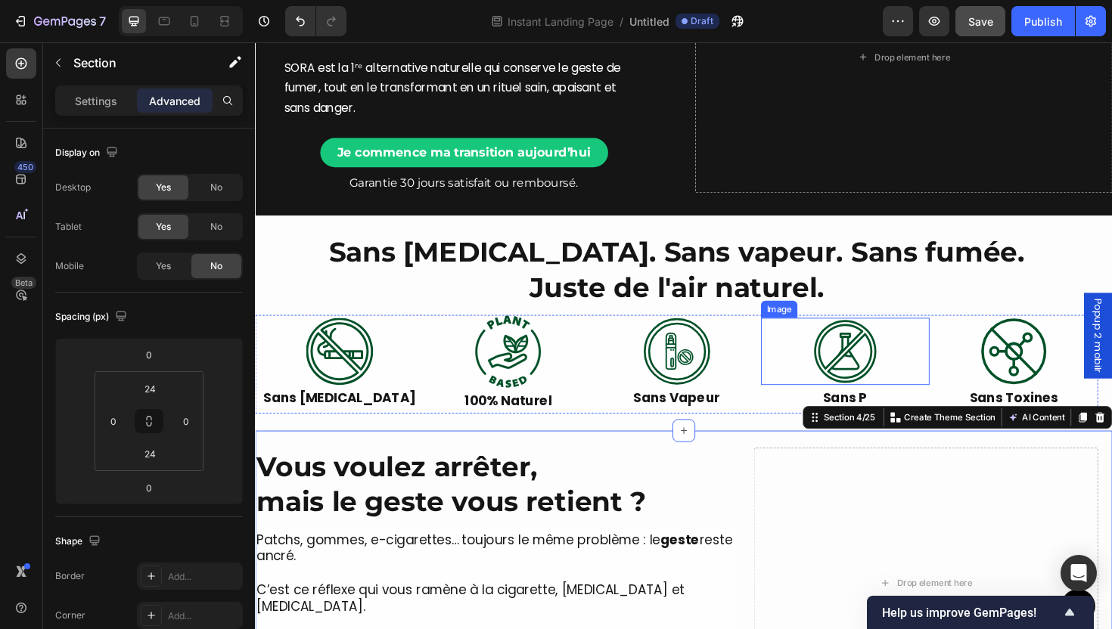
click at [895, 375] on img at bounding box center [879, 369] width 71 height 70
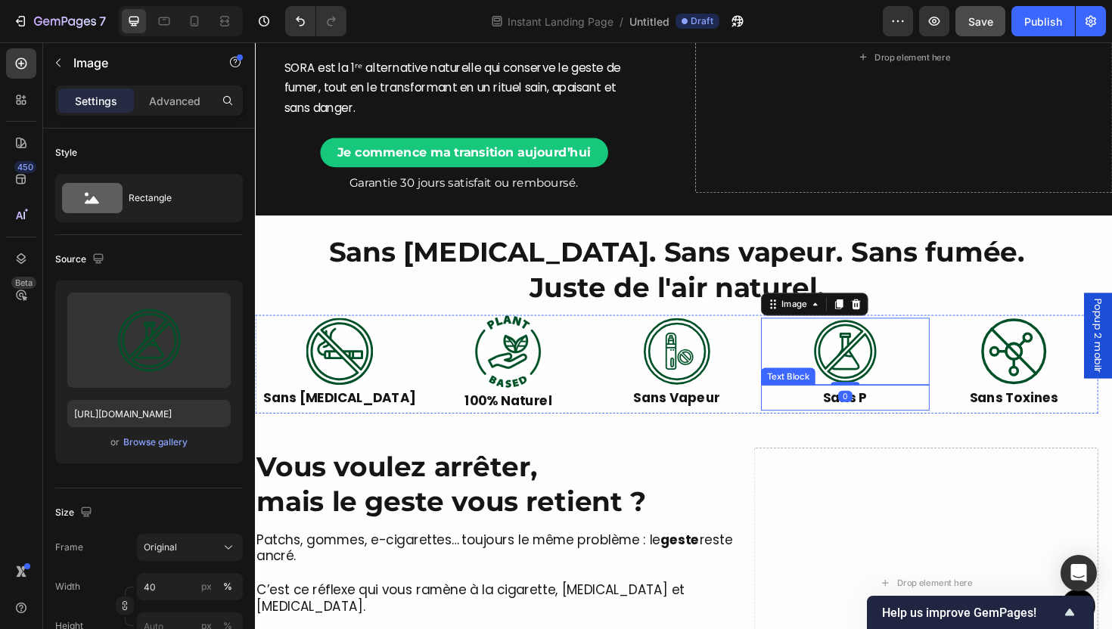
click at [899, 419] on p "Sans P" at bounding box center [880, 419] width 176 height 24
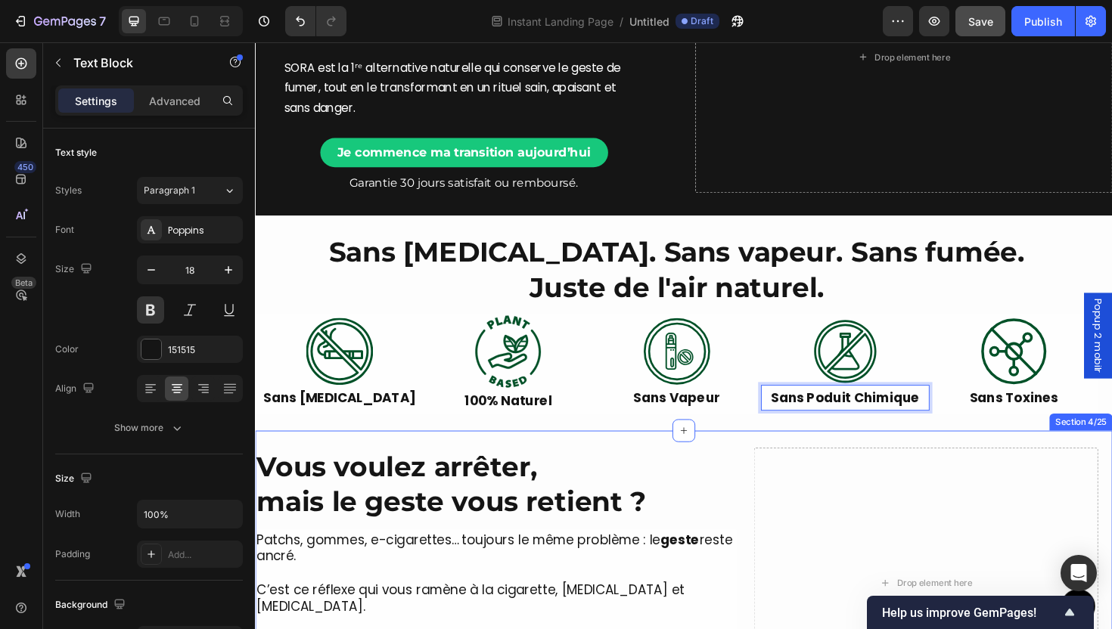
click at [1083, 487] on div "Drop element here" at bounding box center [965, 616] width 365 height 288
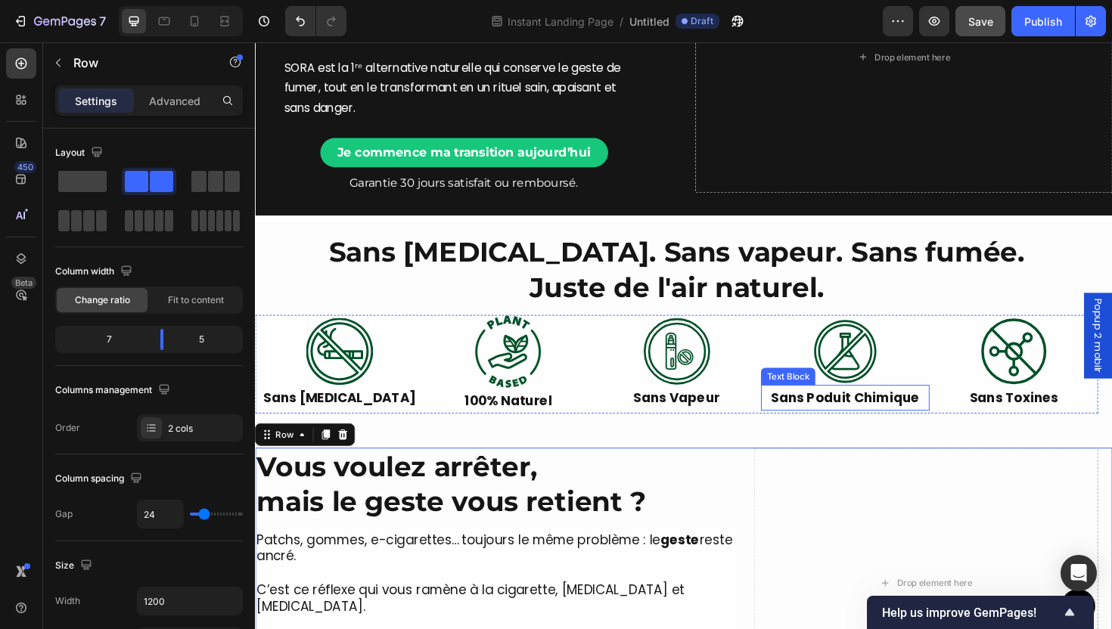
click at [879, 424] on p "Sans Poduit Chimique" at bounding box center [880, 419] width 176 height 24
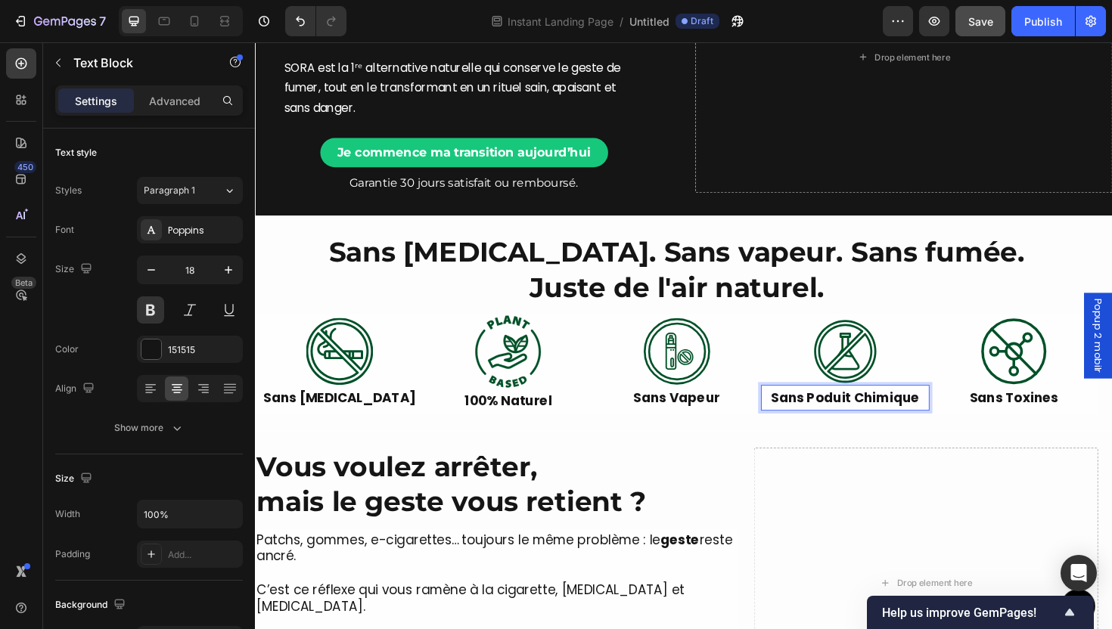
scroll to position [181, 0]
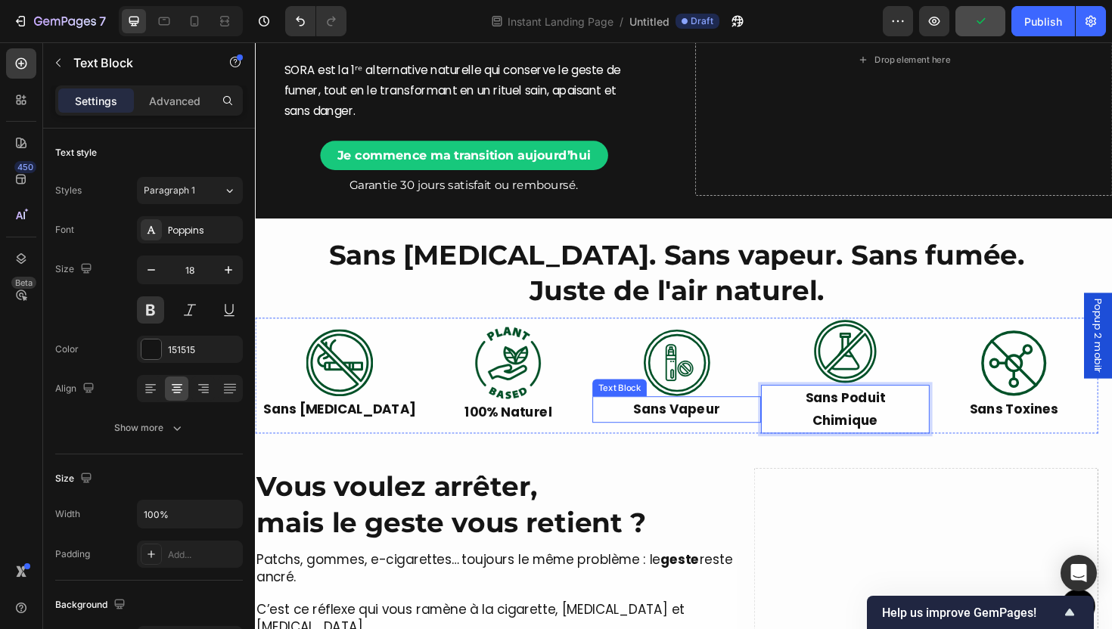
click at [773, 443] on div "Sans Vapeur" at bounding box center [701, 431] width 179 height 27
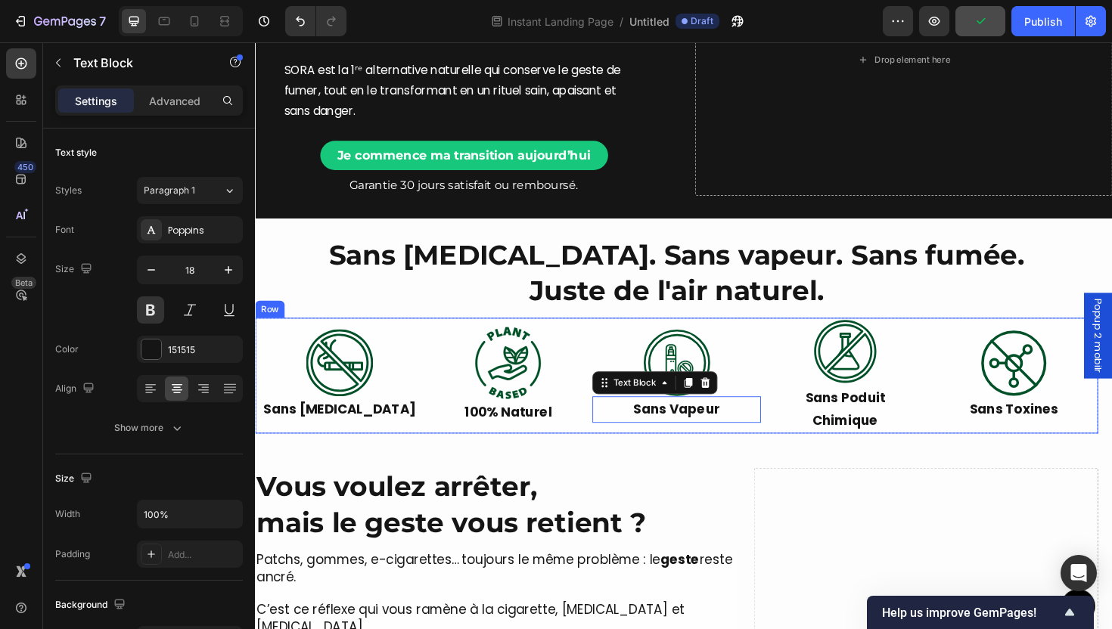
click at [773, 453] on div "Image Sans Vapeur Text Block 0" at bounding box center [701, 395] width 179 height 123
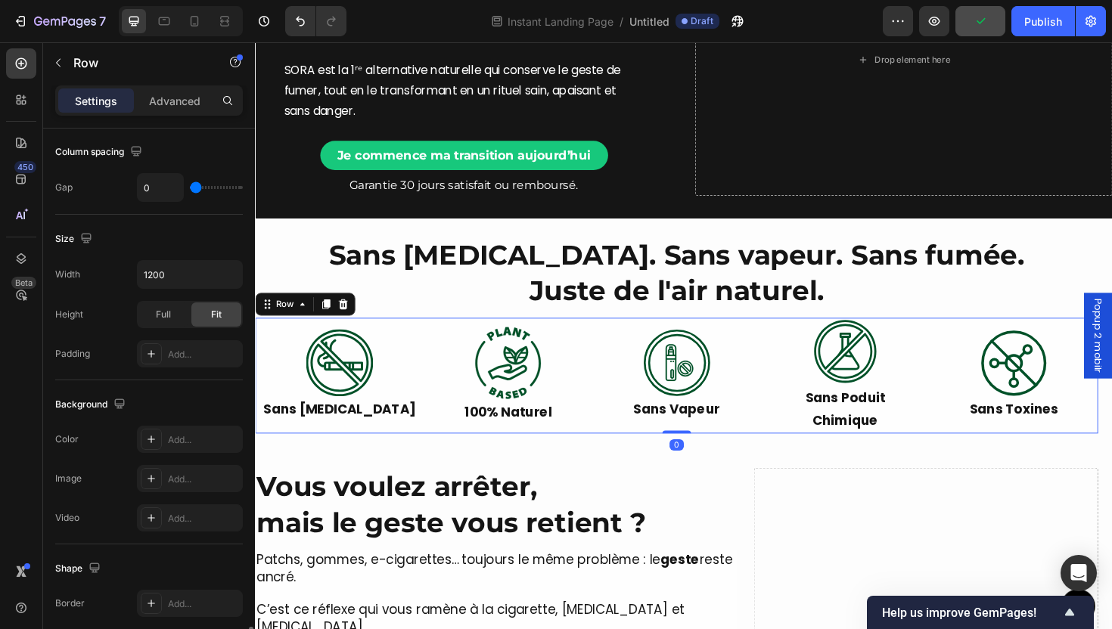
scroll to position [552, 0]
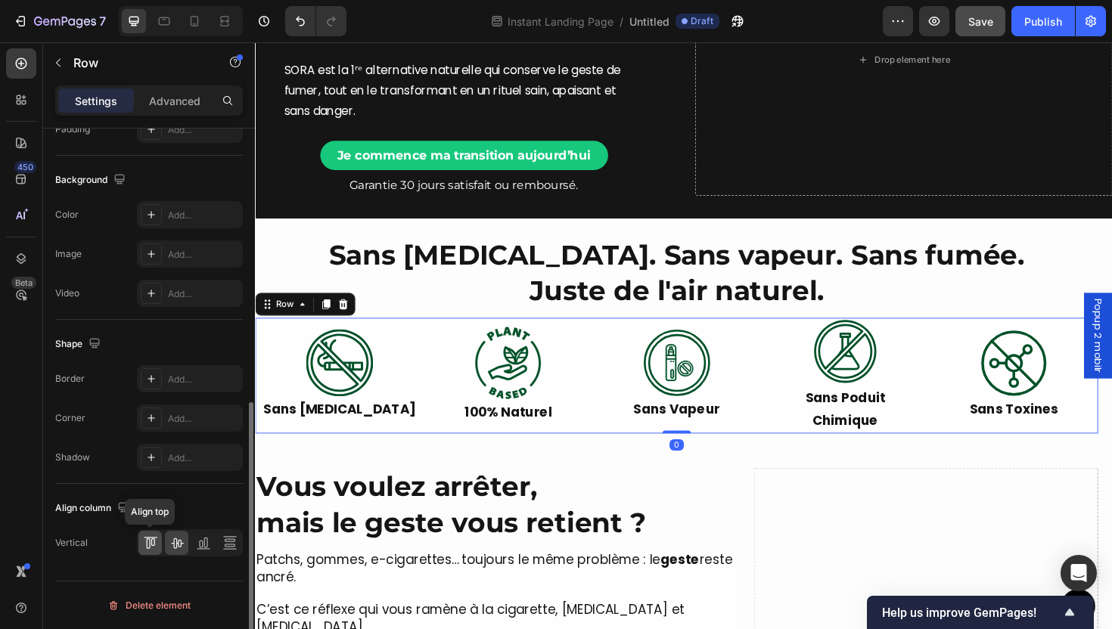
click at [145, 546] on icon at bounding box center [150, 543] width 15 height 15
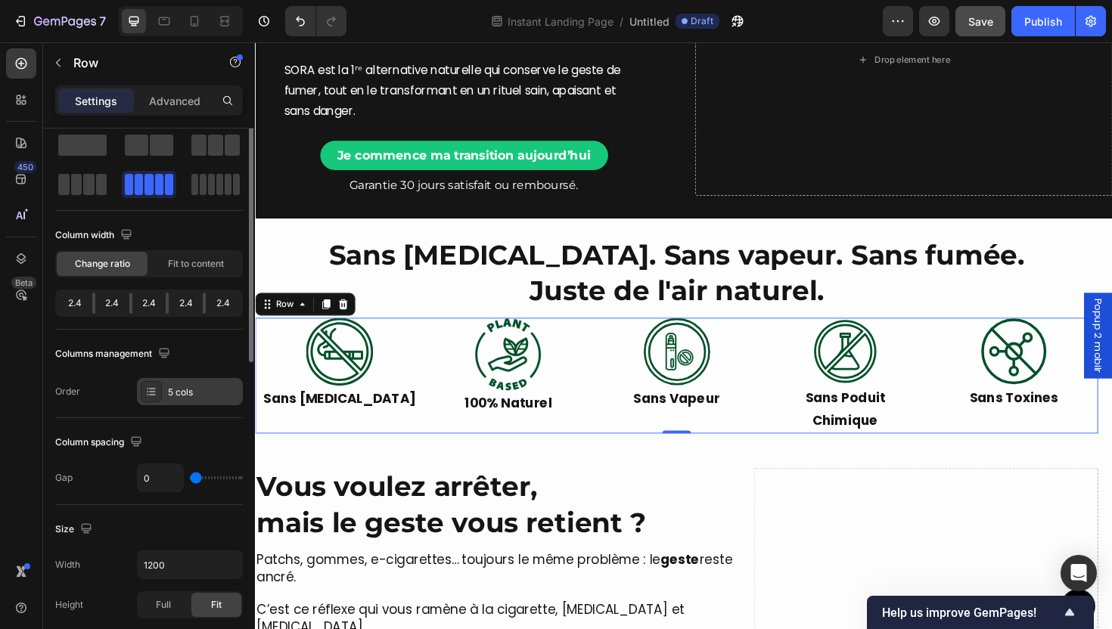
scroll to position [0, 0]
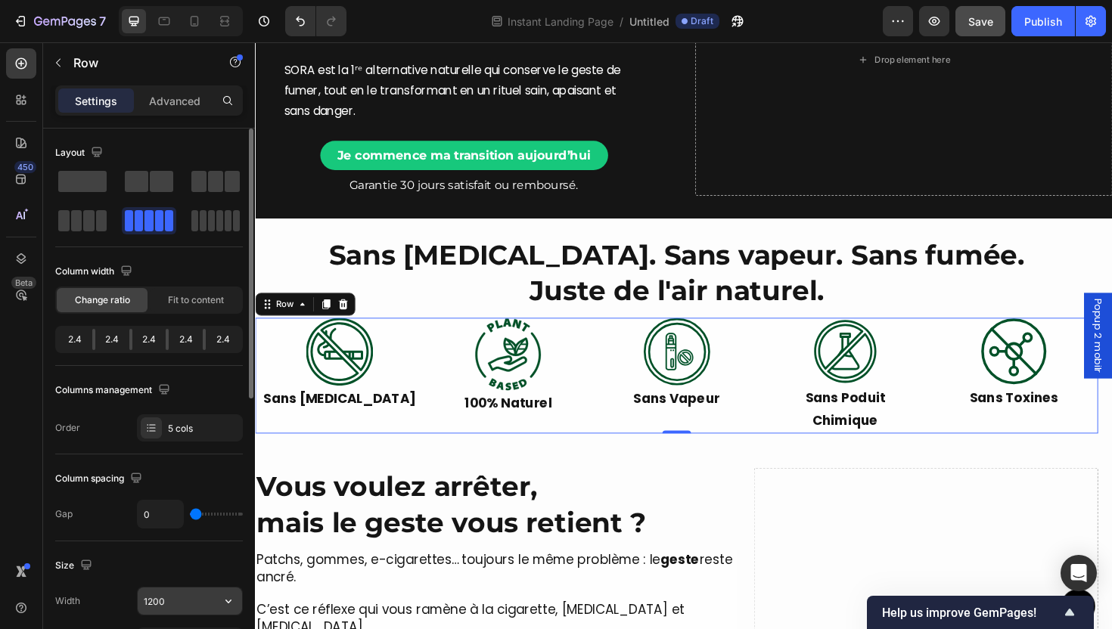
click at [182, 601] on input "1200" at bounding box center [190, 601] width 104 height 27
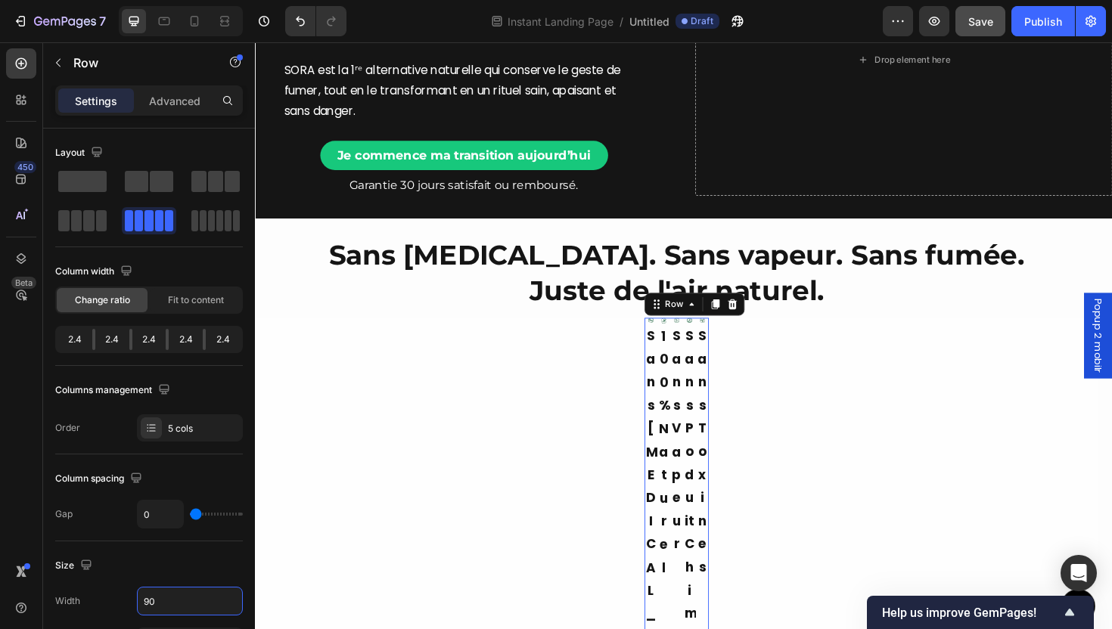
type input "9"
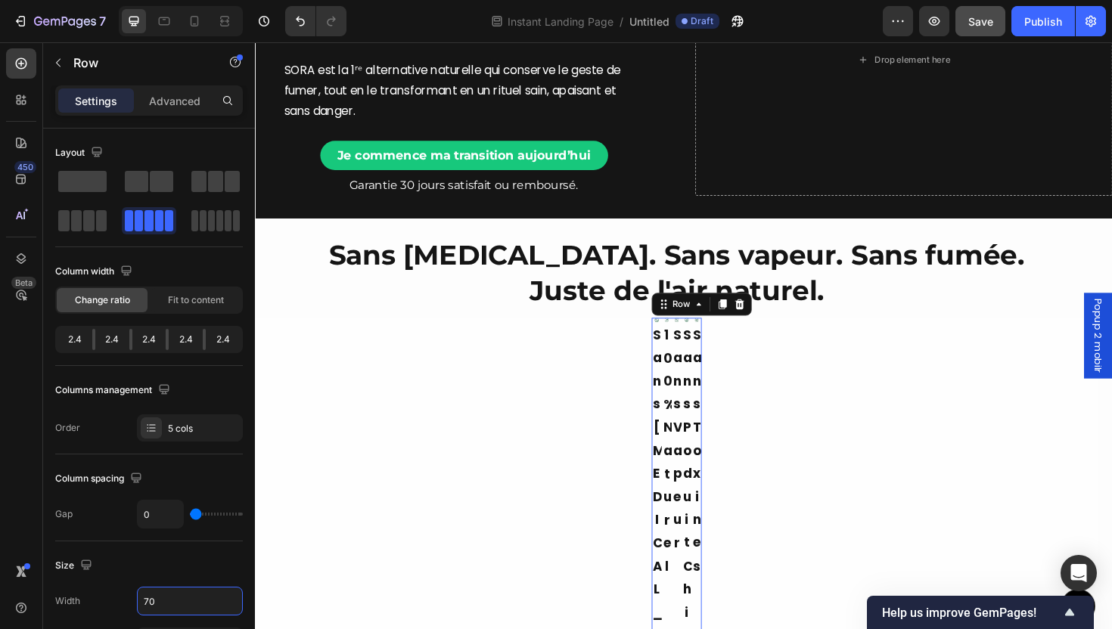
type input "700"
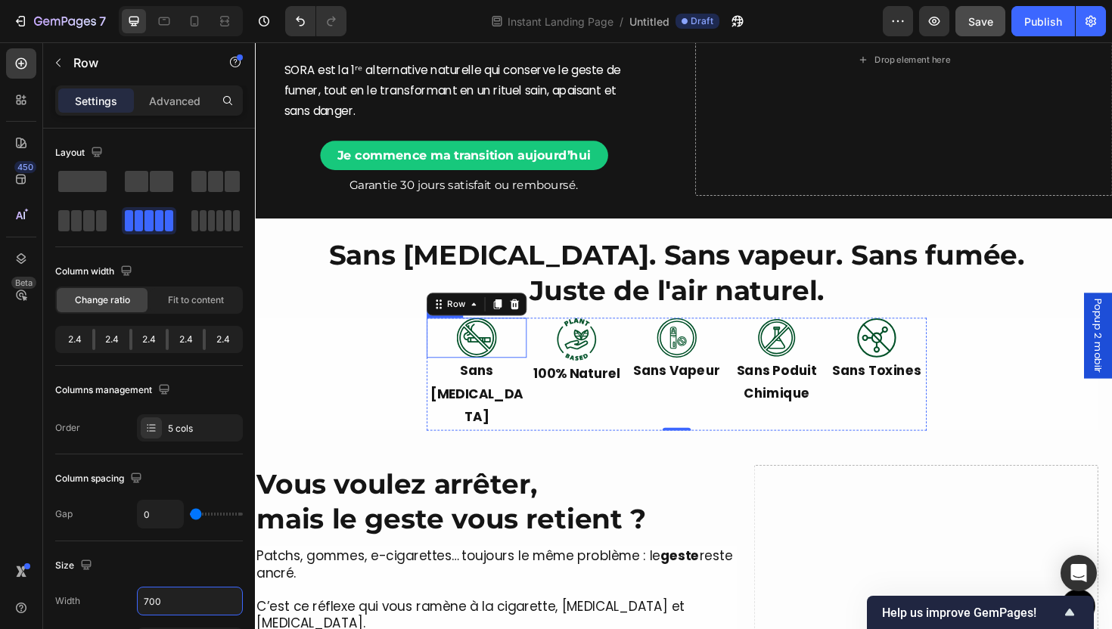
click at [485, 361] on img at bounding box center [489, 355] width 42 height 42
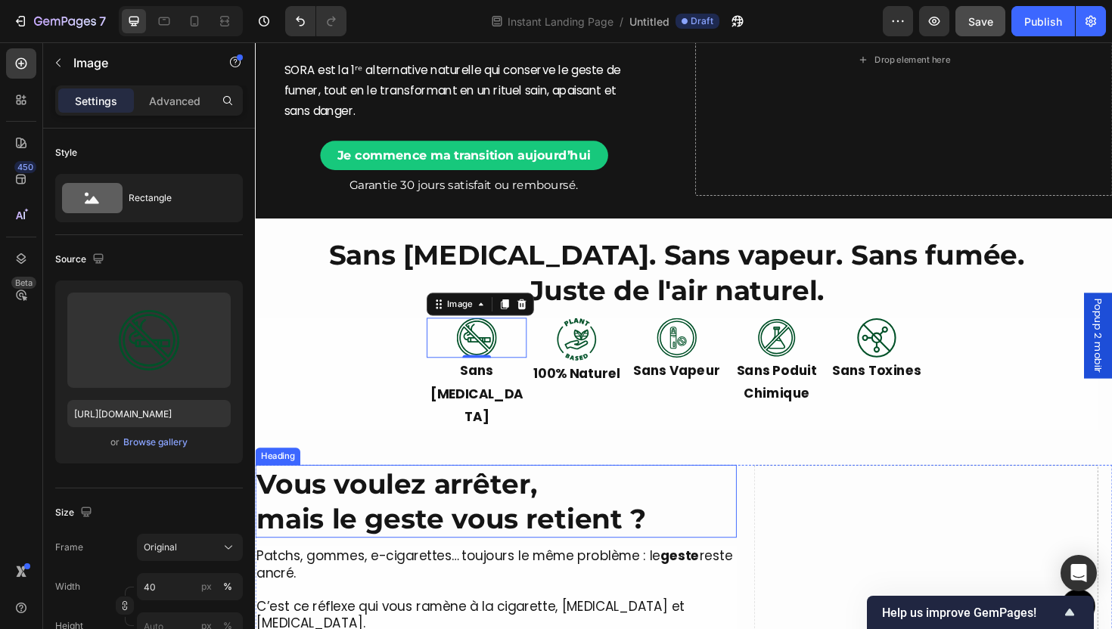
click at [617, 522] on h2 "Vous voulez arrêter, mais le geste vous retient ?" at bounding box center [510, 529] width 510 height 78
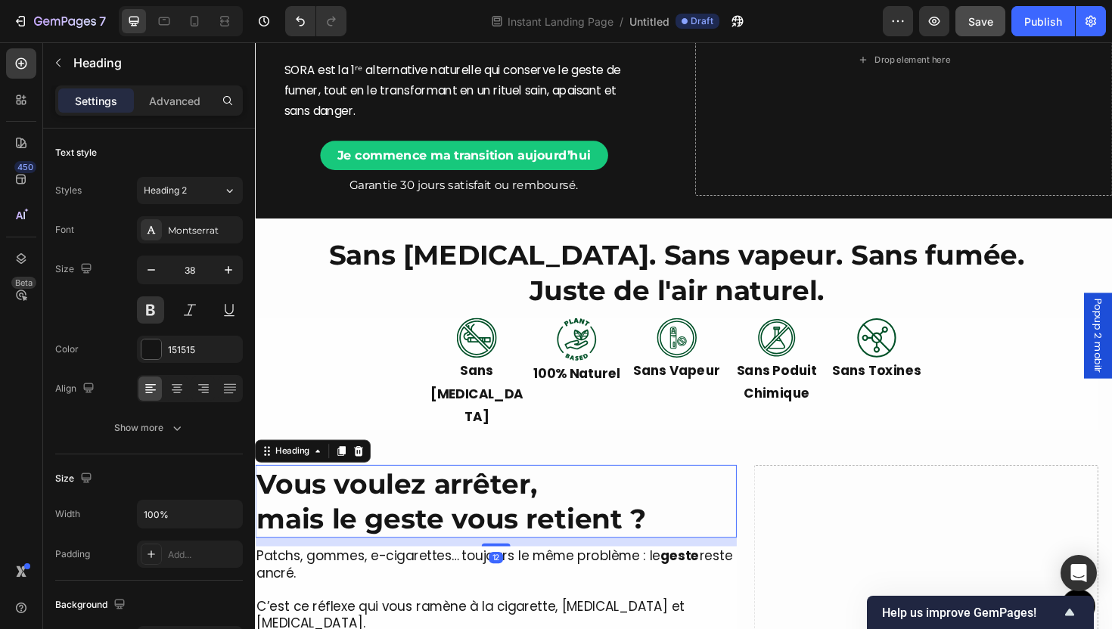
click at [768, 403] on p "Chimique" at bounding box center [807, 415] width 103 height 24
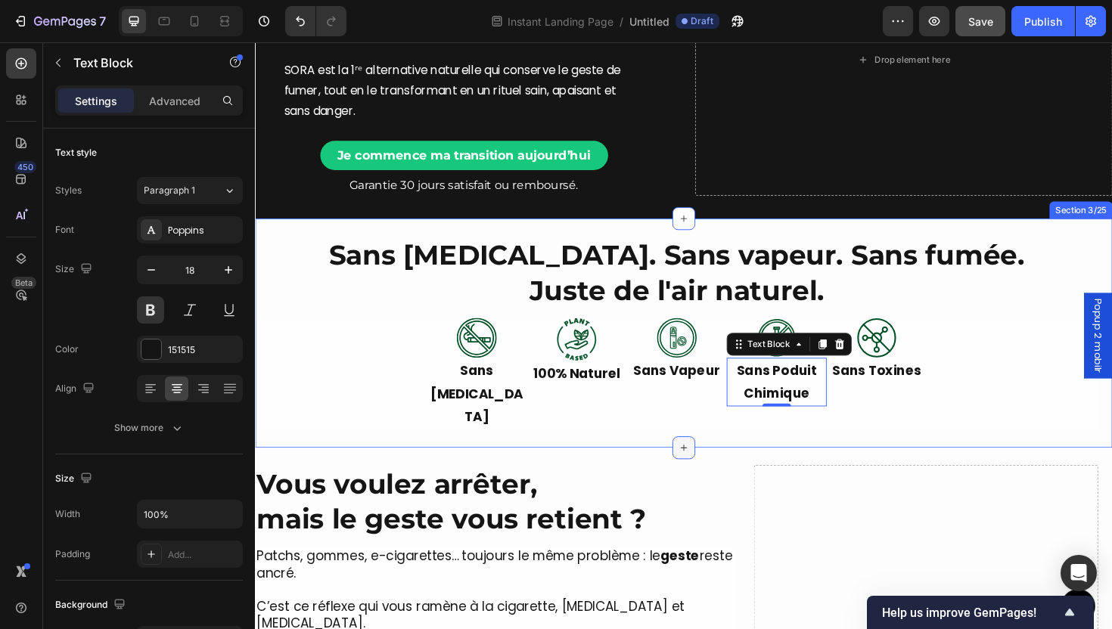
click at [703, 466] on icon at bounding box center [709, 472] width 12 height 12
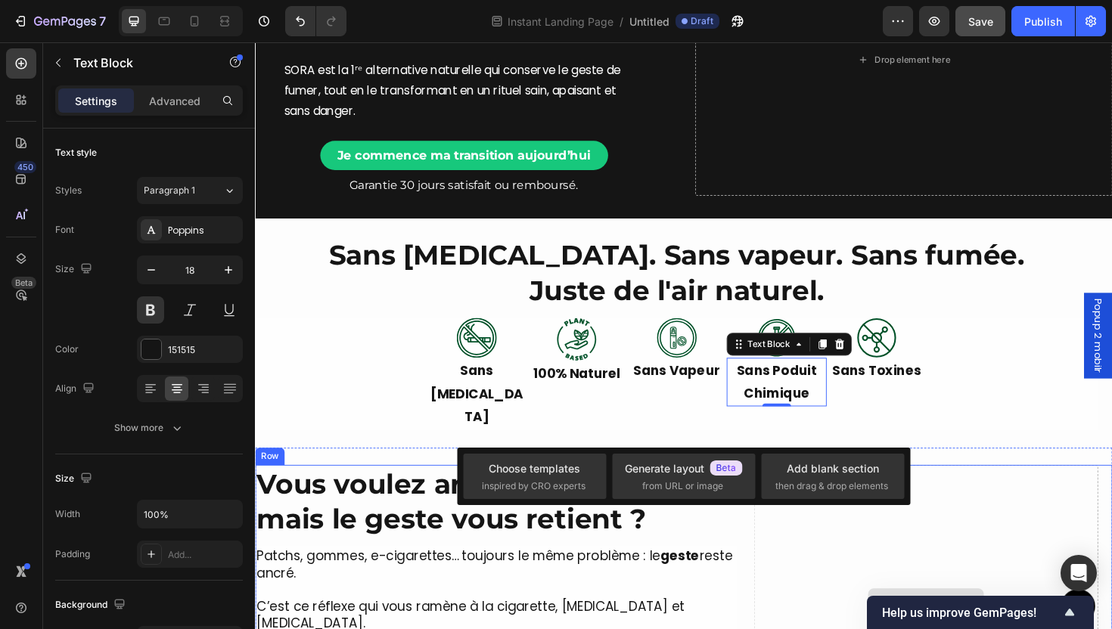
click at [1015, 504] on div "Drop element here" at bounding box center [965, 634] width 365 height 288
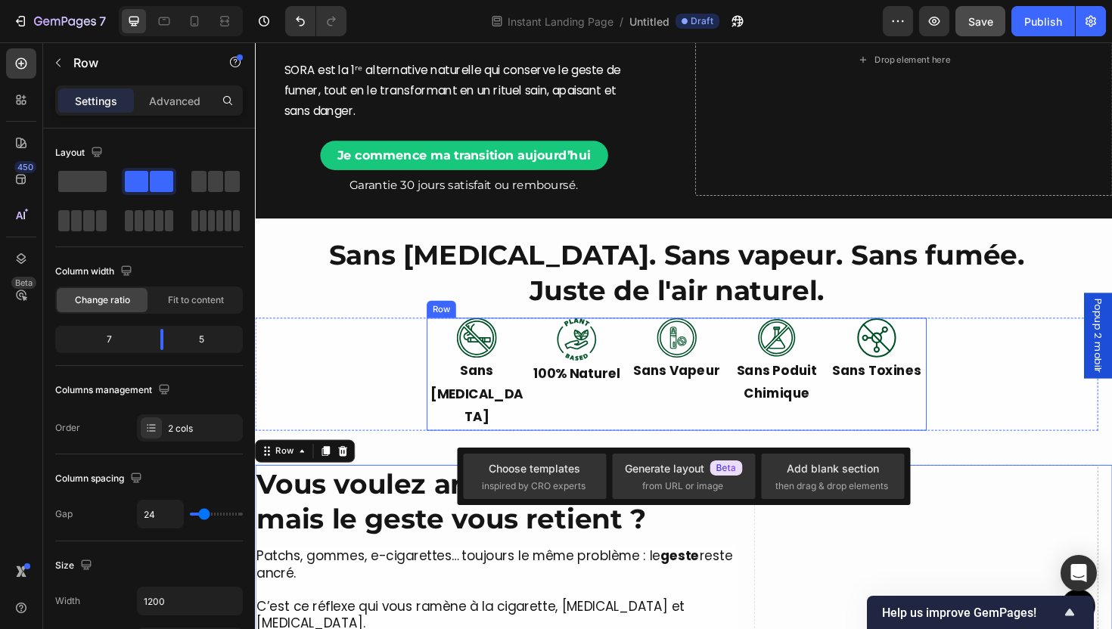
click at [838, 403] on p "Chimique" at bounding box center [807, 415] width 103 height 24
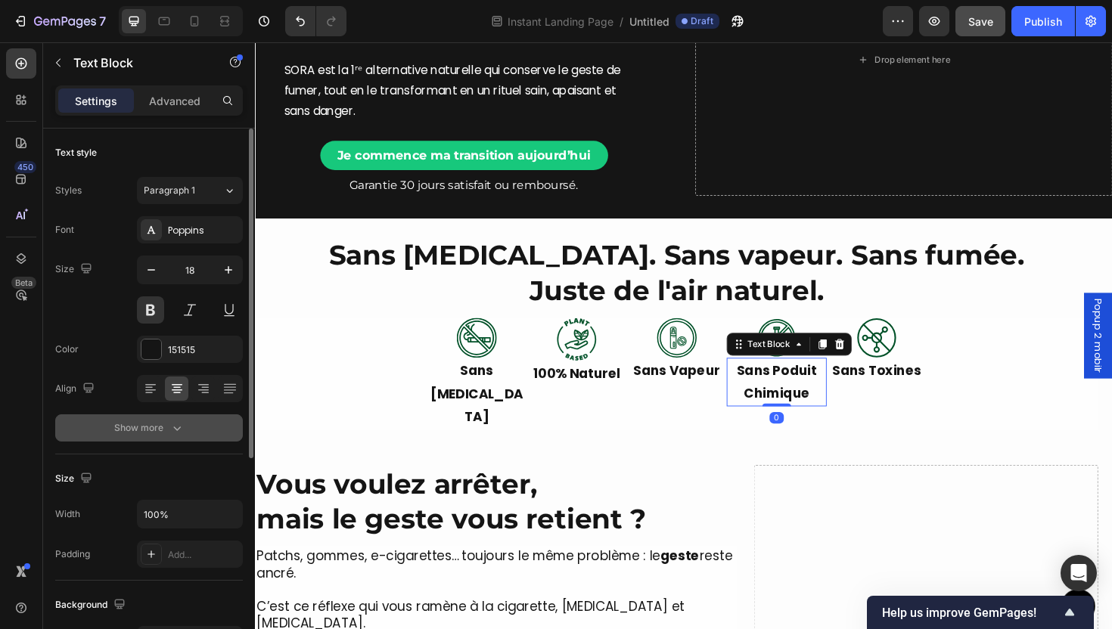
click at [195, 431] on button "Show more" at bounding box center [149, 428] width 188 height 27
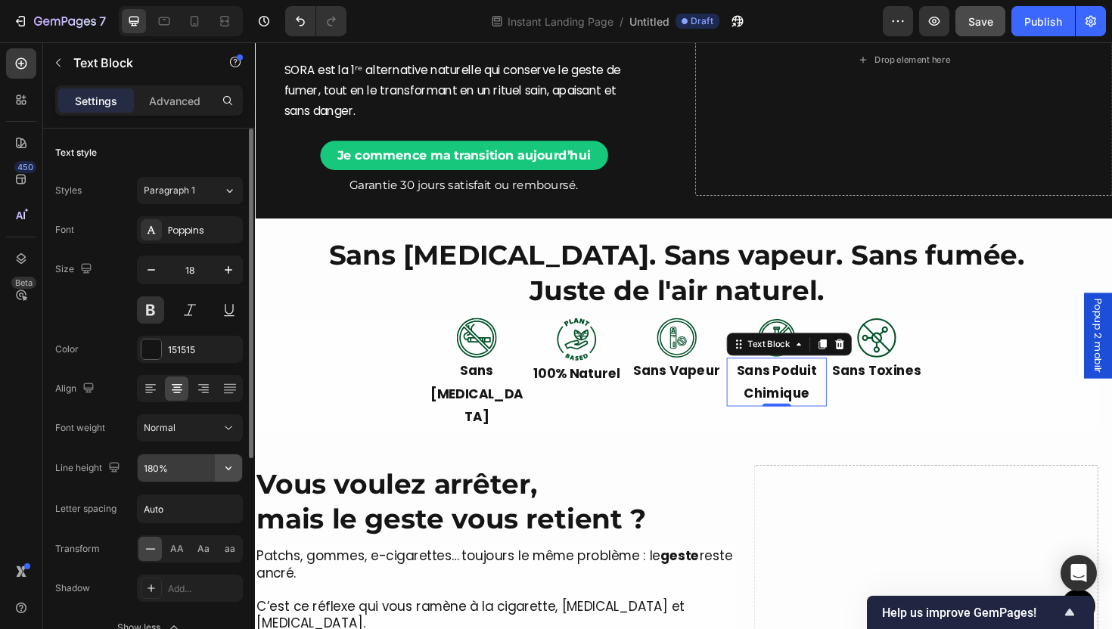
click at [220, 472] on button "button" at bounding box center [228, 468] width 27 height 27
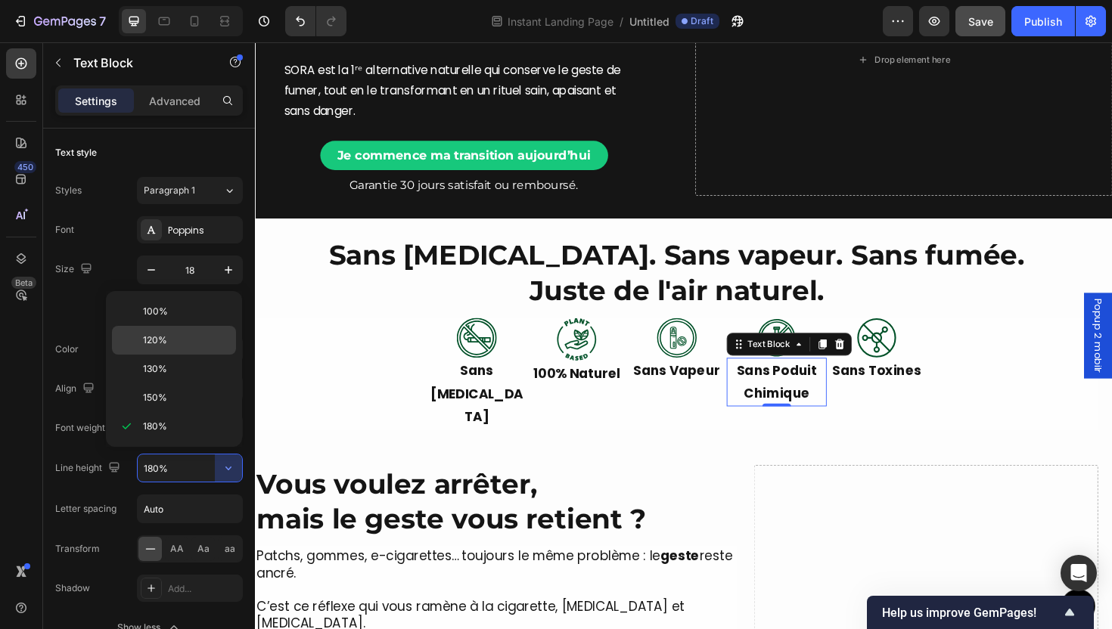
click at [187, 331] on div "120%" at bounding box center [174, 340] width 124 height 29
type input "120%"
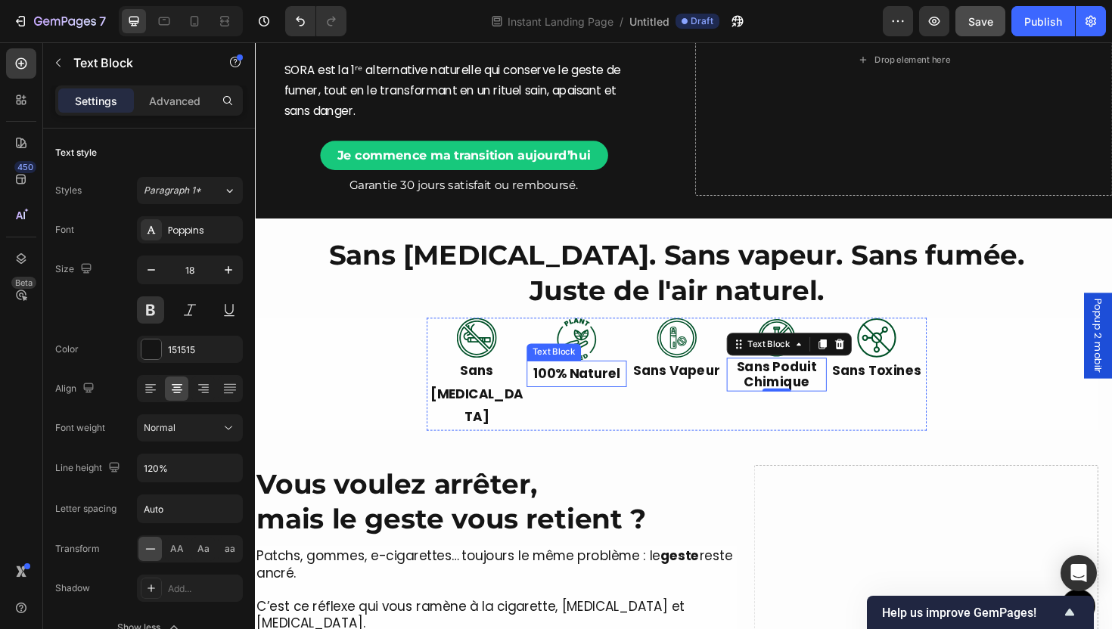
click at [628, 394] on p "100% Naturel" at bounding box center [595, 393] width 103 height 24
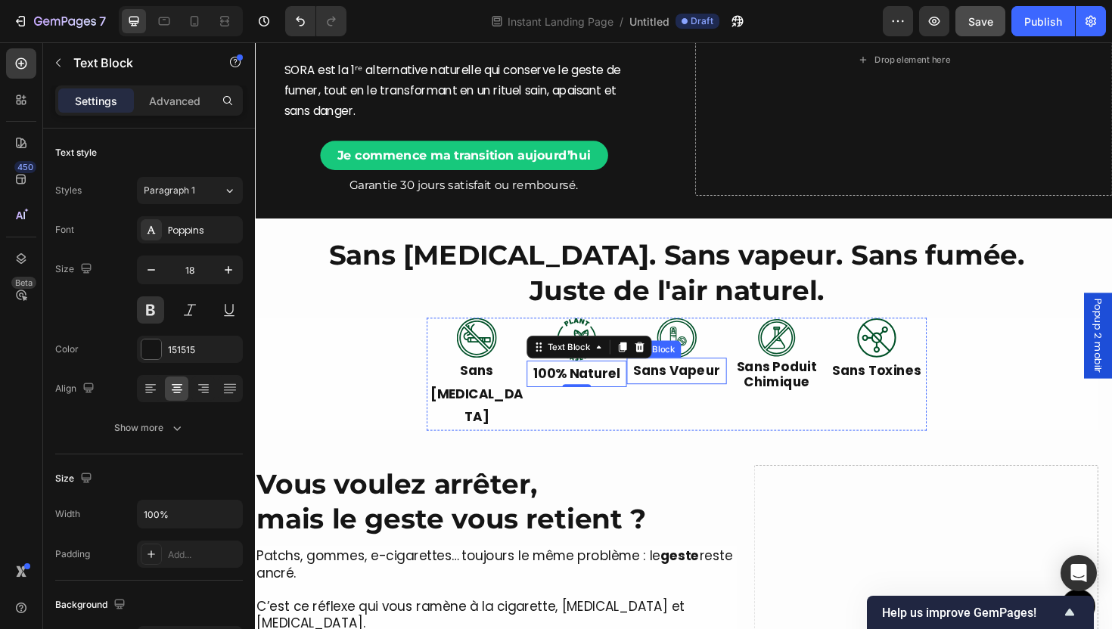
click at [690, 395] on p "Sans Vapeur" at bounding box center [701, 390] width 103 height 24
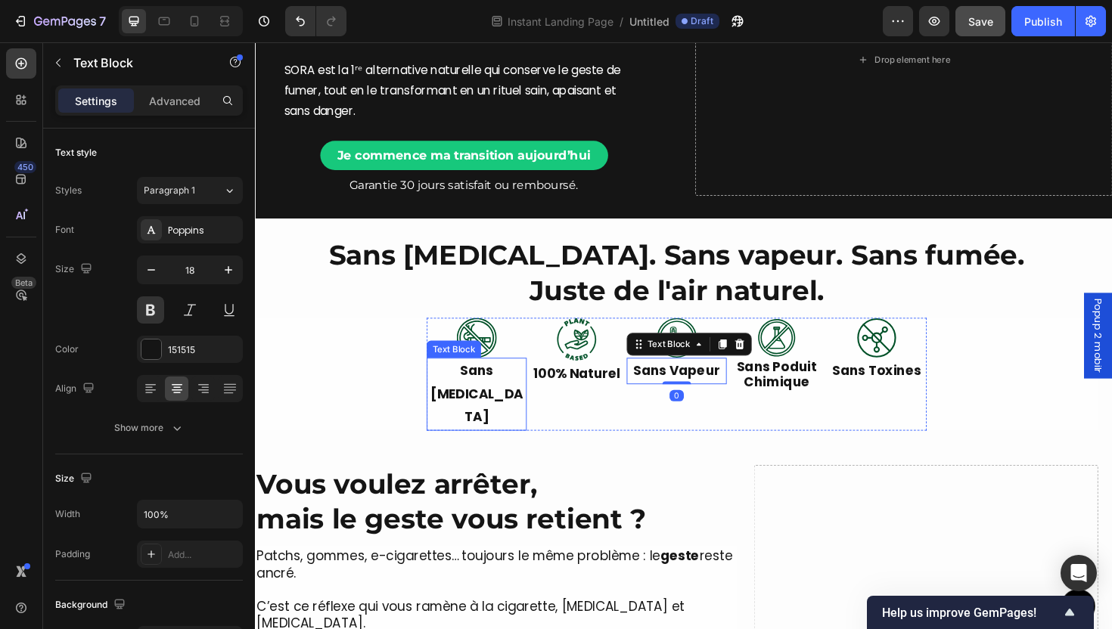
click at [521, 387] on p "Sans Nicotine" at bounding box center [489, 414] width 103 height 73
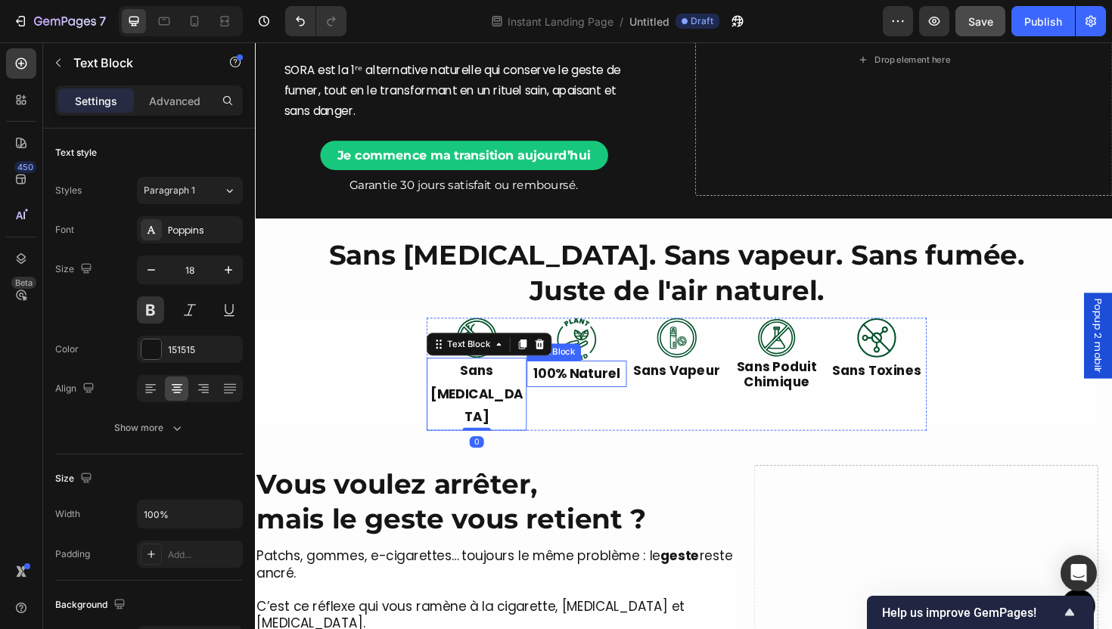
click at [631, 394] on p "100% Naturel" at bounding box center [595, 393] width 103 height 24
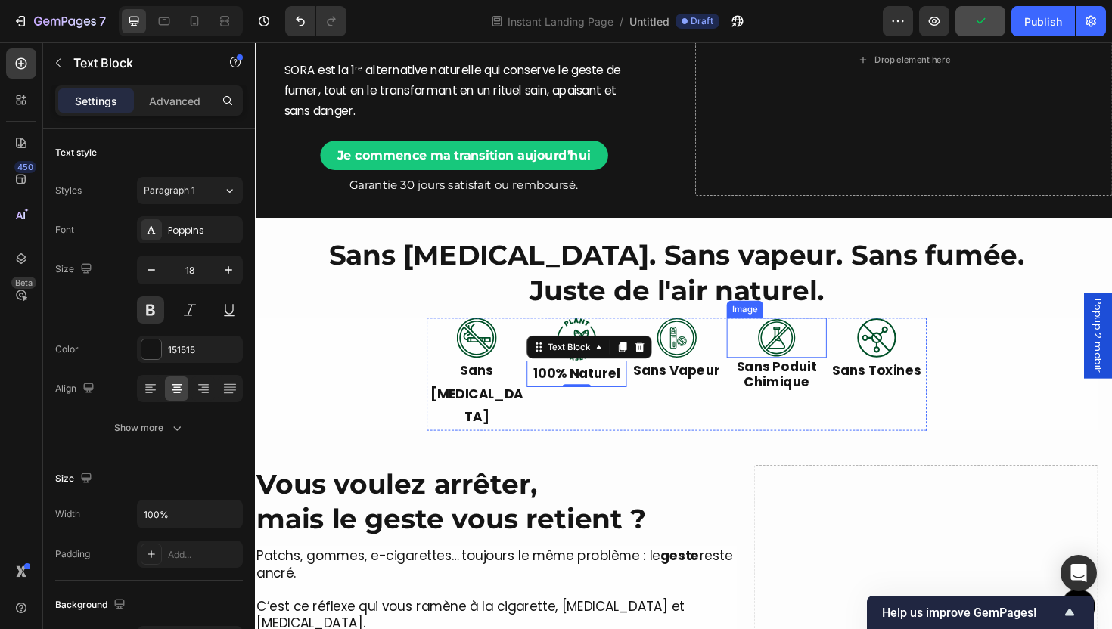
click at [852, 362] on div at bounding box center [807, 355] width 106 height 42
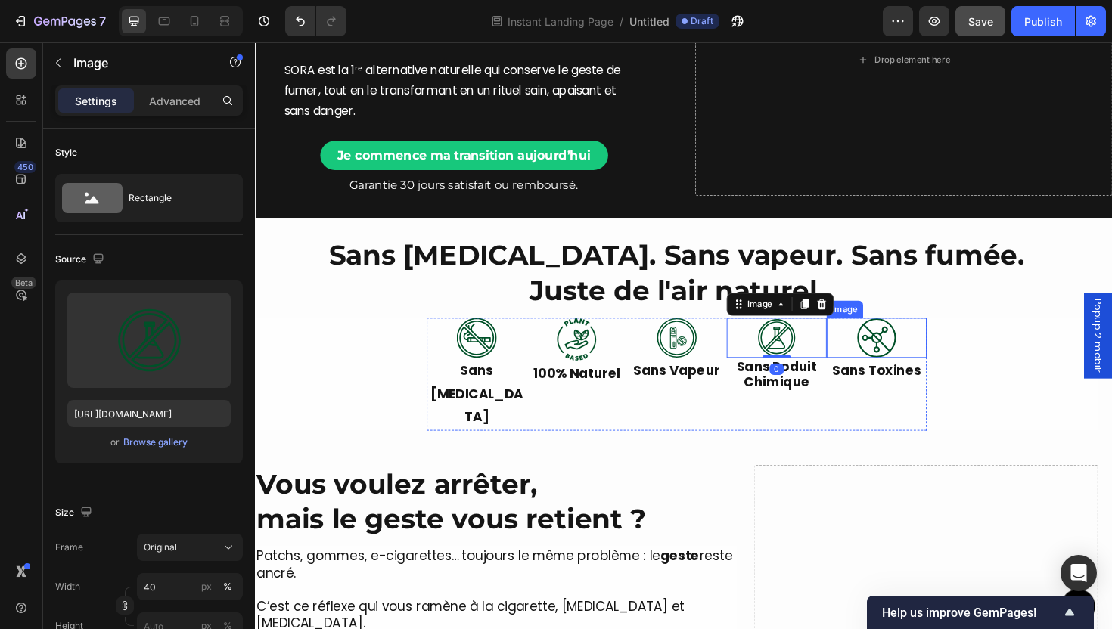
click at [860, 362] on div at bounding box center [913, 355] width 106 height 42
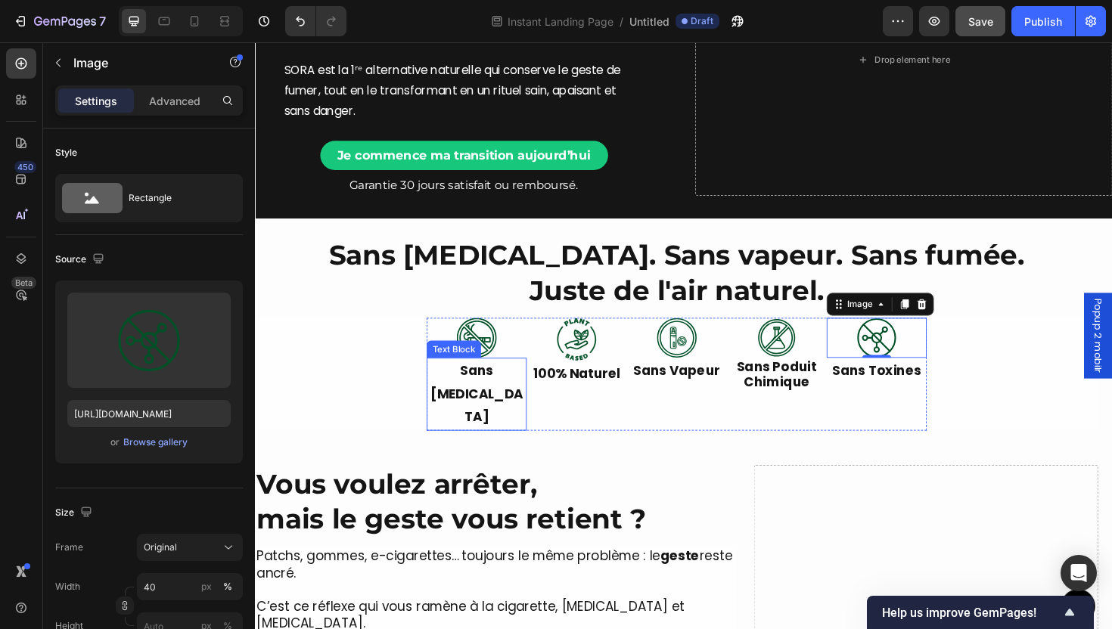
click at [520, 399] on p "Sans Nicotine" at bounding box center [489, 414] width 103 height 73
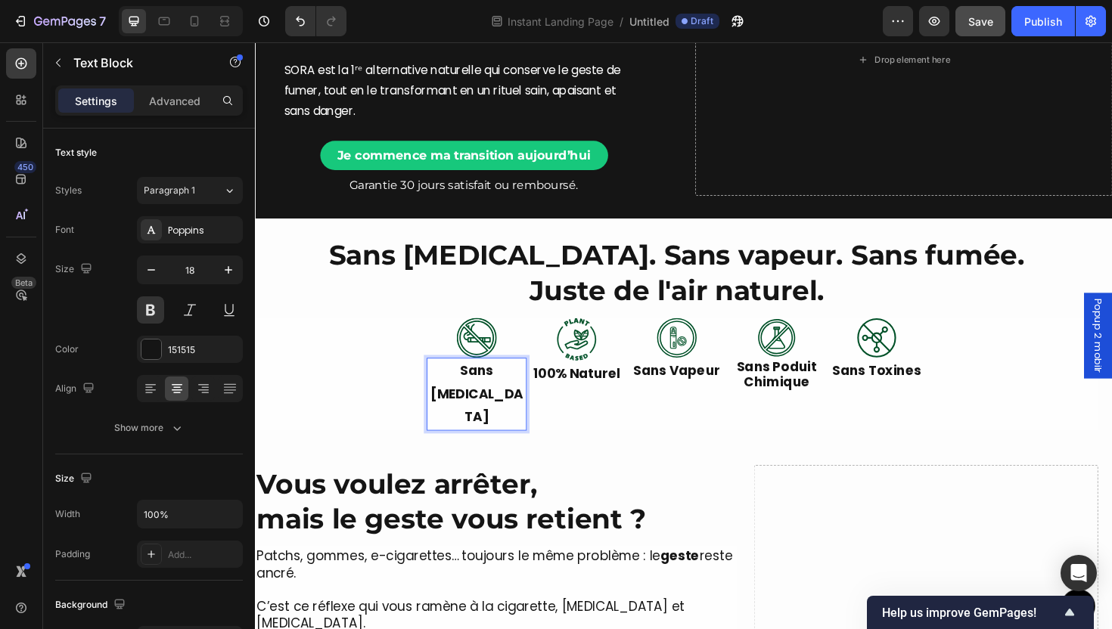
click at [534, 400] on p "Sans Nicotine" at bounding box center [489, 414] width 103 height 73
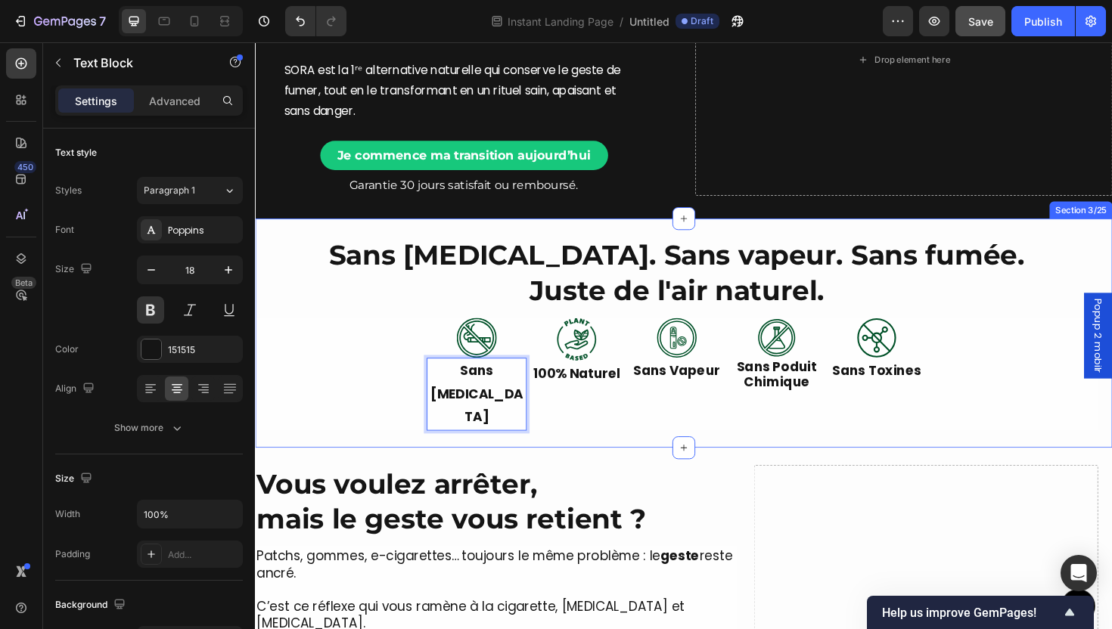
click at [561, 424] on div "More Than a Device, It’s a Ritual of Relief Heading SORA™ lets you quit smoking…" at bounding box center [709, 350] width 908 height 242
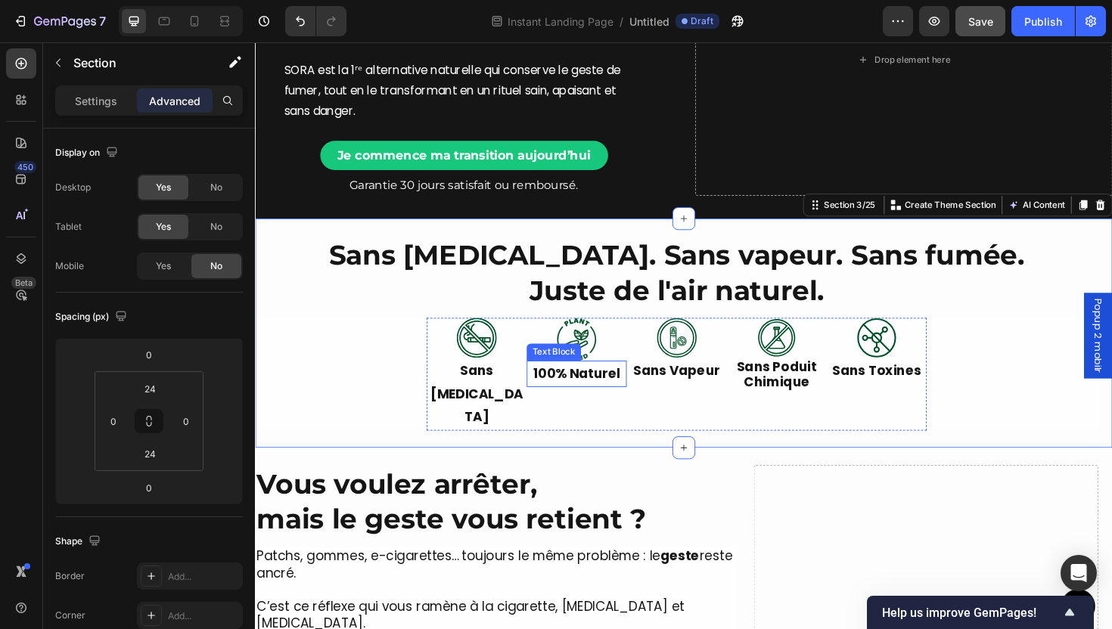
click at [614, 393] on p "100% Naturel" at bounding box center [595, 393] width 103 height 24
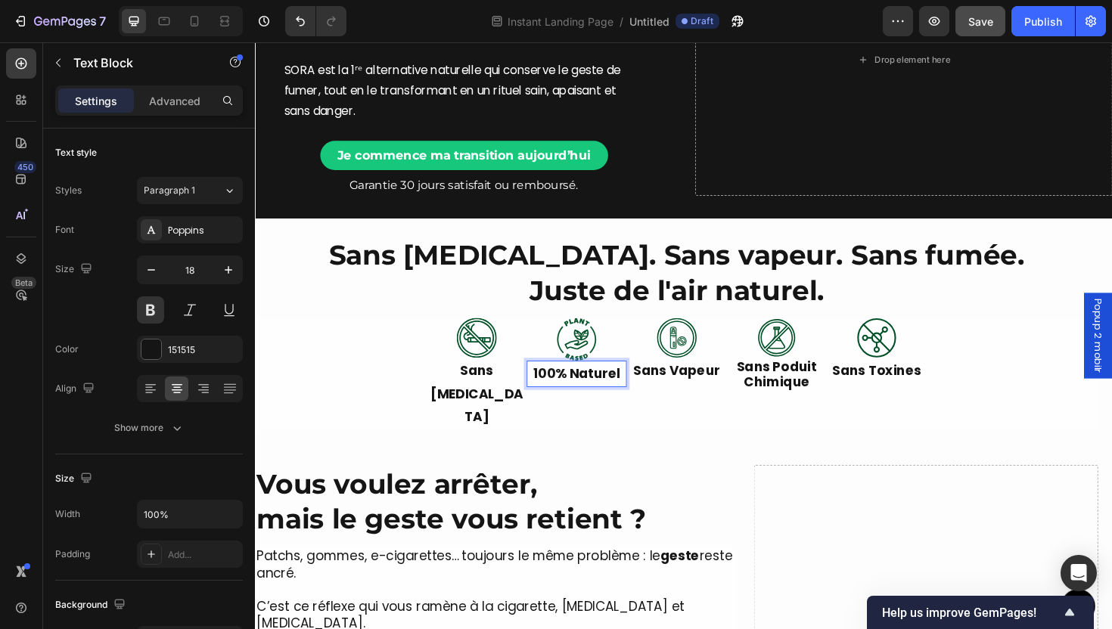
click at [583, 394] on p "100% Naturel" at bounding box center [595, 393] width 103 height 24
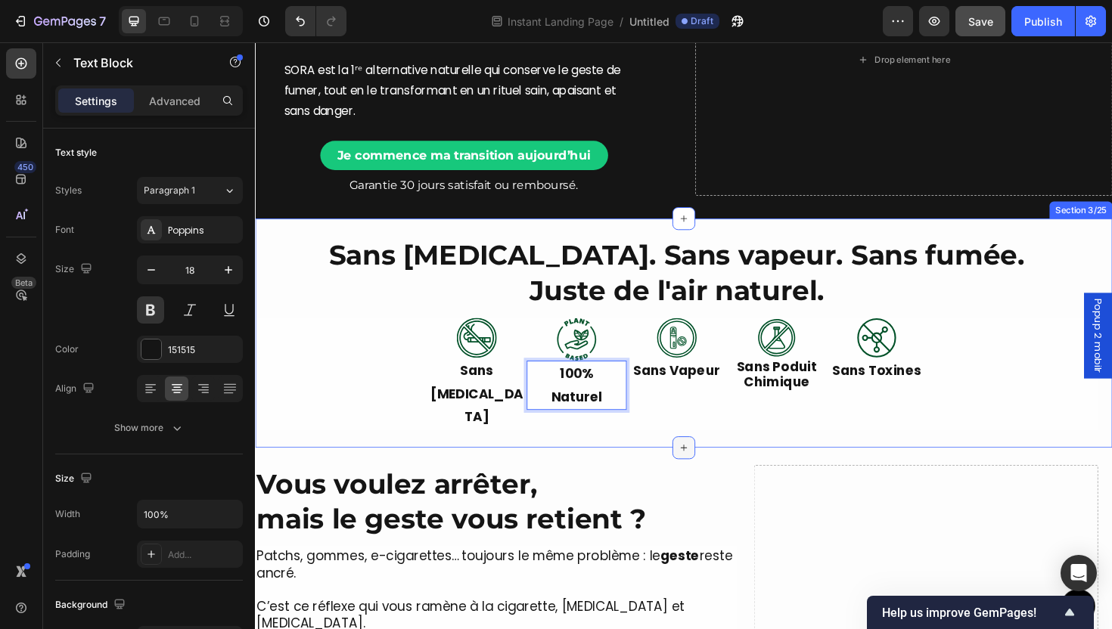
click at [710, 460] on div at bounding box center [709, 472] width 24 height 24
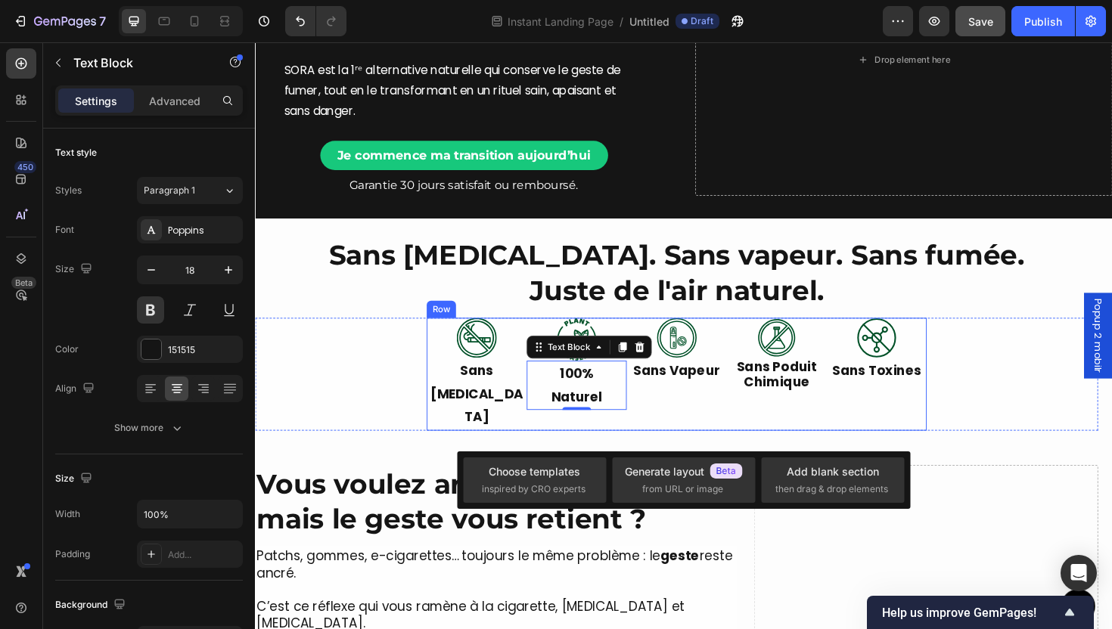
click at [688, 419] on div "Image Sans Vapeur Text Block" at bounding box center [701, 393] width 106 height 119
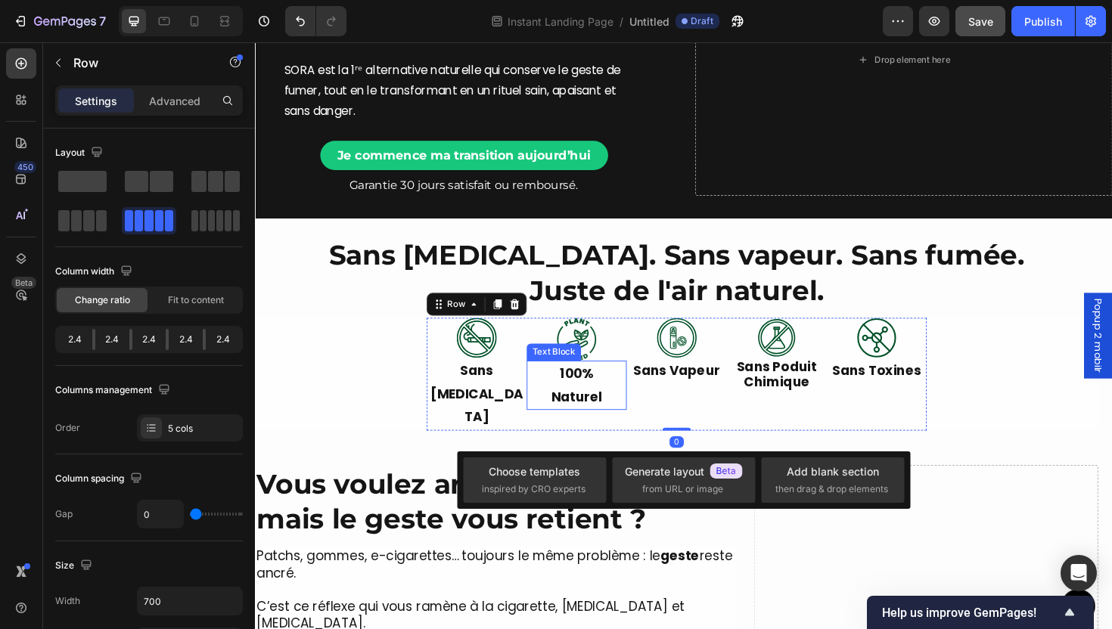
click at [611, 414] on p "Naturel" at bounding box center [595, 418] width 103 height 24
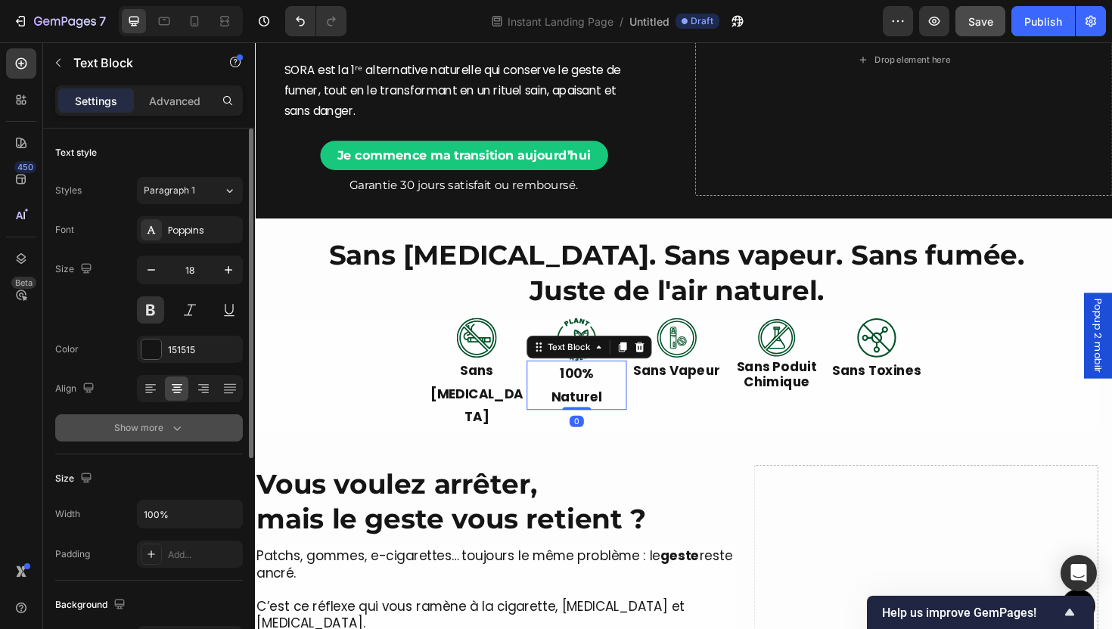
click at [189, 429] on button "Show more" at bounding box center [149, 428] width 188 height 27
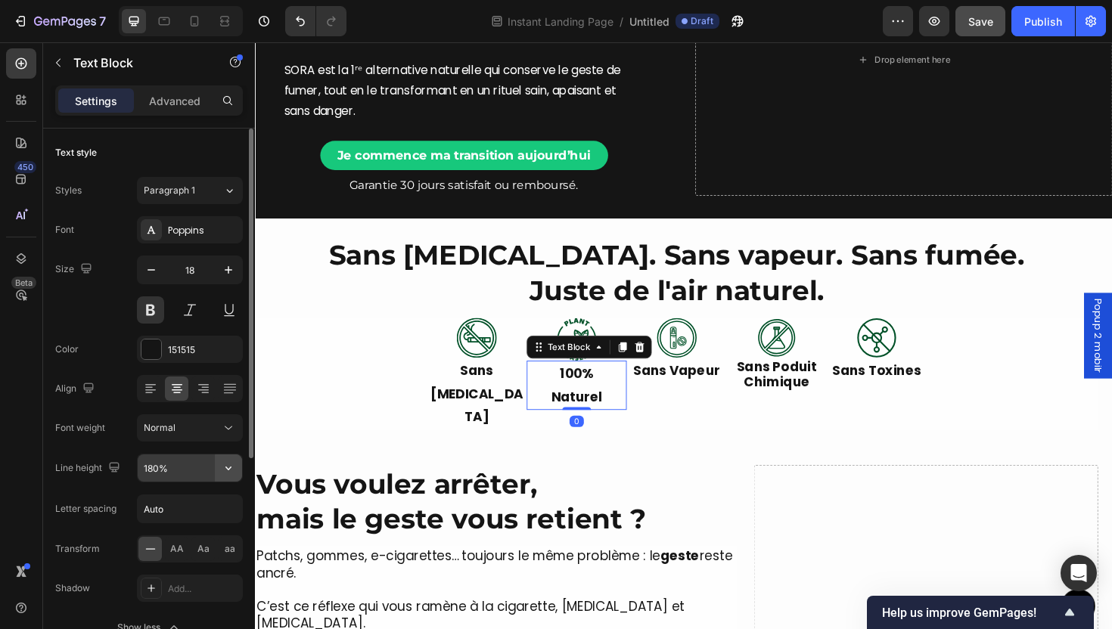
click at [232, 466] on icon "button" at bounding box center [228, 468] width 15 height 15
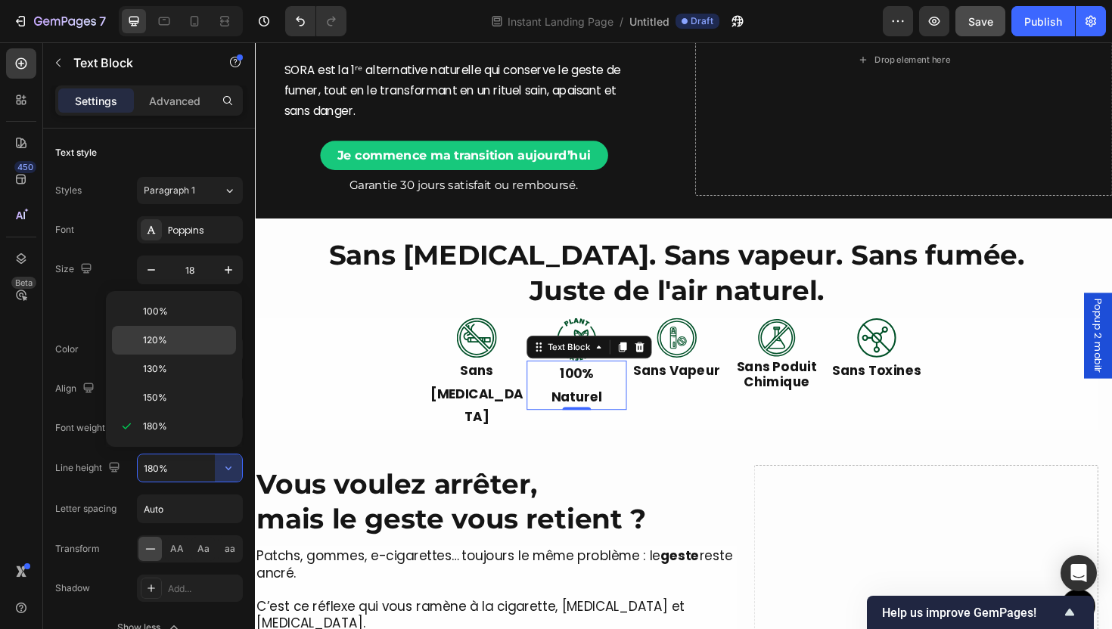
click at [197, 346] on p "120%" at bounding box center [186, 341] width 86 height 14
type input "120%"
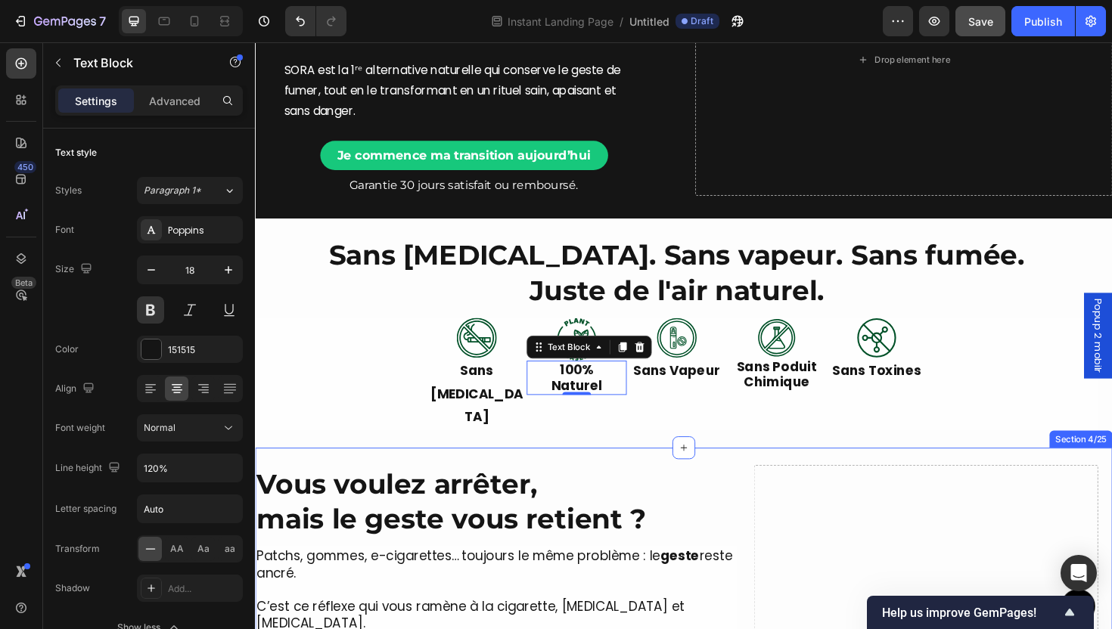
click at [631, 472] on div "More Than a Device, It’s a Ritual of Relief Heading SORA™ lets you quit smoking…" at bounding box center [709, 634] width 908 height 324
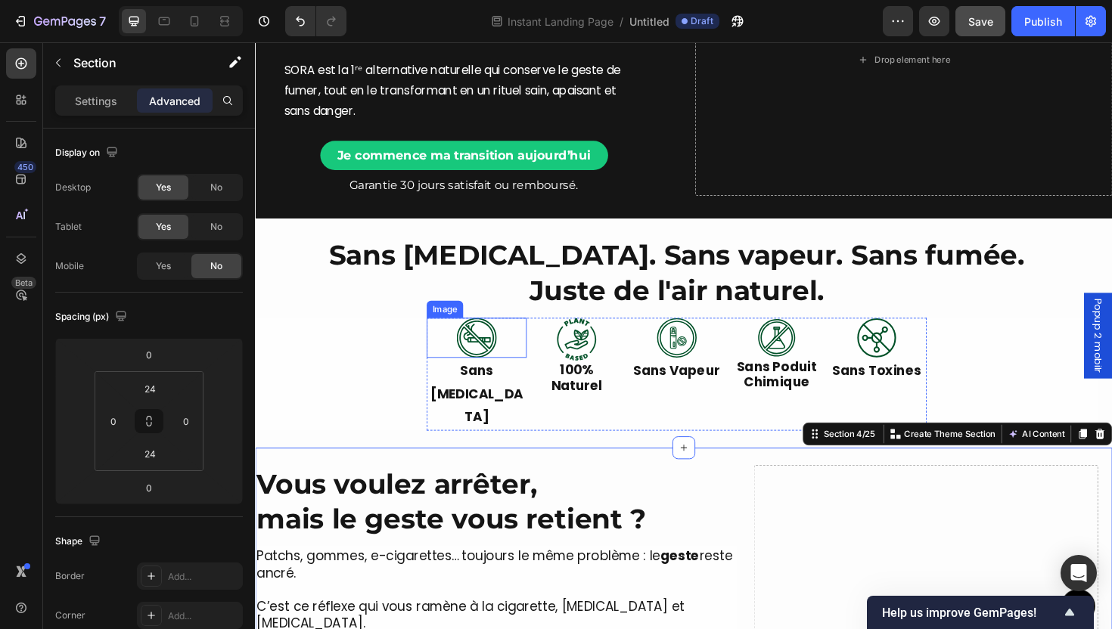
click at [528, 349] on div at bounding box center [490, 355] width 106 height 42
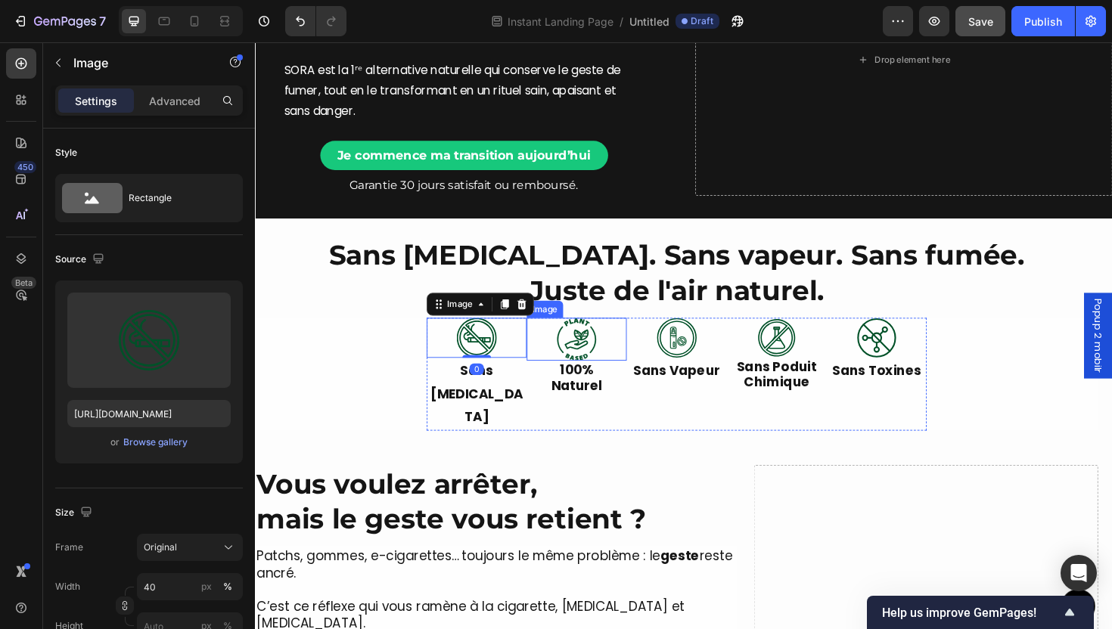
click at [615, 356] on div at bounding box center [595, 356] width 106 height 45
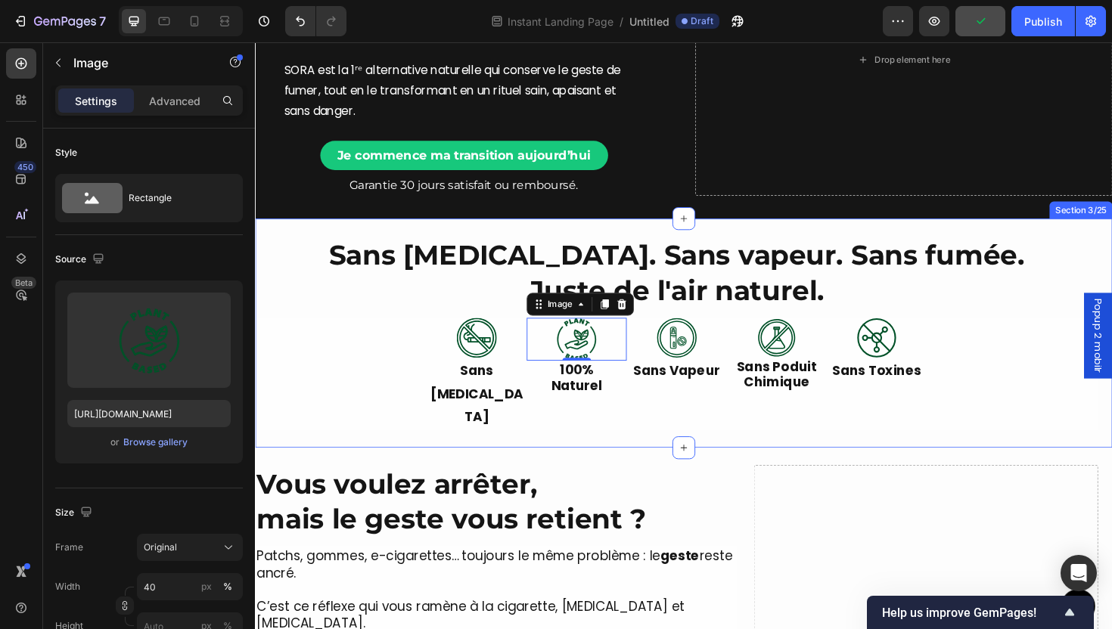
click at [863, 432] on div "More Than a Device, It’s a Ritual of Relief Heading SORA™ lets you quit smoking…" at bounding box center [709, 350] width 908 height 242
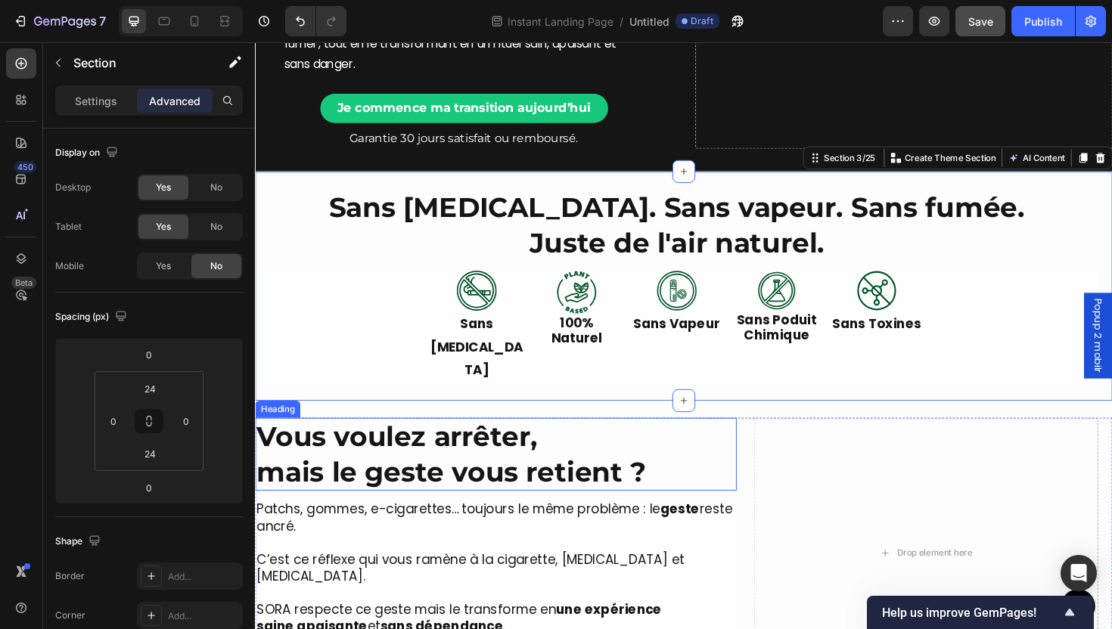
scroll to position [179, 0]
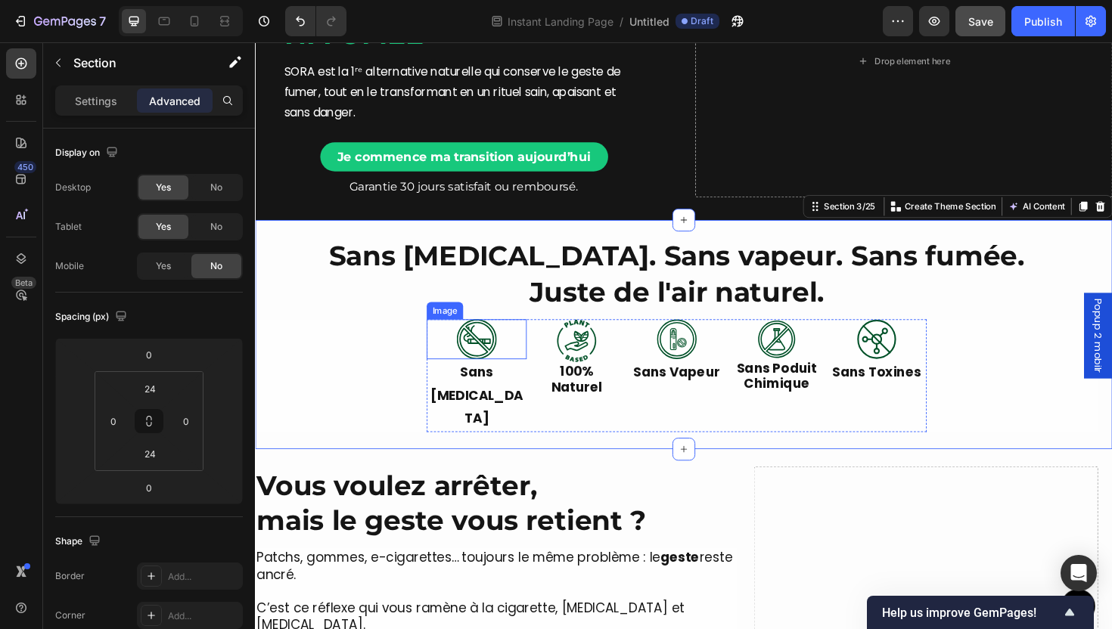
click at [502, 364] on img at bounding box center [489, 357] width 42 height 42
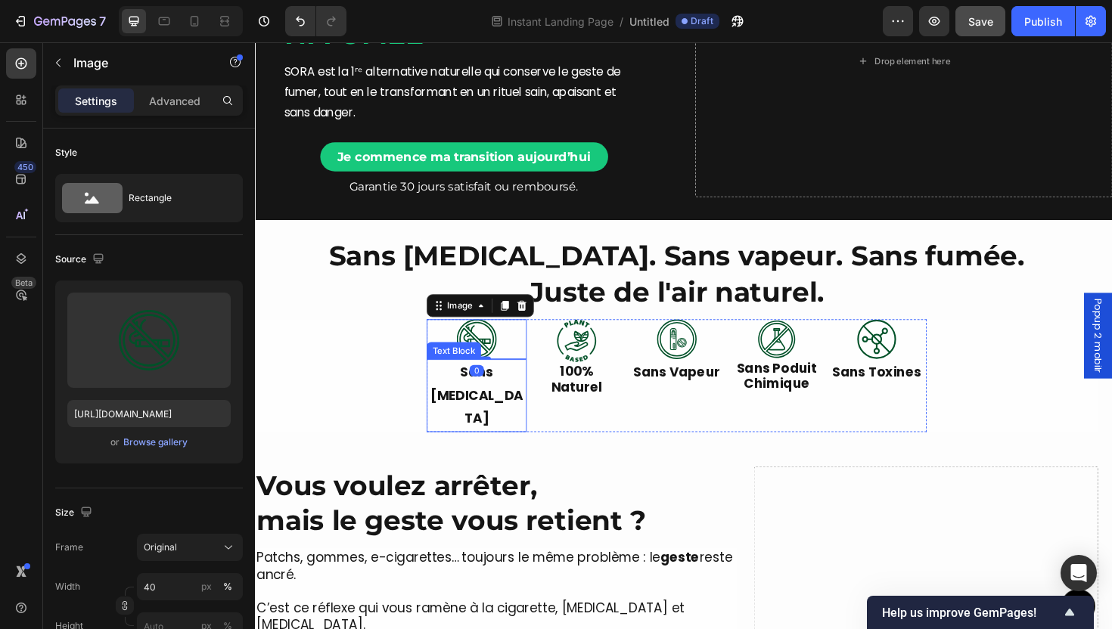
click at [528, 395] on p "Sans Nicotine" at bounding box center [489, 416] width 103 height 73
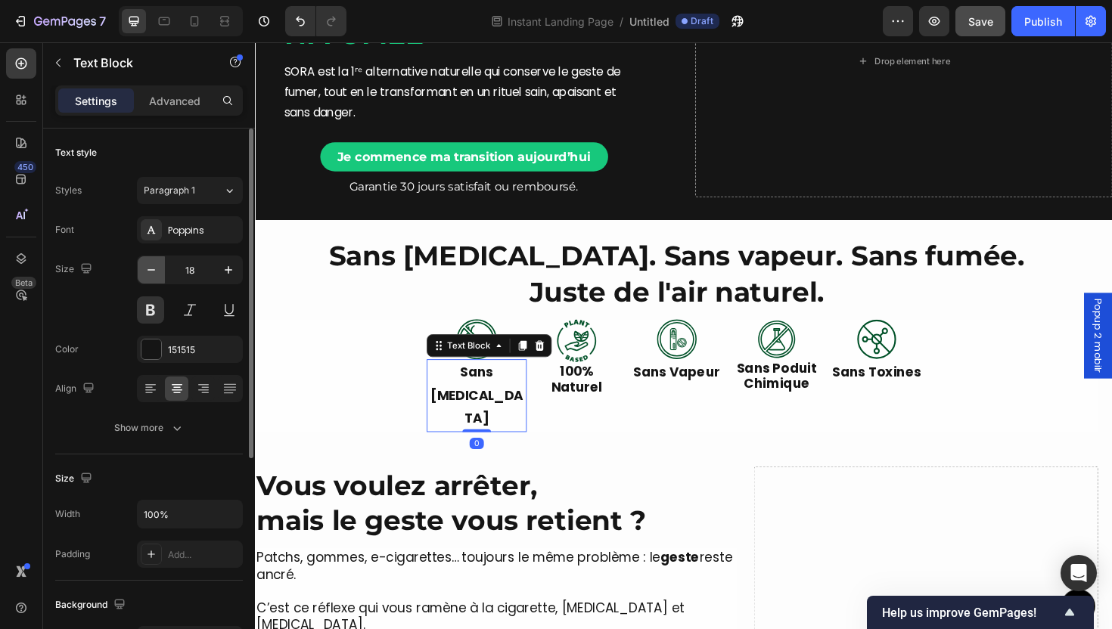
click at [159, 265] on button "button" at bounding box center [151, 269] width 27 height 27
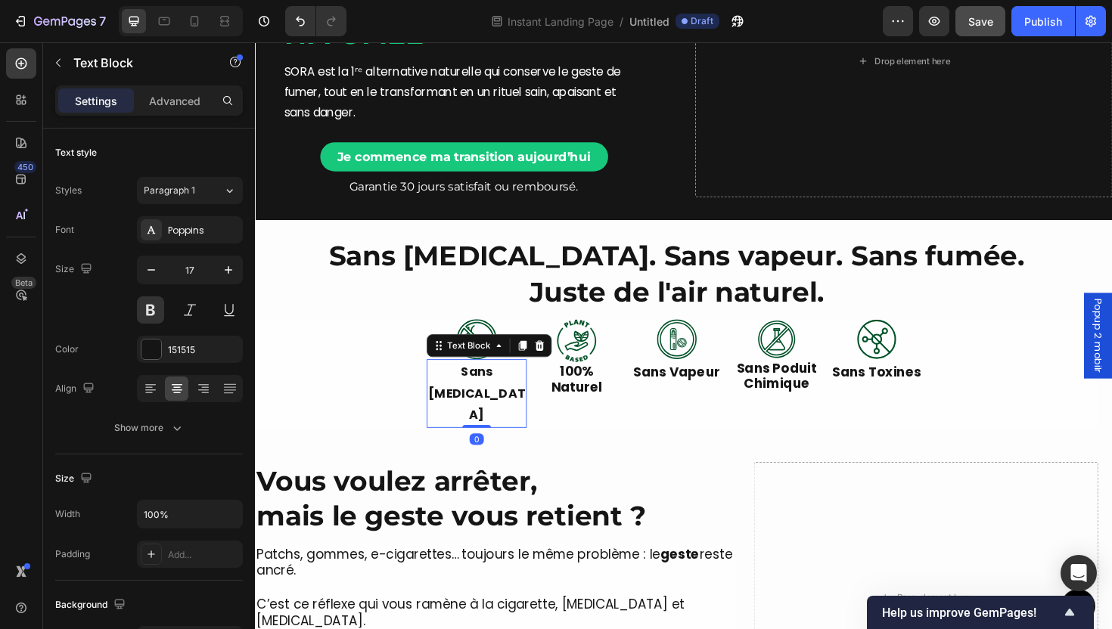
type input "16"
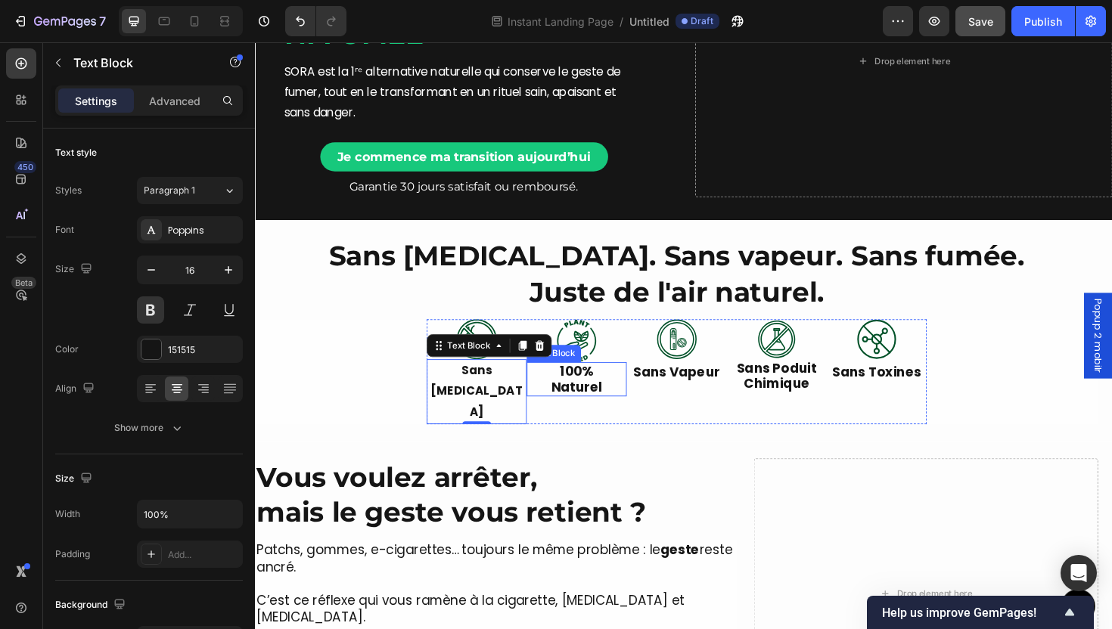
click at [596, 402] on p "Naturel" at bounding box center [595, 407] width 103 height 17
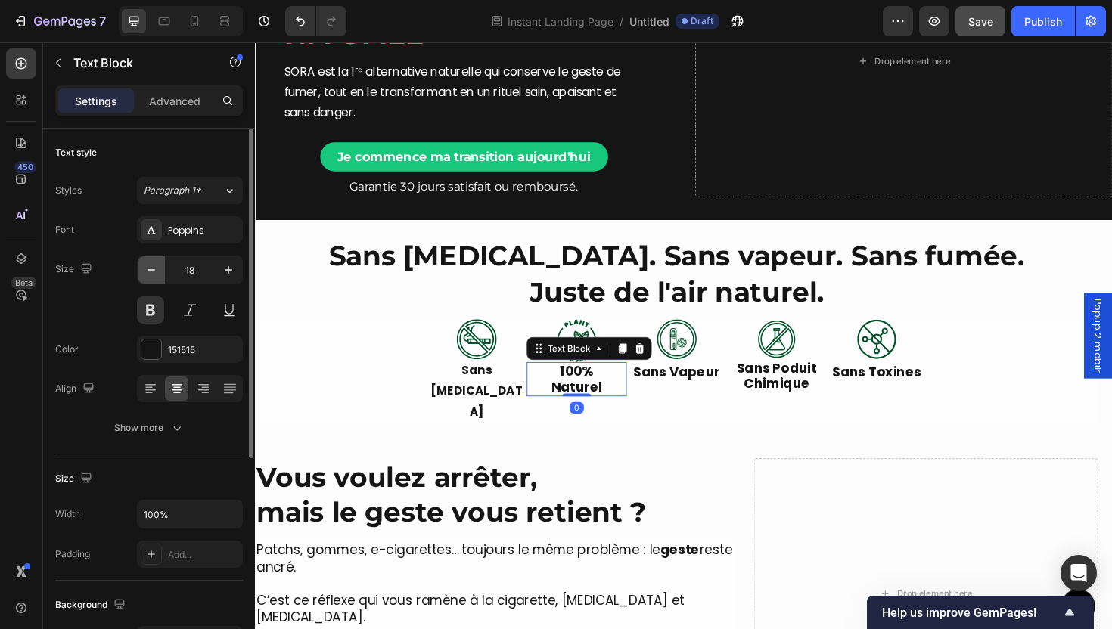
click at [151, 272] on icon "button" at bounding box center [151, 270] width 15 height 15
type input "16"
click at [696, 394] on p "Sans Vapeur" at bounding box center [701, 392] width 103 height 24
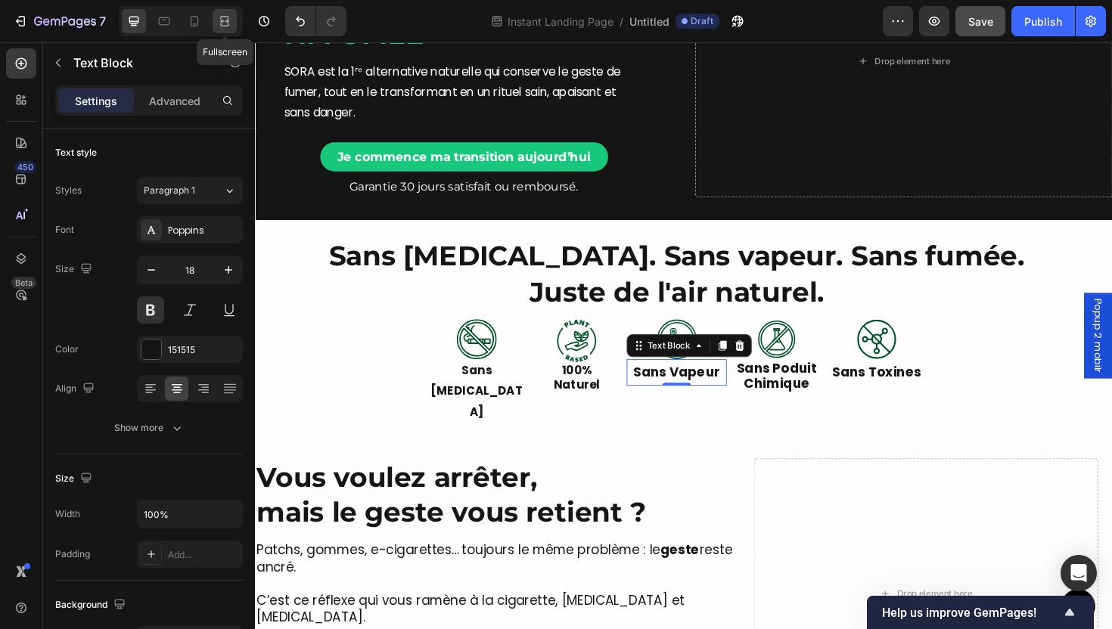
click at [234, 17] on div at bounding box center [225, 21] width 24 height 24
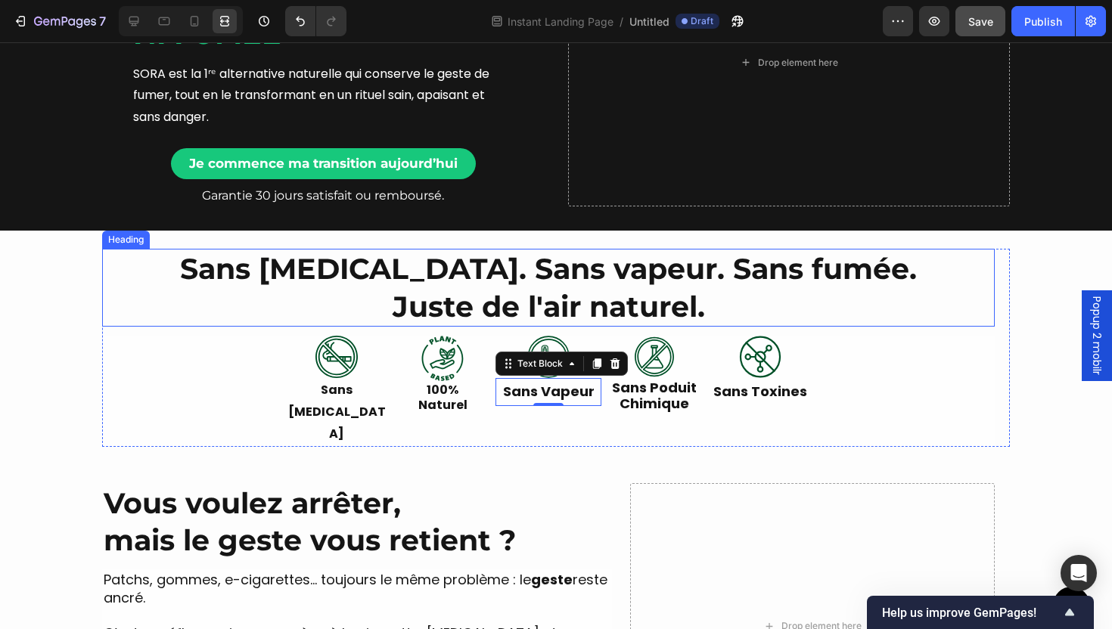
click at [544, 309] on p "Sans nicotine. Sans vapeur. Sans fumée. Juste de l'air naturel." at bounding box center [549, 287] width 890 height 75
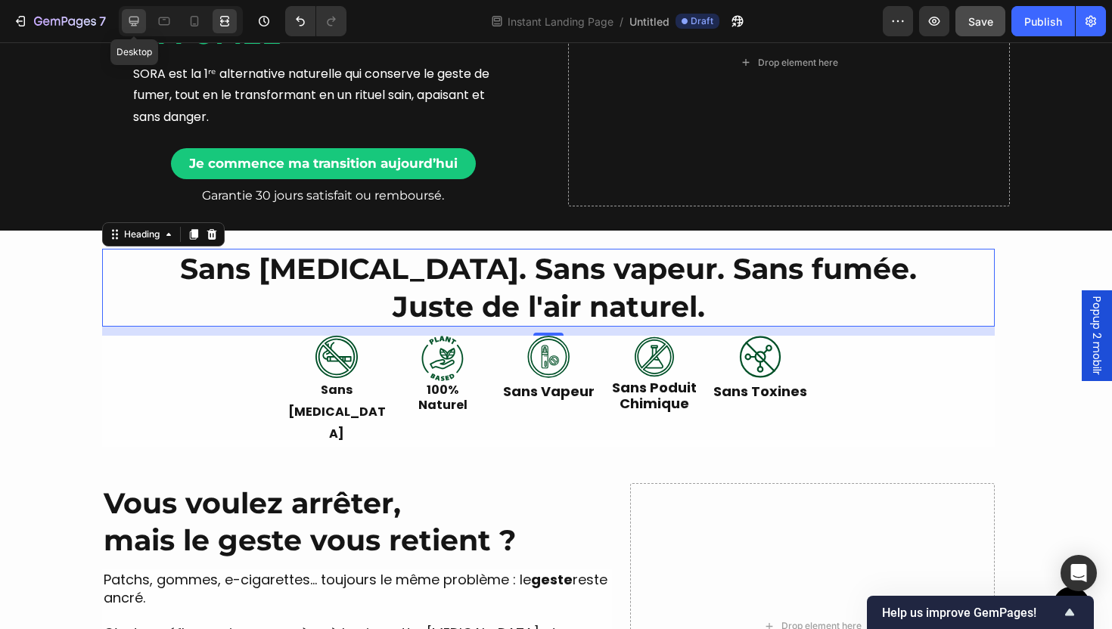
click at [135, 22] on icon at bounding box center [133, 21] width 15 height 15
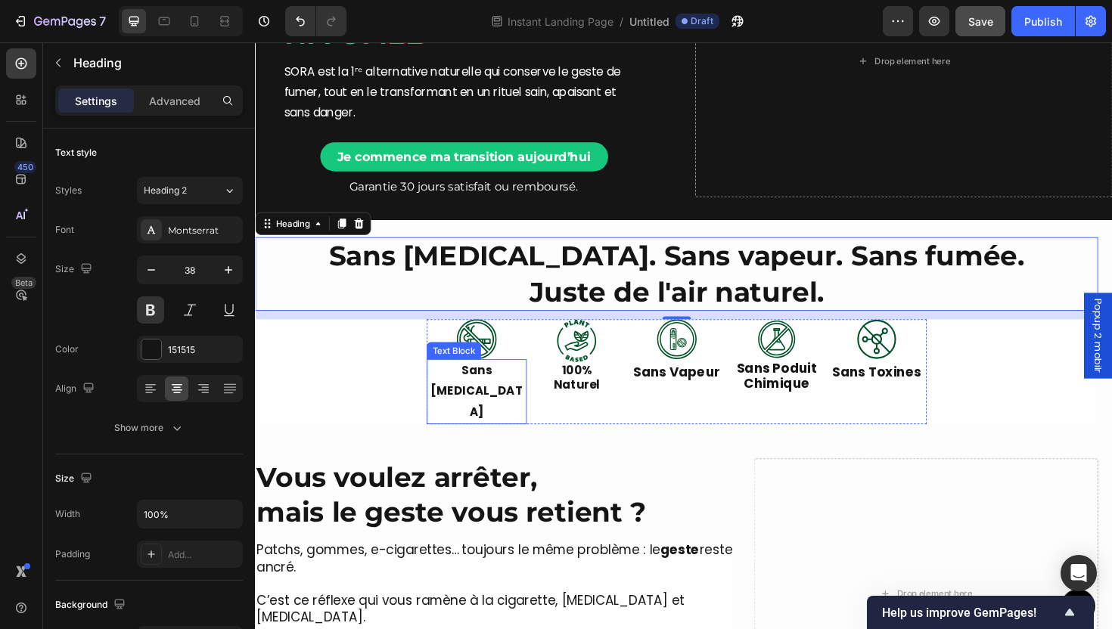
click at [477, 388] on p "Sans Nicotine" at bounding box center [489, 412] width 103 height 65
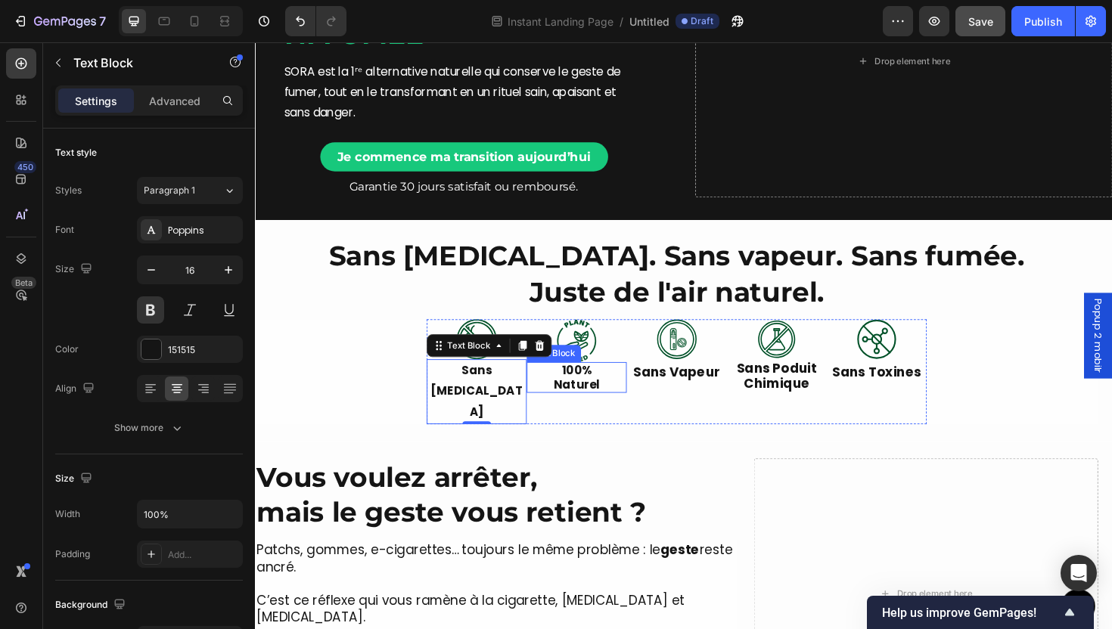
click at [583, 393] on p "100%" at bounding box center [595, 390] width 103 height 14
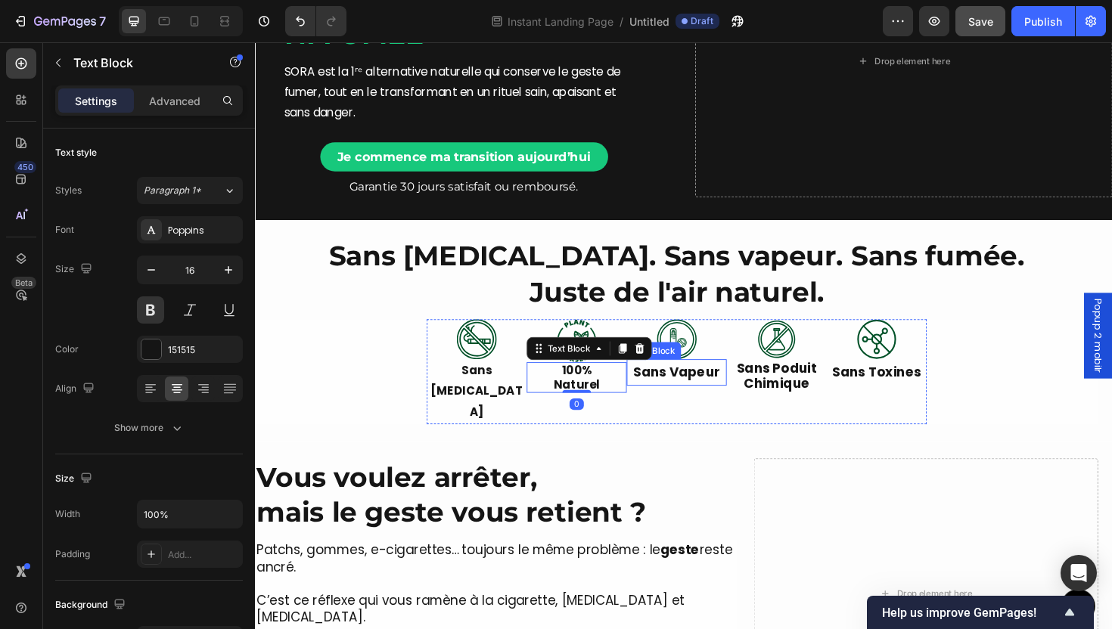
click at [709, 399] on p "Sans Vapeur" at bounding box center [701, 392] width 103 height 24
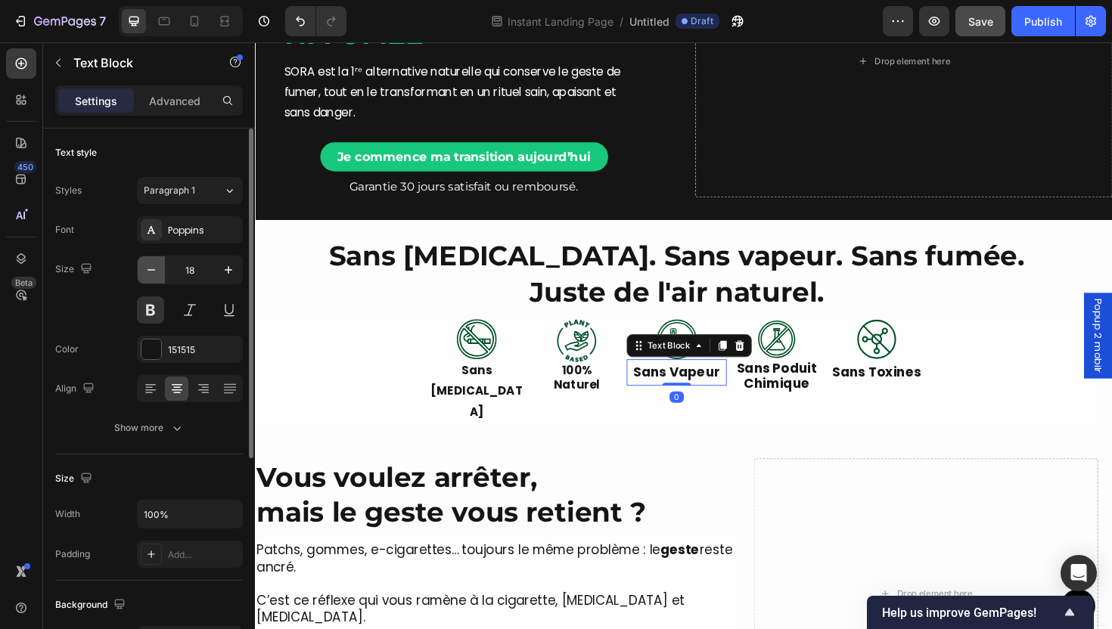
click at [158, 268] on icon "button" at bounding box center [151, 270] width 15 height 15
type input "17"
click at [821, 398] on p "Chimique" at bounding box center [807, 404] width 103 height 17
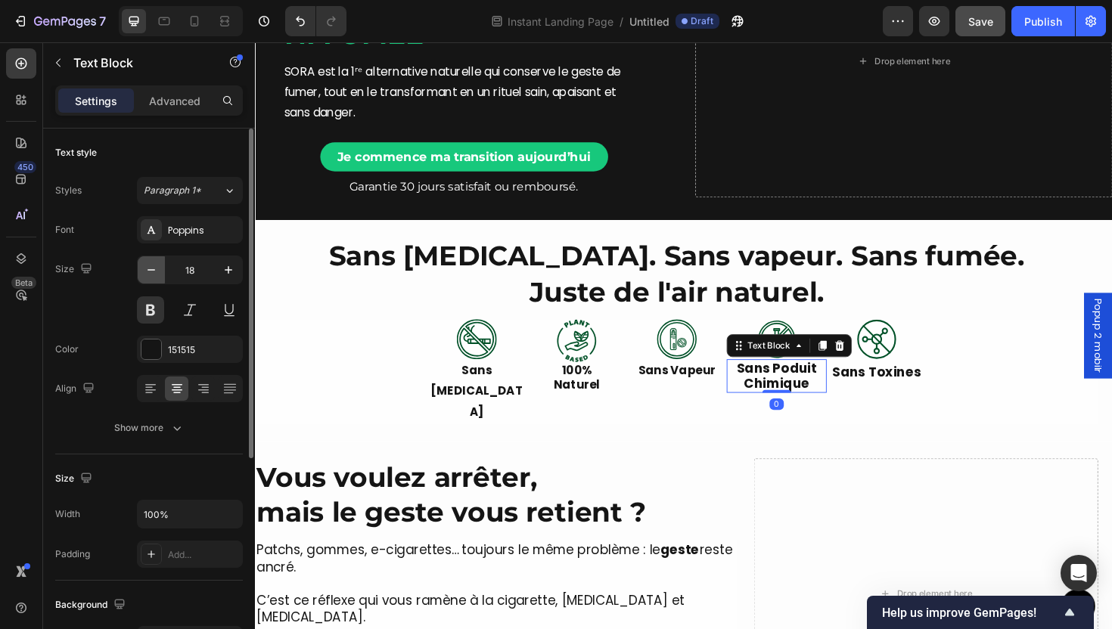
click at [145, 272] on icon "button" at bounding box center [151, 270] width 15 height 15
type input "16"
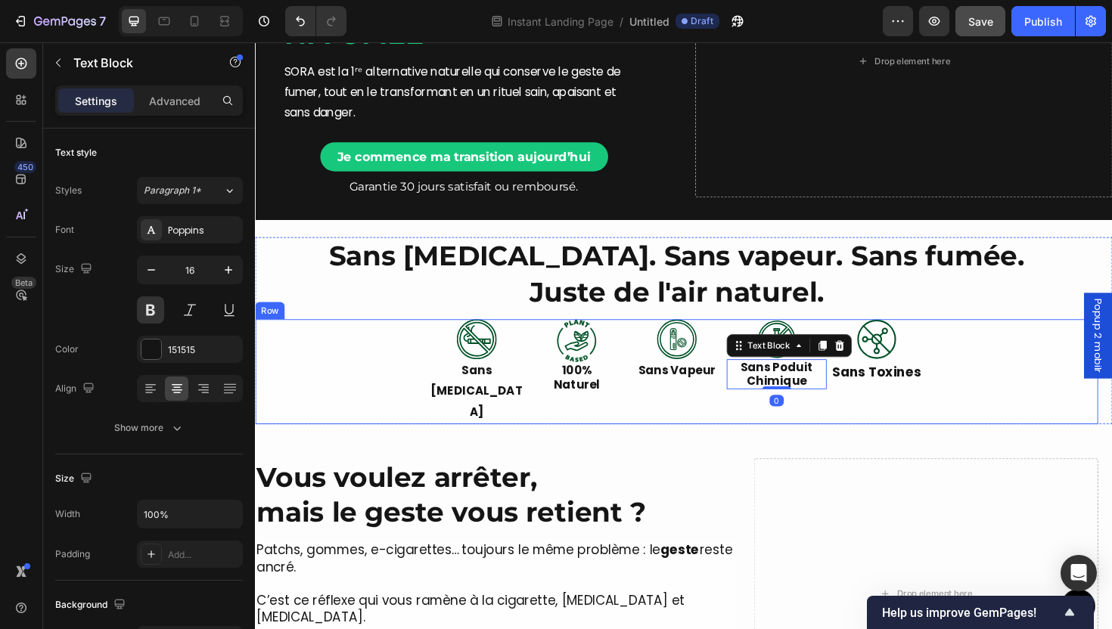
click at [960, 398] on div "Image Sans Nicotine Text Block Image 100% Naturel Text Block Image Sans Vapeur …" at bounding box center [701, 391] width 893 height 110
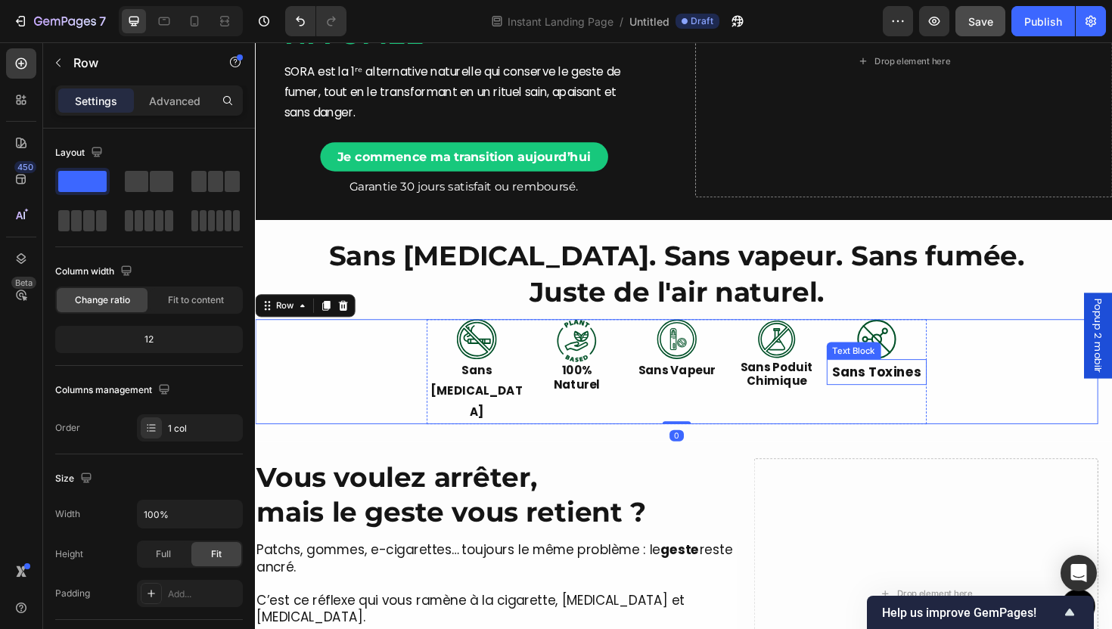
click at [936, 391] on p "Sans Toxines" at bounding box center [913, 392] width 103 height 24
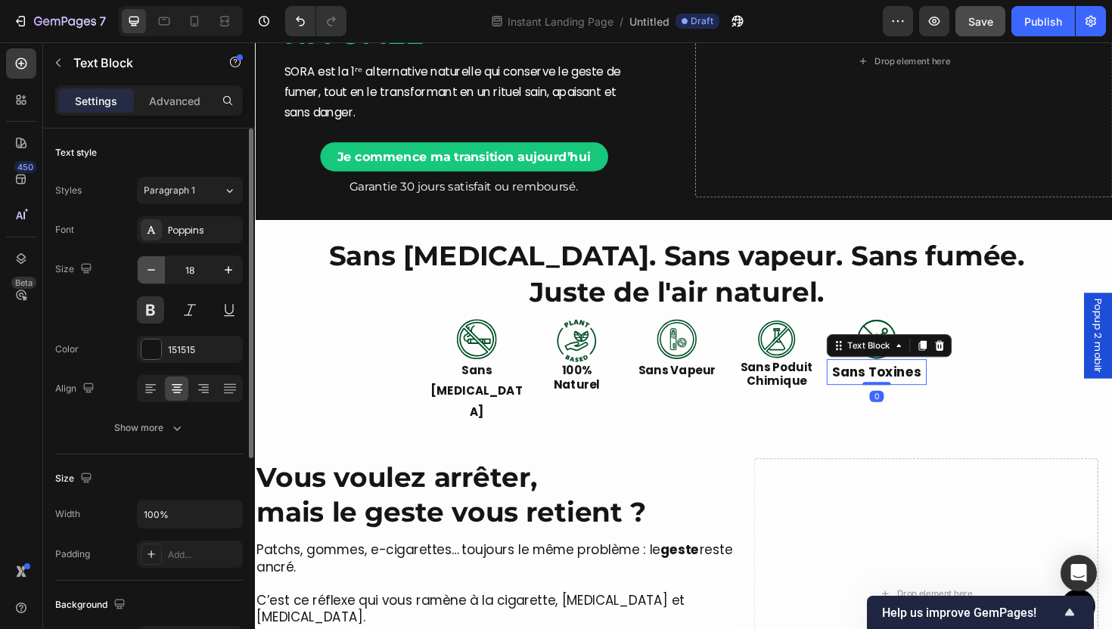
click at [151, 267] on icon "button" at bounding box center [151, 270] width 15 height 15
type input "16"
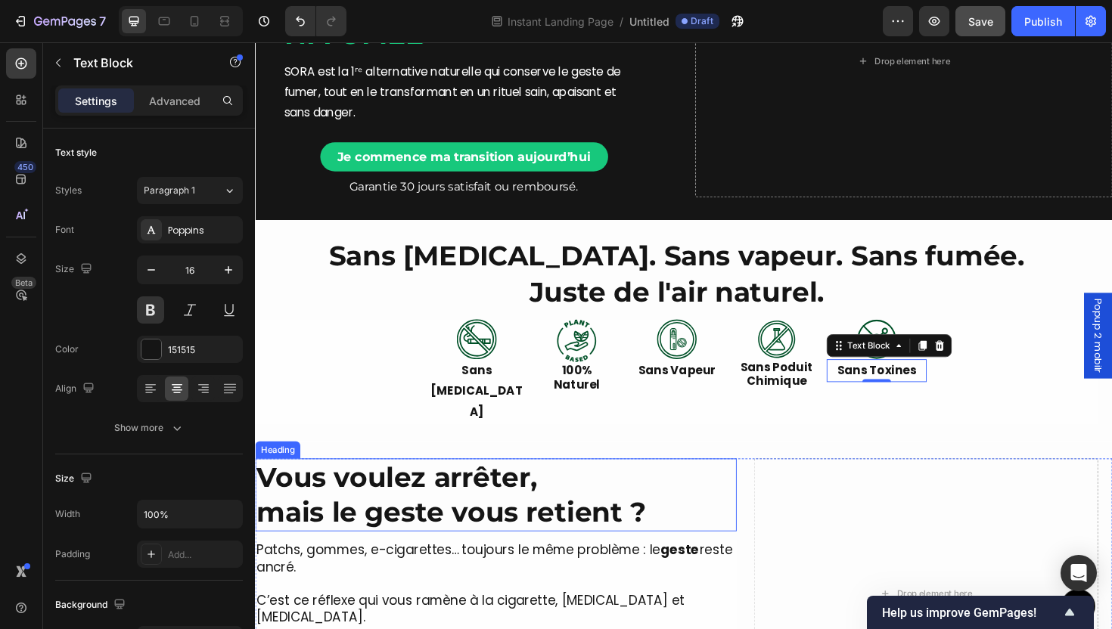
click at [592, 483] on h2 "Vous voulez arrêter, mais le geste vous retient ?" at bounding box center [510, 522] width 510 height 78
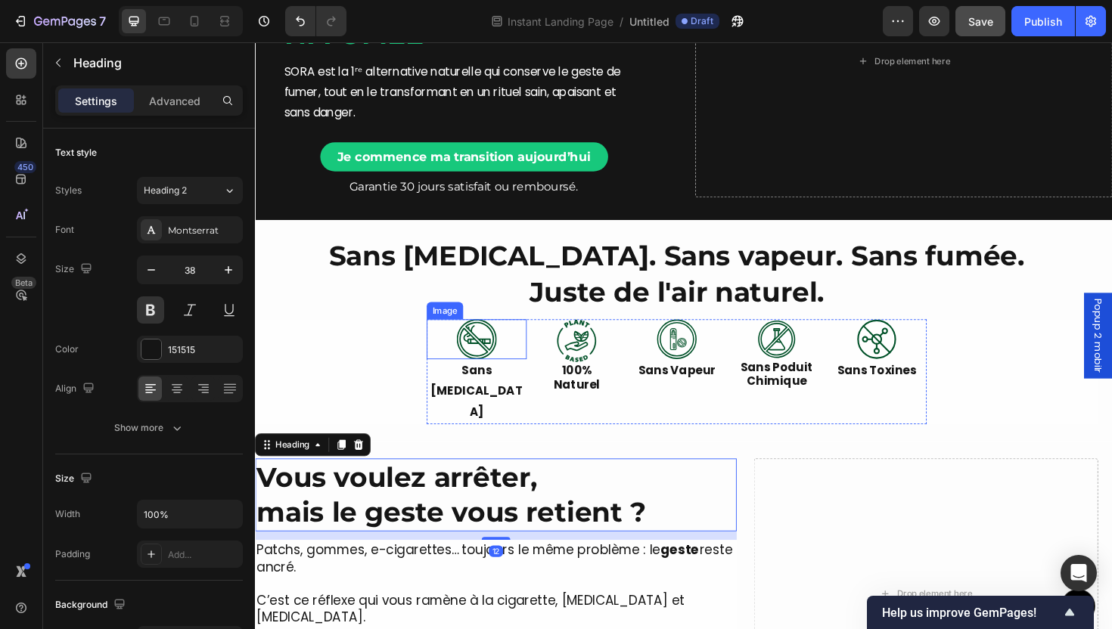
click at [500, 347] on img at bounding box center [489, 357] width 42 height 42
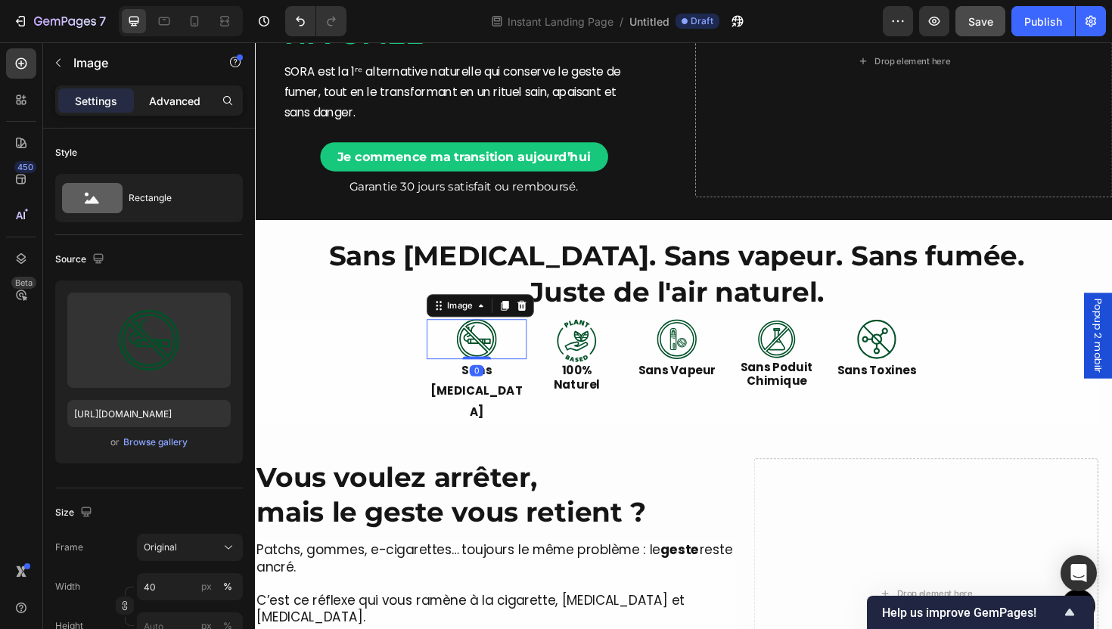
click at [178, 104] on p "Advanced" at bounding box center [174, 101] width 51 height 16
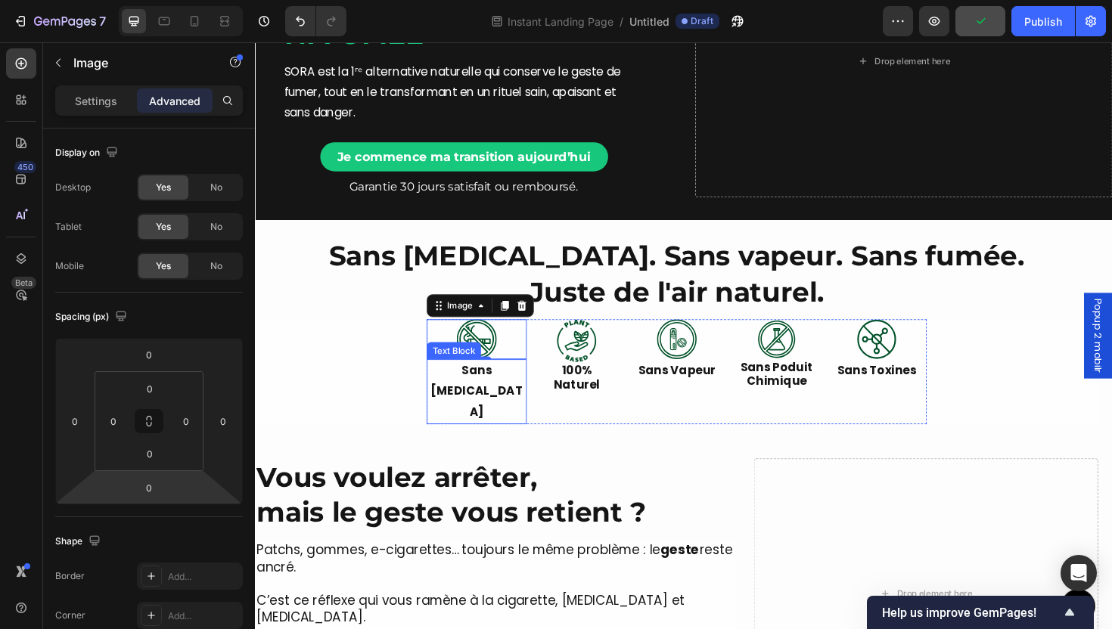
click at [511, 404] on div "Image 0 Sans Nicotine Text Block" at bounding box center [490, 391] width 106 height 110
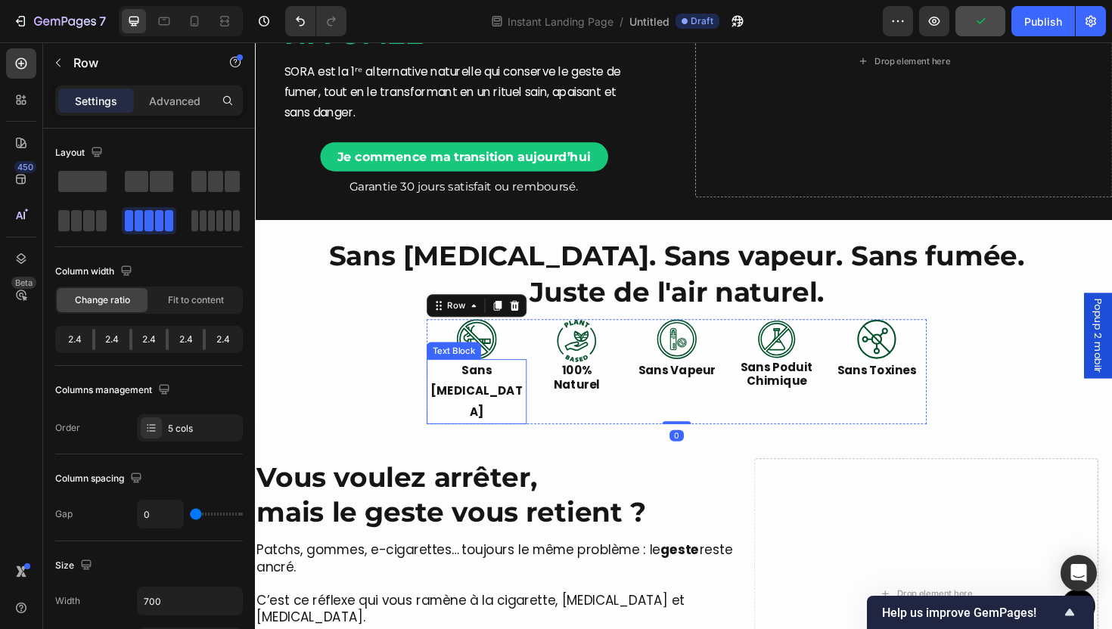
click at [508, 393] on p "Sans Nicotine" at bounding box center [489, 412] width 103 height 65
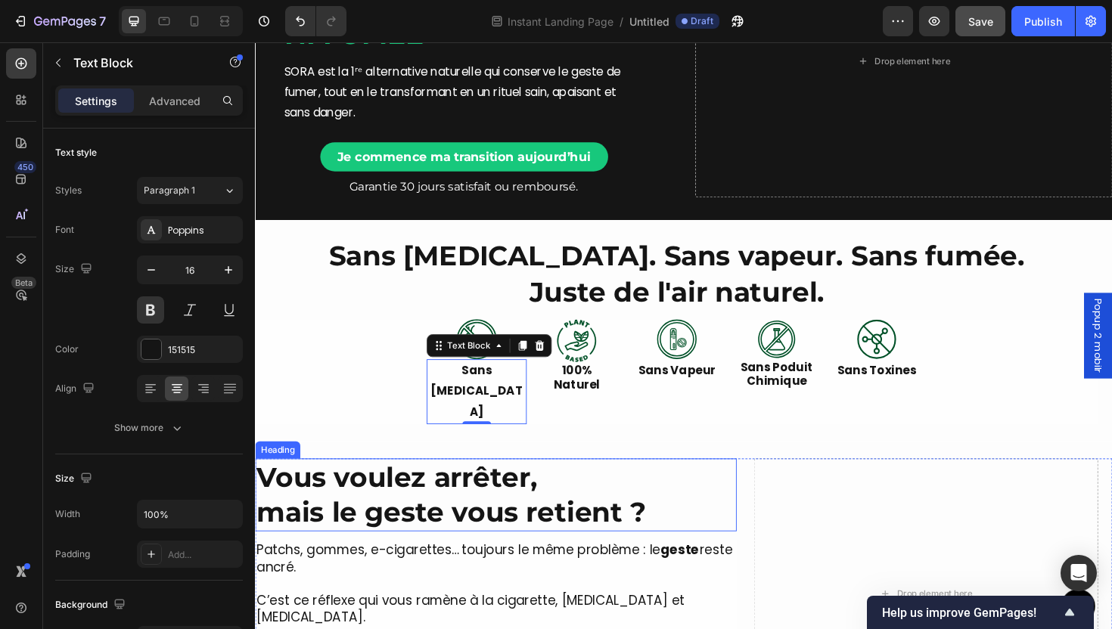
click at [689, 502] on h2 "Vous voulez arrêter, mais le geste vous retient ?" at bounding box center [510, 522] width 510 height 78
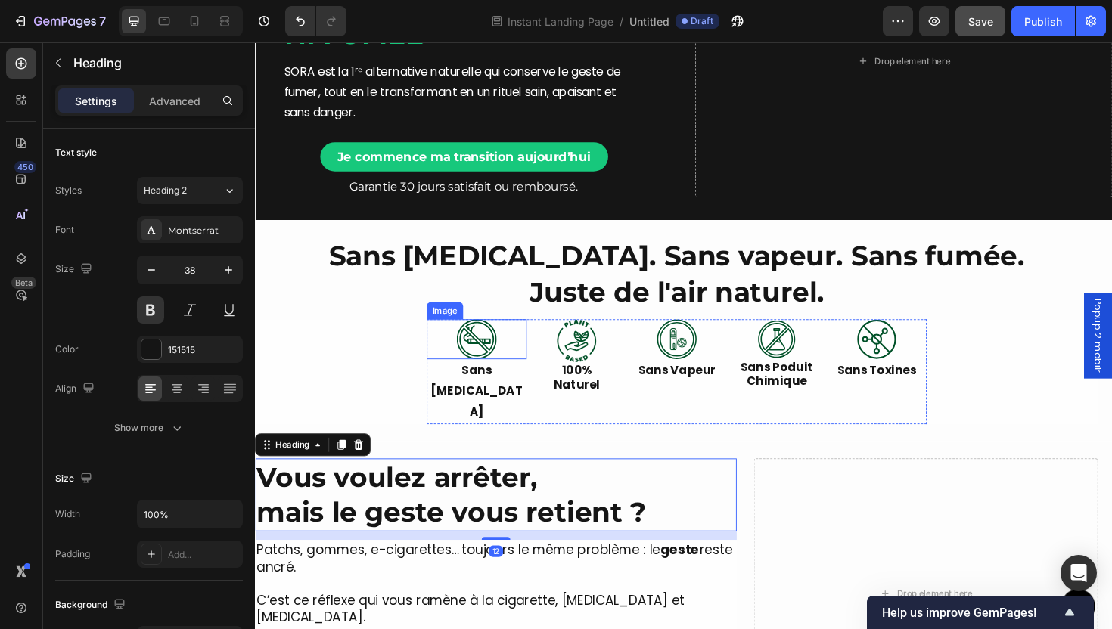
click at [499, 353] on img at bounding box center [489, 357] width 42 height 42
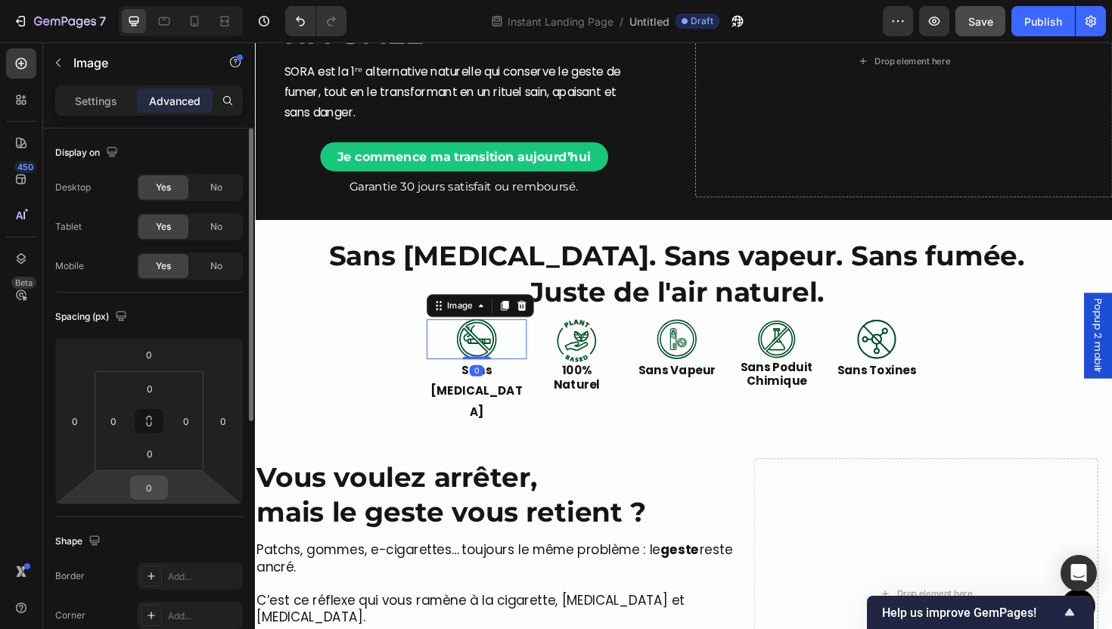
click at [154, 485] on input "0" at bounding box center [149, 488] width 30 height 23
type input "8"
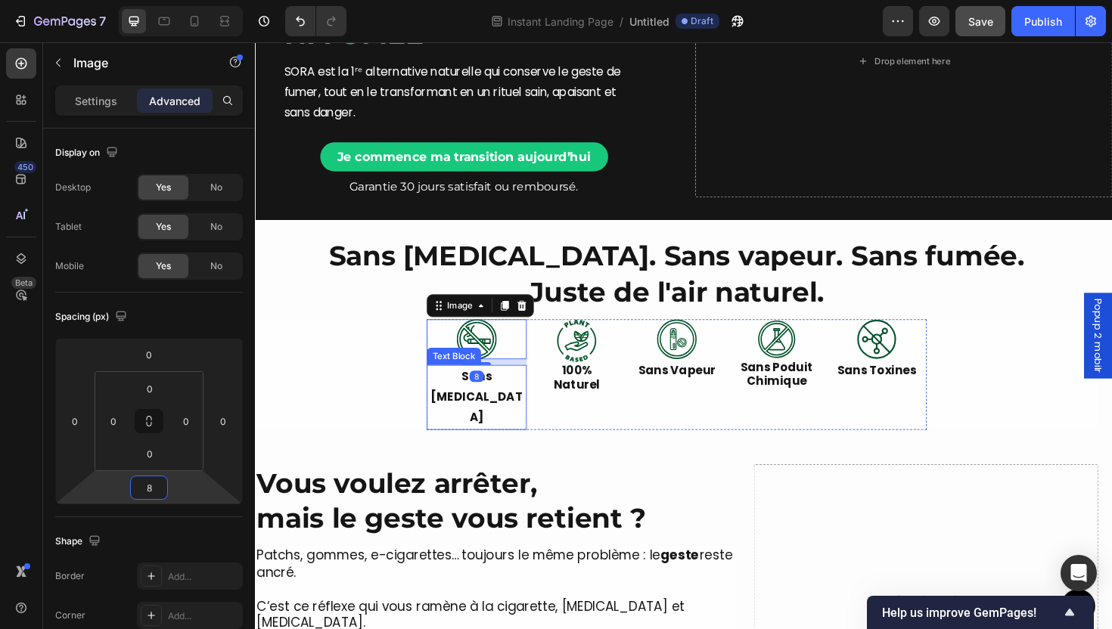
click at [509, 401] on p "Sans Nicotine" at bounding box center [489, 418] width 103 height 65
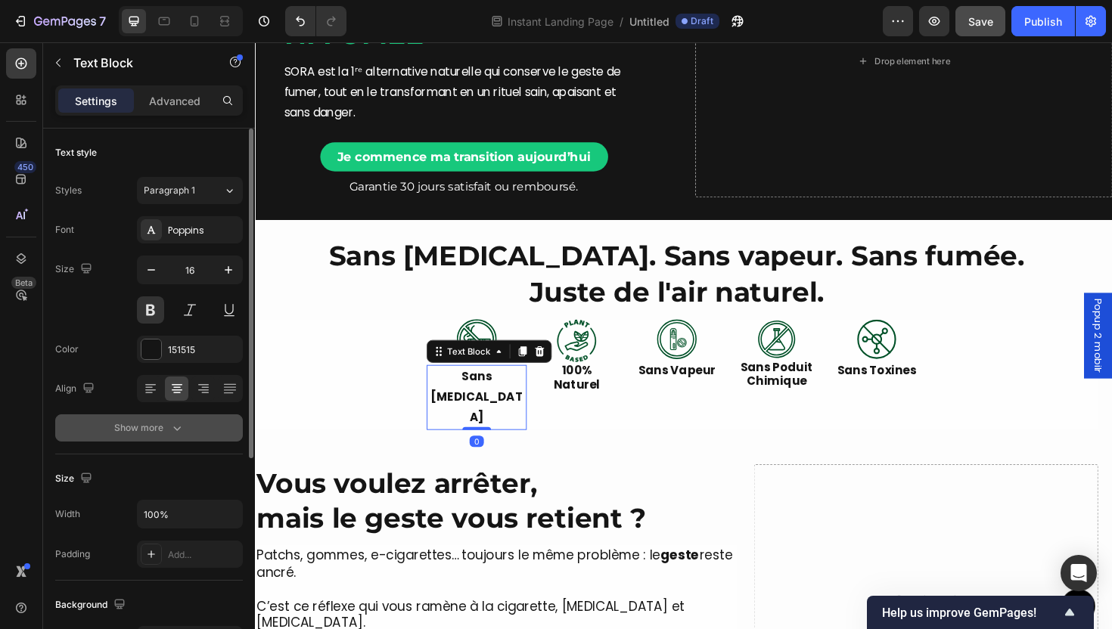
click at [194, 434] on button "Show more" at bounding box center [149, 428] width 188 height 27
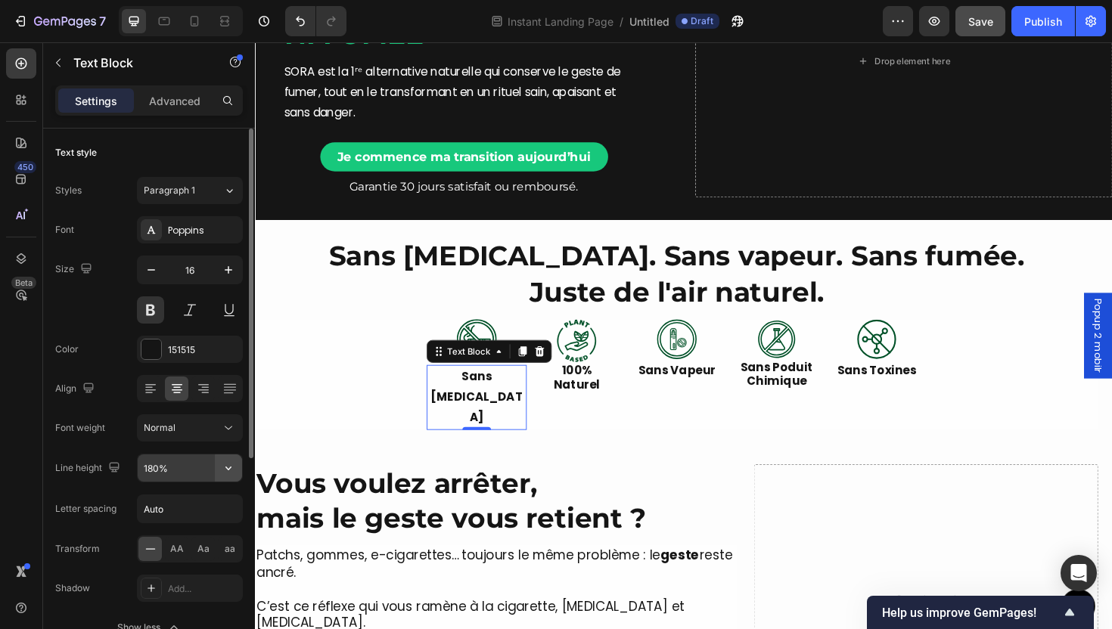
click at [232, 467] on icon "button" at bounding box center [228, 468] width 15 height 15
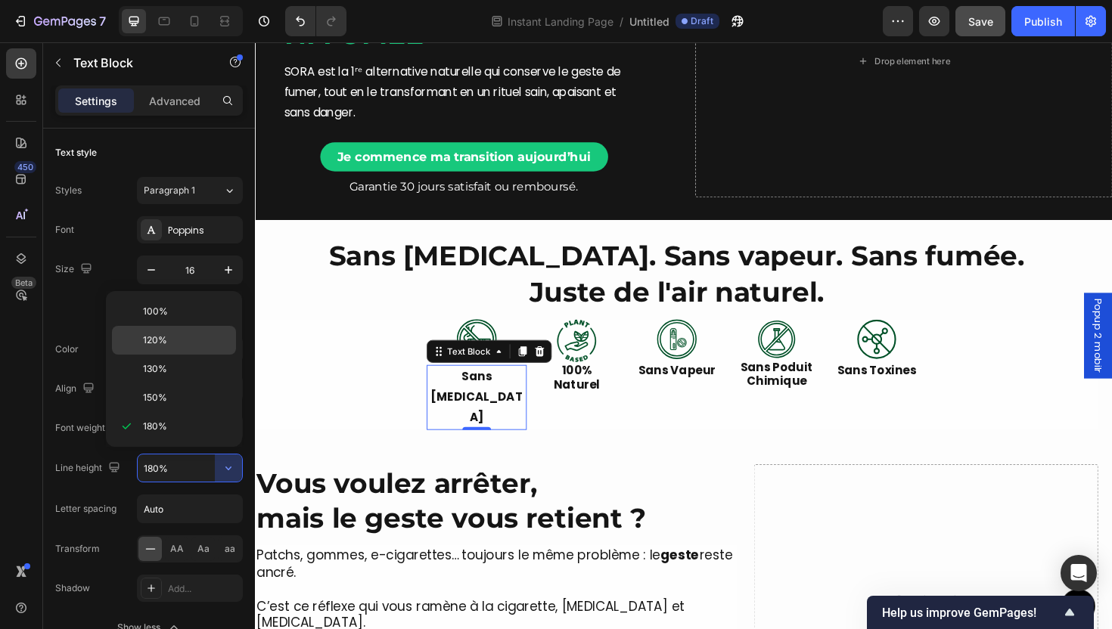
drag, startPoint x: 191, startPoint y: 340, endPoint x: 385, endPoint y: 407, distance: 205.1
click at [191, 340] on p "120%" at bounding box center [186, 341] width 86 height 14
type input "120%"
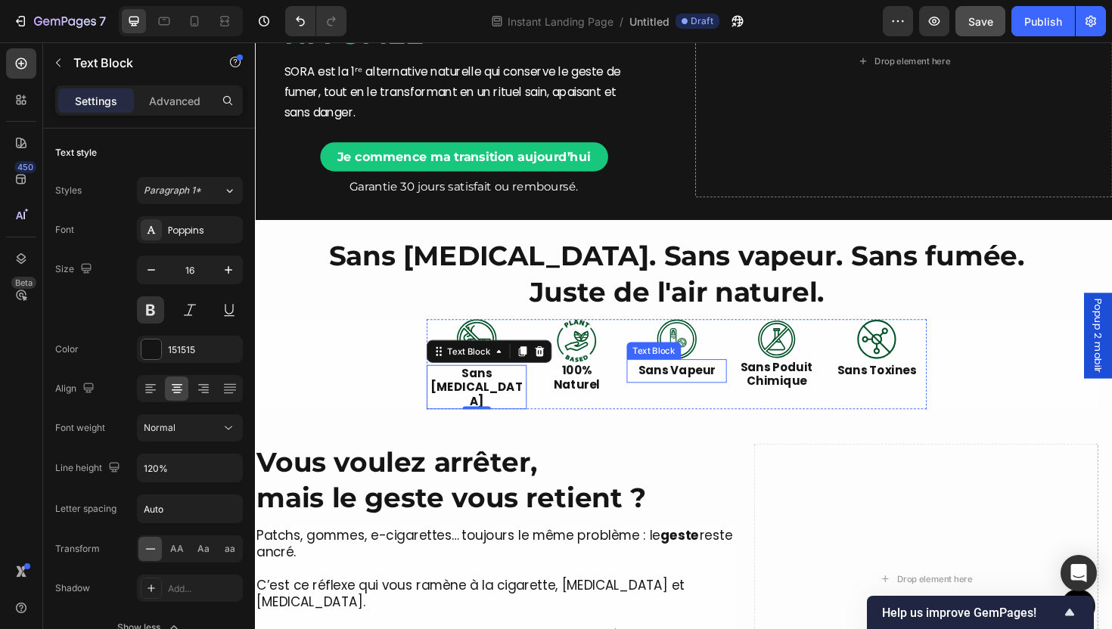
drag, startPoint x: 695, startPoint y: 394, endPoint x: 644, endPoint y: 395, distance: 51.5
click at [696, 394] on p "Sans Vapeur" at bounding box center [701, 391] width 103 height 22
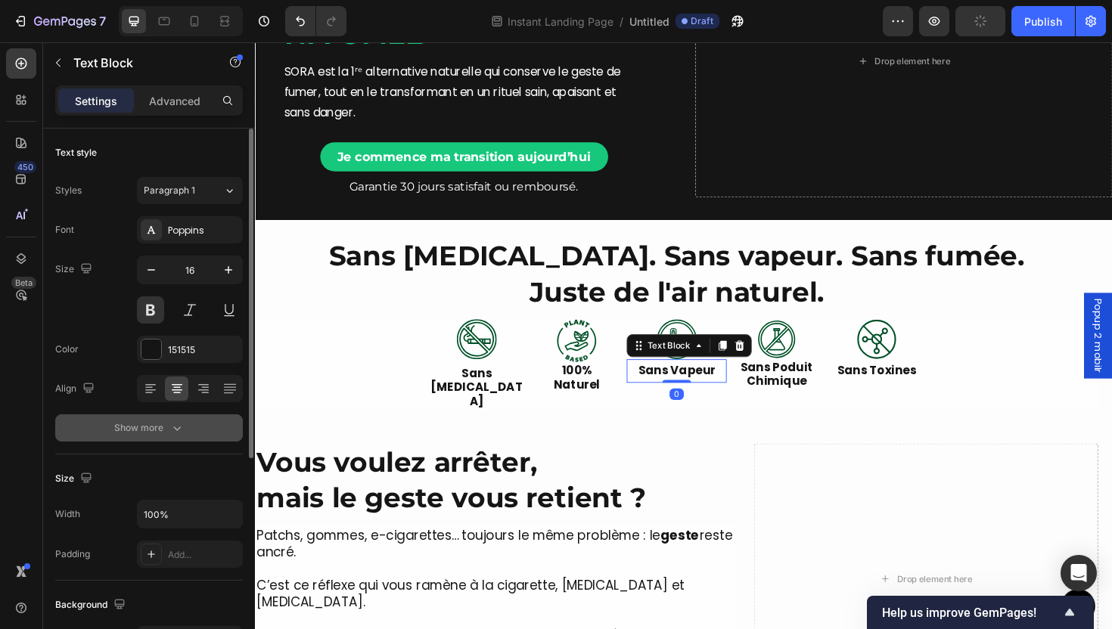
click at [208, 427] on button "Show more" at bounding box center [149, 428] width 188 height 27
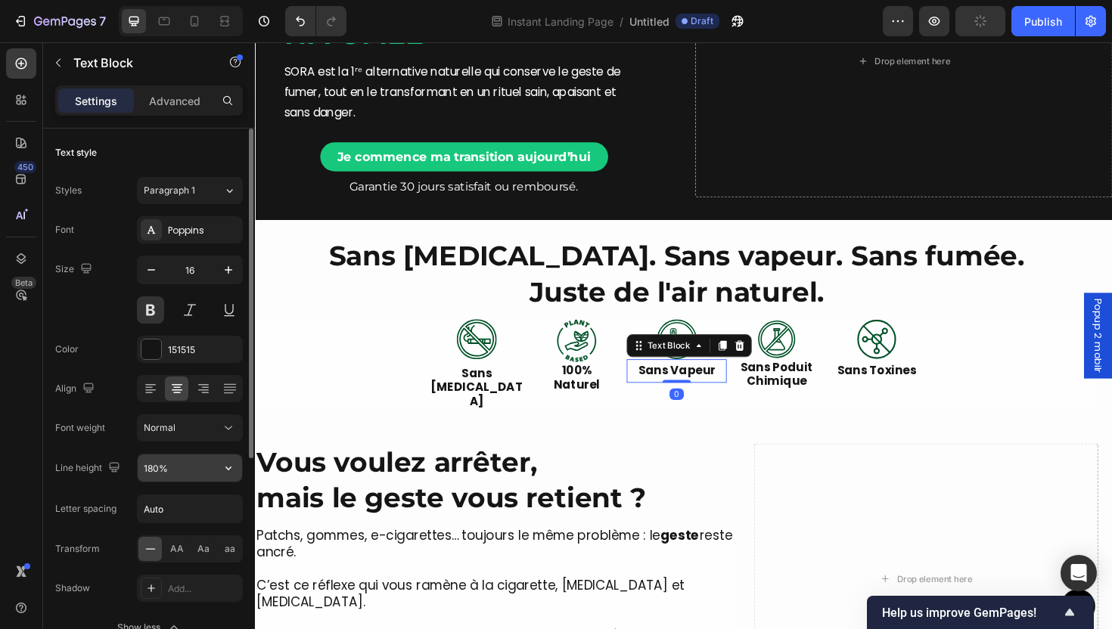
click at [239, 468] on button "button" at bounding box center [228, 468] width 27 height 27
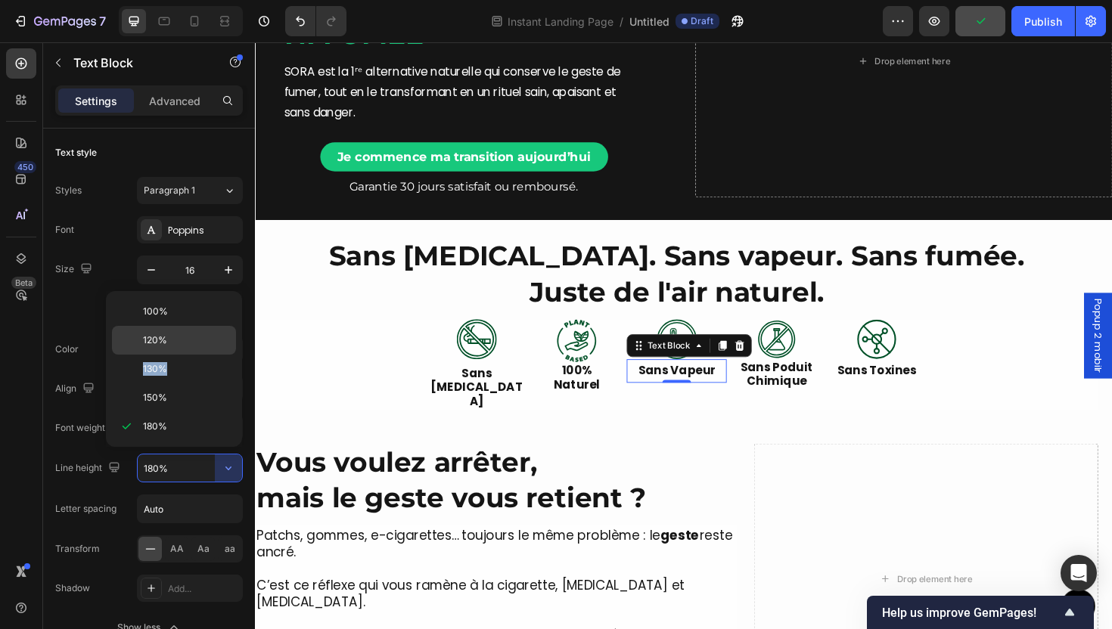
drag, startPoint x: 184, startPoint y: 362, endPoint x: 186, endPoint y: 344, distance: 18.3
click at [186, 344] on div "100% 120% 130% 150% 180%" at bounding box center [174, 369] width 124 height 144
click at [186, 343] on p "120%" at bounding box center [186, 341] width 86 height 14
type input "120%"
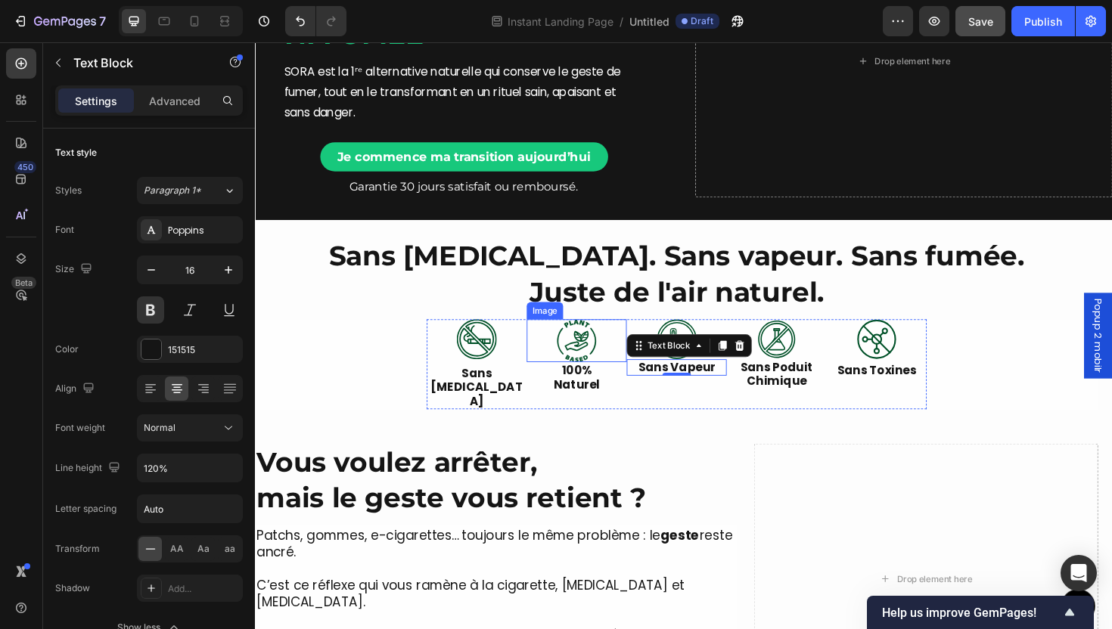
click at [591, 353] on img at bounding box center [595, 358] width 42 height 45
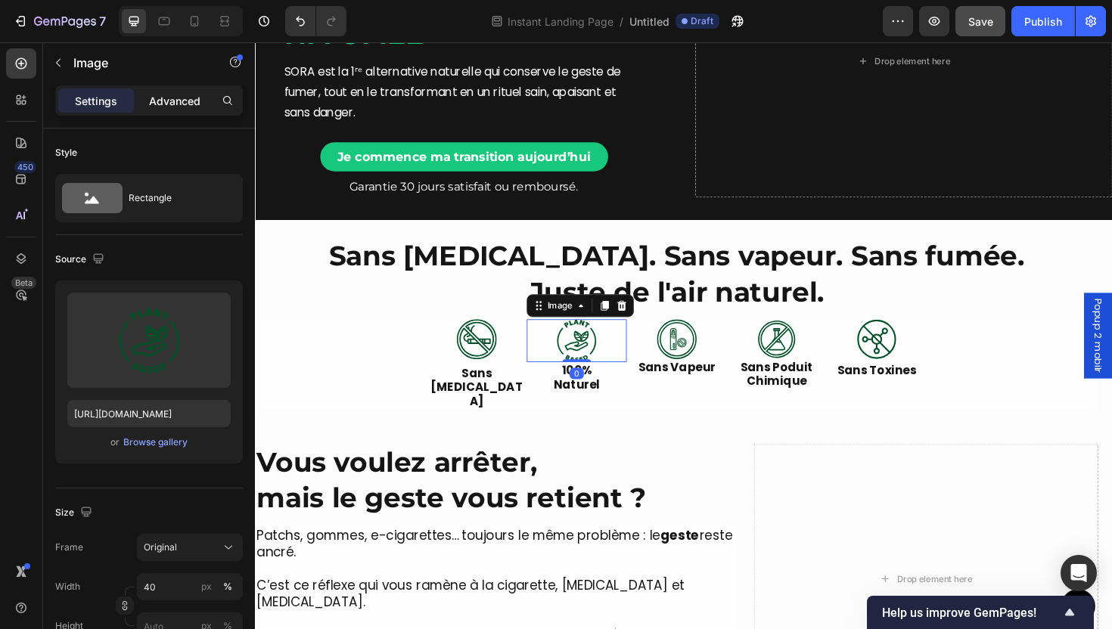
click at [151, 105] on p "Advanced" at bounding box center [174, 101] width 51 height 16
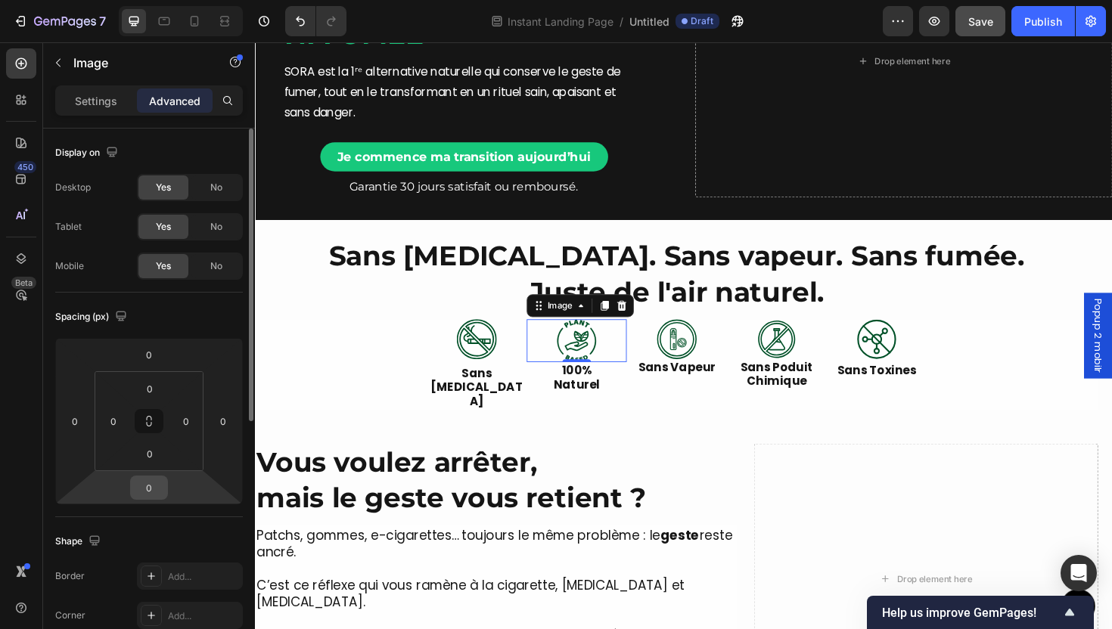
click at [142, 489] on input "0" at bounding box center [149, 488] width 30 height 23
type input "8"
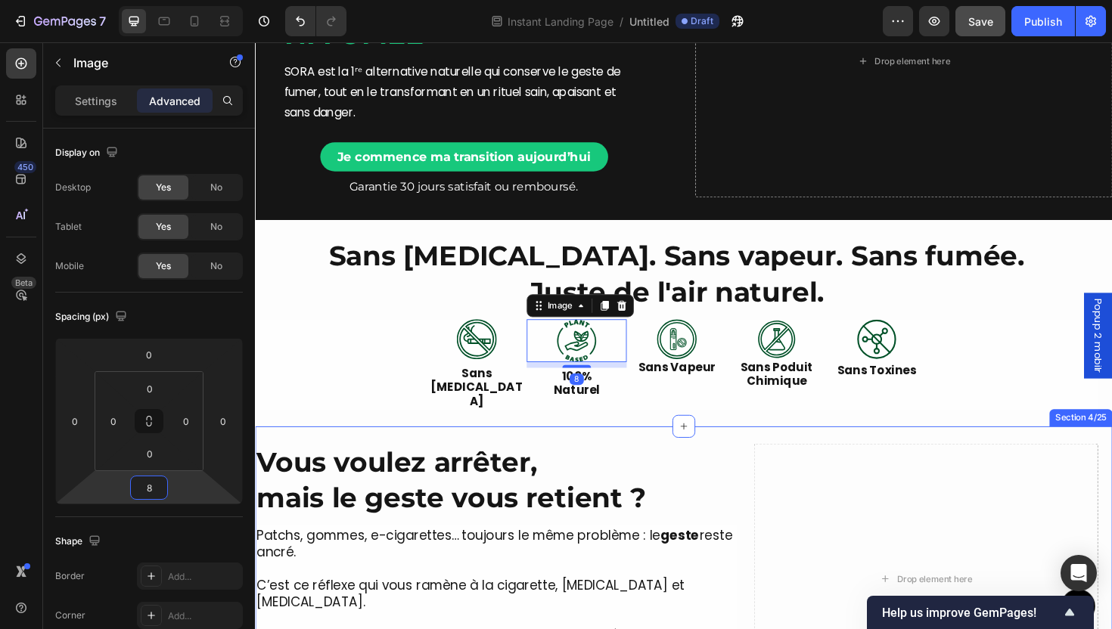
click at [685, 450] on div "More Than a Device, It’s a Ritual of Relief Heading SORA™ lets you quit smoking…" at bounding box center [709, 611] width 908 height 324
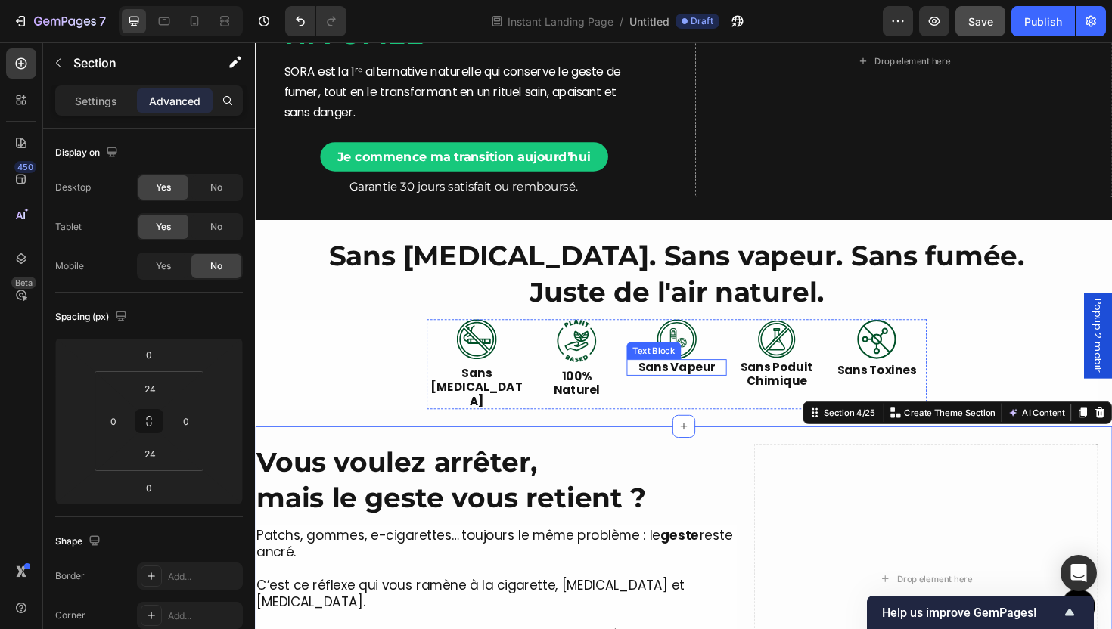
click at [692, 362] on div "Text Block" at bounding box center [677, 369] width 58 height 18
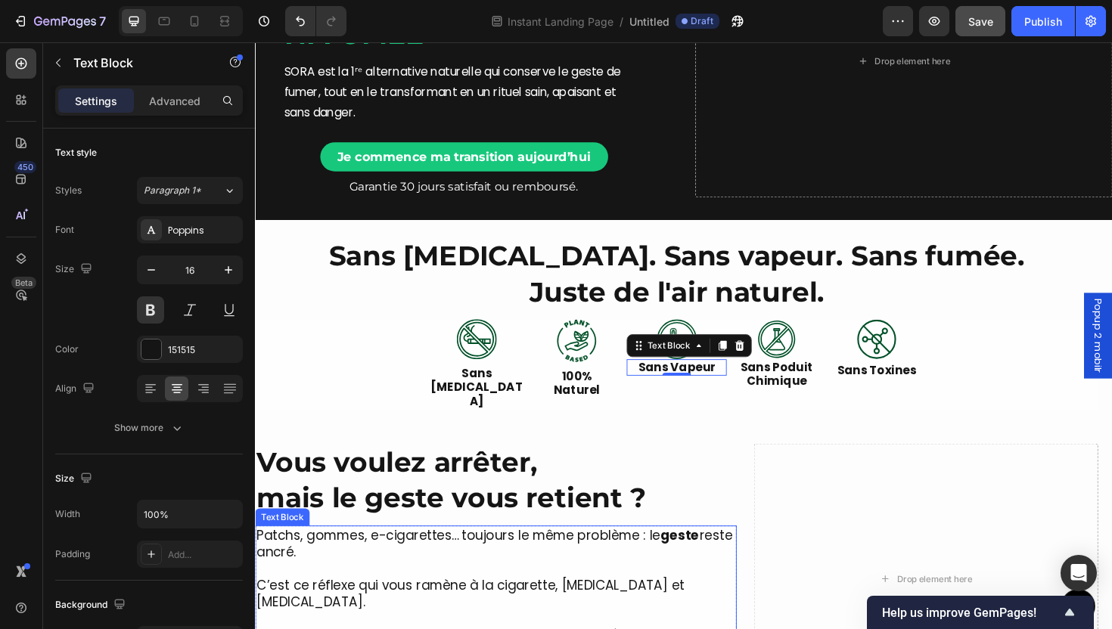
click at [672, 570] on p "Patchs, gommes, e-cigarettes… toujours le même problème : le geste reste ancré." at bounding box center [509, 574] width 507 height 36
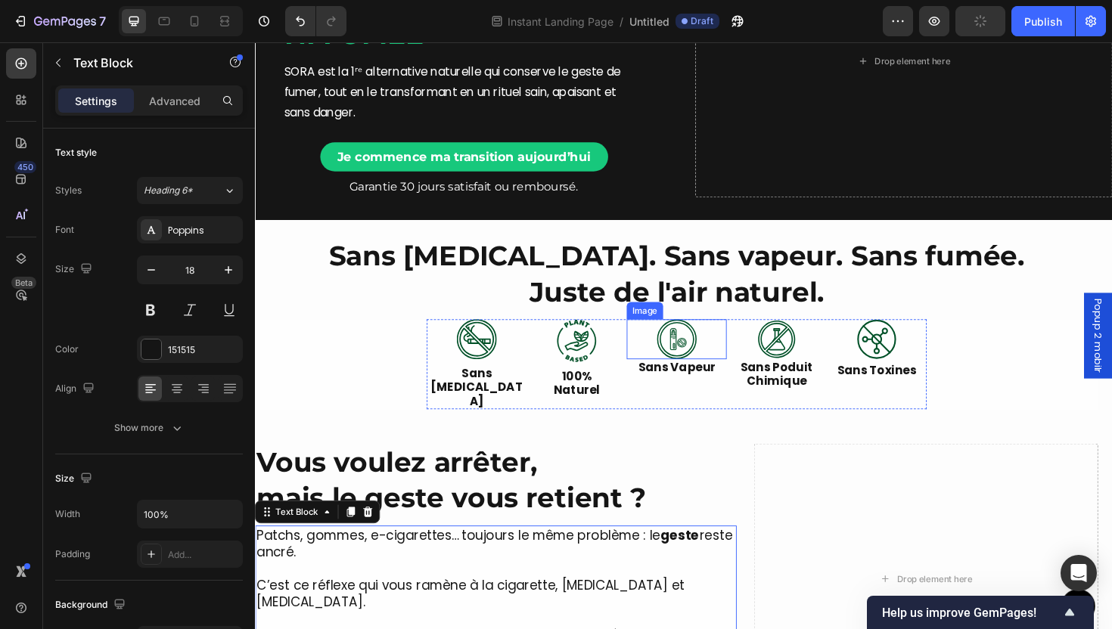
click at [701, 349] on img at bounding box center [701, 357] width 42 height 42
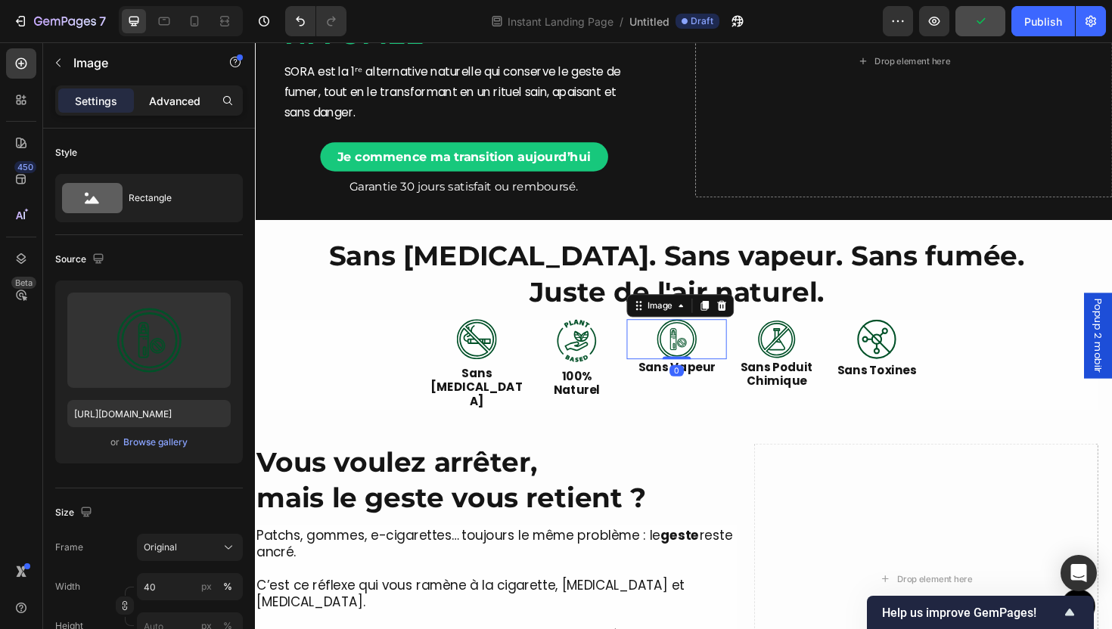
click at [182, 102] on p "Advanced" at bounding box center [174, 101] width 51 height 16
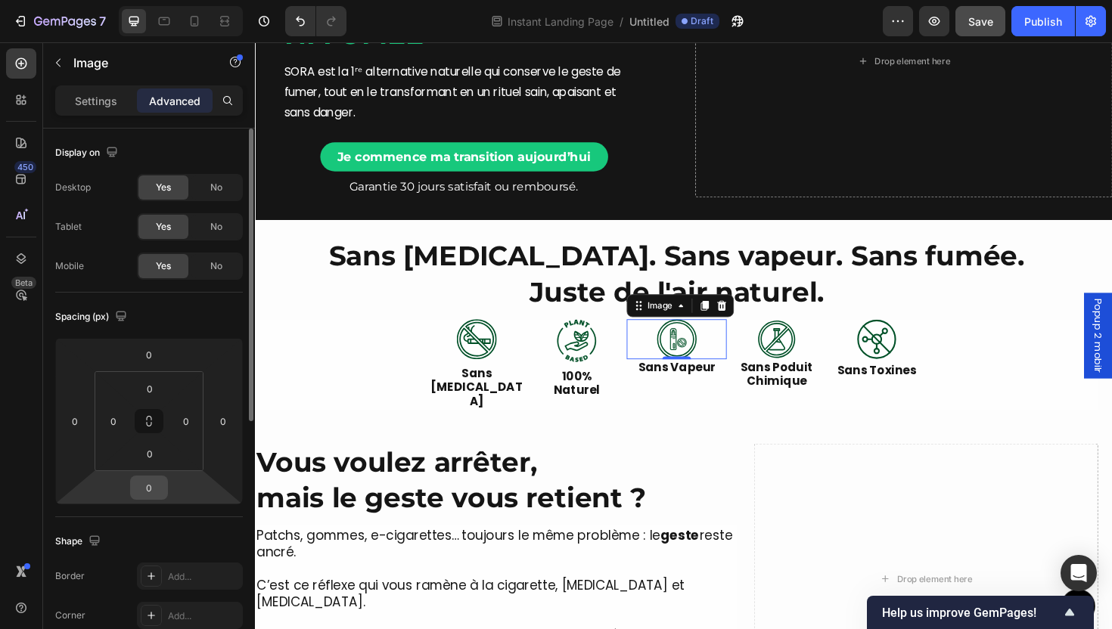
click at [142, 494] on input "0" at bounding box center [149, 488] width 30 height 23
type input "8"
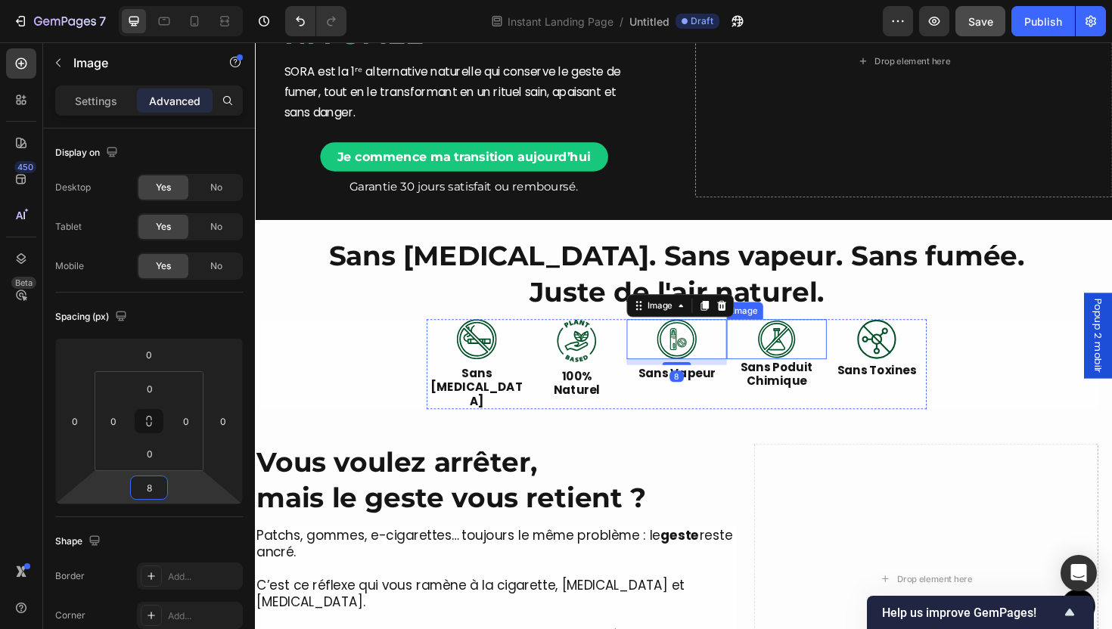
click at [811, 365] on img at bounding box center [807, 357] width 42 height 42
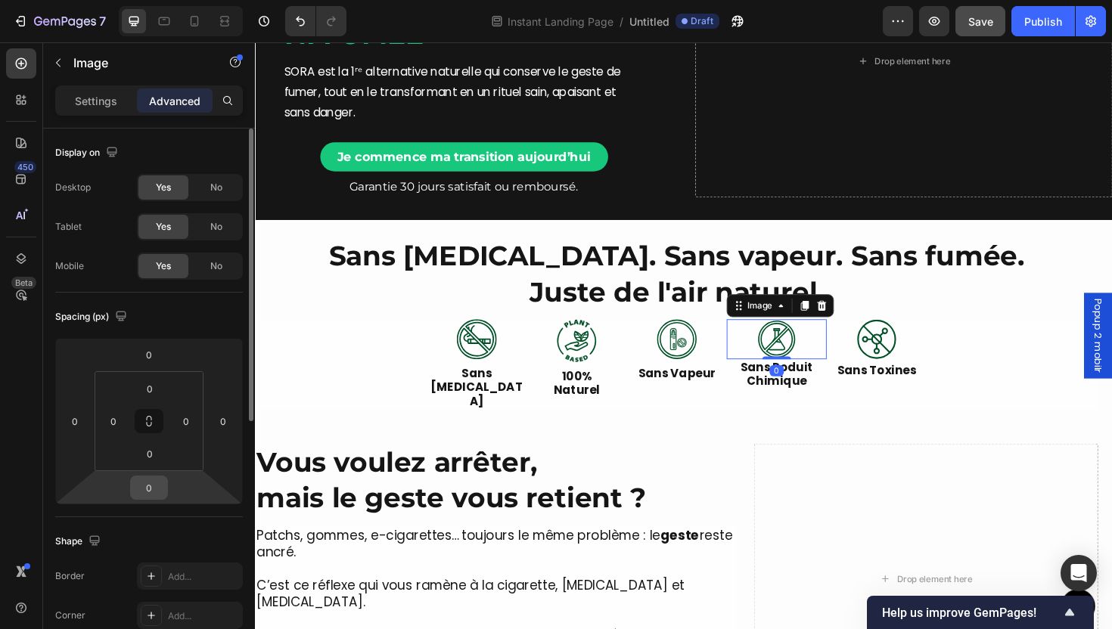
click at [148, 485] on input "0" at bounding box center [149, 488] width 30 height 23
type input "8"
click at [901, 362] on div "Text Block" at bounding box center [888, 369] width 51 height 14
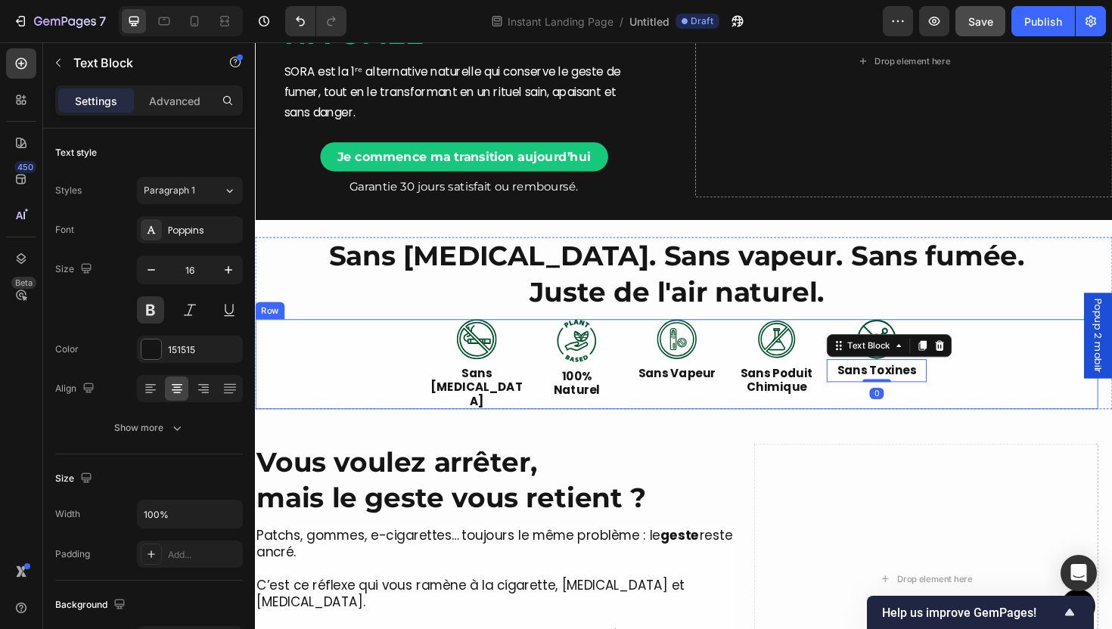
click at [1024, 365] on div "Image Sans Nicotine Text Block Image 100% Naturel Text Block Image Sans Vapeur …" at bounding box center [701, 383] width 893 height 95
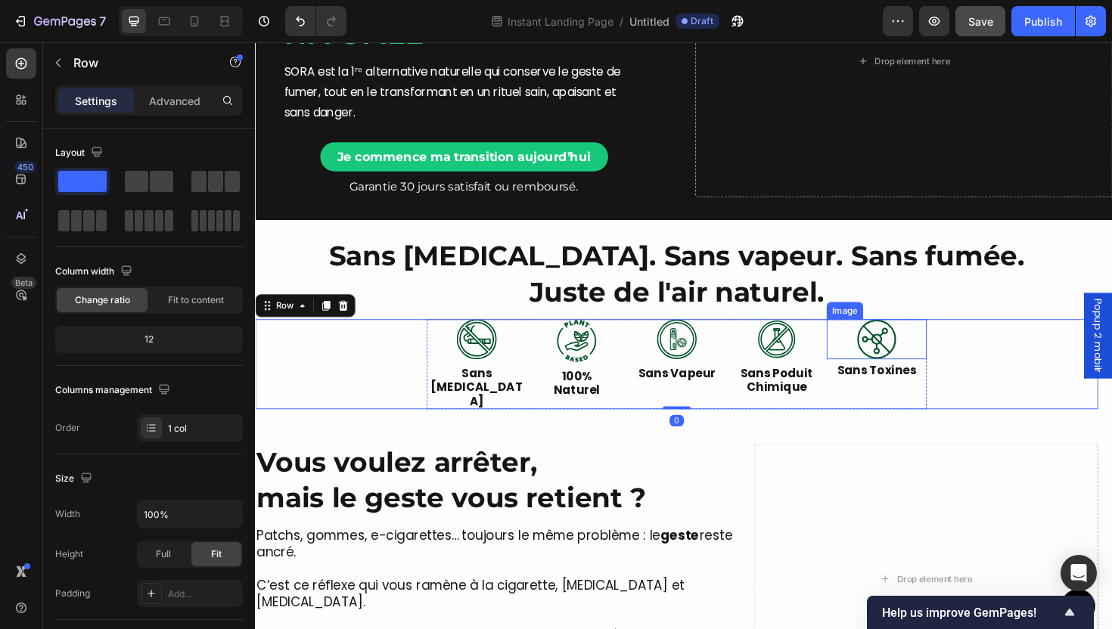
drag, startPoint x: 901, startPoint y: 356, endPoint x: 617, endPoint y: 333, distance: 285.4
click at [901, 355] on img at bounding box center [913, 357] width 42 height 42
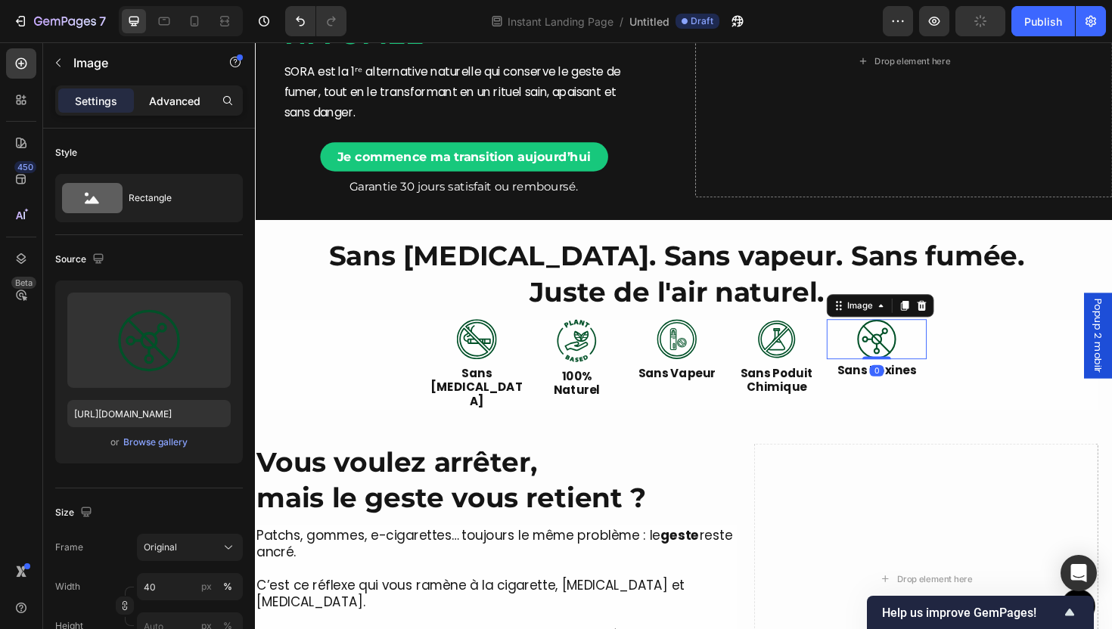
click at [170, 107] on p "Advanced" at bounding box center [174, 101] width 51 height 16
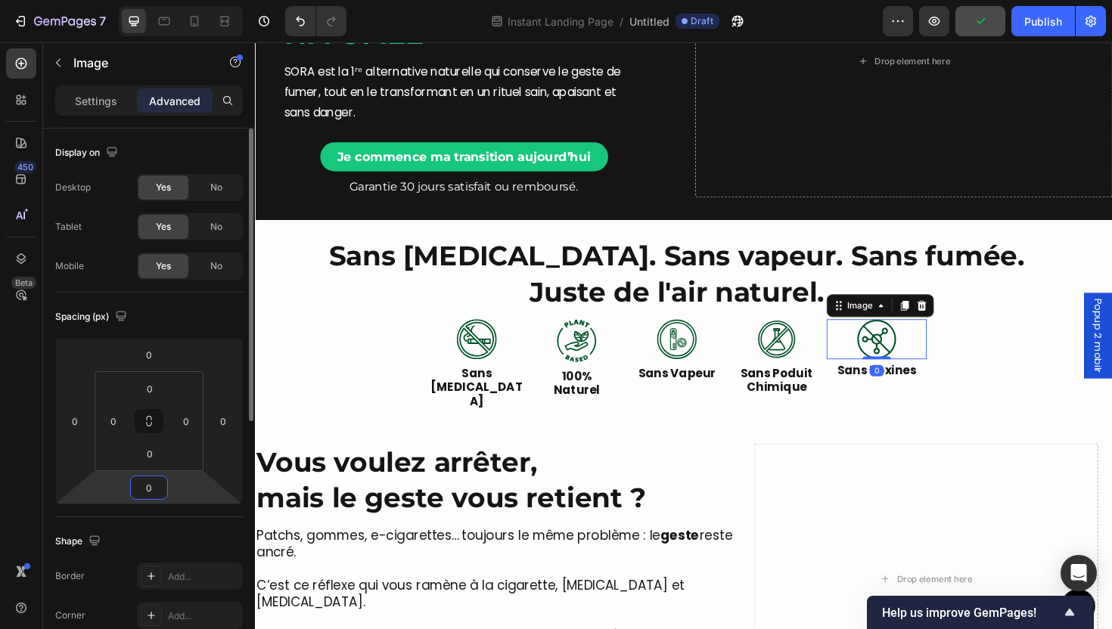
click at [152, 489] on input "0" at bounding box center [149, 488] width 30 height 23
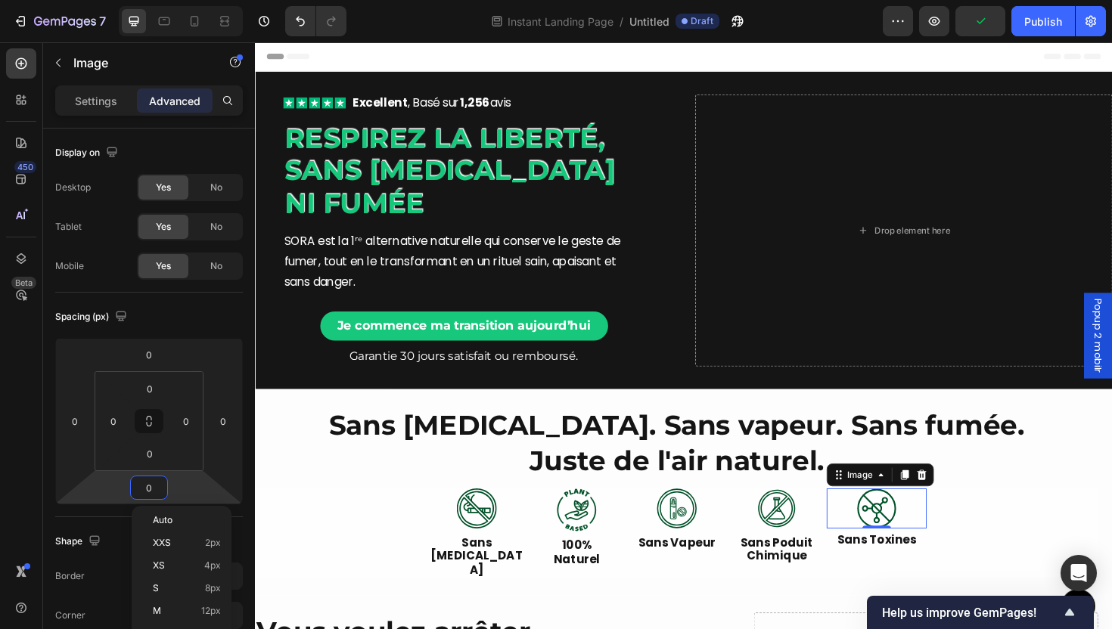
scroll to position [179, 0]
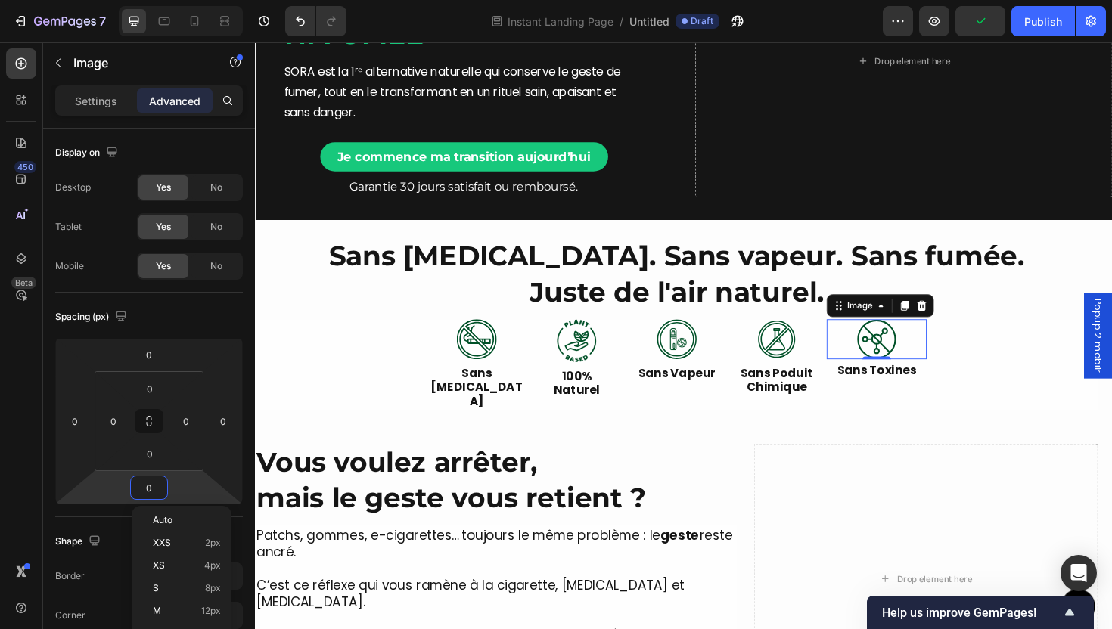
type input "8"
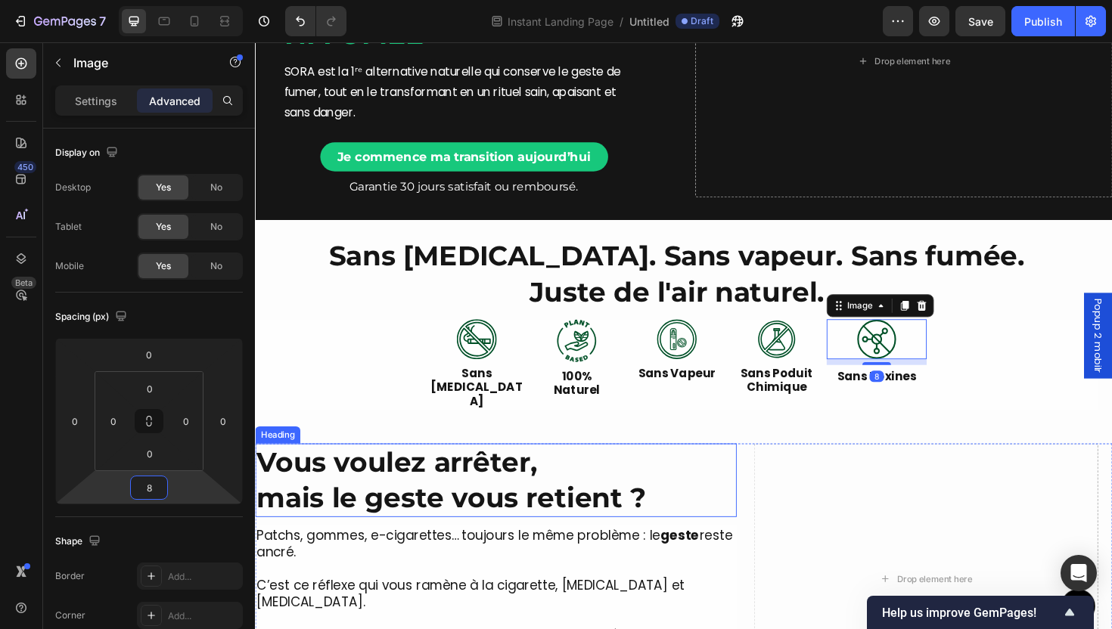
click at [528, 468] on h2 "Vous voulez arrêter, mais le geste vous retient ?" at bounding box center [510, 507] width 510 height 78
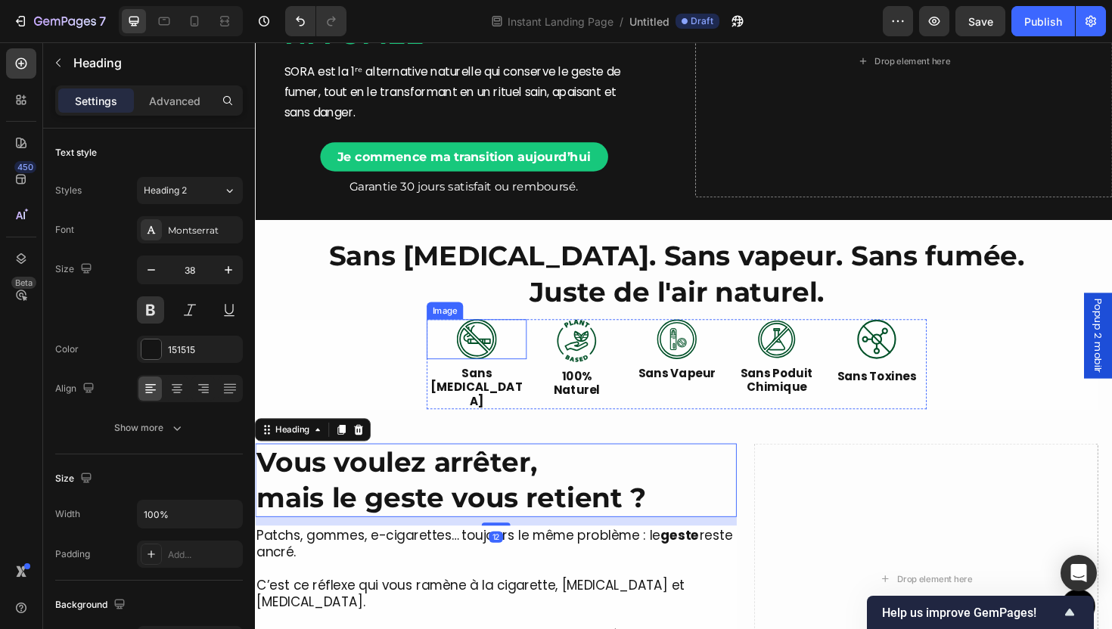
click at [478, 356] on img at bounding box center [489, 357] width 42 height 42
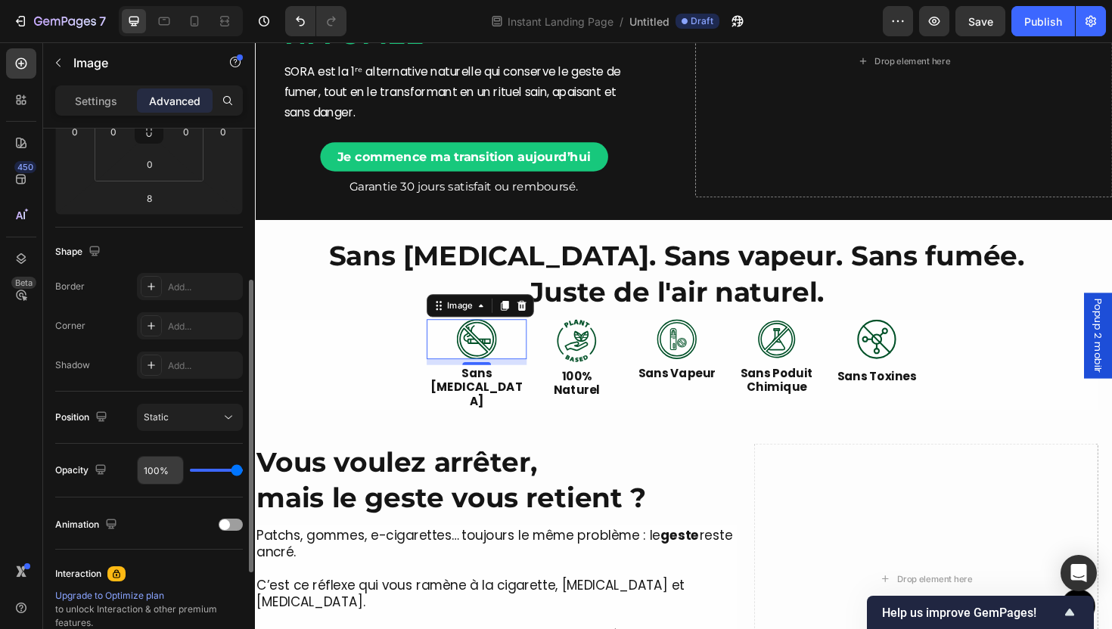
scroll to position [287, 0]
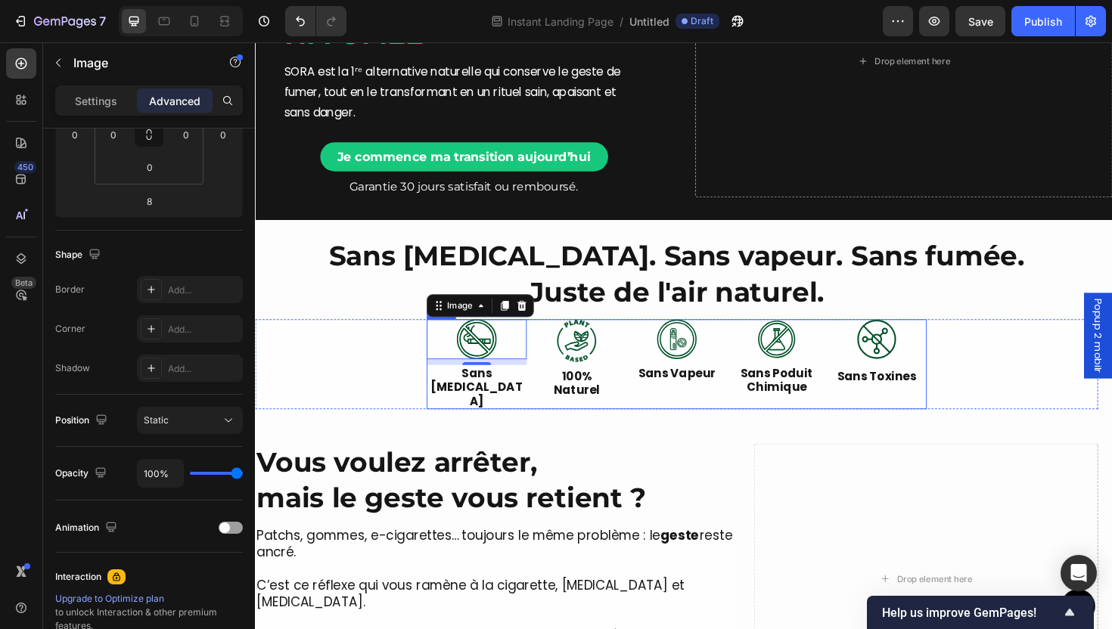
click at [443, 409] on div "Image 8 Sans [MEDICAL_DATA] Text Block" at bounding box center [490, 383] width 106 height 95
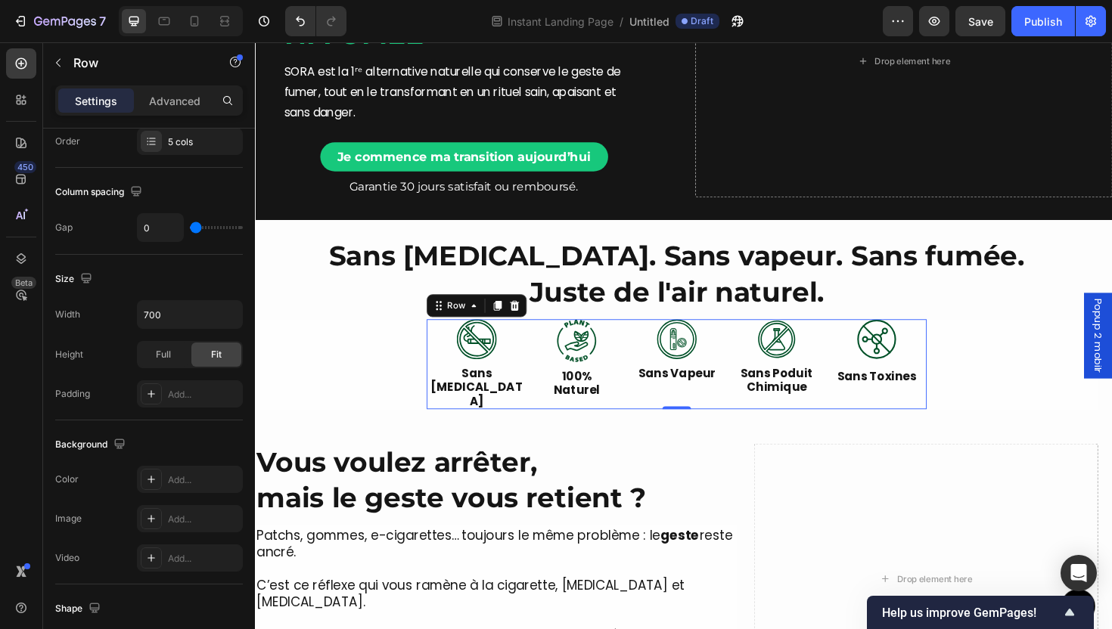
scroll to position [0, 0]
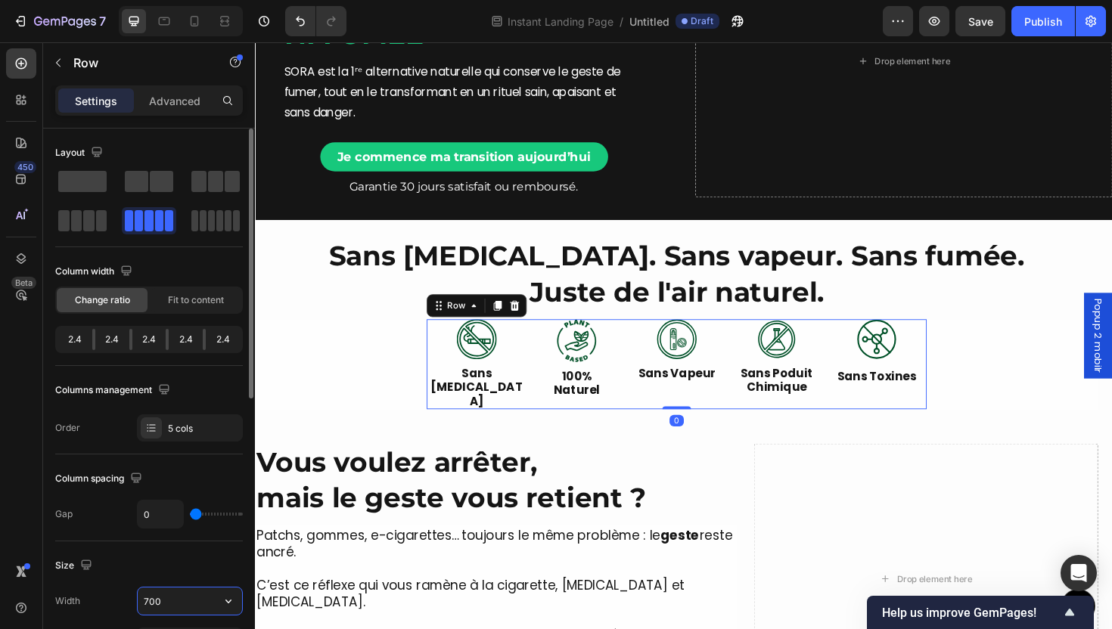
click at [167, 598] on input "700" at bounding box center [190, 601] width 104 height 27
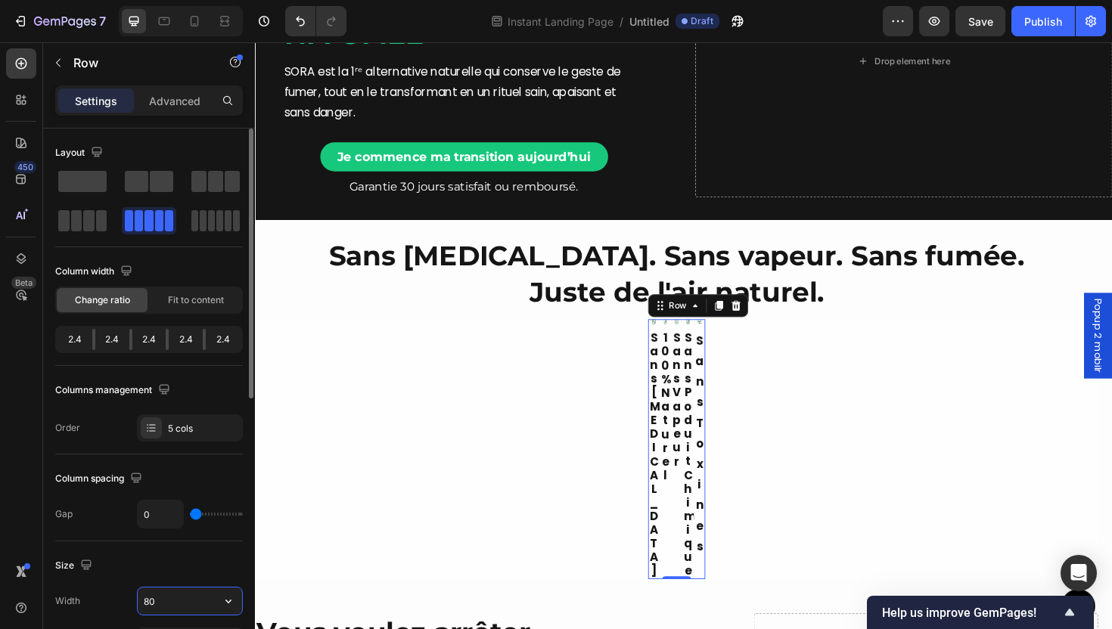
type input "800"
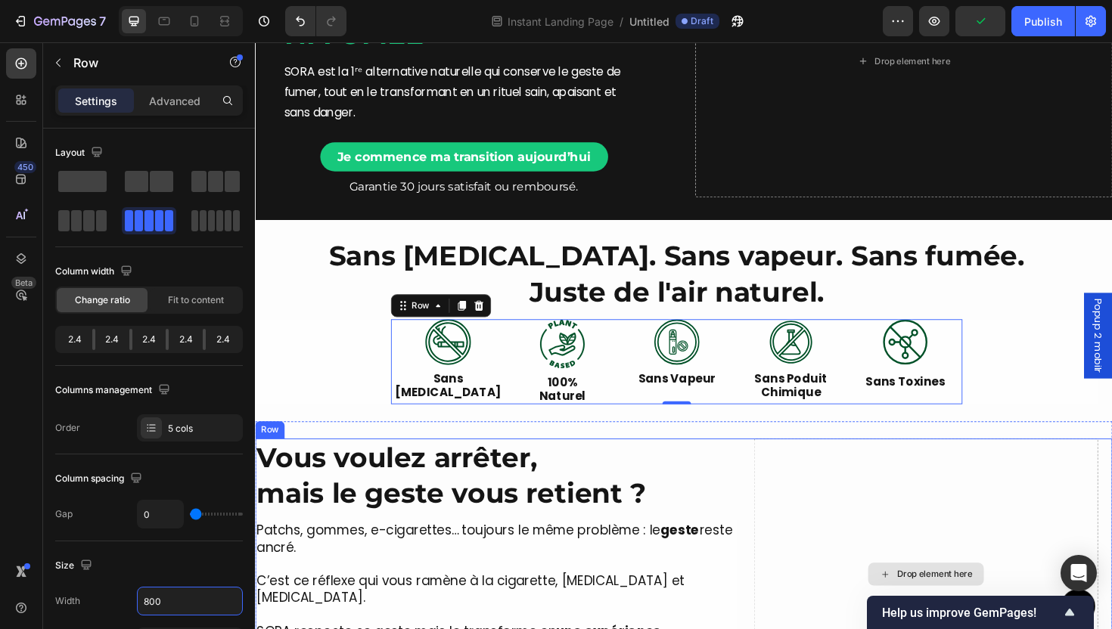
click at [852, 545] on div "Drop element here" at bounding box center [965, 606] width 365 height 288
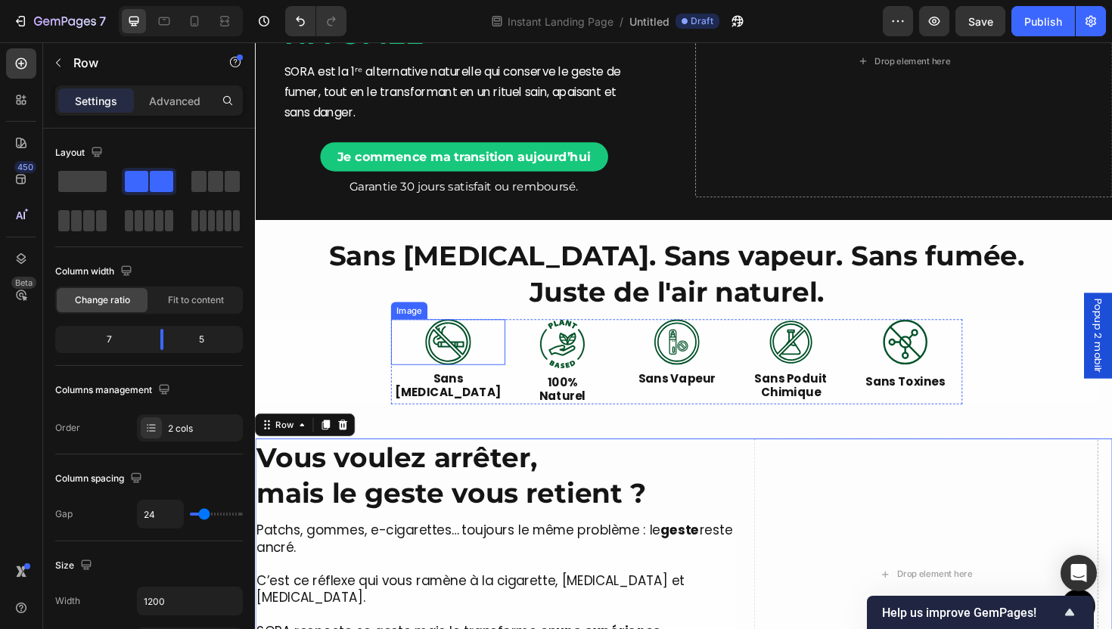
click at [468, 351] on img at bounding box center [459, 360] width 48 height 48
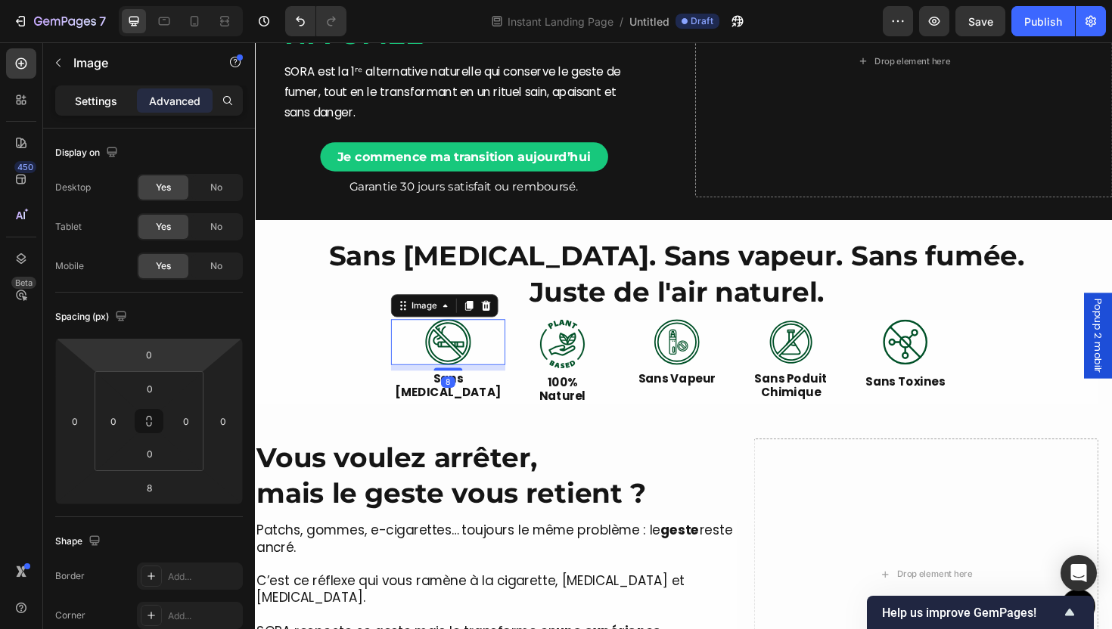
click at [93, 109] on div "Settings" at bounding box center [96, 101] width 76 height 24
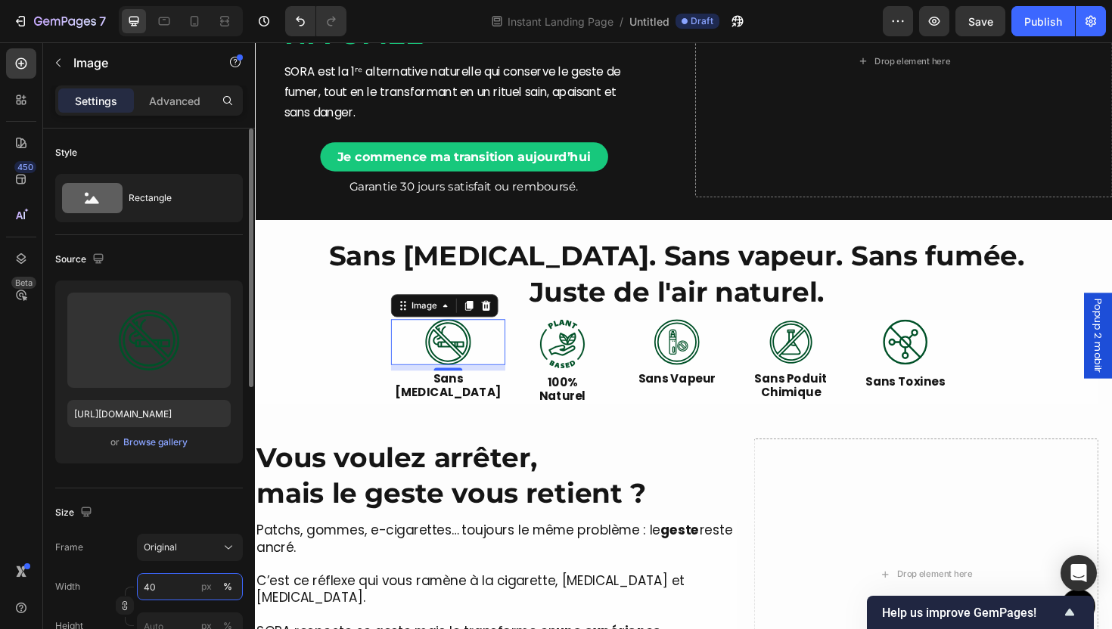
click at [163, 591] on input "40" at bounding box center [190, 586] width 106 height 27
type input "60"
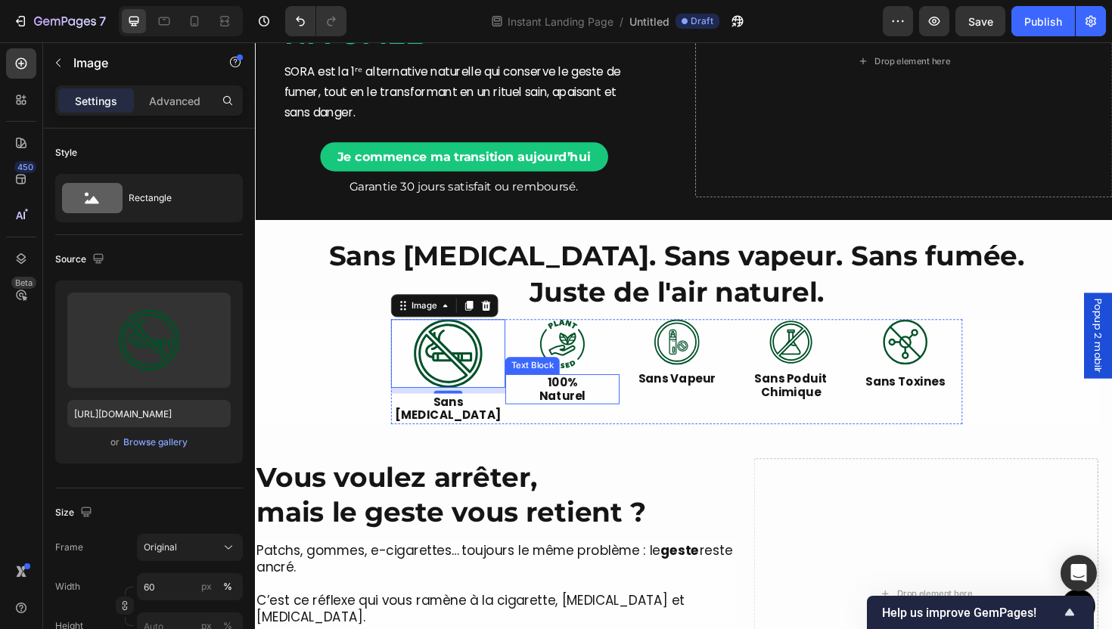
click at [570, 365] on img at bounding box center [580, 362] width 48 height 52
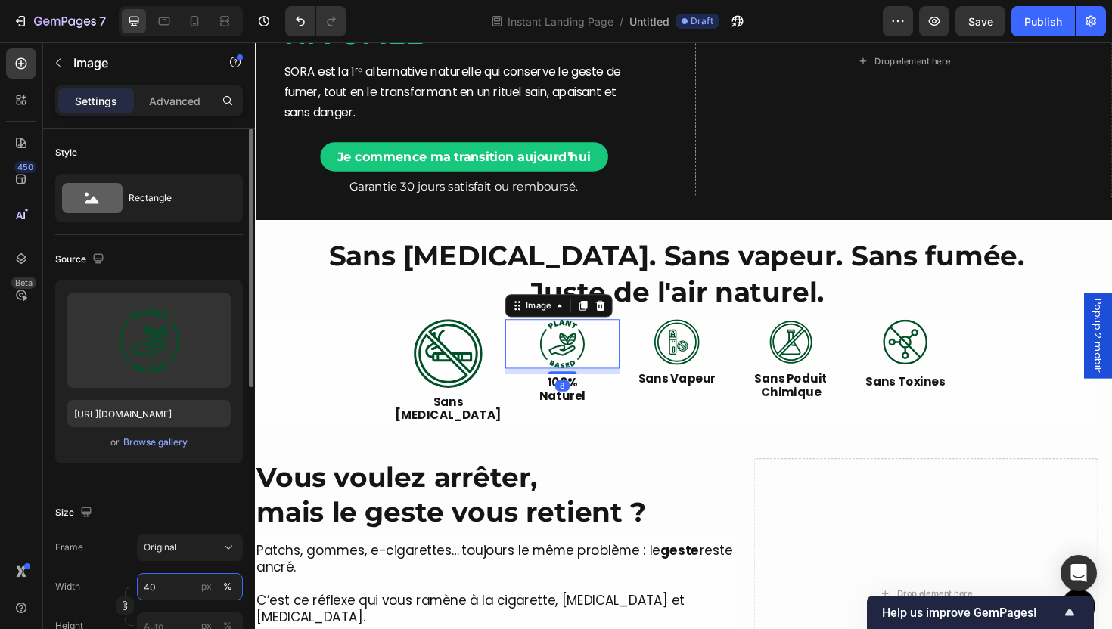
click at [169, 599] on input "40" at bounding box center [190, 586] width 106 height 27
type input "60"
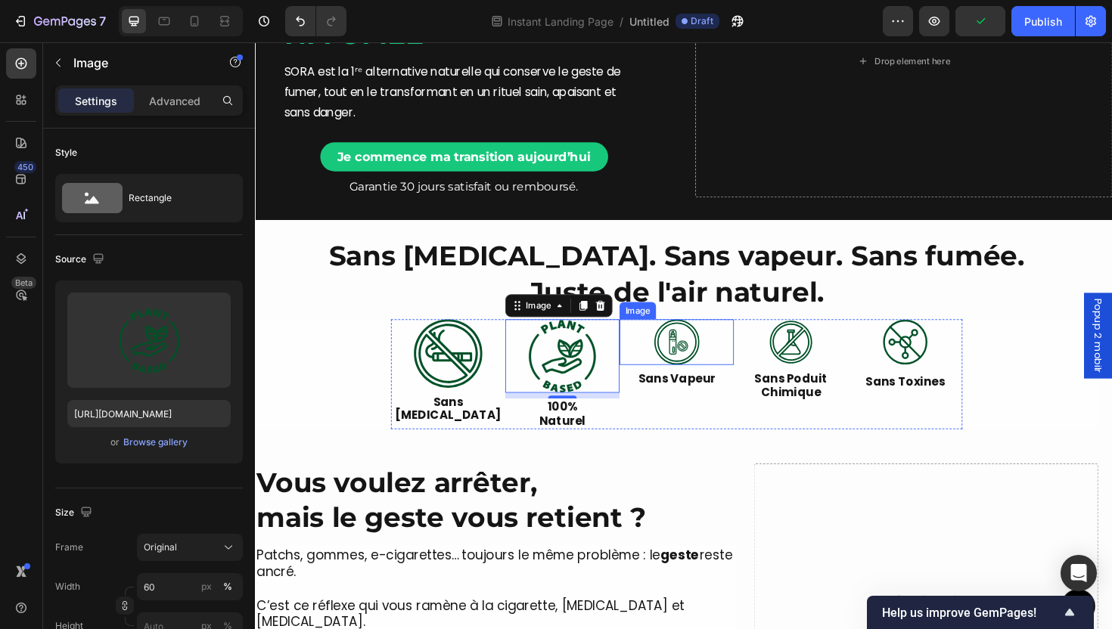
click at [698, 368] on img at bounding box center [701, 360] width 48 height 48
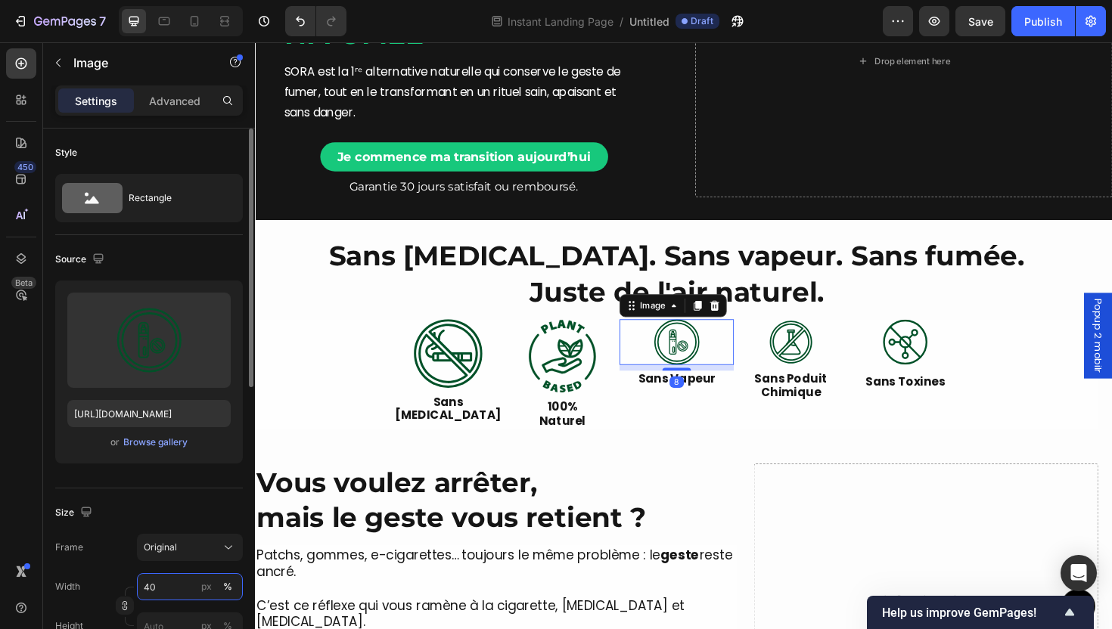
click at [173, 590] on input "40" at bounding box center [190, 586] width 106 height 27
type input "60"
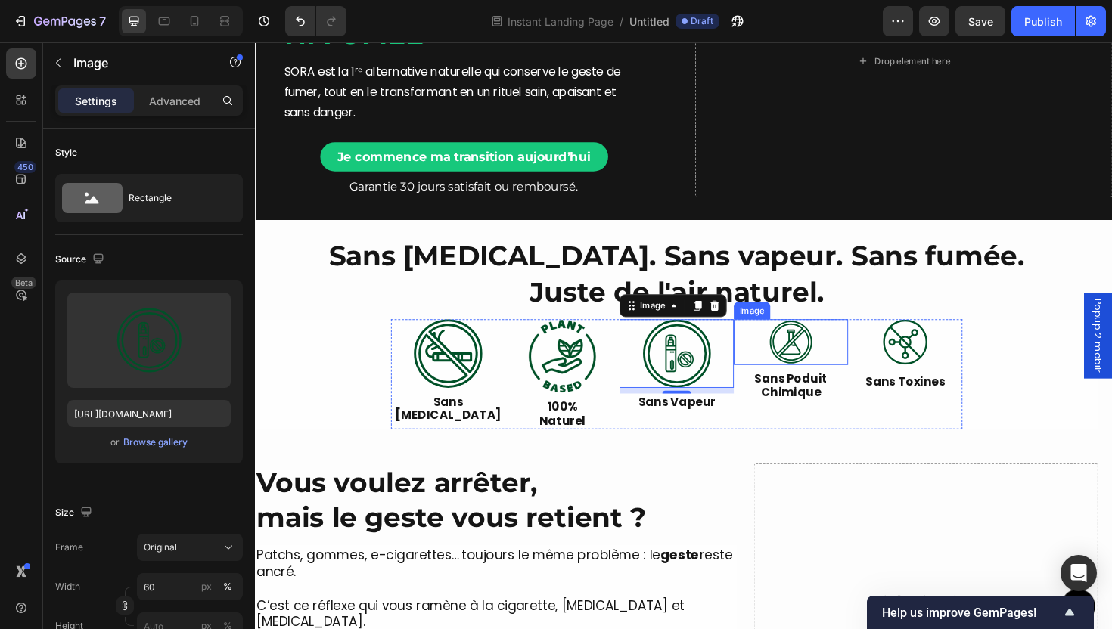
click at [811, 369] on img at bounding box center [822, 360] width 48 height 48
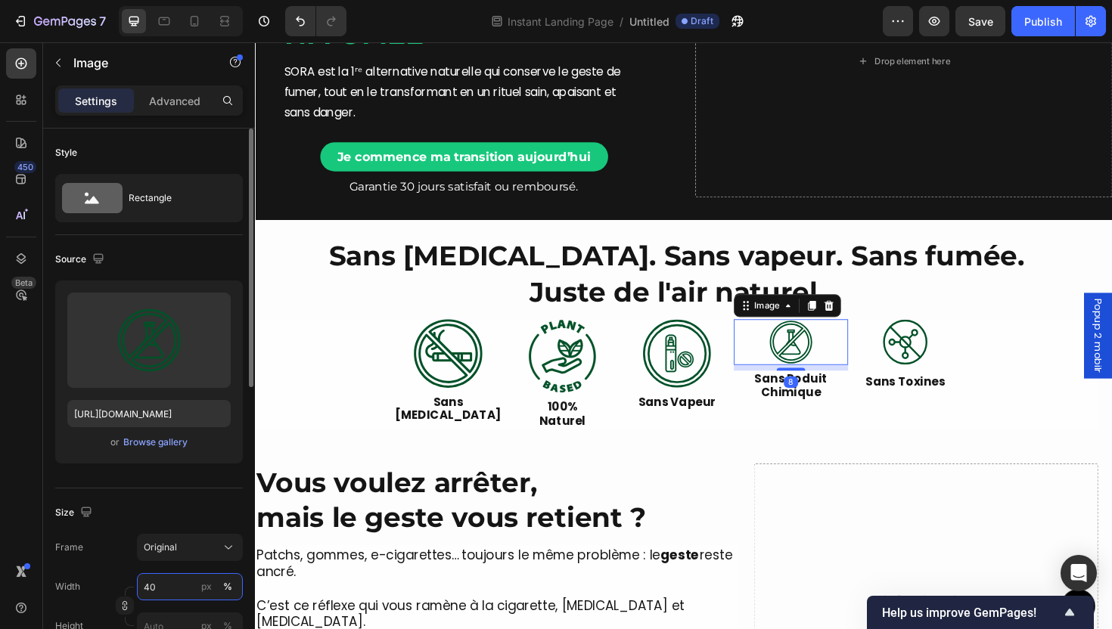
click at [173, 588] on input "40" at bounding box center [190, 586] width 106 height 27
type input "60"
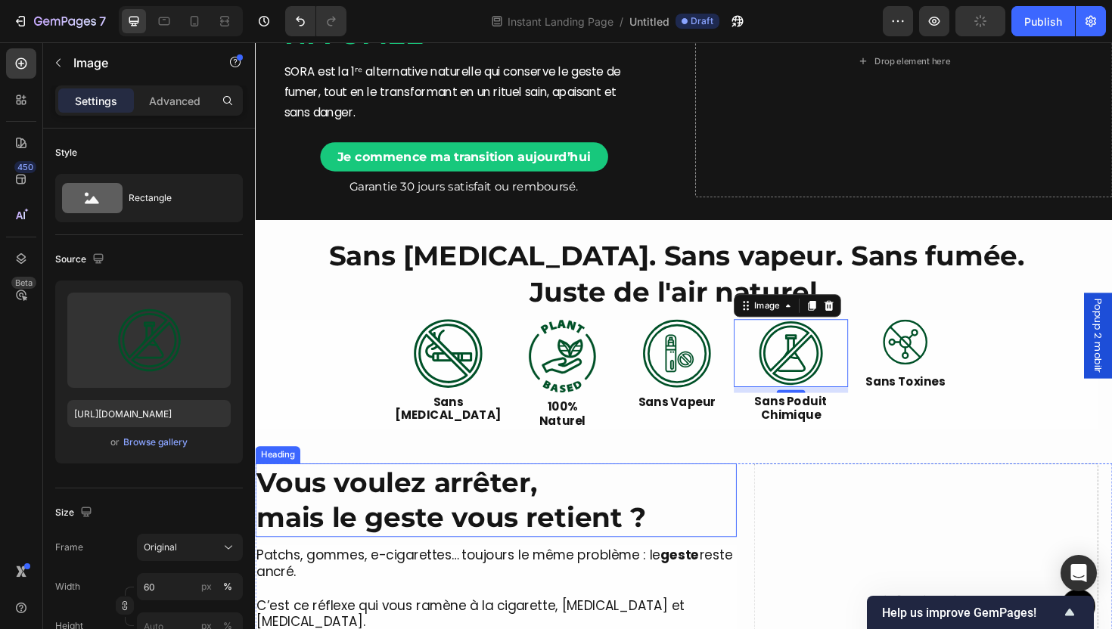
click at [634, 463] on div "More Than a Device, It’s a Ritual of Relief Heading SORA™ lets you quit smoking…" at bounding box center [709, 350] width 908 height 239
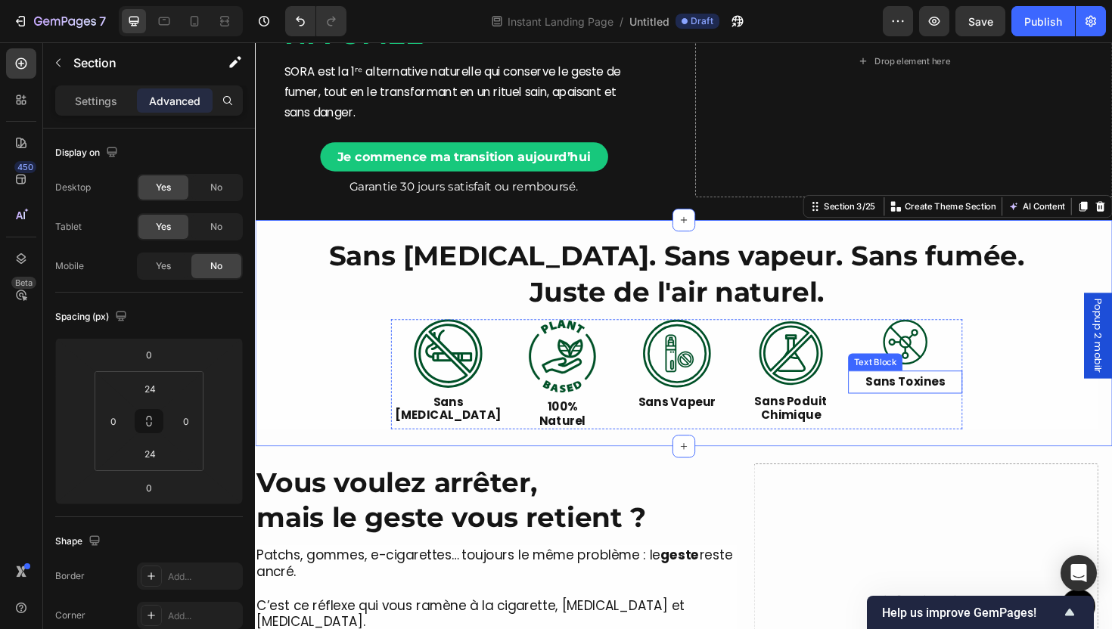
click at [935, 356] on img at bounding box center [943, 360] width 48 height 48
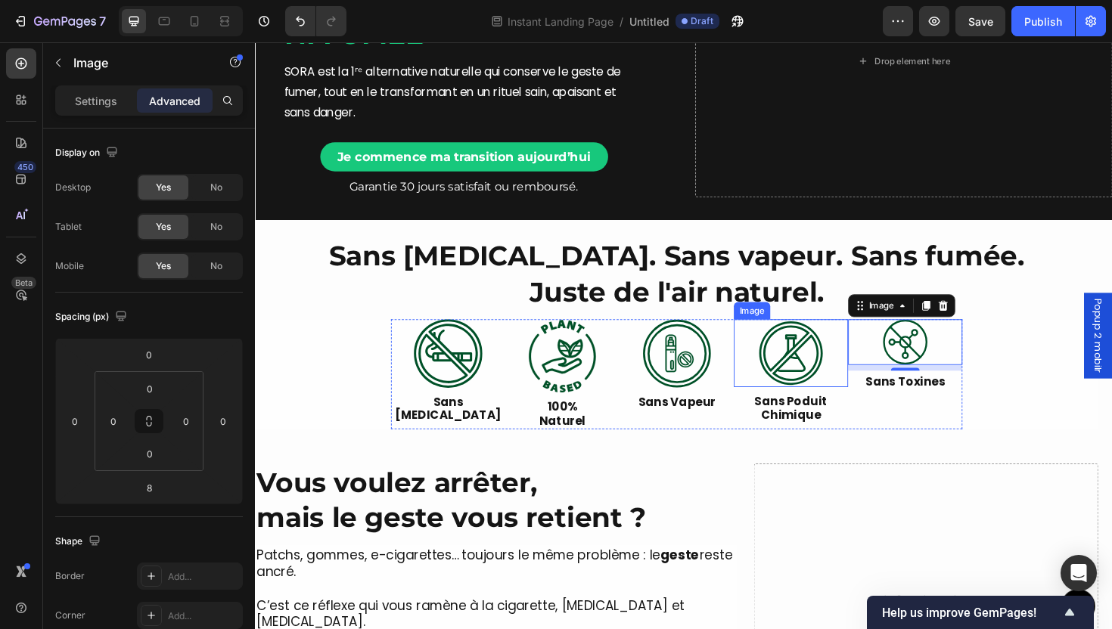
click at [861, 390] on div at bounding box center [822, 372] width 121 height 72
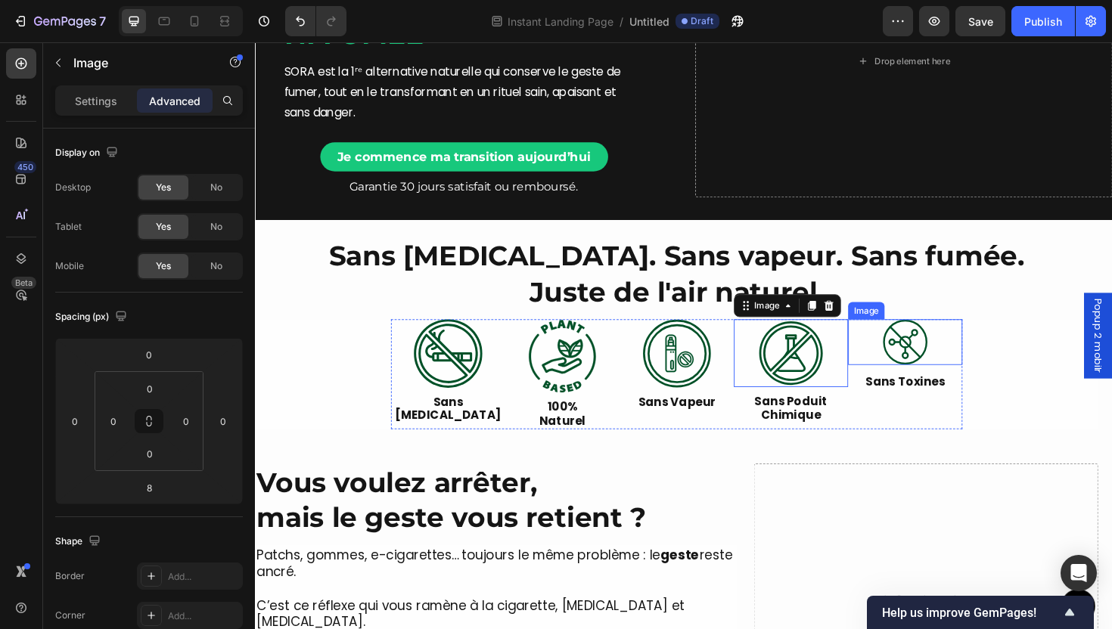
drag, startPoint x: 353, startPoint y: 48, endPoint x: 553, endPoint y: 192, distance: 246.5
click at [937, 366] on img at bounding box center [943, 360] width 48 height 48
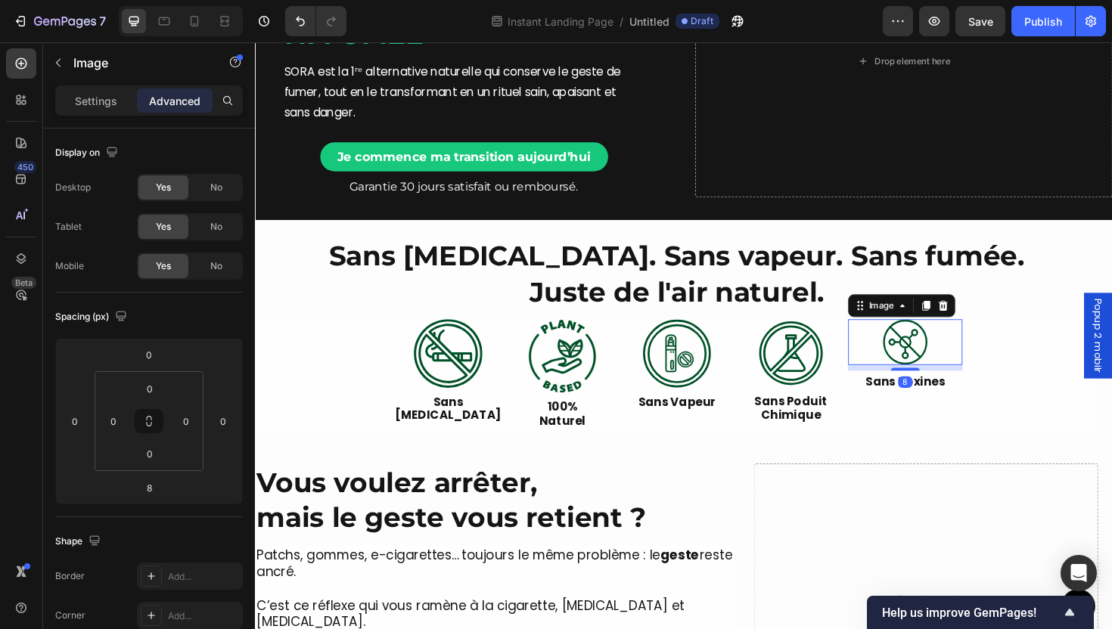
click at [91, 99] on p "Settings" at bounding box center [96, 101] width 42 height 16
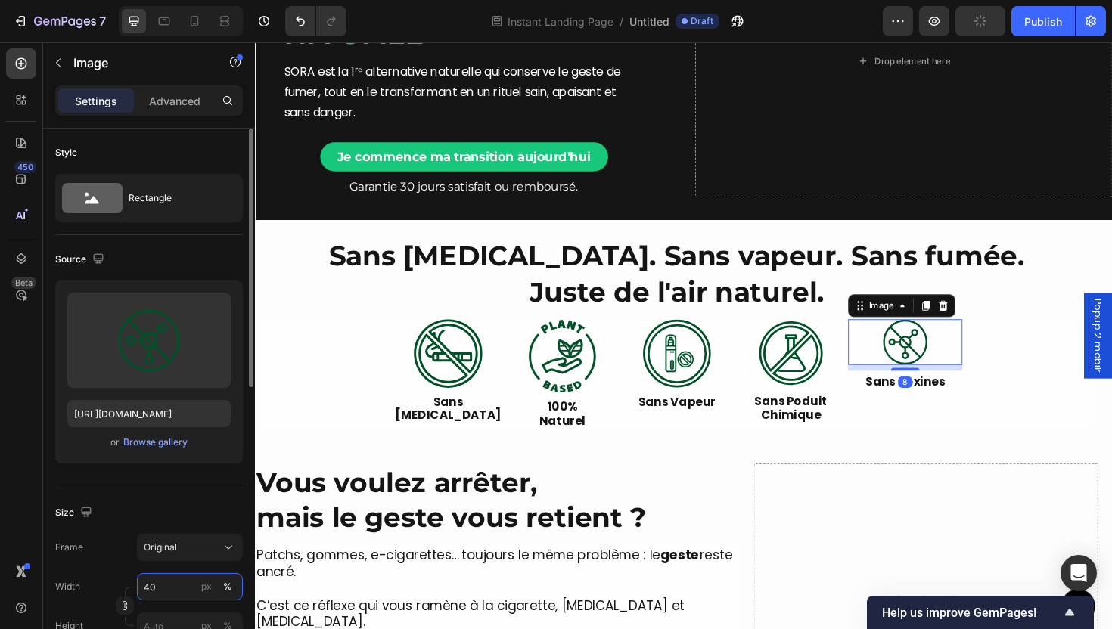
click at [188, 586] on input "40" at bounding box center [190, 586] width 106 height 27
type input "60"
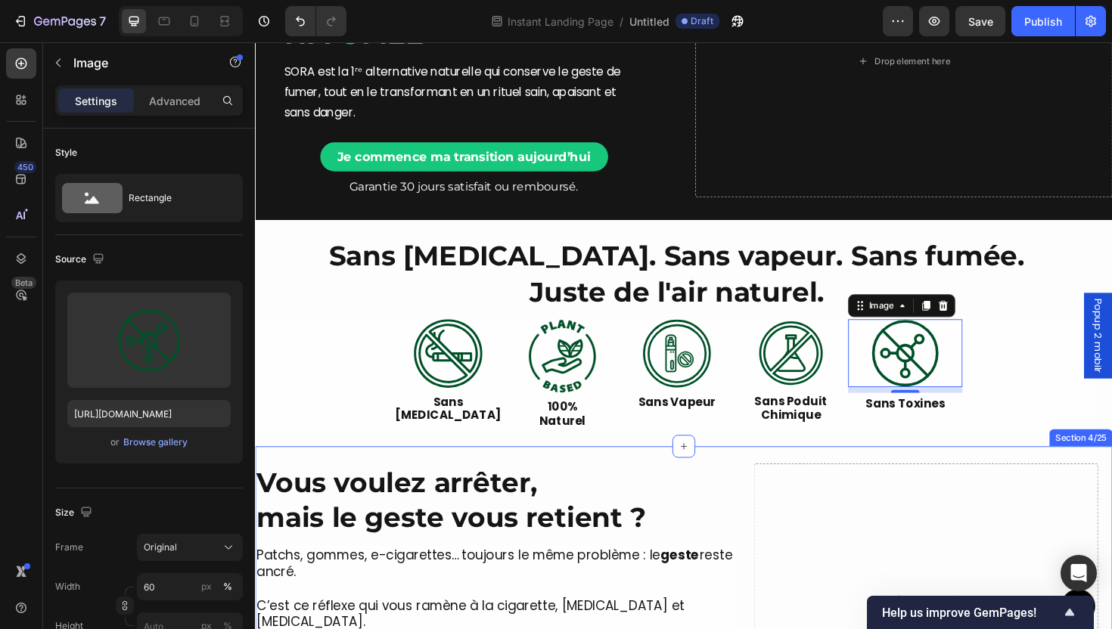
click at [660, 483] on div "More Than a Device, It’s a Ritual of Relief Heading SORA™ lets you quit smoking…" at bounding box center [709, 633] width 908 height 324
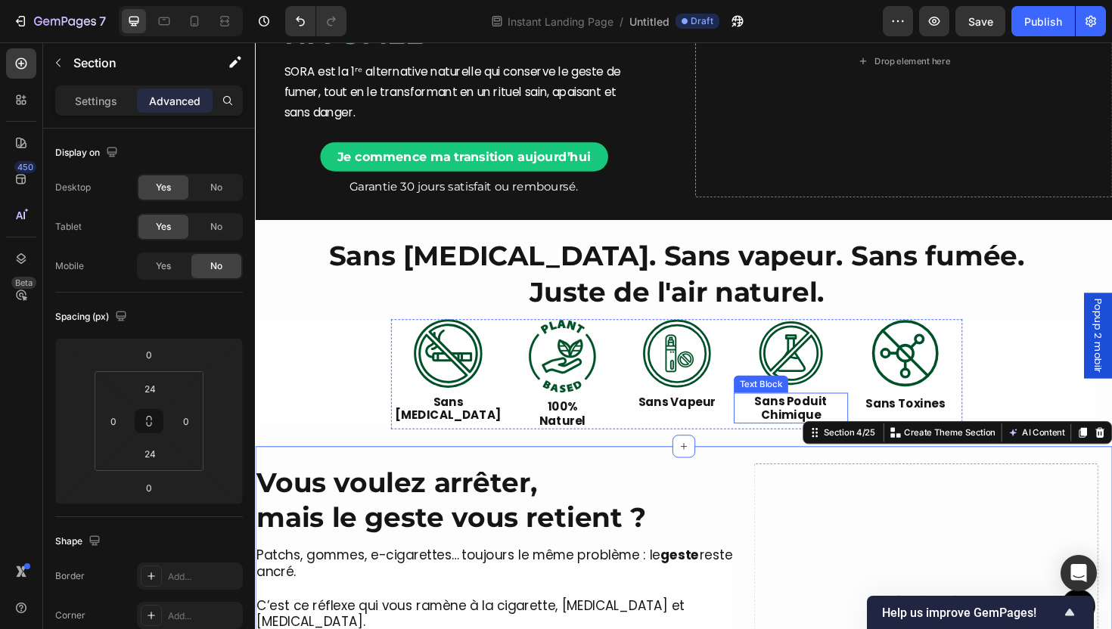
click at [763, 439] on p "Chimique" at bounding box center [822, 437] width 118 height 14
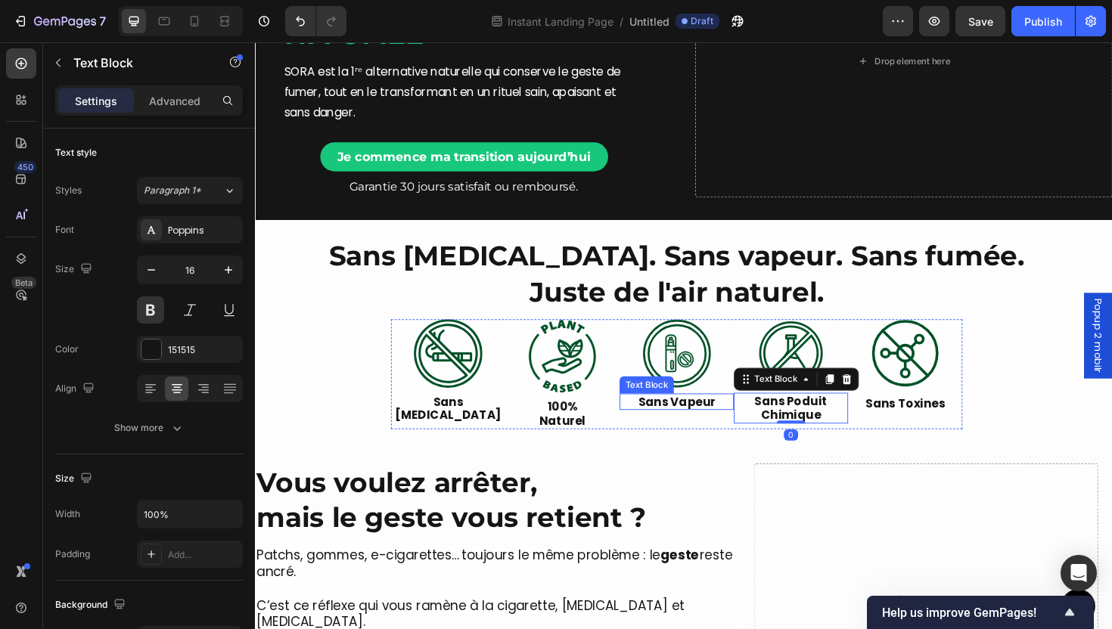
click at [717, 429] on p "Sans Vapeur" at bounding box center [701, 423] width 118 height 14
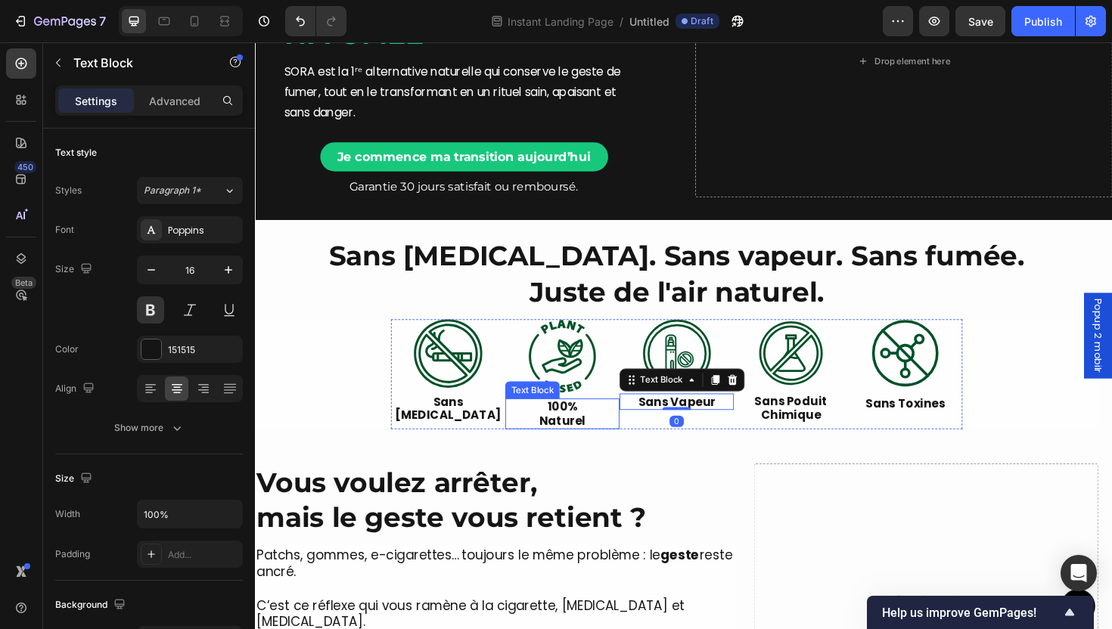
drag, startPoint x: 607, startPoint y: 429, endPoint x: 560, endPoint y: 444, distance: 49.3
click at [606, 430] on p "100%" at bounding box center [580, 428] width 118 height 14
click at [545, 446] on p "Naturel" at bounding box center [580, 444] width 118 height 14
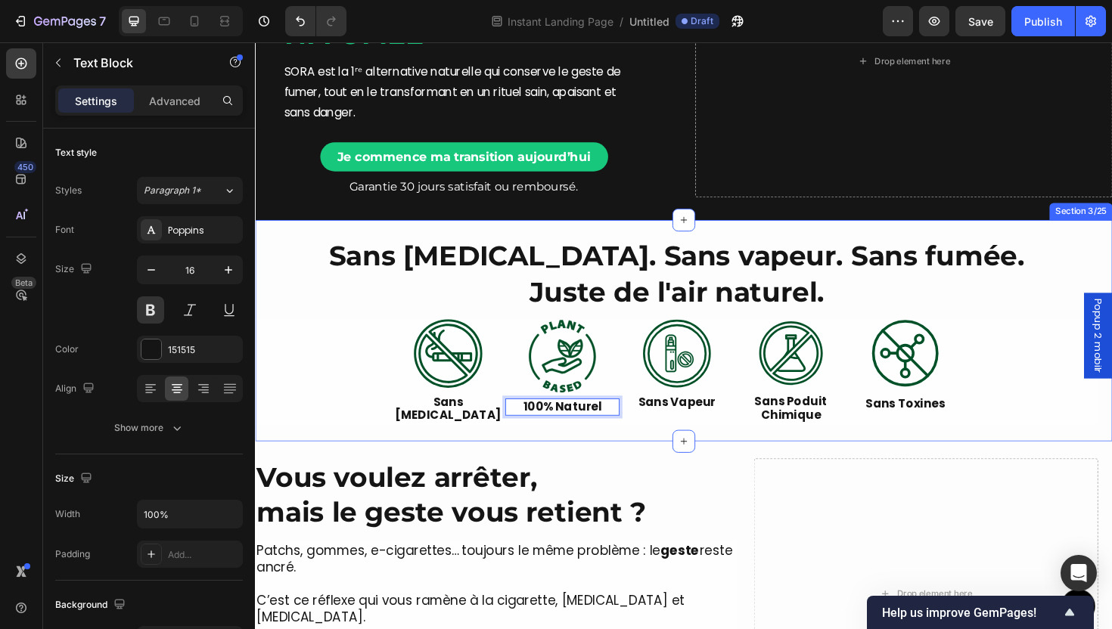
click at [939, 457] on div "More Than a Device, It’s a Ritual of Relief Heading SORA™ lets you quit smoking…" at bounding box center [709, 348] width 908 height 234
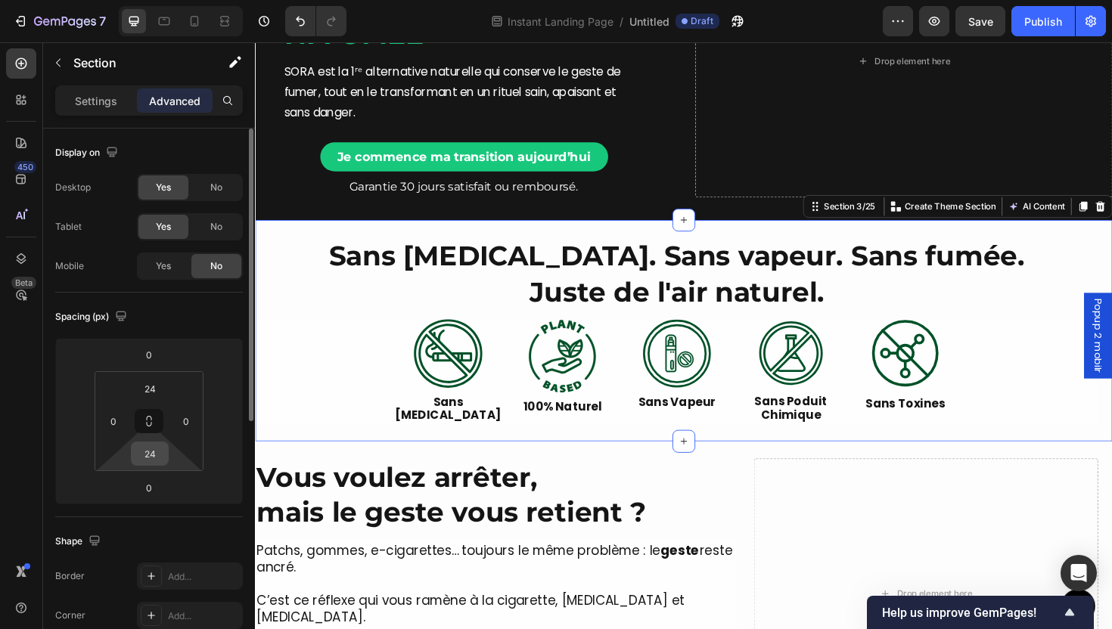
click at [156, 446] on input "24" at bounding box center [150, 454] width 30 height 23
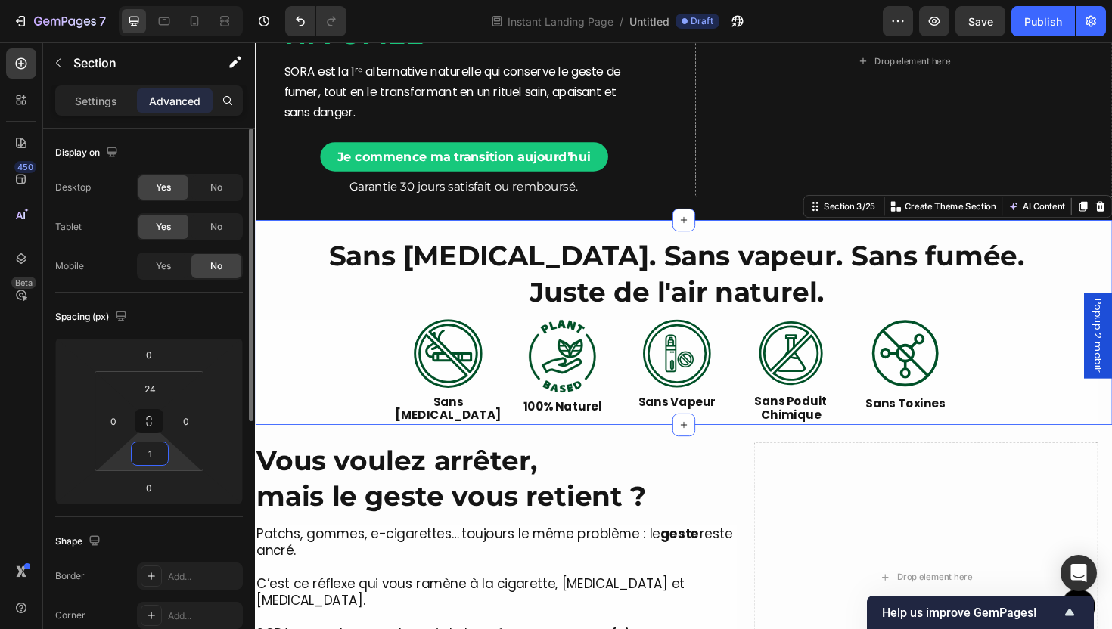
type input "12"
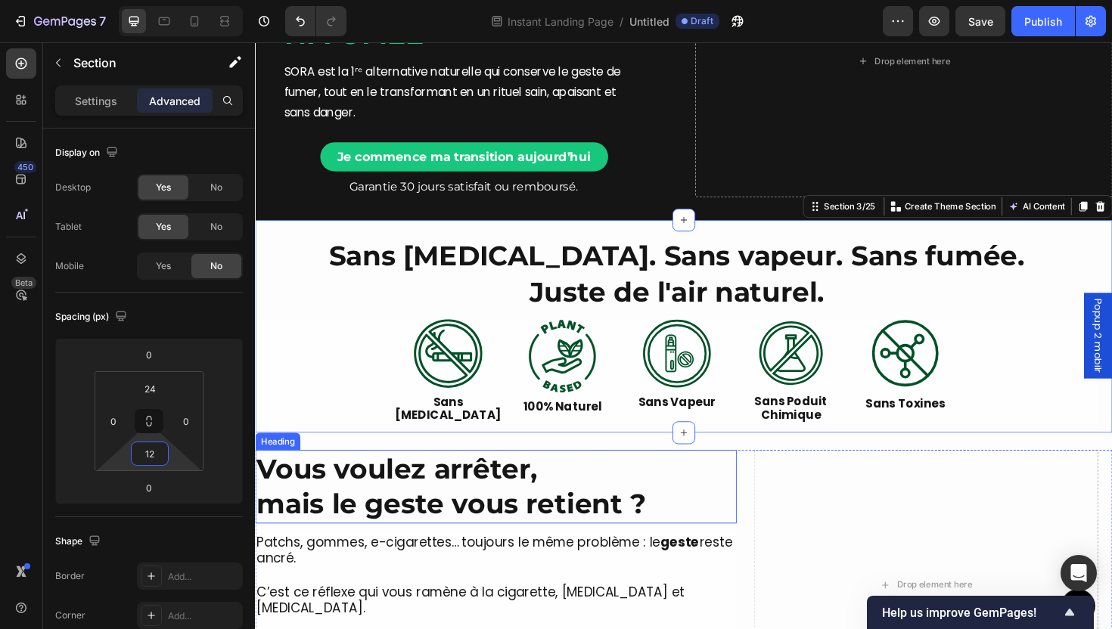
click at [652, 528] on h2 "Vous voulez arrêter, mais le geste vous retient ?" at bounding box center [510, 513] width 510 height 78
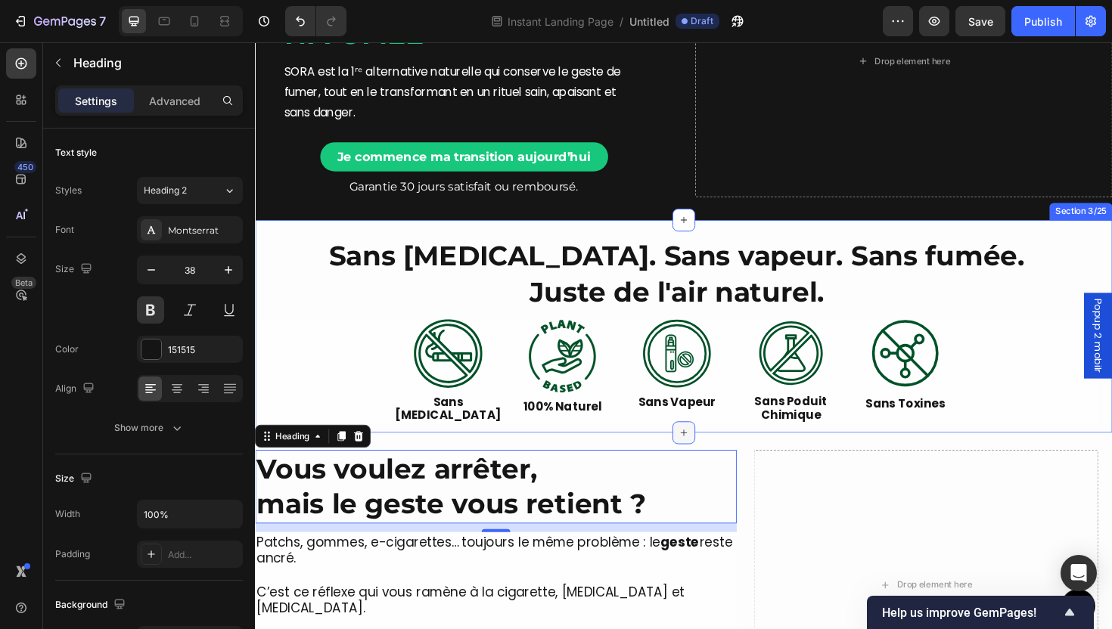
click at [686, 452] on div "More Than a Device, It’s a Ritual of Relief Heading SORA™ lets you quit smoking…" at bounding box center [709, 343] width 908 height 225
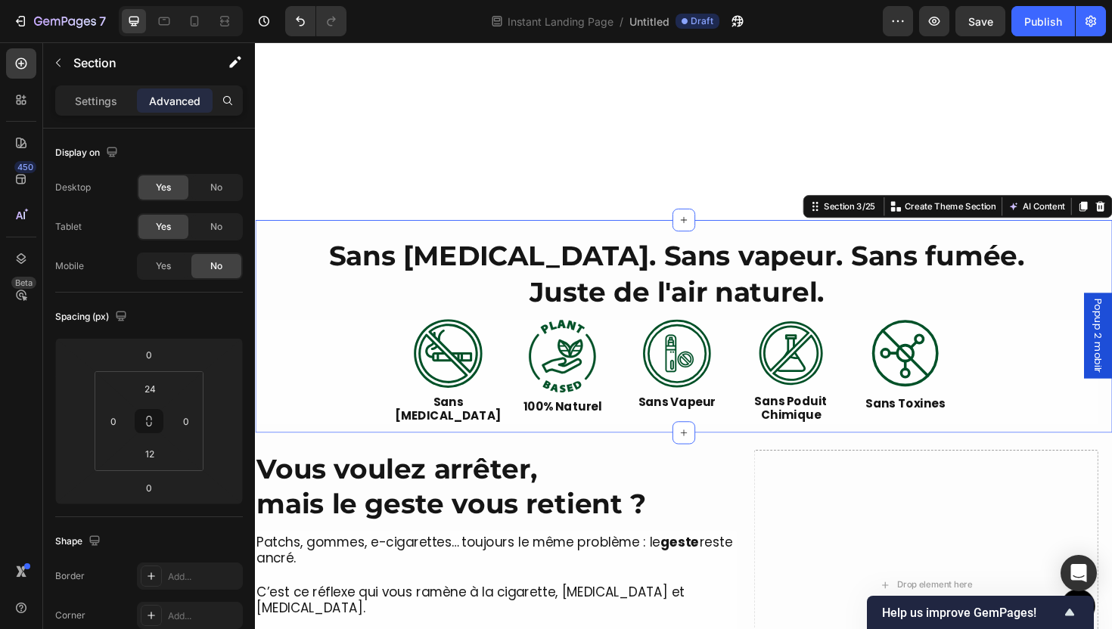
scroll to position [388, 0]
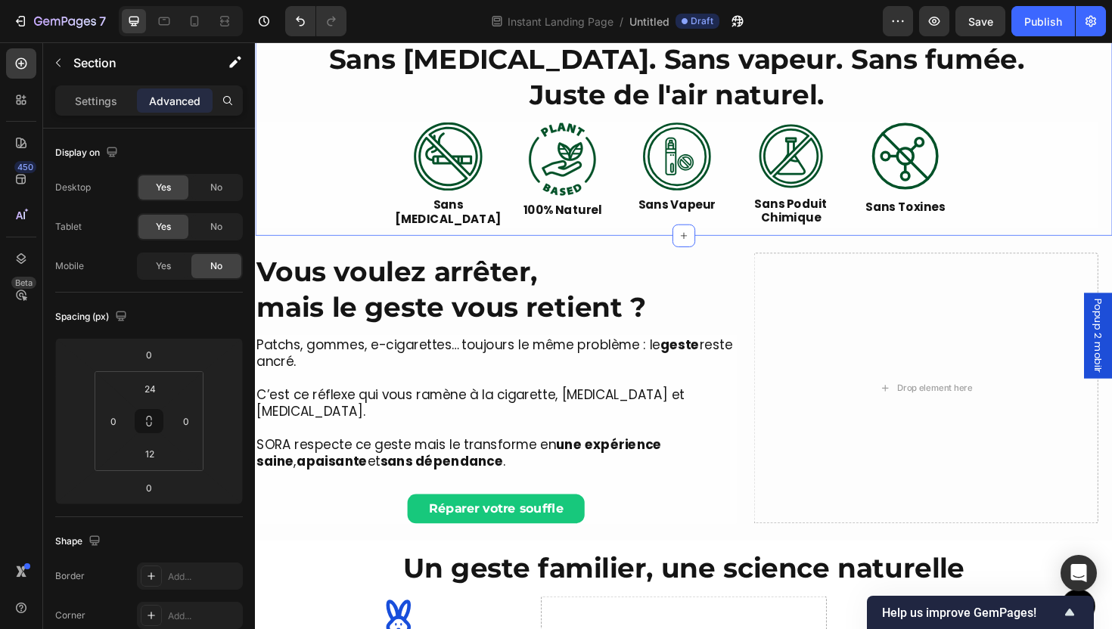
click at [603, 244] on div "More Than a Device, It’s a Ritual of Relief Heading SORA™ lets you quit smoking…" at bounding box center [709, 134] width 908 height 225
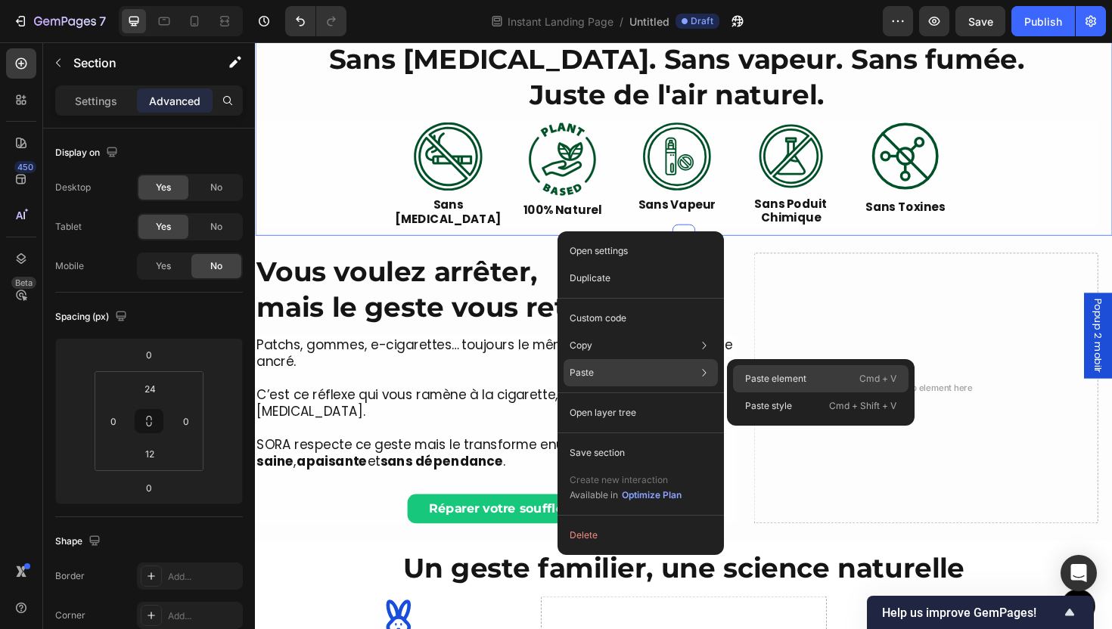
click at [782, 381] on p "Paste element" at bounding box center [775, 379] width 61 height 14
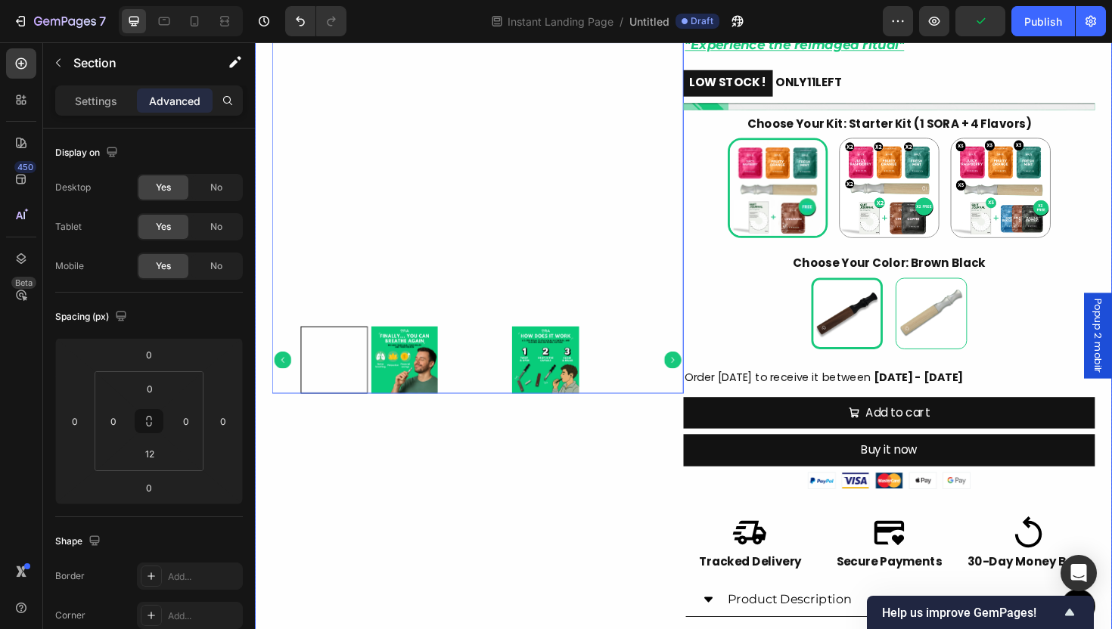
scroll to position [971, 0]
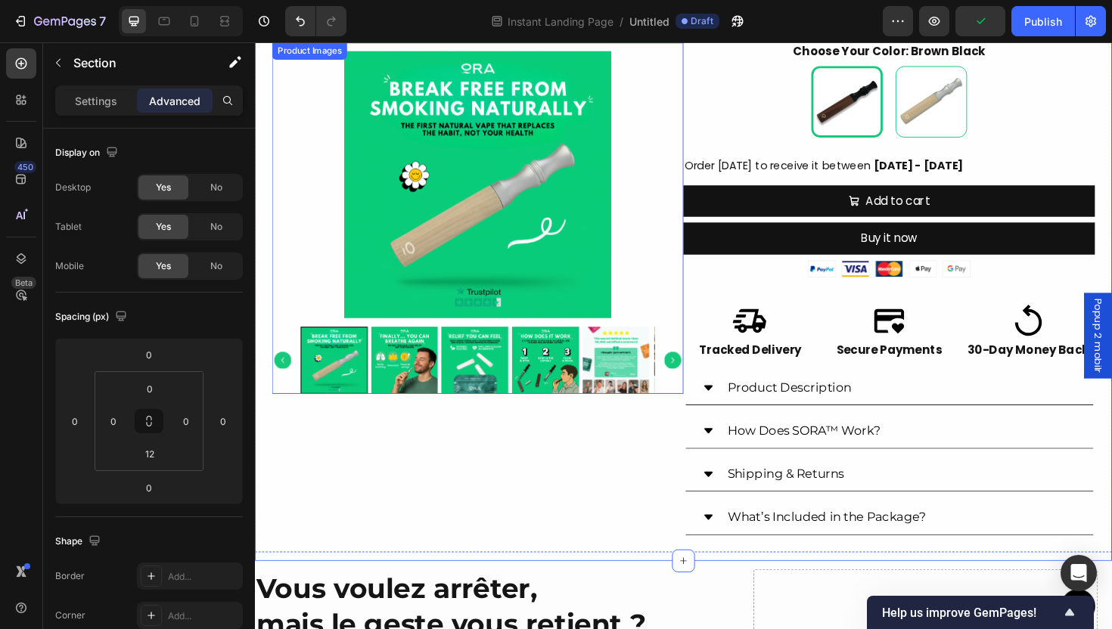
click at [560, 256] on div at bounding box center [491, 232] width 436 height 363
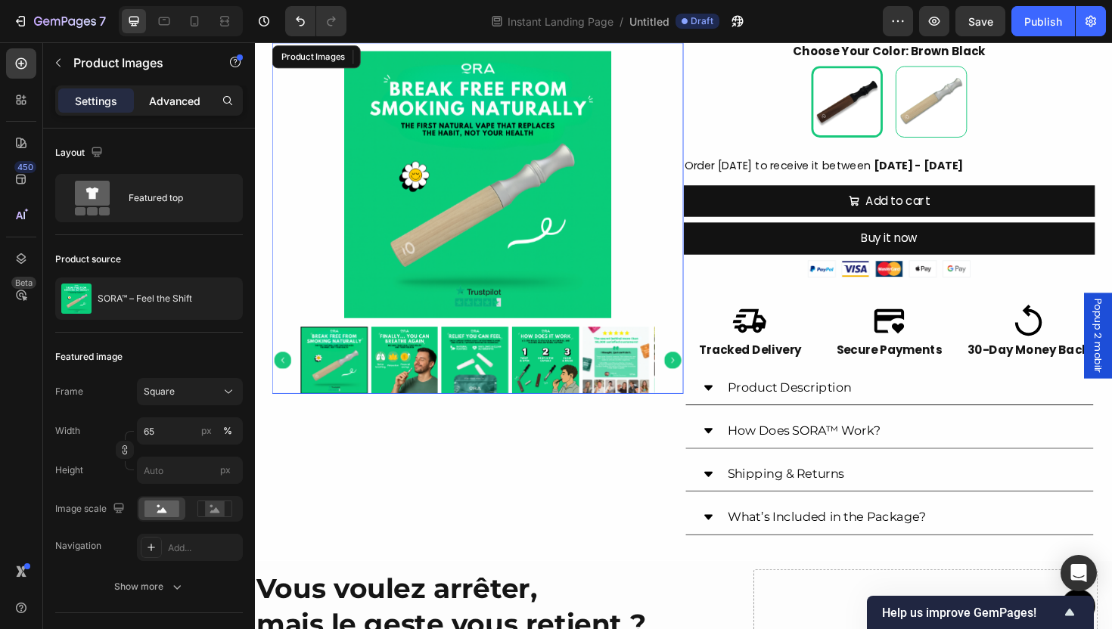
click at [173, 108] on div "Advanced" at bounding box center [175, 101] width 76 height 24
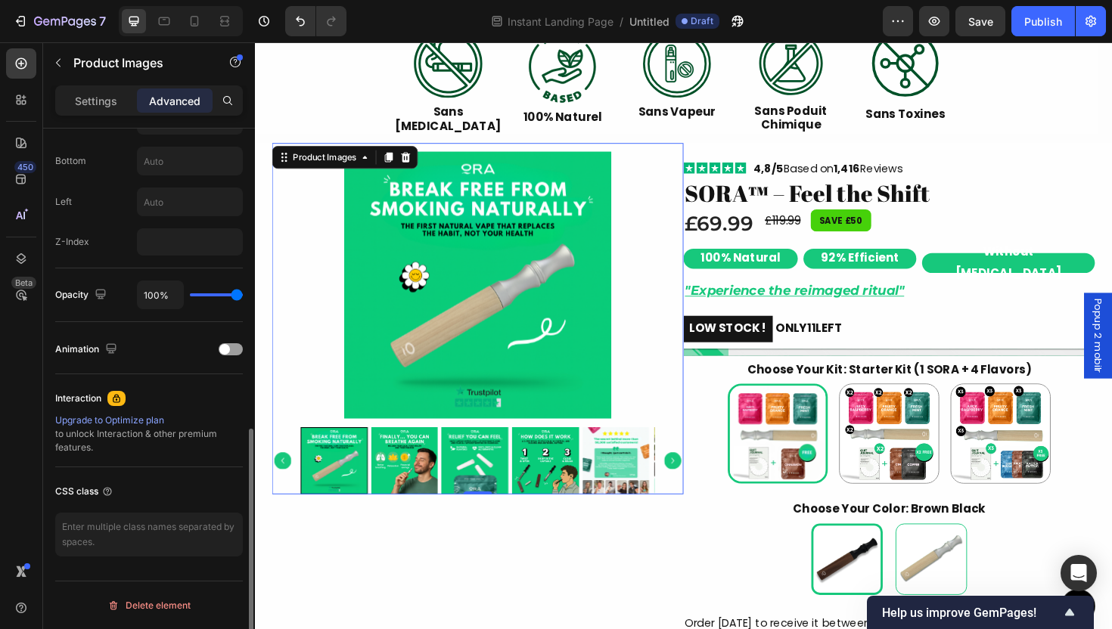
scroll to position [0, 0]
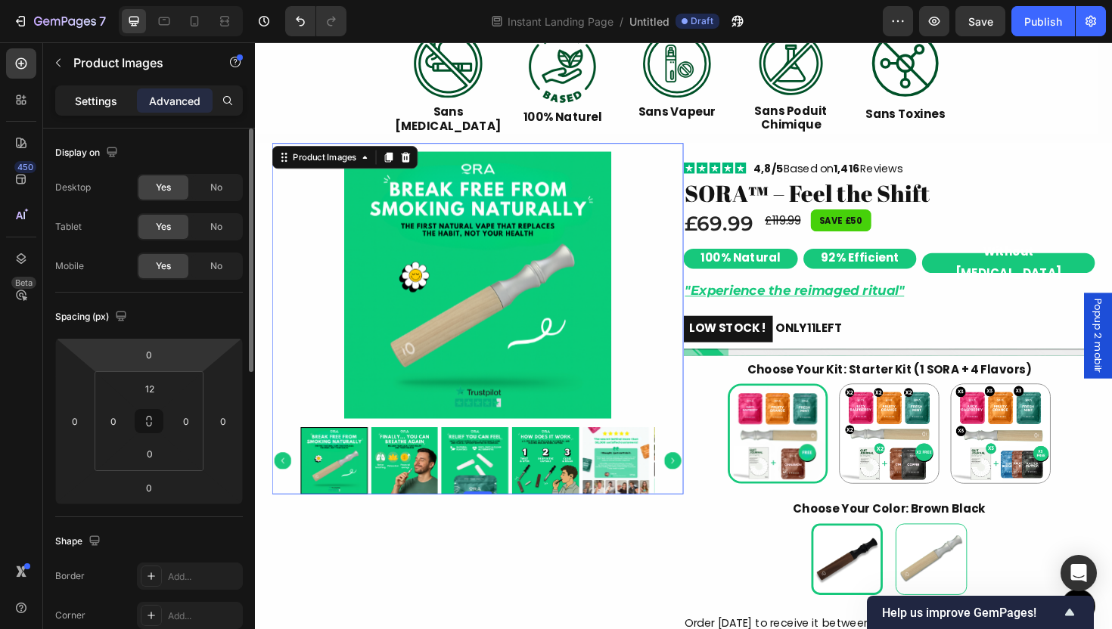
click at [108, 108] on div "Settings" at bounding box center [96, 101] width 76 height 24
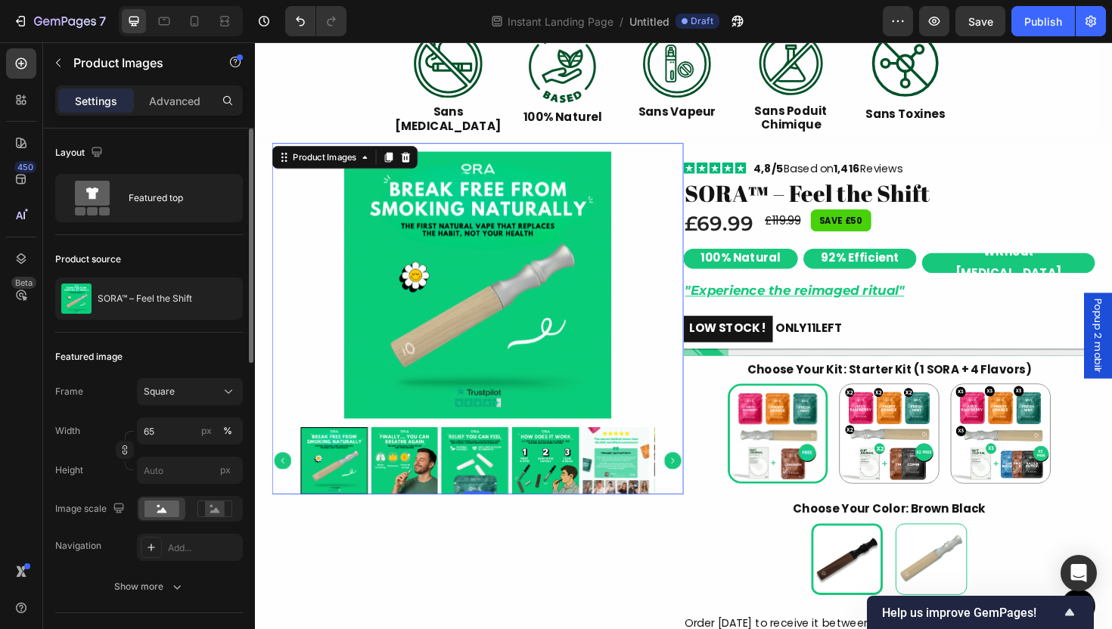
click at [120, 159] on div "Layout" at bounding box center [149, 153] width 188 height 24
click at [160, 205] on div "Featured top" at bounding box center [175, 198] width 92 height 35
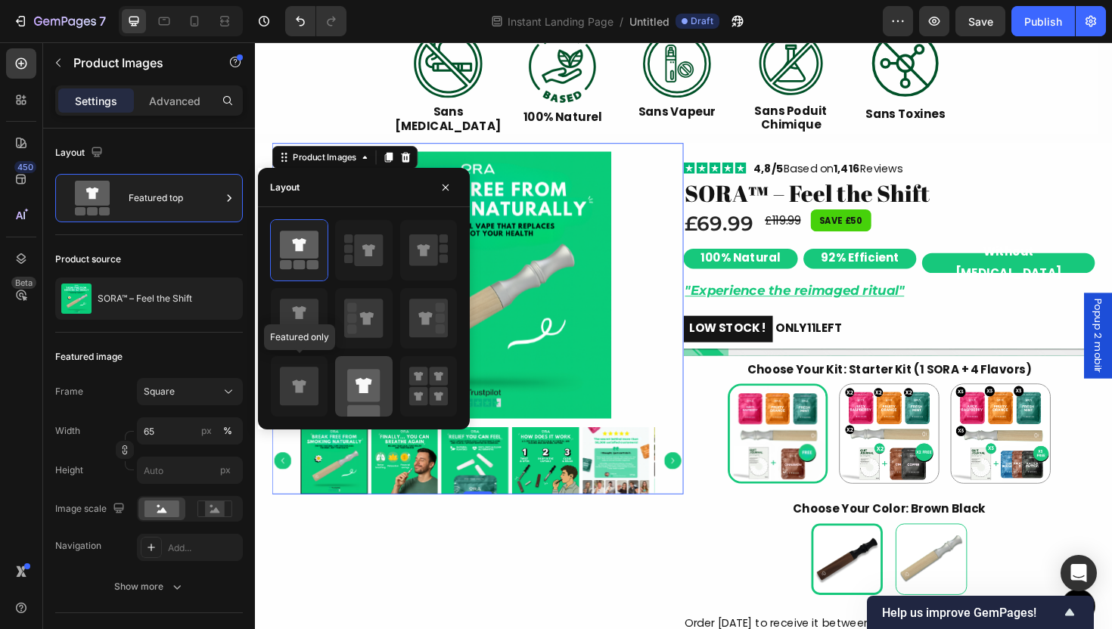
drag, startPoint x: 323, startPoint y: 375, endPoint x: 345, endPoint y: 378, distance: 22.3
click at [323, 375] on div at bounding box center [299, 386] width 57 height 61
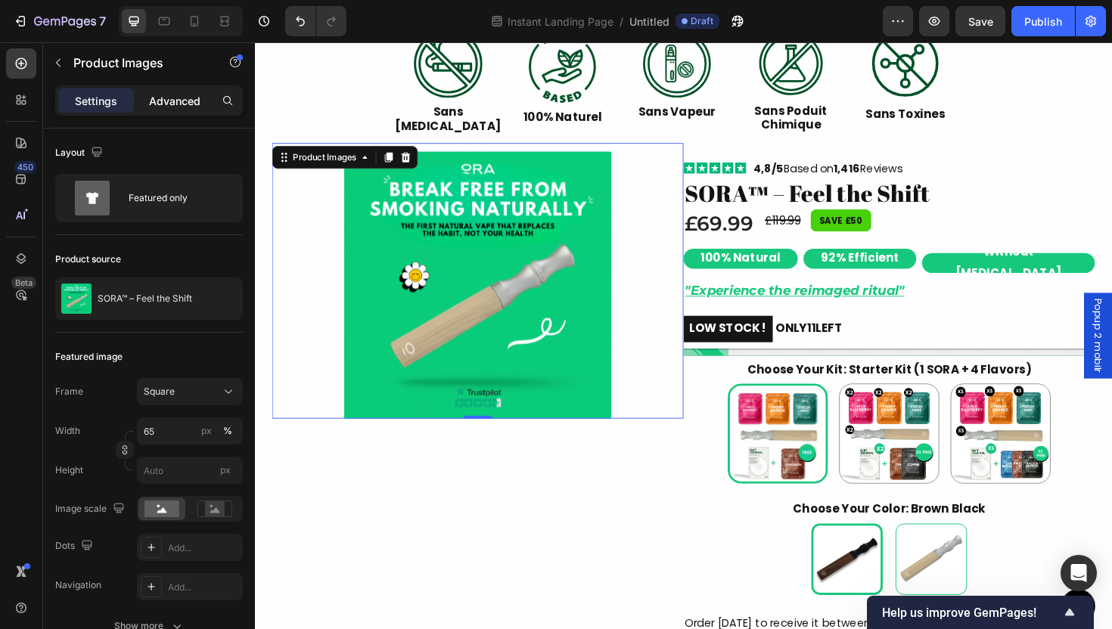
click at [180, 98] on p "Advanced" at bounding box center [174, 101] width 51 height 16
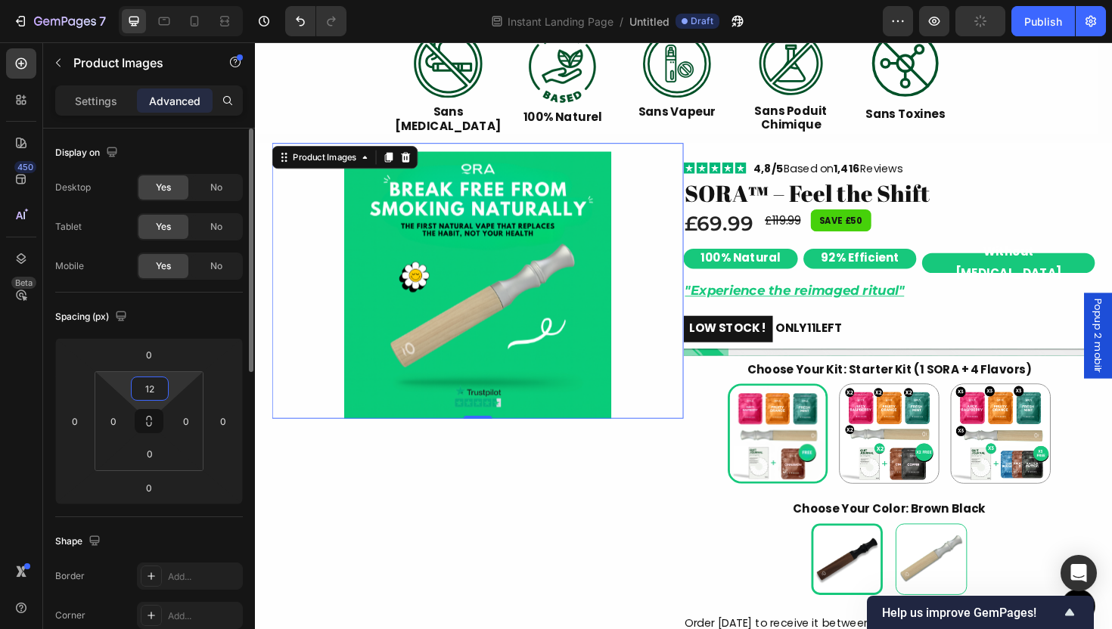
click at [151, 384] on input "12" at bounding box center [150, 389] width 30 height 23
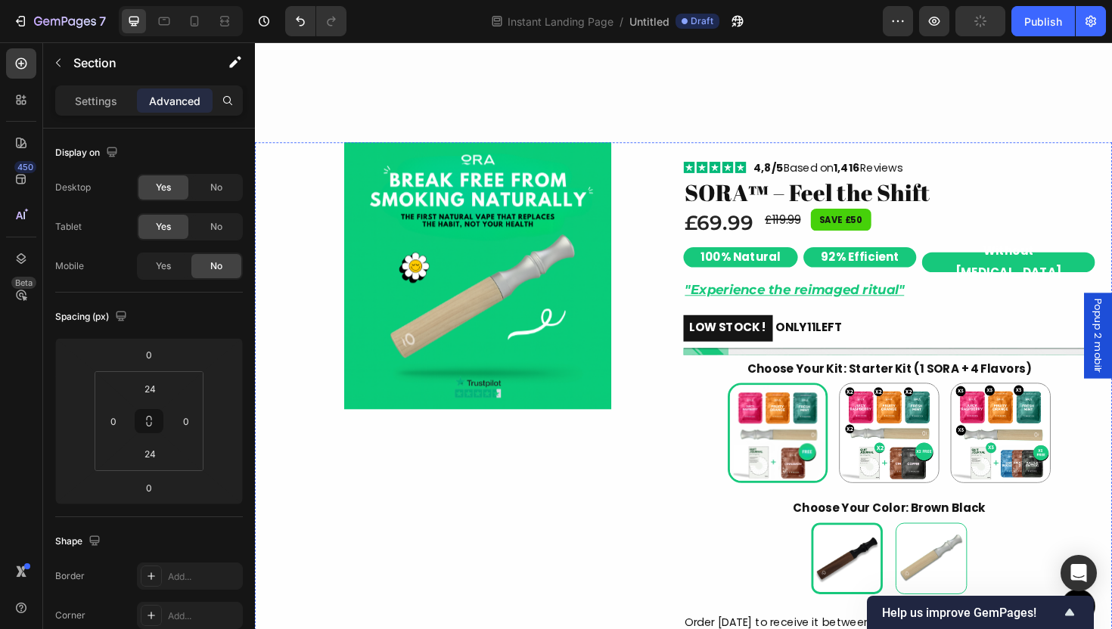
scroll to position [887, 0]
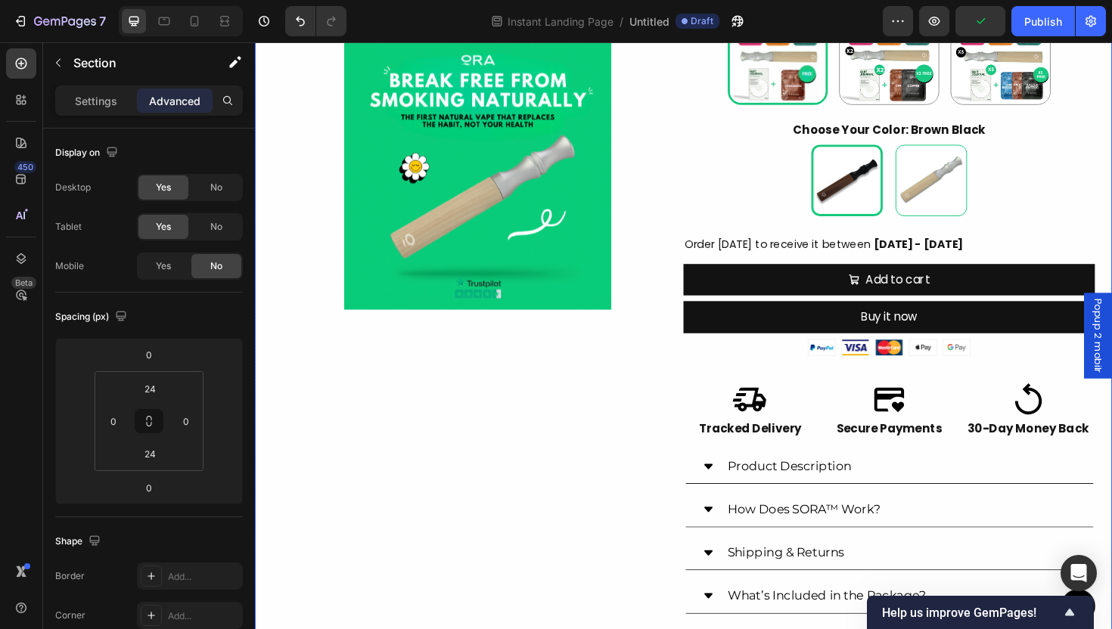
click at [584, 515] on div "Product Images" at bounding box center [491, 207] width 436 height 918
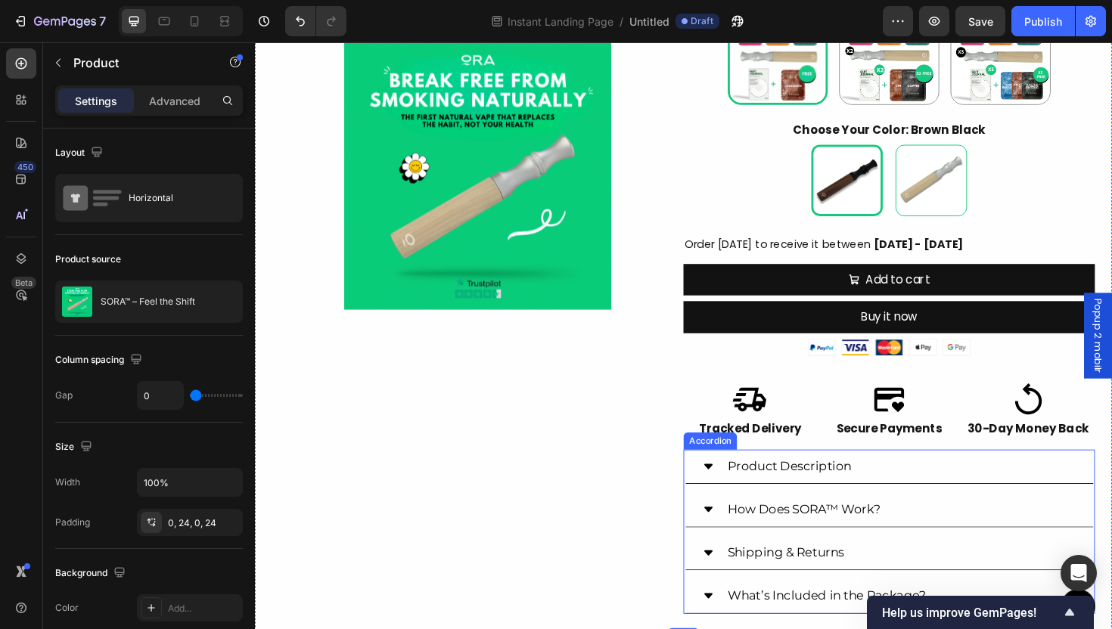
click at [713, 520] on div "How Does SORA™ Work?" at bounding box center [927, 538] width 432 height 37
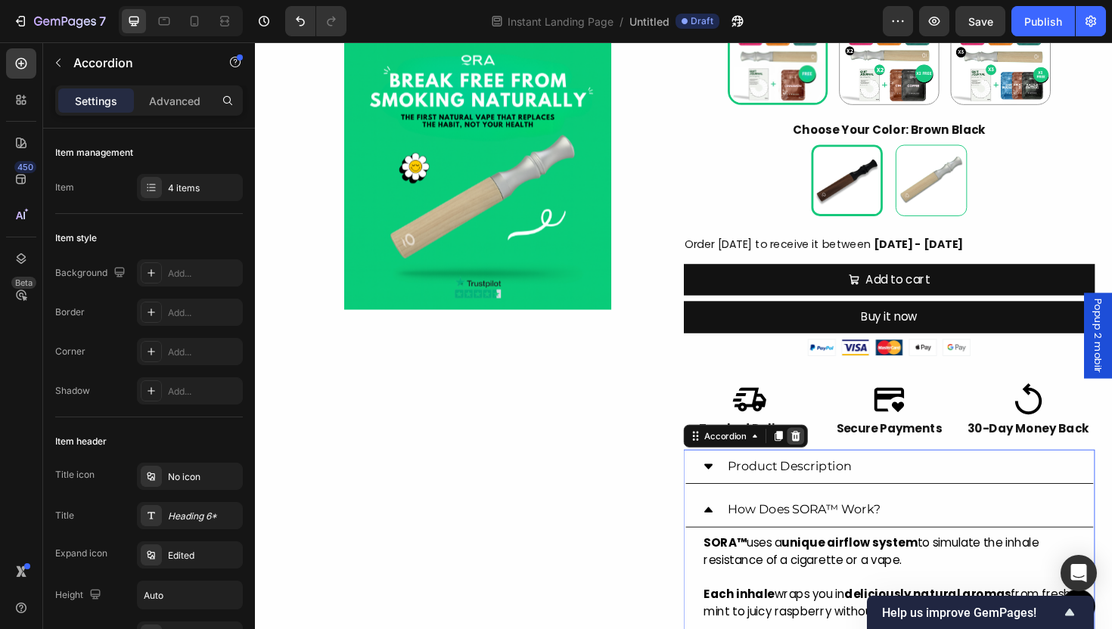
click at [822, 454] on icon at bounding box center [828, 460] width 12 height 12
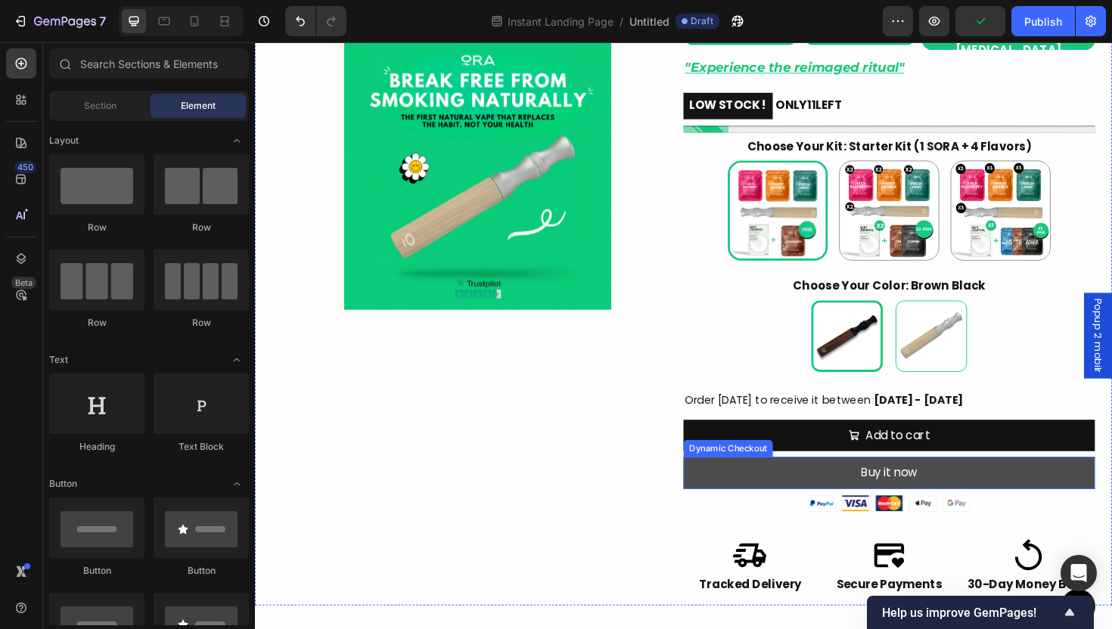
scroll to position [697, 0]
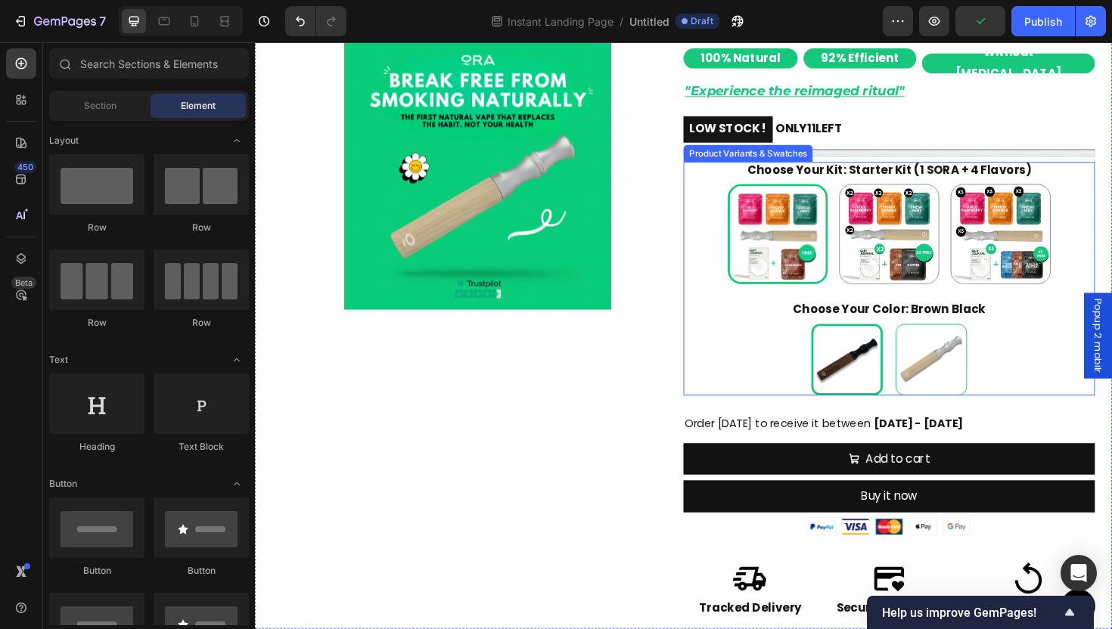
click at [723, 178] on div "Choose Your Kit: Starter Kit (1 SORA + 4 Flavors) Starter Kit (1 SORA + 4 Flavo…" at bounding box center [927, 233] width 436 height 129
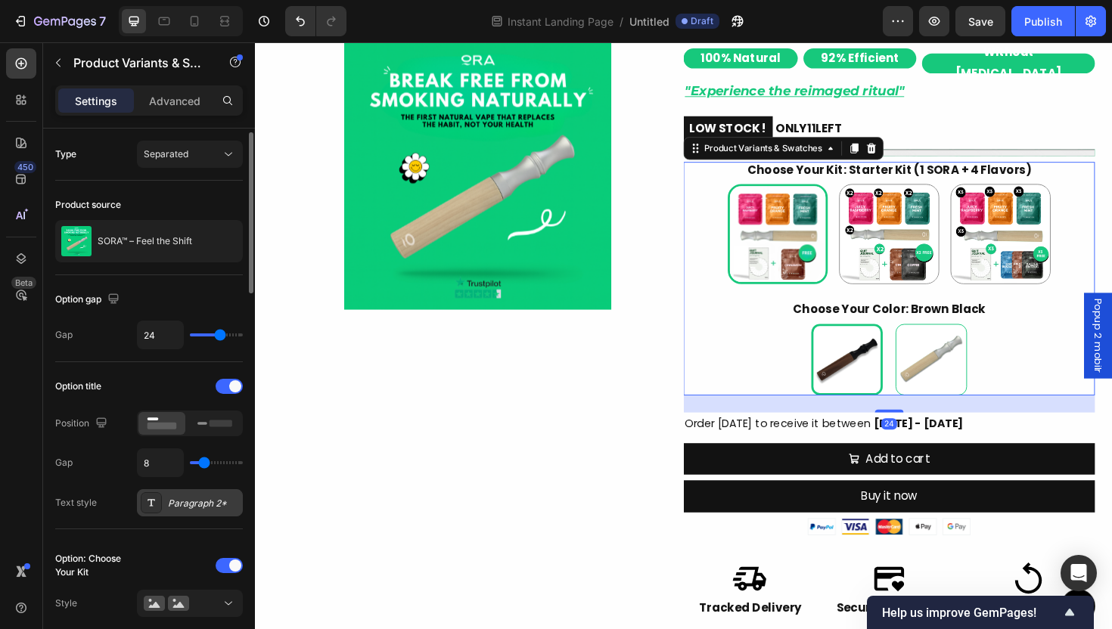
scroll to position [702, 0]
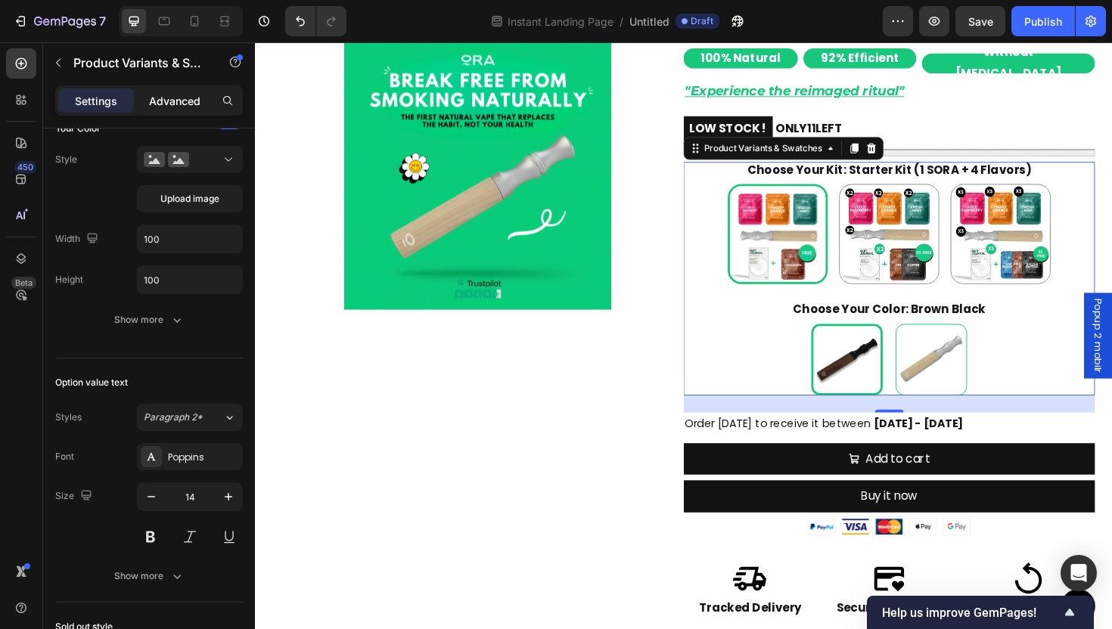
click at [143, 101] on div "Advanced" at bounding box center [175, 101] width 76 height 24
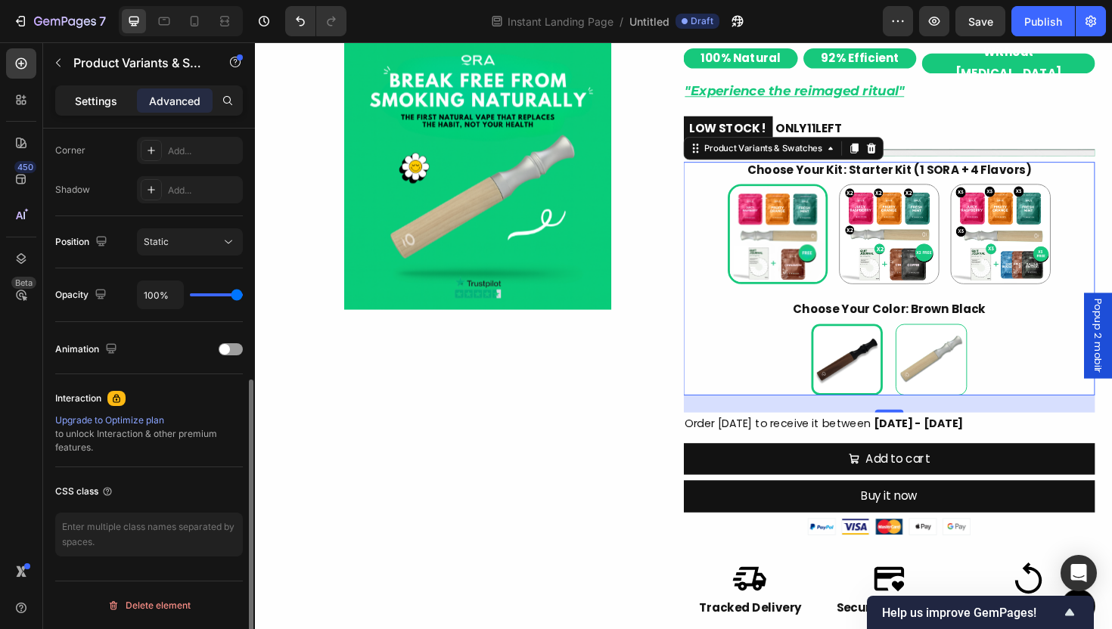
scroll to position [465, 0]
click at [92, 101] on p "Settings" at bounding box center [96, 101] width 42 height 16
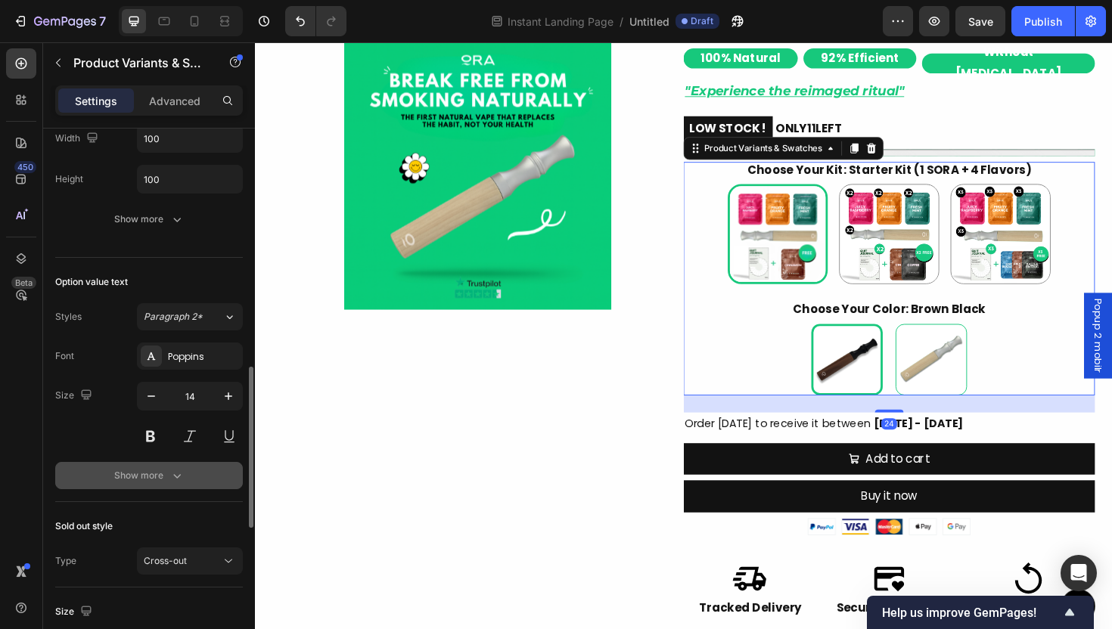
scroll to position [1288, 0]
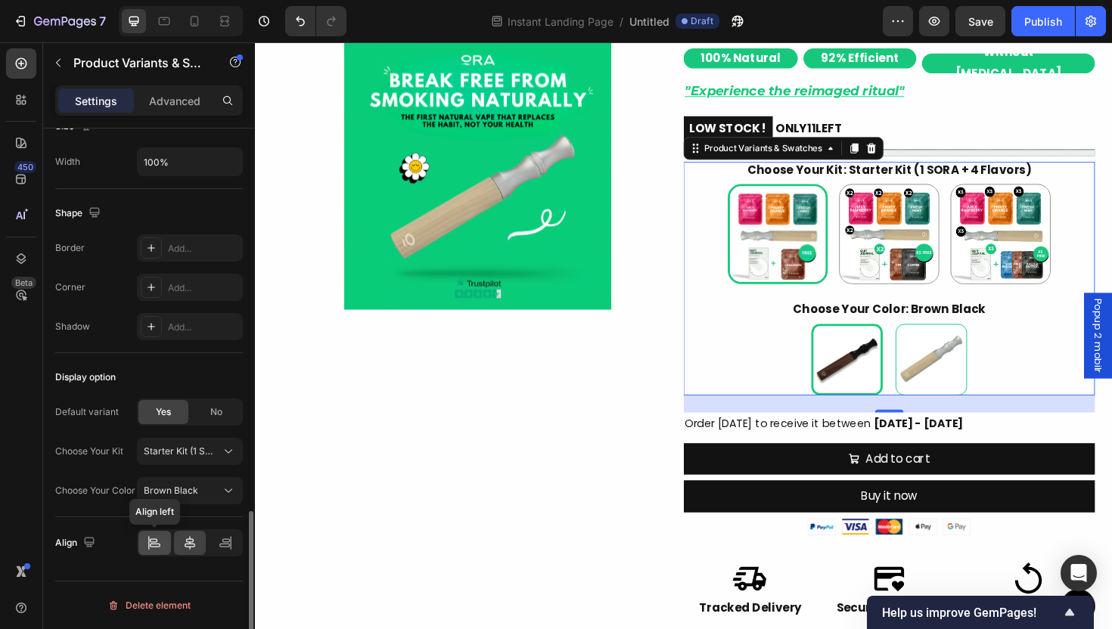
click at [151, 550] on icon at bounding box center [154, 543] width 15 height 15
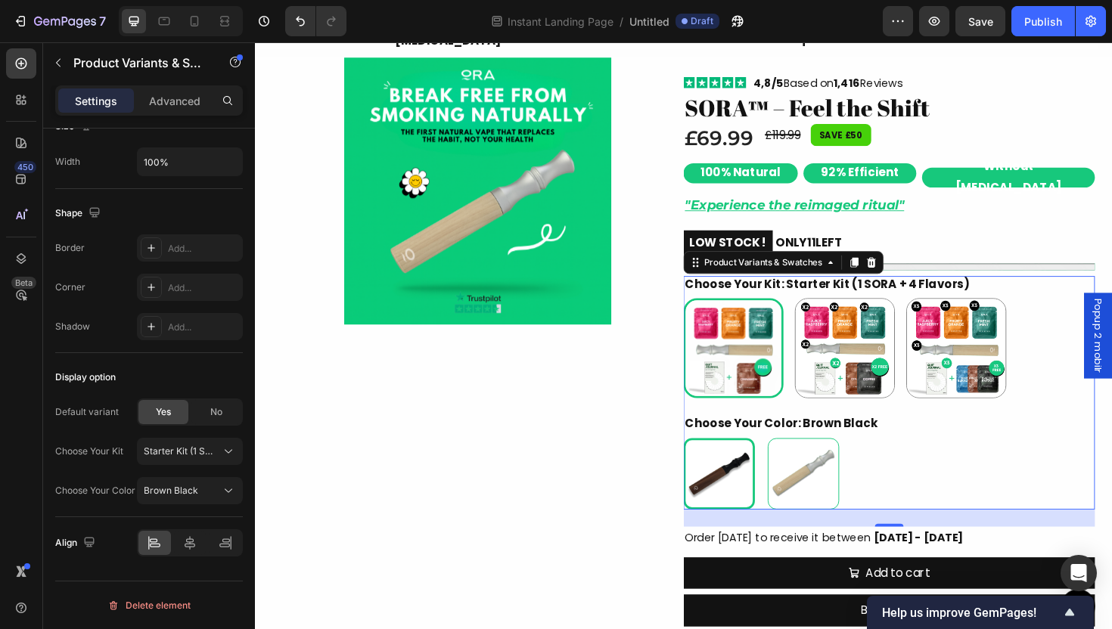
scroll to position [572, 0]
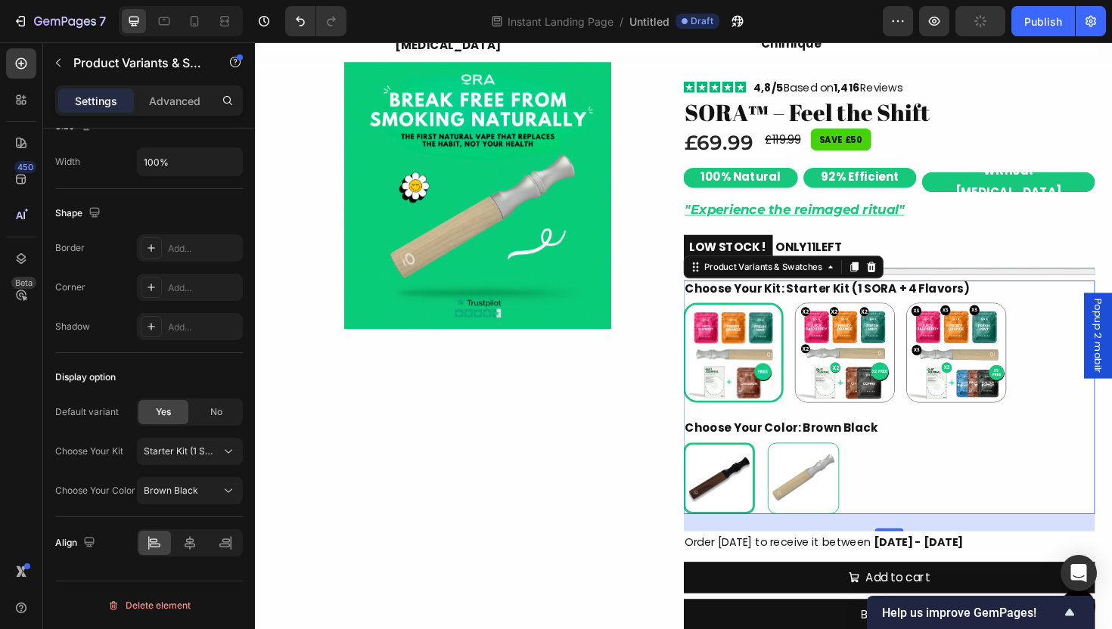
click at [987, 486] on div "Brown Black Brown Black Silver Wood Silver Wood" at bounding box center [927, 505] width 436 height 76
click at [797, 388] on img at bounding box center [761, 371] width 101 height 101
click at [709, 319] on input "Starter Kit (1 SORA + 4 Flavors) Starter Kit (1 SORA + 4 Flavors)" at bounding box center [708, 318] width 1 height 1
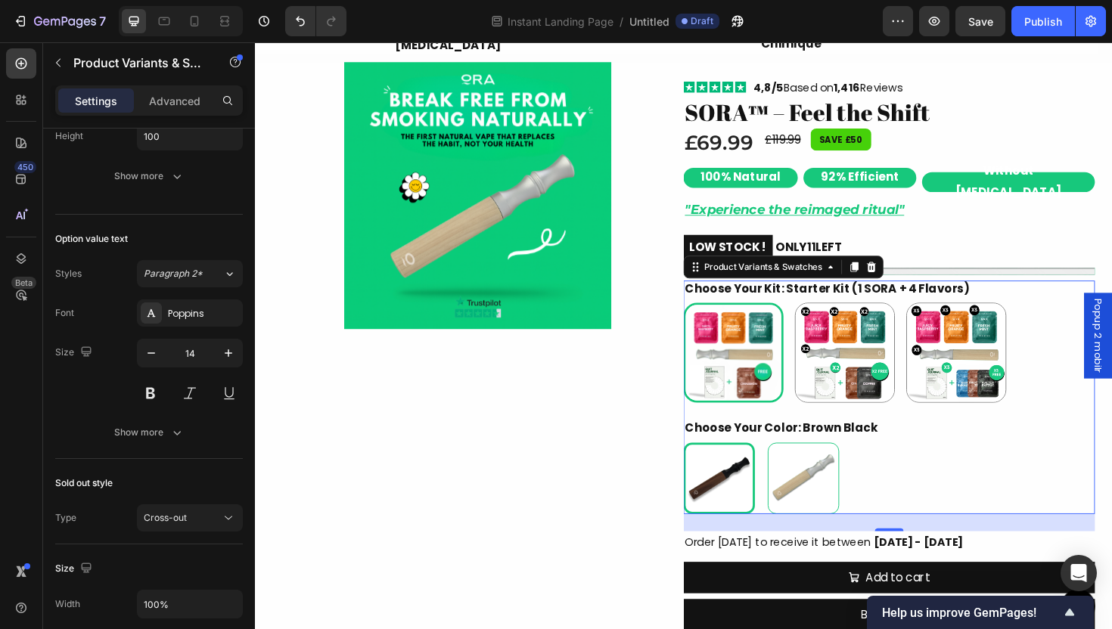
scroll to position [657, 0]
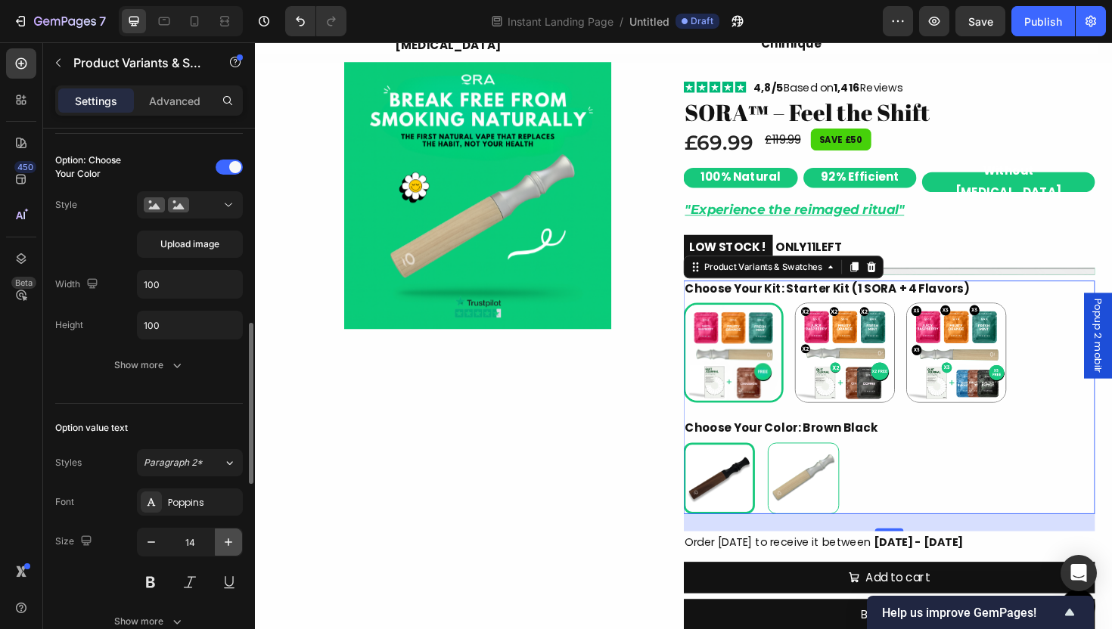
click at [221, 538] on icon "button" at bounding box center [228, 542] width 15 height 15
type input "16"
click at [948, 295] on legend "Choose Your Kit: Starter Kit (1 SORA + 4 Flavors)" at bounding box center [861, 303] width 304 height 17
click at [992, 514] on div "Brown Black Brown Black Silver Wood Silver Wood" at bounding box center [927, 505] width 436 height 76
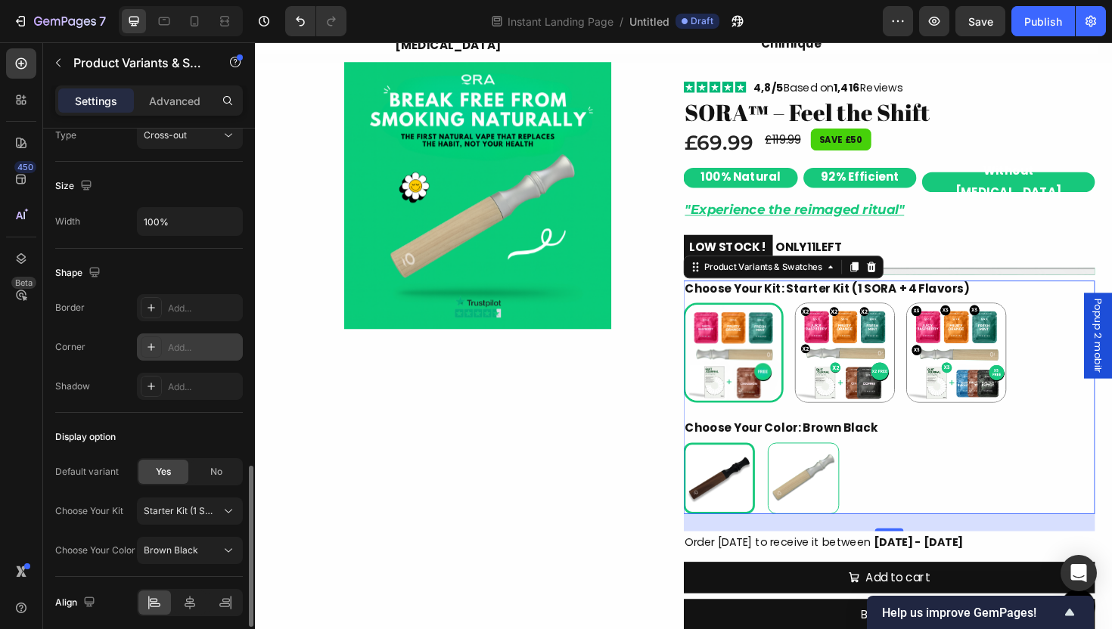
scroll to position [1251, 0]
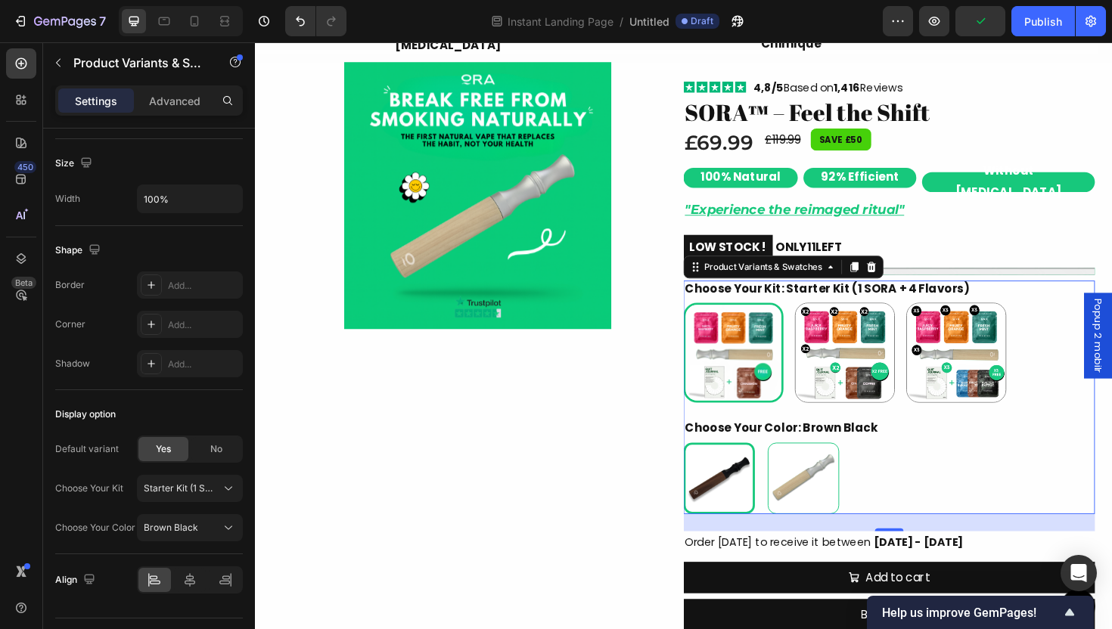
click at [956, 494] on div "Brown Black Brown Black Silver Wood Silver Wood" at bounding box center [927, 505] width 436 height 76
click at [777, 443] on legend "Choose Your Color: Brown Black" at bounding box center [812, 451] width 207 height 17
click at [817, 502] on img at bounding box center [836, 505] width 74 height 74
click at [798, 467] on input "Silver Wood Silver Wood" at bounding box center [797, 466] width 1 height 1
radio input "false"
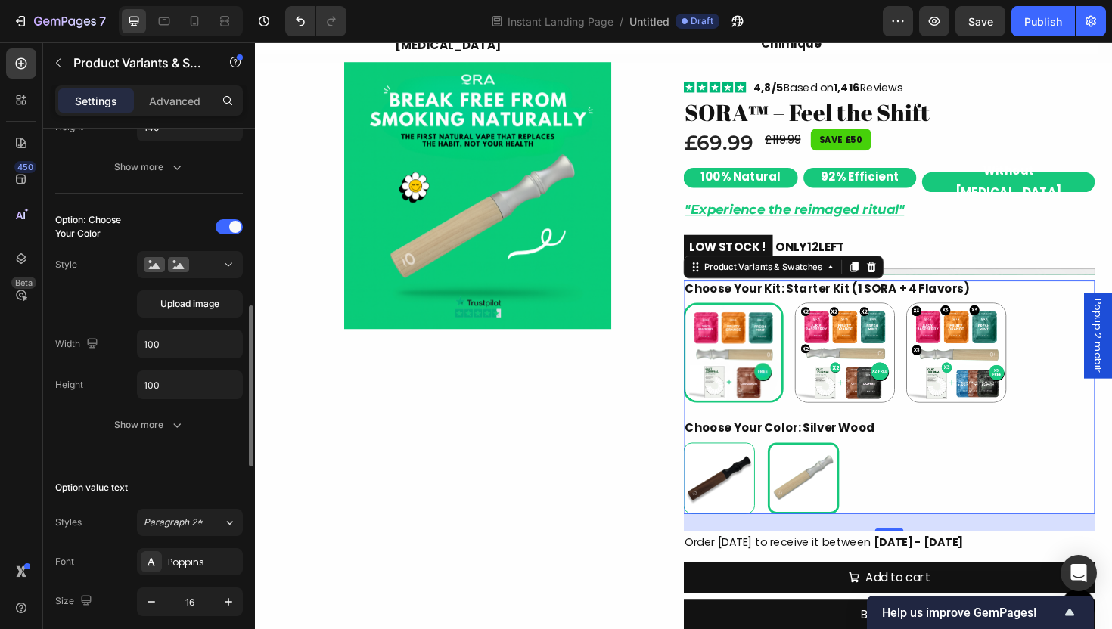
scroll to position [418, 0]
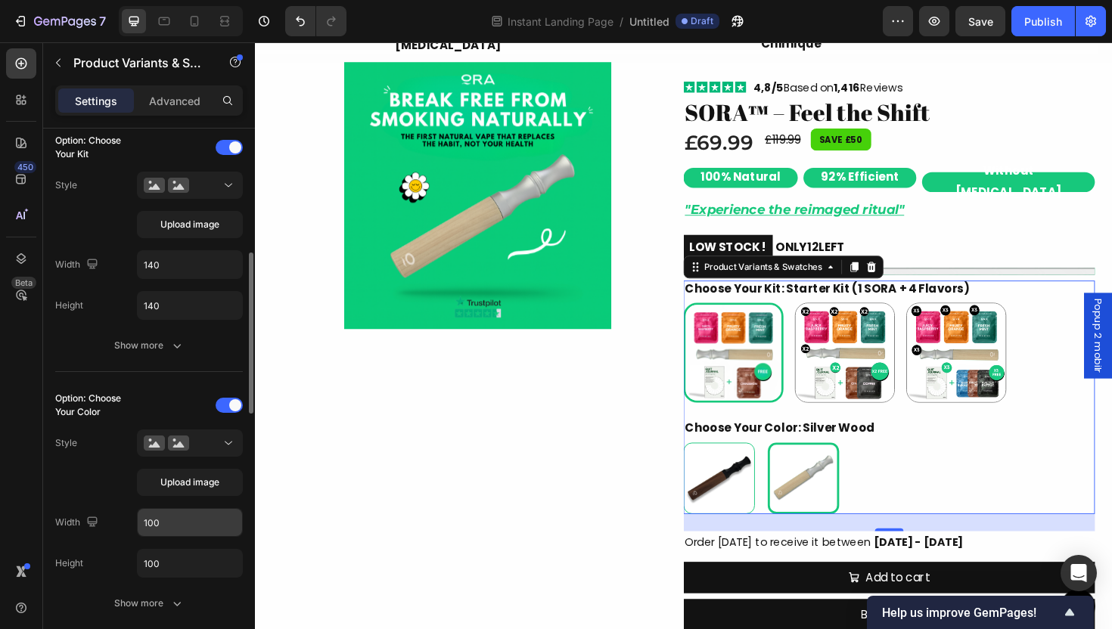
click at [183, 530] on input "100" at bounding box center [190, 522] width 104 height 27
click at [184, 526] on input "100" at bounding box center [190, 522] width 104 height 27
type input "1"
radio input "true"
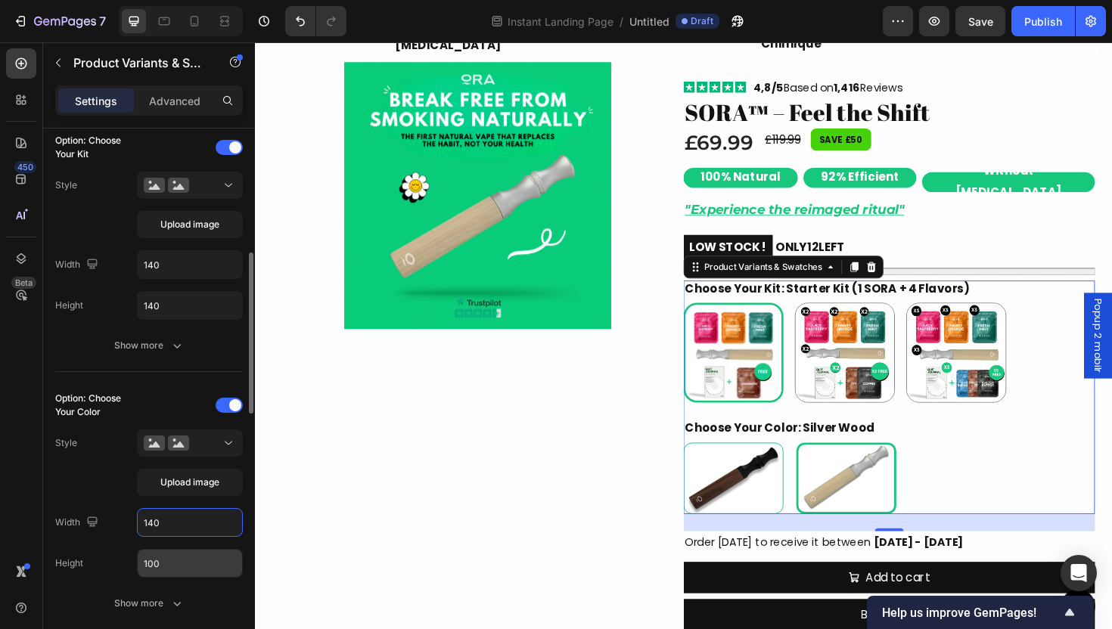
type input "140"
click at [195, 564] on input "100" at bounding box center [190, 563] width 104 height 27
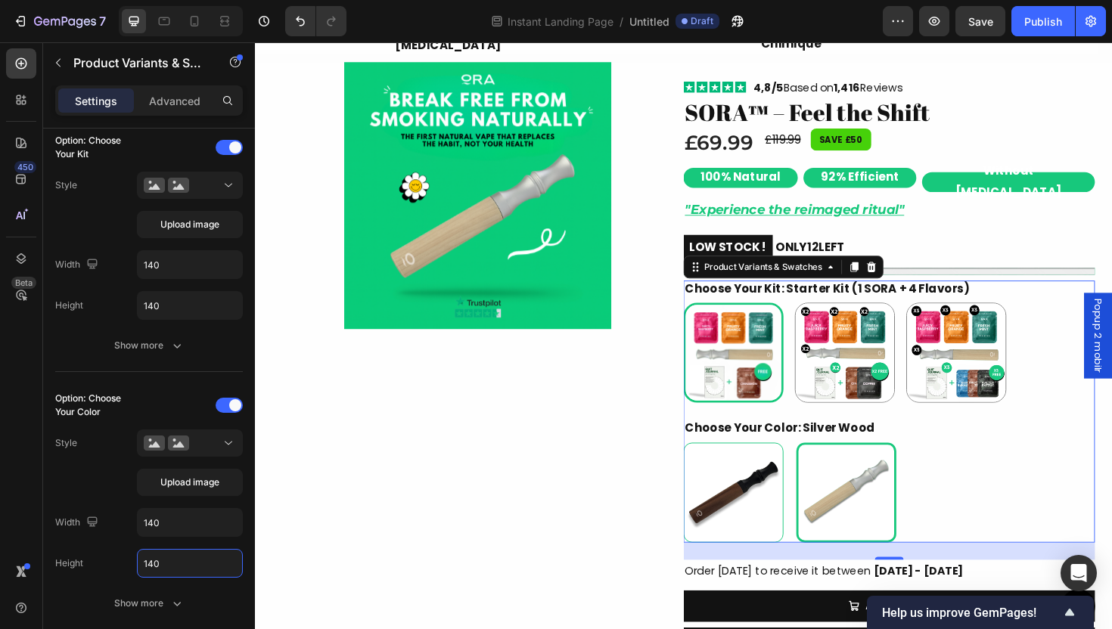
type input "140"
click at [1033, 467] on div "Brown Black Brown Black Silver Wood Silver Wood" at bounding box center [927, 520] width 436 height 106
click at [788, 491] on img at bounding box center [762, 520] width 104 height 104
click at [709, 467] on input "Brown Black Brown Black" at bounding box center [708, 466] width 1 height 1
radio input "false"
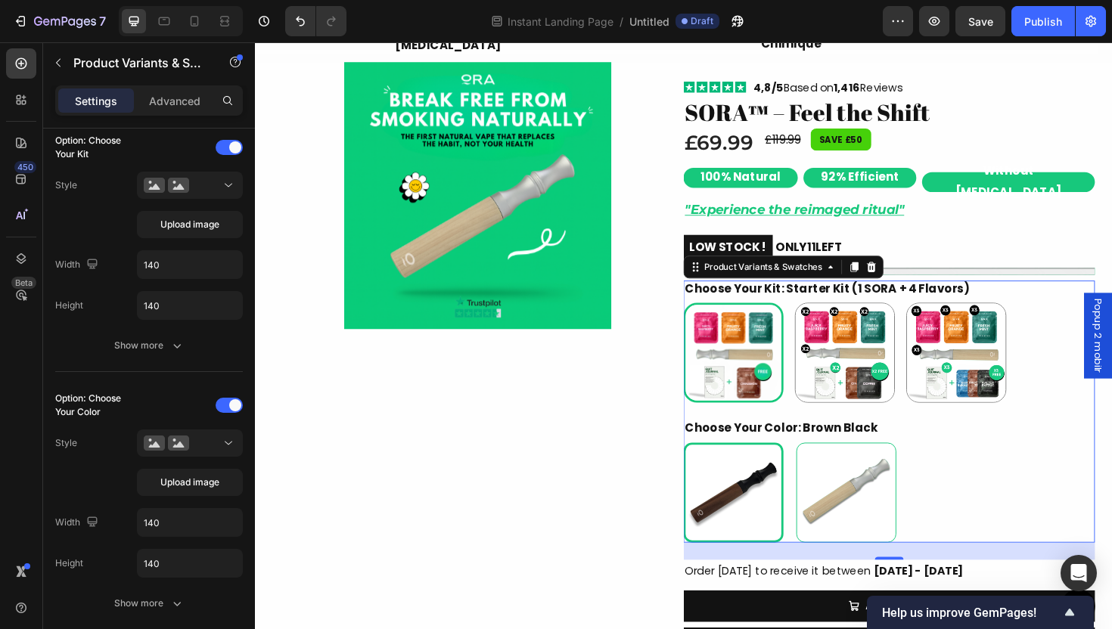
click at [986, 471] on div "Brown Black Brown Black Silver Wood Silver Wood" at bounding box center [927, 520] width 436 height 106
click at [781, 299] on legend "Choose Your Kit: Starter Kit (1 SORA + 4 Flavors)" at bounding box center [861, 303] width 304 height 17
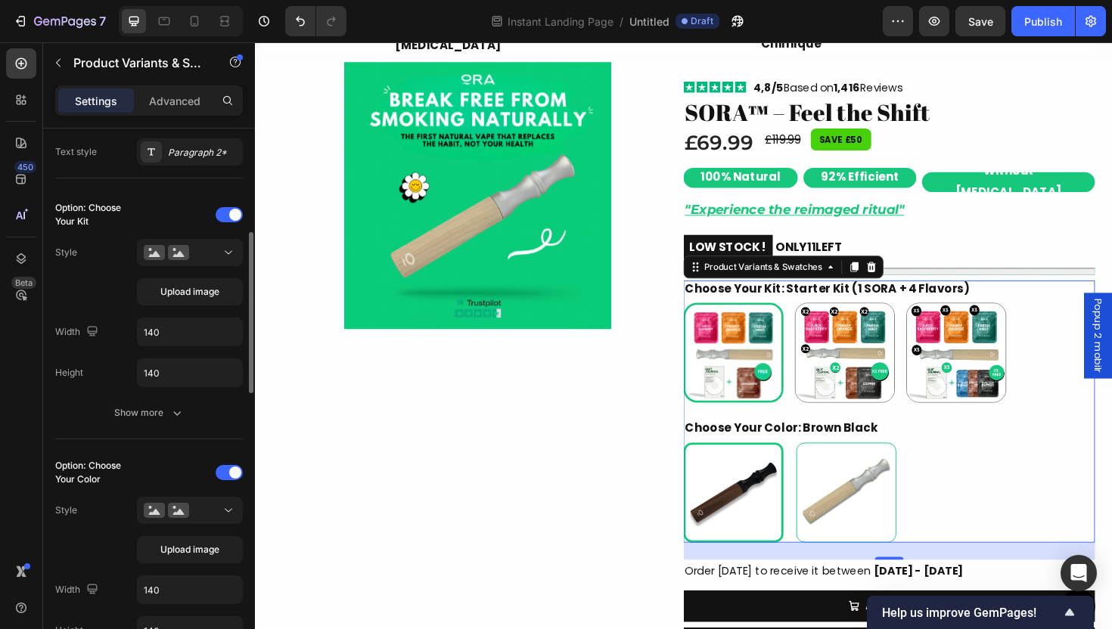
scroll to position [468, 0]
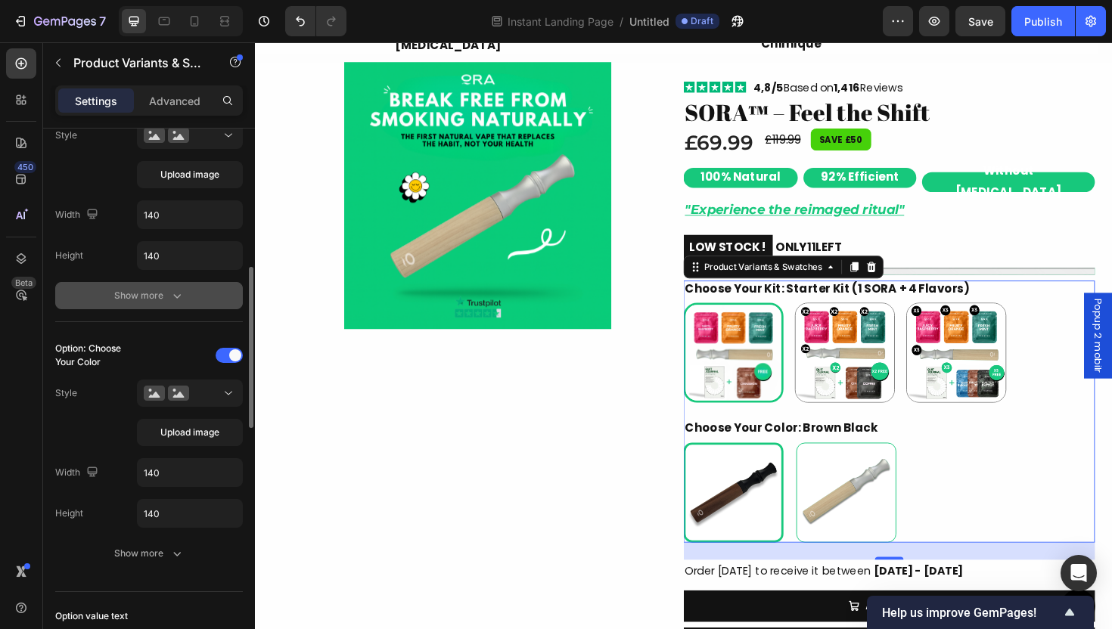
click at [163, 295] on div "Show more" at bounding box center [149, 295] width 70 height 15
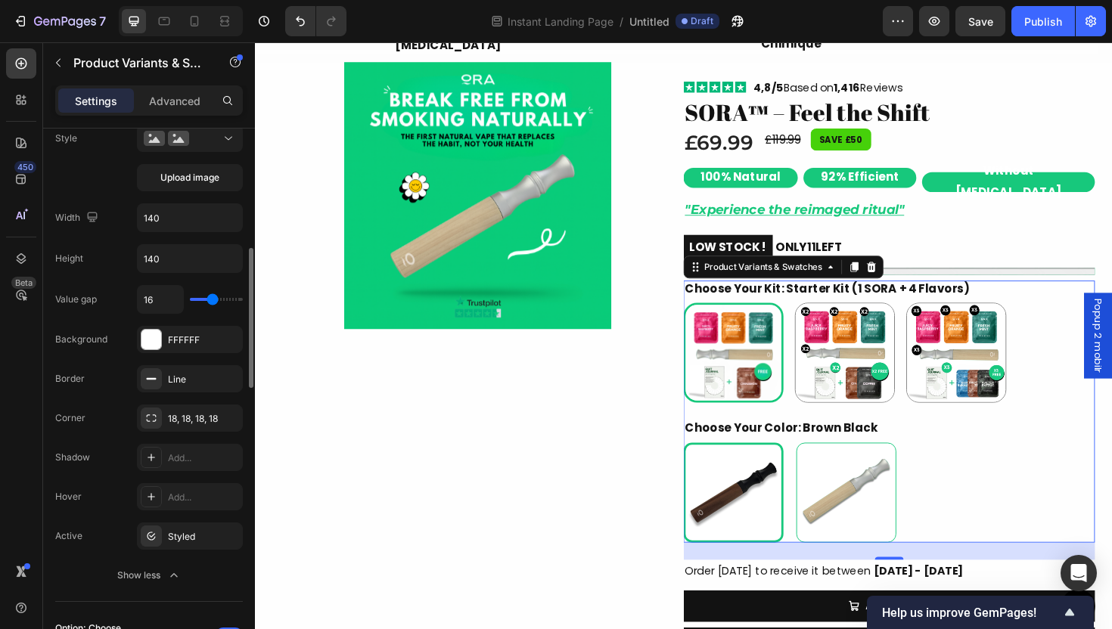
scroll to position [322, 0]
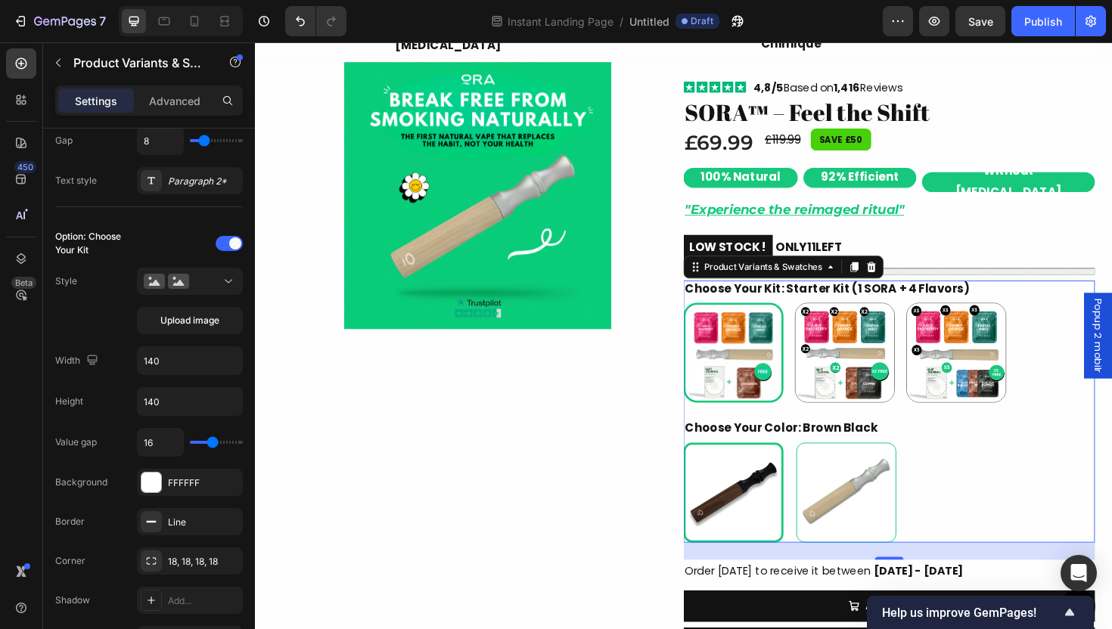
click at [978, 492] on div "Brown Black Brown Black Silver Wood Silver Wood" at bounding box center [927, 520] width 436 height 106
click at [541, 294] on img at bounding box center [491, 205] width 283 height 283
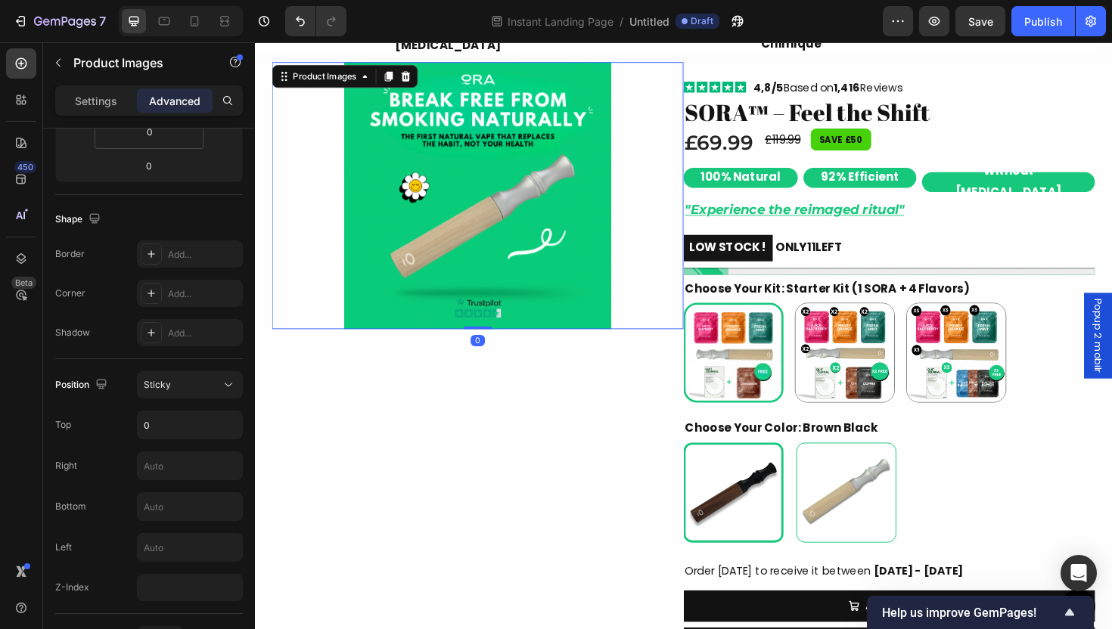
scroll to position [0, 0]
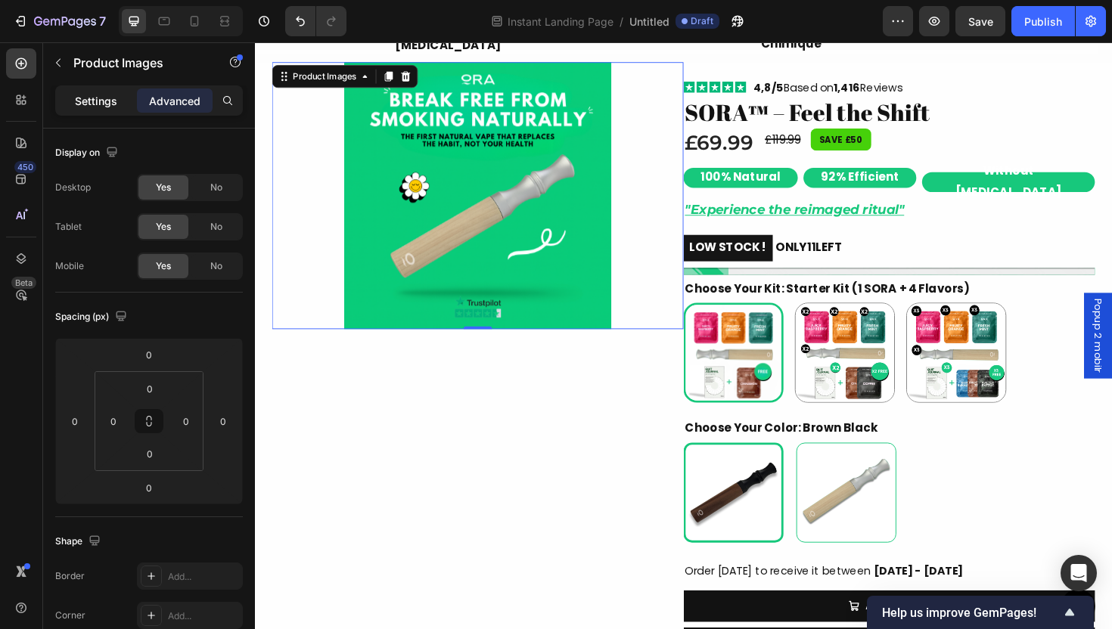
click at [101, 104] on p "Settings" at bounding box center [96, 101] width 42 height 16
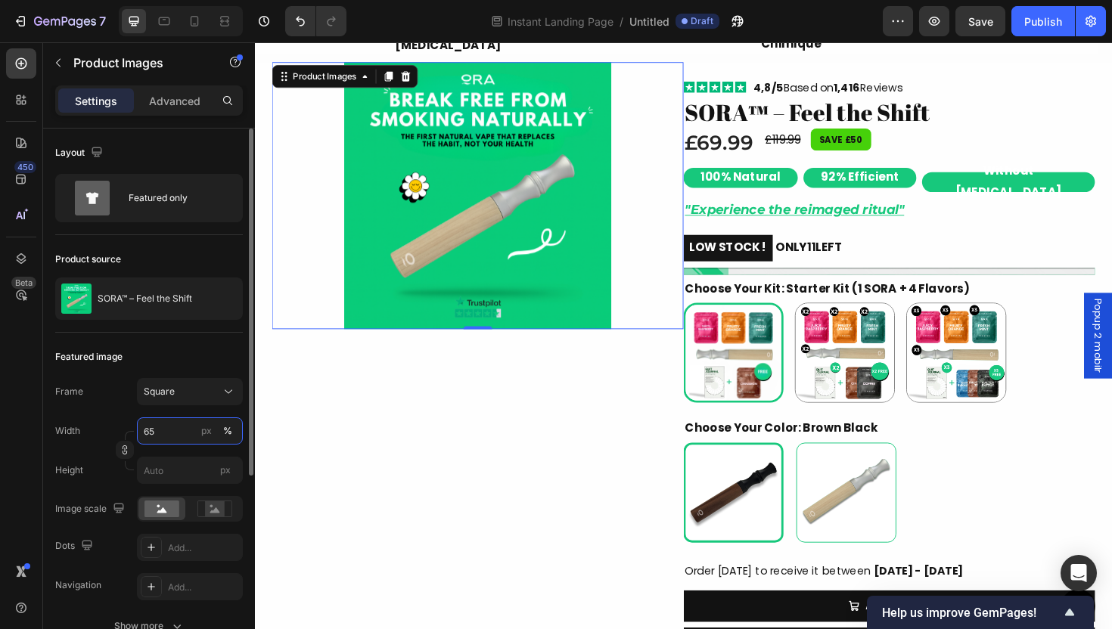
click at [166, 439] on input "65" at bounding box center [190, 431] width 106 height 27
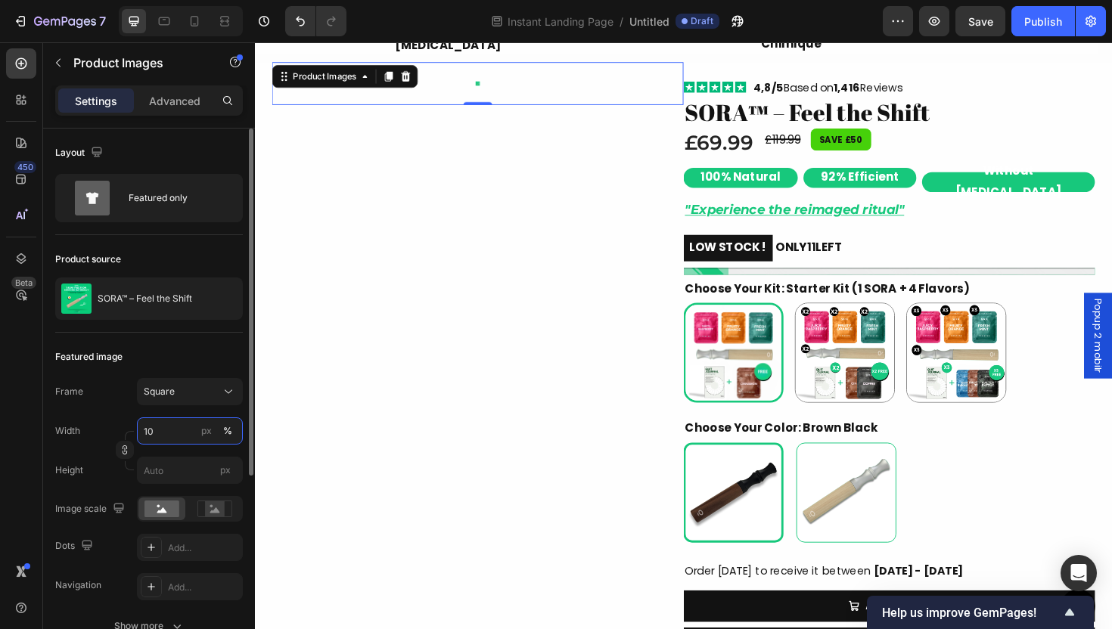
type input "100"
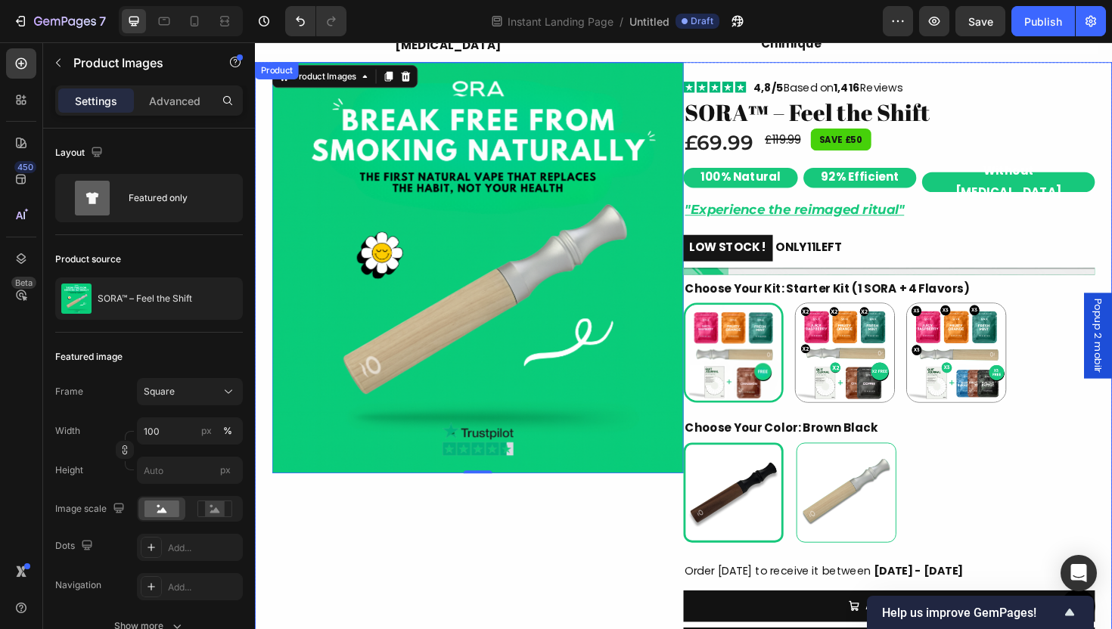
click at [570, 558] on div "Product Images 0" at bounding box center [491, 442] width 436 height 757
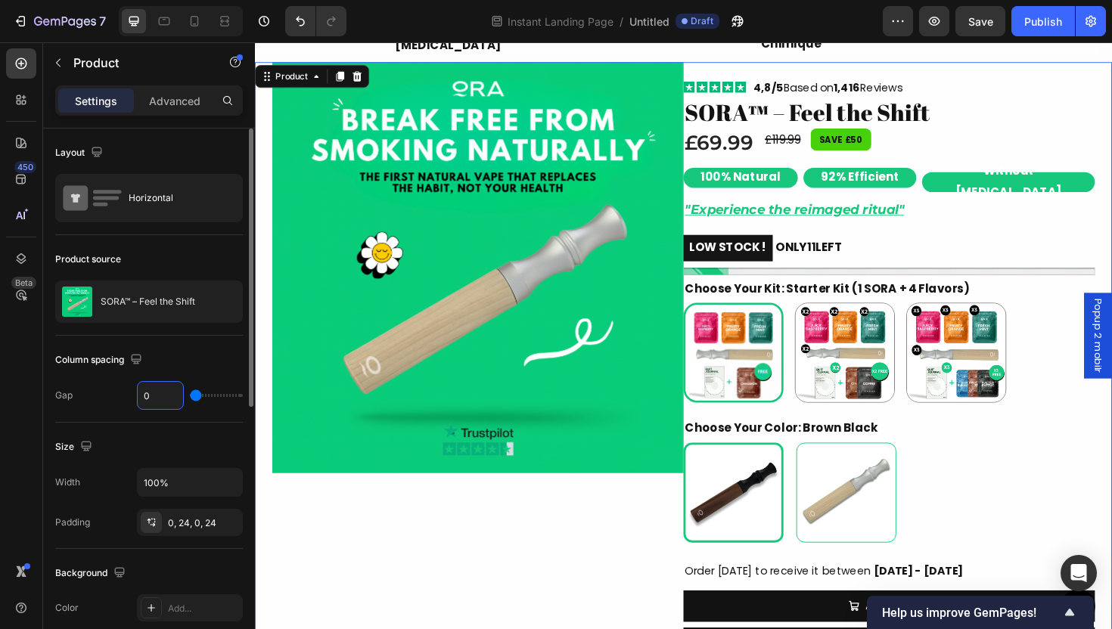
click at [175, 401] on input "0" at bounding box center [160, 395] width 45 height 27
type input "3"
type input "32"
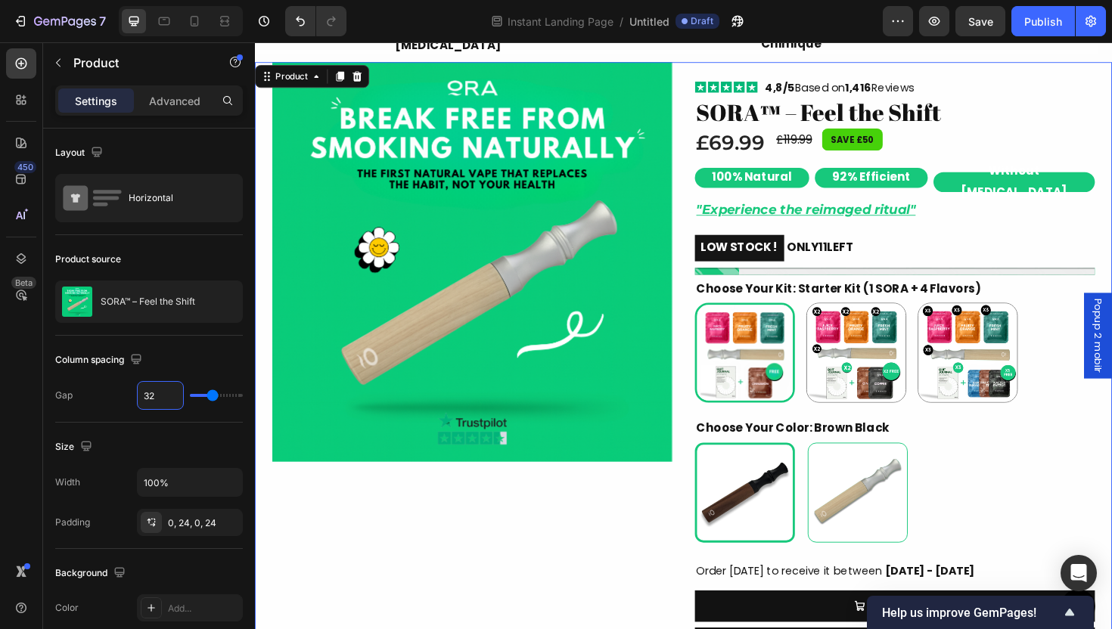
type input "32"
click at [399, 533] on div "Product Images" at bounding box center [485, 442] width 424 height 757
click at [215, 491] on button "button" at bounding box center [228, 482] width 27 height 27
click at [357, 564] on div "Product Images" at bounding box center [485, 442] width 424 height 757
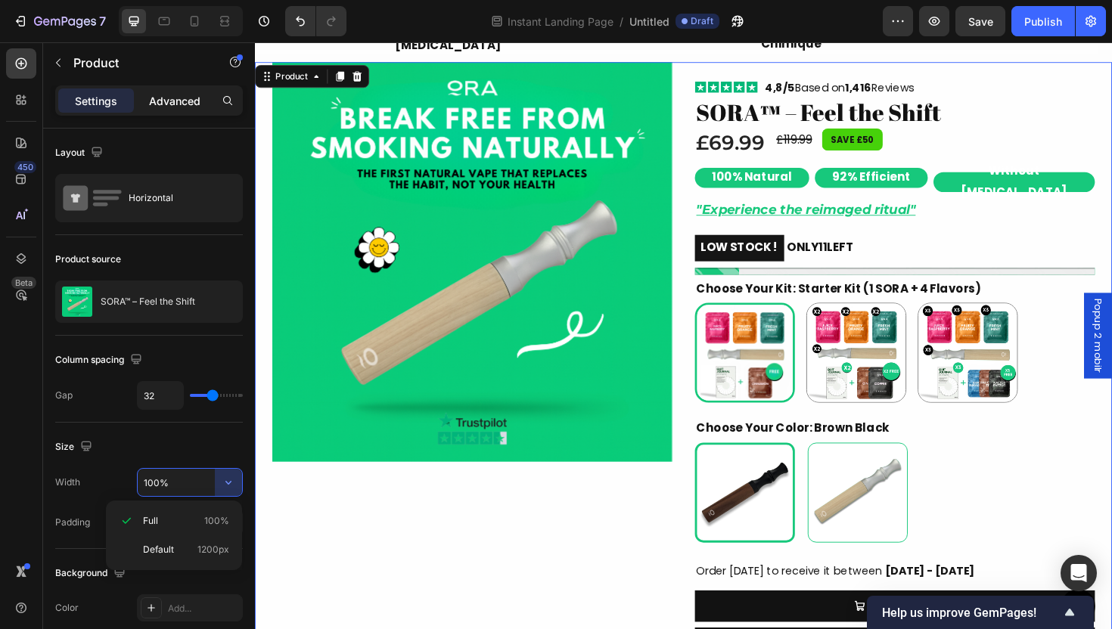
click at [187, 103] on p "Advanced" at bounding box center [174, 101] width 51 height 16
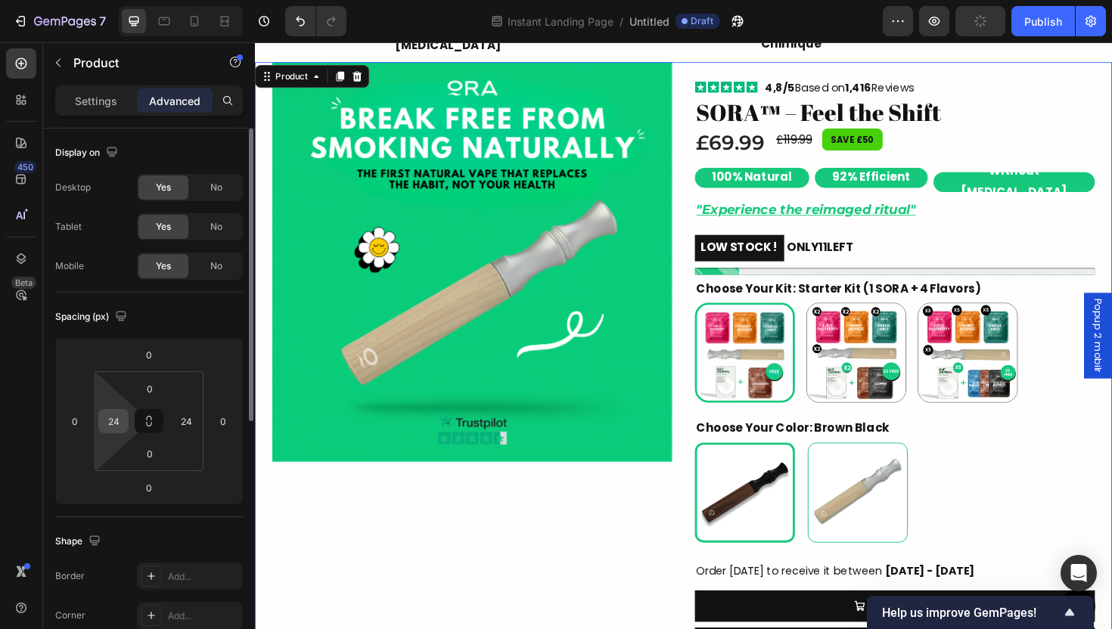
click at [110, 416] on input "24" at bounding box center [113, 421] width 23 height 23
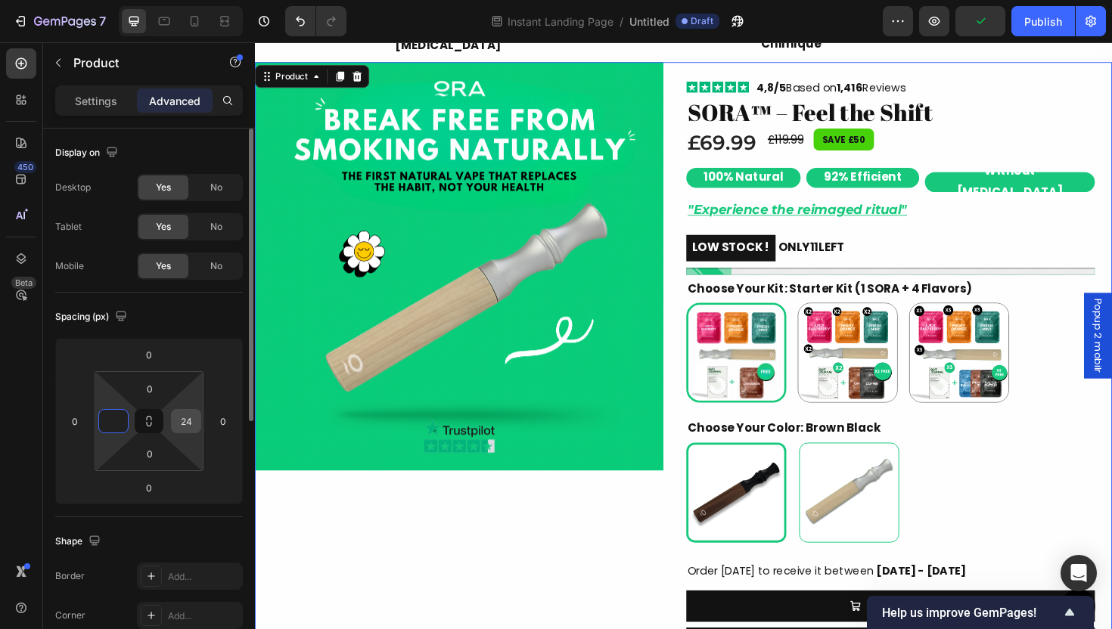
type input "0"
click at [187, 421] on input "24" at bounding box center [186, 421] width 23 height 23
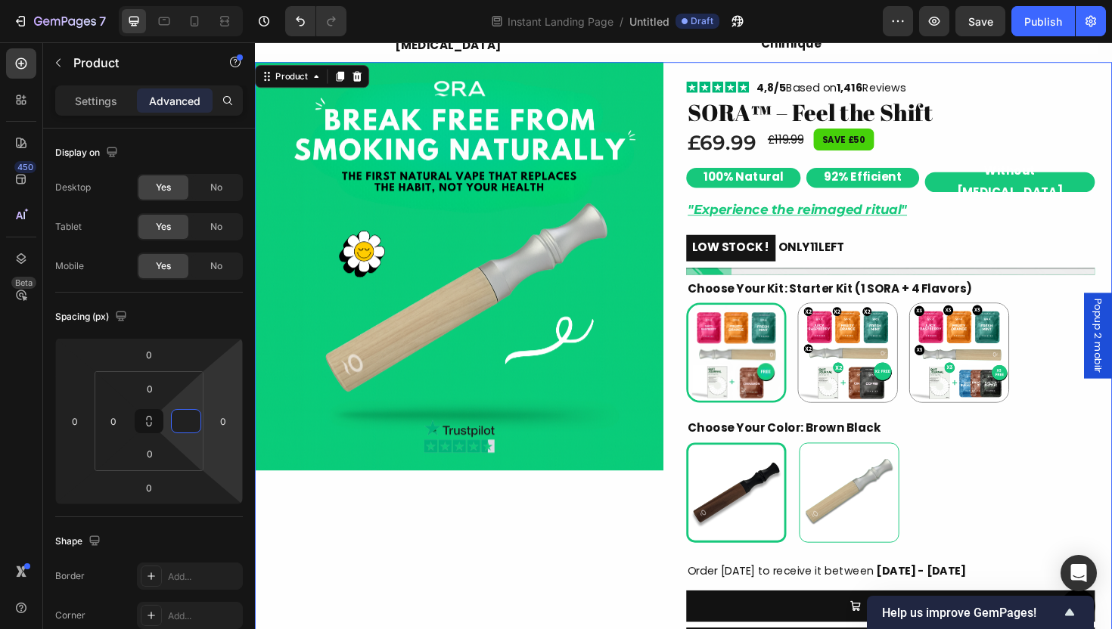
click at [484, 546] on div "Product Images" at bounding box center [471, 442] width 433 height 757
type input "0"
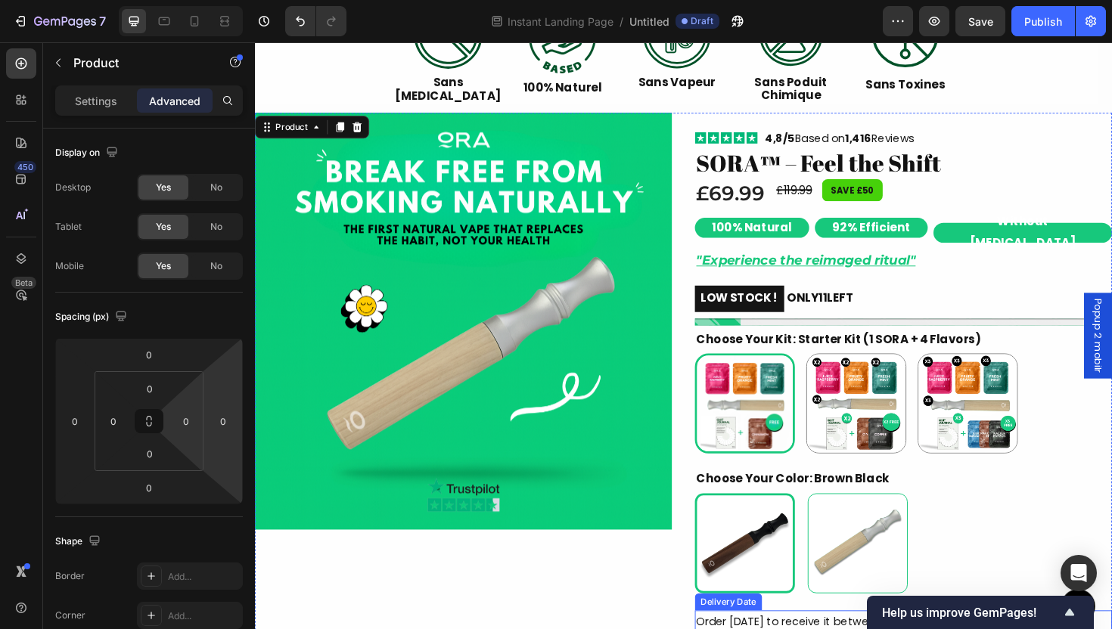
scroll to position [518, 0]
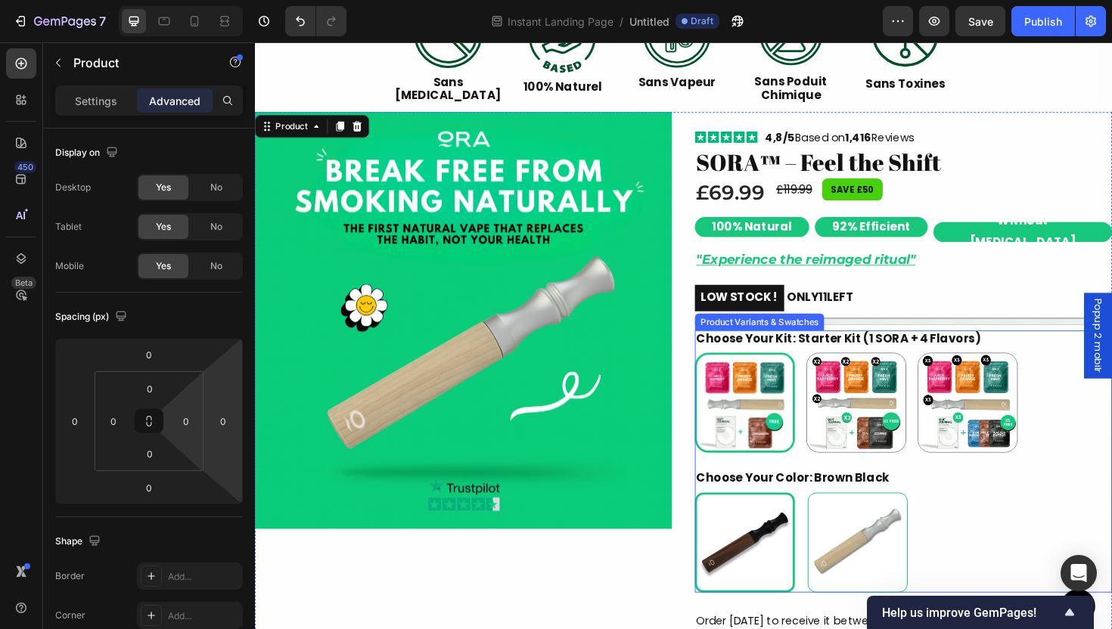
click at [562, 346] on img at bounding box center [476, 338] width 442 height 442
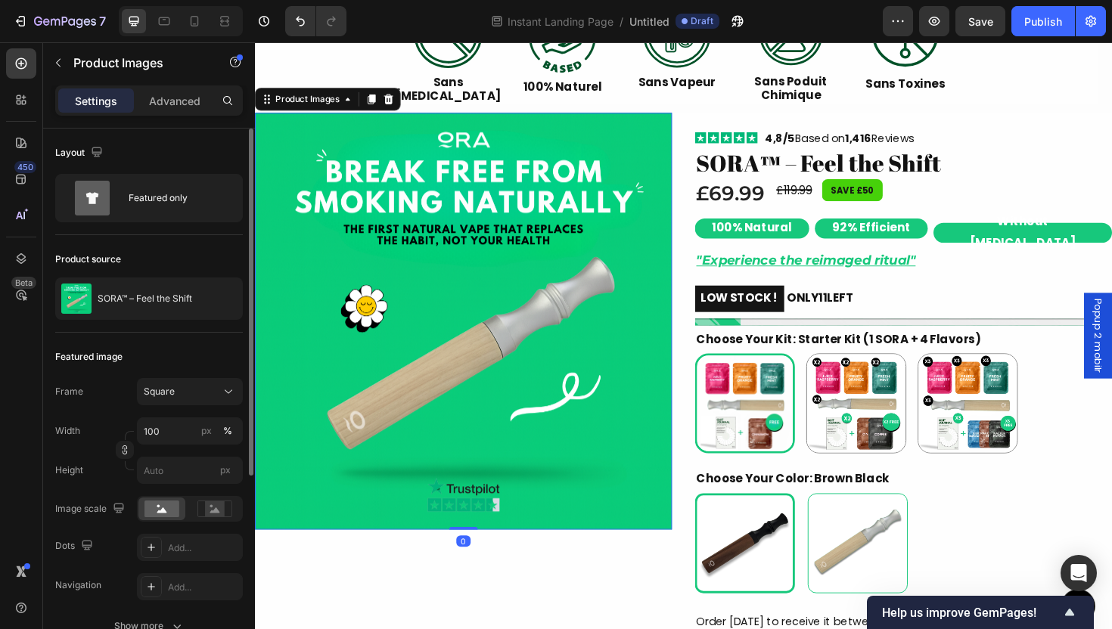
click at [176, 97] on p "Advanced" at bounding box center [174, 101] width 51 height 16
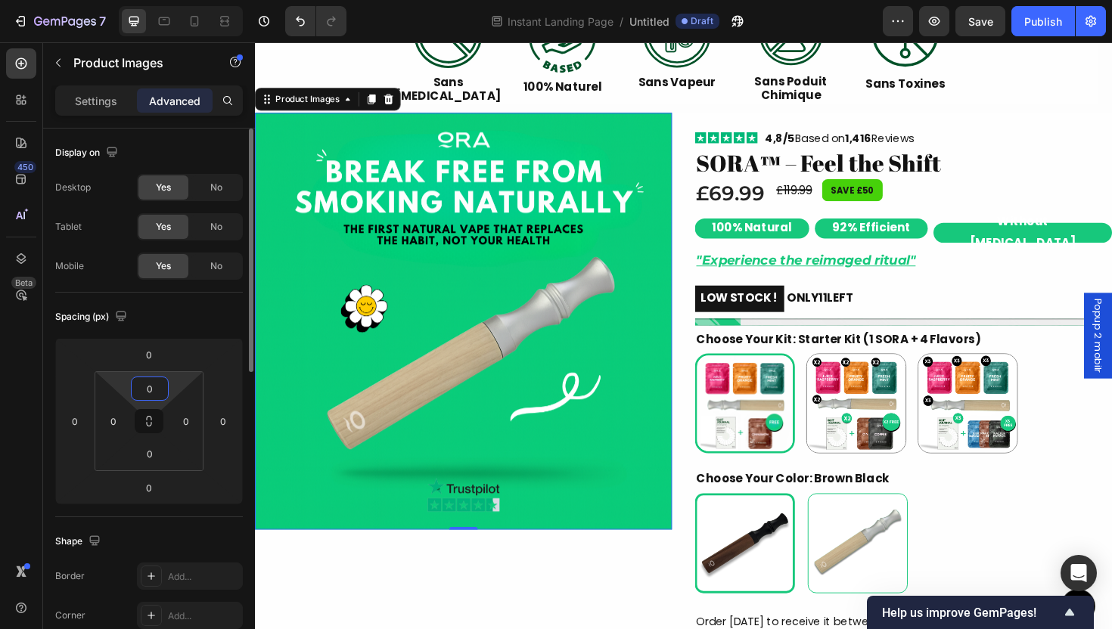
click at [152, 387] on input "0" at bounding box center [150, 389] width 30 height 23
type input "18"
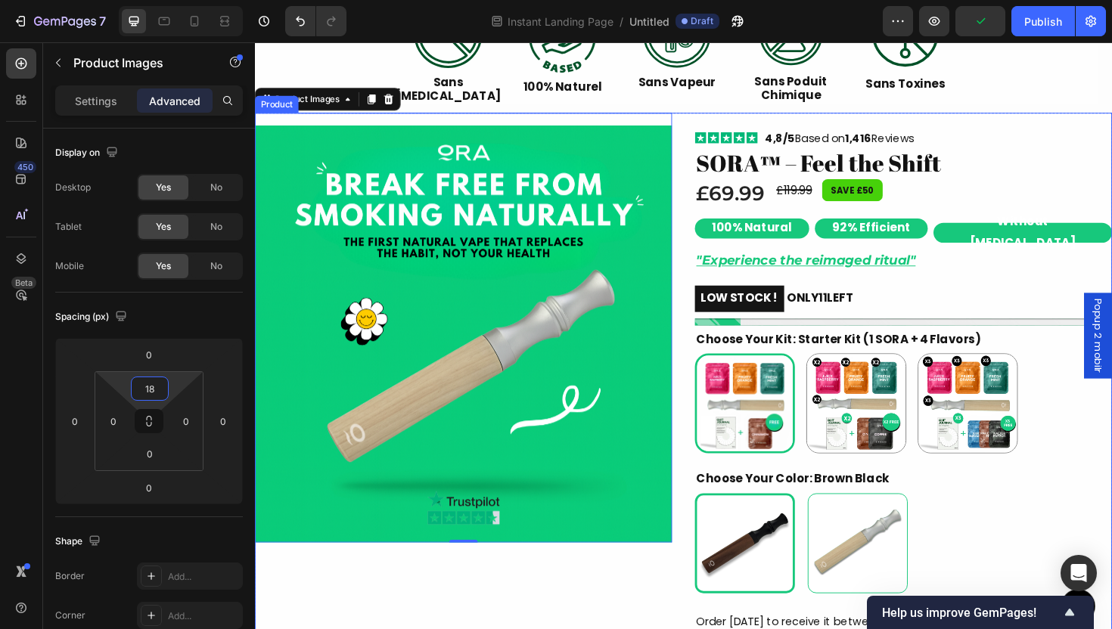
click at [577, 608] on div "Product Images 0" at bounding box center [476, 495] width 442 height 757
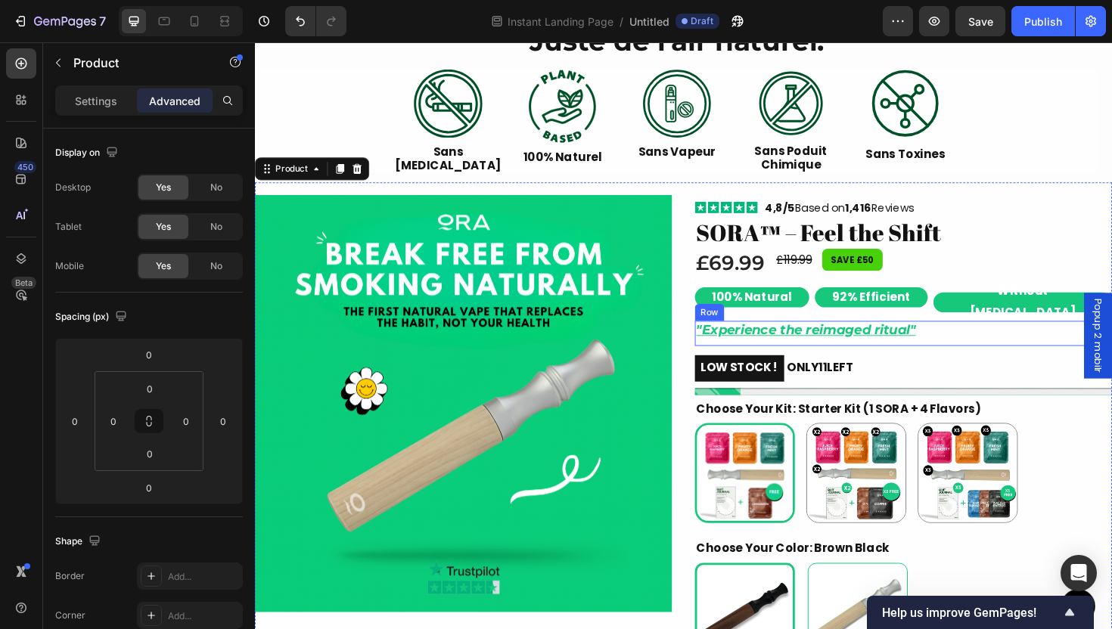
scroll to position [517, 0]
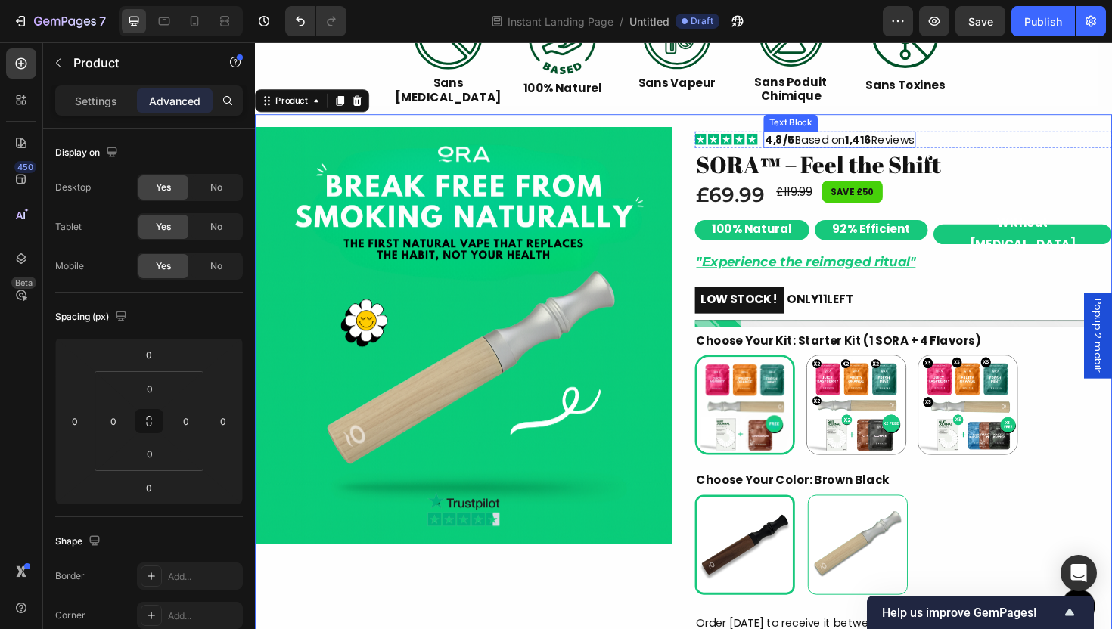
click at [838, 151] on p "4,8/5 Based on 1,416 Reviews" at bounding box center [874, 145] width 158 height 15
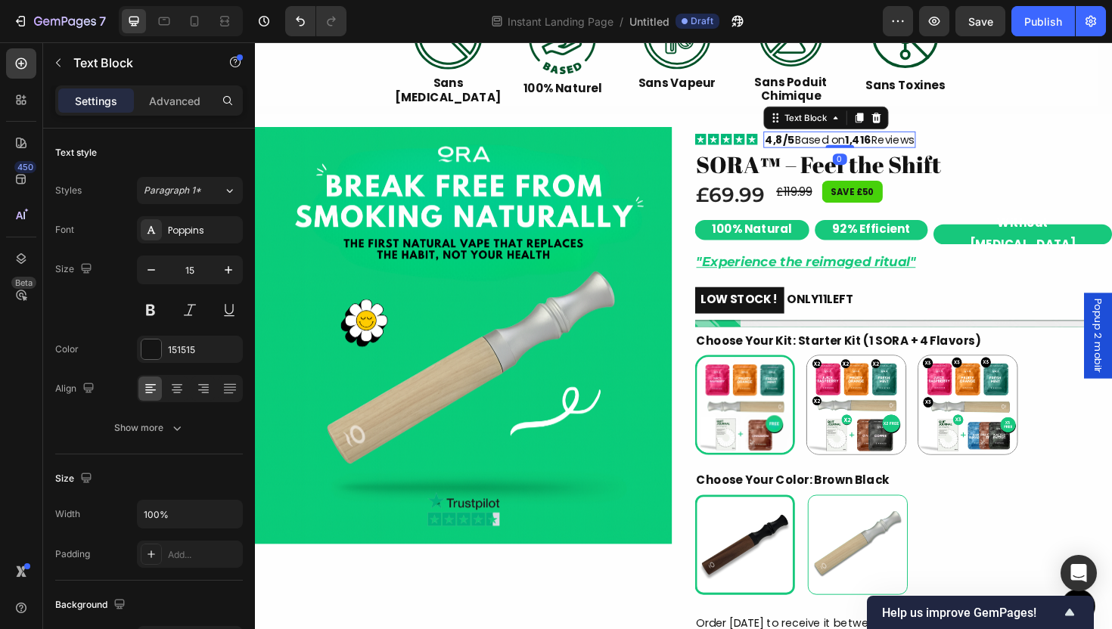
click at [847, 151] on p "4,8/5 Based on 1,416 Reviews" at bounding box center [874, 145] width 158 height 15
click at [857, 145] on p "4,8/5 Basé on 1,416 Reviews" at bounding box center [870, 145] width 151 height 15
click at [925, 147] on p "4,8/5 Basé sur 1,416 Reviews" at bounding box center [871, 145] width 153 height 15
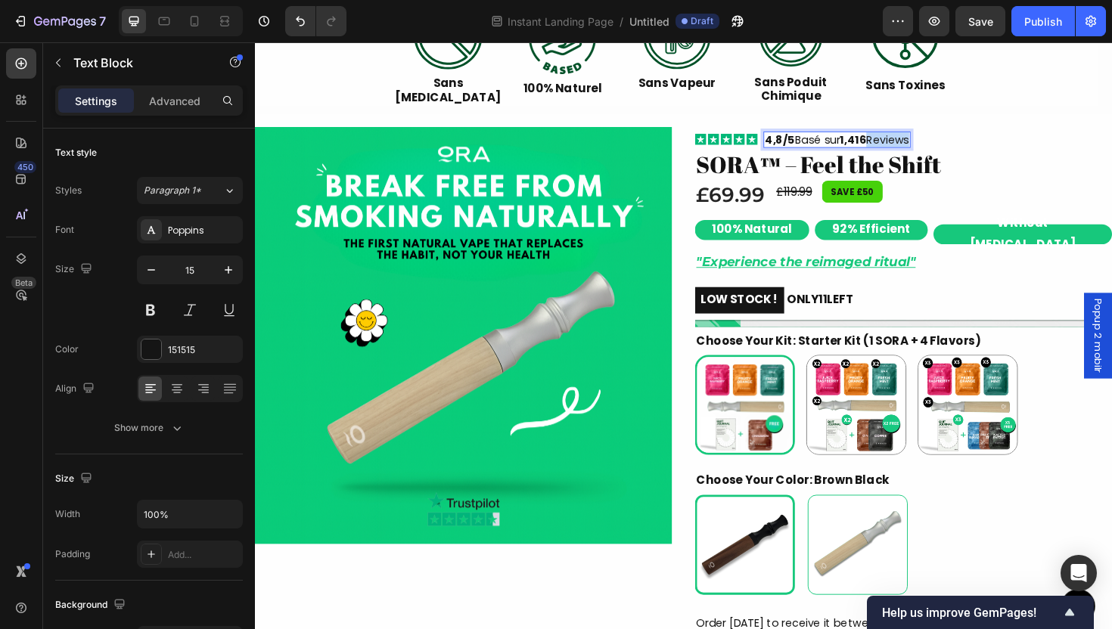
click at [925, 147] on p "4,8/5 Basé sur 1,416 Reviews" at bounding box center [871, 145] width 153 height 15
click at [909, 149] on p "4,8/5 Basé sur 1,416 avis" at bounding box center [859, 145] width 129 height 15
click at [877, 204] on pre "SAVE £50" at bounding box center [888, 201] width 64 height 24
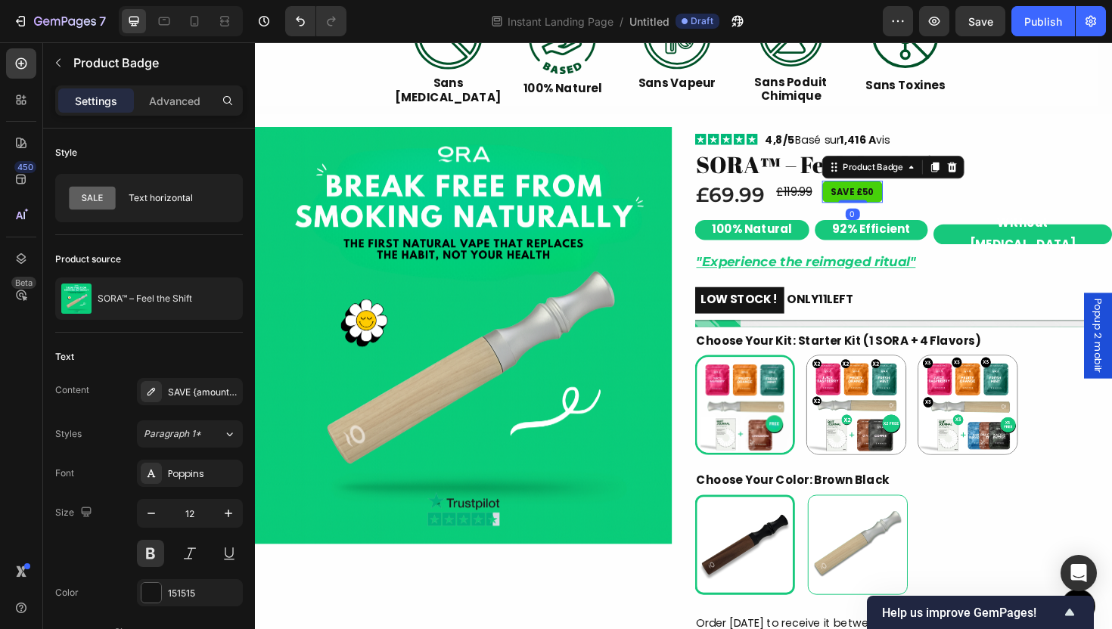
click at [877, 204] on pre "SAVE £50" at bounding box center [888, 201] width 64 height 24
click at [873, 196] on pre "SAVE £50" at bounding box center [888, 201] width 64 height 24
click at [191, 390] on div "SAVE {amount_discount}" at bounding box center [203, 393] width 71 height 14
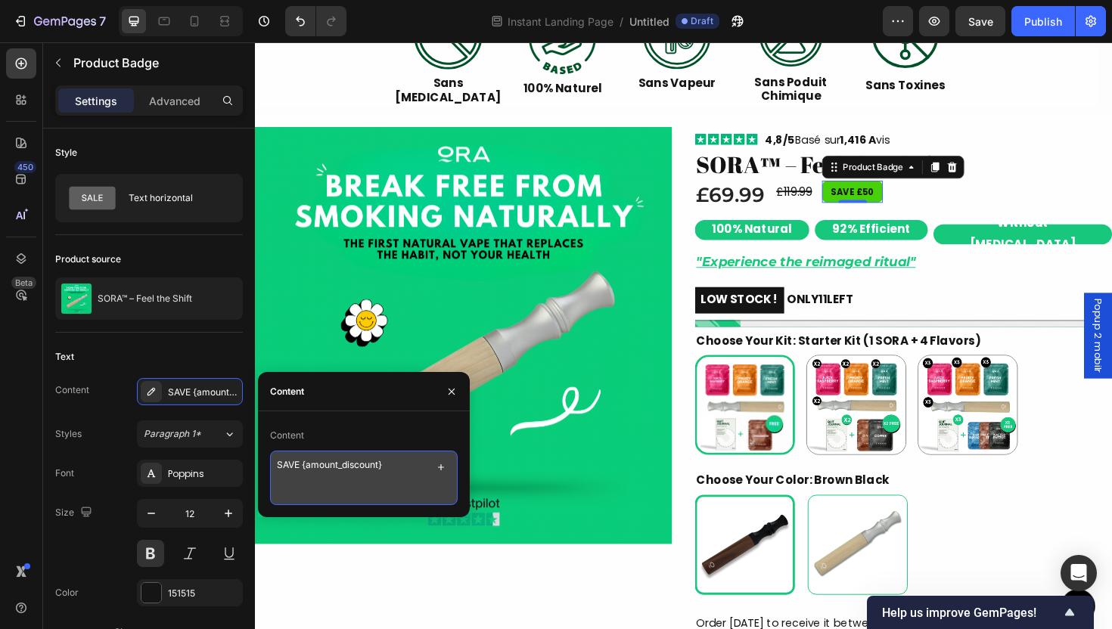
click at [281, 458] on textarea "SAVE {amount_discount}" at bounding box center [364, 478] width 188 height 54
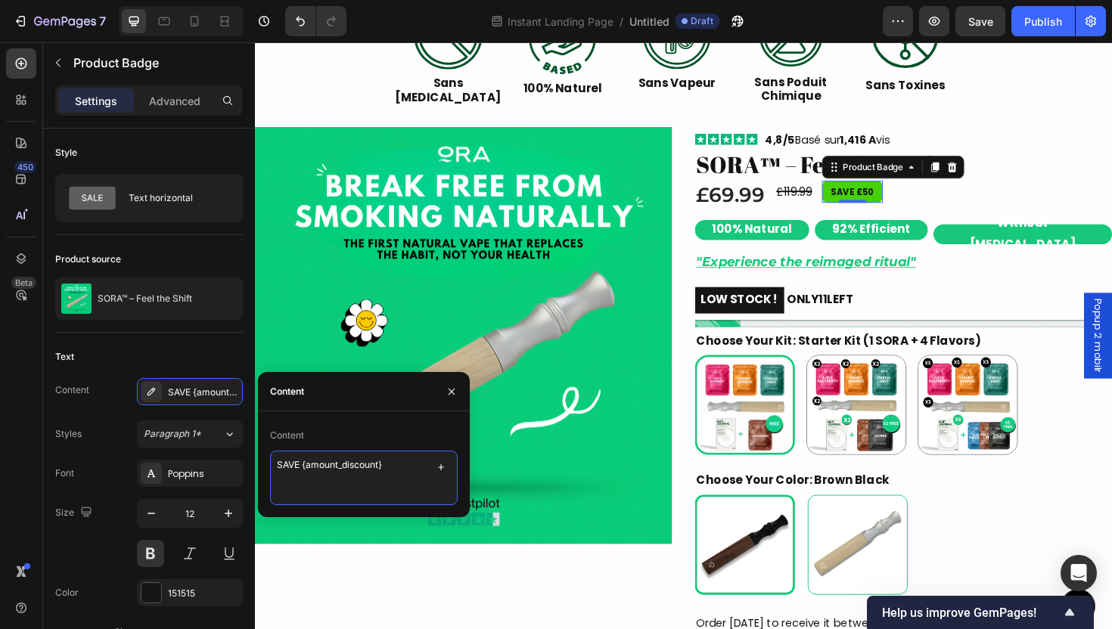
click at [281, 458] on textarea "SAVE {amount_discount}" at bounding box center [364, 478] width 188 height 54
type textarea "Économisez {amount_discount}"
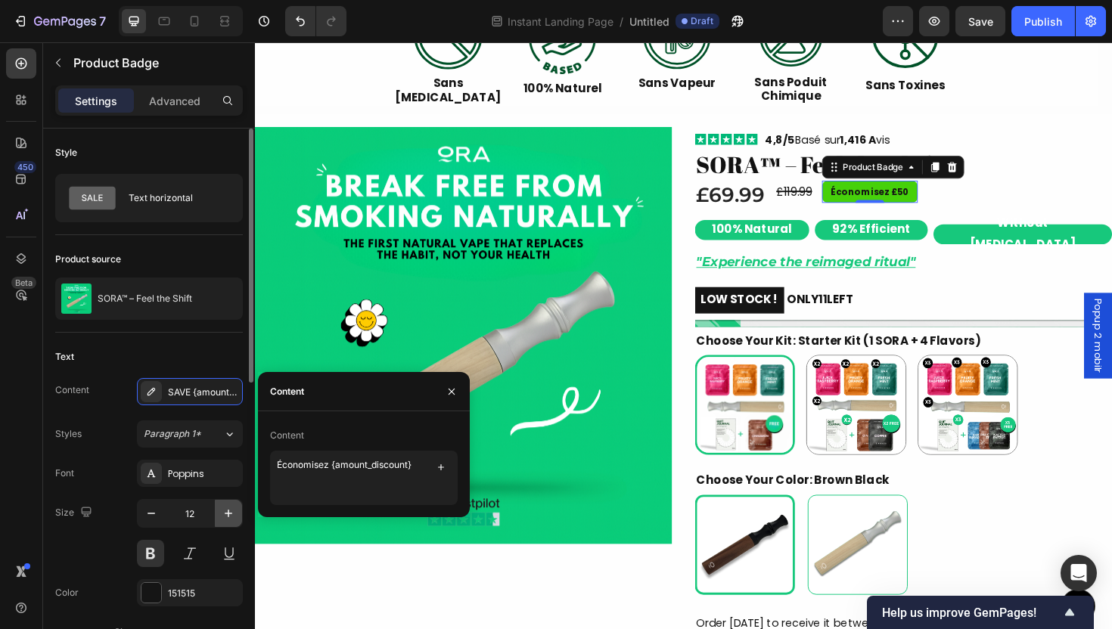
click at [225, 512] on icon "button" at bounding box center [228, 513] width 15 height 15
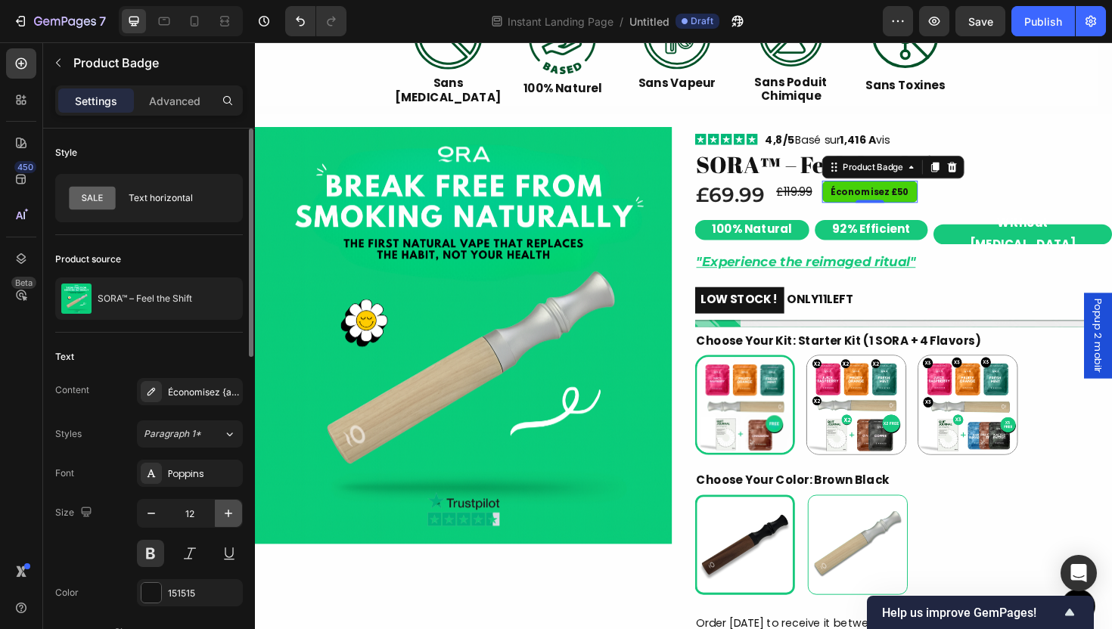
click at [225, 511] on icon "button" at bounding box center [228, 513] width 15 height 15
type input "14"
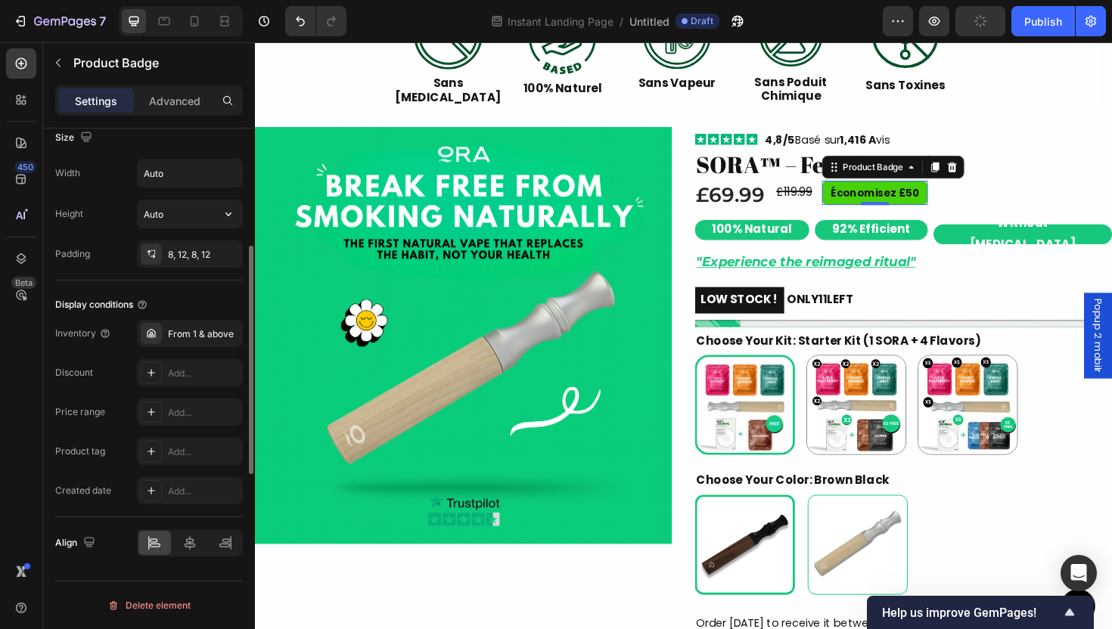
scroll to position [271, 0]
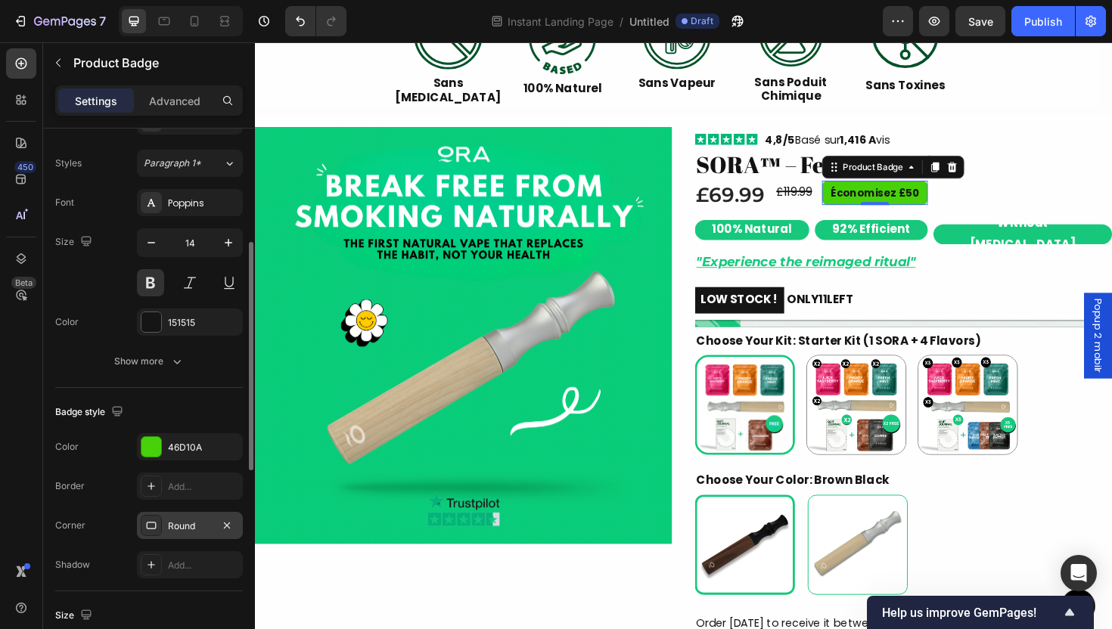
click at [175, 536] on div "Round" at bounding box center [190, 525] width 106 height 27
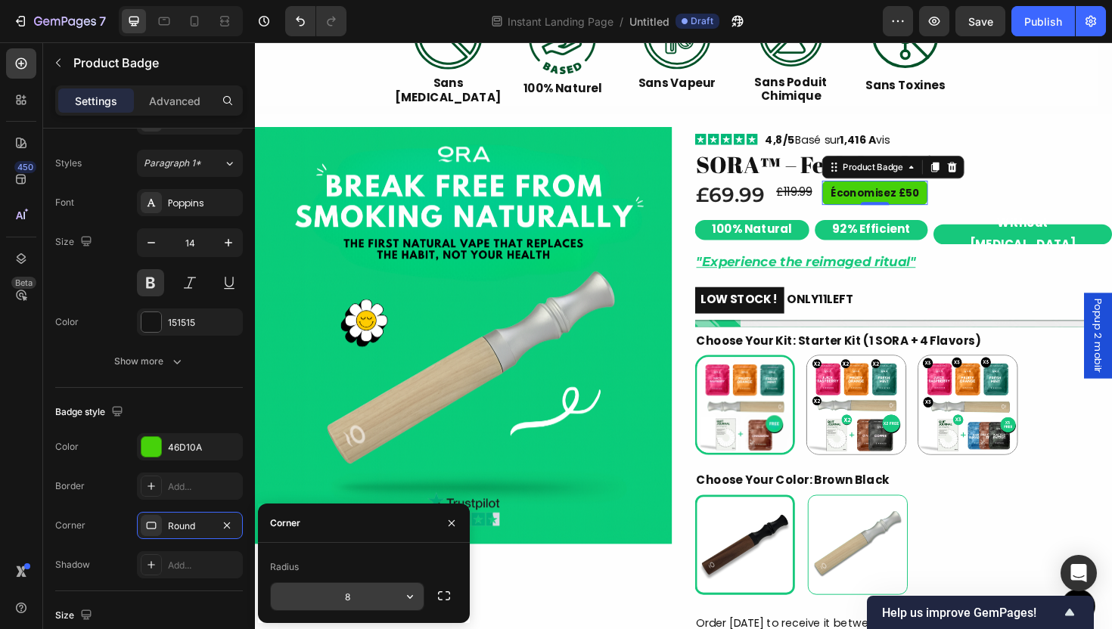
click at [342, 592] on input "8" at bounding box center [347, 596] width 153 height 27
type input "24"
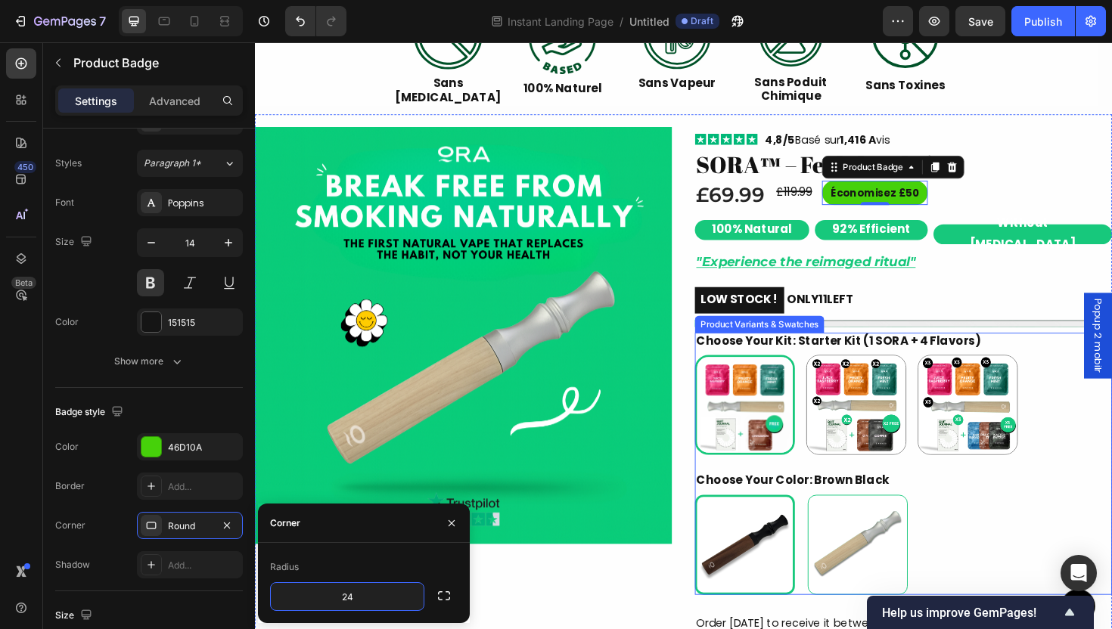
click at [667, 331] on img at bounding box center [476, 353] width 442 height 442
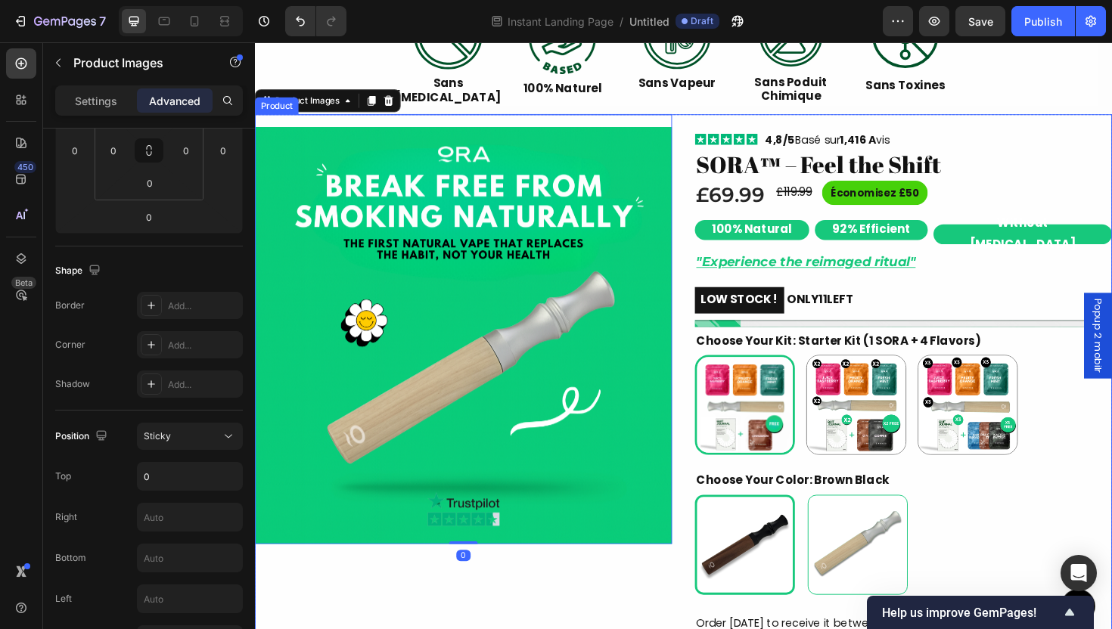
scroll to position [0, 0]
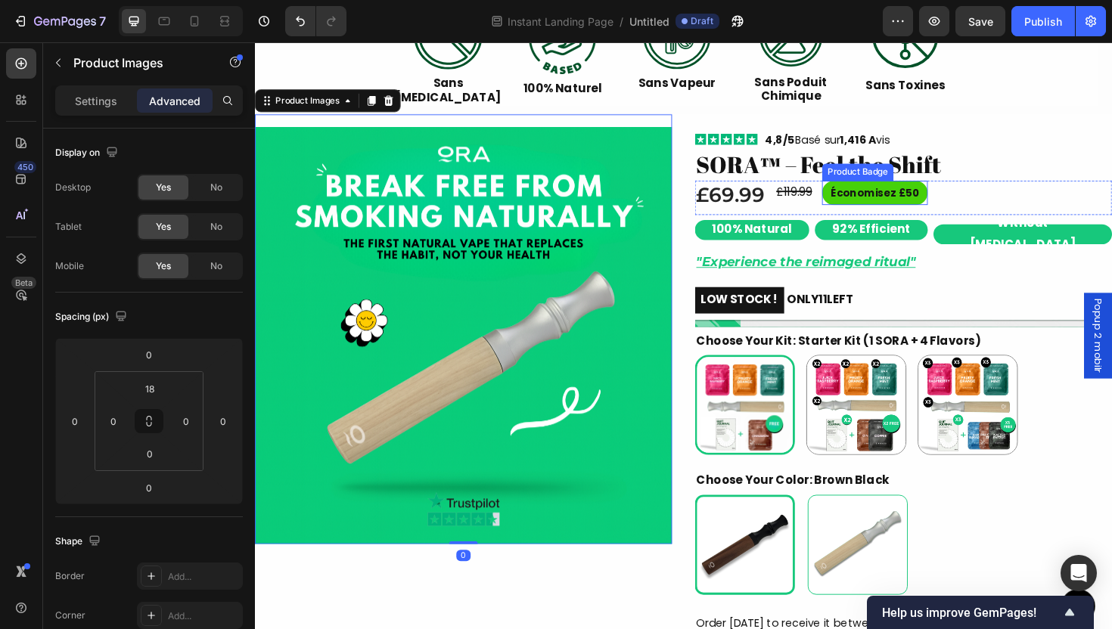
click at [893, 198] on pre "Économisez £50" at bounding box center [912, 202] width 112 height 26
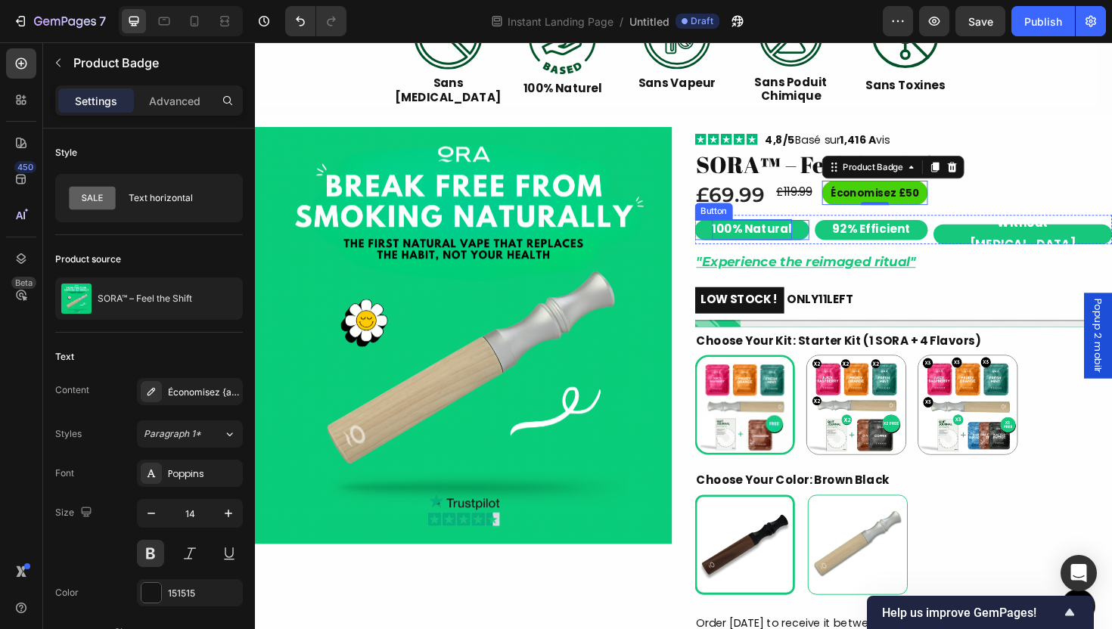
click at [794, 236] on strong "100% Natural" at bounding box center [781, 240] width 85 height 17
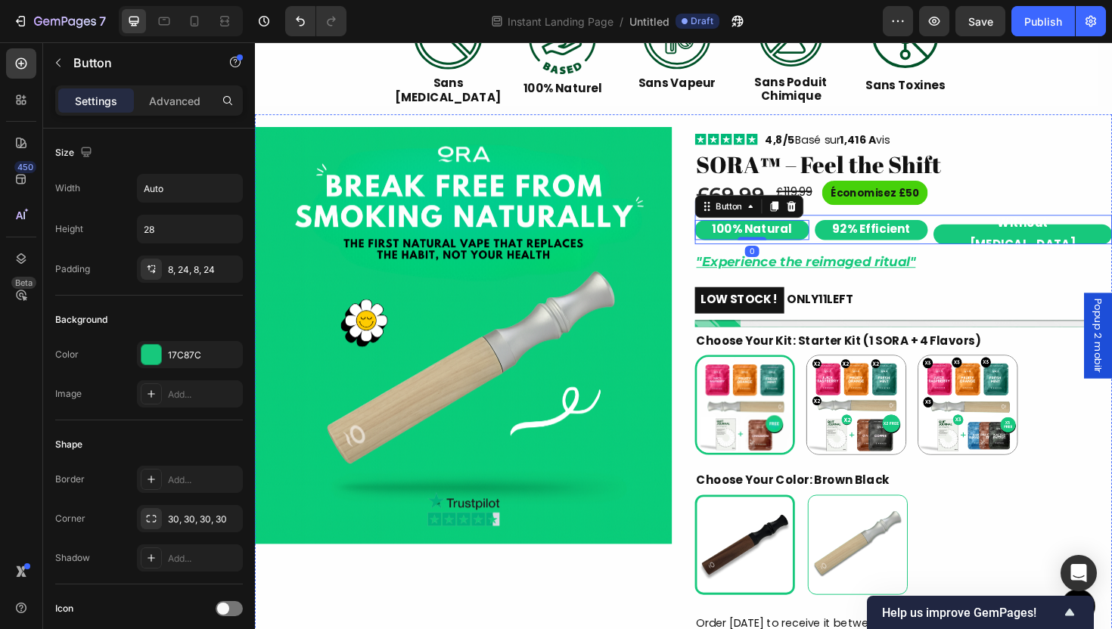
click at [833, 225] on div "92% Efficient Button Without [MEDICAL_DATA] Button 100% Natural Button 0 Row" at bounding box center [942, 240] width 442 height 31
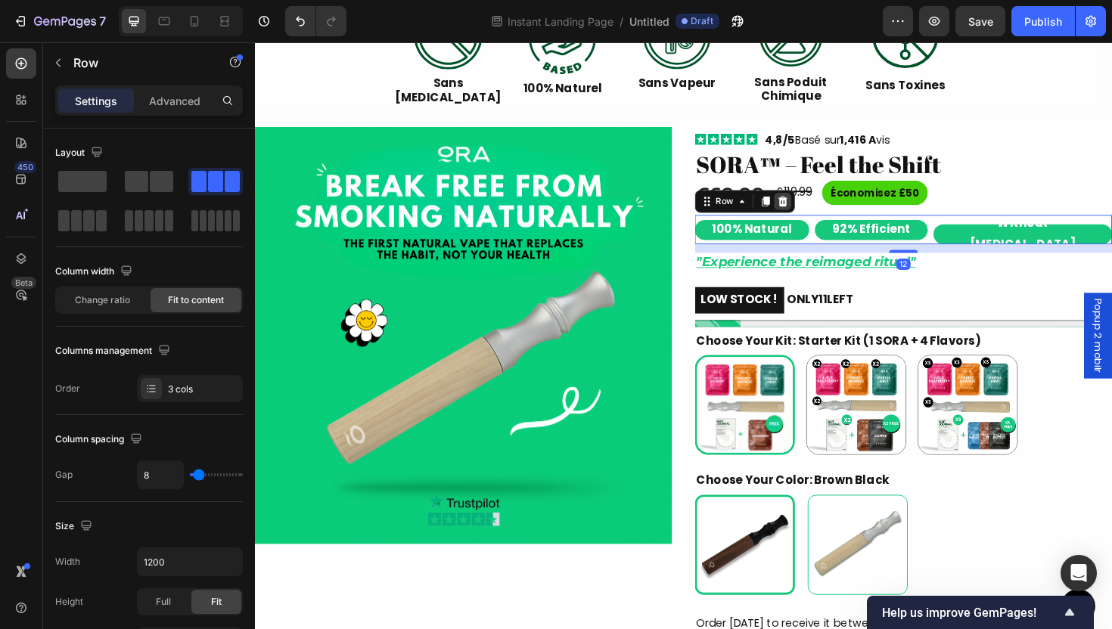
click at [810, 207] on icon at bounding box center [815, 211] width 10 height 11
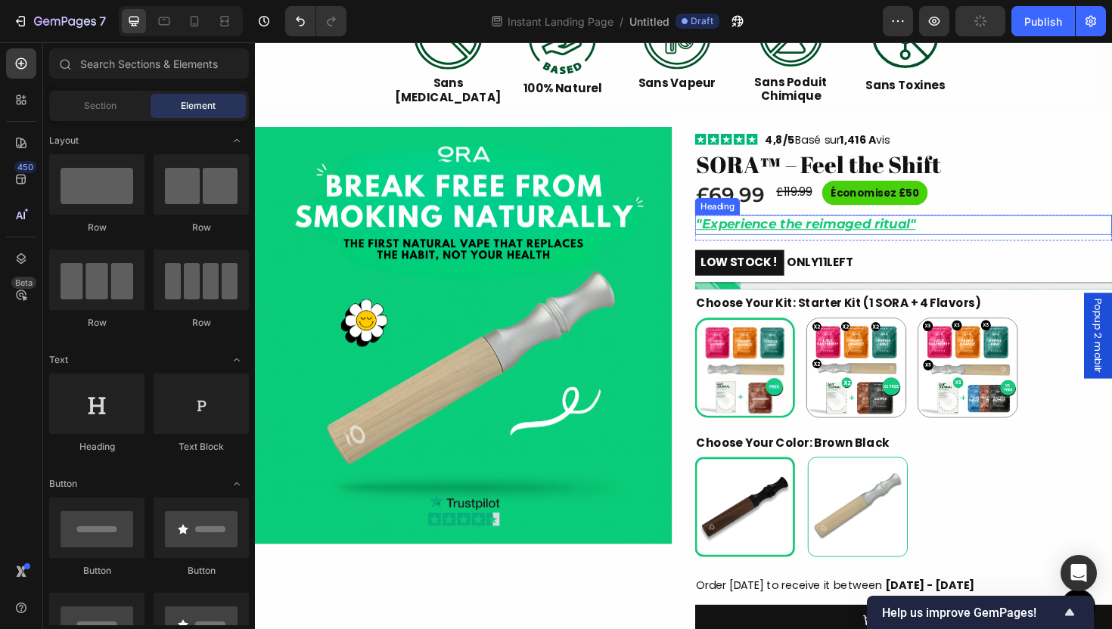
click at [911, 241] on strong ""Experience the reimaged ritual"" at bounding box center [839, 235] width 232 height 17
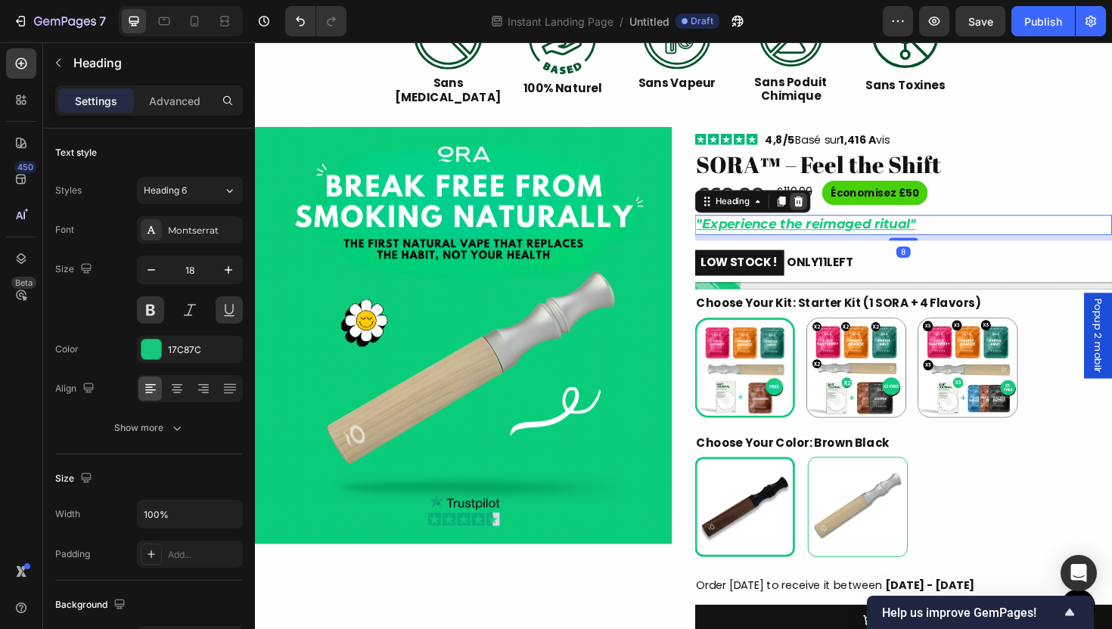
click at [830, 216] on icon at bounding box center [831, 211] width 12 height 12
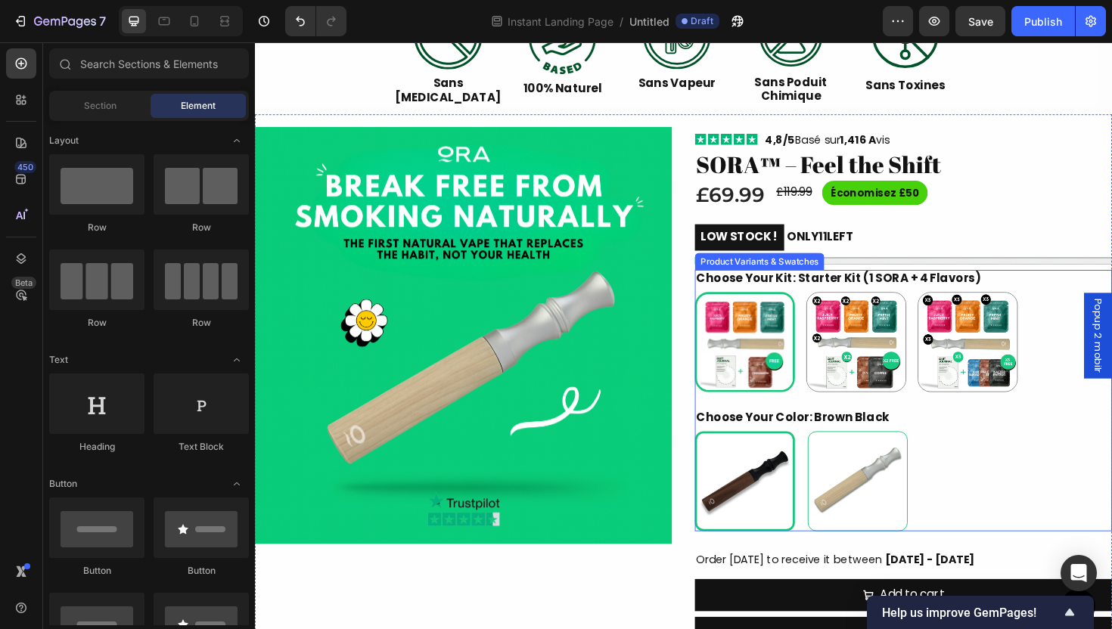
click at [967, 445] on div "Choose Your Color: Brown Black Brown Black Brown Black Silver Wood Silver Wood" at bounding box center [942, 495] width 442 height 129
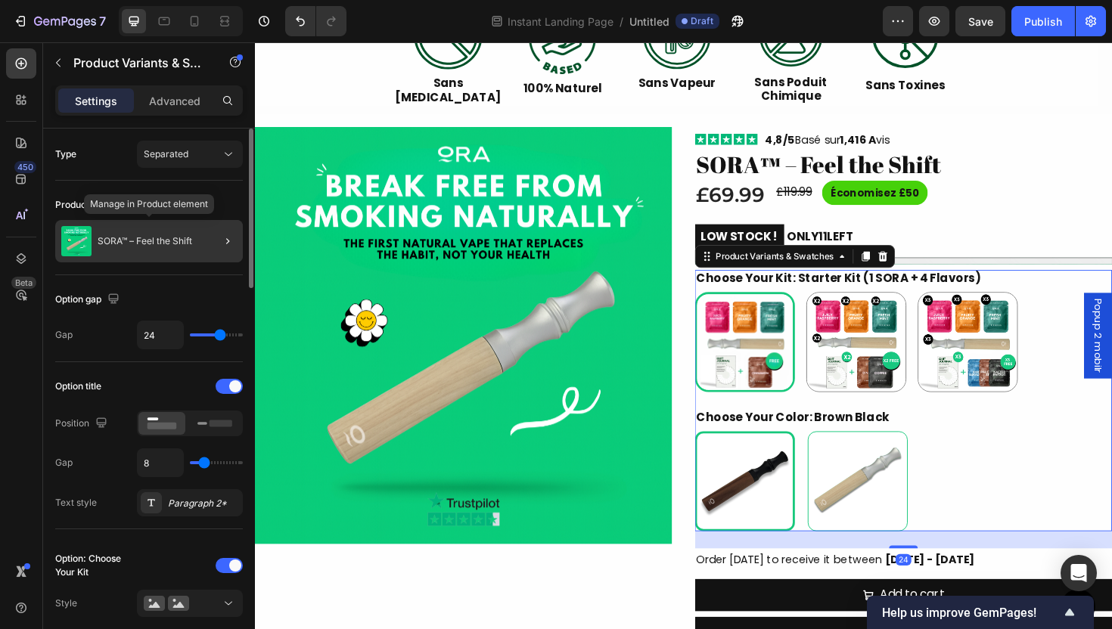
click at [173, 249] on div "SORA™ – Feel the Shift" at bounding box center [149, 241] width 188 height 42
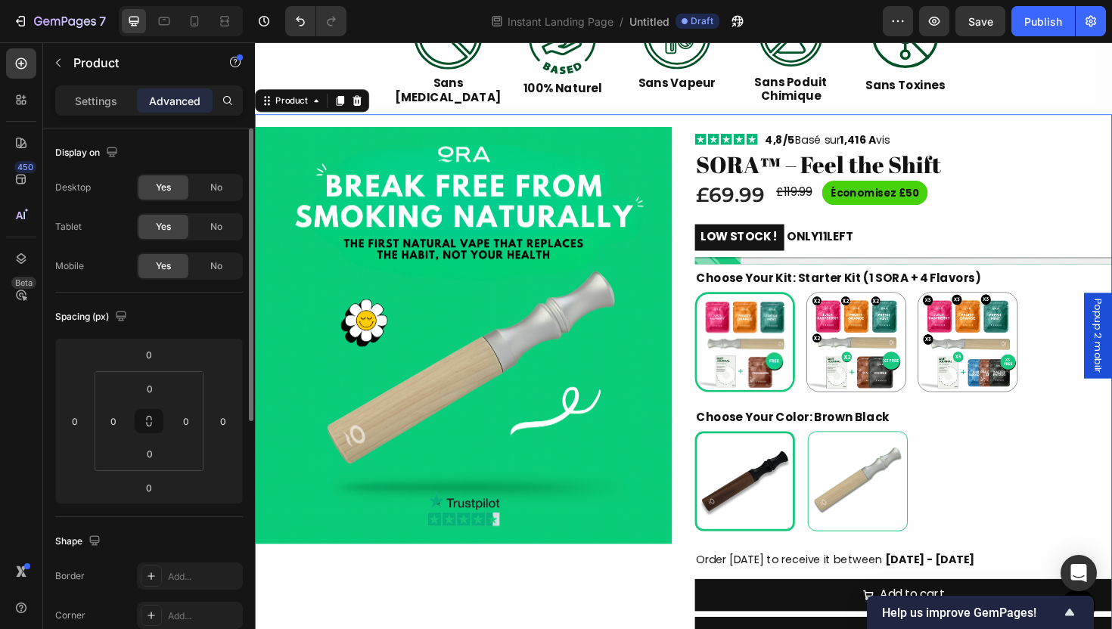
click at [86, 86] on div "Settings Advanced" at bounding box center [149, 100] width 188 height 30
click at [79, 91] on div "Settings" at bounding box center [96, 101] width 76 height 24
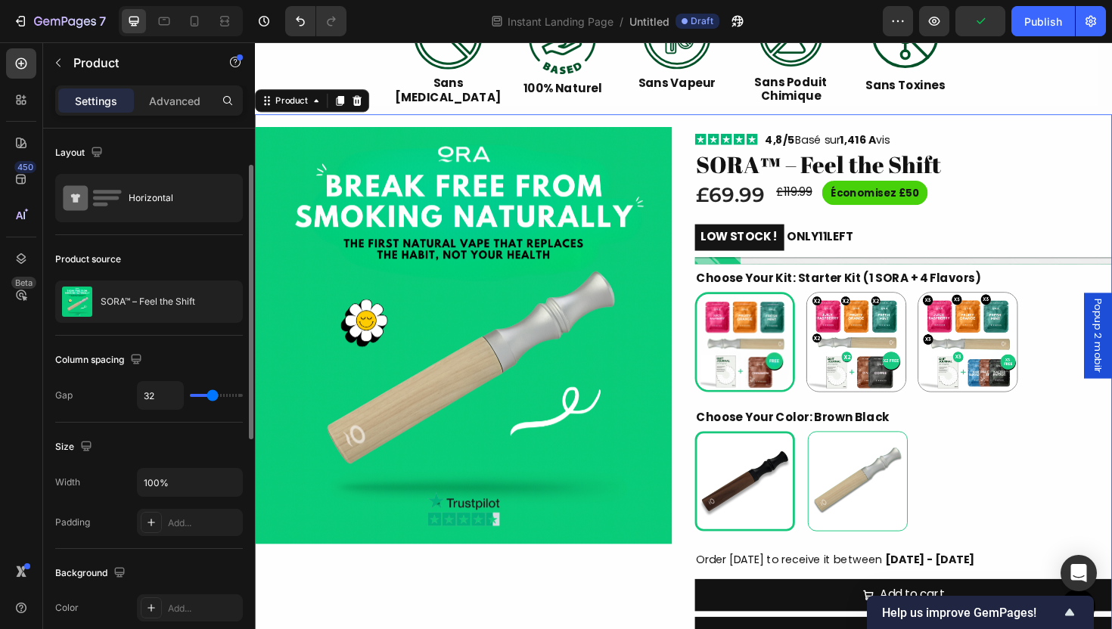
scroll to position [24, 0]
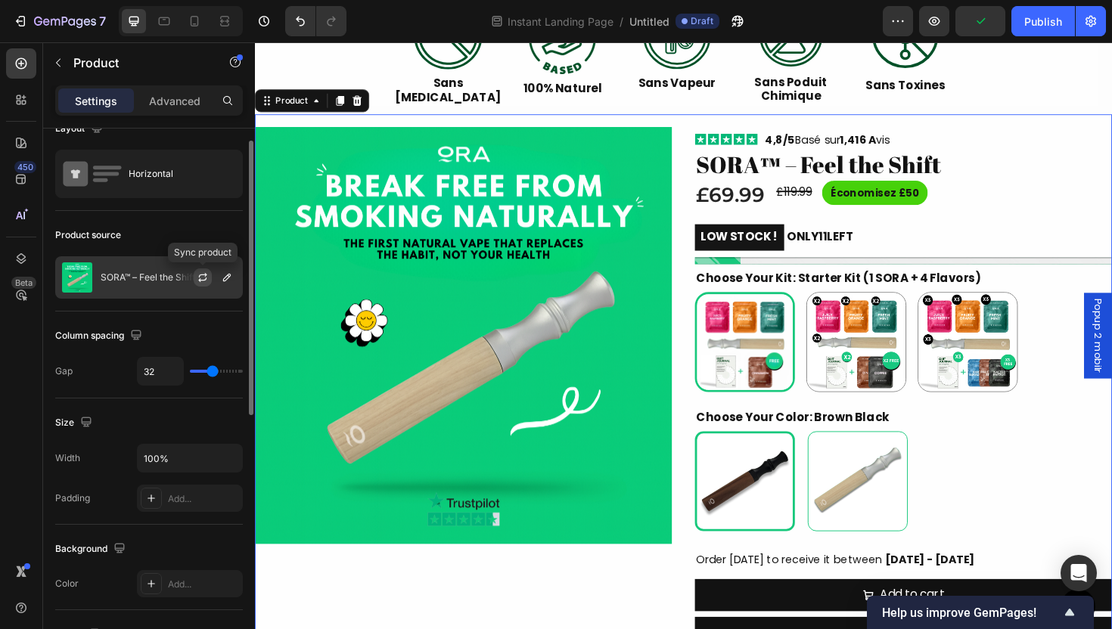
click at [200, 274] on icon "button" at bounding box center [203, 278] width 12 height 12
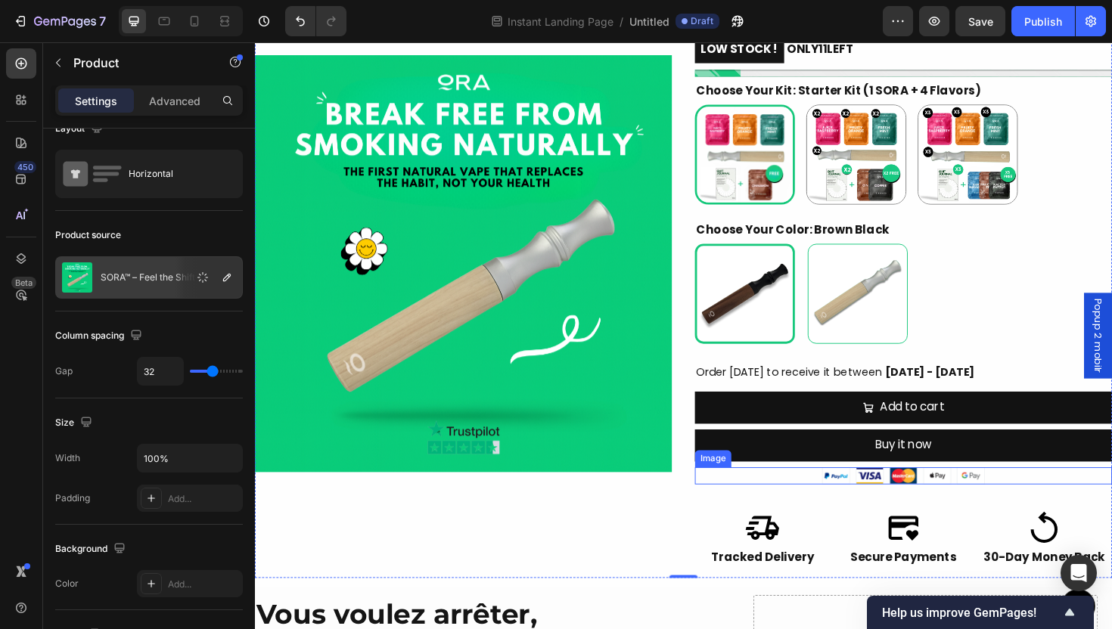
scroll to position [739, 0]
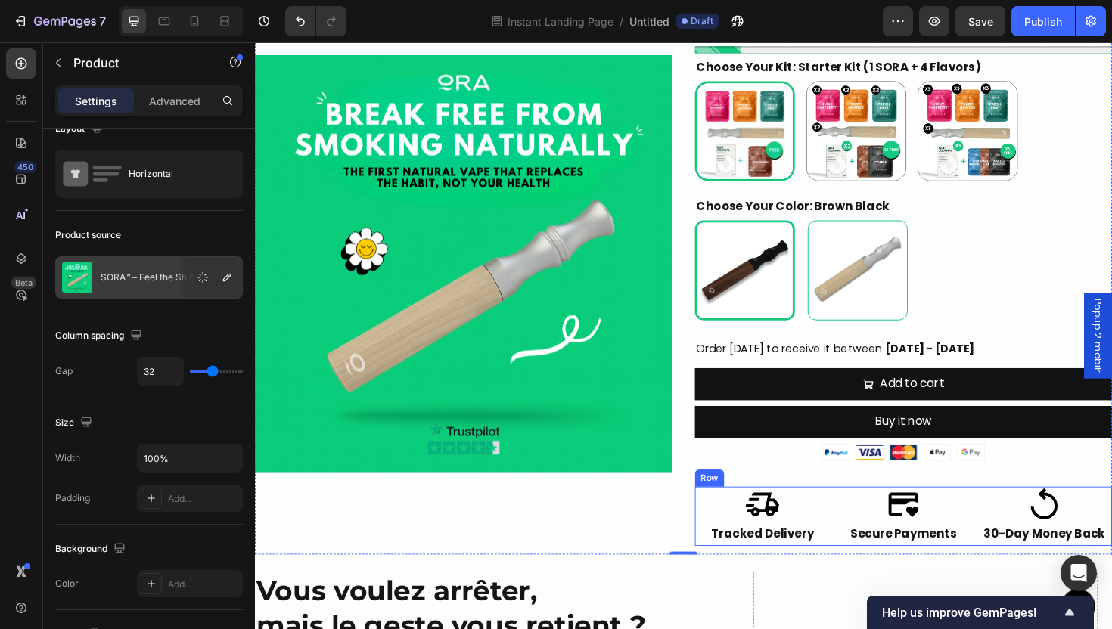
click at [858, 554] on div "Image Tracked Delivery Text Block Image Secure Payments Text Block Image 30-Day…" at bounding box center [942, 545] width 442 height 63
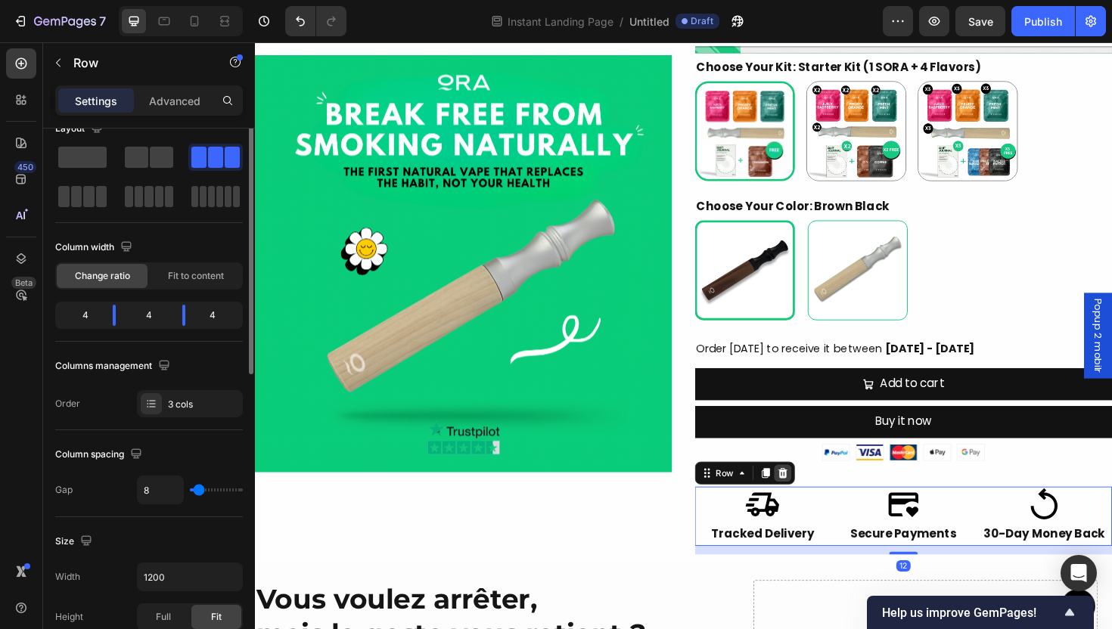
scroll to position [0, 0]
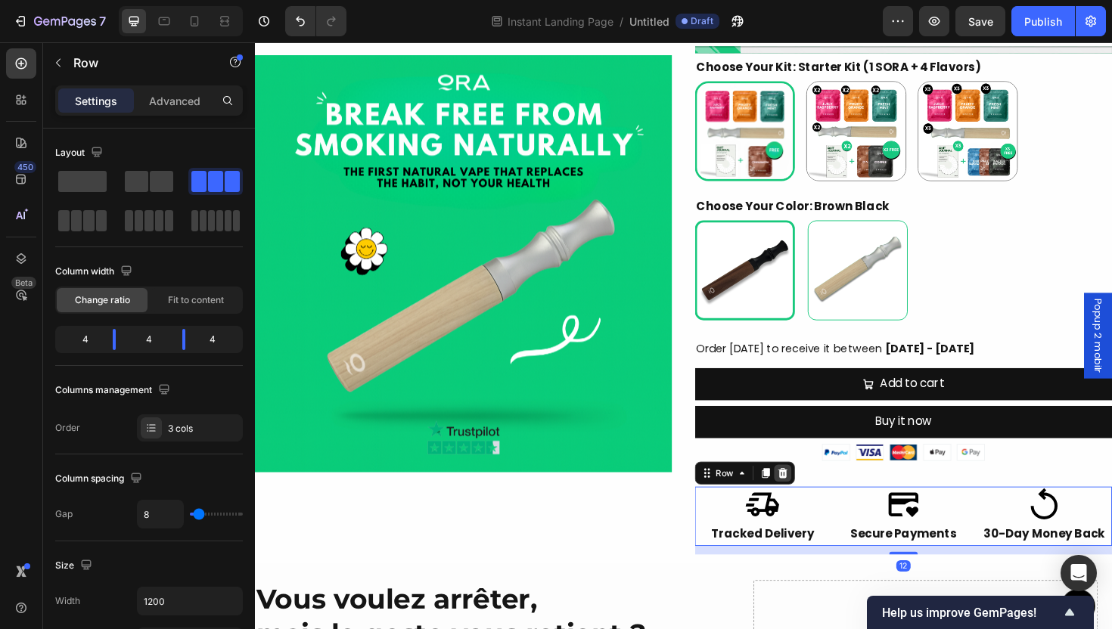
click at [810, 493] on icon at bounding box center [814, 499] width 12 height 12
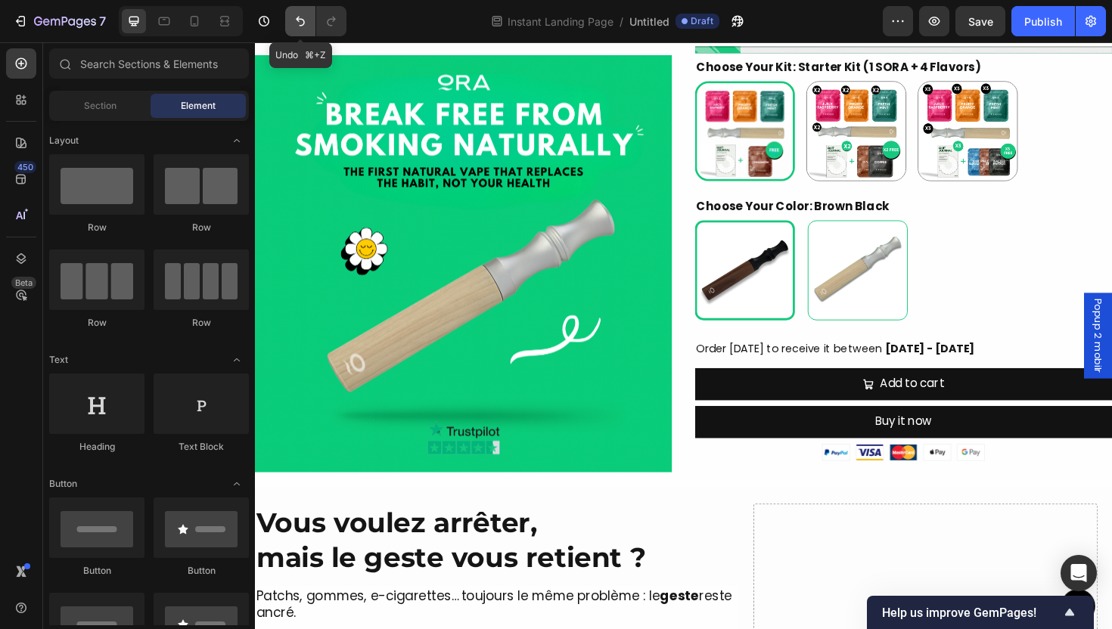
click at [303, 23] on icon "Undo/Redo" at bounding box center [300, 22] width 9 height 10
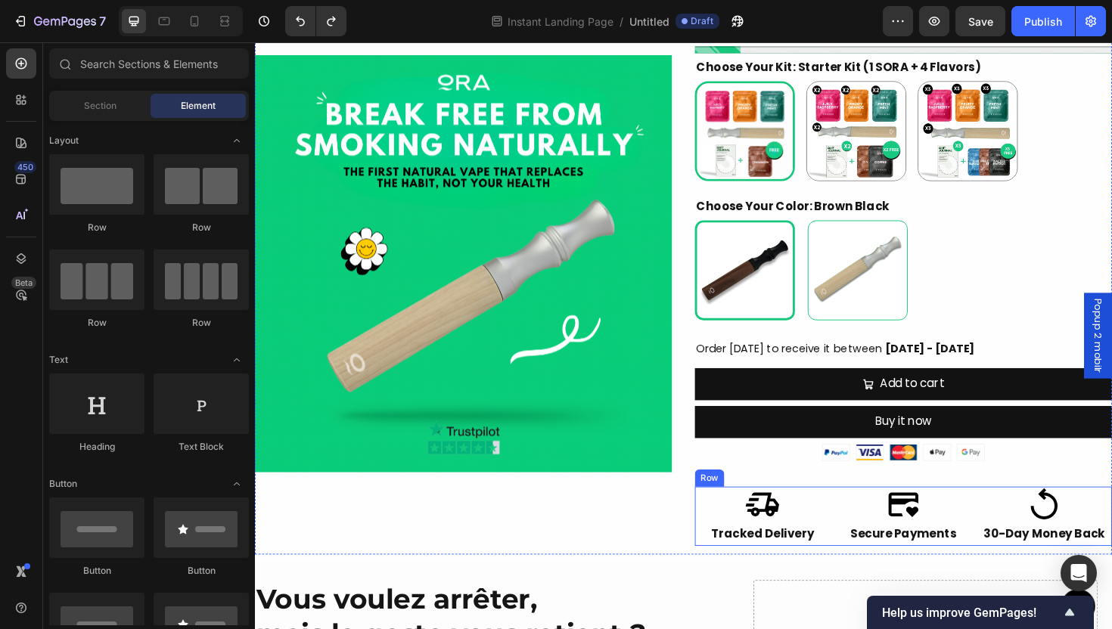
click at [859, 539] on div "Image Tracked Delivery Text Block Image Secure Payments Text Block Image 30-Day…" at bounding box center [942, 545] width 442 height 63
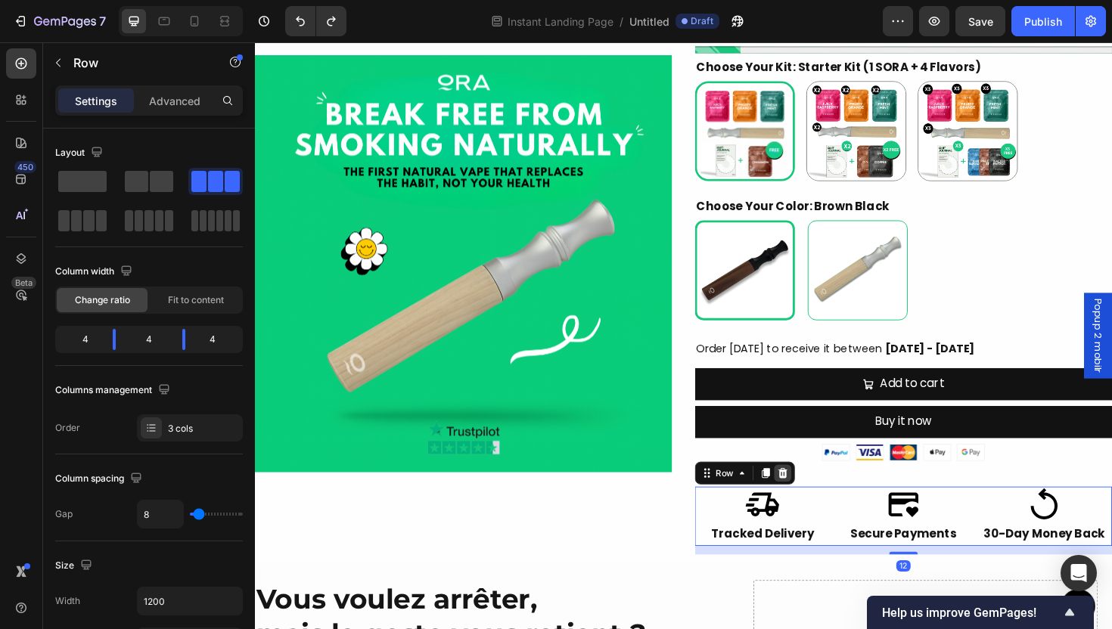
click at [810, 499] on icon at bounding box center [814, 499] width 12 height 12
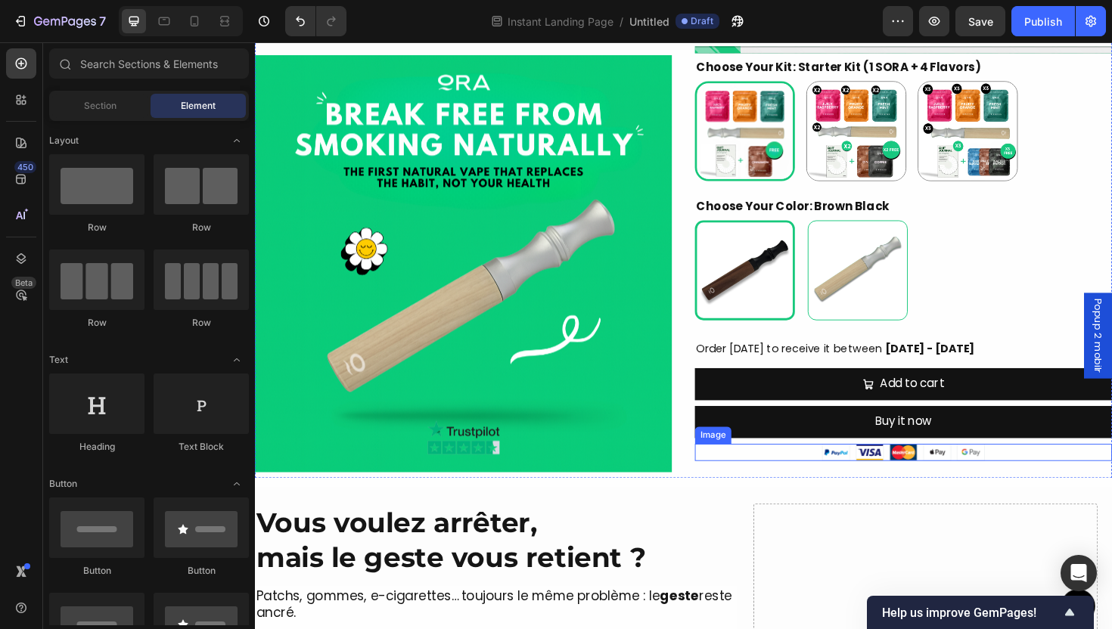
click at [832, 482] on div at bounding box center [942, 477] width 442 height 18
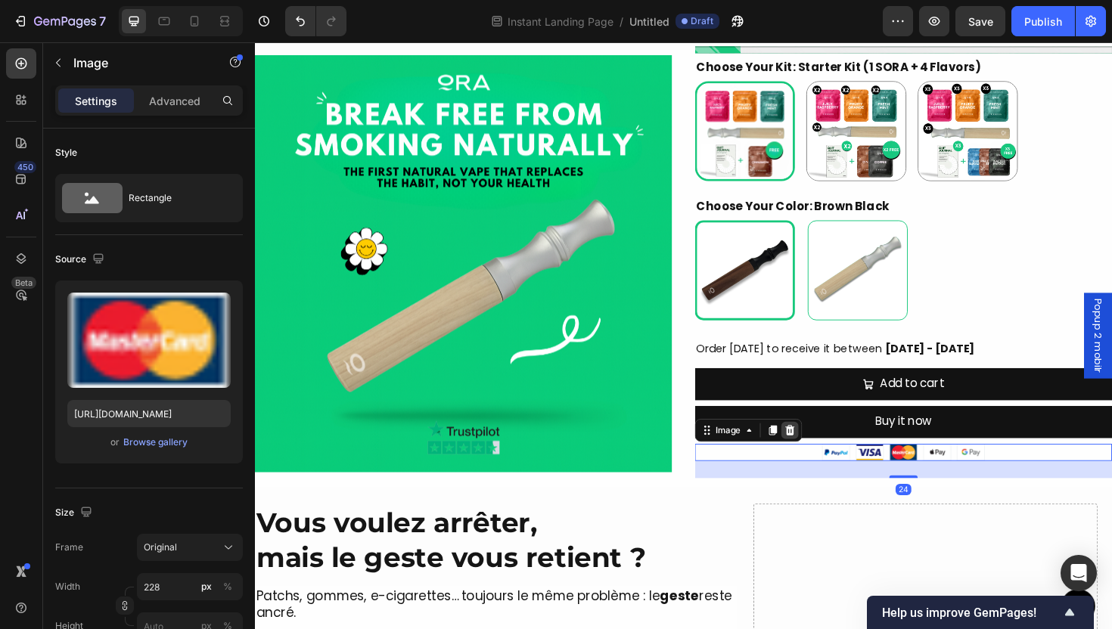
click at [817, 458] on icon at bounding box center [822, 454] width 10 height 11
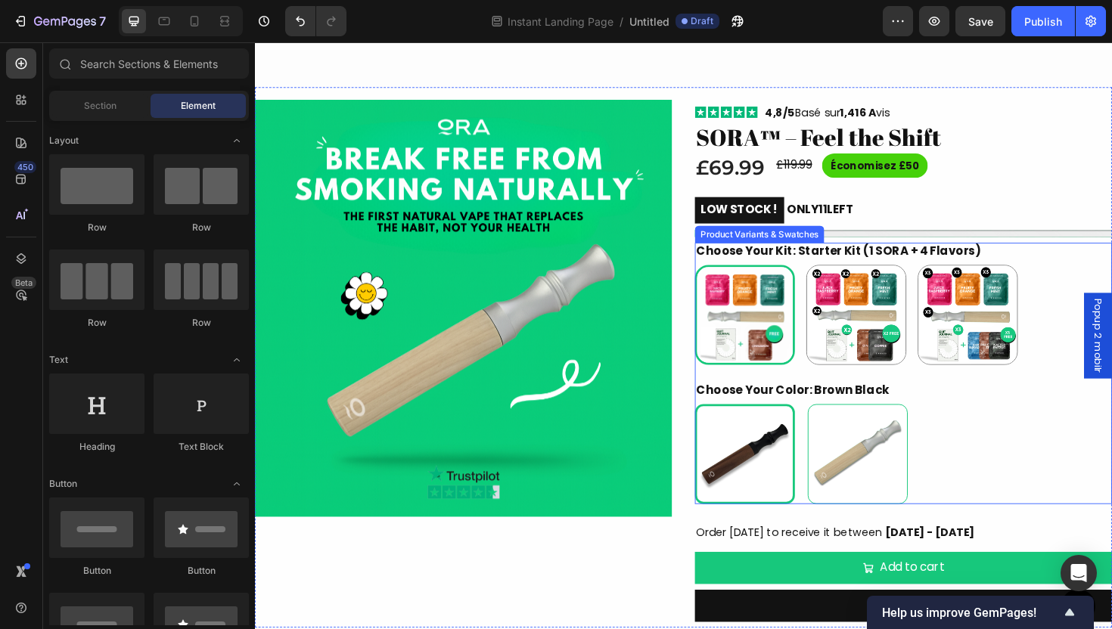
scroll to position [620, 0]
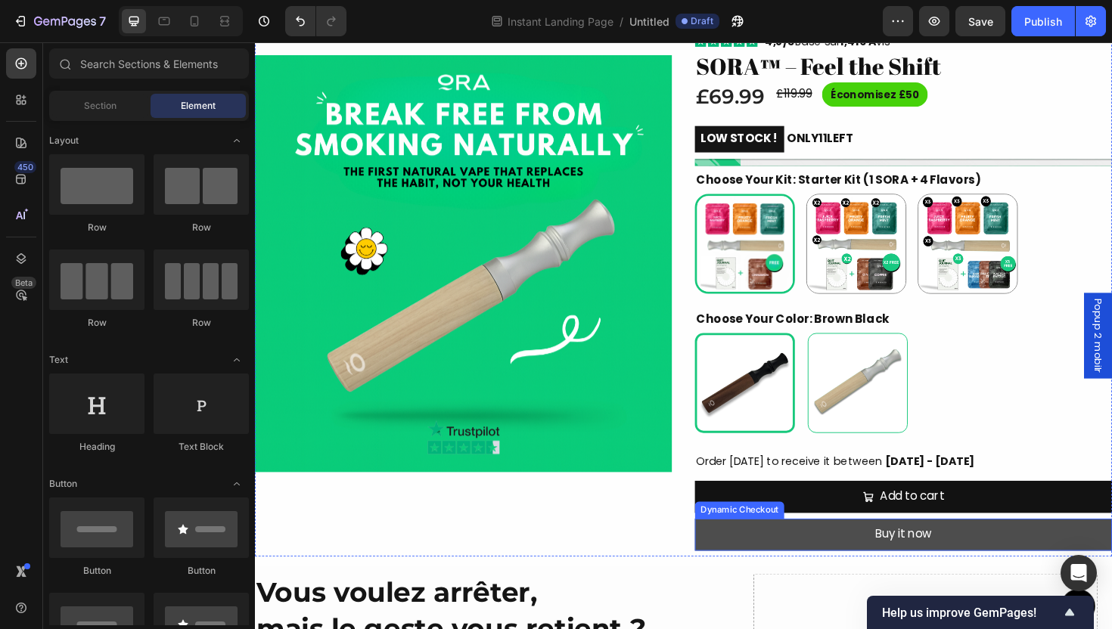
click at [996, 556] on button "Buy it now" at bounding box center [942, 564] width 442 height 34
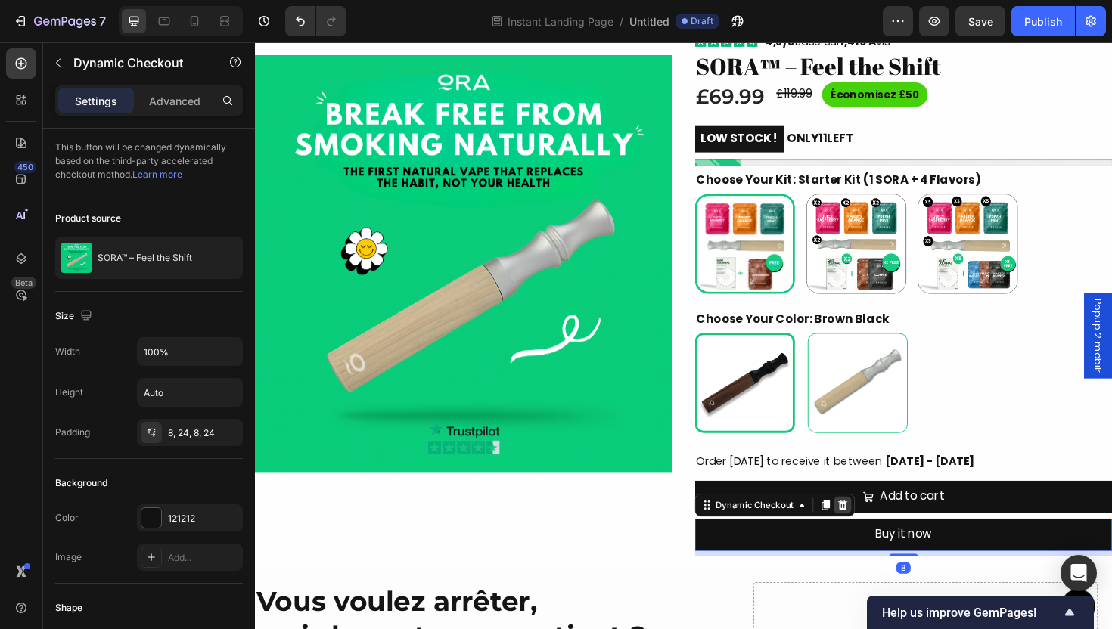
click at [875, 533] on icon at bounding box center [878, 533] width 12 height 12
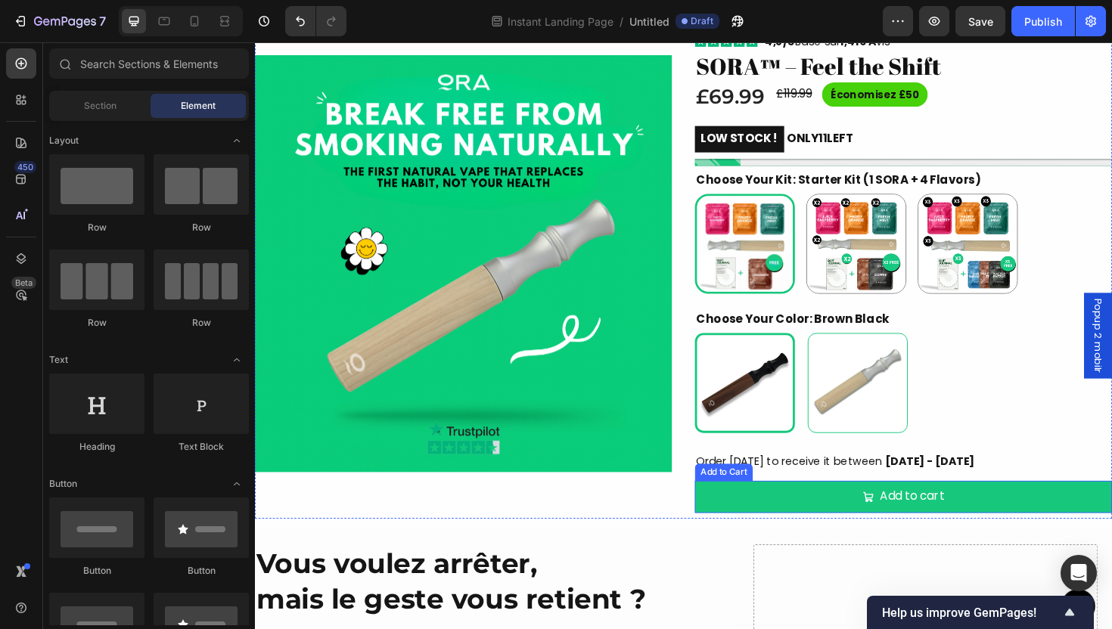
click at [1002, 537] on button "Add to cart" at bounding box center [942, 524] width 442 height 34
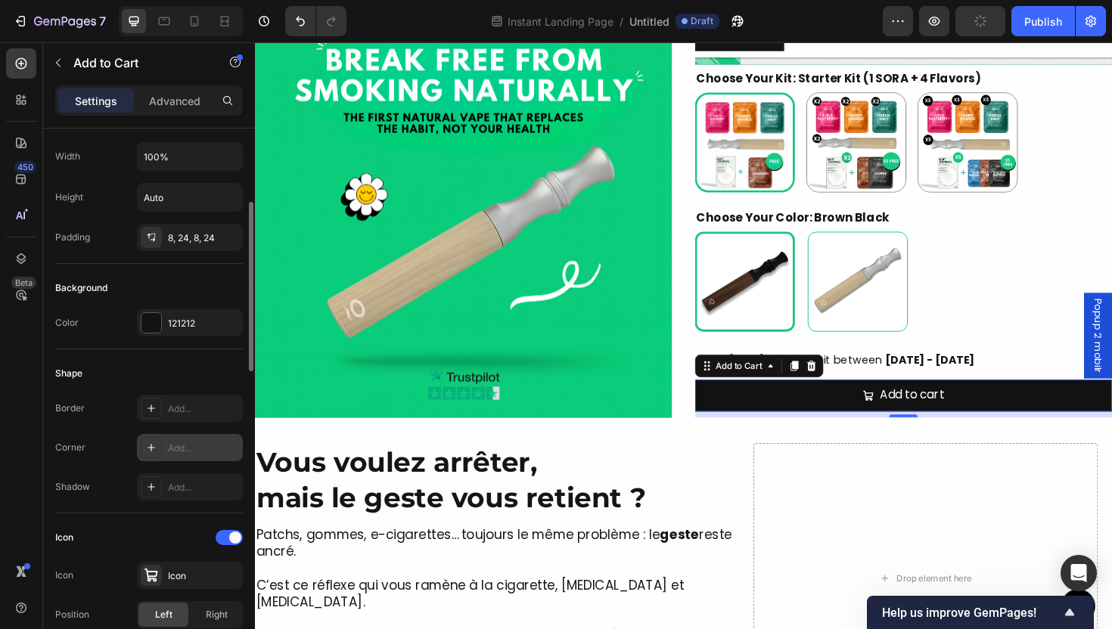
scroll to position [217, 0]
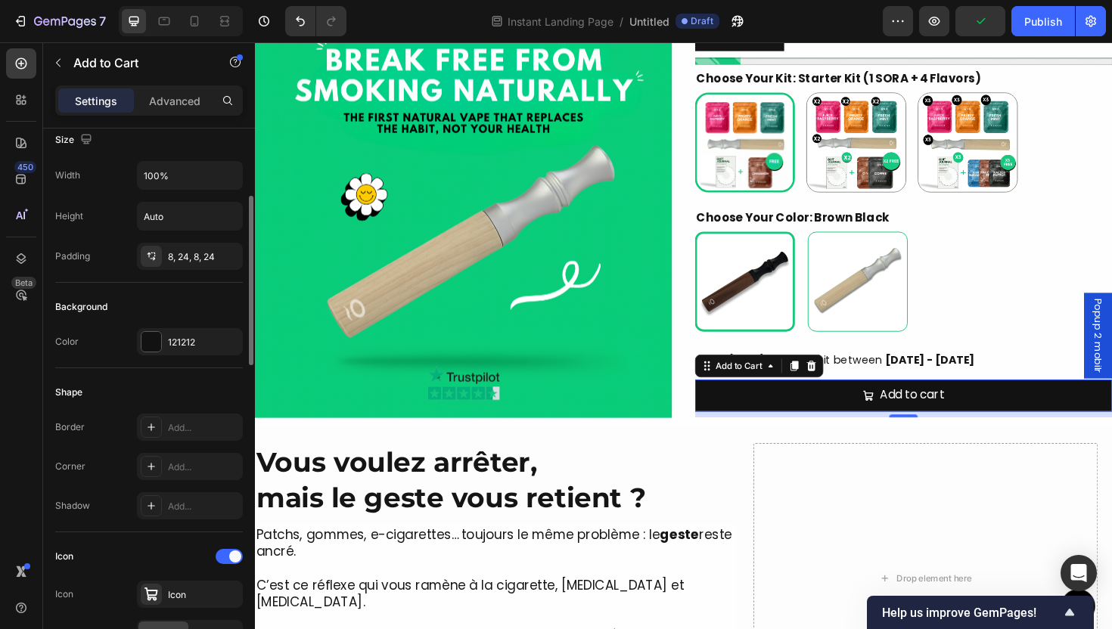
click at [231, 190] on div "Width 100% Height Auto Padding 8, 24, 8, 24" at bounding box center [149, 215] width 188 height 109
click at [228, 183] on button "button" at bounding box center [228, 175] width 27 height 27
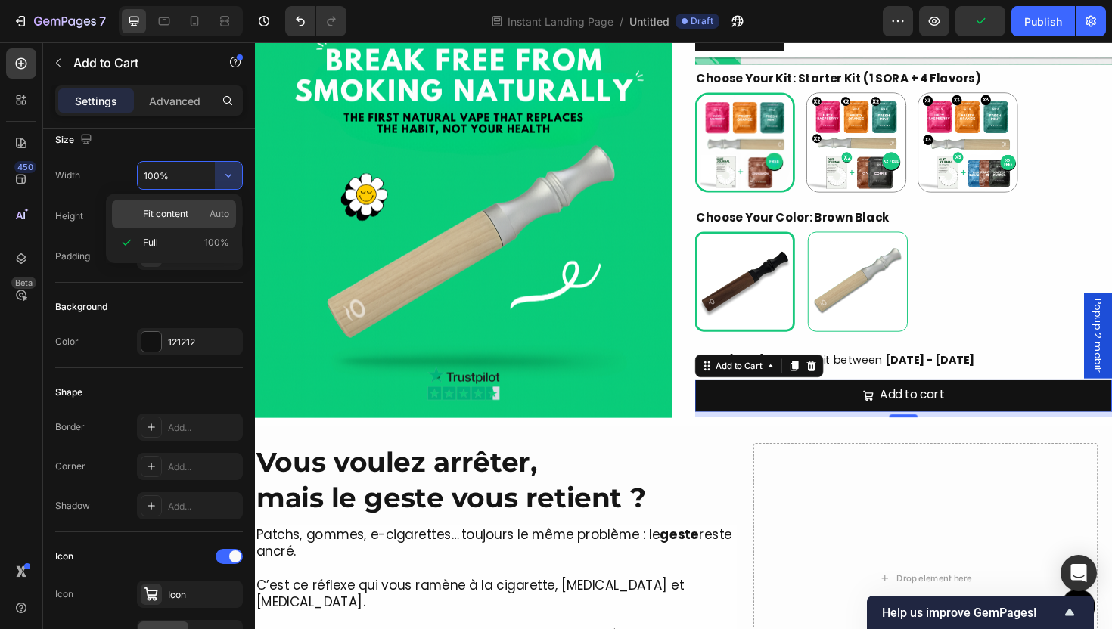
click at [191, 216] on p "Fit content Auto" at bounding box center [186, 214] width 86 height 14
type input "Auto"
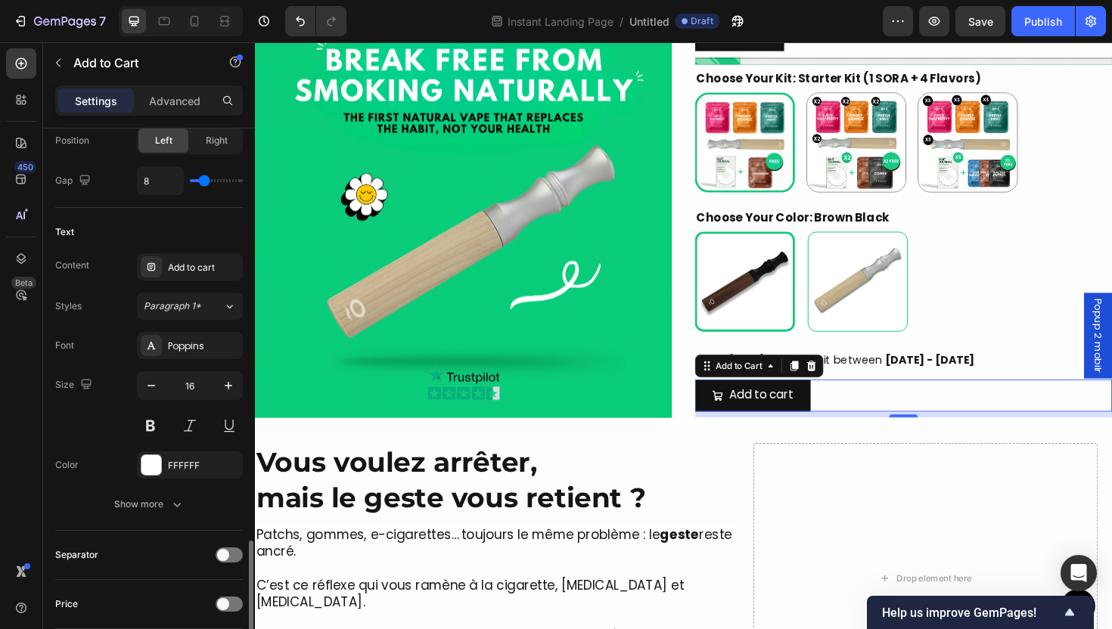
scroll to position [1197, 0]
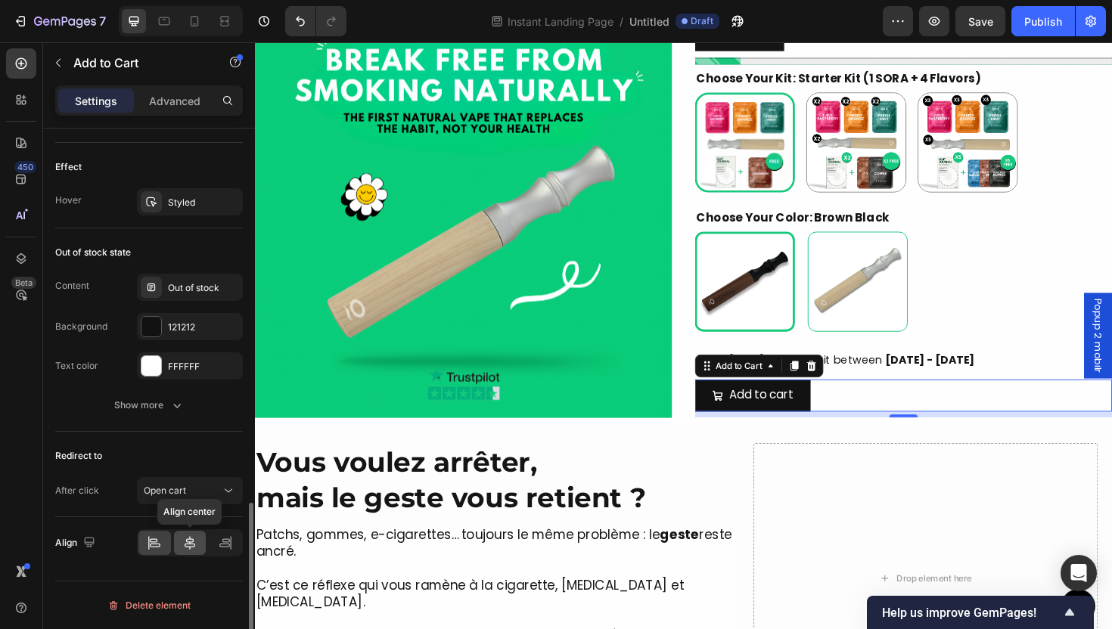
click at [187, 541] on icon at bounding box center [189, 543] width 15 height 15
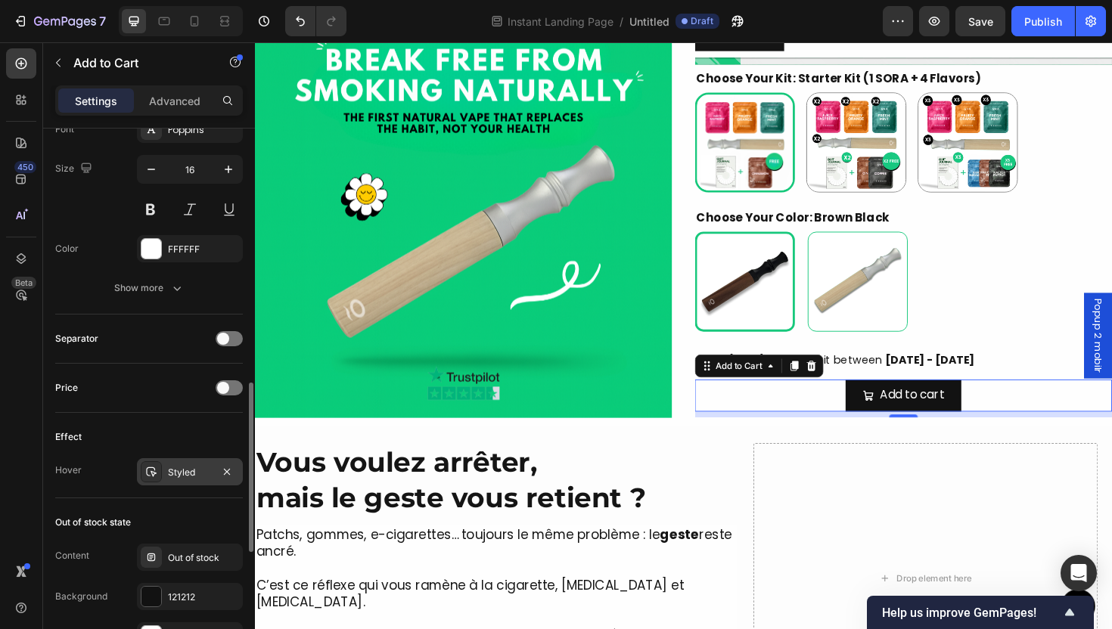
scroll to position [900, 0]
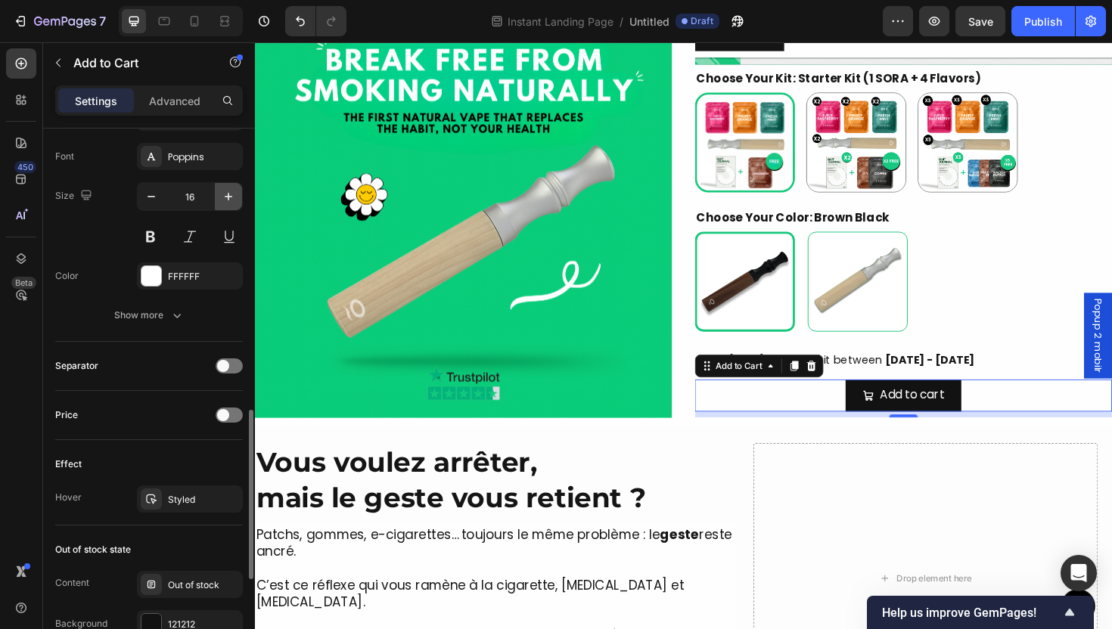
click at [224, 189] on icon "button" at bounding box center [228, 196] width 15 height 15
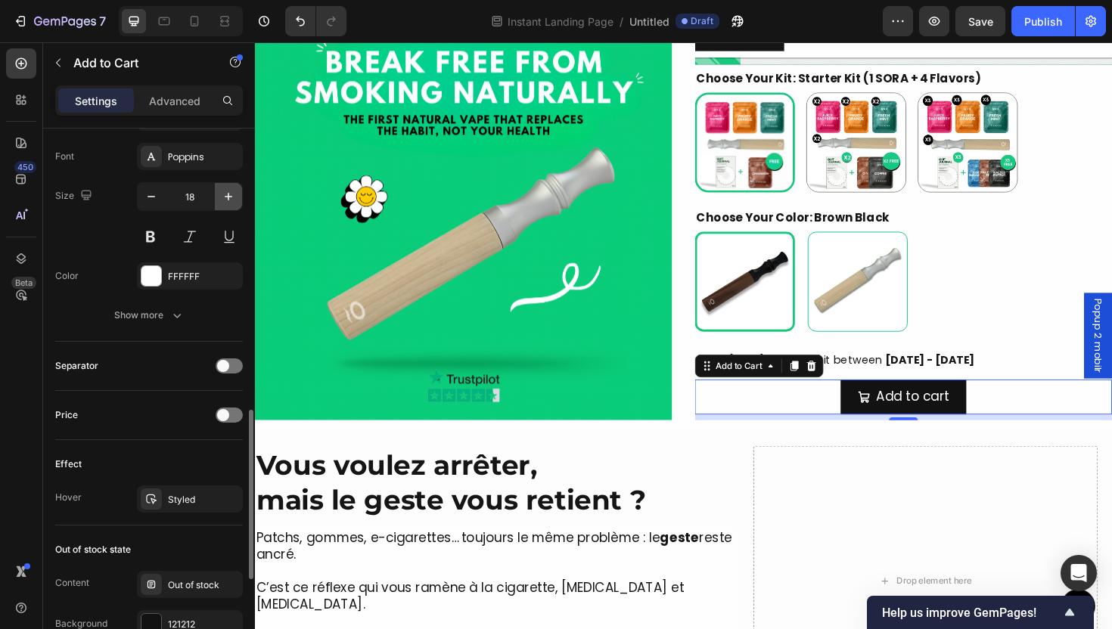
click at [224, 189] on icon "button" at bounding box center [228, 196] width 15 height 15
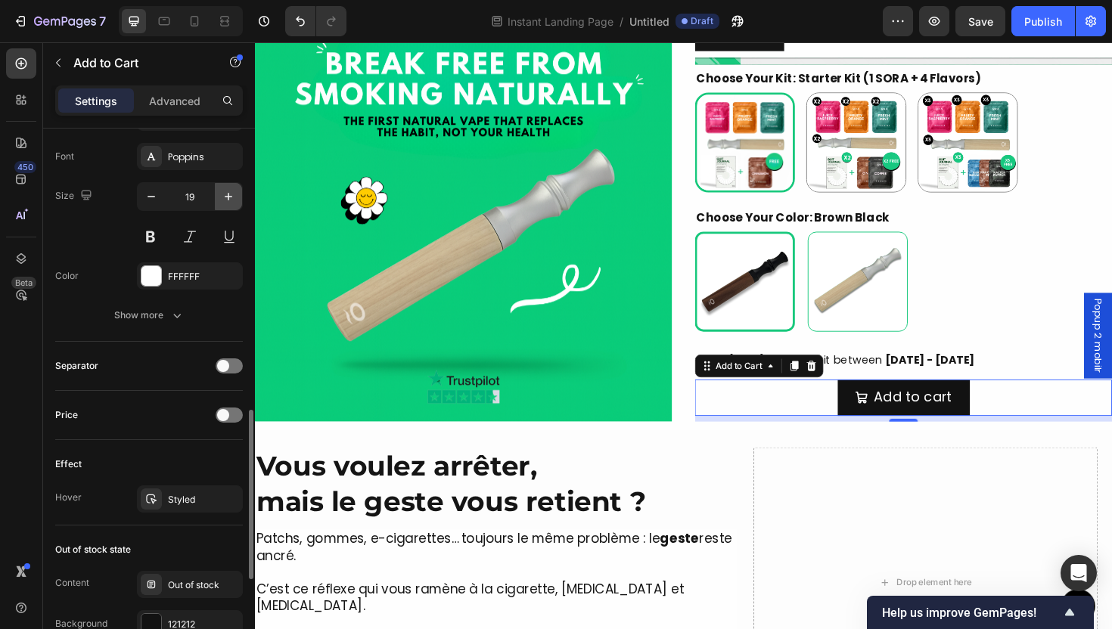
click at [224, 189] on icon "button" at bounding box center [228, 196] width 15 height 15
type input "20"
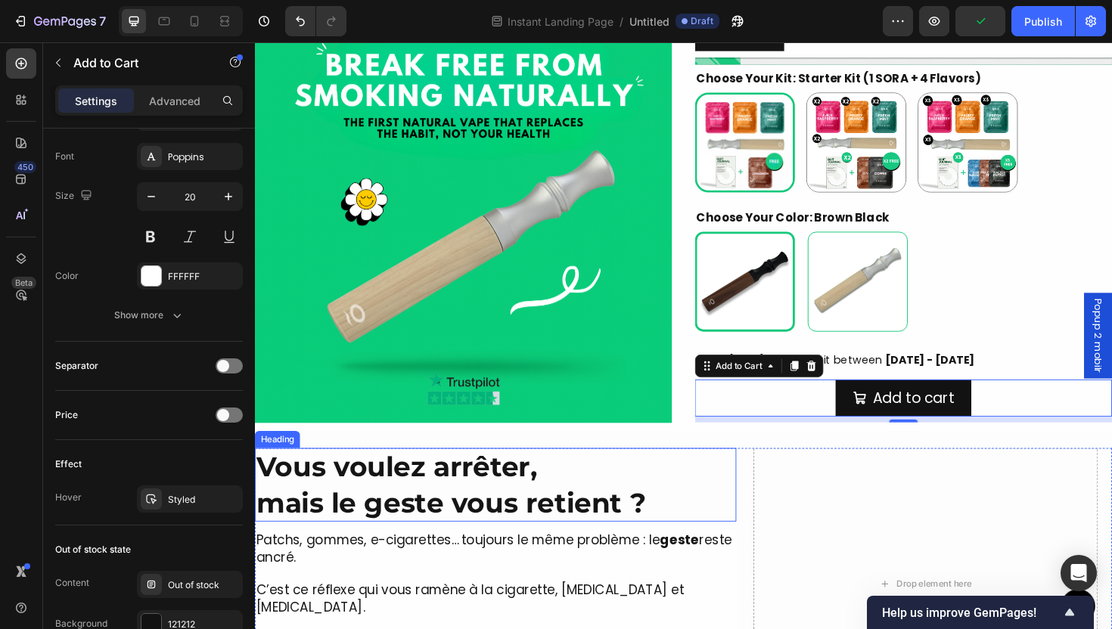
click at [618, 483] on h2 "Vous voulez arrêter, mais le geste vous retient ?" at bounding box center [510, 511] width 510 height 78
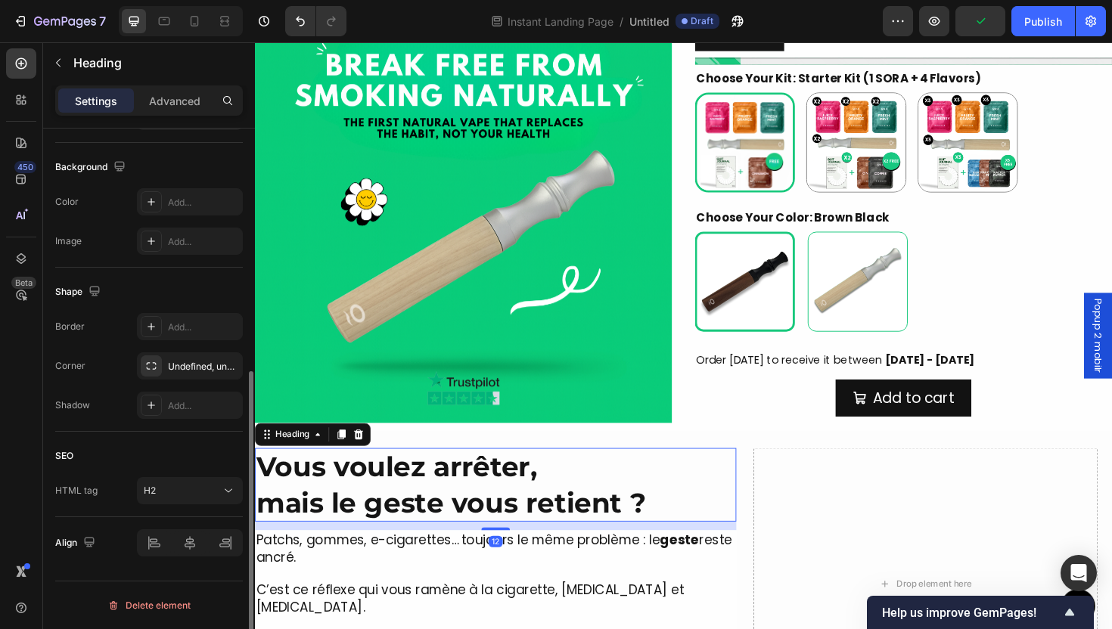
scroll to position [0, 0]
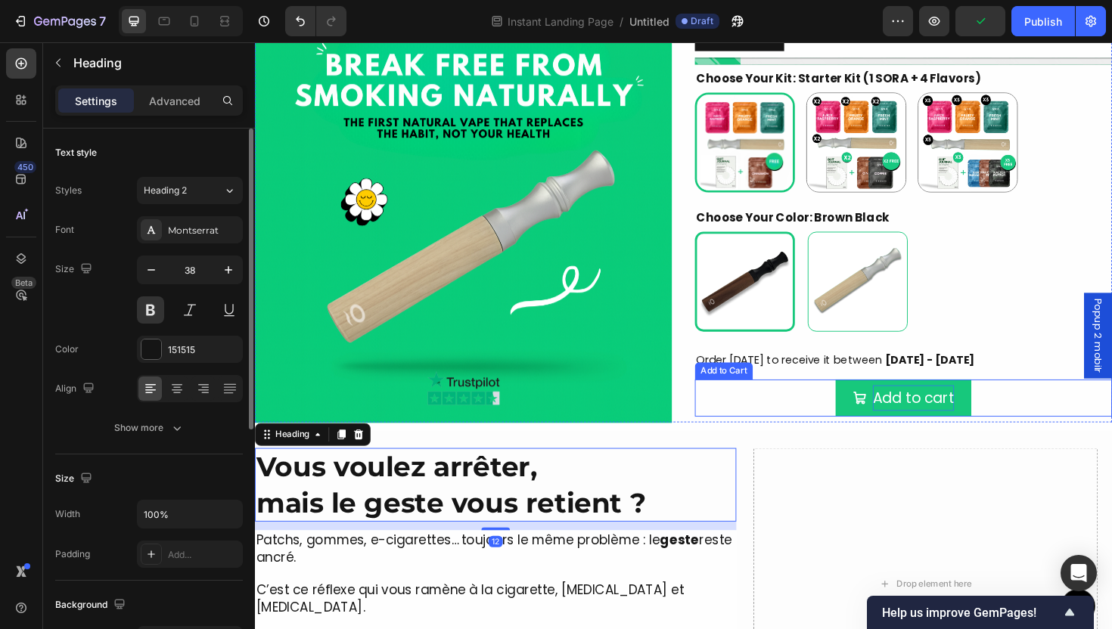
click at [945, 418] on div "Add to cart" at bounding box center [952, 419] width 86 height 27
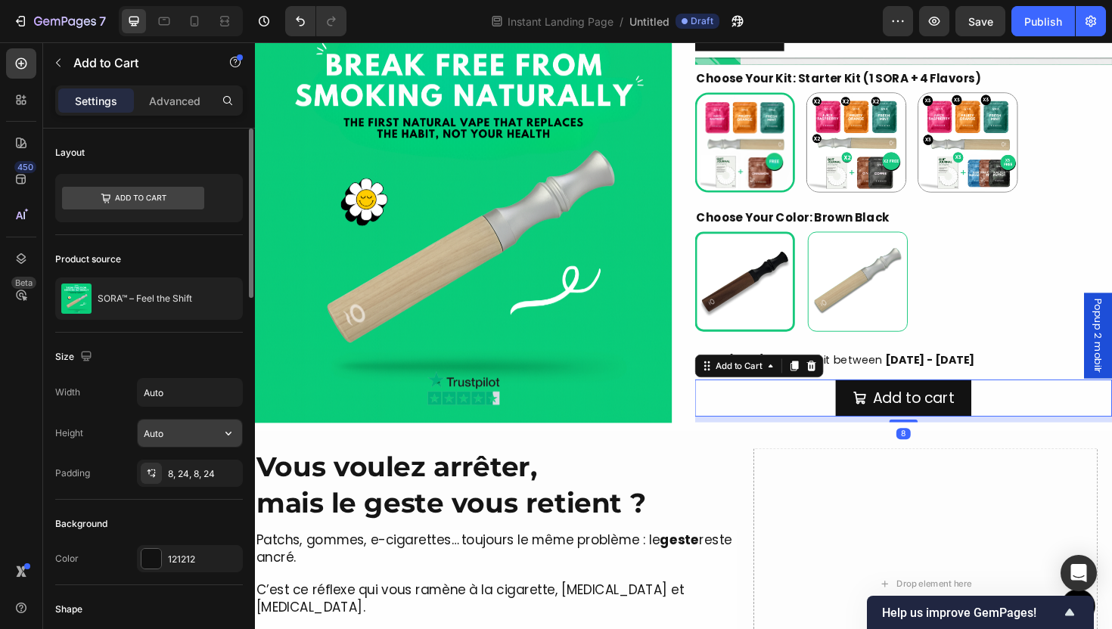
scroll to position [258, 0]
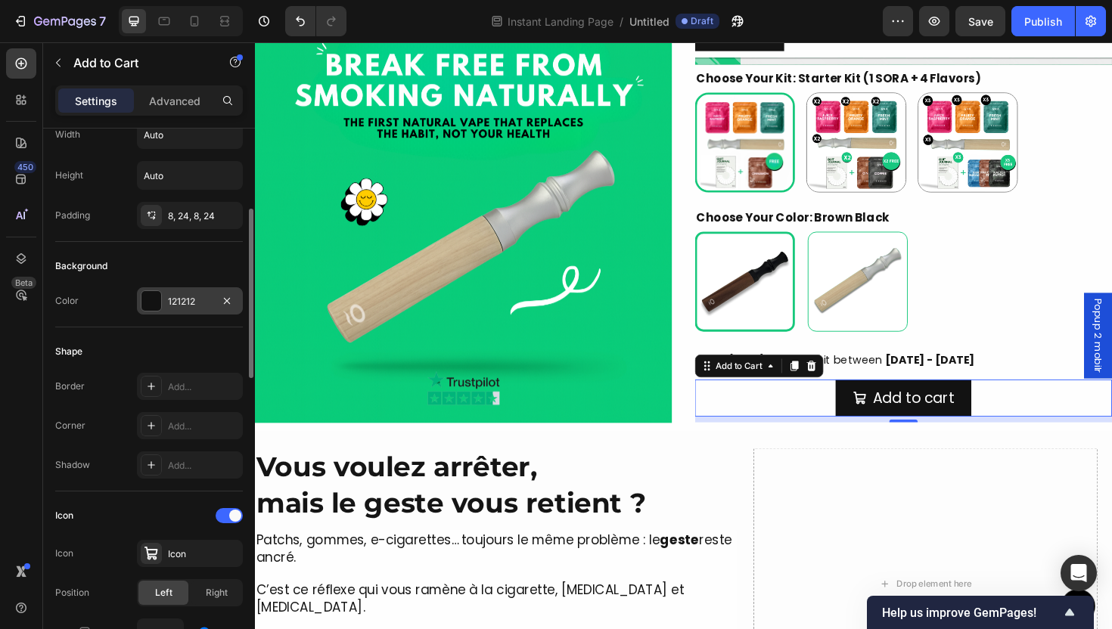
click at [204, 312] on div "121212" at bounding box center [190, 301] width 106 height 27
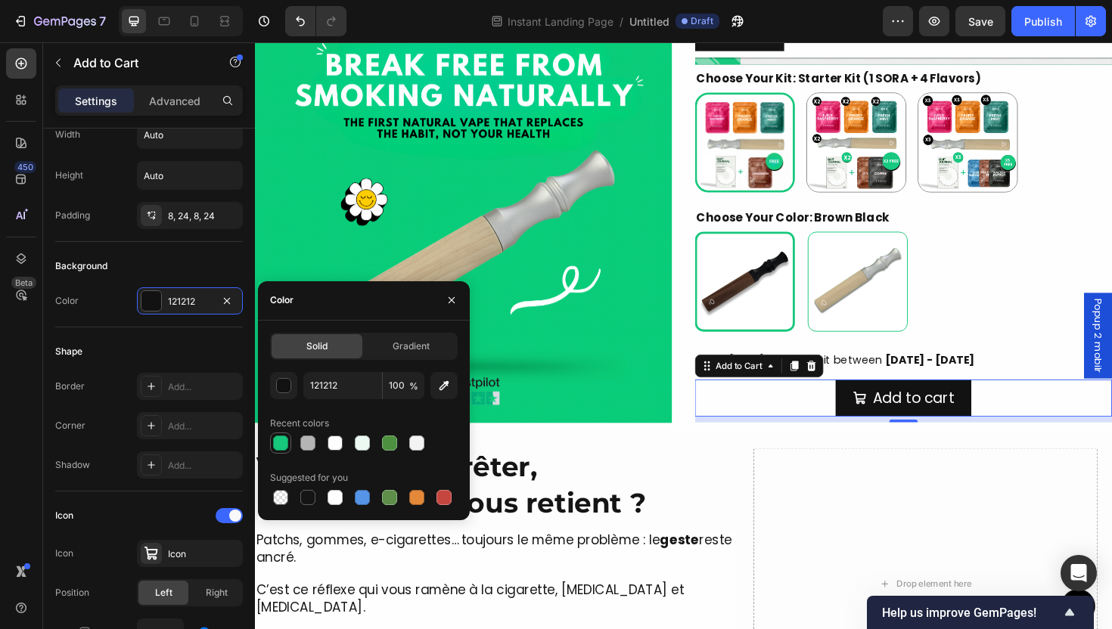
click at [283, 450] on div at bounding box center [280, 443] width 15 height 15
type input "17C87C"
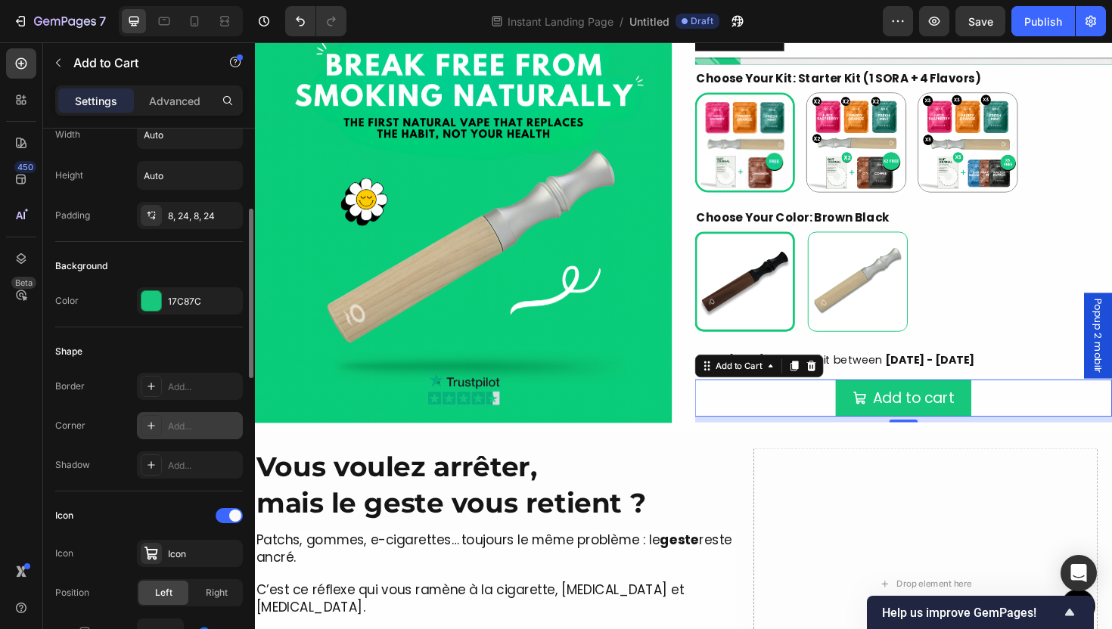
click at [198, 435] on div "Add..." at bounding box center [190, 425] width 106 height 27
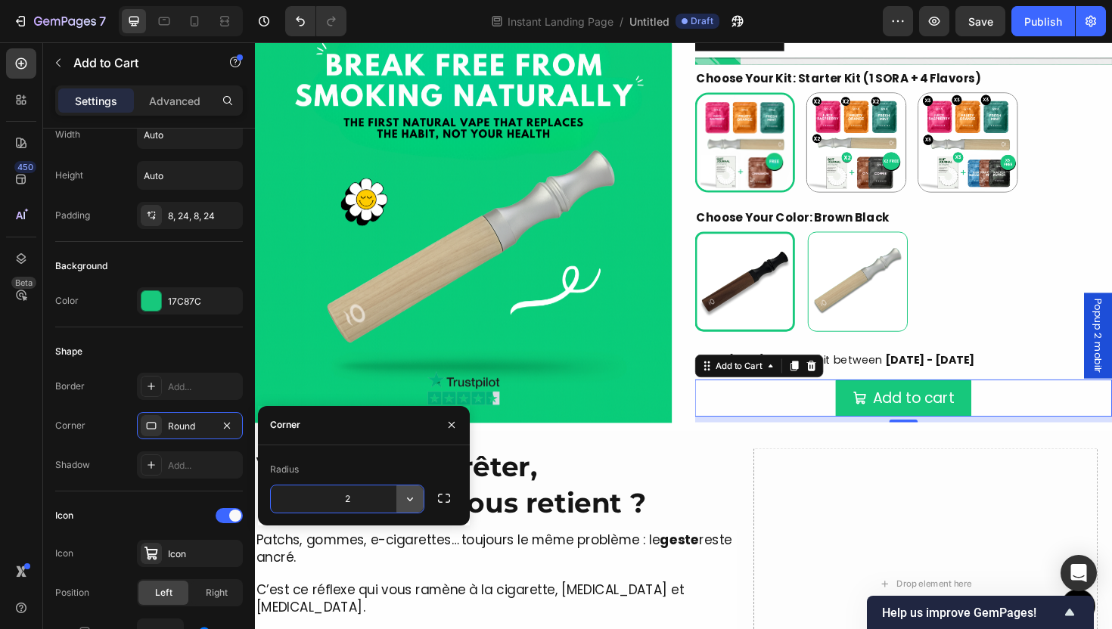
type input "24"
click at [623, 256] on img at bounding box center [476, 224] width 442 height 442
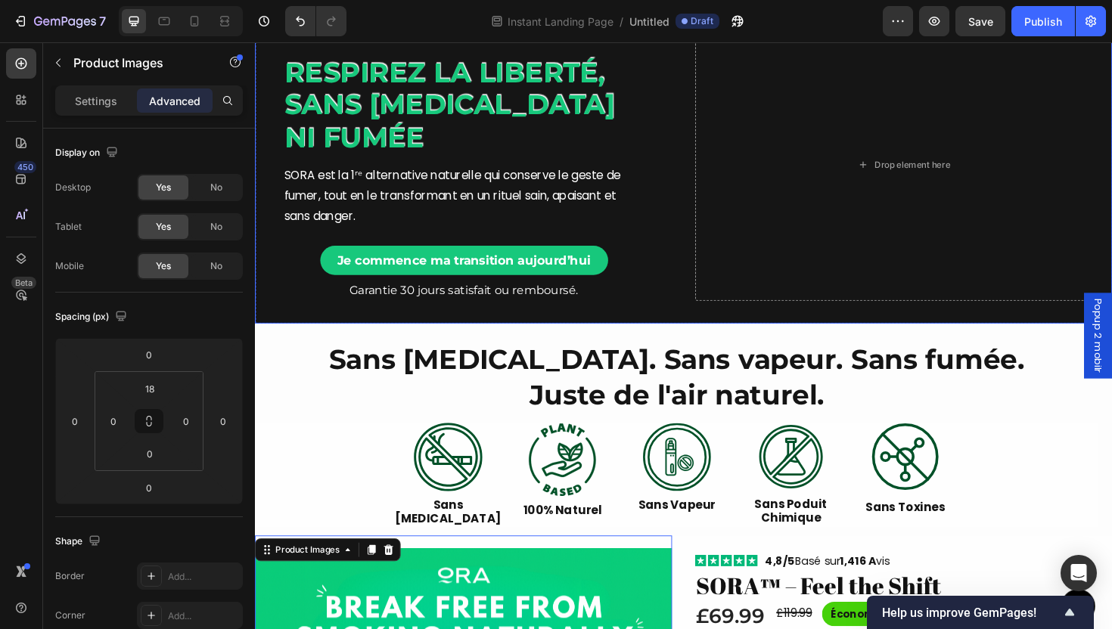
scroll to position [0, 0]
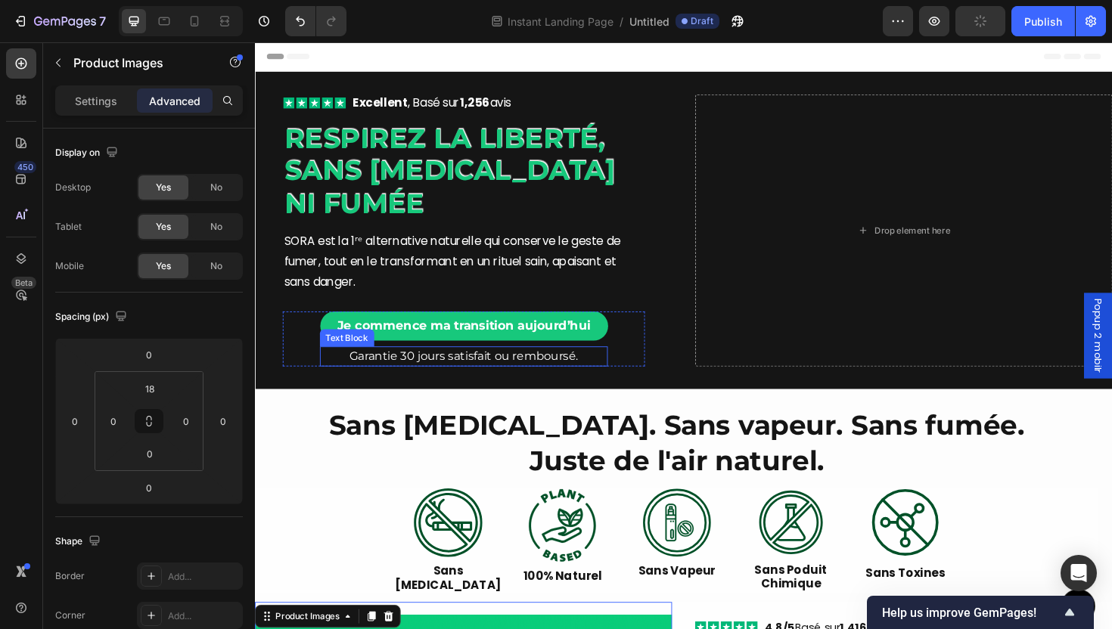
click at [505, 376] on p "Garantie 30 jours satisfait ou remboursé." at bounding box center [476, 375] width 302 height 18
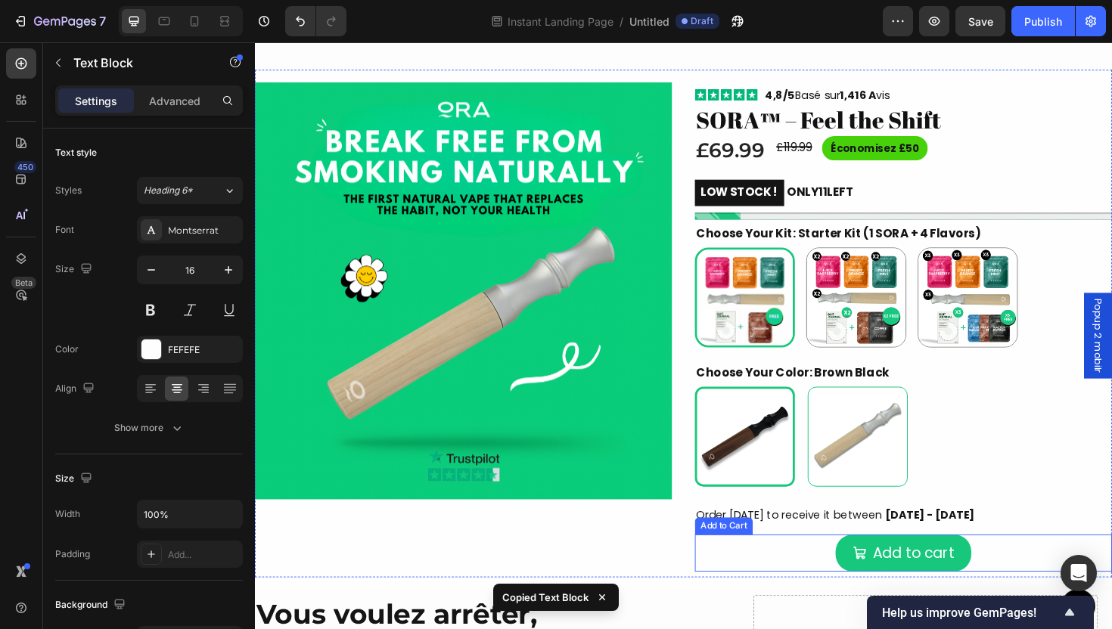
scroll to position [752, 0]
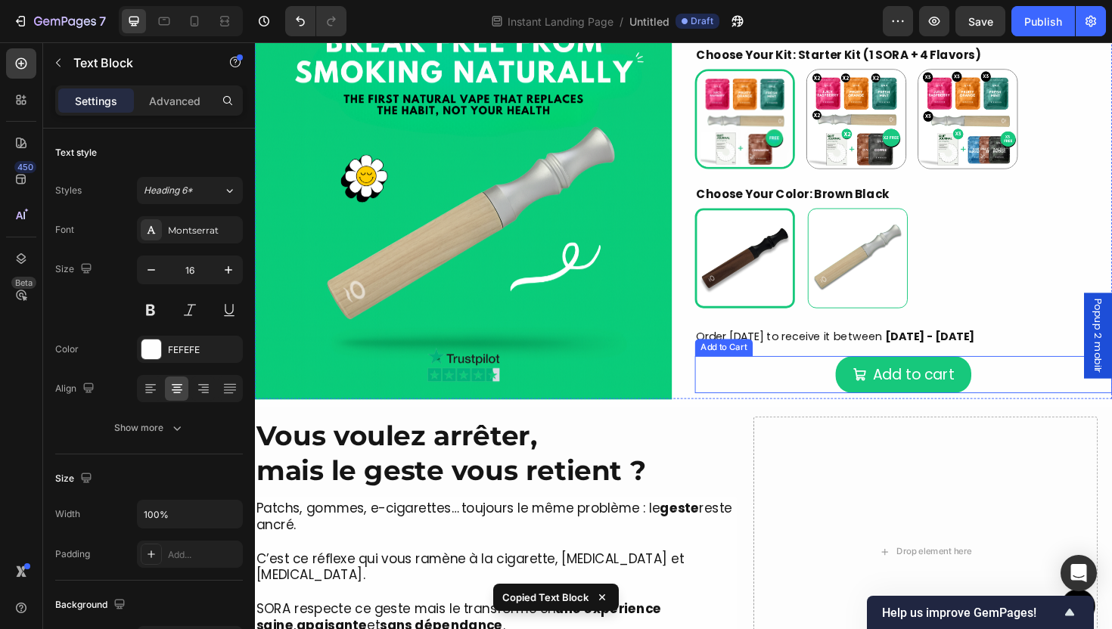
click at [1040, 403] on div "Add to cart Add to Cart" at bounding box center [942, 394] width 442 height 39
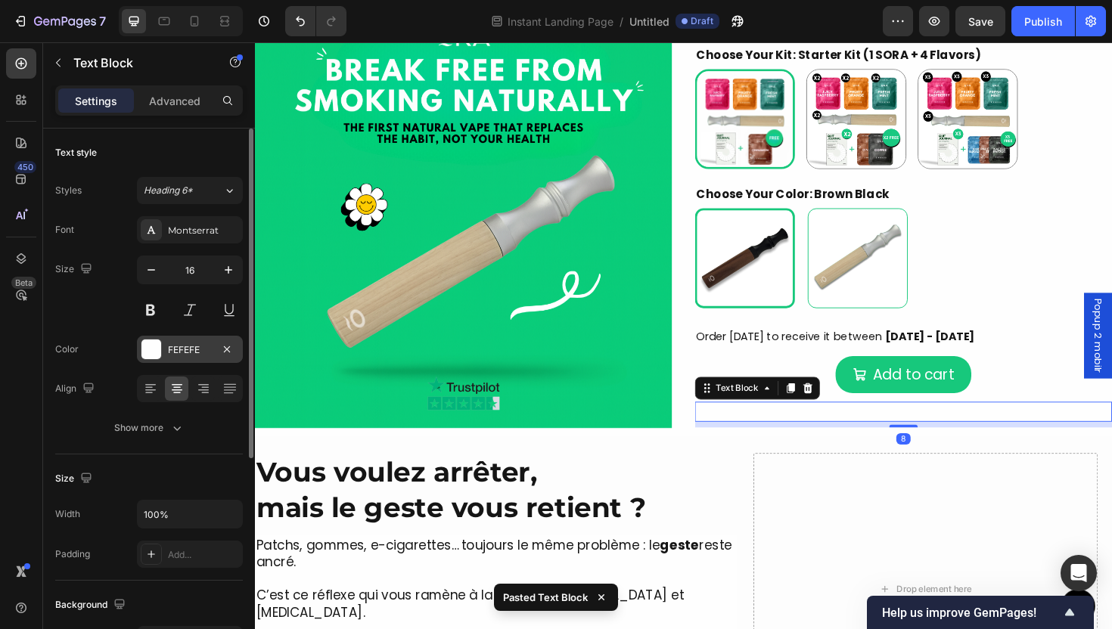
click at [180, 347] on div "FEFEFE" at bounding box center [190, 350] width 44 height 14
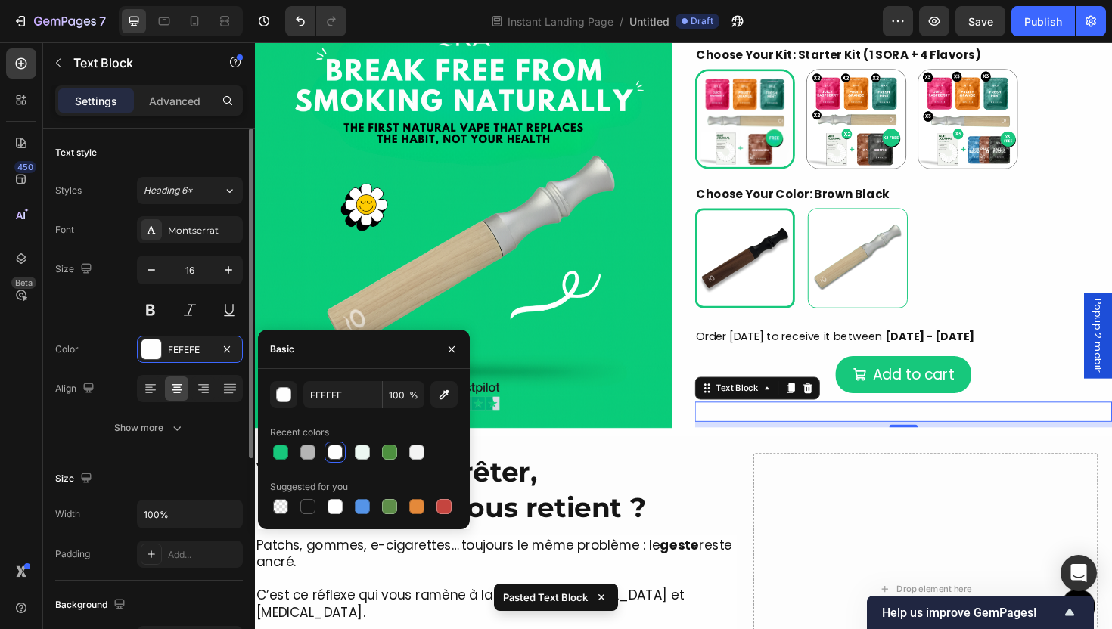
drag, startPoint x: 303, startPoint y: 506, endPoint x: 186, endPoint y: 480, distance: 119.3
click at [303, 506] on div at bounding box center [307, 506] width 15 height 15
type input "151515"
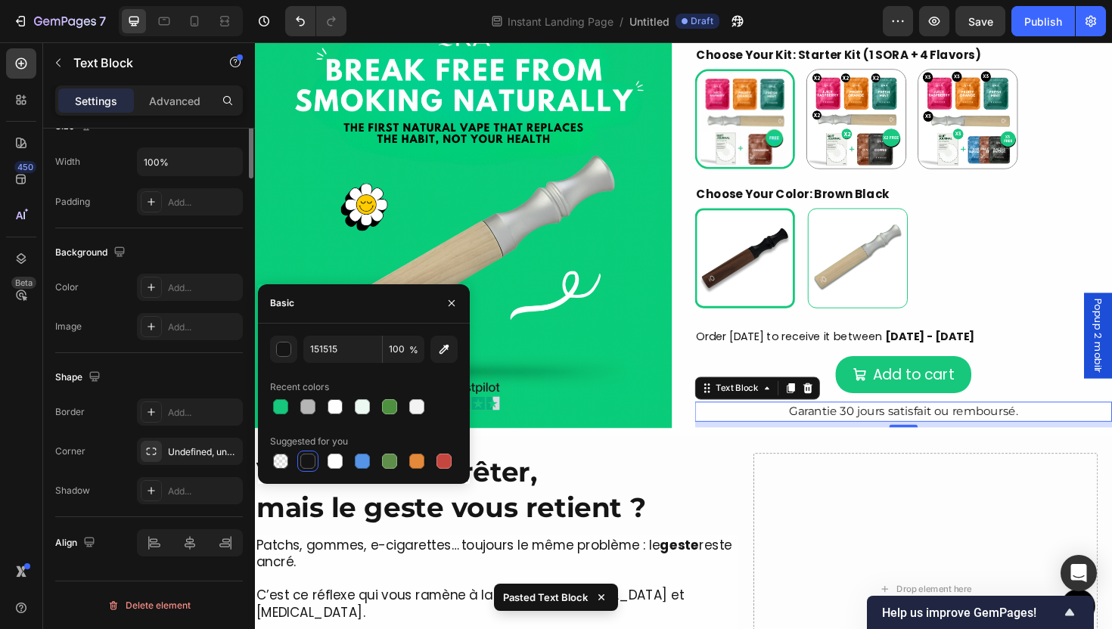
scroll to position [0, 0]
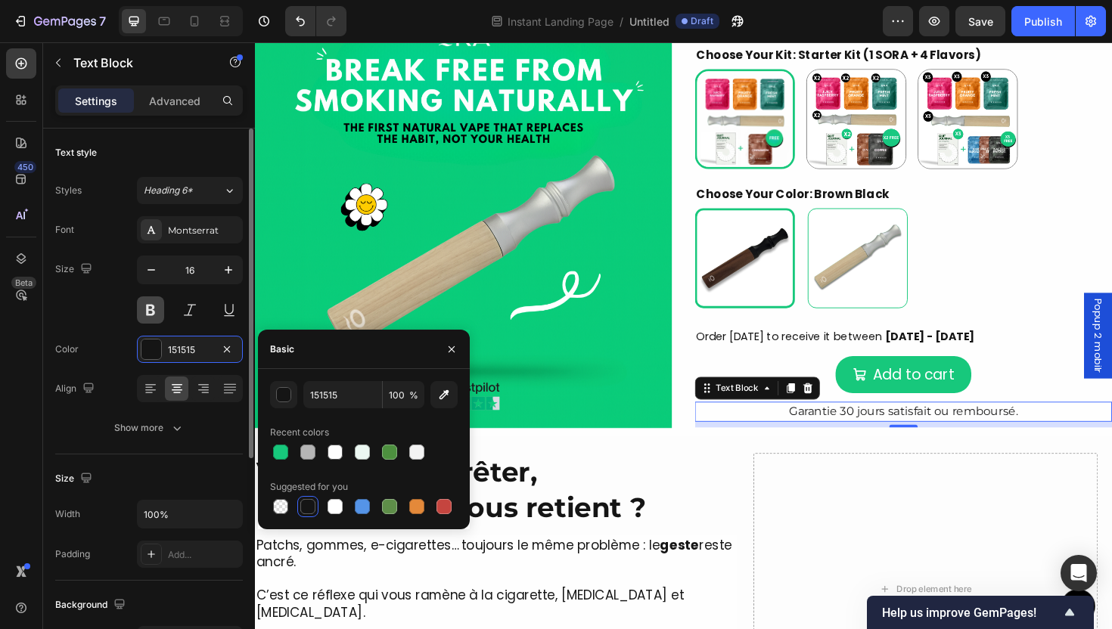
click at [157, 314] on button at bounding box center [150, 310] width 27 height 27
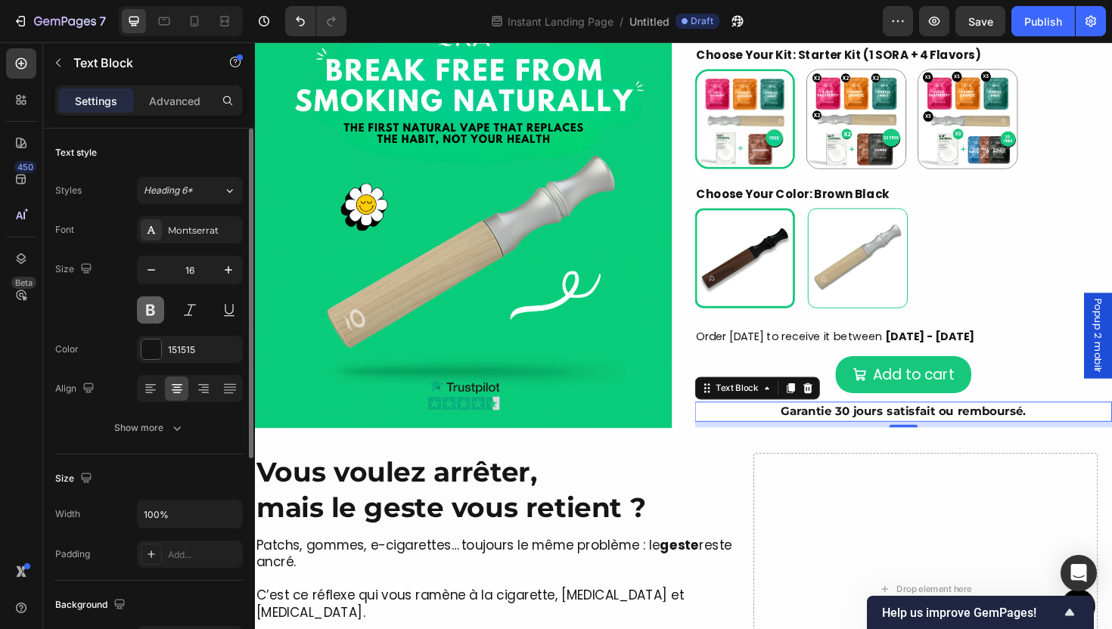
click at [156, 313] on button at bounding box center [150, 310] width 27 height 27
click at [150, 309] on button at bounding box center [150, 310] width 27 height 27
click at [185, 235] on div "Montserrat" at bounding box center [203, 231] width 71 height 14
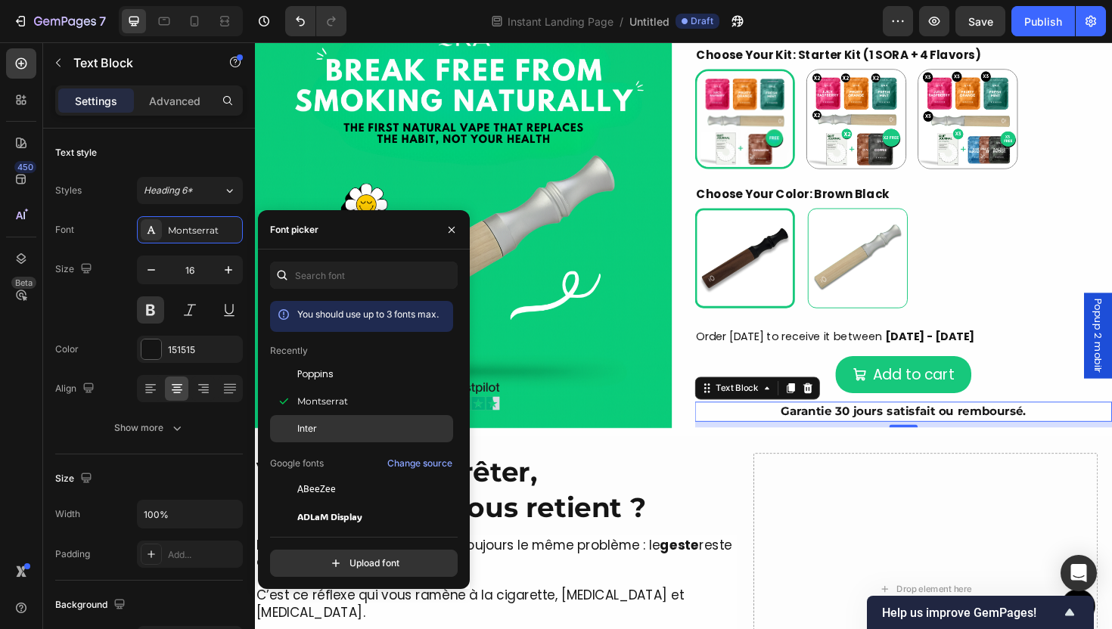
click at [339, 424] on div "Inter" at bounding box center [373, 429] width 153 height 14
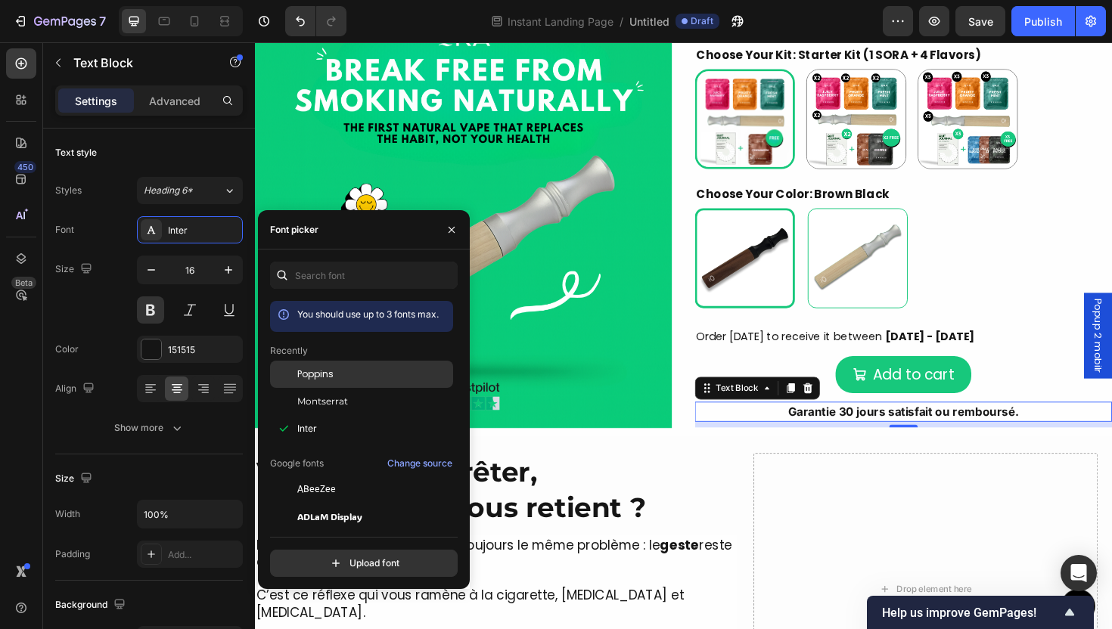
click at [348, 383] on div "Poppins" at bounding box center [361, 374] width 183 height 27
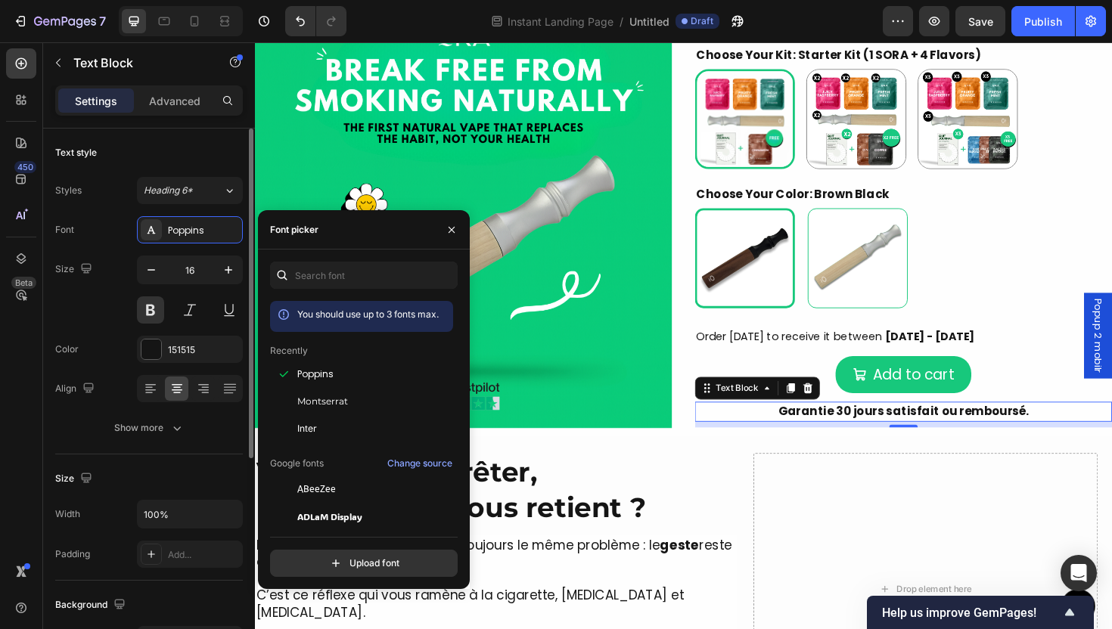
click at [164, 317] on div at bounding box center [190, 310] width 106 height 27
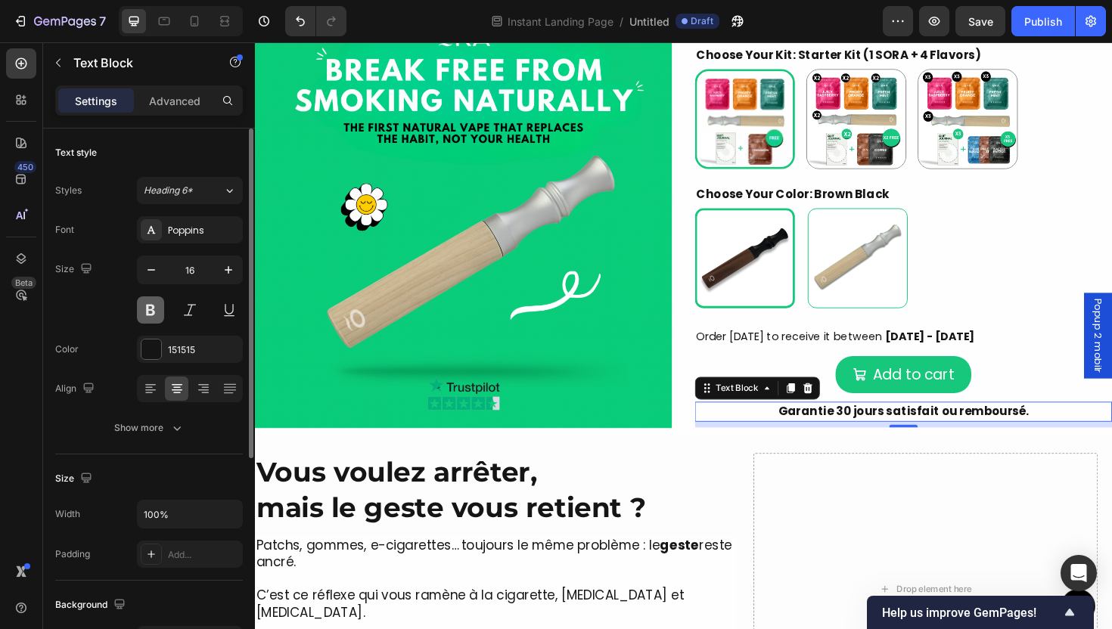
click at [159, 316] on button at bounding box center [150, 310] width 27 height 27
click at [157, 316] on button at bounding box center [150, 310] width 27 height 27
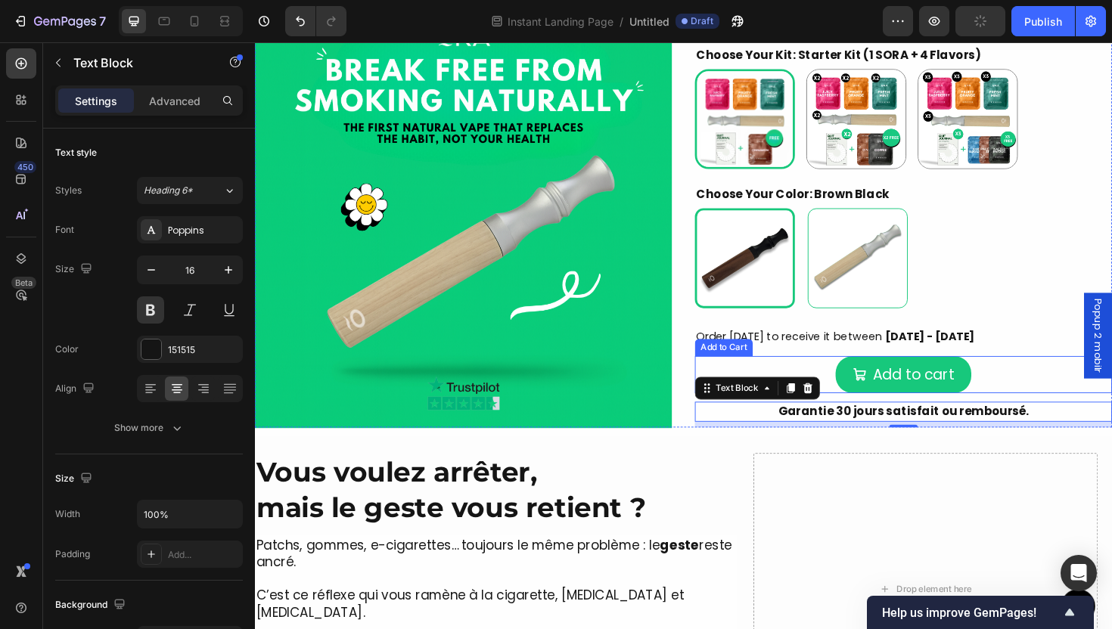
click at [1037, 391] on div "Add to cart Add to Cart" at bounding box center [942, 394] width 442 height 39
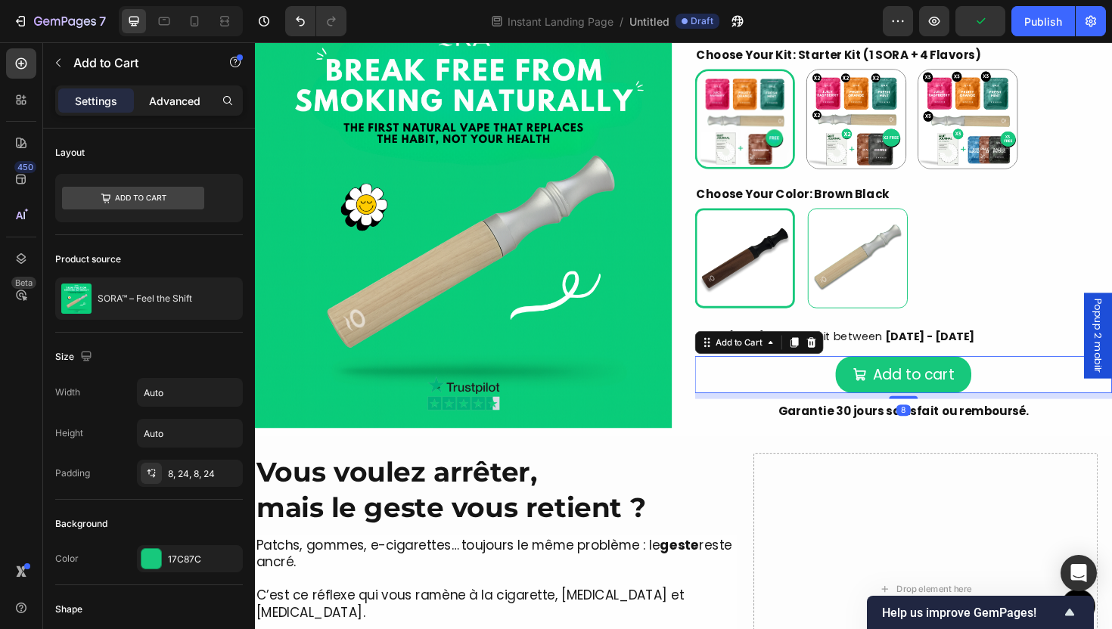
click at [167, 102] on p "Advanced" at bounding box center [174, 101] width 51 height 16
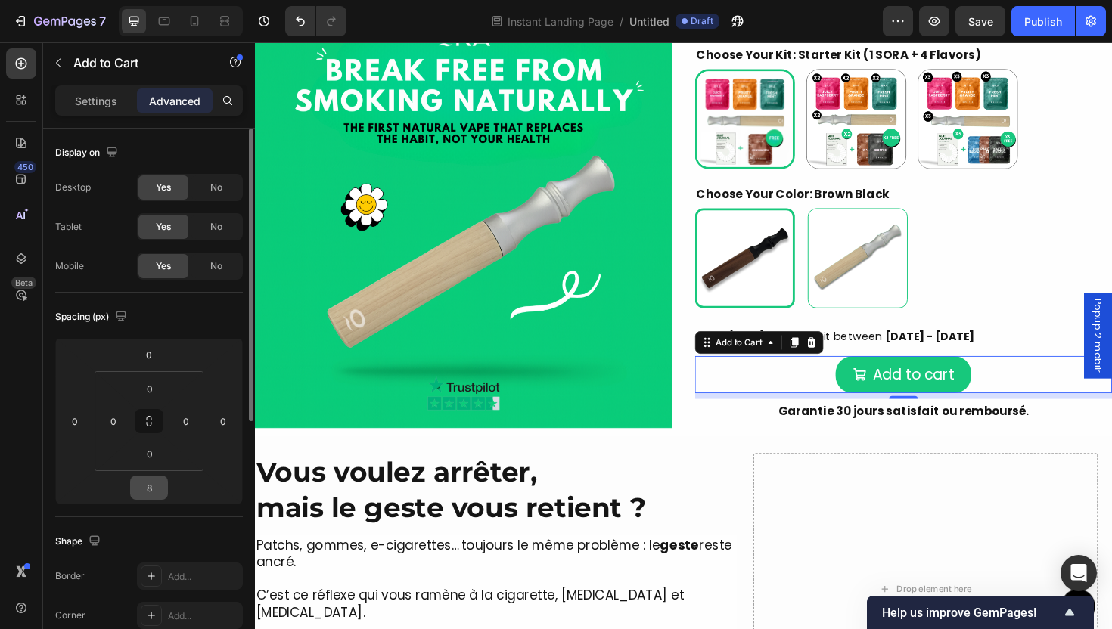
click at [162, 498] on div "8" at bounding box center [149, 488] width 38 height 24
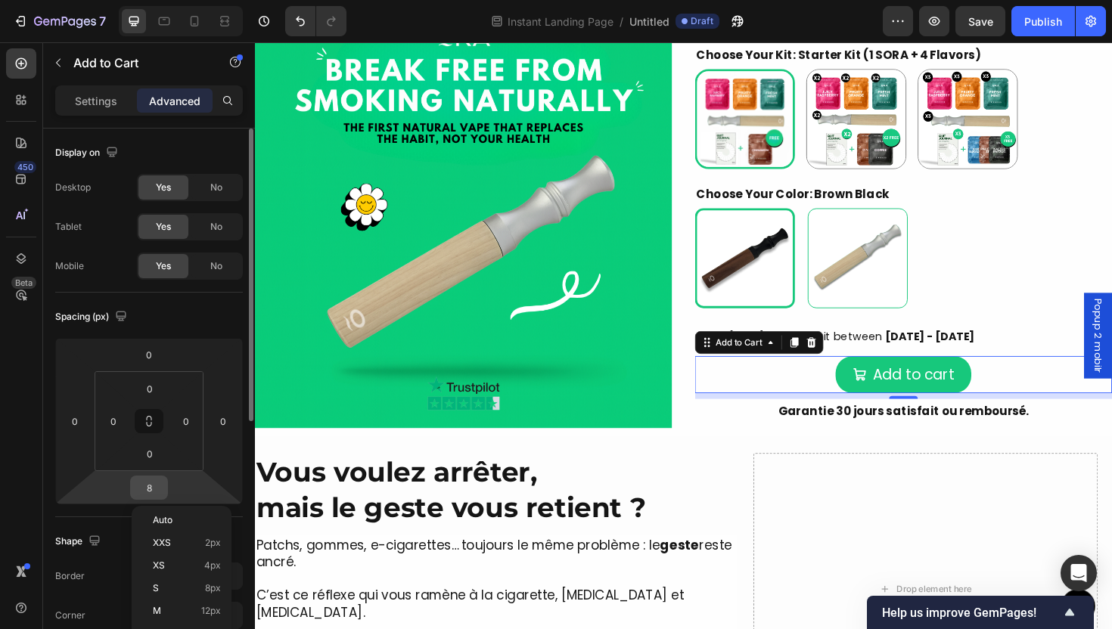
click at [157, 493] on input "8" at bounding box center [149, 488] width 30 height 23
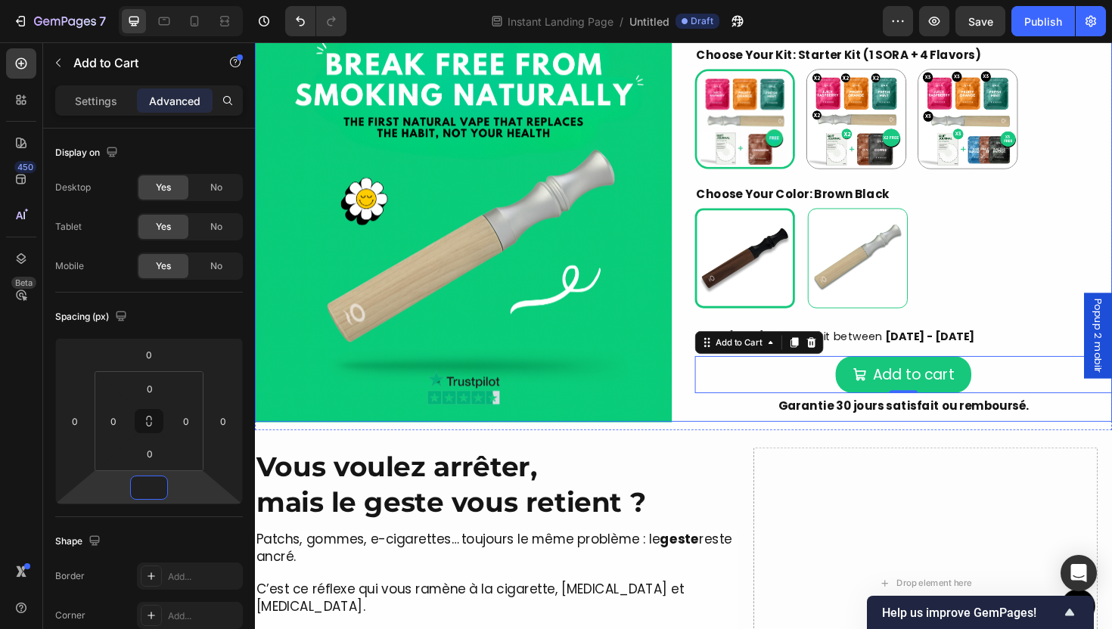
click at [910, 428] on p "Garantie 30 jours satisfait ou remboursé." at bounding box center [942, 428] width 439 height 18
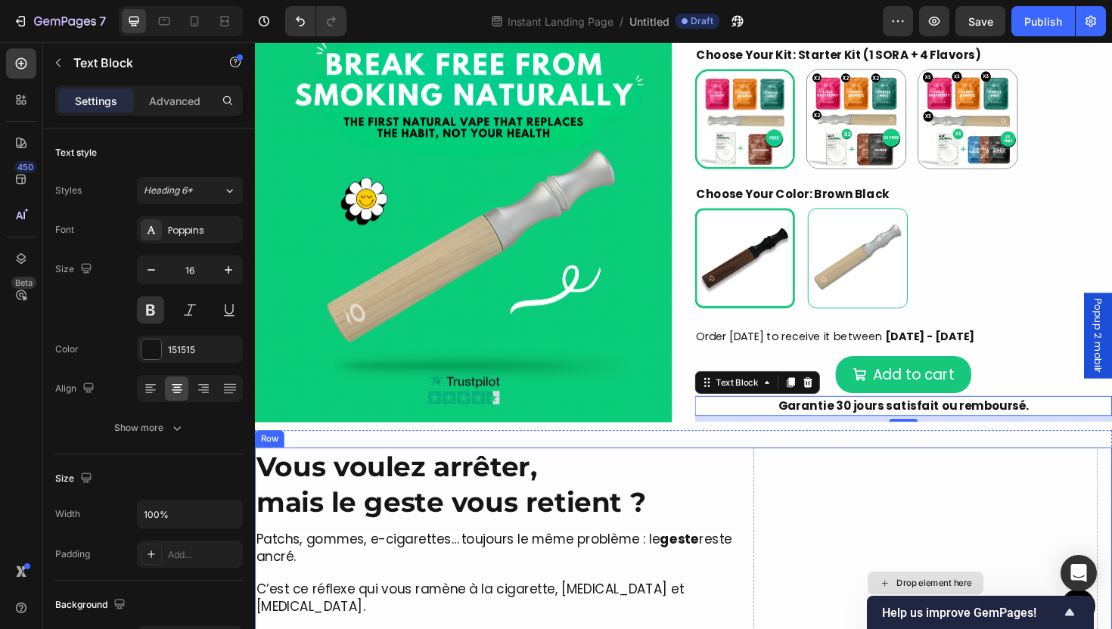
click at [964, 489] on div "Drop element here" at bounding box center [965, 616] width 365 height 288
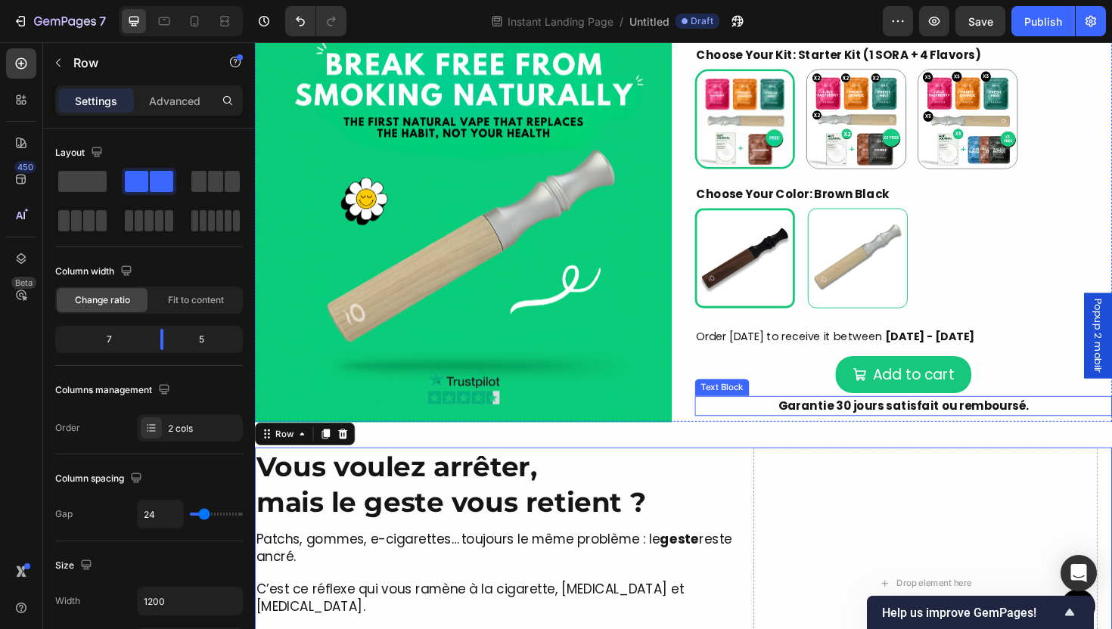
click at [1007, 434] on p "Garantie 30 jours satisfait ou remboursé." at bounding box center [942, 428] width 439 height 18
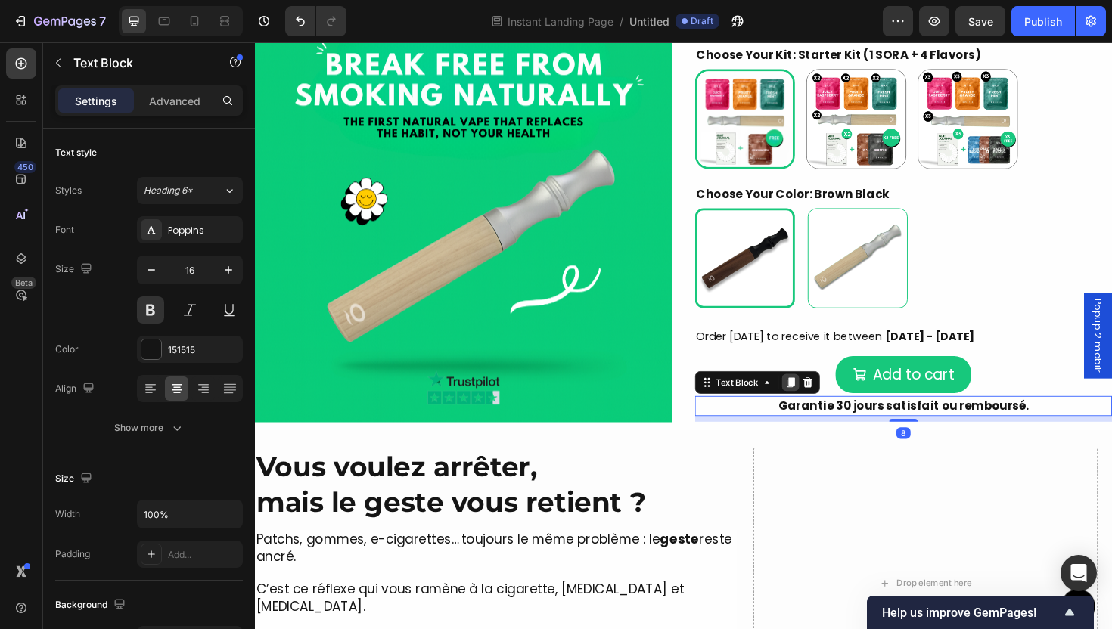
click at [819, 403] on icon at bounding box center [823, 404] width 8 height 11
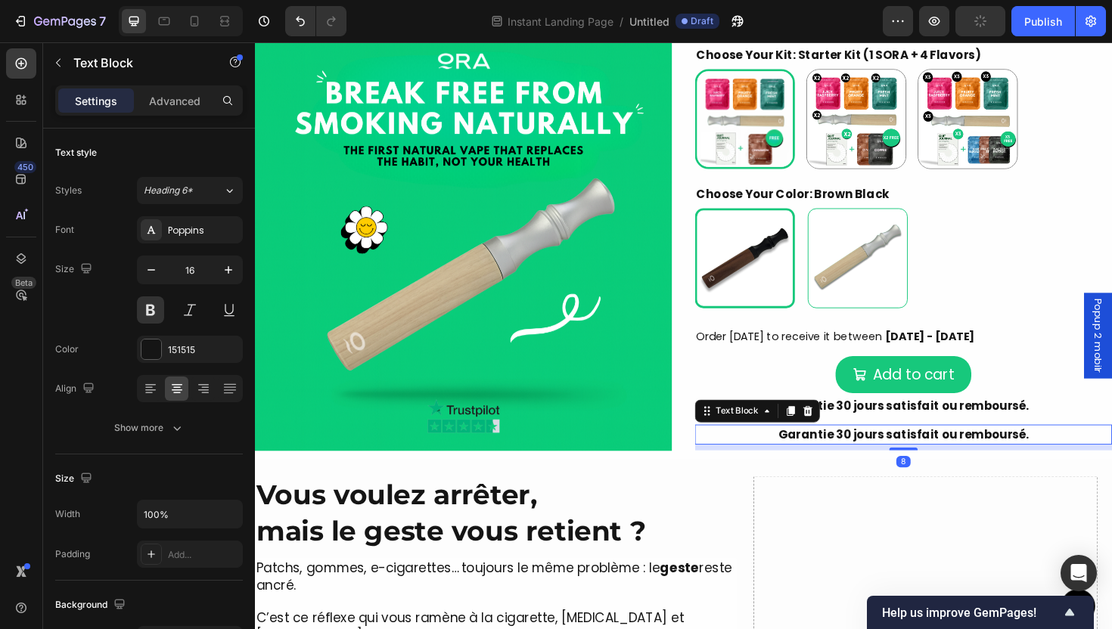
click at [965, 459] on p "Garantie 30 jours satisfait ou remboursé." at bounding box center [942, 458] width 439 height 18
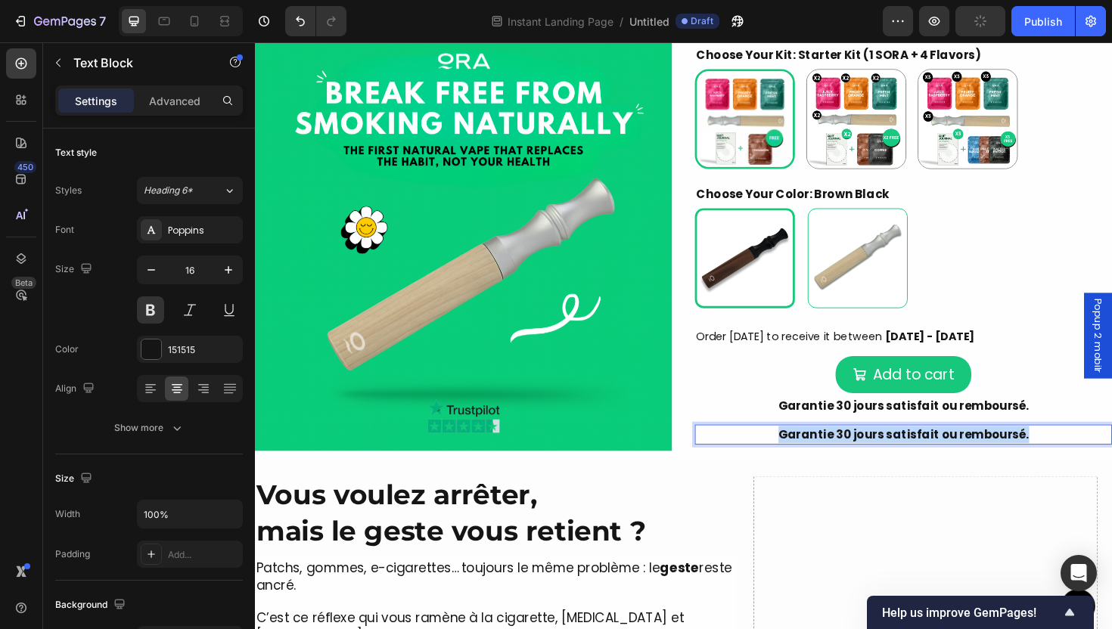
click at [965, 459] on p "Garantie 30 jours satisfait ou remboursé." at bounding box center [942, 458] width 439 height 18
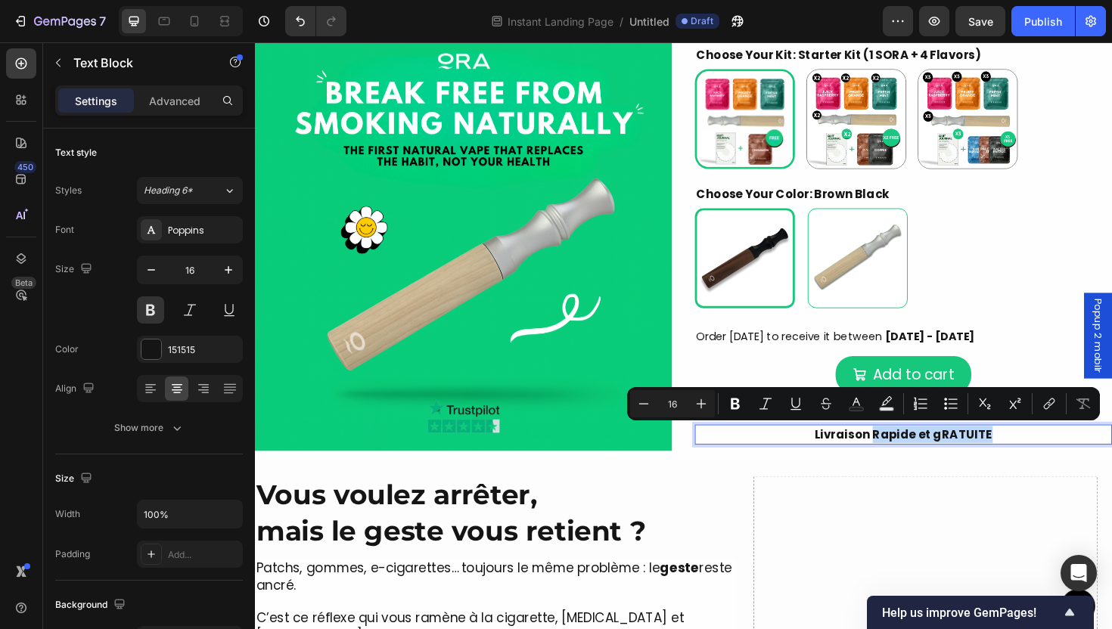
drag, startPoint x: 1037, startPoint y: 458, endPoint x: 906, endPoint y: 458, distance: 131.6
click at [906, 458] on p "Livraison Rapide et gRATUITE" at bounding box center [942, 458] width 439 height 18
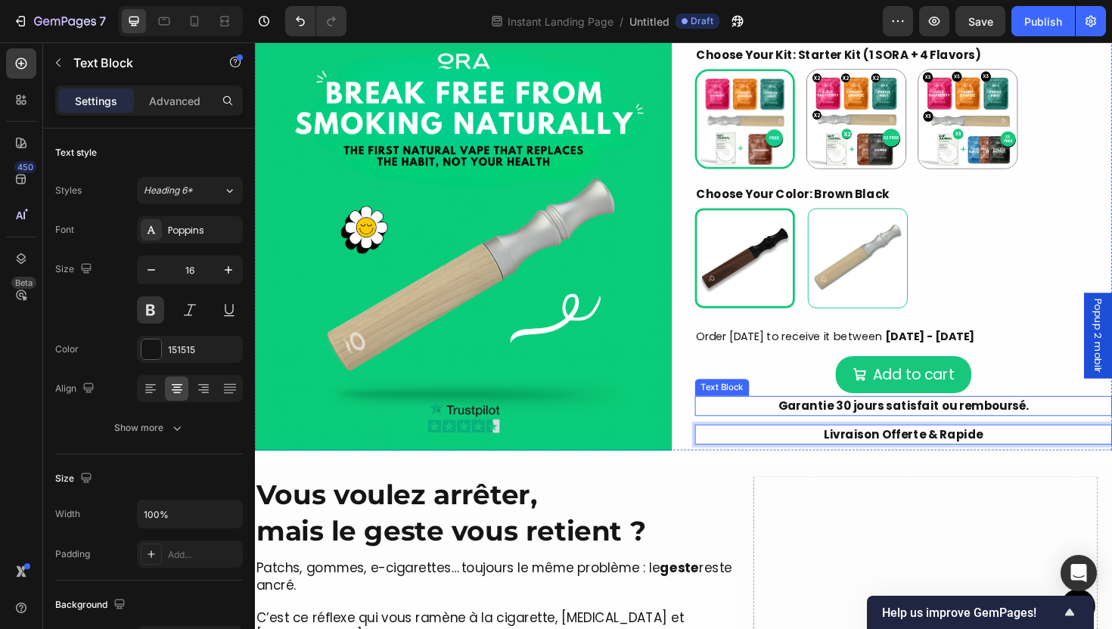
click at [1035, 432] on p "Garantie 30 jours satisfait ou remboursé." at bounding box center [942, 428] width 439 height 18
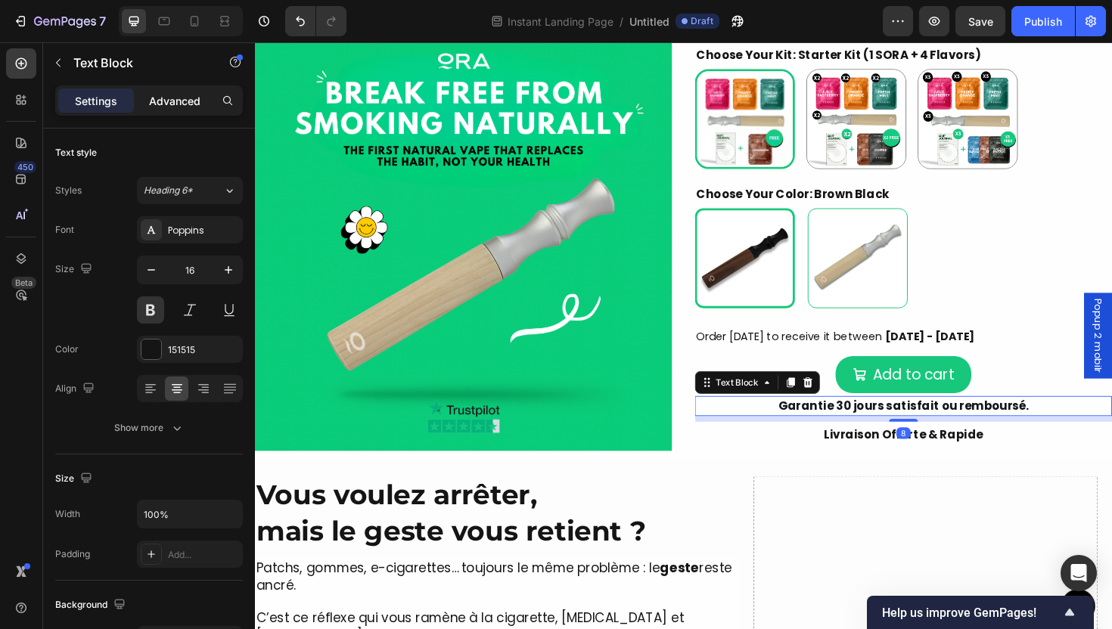
click at [171, 98] on p "Advanced" at bounding box center [174, 101] width 51 height 16
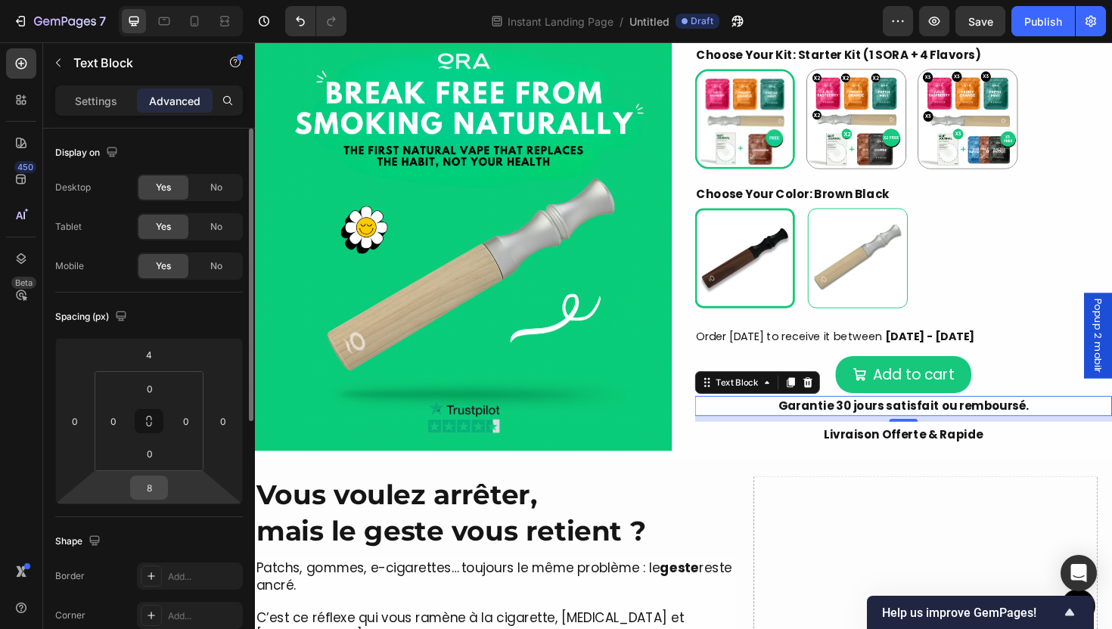
click at [150, 492] on input "8" at bounding box center [149, 488] width 30 height 23
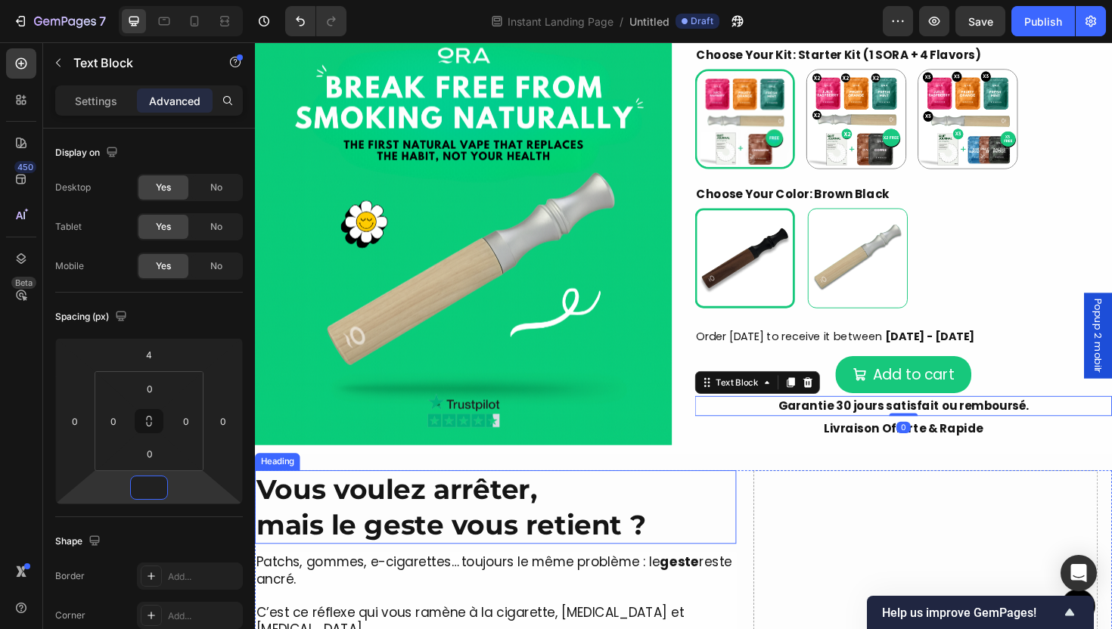
click at [726, 503] on h2 "Vous voulez arrêter, mais le geste vous retient ?" at bounding box center [510, 535] width 510 height 78
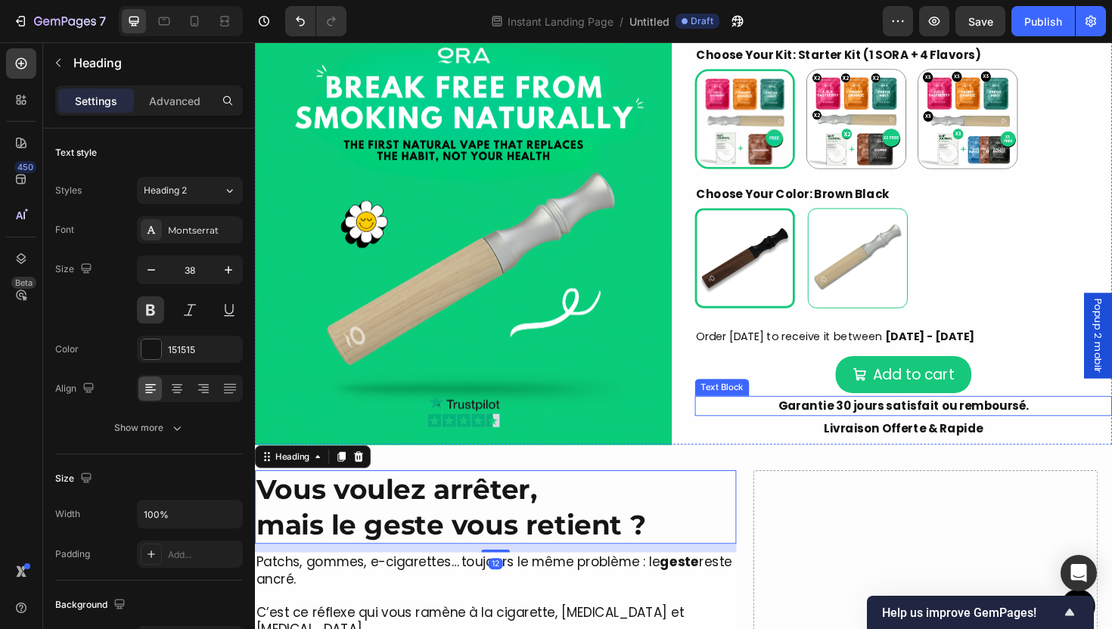
click at [965, 434] on p "Garantie 30 jours satisfait ou remboursé." at bounding box center [942, 428] width 439 height 18
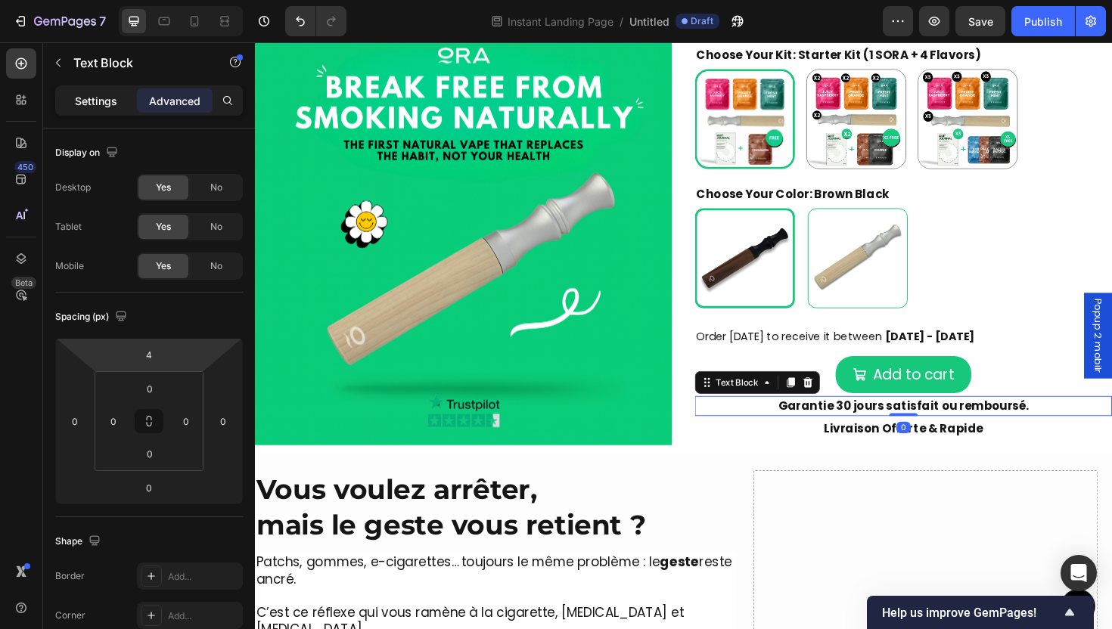
click at [92, 95] on p "Settings" at bounding box center [96, 101] width 42 height 16
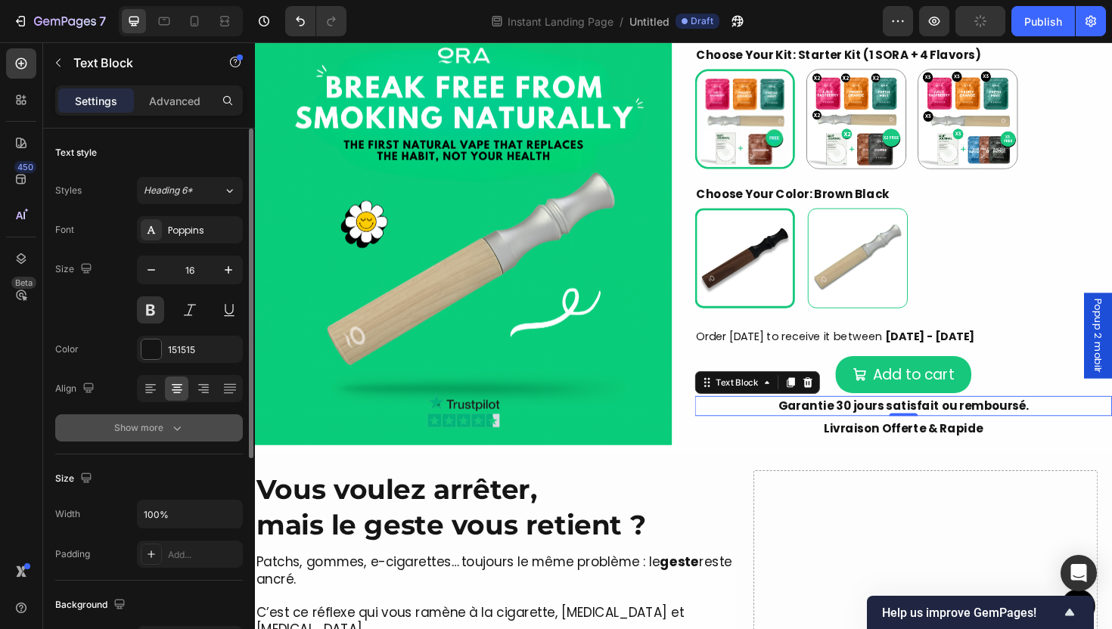
click at [188, 440] on button "Show more" at bounding box center [149, 428] width 188 height 27
